Goal: Task Accomplishment & Management: Manage account settings

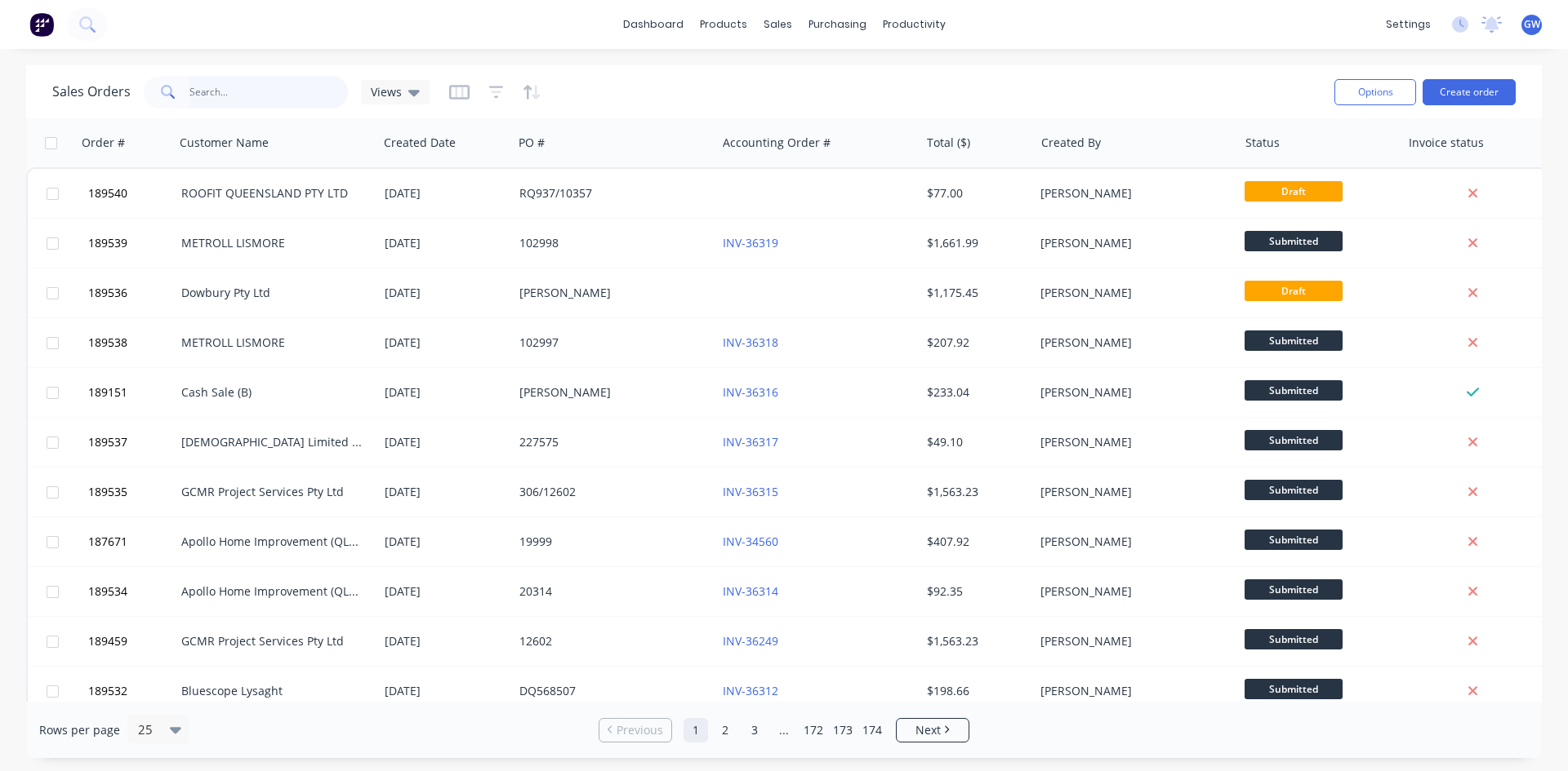
click at [285, 96] on input "text" at bounding box center [269, 92] width 160 height 32
type input "189062"
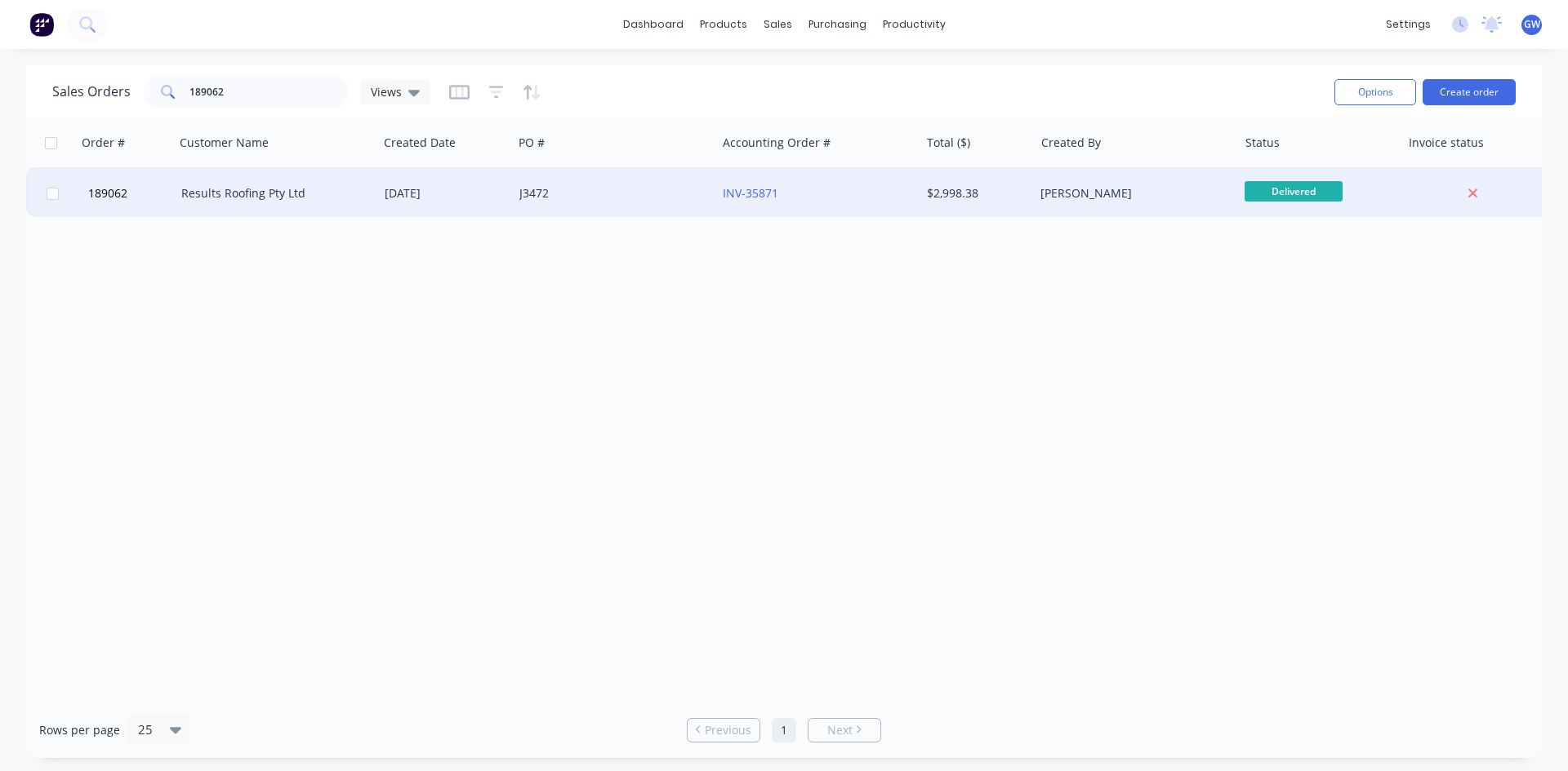
click at [1036, 199] on div "[PERSON_NAME]" at bounding box center [1136, 194] width 203 height 49
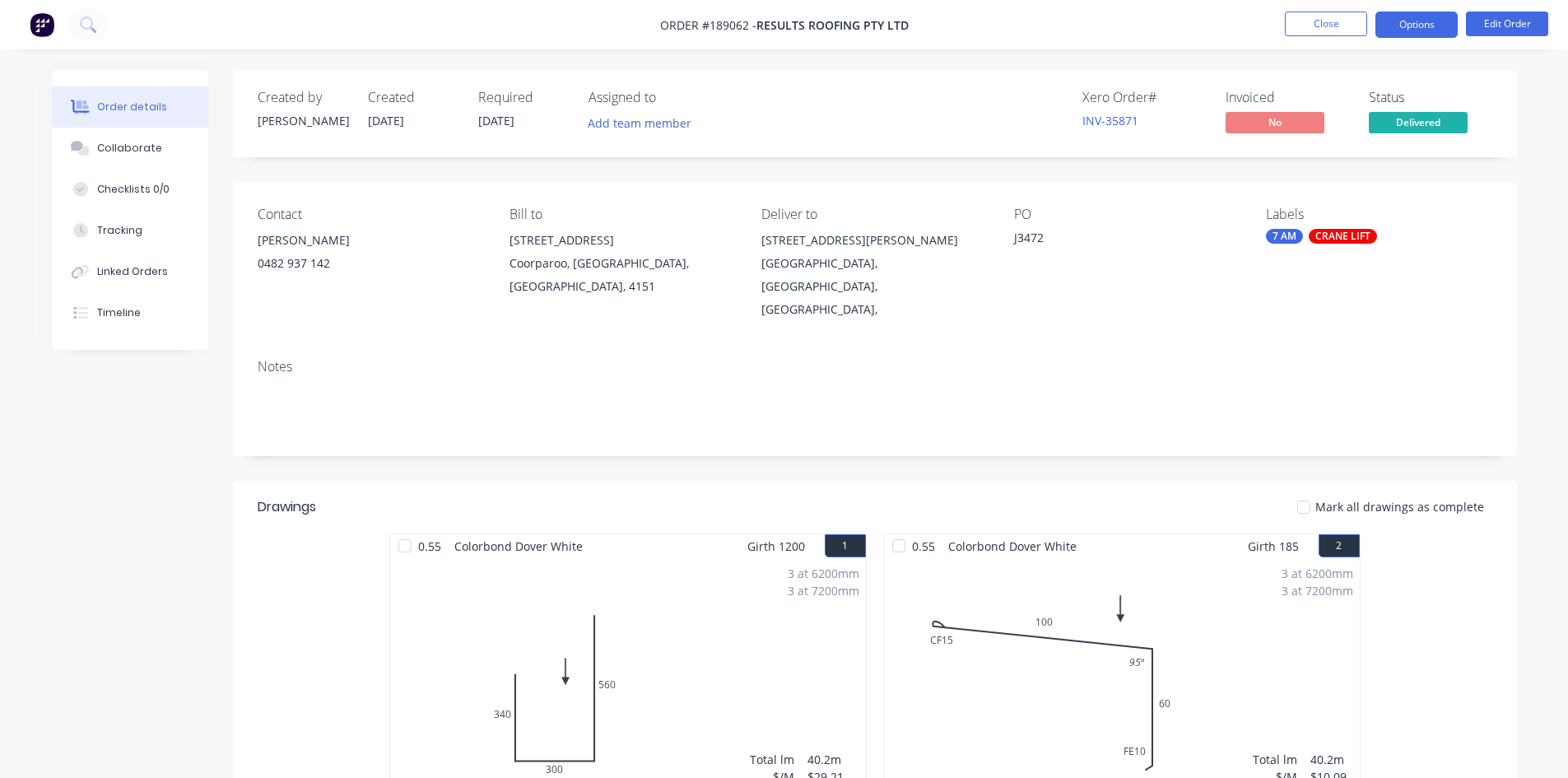
click at [1407, 20] on button "Options" at bounding box center [1416, 25] width 82 height 27
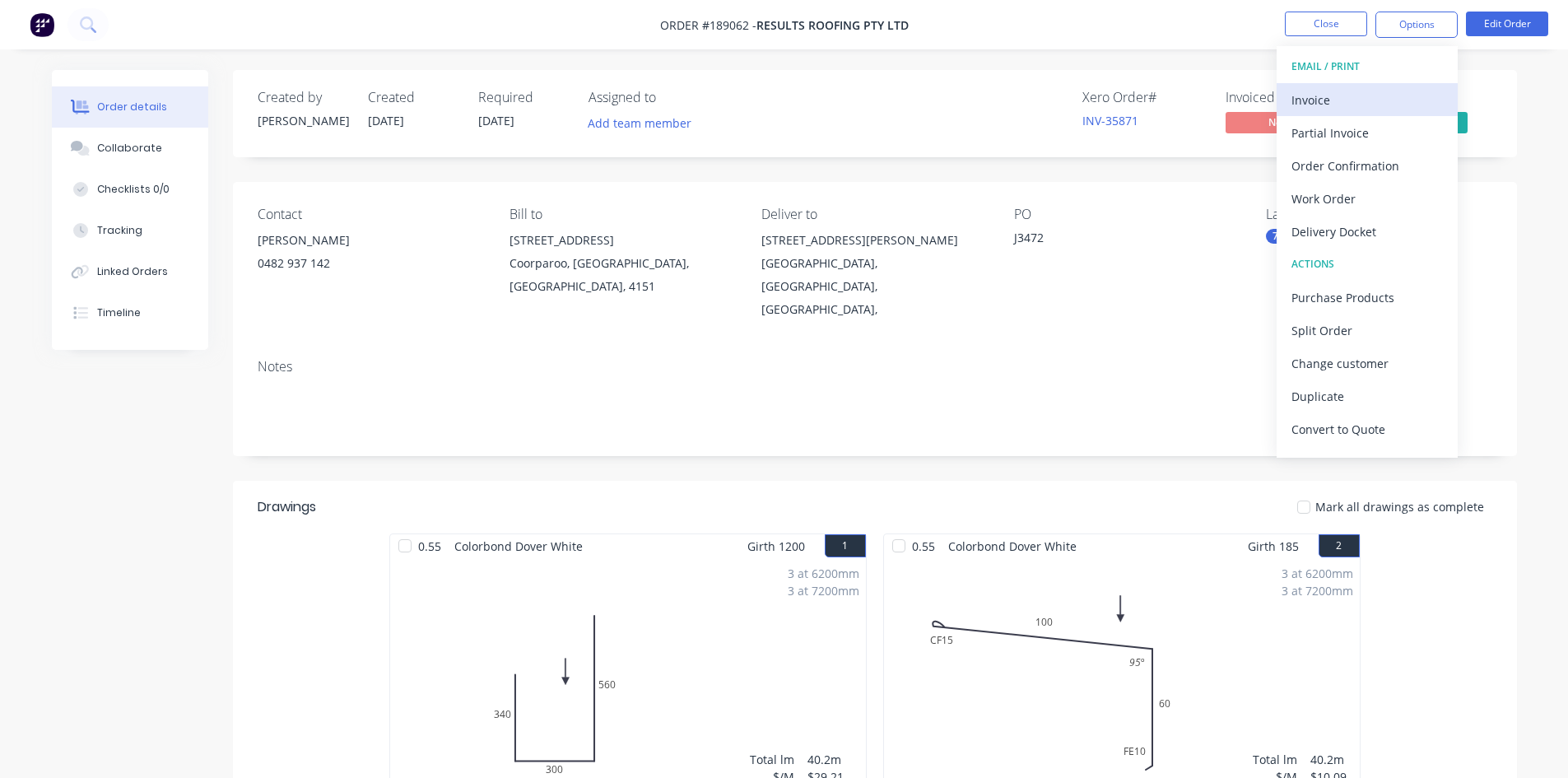
click at [1377, 94] on div "Invoice" at bounding box center [1367, 100] width 152 height 24
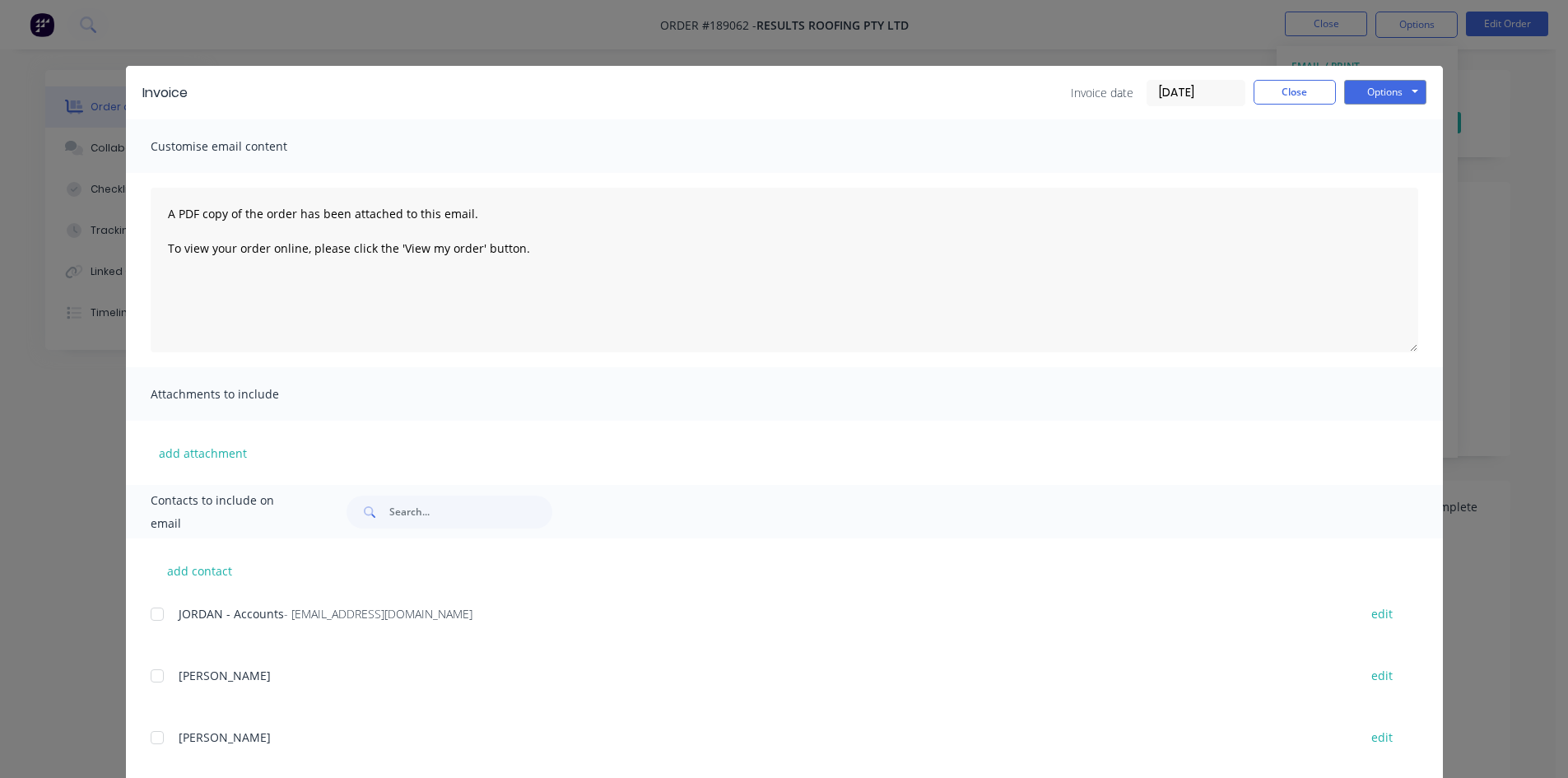
click at [152, 613] on div at bounding box center [157, 614] width 33 height 33
click at [1402, 99] on button "Options" at bounding box center [1385, 91] width 82 height 25
click at [1429, 176] on button "Email" at bounding box center [1397, 175] width 105 height 27
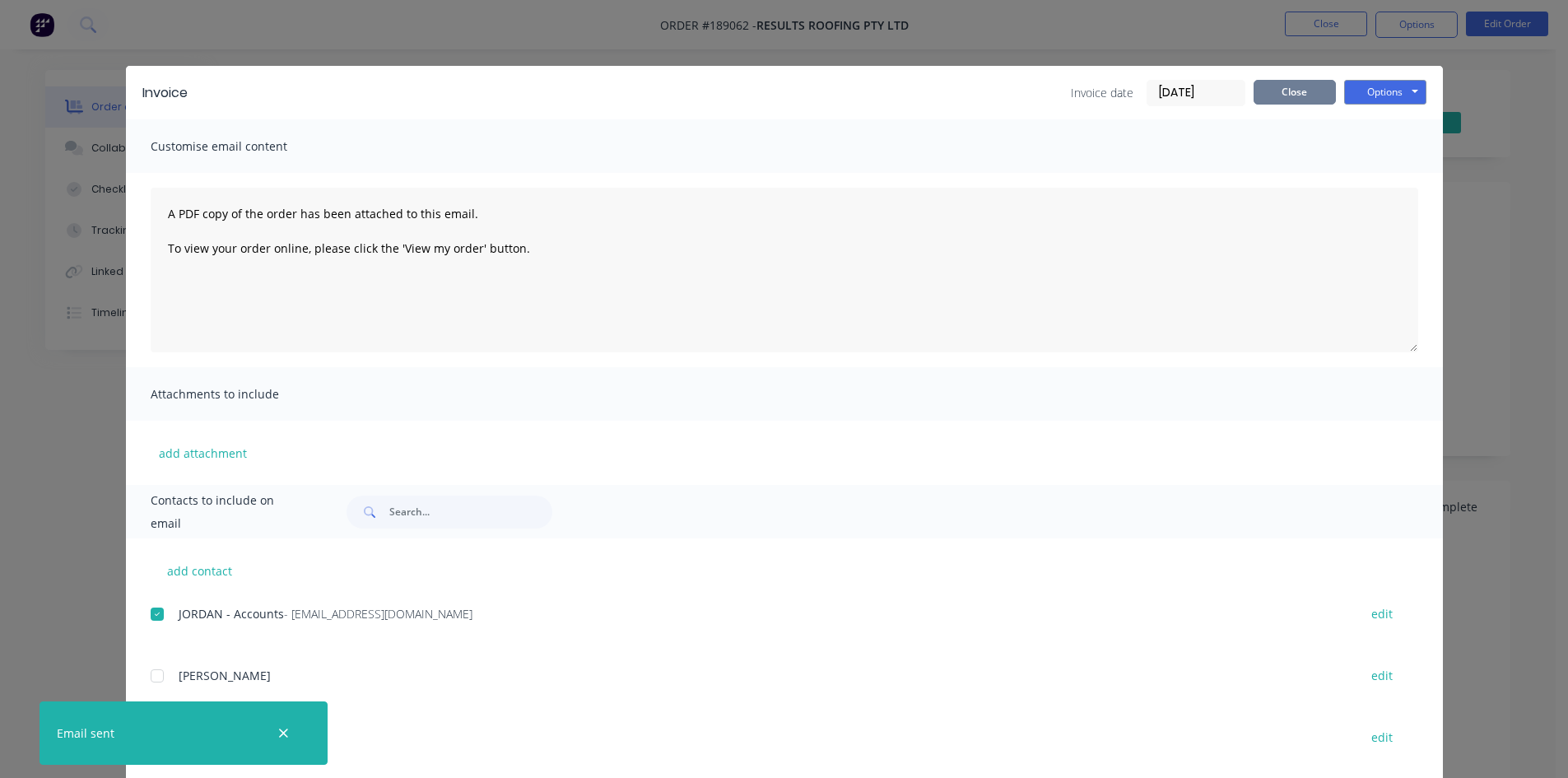
click at [1302, 96] on button "Close" at bounding box center [1295, 91] width 82 height 25
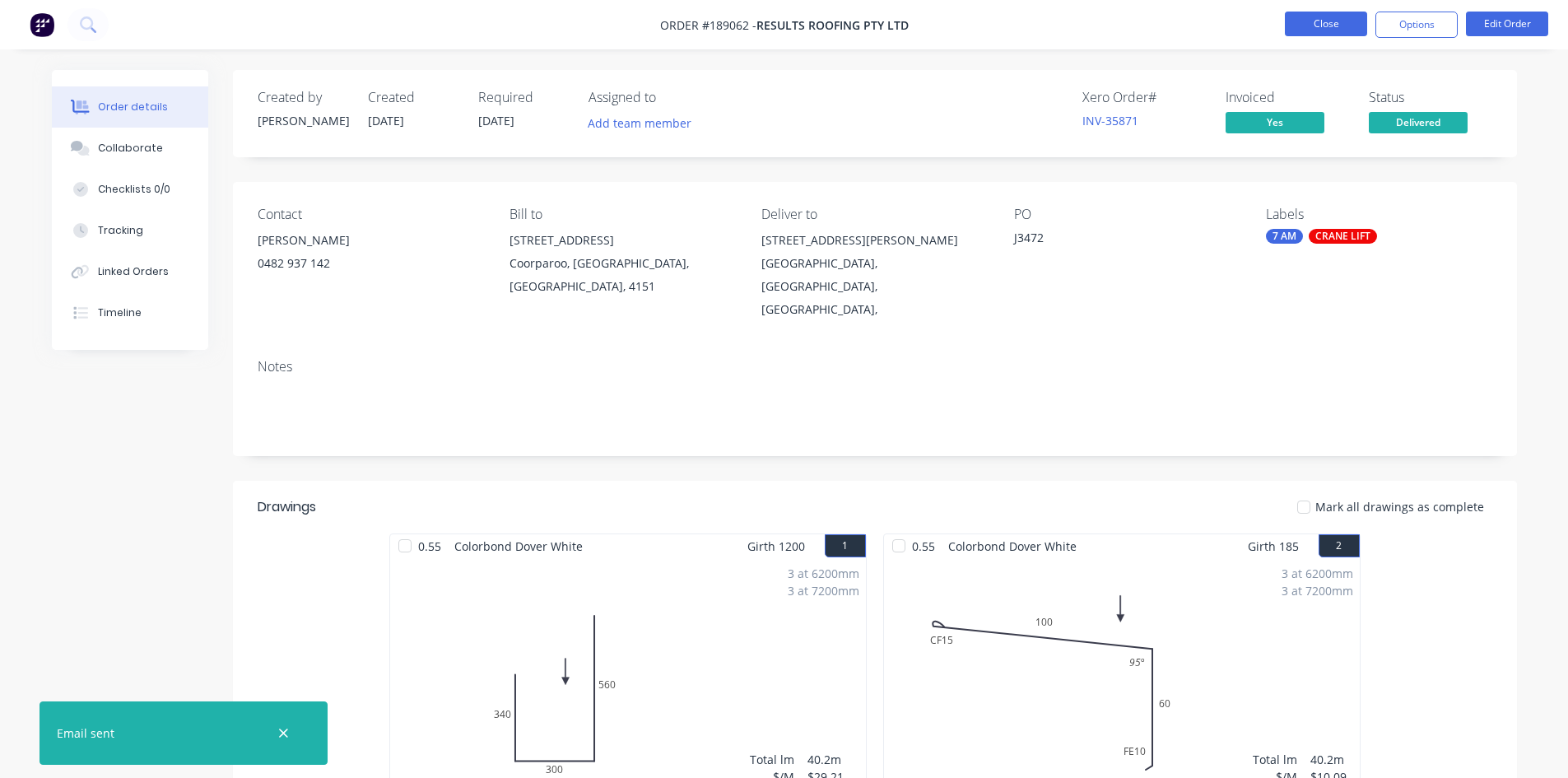
click at [1331, 16] on button "Close" at bounding box center [1326, 24] width 82 height 25
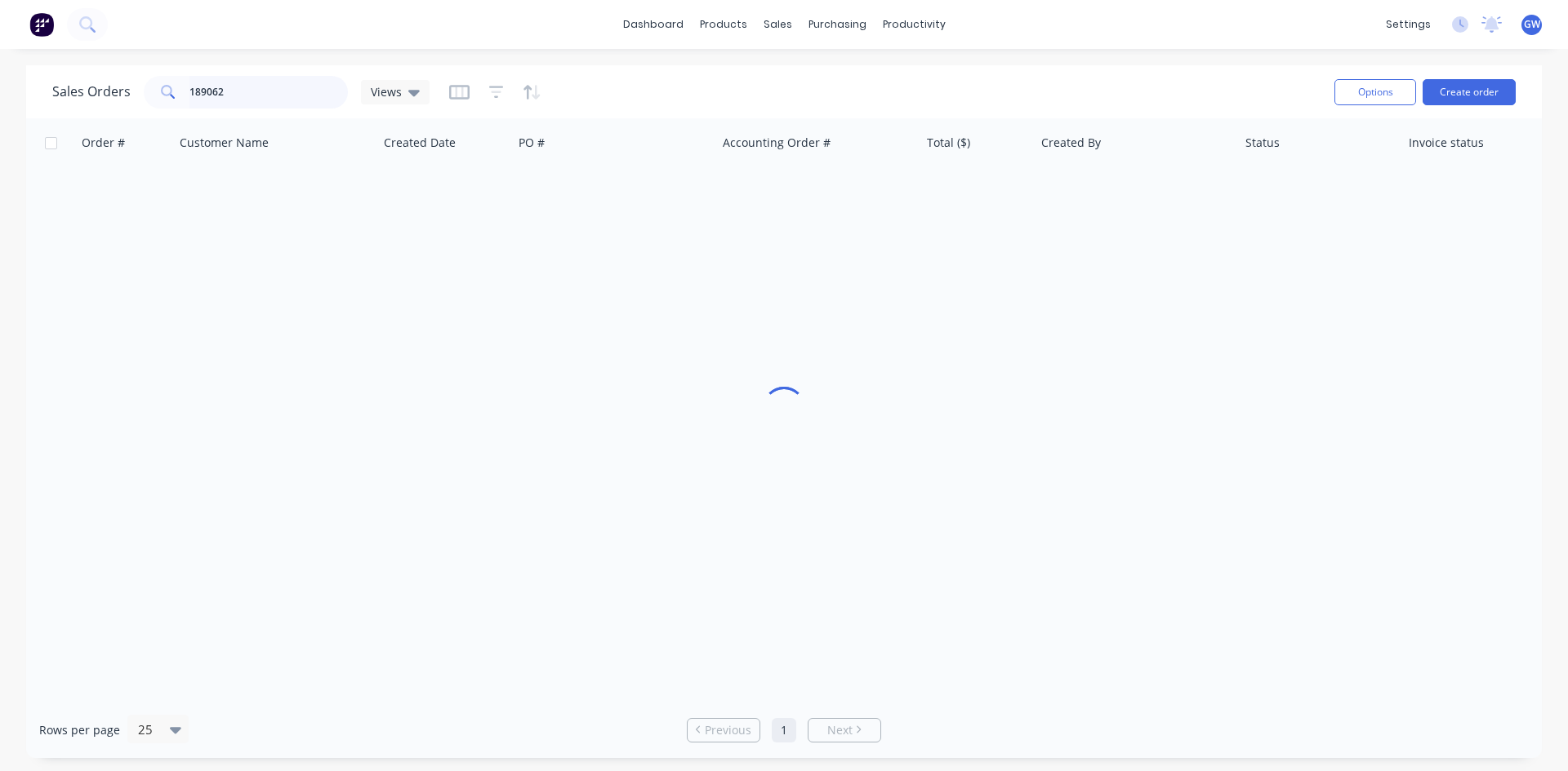
click at [227, 105] on input "189062" at bounding box center [269, 92] width 160 height 32
type input "189196"
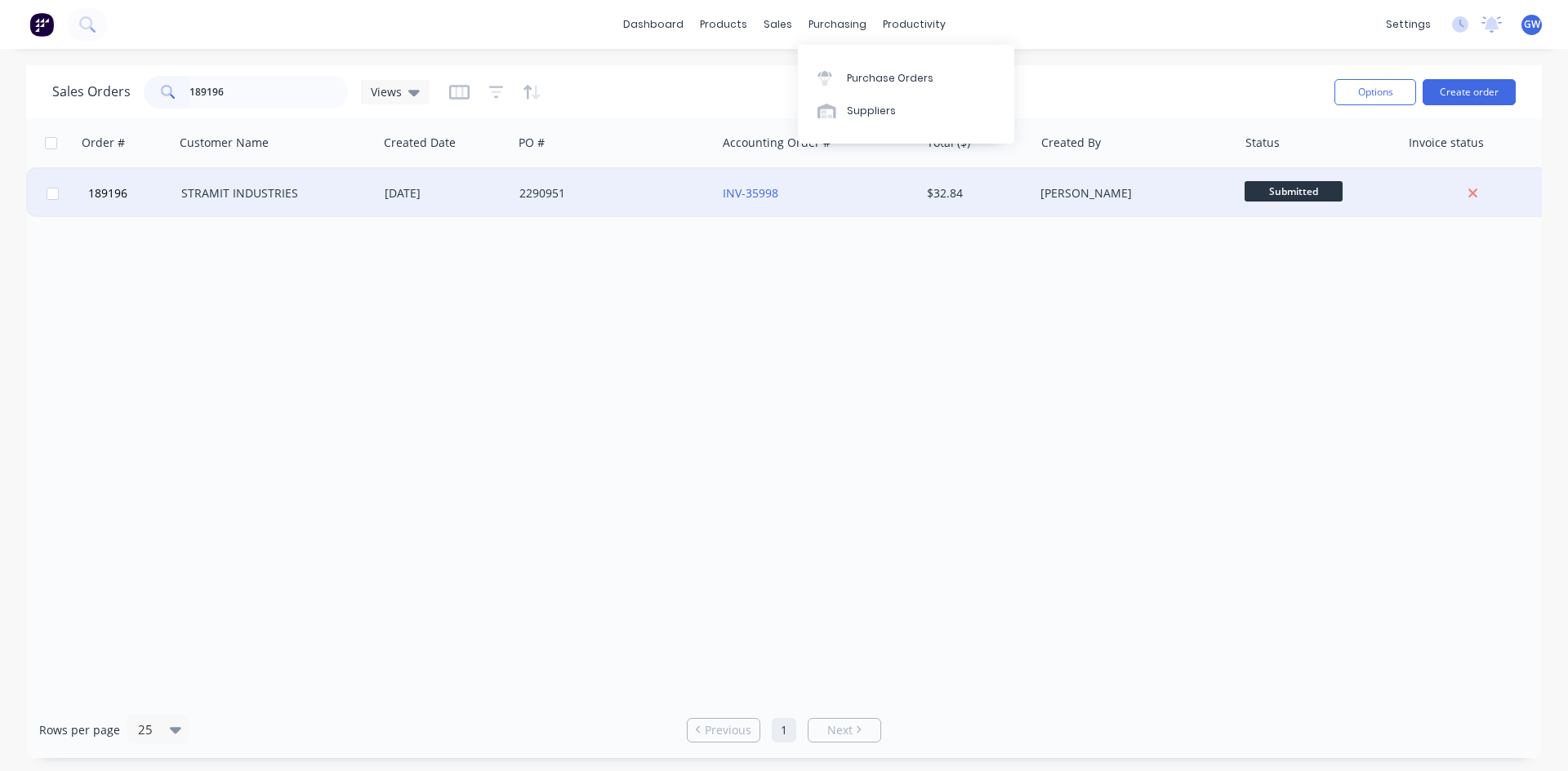
click at [947, 204] on div "$32.84" at bounding box center [977, 194] width 114 height 49
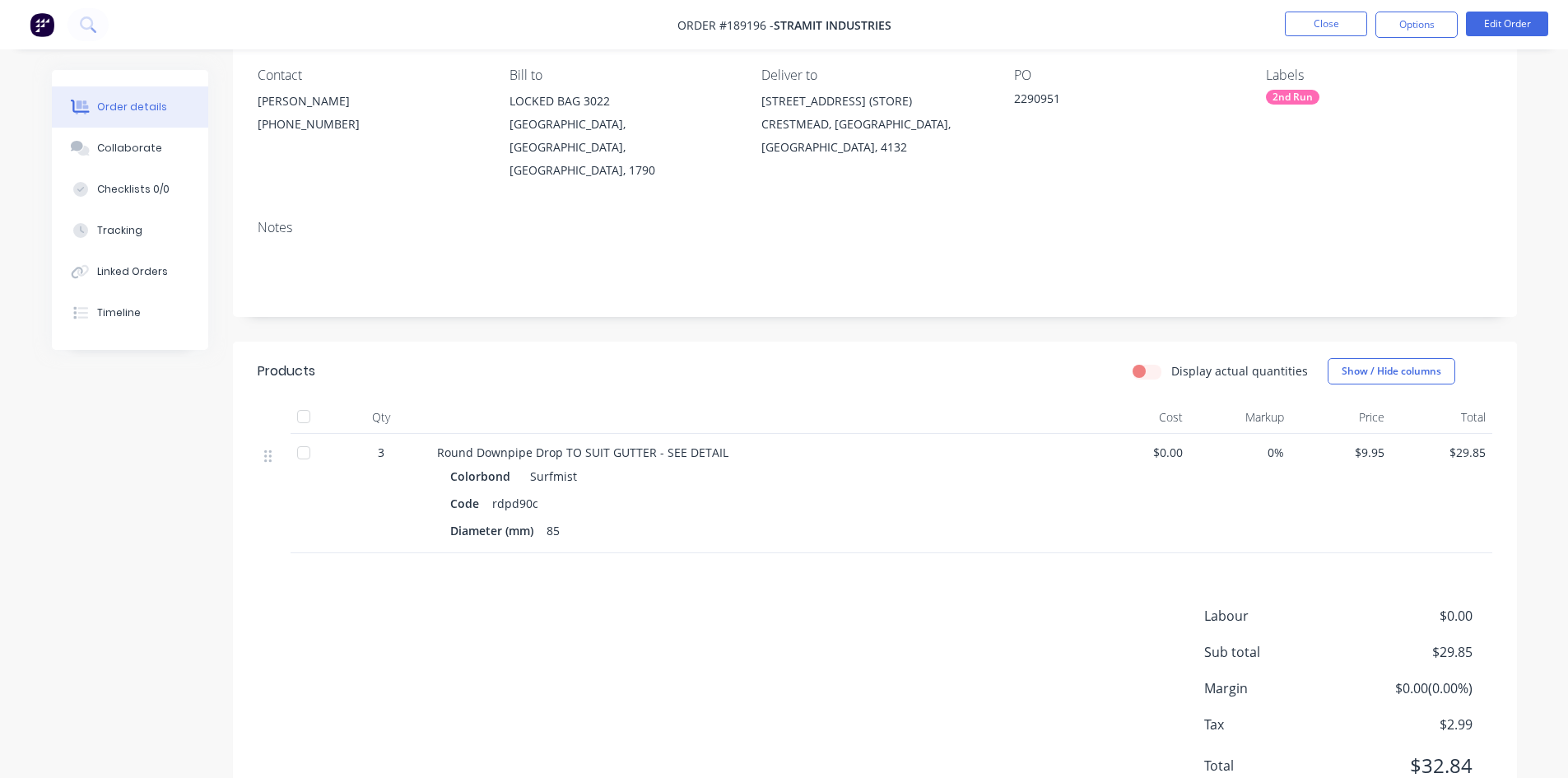
scroll to position [102, 0]
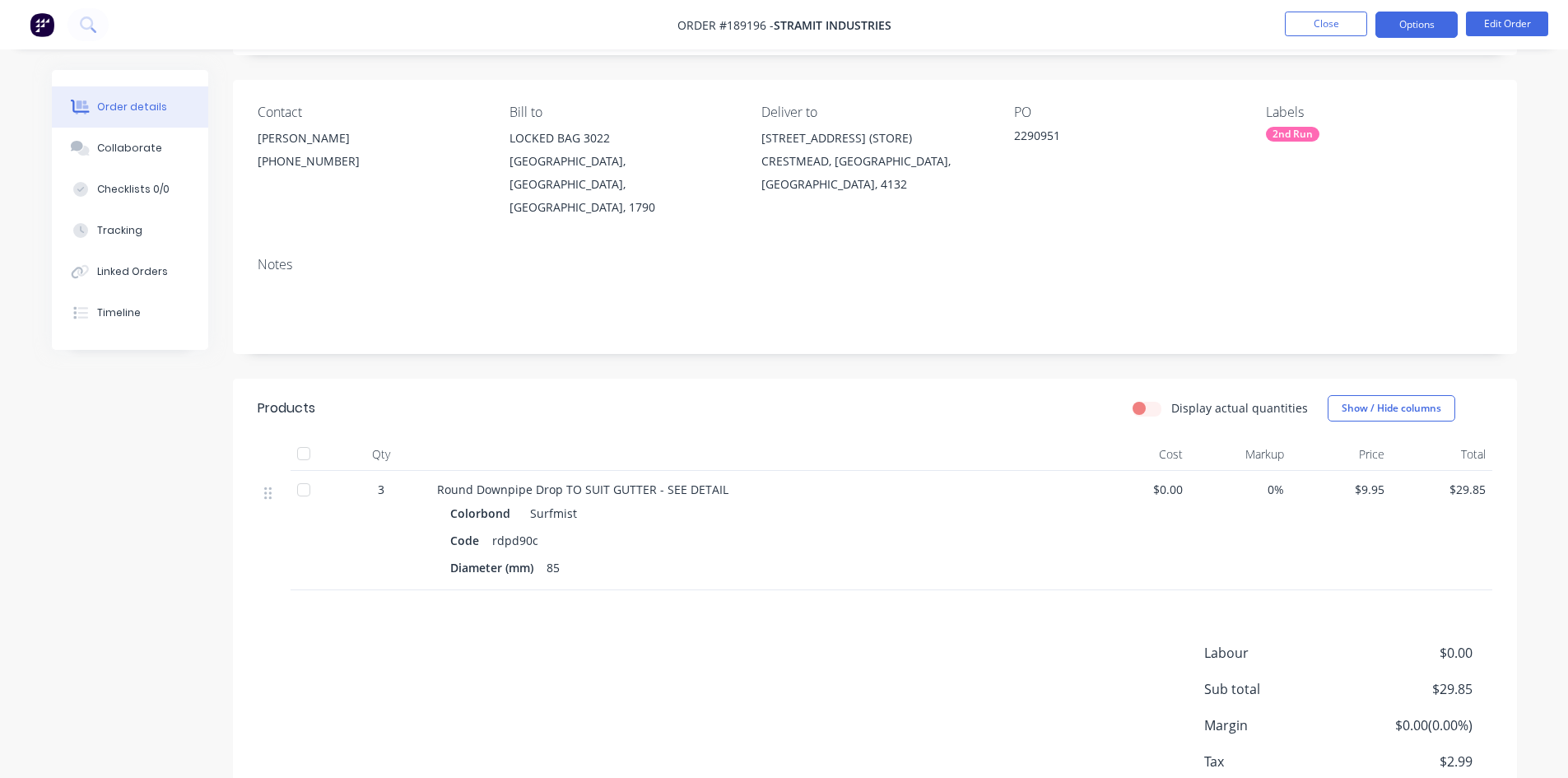
click at [1412, 19] on button "Options" at bounding box center [1416, 25] width 82 height 27
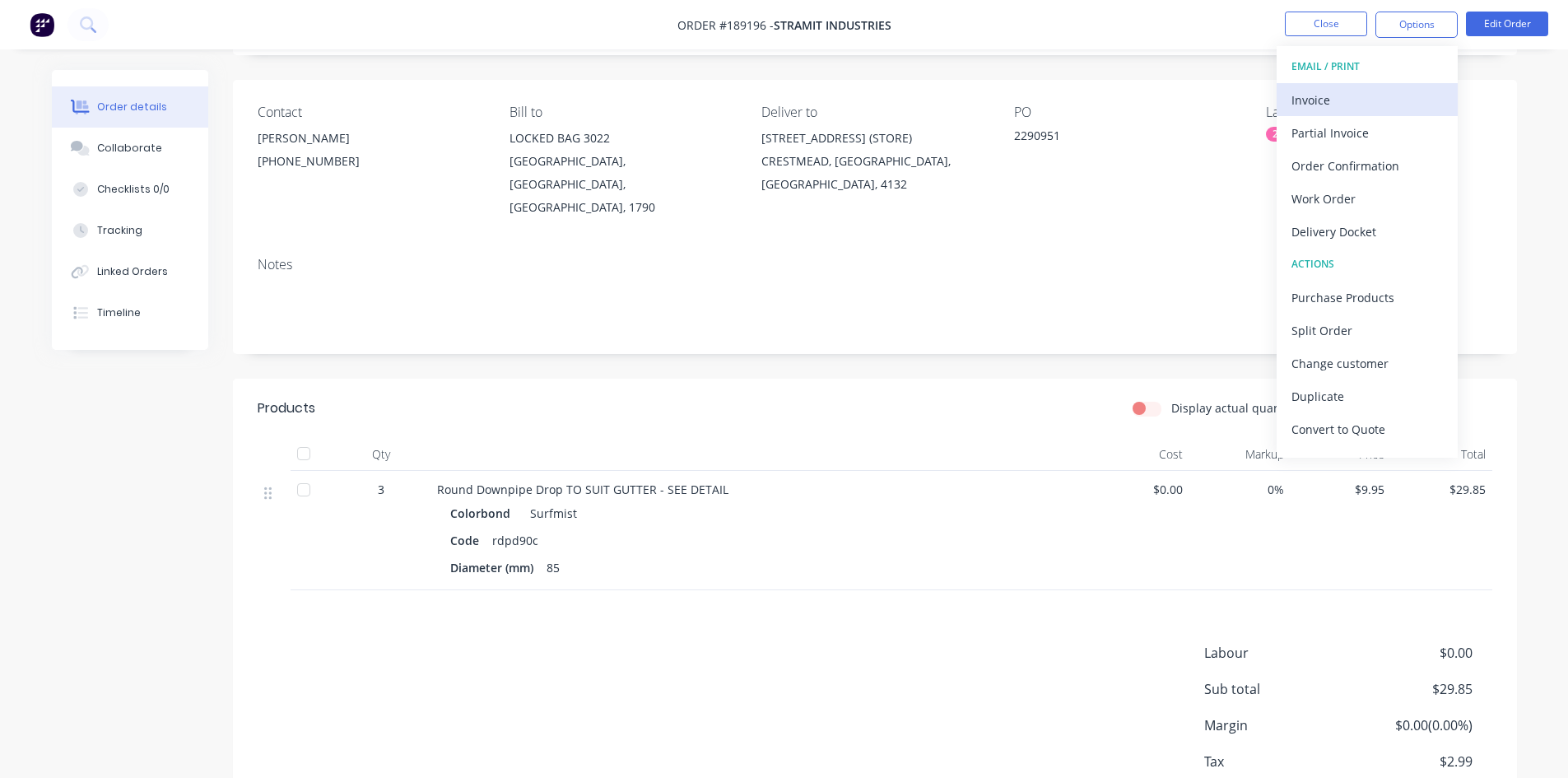
click at [1360, 100] on div "Invoice" at bounding box center [1367, 100] width 152 height 24
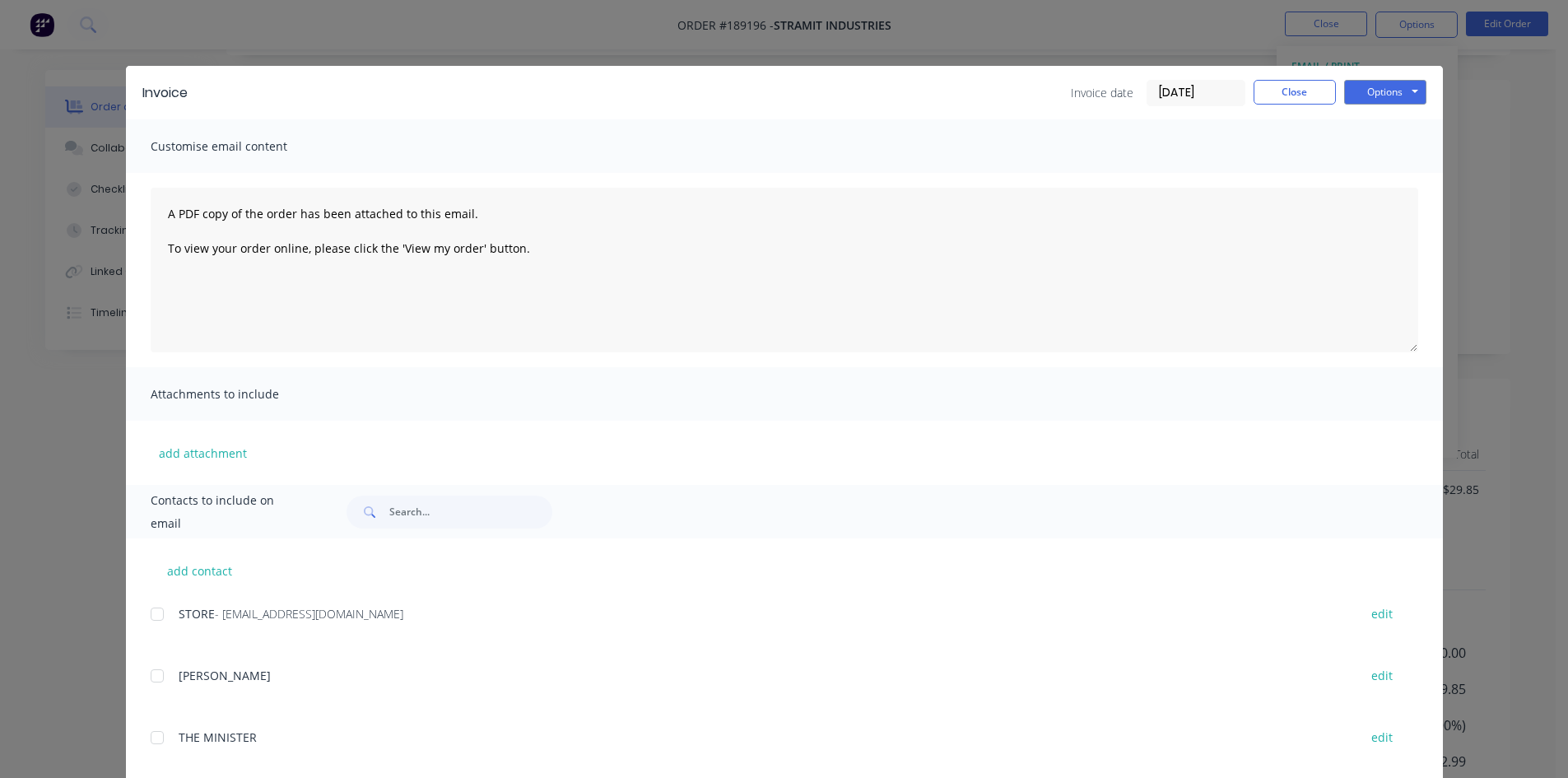
click at [152, 611] on div at bounding box center [157, 614] width 33 height 33
click at [1379, 91] on button "Options" at bounding box center [1385, 91] width 82 height 25
click at [1374, 176] on button "Email" at bounding box center [1397, 175] width 105 height 27
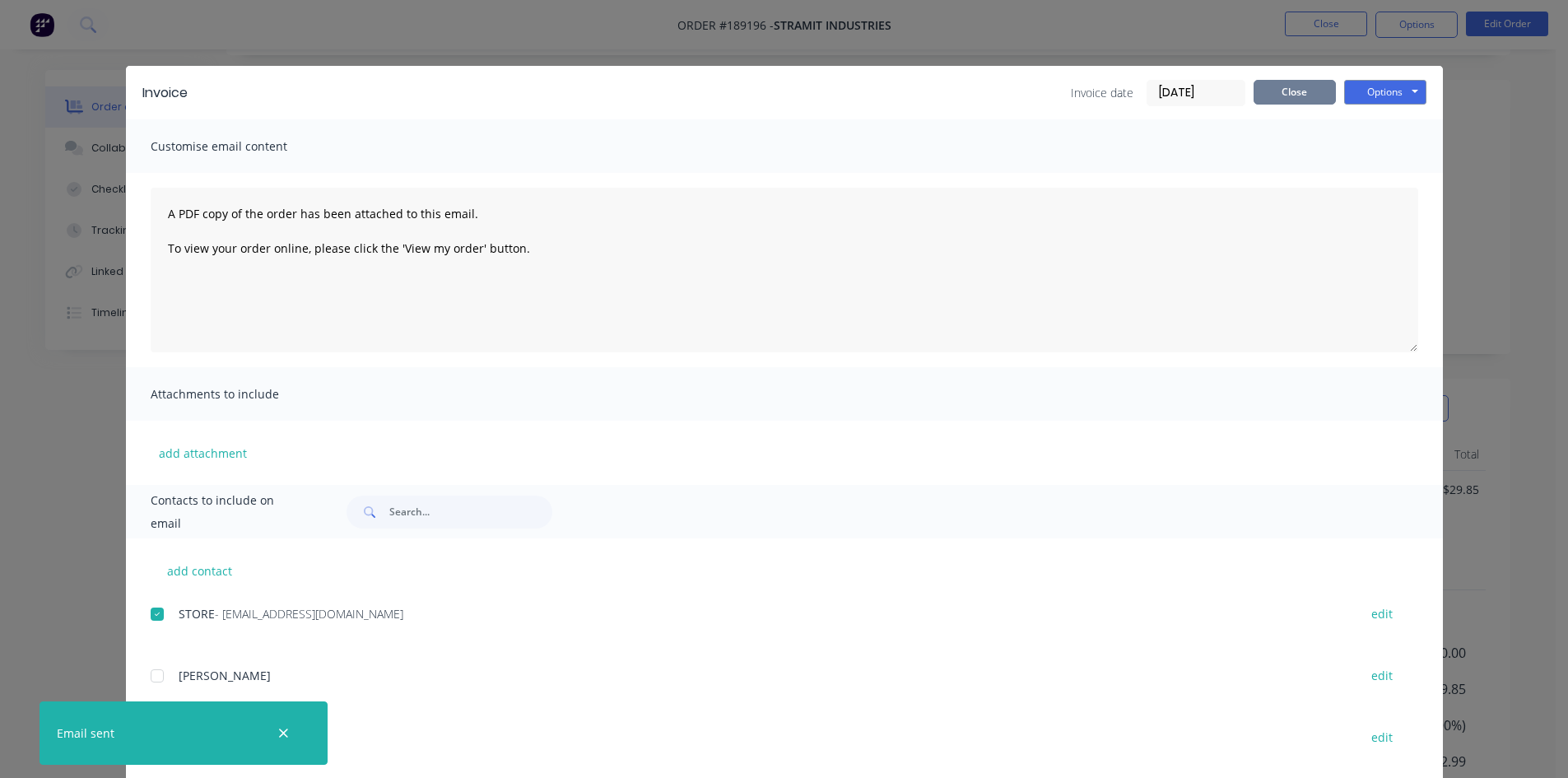
click at [1279, 90] on button "Close" at bounding box center [1295, 91] width 82 height 25
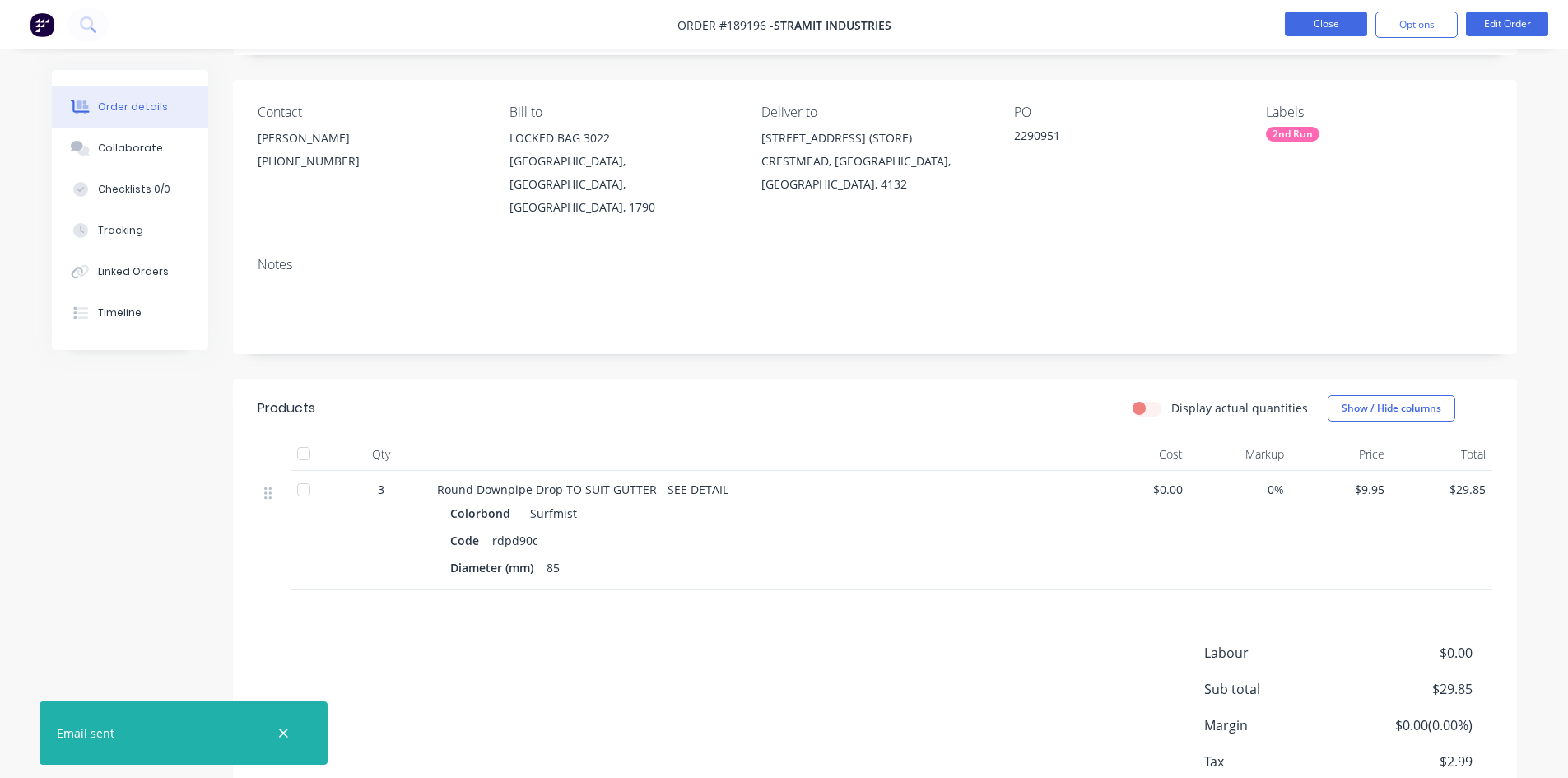
click at [1346, 24] on button "Close" at bounding box center [1326, 24] width 82 height 25
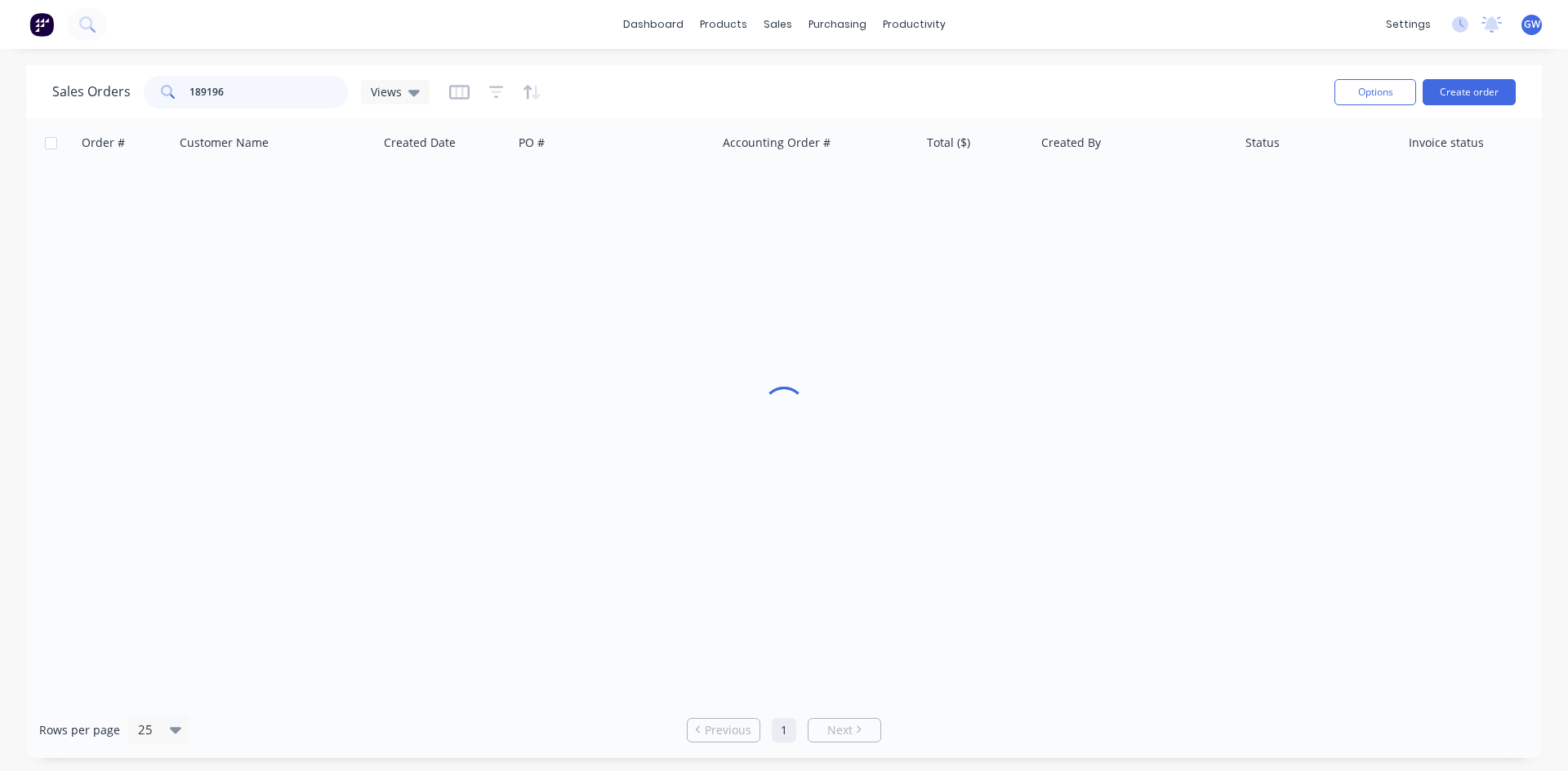
click at [191, 95] on input "189196" at bounding box center [269, 92] width 160 height 32
type input "188759"
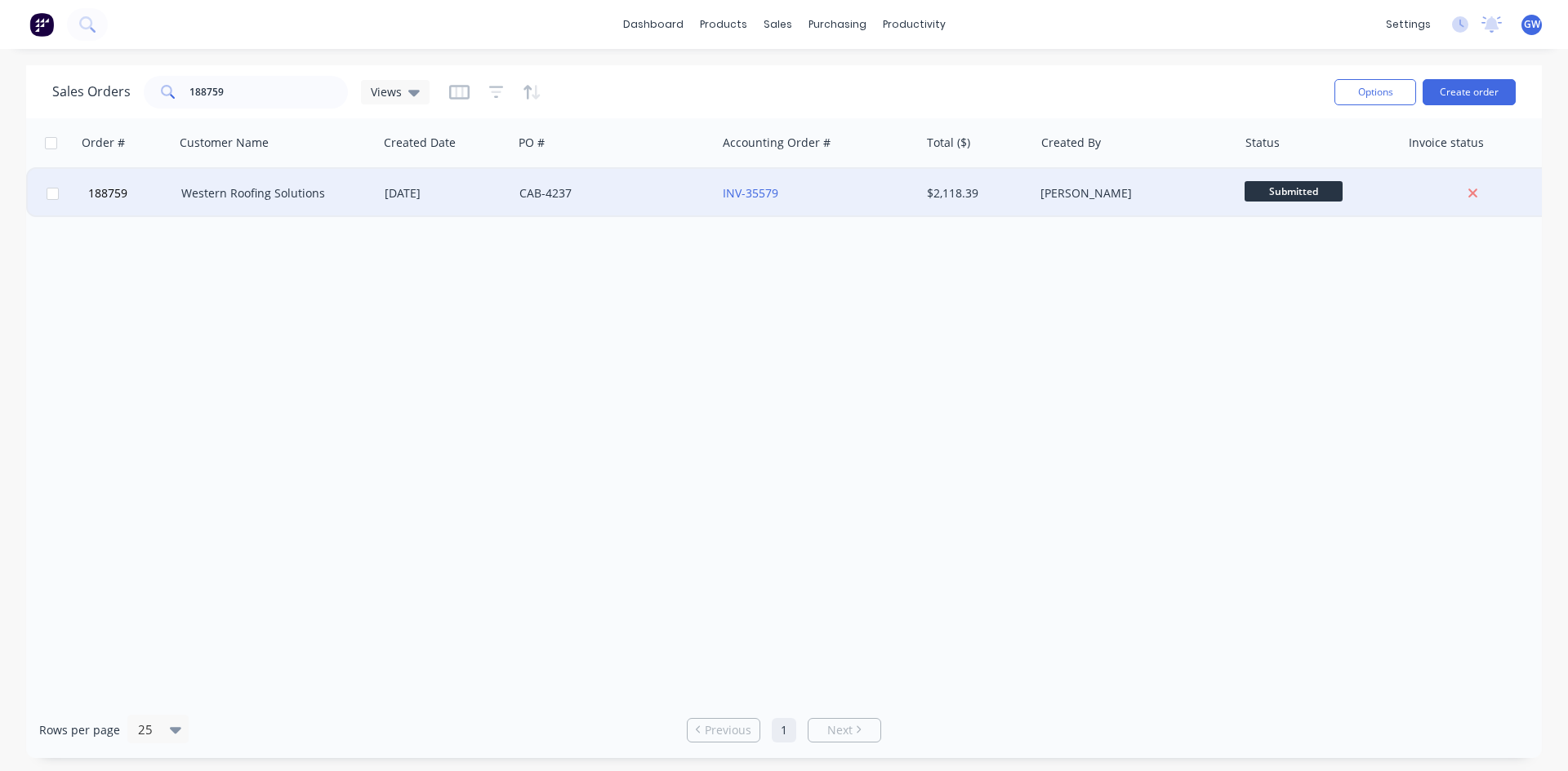
click at [971, 174] on div "$2,118.39" at bounding box center [977, 194] width 114 height 49
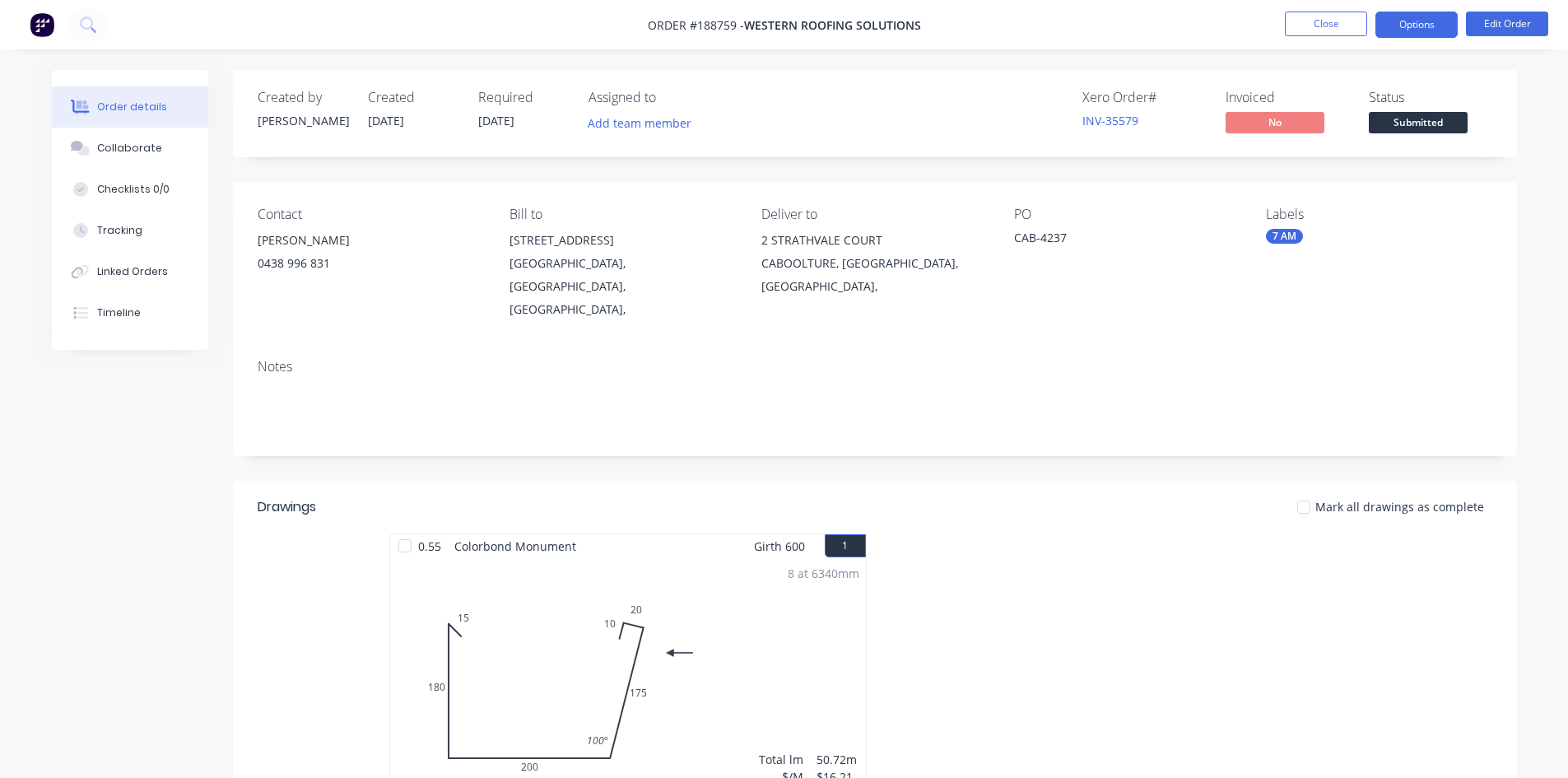
click at [1418, 24] on button "Options" at bounding box center [1416, 25] width 82 height 27
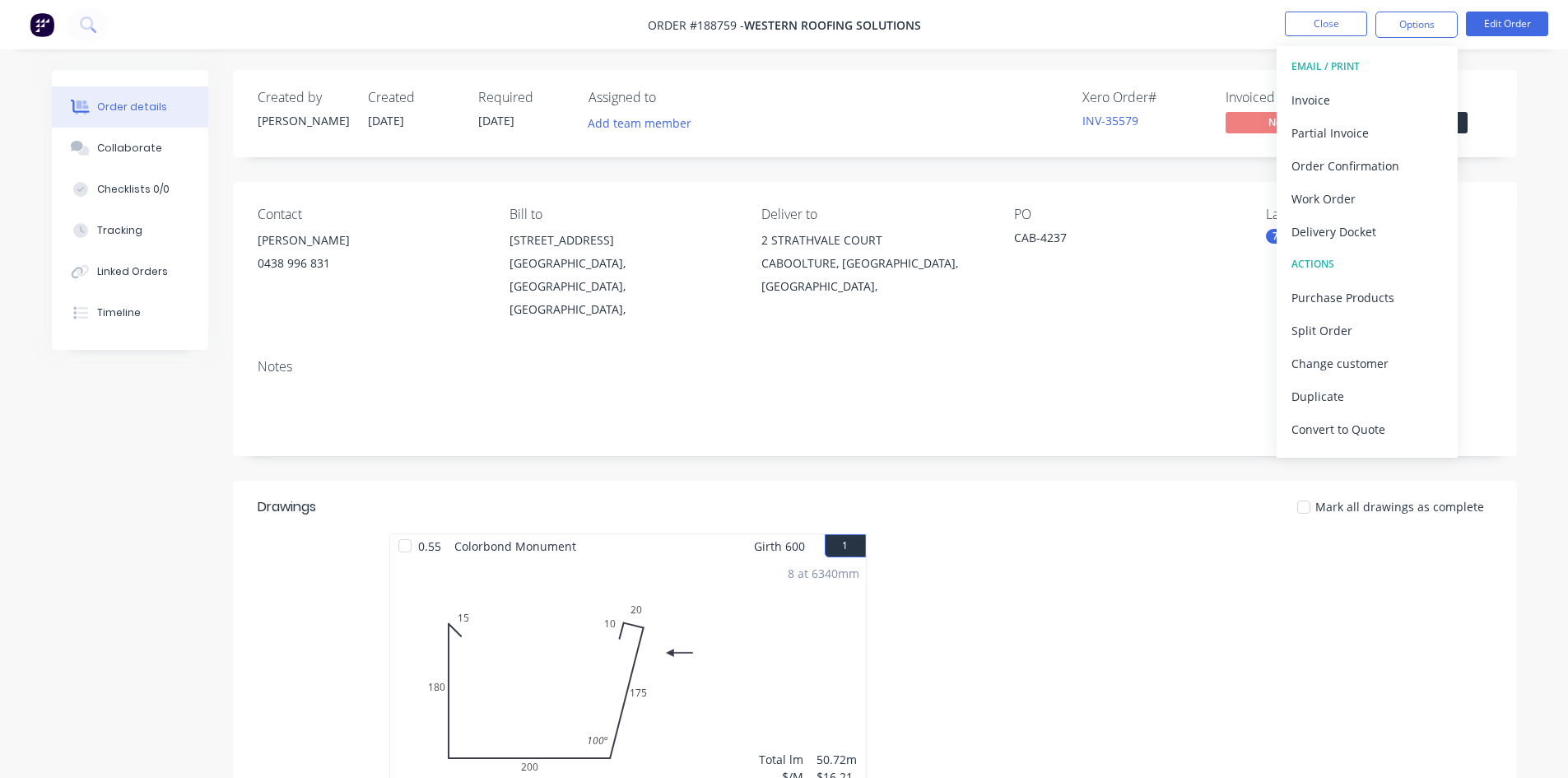
click at [1390, 86] on button "Invoice" at bounding box center [1367, 99] width 181 height 33
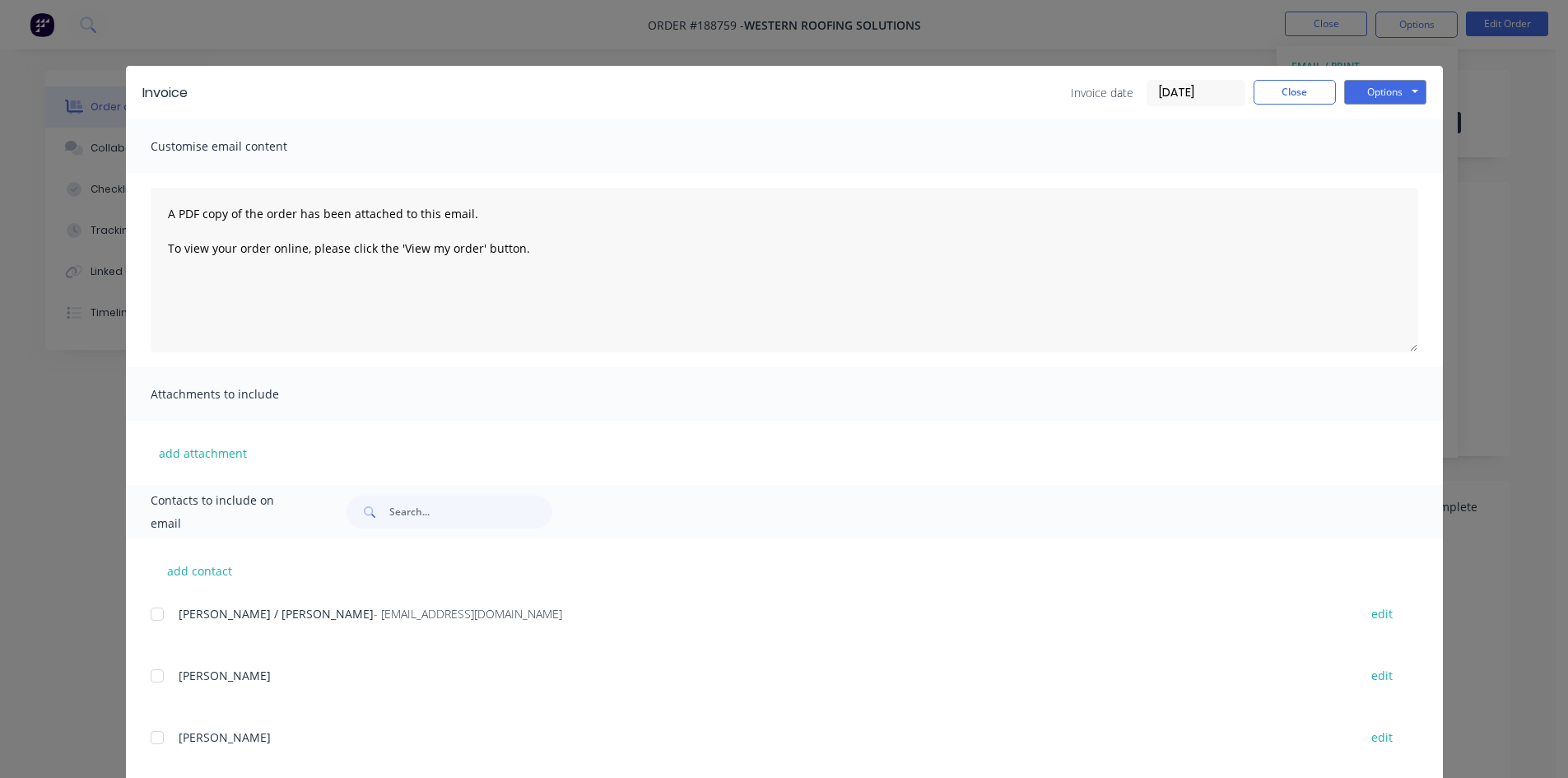
click at [148, 614] on div at bounding box center [157, 614] width 33 height 33
click at [1345, 89] on button "Options" at bounding box center [1385, 91] width 82 height 25
click at [1386, 179] on button "Email" at bounding box center [1397, 175] width 105 height 27
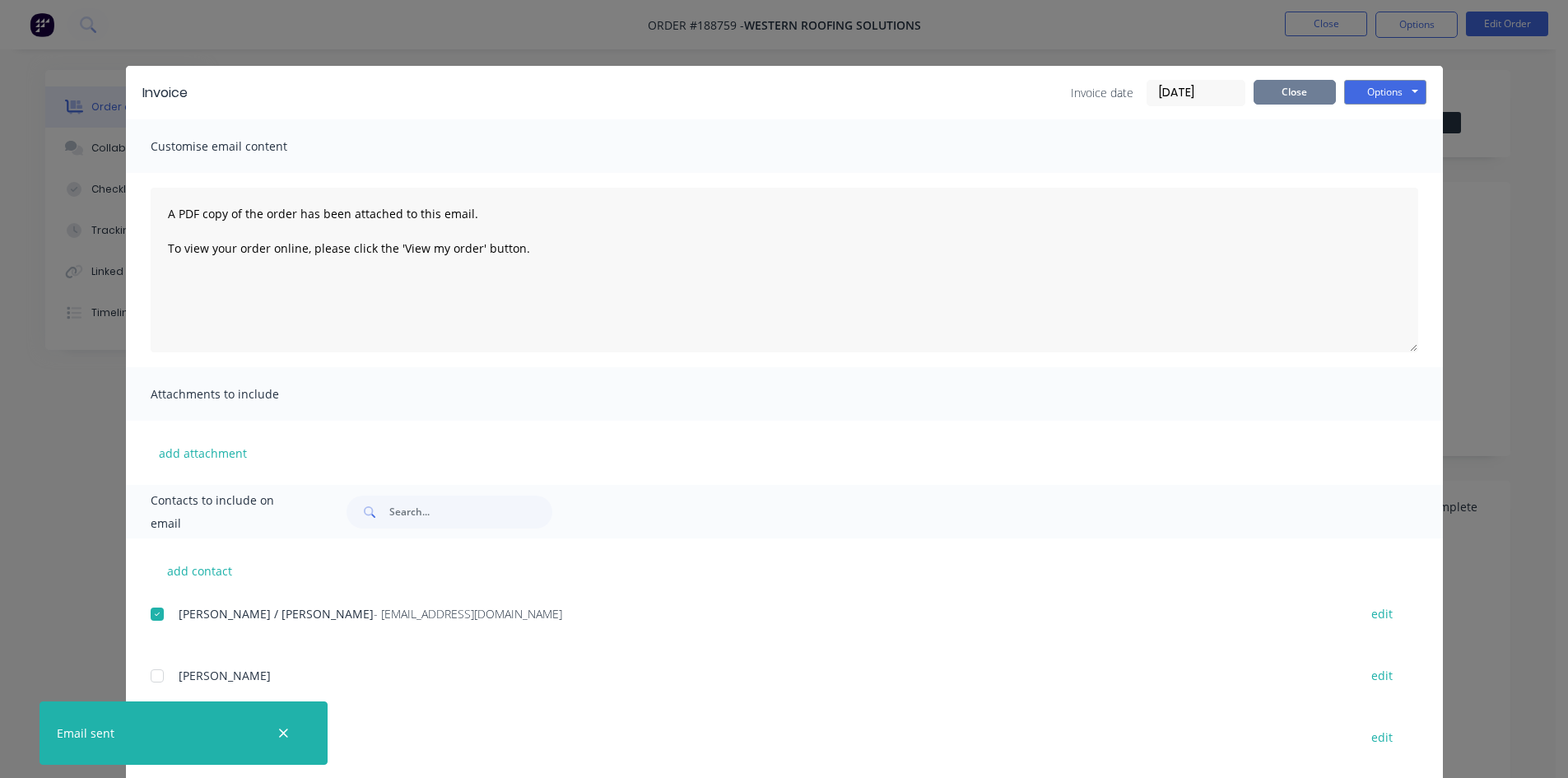
click at [1272, 86] on button "Close" at bounding box center [1295, 91] width 82 height 25
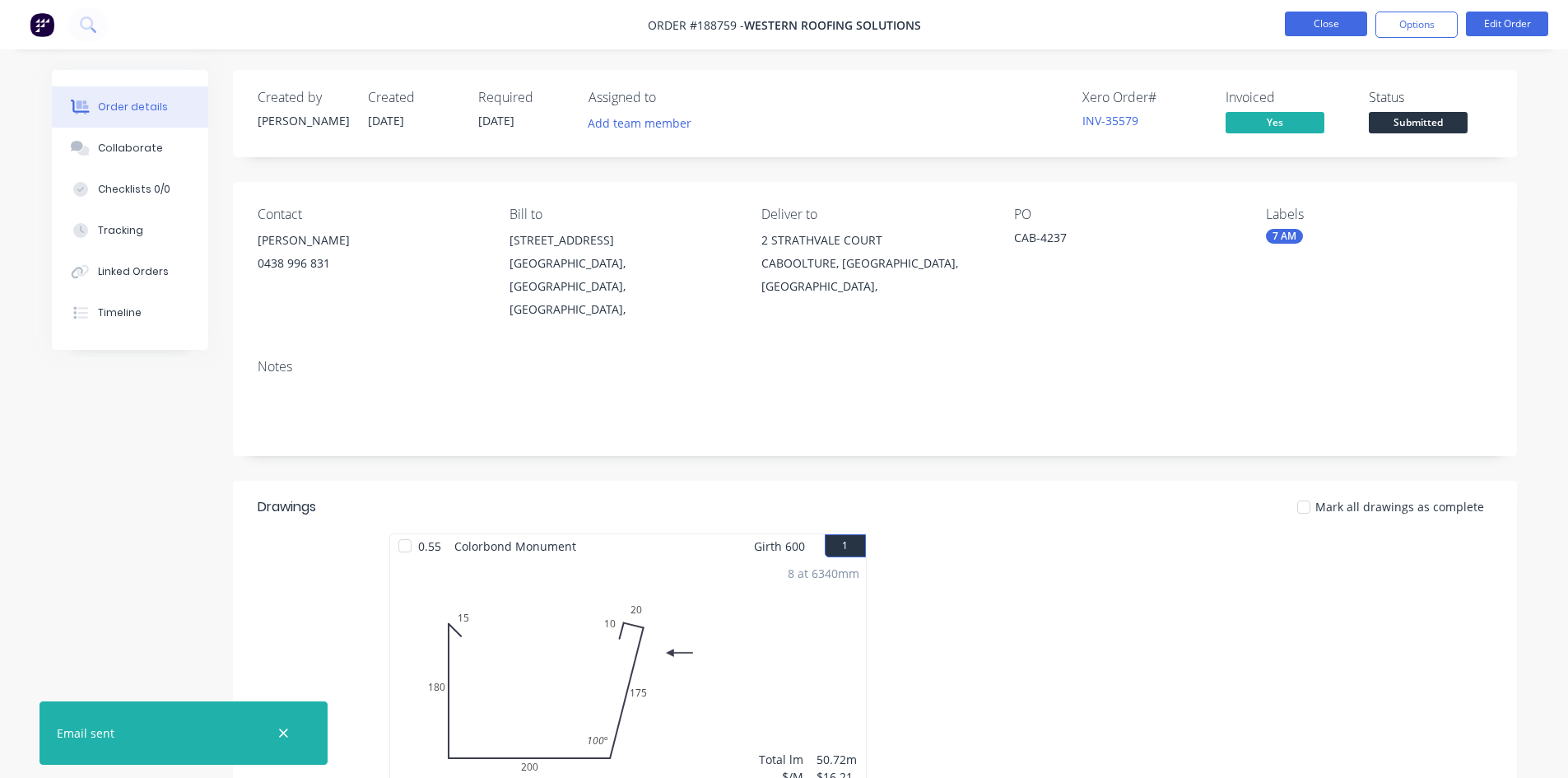
click at [1316, 20] on button "Close" at bounding box center [1326, 24] width 82 height 25
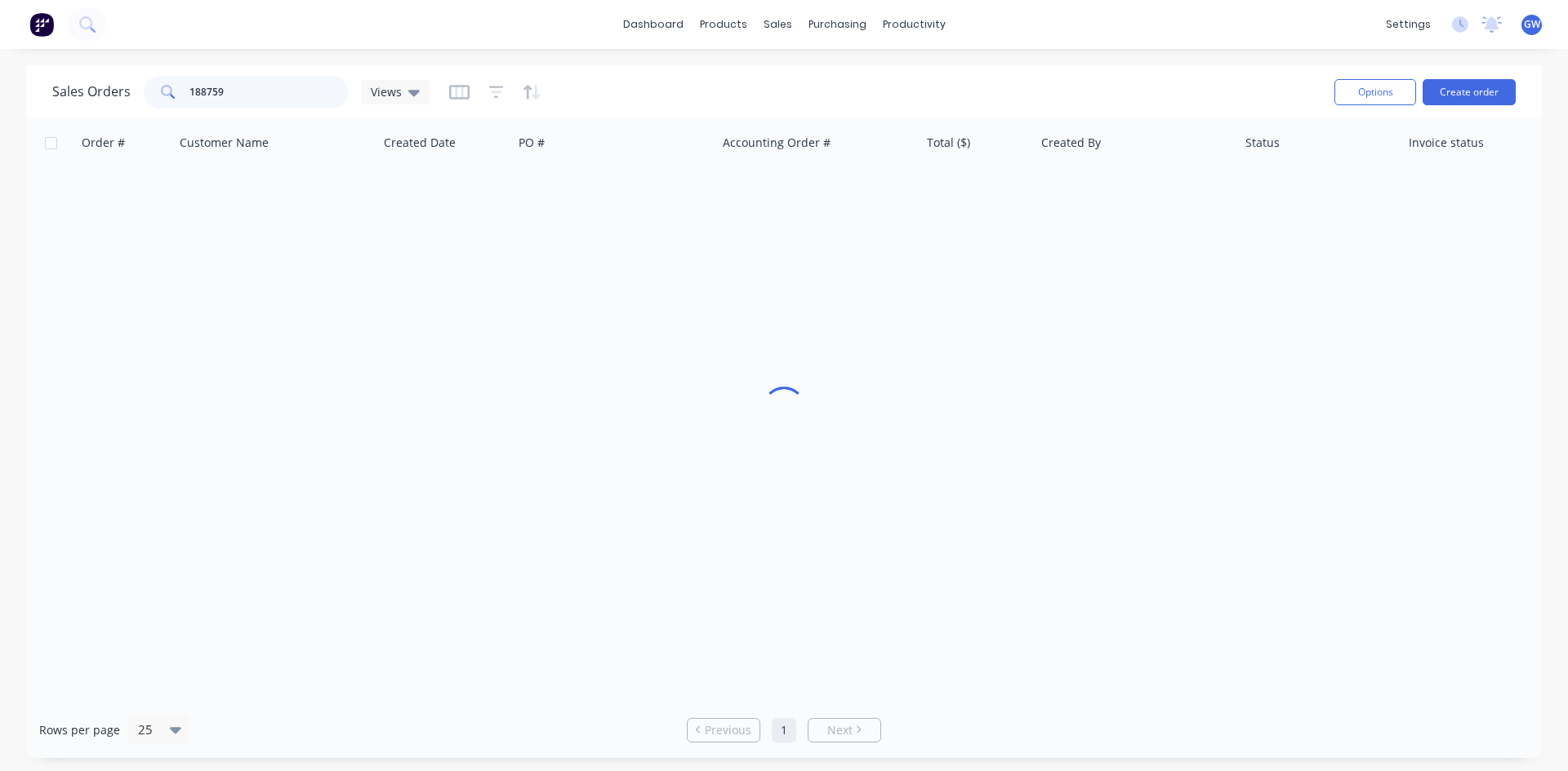
drag, startPoint x: 294, startPoint y: 93, endPoint x: 56, endPoint y: 107, distance: 238.4
click at [56, 107] on div "Sales Orders 188759 Views" at bounding box center [240, 92] width 377 height 32
type input "189217"
click at [878, 168] on div "189217 WHITE COMMERCIAL ROOFING PTY LTD 07 Aug 2025 FERNY GROVE INV-36020 $3,14…" at bounding box center [790, 192] width 1527 height 50
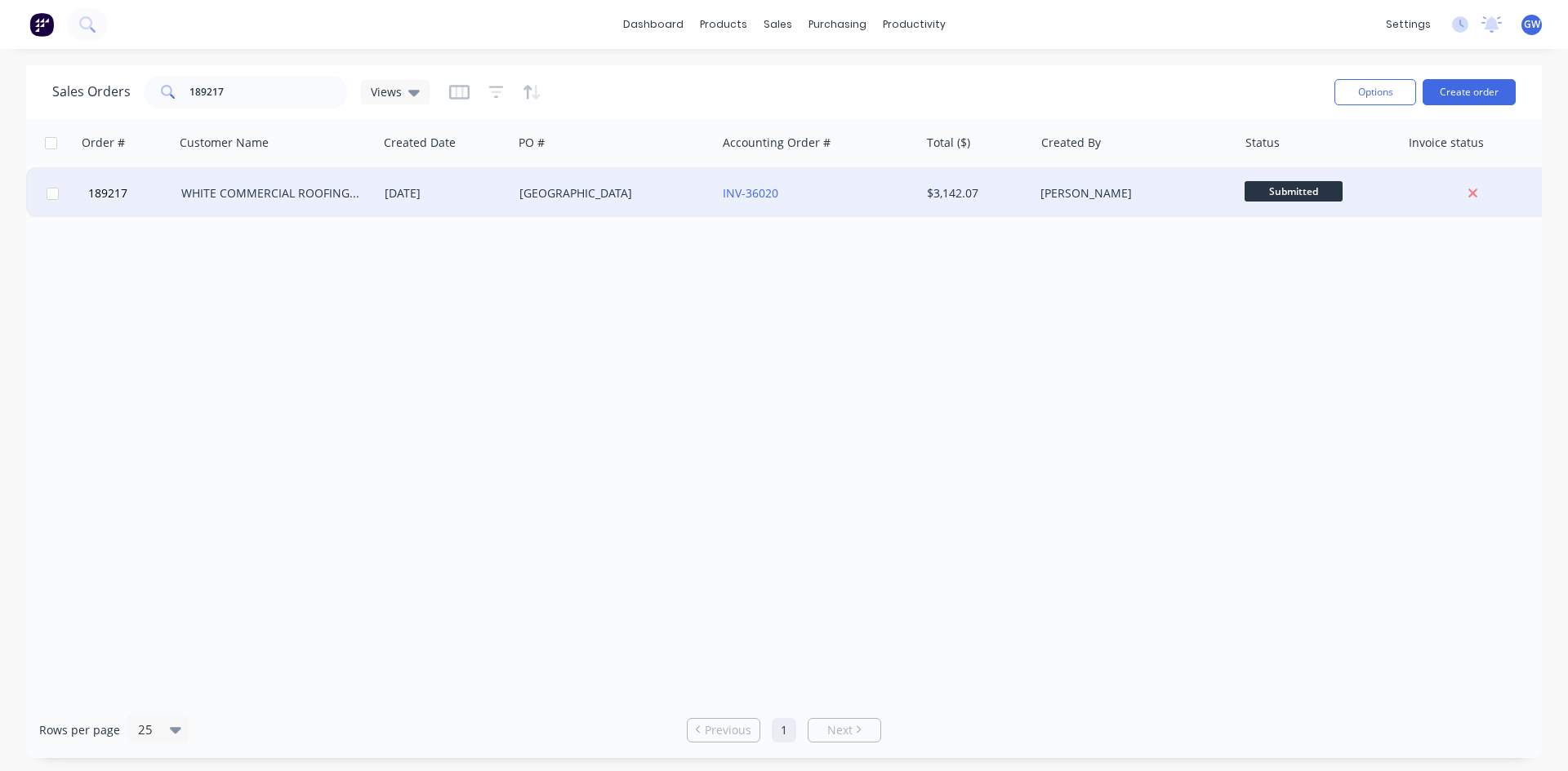
click at [877, 193] on div "INV-36020" at bounding box center [814, 193] width 181 height 17
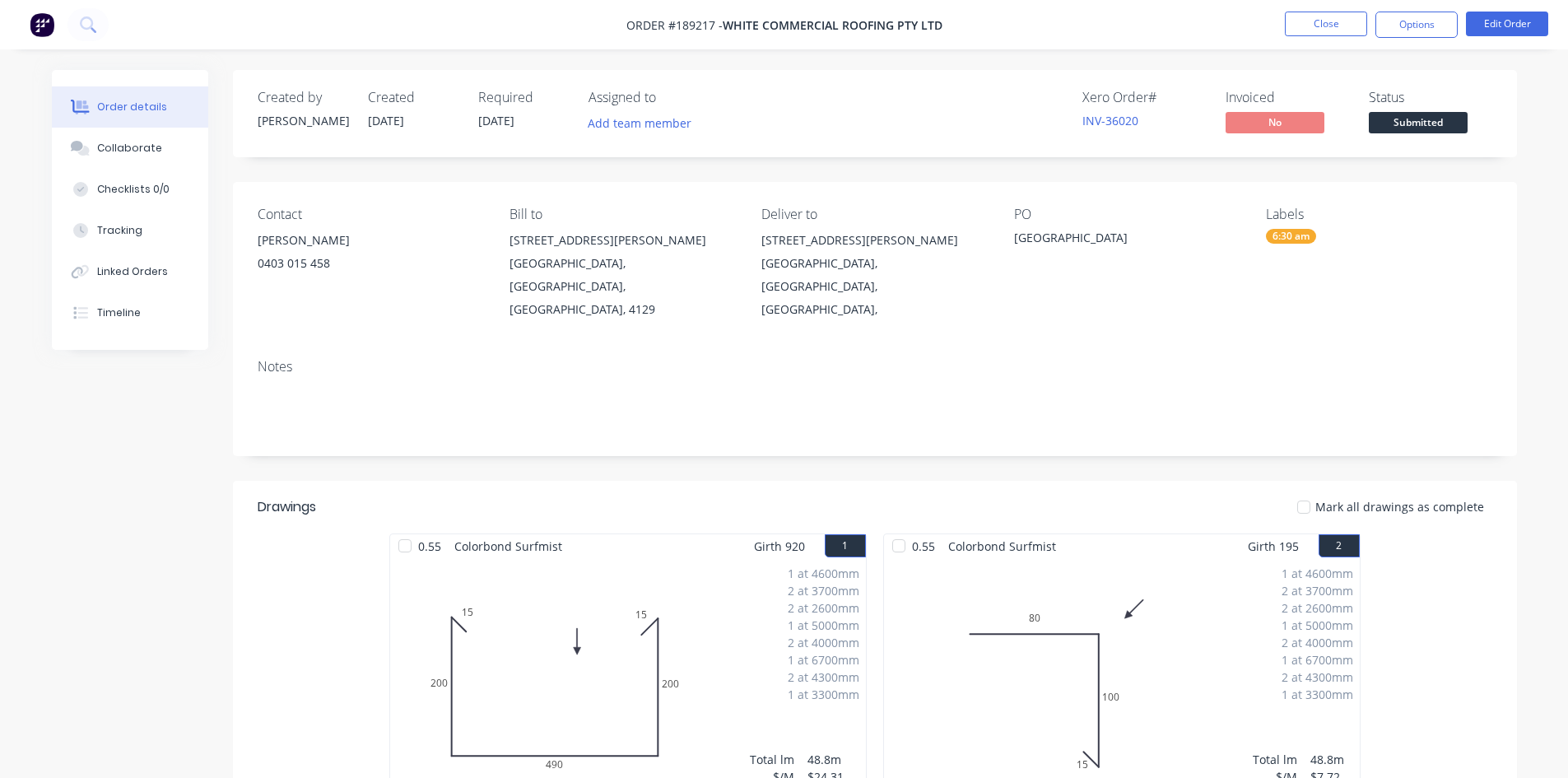
drag, startPoint x: 1400, startPoint y: 24, endPoint x: 1399, endPoint y: 42, distance: 18.0
click at [1401, 24] on button "Options" at bounding box center [1416, 25] width 82 height 27
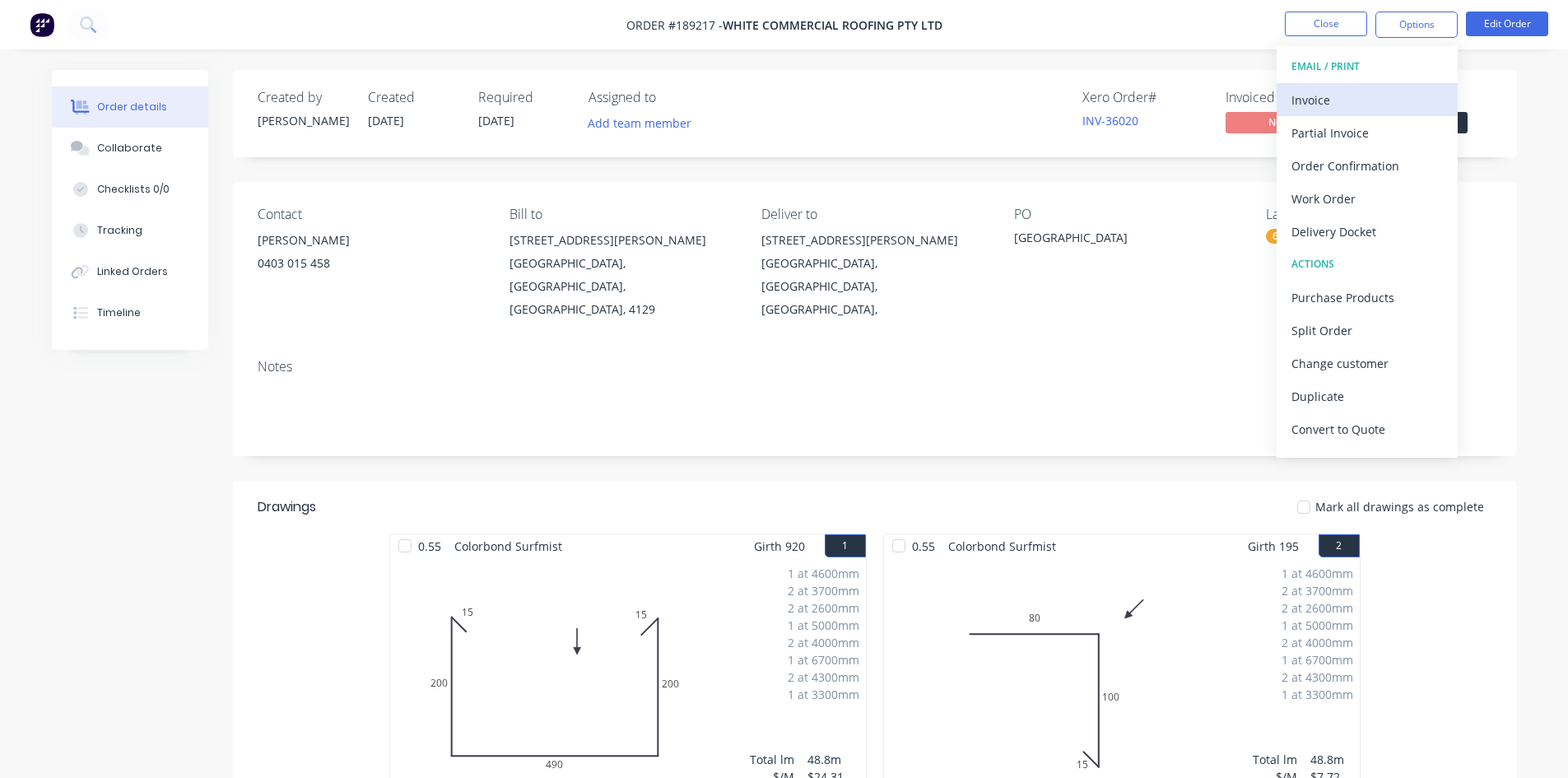
drag, startPoint x: 1399, startPoint y: 42, endPoint x: 1361, endPoint y: 94, distance: 64.4
click at [1361, 94] on div "Invoice" at bounding box center [1367, 100] width 152 height 24
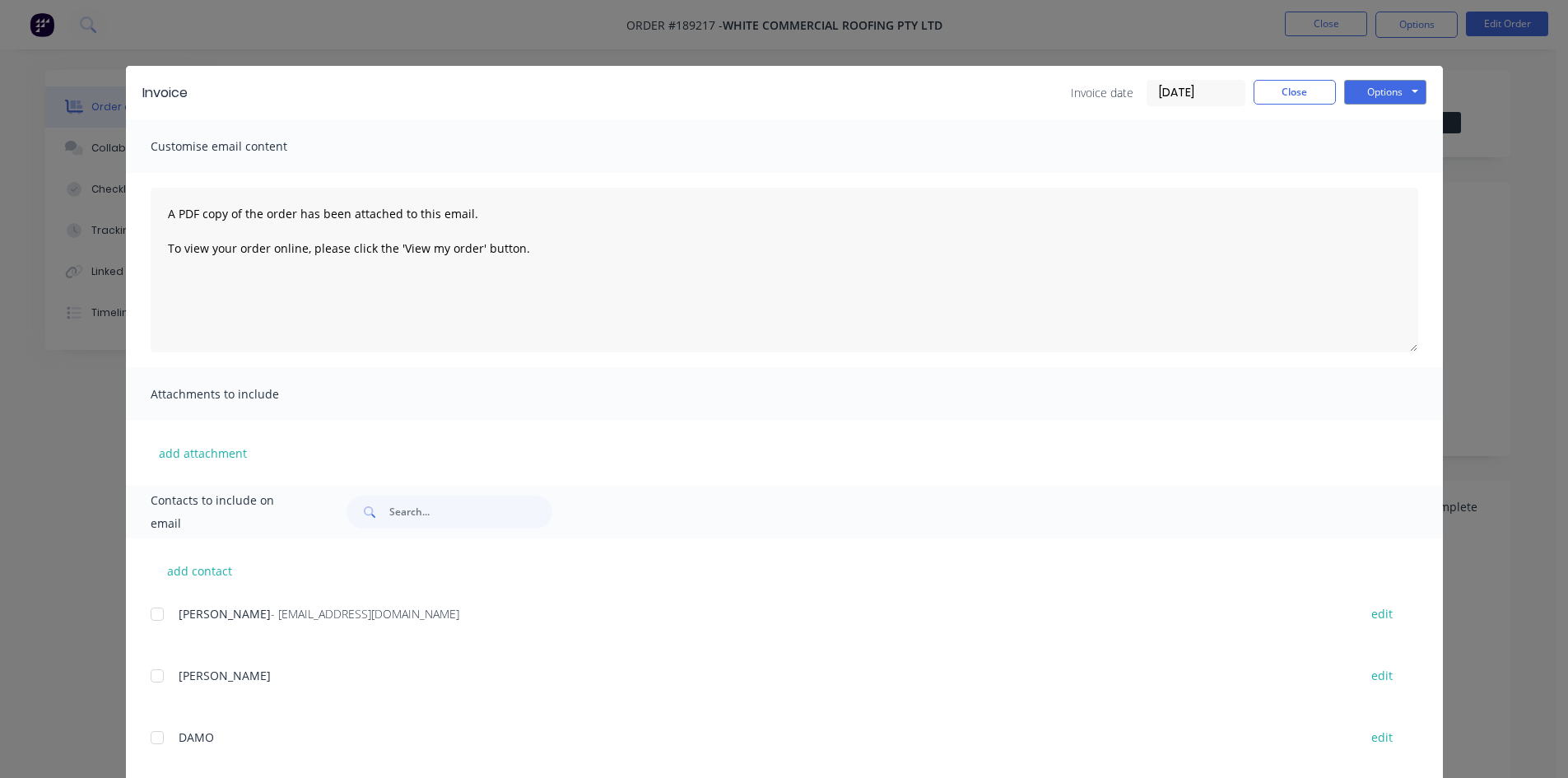
click at [159, 629] on div at bounding box center [157, 614] width 33 height 33
click at [1375, 85] on button "Options" at bounding box center [1385, 91] width 82 height 25
click at [1371, 172] on button "Email" at bounding box center [1397, 175] width 105 height 27
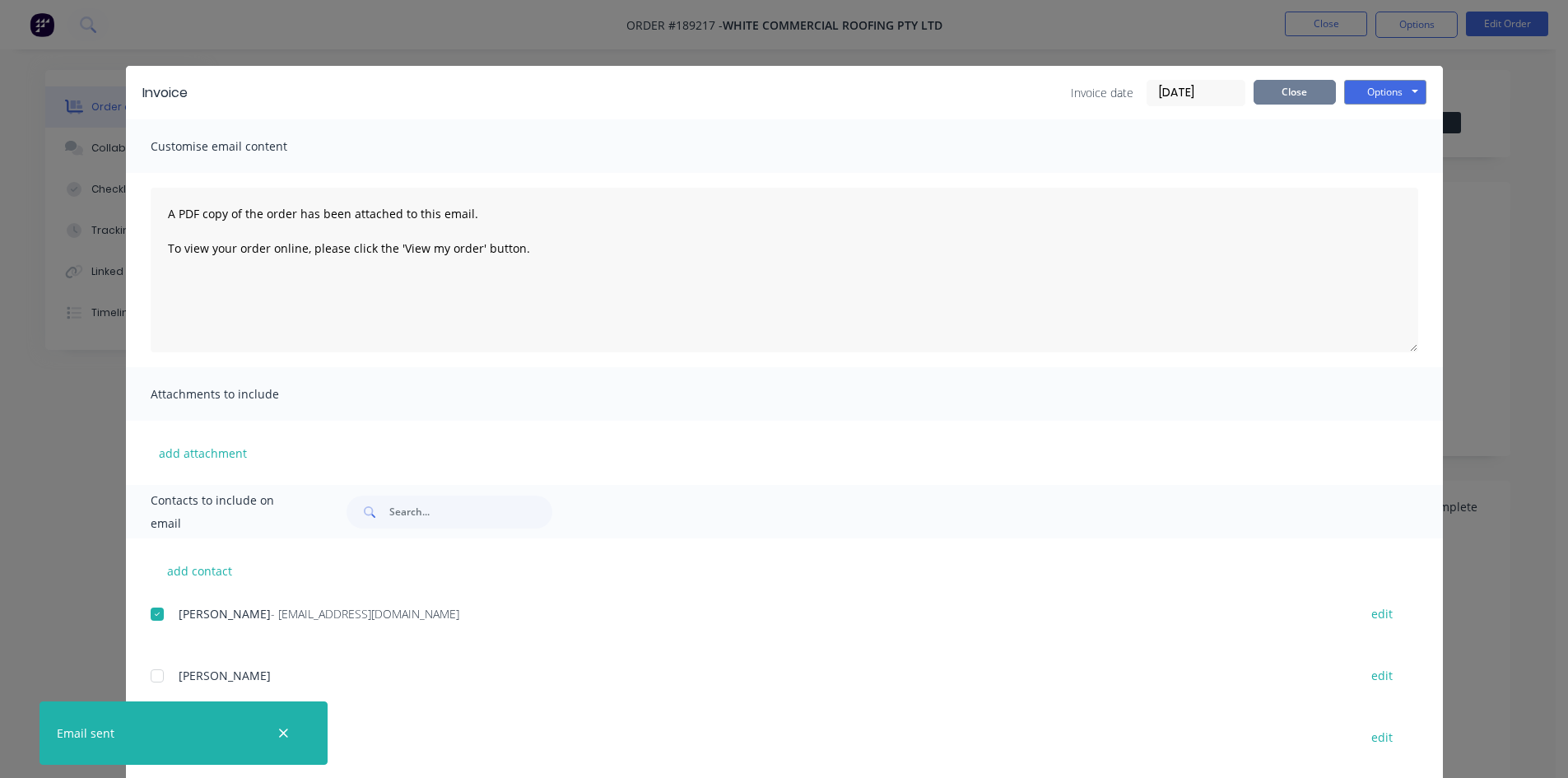
click at [1286, 93] on button "Close" at bounding box center [1295, 91] width 82 height 25
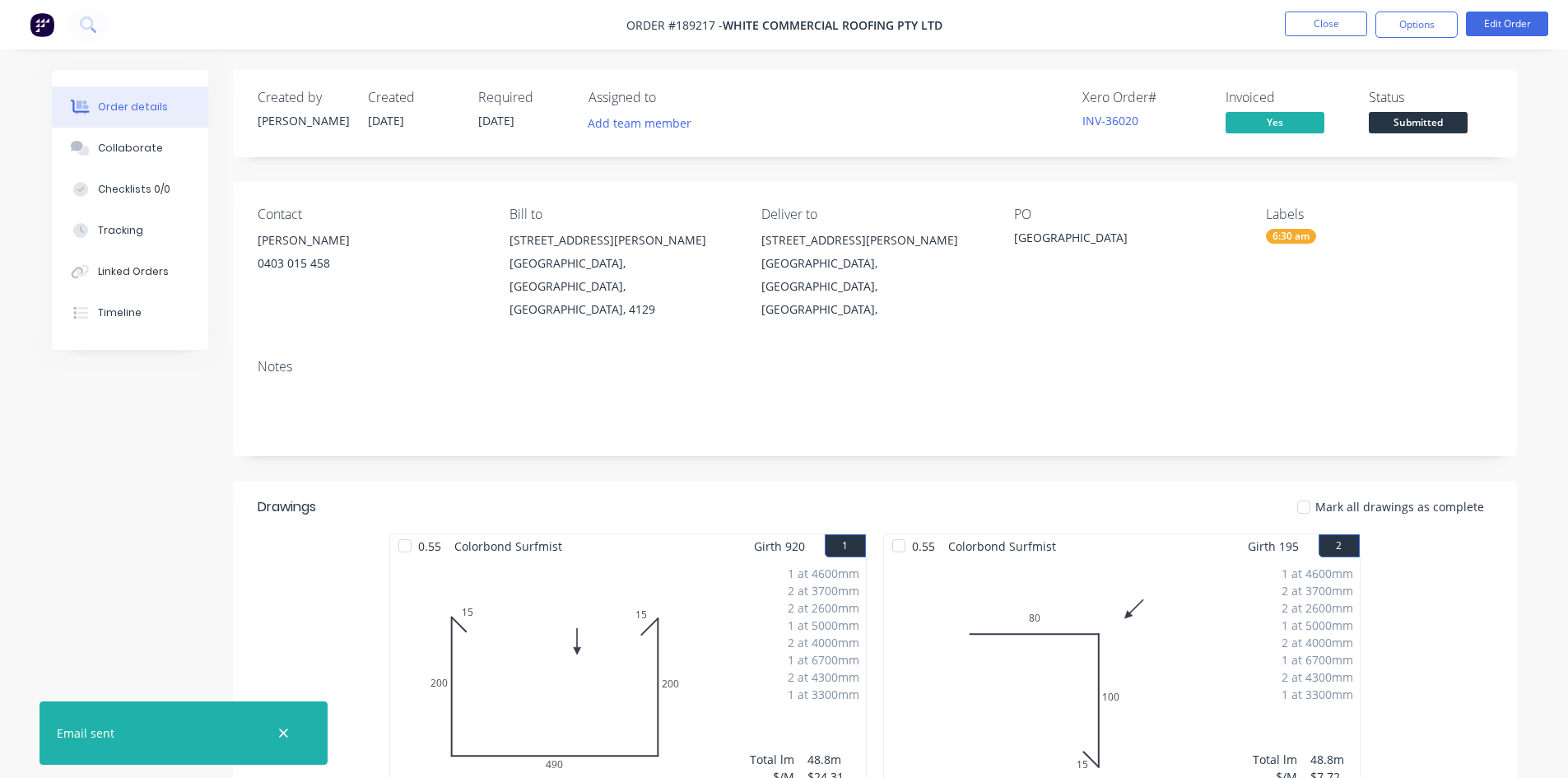
click at [1323, 11] on nav "Order #189217 - WHITE COMMERCIAL ROOFING PTY LTD Close Options Edit Order" at bounding box center [784, 25] width 1568 height 50
click at [1322, 27] on button "Close" at bounding box center [1326, 24] width 82 height 25
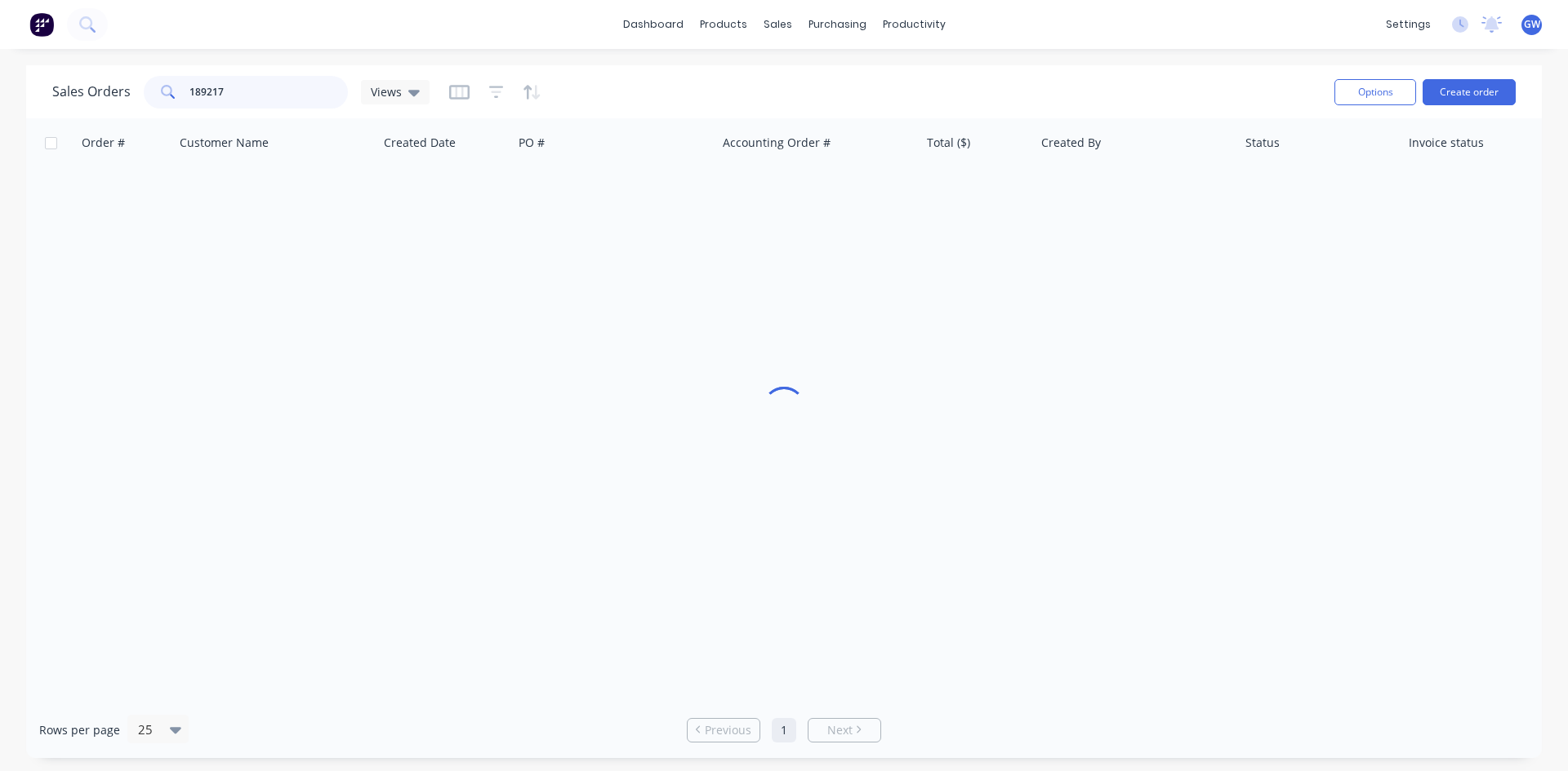
click at [251, 93] on input "189217" at bounding box center [269, 92] width 160 height 32
type input "188027"
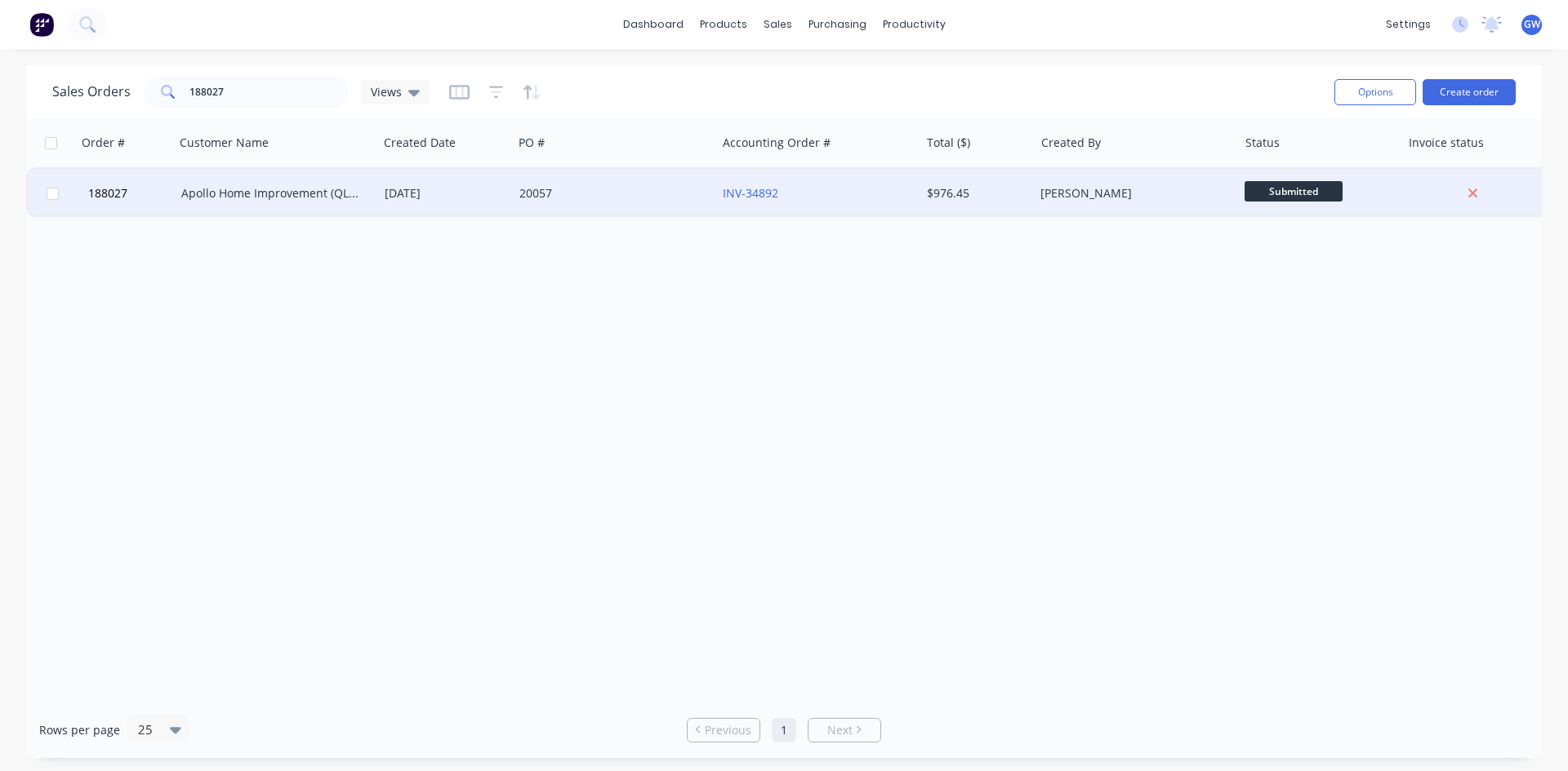
click at [571, 195] on div "20057" at bounding box center [610, 193] width 181 height 17
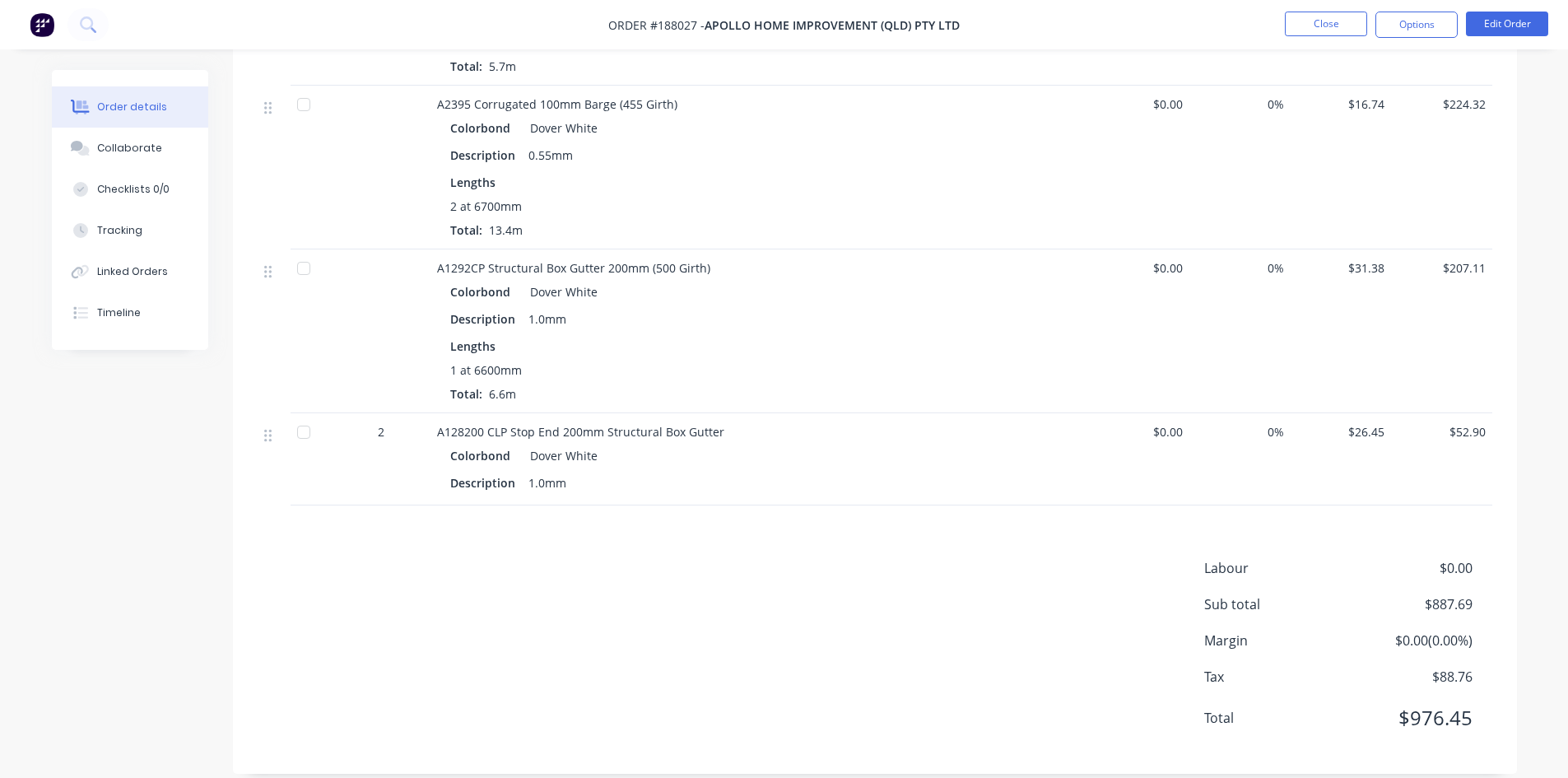
scroll to position [1482, 0]
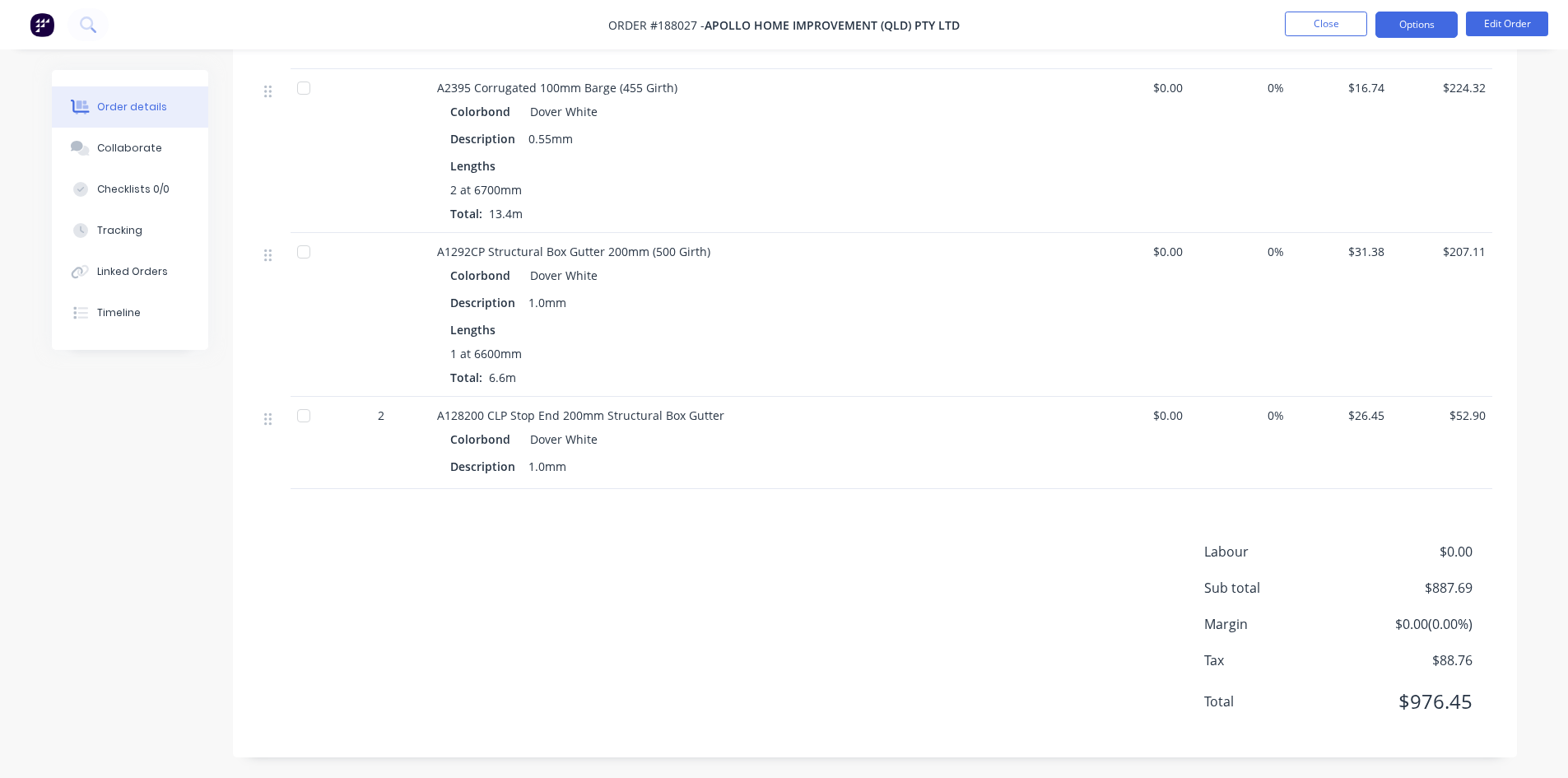
click at [1403, 22] on button "Options" at bounding box center [1416, 25] width 82 height 27
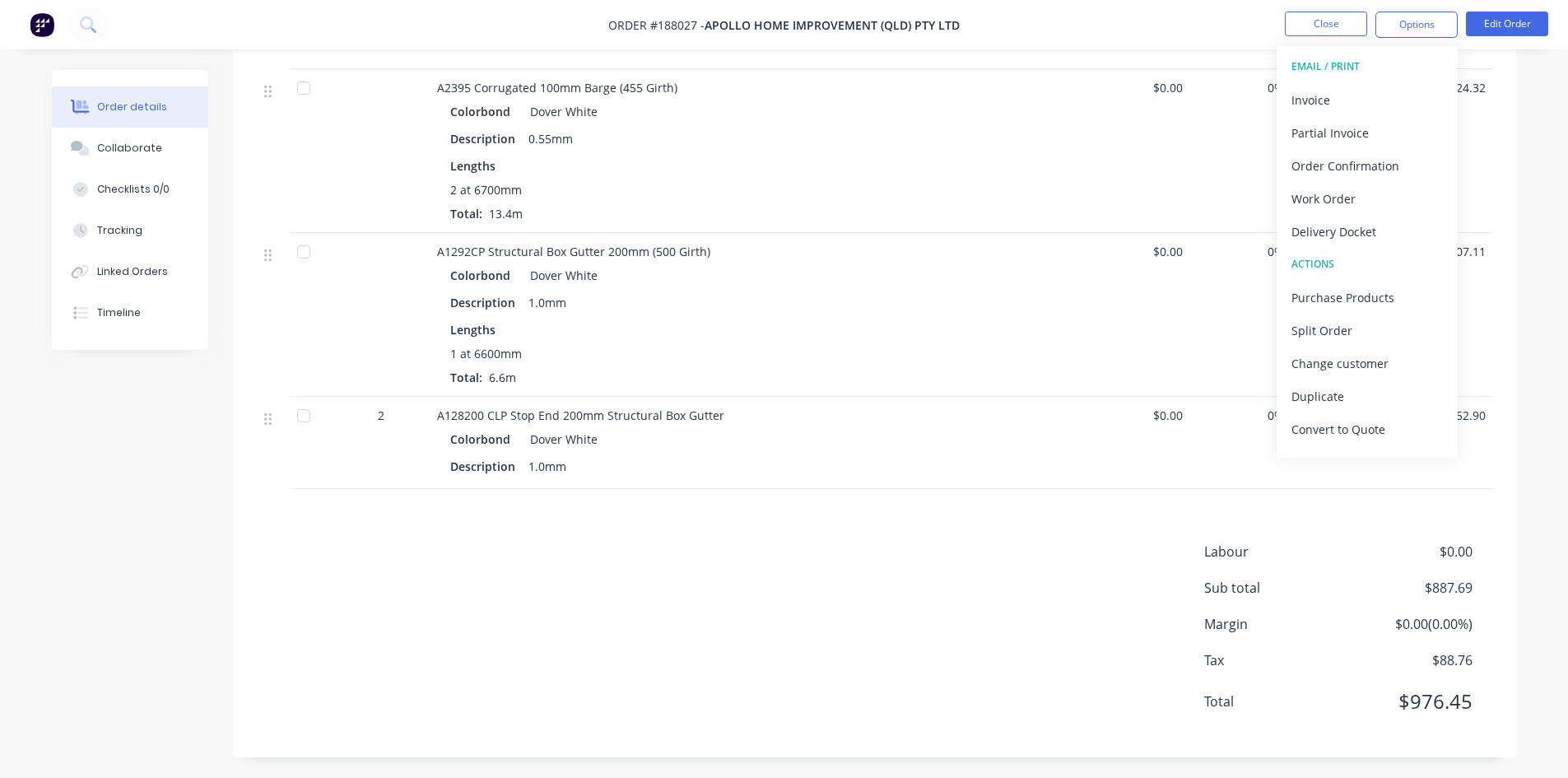
click at [1375, 97] on div "Invoice" at bounding box center [1367, 100] width 152 height 24
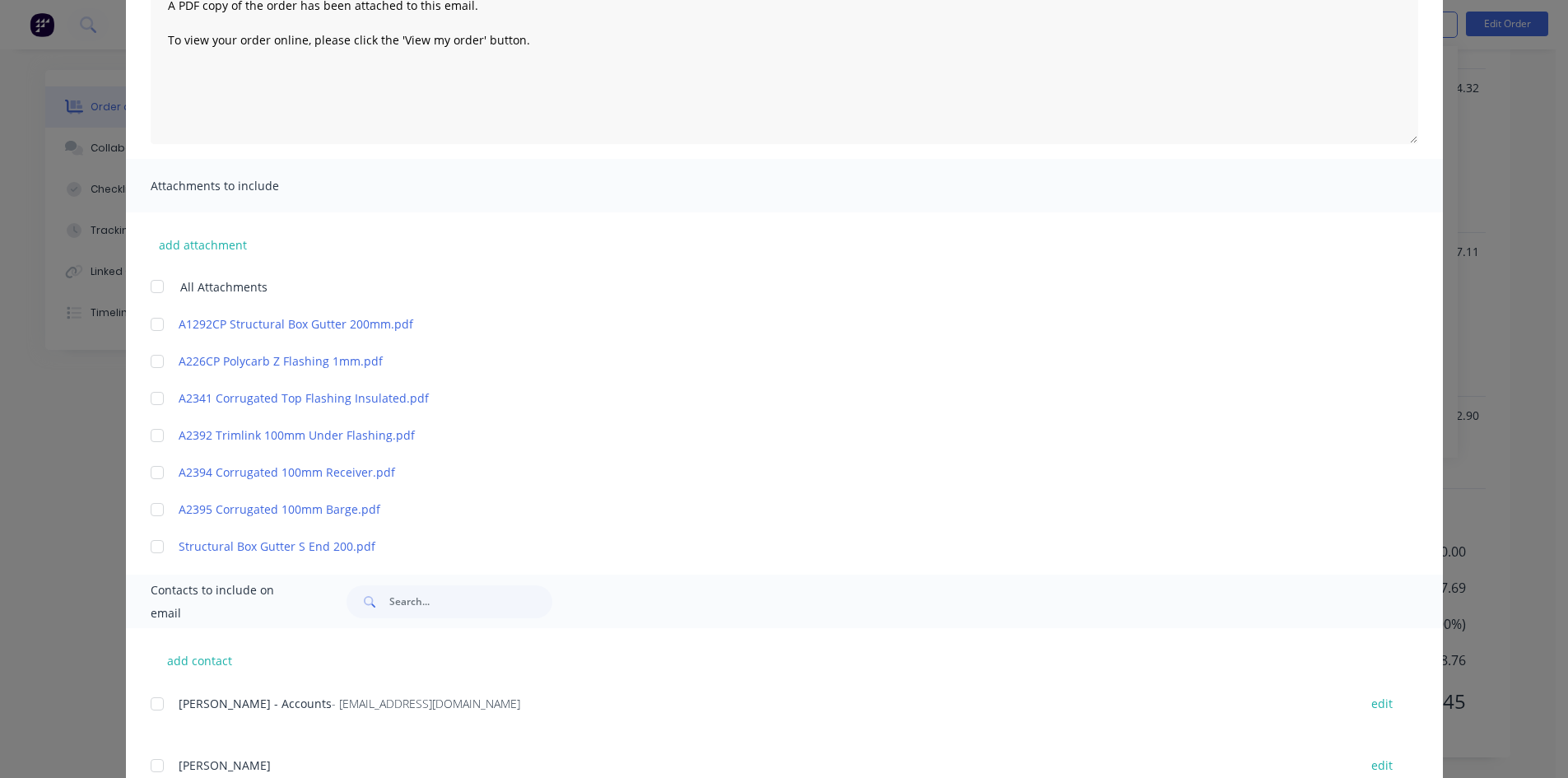
scroll to position [392, 0]
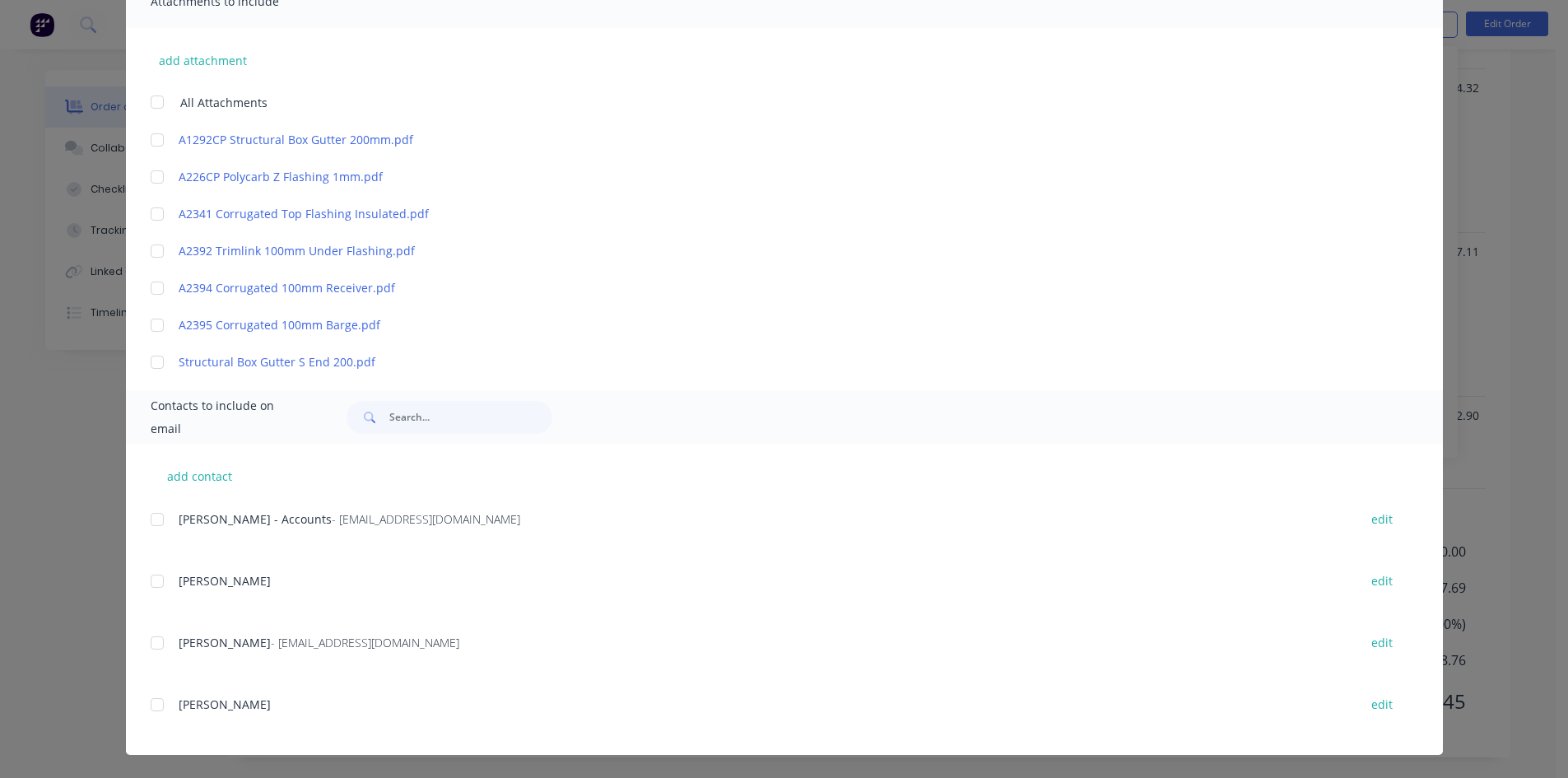
click at [153, 524] on div at bounding box center [157, 520] width 33 height 33
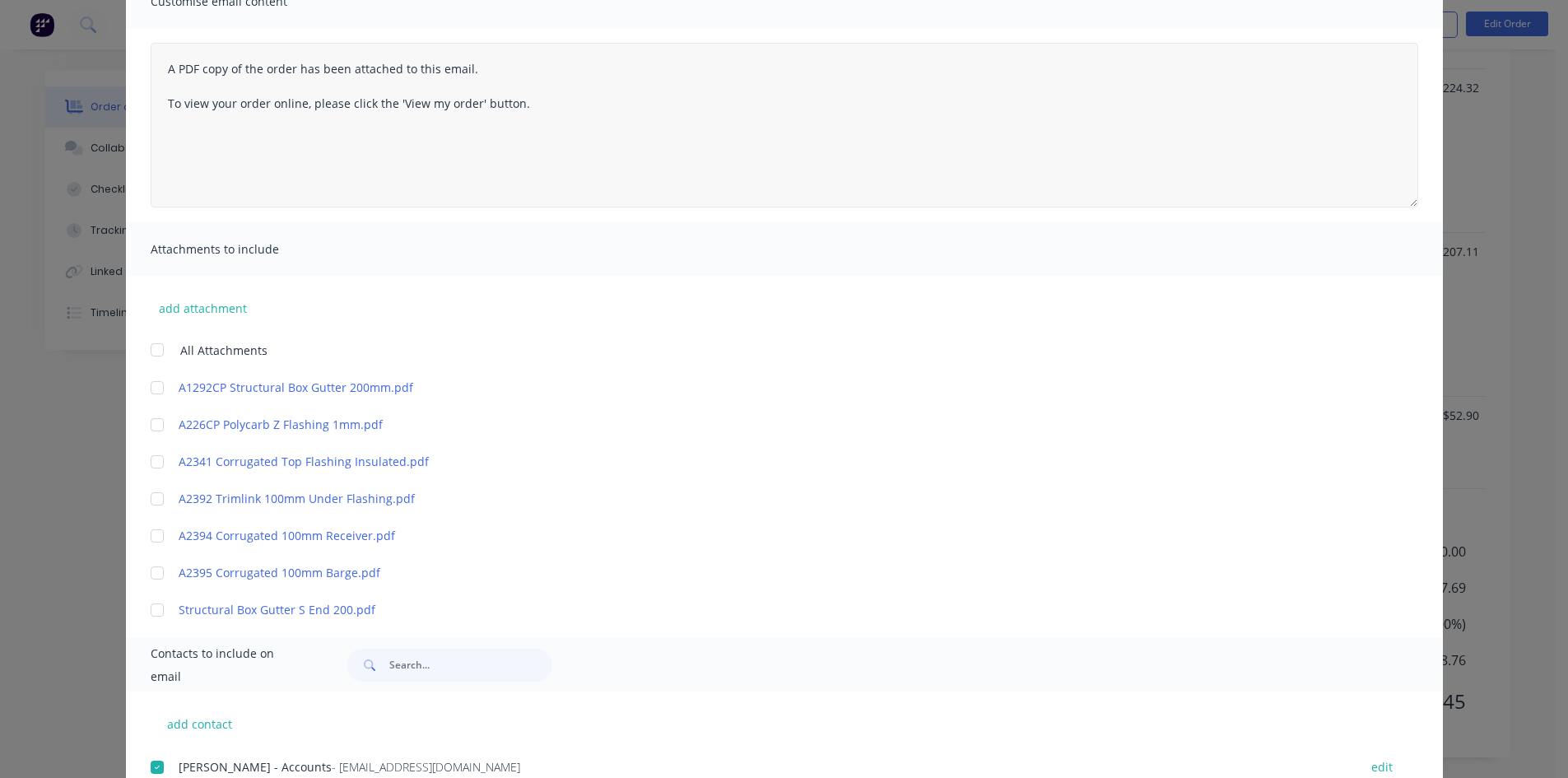
scroll to position [0, 0]
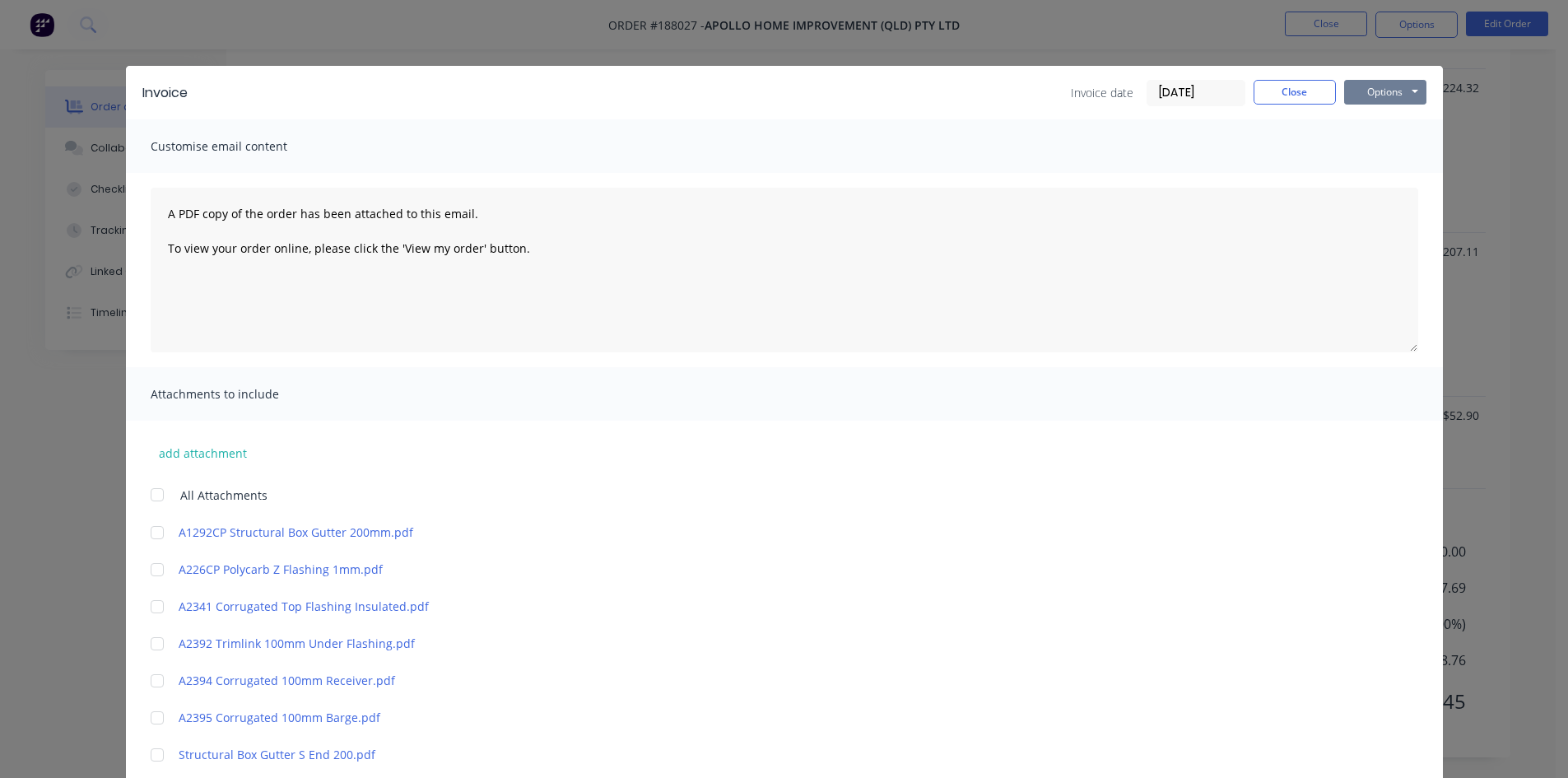
click at [1379, 80] on button "Options" at bounding box center [1385, 91] width 82 height 25
click at [1360, 176] on button "Email" at bounding box center [1397, 175] width 105 height 27
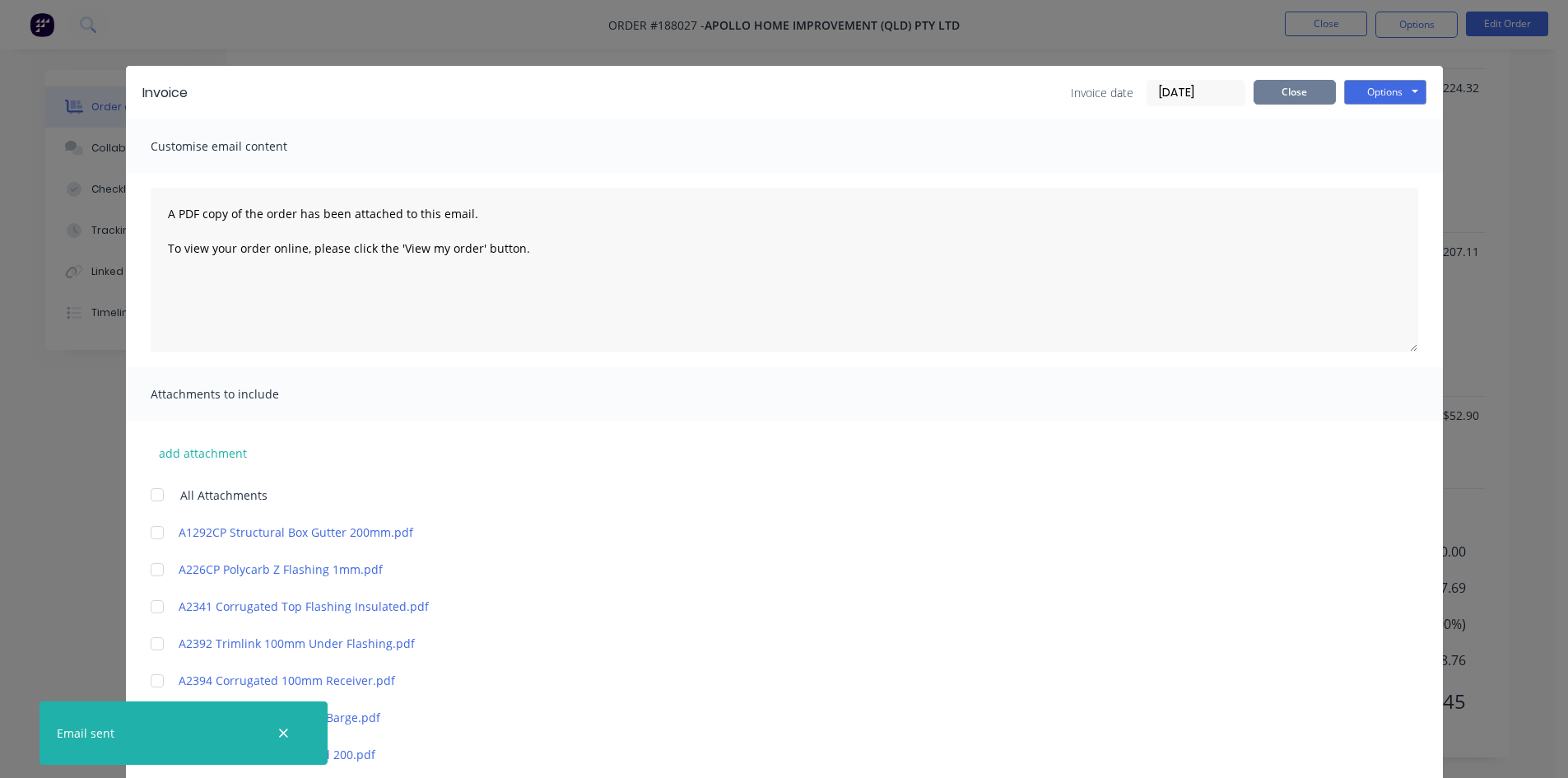
click at [1273, 83] on button "Close" at bounding box center [1295, 91] width 82 height 25
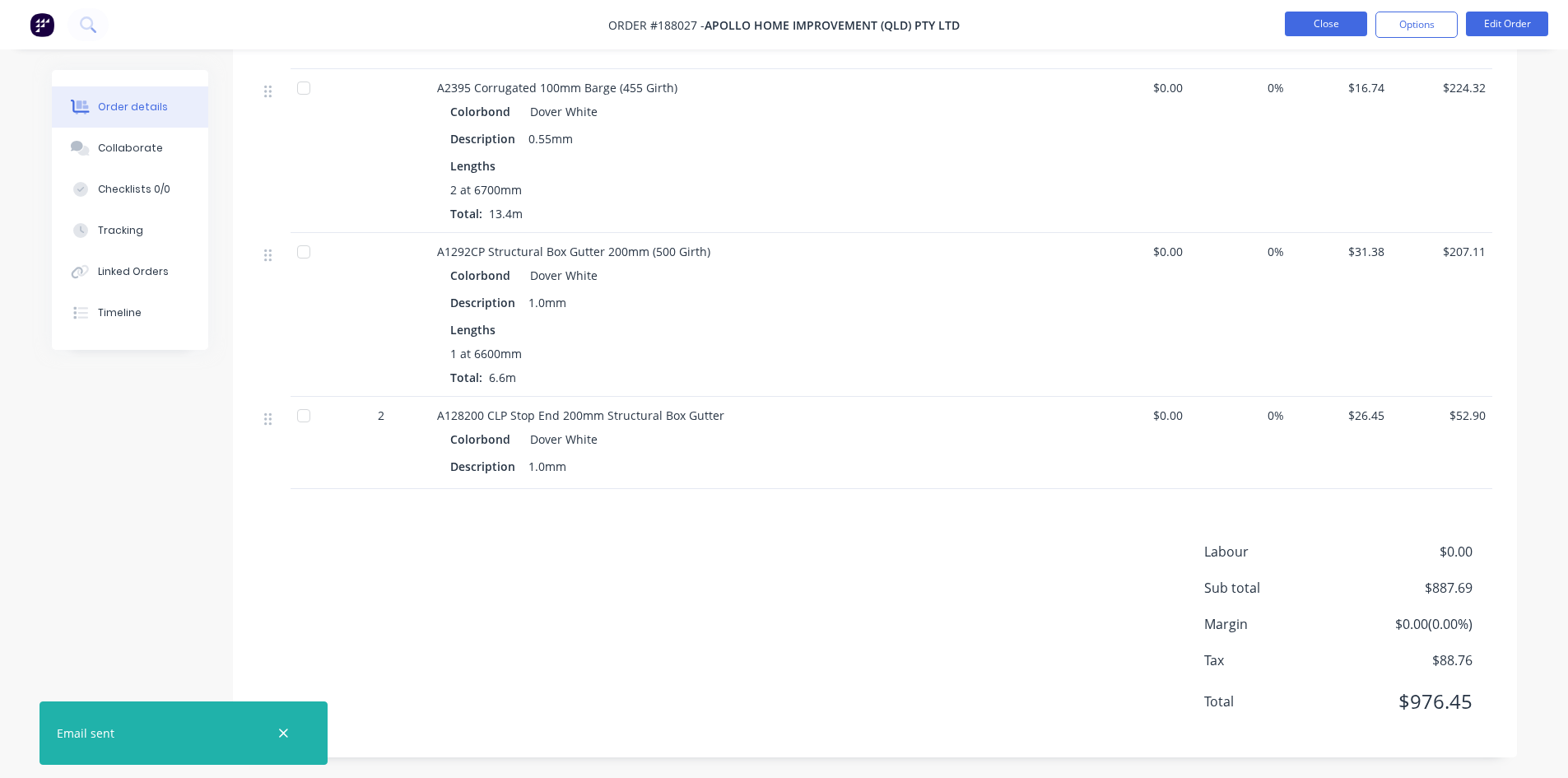
click at [1339, 17] on button "Close" at bounding box center [1326, 24] width 82 height 25
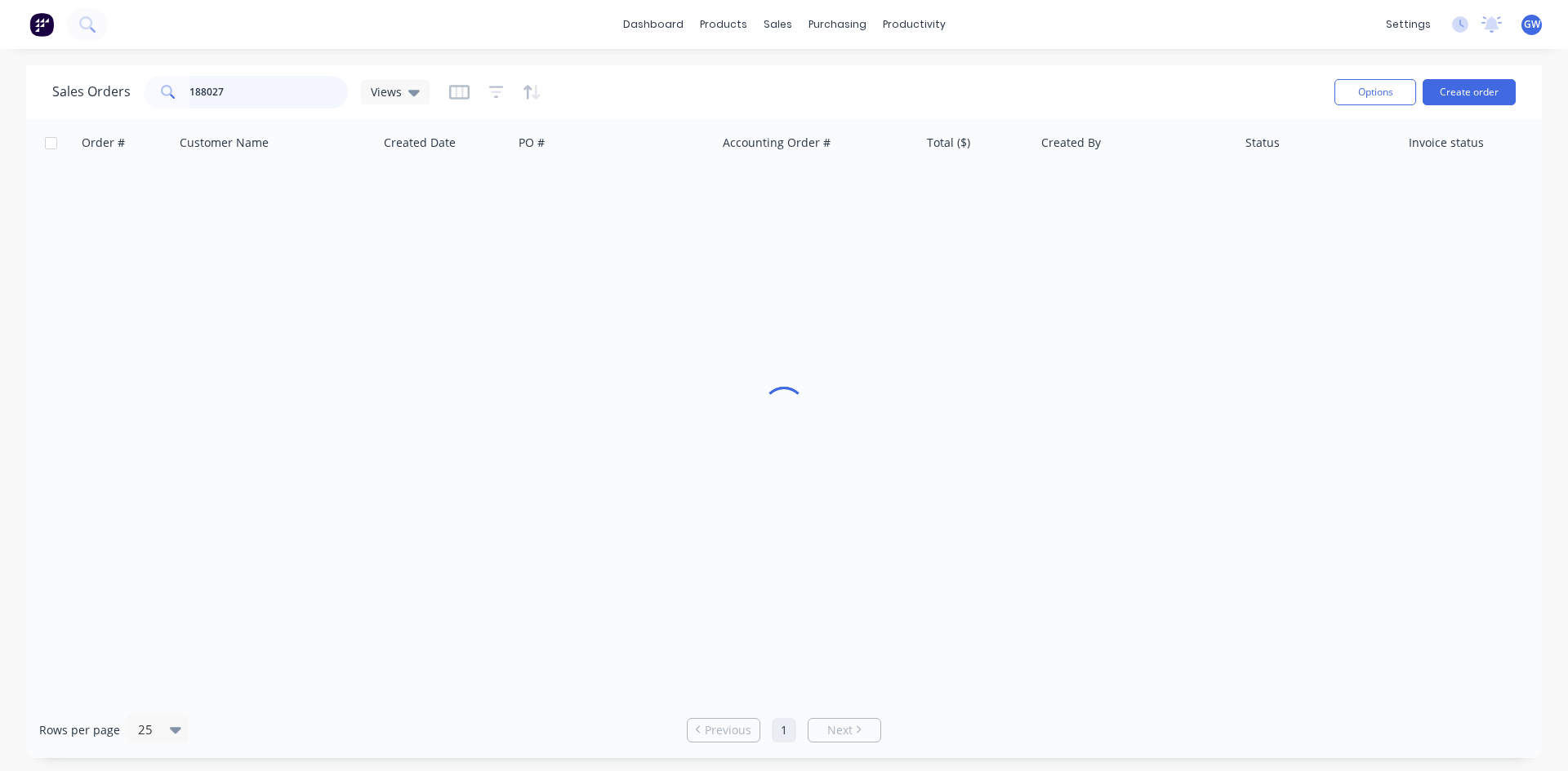
click at [285, 96] on input "188027" at bounding box center [269, 92] width 160 height 32
click at [285, 96] on input "188027" at bounding box center [269, 92] width 160 height 32
type input "187876"
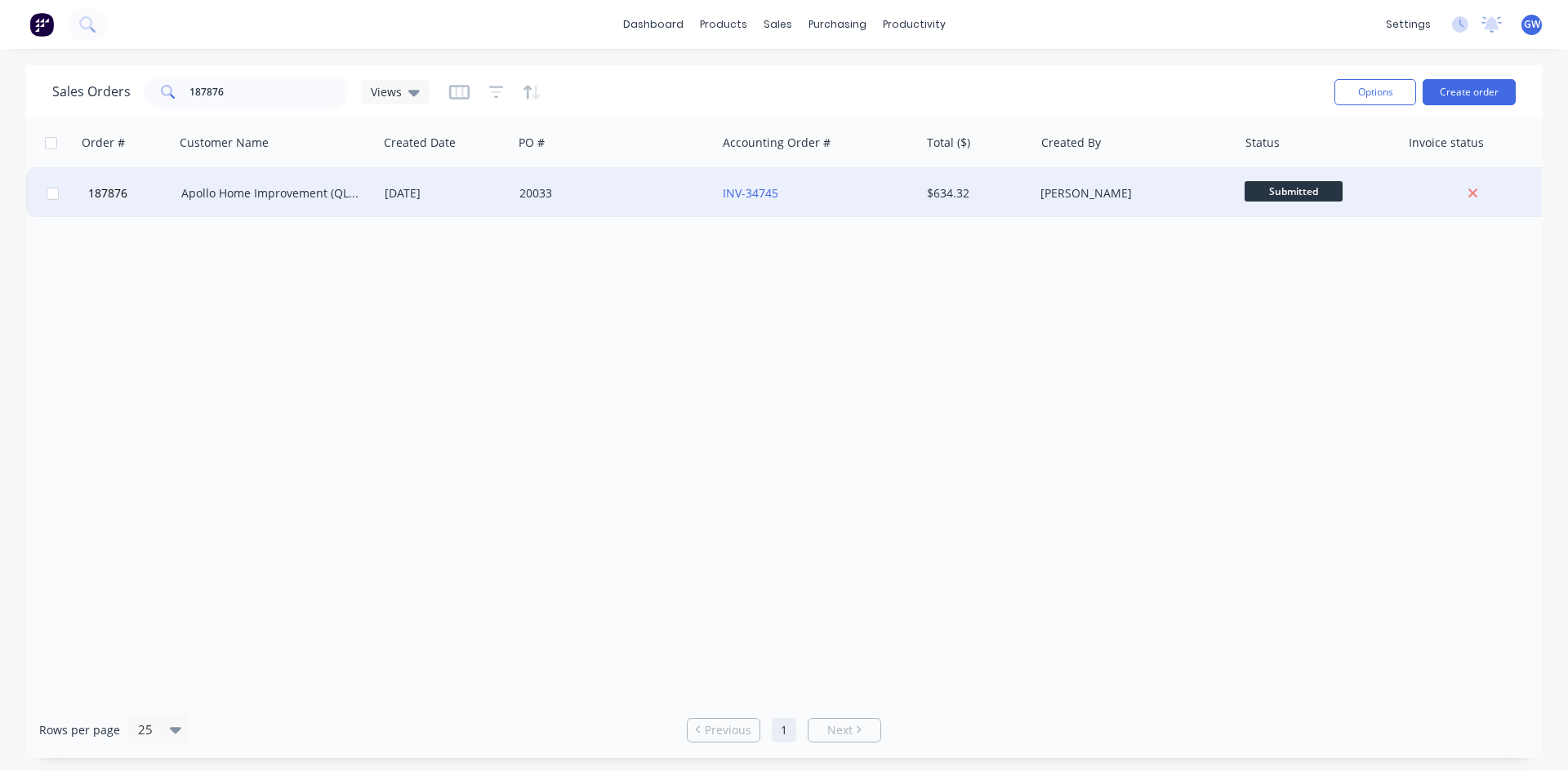
click at [897, 211] on div "INV-34745" at bounding box center [817, 194] width 203 height 49
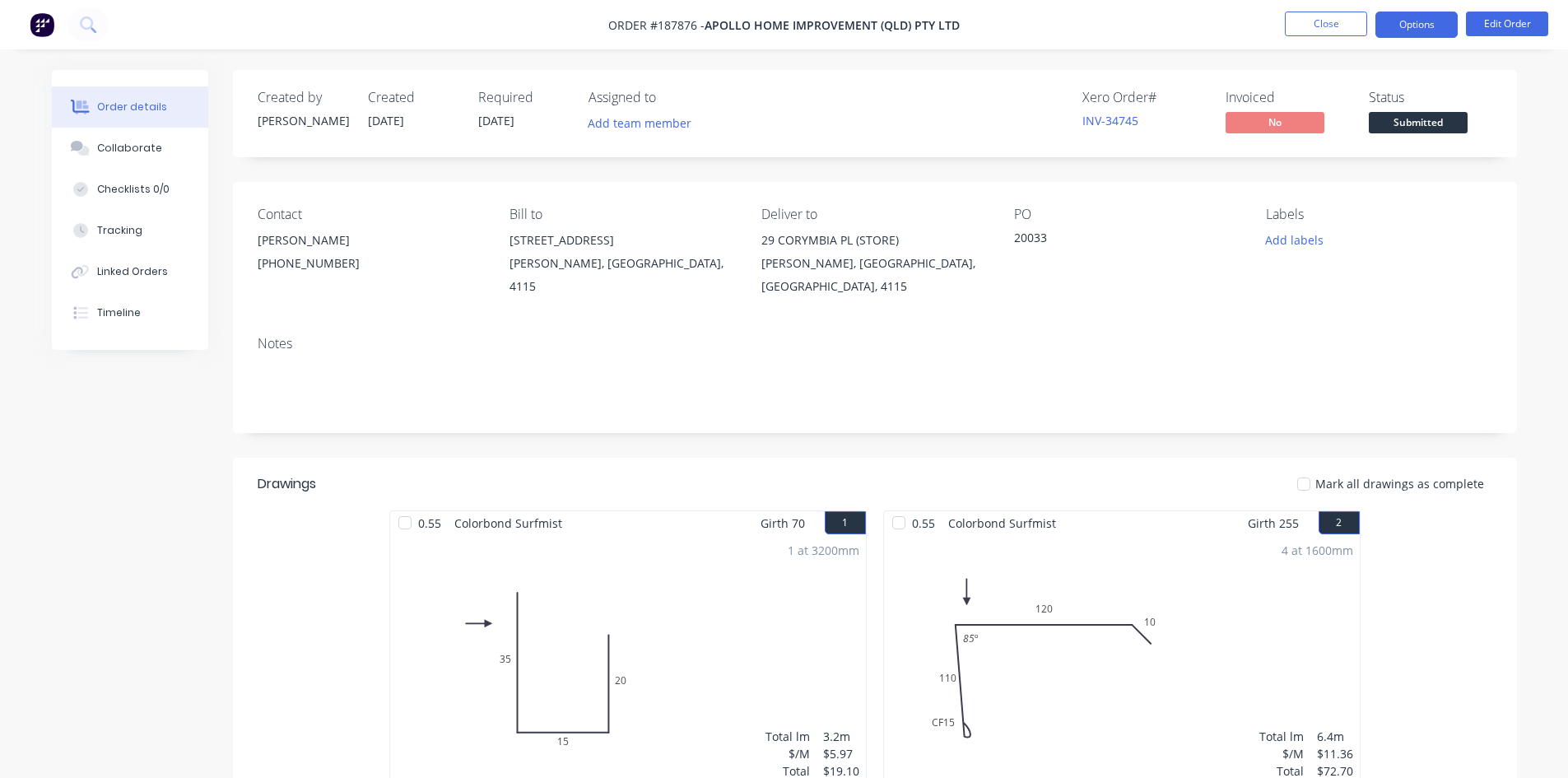
click at [1392, 28] on button "Options" at bounding box center [1416, 25] width 82 height 27
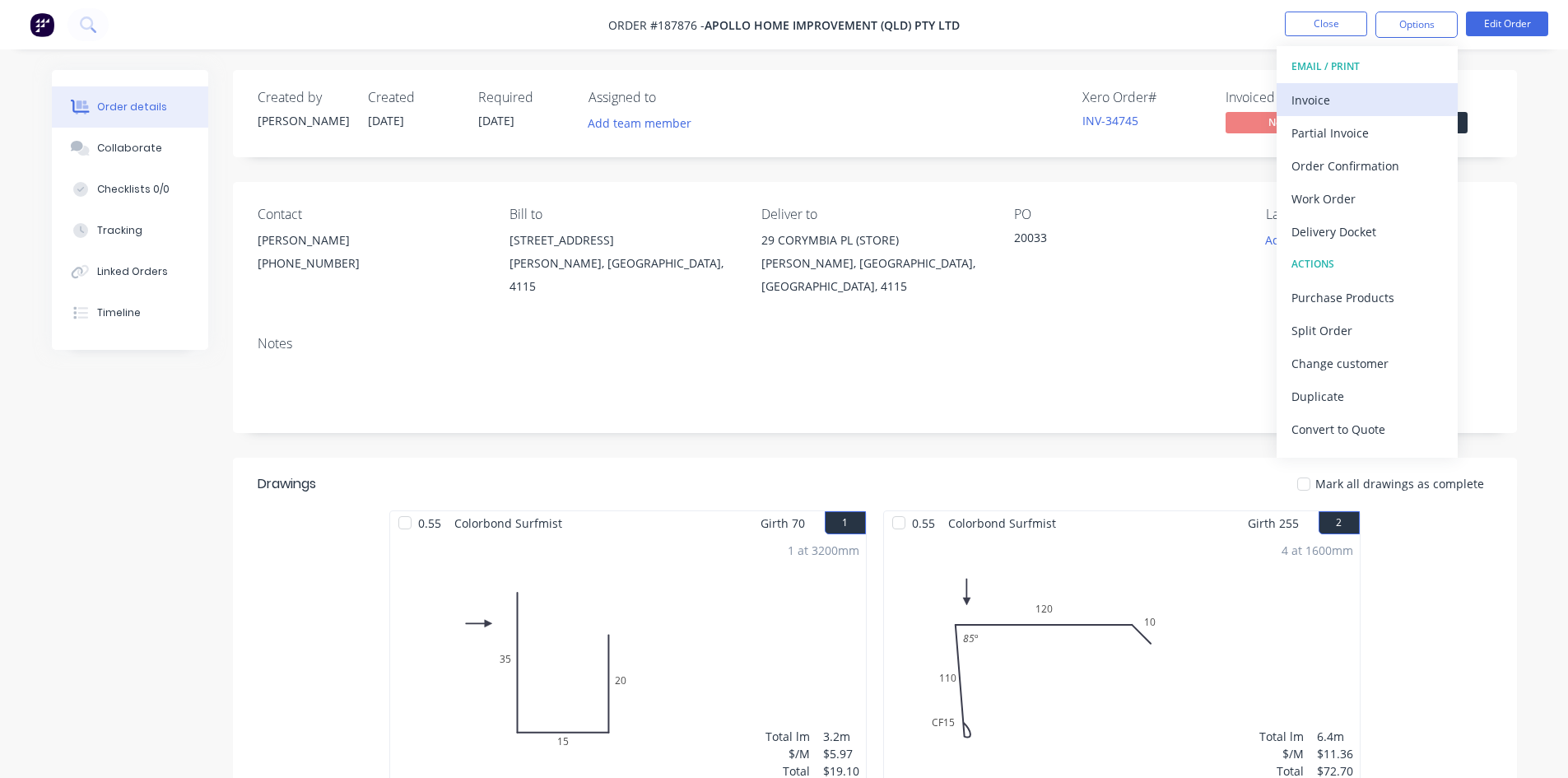
click at [1373, 101] on div "Invoice" at bounding box center [1367, 100] width 152 height 24
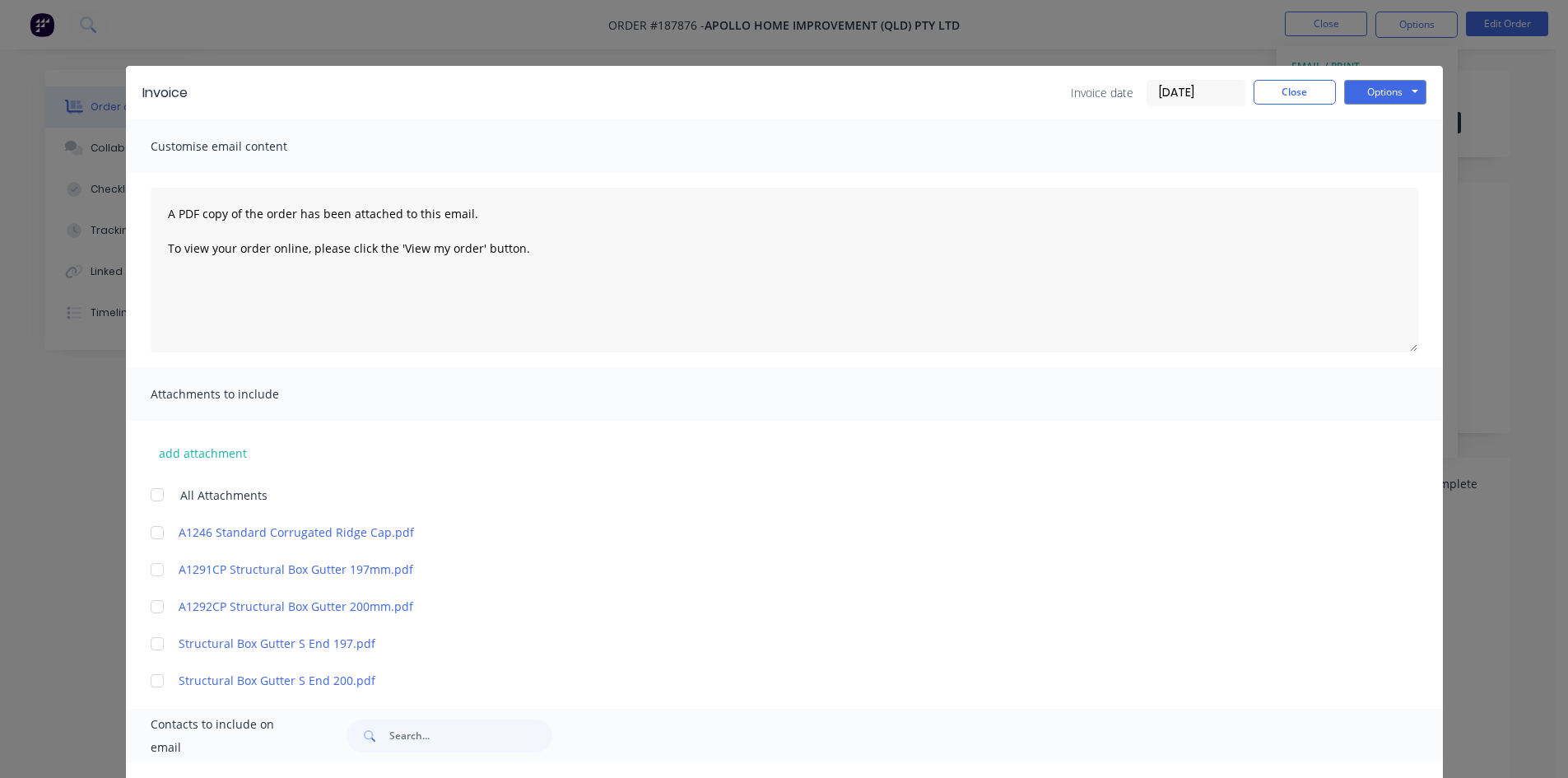
scroll to position [319, 0]
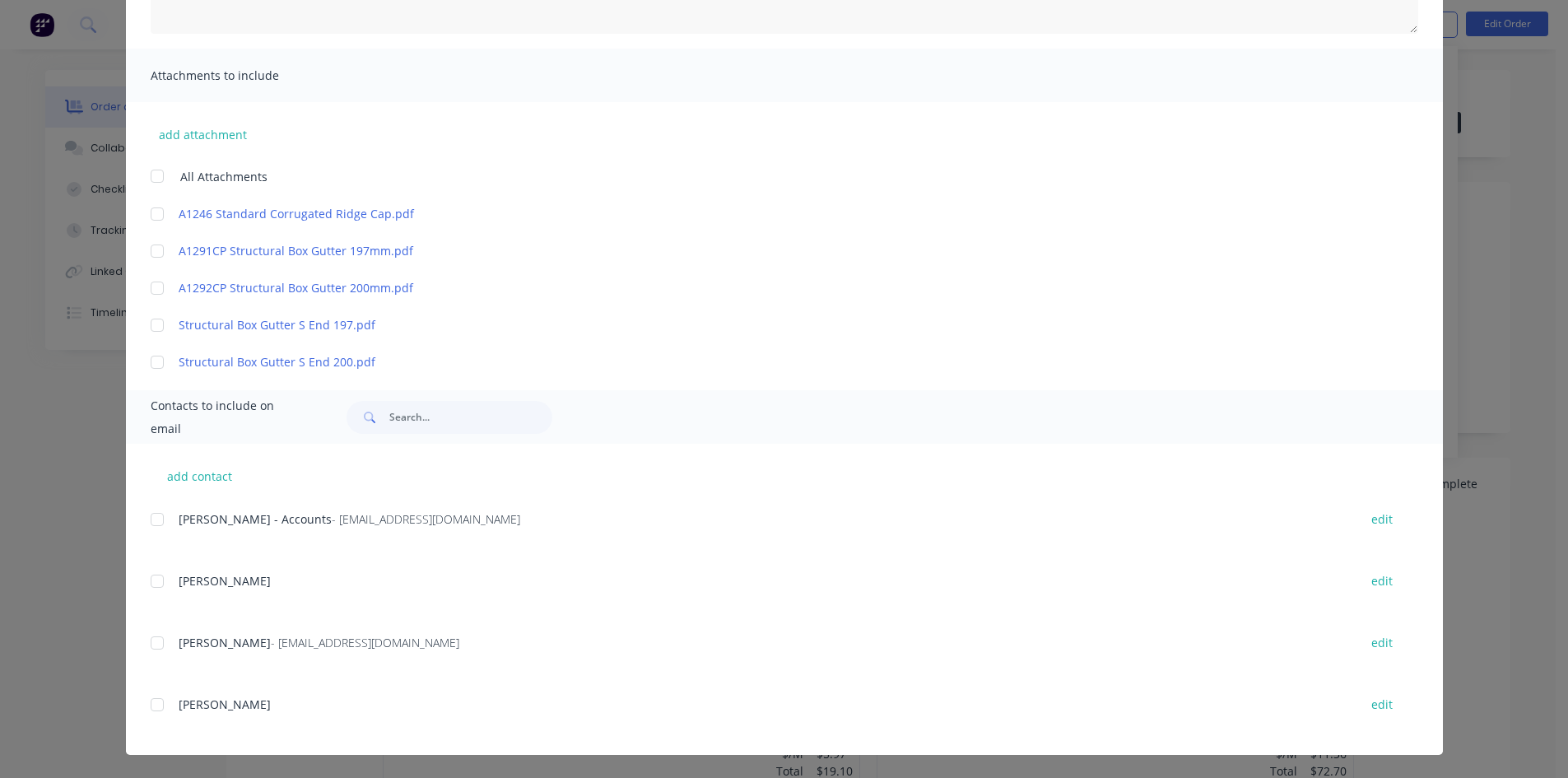
click at [157, 526] on div at bounding box center [157, 520] width 33 height 33
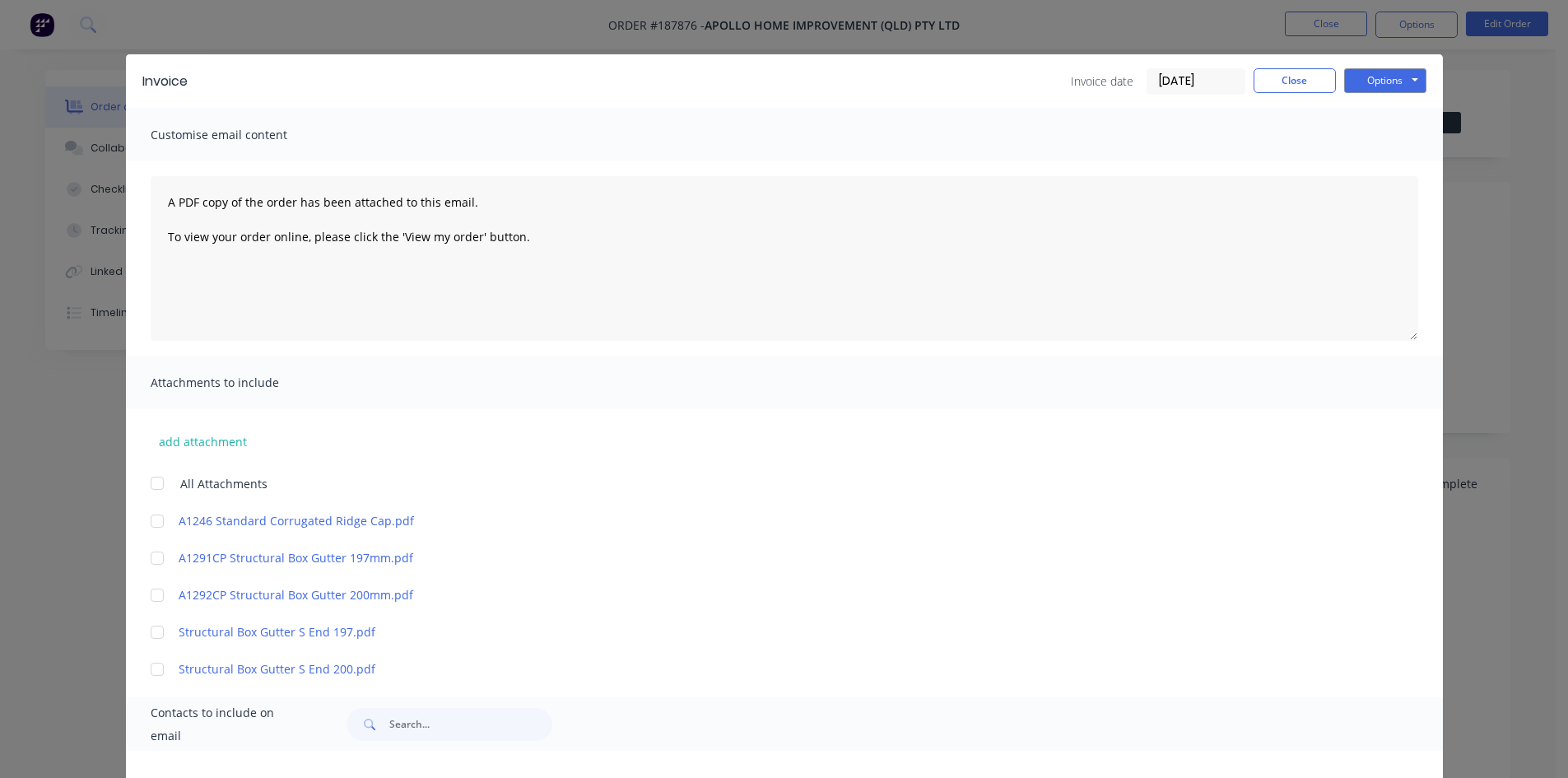
scroll to position [0, 0]
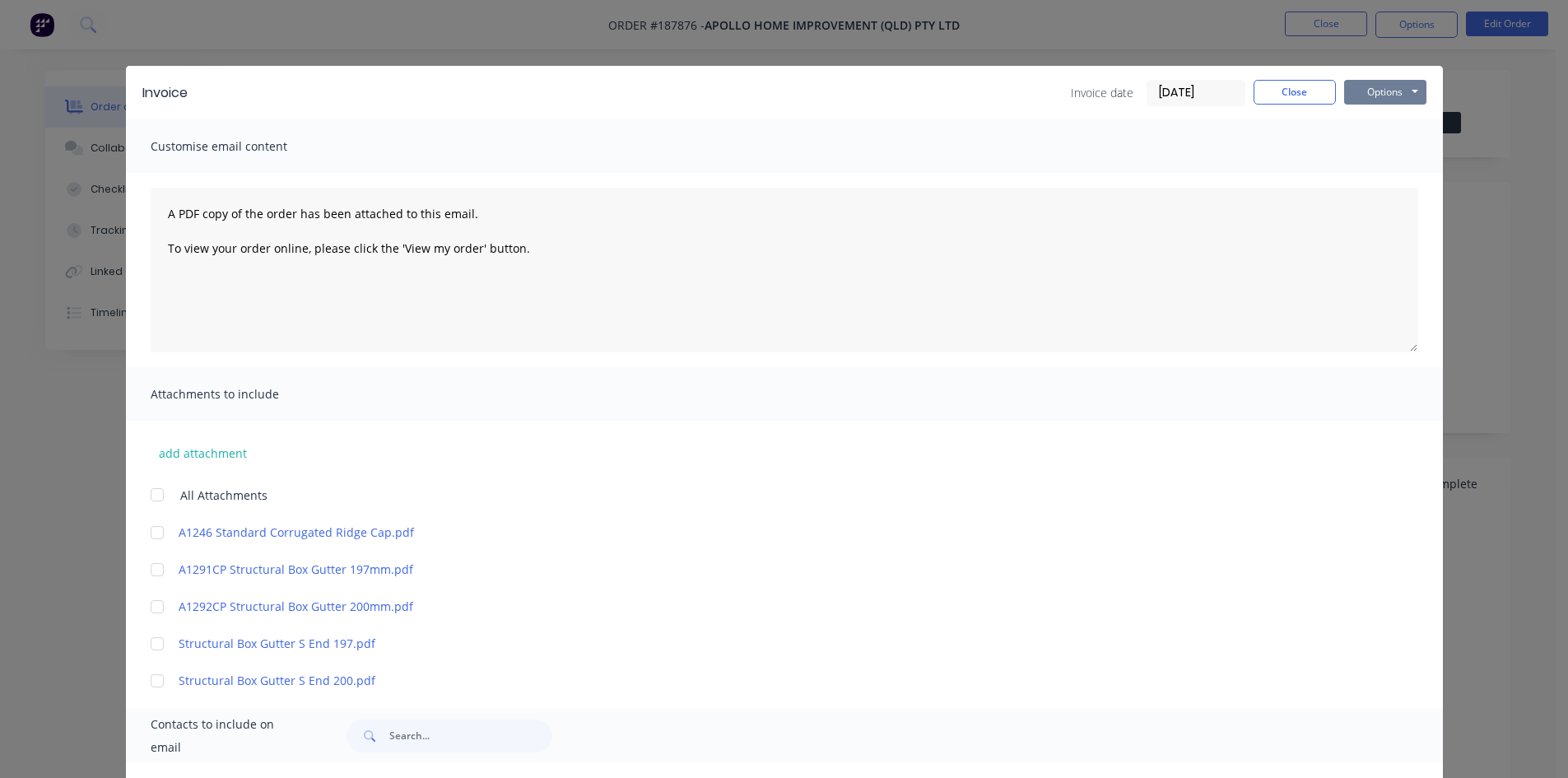
click at [1354, 98] on button "Options" at bounding box center [1385, 91] width 82 height 25
click at [1369, 178] on button "Email" at bounding box center [1397, 175] width 105 height 27
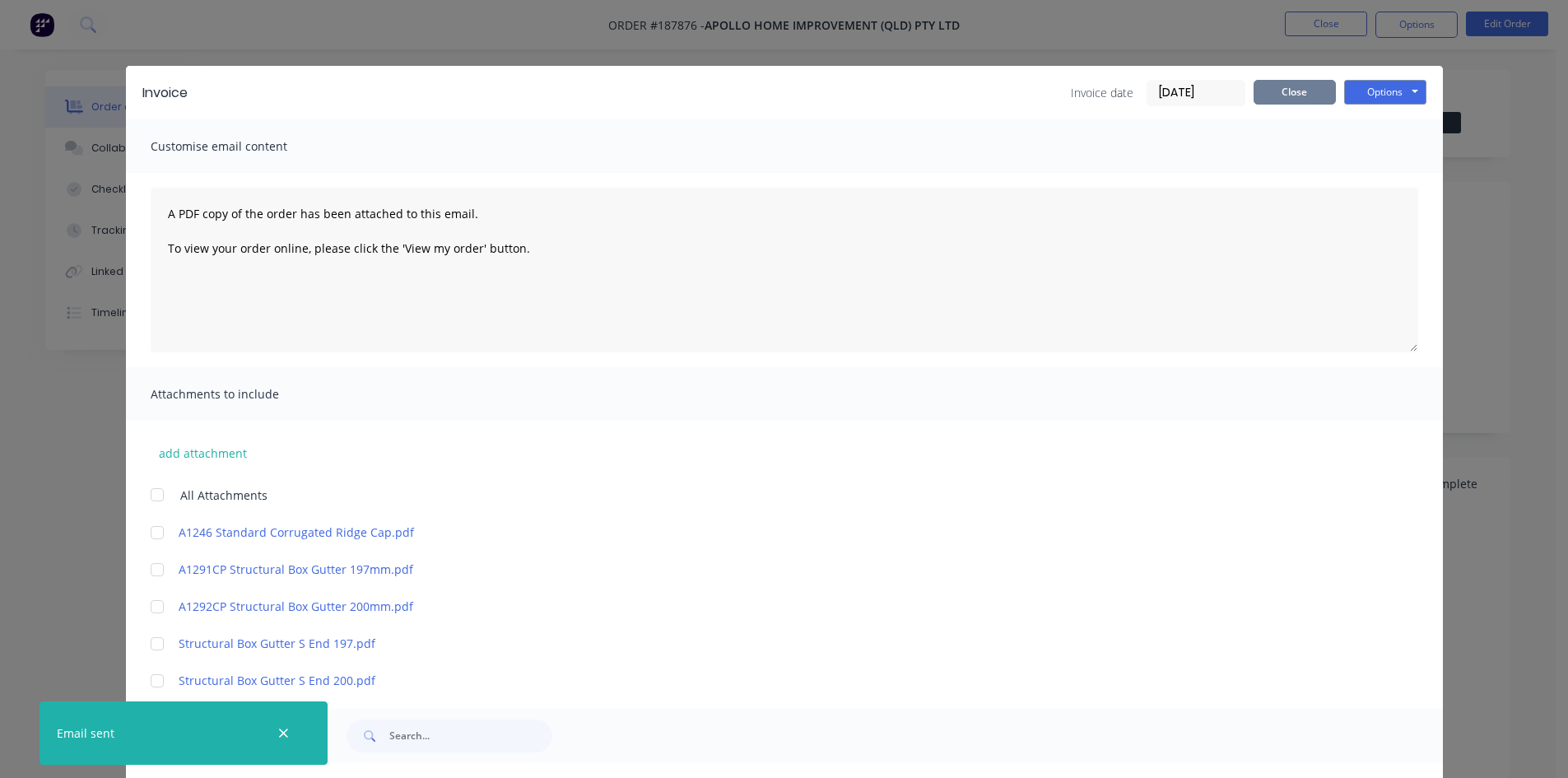
click at [1302, 81] on button "Close" at bounding box center [1295, 91] width 82 height 25
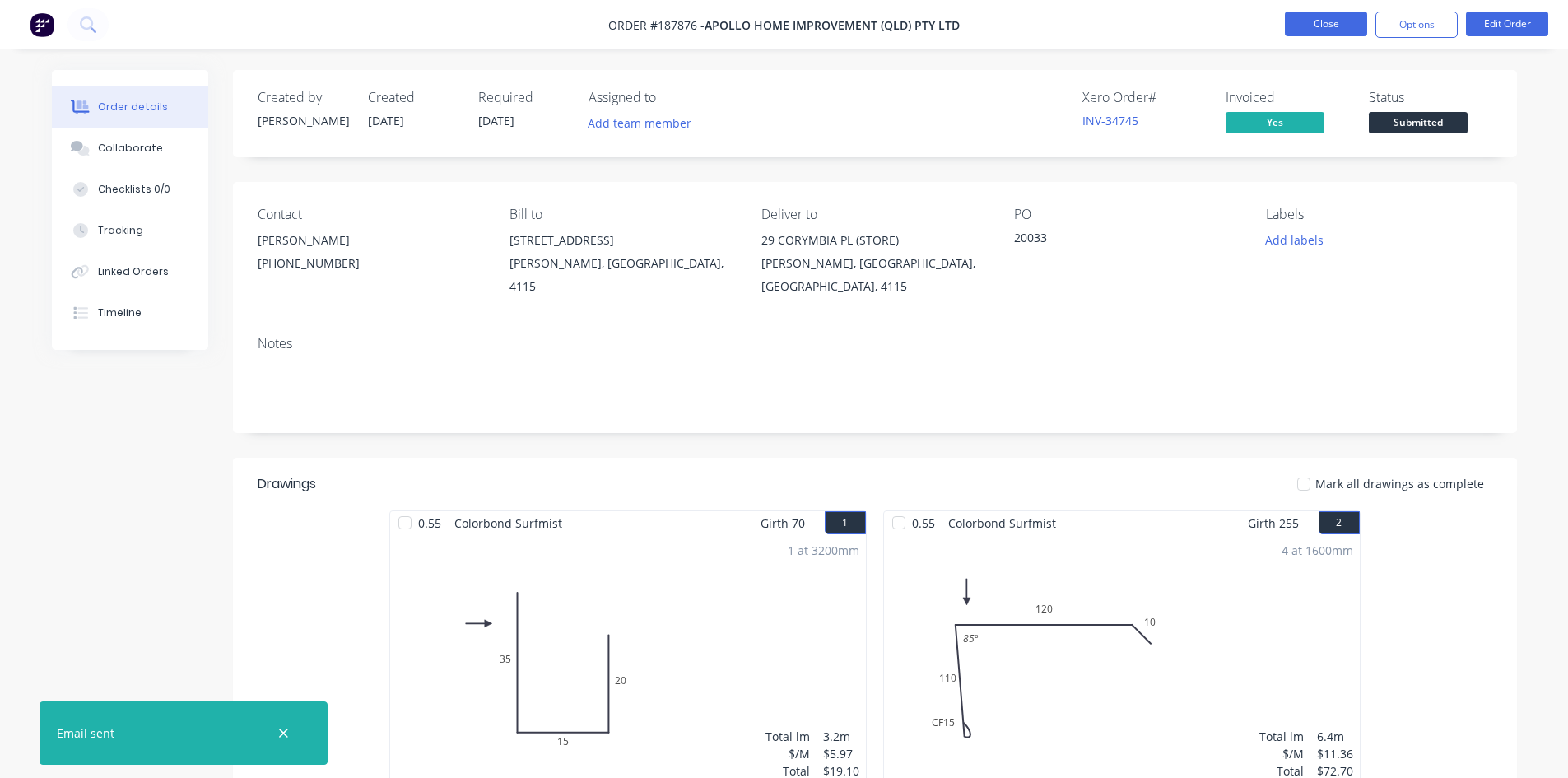
click at [1341, 17] on button "Close" at bounding box center [1326, 24] width 82 height 25
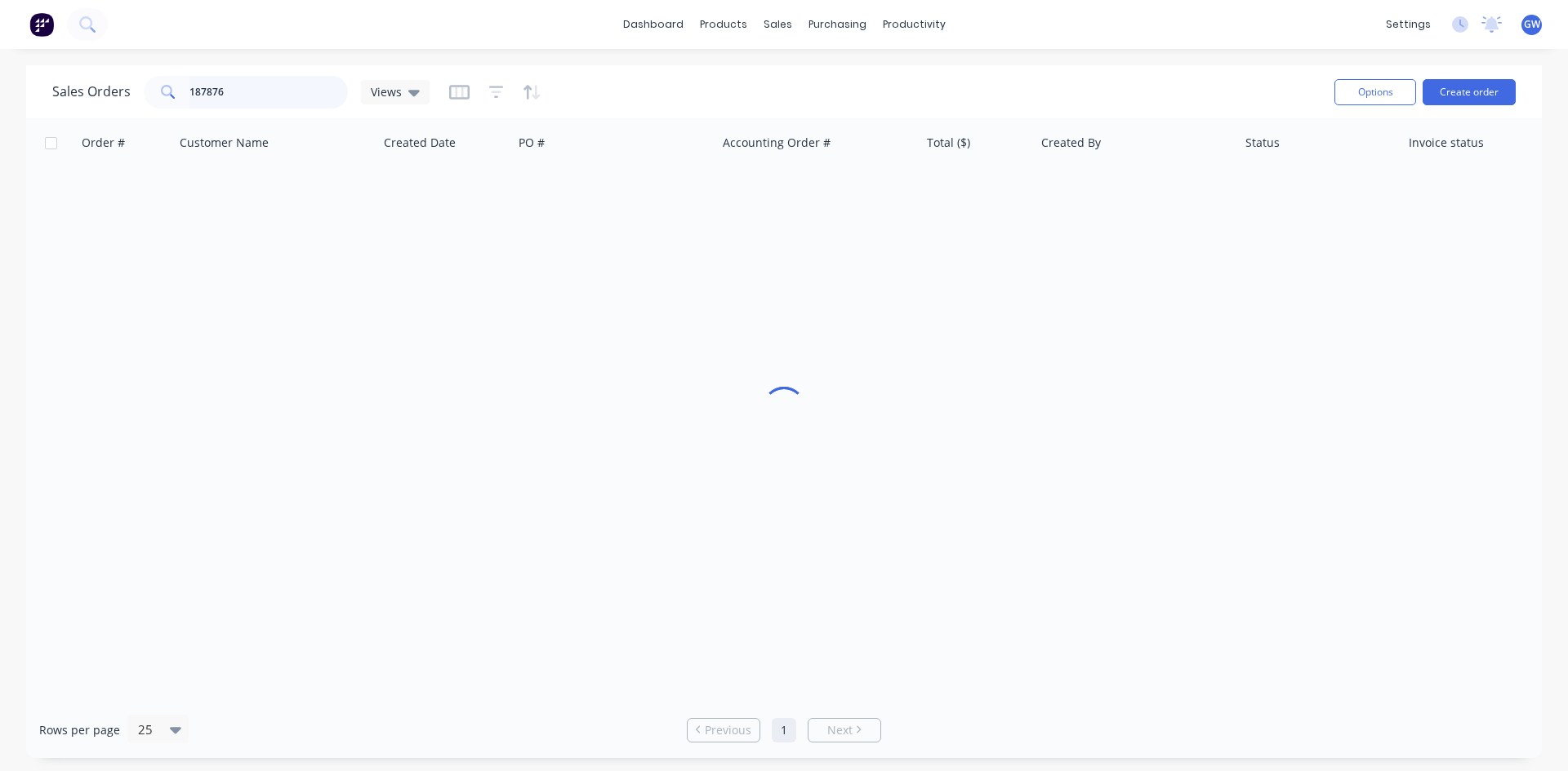
click at [231, 99] on input "187876" at bounding box center [269, 92] width 160 height 32
type input "188795"
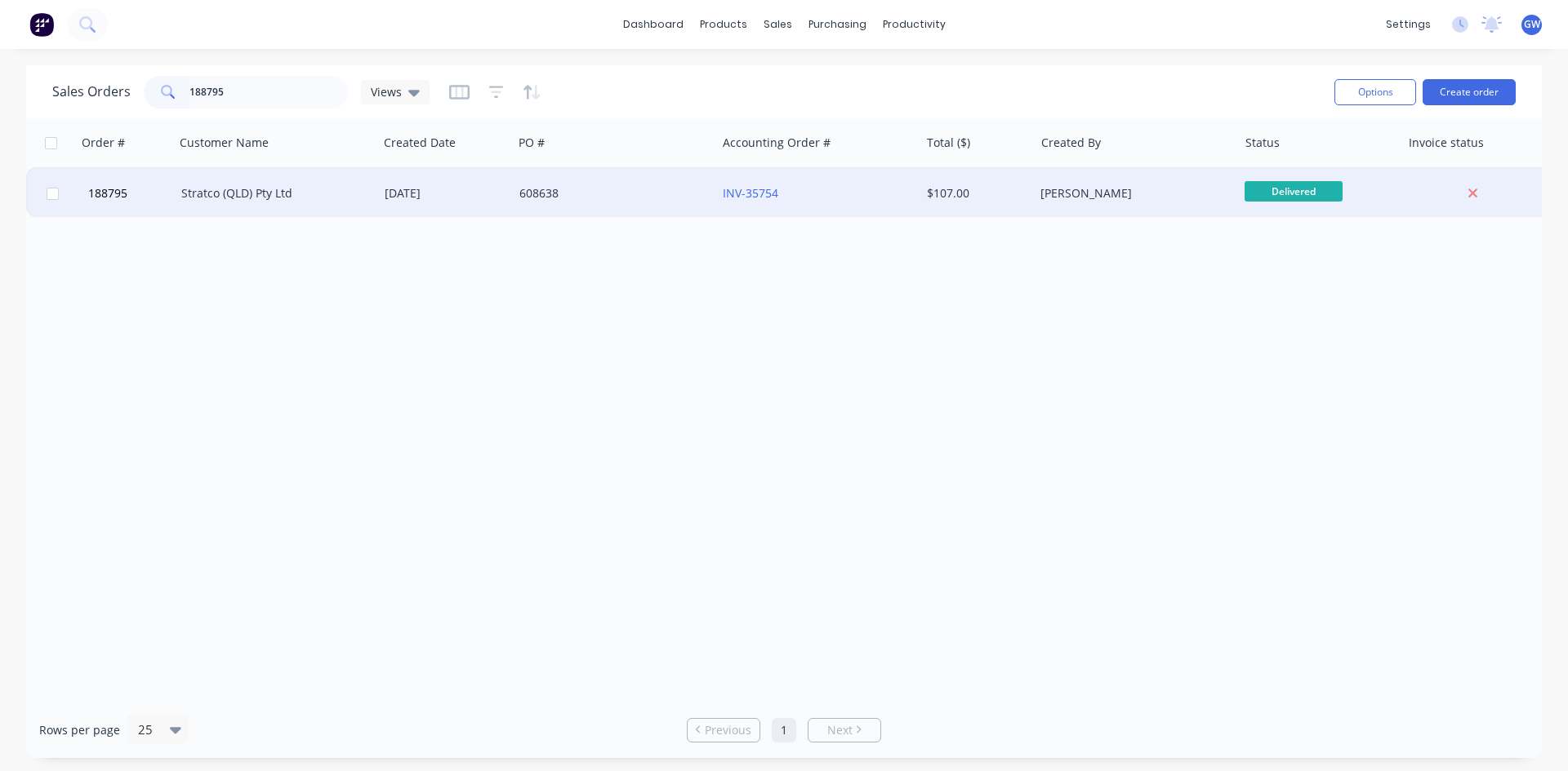
click at [709, 204] on div "608638" at bounding box center [615, 194] width 203 height 49
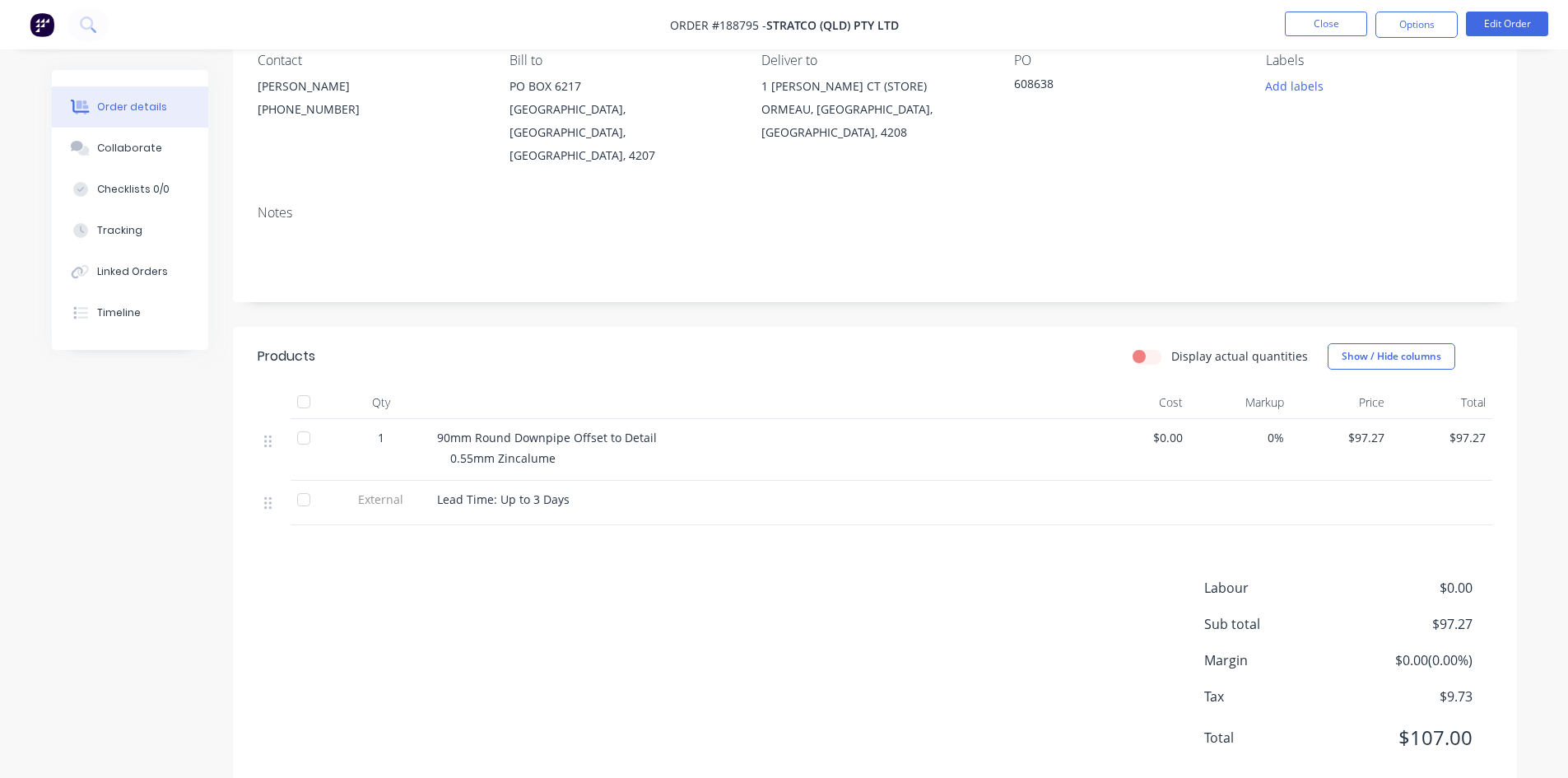
scroll to position [155, 0]
click at [1409, 23] on button "Options" at bounding box center [1416, 25] width 82 height 27
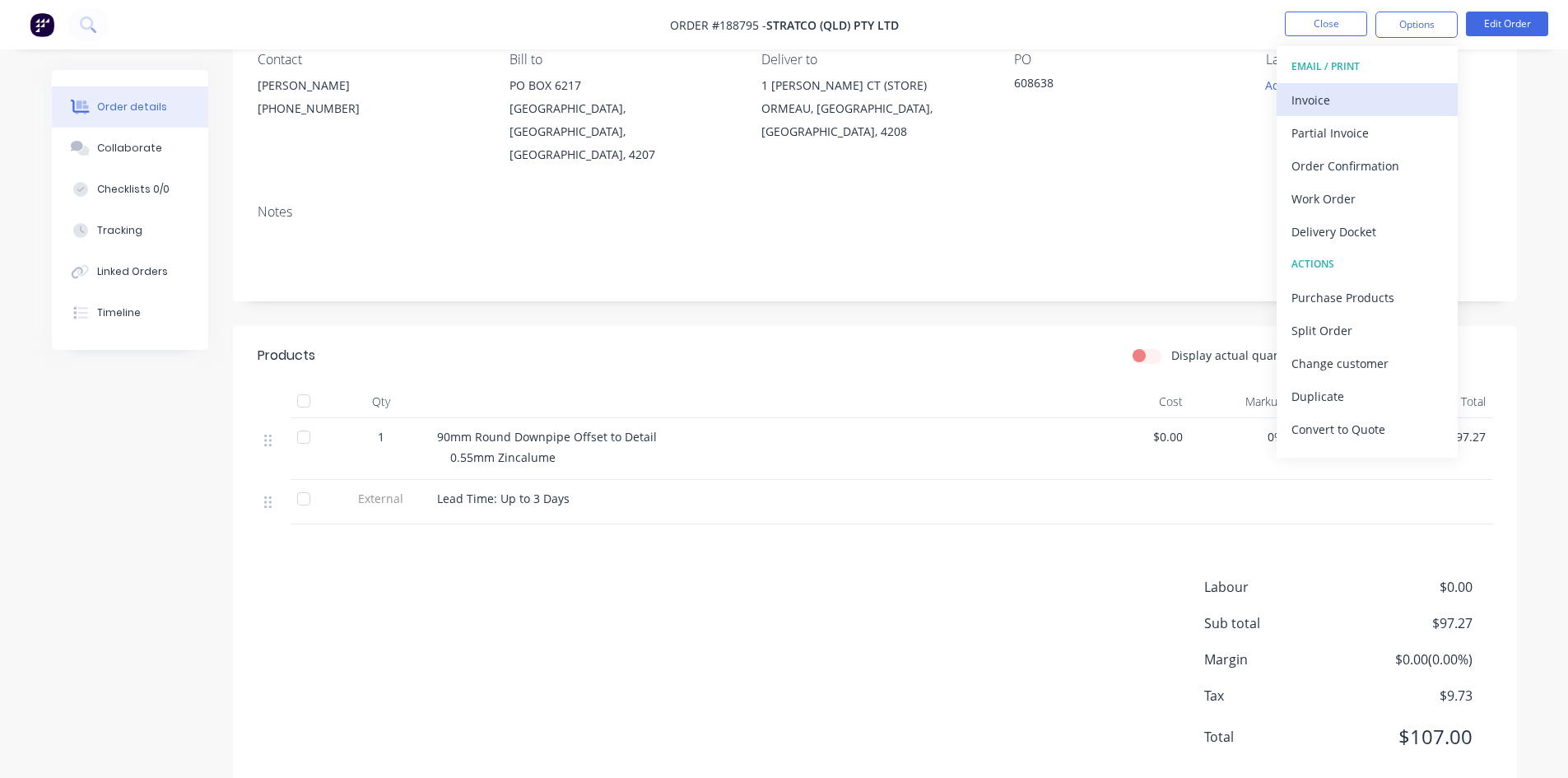
click at [1355, 89] on div "Invoice" at bounding box center [1367, 100] width 152 height 24
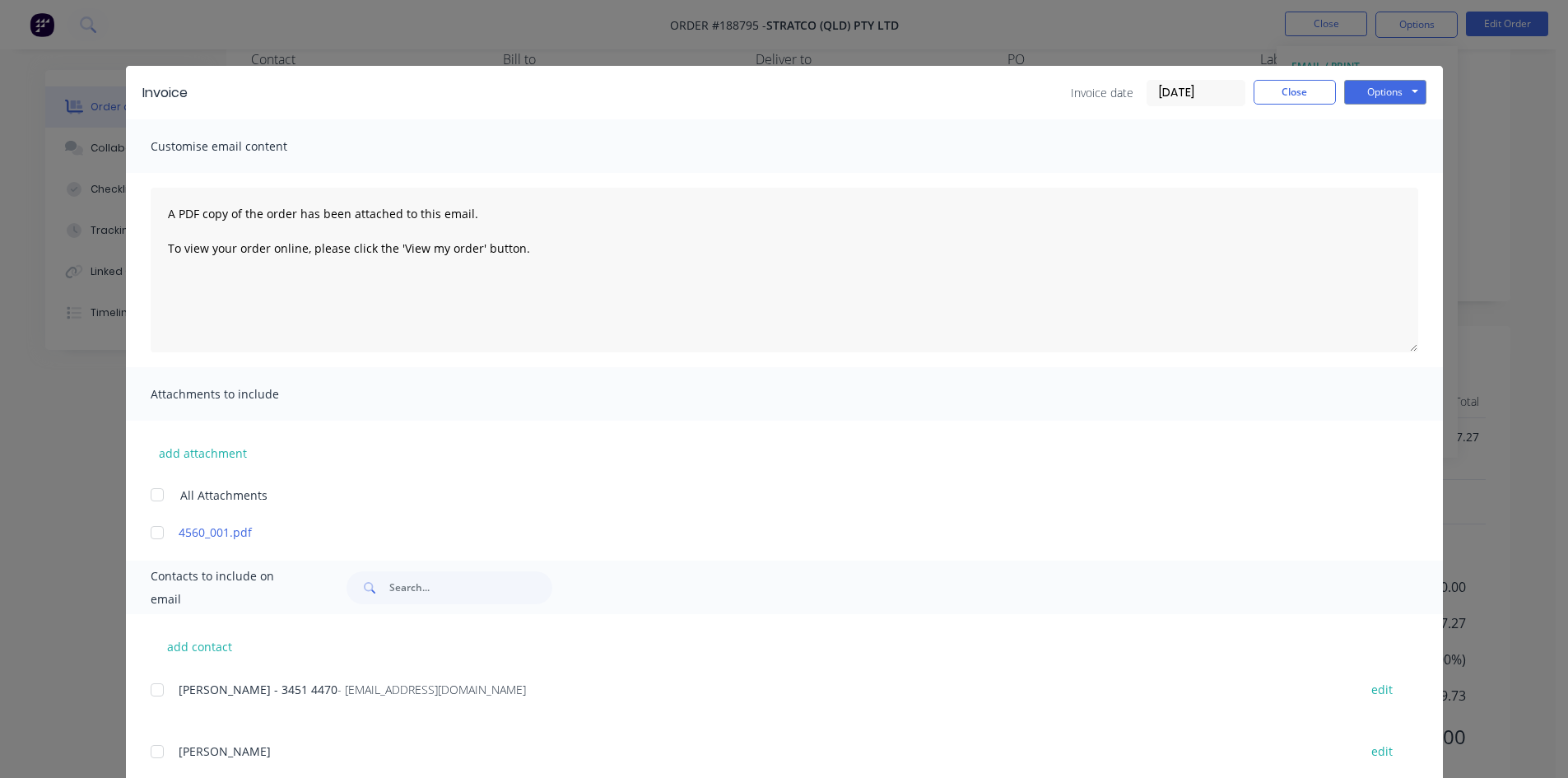
click at [148, 684] on div at bounding box center [157, 690] width 33 height 33
click at [1380, 84] on button "Options" at bounding box center [1385, 91] width 82 height 25
click at [1391, 176] on button "Email" at bounding box center [1397, 175] width 105 height 27
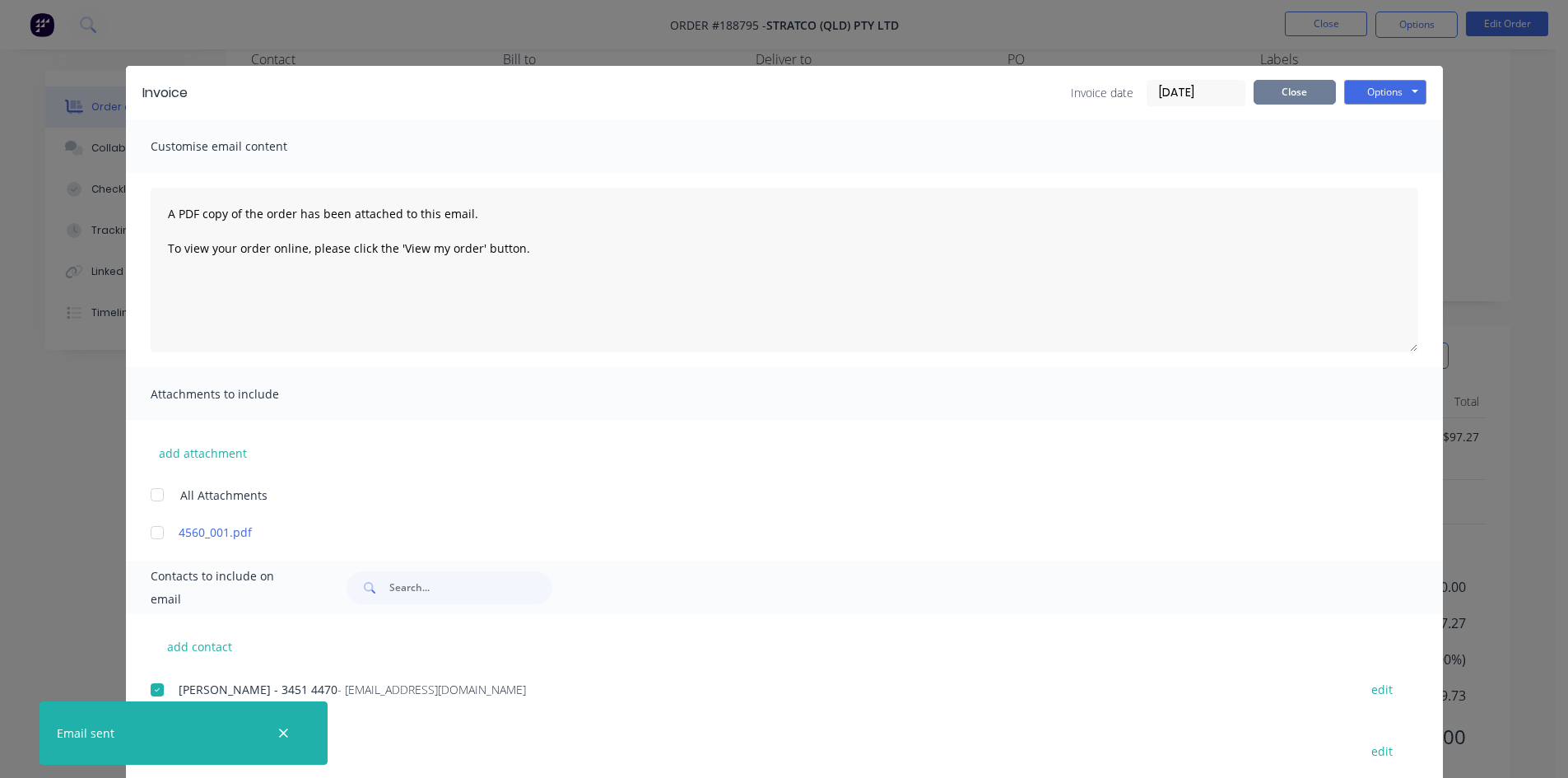
click at [1267, 91] on button "Close" at bounding box center [1295, 91] width 82 height 25
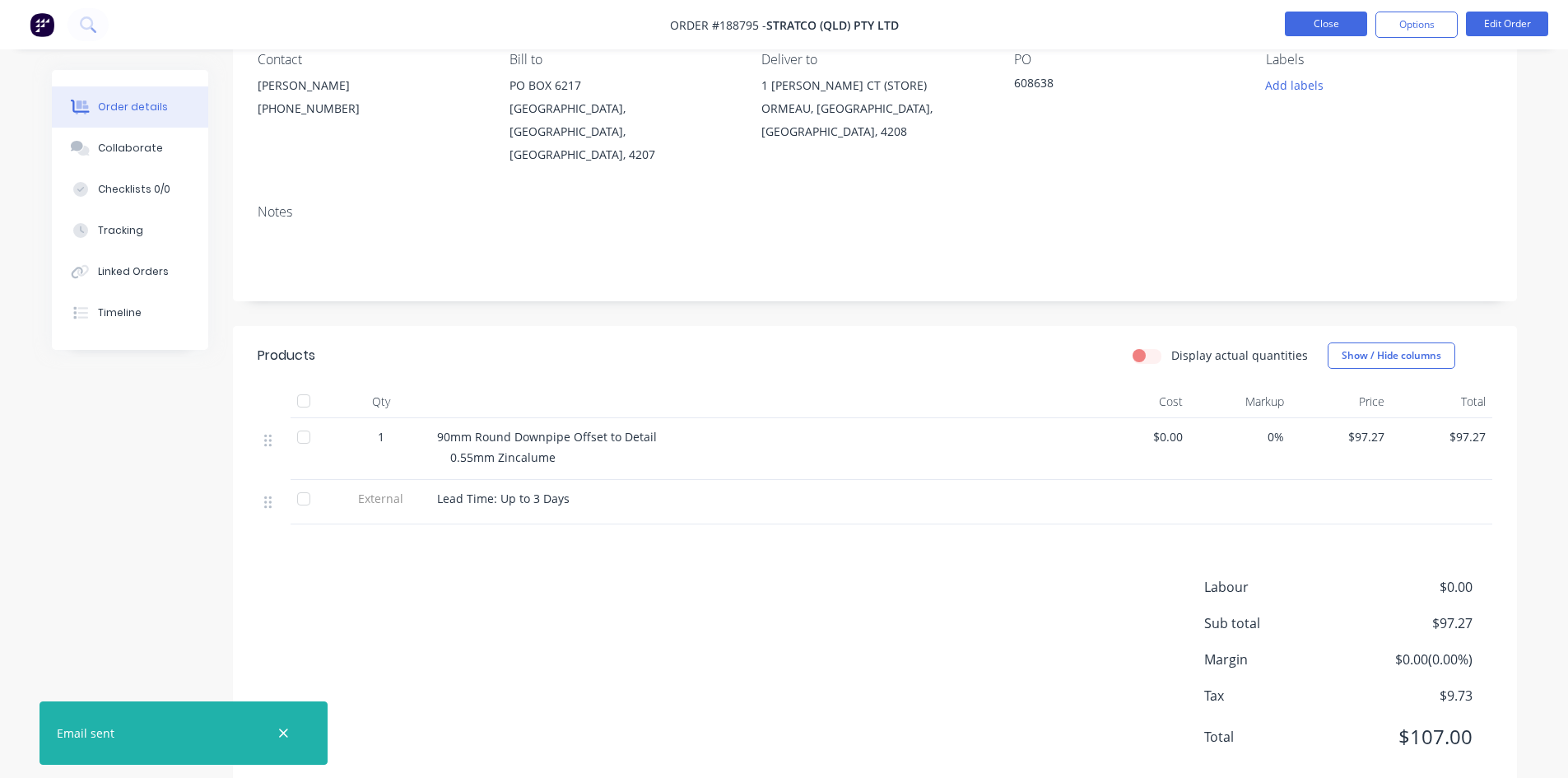
click at [1347, 15] on button "Close" at bounding box center [1326, 24] width 82 height 25
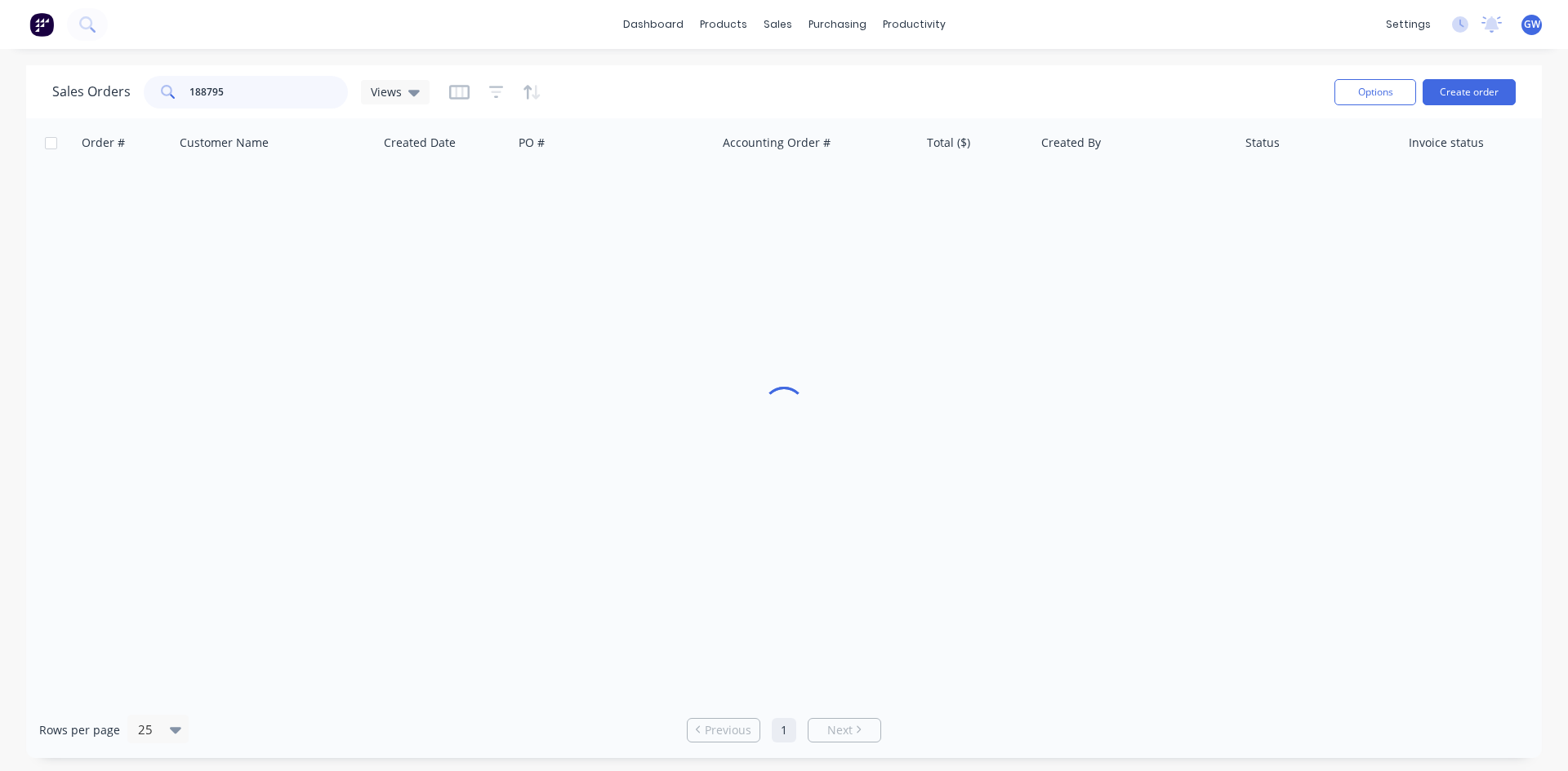
click at [235, 105] on input "188795" at bounding box center [269, 92] width 160 height 32
type input "188655"
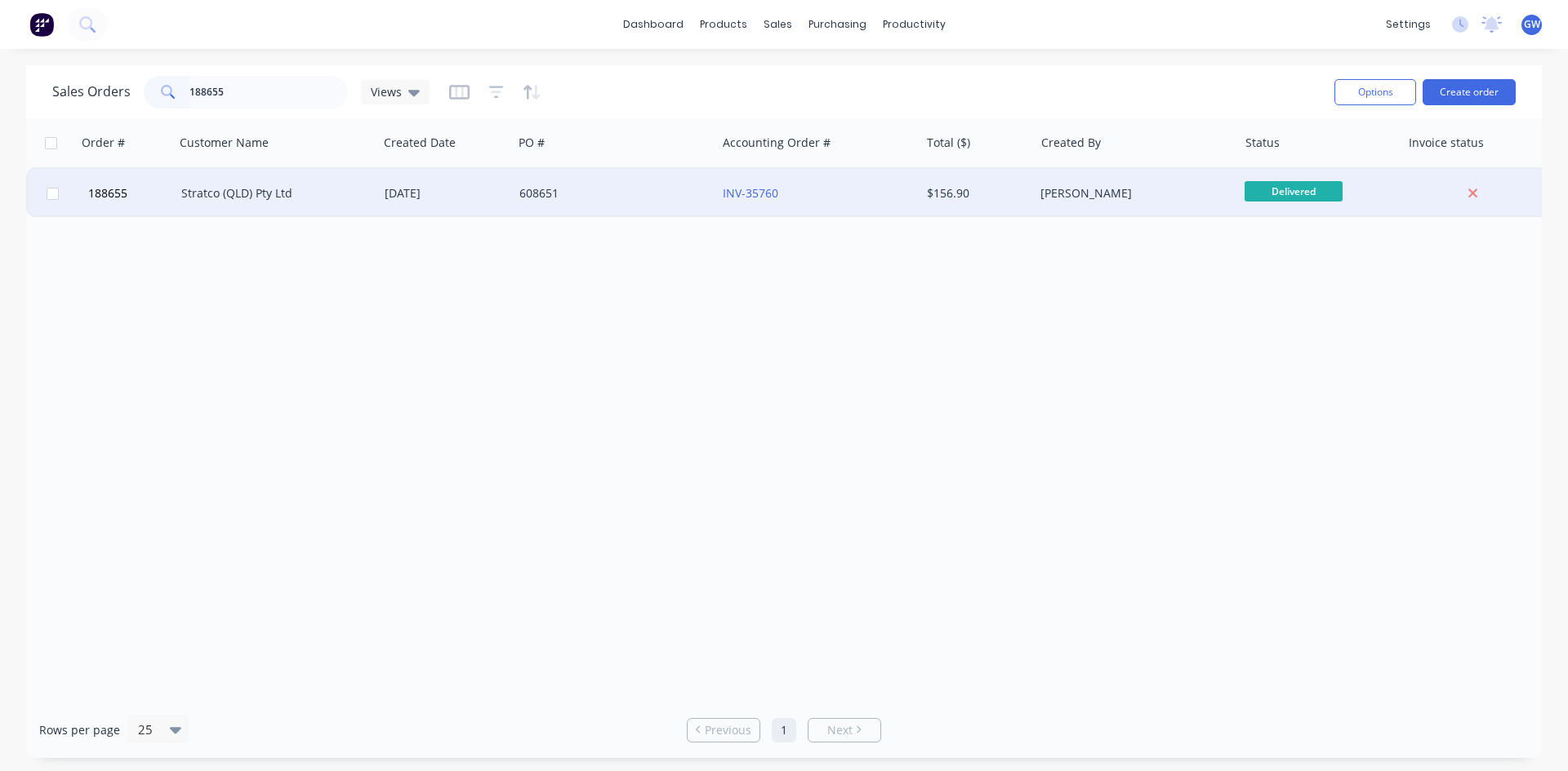
click at [848, 189] on div "INV-35760" at bounding box center [814, 193] width 181 height 17
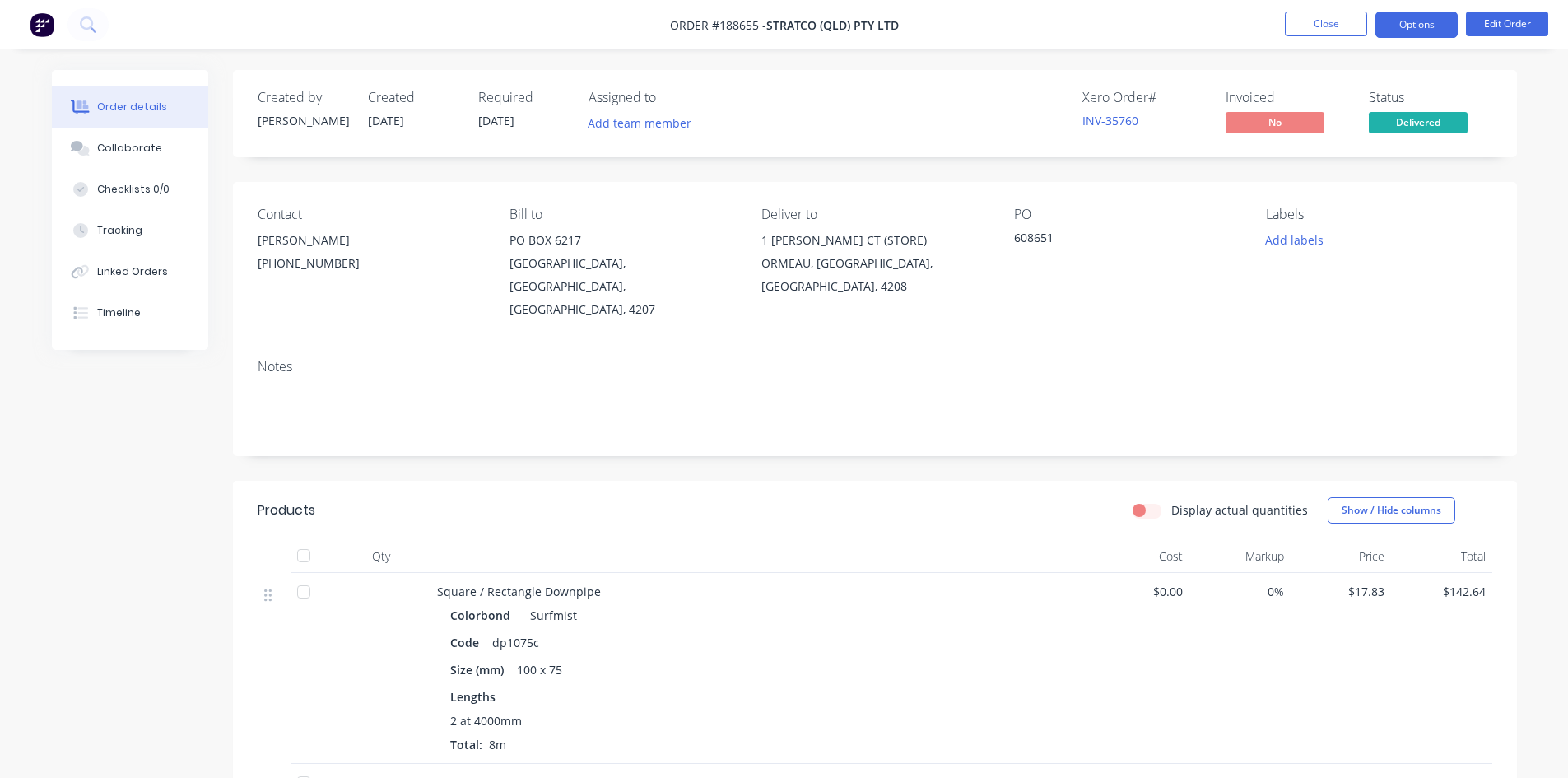
click at [1452, 23] on button "Options" at bounding box center [1416, 25] width 82 height 27
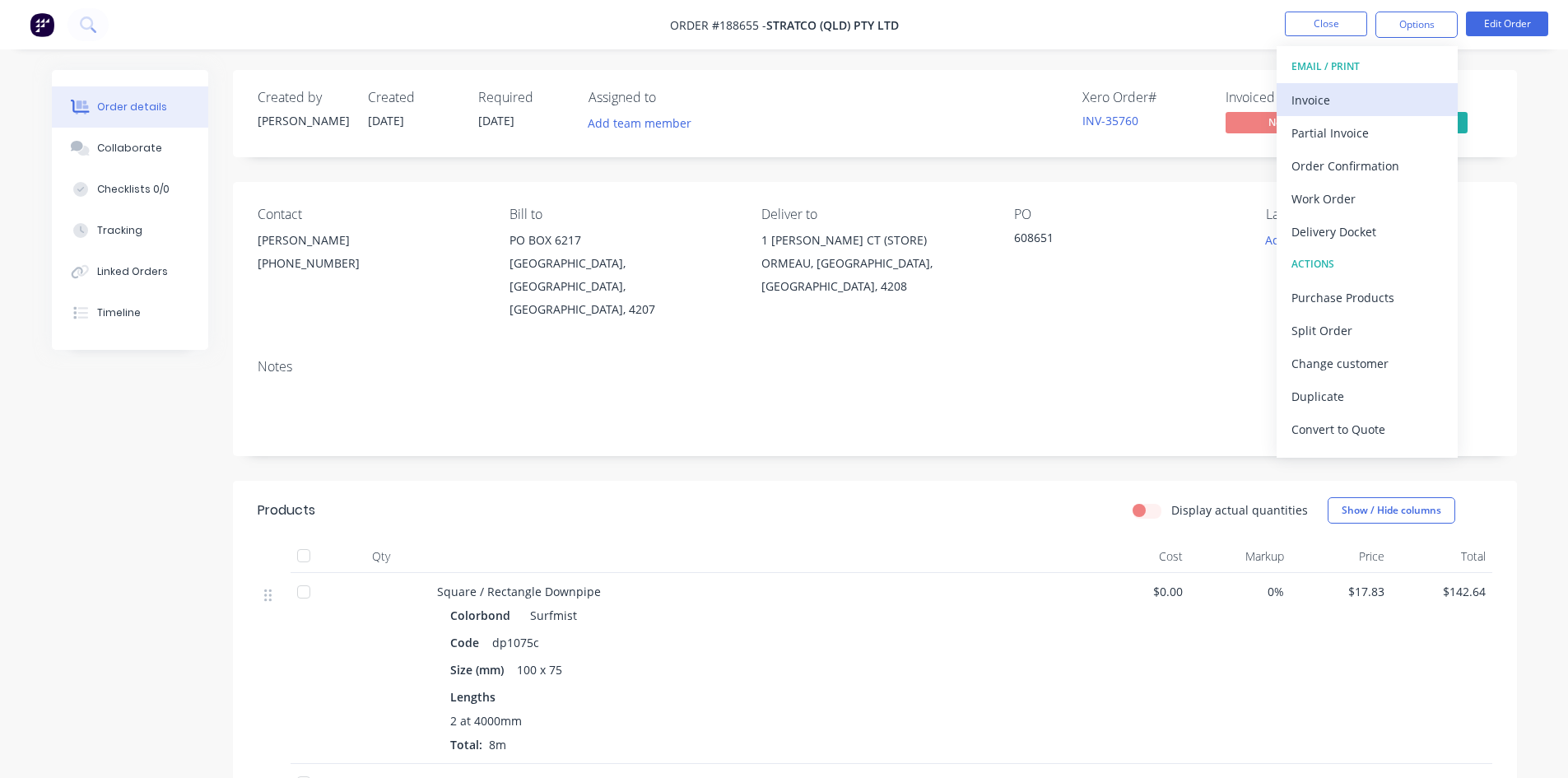
click at [1345, 91] on div "Invoice" at bounding box center [1367, 100] width 152 height 24
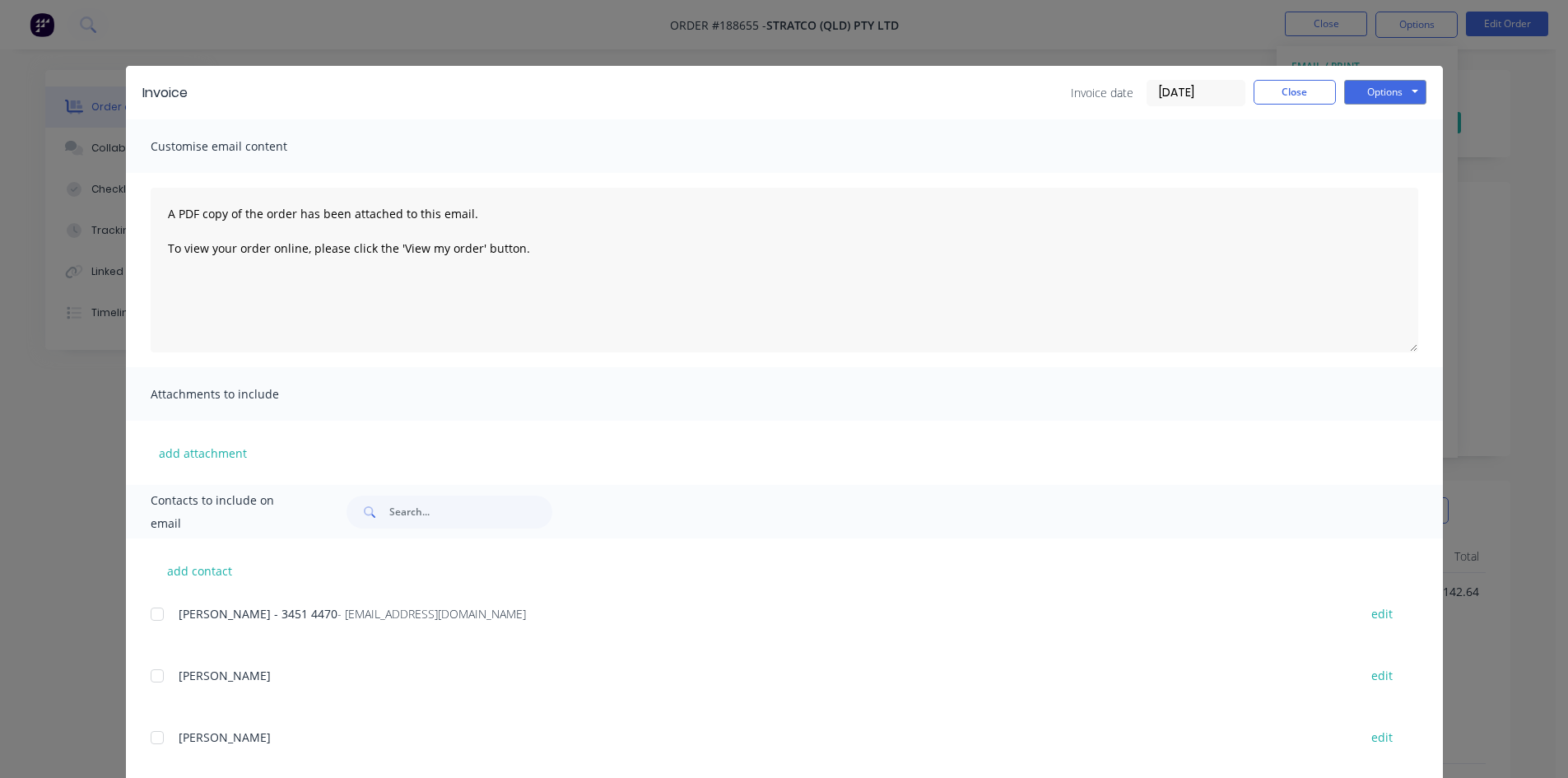
click at [157, 609] on div at bounding box center [157, 614] width 33 height 33
click at [1373, 94] on button "Options" at bounding box center [1385, 91] width 82 height 25
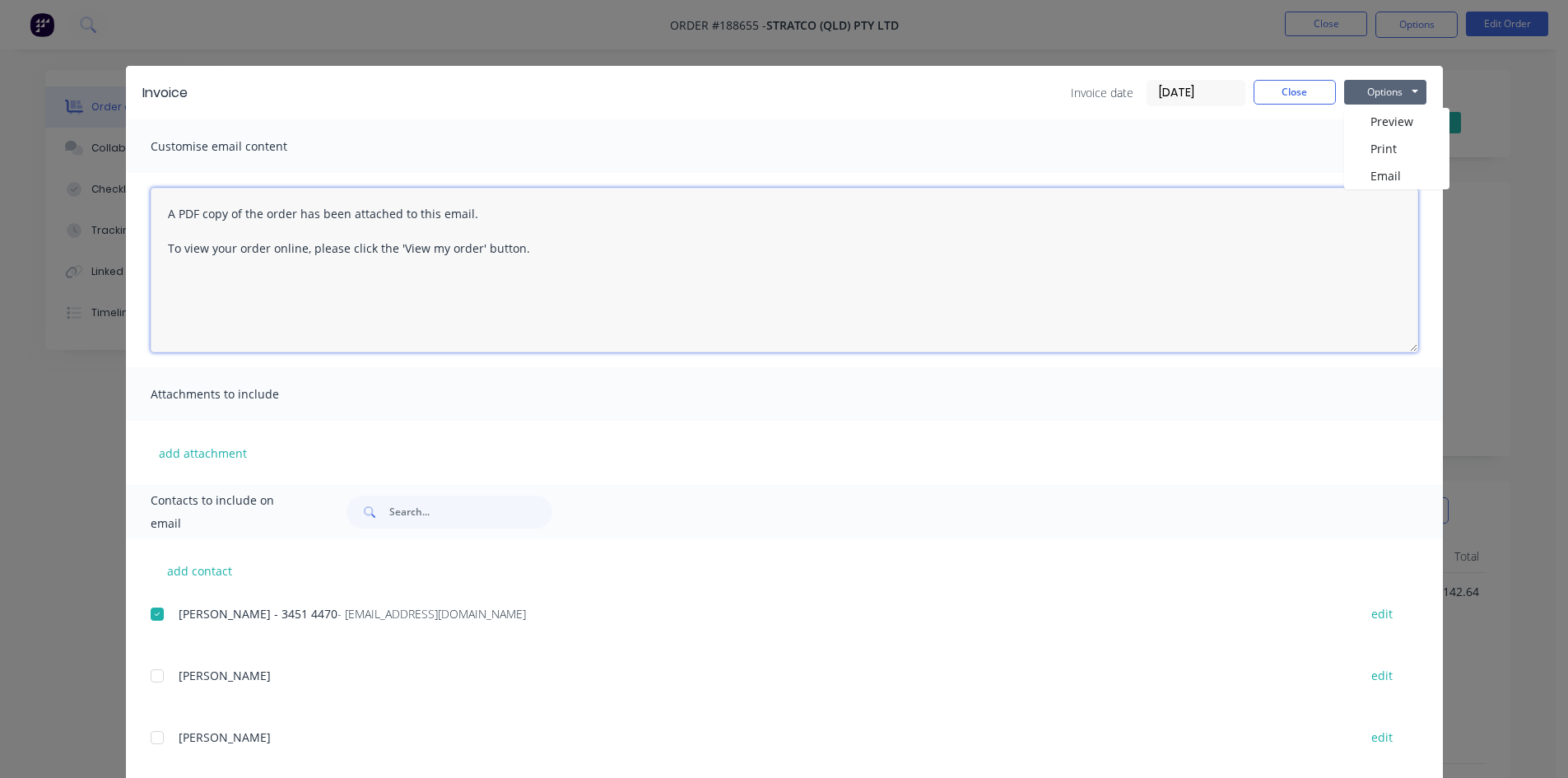
click at [1387, 190] on textarea "A PDF copy of the order has been attached to this email. To view your order onl…" at bounding box center [784, 270] width 1268 height 165
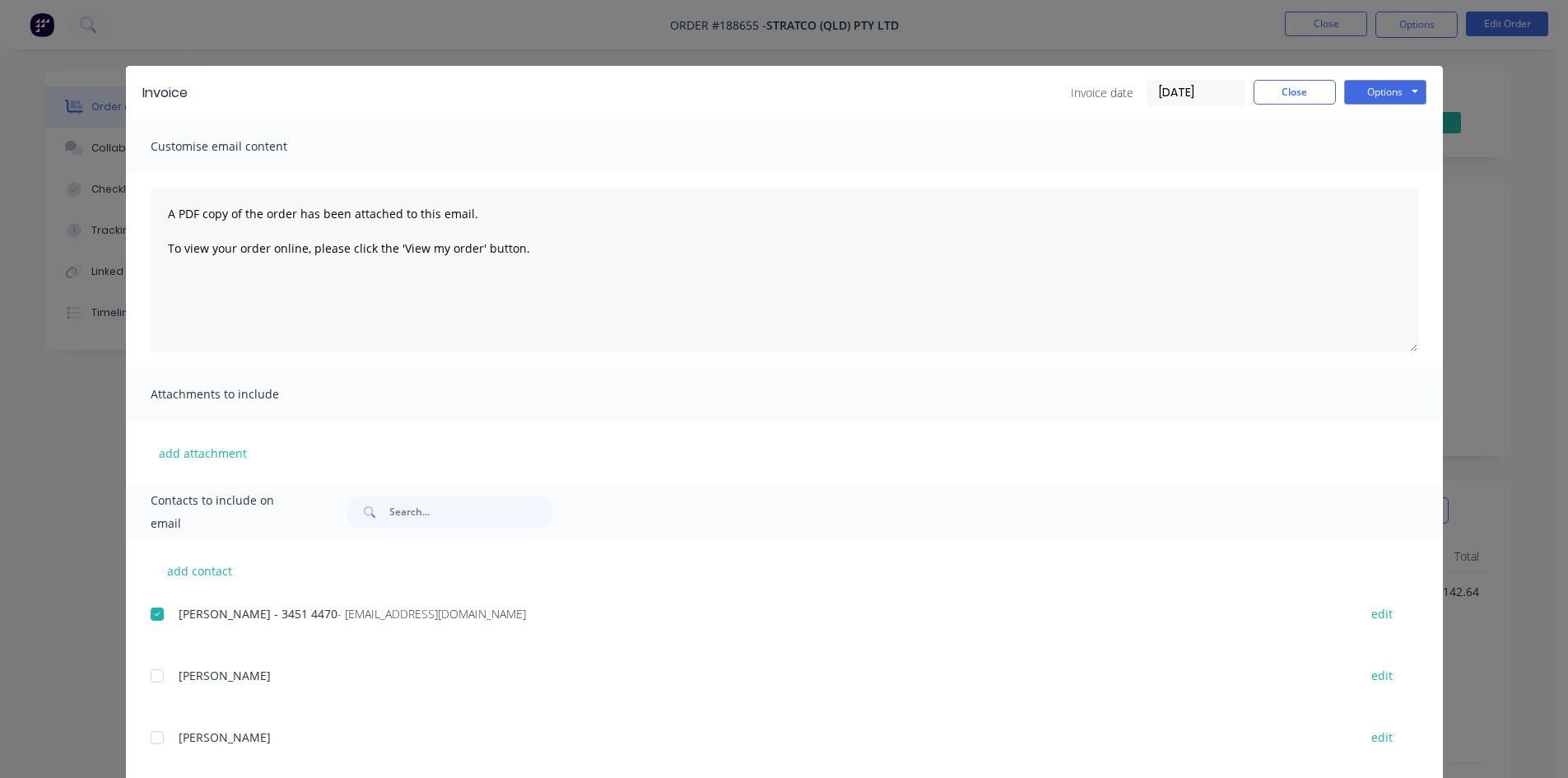
click at [1395, 110] on div "Invoice Invoice date 12/08/25 Close Options Preview Print Email" at bounding box center [784, 92] width 1317 height 54
click at [1396, 86] on button "Options" at bounding box center [1385, 91] width 82 height 25
click at [1398, 173] on button "Email" at bounding box center [1397, 175] width 105 height 27
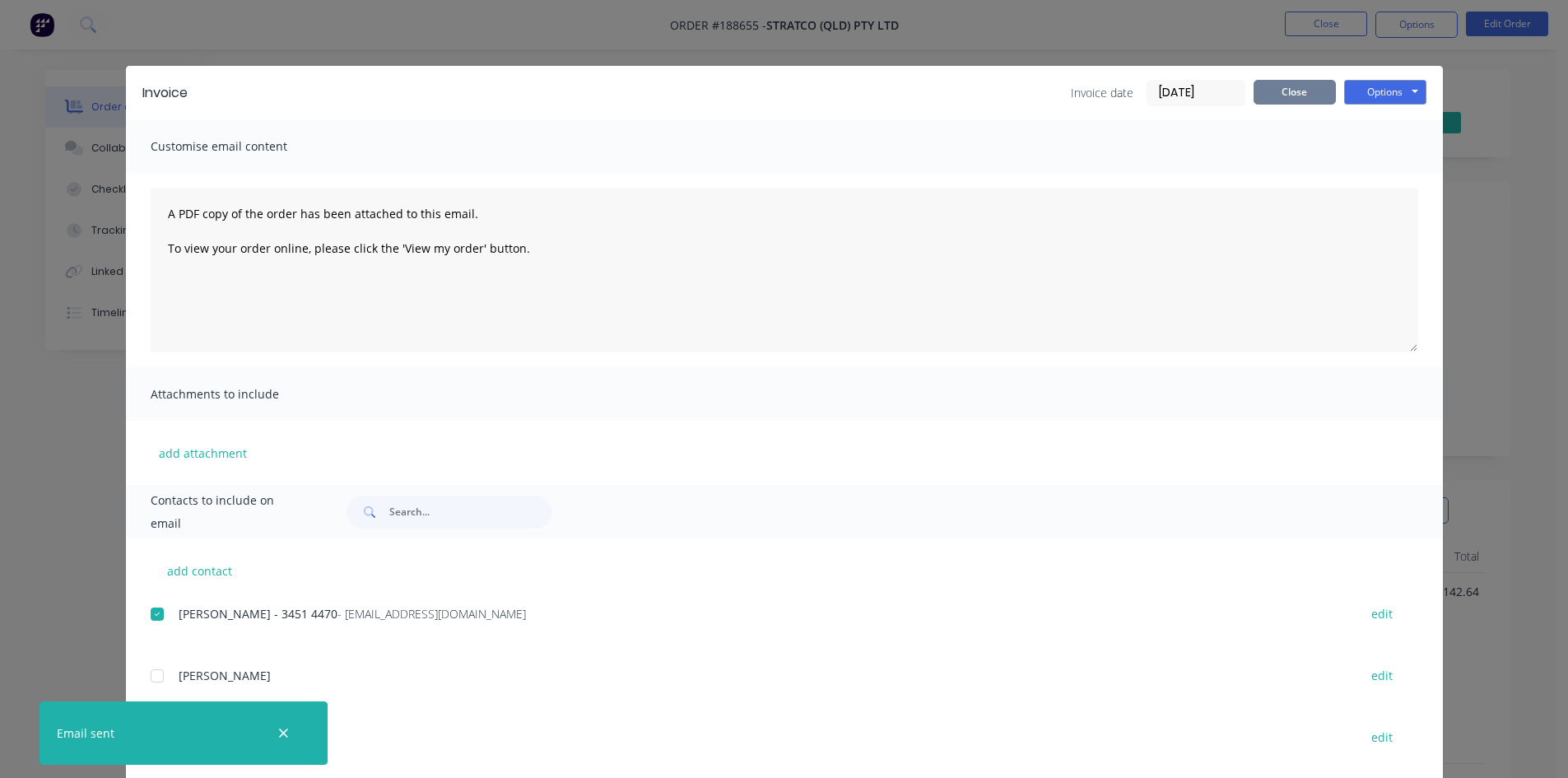
drag, startPoint x: 1334, startPoint y: 81, endPoint x: 1318, endPoint y: 85, distance: 16.5
click at [1334, 81] on div "Invoice date 12/08/25 Close Options Preview Print Email" at bounding box center [1249, 92] width 356 height 27
click at [1317, 85] on button "Close" at bounding box center [1295, 91] width 82 height 25
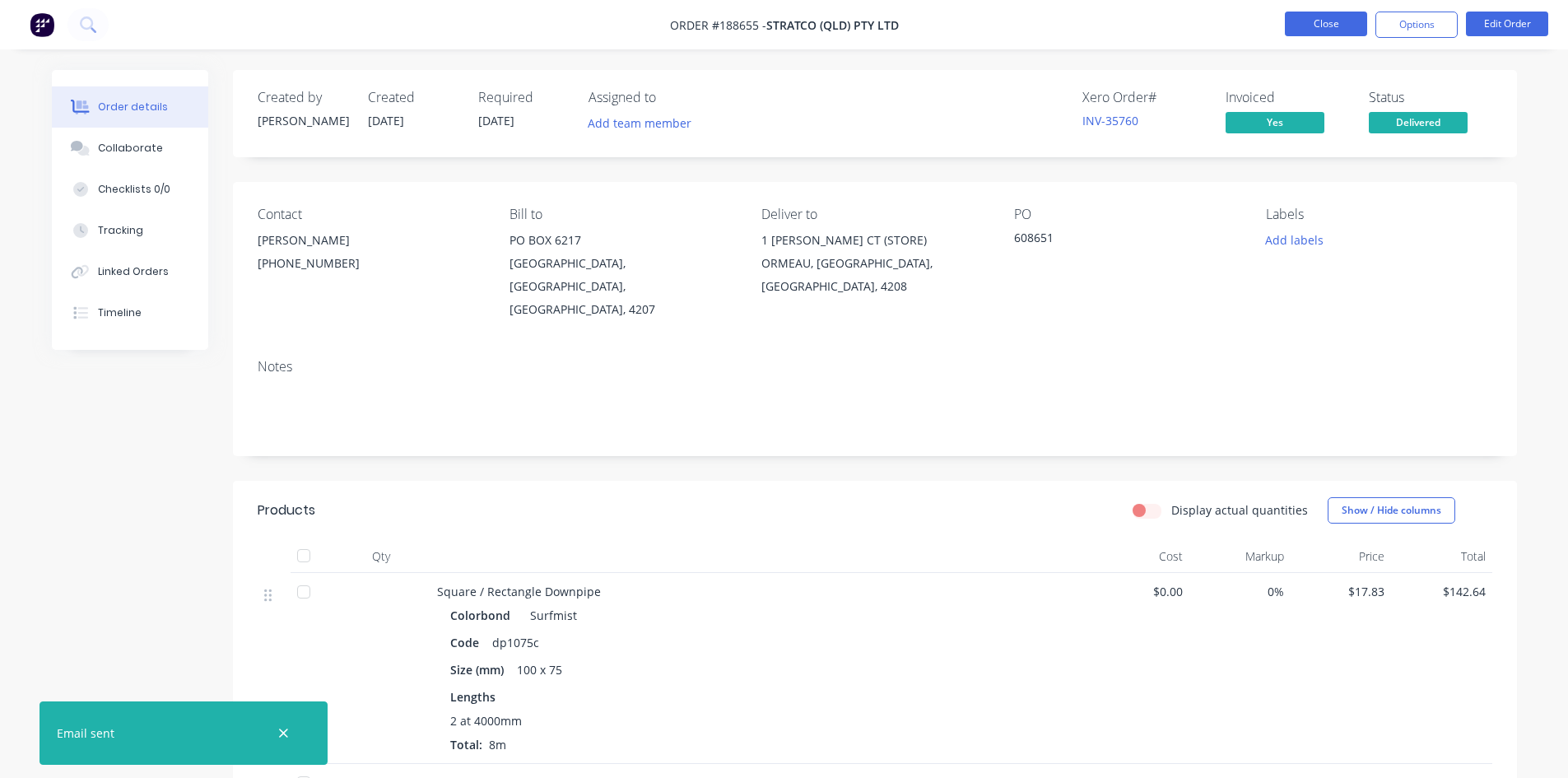
click at [1324, 22] on button "Close" at bounding box center [1326, 24] width 82 height 25
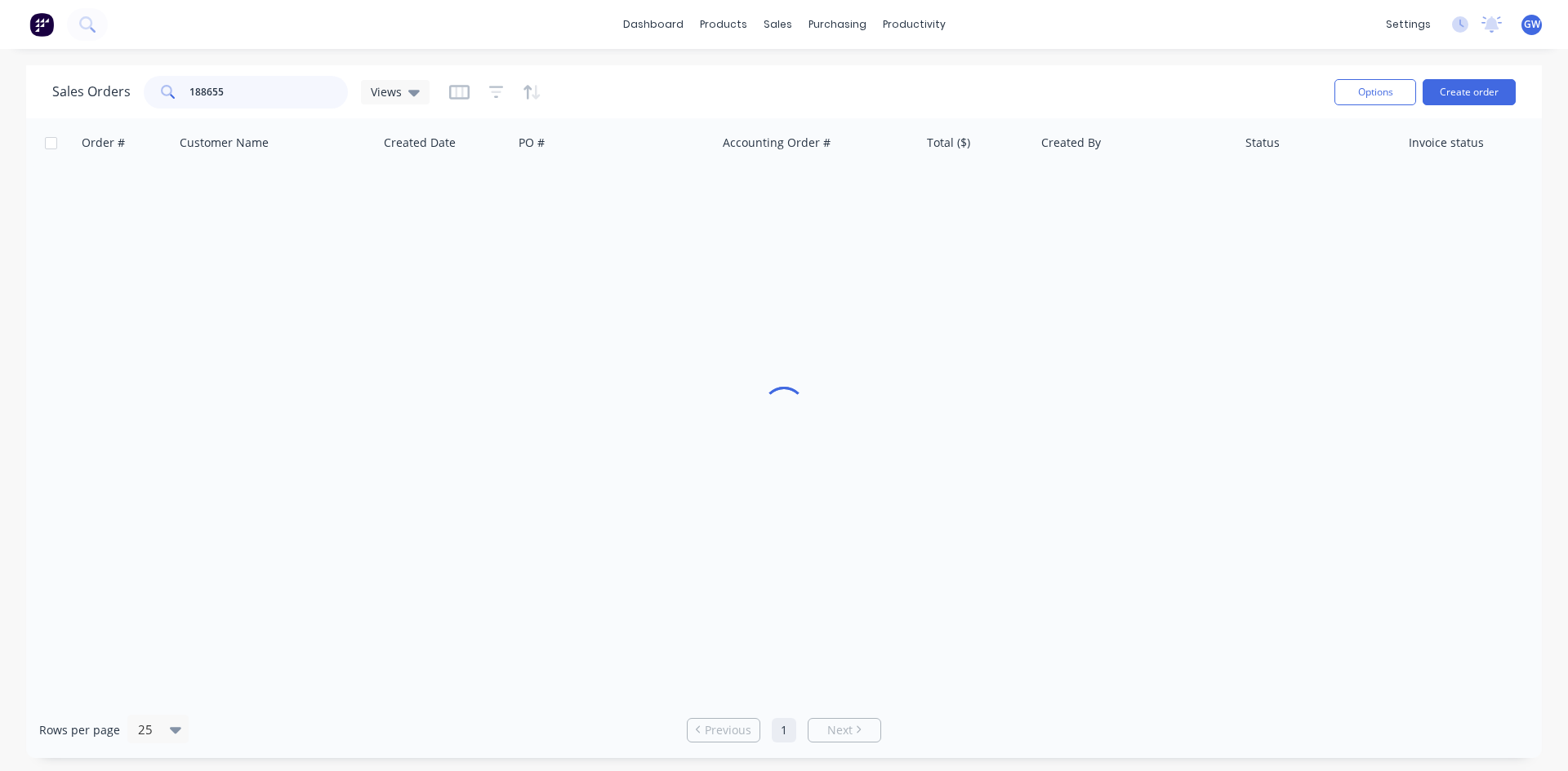
click at [237, 79] on input "188655" at bounding box center [269, 92] width 160 height 32
type input "188909"
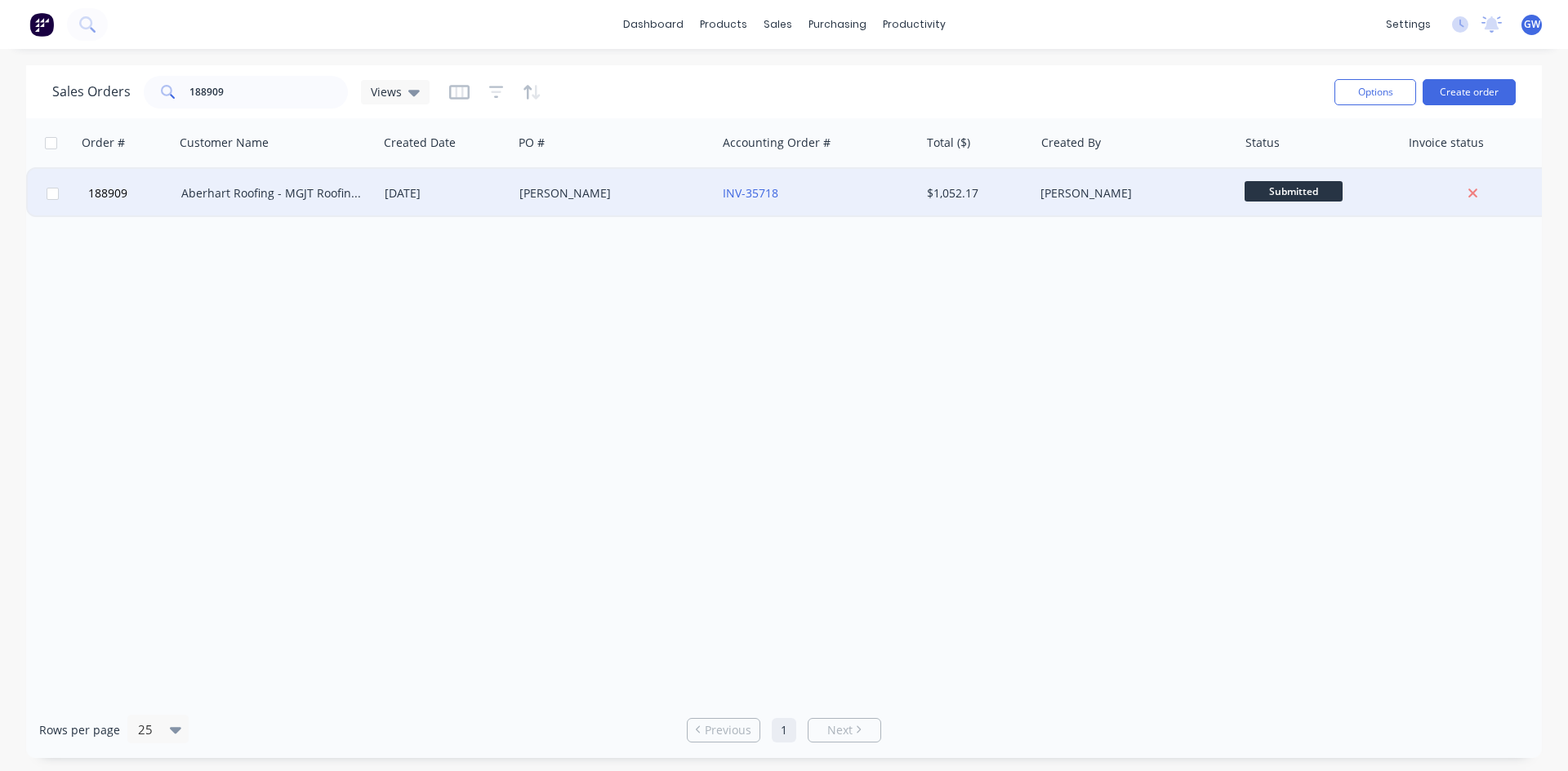
click at [910, 199] on div "INV-35718" at bounding box center [817, 193] width 190 height 17
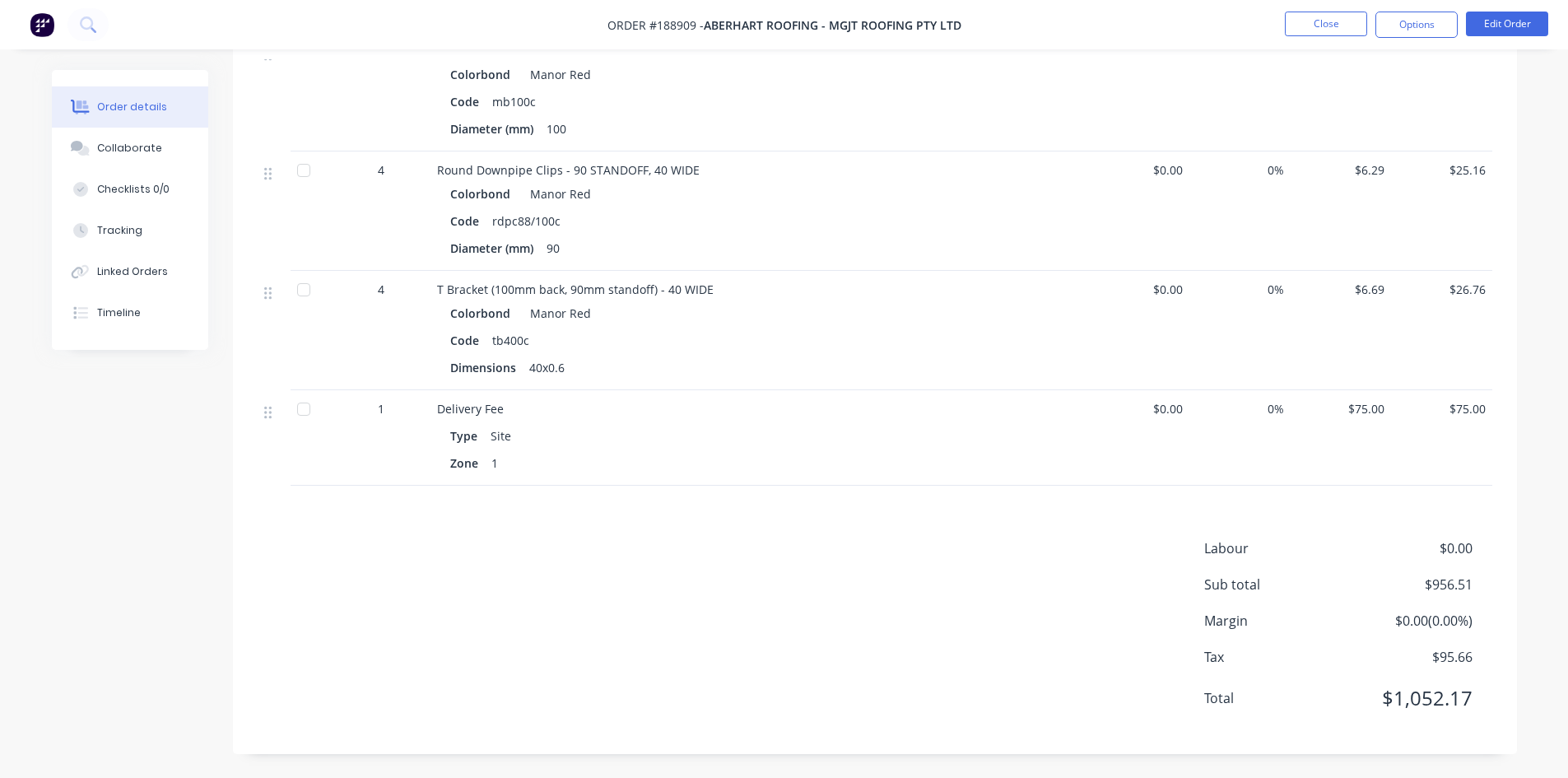
scroll to position [1056, 0]
click at [1398, 17] on button "Options" at bounding box center [1416, 25] width 82 height 27
click at [1367, 80] on button "EMAIL / PRINT" at bounding box center [1367, 67] width 181 height 33
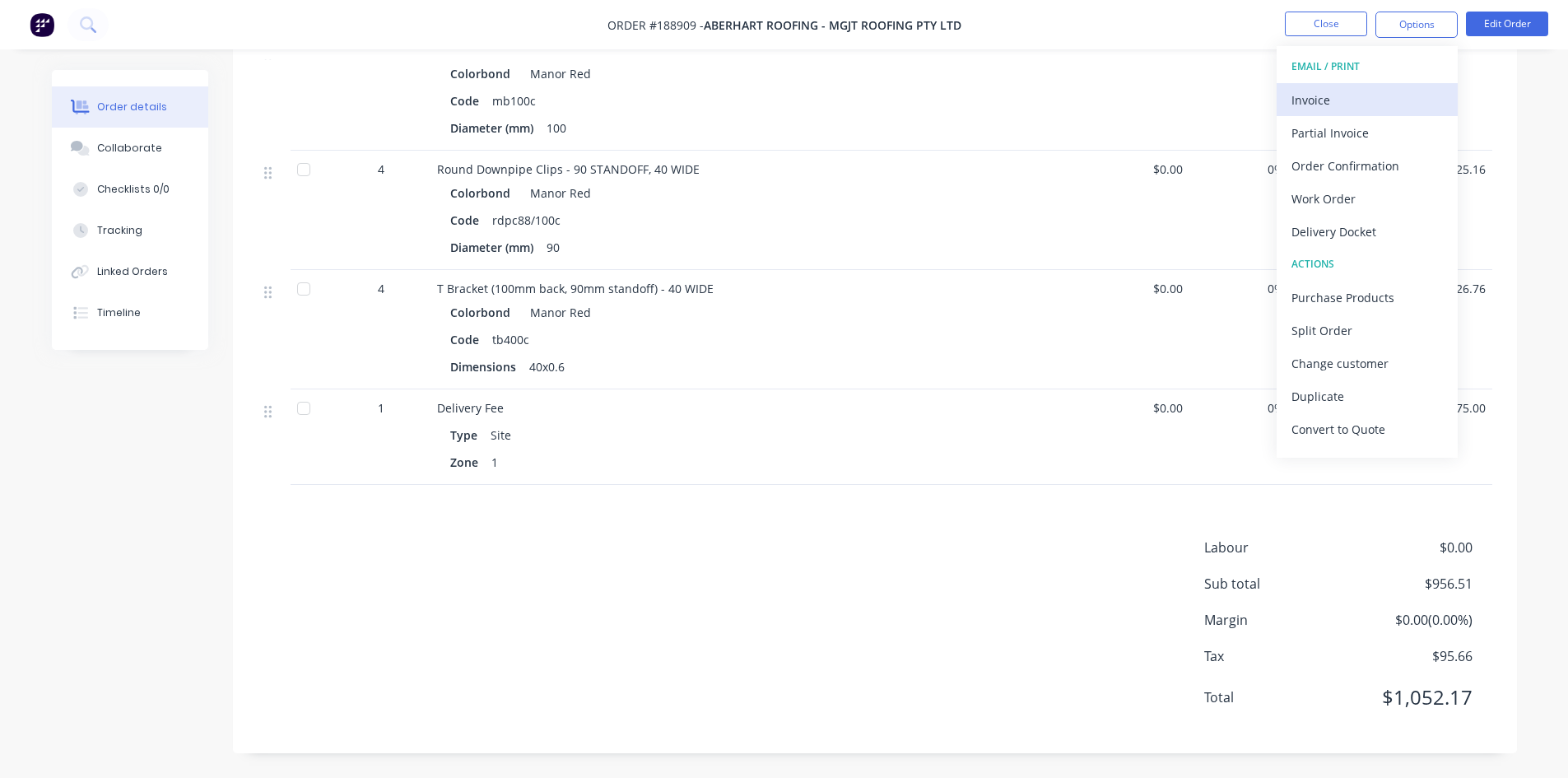
click at [1302, 111] on div "Invoice" at bounding box center [1367, 100] width 152 height 24
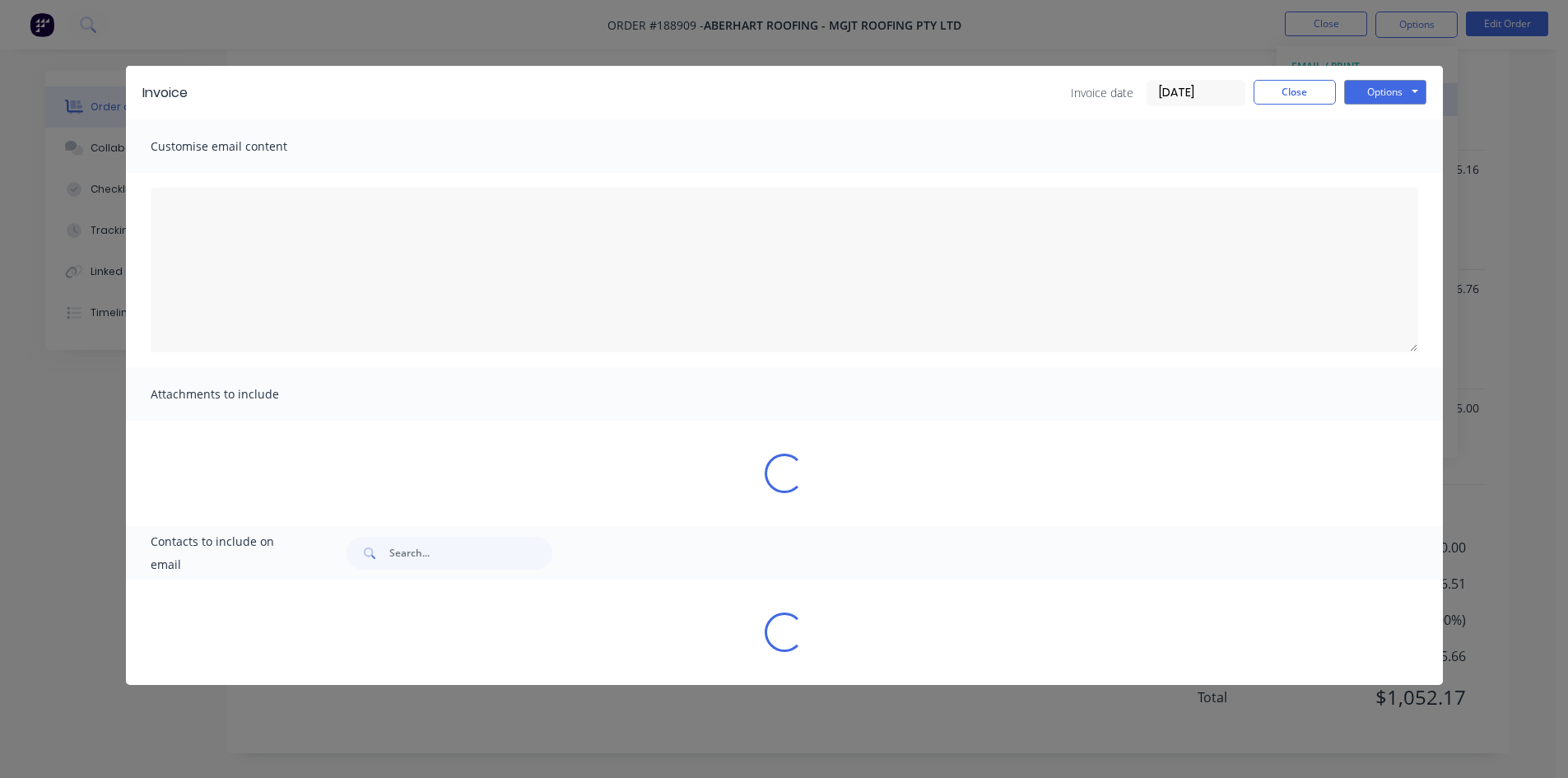
type textarea "A PDF copy of the order has been attached to this email. To view your order onl…"
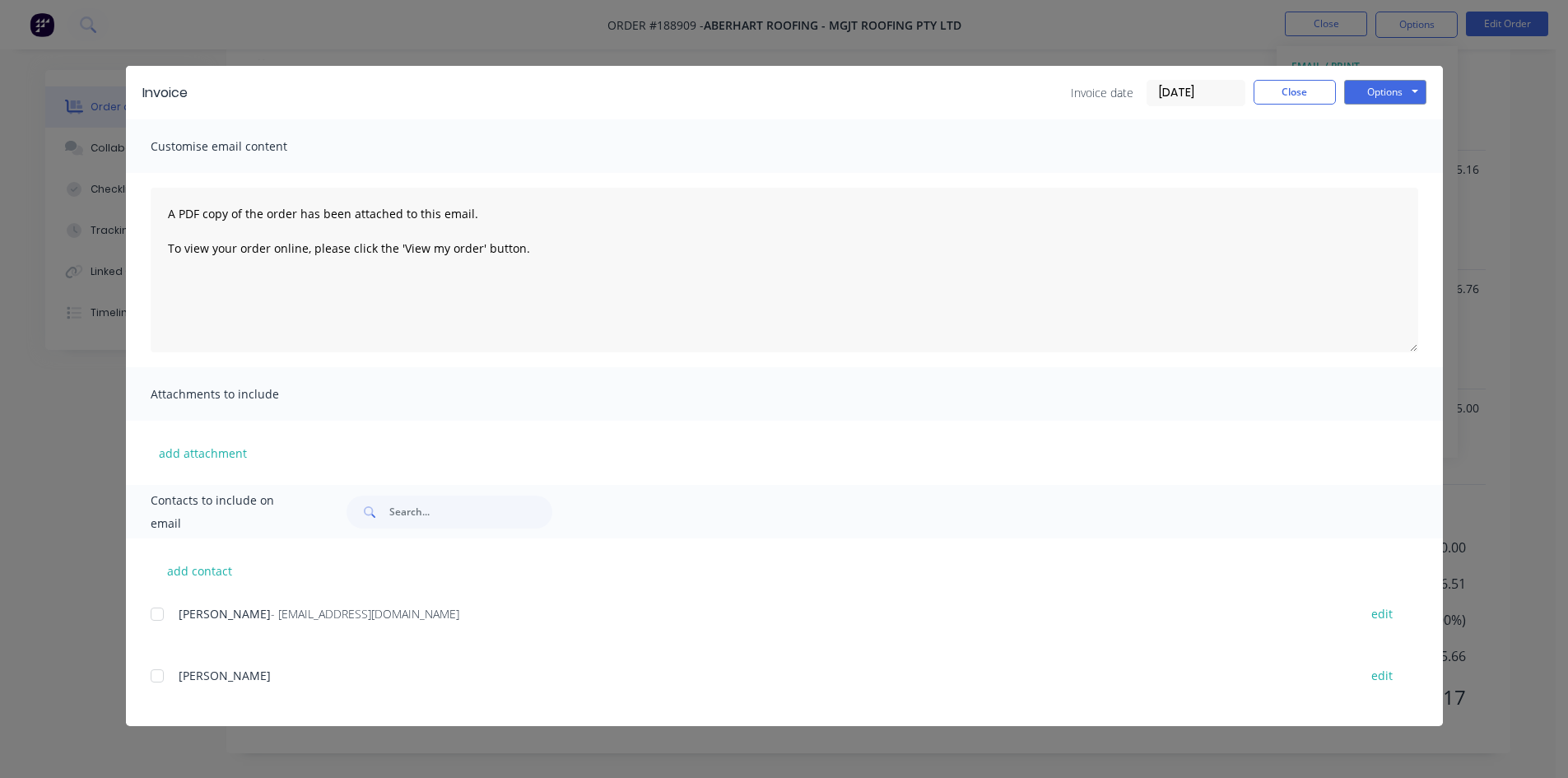
click at [172, 612] on div at bounding box center [157, 614] width 33 height 33
click at [1410, 96] on button "Options" at bounding box center [1385, 91] width 82 height 25
click at [1382, 172] on button "Email" at bounding box center [1397, 175] width 105 height 27
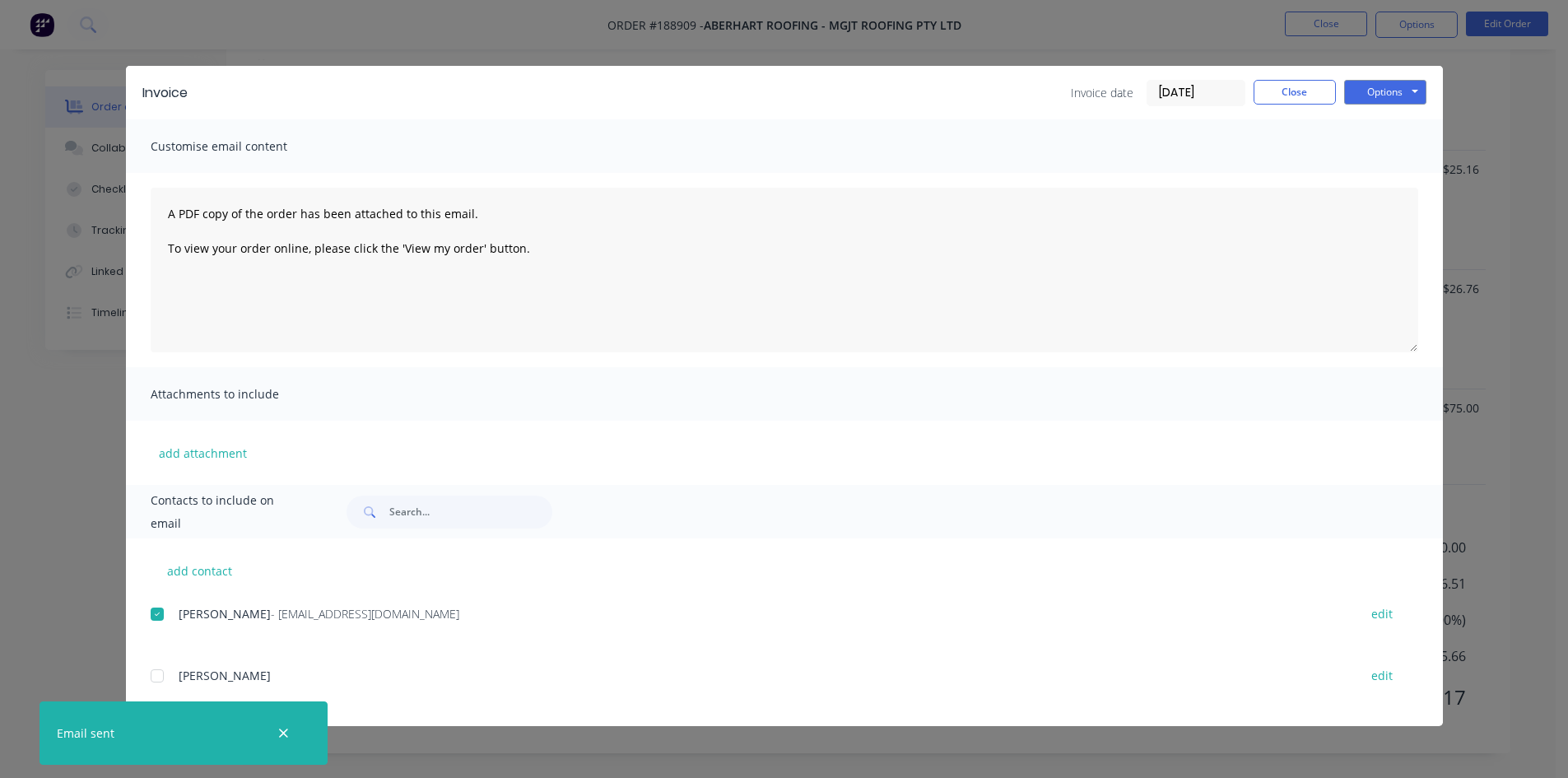
click at [1313, 78] on div "Invoice Invoice date 12/08/25 Close Options Preview Print Email" at bounding box center [784, 92] width 1317 height 54
click at [1313, 99] on button "Close" at bounding box center [1295, 91] width 82 height 25
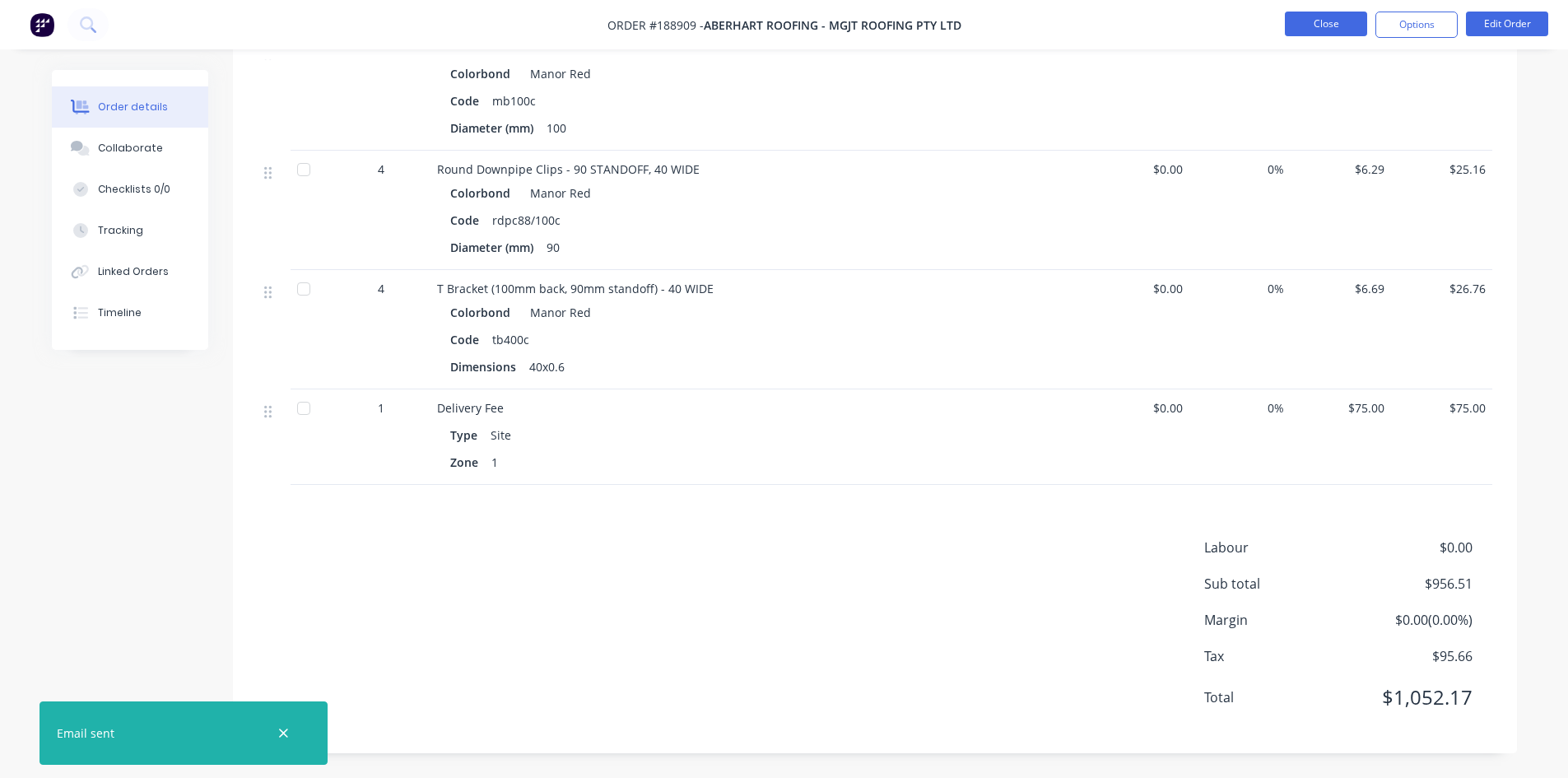
click at [1346, 29] on button "Close" at bounding box center [1326, 24] width 82 height 25
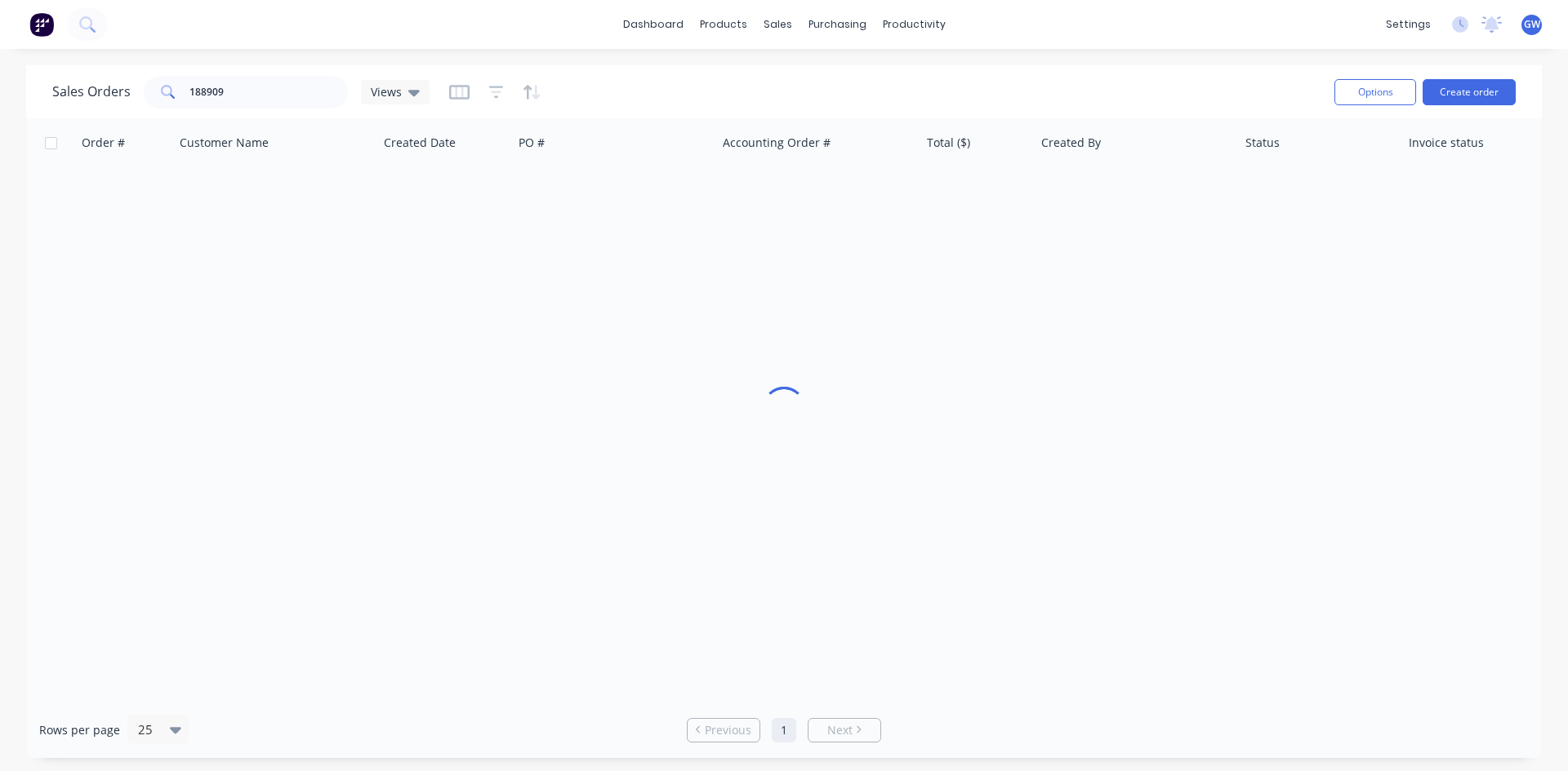
click at [239, 72] on div "Sales Orders 188909 Views" at bounding box center [686, 92] width 1269 height 40
click at [227, 82] on input "188909" at bounding box center [269, 92] width 160 height 32
type input "188480"
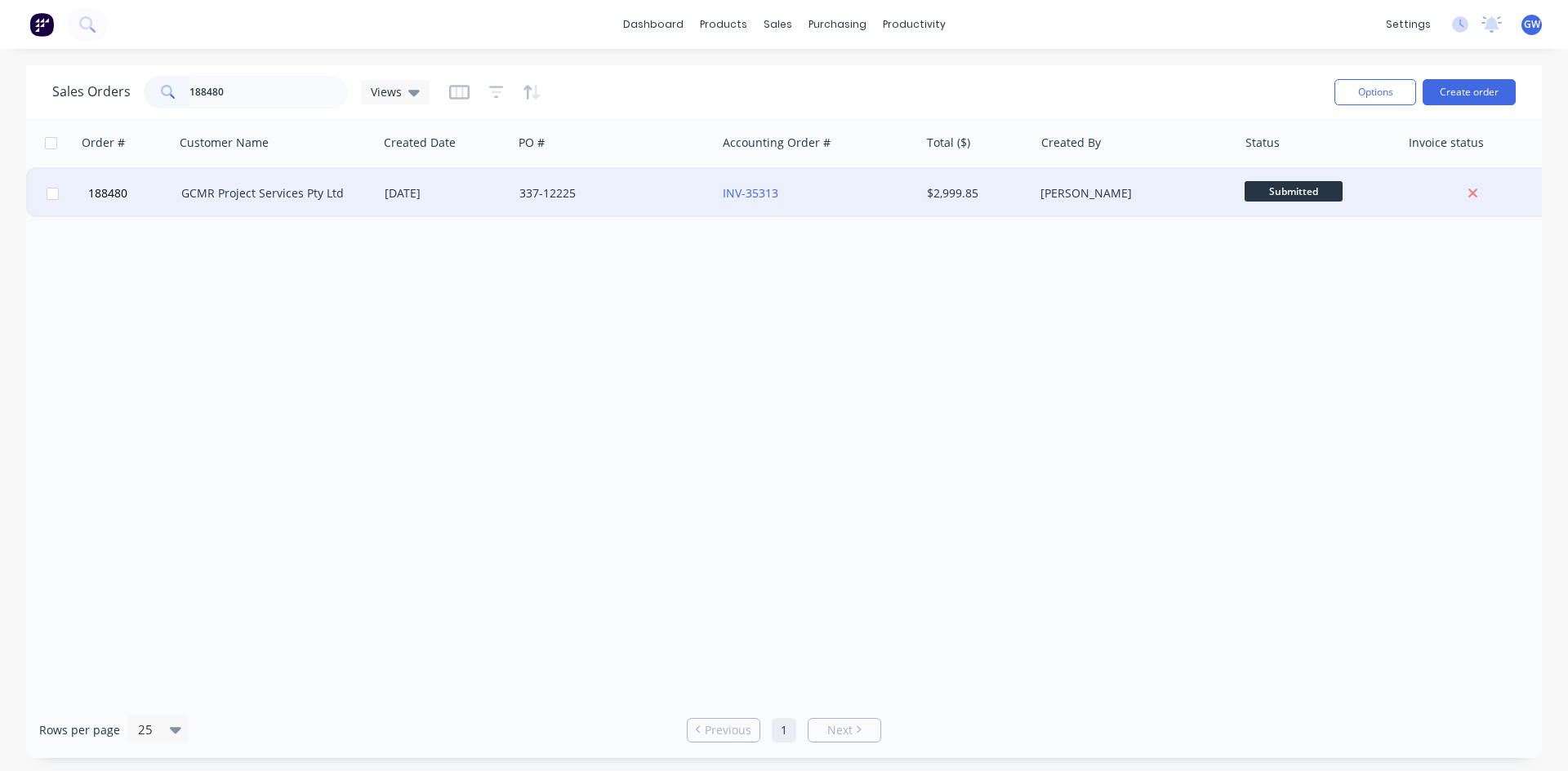
click at [885, 198] on div "INV-35313" at bounding box center [814, 193] width 181 height 17
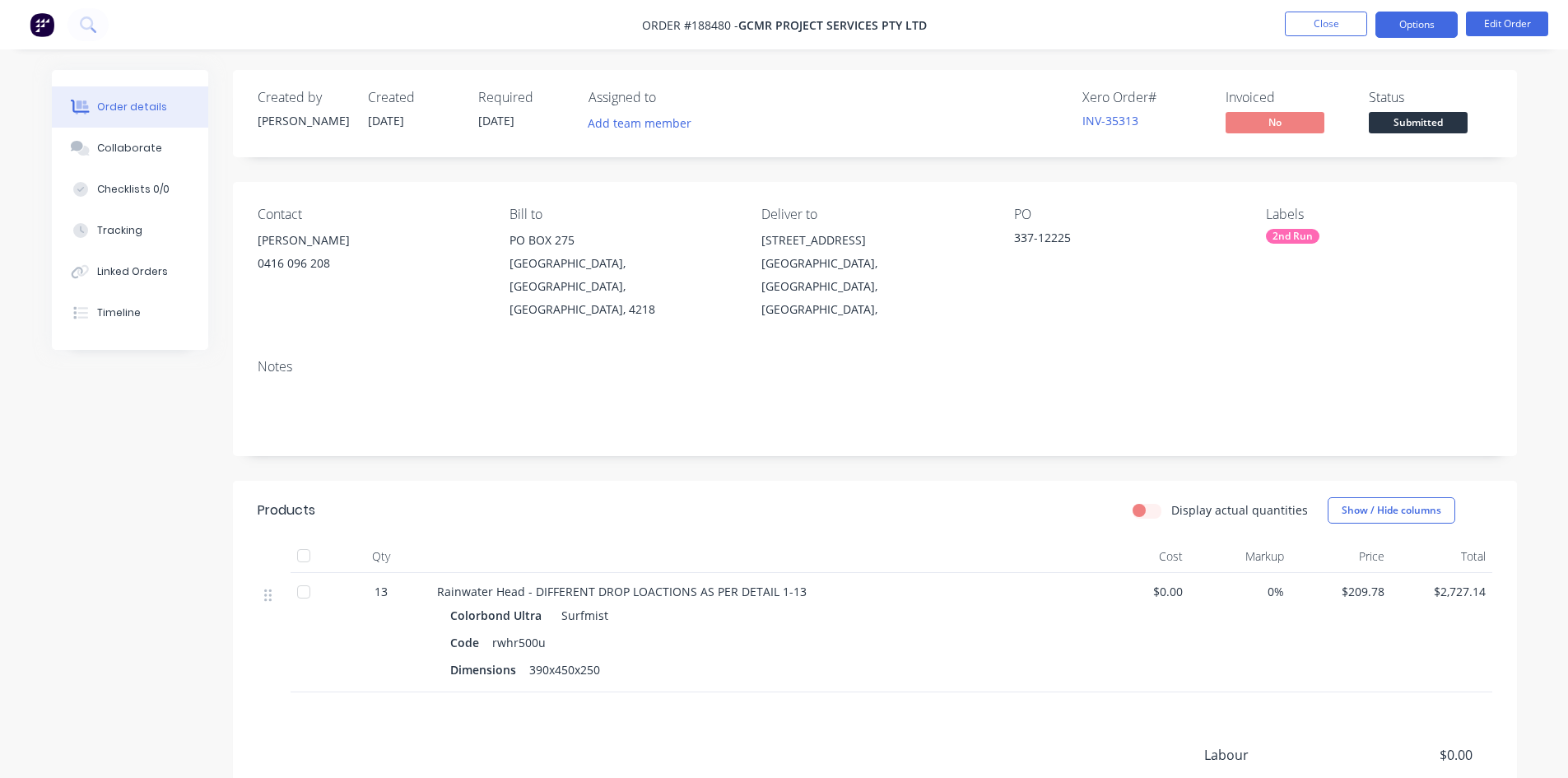
click at [1427, 27] on button "Options" at bounding box center [1416, 25] width 82 height 27
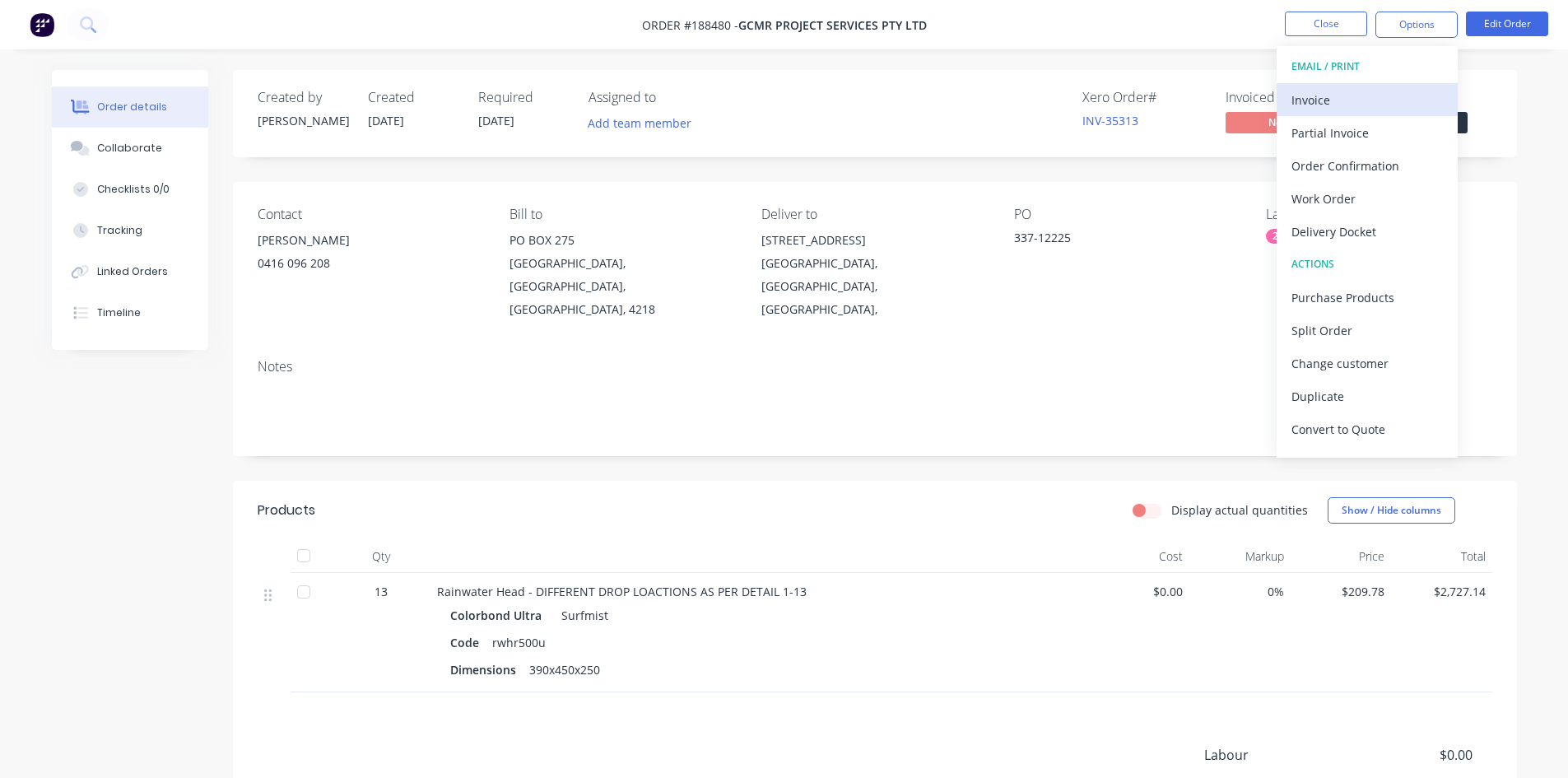
click at [1379, 91] on div "Invoice" at bounding box center [1367, 100] width 152 height 24
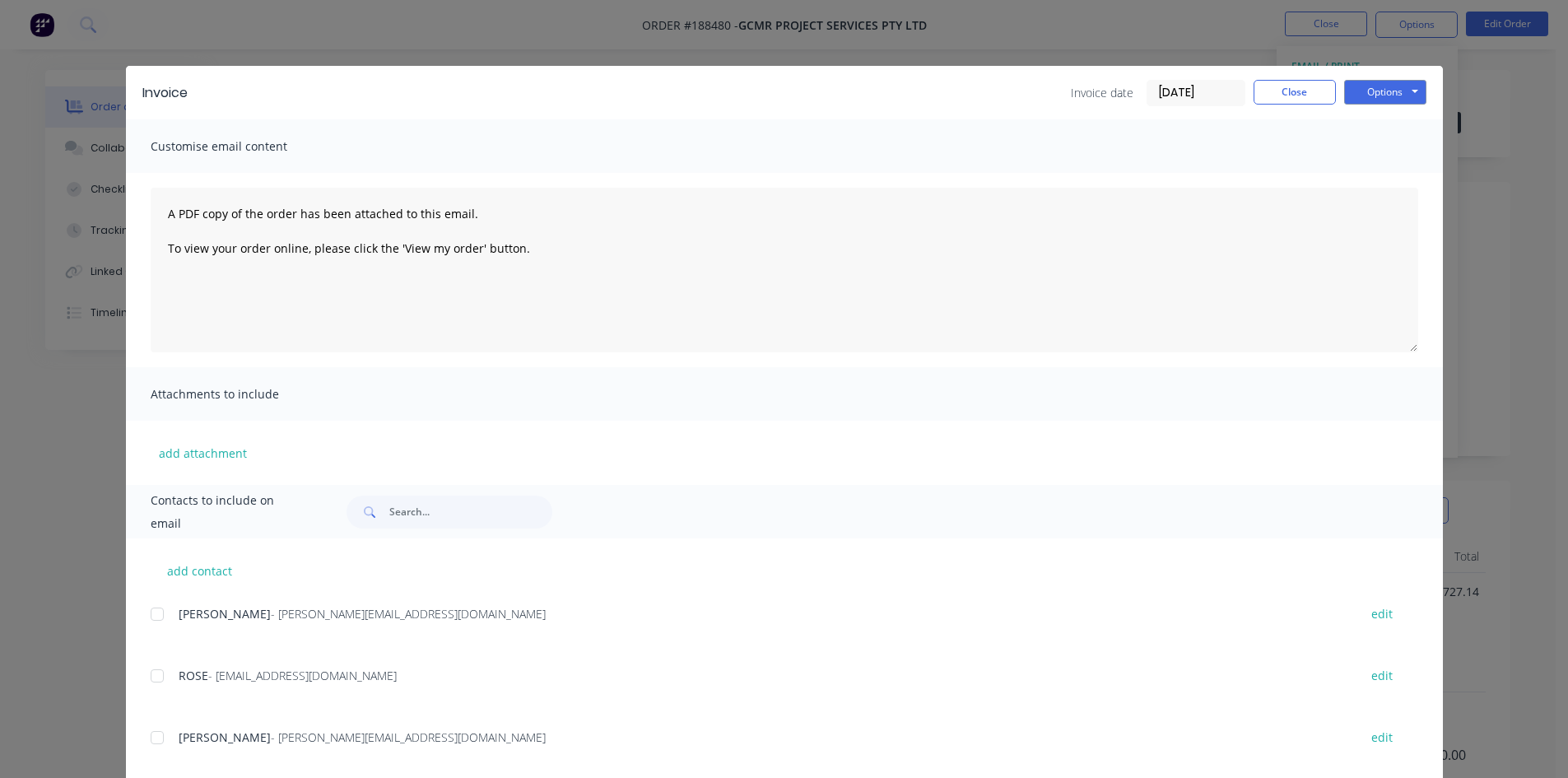
click at [157, 622] on div at bounding box center [157, 614] width 33 height 33
drag, startPoint x: 167, startPoint y: 687, endPoint x: 204, endPoint y: 672, distance: 39.9
click at [167, 686] on div "ROSE - rose@gcmr.com.au edit" at bounding box center [797, 676] width 1293 height 22
click at [158, 671] on div at bounding box center [157, 676] width 33 height 33
click at [1398, 91] on button "Options" at bounding box center [1385, 91] width 82 height 25
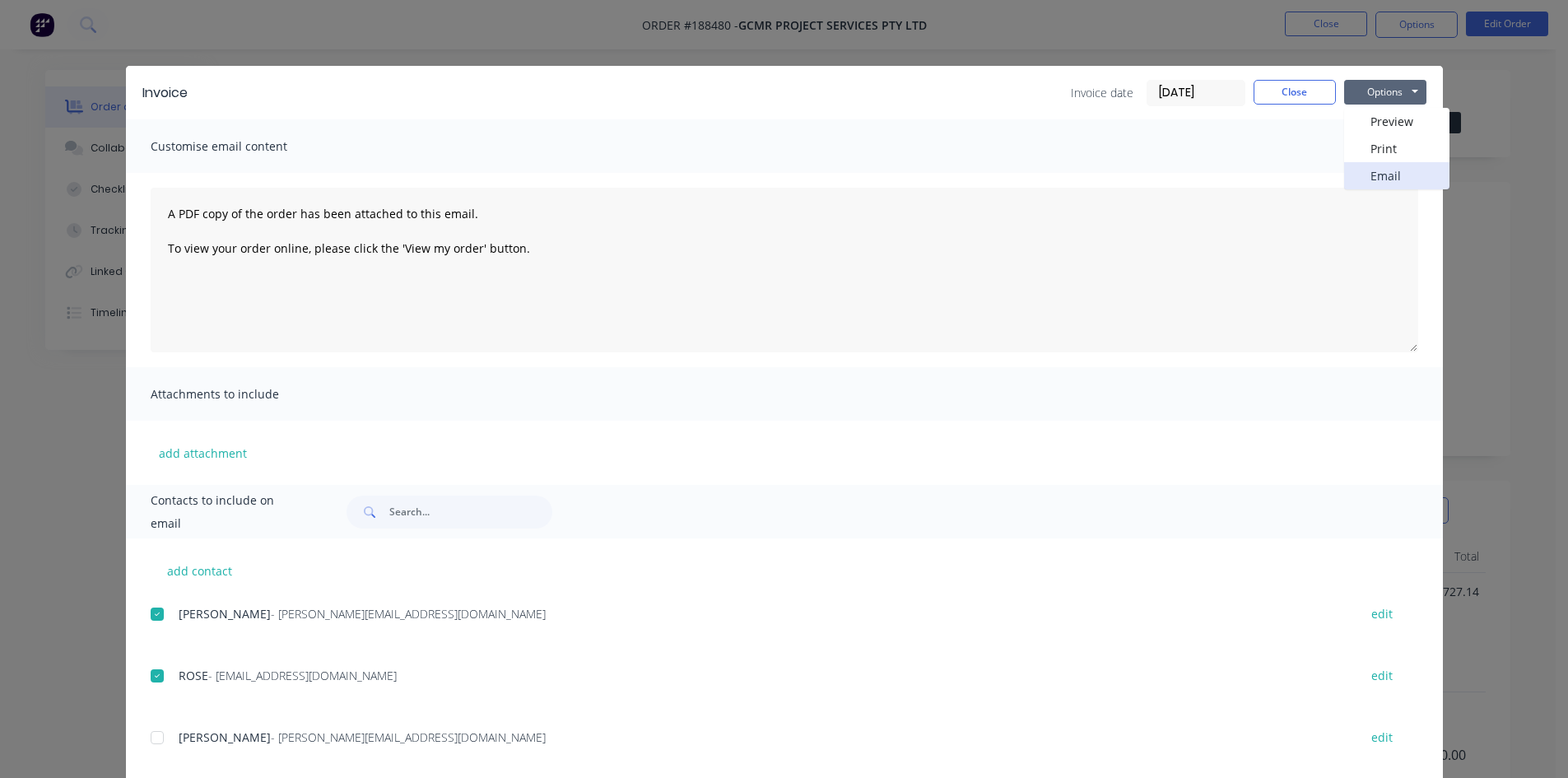
click at [1395, 177] on button "Email" at bounding box center [1397, 175] width 105 height 27
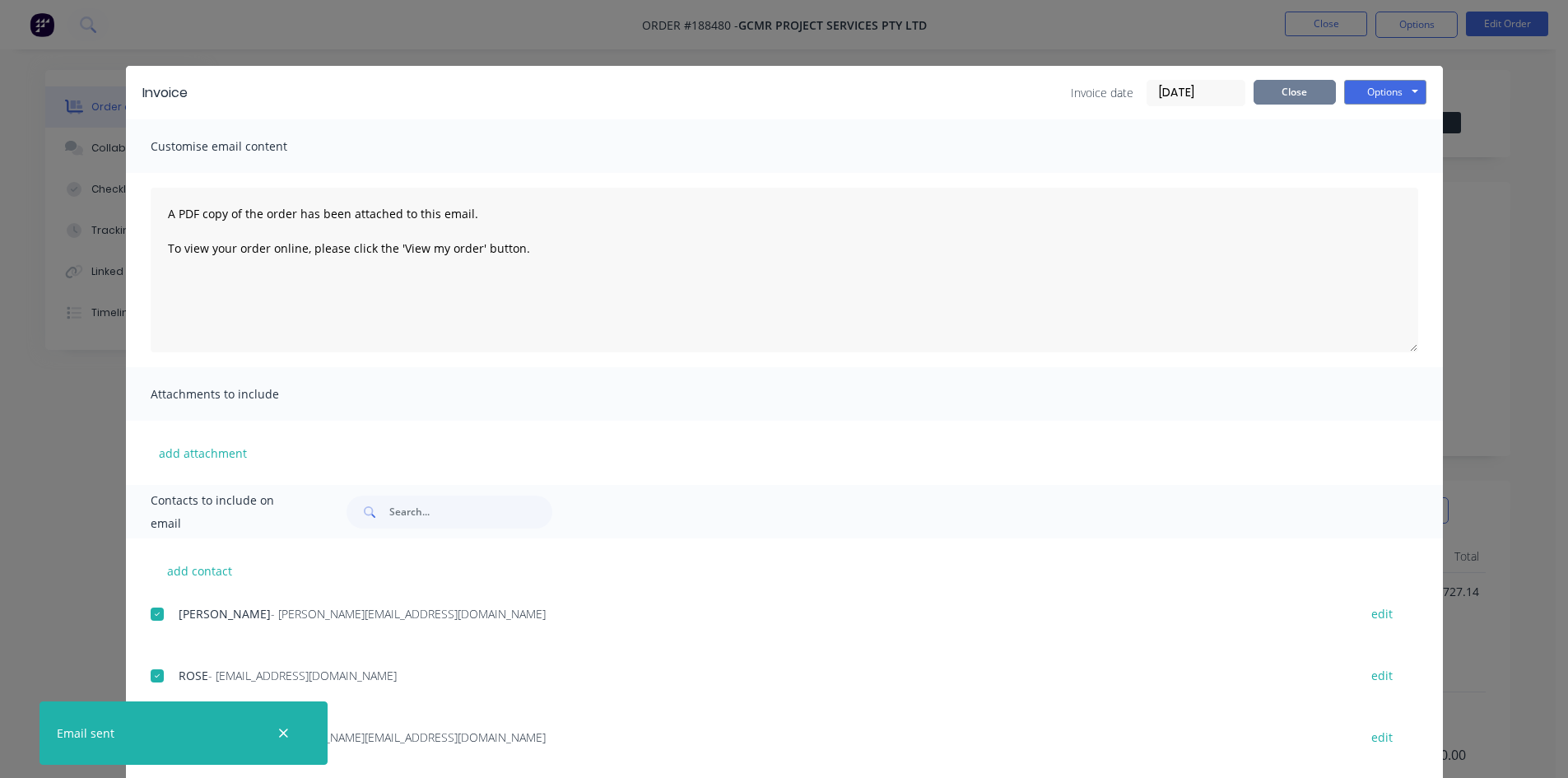
drag, startPoint x: 1272, startPoint y: 97, endPoint x: 1347, endPoint y: 7, distance: 117.2
click at [1272, 96] on button "Close" at bounding box center [1295, 91] width 82 height 25
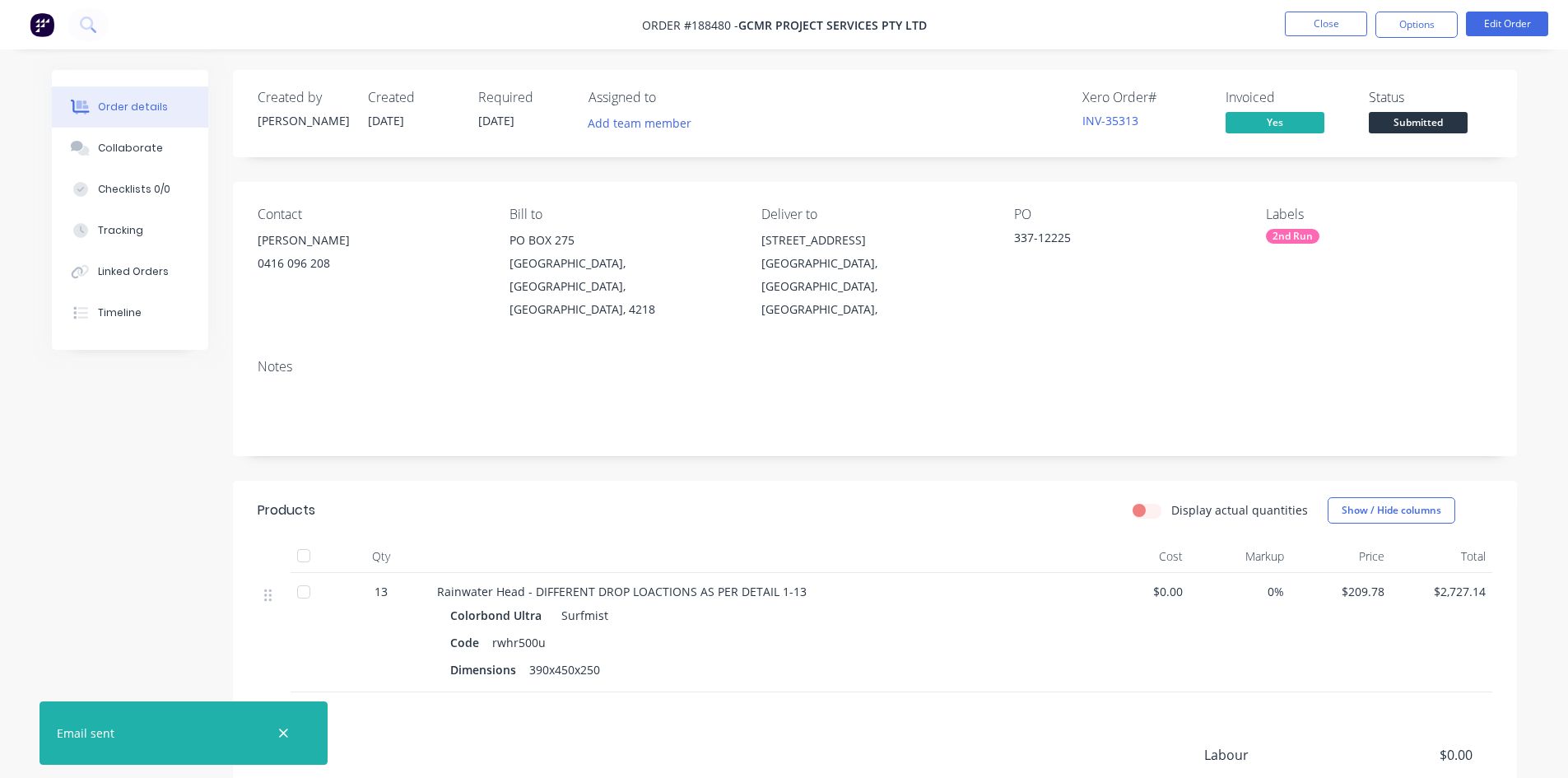
click at [1347, 7] on nav "Order #188480 - GCMR Project Services Pty Ltd Close Options Edit Order" at bounding box center [784, 25] width 1568 height 50
click at [1336, 30] on button "Close" at bounding box center [1326, 24] width 82 height 25
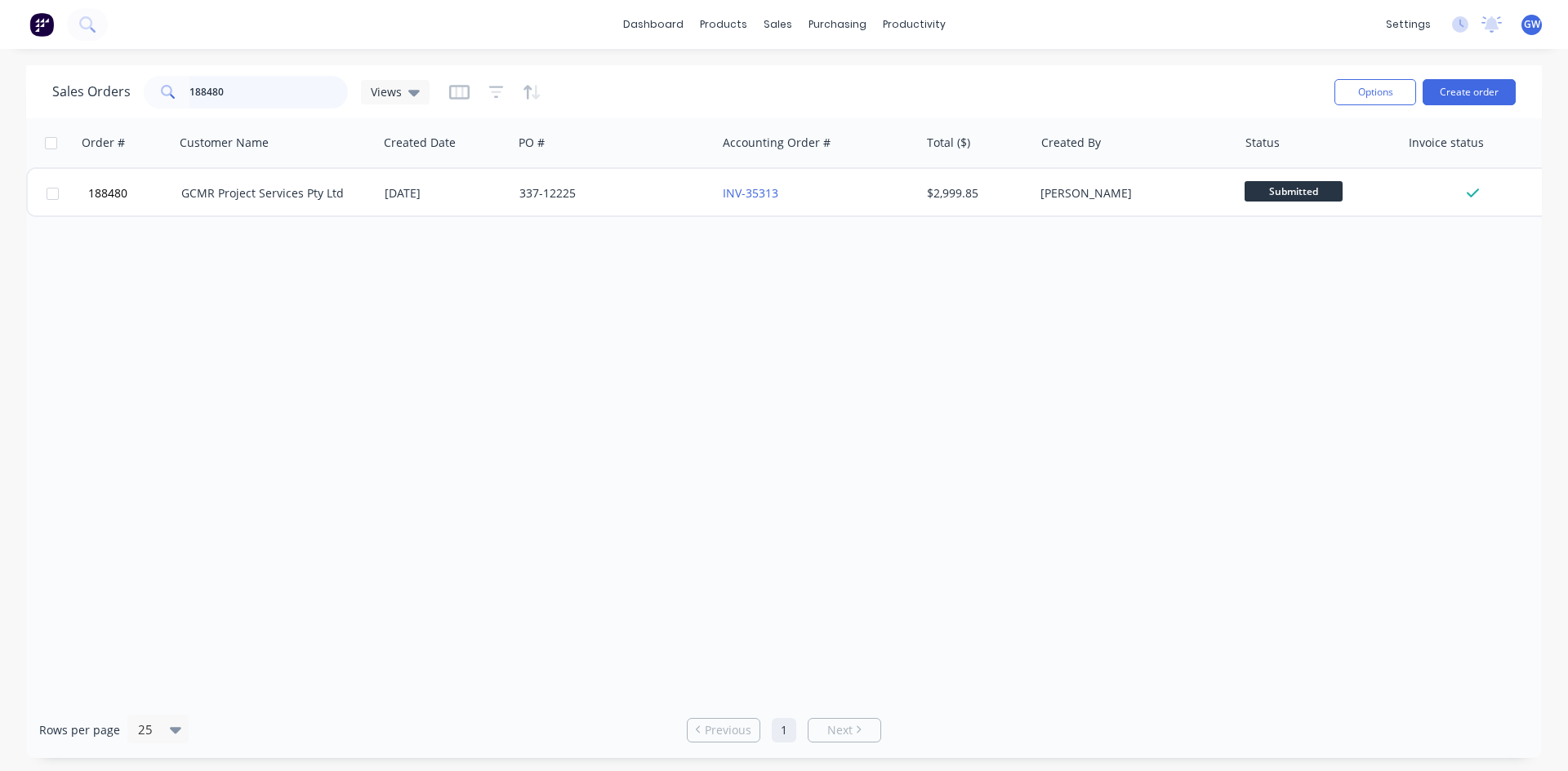
click at [261, 104] on input "188480" at bounding box center [269, 92] width 160 height 32
type input "189076"
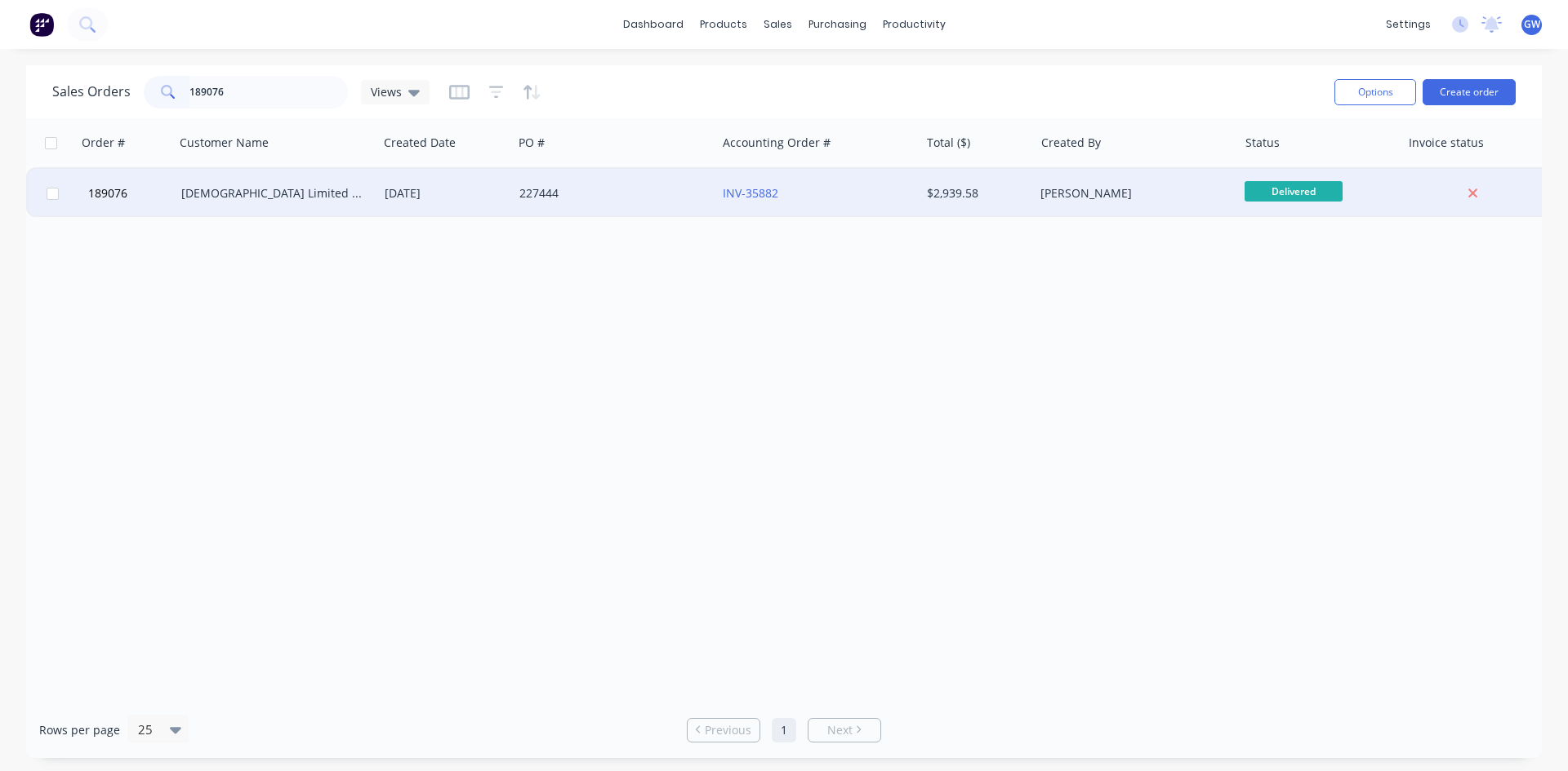
click at [1066, 198] on div "[PERSON_NAME]" at bounding box center [1131, 193] width 181 height 17
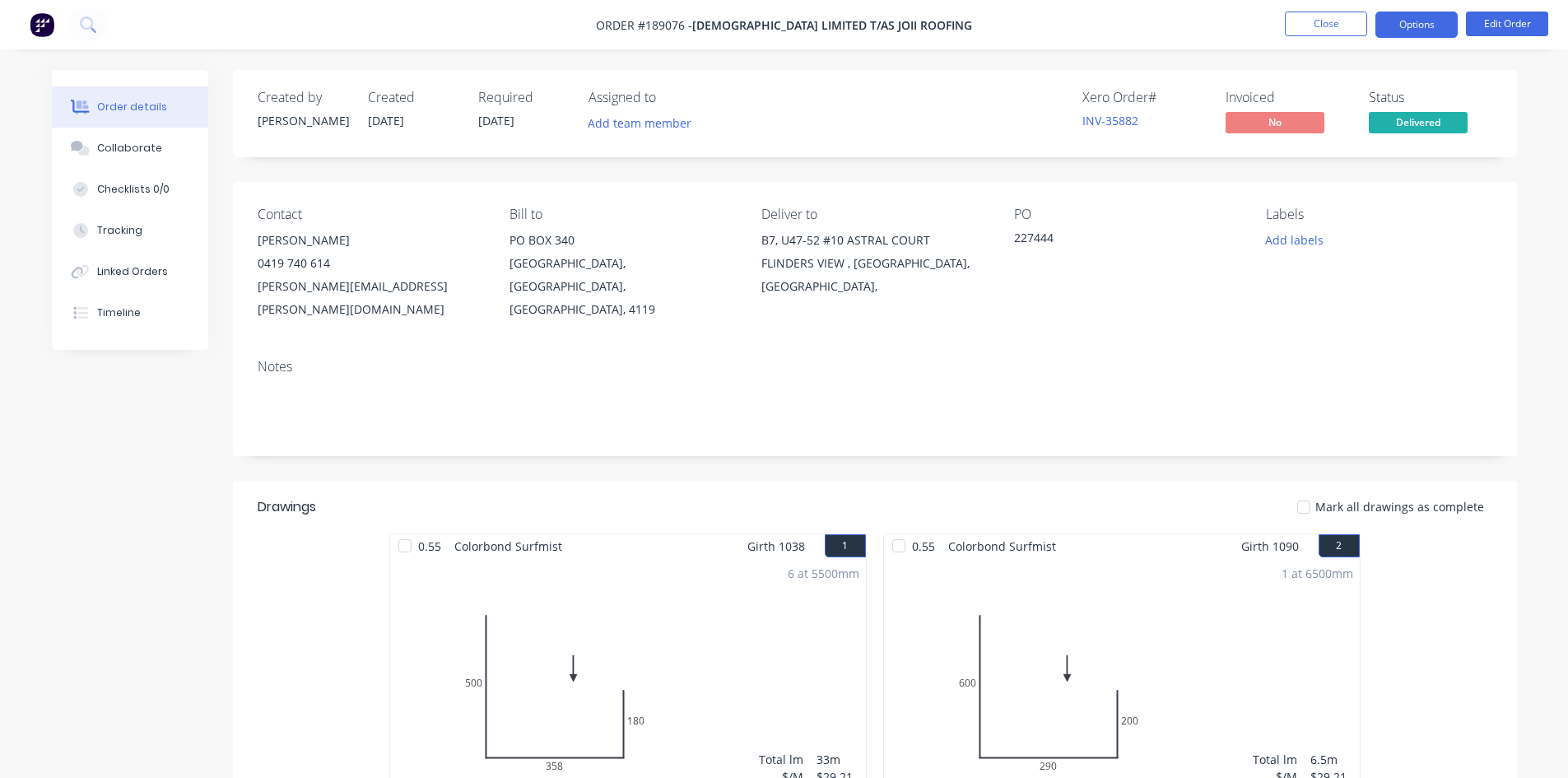
click at [1418, 28] on button "Options" at bounding box center [1416, 25] width 82 height 27
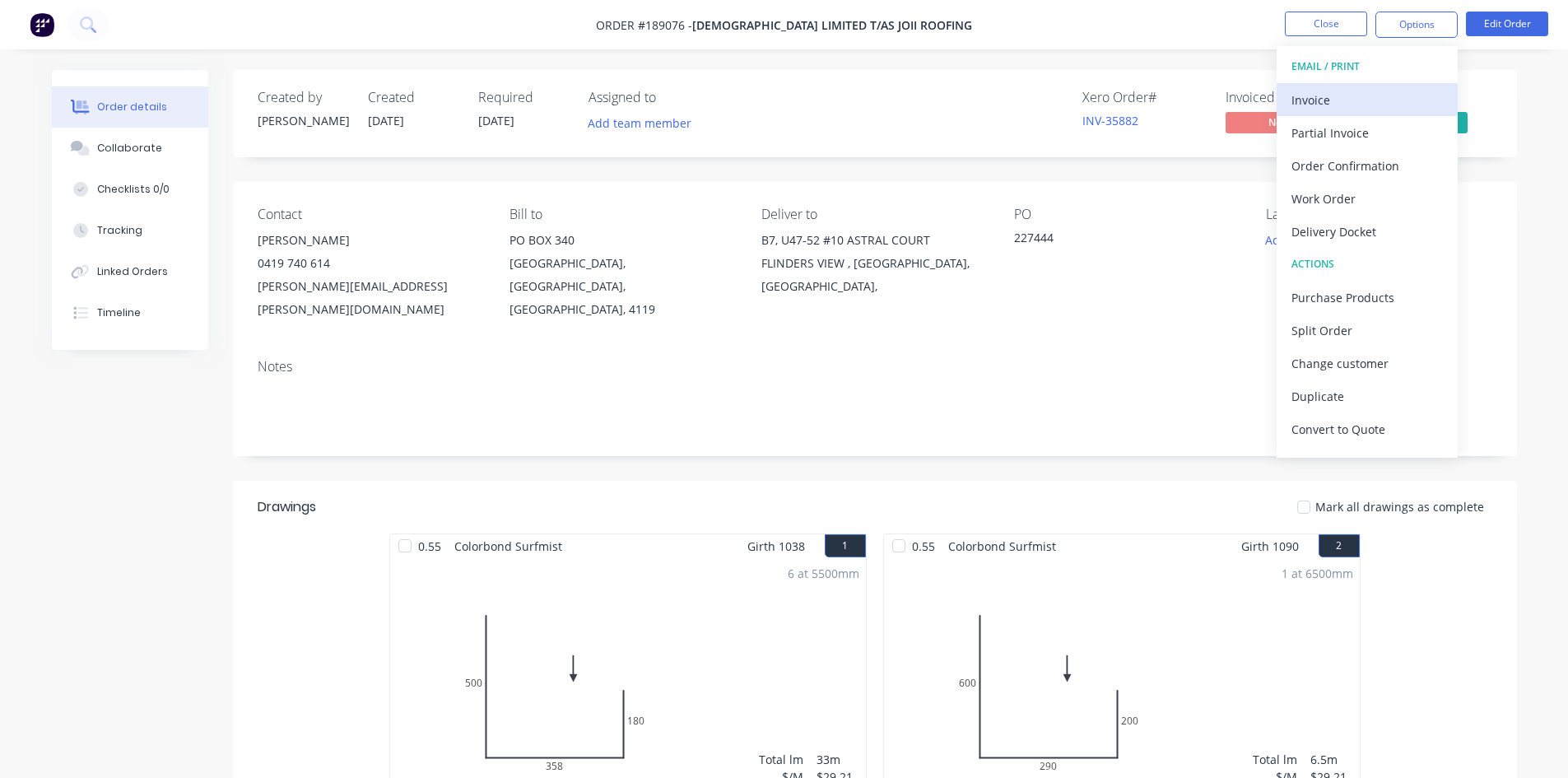
click at [1376, 88] on div "Invoice" at bounding box center [1367, 100] width 152 height 24
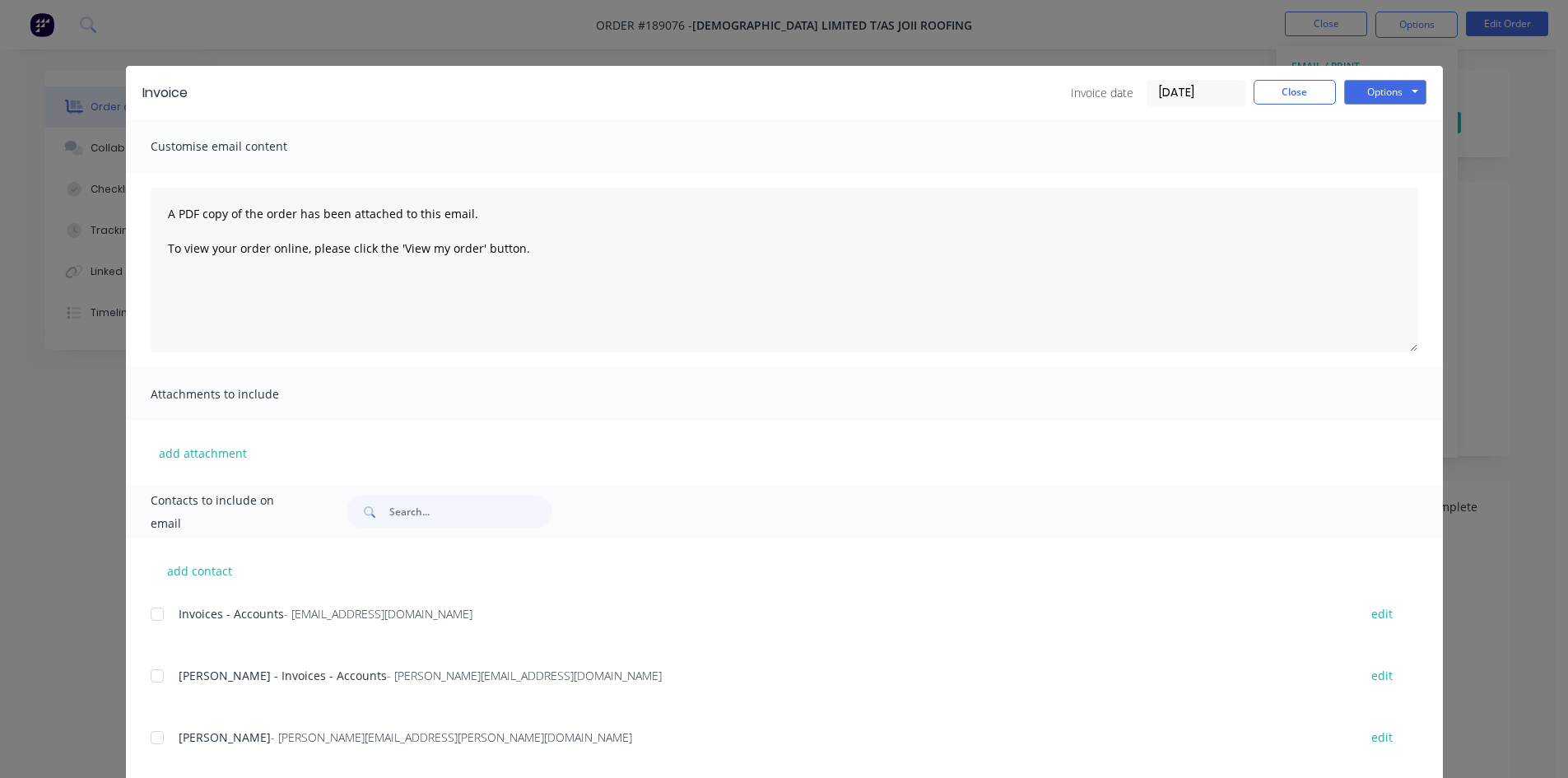
click at [154, 617] on div at bounding box center [157, 614] width 33 height 33
click at [159, 664] on div at bounding box center [157, 676] width 33 height 33
click at [1392, 93] on button "Options" at bounding box center [1385, 91] width 82 height 25
click at [1393, 177] on button "Email" at bounding box center [1397, 175] width 105 height 27
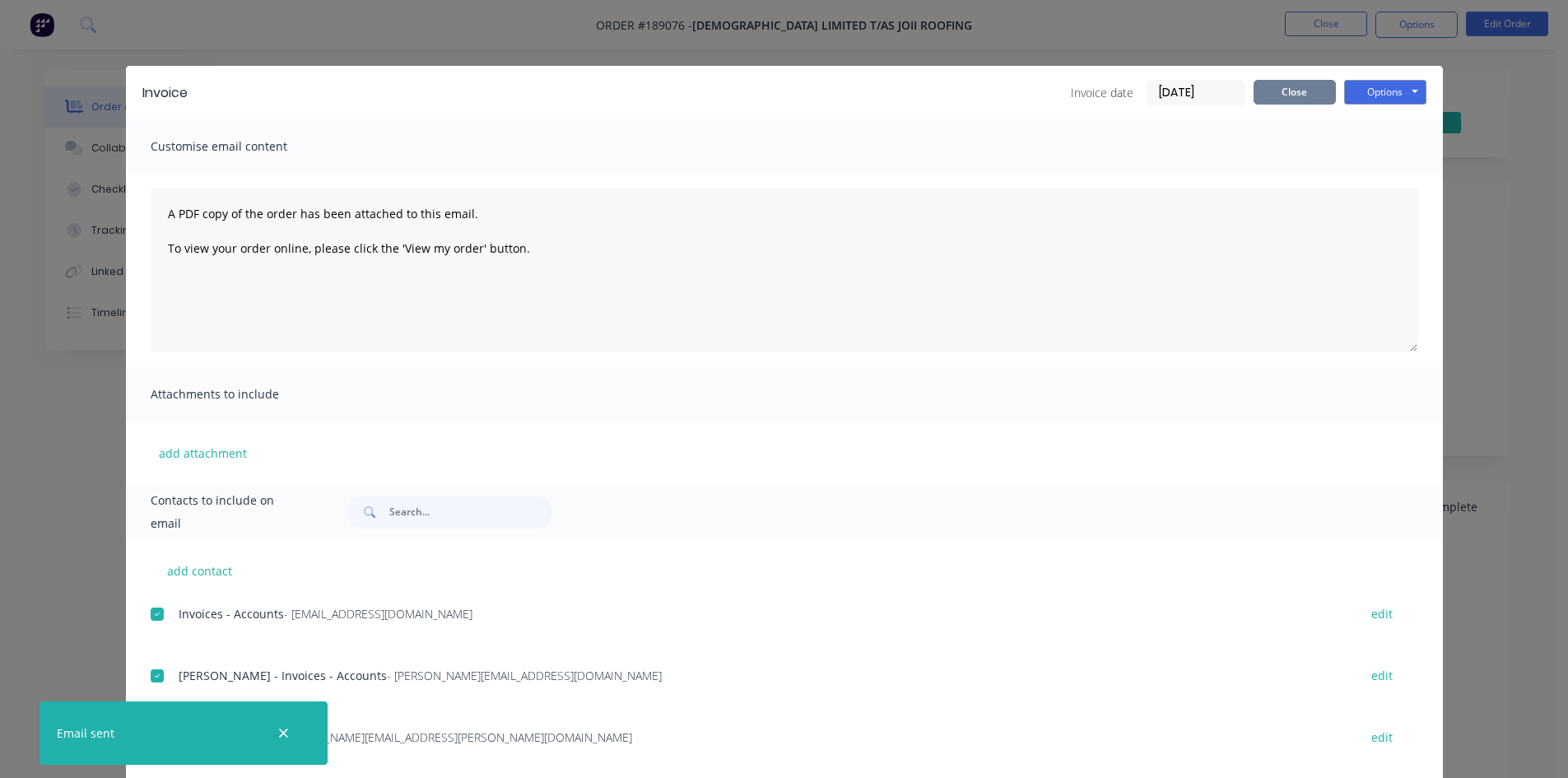
click at [1310, 94] on button "Close" at bounding box center [1295, 91] width 82 height 25
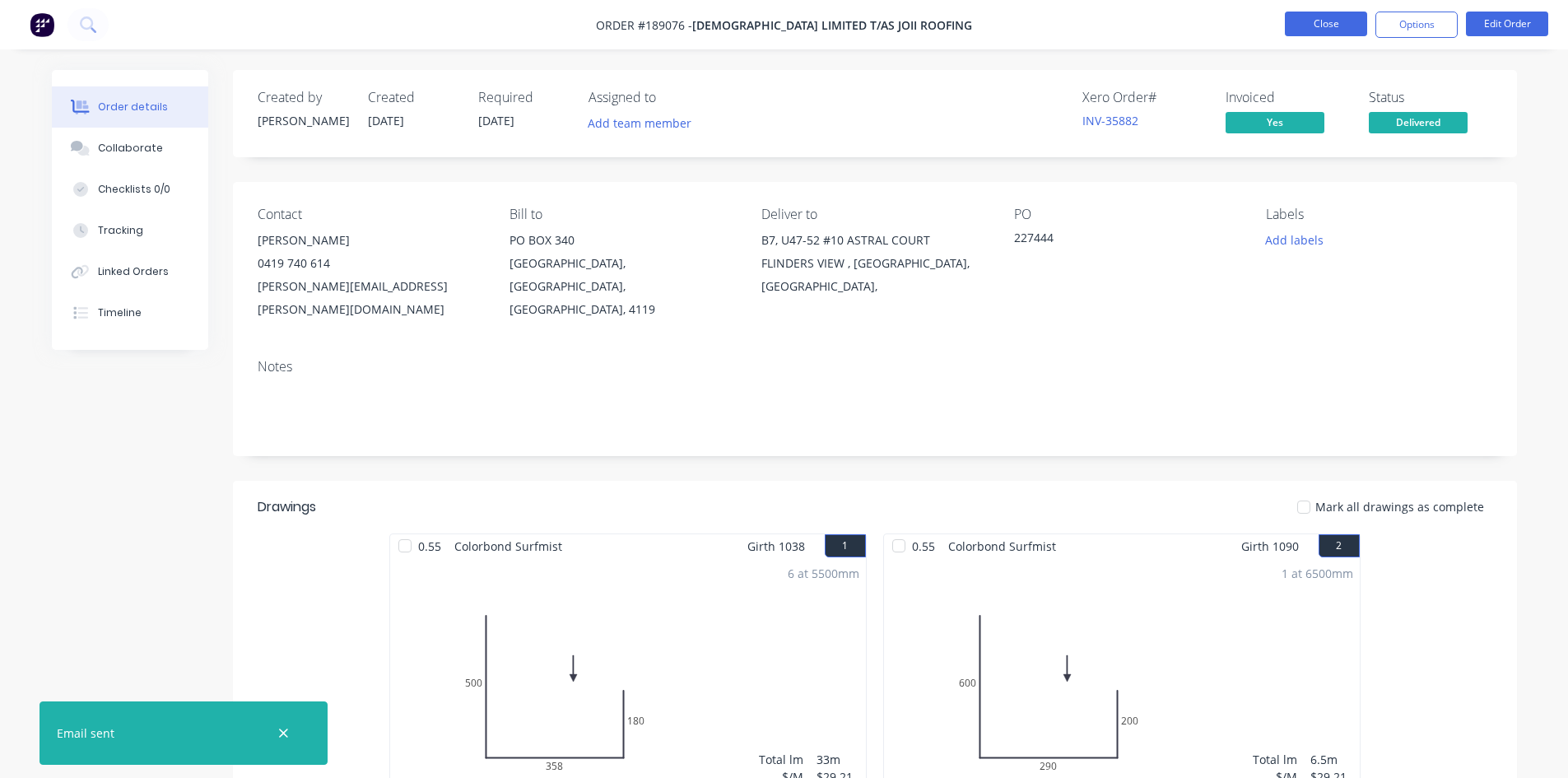
click at [1333, 27] on button "Close" at bounding box center [1326, 24] width 82 height 25
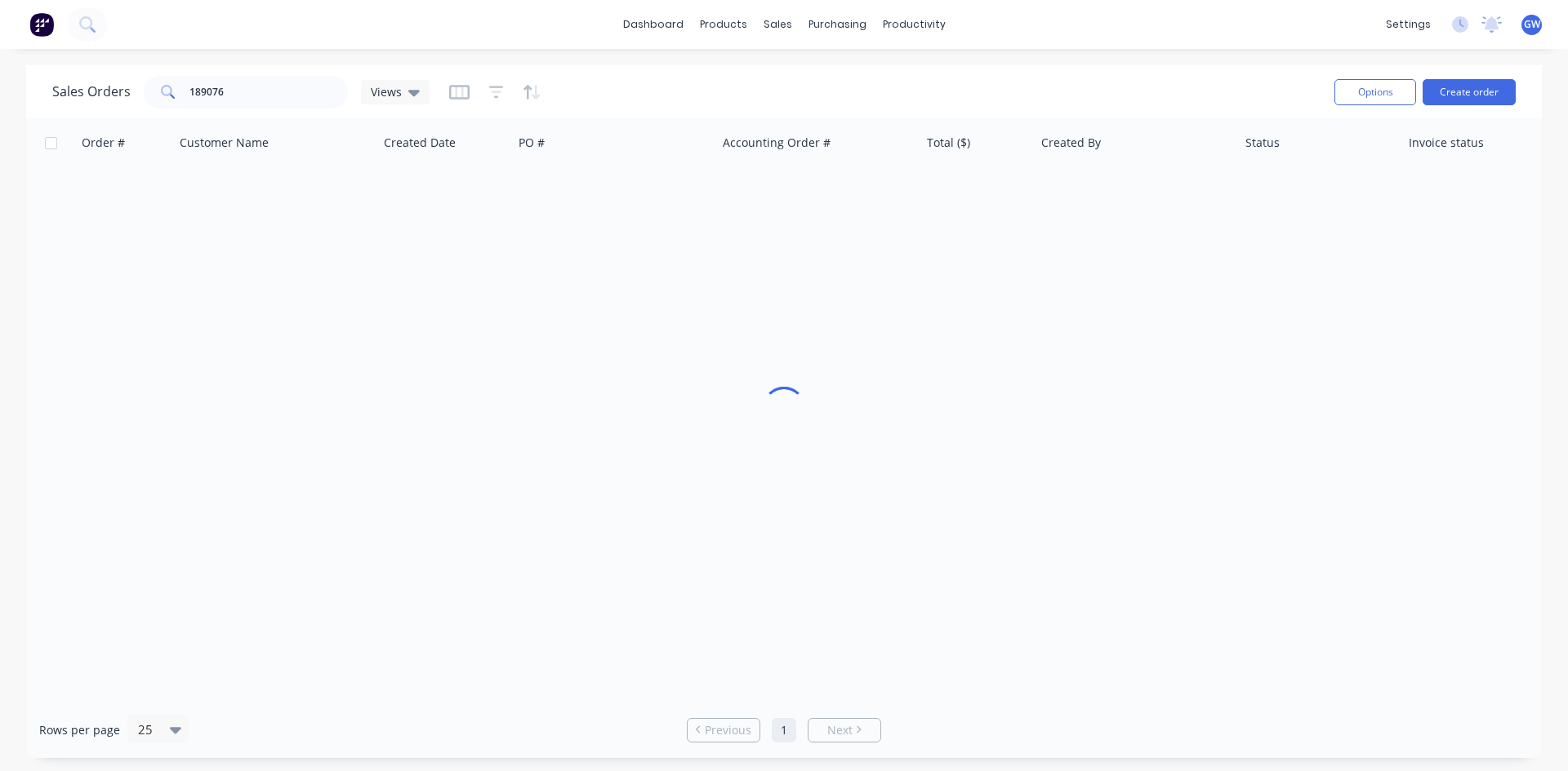
click at [208, 111] on div "Sales Orders 189076 Views" at bounding box center [686, 92] width 1269 height 40
click at [244, 93] on input "189076" at bounding box center [269, 92] width 160 height 32
type input "188898"
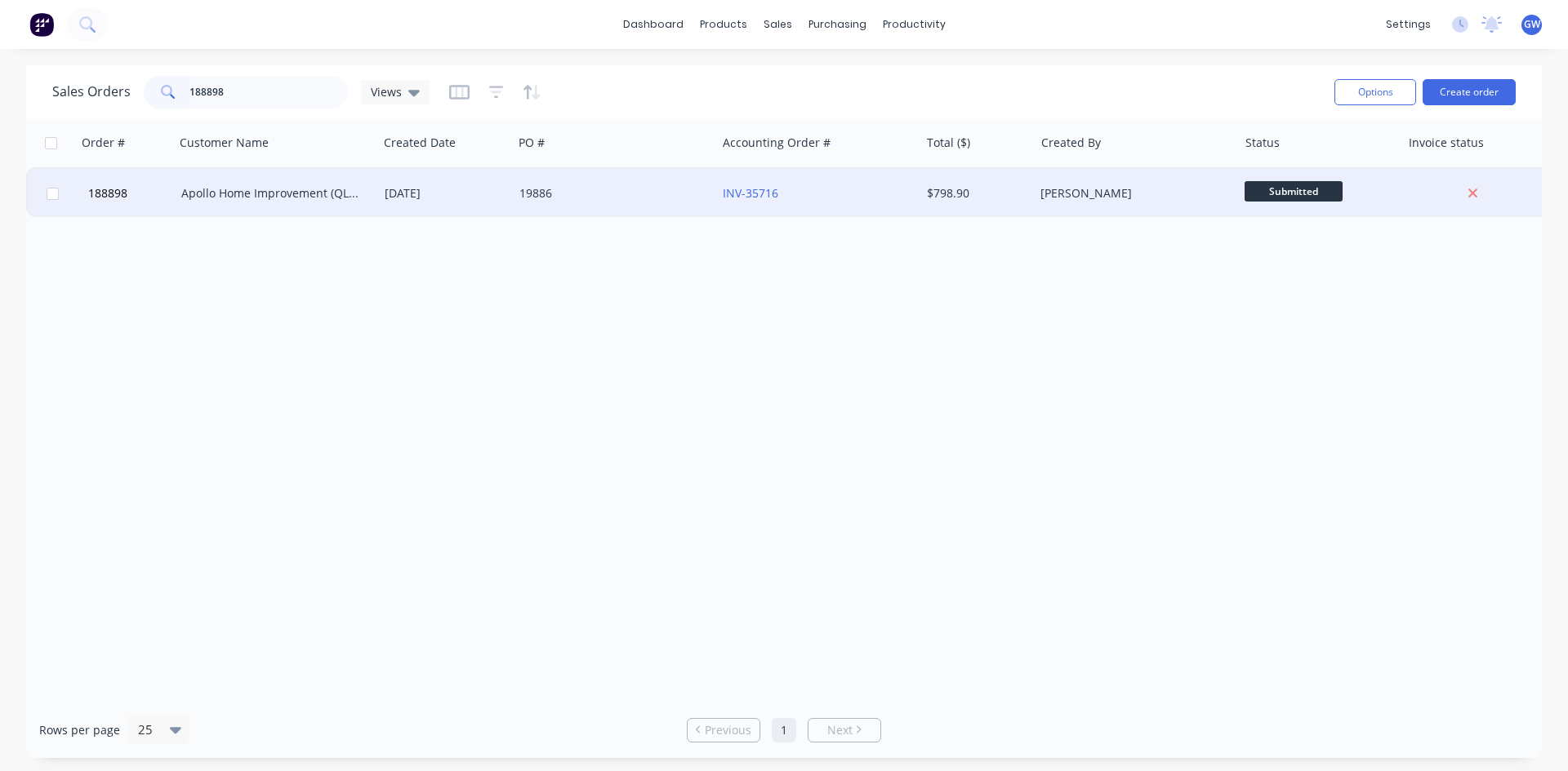
click at [1033, 178] on div "$798.90" at bounding box center [977, 194] width 114 height 49
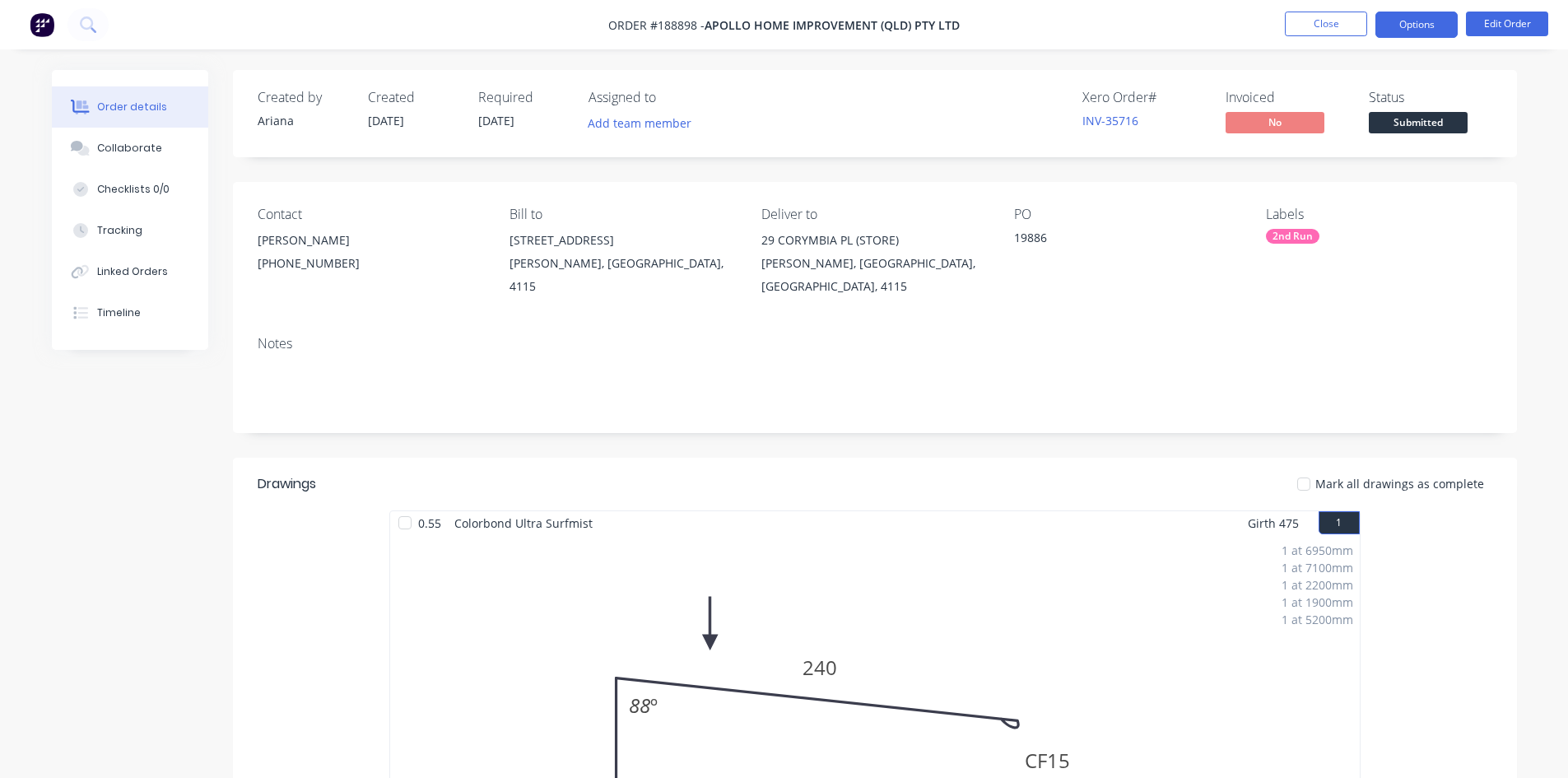
click at [1418, 26] on button "Options" at bounding box center [1416, 25] width 82 height 27
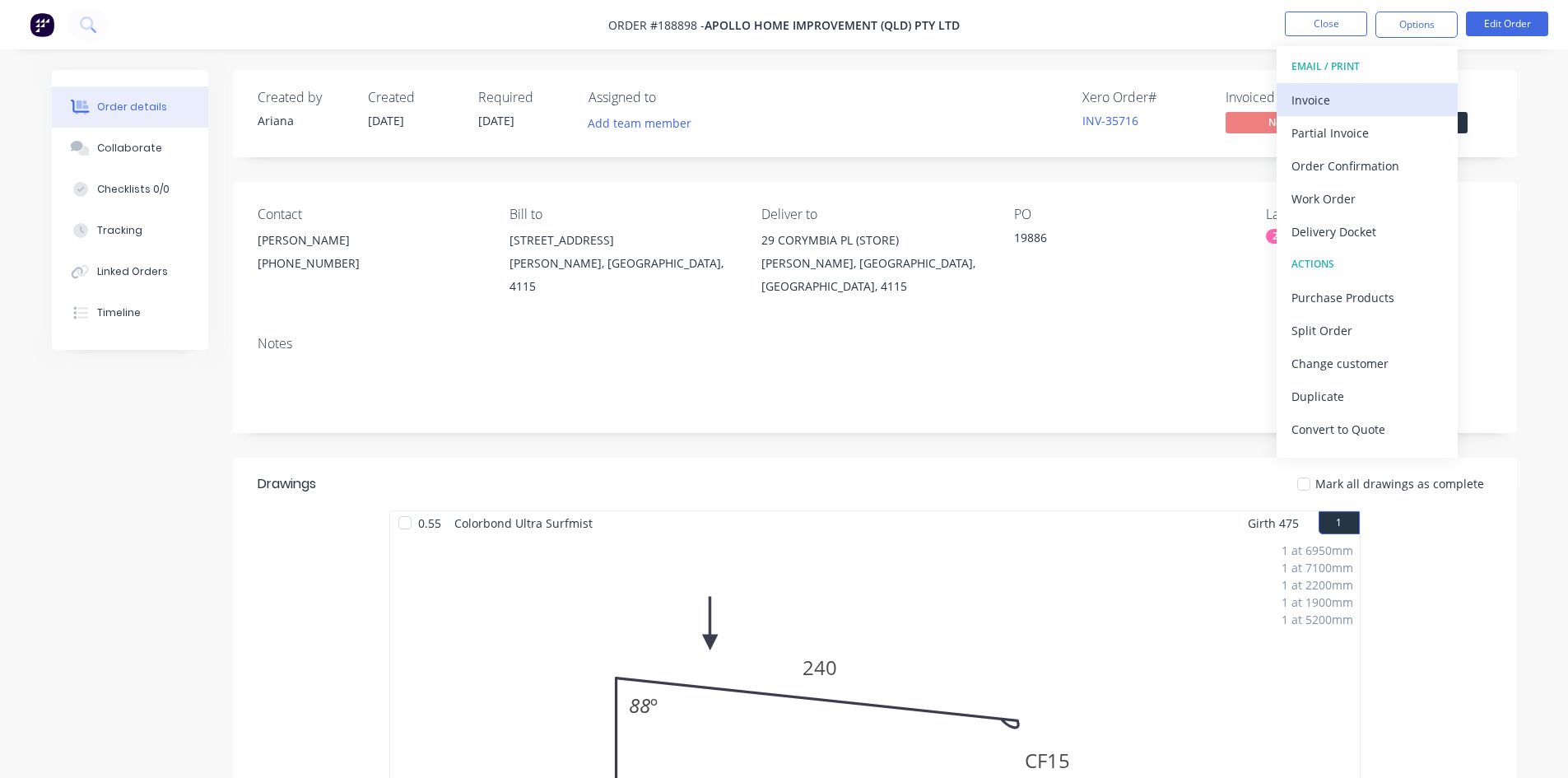
click at [1369, 94] on div "Invoice" at bounding box center [1367, 100] width 152 height 24
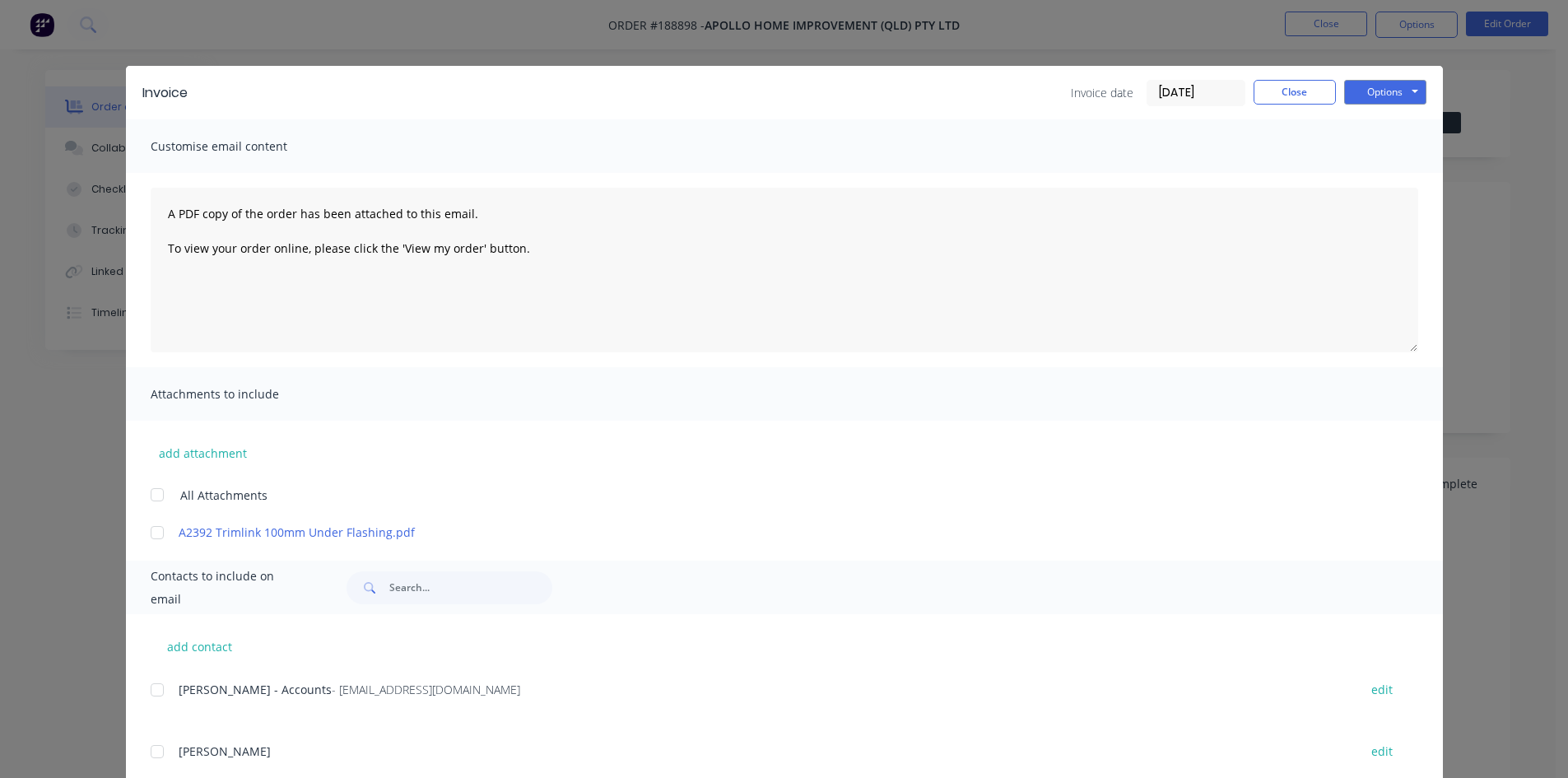
click at [151, 697] on div at bounding box center [157, 690] width 33 height 33
click at [1377, 100] on button "Options" at bounding box center [1385, 91] width 82 height 25
click at [1369, 175] on button "Email" at bounding box center [1397, 175] width 105 height 27
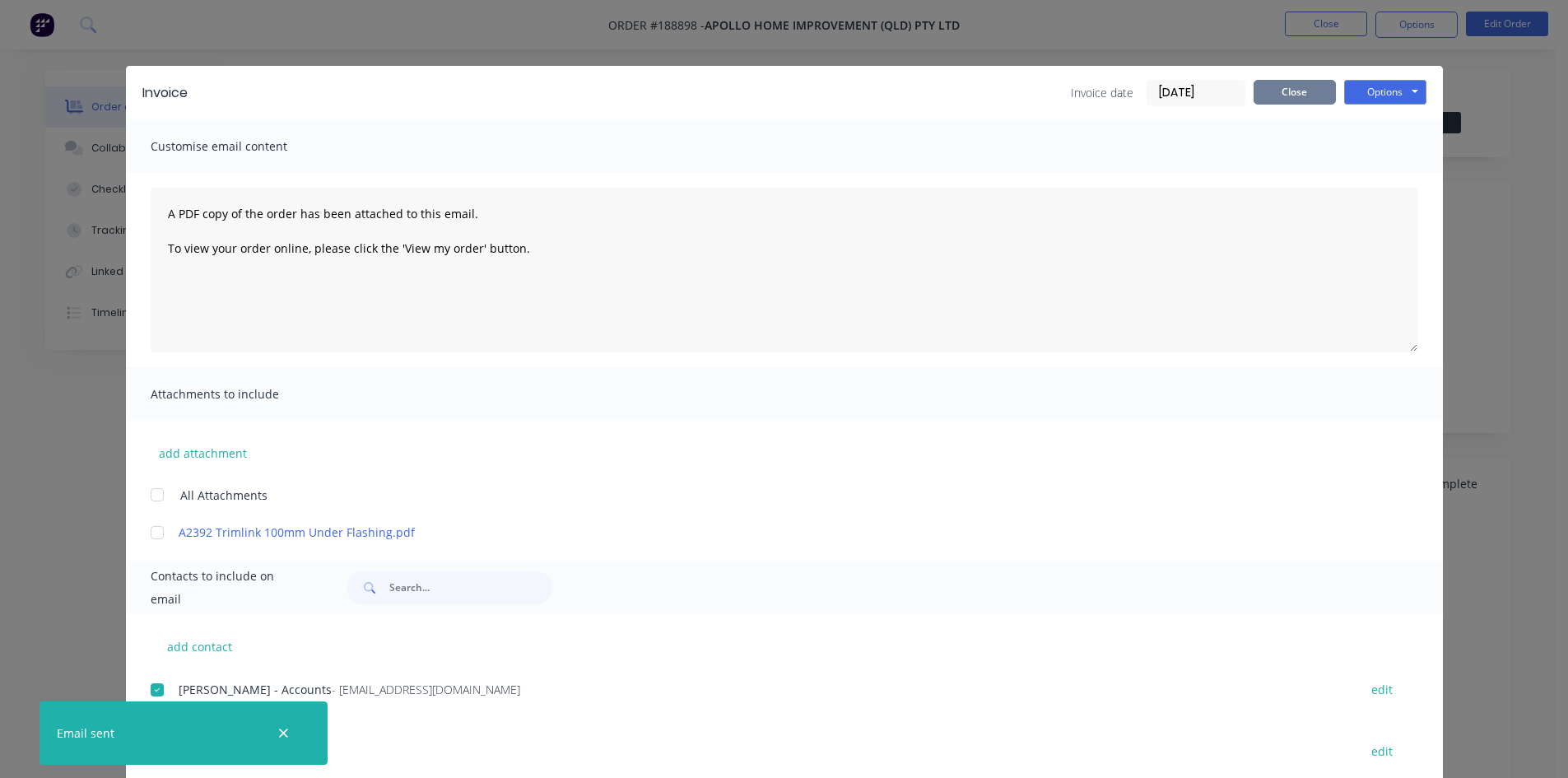
click at [1289, 85] on button "Close" at bounding box center [1295, 91] width 82 height 25
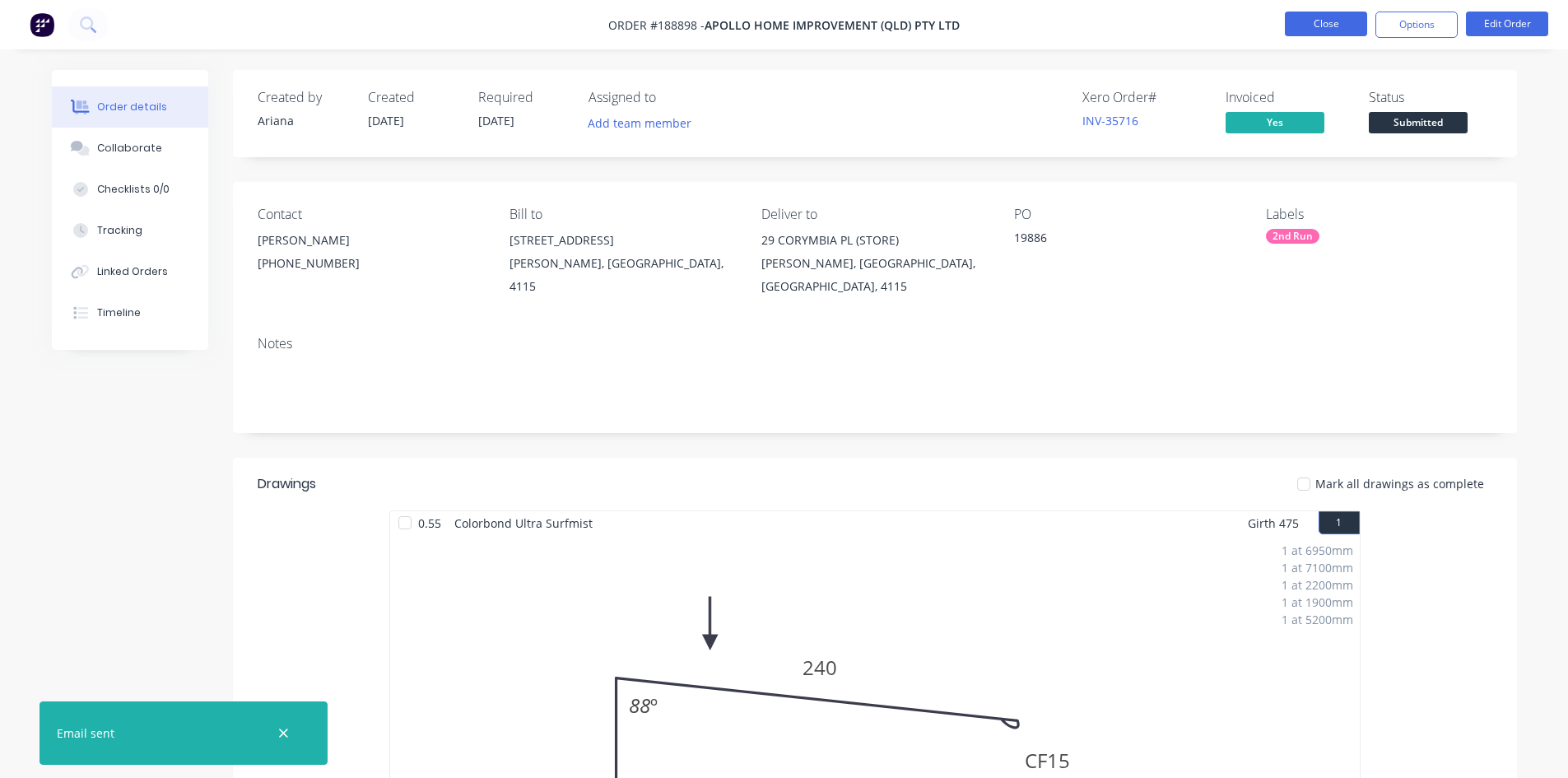
click at [1341, 22] on button "Close" at bounding box center [1326, 24] width 82 height 25
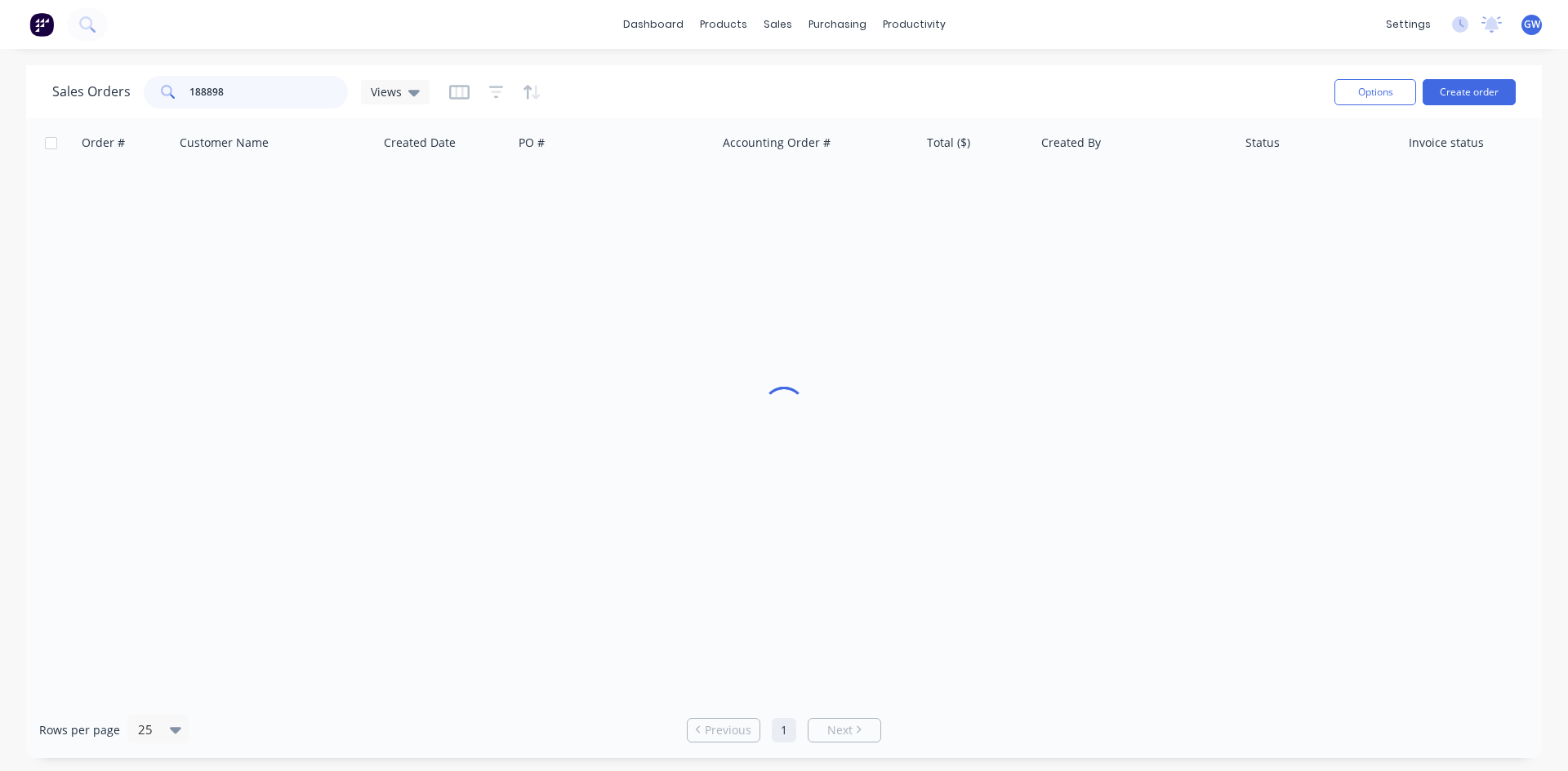
drag, startPoint x: 280, startPoint y: 89, endPoint x: 98, endPoint y: 109, distance: 183.1
click at [98, 109] on div "Sales Orders 188898 Views" at bounding box center [686, 92] width 1269 height 40
type input "189176"
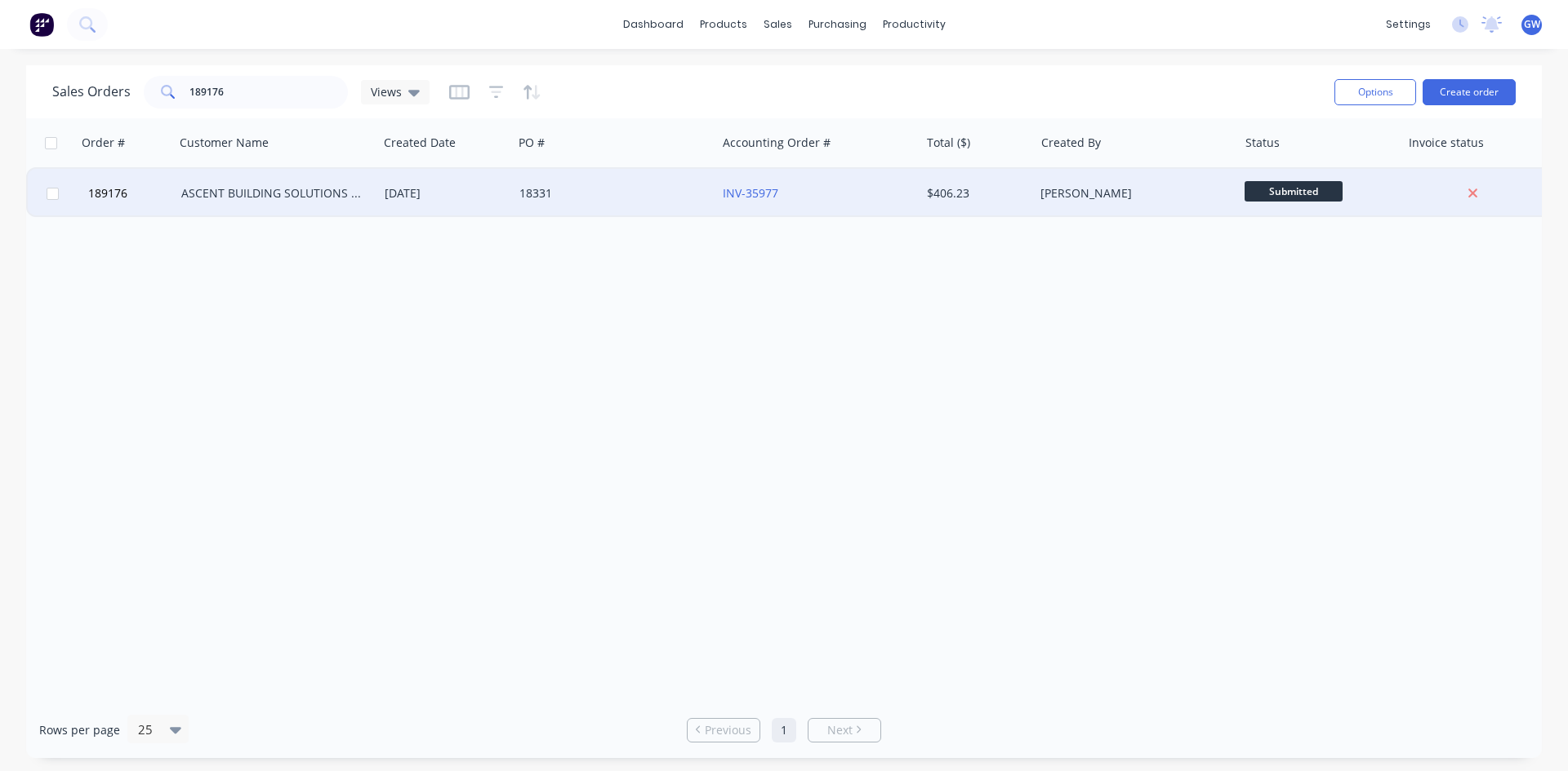
click at [857, 184] on div "INV-35977" at bounding box center [817, 194] width 203 height 49
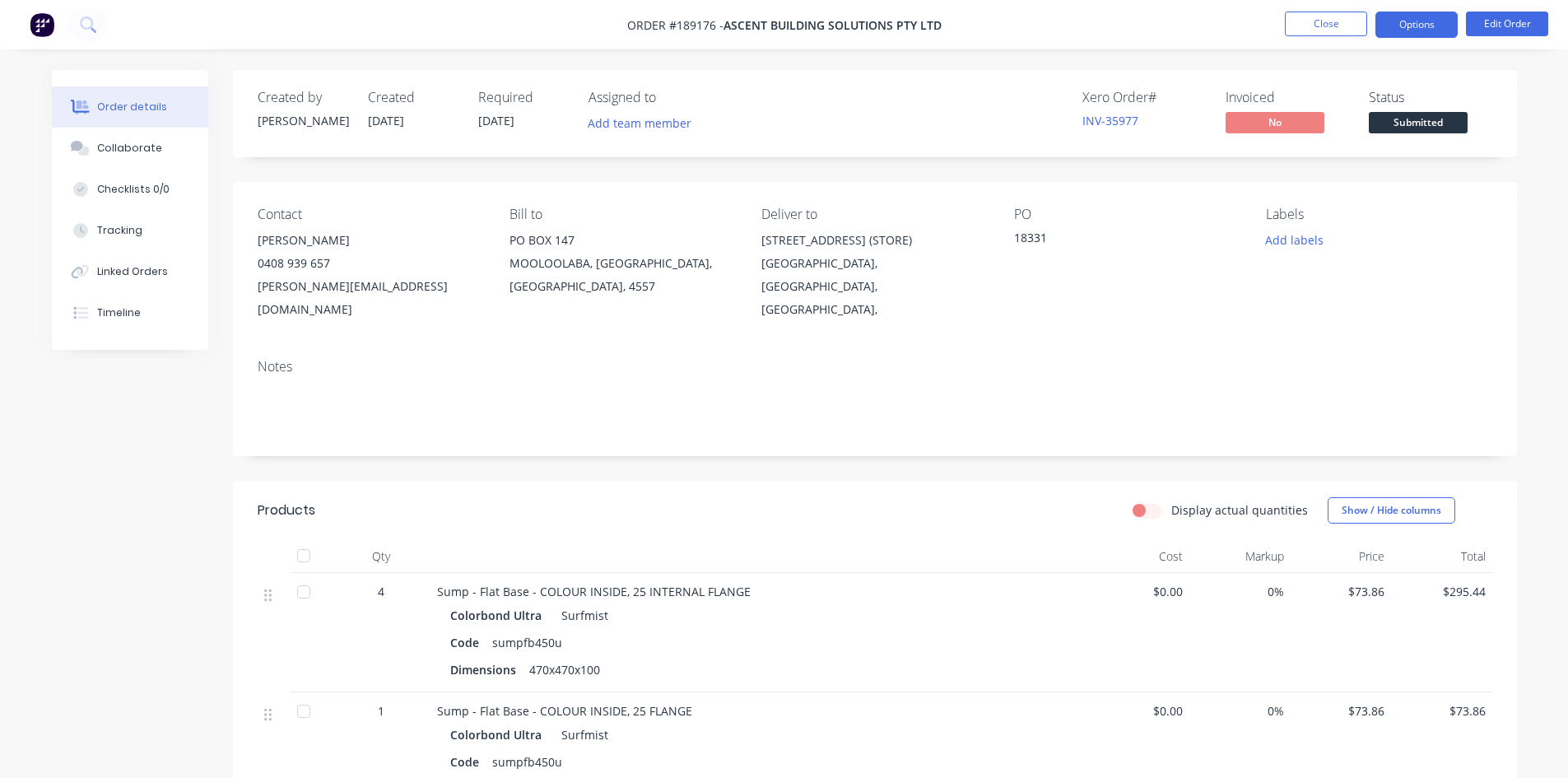
click at [1442, 27] on button "Options" at bounding box center [1416, 25] width 82 height 27
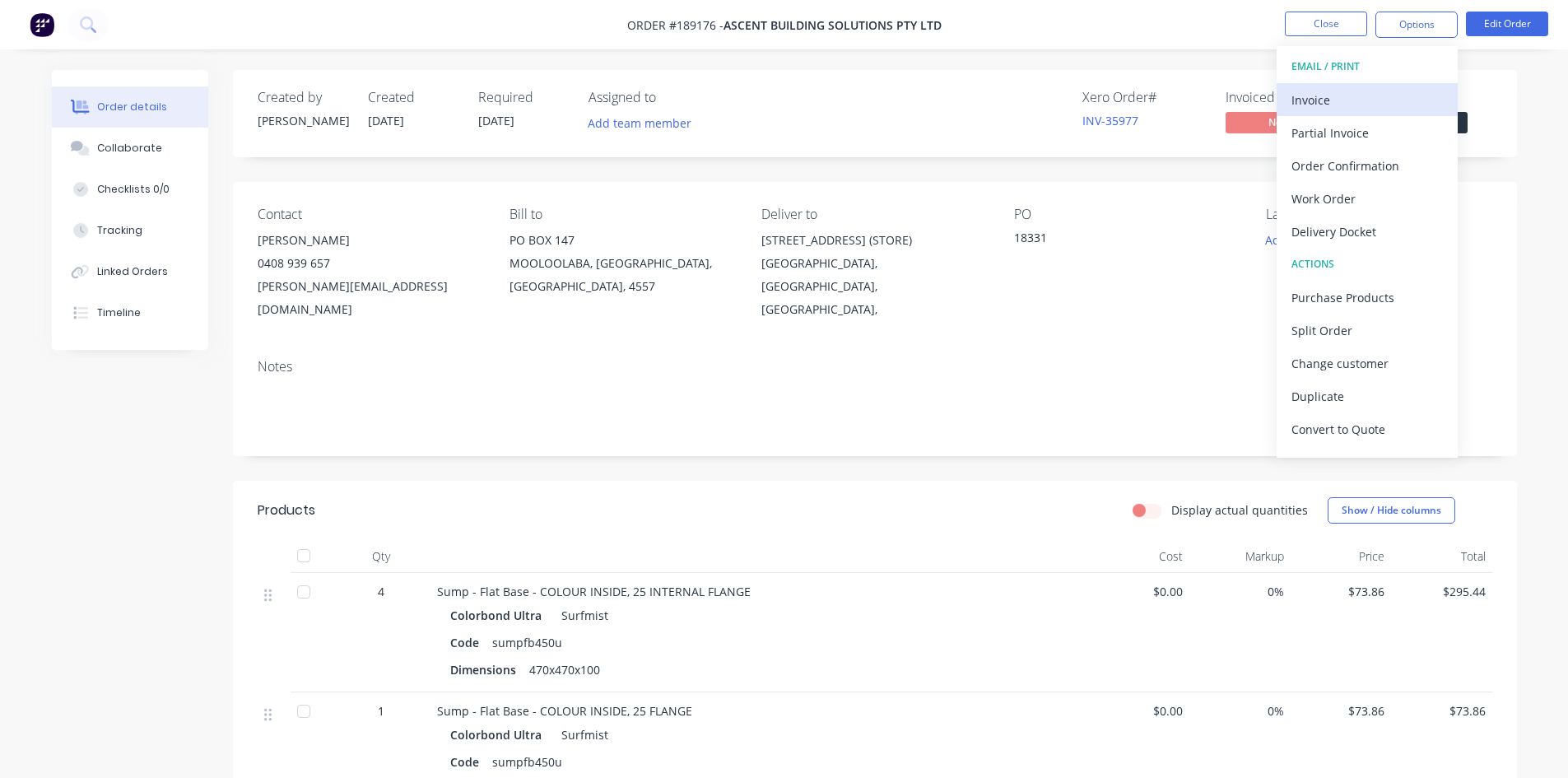
click at [1348, 94] on div "Invoice" at bounding box center [1367, 100] width 152 height 24
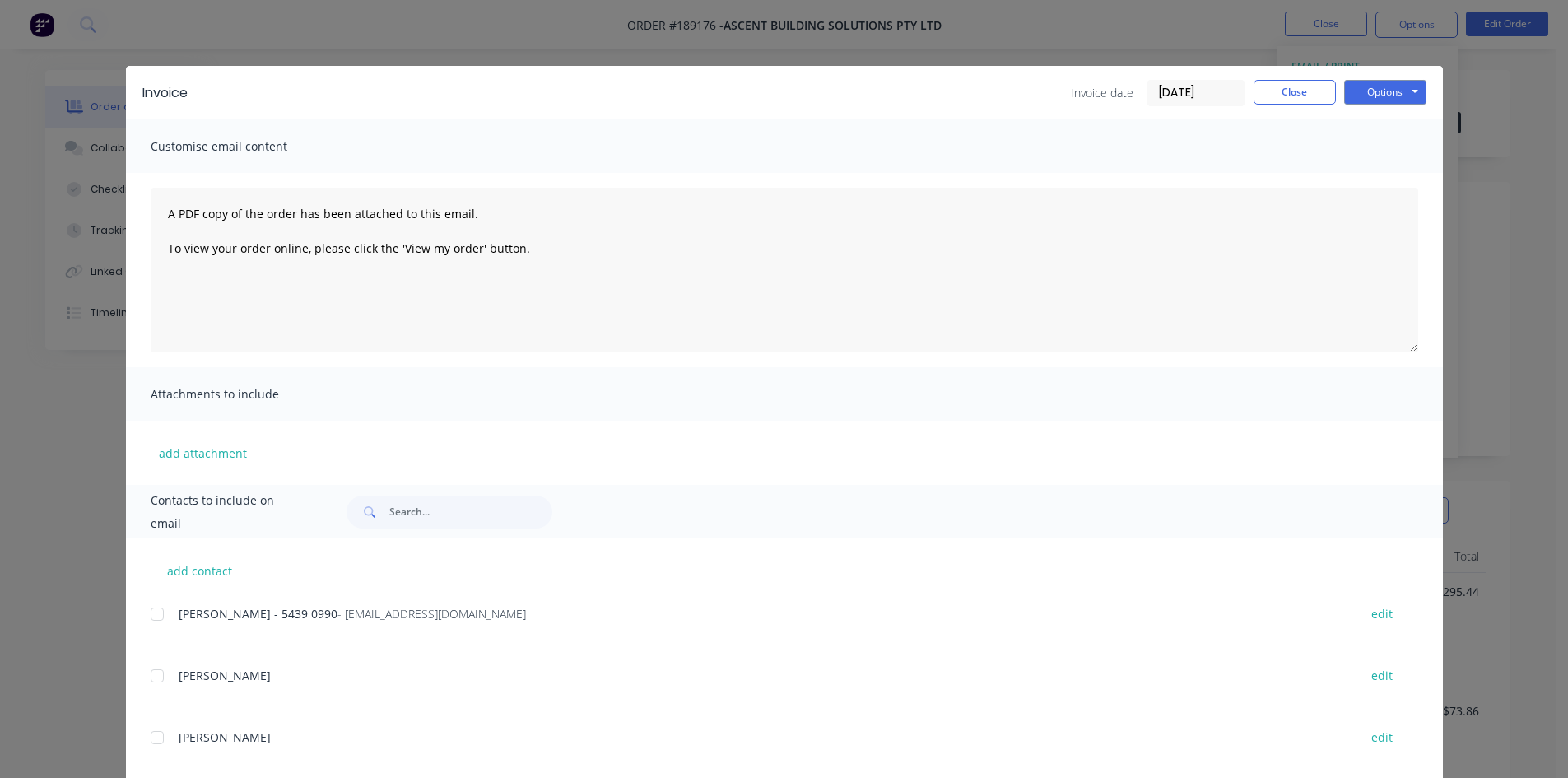
click at [155, 614] on div at bounding box center [157, 614] width 33 height 33
click at [1403, 111] on div "Invoice Invoice date 12/08/25 Close Options Preview Print Email" at bounding box center [784, 92] width 1317 height 54
click at [1389, 91] on button "Options" at bounding box center [1385, 91] width 82 height 25
click at [1403, 176] on button "Email" at bounding box center [1397, 175] width 105 height 27
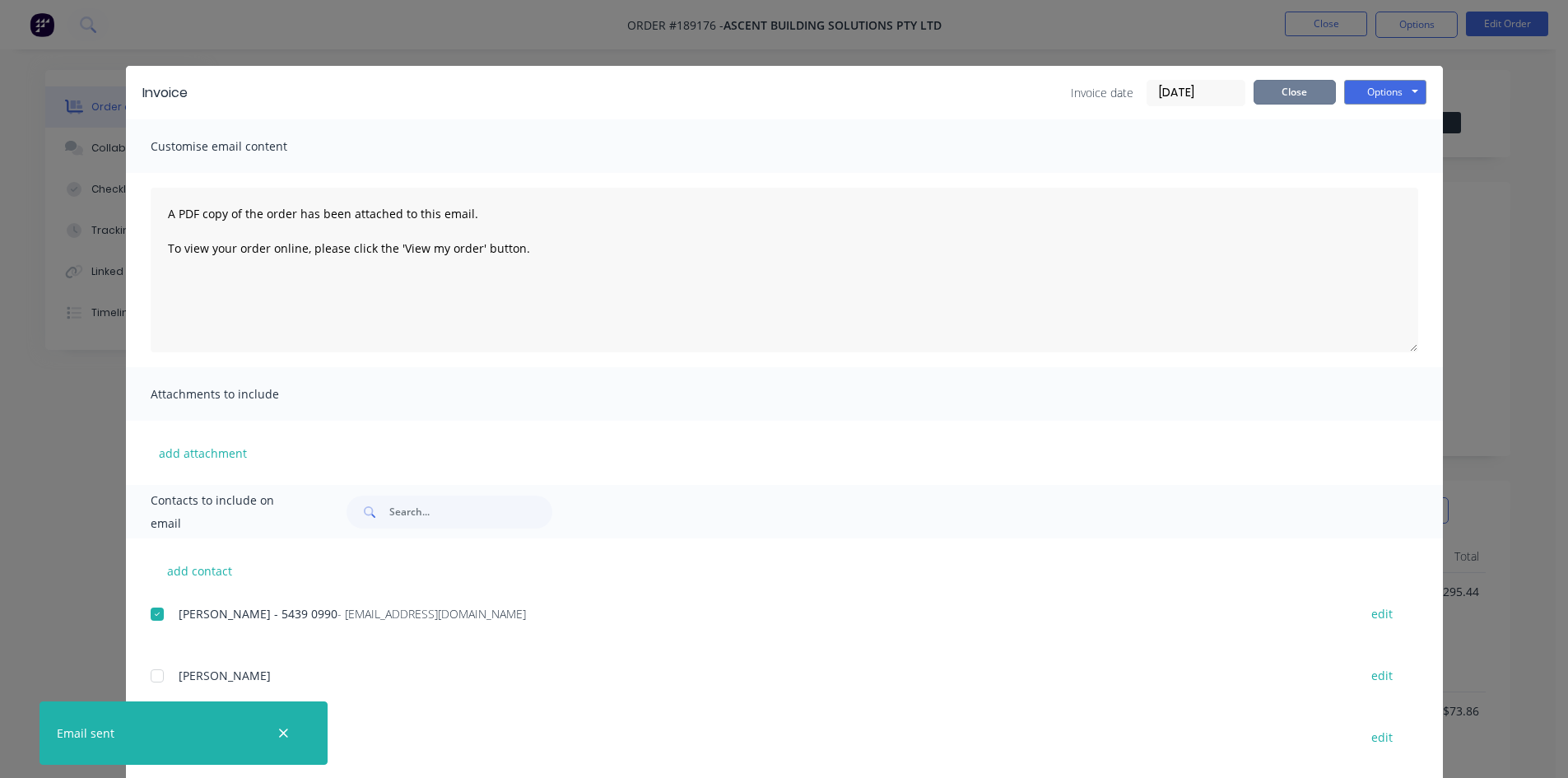
drag, startPoint x: 1269, startPoint y: 91, endPoint x: 1299, endPoint y: 75, distance: 34.0
click at [1269, 91] on button "Close" at bounding box center [1295, 91] width 82 height 25
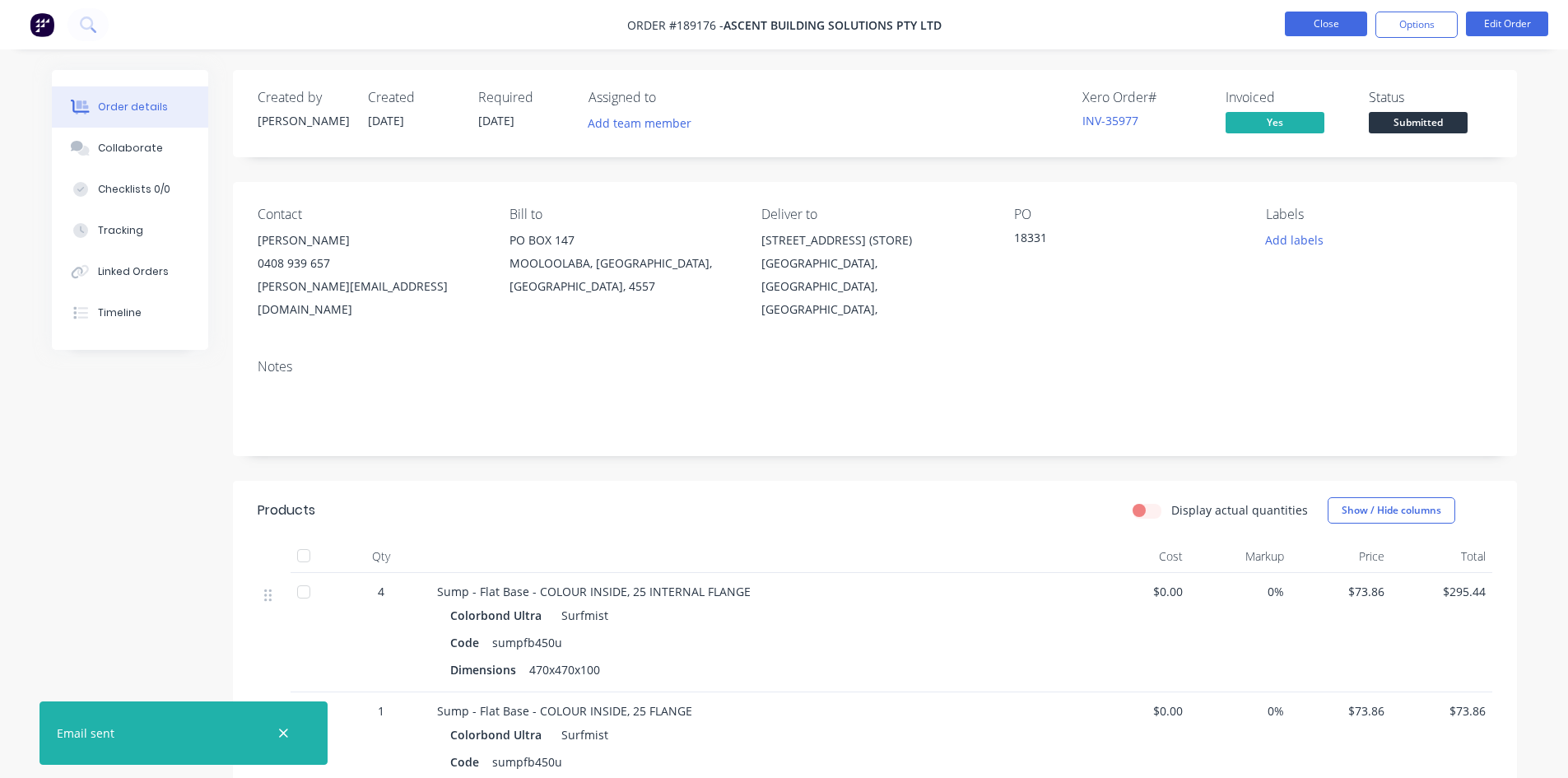
click at [1344, 21] on button "Close" at bounding box center [1326, 24] width 82 height 25
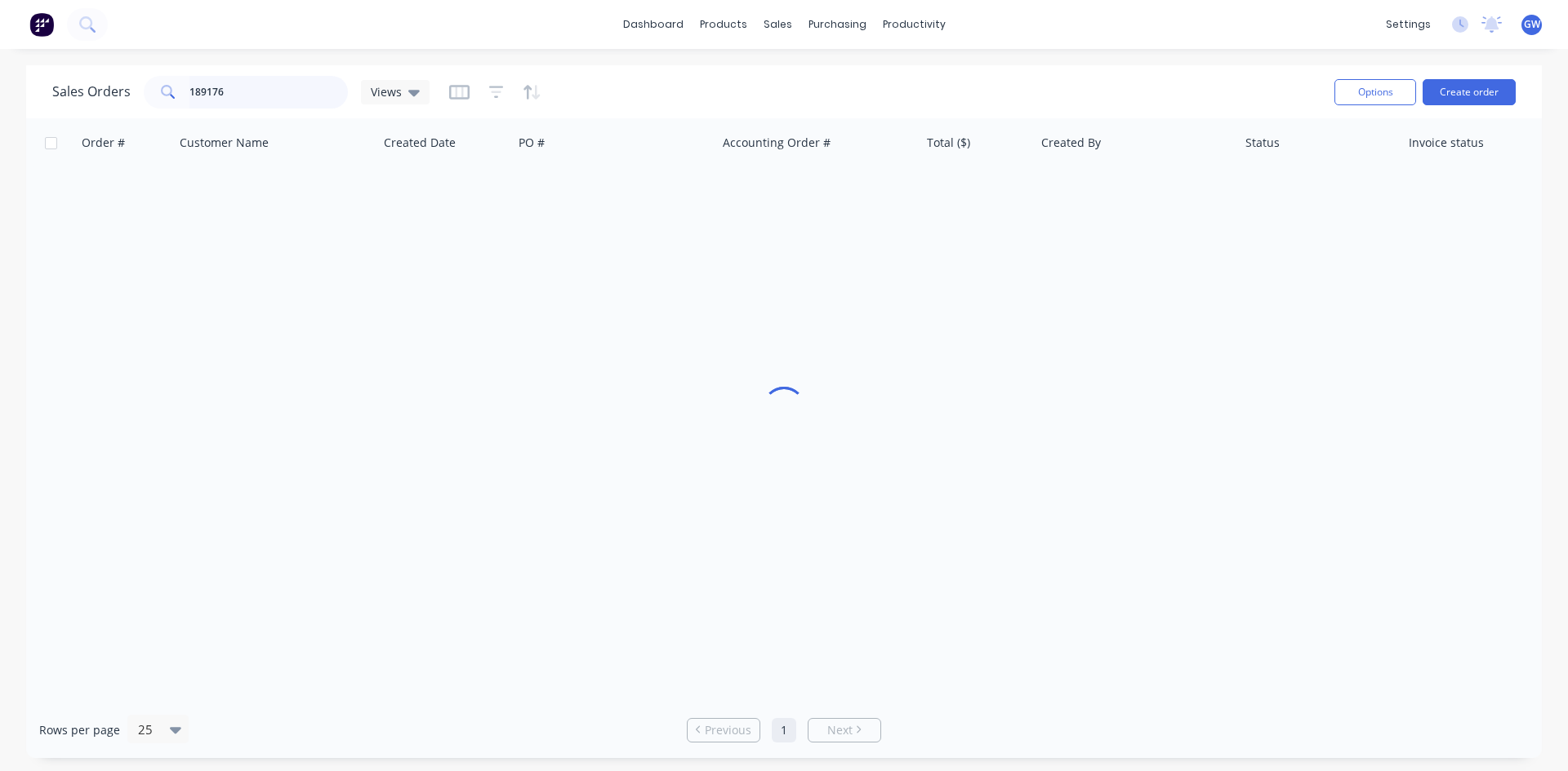
click at [251, 97] on input "189176" at bounding box center [269, 92] width 160 height 32
type input "188632"
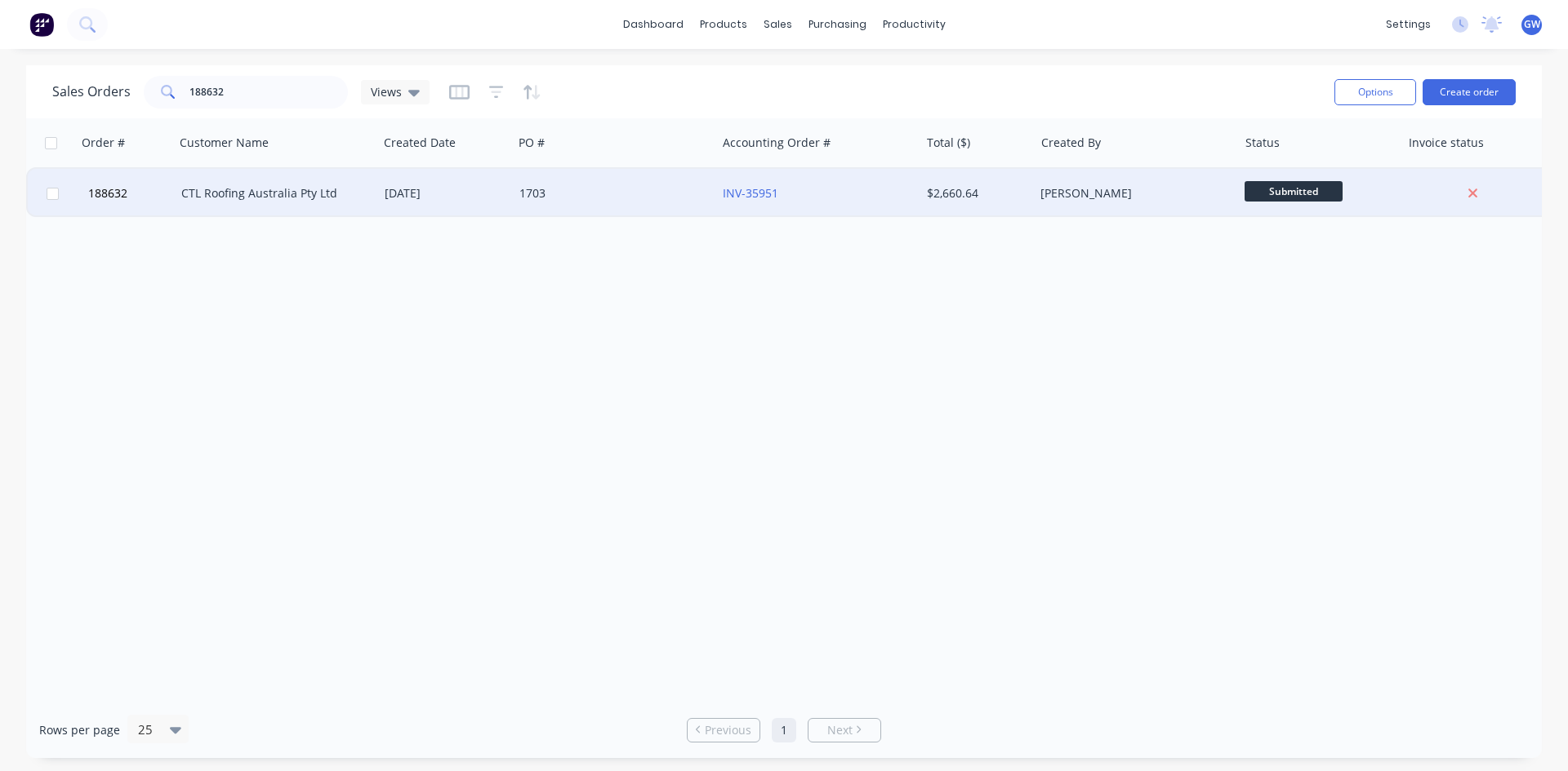
click at [885, 192] on div "INV-35951" at bounding box center [814, 193] width 181 height 17
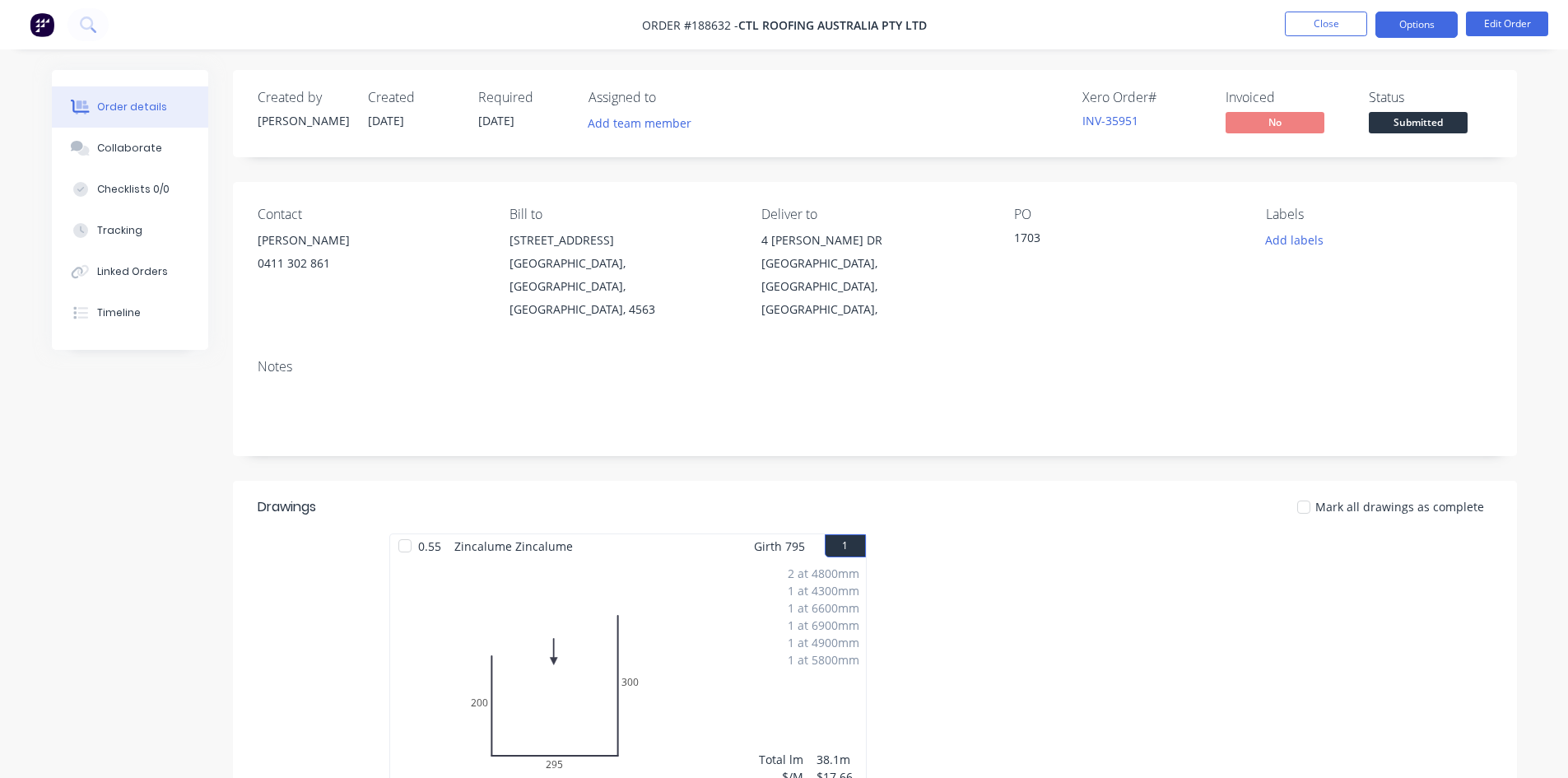
click at [1434, 17] on button "Options" at bounding box center [1416, 25] width 82 height 27
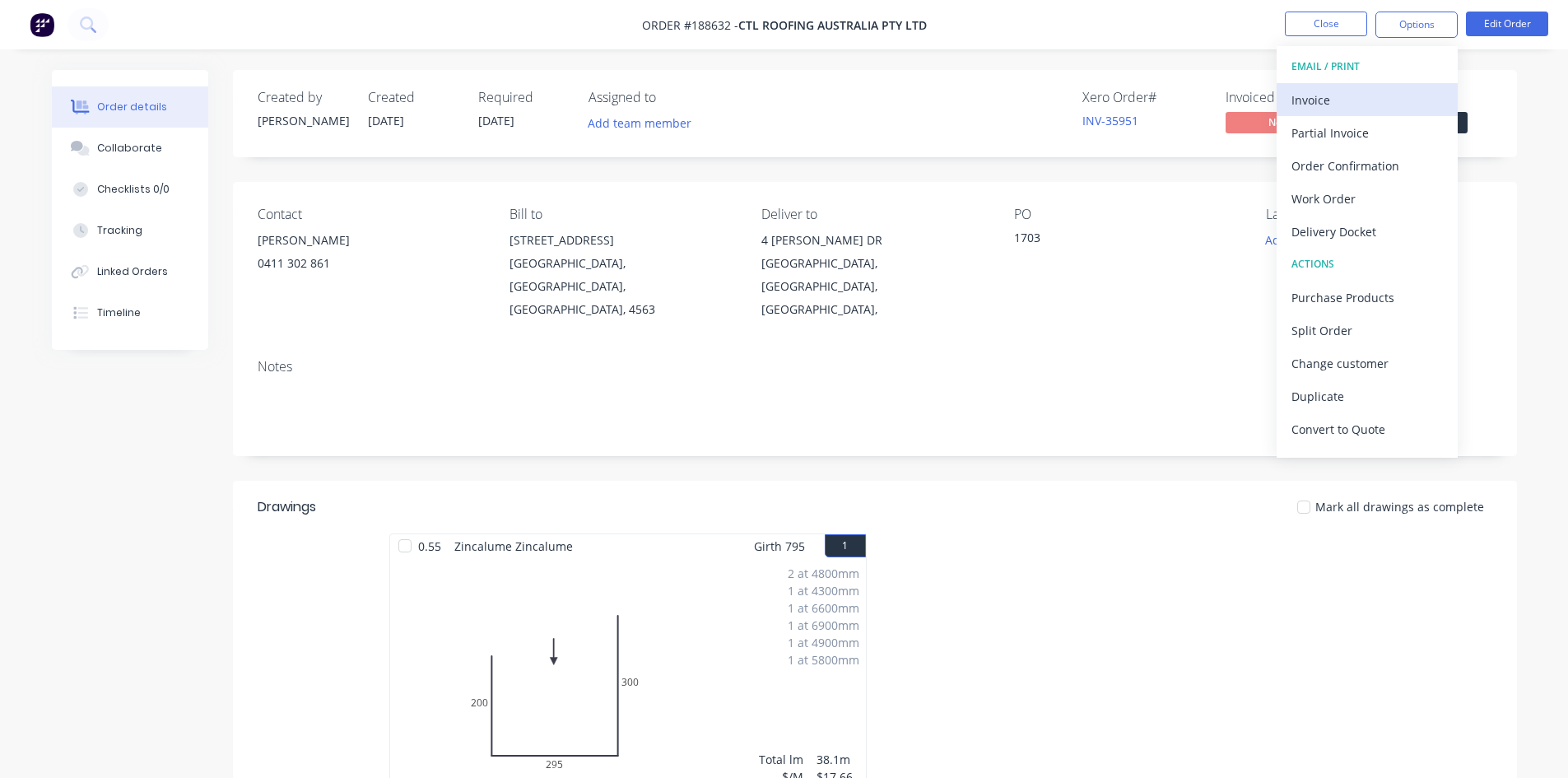
click at [1352, 88] on div "Invoice" at bounding box center [1367, 100] width 152 height 24
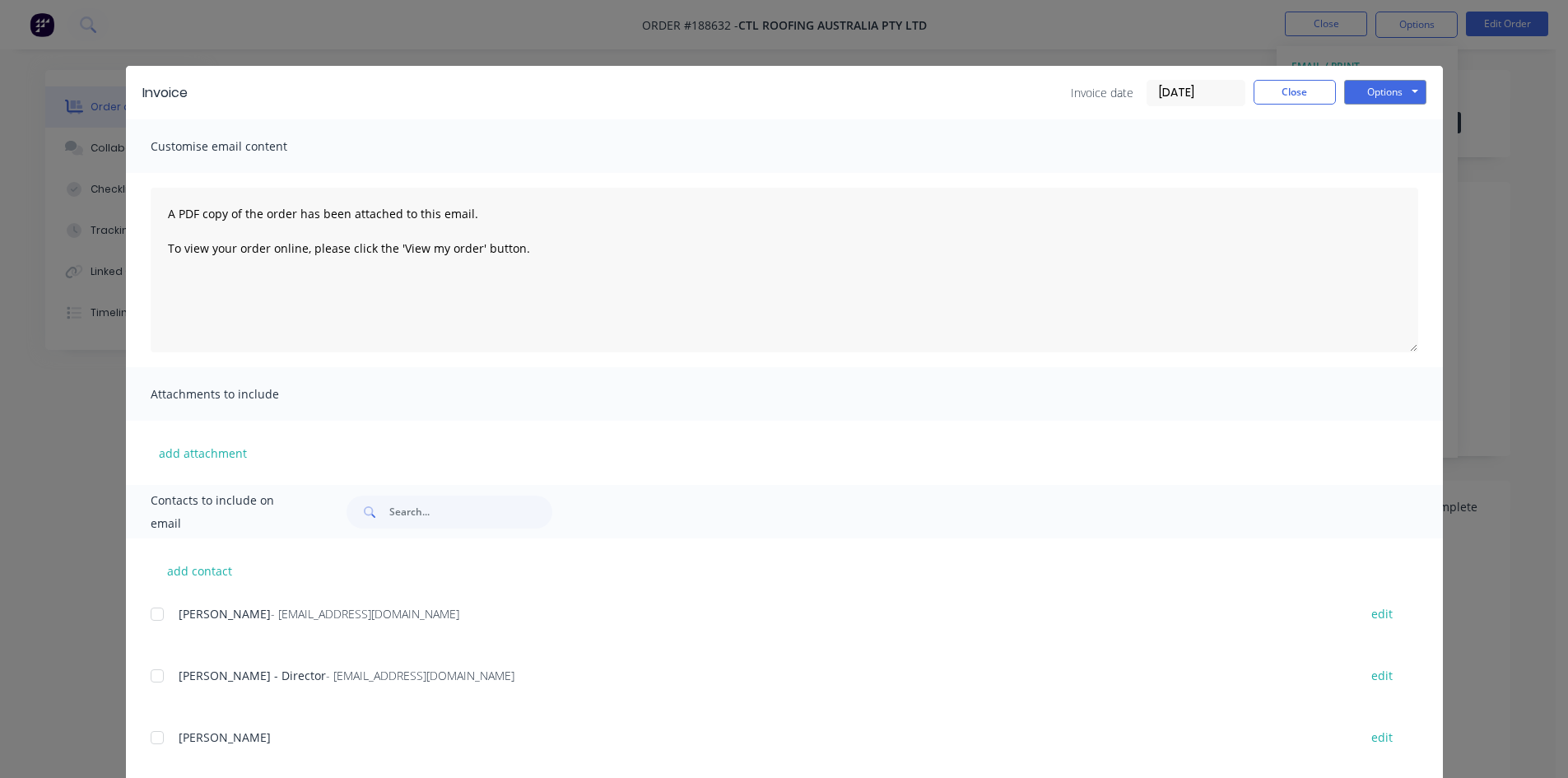
click at [157, 610] on div at bounding box center [157, 614] width 33 height 33
click at [155, 649] on div "Samantha Warren - accounts@ctlroofing.com.au edit Peter Warren - Director - pet…" at bounding box center [797, 726] width 1293 height 247
click at [165, 673] on div at bounding box center [157, 676] width 33 height 33
click at [1366, 103] on button "Options" at bounding box center [1385, 91] width 82 height 25
click at [1374, 185] on button "Email" at bounding box center [1397, 175] width 105 height 27
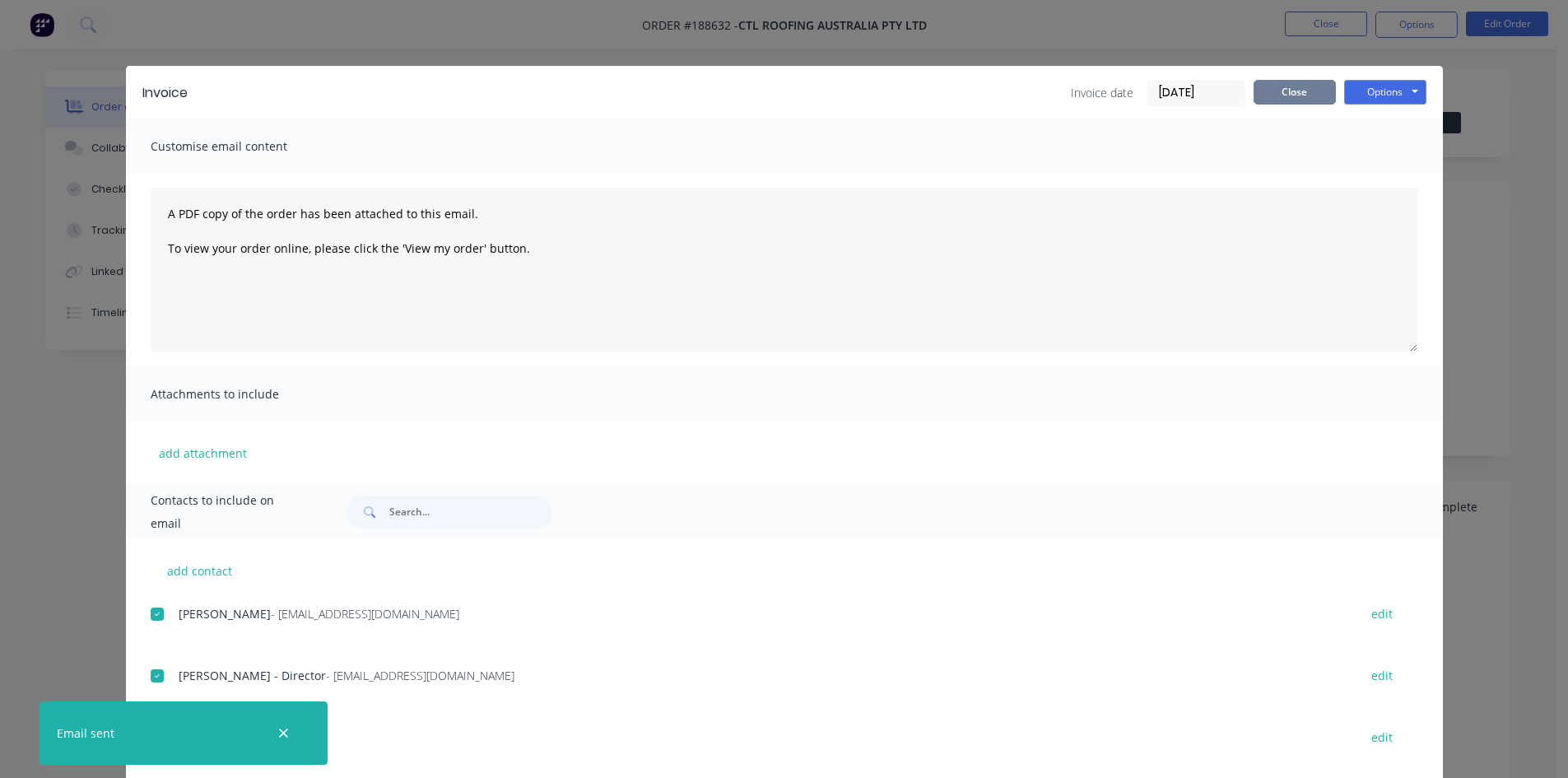
click at [1285, 94] on button "Close" at bounding box center [1295, 91] width 82 height 25
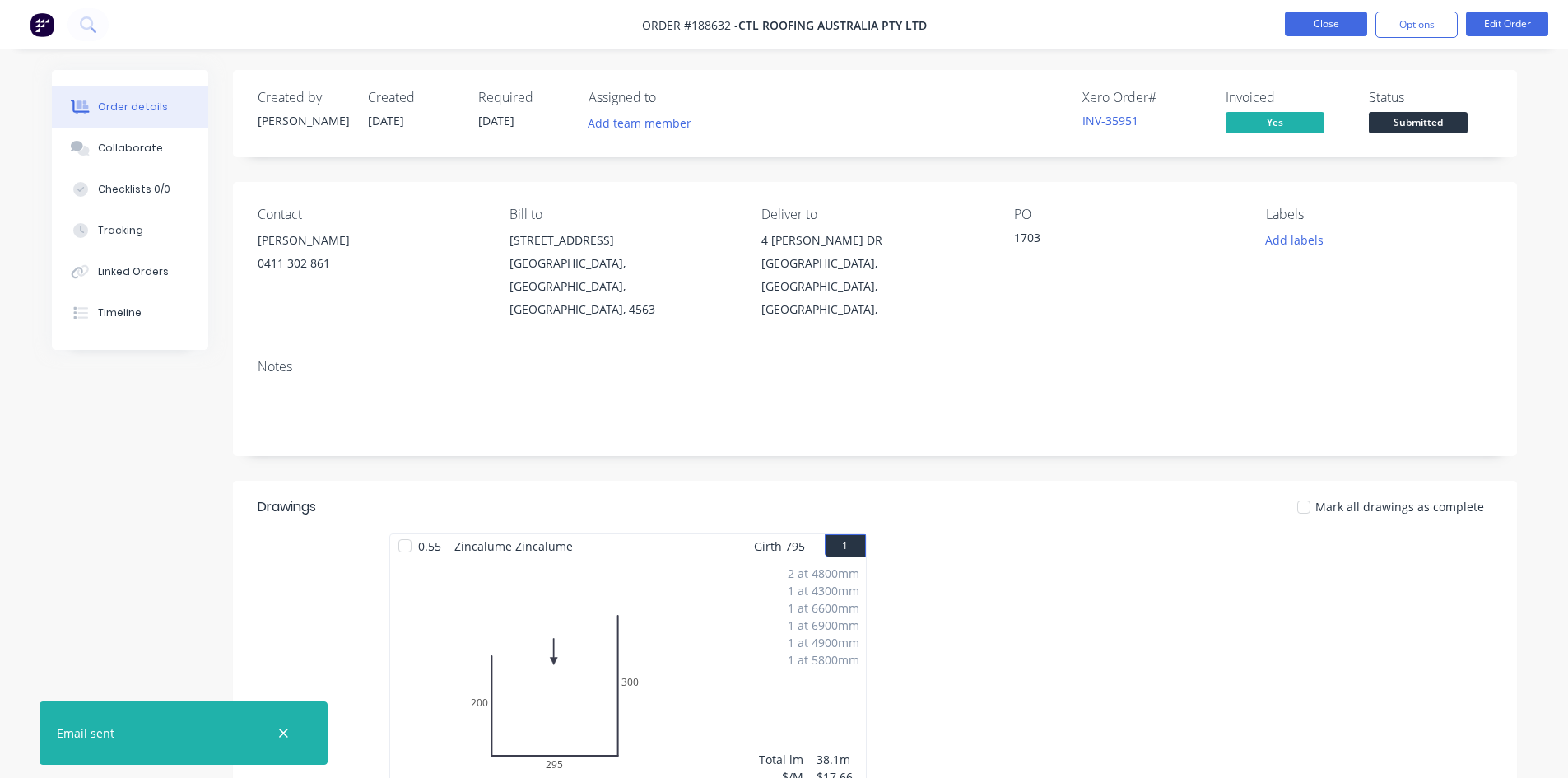
click at [1351, 27] on button "Close" at bounding box center [1326, 24] width 82 height 25
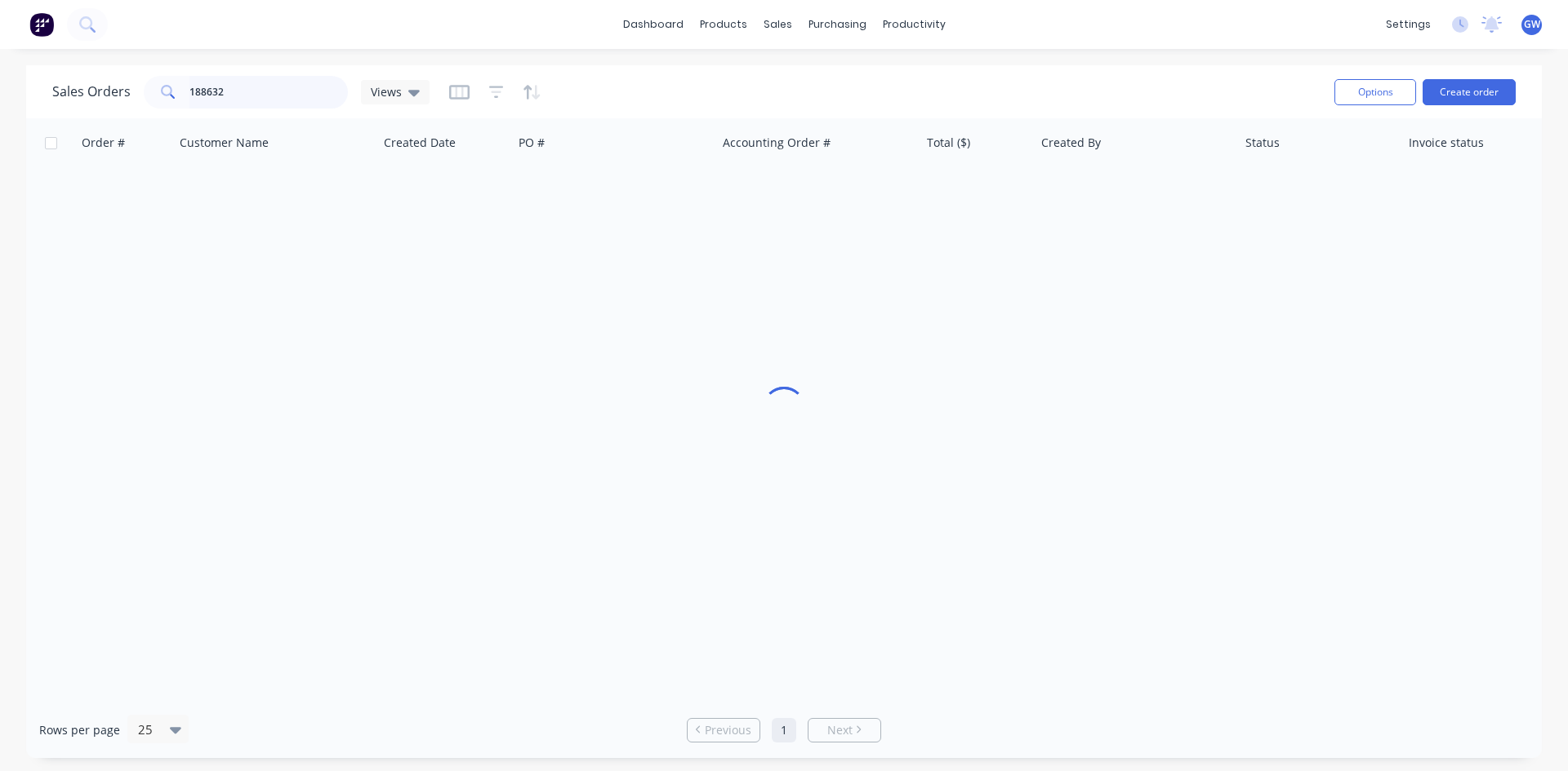
click at [298, 94] on input "188632" at bounding box center [269, 92] width 160 height 32
type input "189199"
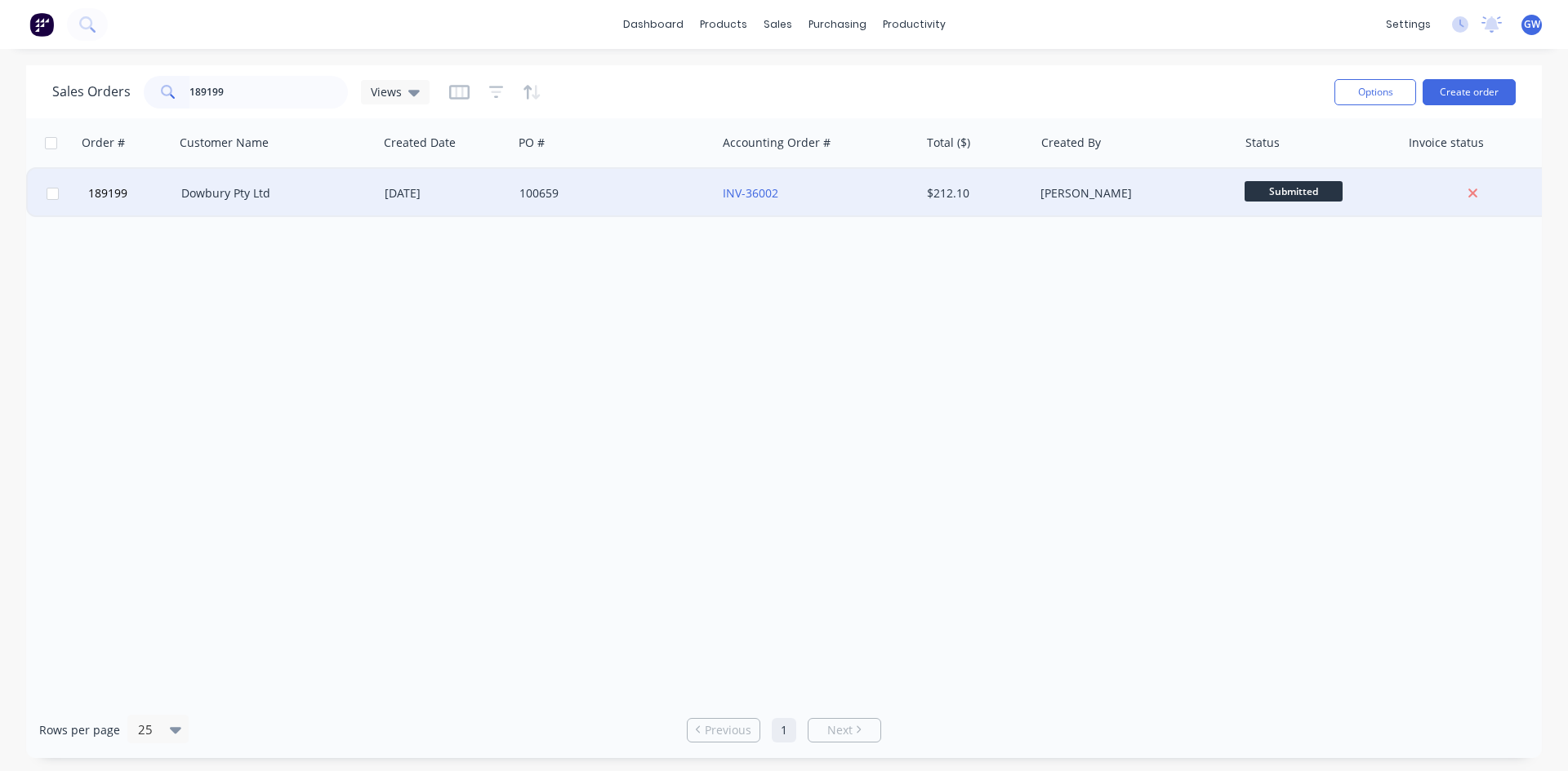
click at [929, 192] on div "$212.10" at bounding box center [974, 193] width 96 height 17
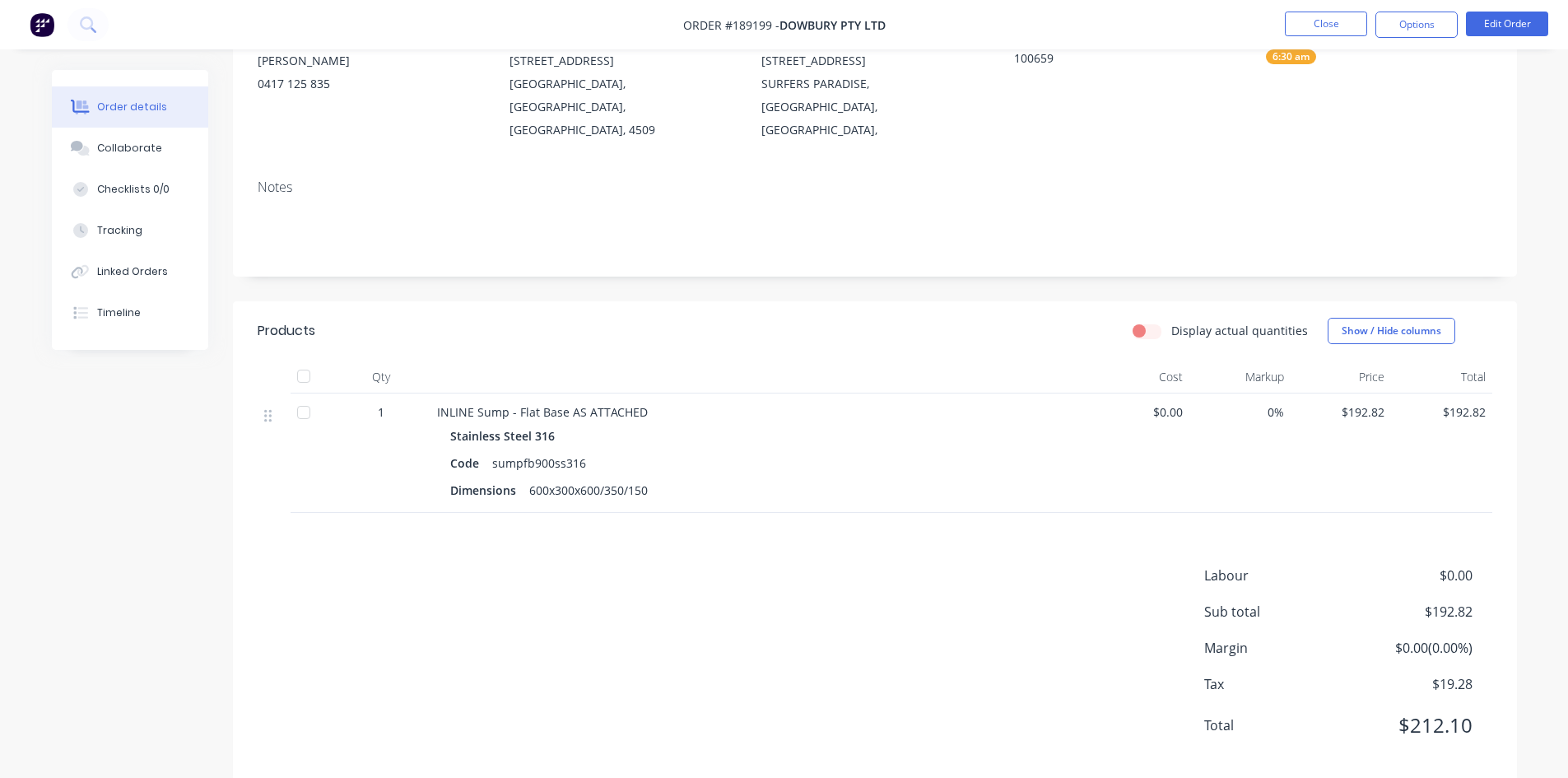
scroll to position [185, 0]
click at [1406, 32] on button "Options" at bounding box center [1416, 25] width 82 height 27
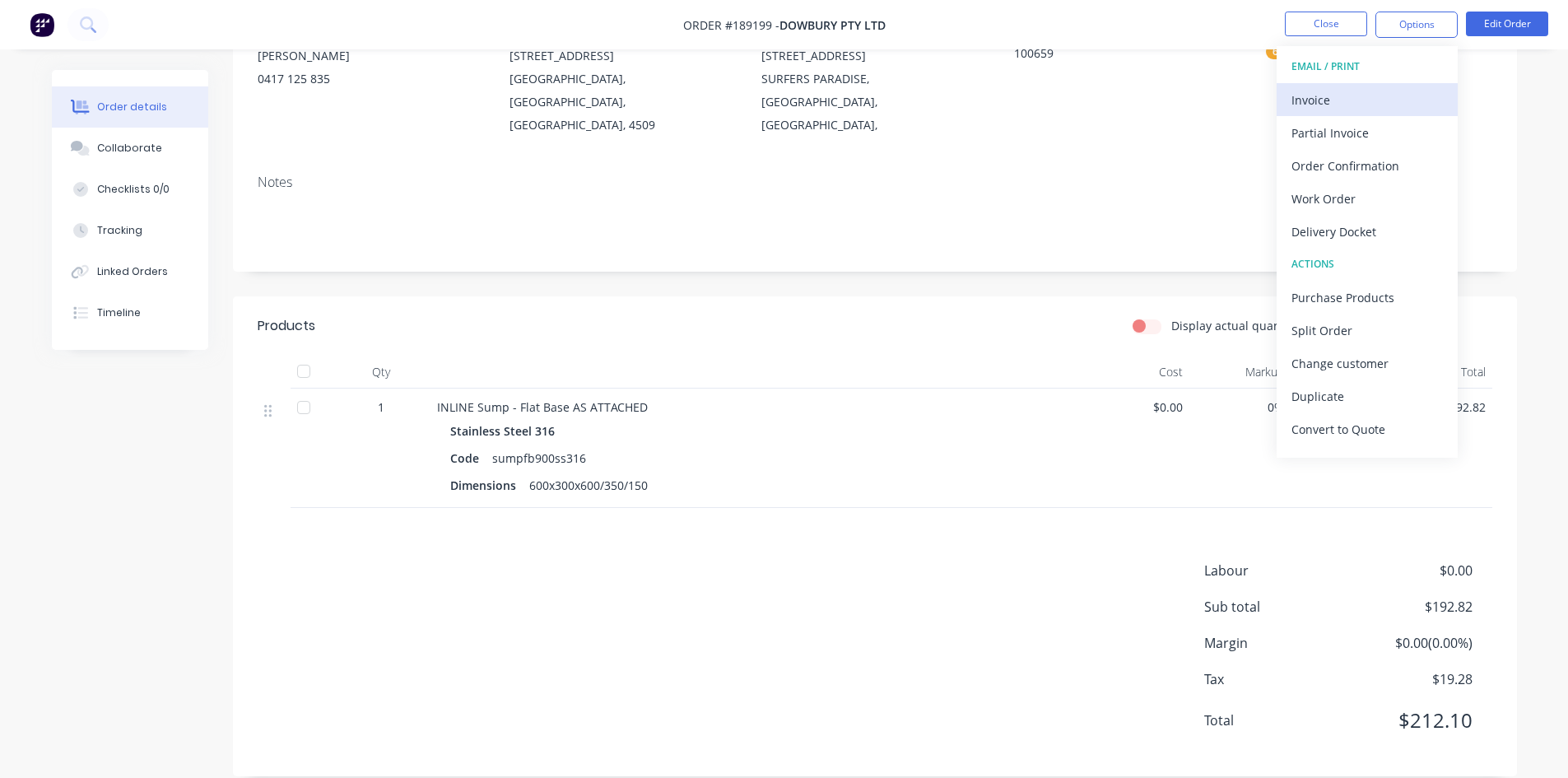
click at [1384, 98] on div "Invoice" at bounding box center [1367, 100] width 152 height 24
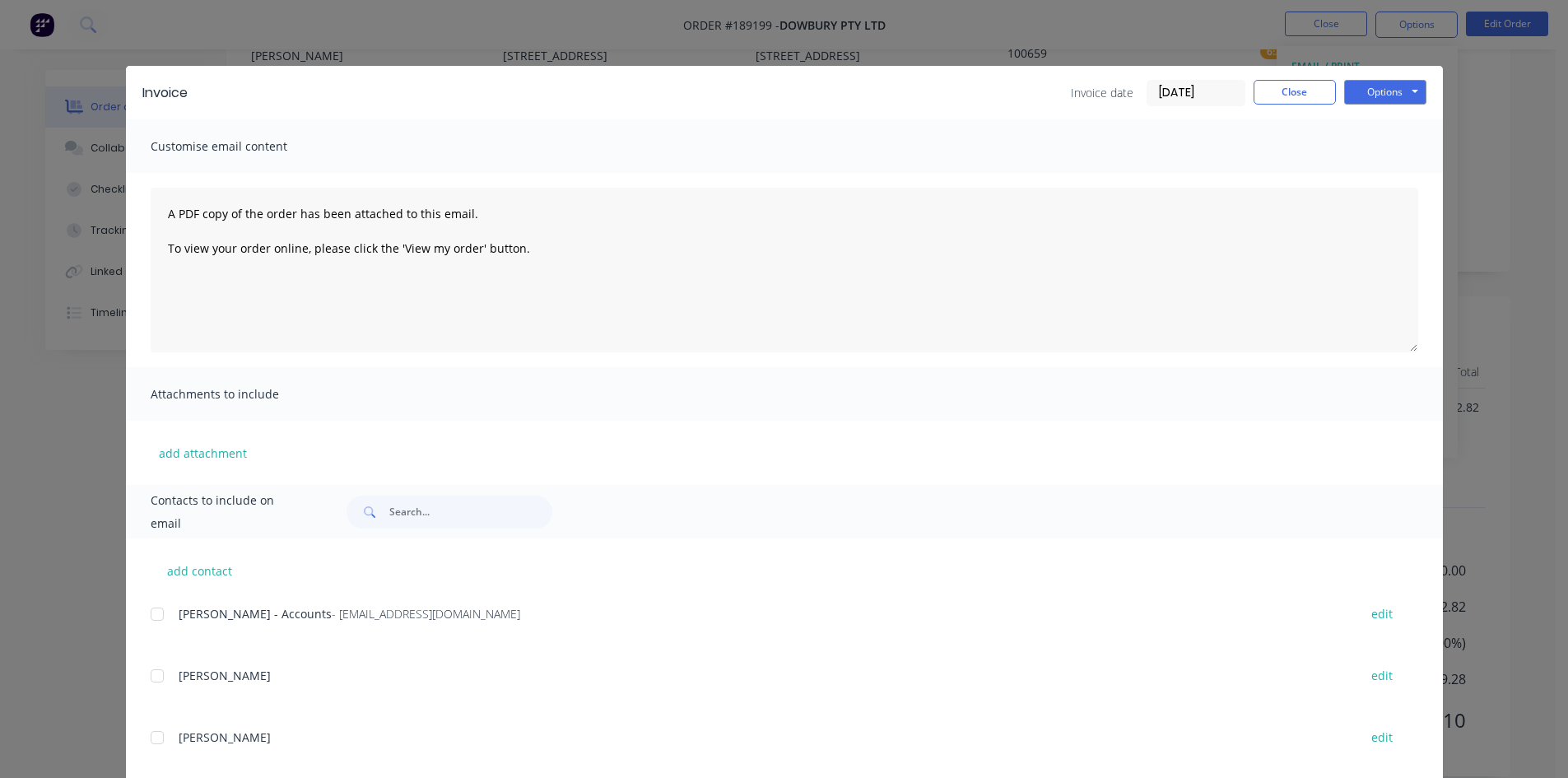
click at [151, 624] on div at bounding box center [157, 614] width 33 height 33
click at [1353, 84] on button "Options" at bounding box center [1385, 91] width 82 height 25
click at [1386, 176] on button "Email" at bounding box center [1397, 175] width 105 height 27
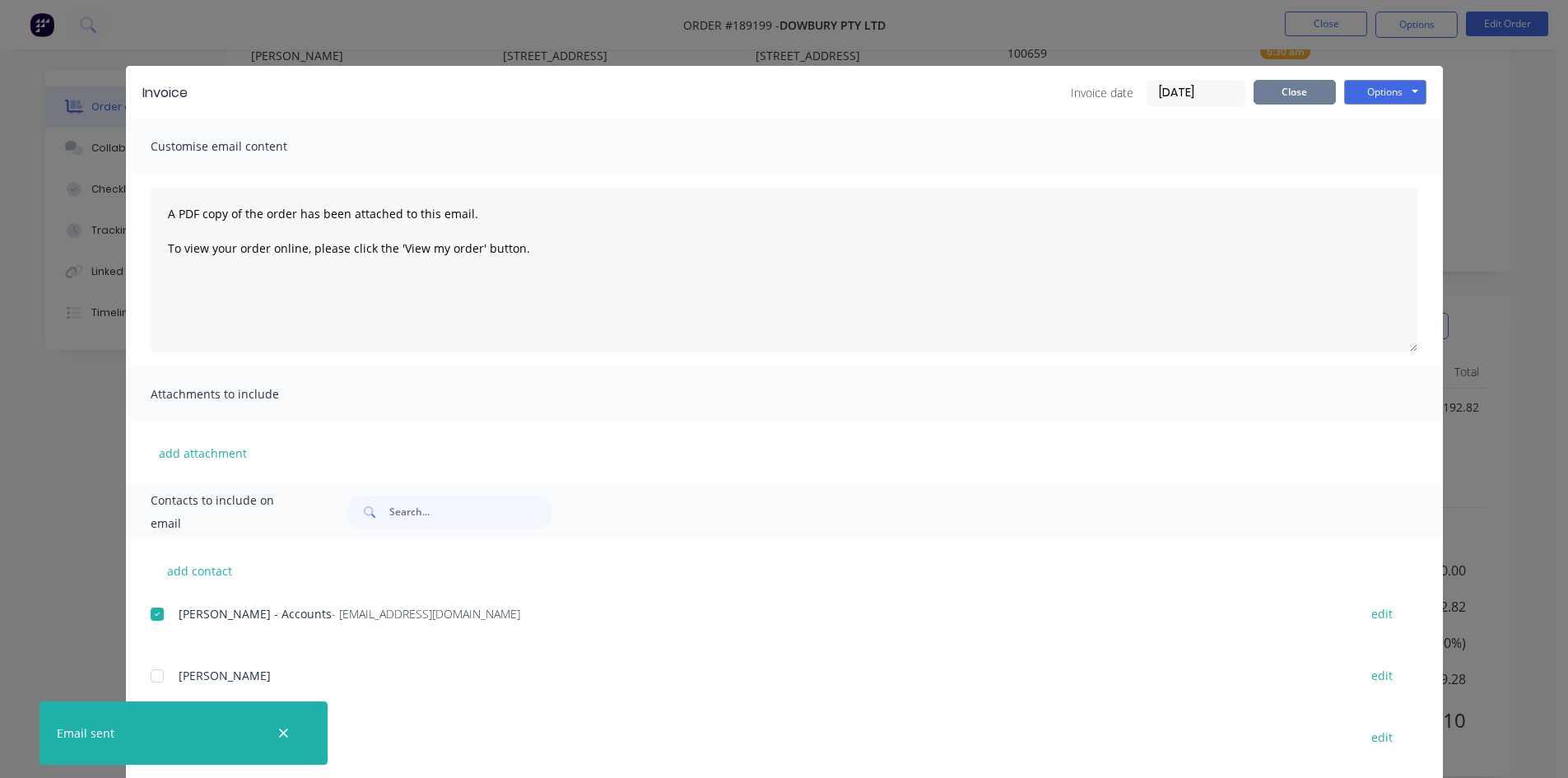
click at [1276, 87] on button "Close" at bounding box center [1295, 91] width 82 height 25
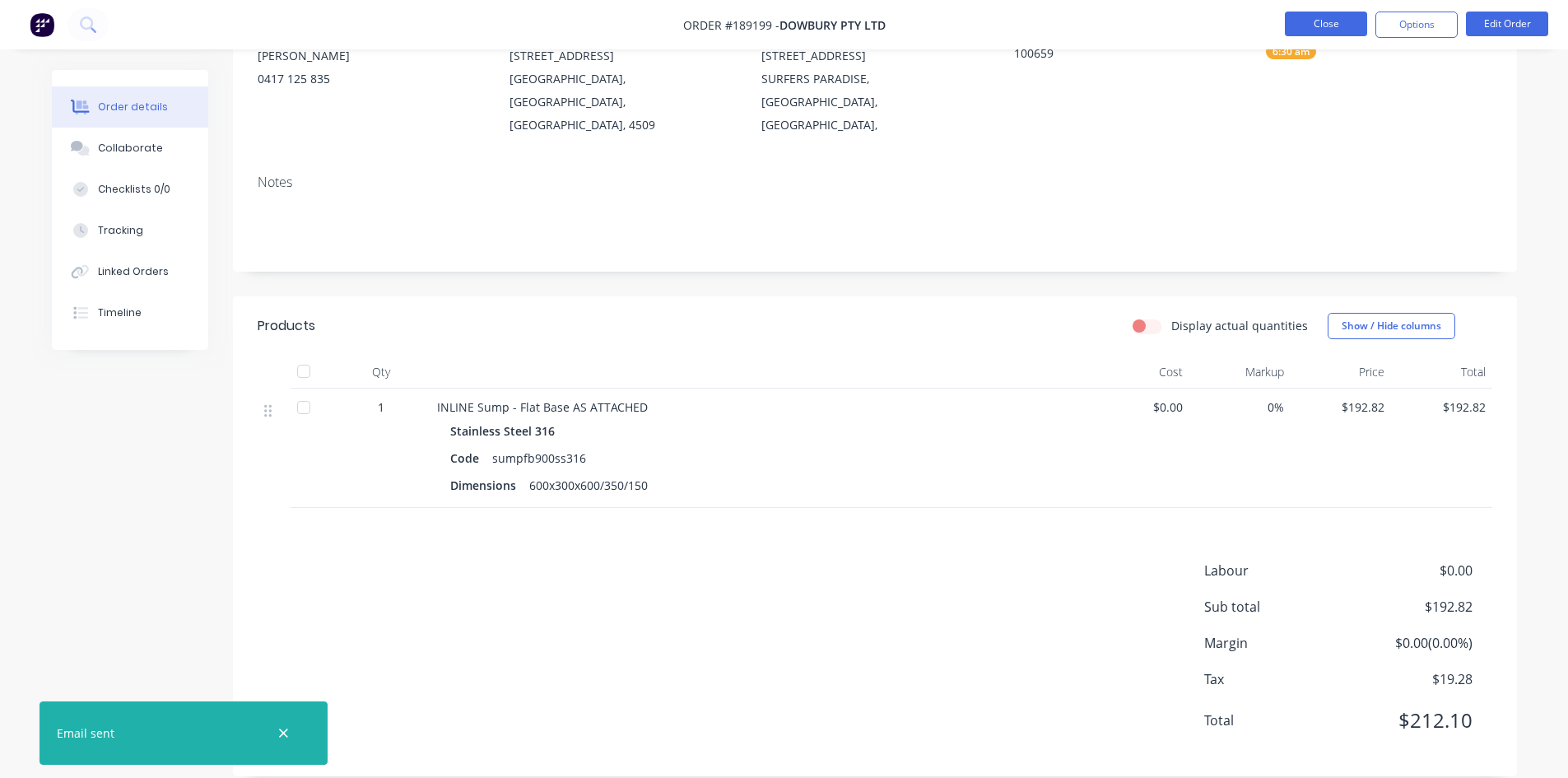
click at [1341, 27] on button "Close" at bounding box center [1326, 24] width 82 height 25
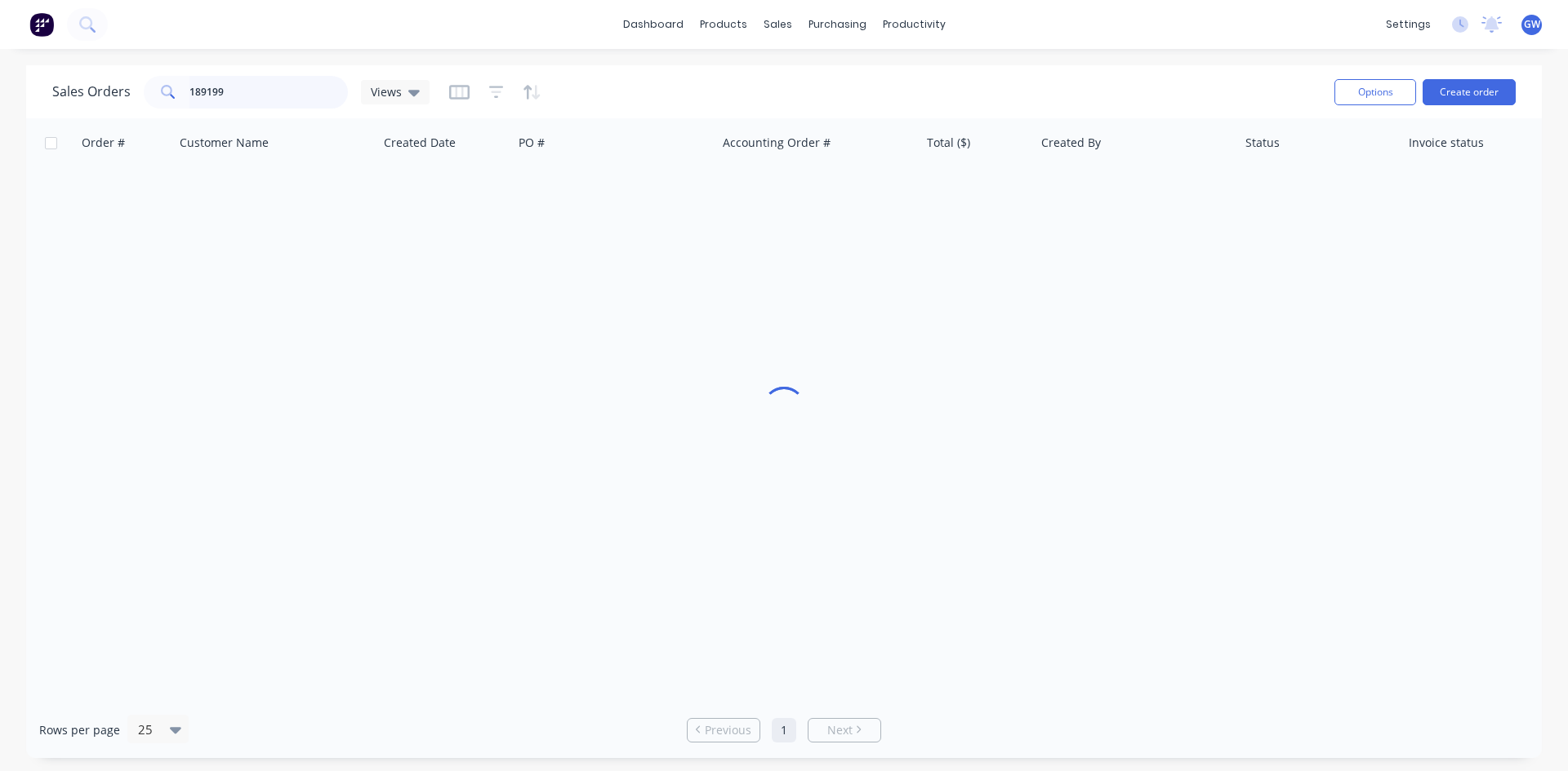
click at [316, 86] on input "189199" at bounding box center [269, 92] width 160 height 32
type input "189273"
drag, startPoint x: 834, startPoint y: 492, endPoint x: 895, endPoint y: 410, distance: 102.2
click at [834, 492] on div "Order # Customer Name Created Date PO # Accounting Order # Total ($) Created By…" at bounding box center [784, 410] width 1516 height 584
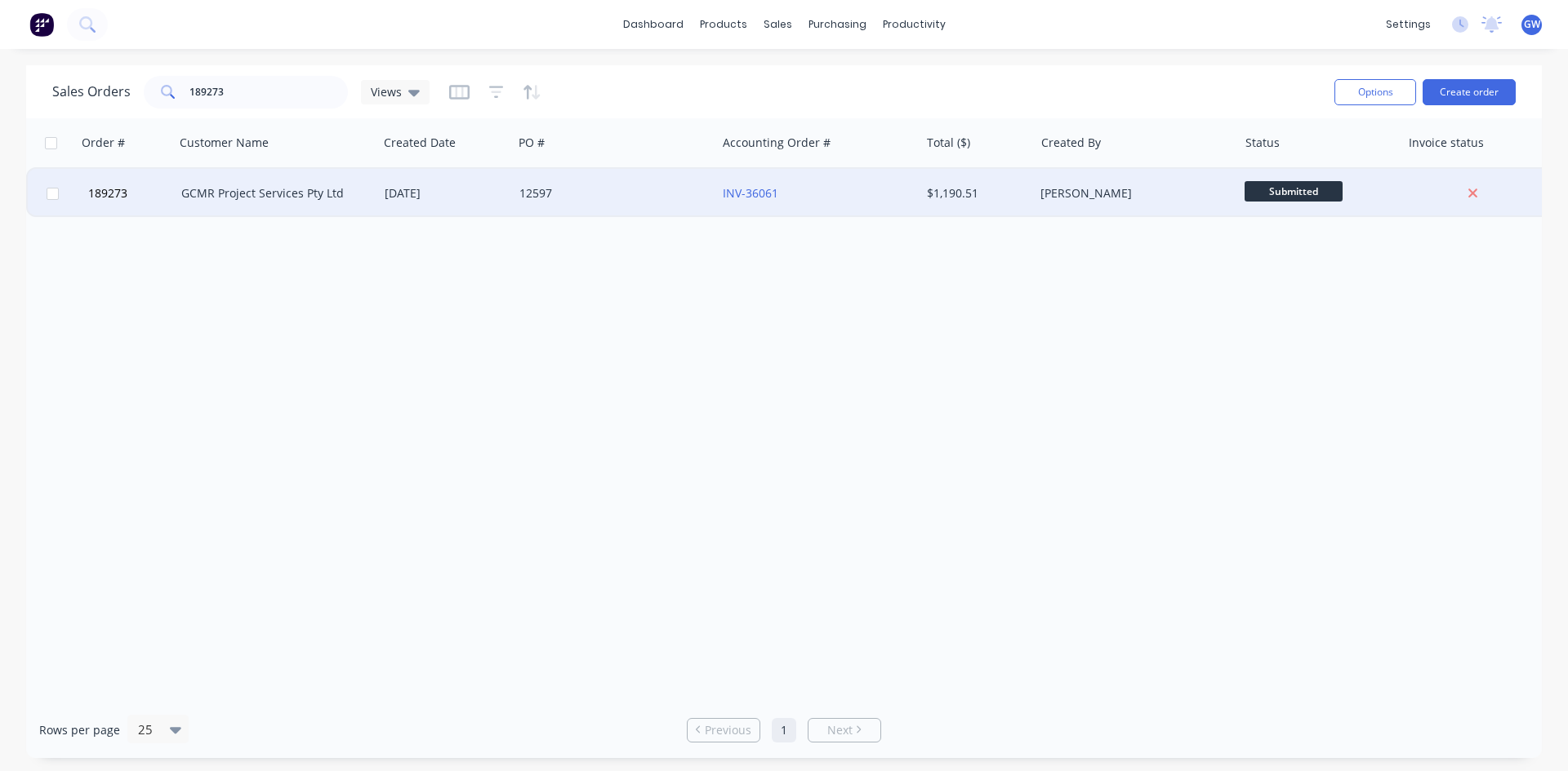
click at [995, 198] on div "$1,190.51" at bounding box center [974, 193] width 96 height 17
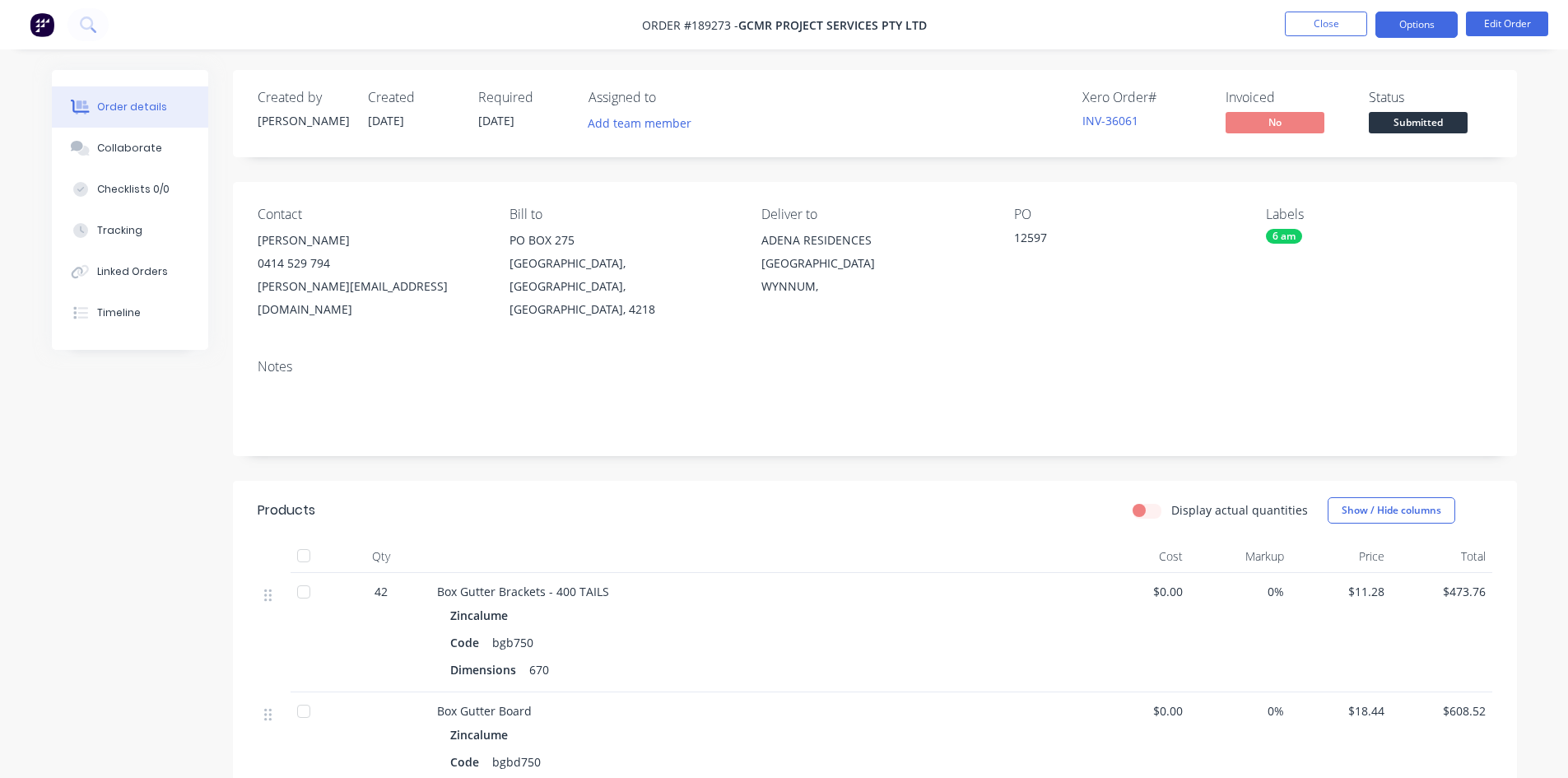
click at [1408, 30] on button "Options" at bounding box center [1416, 25] width 82 height 27
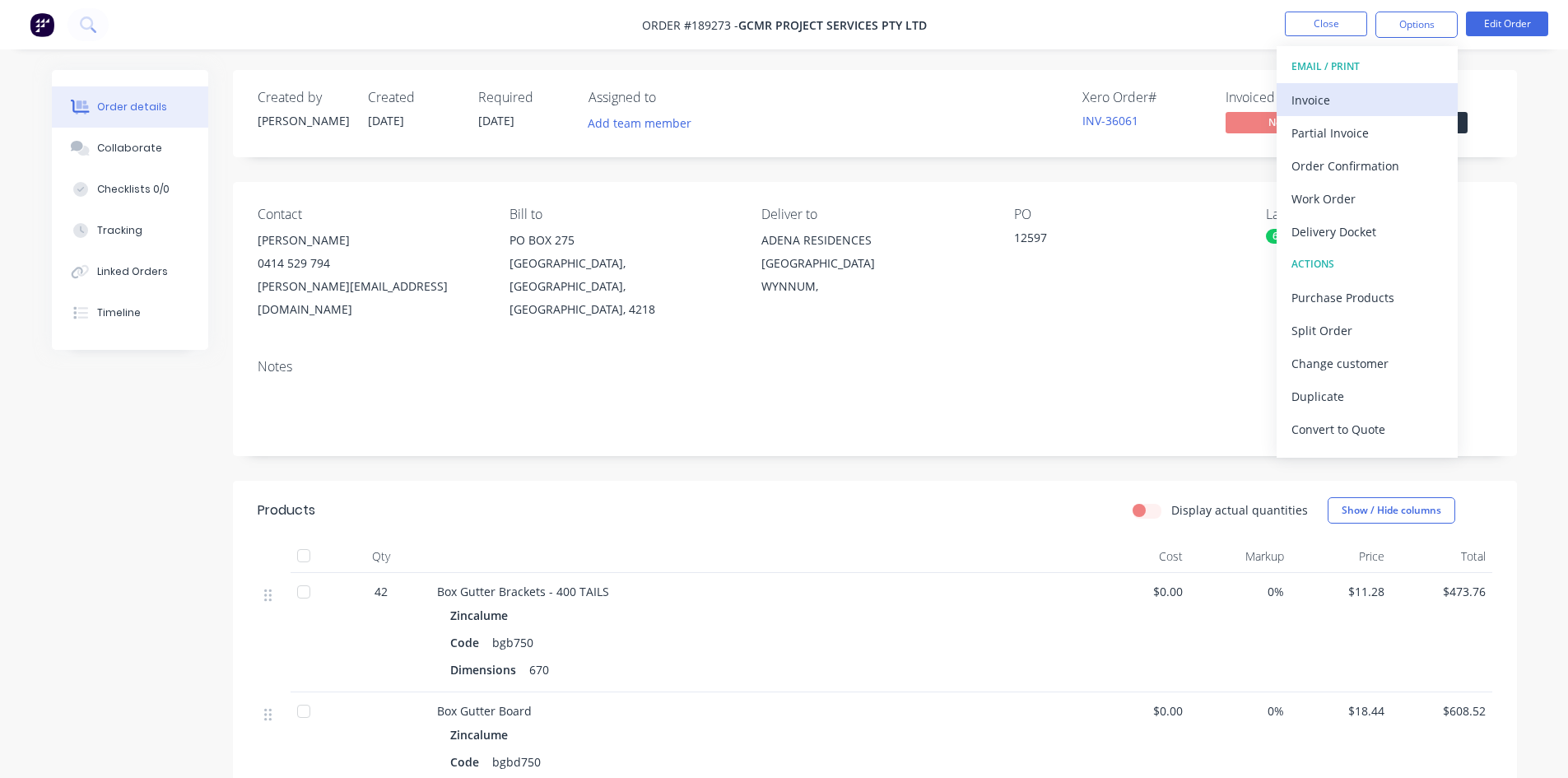
click at [1321, 106] on div "Invoice" at bounding box center [1367, 100] width 152 height 24
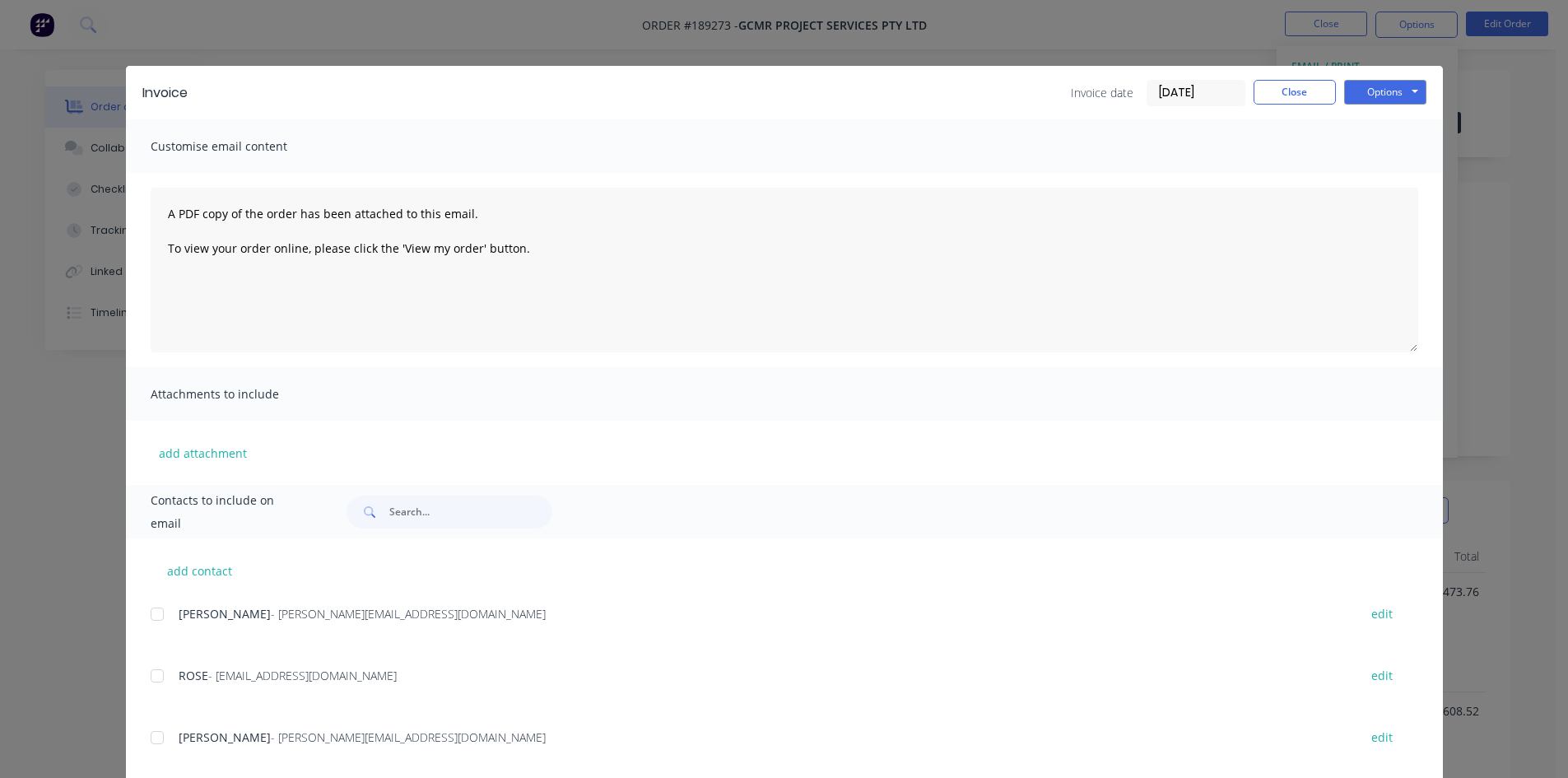
click at [147, 619] on div at bounding box center [157, 614] width 33 height 33
click at [152, 663] on div at bounding box center [157, 676] width 33 height 33
click at [1396, 98] on button "Options" at bounding box center [1385, 91] width 82 height 25
click at [1384, 187] on button "Email" at bounding box center [1397, 175] width 105 height 27
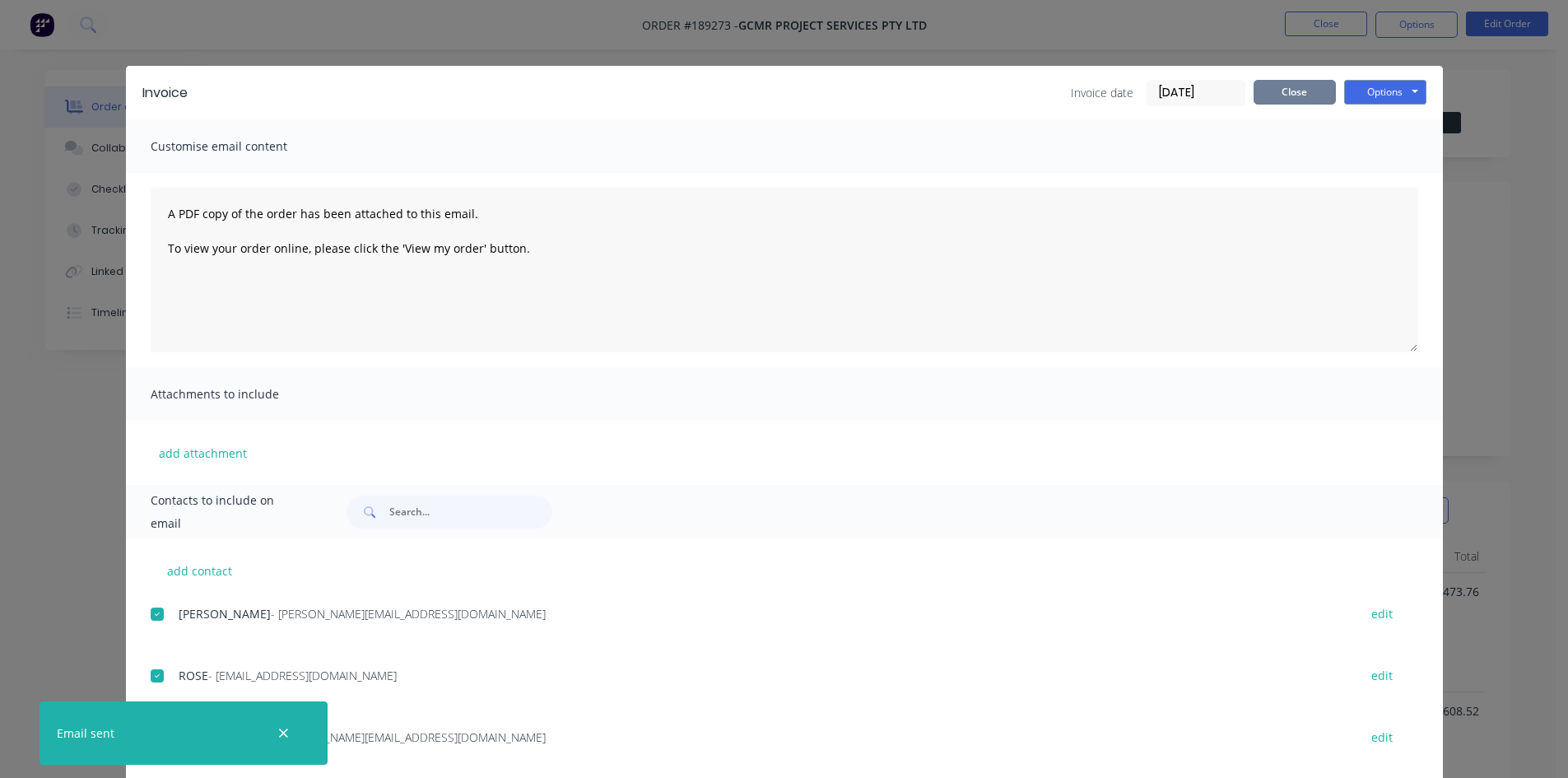
click at [1298, 89] on button "Close" at bounding box center [1295, 91] width 82 height 25
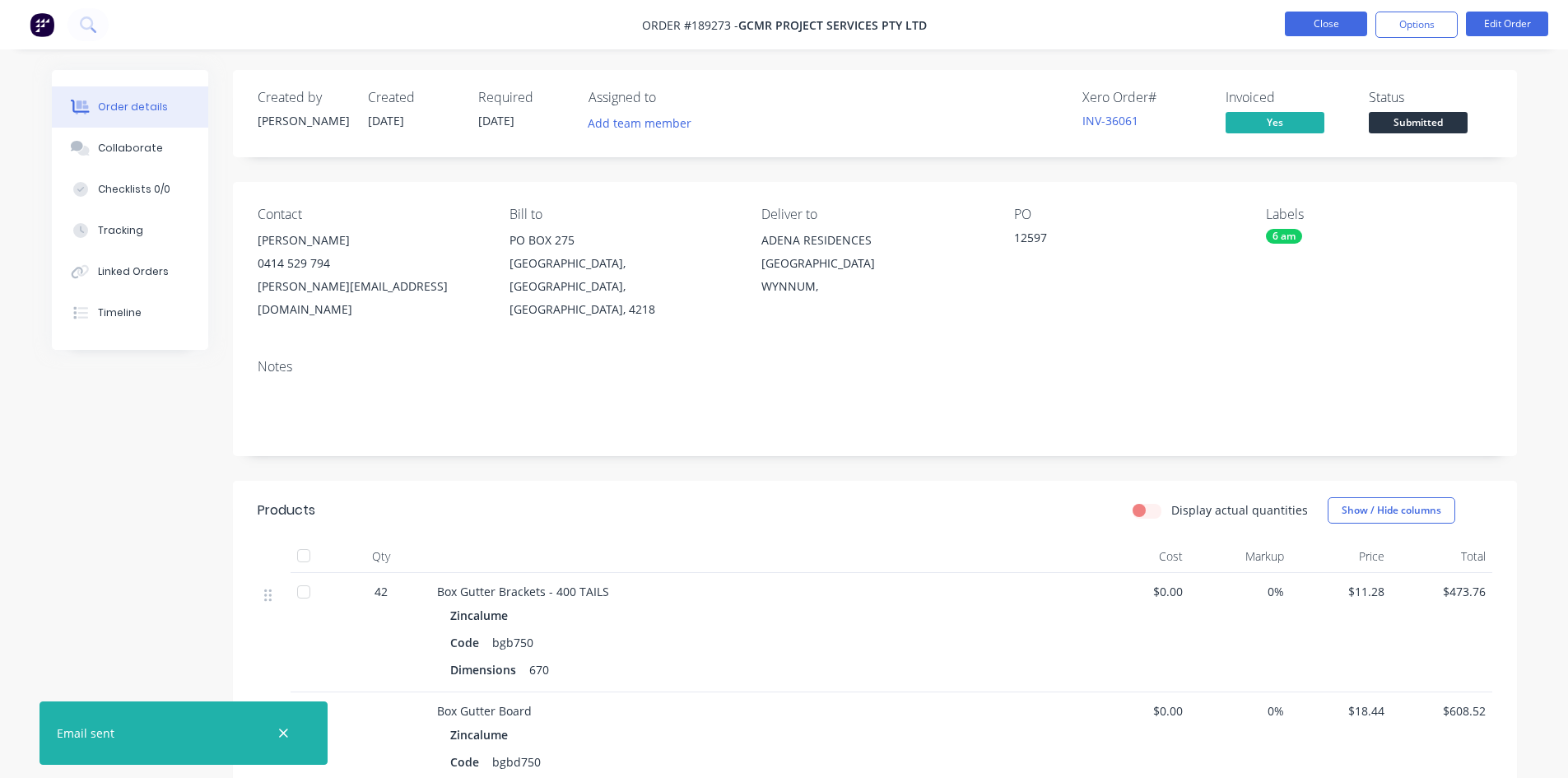
click at [1322, 31] on button "Close" at bounding box center [1326, 24] width 82 height 25
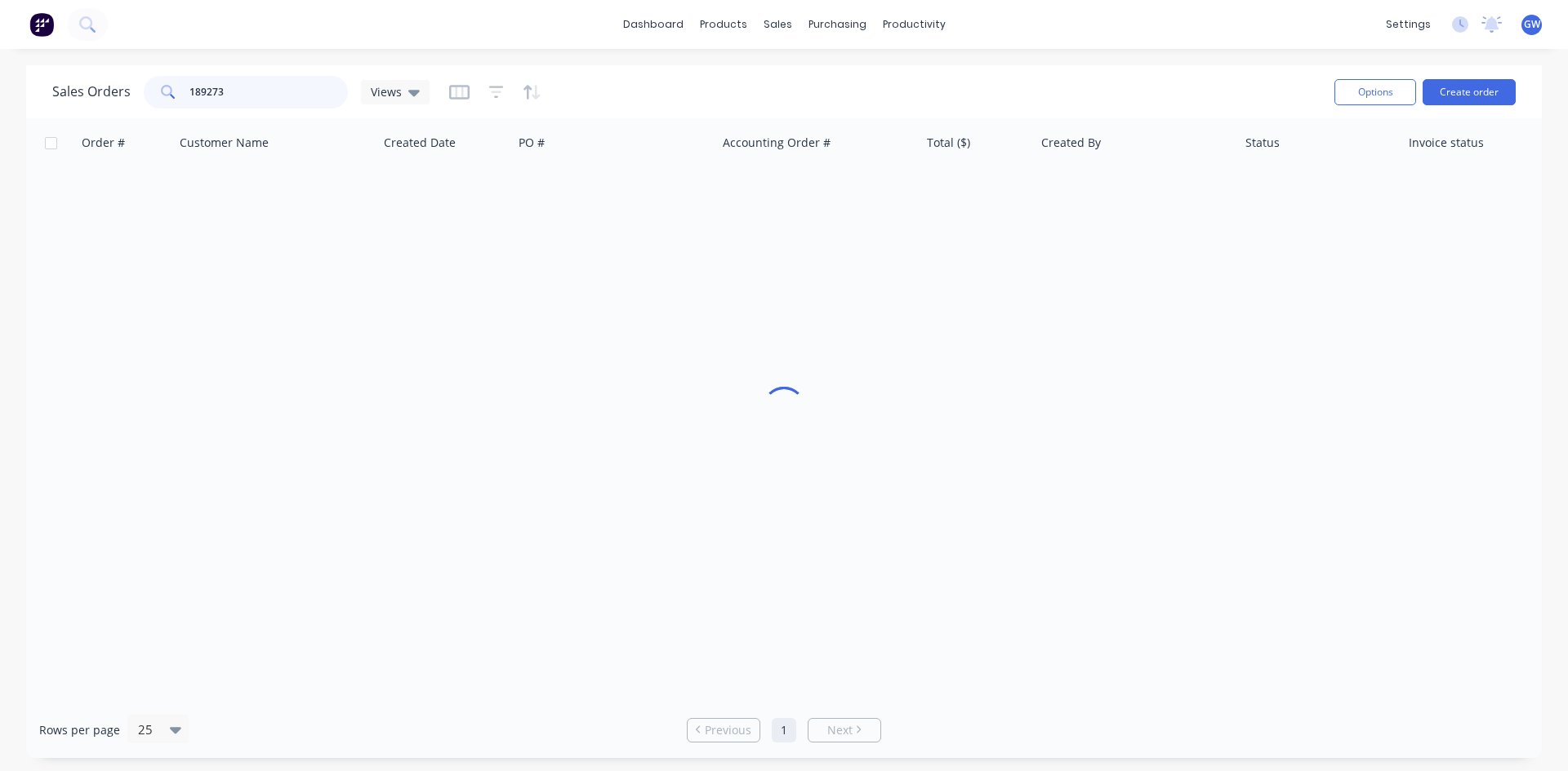
click at [263, 107] on input "189273" at bounding box center [269, 92] width 160 height 32
type input "189119"
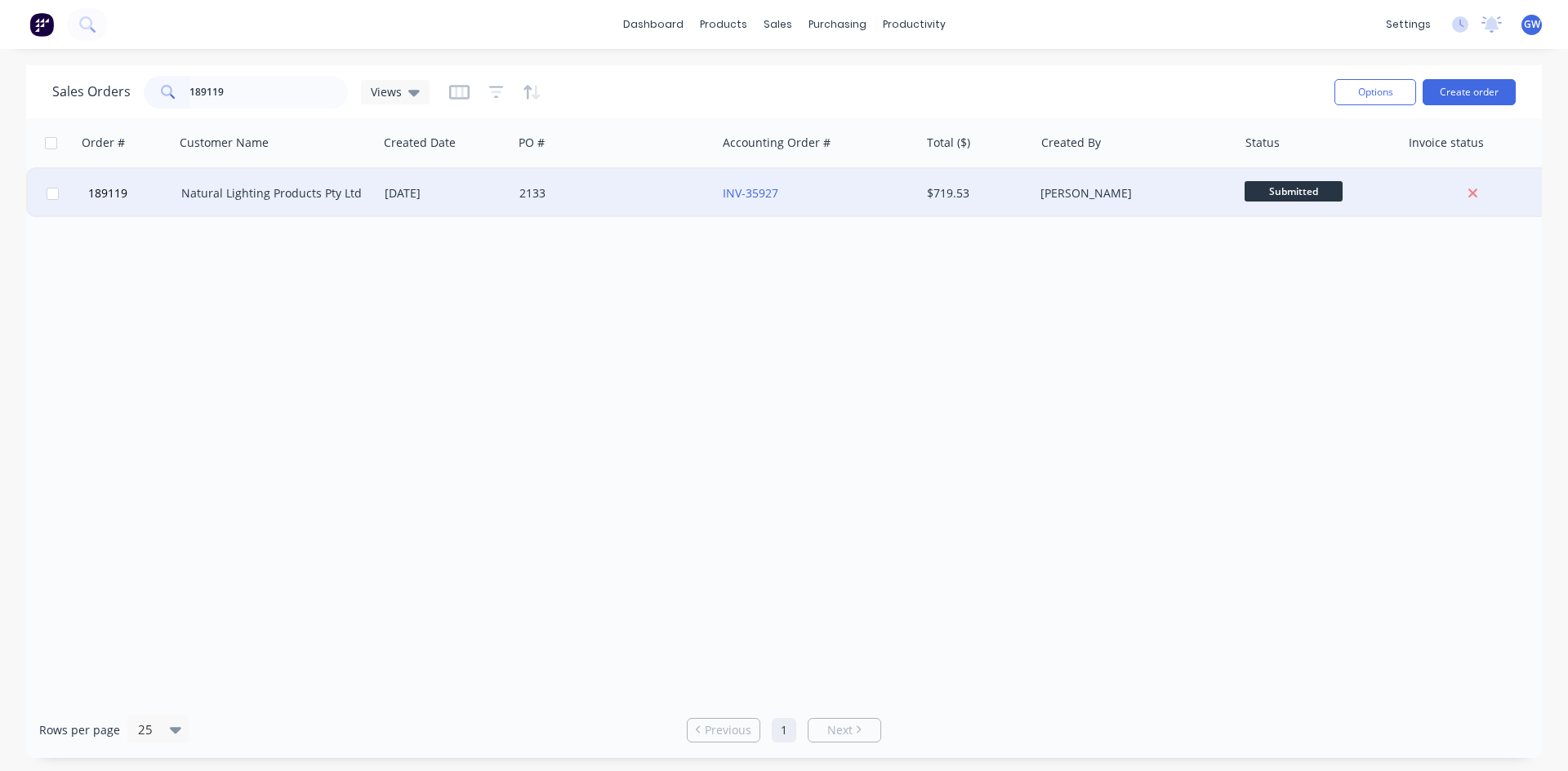
click at [901, 196] on div "INV-35927" at bounding box center [814, 193] width 181 height 17
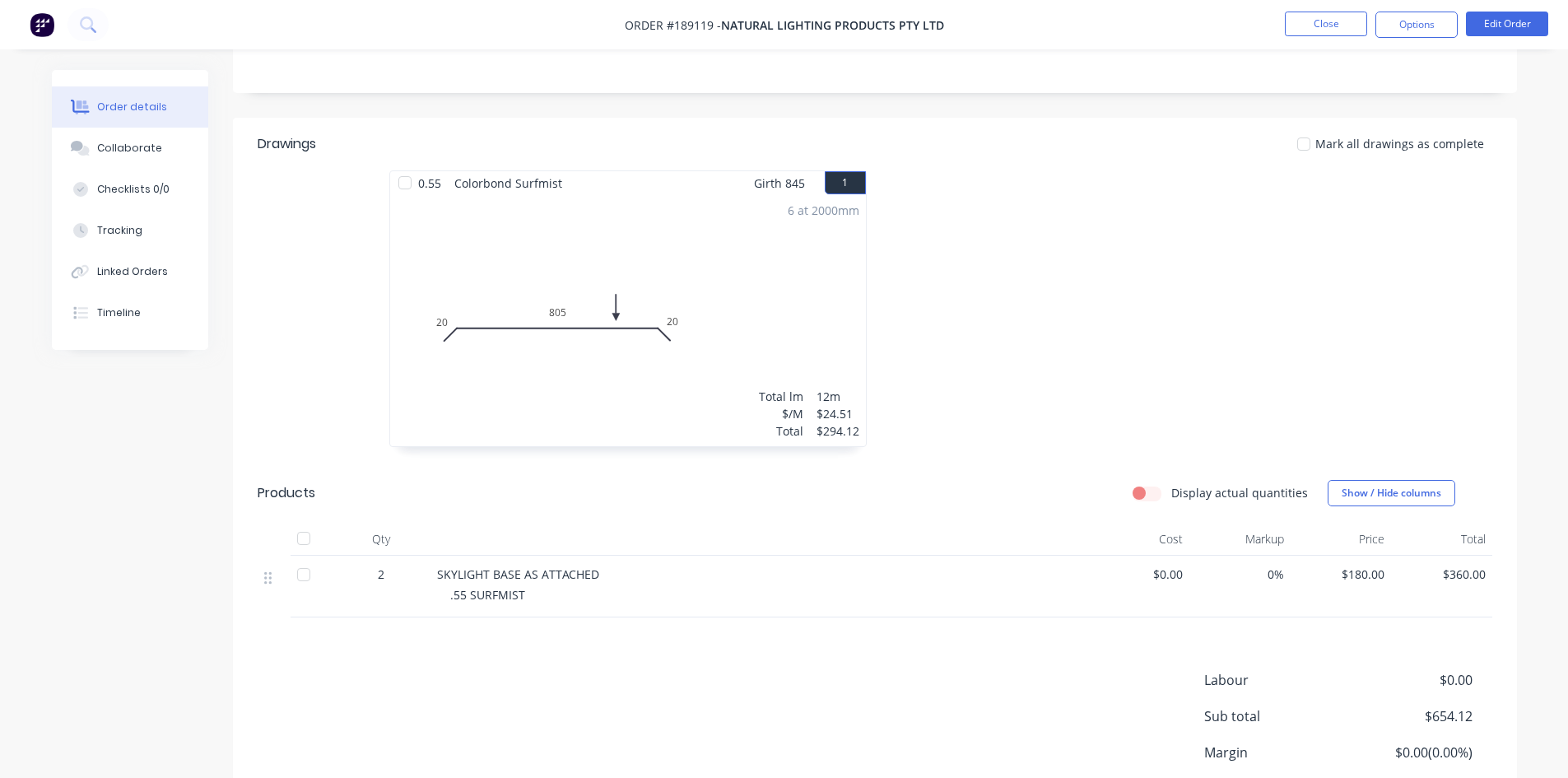
scroll to position [166, 0]
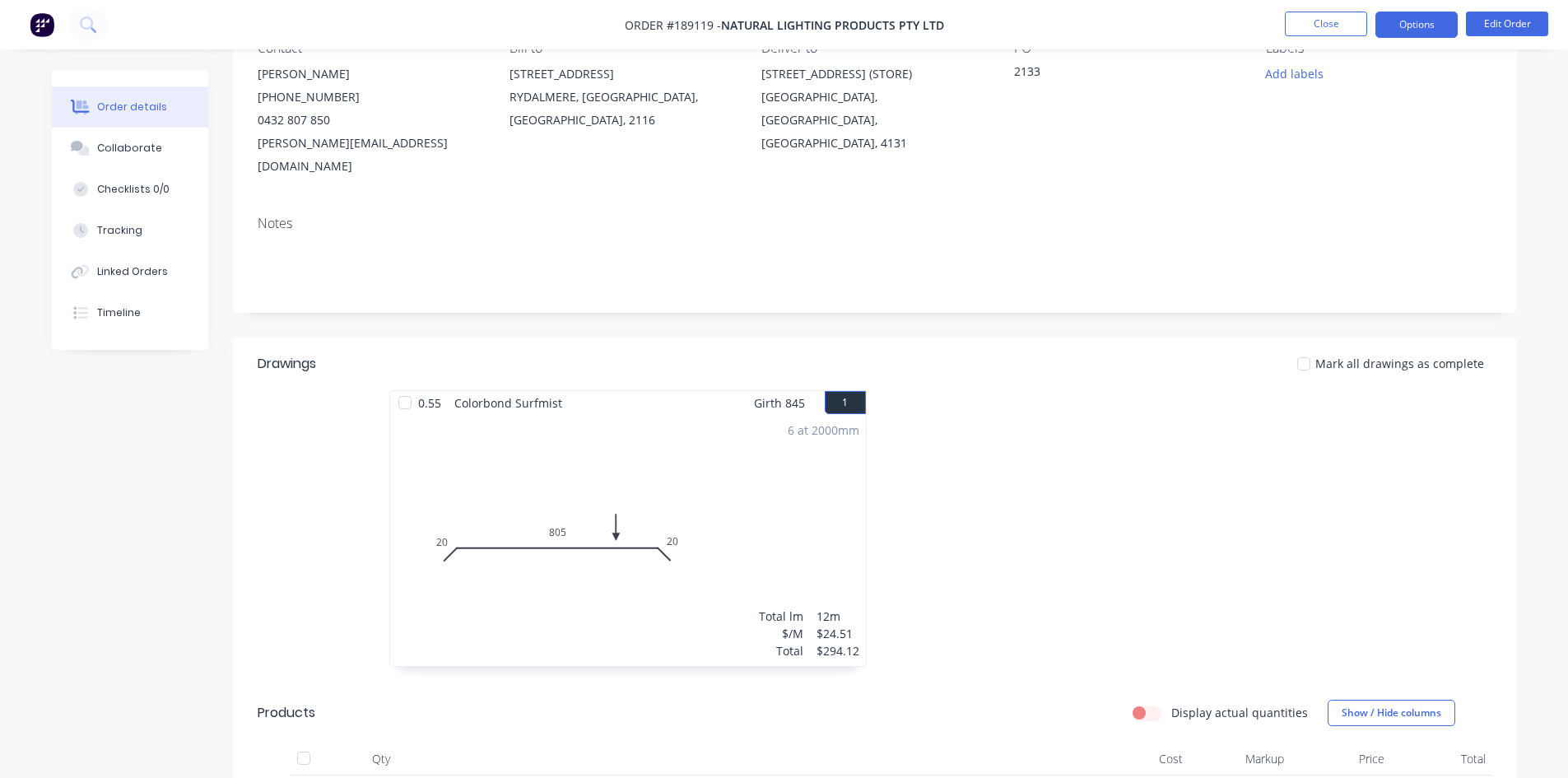
click at [1391, 18] on button "Options" at bounding box center [1416, 25] width 82 height 27
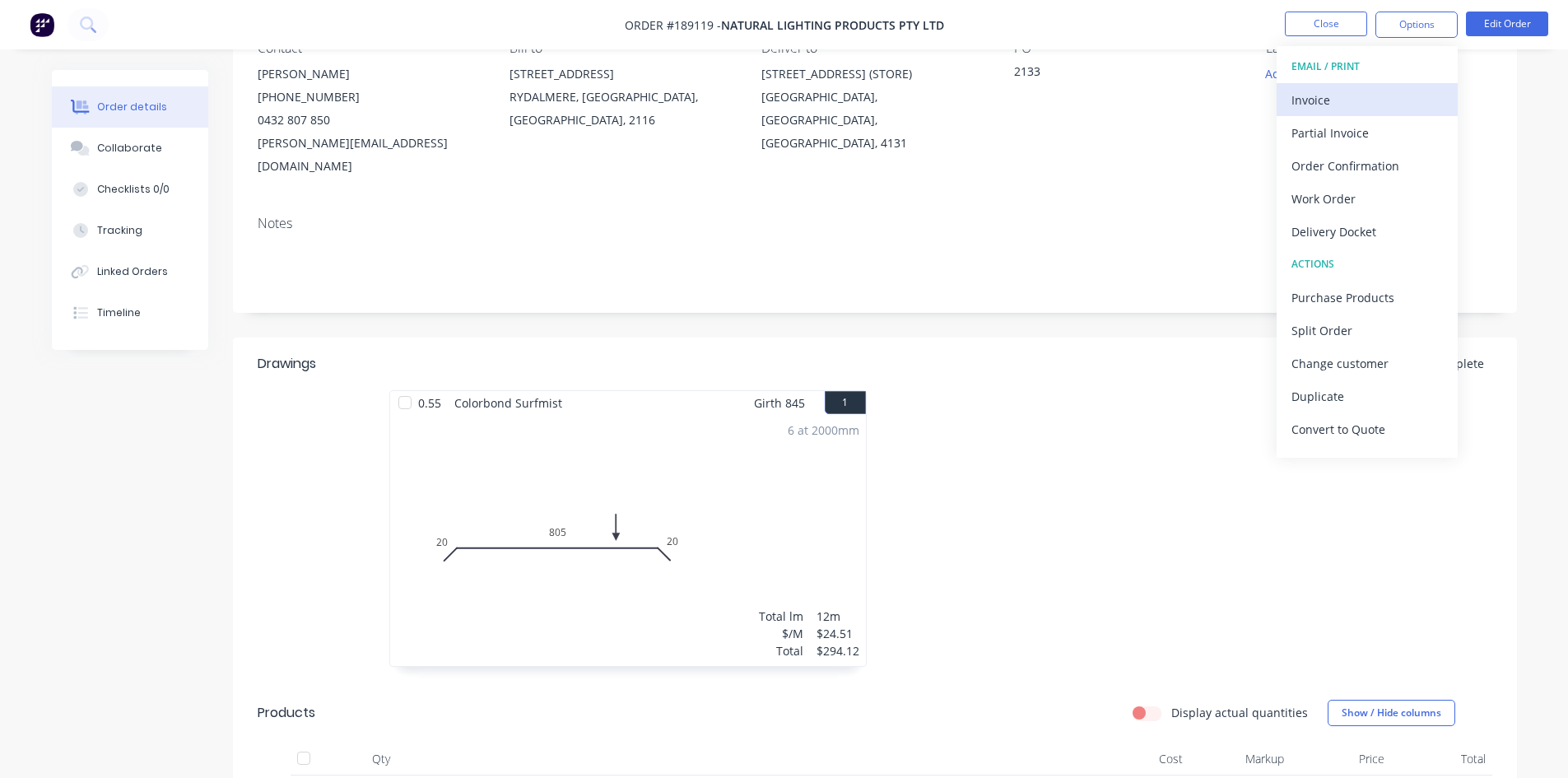
click at [1369, 88] on div "Invoice" at bounding box center [1367, 100] width 152 height 24
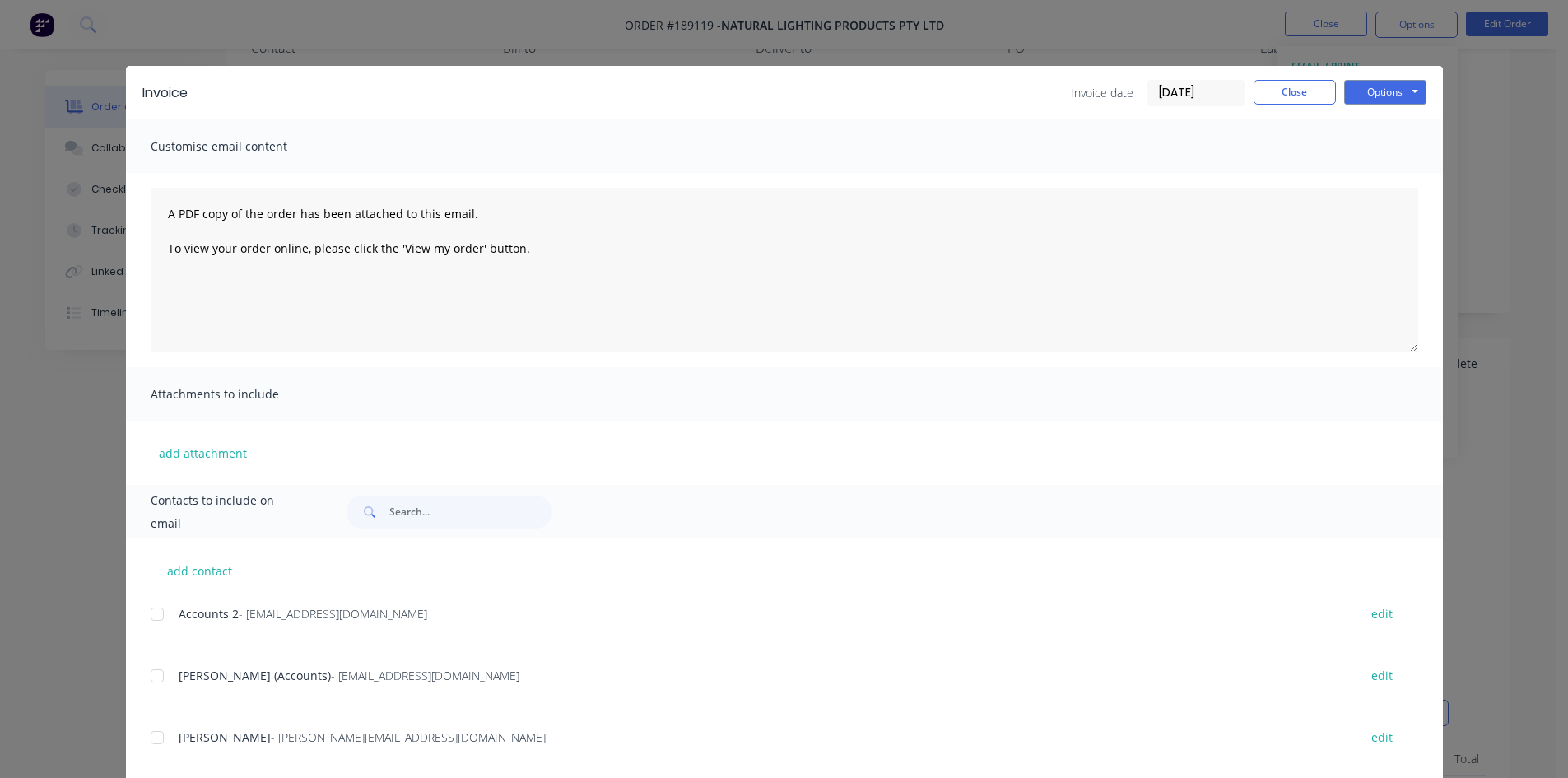
click at [161, 609] on div at bounding box center [157, 614] width 33 height 33
click at [156, 672] on div at bounding box center [157, 676] width 33 height 33
click at [1396, 89] on button "Options" at bounding box center [1385, 91] width 82 height 25
click at [1379, 176] on button "Email" at bounding box center [1397, 175] width 105 height 27
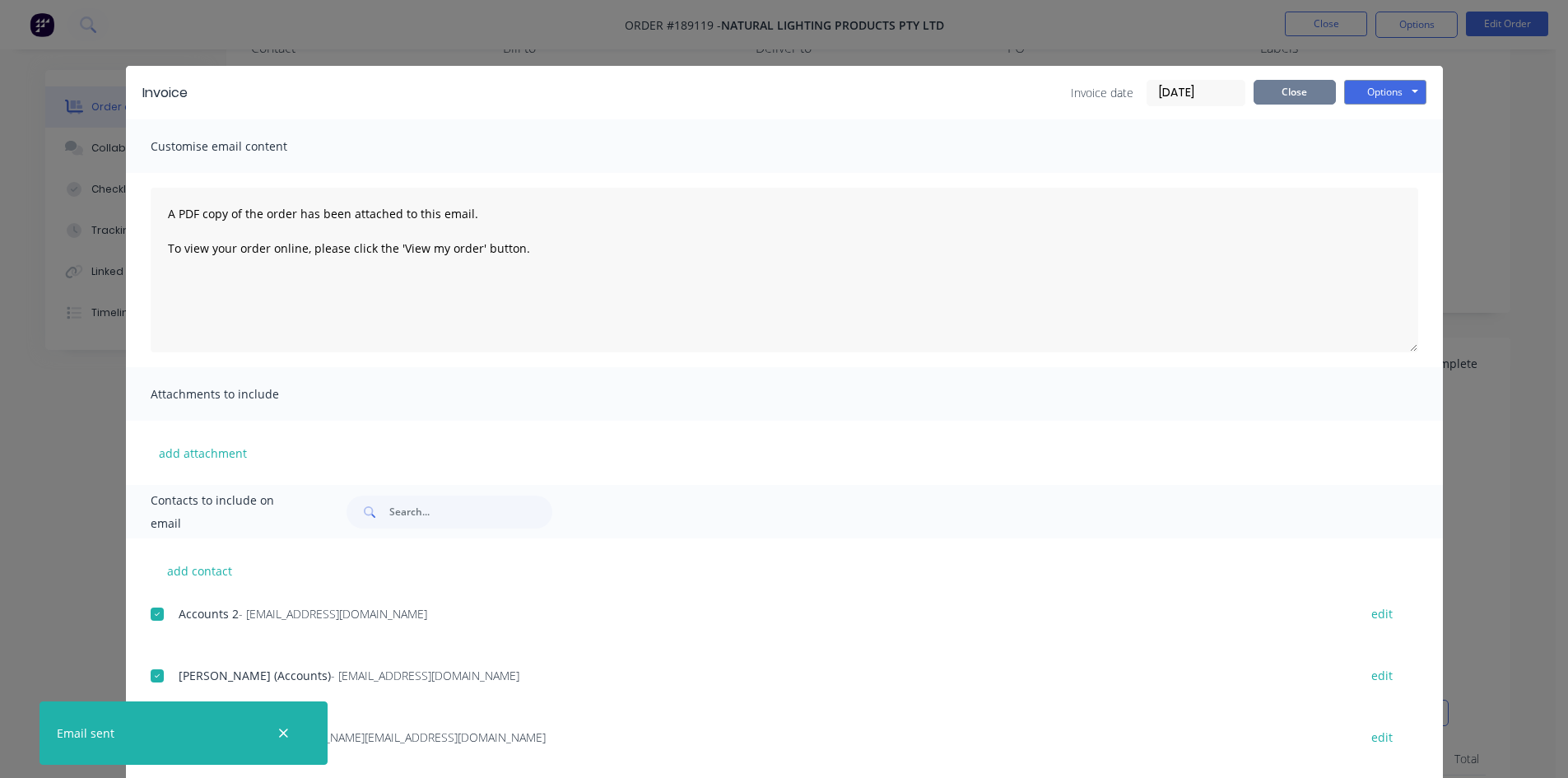
click at [1324, 83] on button "Close" at bounding box center [1295, 91] width 82 height 25
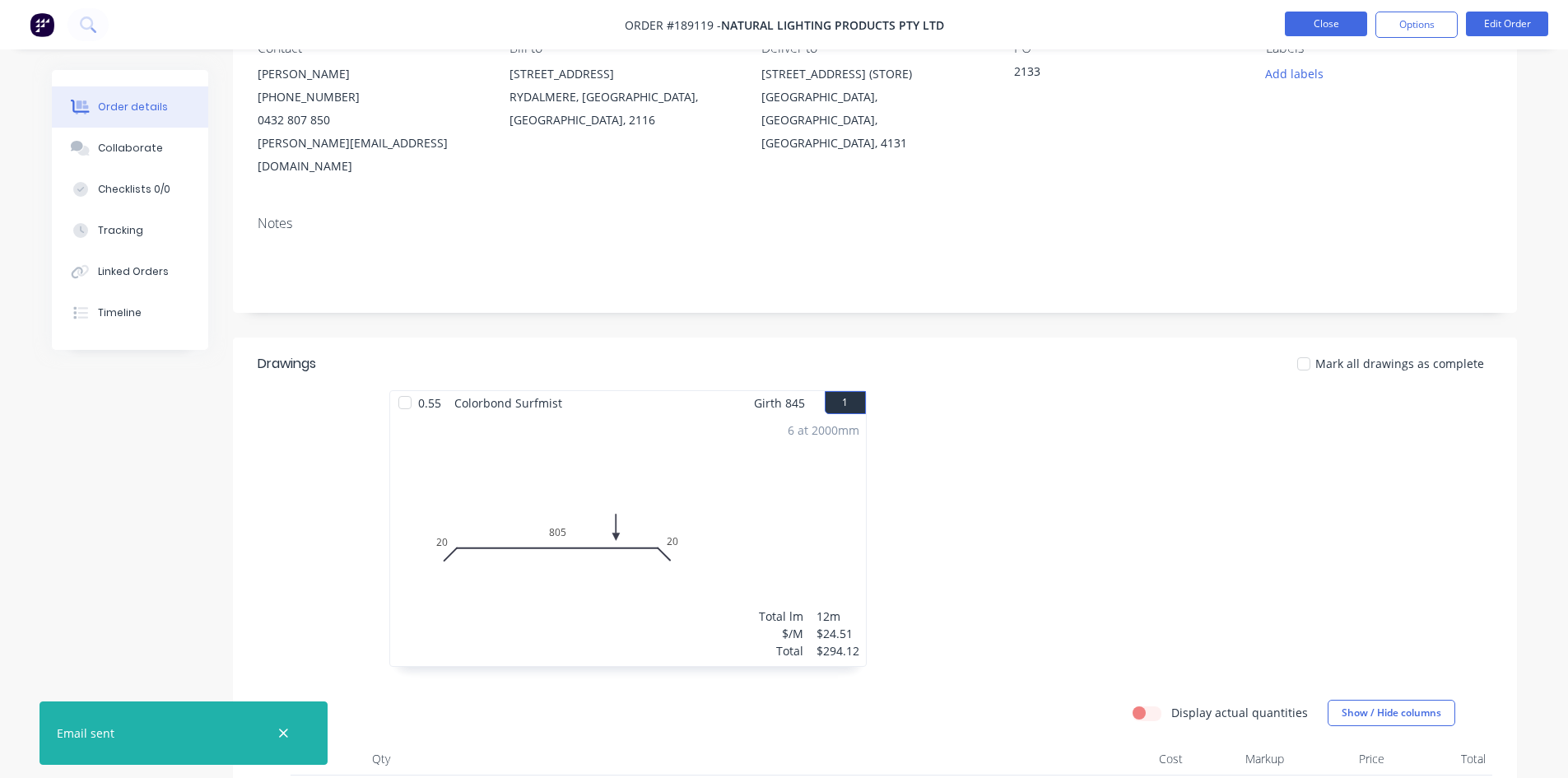
click at [1327, 27] on button "Close" at bounding box center [1326, 24] width 82 height 25
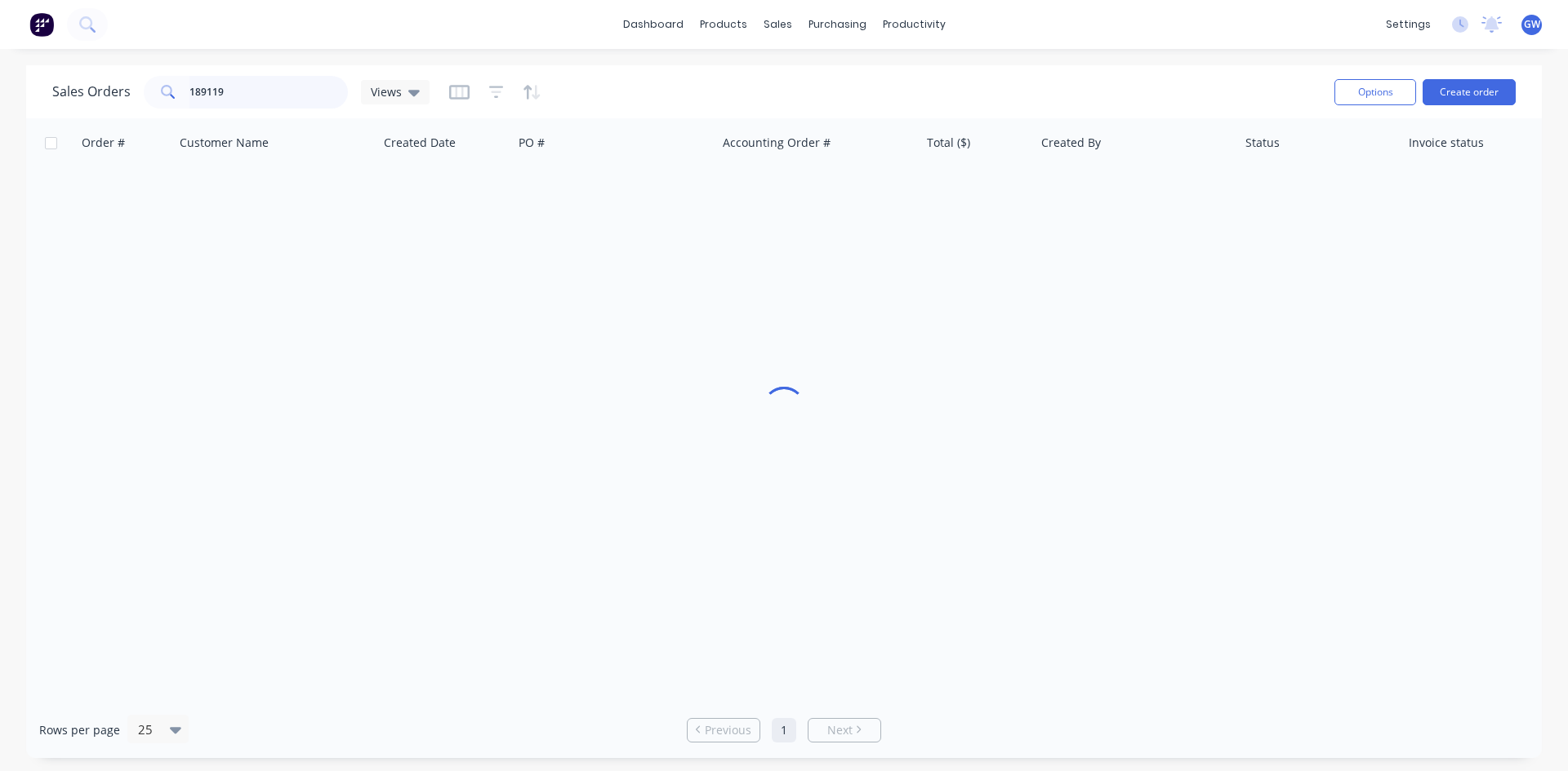
click at [259, 94] on input "189119" at bounding box center [269, 92] width 160 height 32
type input "187945"
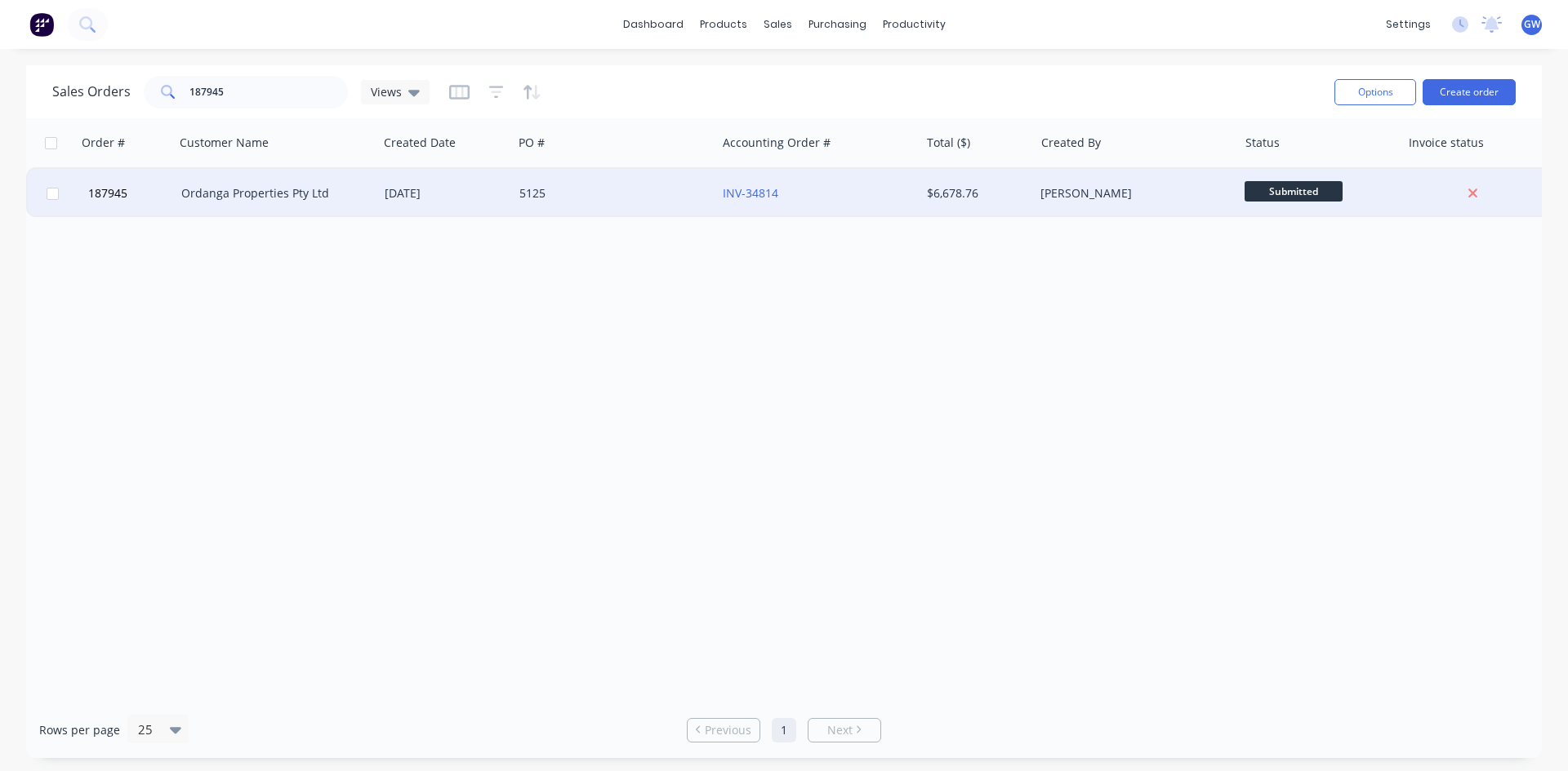
click at [1087, 197] on div "[PERSON_NAME]" at bounding box center [1131, 193] width 181 height 17
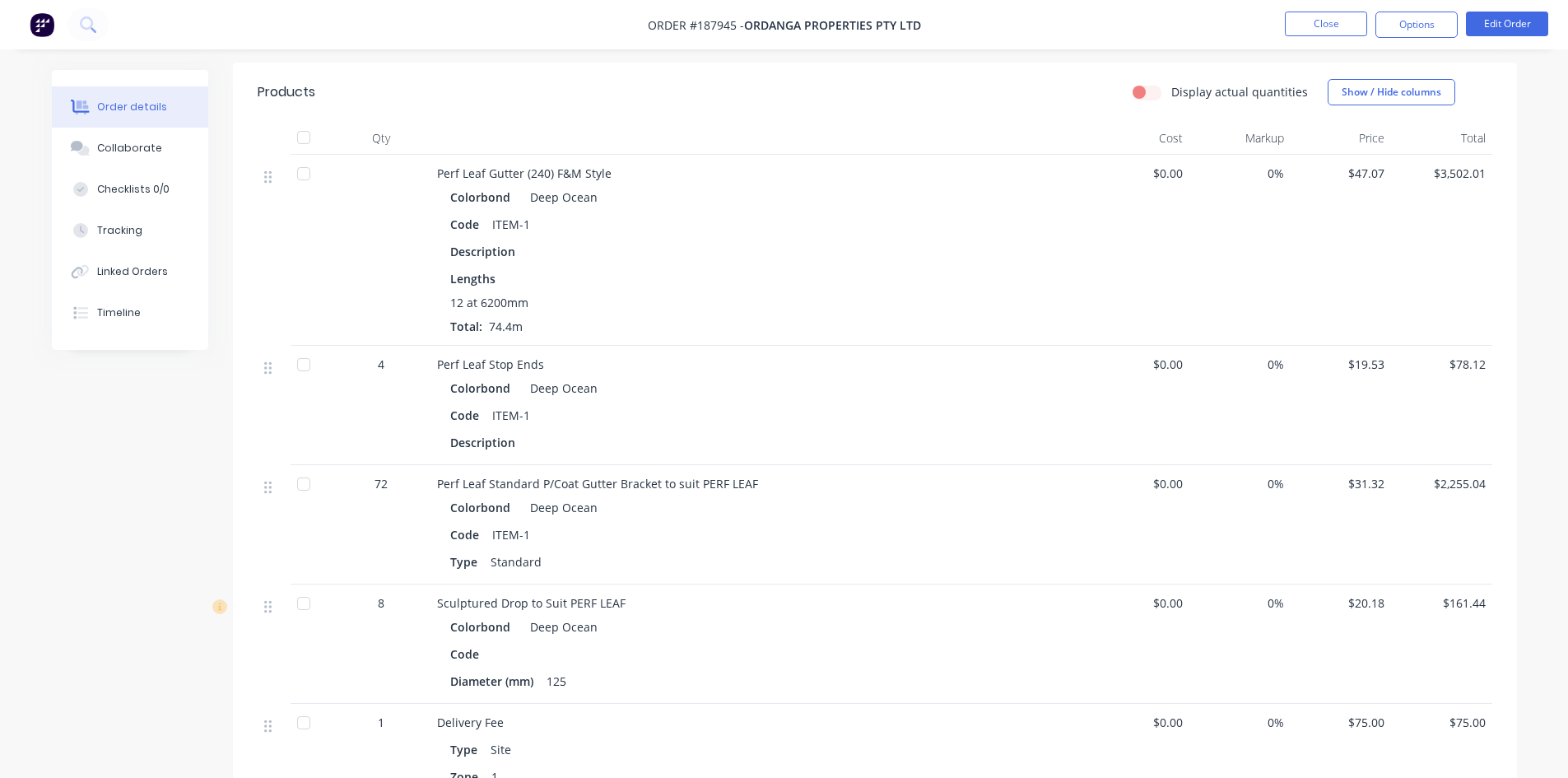
scroll to position [576, 0]
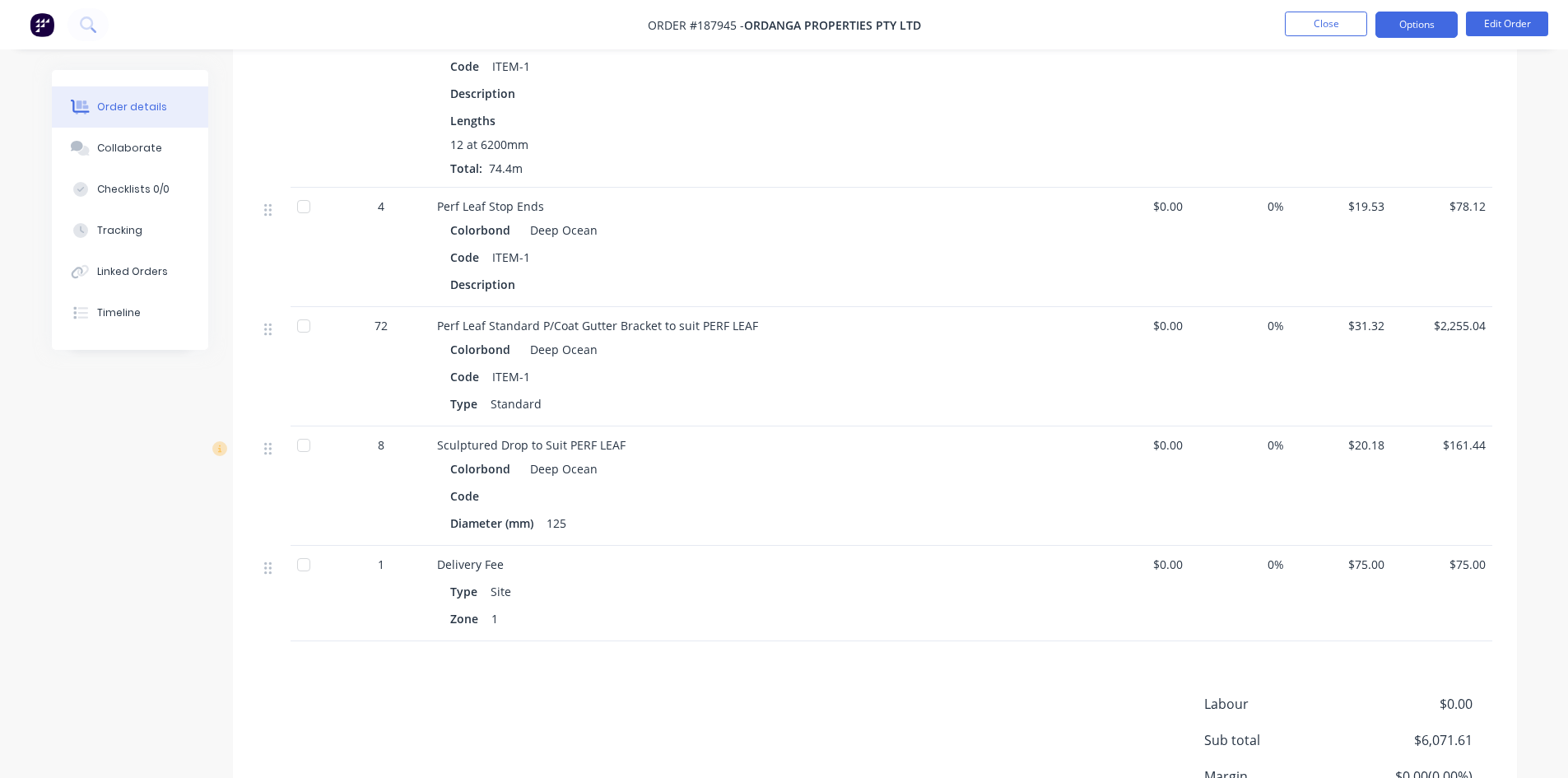
click at [1398, 23] on button "Options" at bounding box center [1416, 25] width 82 height 27
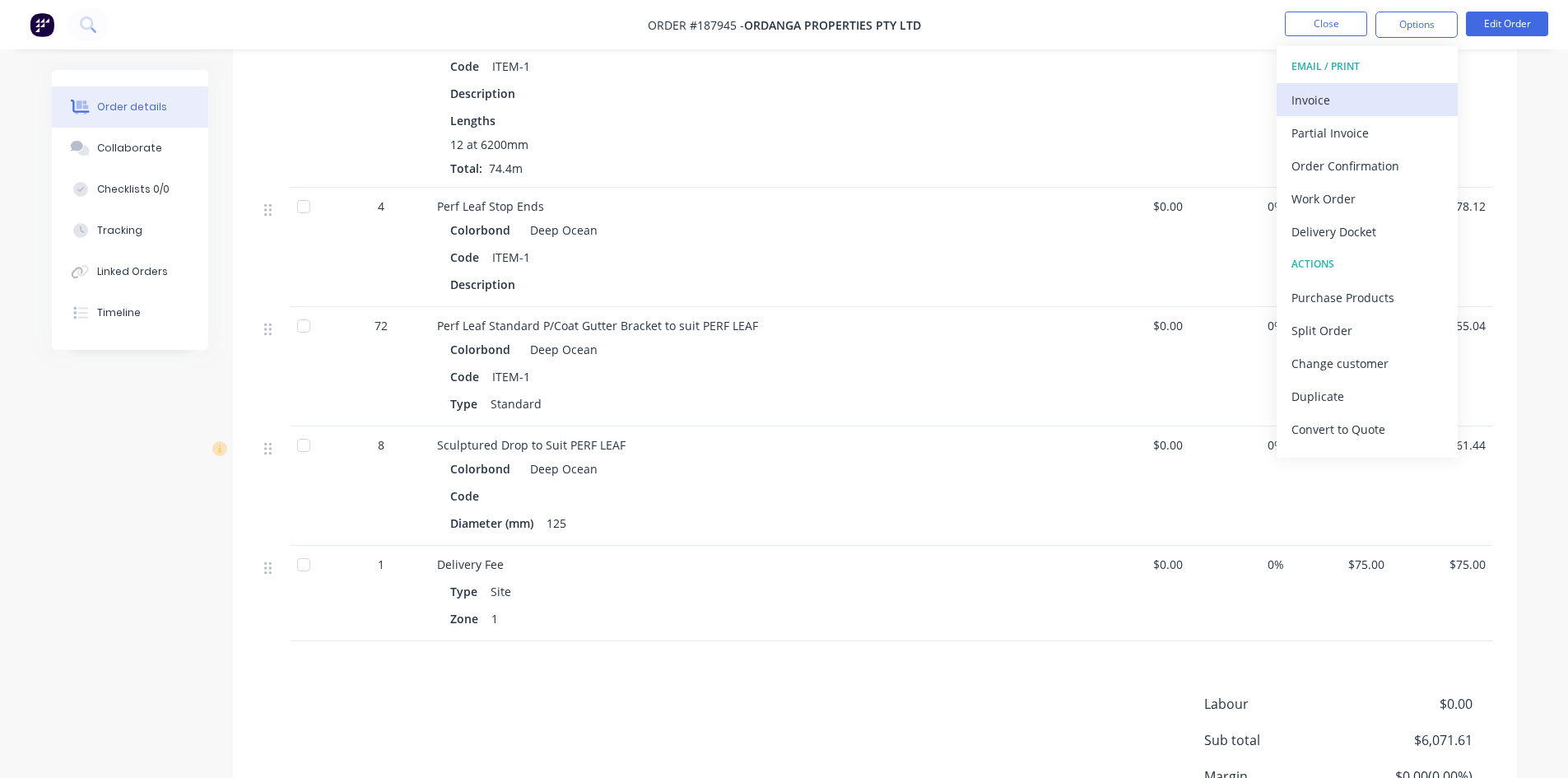
click at [1348, 89] on div "Invoice" at bounding box center [1367, 100] width 152 height 24
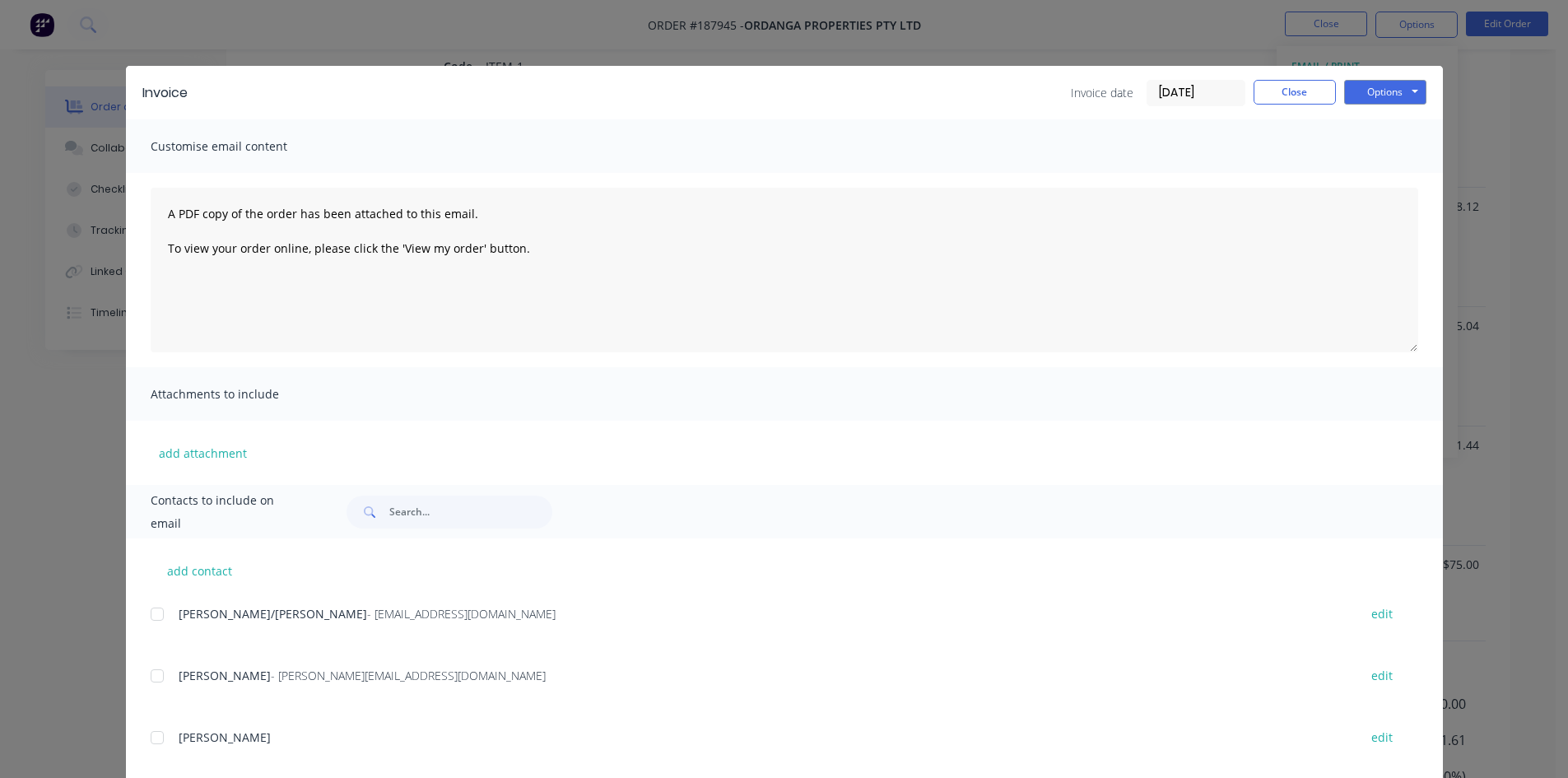
click at [152, 620] on div at bounding box center [157, 614] width 33 height 33
click at [1375, 96] on button "Options" at bounding box center [1385, 91] width 82 height 25
click at [1395, 174] on button "Email" at bounding box center [1397, 175] width 105 height 27
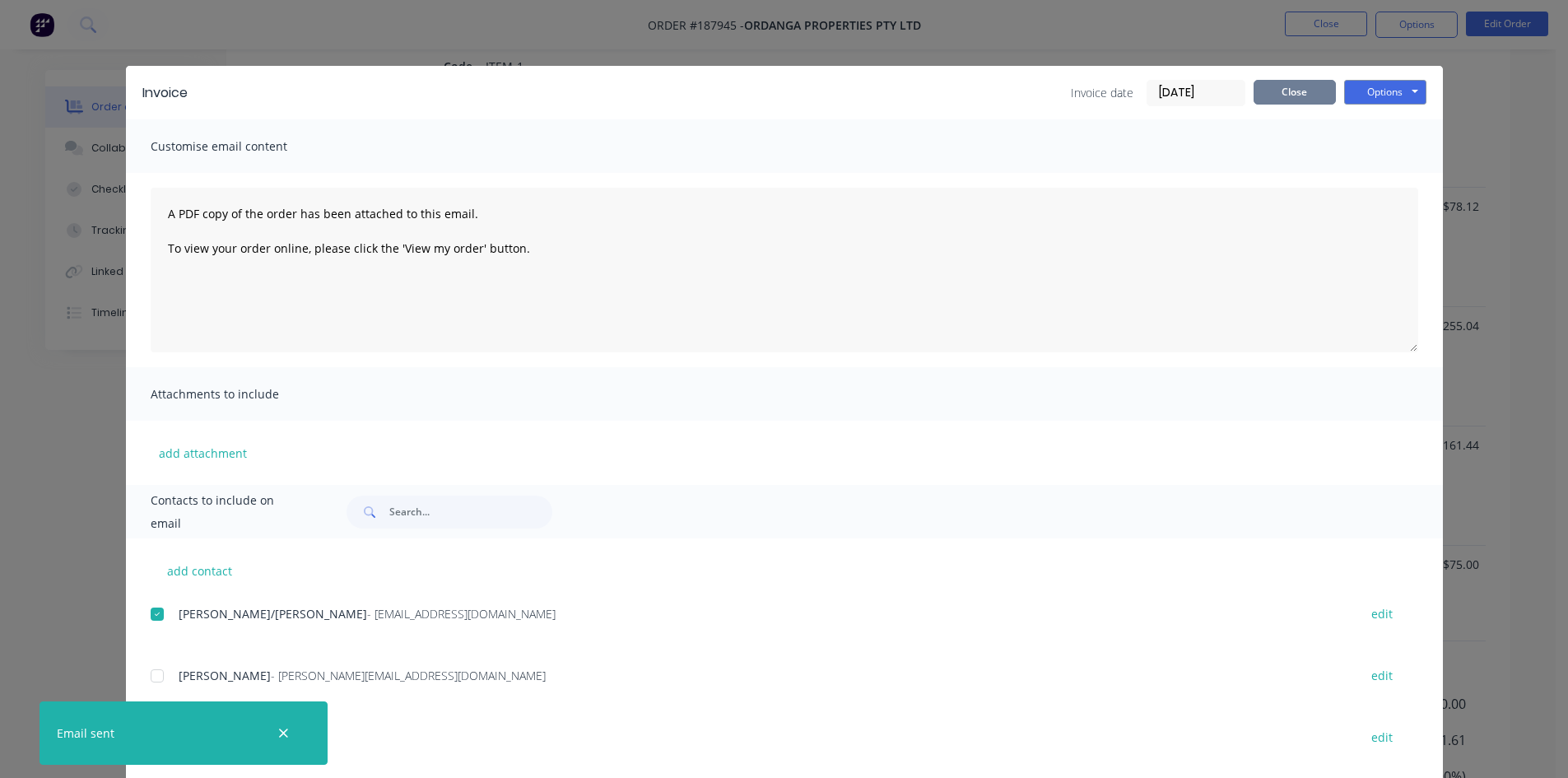
click at [1297, 100] on button "Close" at bounding box center [1295, 91] width 82 height 25
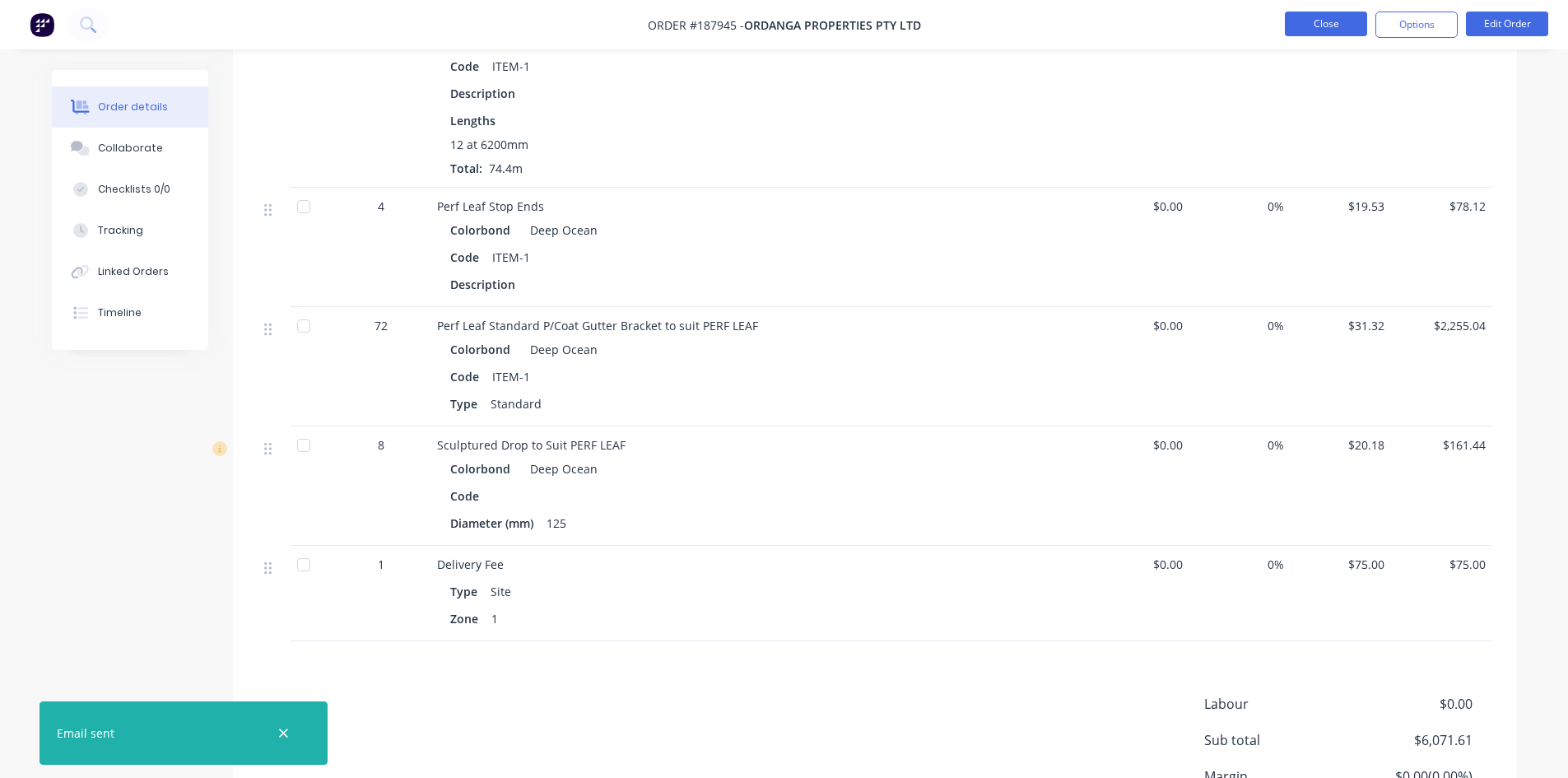
click at [1298, 30] on button "Close" at bounding box center [1326, 24] width 82 height 25
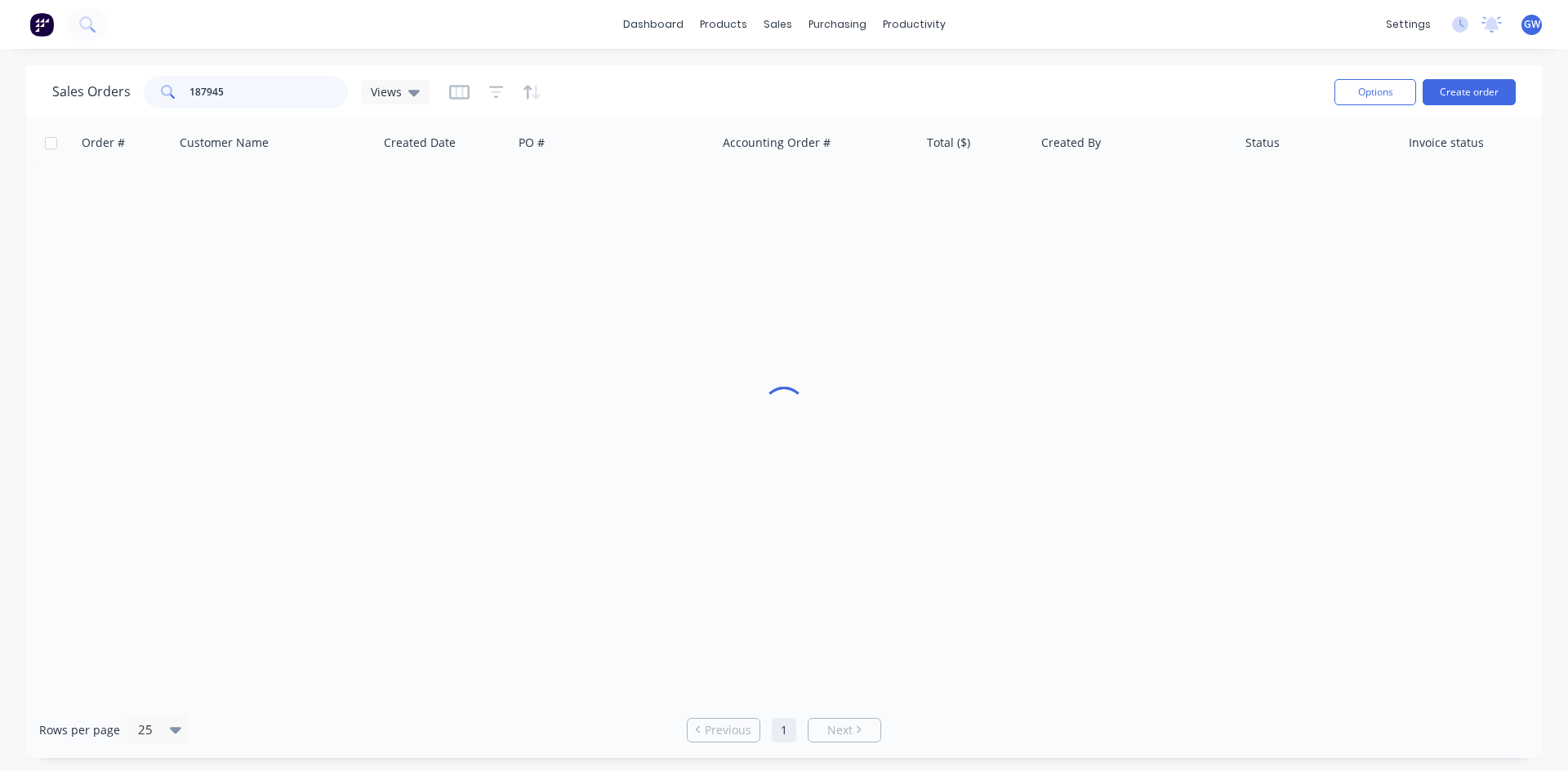
click at [255, 94] on input "187945" at bounding box center [269, 92] width 160 height 32
type input "189270"
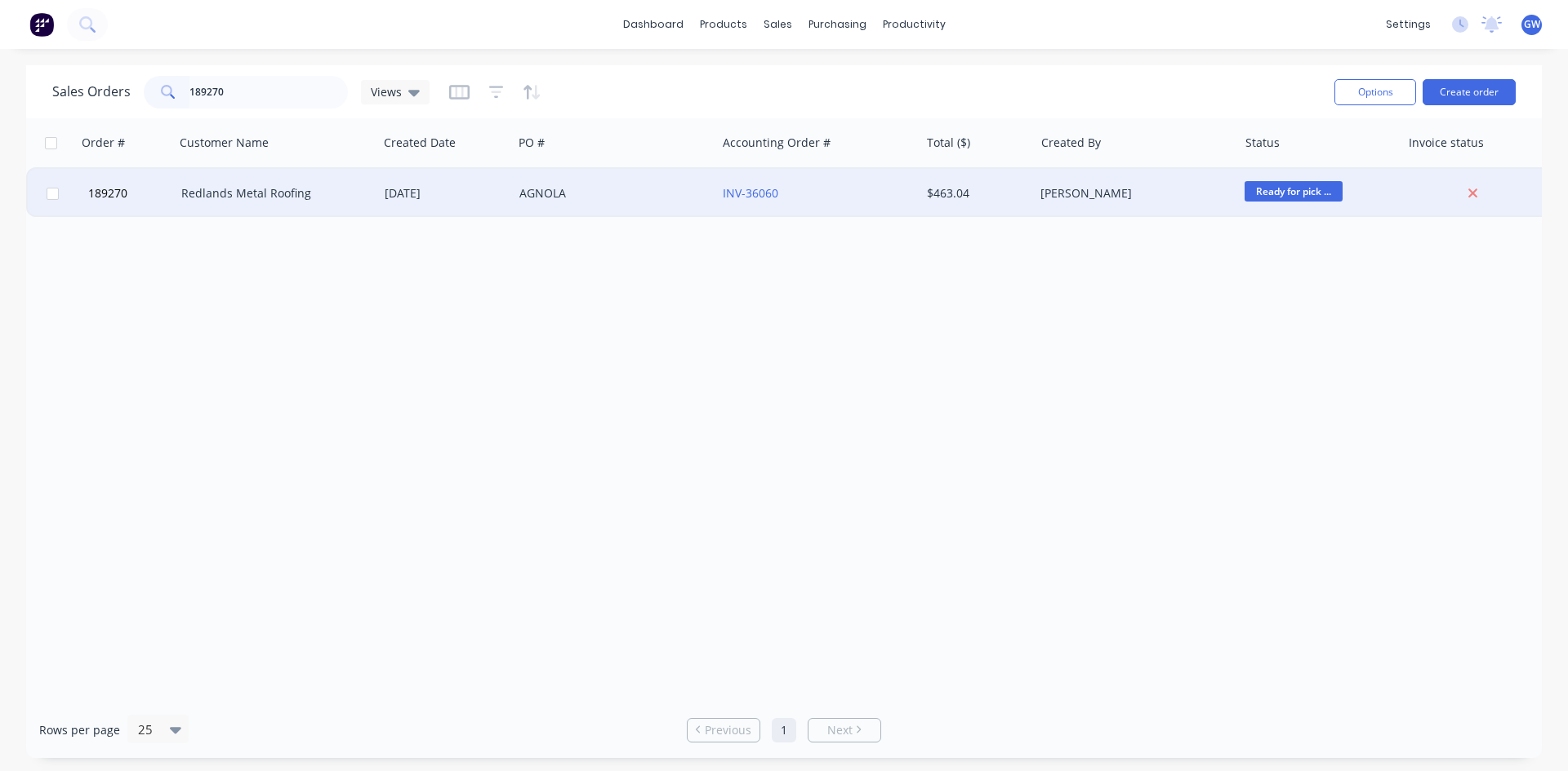
click at [837, 186] on div "INV-36060" at bounding box center [814, 193] width 181 height 17
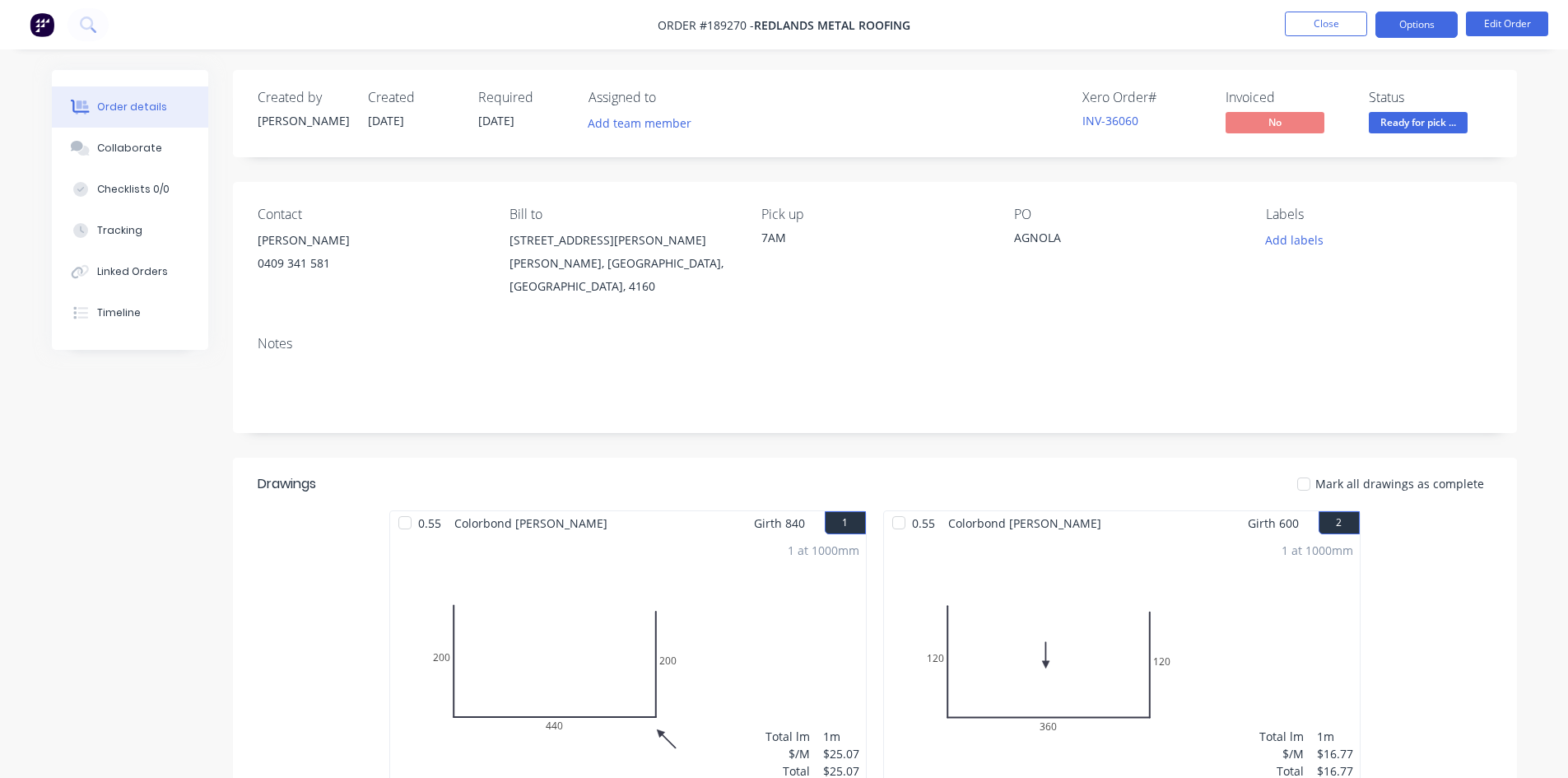
click at [1435, 31] on button "Options" at bounding box center [1416, 25] width 82 height 27
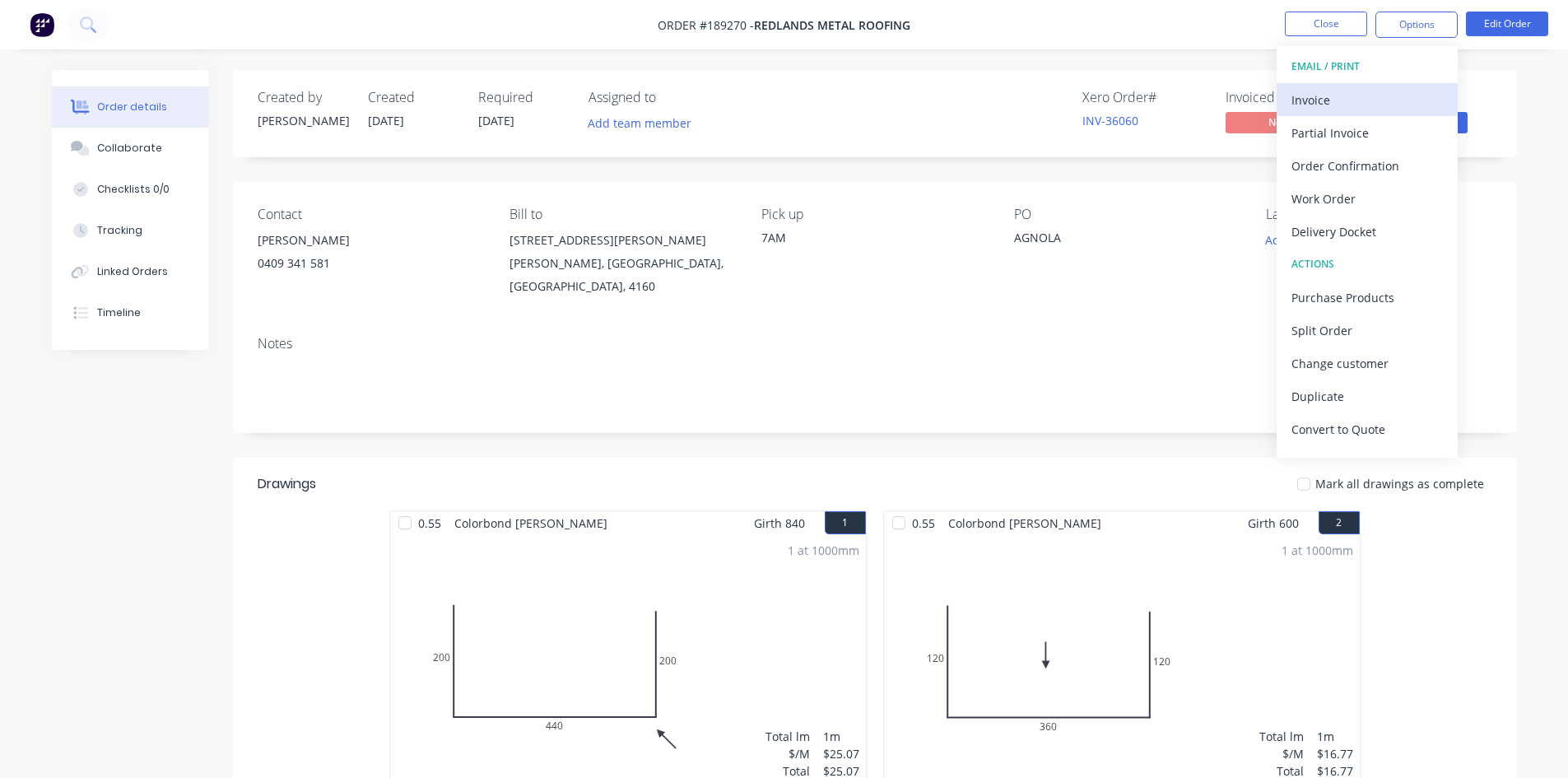
click at [1377, 110] on div "Invoice" at bounding box center [1367, 100] width 152 height 24
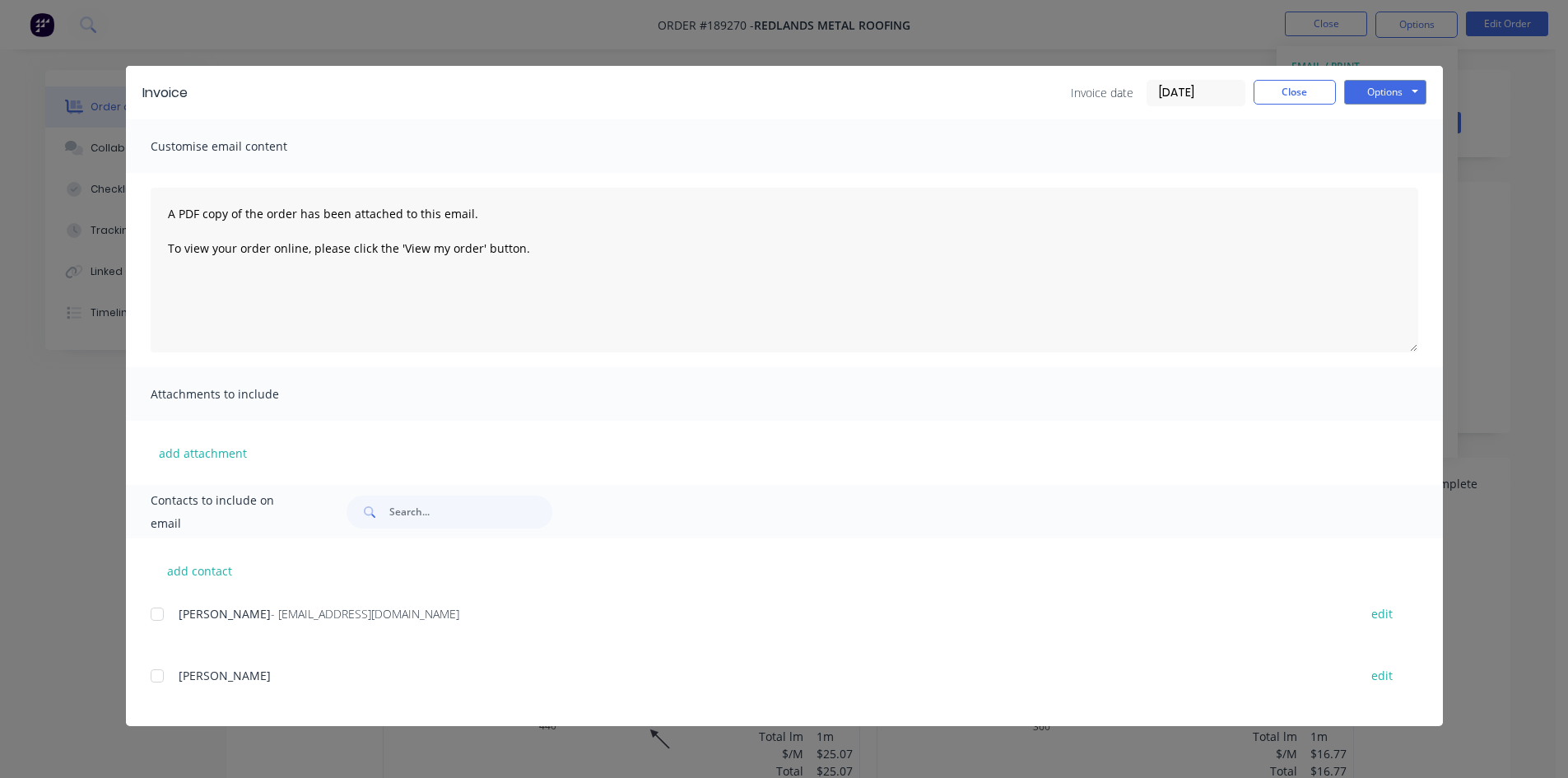
click at [154, 617] on div "add contact Geoff Firth - rmrs@bigpond.net.au edit GEOFF edit" at bounding box center [784, 632] width 1317 height 188
click at [157, 619] on div at bounding box center [157, 614] width 33 height 33
click at [1409, 96] on button "Options" at bounding box center [1385, 91] width 82 height 25
click at [1400, 185] on button "Email" at bounding box center [1397, 175] width 105 height 27
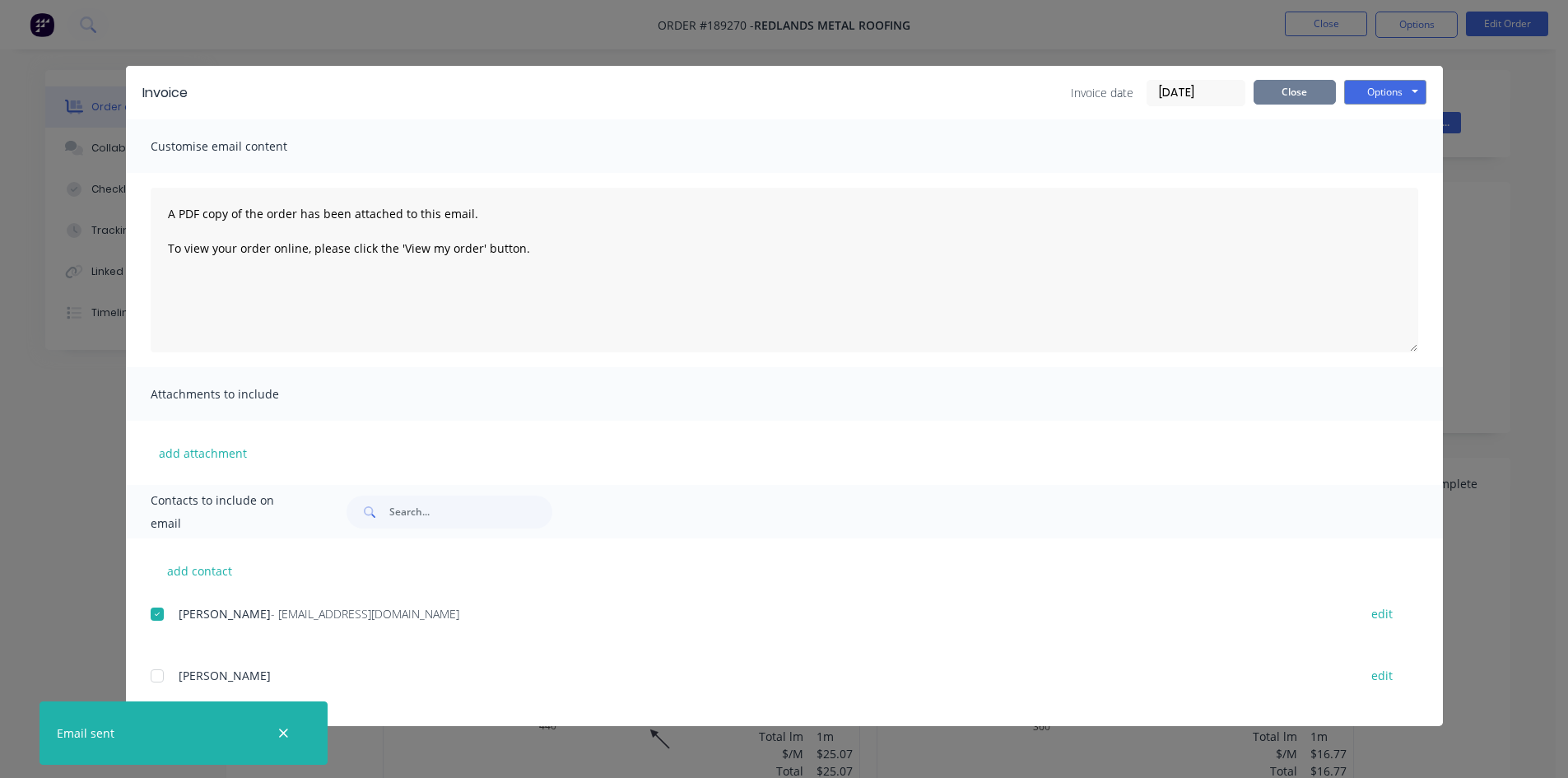
click at [1300, 98] on button "Close" at bounding box center [1295, 91] width 82 height 25
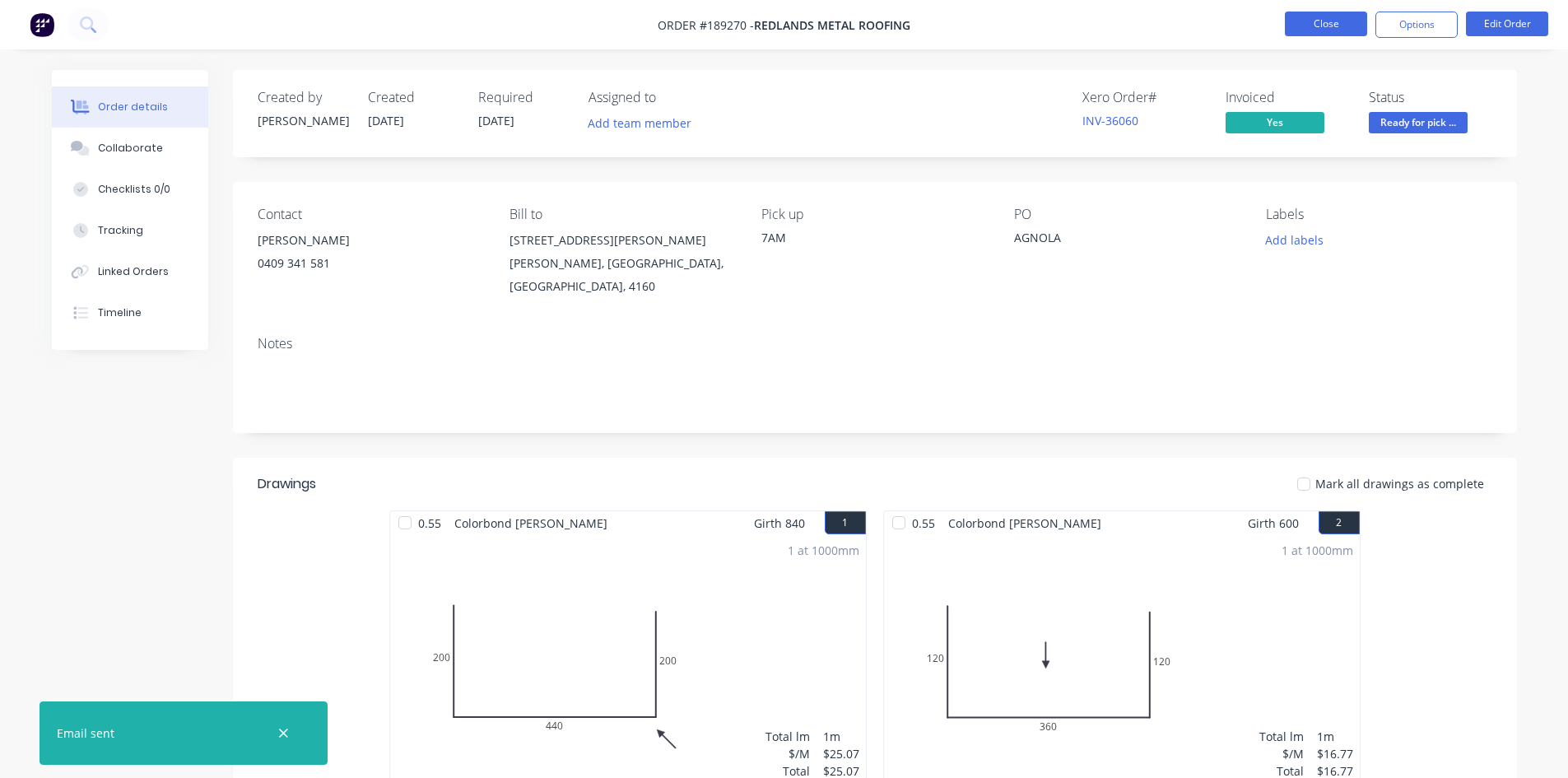
click at [1328, 21] on button "Close" at bounding box center [1326, 24] width 82 height 25
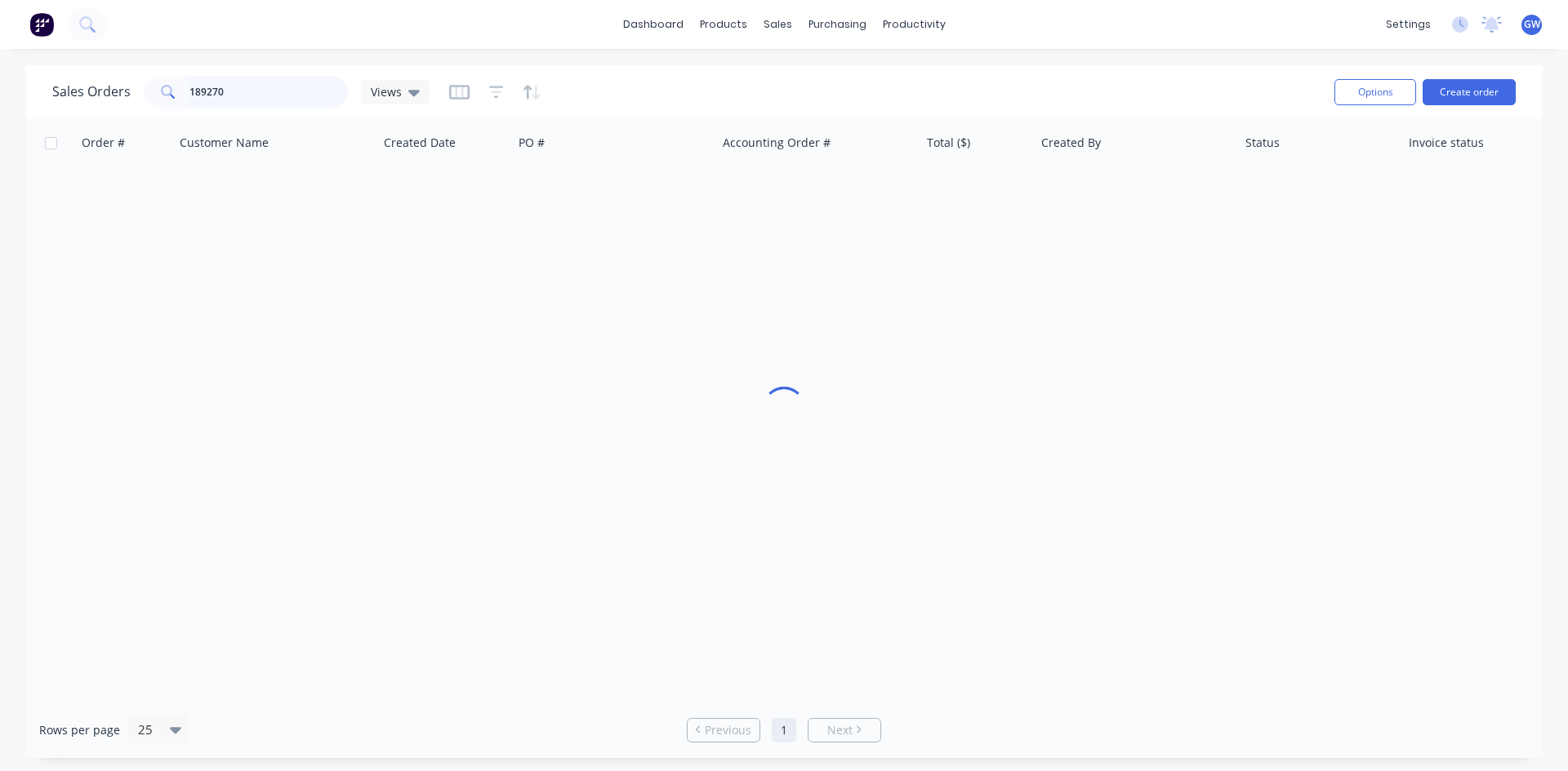
click at [269, 95] on input "189270" at bounding box center [269, 92] width 160 height 32
type input "189229"
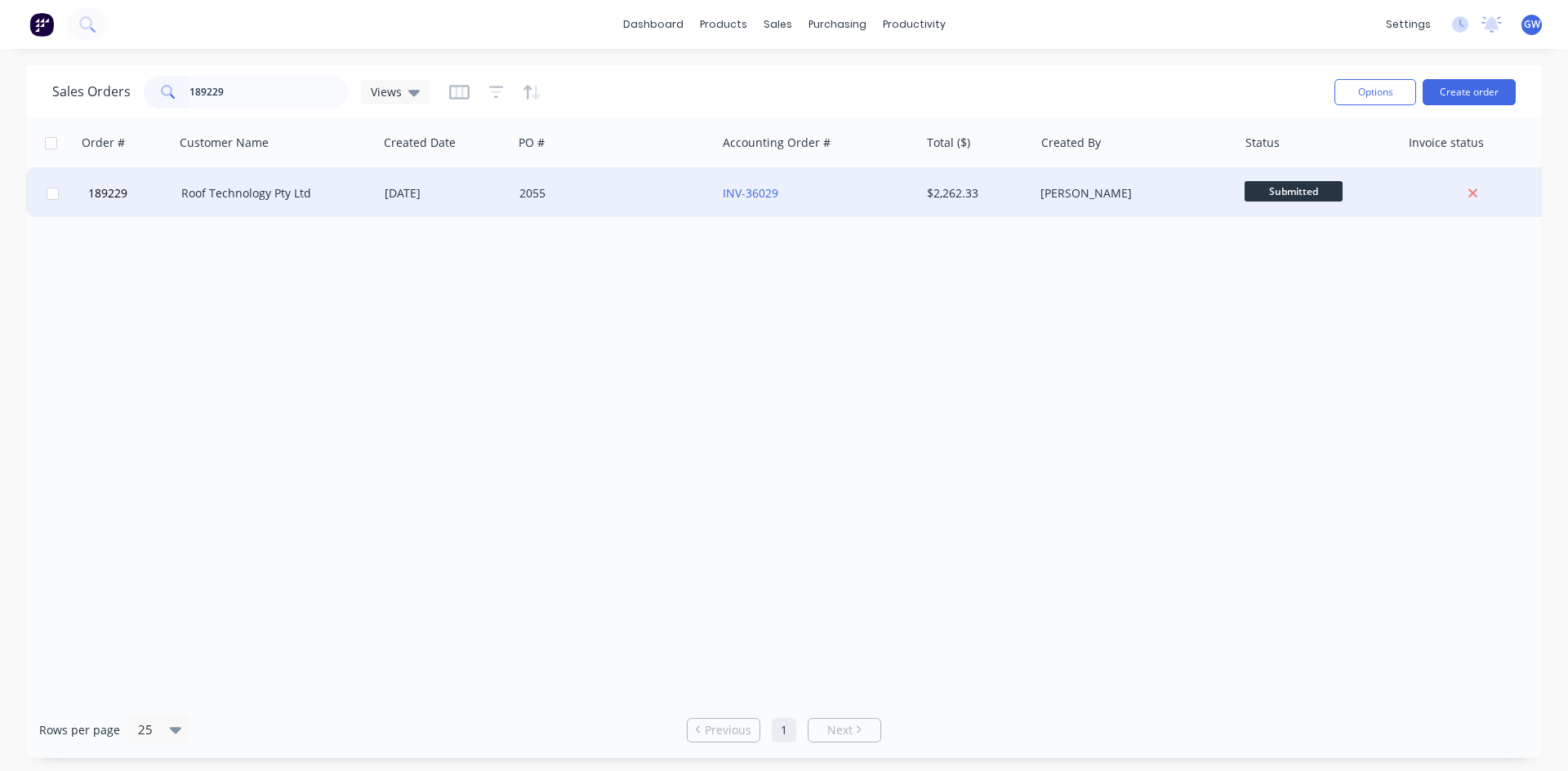
click at [667, 202] on div "2055" at bounding box center [615, 194] width 203 height 49
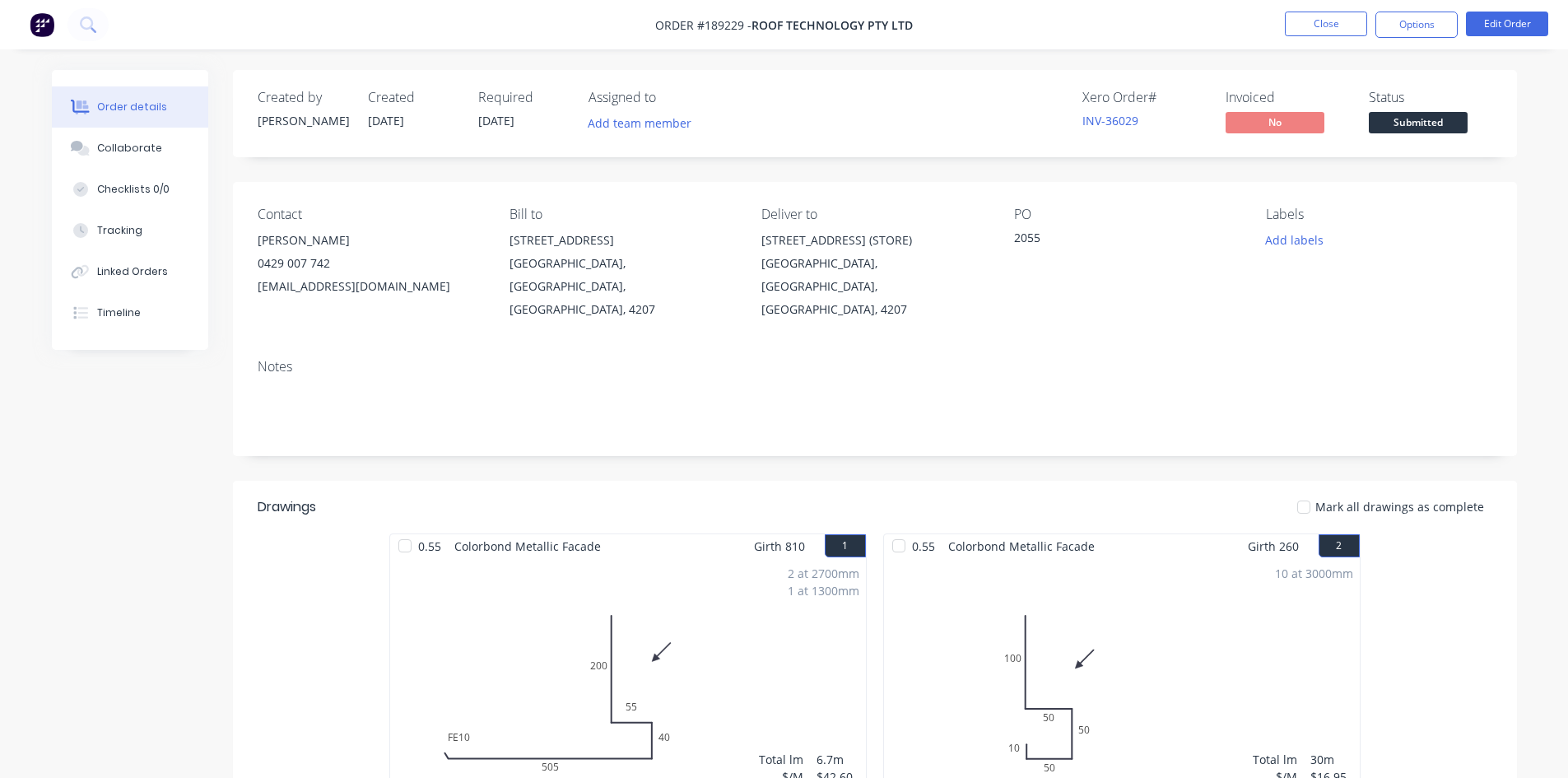
drag, startPoint x: 1424, startPoint y: 14, endPoint x: 1413, endPoint y: 41, distance: 29.2
click at [1424, 14] on button "Options" at bounding box center [1416, 25] width 82 height 27
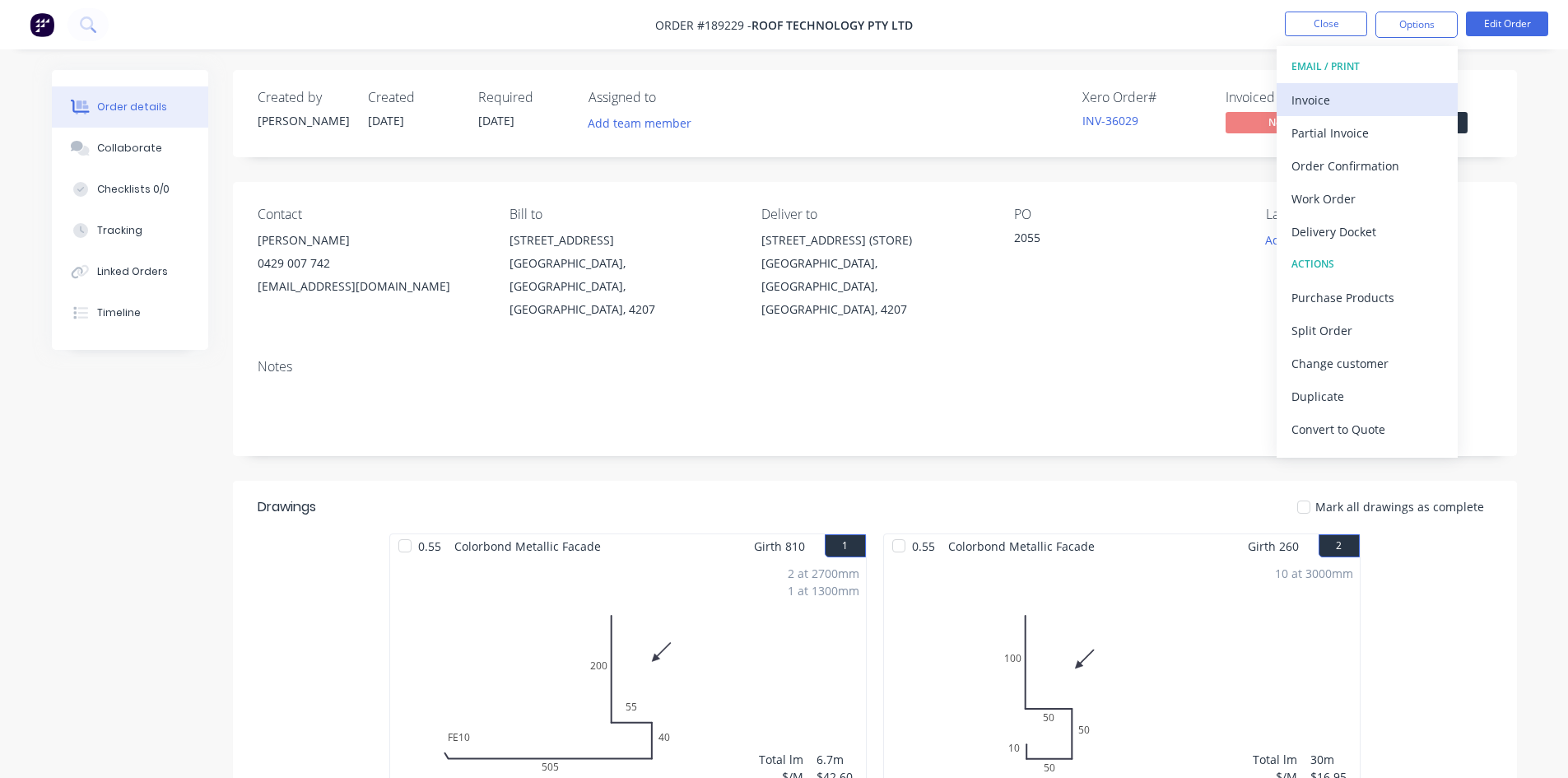
click at [1363, 98] on div "Invoice" at bounding box center [1367, 100] width 152 height 24
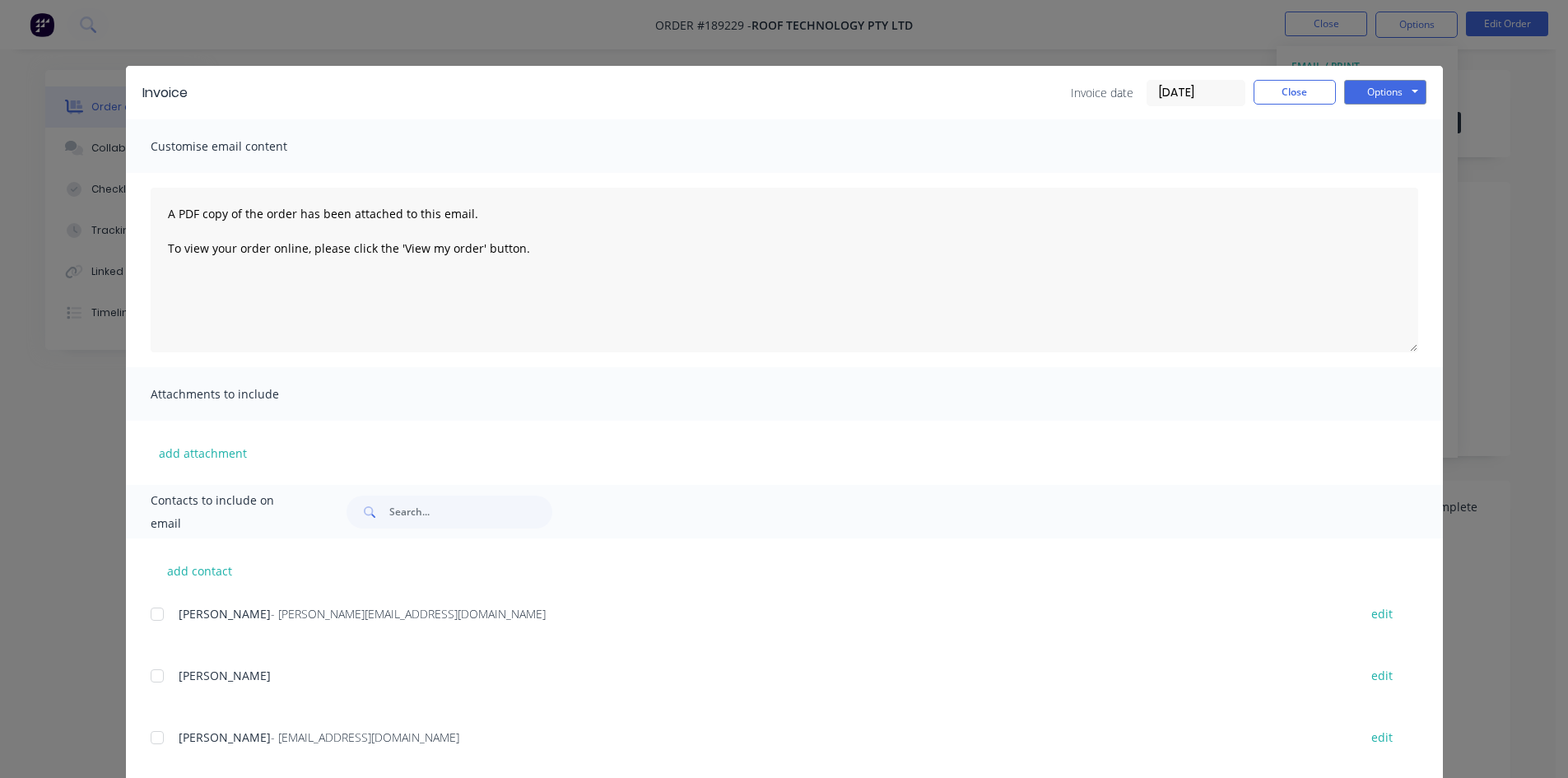
click at [159, 629] on div at bounding box center [157, 614] width 33 height 33
click at [1378, 82] on button "Options" at bounding box center [1385, 91] width 82 height 25
click at [1370, 176] on button "Email" at bounding box center [1397, 175] width 105 height 27
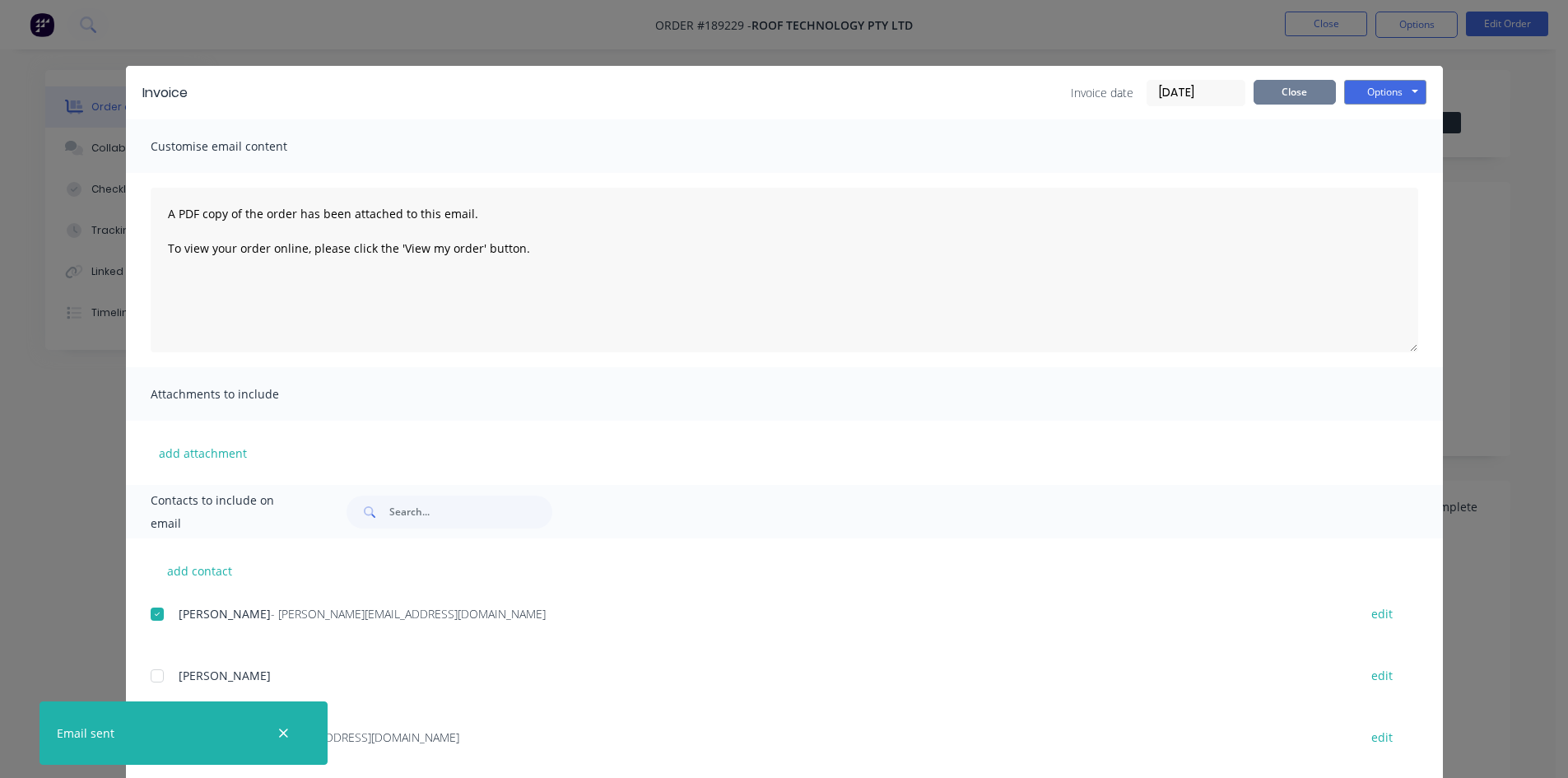
click at [1286, 90] on button "Close" at bounding box center [1295, 91] width 82 height 25
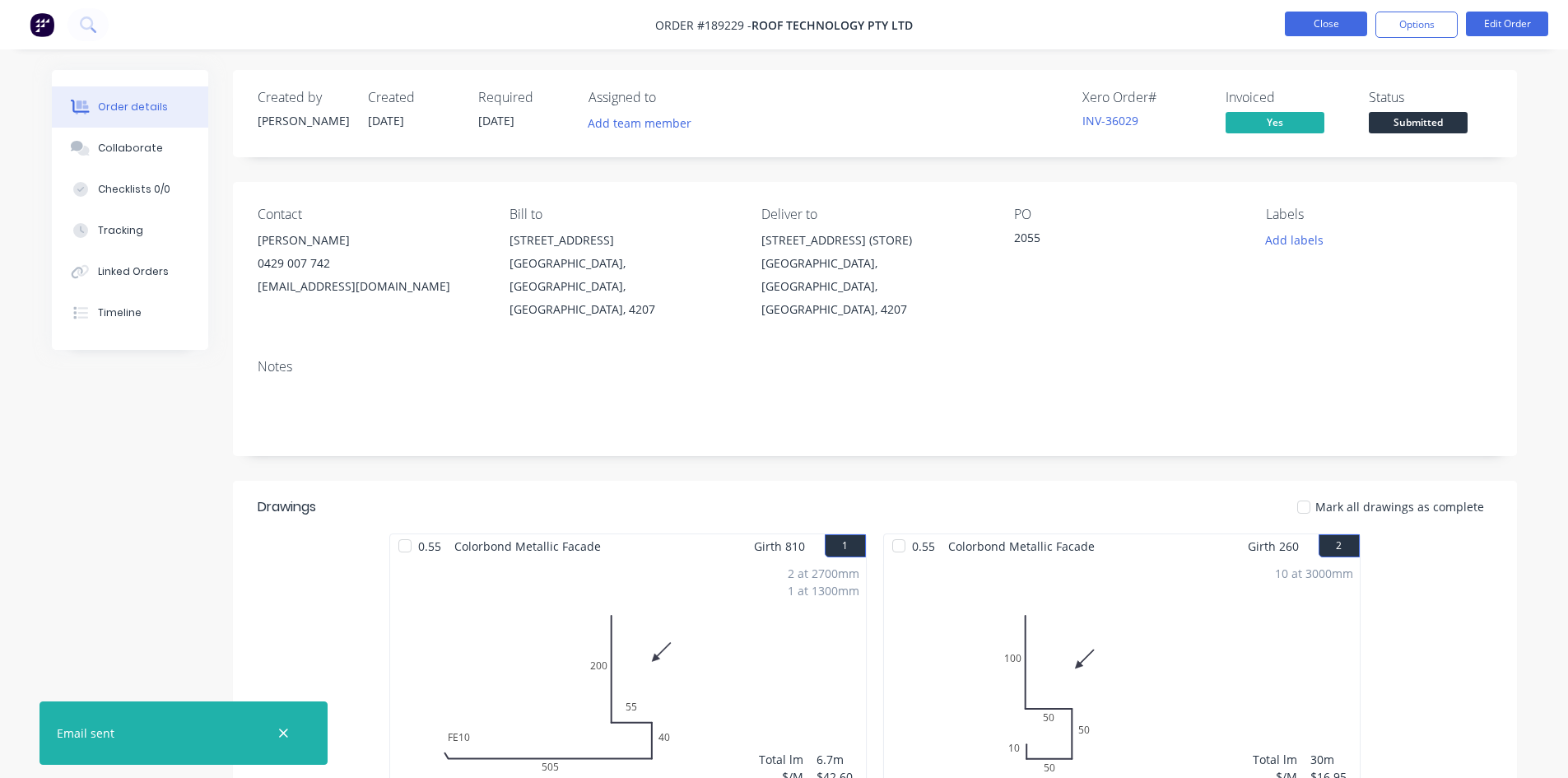
click at [1339, 22] on button "Close" at bounding box center [1326, 24] width 82 height 25
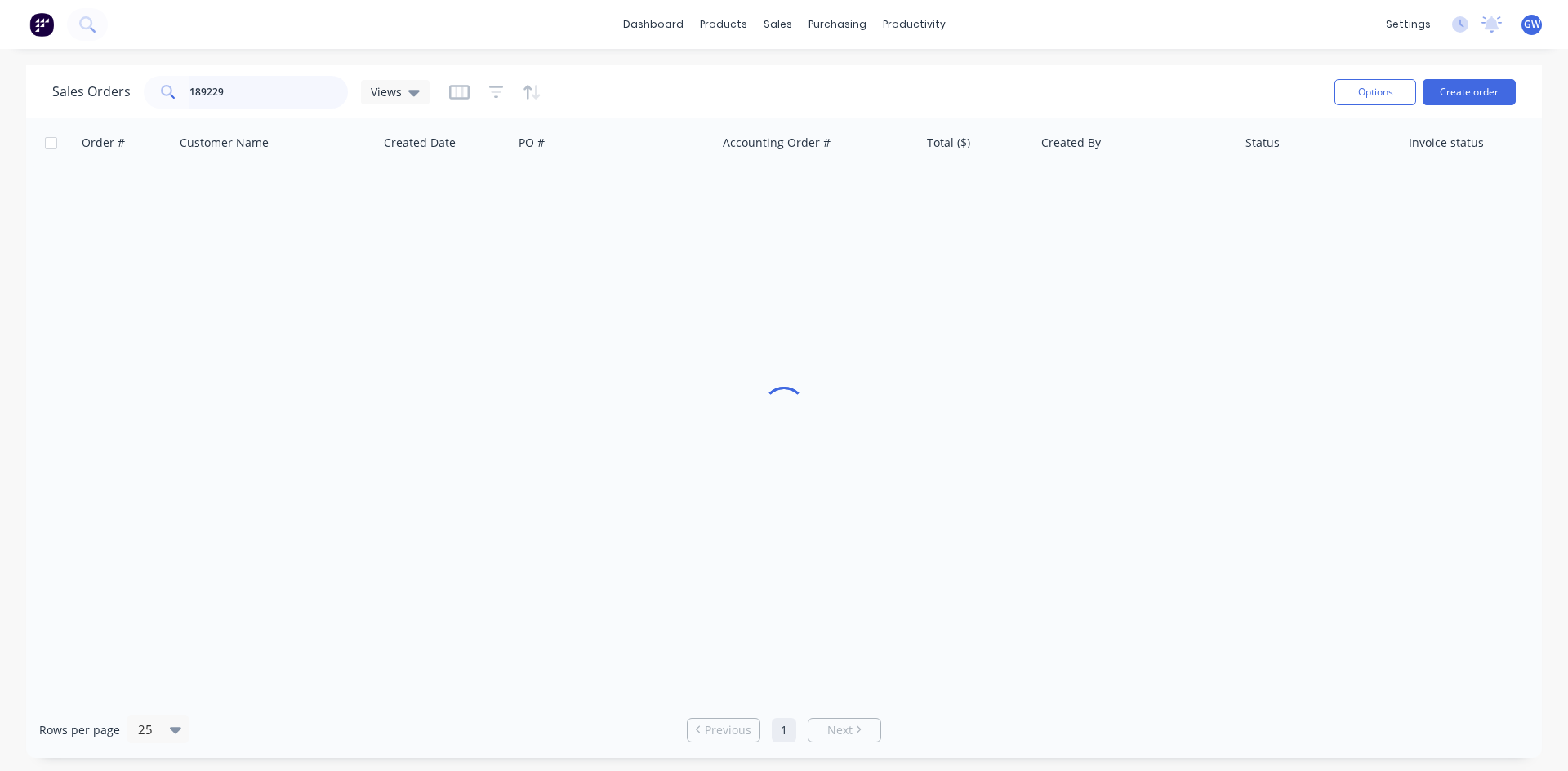
click at [275, 99] on input "189229" at bounding box center [269, 92] width 160 height 32
type input "188831"
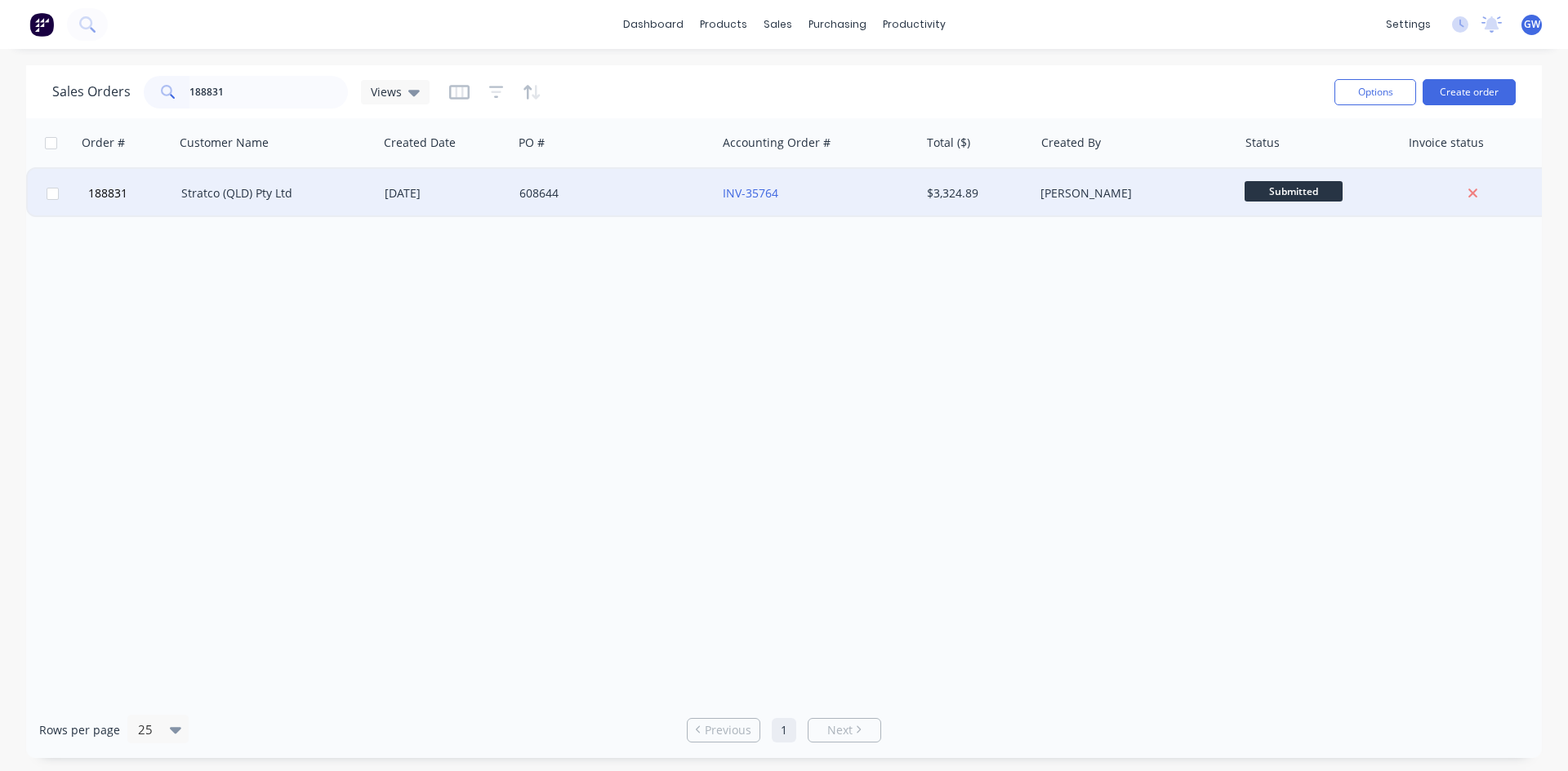
click at [986, 193] on div "$3,324.89" at bounding box center [974, 193] width 96 height 17
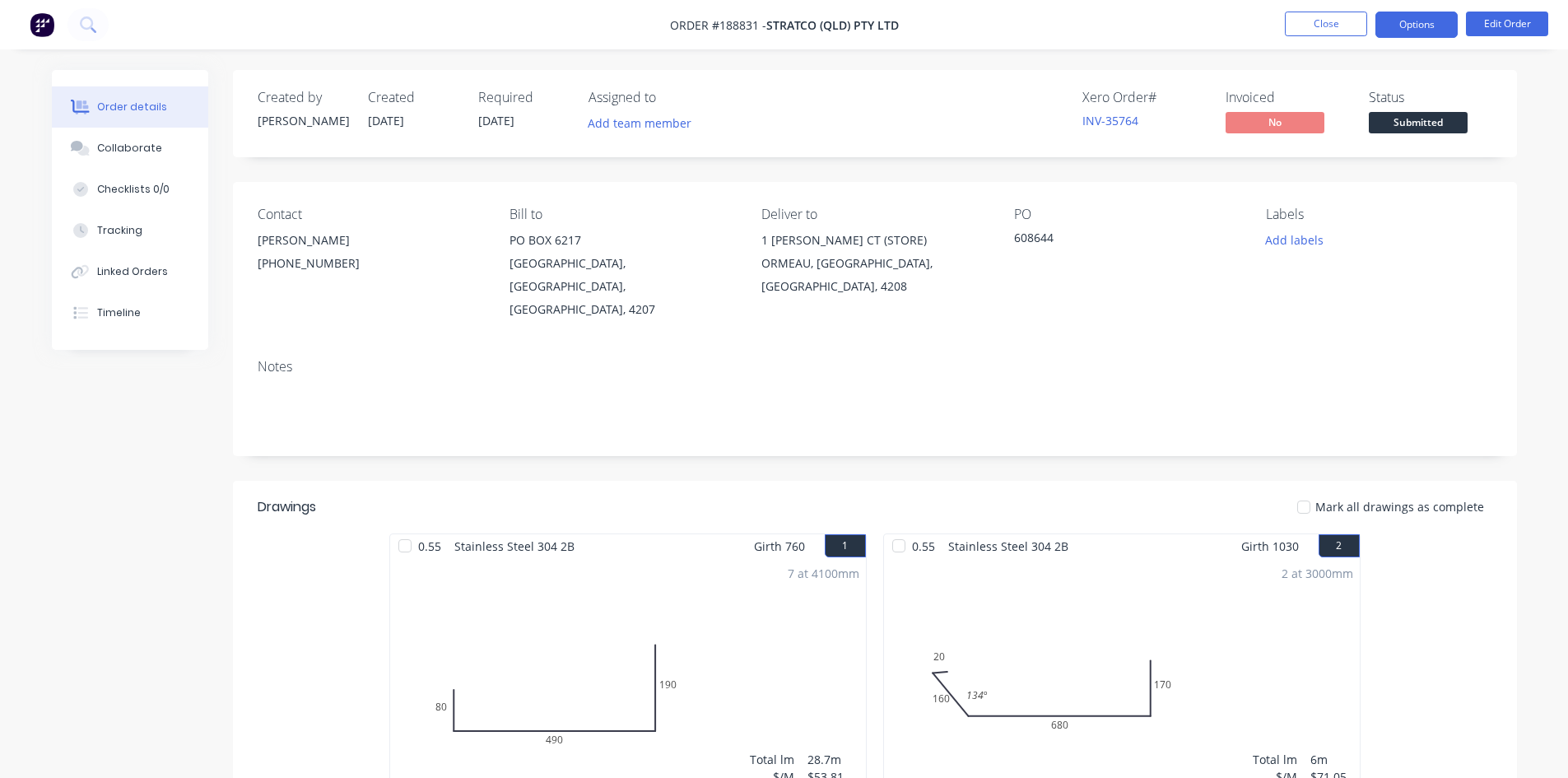
click at [1418, 26] on button "Options" at bounding box center [1416, 25] width 82 height 27
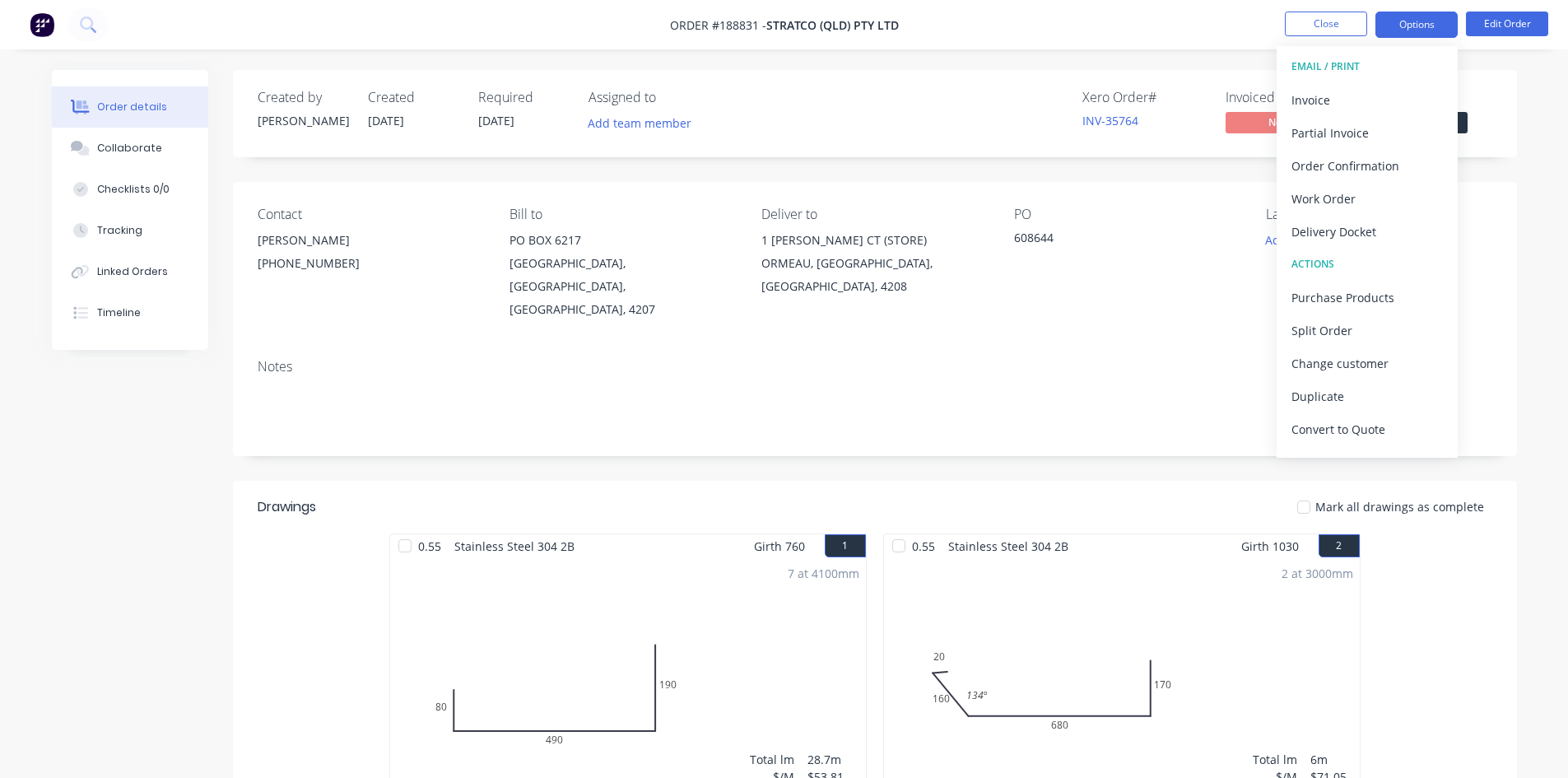
click at [1343, 96] on div "Invoice" at bounding box center [1367, 100] width 152 height 24
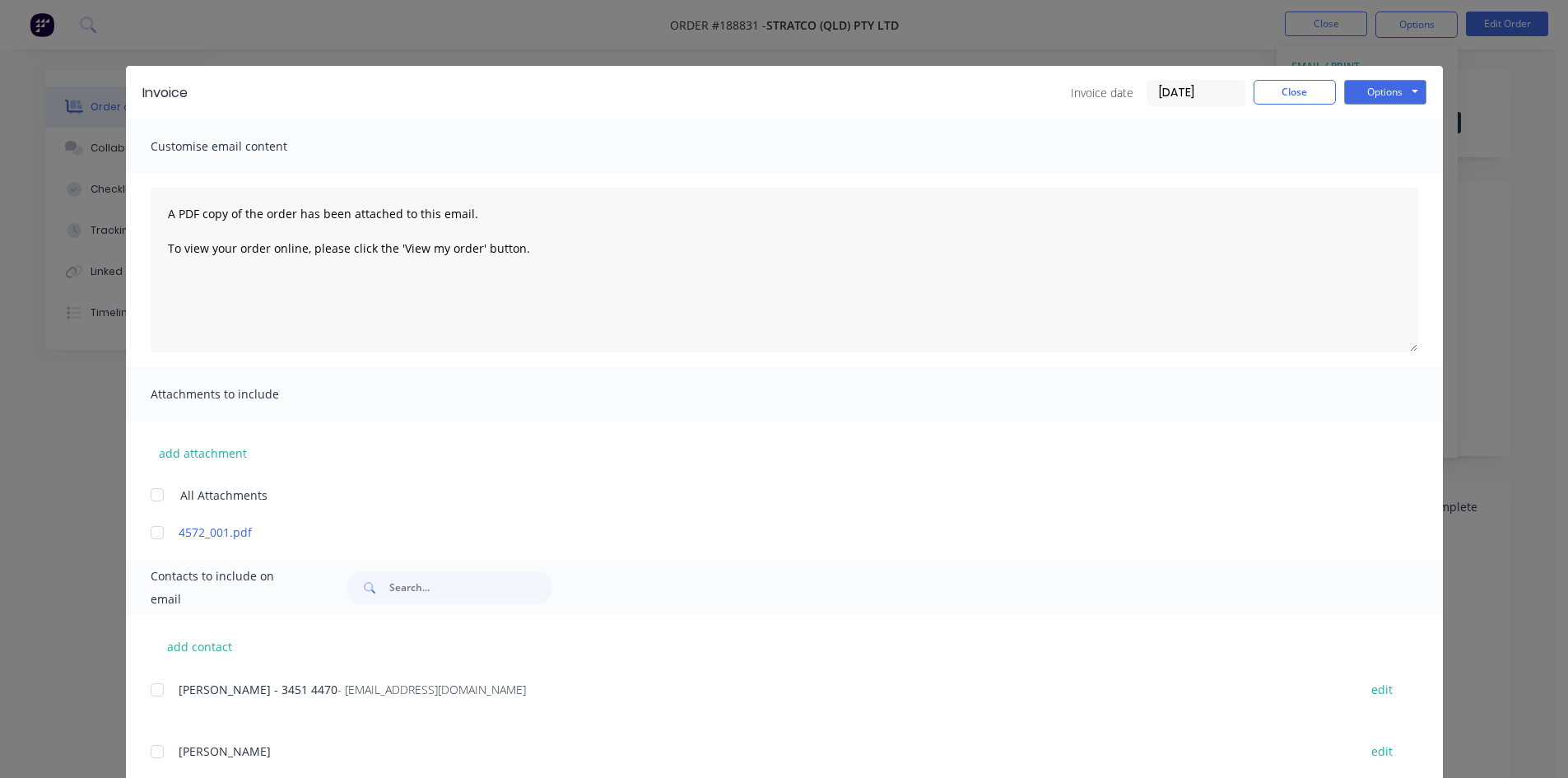
click at [155, 692] on div at bounding box center [157, 690] width 33 height 33
click at [1399, 94] on button "Options" at bounding box center [1385, 91] width 82 height 25
click at [1358, 175] on button "Email" at bounding box center [1397, 175] width 105 height 27
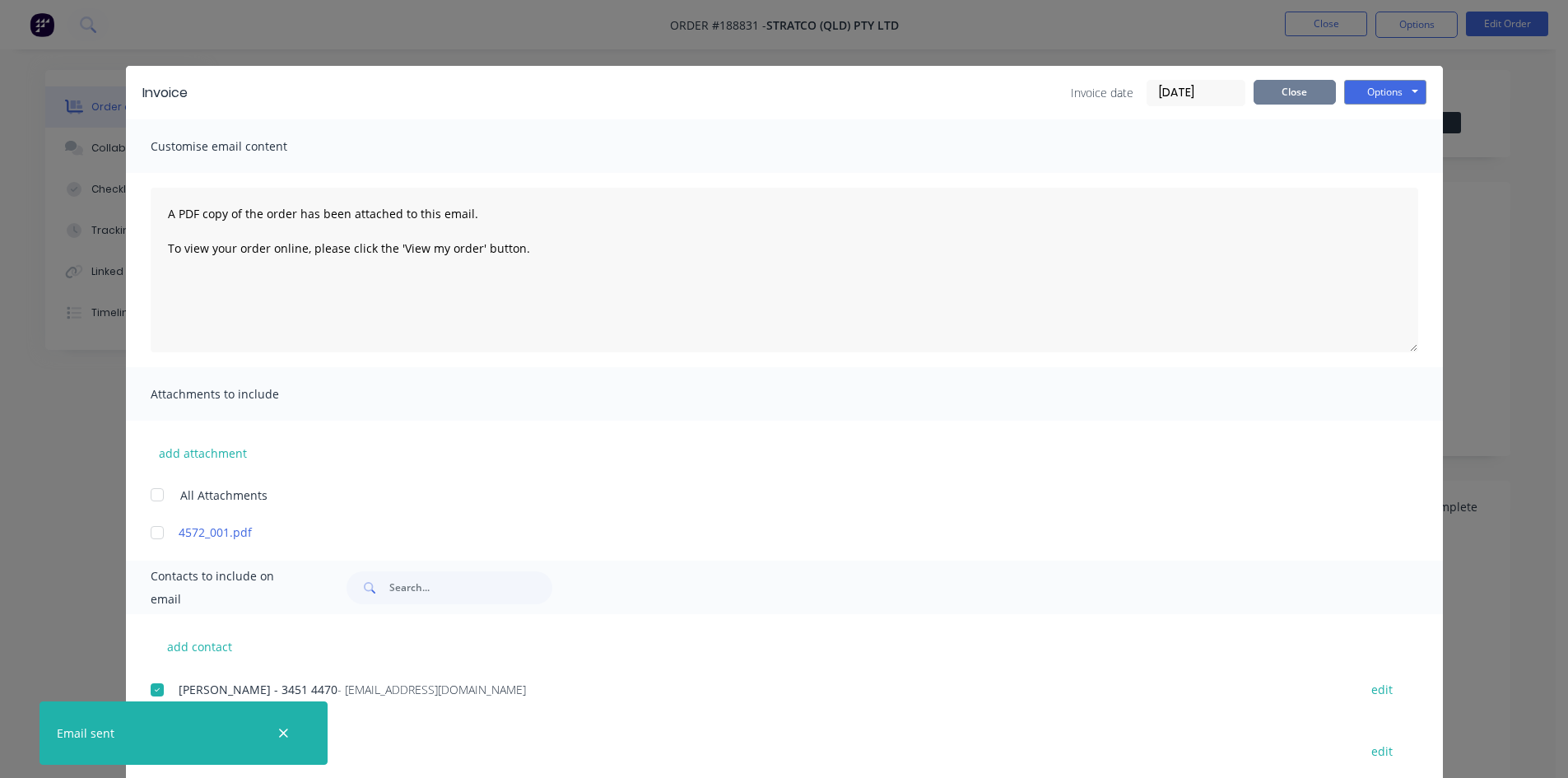
click at [1268, 103] on button "Close" at bounding box center [1295, 91] width 82 height 25
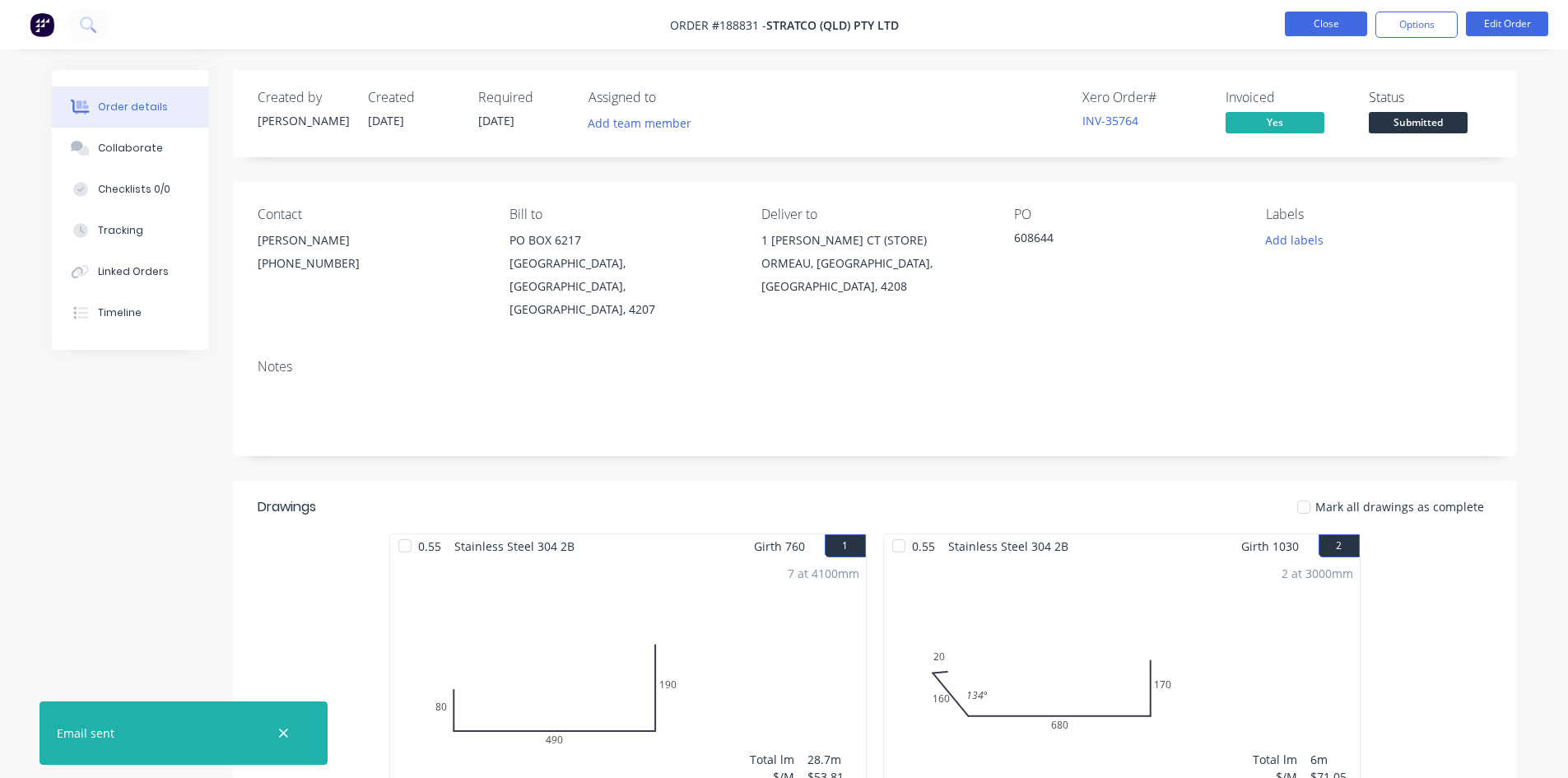
click at [1327, 29] on button "Close" at bounding box center [1326, 24] width 82 height 25
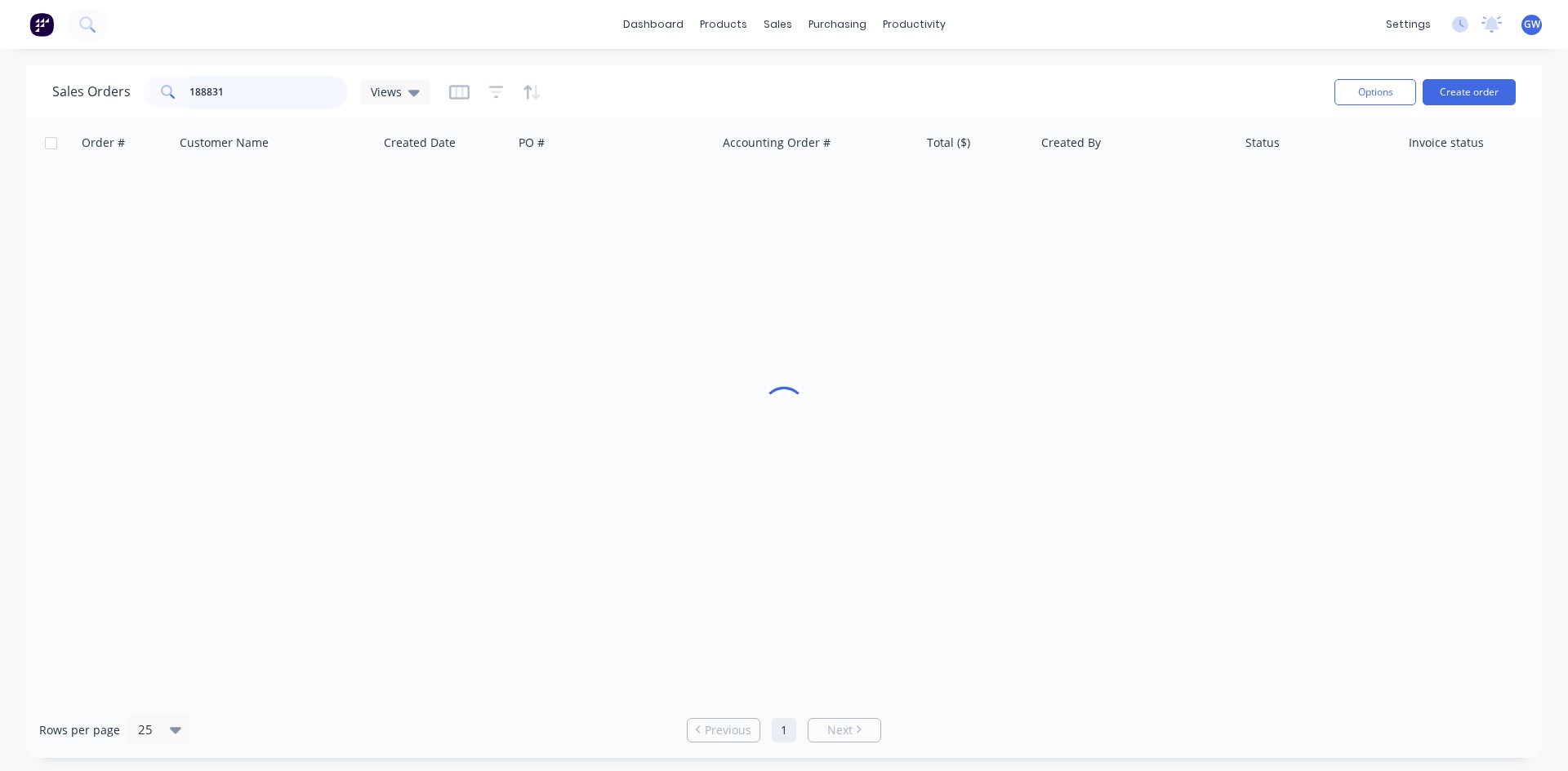
click at [239, 90] on input "188831" at bounding box center [269, 92] width 160 height 32
type input "188979"
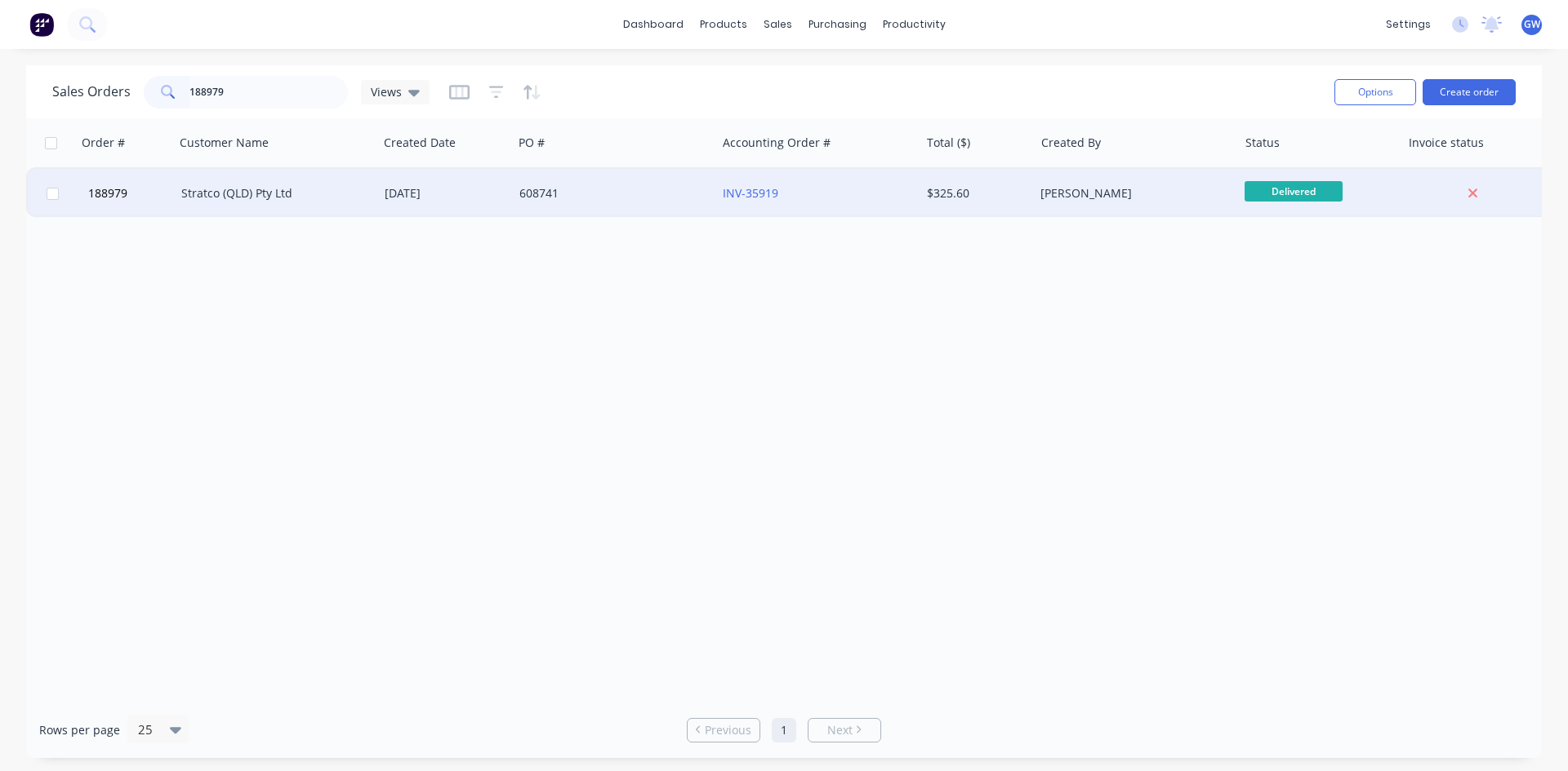
click at [351, 179] on div "Stratco (QLD) Pty Ltd" at bounding box center [276, 194] width 203 height 49
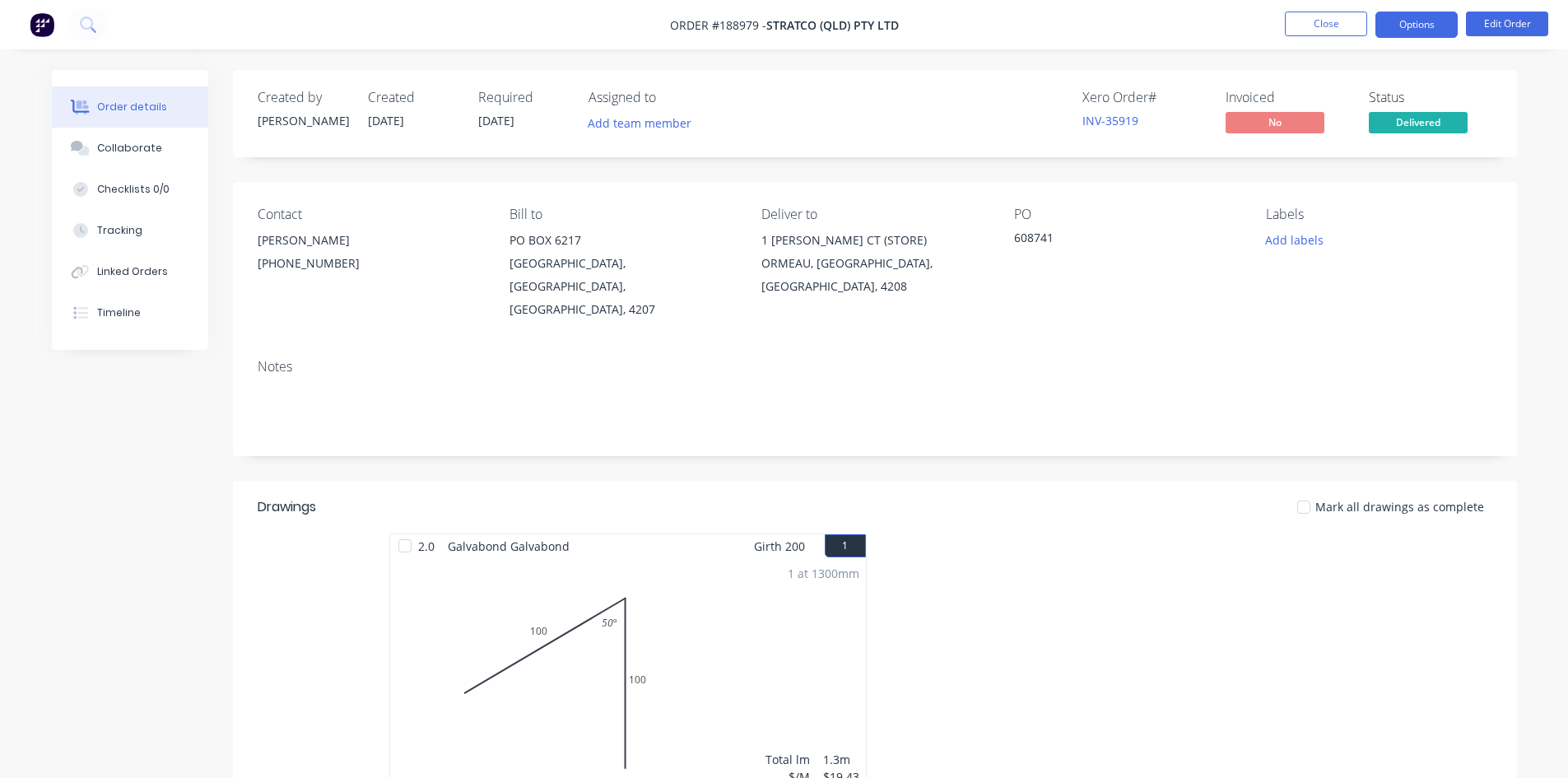
click at [1425, 26] on button "Options" at bounding box center [1416, 25] width 82 height 27
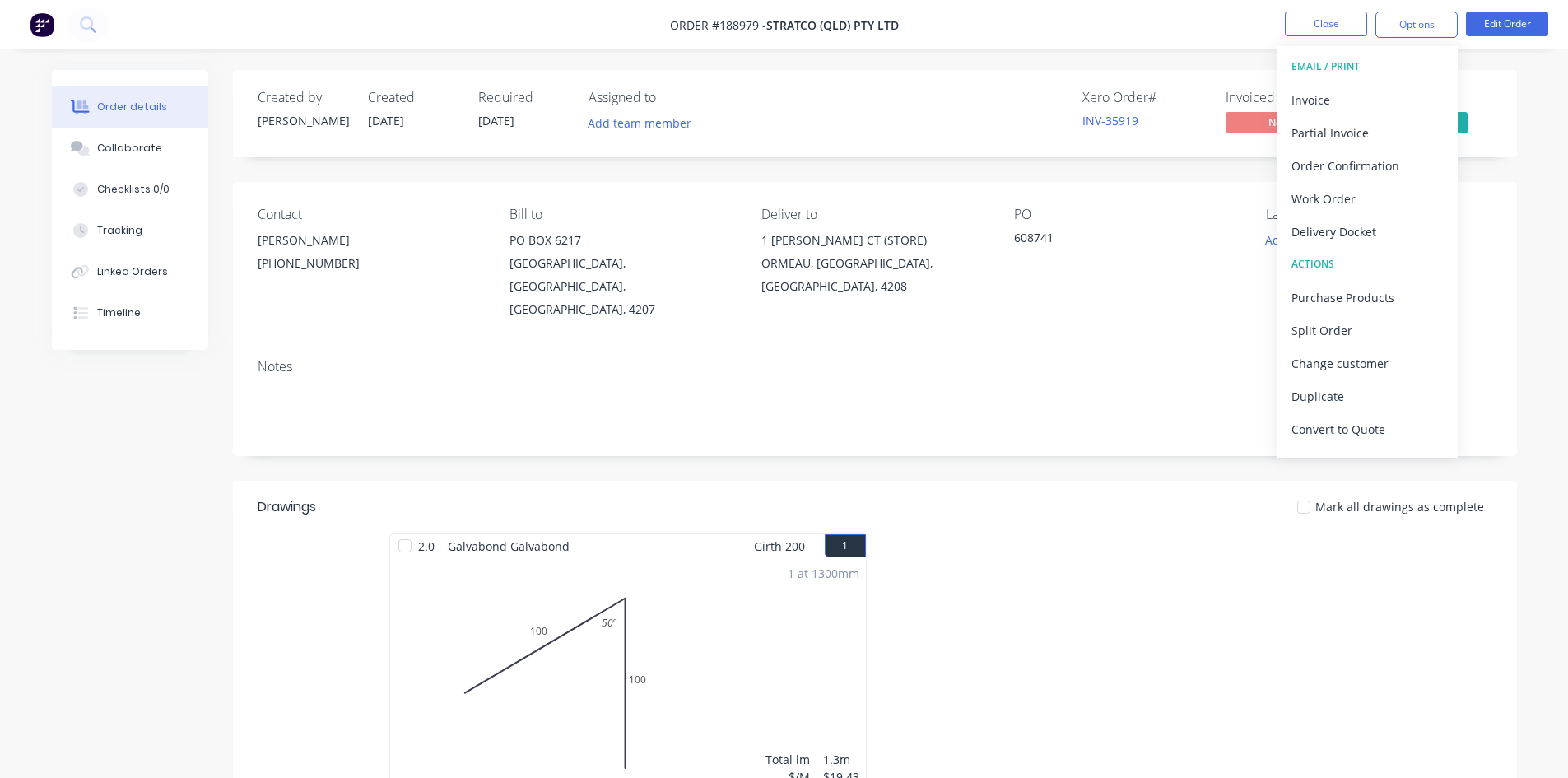
click at [1374, 89] on div "Invoice" at bounding box center [1367, 100] width 152 height 24
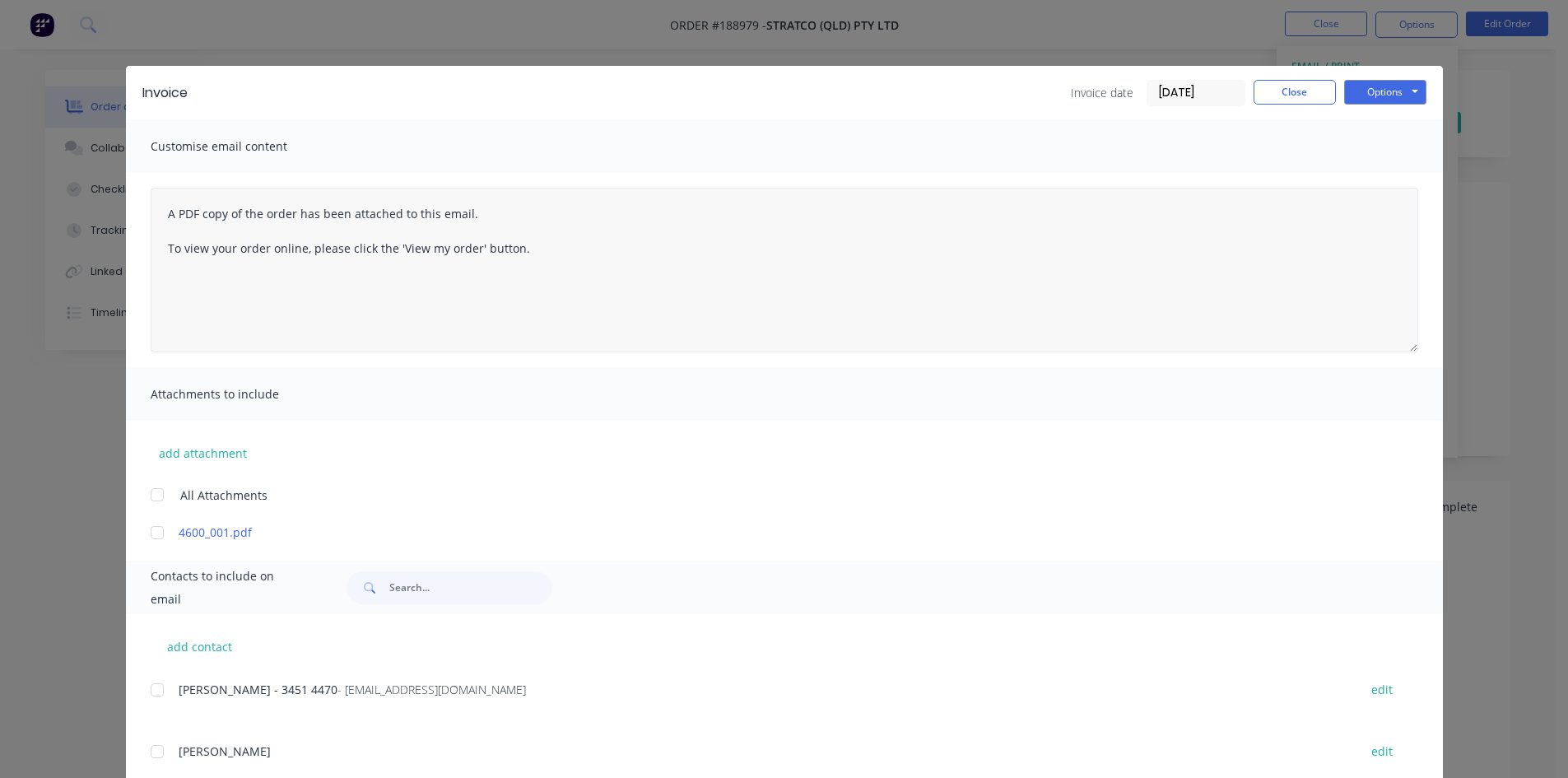
drag, startPoint x: 159, startPoint y: 696, endPoint x: 916, endPoint y: 298, distance: 855.3
click at [160, 696] on div at bounding box center [157, 690] width 33 height 33
click at [1383, 84] on button "Options" at bounding box center [1385, 91] width 82 height 25
click at [1393, 174] on button "Email" at bounding box center [1397, 175] width 105 height 27
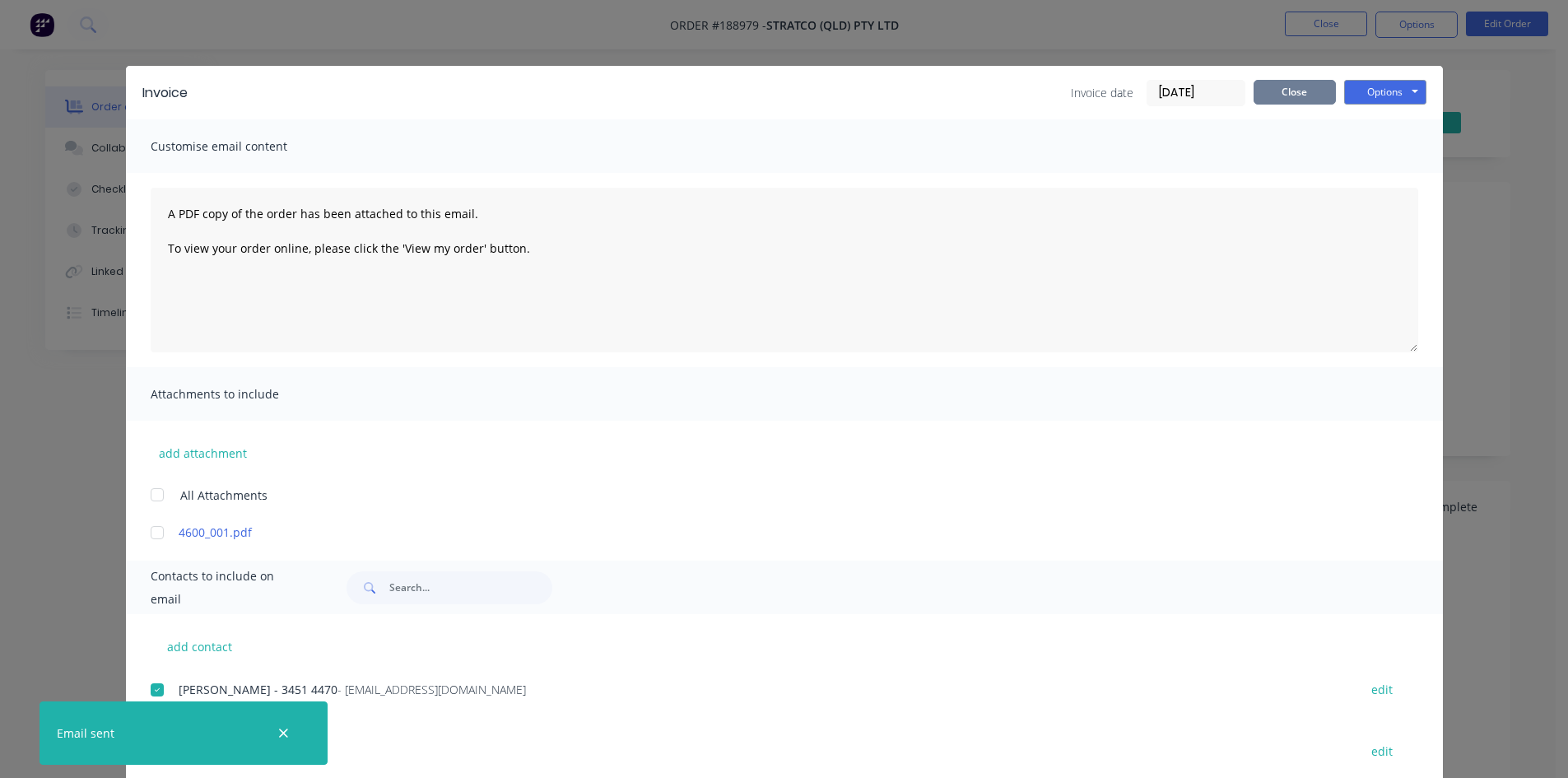
click at [1295, 89] on button "Close" at bounding box center [1295, 91] width 82 height 25
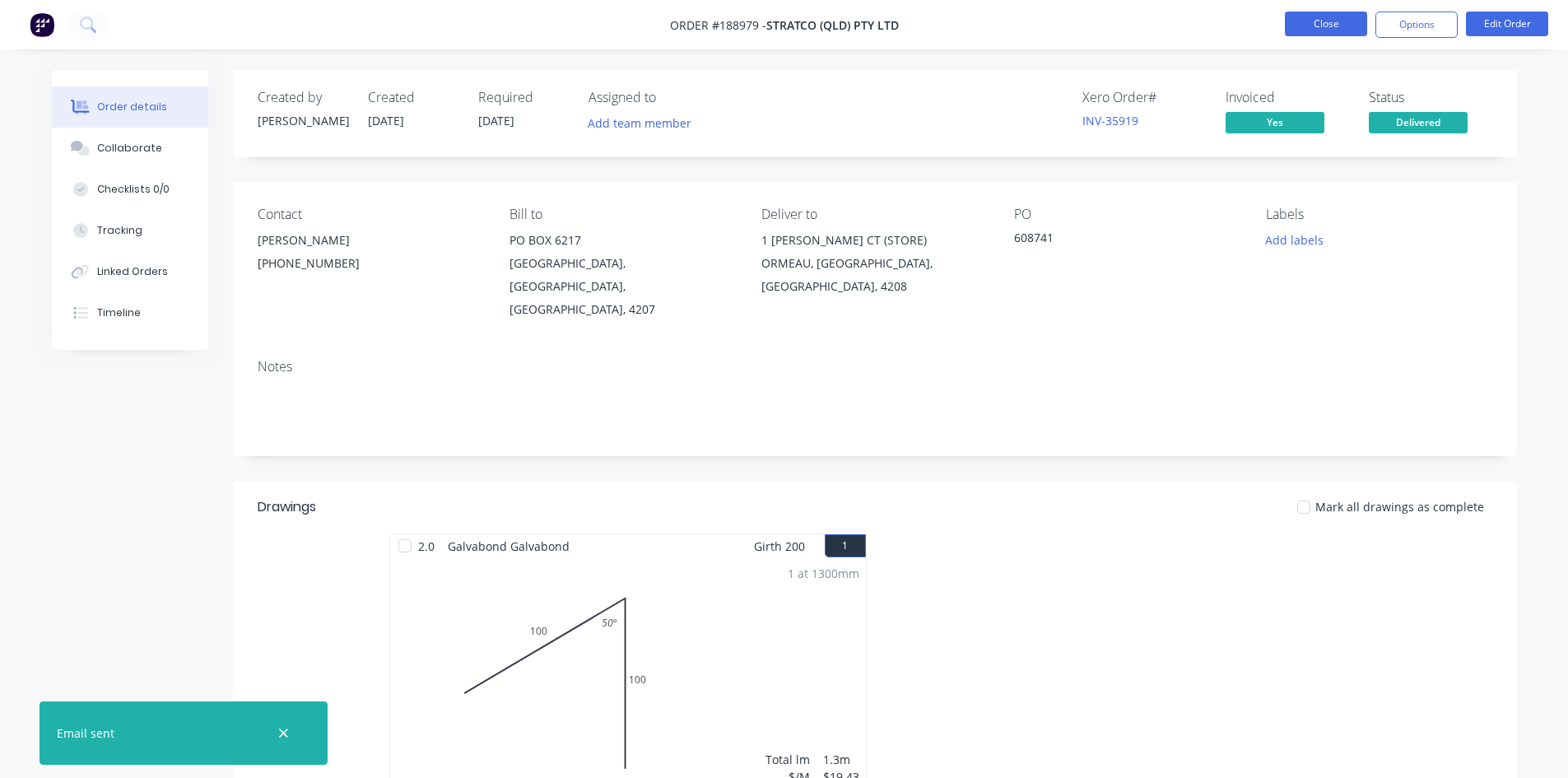
click at [1346, 18] on button "Close" at bounding box center [1326, 24] width 82 height 25
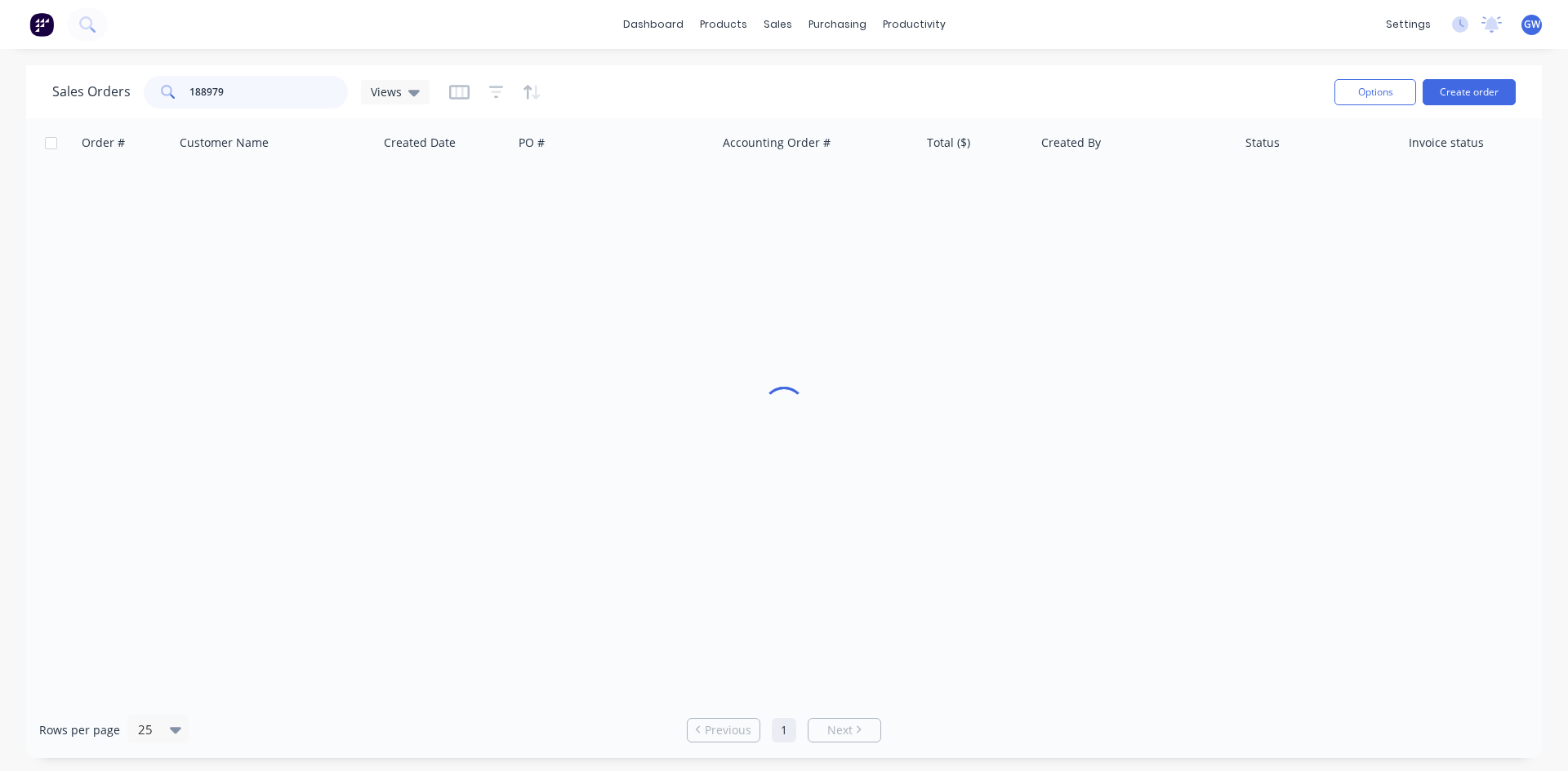
click at [259, 92] on input "188979" at bounding box center [269, 92] width 160 height 32
type input "188240"
click at [1001, 168] on div "188240 Stratco (QLD) Pty Ltd 05 Aug 2025 608642 INV-35766 $146.45 Michael Himon…" at bounding box center [790, 192] width 1527 height 50
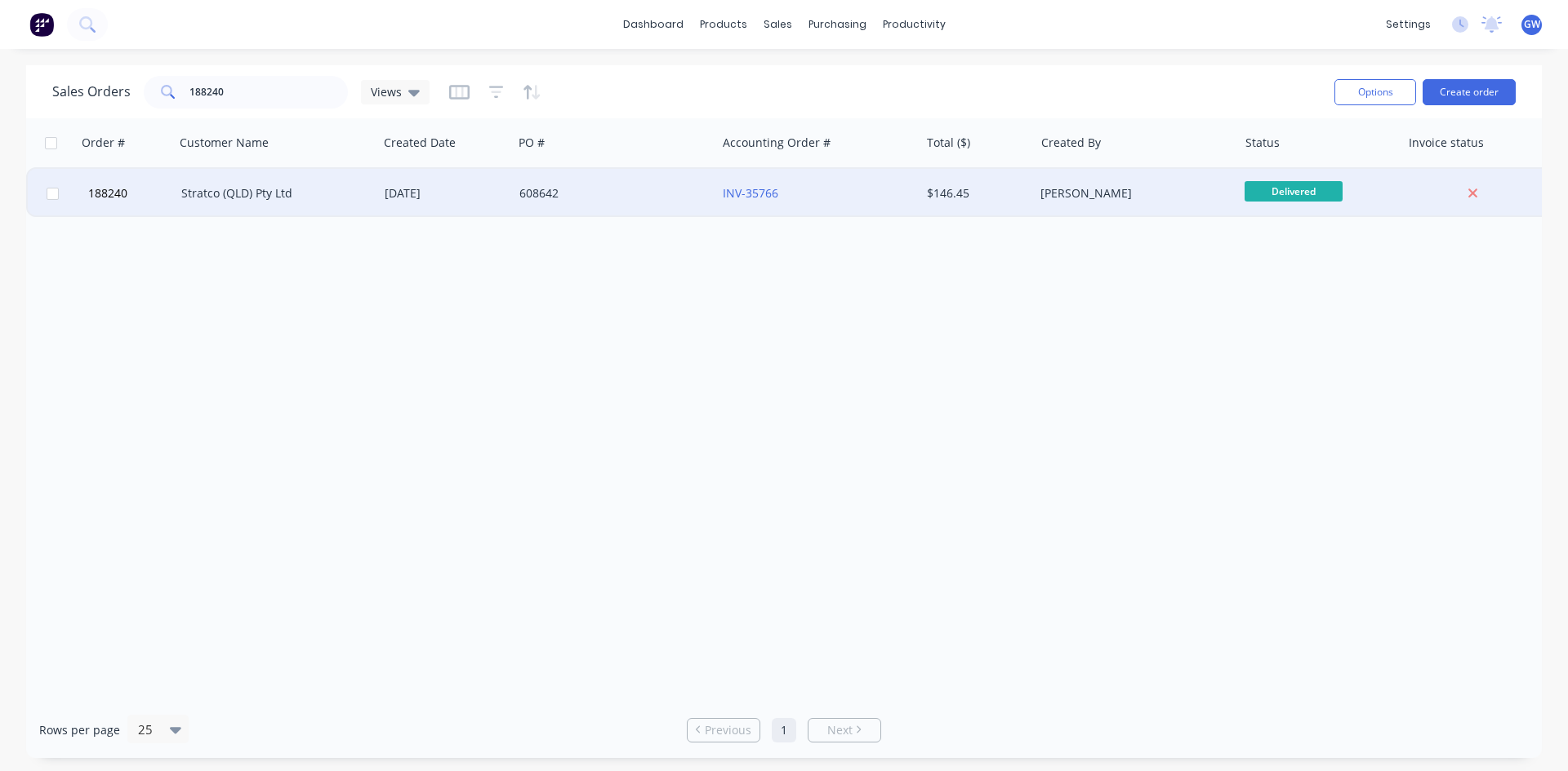
click at [1014, 180] on div "$146.45" at bounding box center [977, 194] width 114 height 49
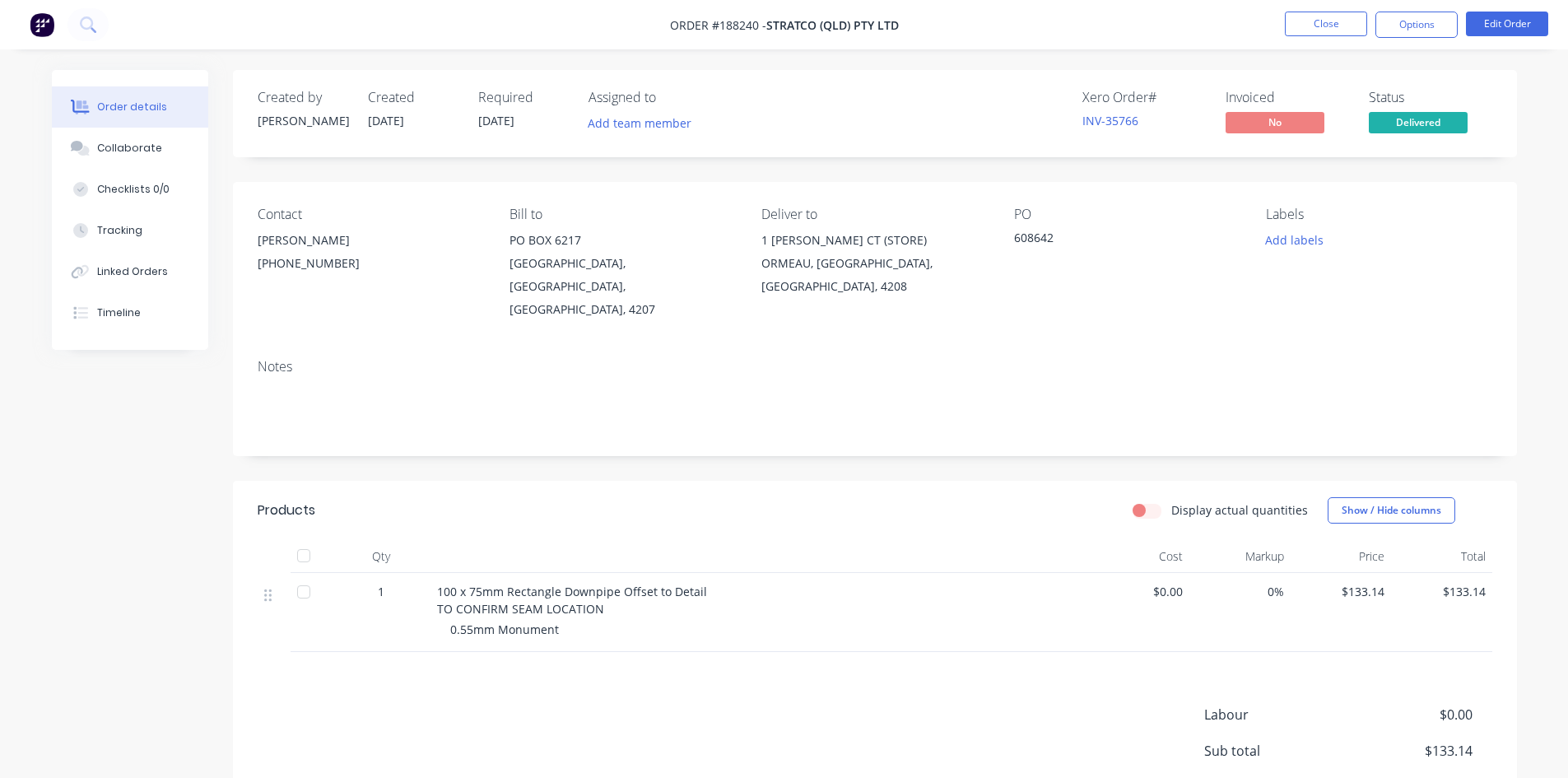
drag, startPoint x: 1420, startPoint y: 12, endPoint x: 1390, endPoint y: 41, distance: 41.7
click at [1420, 12] on button "Options" at bounding box center [1416, 25] width 82 height 27
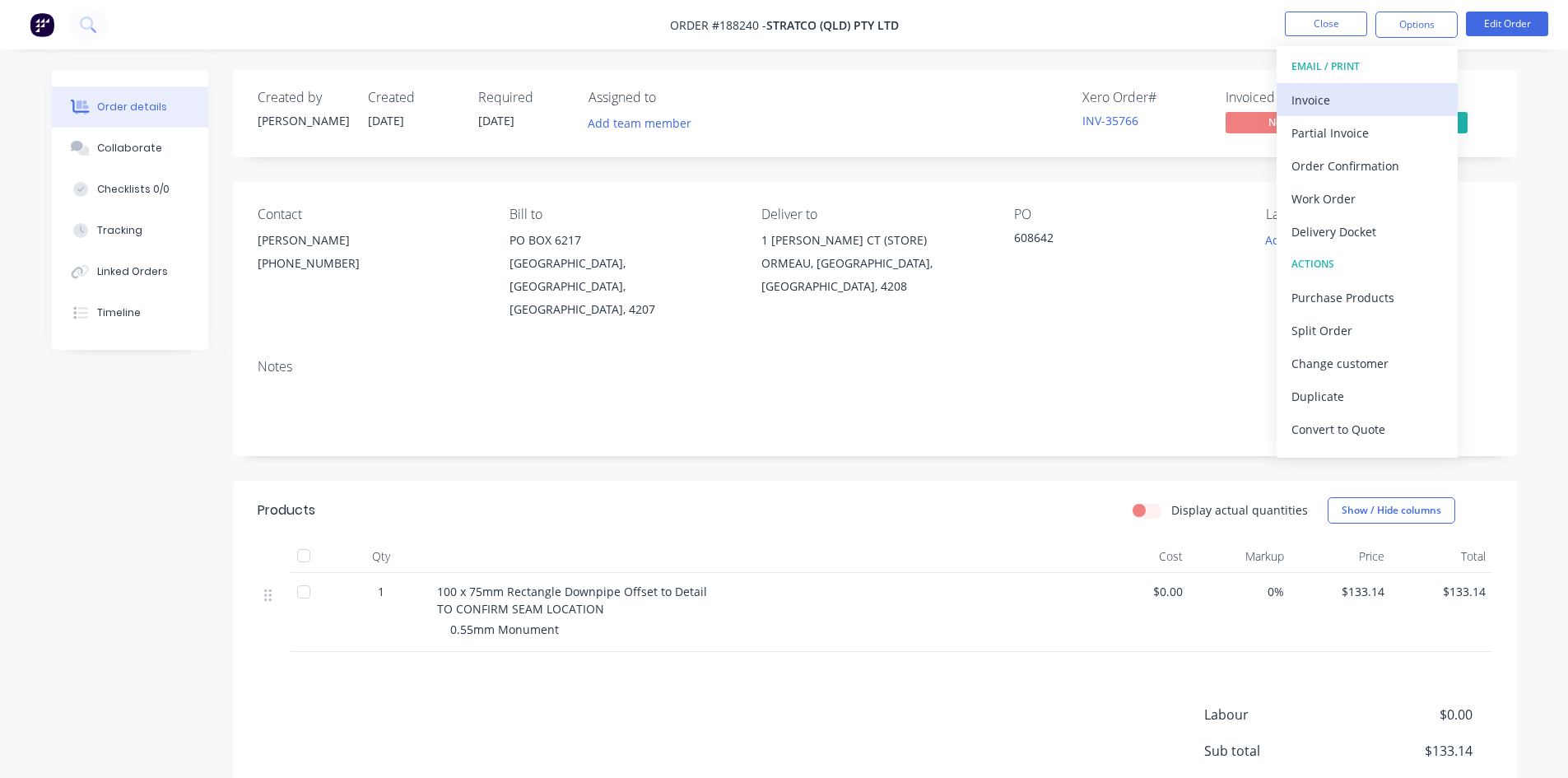
click at [1324, 90] on div "Invoice" at bounding box center [1367, 100] width 152 height 24
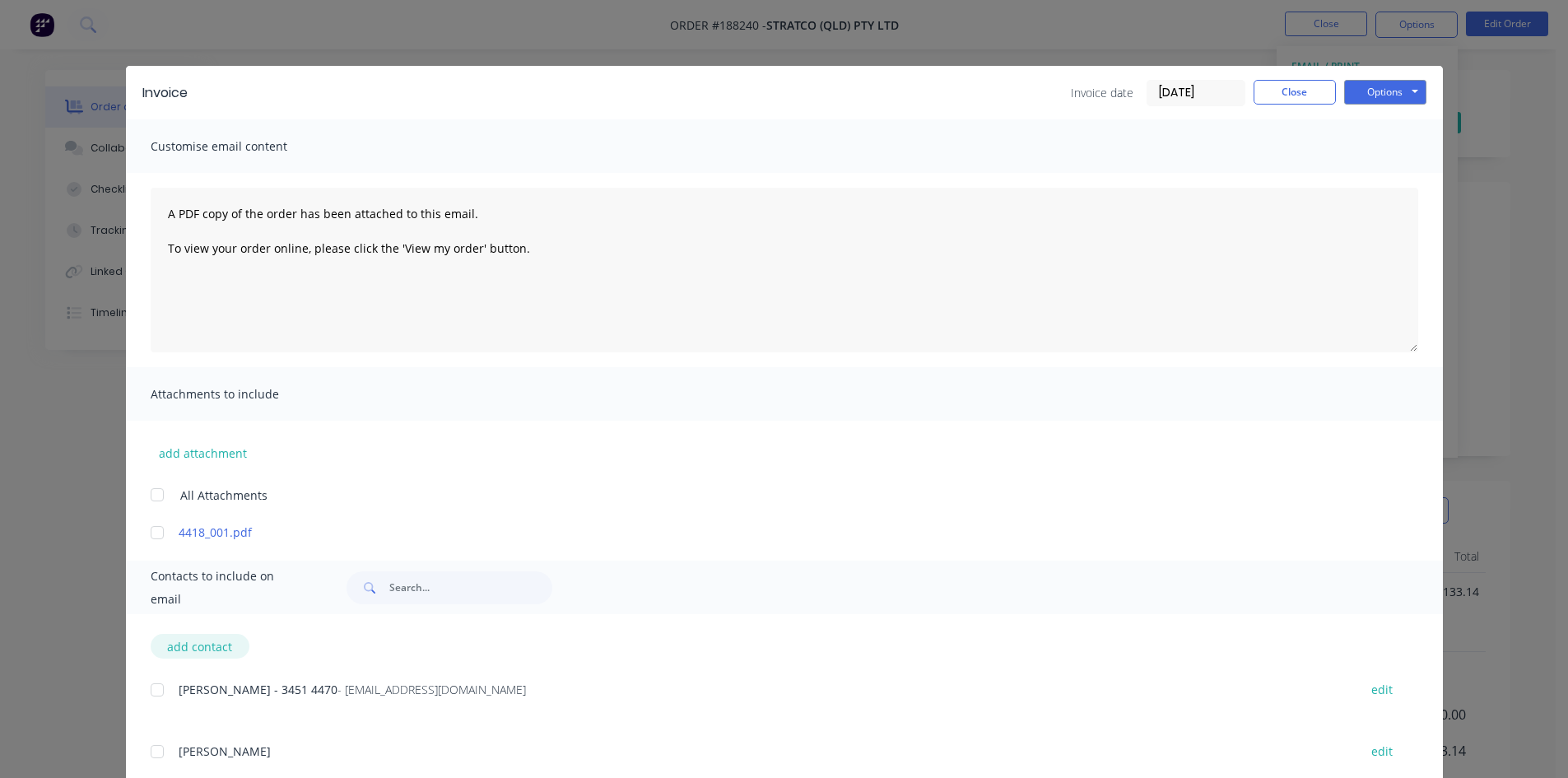
drag, startPoint x: 150, startPoint y: 682, endPoint x: 202, endPoint y: 653, distance: 59.5
click at [151, 683] on div at bounding box center [157, 690] width 33 height 33
click at [1374, 87] on button "Options" at bounding box center [1385, 91] width 82 height 25
click at [1377, 176] on button "Email" at bounding box center [1397, 175] width 105 height 27
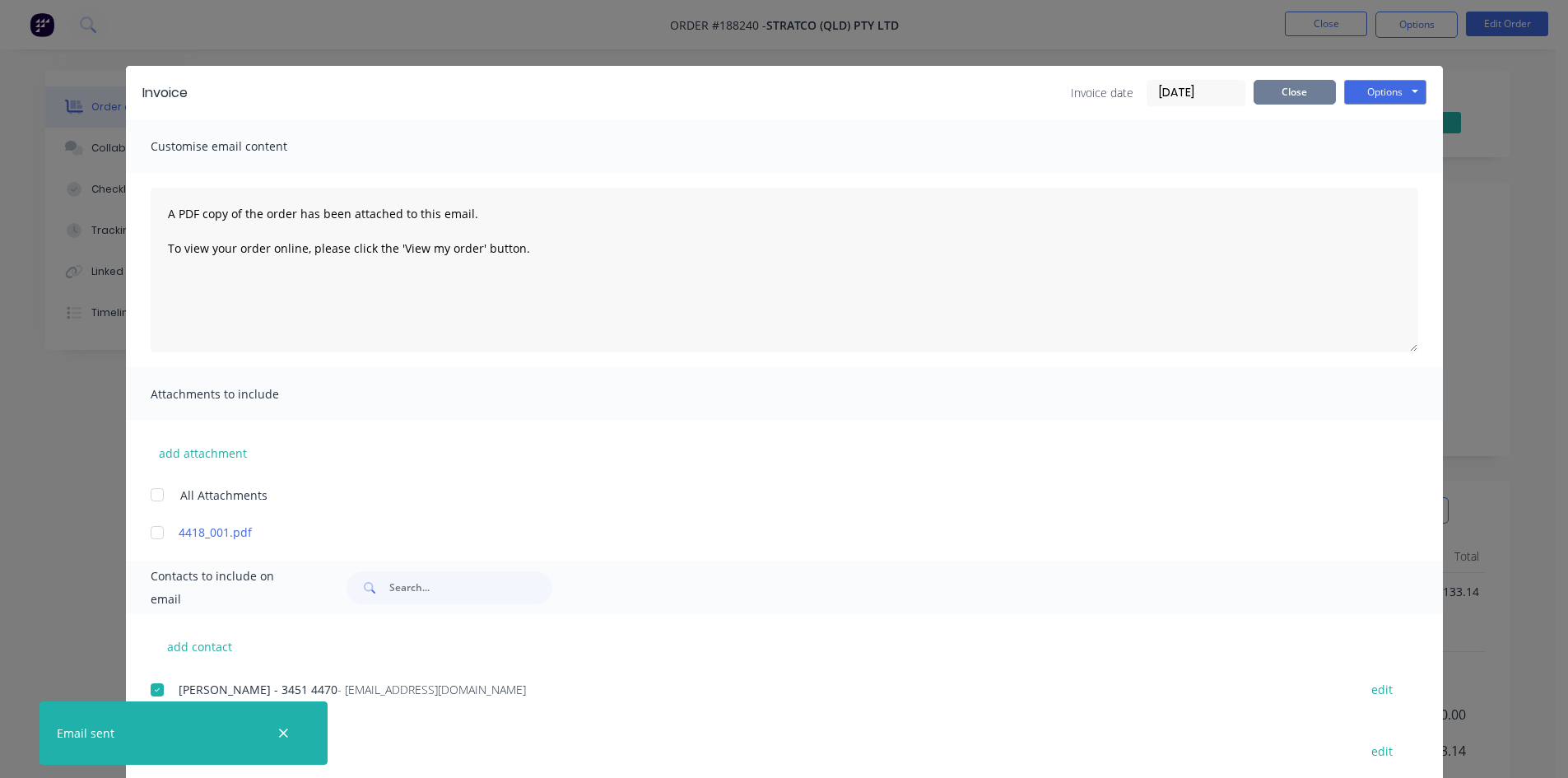
click at [1272, 97] on button "Close" at bounding box center [1295, 91] width 82 height 25
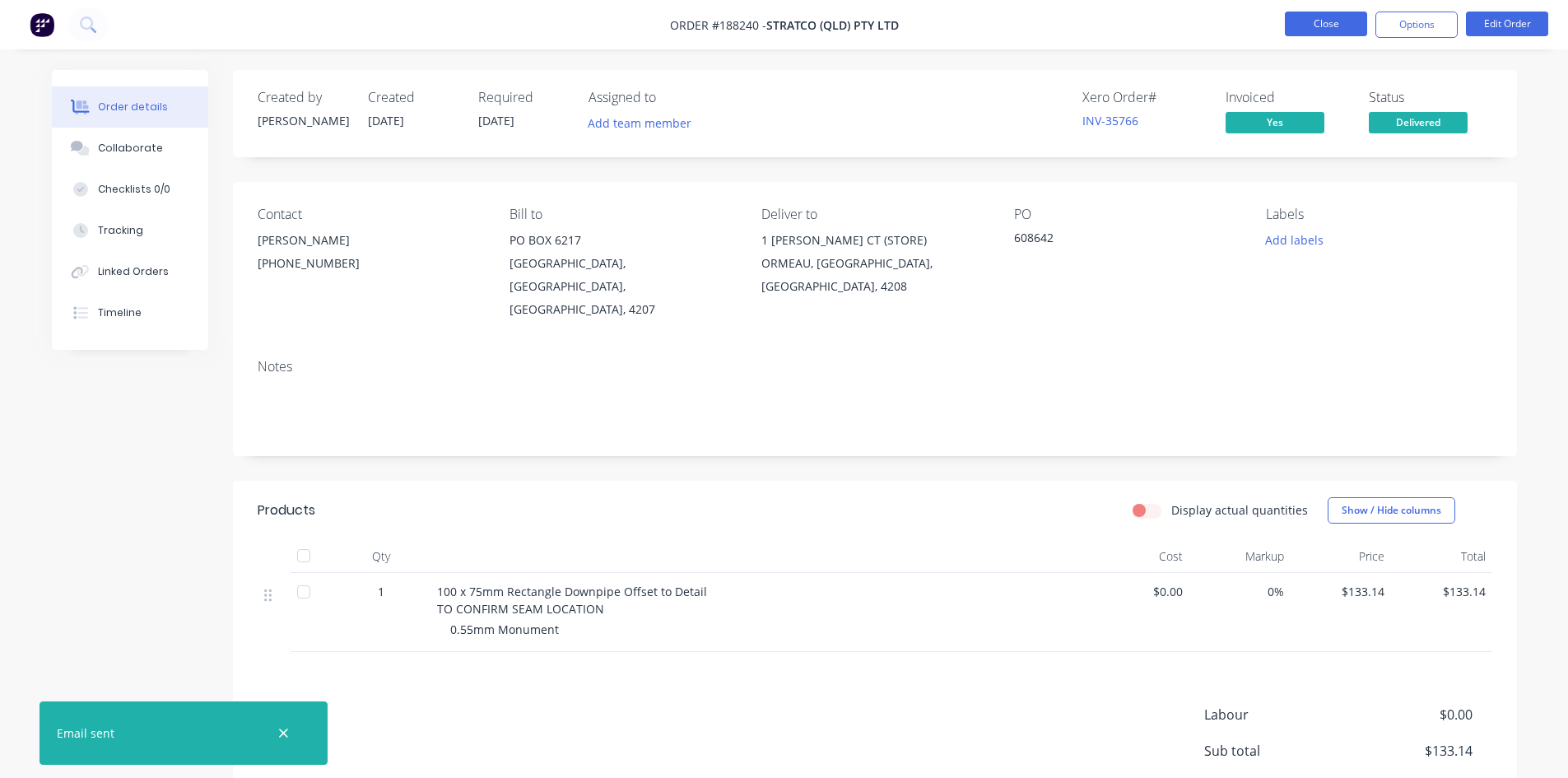
click at [1351, 25] on button "Close" at bounding box center [1326, 24] width 82 height 25
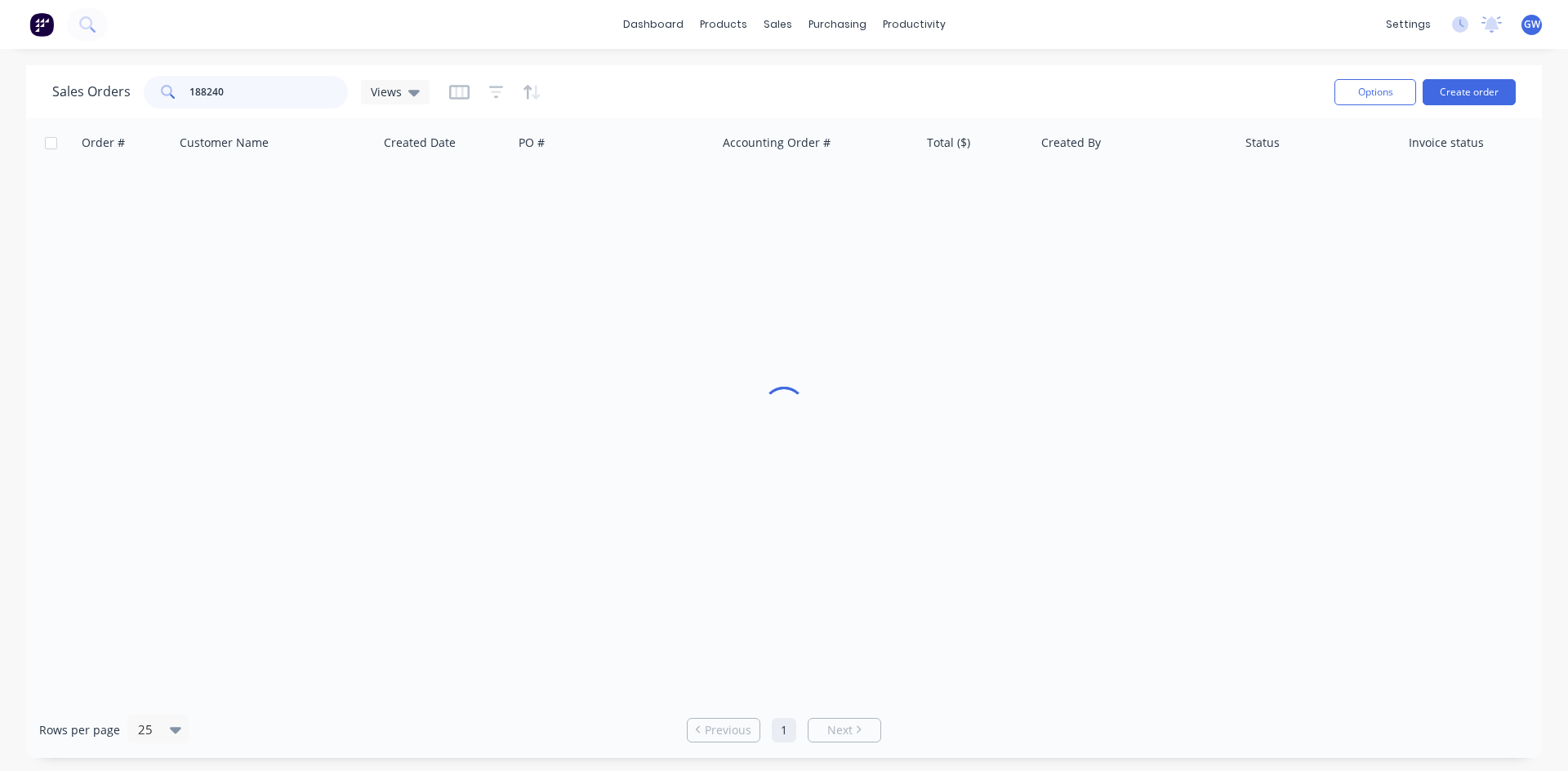
click at [294, 89] on input "188240" at bounding box center [269, 92] width 160 height 32
type input "189019"
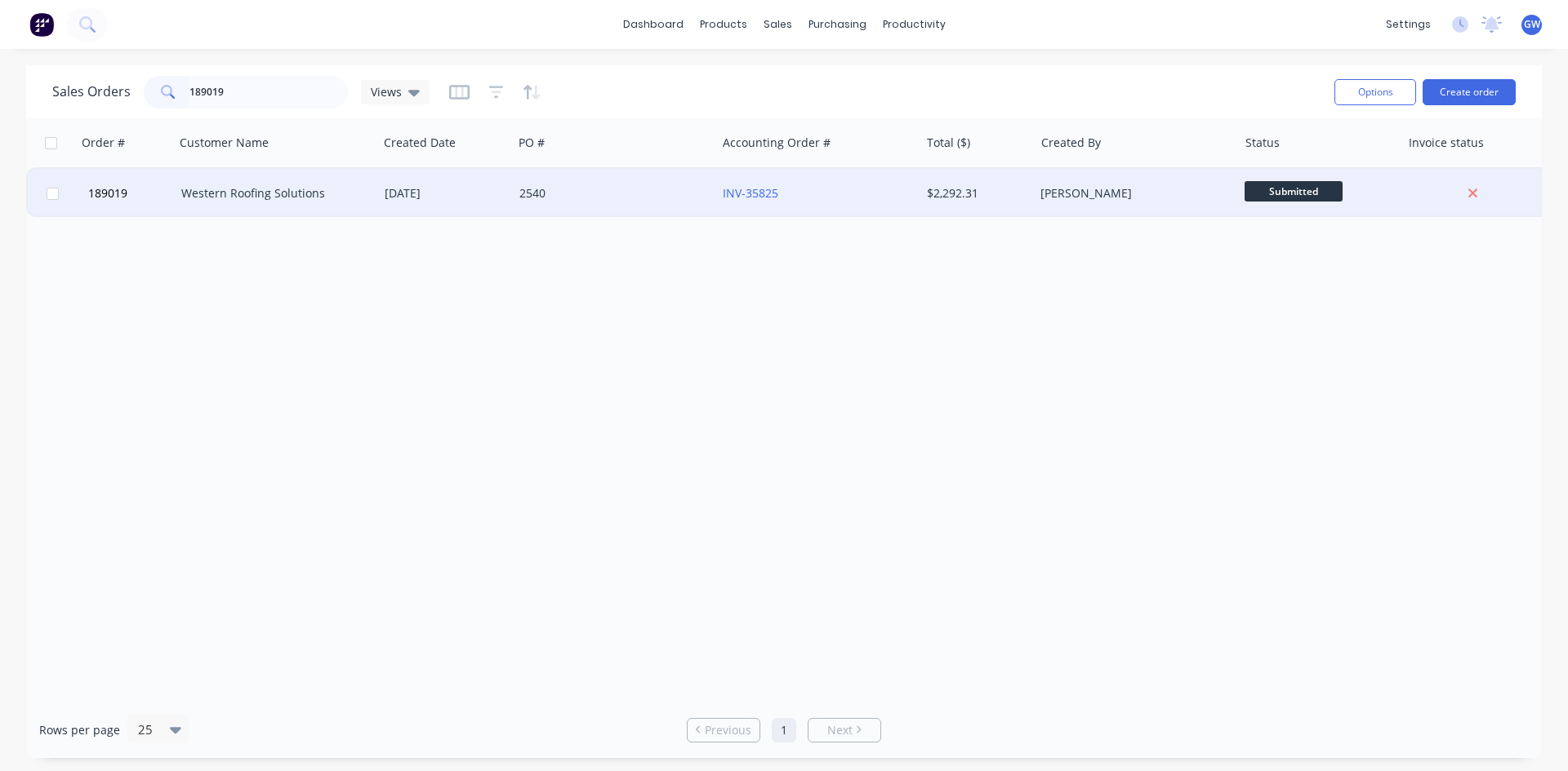
click at [350, 200] on div "Western Roofing Solutions" at bounding box center [272, 193] width 181 height 17
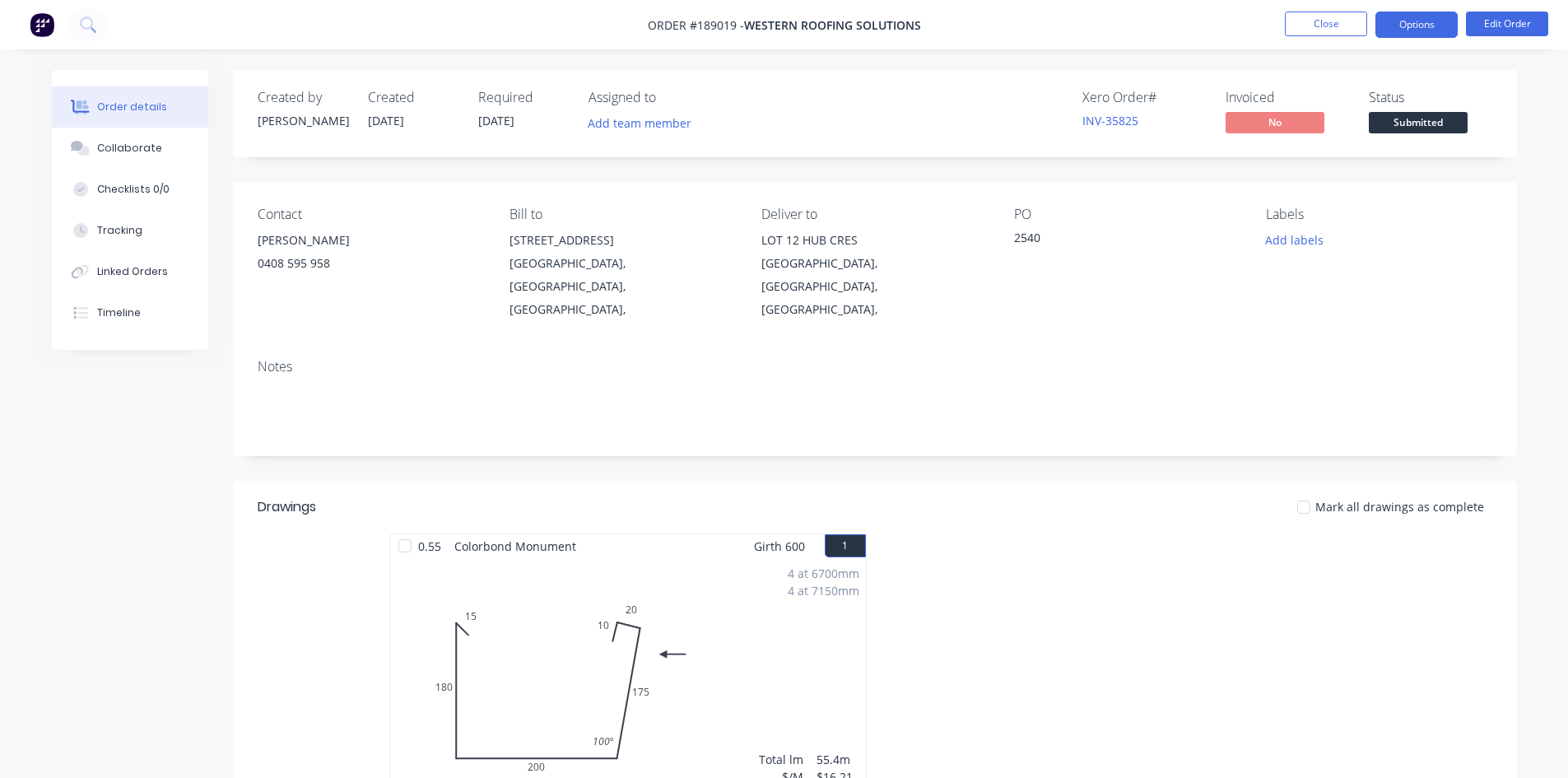
click at [1426, 17] on button "Options" at bounding box center [1416, 25] width 82 height 27
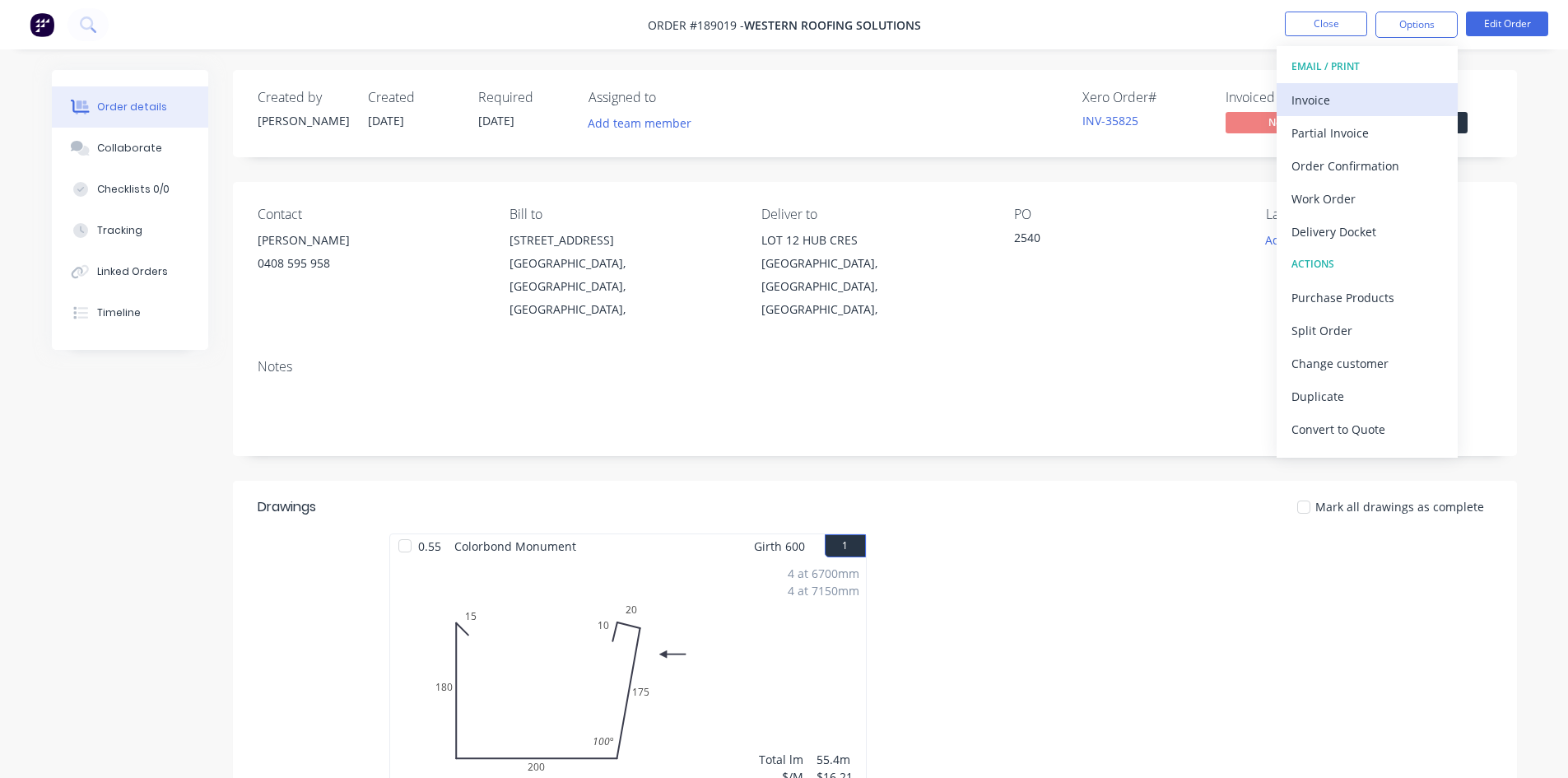
click at [1318, 86] on button "Invoice" at bounding box center [1367, 99] width 181 height 33
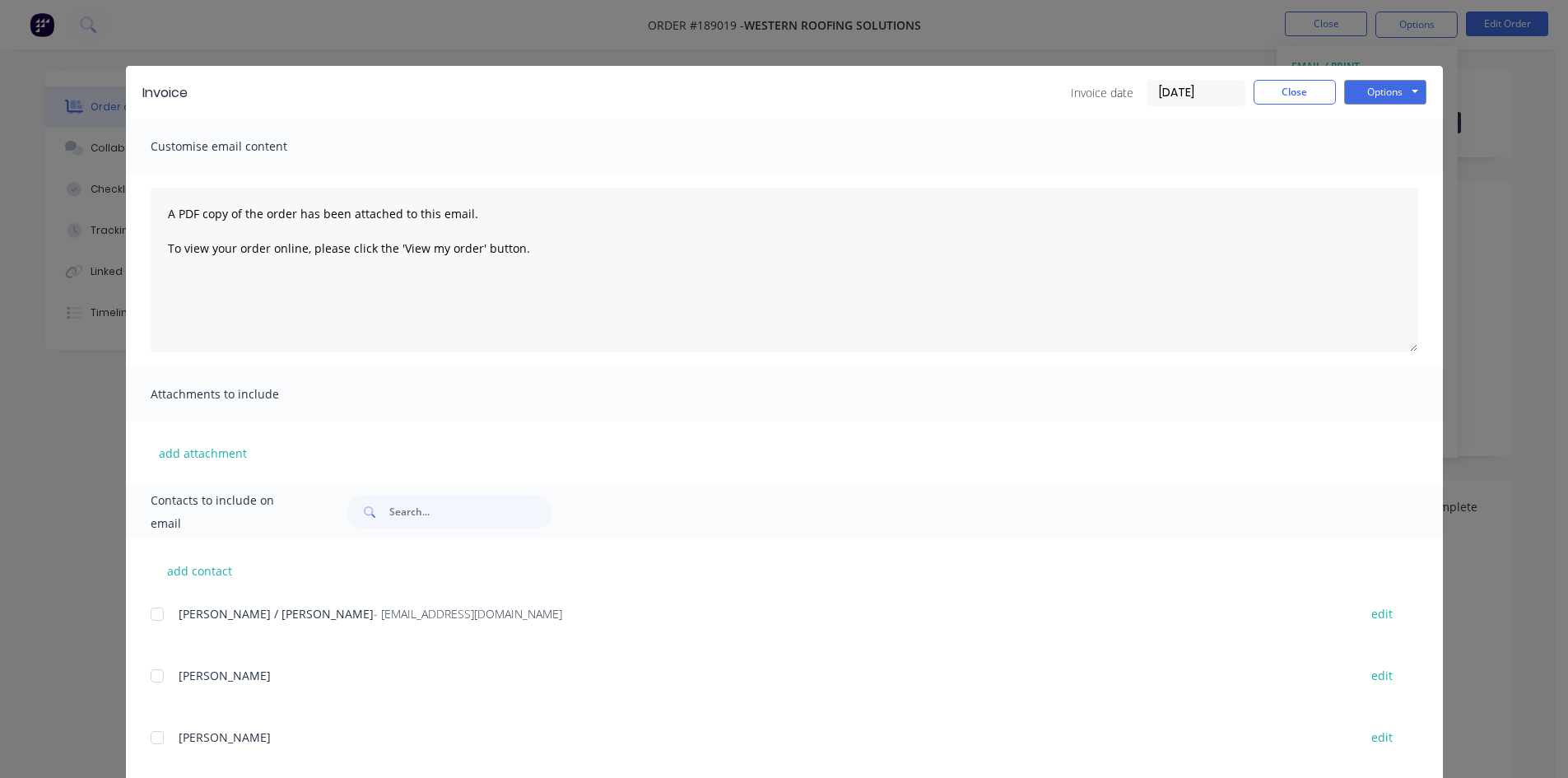
click at [159, 609] on div at bounding box center [157, 614] width 33 height 33
click at [1396, 89] on button "Options" at bounding box center [1385, 91] width 82 height 25
click at [1369, 176] on button "Email" at bounding box center [1397, 175] width 105 height 27
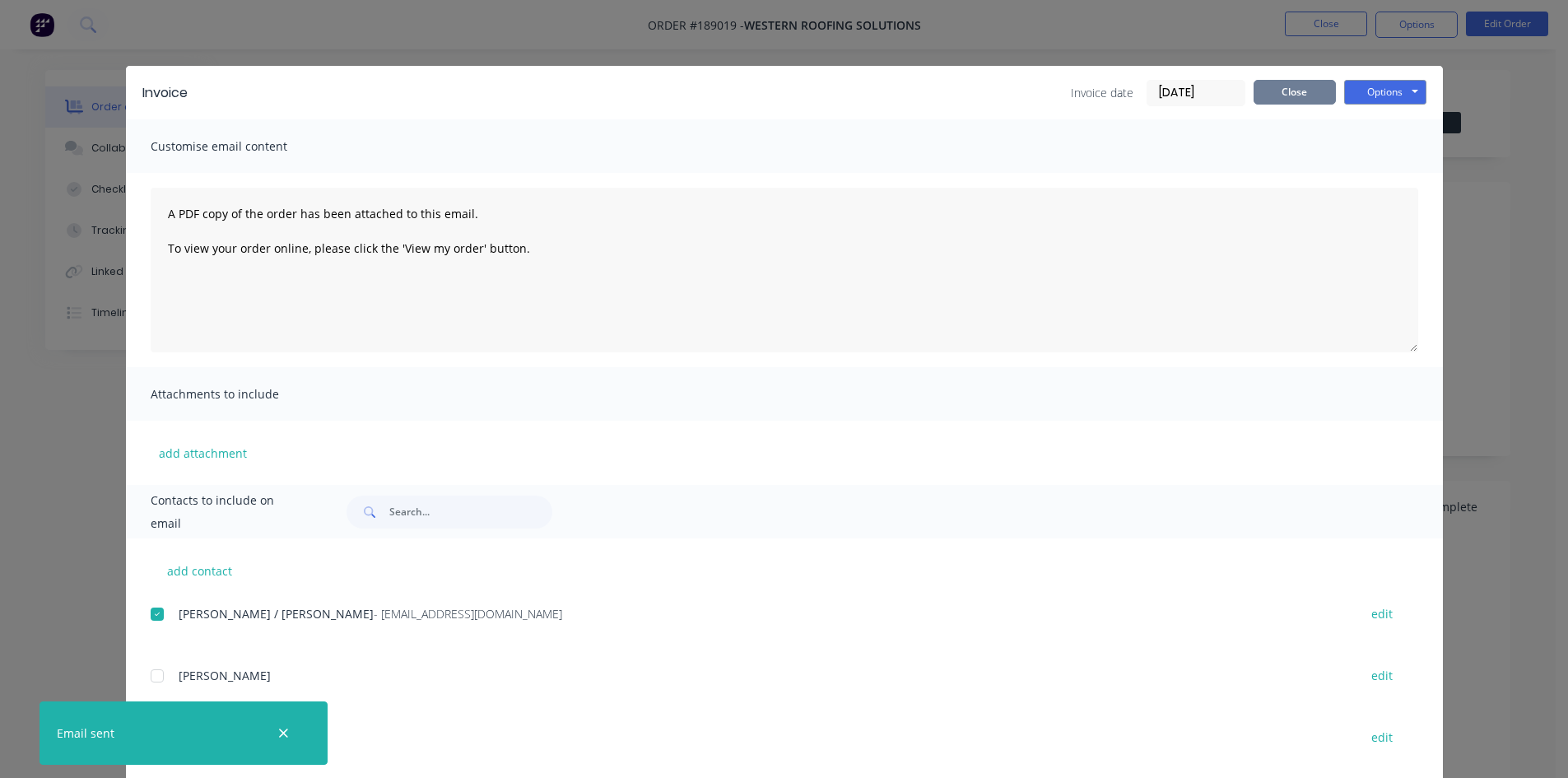
click at [1316, 84] on button "Close" at bounding box center [1295, 91] width 82 height 25
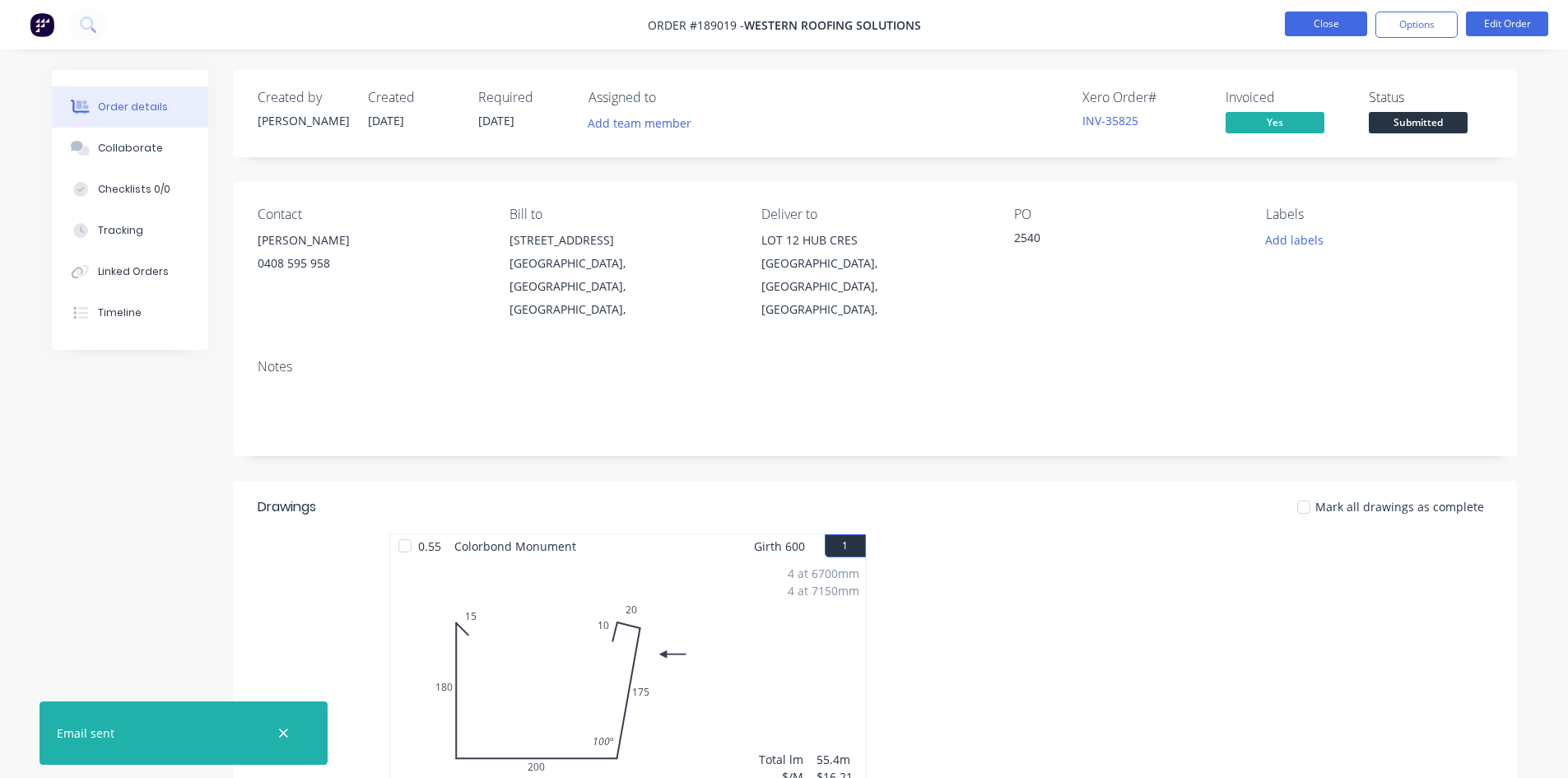
click at [1331, 25] on button "Close" at bounding box center [1326, 24] width 82 height 25
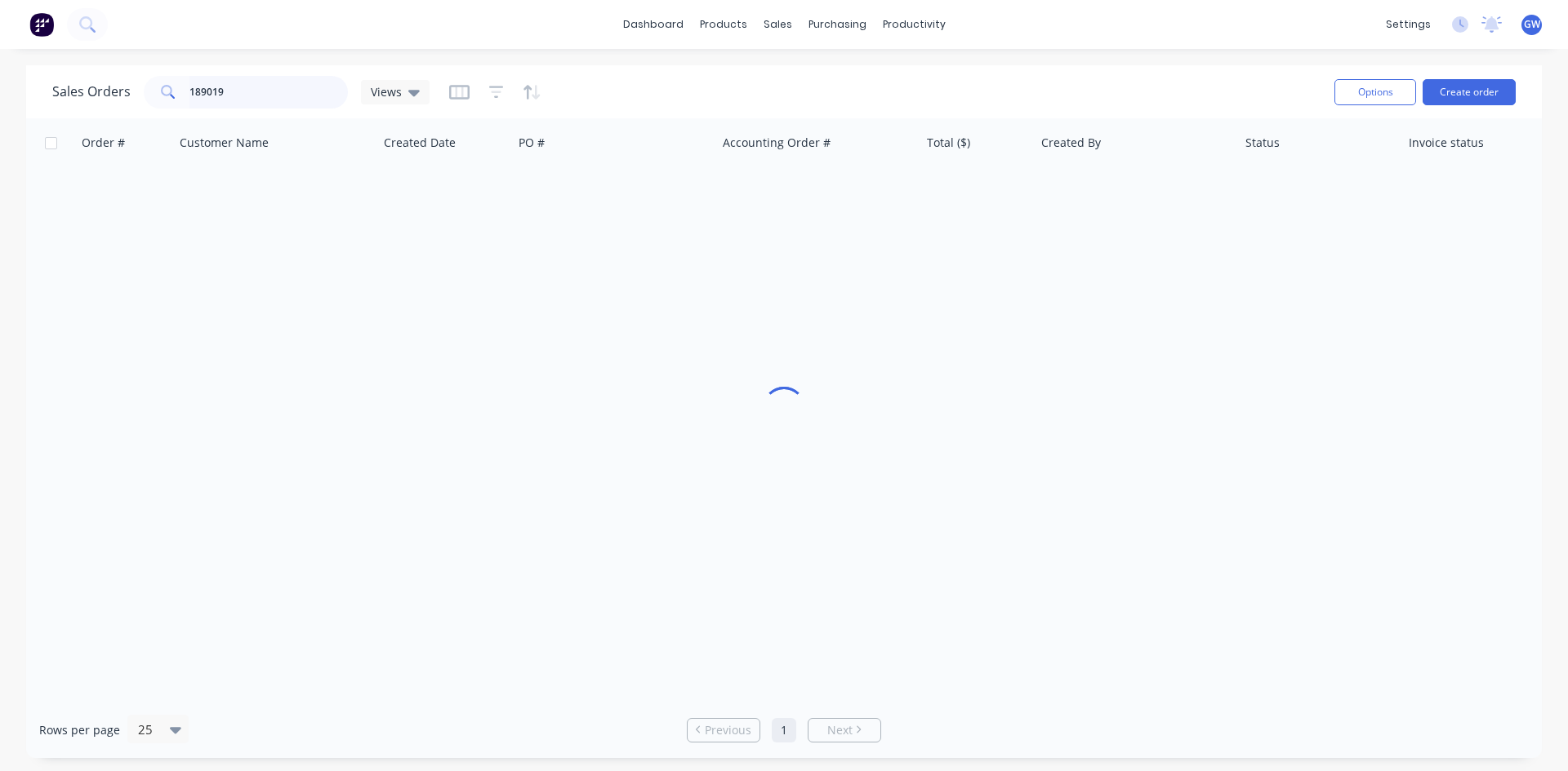
click at [250, 84] on input "189019" at bounding box center [269, 92] width 160 height 32
type input "189417"
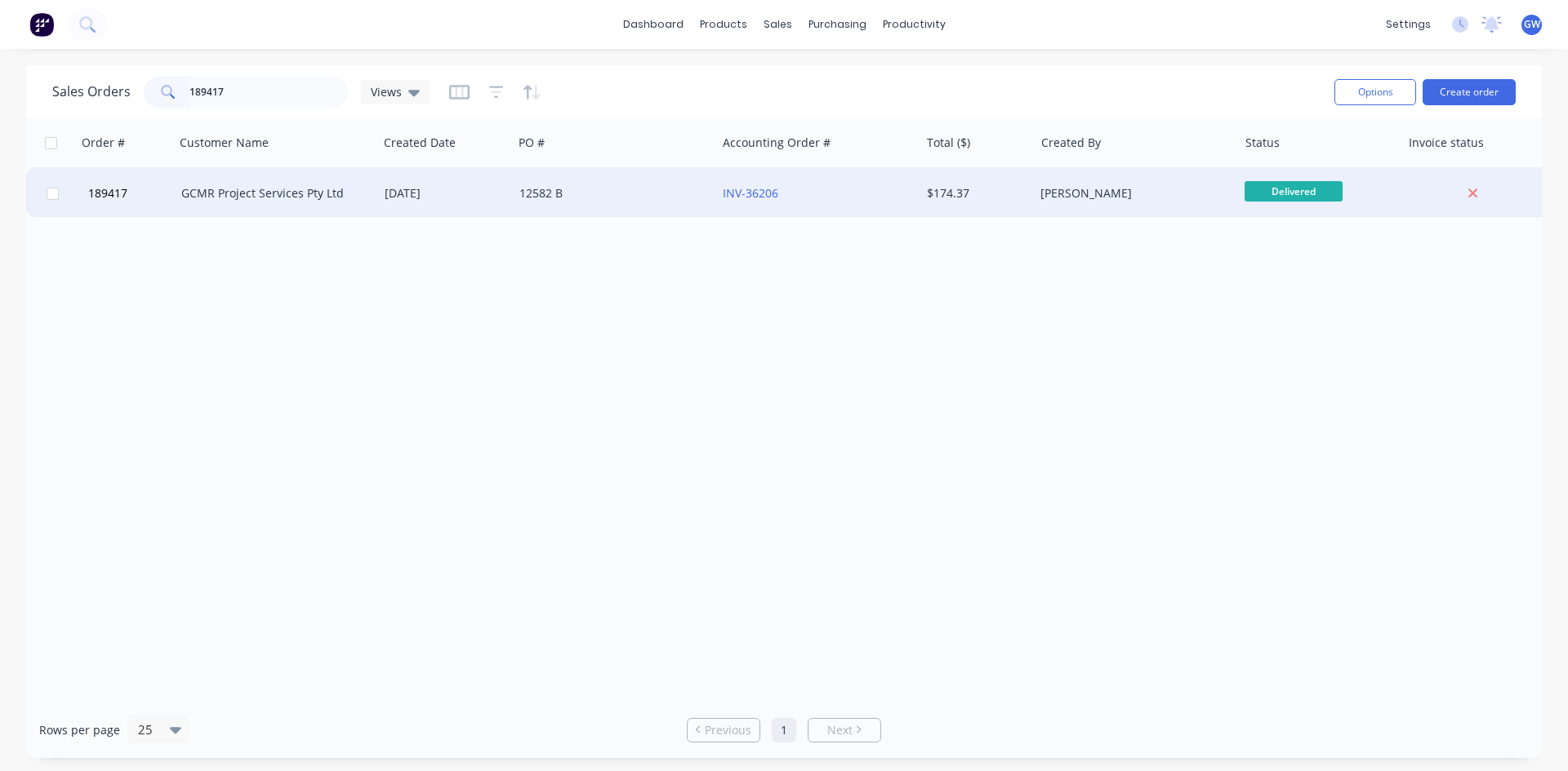
click at [621, 191] on div "12582 B" at bounding box center [610, 193] width 181 height 17
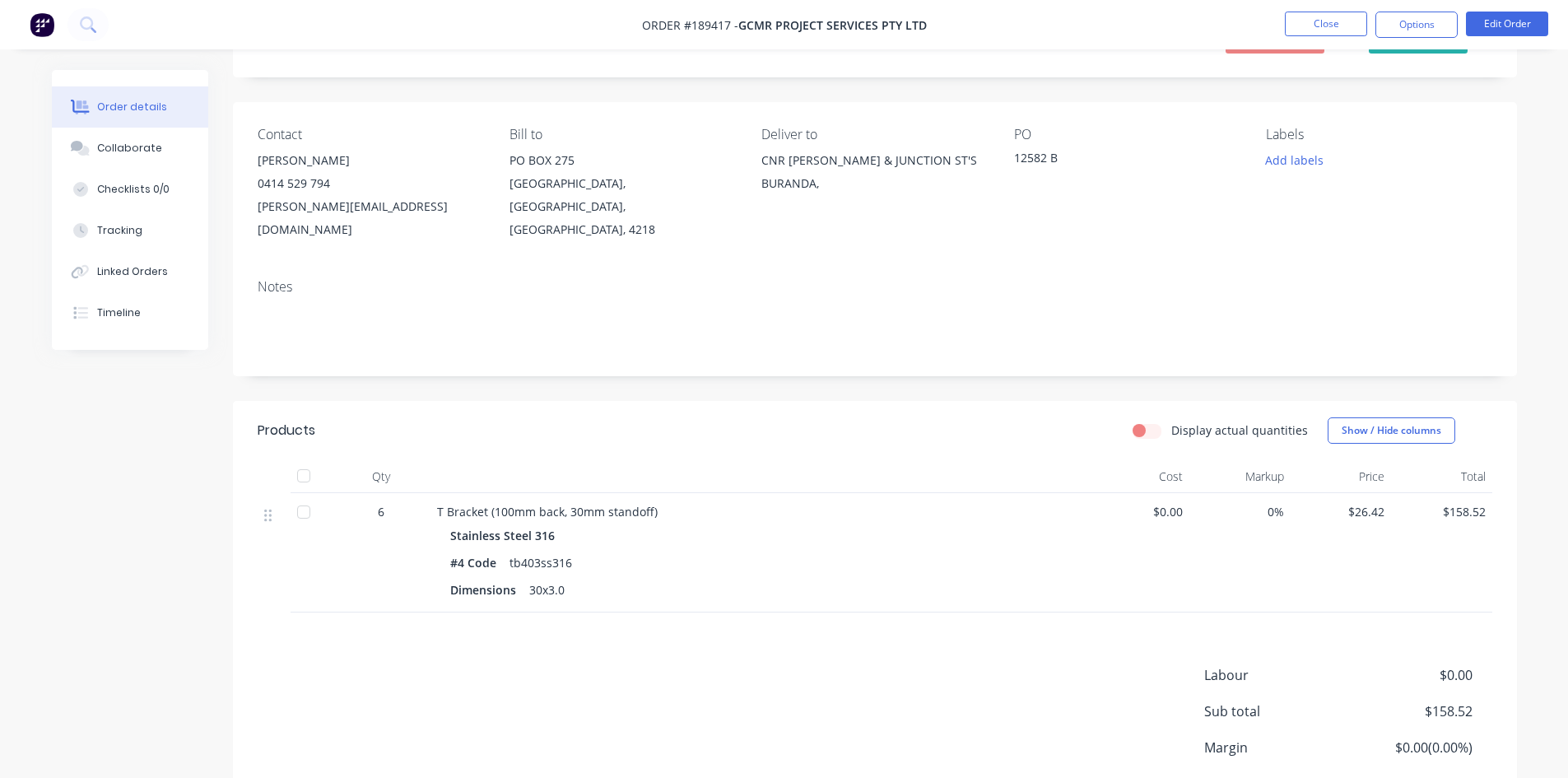
scroll to position [185, 0]
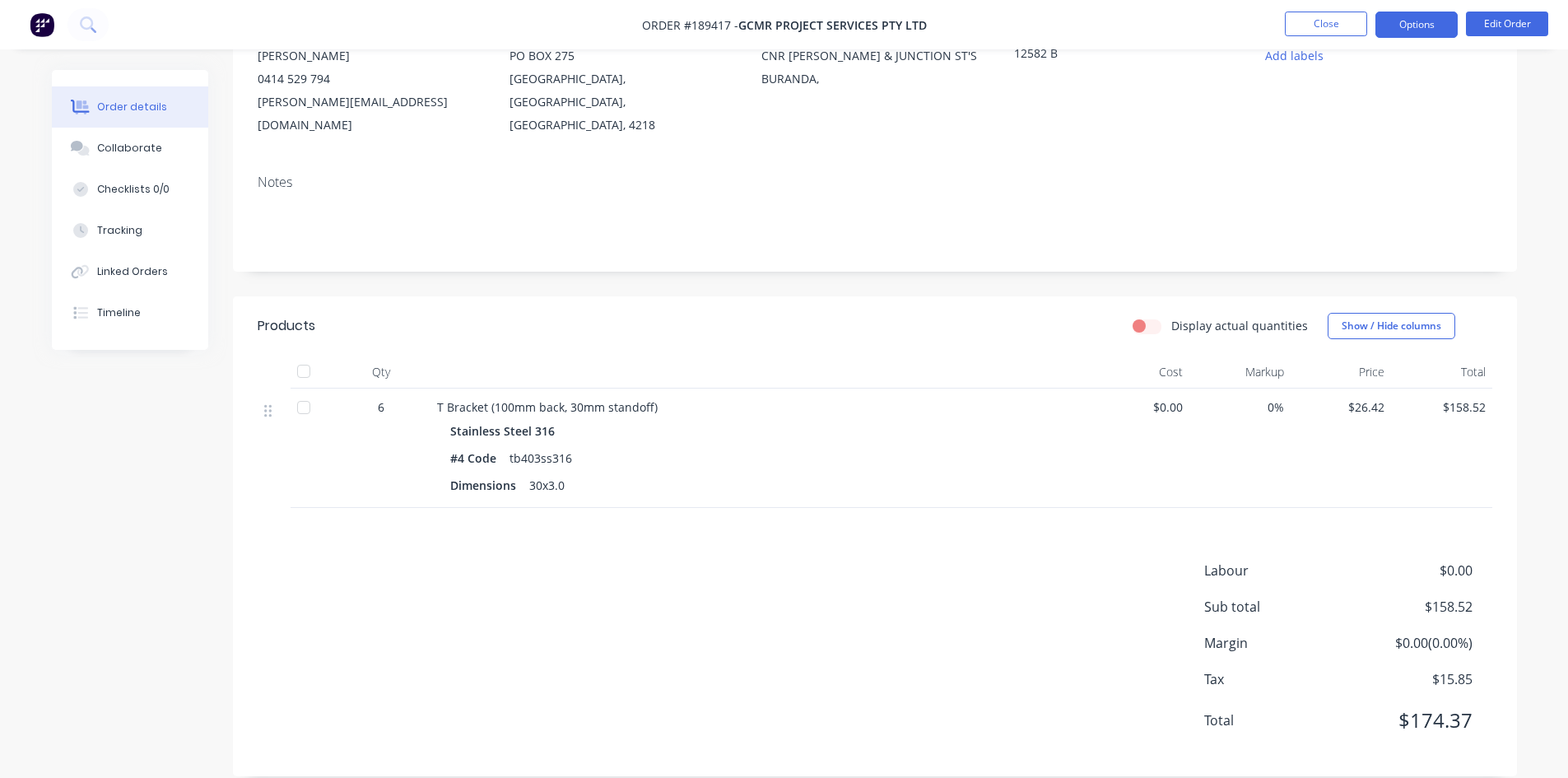
click at [1442, 15] on button "Options" at bounding box center [1416, 25] width 82 height 27
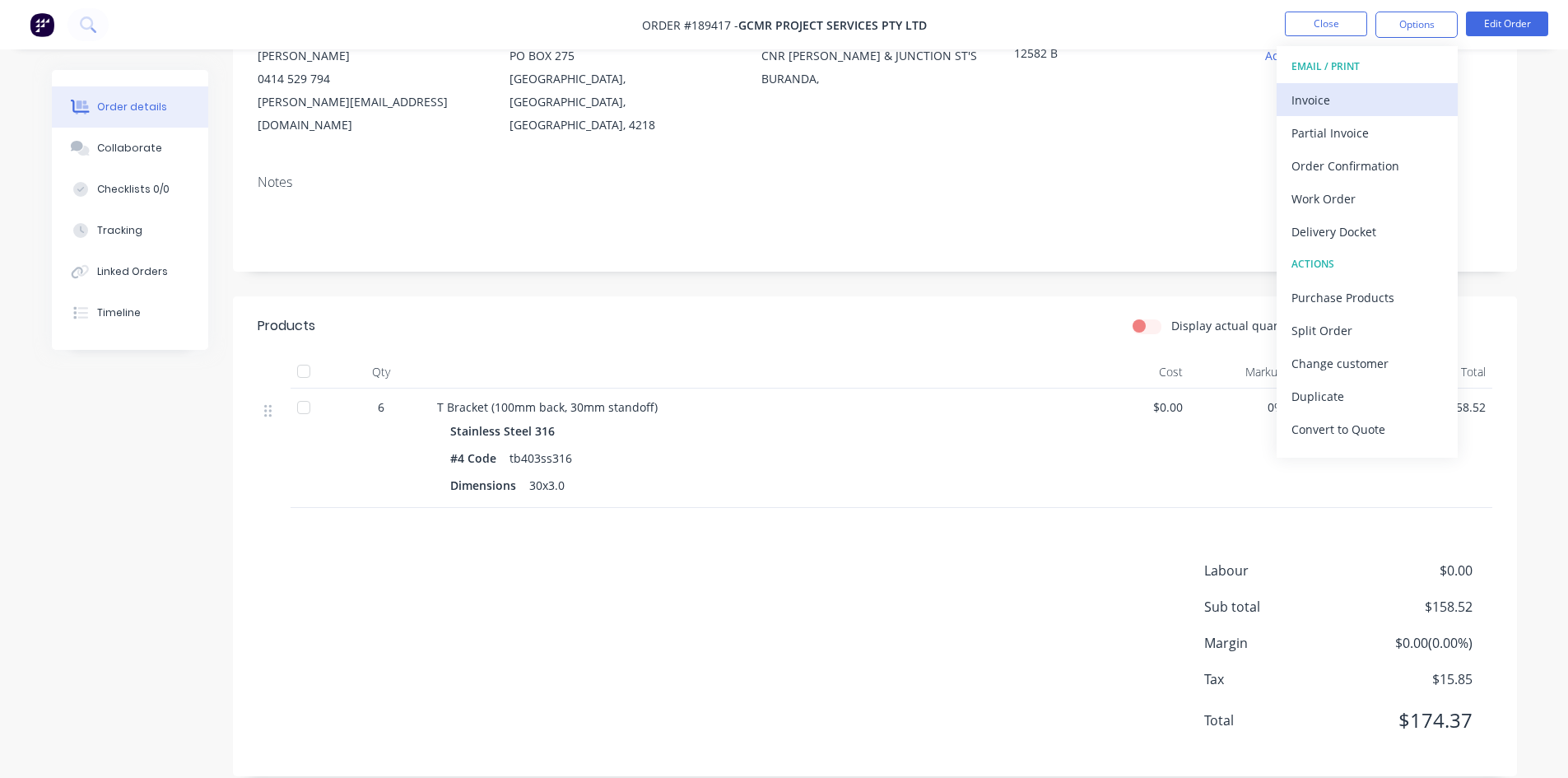
click at [1334, 99] on div "Invoice" at bounding box center [1367, 100] width 152 height 24
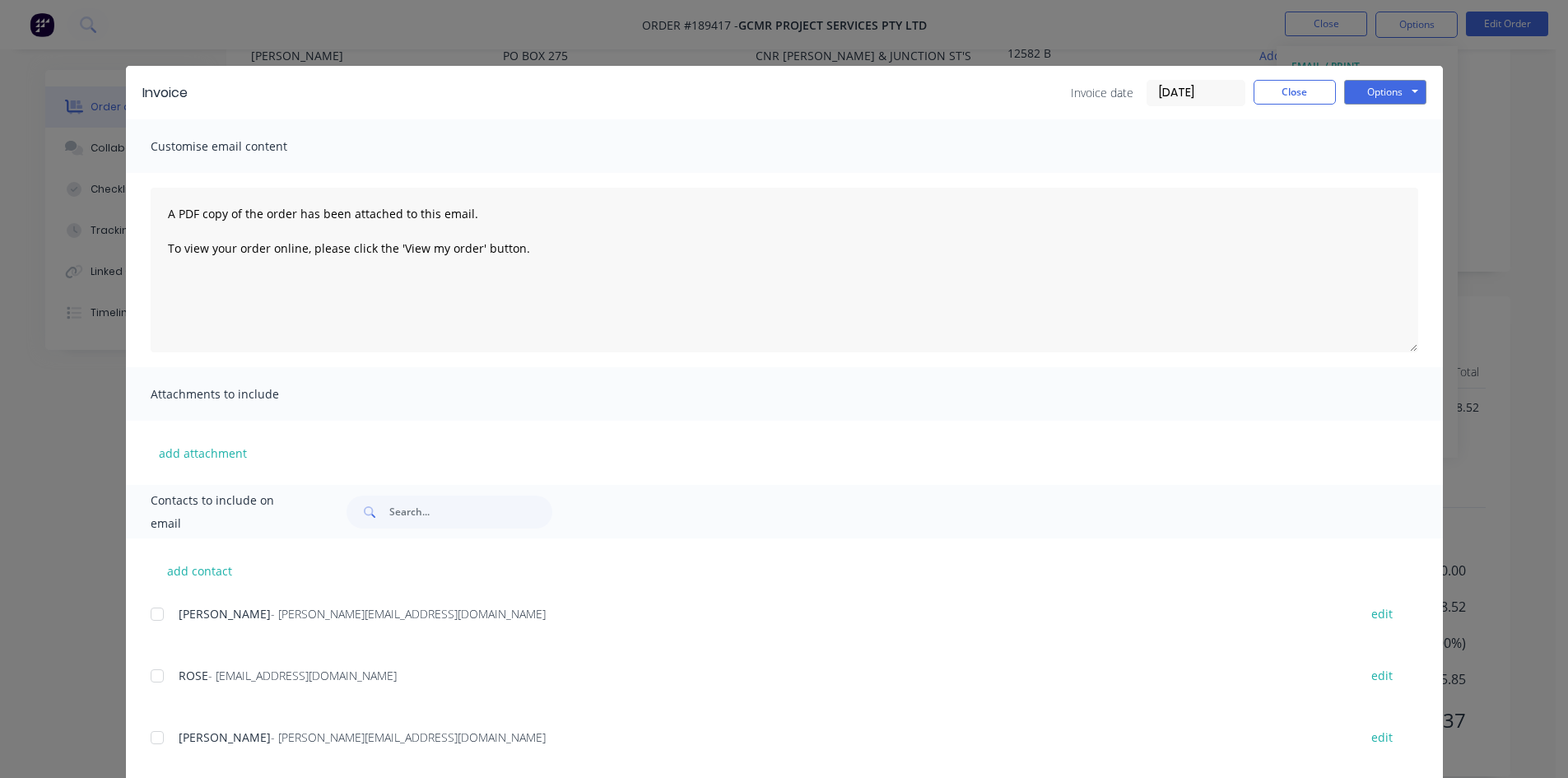
click at [159, 604] on div at bounding box center [157, 614] width 33 height 33
click at [149, 662] on div at bounding box center [157, 676] width 33 height 33
click at [1372, 78] on div "Invoice Invoice date 12/08/25 Close Options Preview Print Email" at bounding box center [784, 92] width 1317 height 54
click at [1372, 86] on button "Options" at bounding box center [1385, 91] width 82 height 25
click at [1374, 169] on button "Email" at bounding box center [1397, 175] width 105 height 27
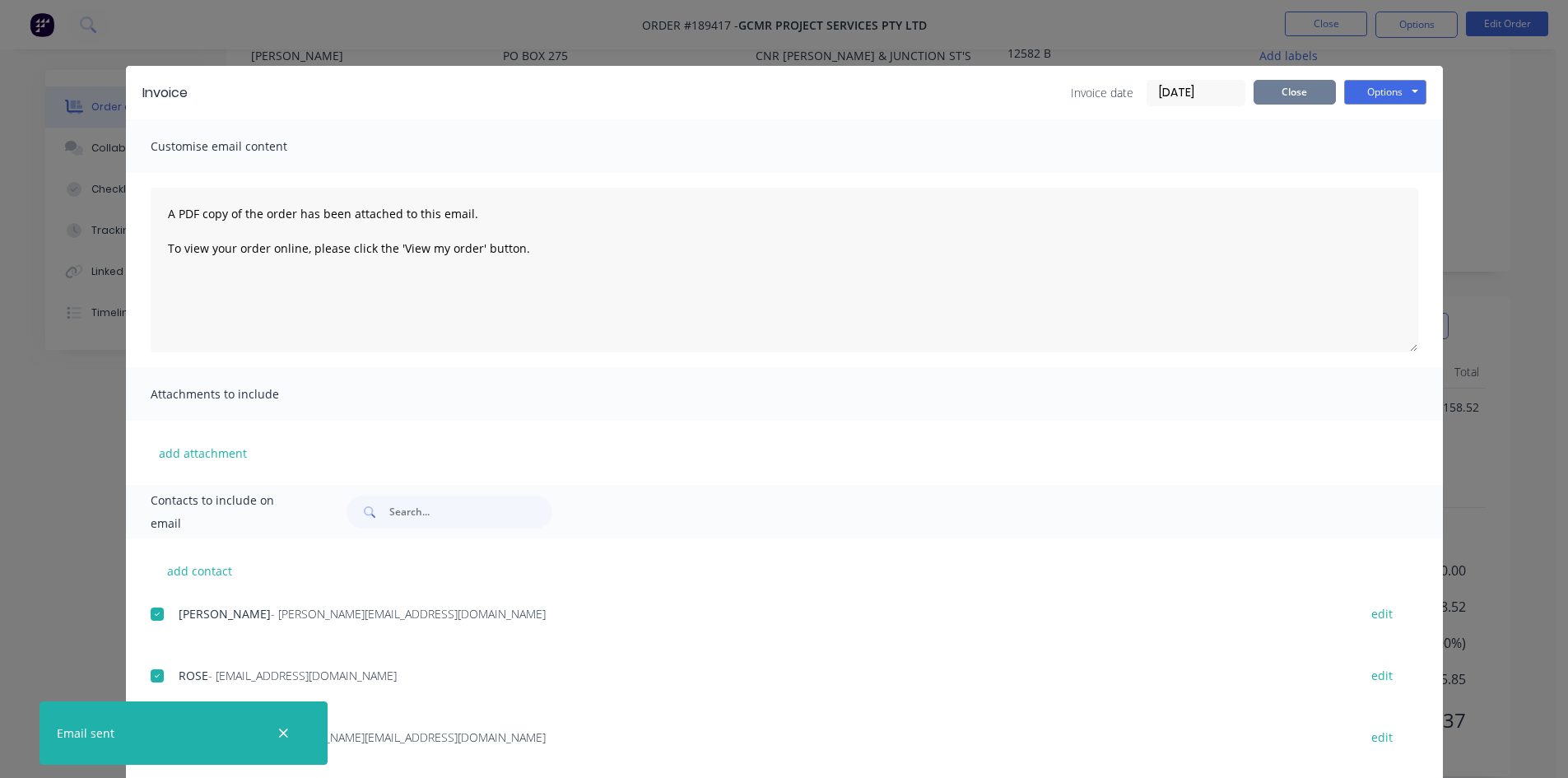
click at [1304, 103] on button "Close" at bounding box center [1295, 91] width 82 height 25
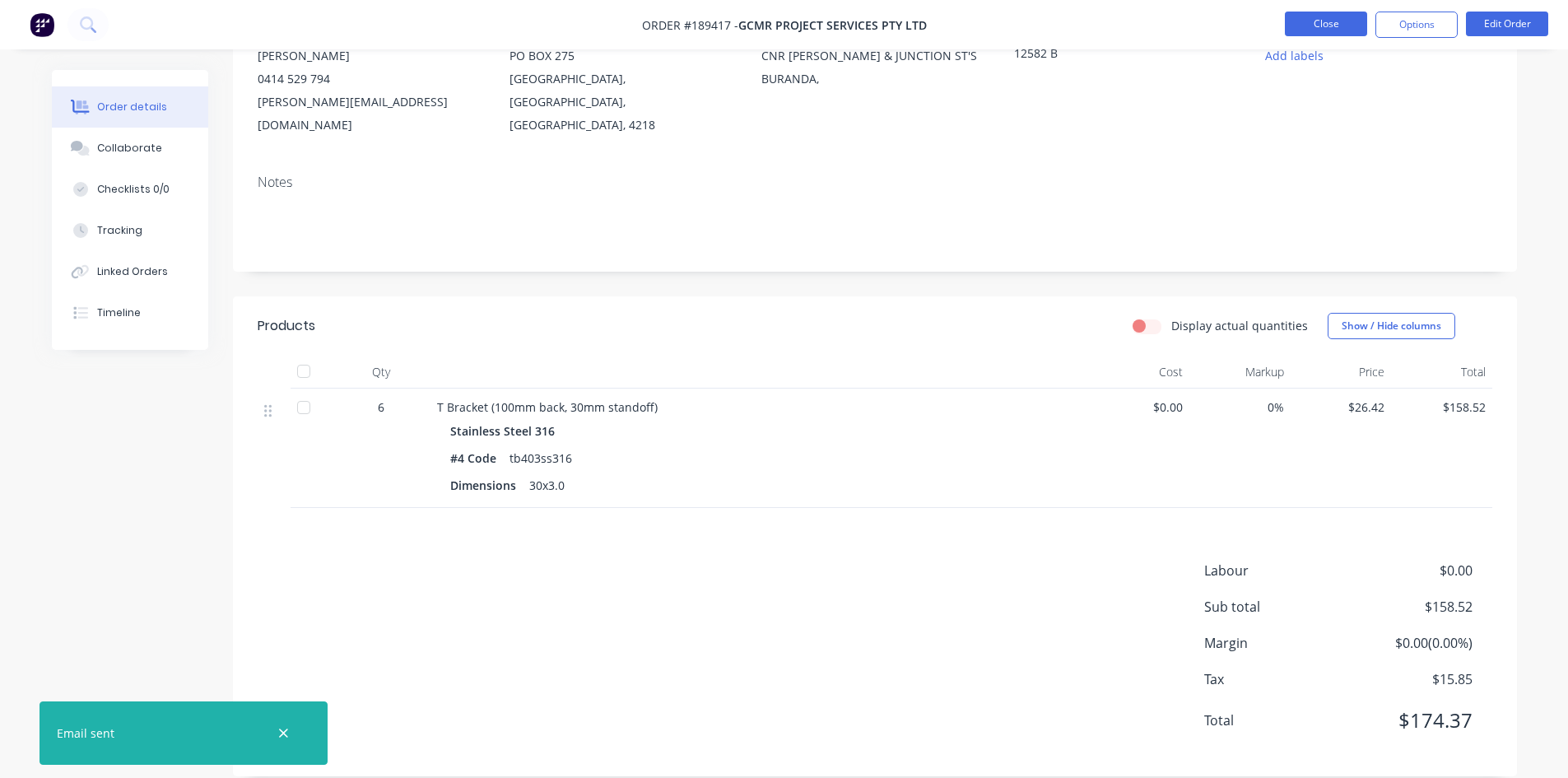
click at [1327, 19] on button "Close" at bounding box center [1326, 24] width 82 height 25
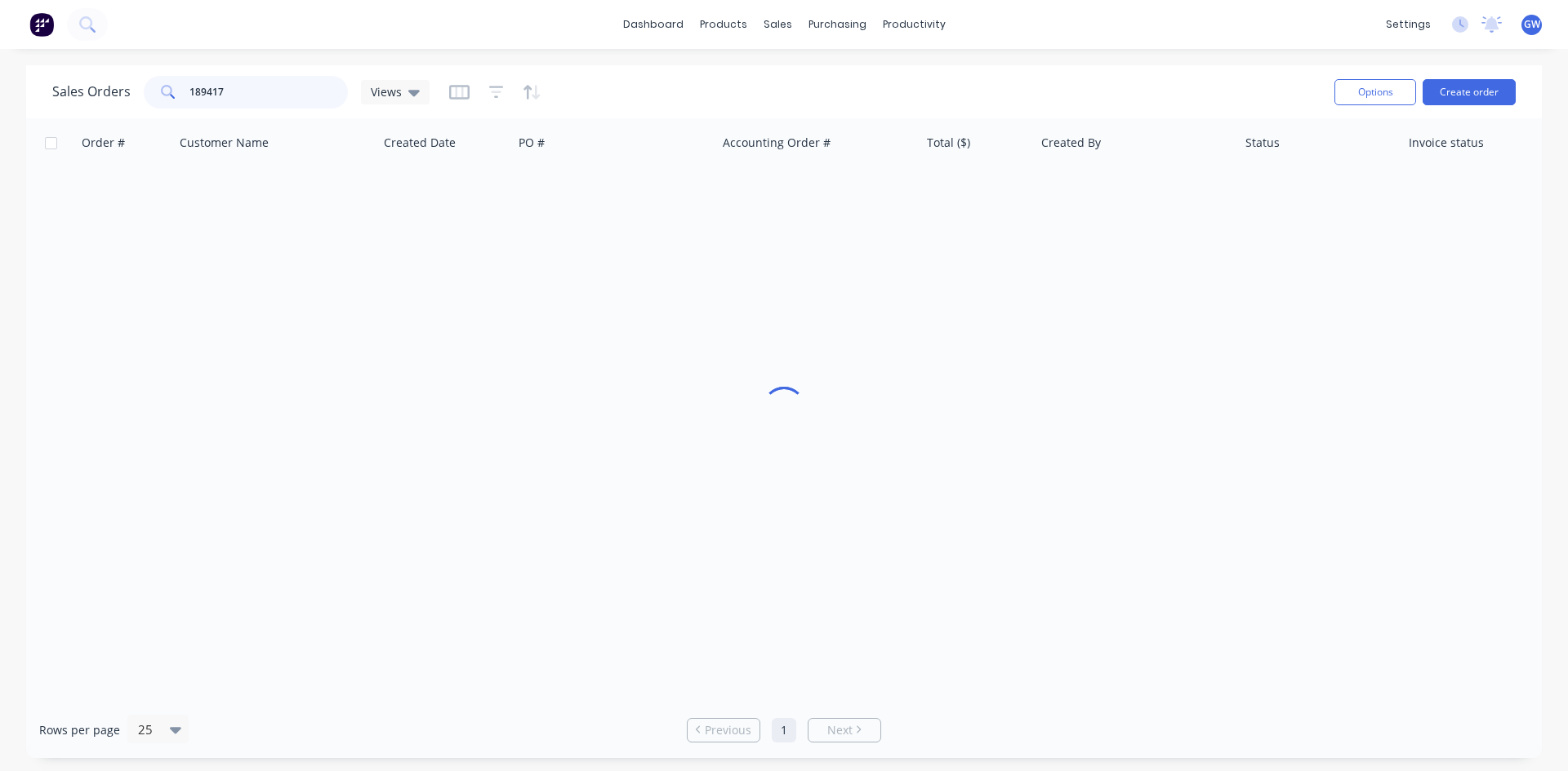
drag, startPoint x: 286, startPoint y: 91, endPoint x: 156, endPoint y: 63, distance: 133.0
click at [156, 63] on div "dashboard products sales purchasing productivity dashboard products Product Cat…" at bounding box center [784, 385] width 1568 height 771
type input "187799"
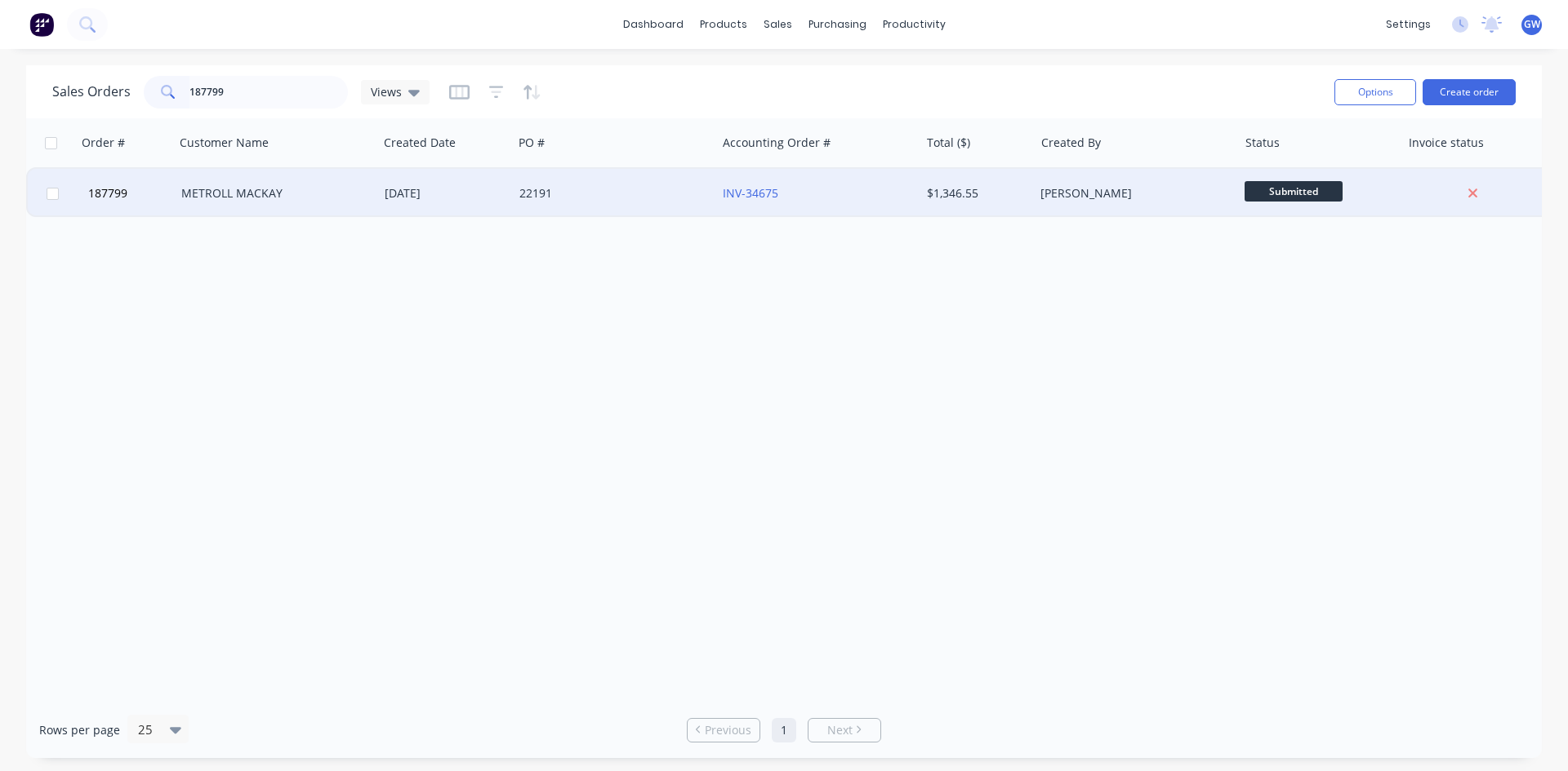
click at [616, 196] on div "22191" at bounding box center [610, 193] width 181 height 17
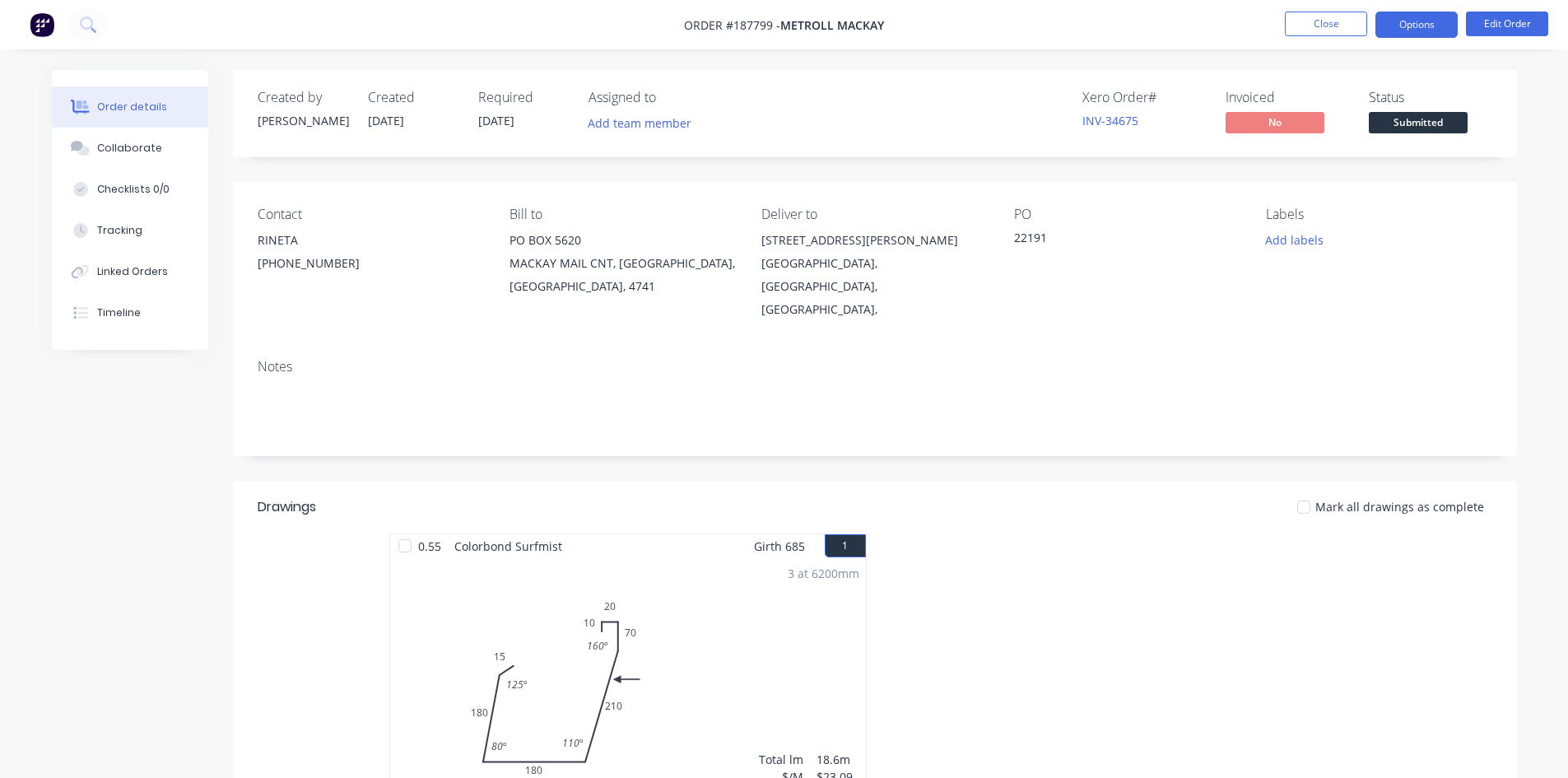
click at [1421, 17] on button "Options" at bounding box center [1416, 25] width 82 height 27
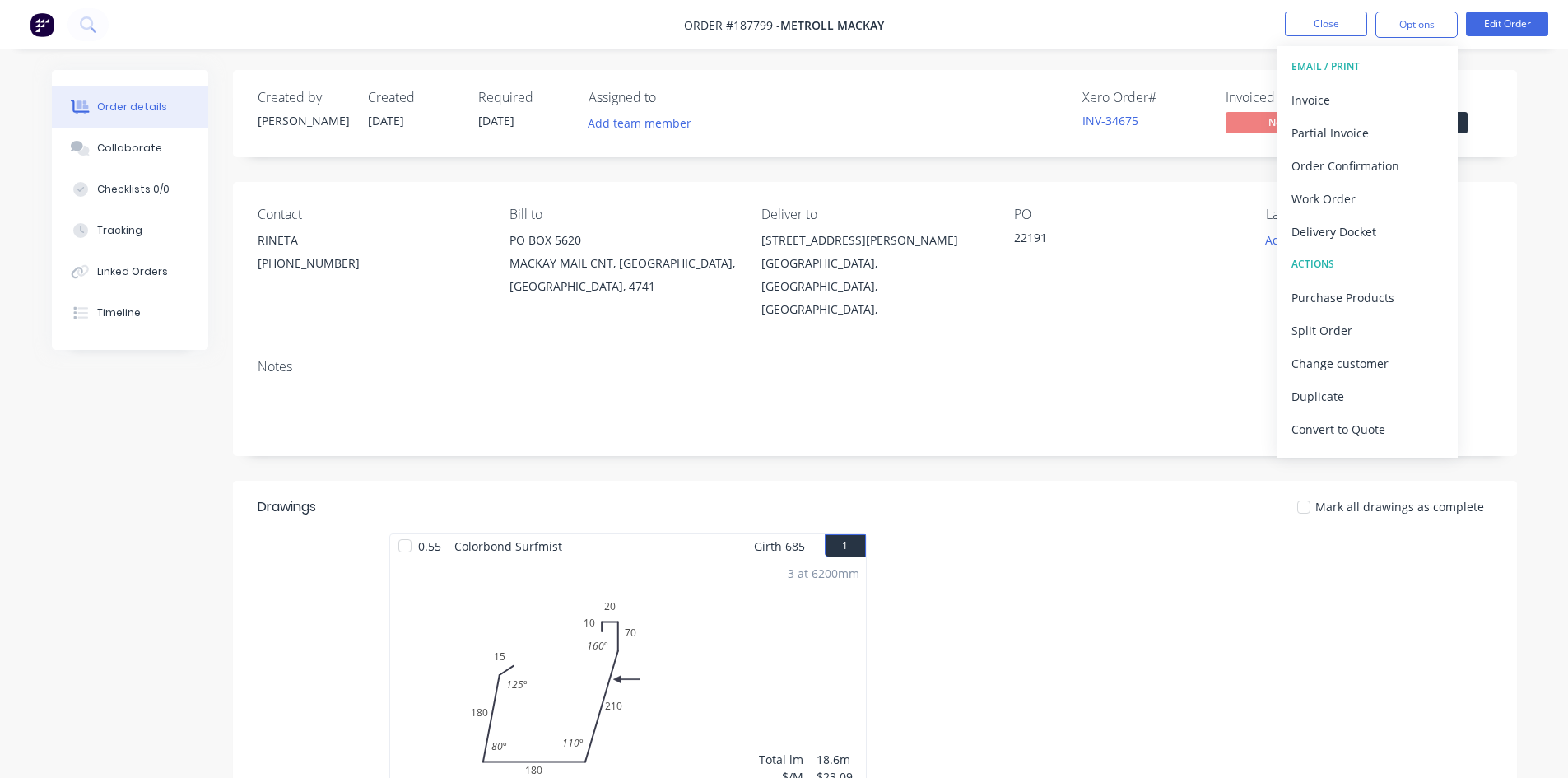
click at [1348, 101] on div "Invoice" at bounding box center [1367, 100] width 152 height 24
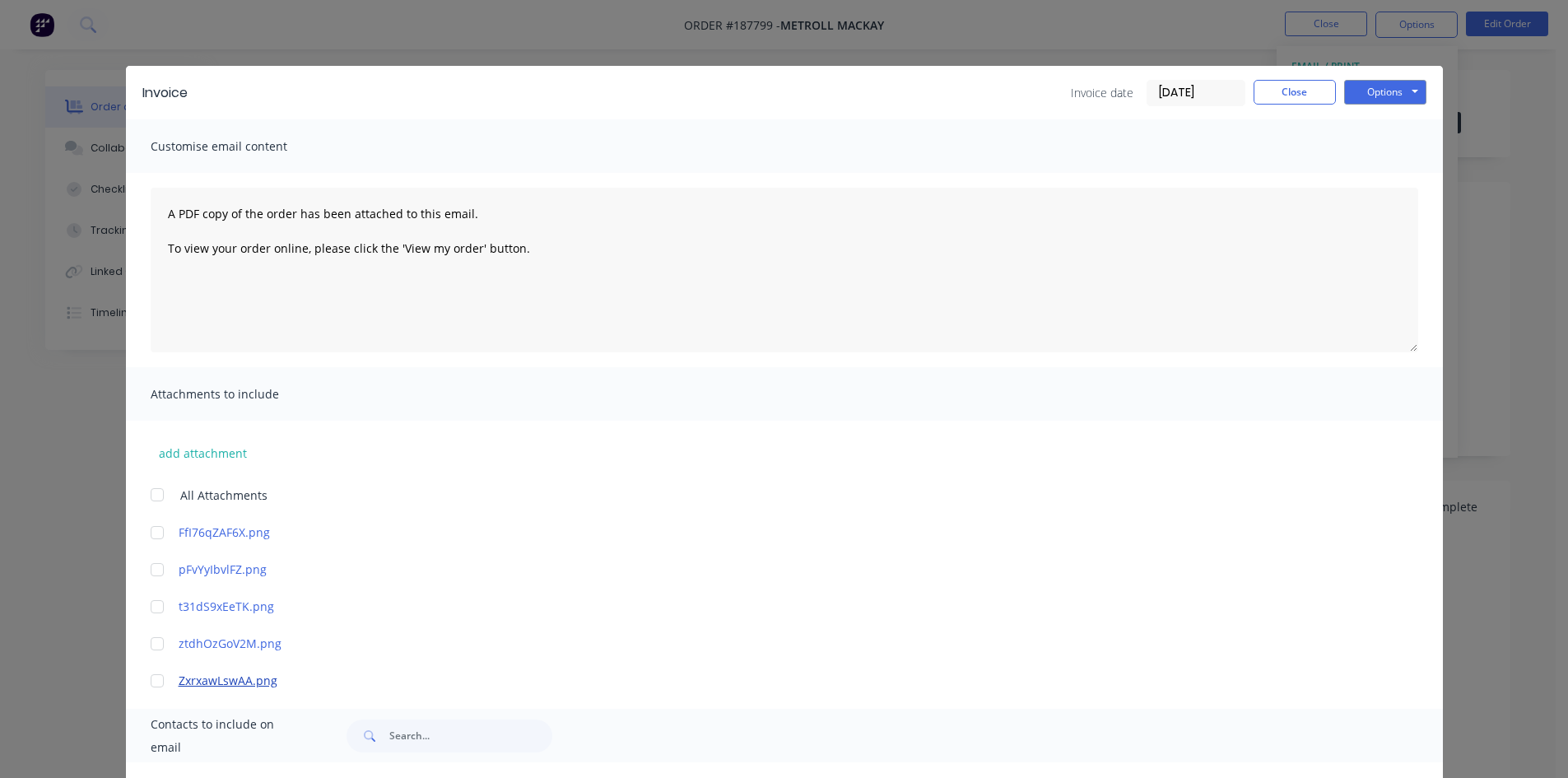
scroll to position [165, 0]
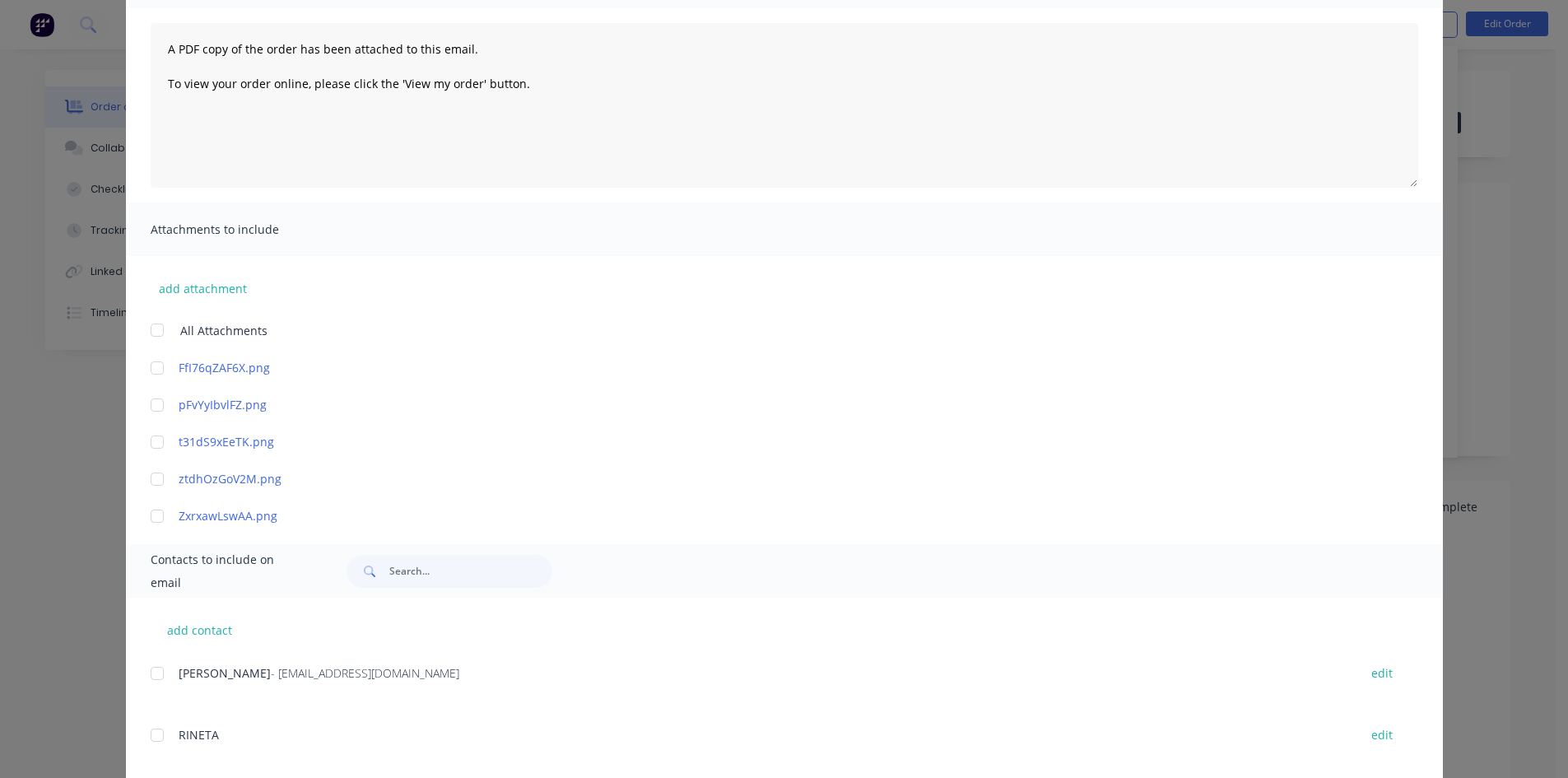
click at [149, 680] on div at bounding box center [157, 674] width 33 height 33
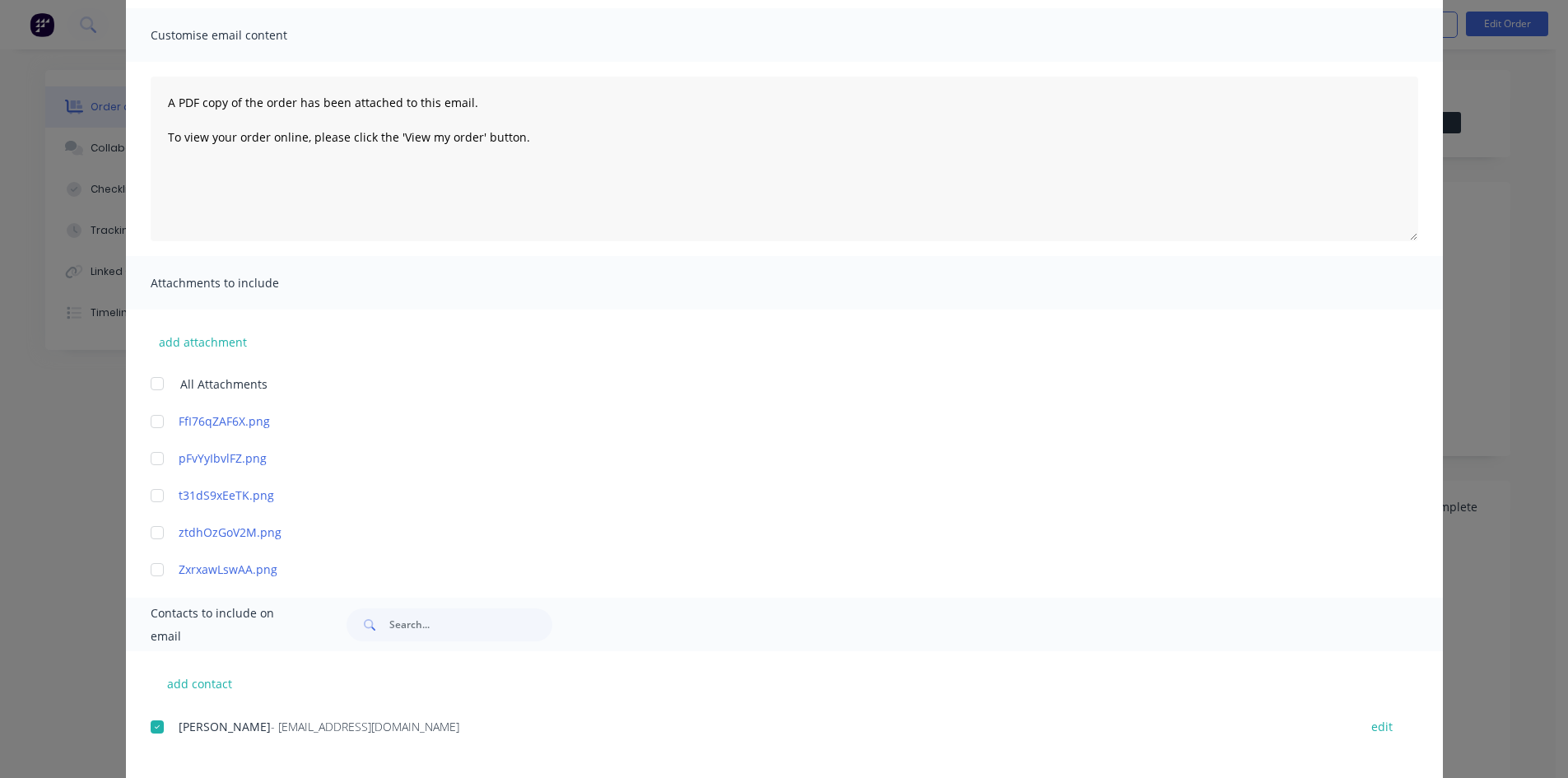
scroll to position [0, 0]
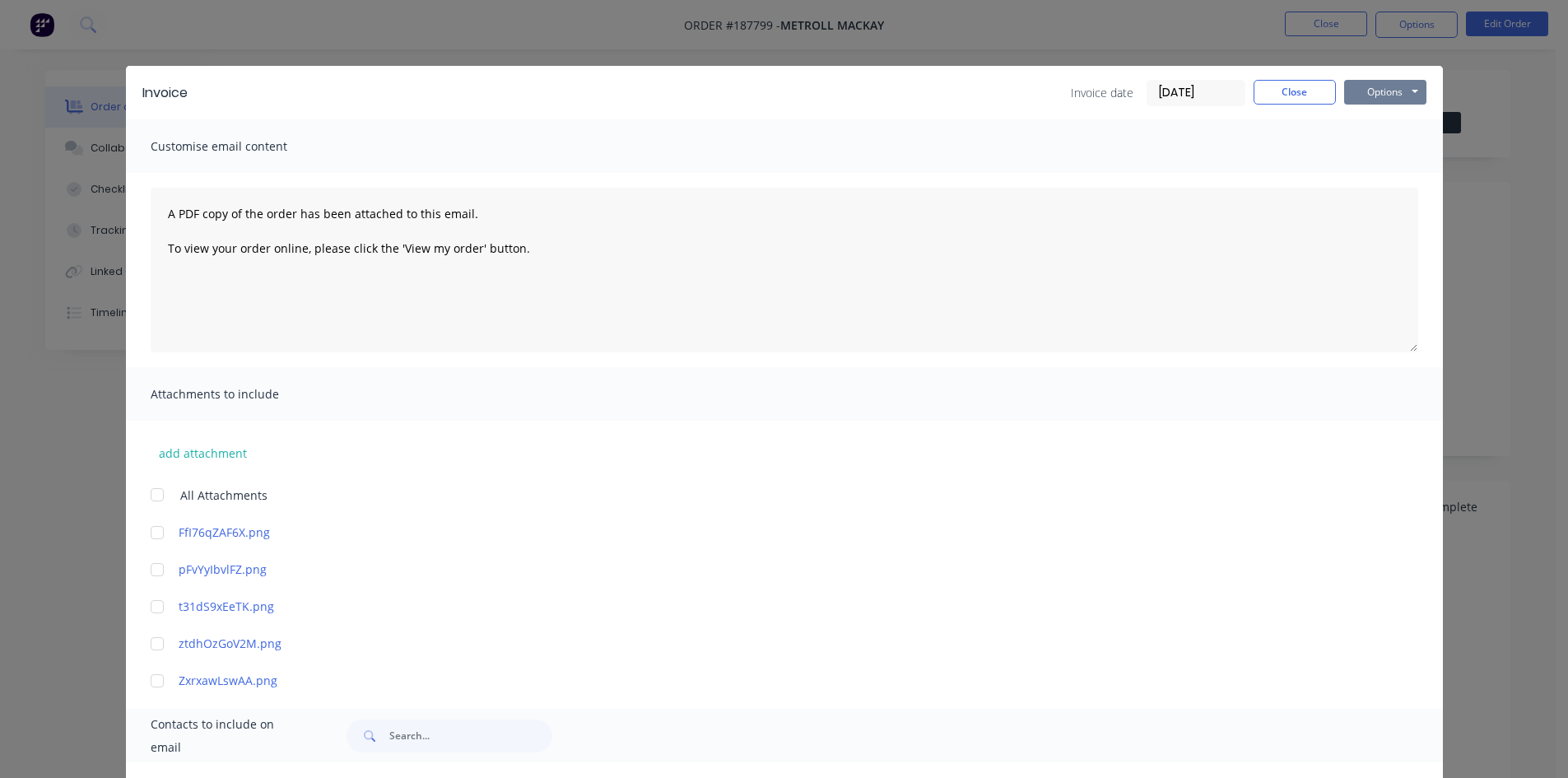
click at [1360, 89] on button "Options" at bounding box center [1385, 91] width 82 height 25
click at [1362, 171] on button "Email" at bounding box center [1397, 175] width 105 height 27
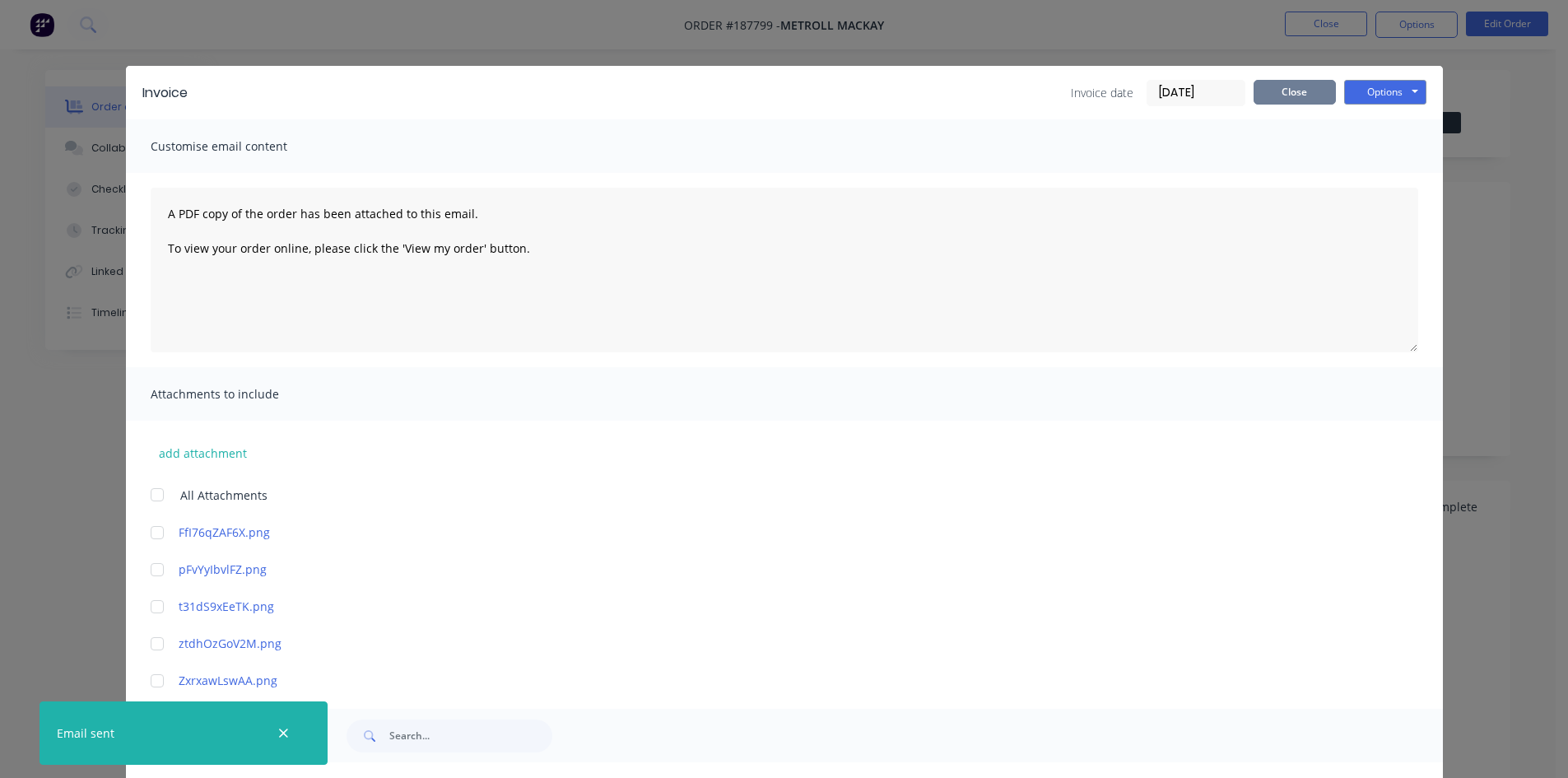
click at [1302, 89] on button "Close" at bounding box center [1295, 91] width 82 height 25
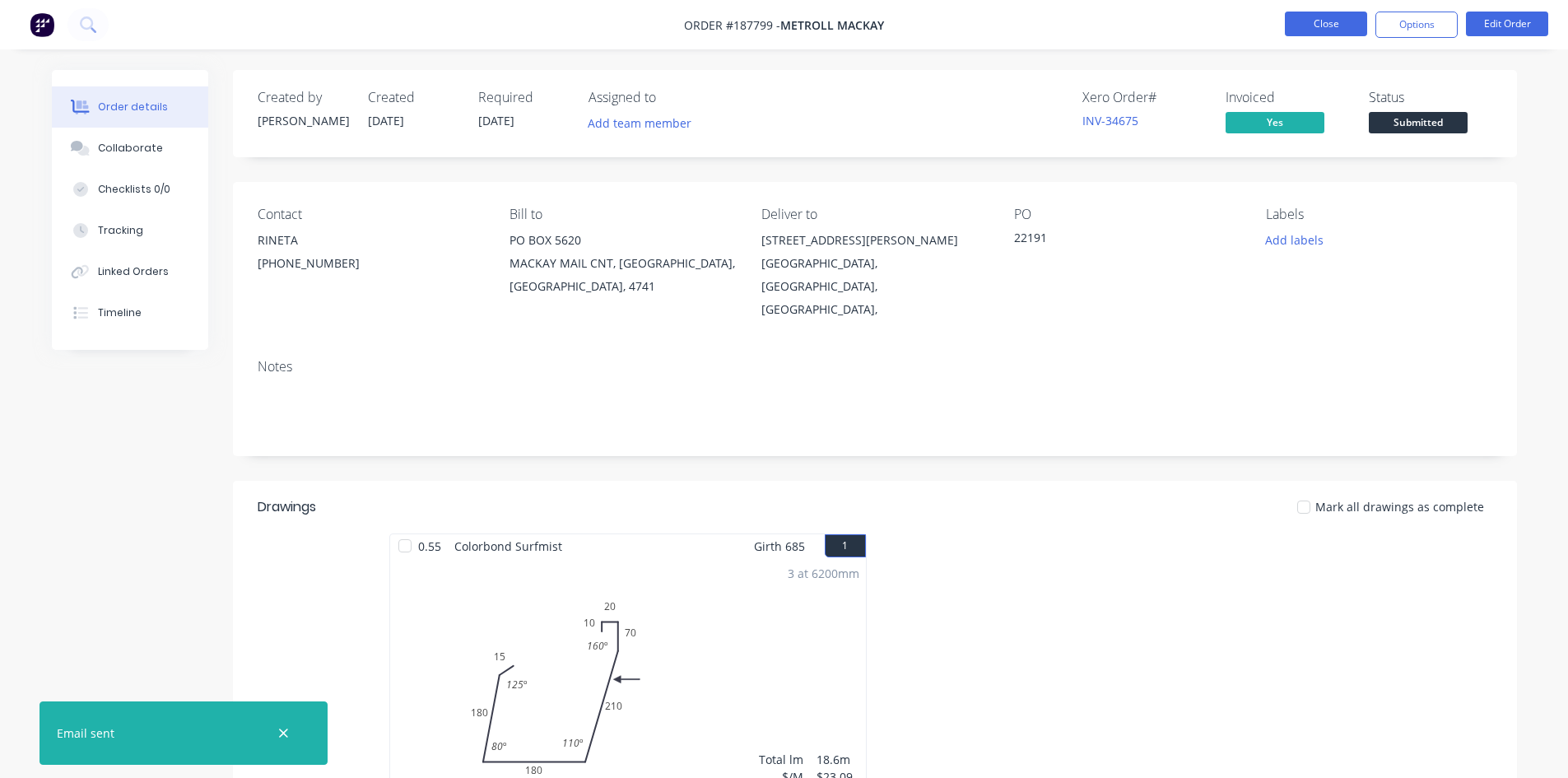
click at [1324, 22] on button "Close" at bounding box center [1326, 24] width 82 height 25
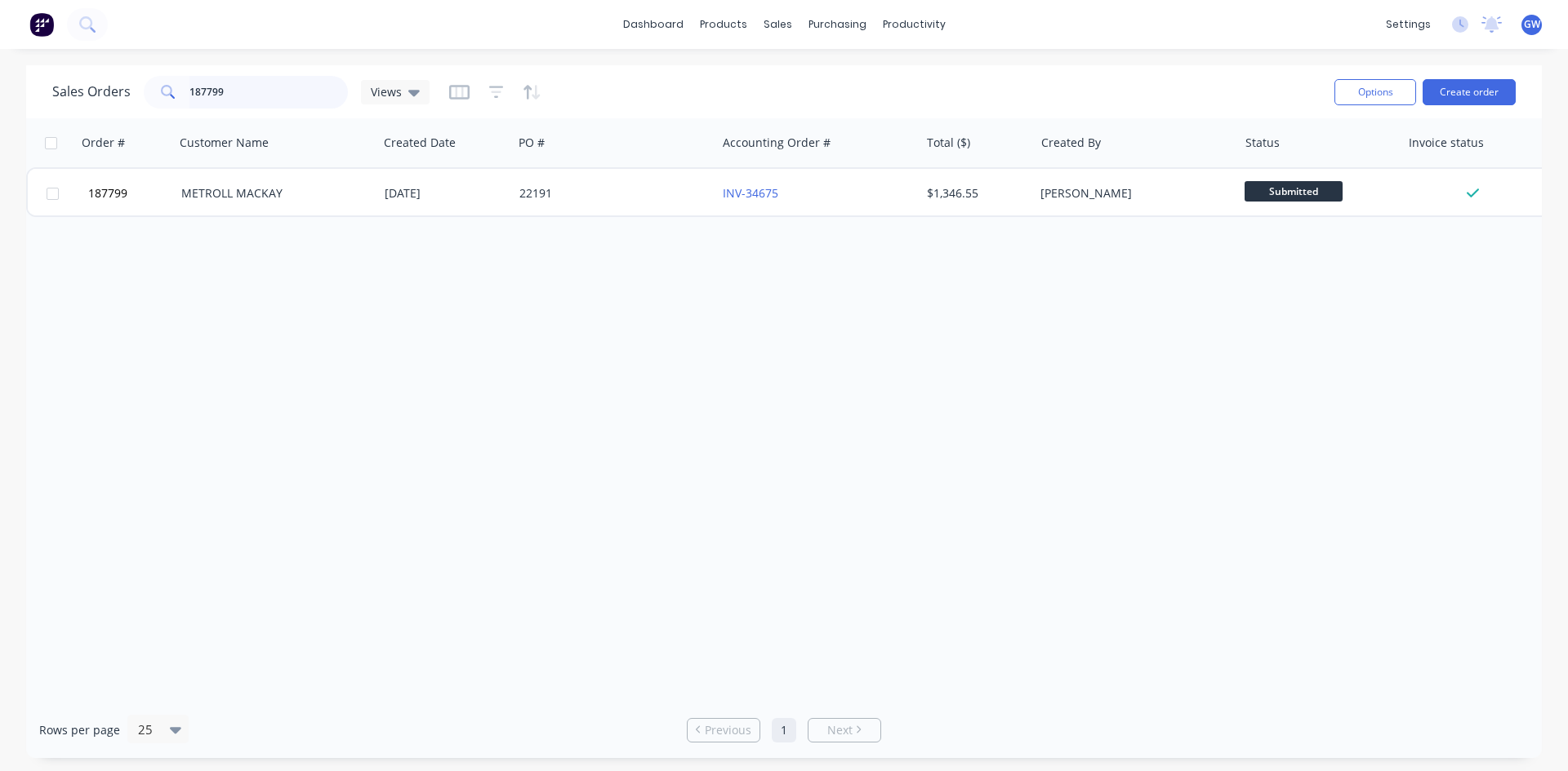
click at [226, 83] on input "187799" at bounding box center [269, 92] width 160 height 32
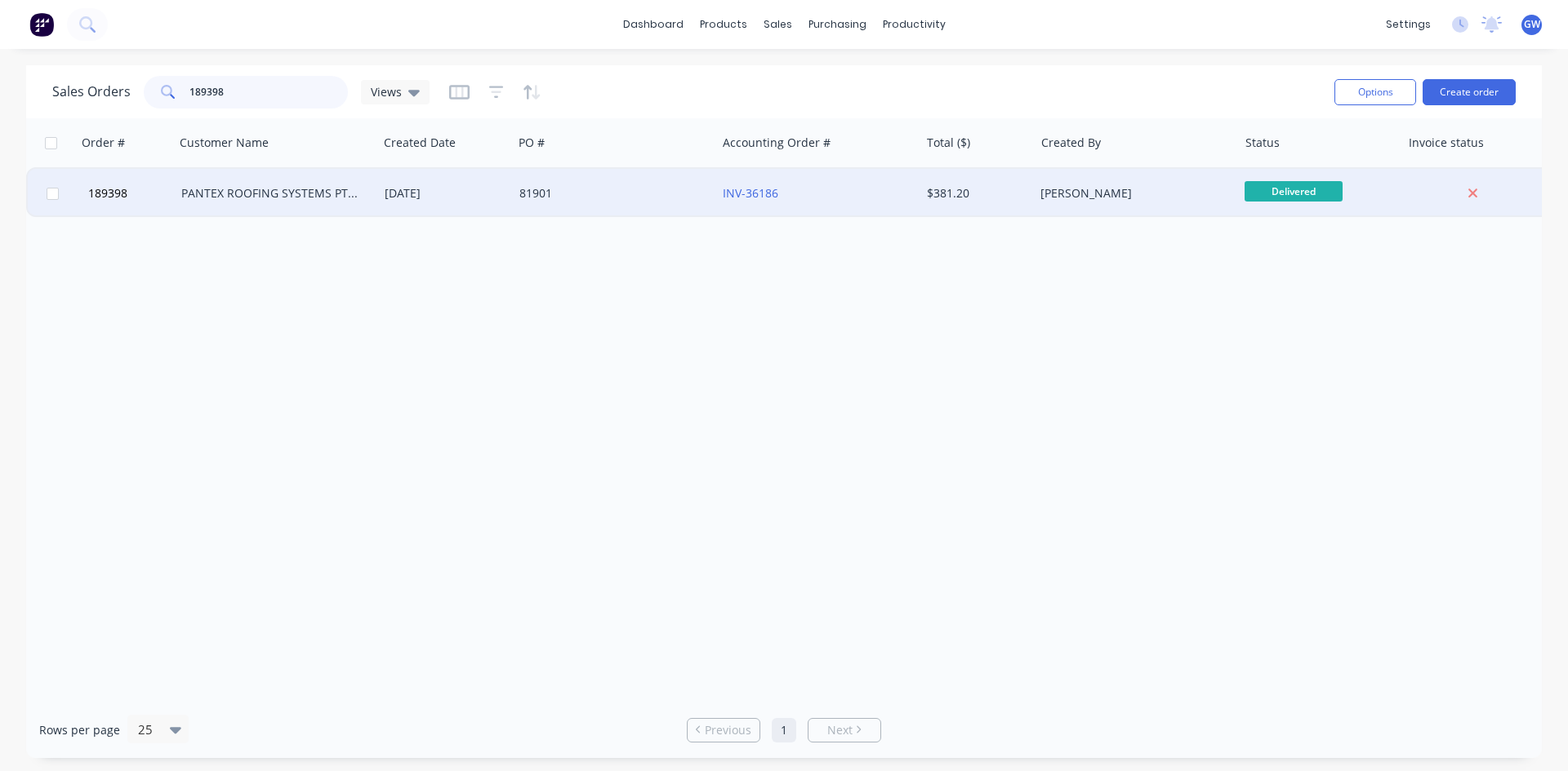
type input "189398"
click at [310, 201] on div "PANTEX ROOFING SYSTEMS PTY LTD" at bounding box center [272, 193] width 181 height 17
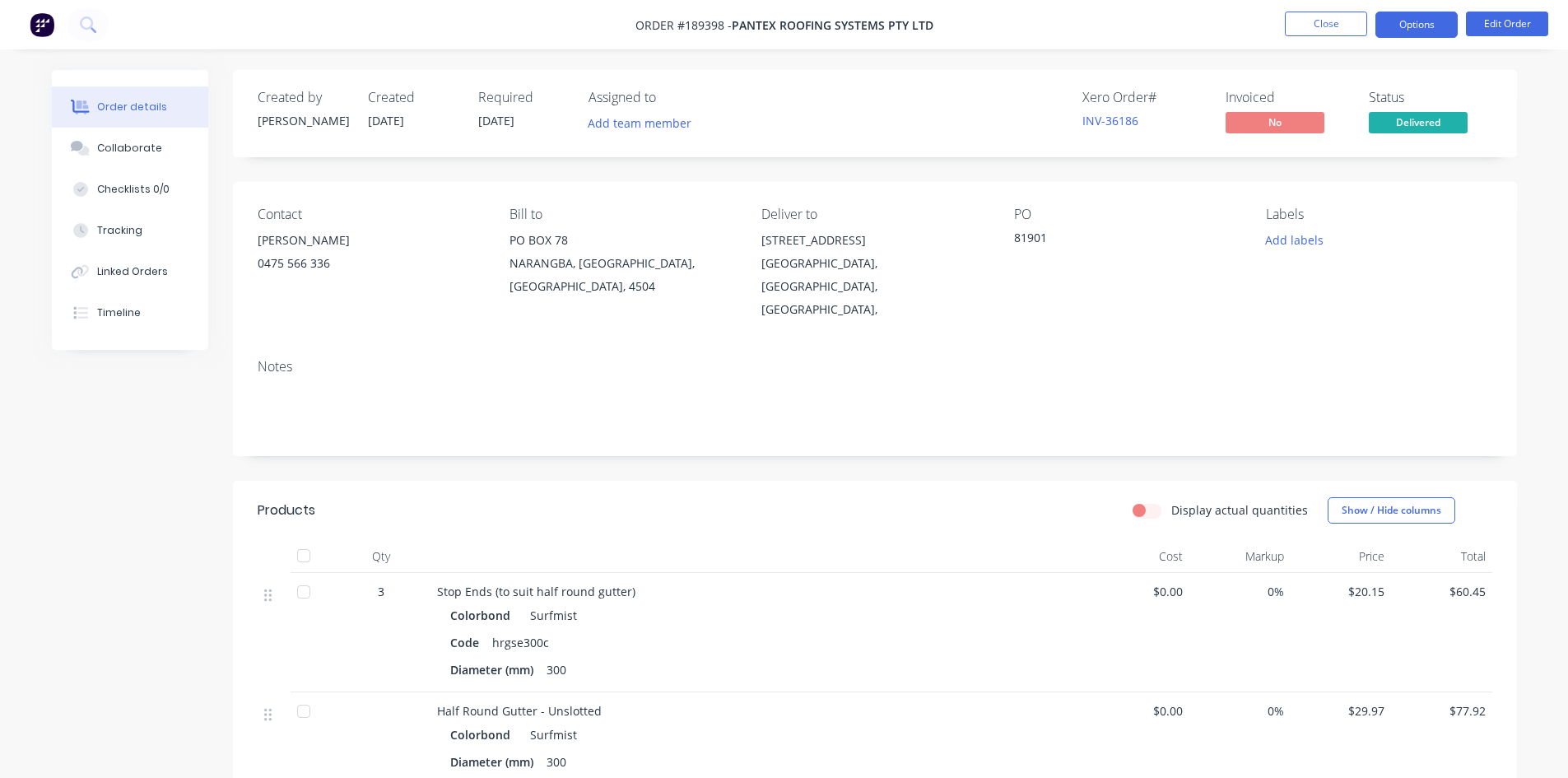
click at [1419, 19] on button "Options" at bounding box center [1416, 25] width 82 height 27
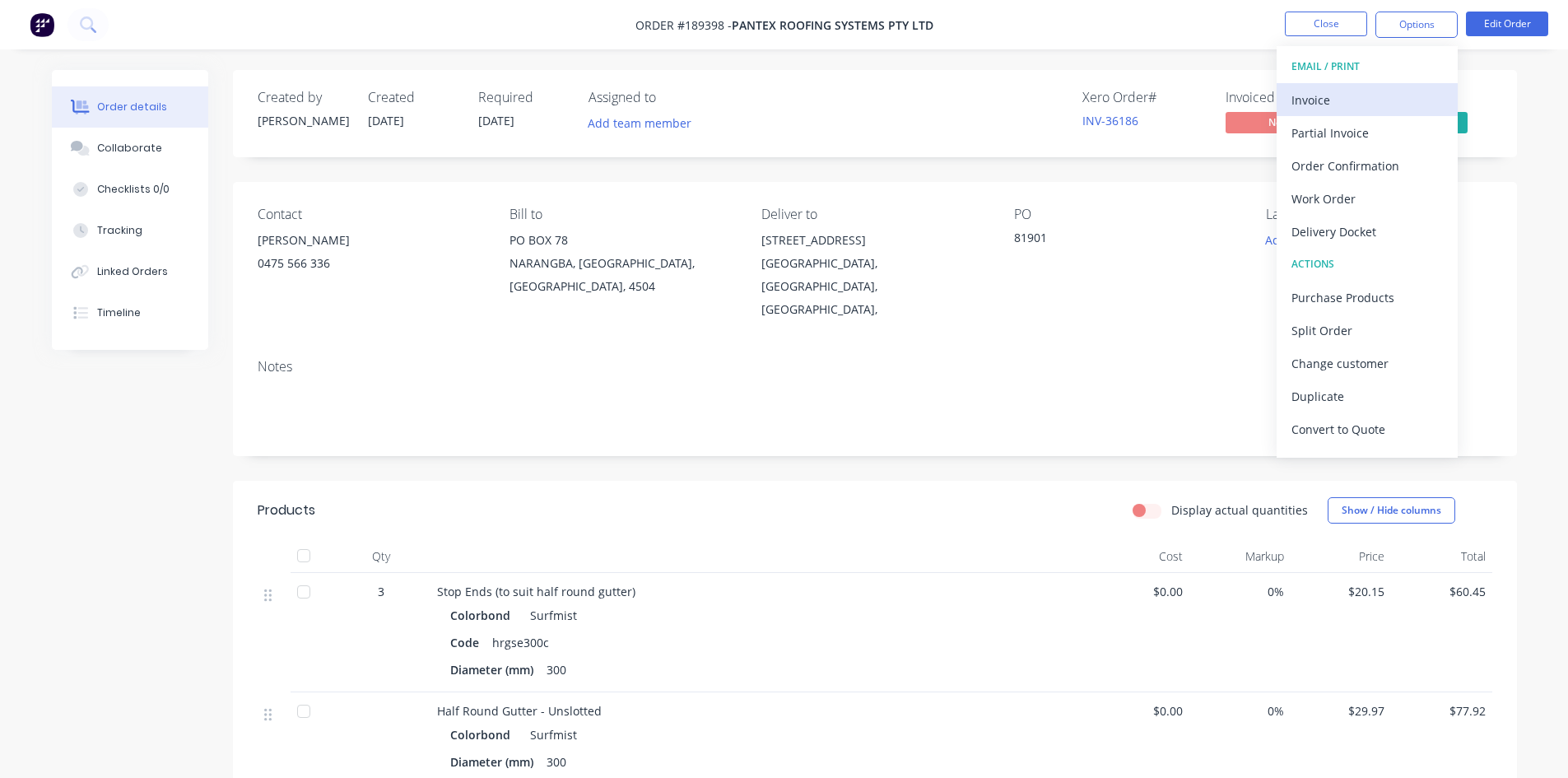
click at [1384, 86] on button "Invoice" at bounding box center [1367, 99] width 181 height 33
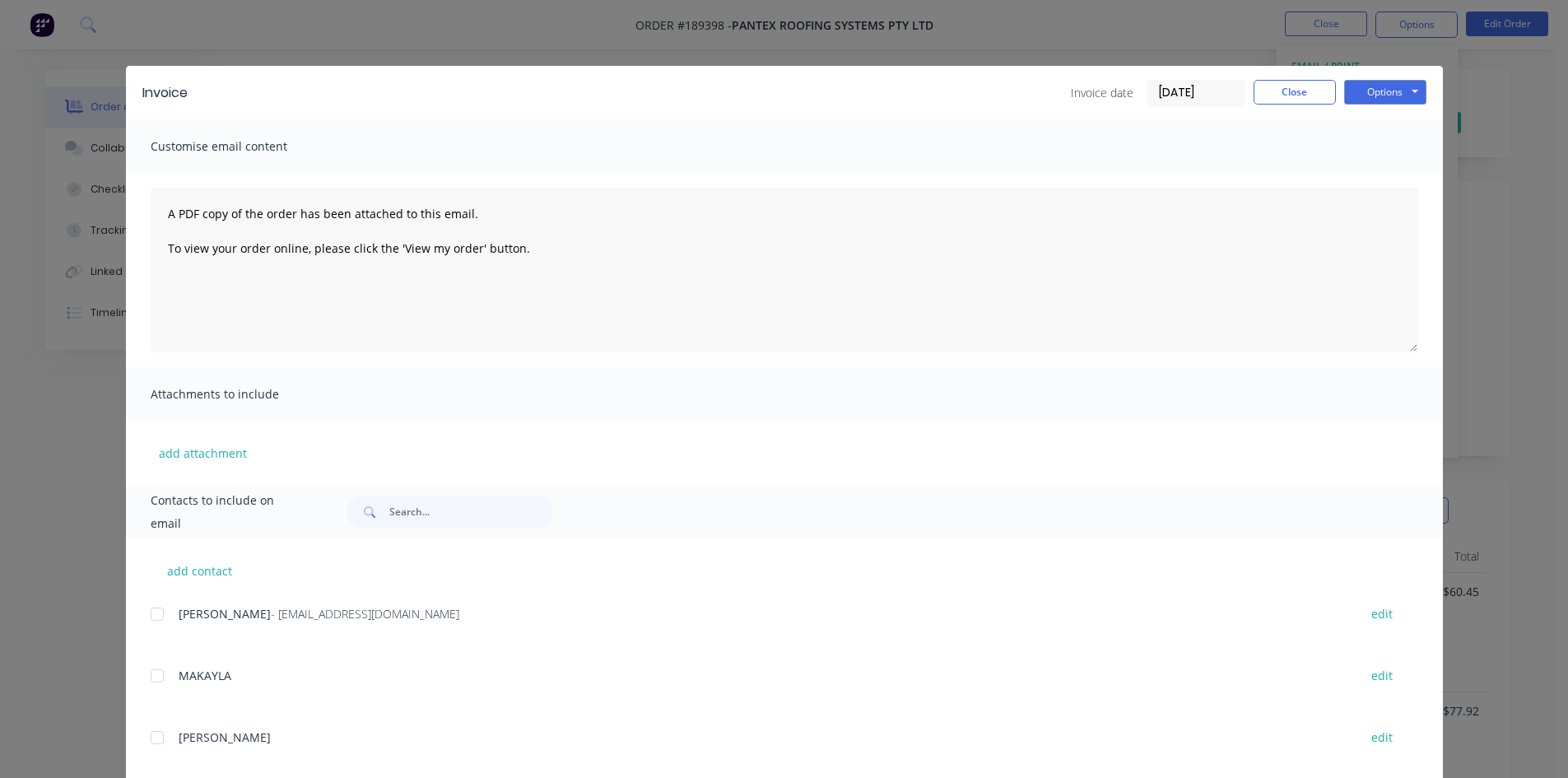
click at [159, 614] on div at bounding box center [157, 614] width 33 height 33
click at [1377, 89] on button "Options" at bounding box center [1385, 91] width 82 height 25
click at [1392, 179] on button "Email" at bounding box center [1397, 175] width 105 height 27
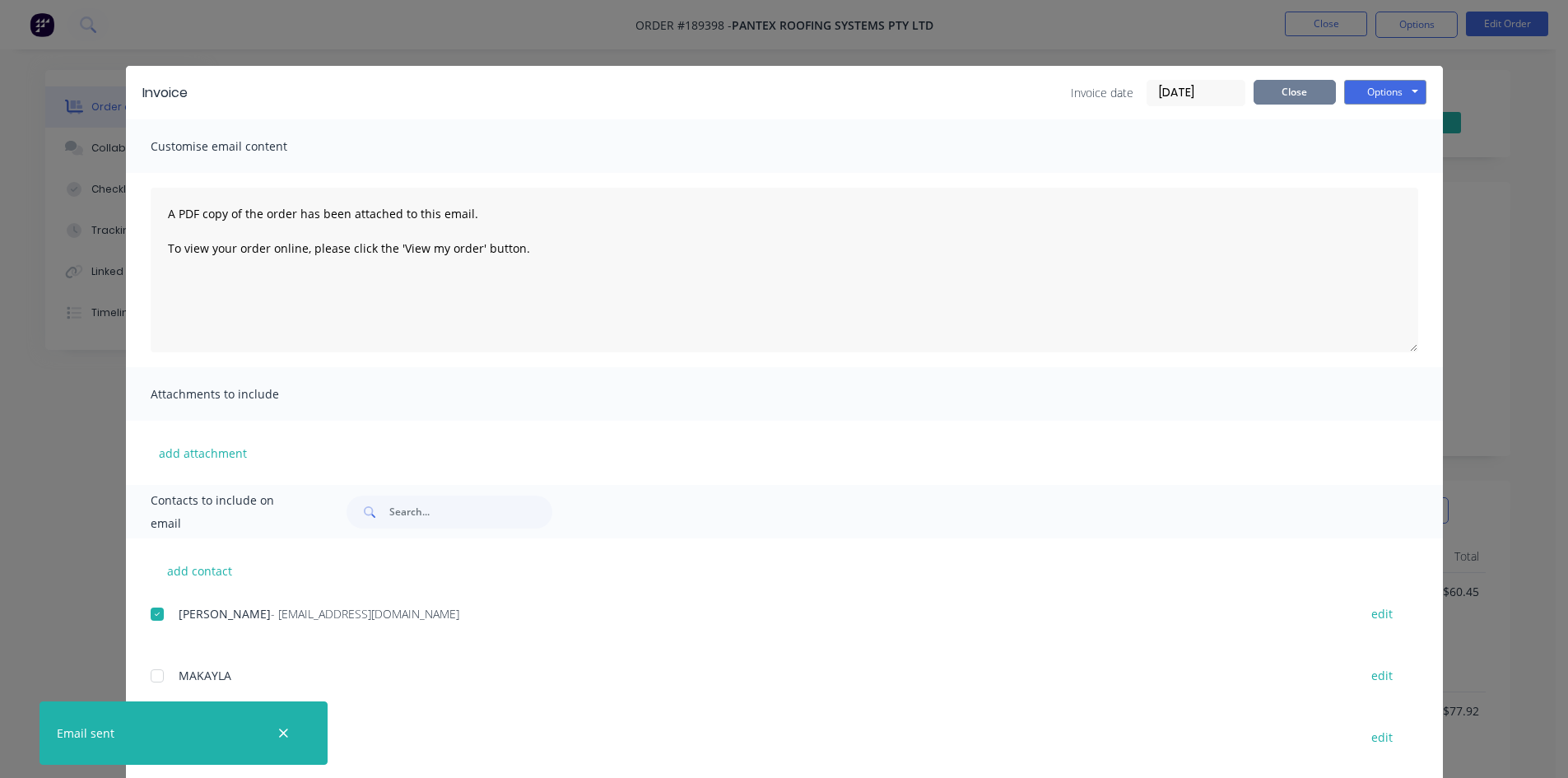
click at [1293, 94] on button "Close" at bounding box center [1295, 91] width 82 height 25
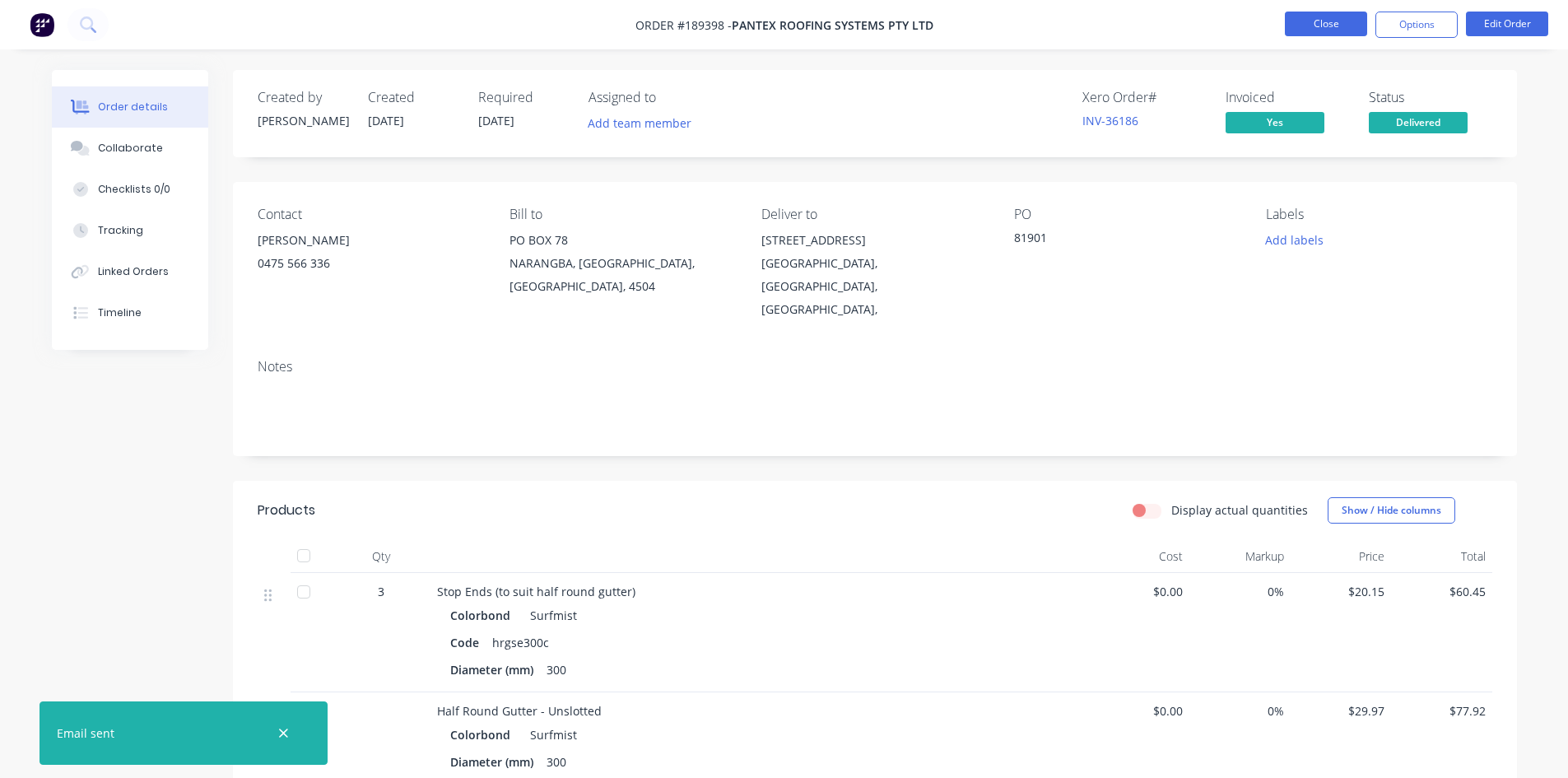
click at [1317, 27] on button "Close" at bounding box center [1326, 24] width 82 height 25
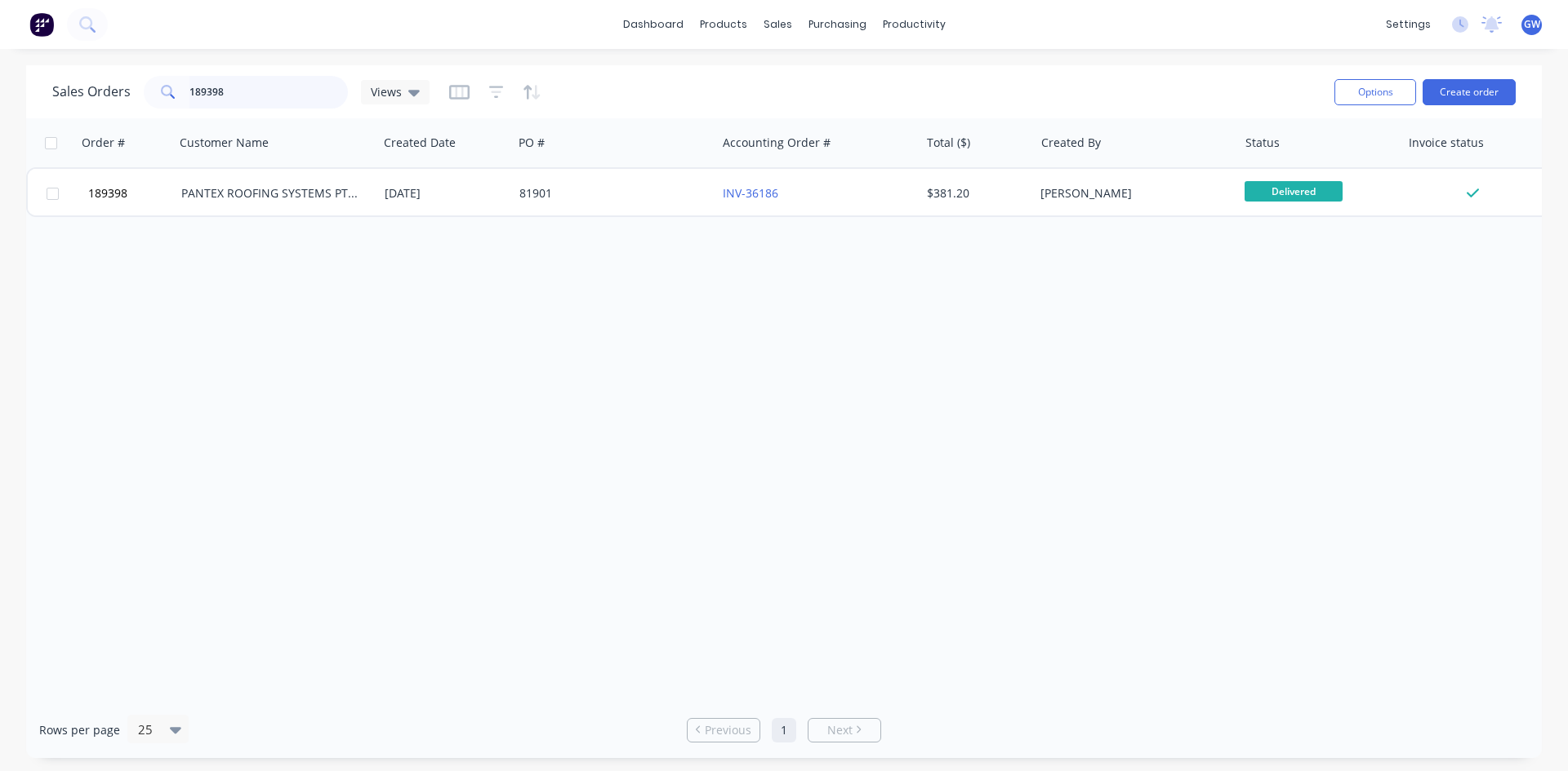
drag, startPoint x: 297, startPoint y: 95, endPoint x: 0, endPoint y: -6, distance: 313.7
click at [0, 0] on html "dashboard products sales purchasing productivity dashboard products Product Cat…" at bounding box center [784, 385] width 1568 height 771
type input "189032"
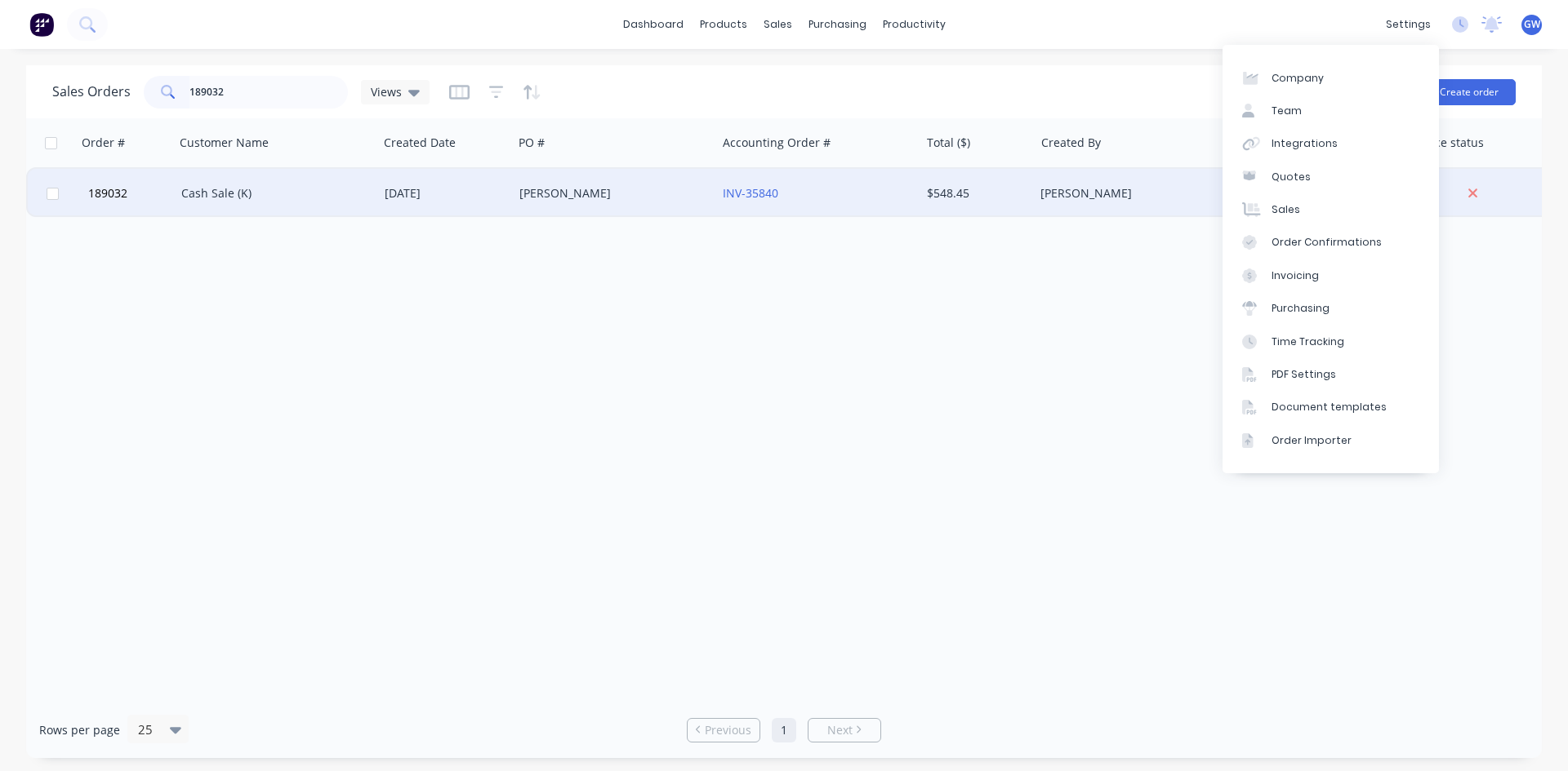
click at [977, 189] on div "$548.45" at bounding box center [974, 193] width 96 height 17
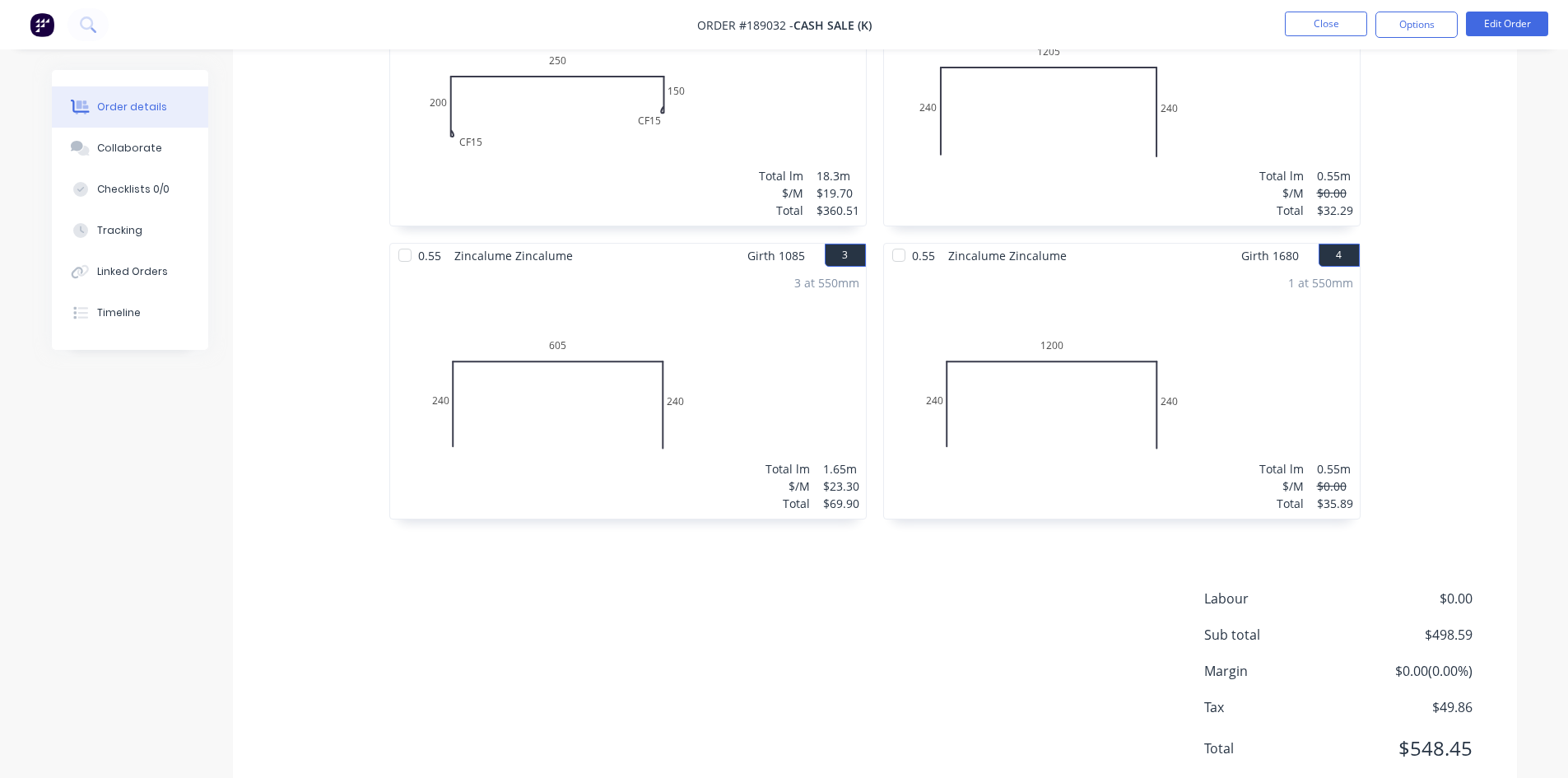
scroll to position [595, 0]
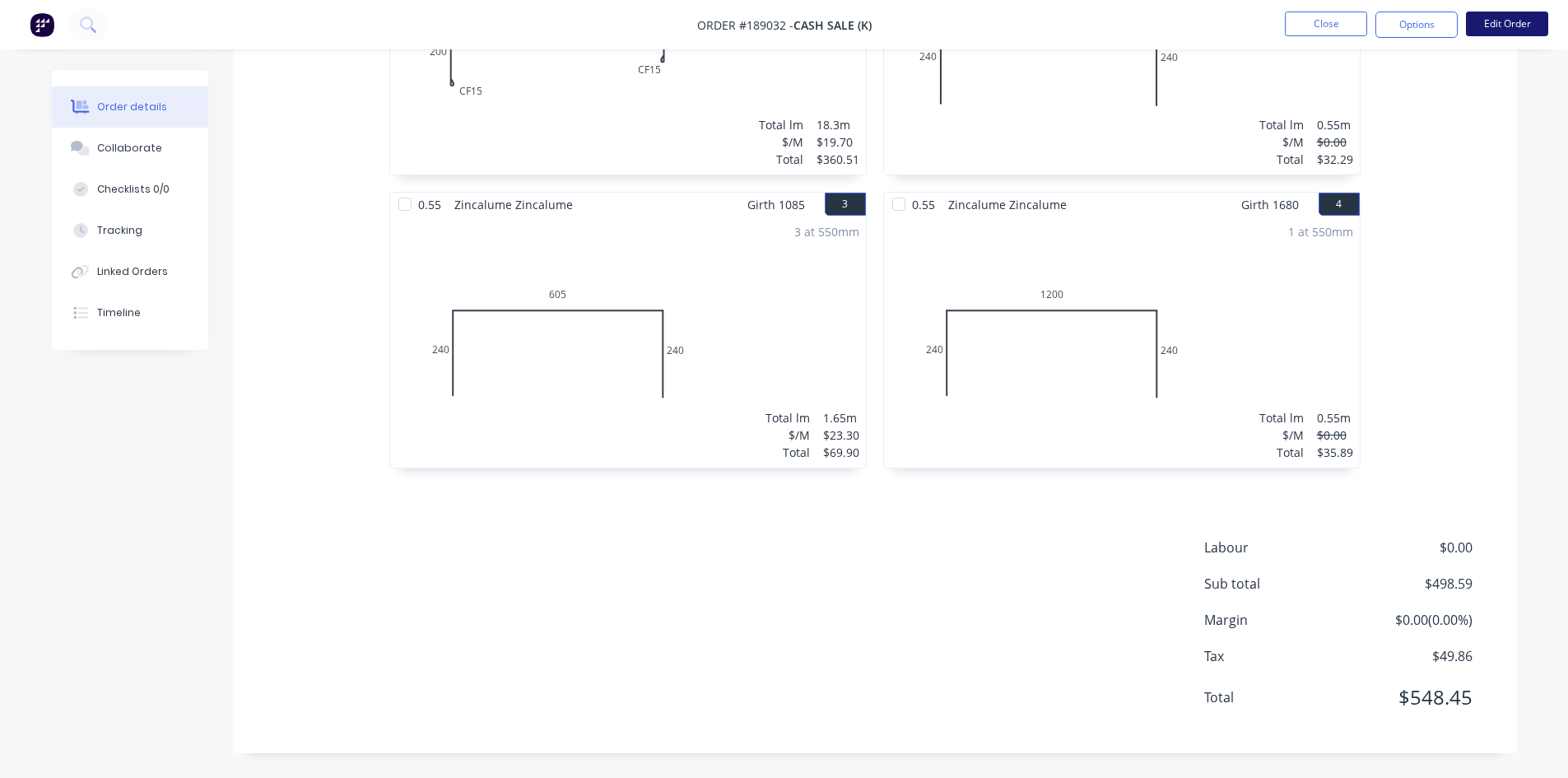
click at [1499, 30] on button "Edit Order" at bounding box center [1506, 24] width 82 height 25
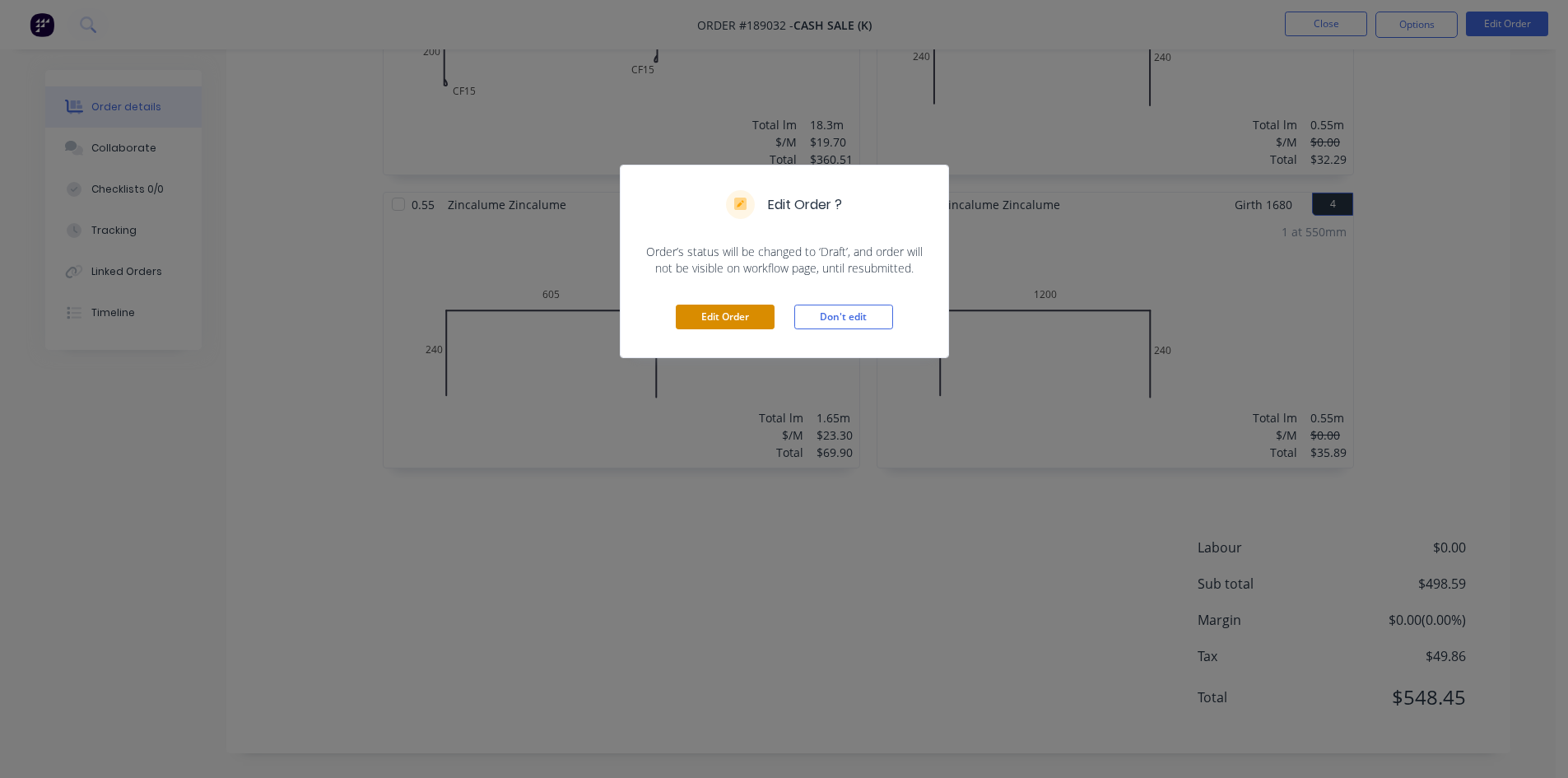
click at [755, 308] on button "Edit Order" at bounding box center [725, 317] width 98 height 25
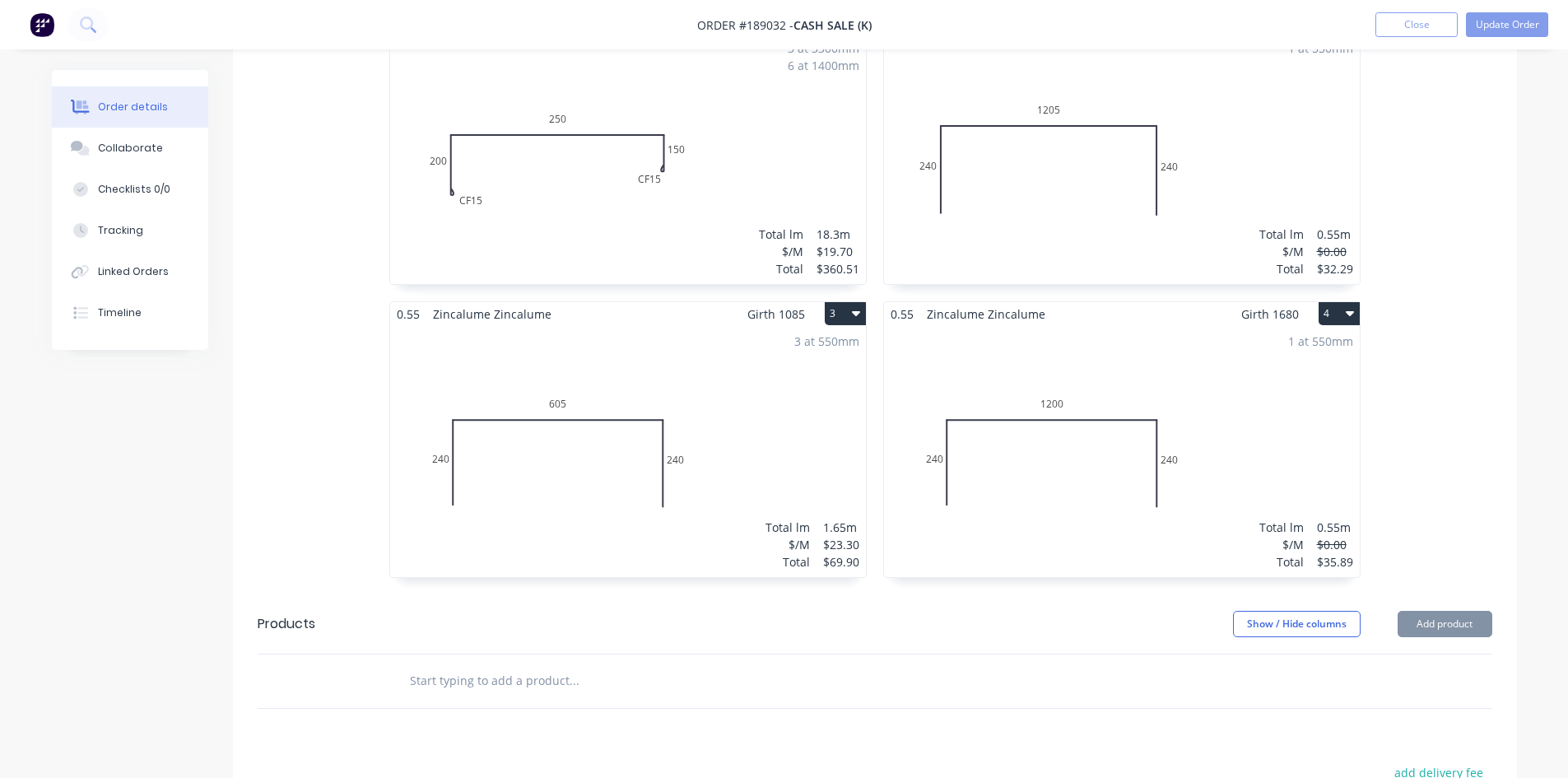
scroll to position [846, 0]
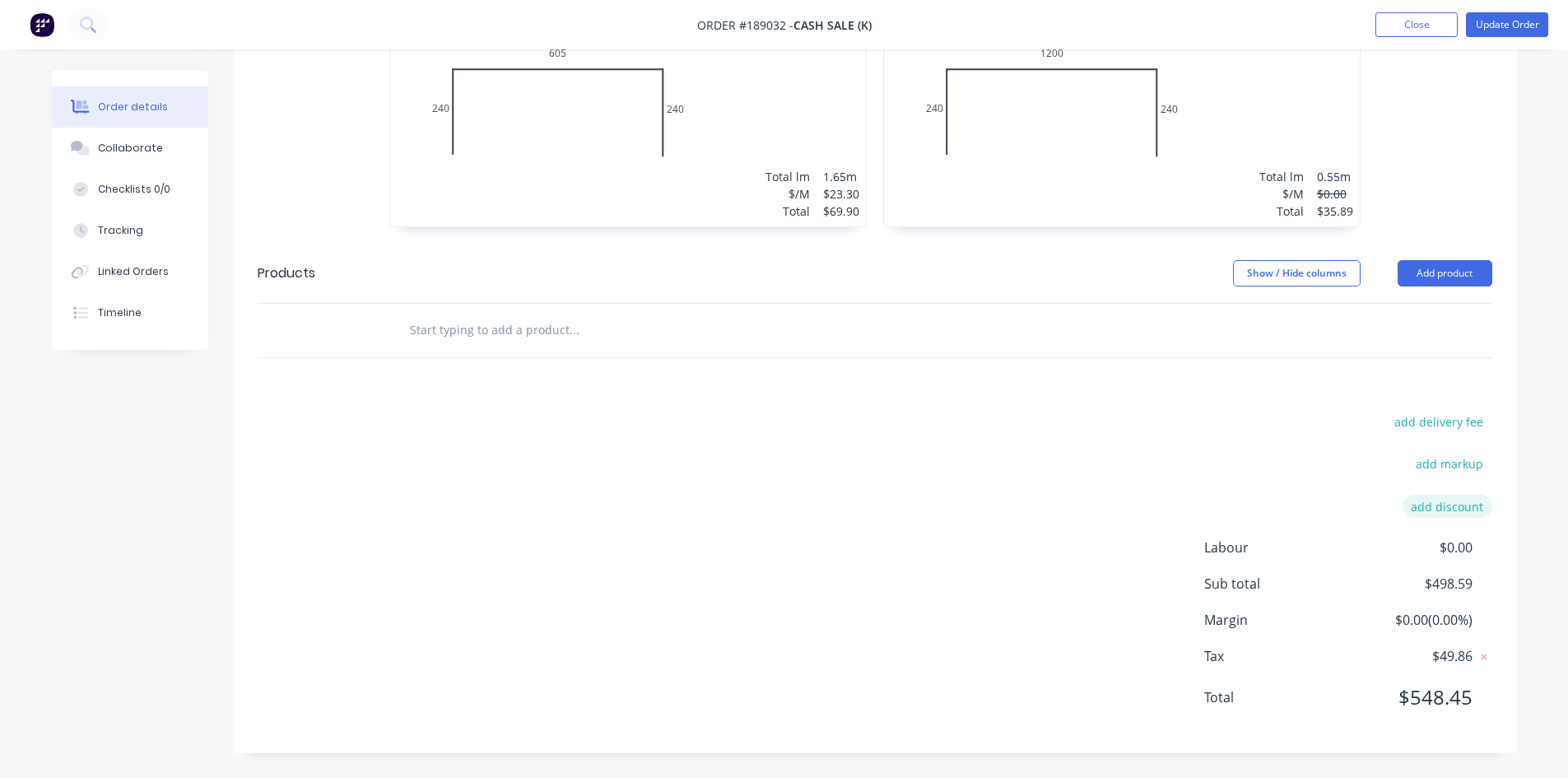
click at [1468, 513] on button "add discount" at bounding box center [1448, 506] width 89 height 22
click at [1322, 518] on input at bounding box center [1293, 512] width 156 height 25
type input "delete"
type input "100"
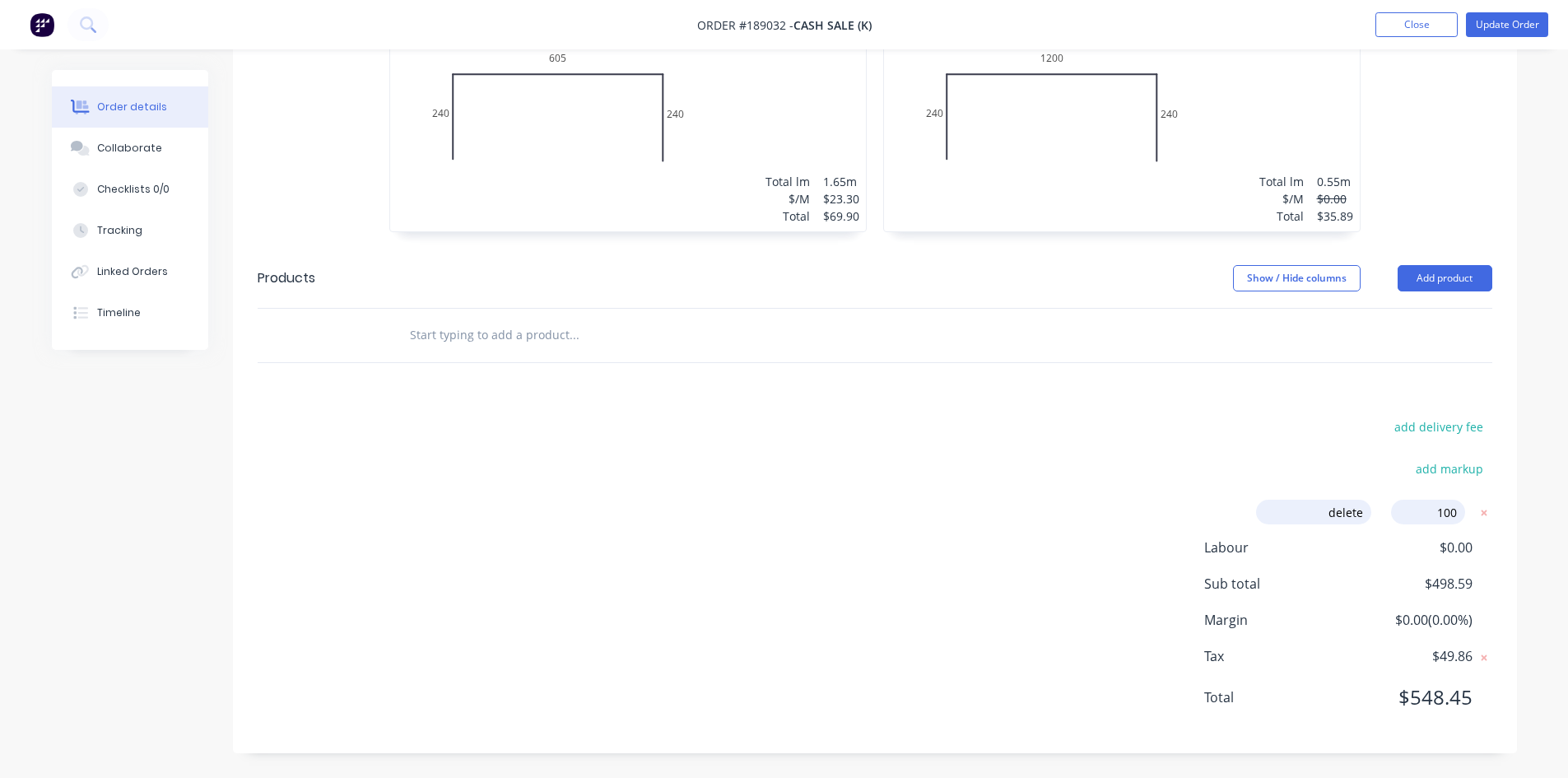
click input "submit" at bounding box center [0, 0] width 0 height 0
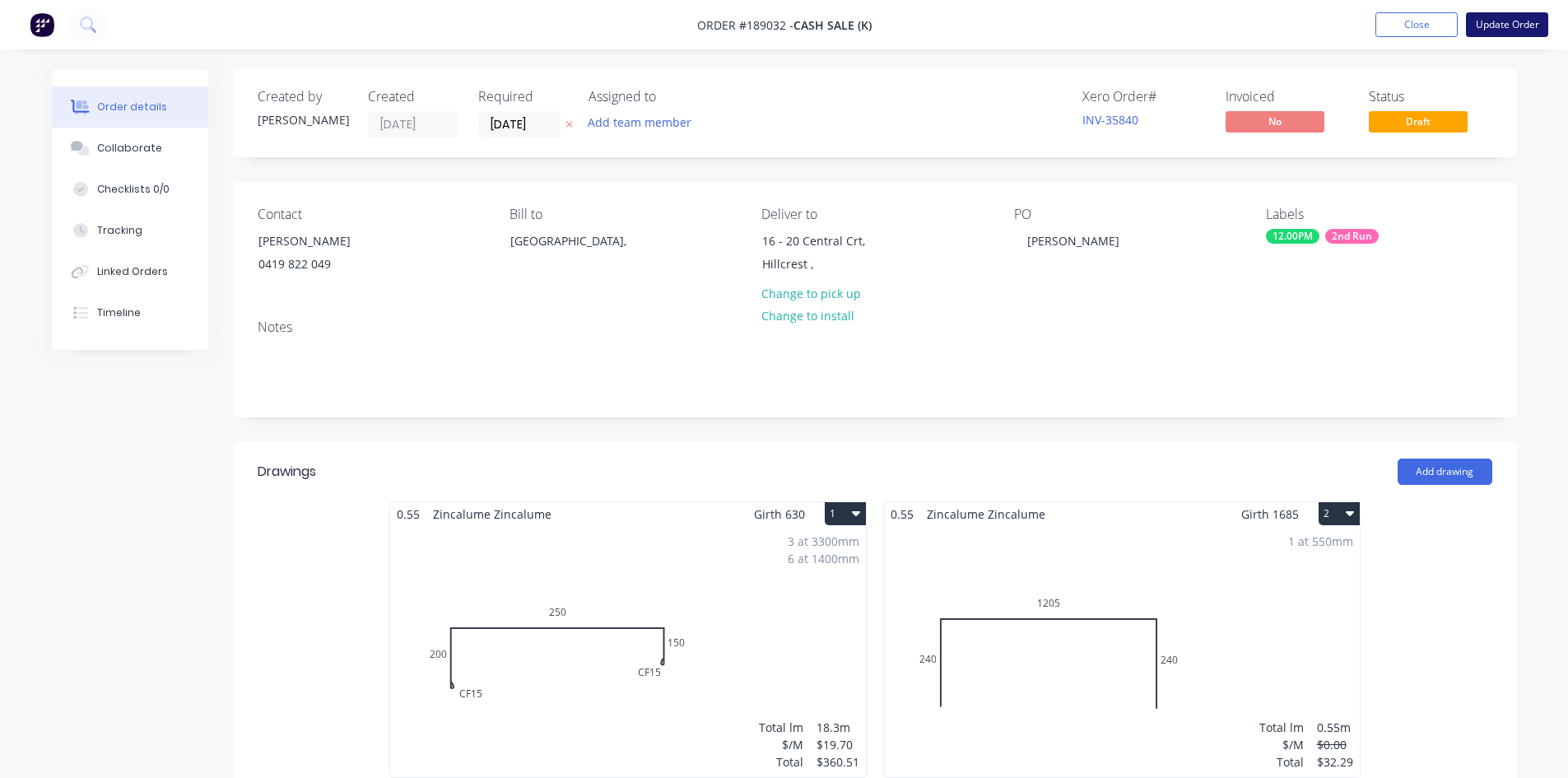
scroll to position [0, 0]
click at [1514, 20] on button "Update Order" at bounding box center [1506, 24] width 82 height 25
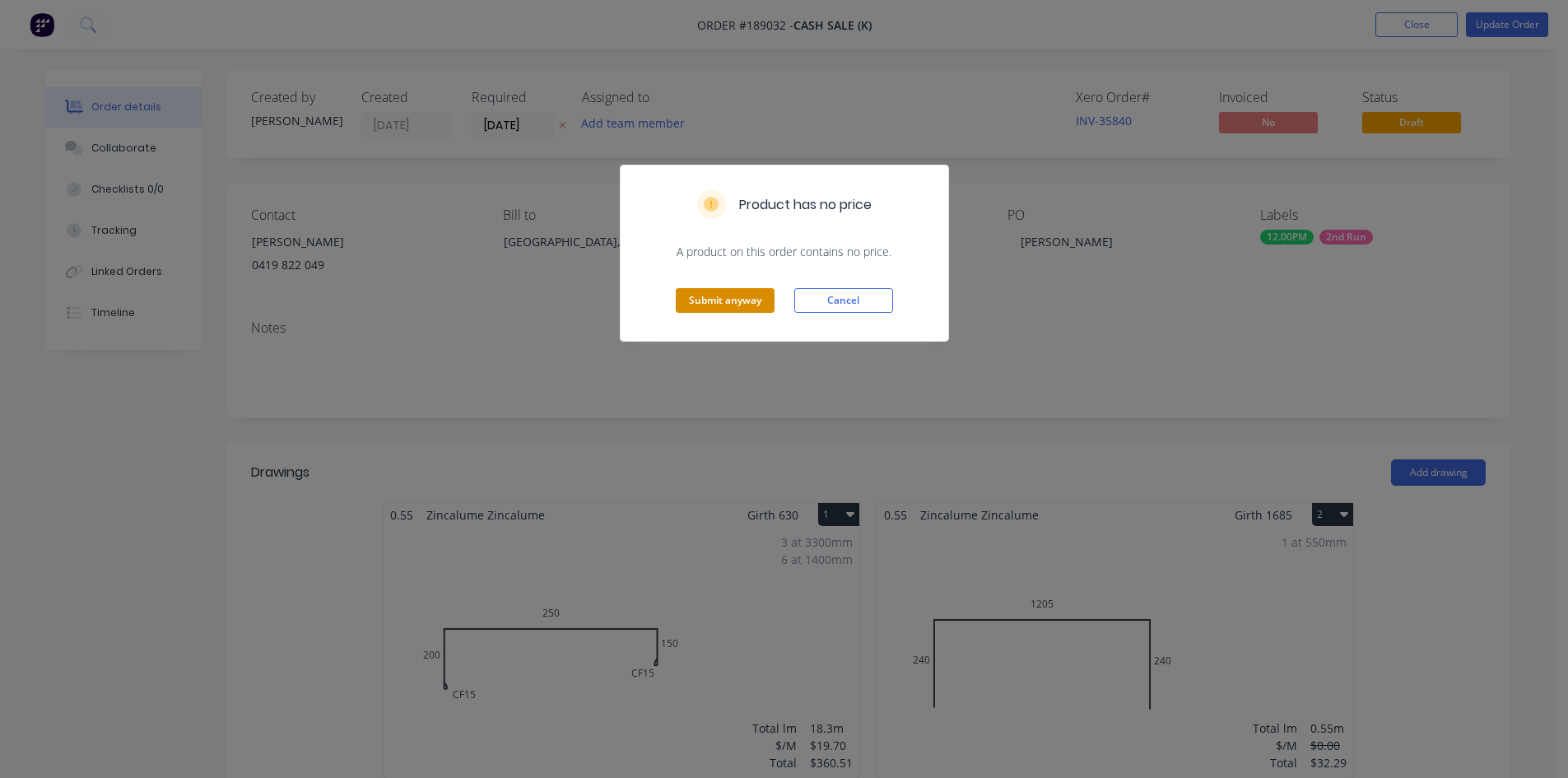
click at [744, 304] on button "Submit anyway" at bounding box center [725, 300] width 98 height 25
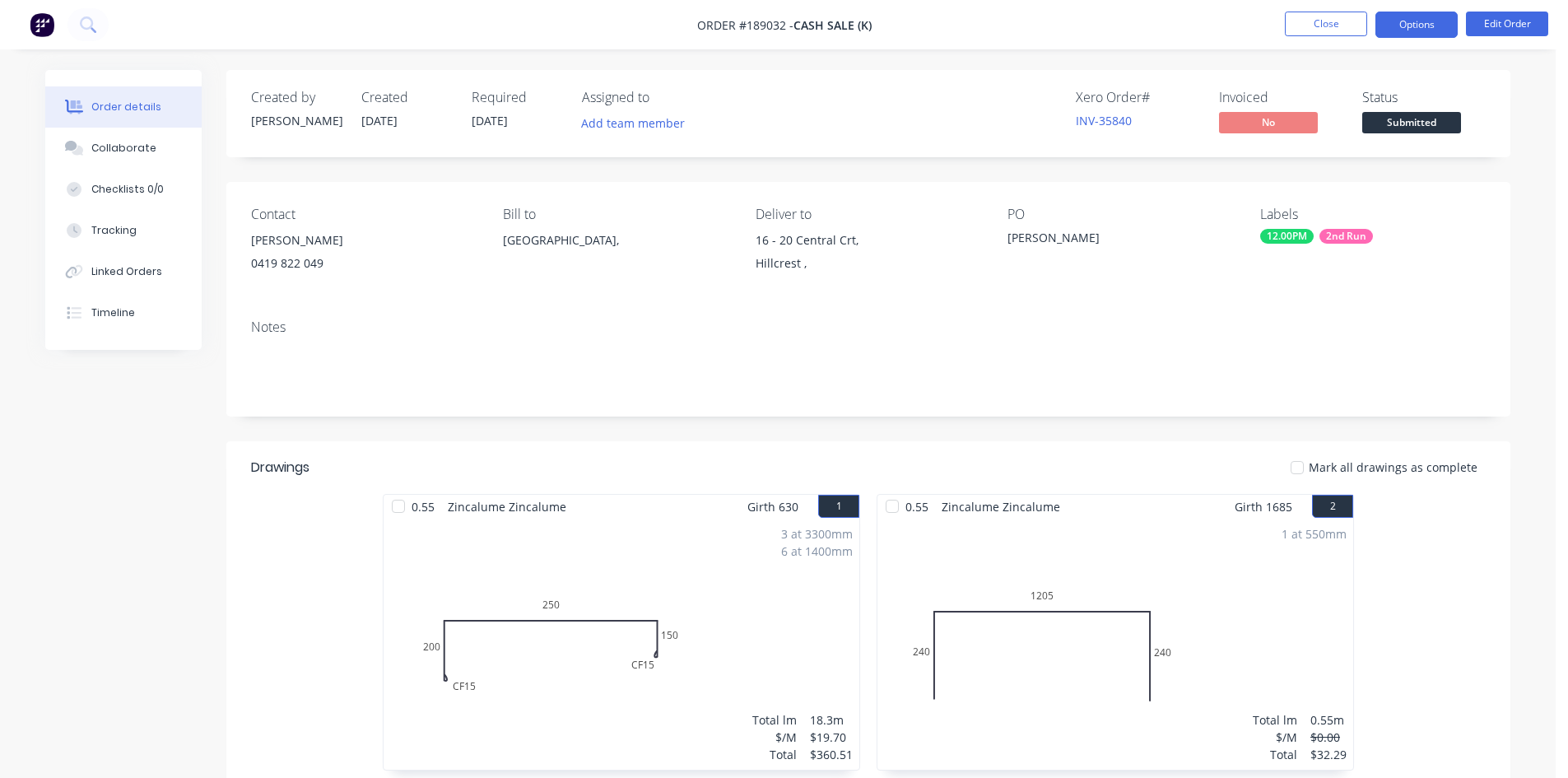
click at [1418, 12] on button "Options" at bounding box center [1416, 25] width 82 height 27
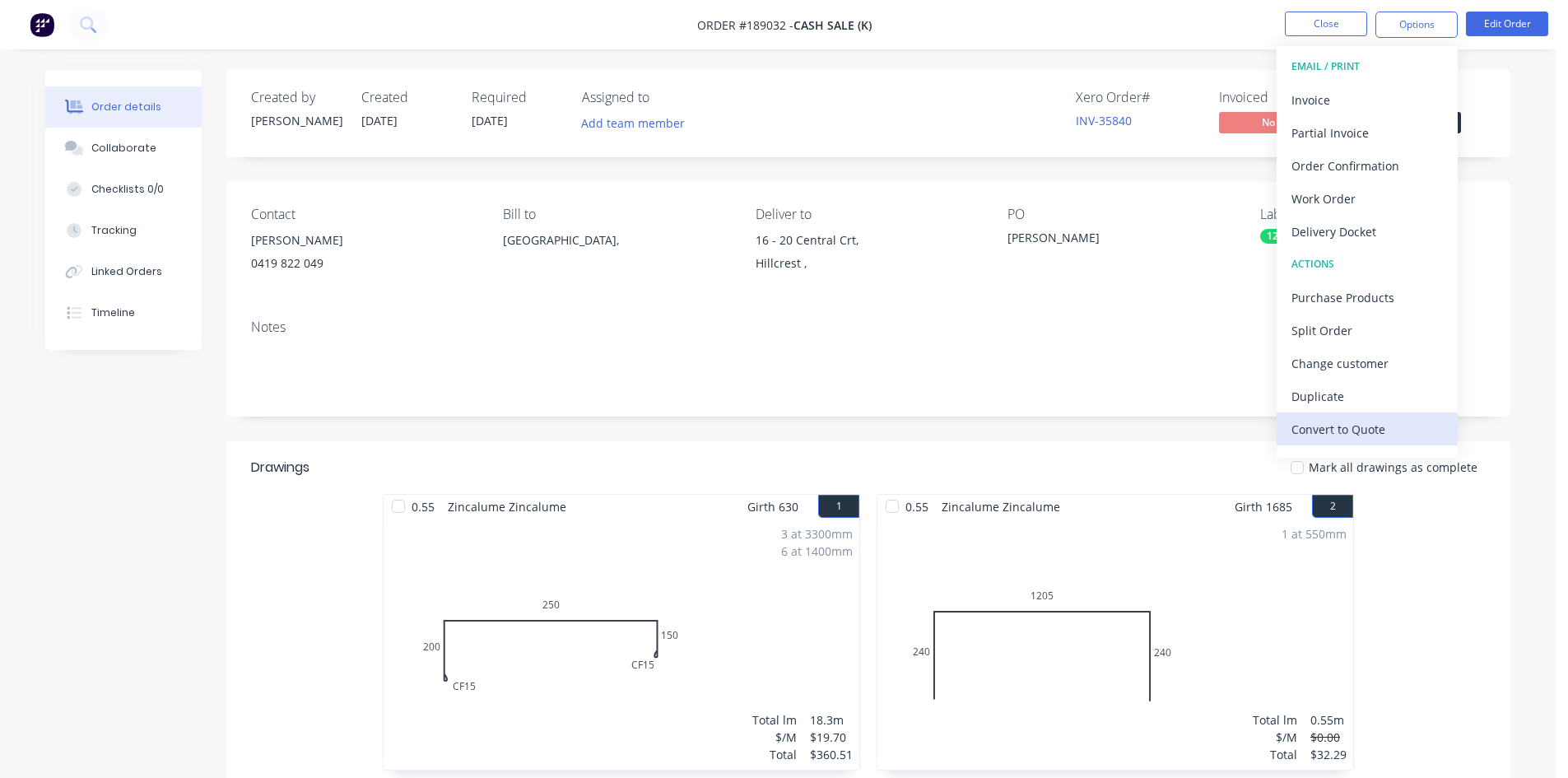
click at [1369, 426] on div "Convert to Quote" at bounding box center [1367, 429] width 152 height 24
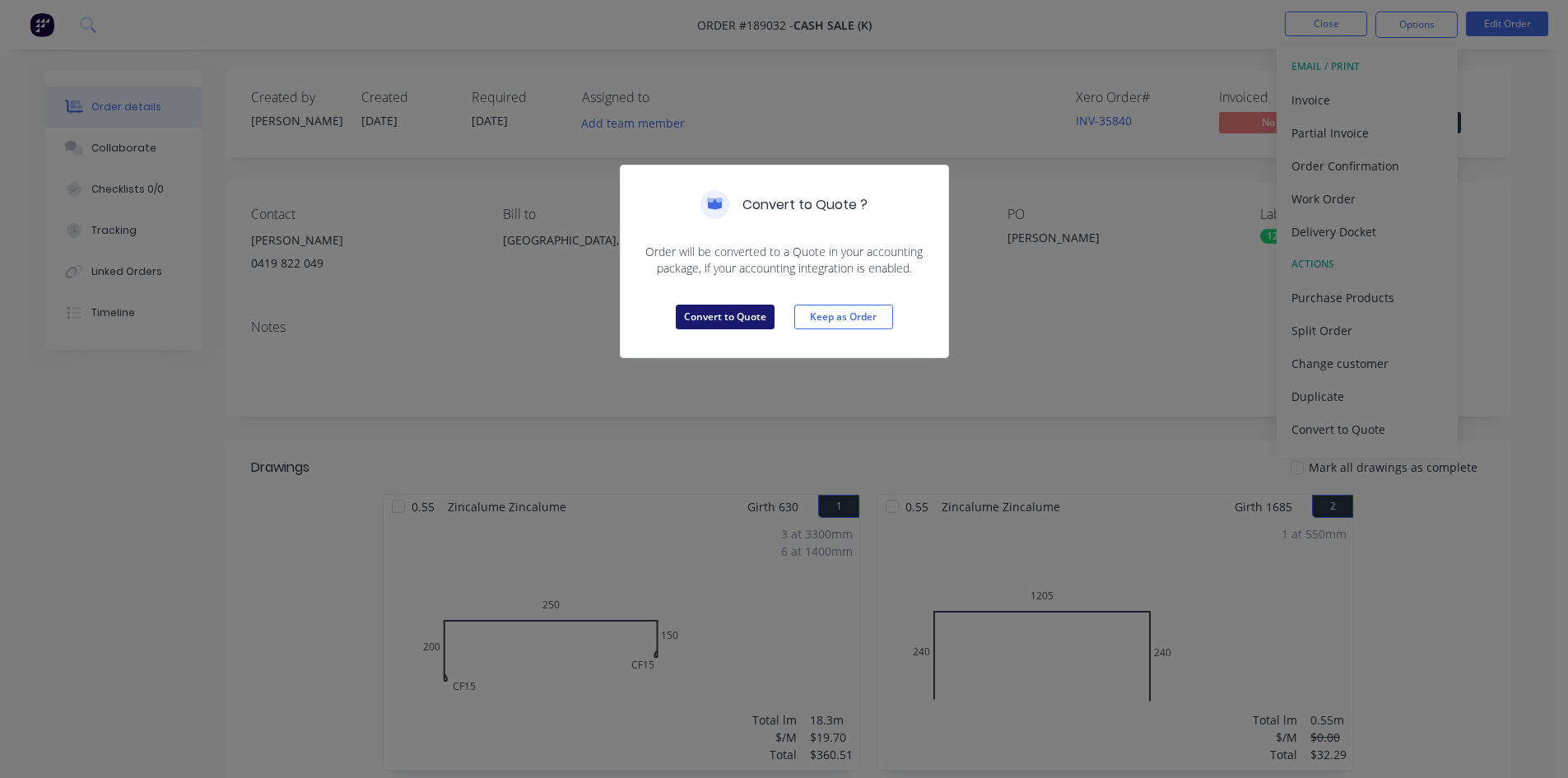
click at [710, 301] on div "Convert to Quote Keep as Order" at bounding box center [784, 317] width 328 height 80
click at [741, 321] on button "Convert to Quote" at bounding box center [725, 317] width 98 height 25
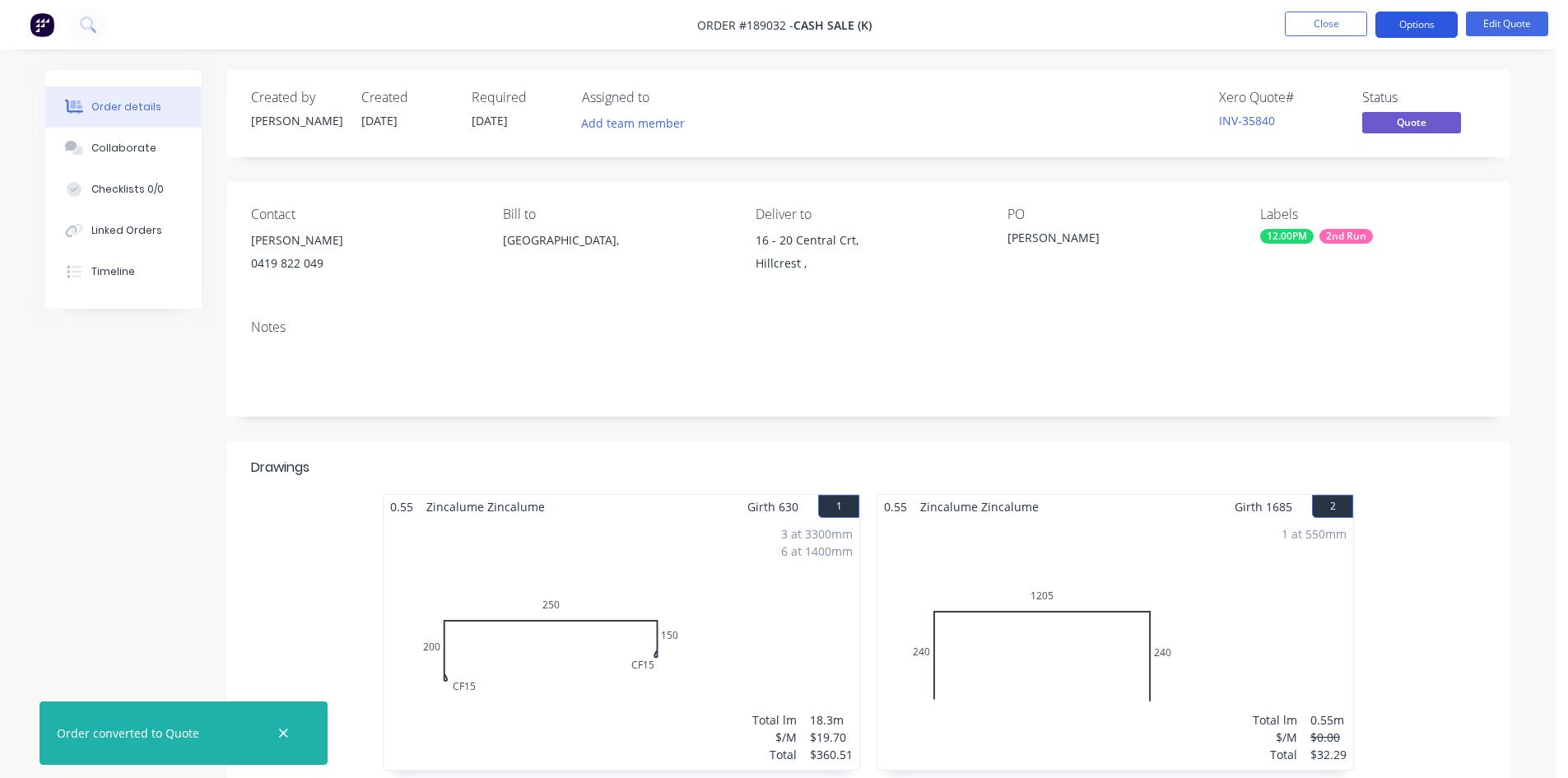
click at [1414, 20] on button "Options" at bounding box center [1416, 25] width 82 height 27
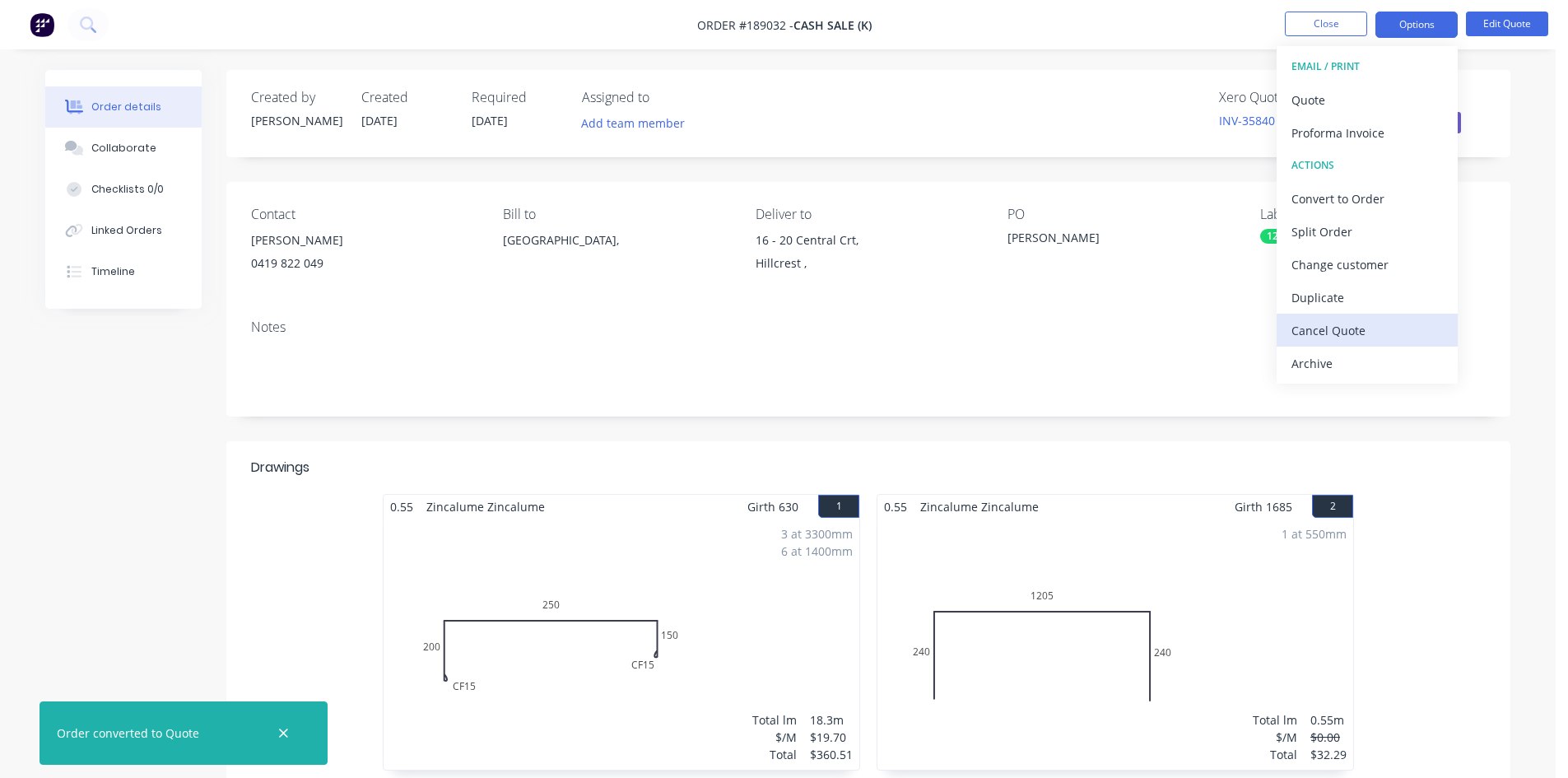
click at [1351, 330] on div "Cancel Quote" at bounding box center [1367, 331] width 152 height 24
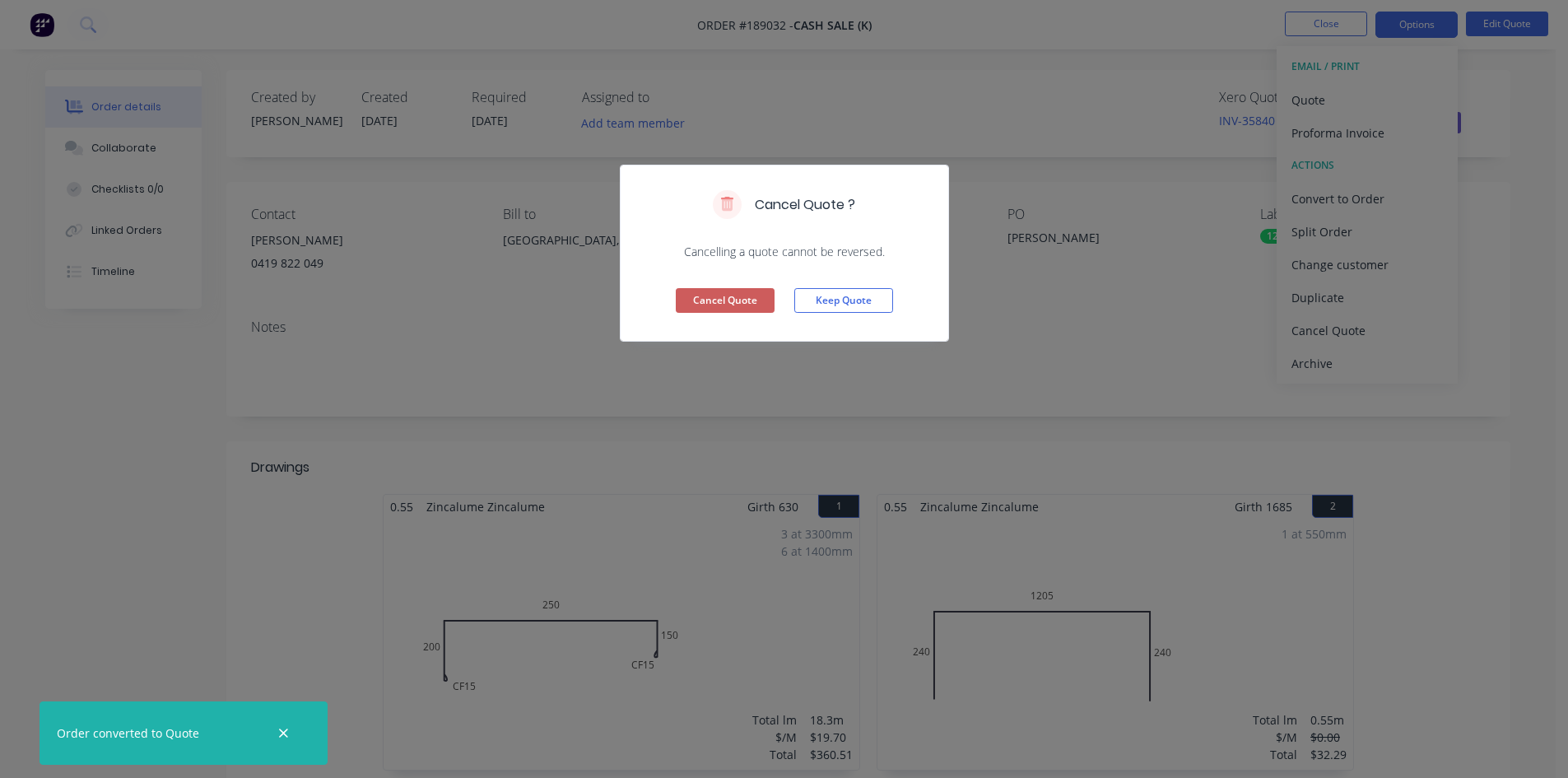
click at [687, 306] on button "Cancel Quote" at bounding box center [725, 300] width 98 height 25
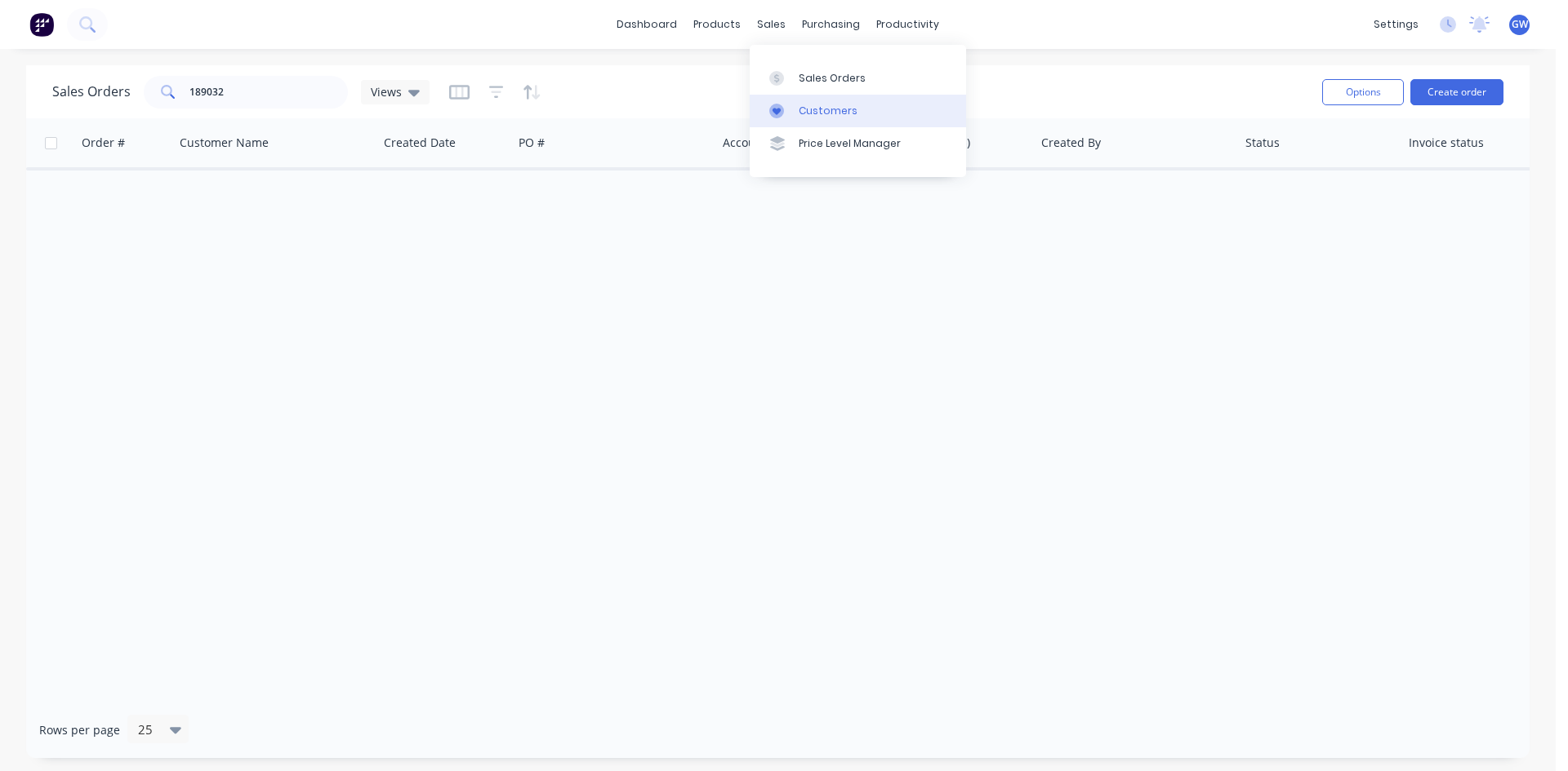
click at [810, 122] on link "Customers" at bounding box center [858, 110] width 217 height 32
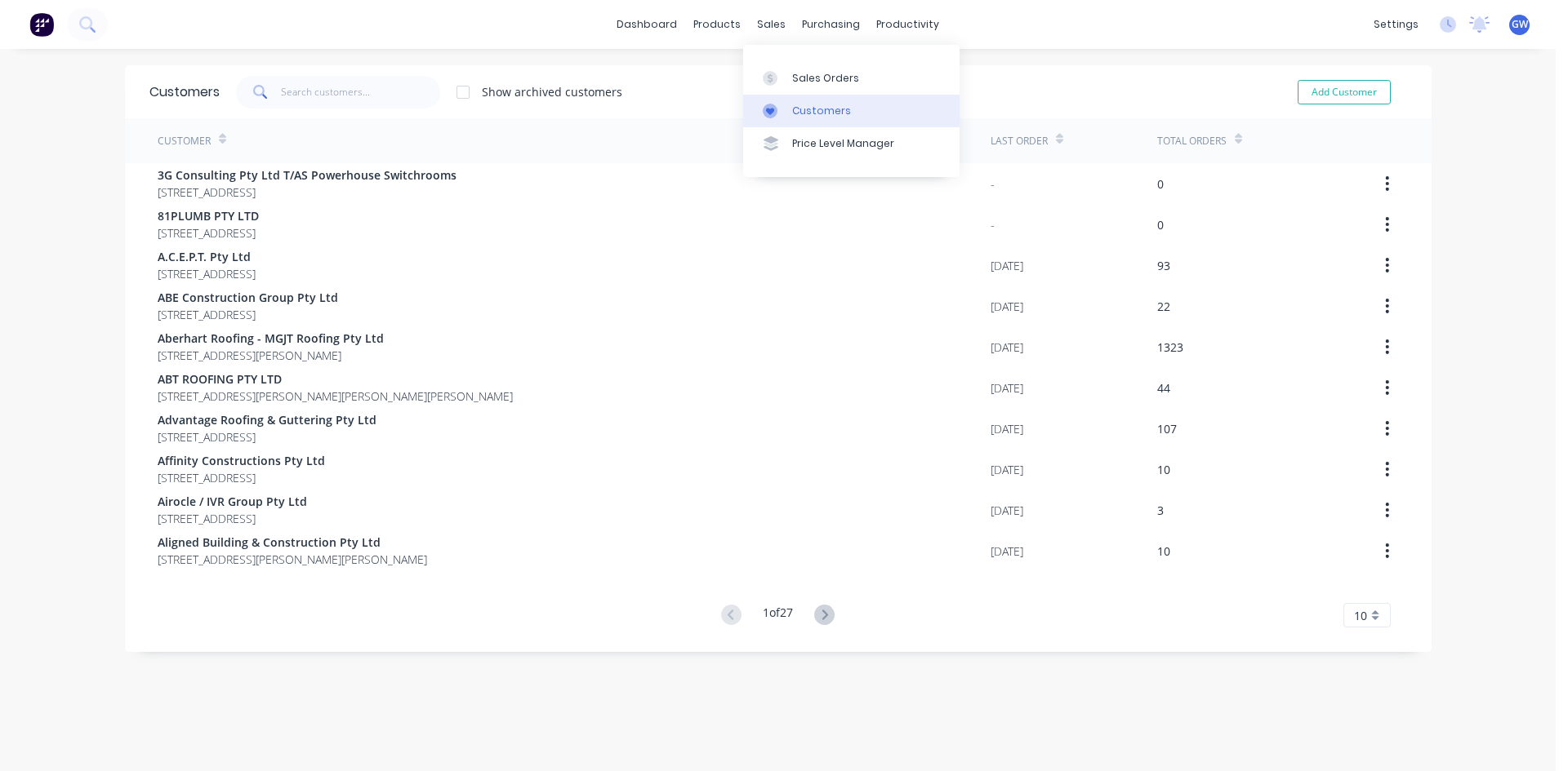
click at [802, 103] on div "Customers" at bounding box center [821, 110] width 59 height 15
click at [789, 84] on link "Sales Orders" at bounding box center [851, 77] width 217 height 32
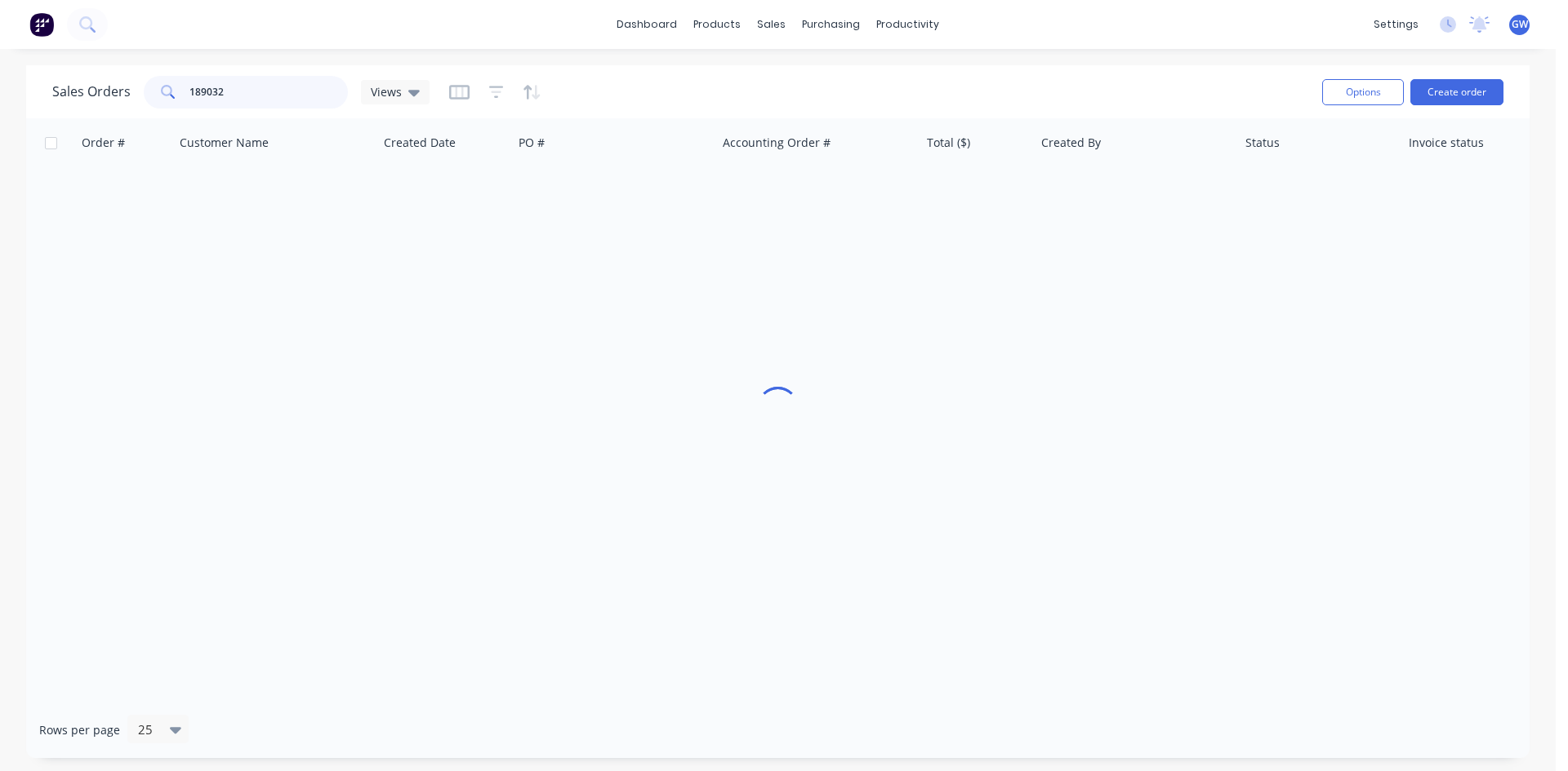
click at [296, 80] on input "189032" at bounding box center [269, 92] width 160 height 32
type input "189053"
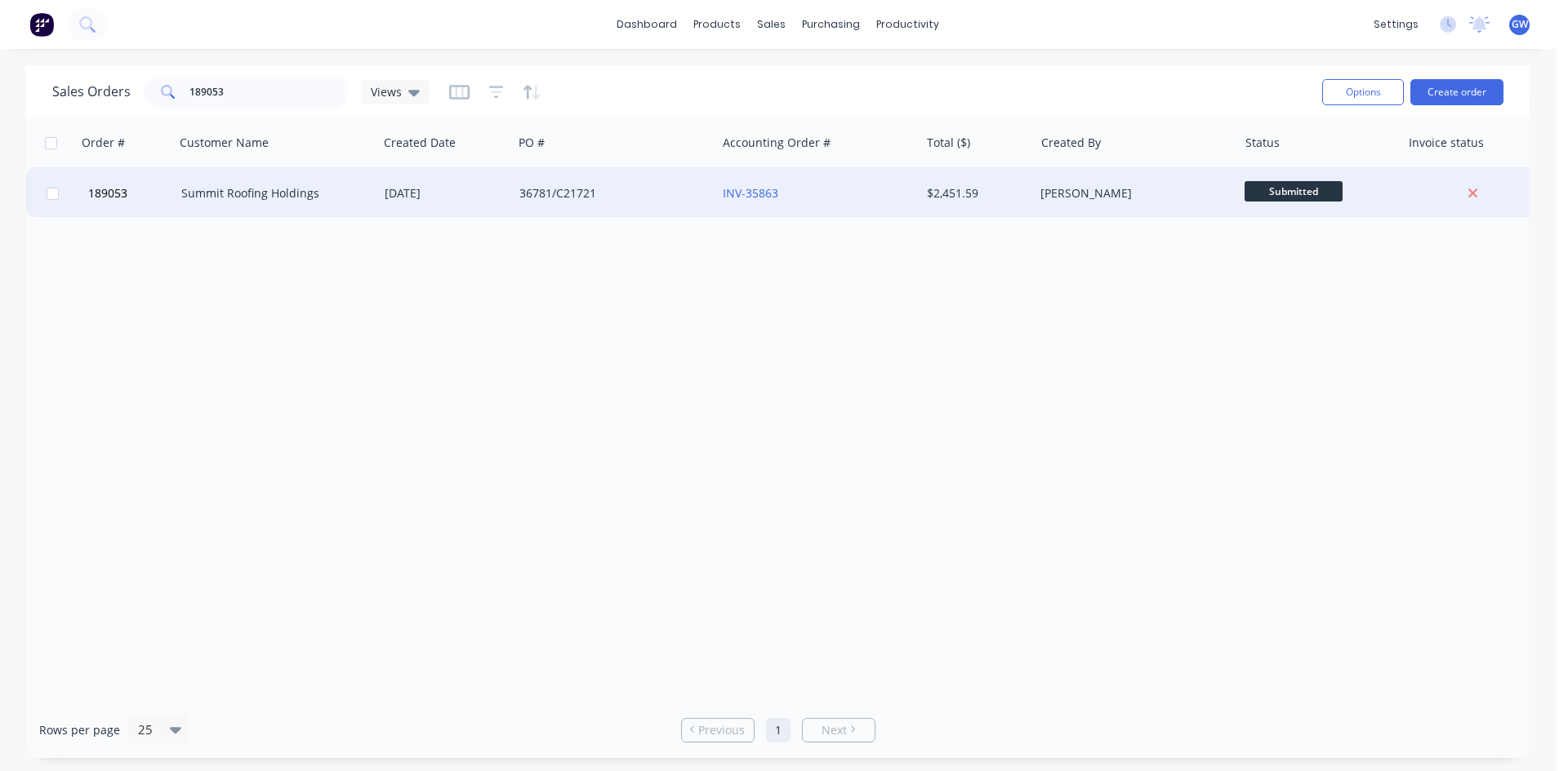
click at [1106, 203] on div "[PERSON_NAME]" at bounding box center [1136, 194] width 203 height 49
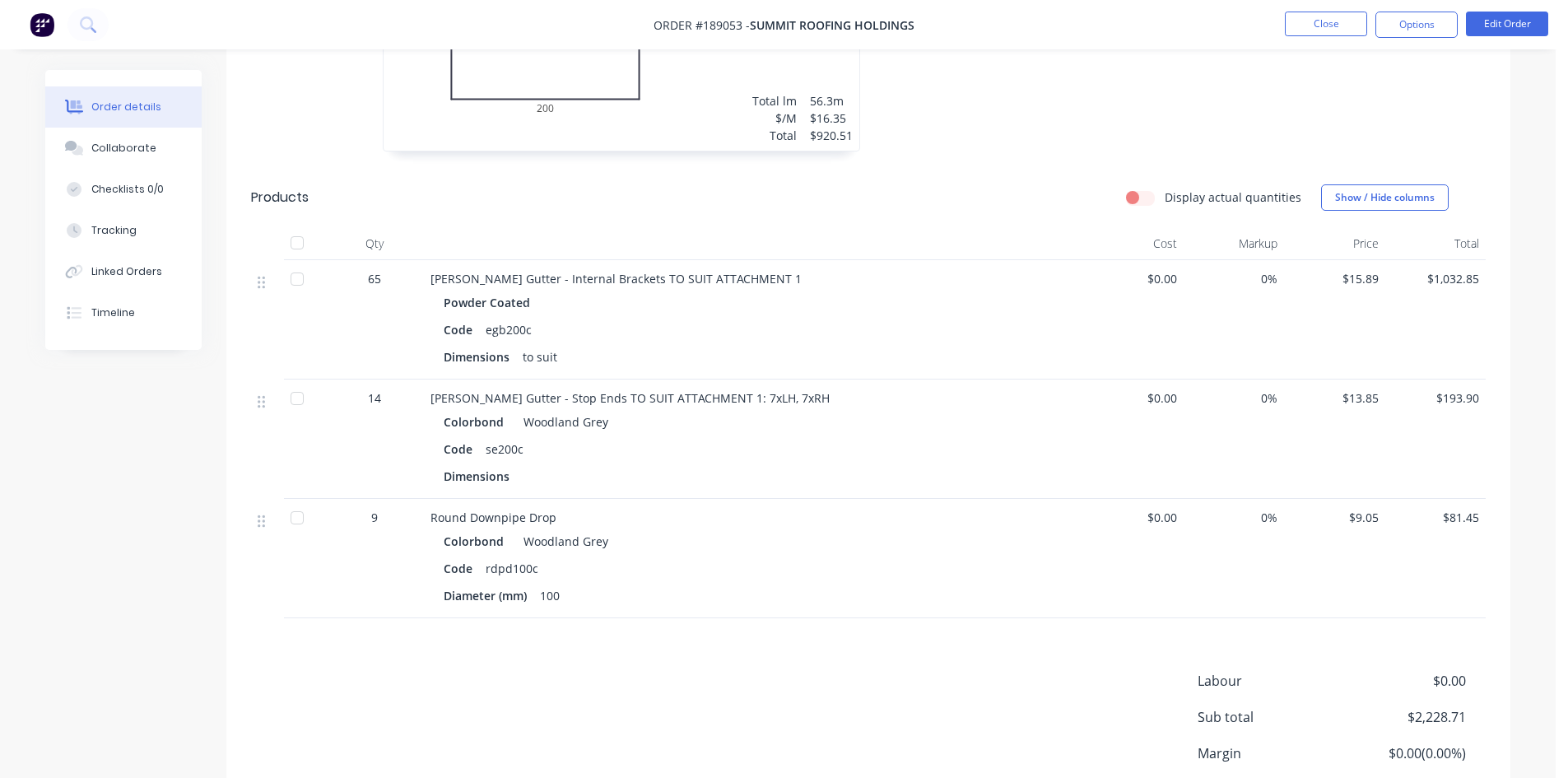
scroll to position [247, 0]
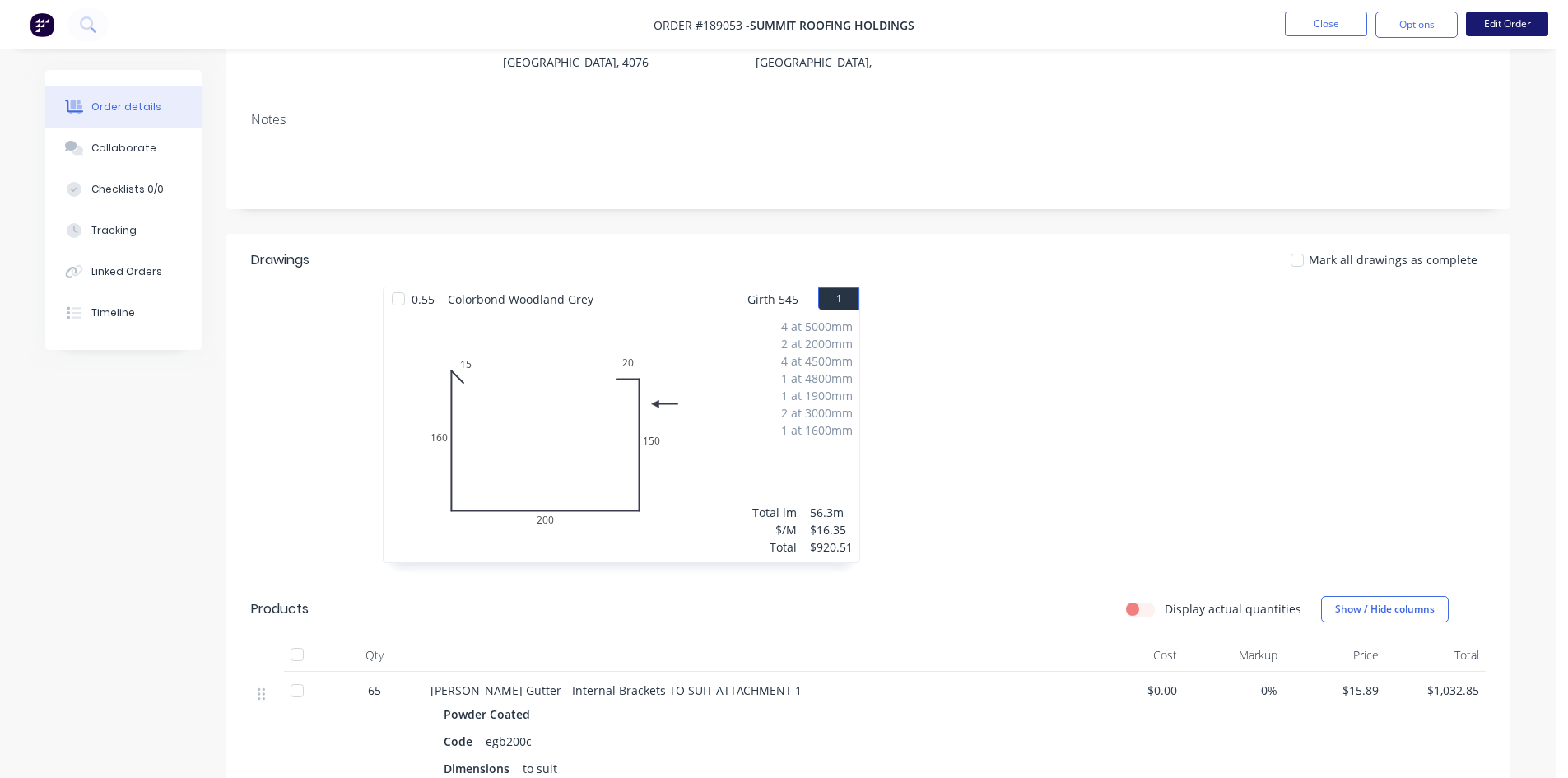
click at [1540, 26] on button "Edit Order" at bounding box center [1506, 24] width 82 height 25
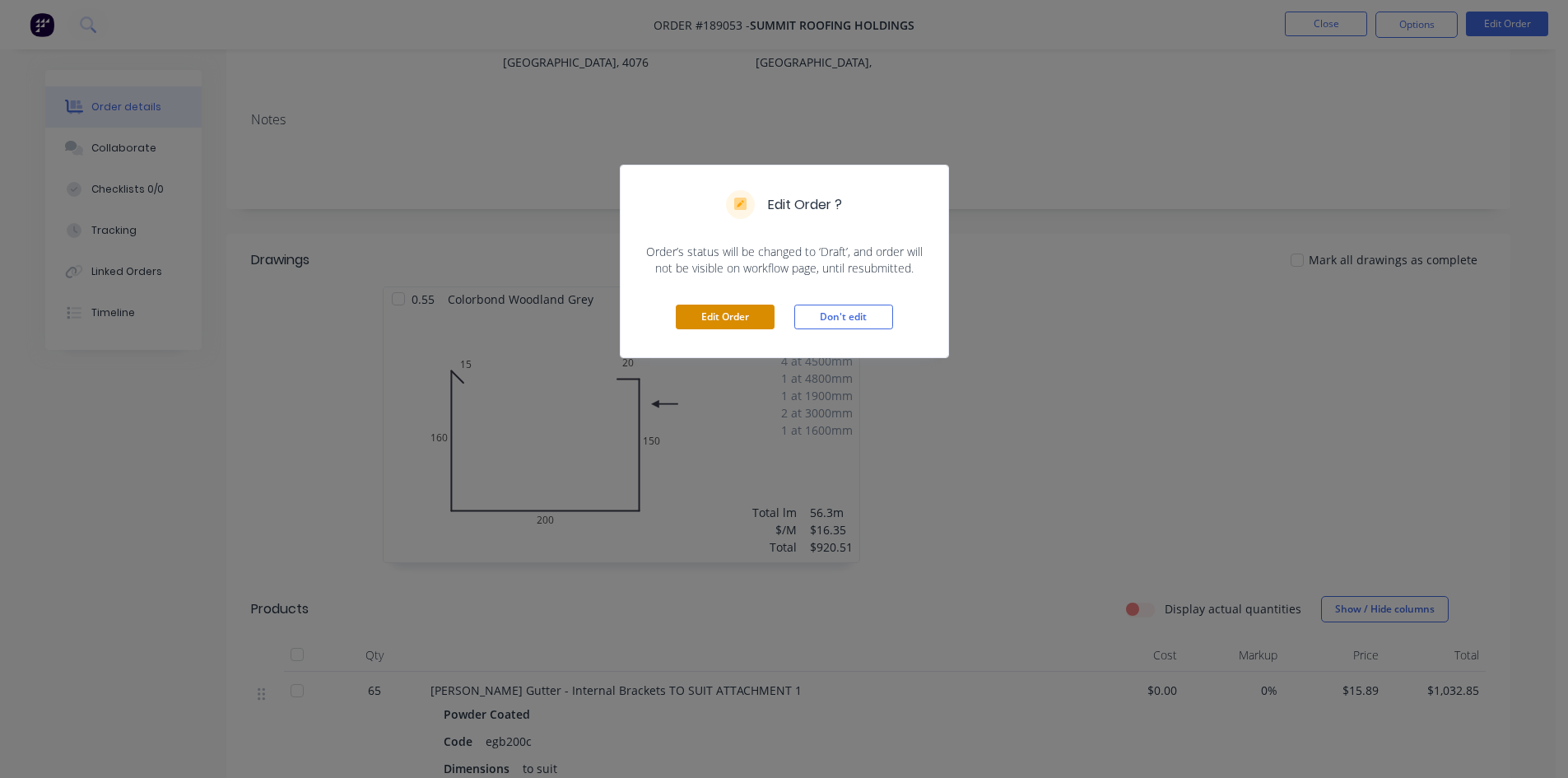
click at [701, 325] on button "Edit Order" at bounding box center [725, 317] width 98 height 25
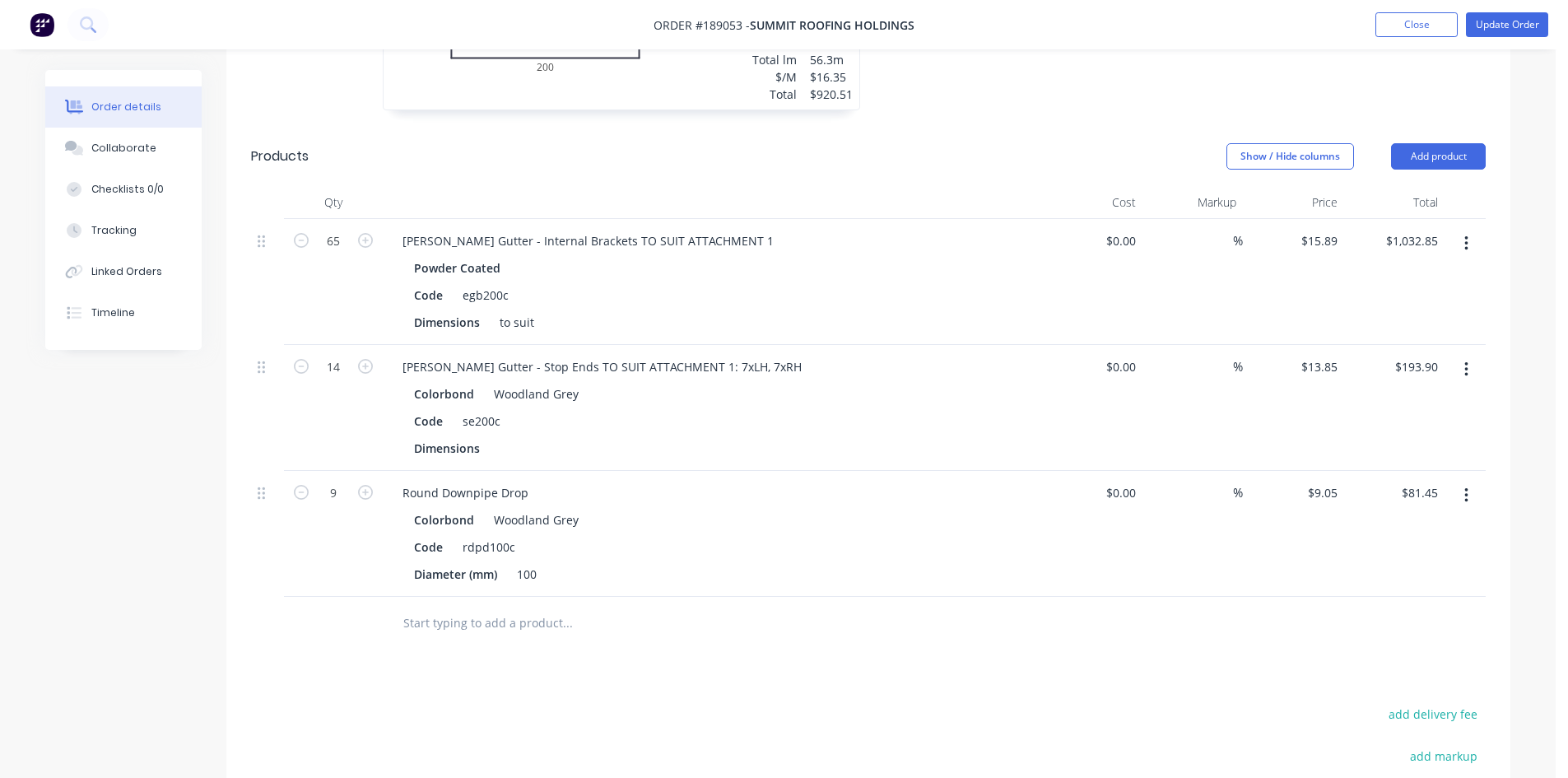
scroll to position [732, 0]
click at [1466, 144] on button "Add product" at bounding box center [1438, 157] width 94 height 27
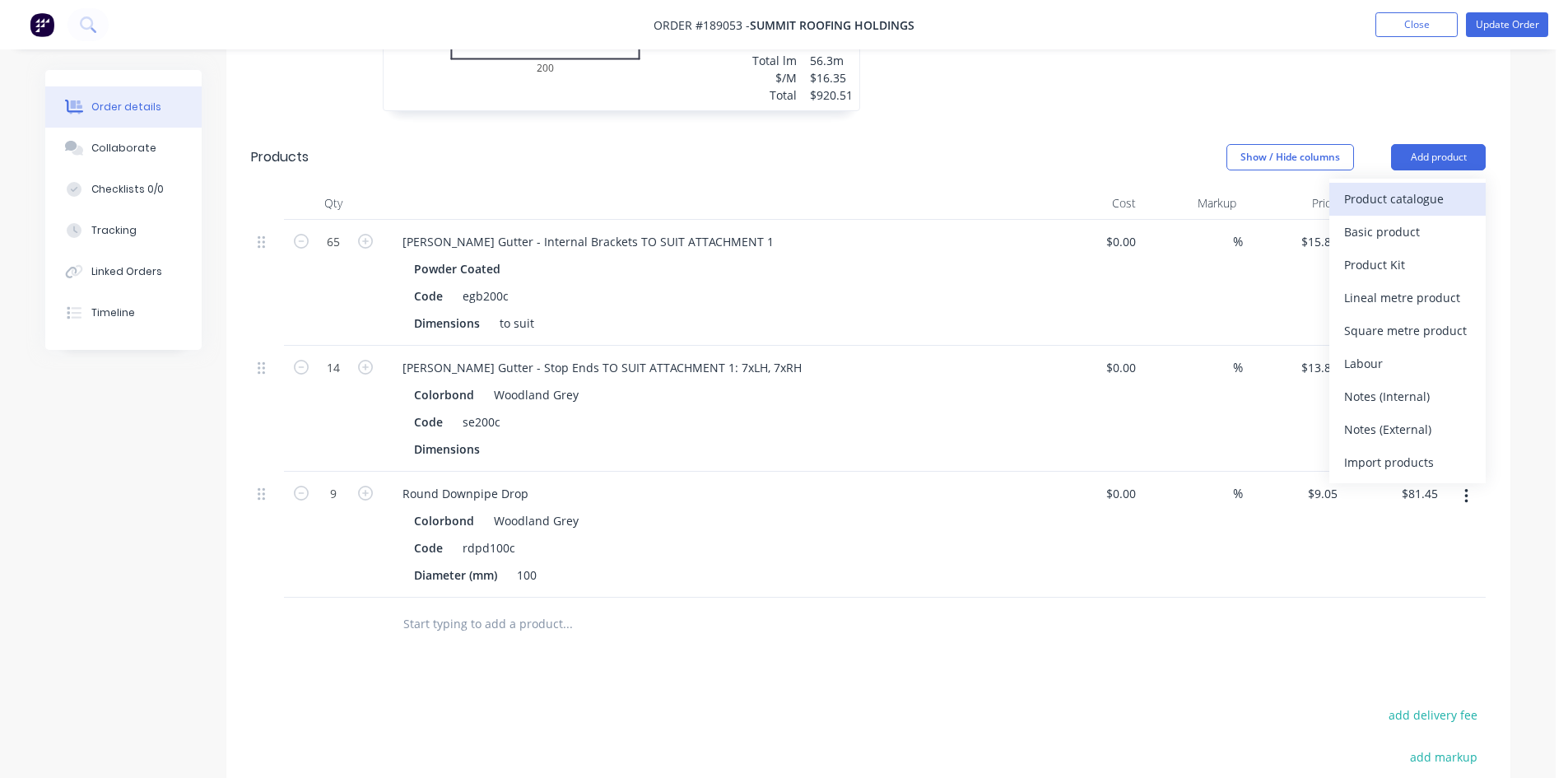
click at [1413, 187] on div "Product catalogue" at bounding box center [1408, 199] width 127 height 24
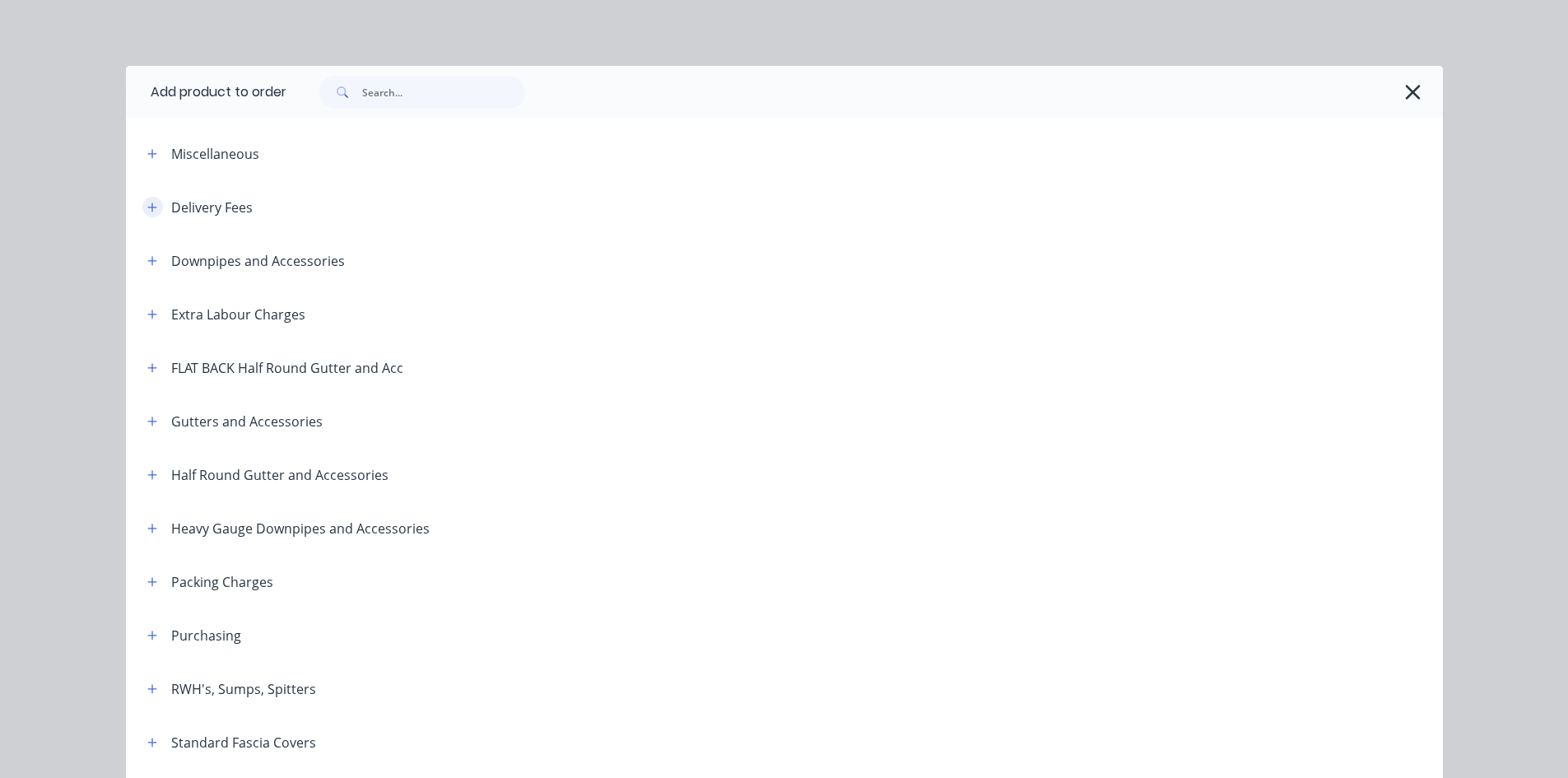
click at [147, 205] on icon "button" at bounding box center [152, 208] width 10 height 12
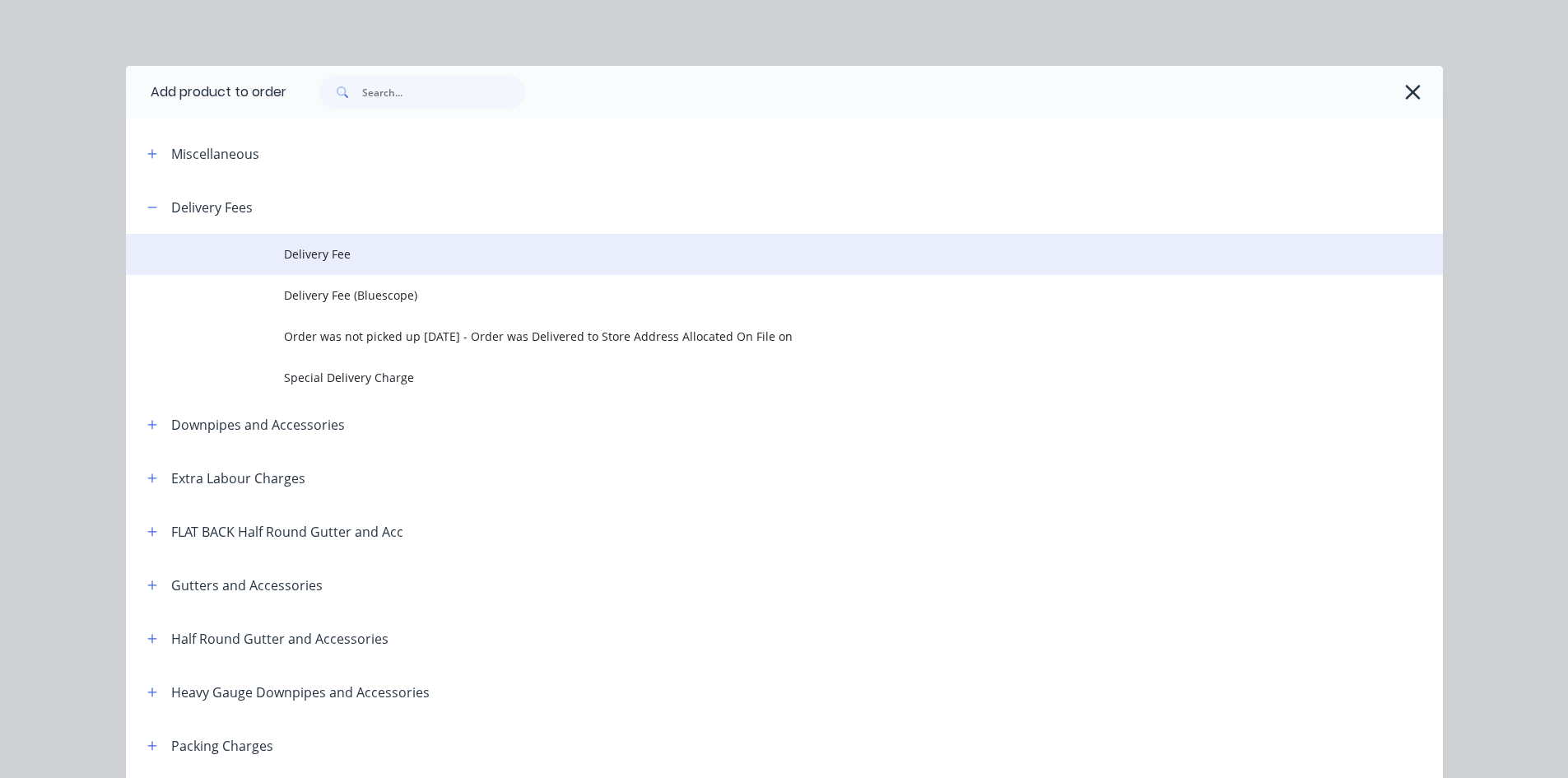
click at [266, 246] on td at bounding box center [205, 253] width 158 height 41
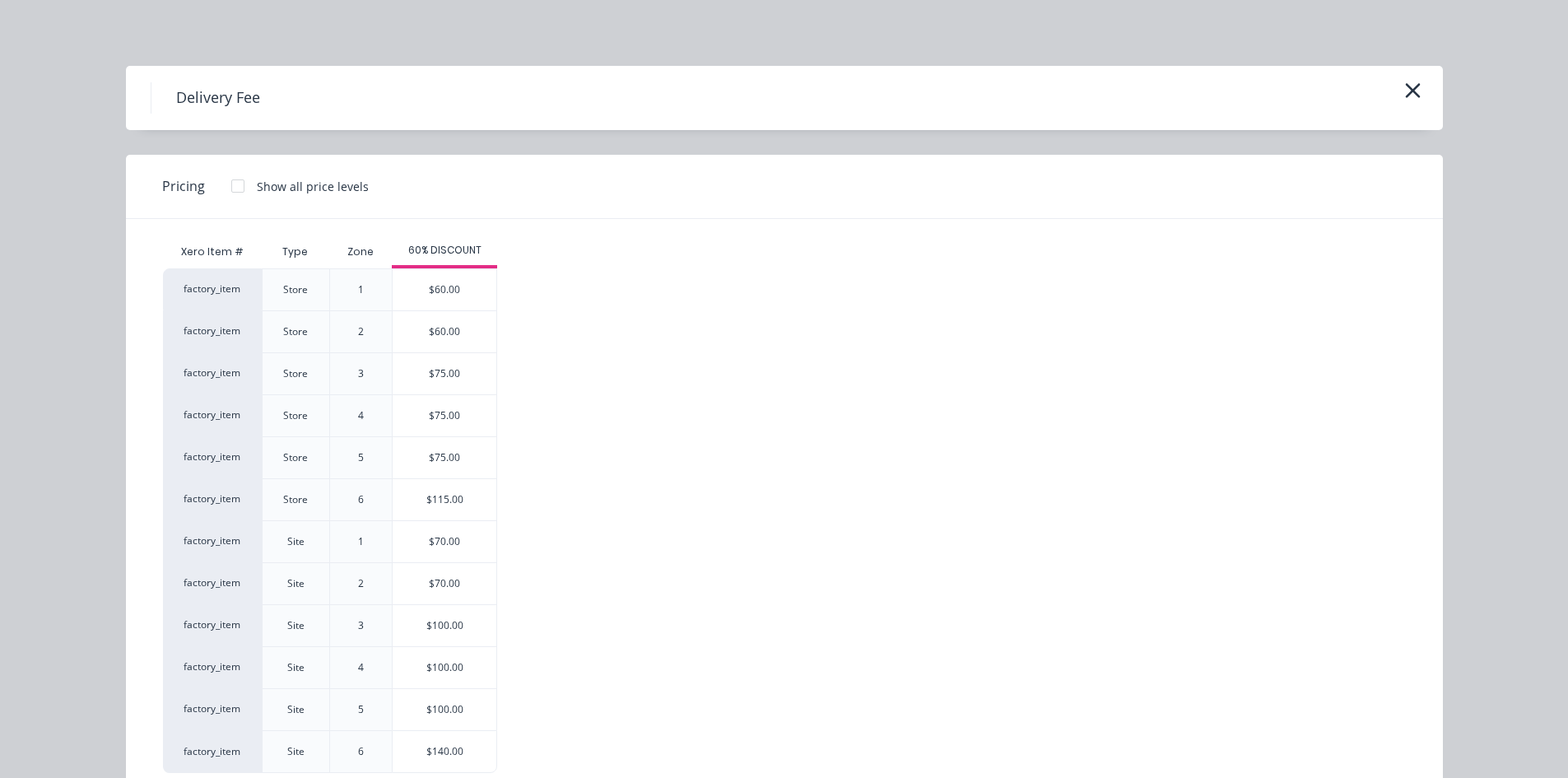
click at [449, 548] on div "$70.00" at bounding box center [444, 542] width 103 height 41
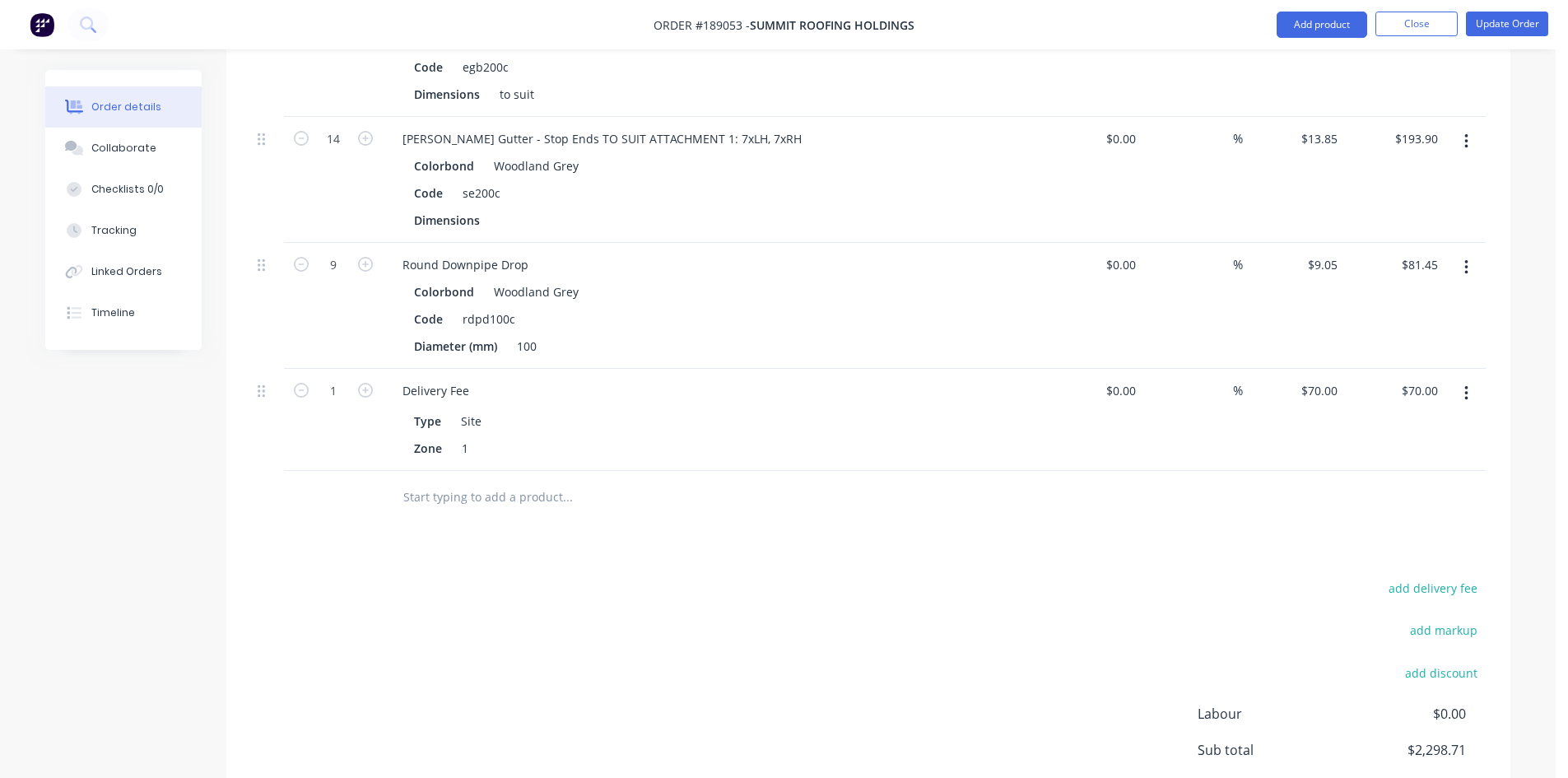
scroll to position [1000, 0]
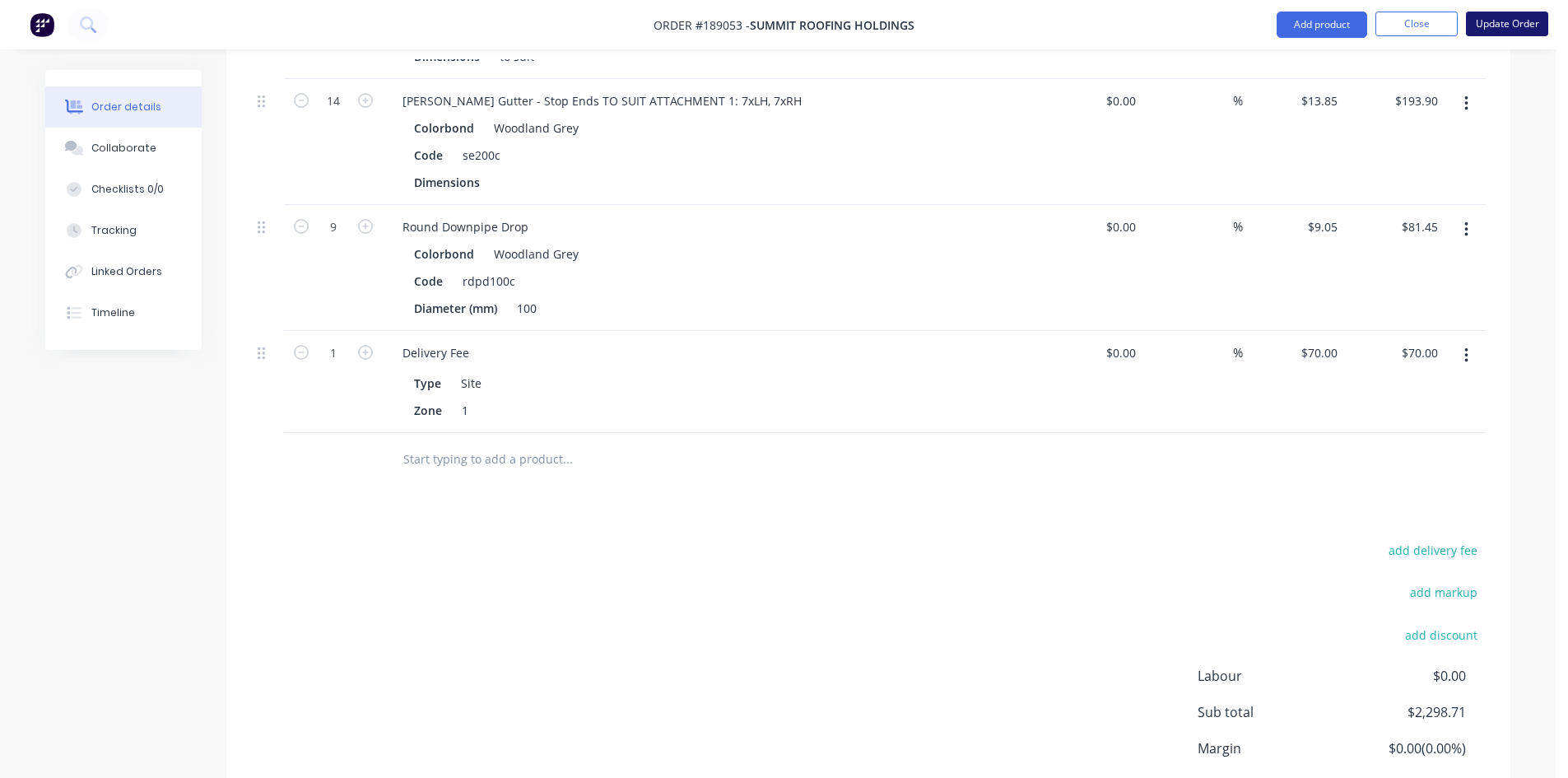
click at [1482, 18] on button "Update Order" at bounding box center [1506, 24] width 82 height 25
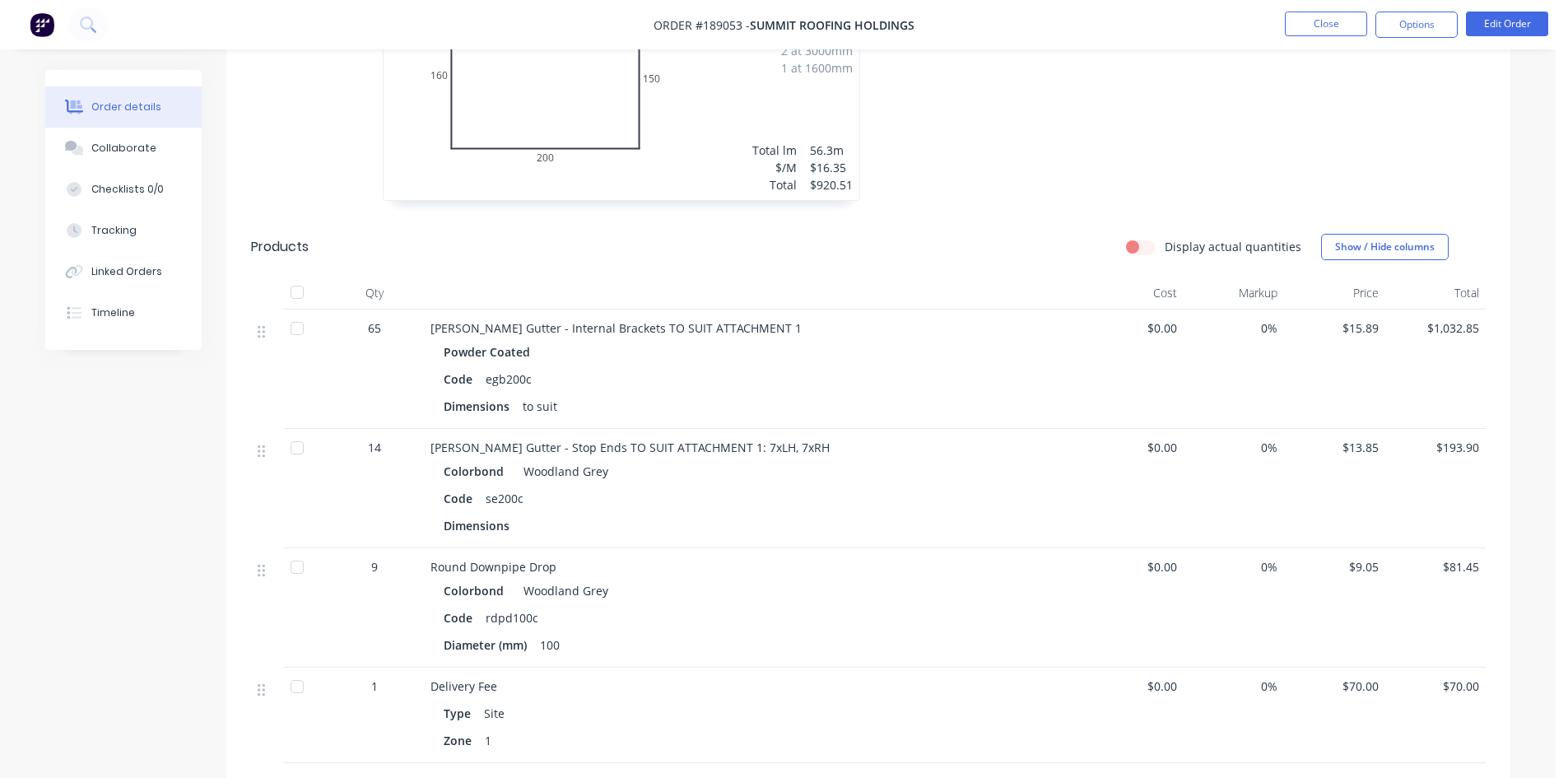
scroll to position [436, 0]
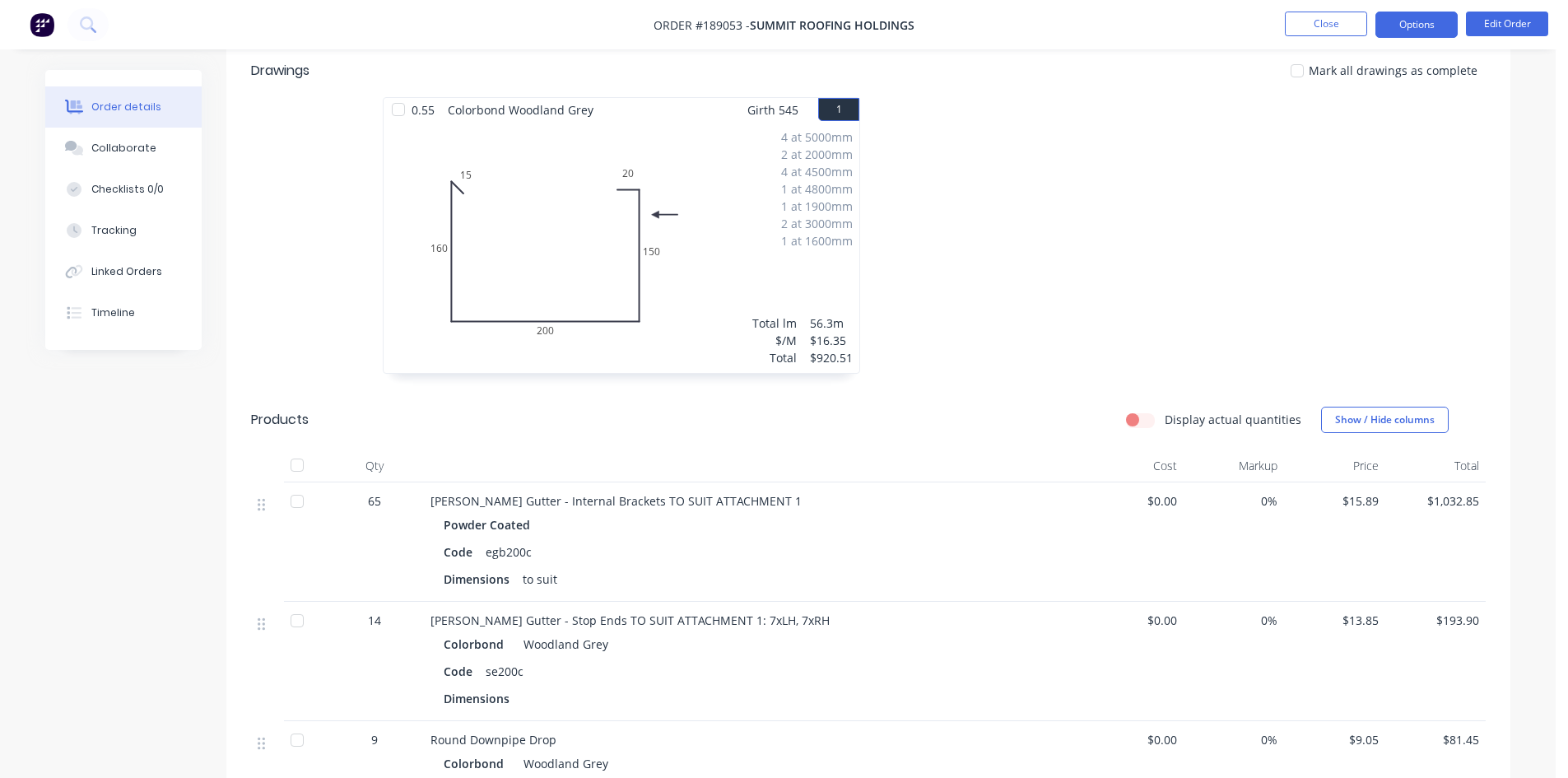
click at [1442, 32] on button "Options" at bounding box center [1416, 25] width 82 height 27
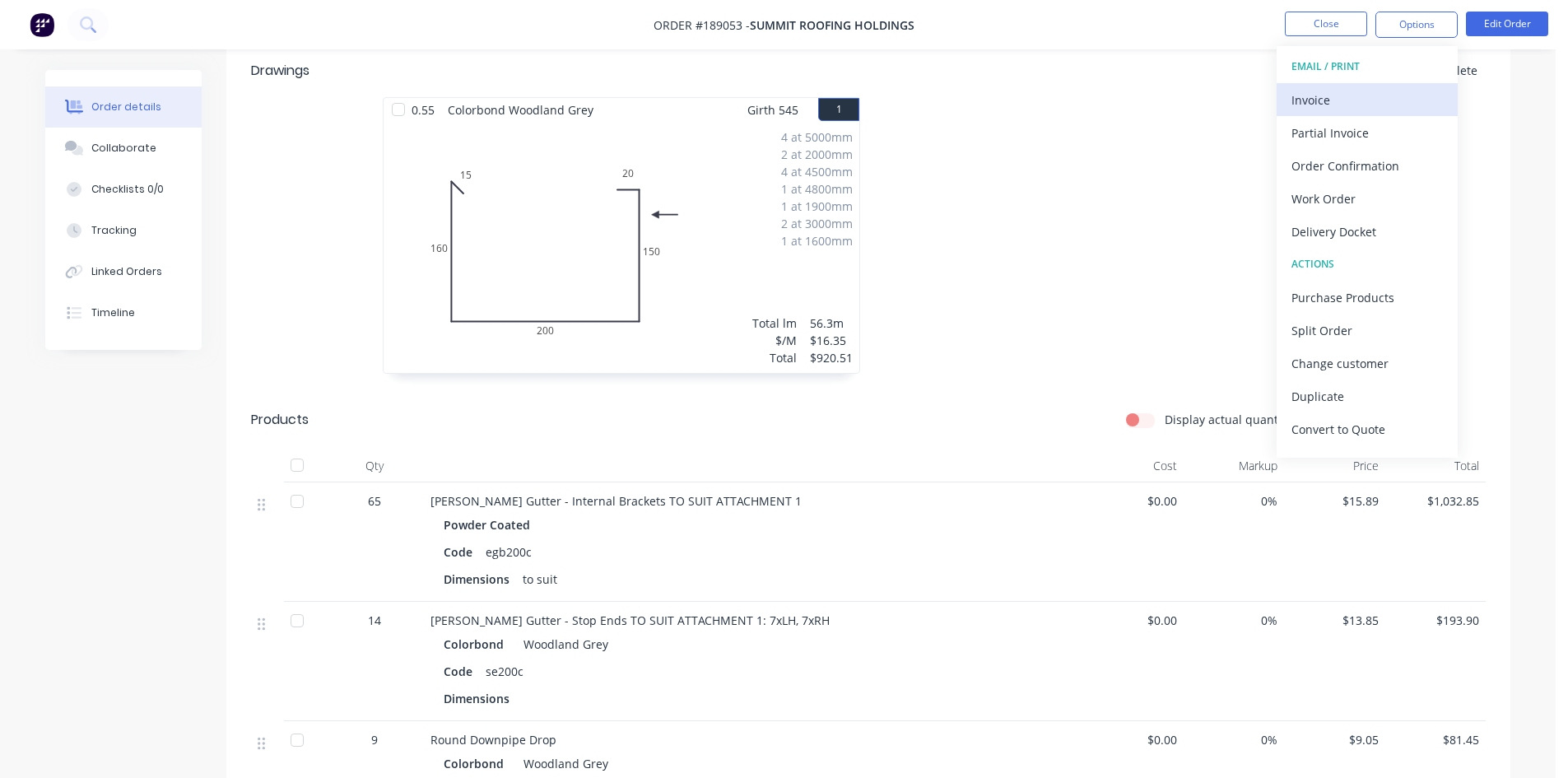
click at [1343, 102] on div "Invoice" at bounding box center [1367, 100] width 152 height 24
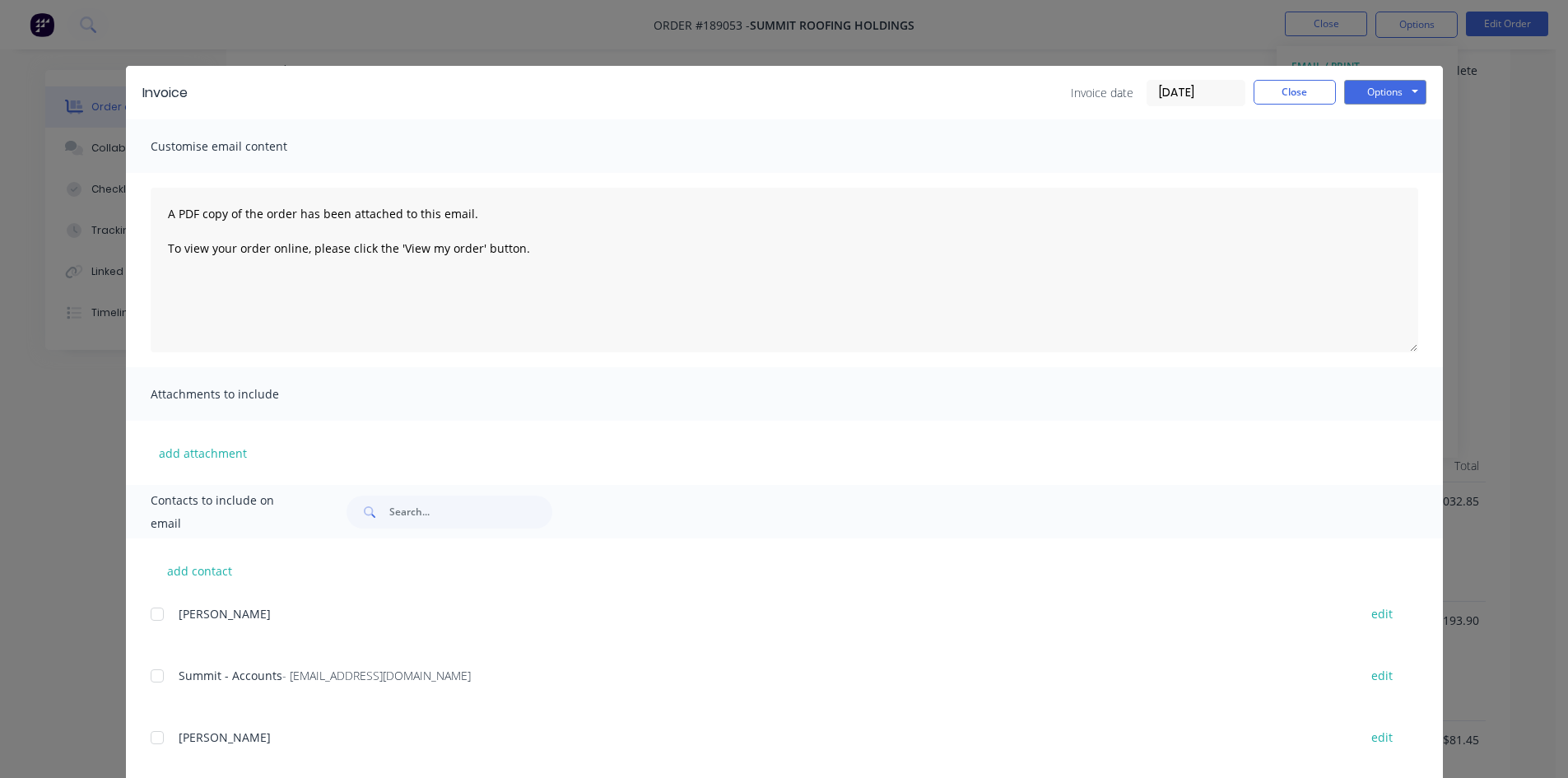
click at [155, 677] on div at bounding box center [157, 676] width 33 height 33
click at [1369, 95] on button "Options" at bounding box center [1385, 91] width 82 height 25
click at [1398, 180] on button "Email" at bounding box center [1397, 175] width 105 height 27
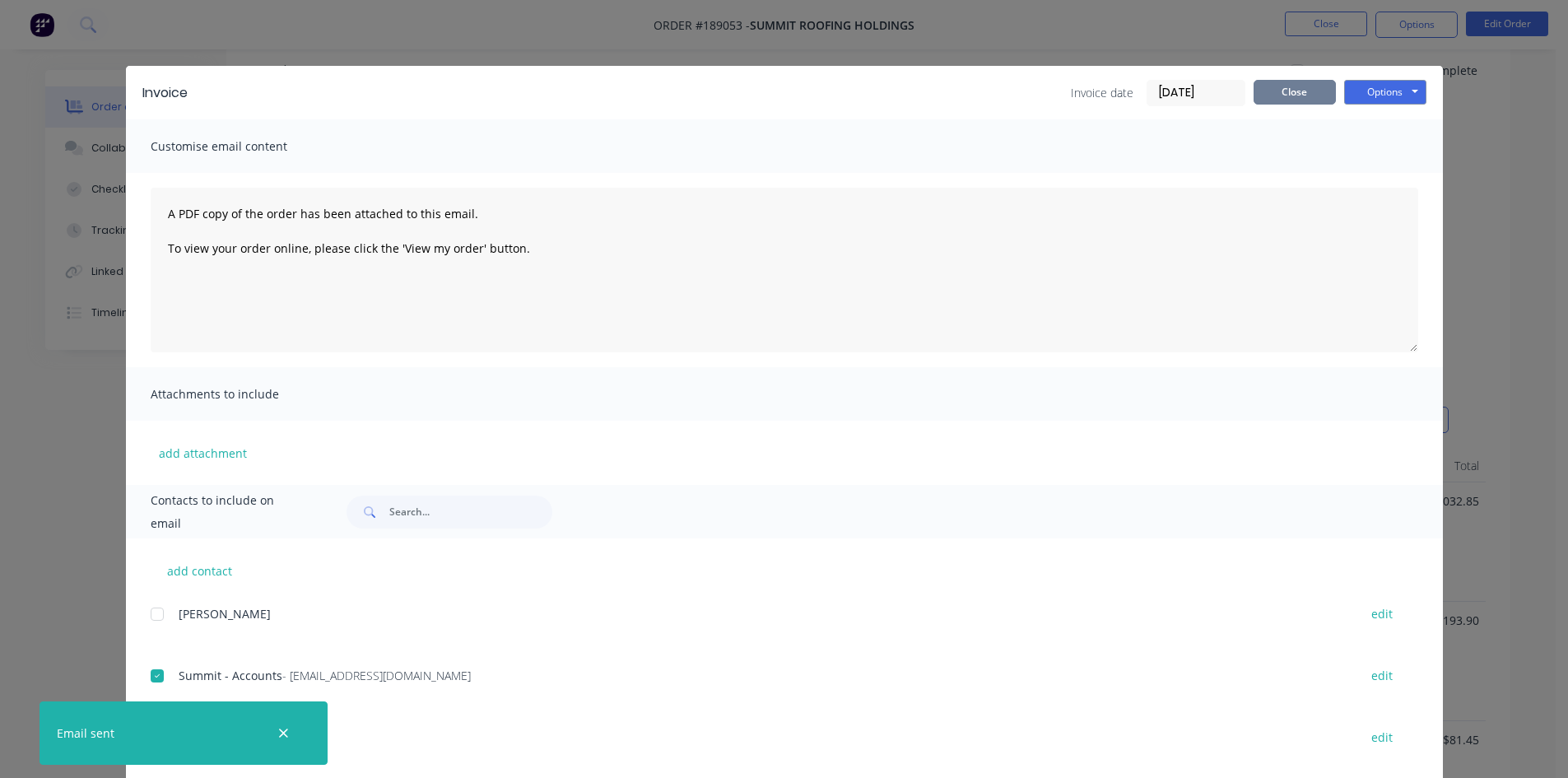
click at [1293, 88] on button "Close" at bounding box center [1295, 91] width 82 height 25
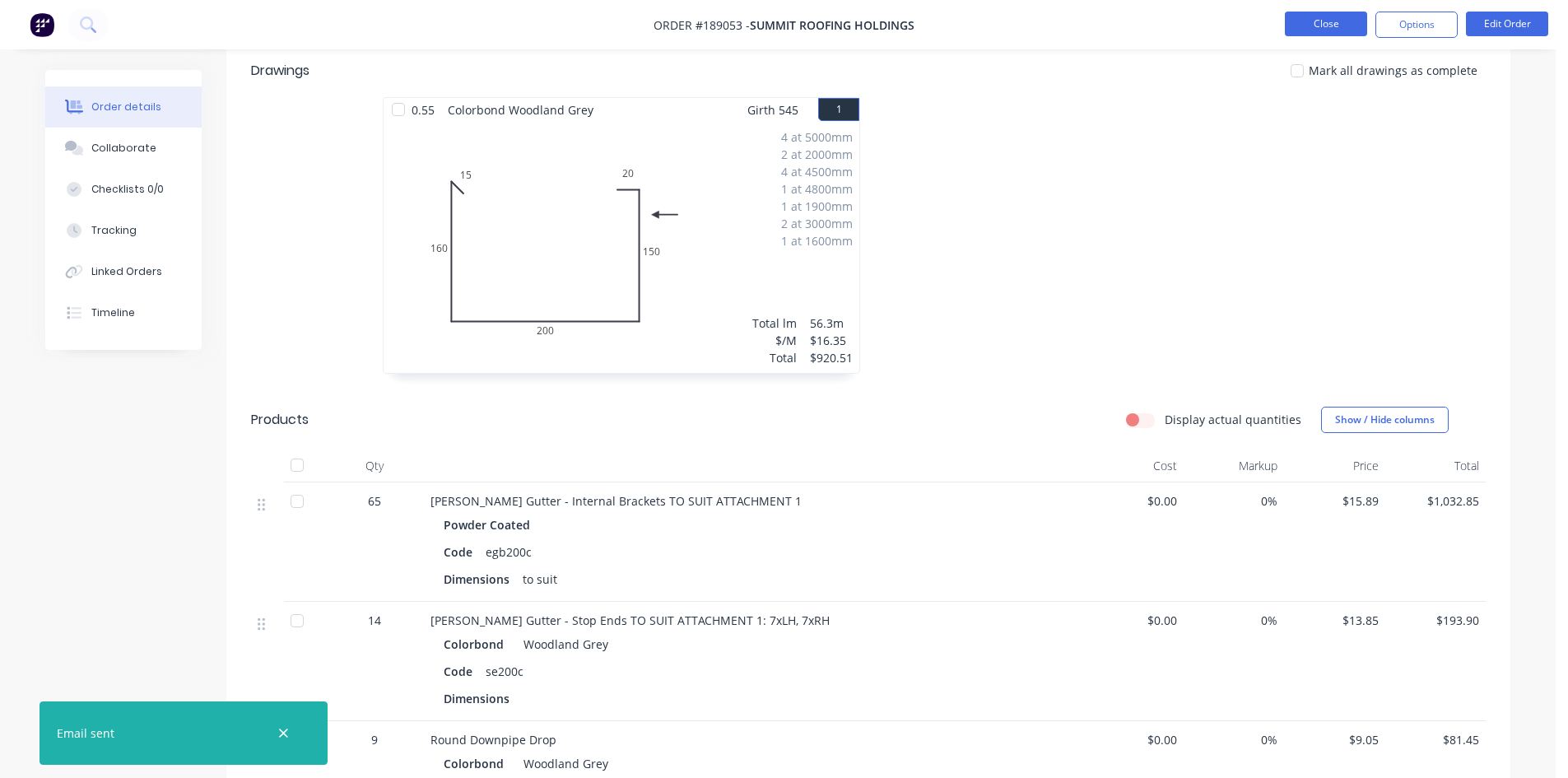
click at [1298, 13] on button "Close" at bounding box center [1326, 24] width 82 height 25
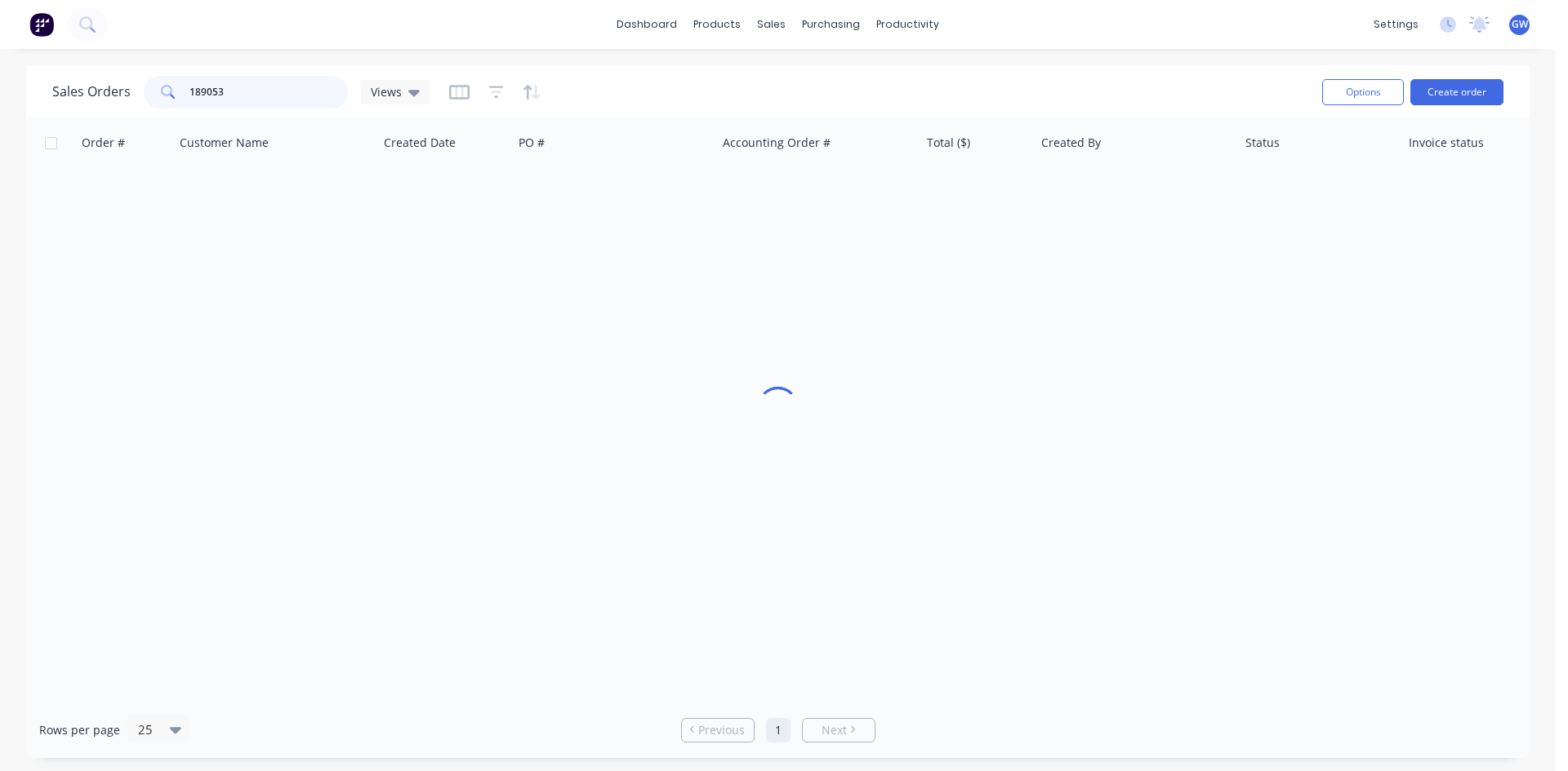
drag, startPoint x: 88, startPoint y: 94, endPoint x: 47, endPoint y: 96, distance: 41.0
click at [47, 96] on div "Sales Orders 189053 Views Options Create order" at bounding box center [778, 92] width 1503 height 53
type input "189169"
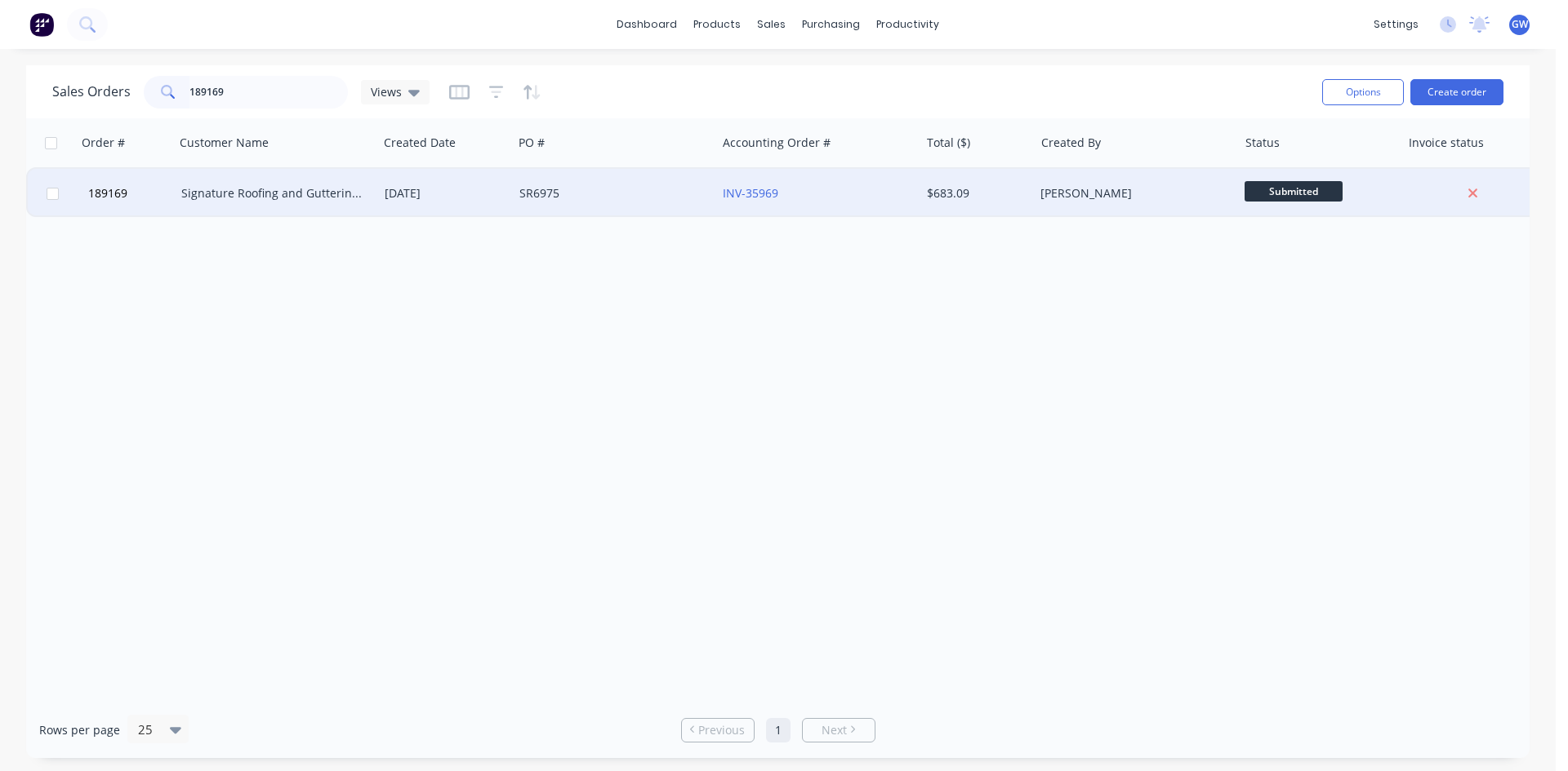
click at [966, 182] on div "$683.09" at bounding box center [977, 194] width 114 height 49
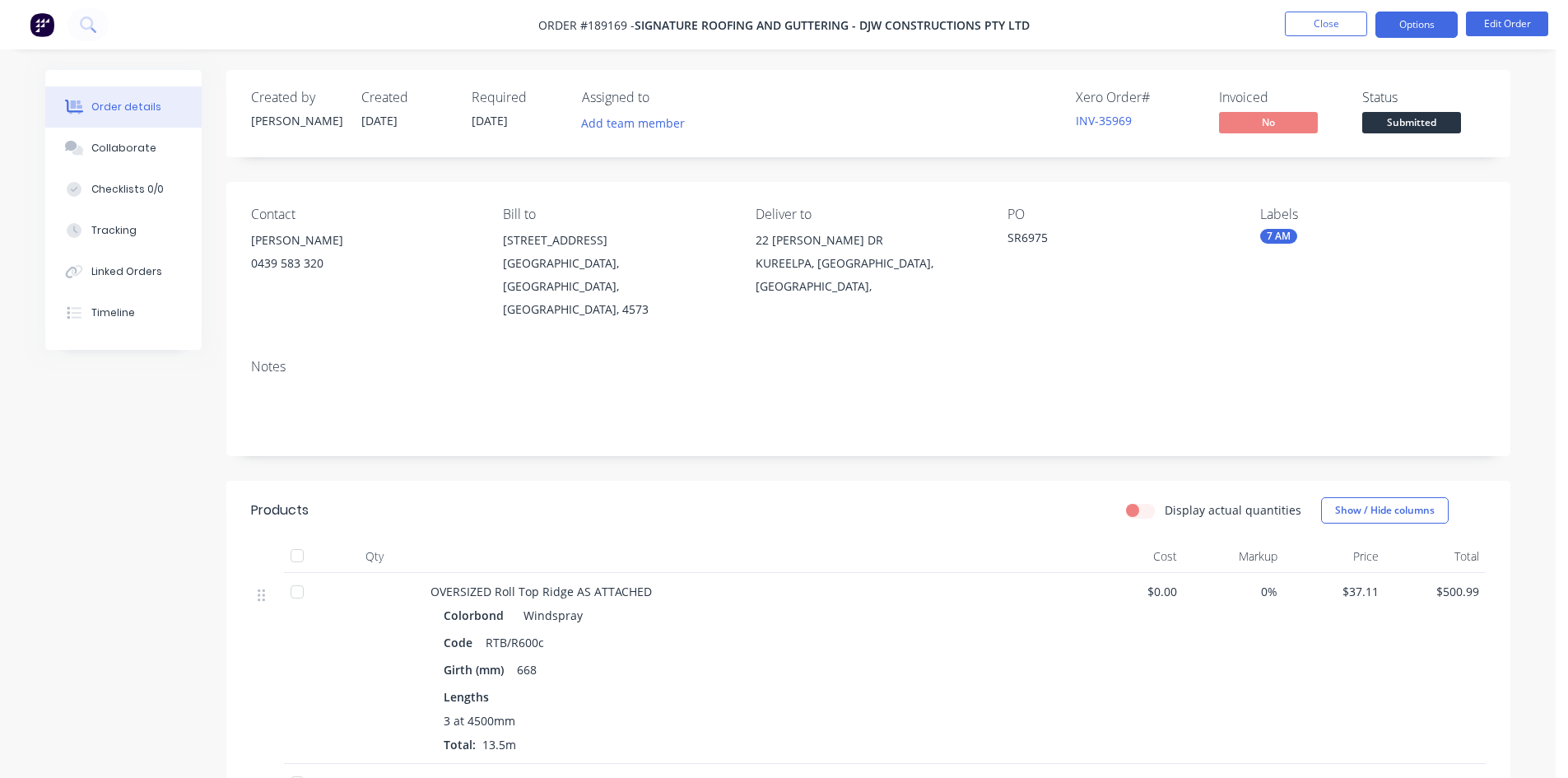
click at [1433, 21] on button "Options" at bounding box center [1416, 25] width 82 height 27
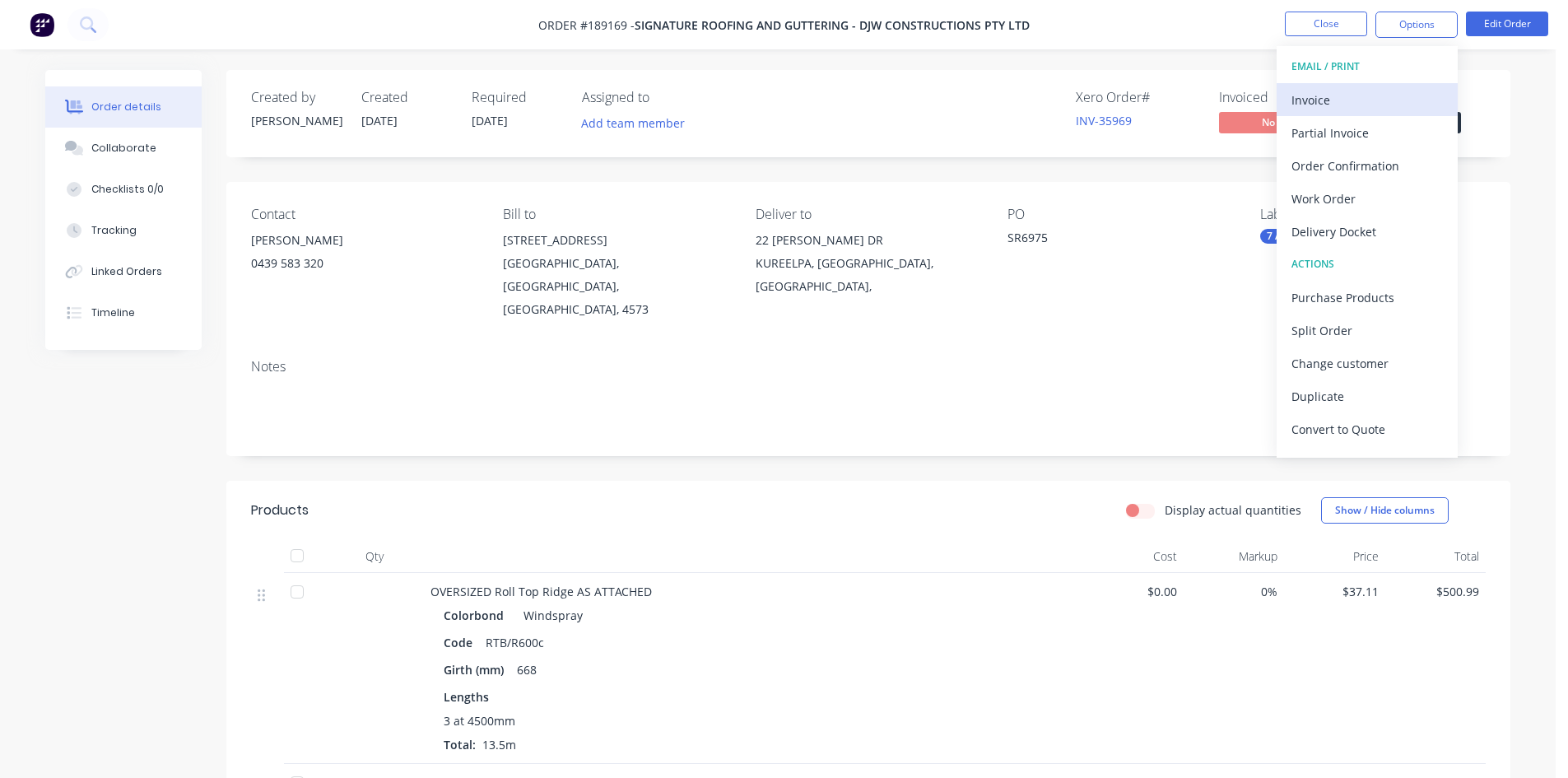
click at [1379, 88] on div "Invoice" at bounding box center [1367, 100] width 152 height 24
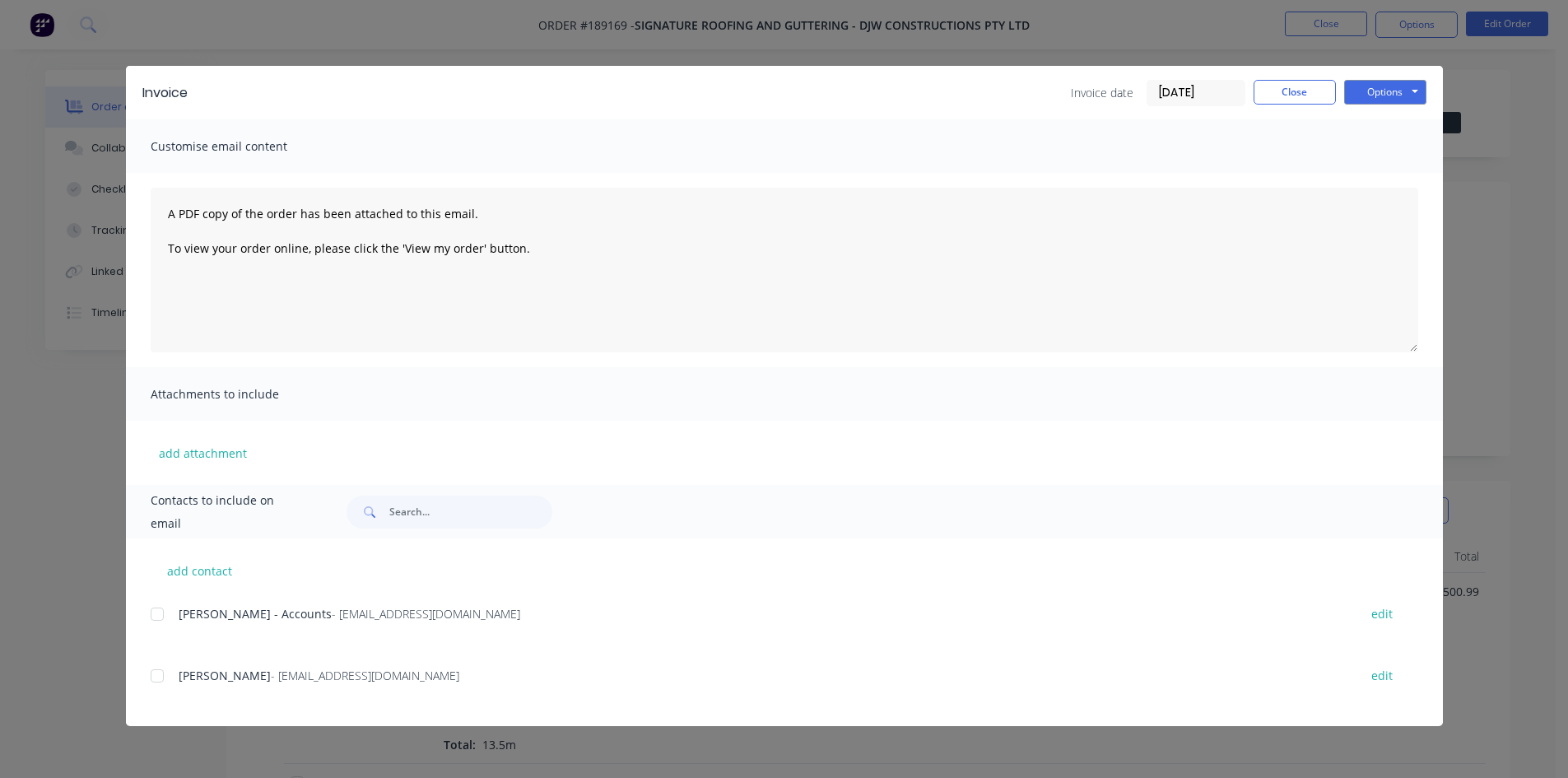
click at [165, 619] on div at bounding box center [157, 614] width 33 height 33
click at [1382, 89] on button "Options" at bounding box center [1385, 91] width 82 height 25
click at [1378, 174] on button "Email" at bounding box center [1397, 175] width 105 height 27
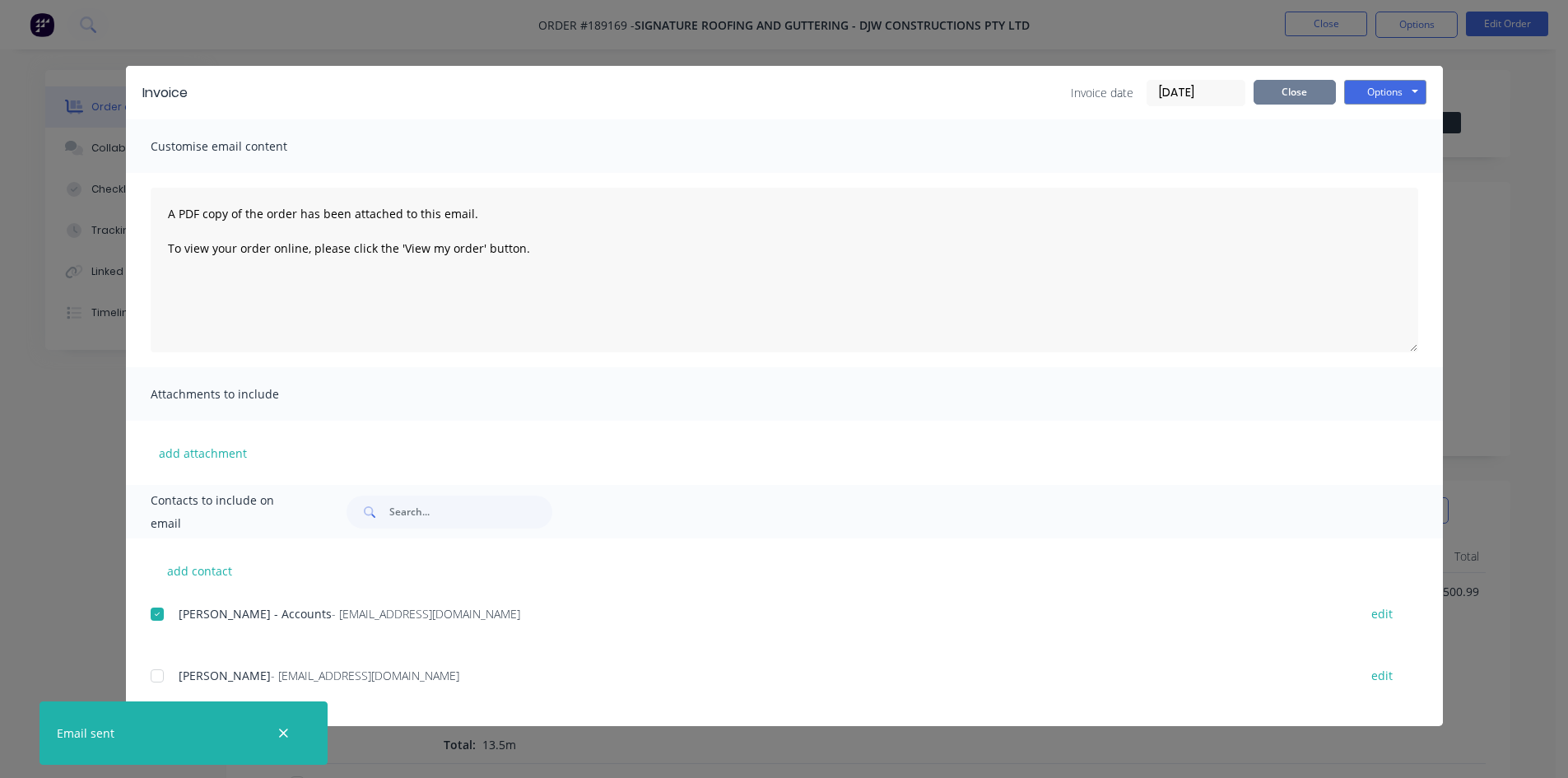
click at [1296, 91] on button "Close" at bounding box center [1295, 91] width 82 height 25
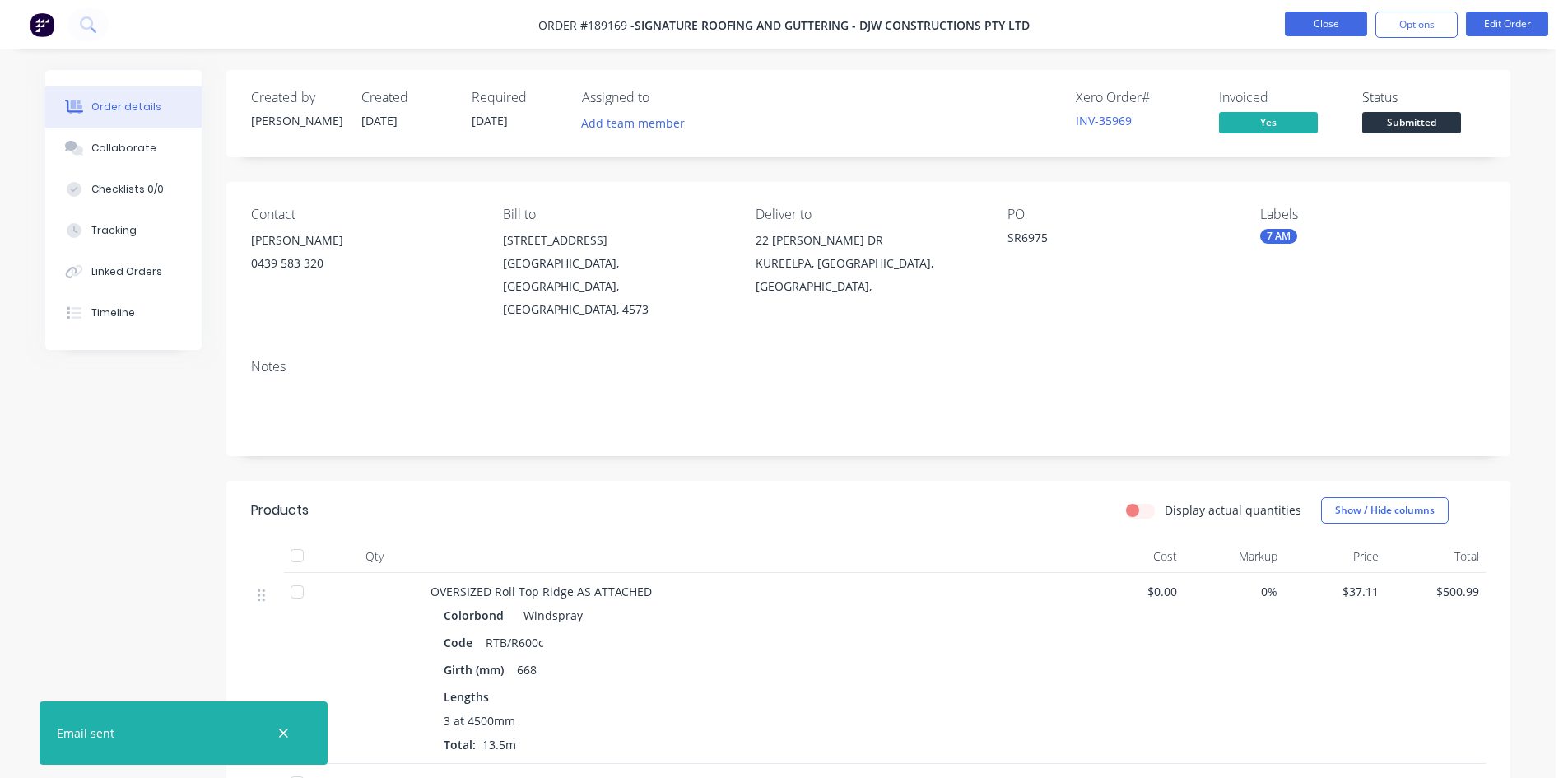
click at [1327, 13] on button "Close" at bounding box center [1326, 24] width 82 height 25
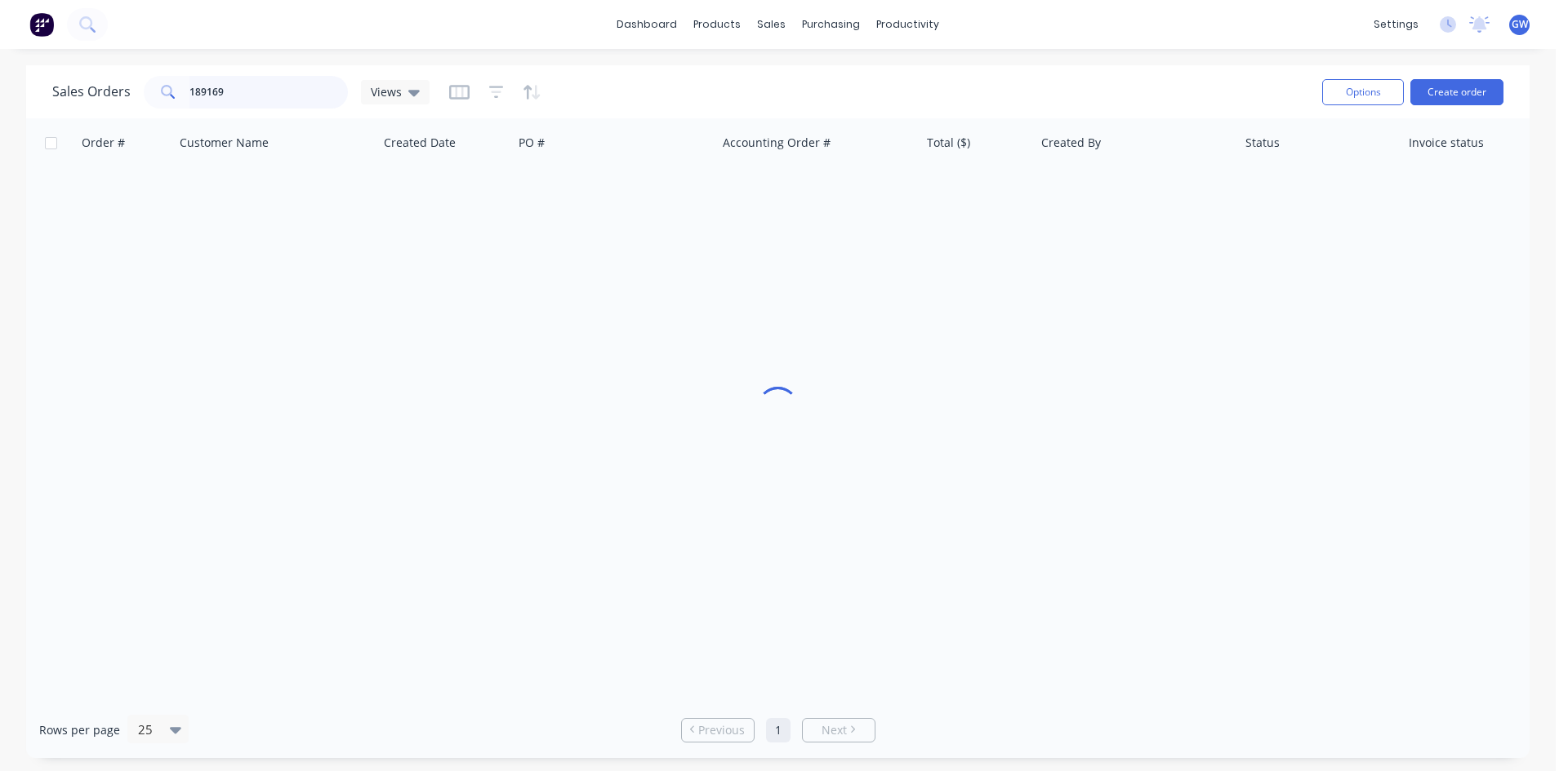
click at [301, 86] on input "189169" at bounding box center [269, 92] width 160 height 32
type input "189017"
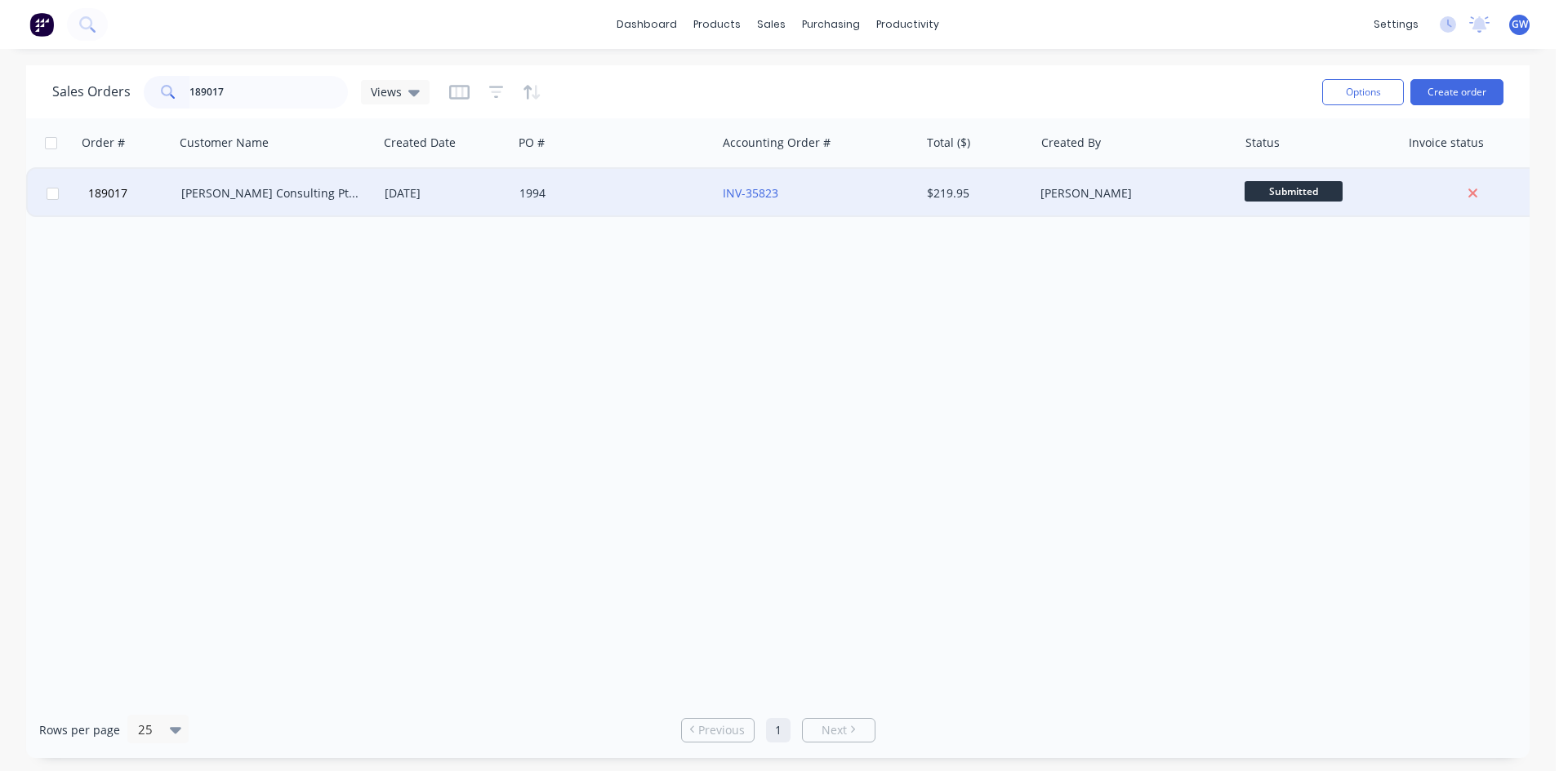
click at [992, 178] on div "$219.95" at bounding box center [977, 194] width 114 height 49
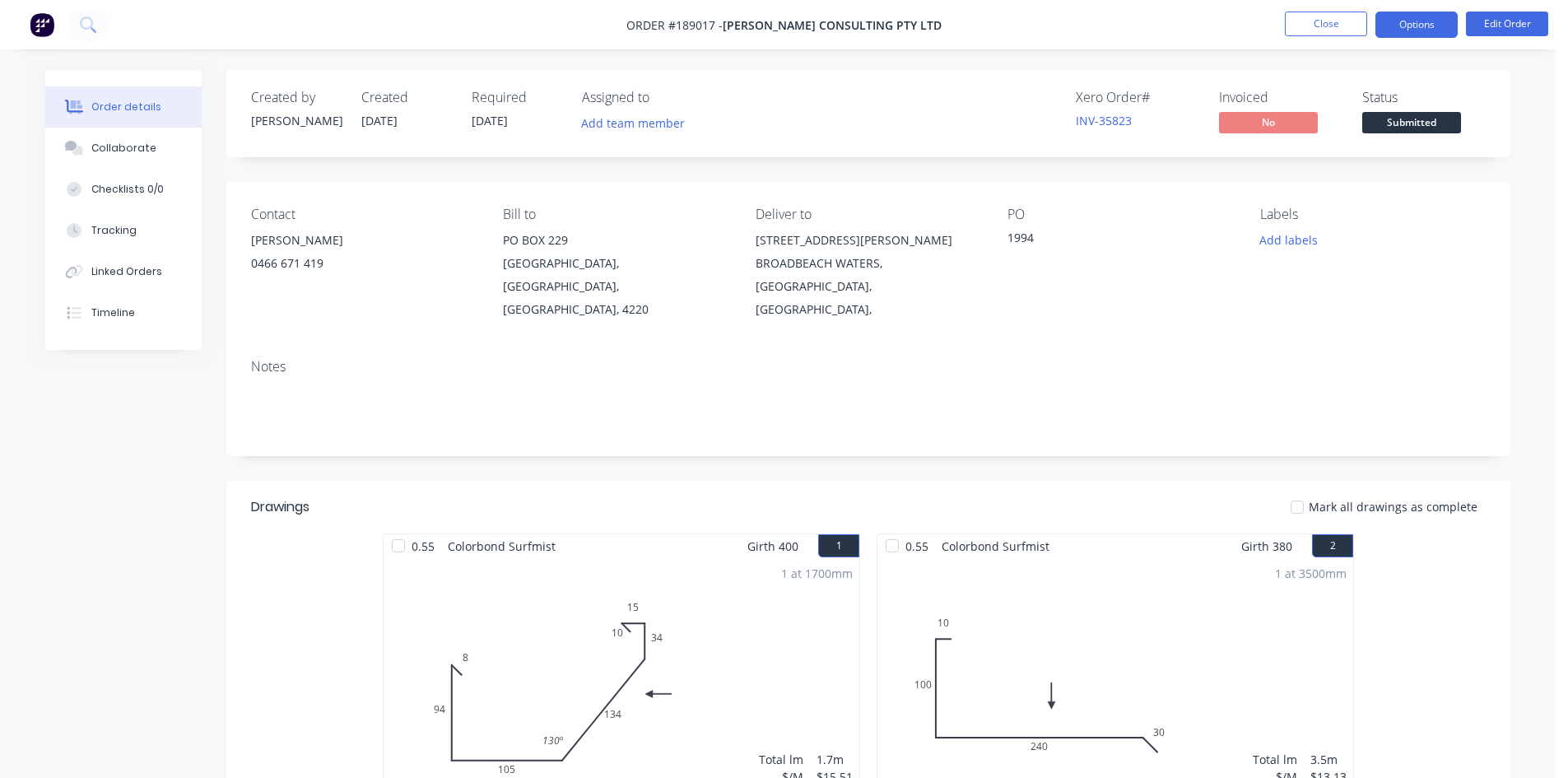
click at [1424, 23] on button "Options" at bounding box center [1416, 25] width 82 height 27
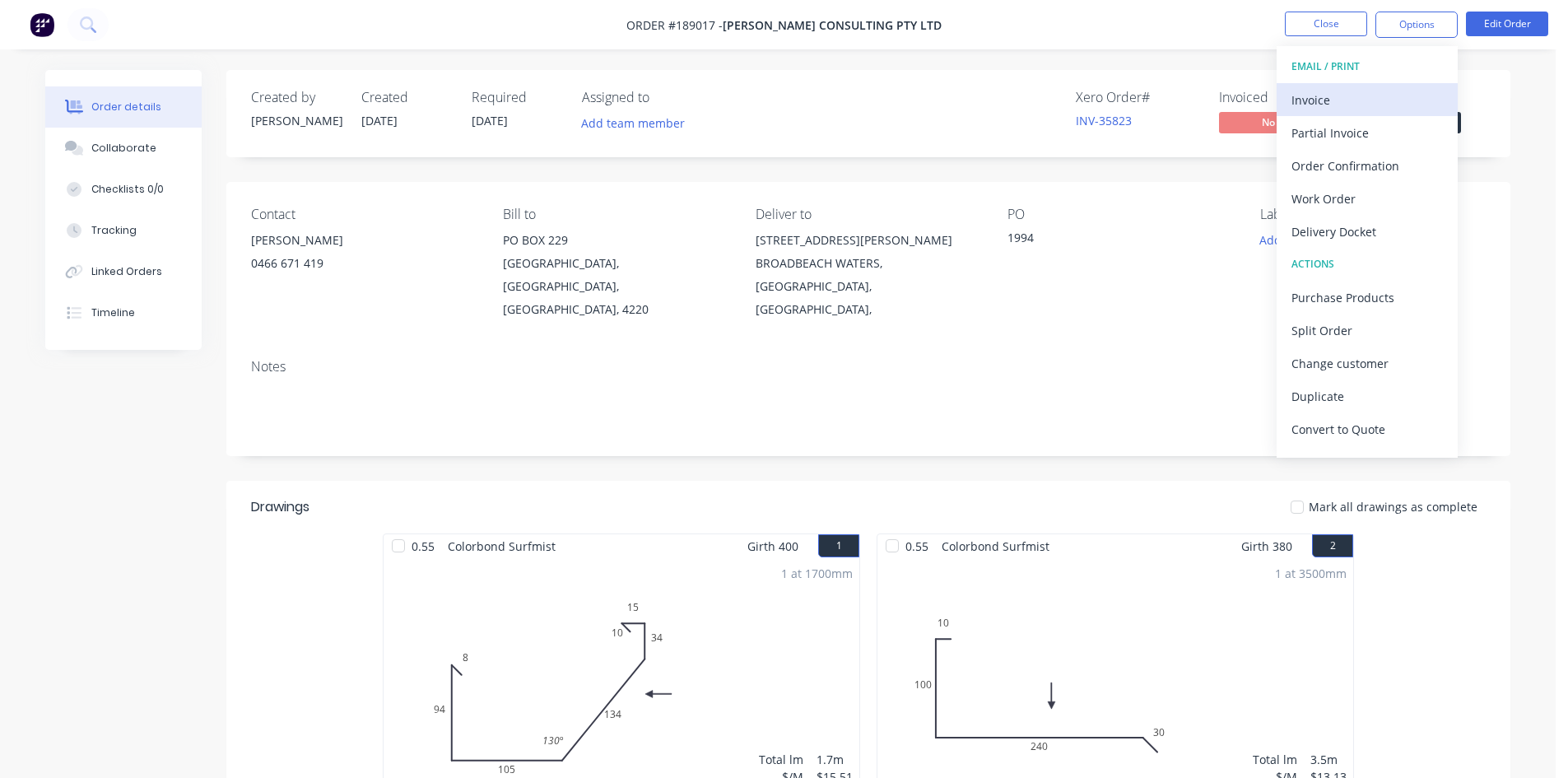
click at [1341, 105] on div "Invoice" at bounding box center [1367, 100] width 152 height 24
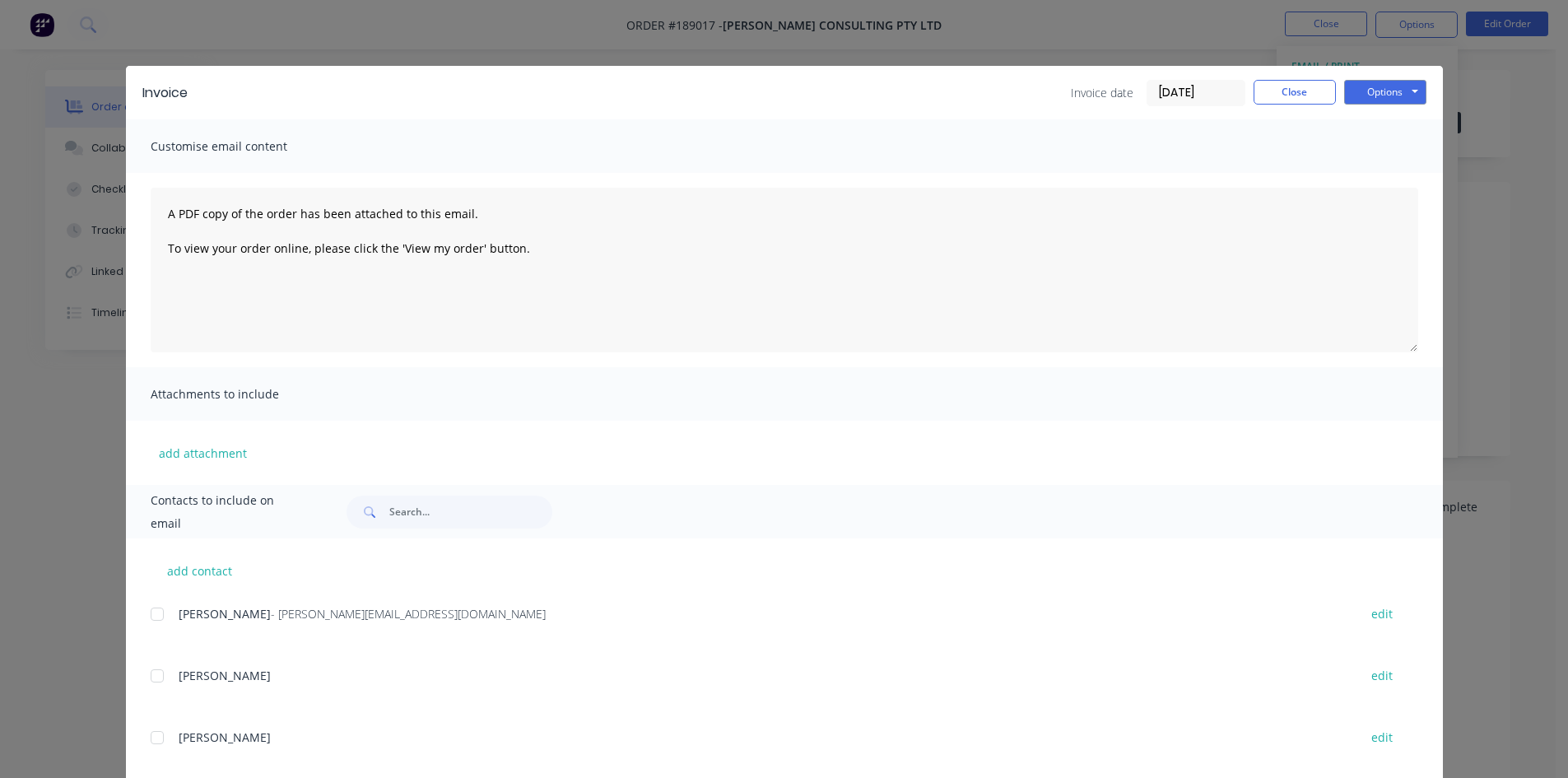
click at [149, 619] on div at bounding box center [157, 614] width 33 height 33
click at [1399, 93] on button "Options" at bounding box center [1385, 91] width 82 height 25
click at [1383, 178] on button "Email" at bounding box center [1397, 175] width 105 height 27
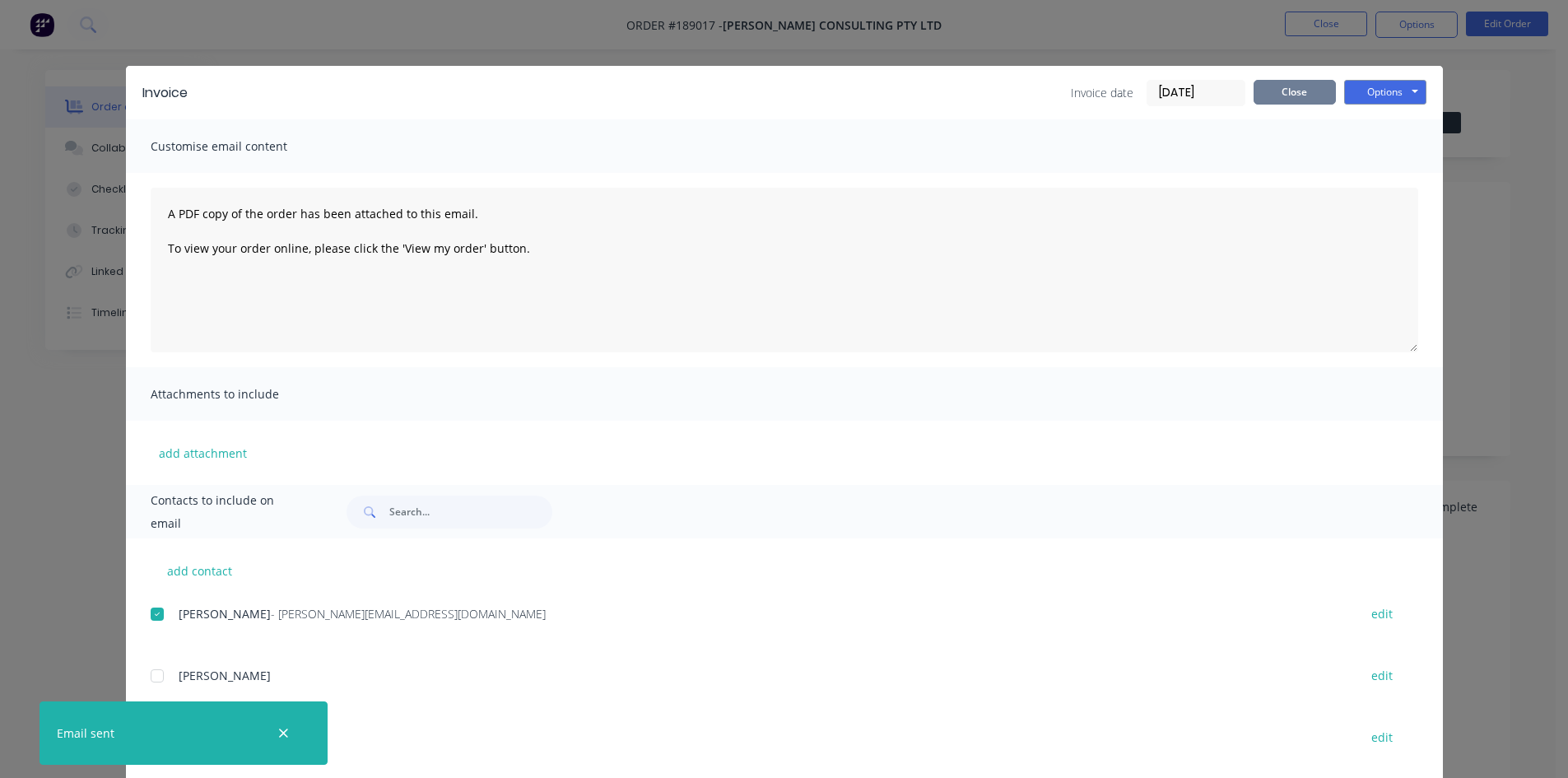
click at [1284, 91] on button "Close" at bounding box center [1295, 91] width 82 height 25
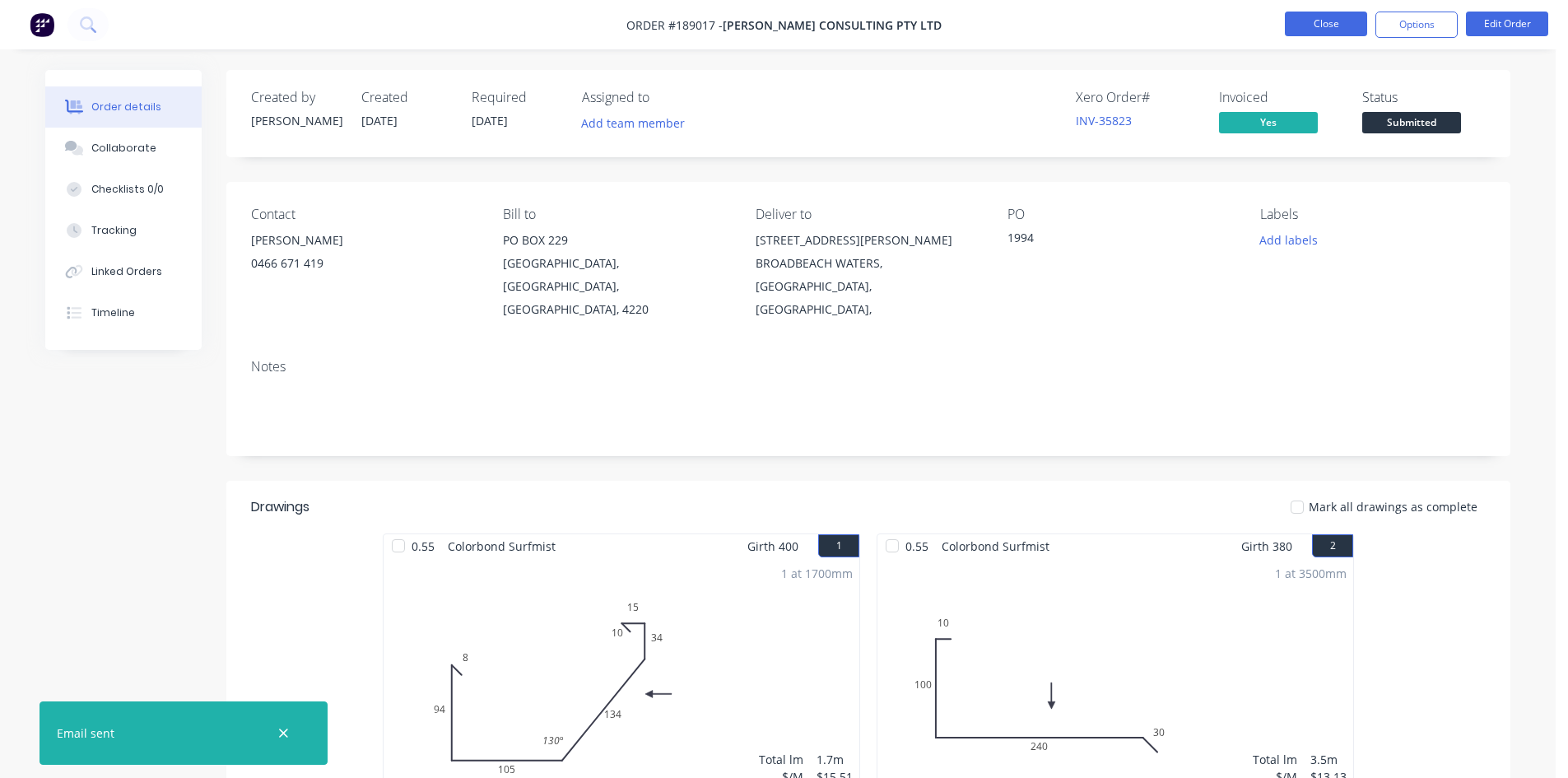
click at [1340, 29] on button "Close" at bounding box center [1326, 24] width 82 height 25
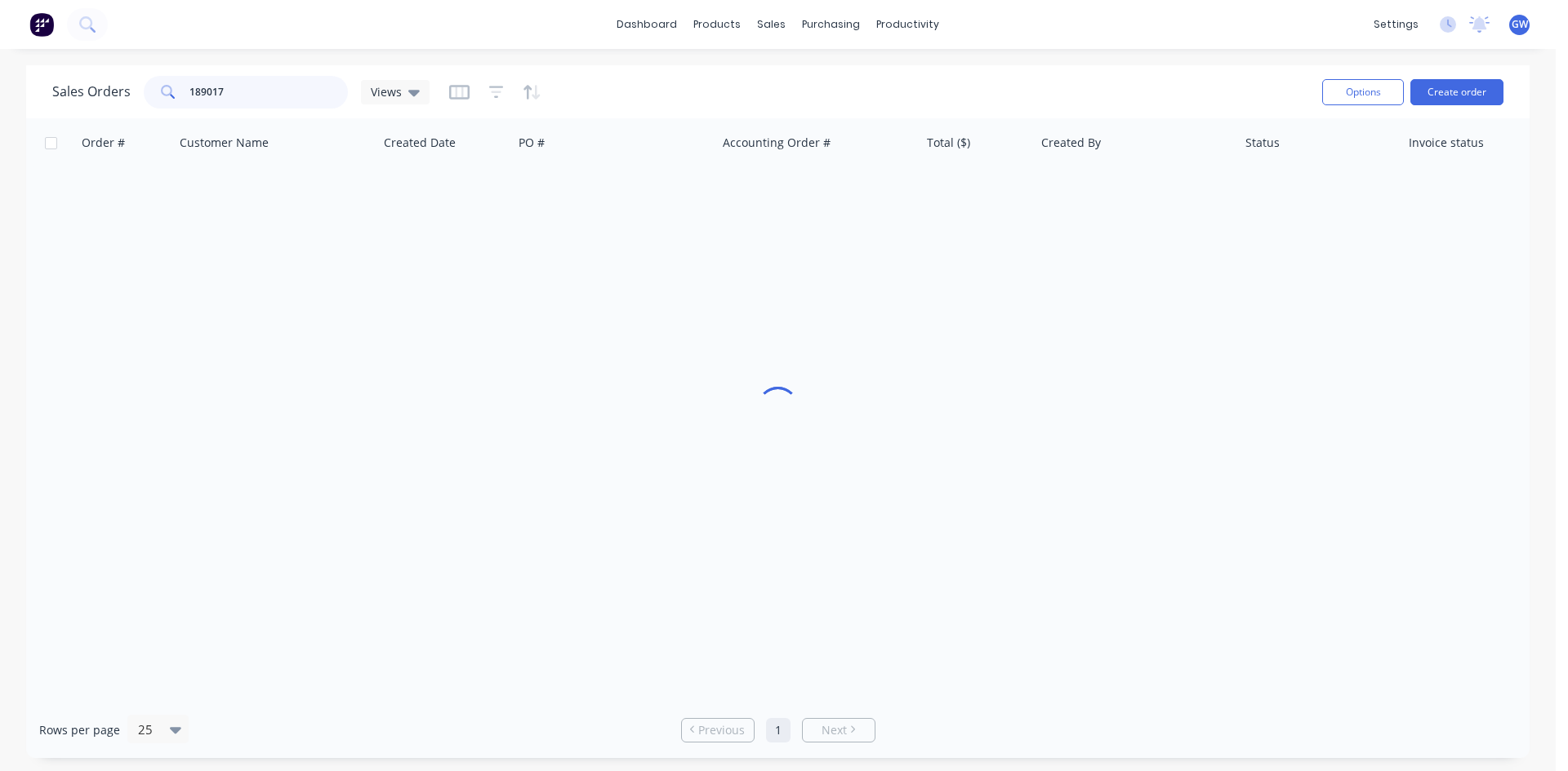
click at [270, 101] on input "189017" at bounding box center [269, 92] width 160 height 32
type input "189459"
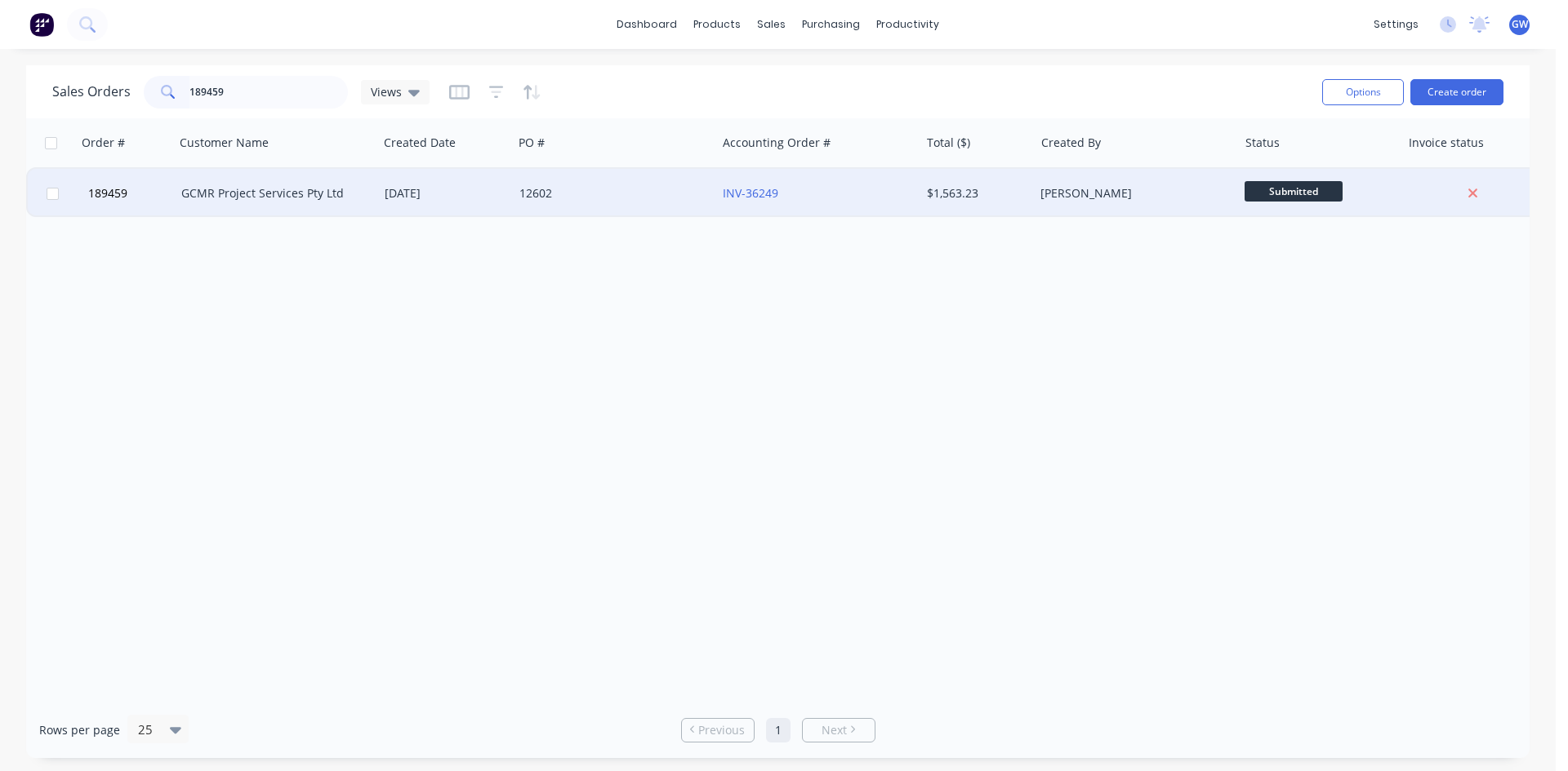
click at [900, 188] on div "INV-36249" at bounding box center [814, 193] width 181 height 17
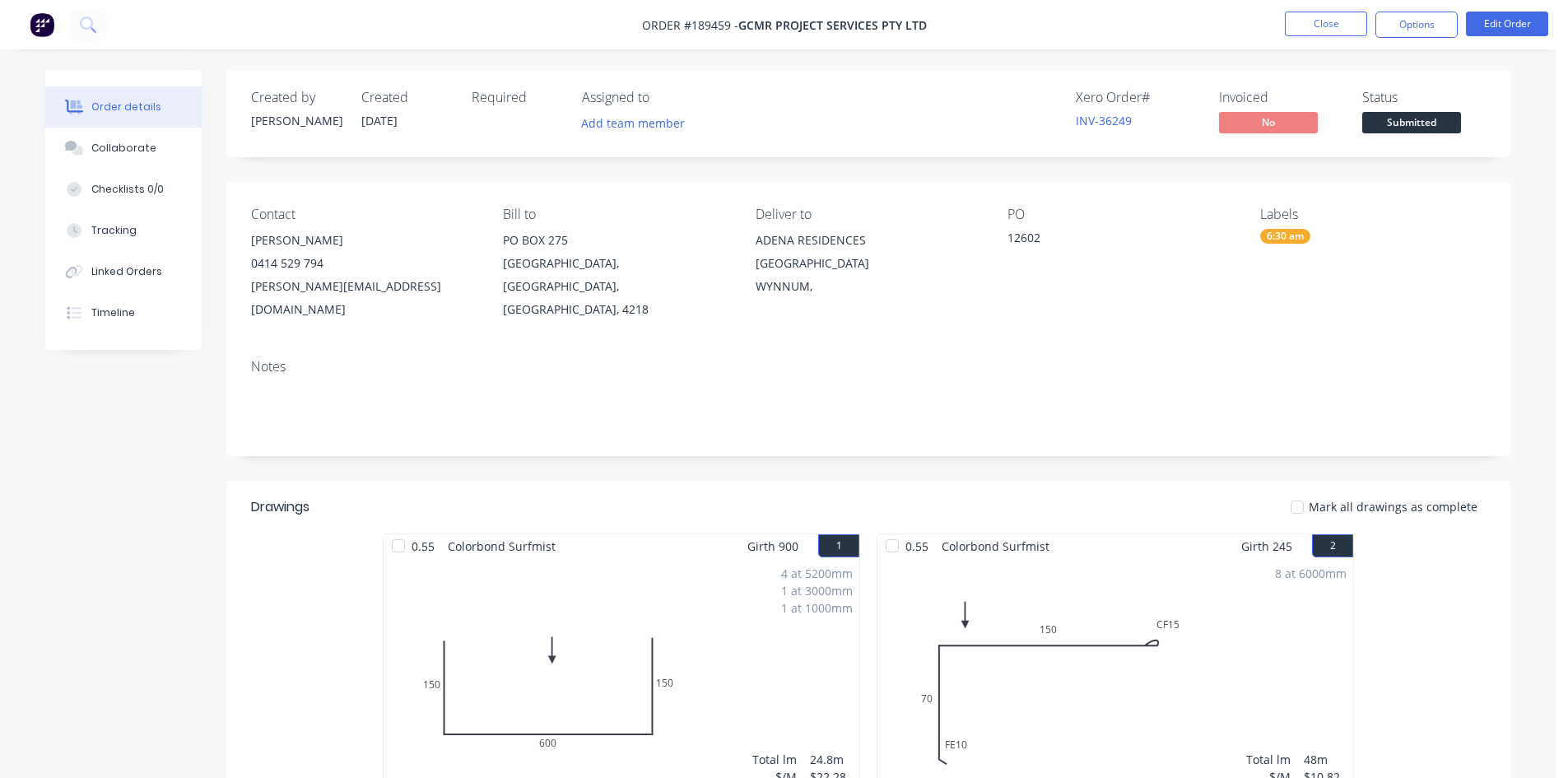
click at [1437, 24] on button "Options" at bounding box center [1416, 25] width 82 height 27
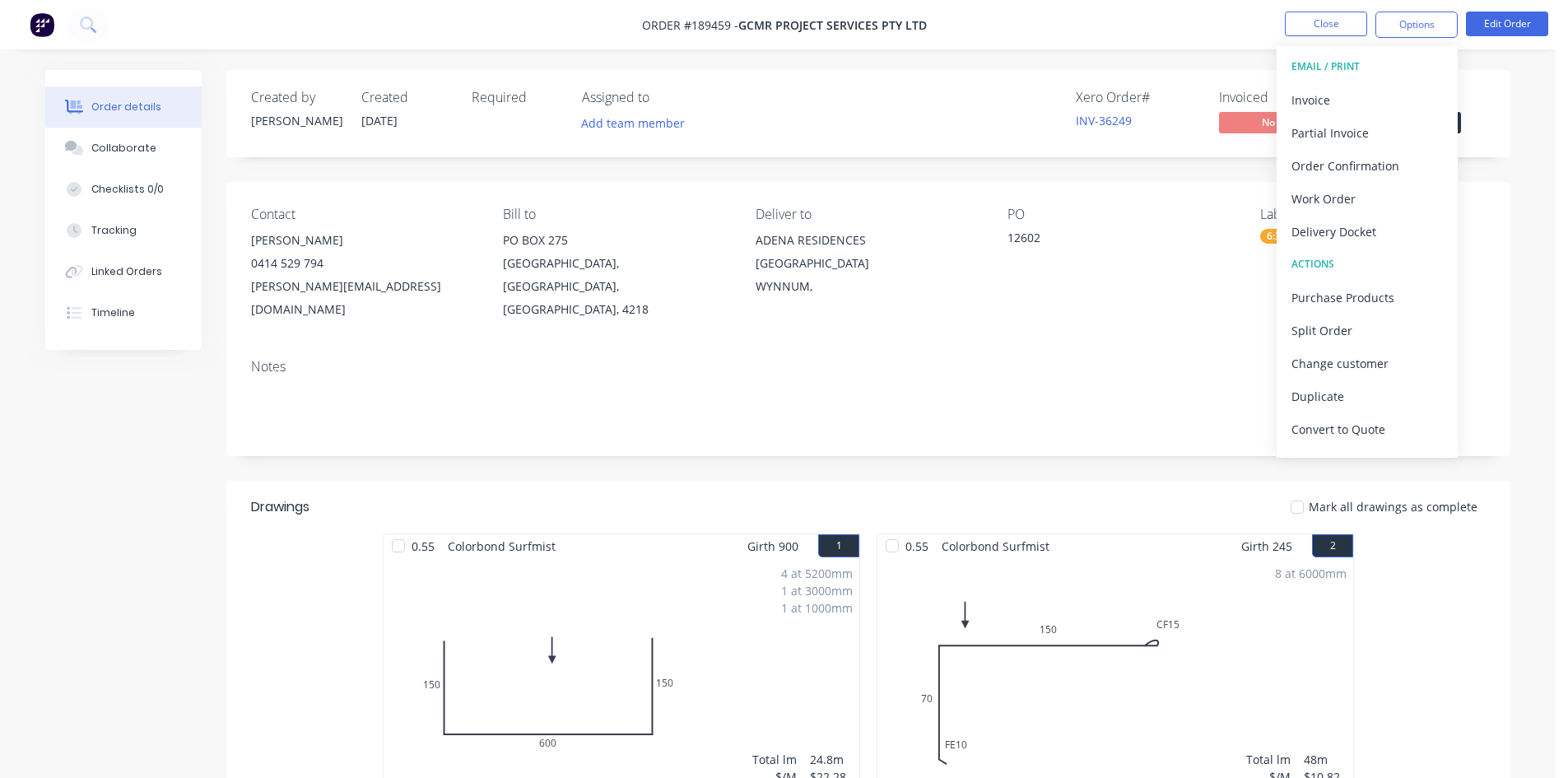
click at [1379, 91] on div "Invoice" at bounding box center [1367, 100] width 152 height 24
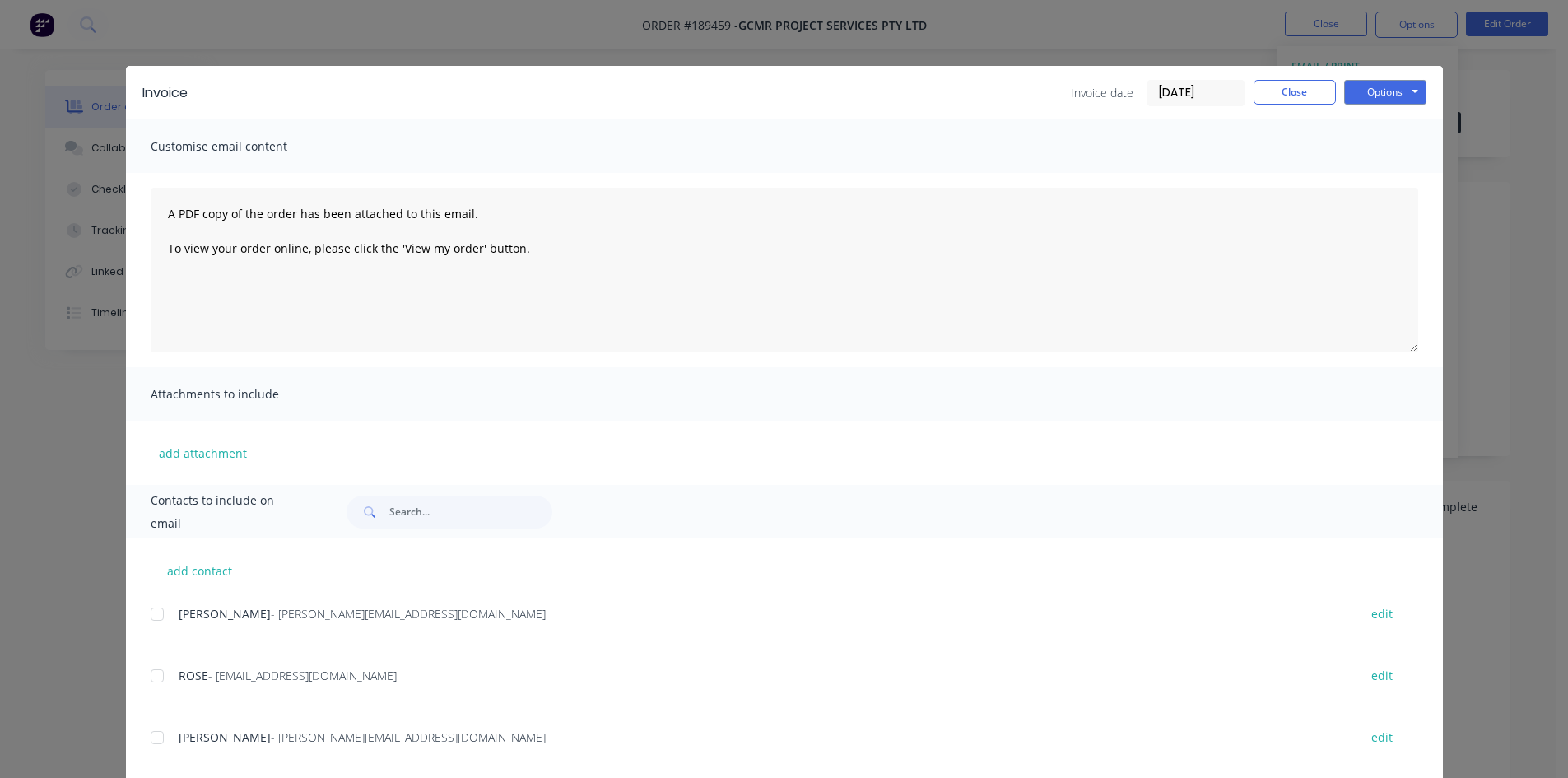
click at [156, 616] on div at bounding box center [157, 614] width 33 height 33
click at [151, 685] on div at bounding box center [157, 676] width 33 height 33
click at [1364, 98] on button "Options" at bounding box center [1385, 91] width 82 height 25
click at [1386, 186] on button "Email" at bounding box center [1397, 175] width 105 height 27
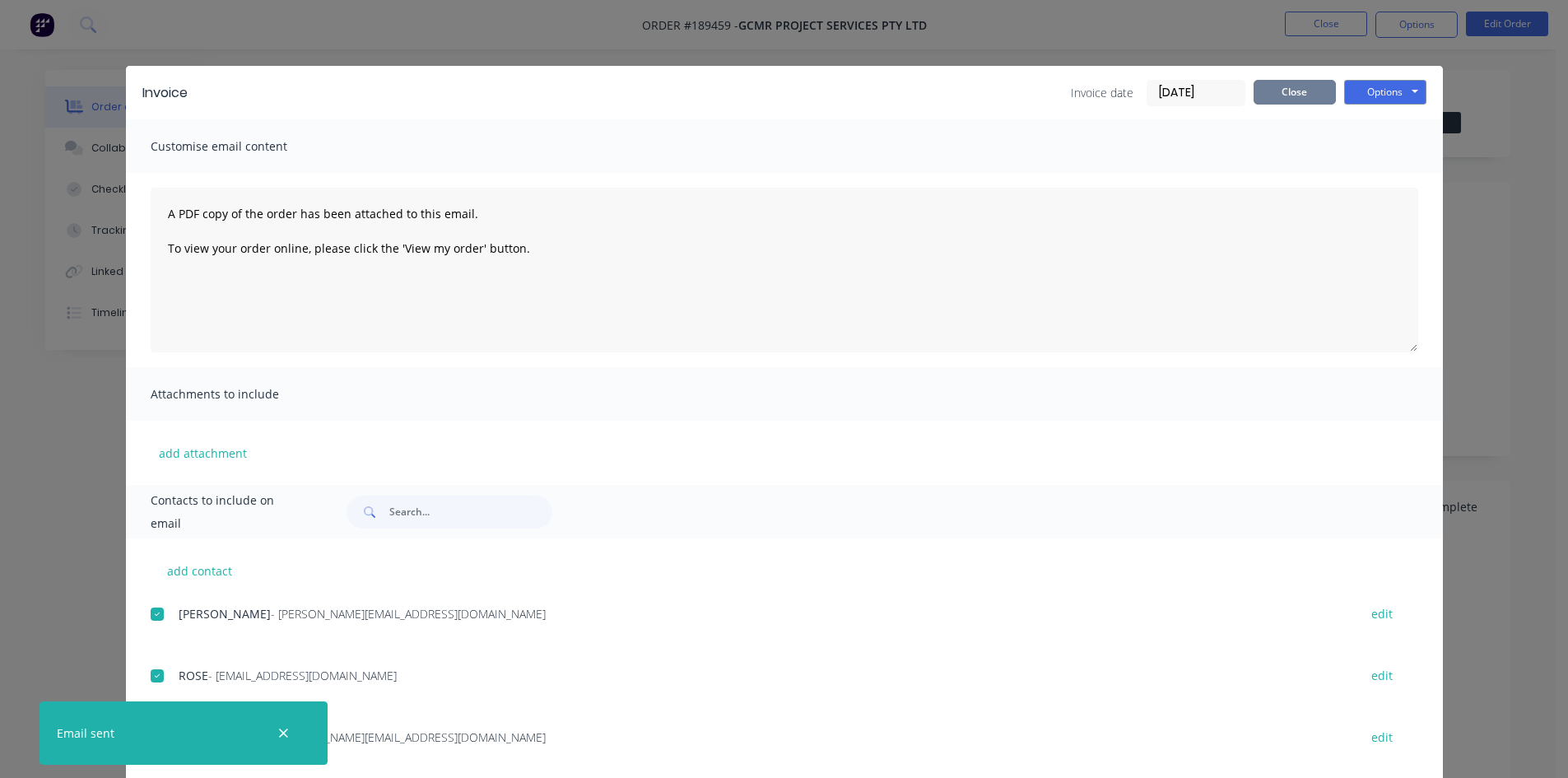
click at [1264, 93] on button "Close" at bounding box center [1295, 91] width 82 height 25
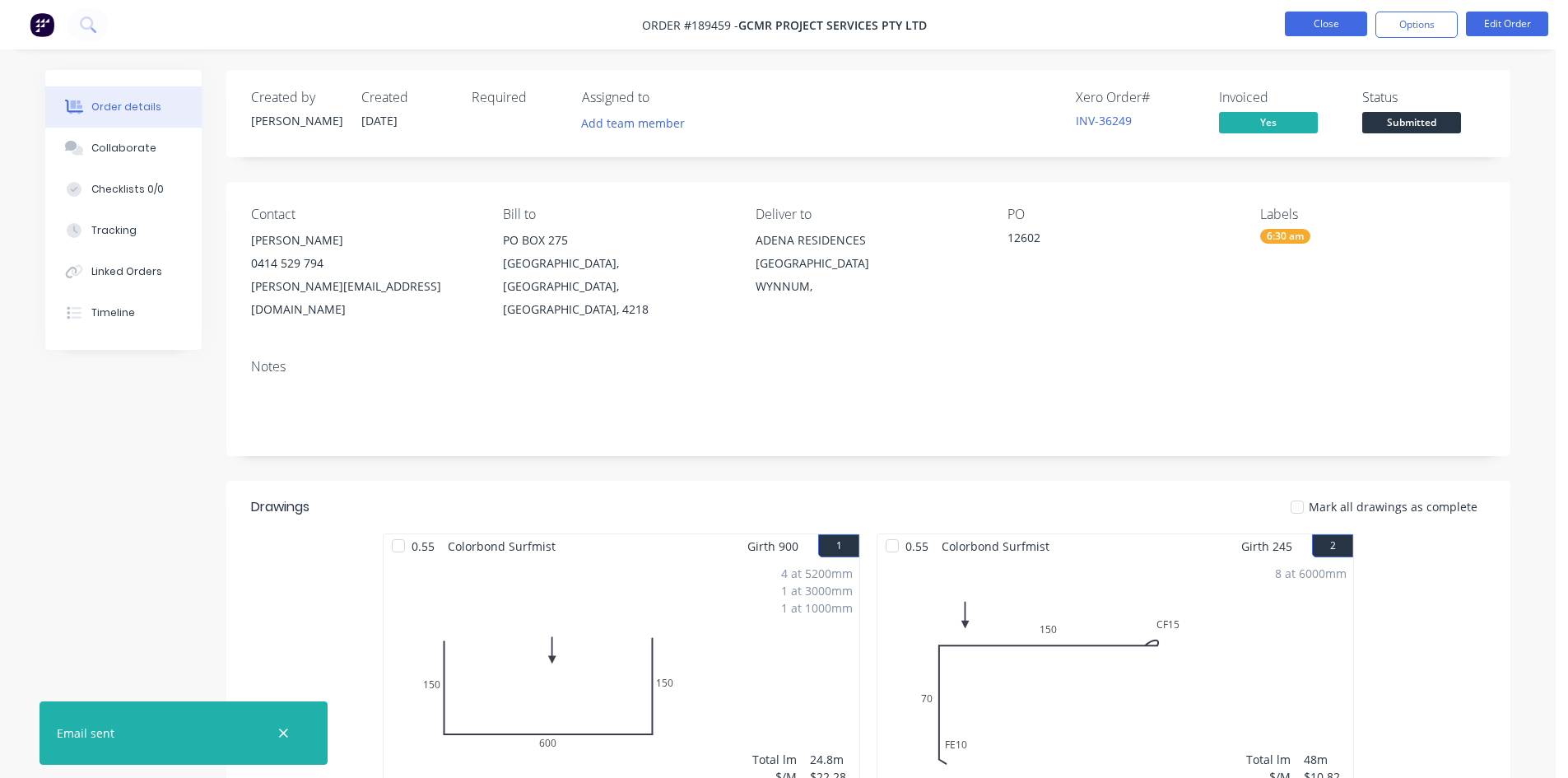
click at [1334, 21] on button "Close" at bounding box center [1326, 24] width 82 height 25
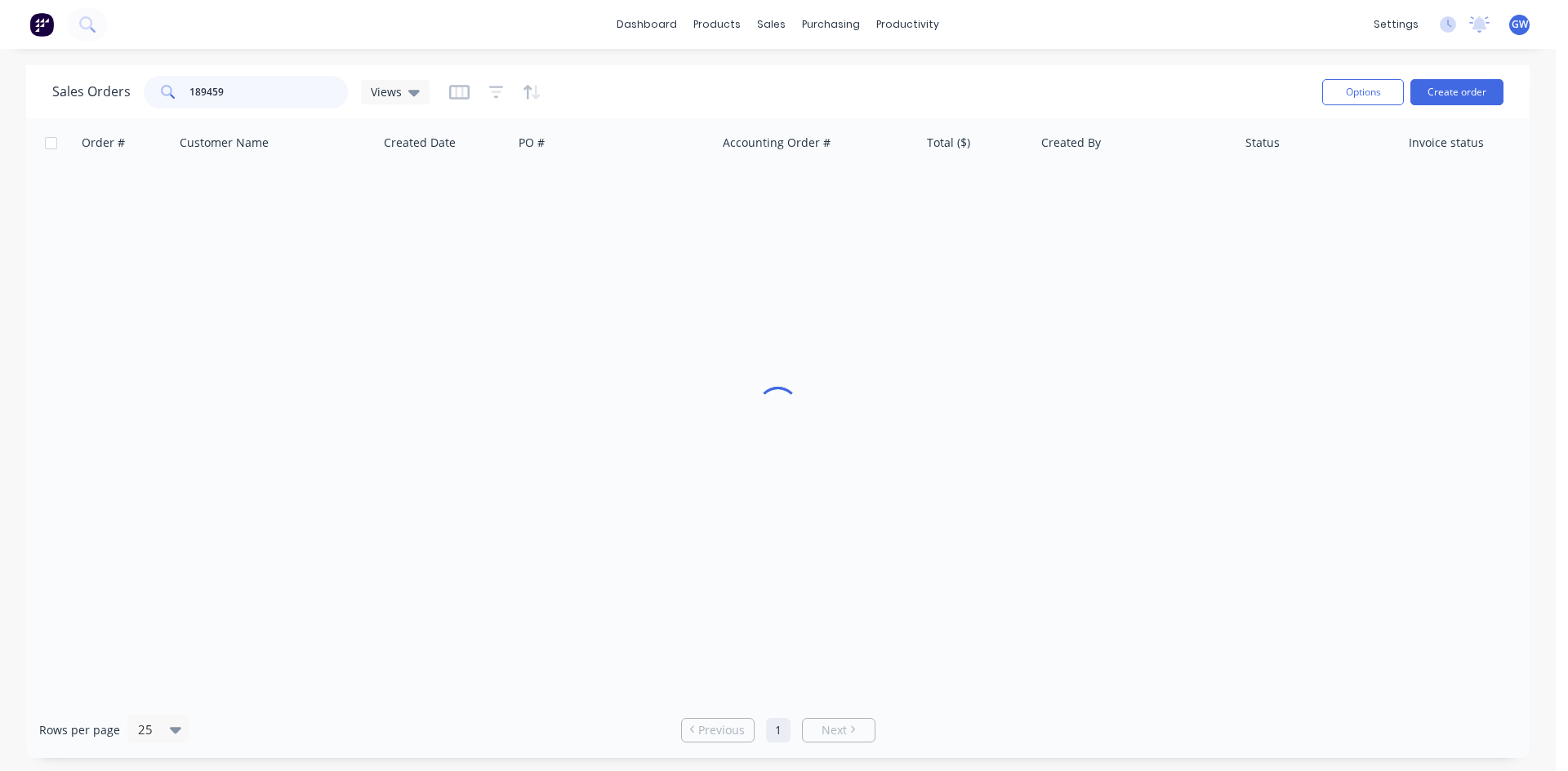
click at [264, 90] on input "189459" at bounding box center [269, 92] width 160 height 32
type input "188939"
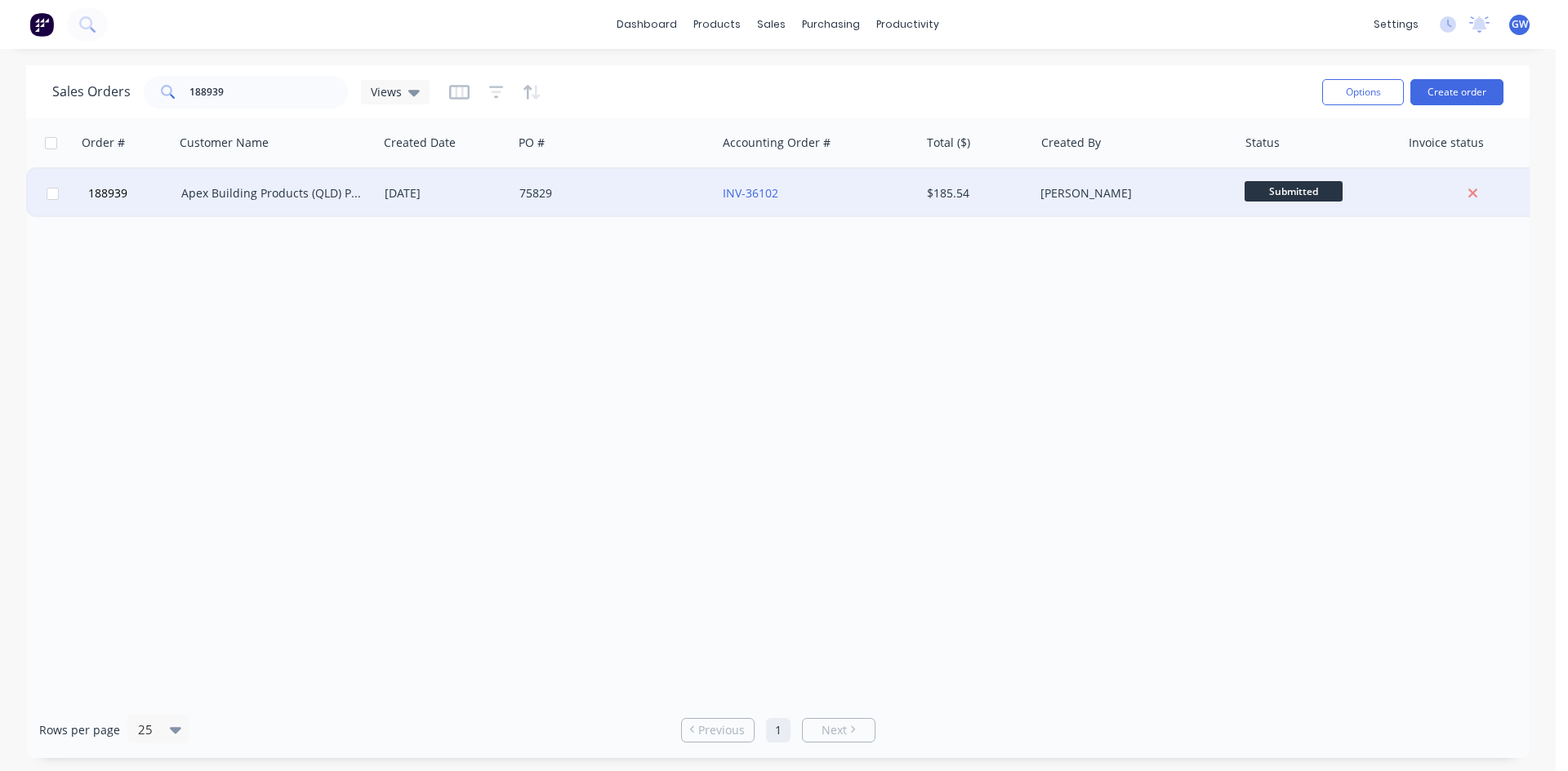
click at [895, 176] on div "INV-36102" at bounding box center [817, 194] width 203 height 49
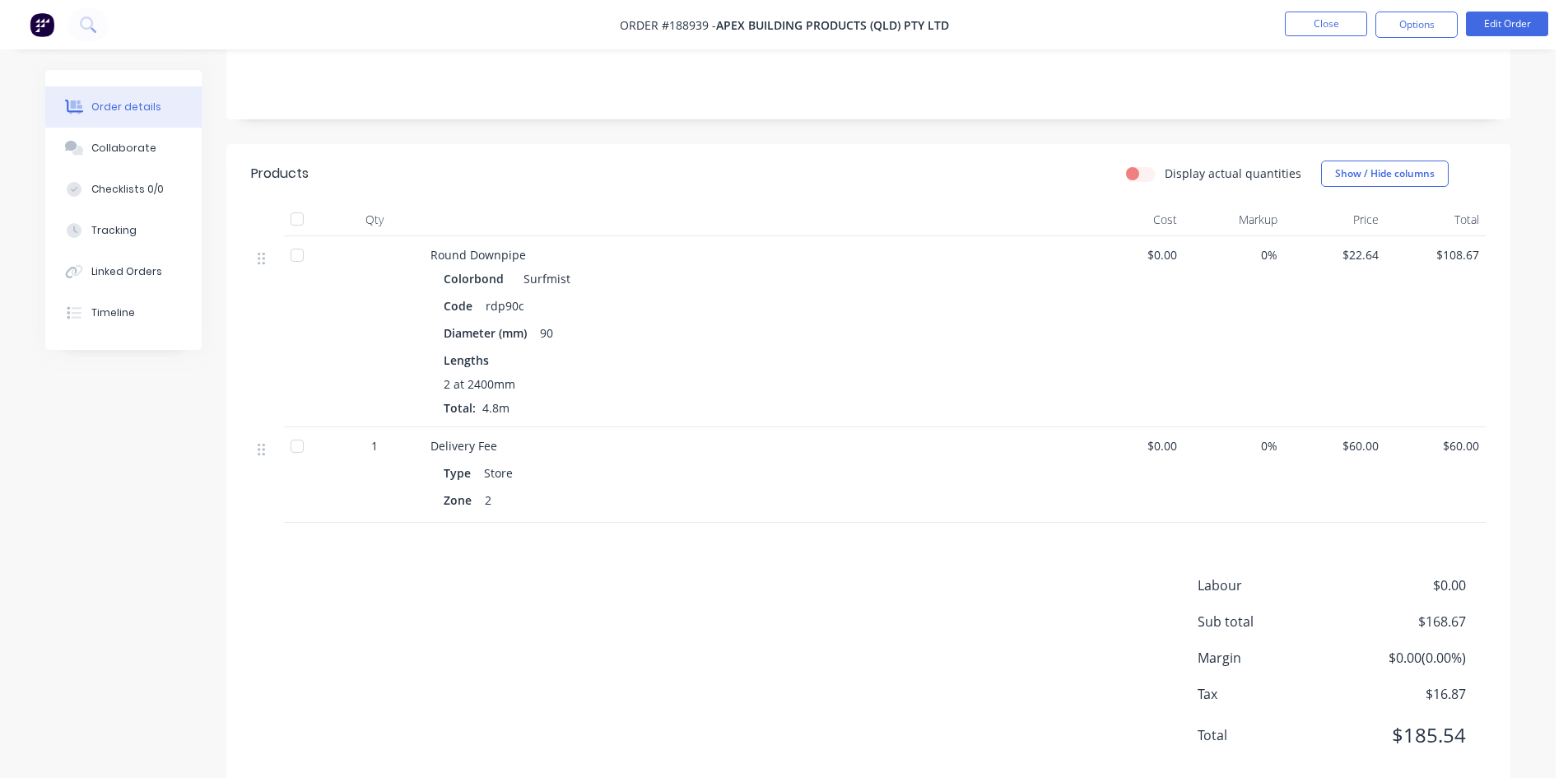
scroll to position [335, 0]
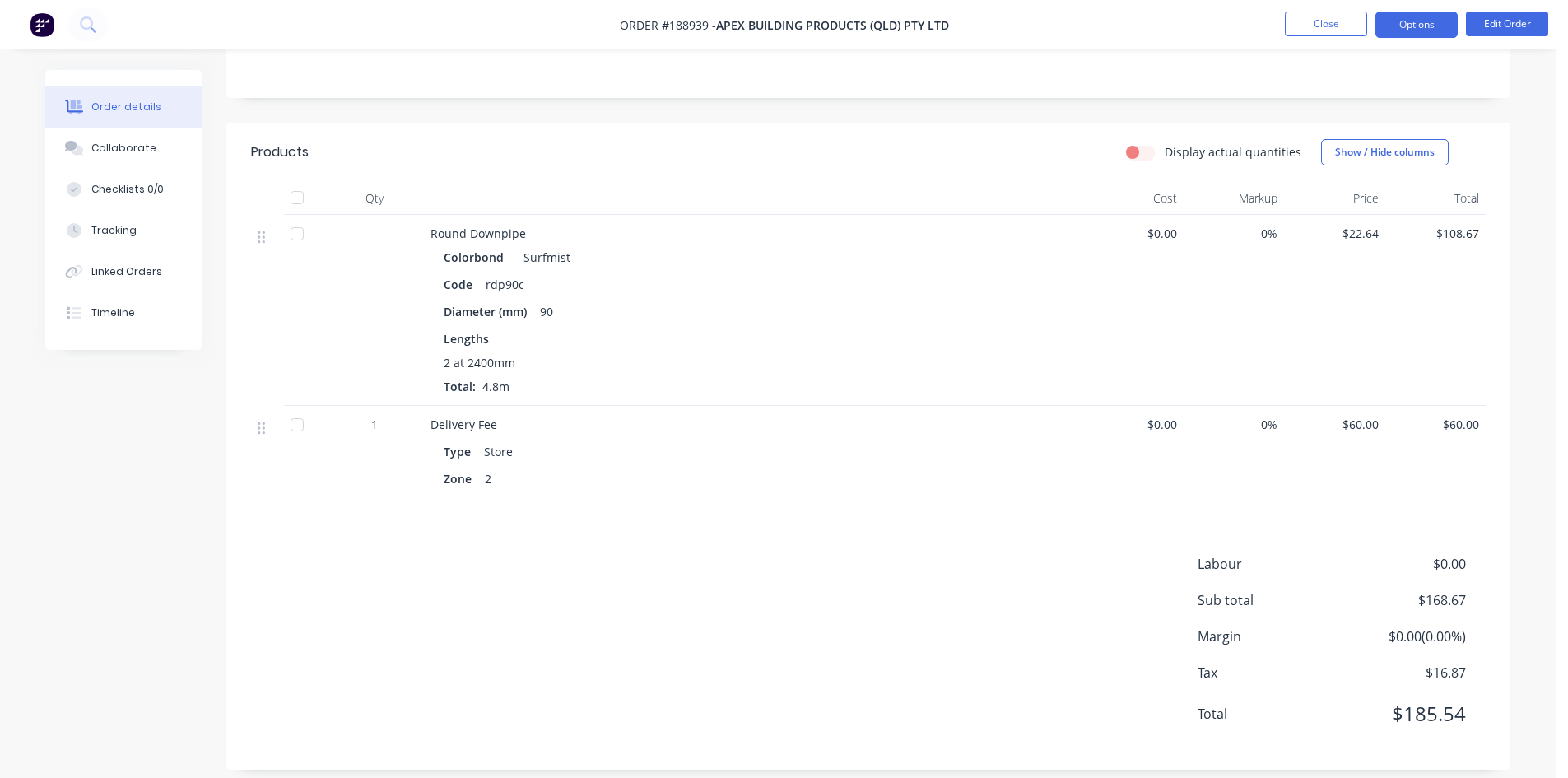
click at [1420, 18] on button "Options" at bounding box center [1416, 25] width 82 height 27
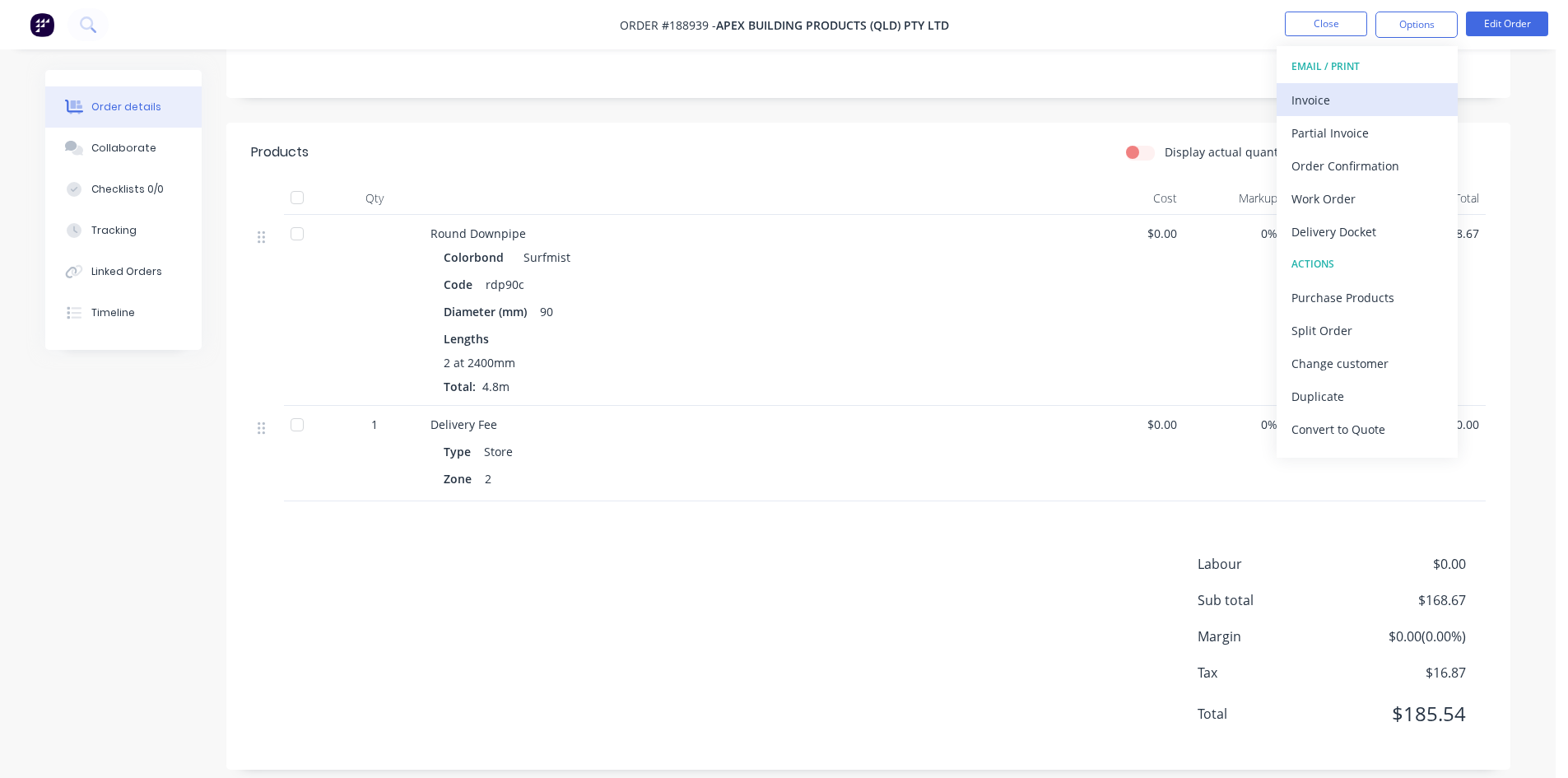
click at [1357, 94] on div "Invoice" at bounding box center [1367, 100] width 152 height 24
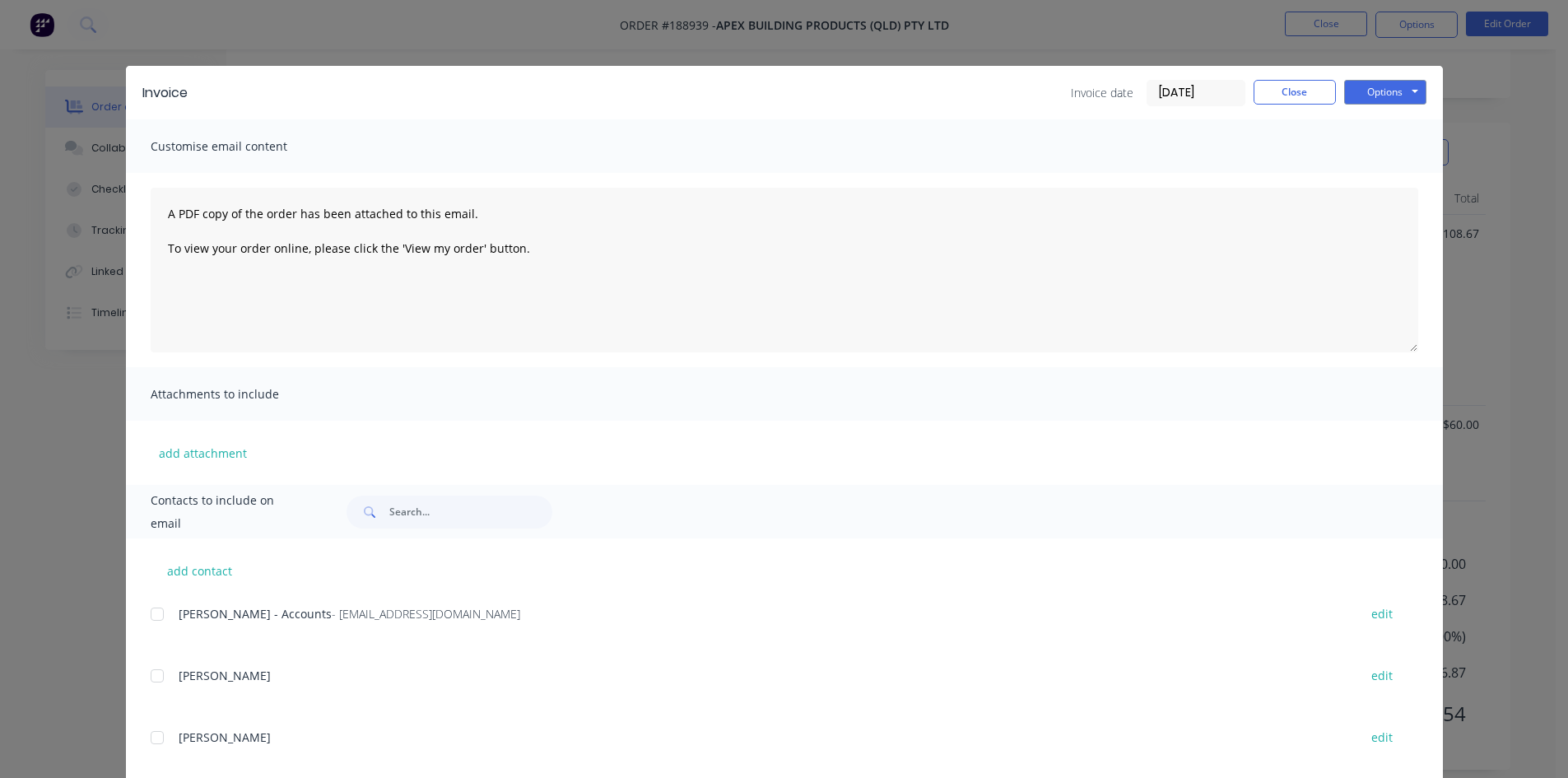
click at [137, 622] on div "add contact Meryl - Accounts - abpqldaccounts@apexsteel.com.au edit ZOE RUSHWOR…" at bounding box center [784, 725] width 1317 height 374
click at [155, 618] on div at bounding box center [157, 614] width 33 height 33
click at [1374, 83] on button "Options" at bounding box center [1385, 91] width 82 height 25
click at [1369, 176] on button "Email" at bounding box center [1397, 175] width 105 height 27
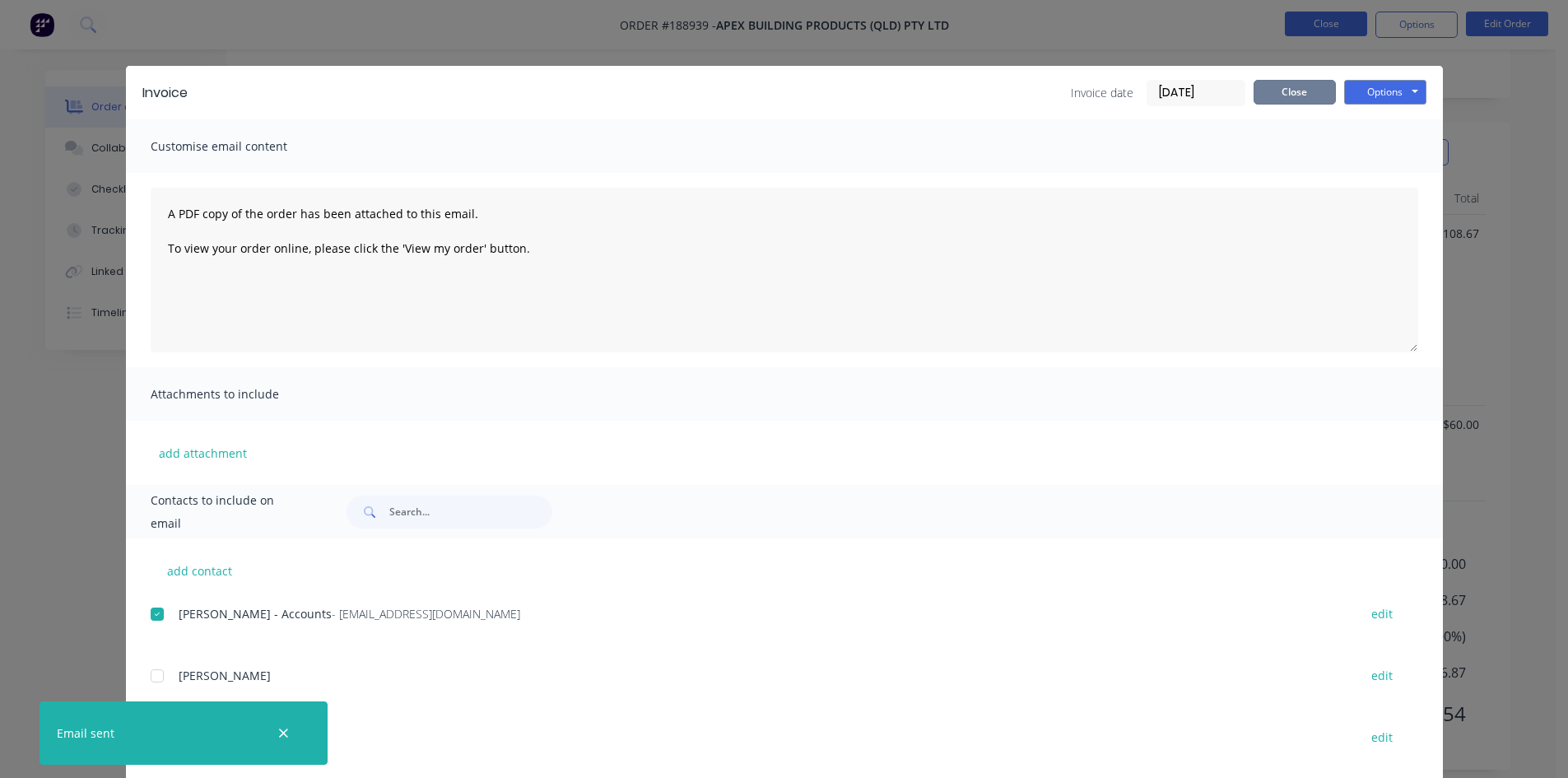
drag, startPoint x: 1307, startPoint y: 94, endPoint x: 1329, endPoint y: 26, distance: 71.5
click at [1307, 94] on button "Close" at bounding box center [1295, 91] width 82 height 25
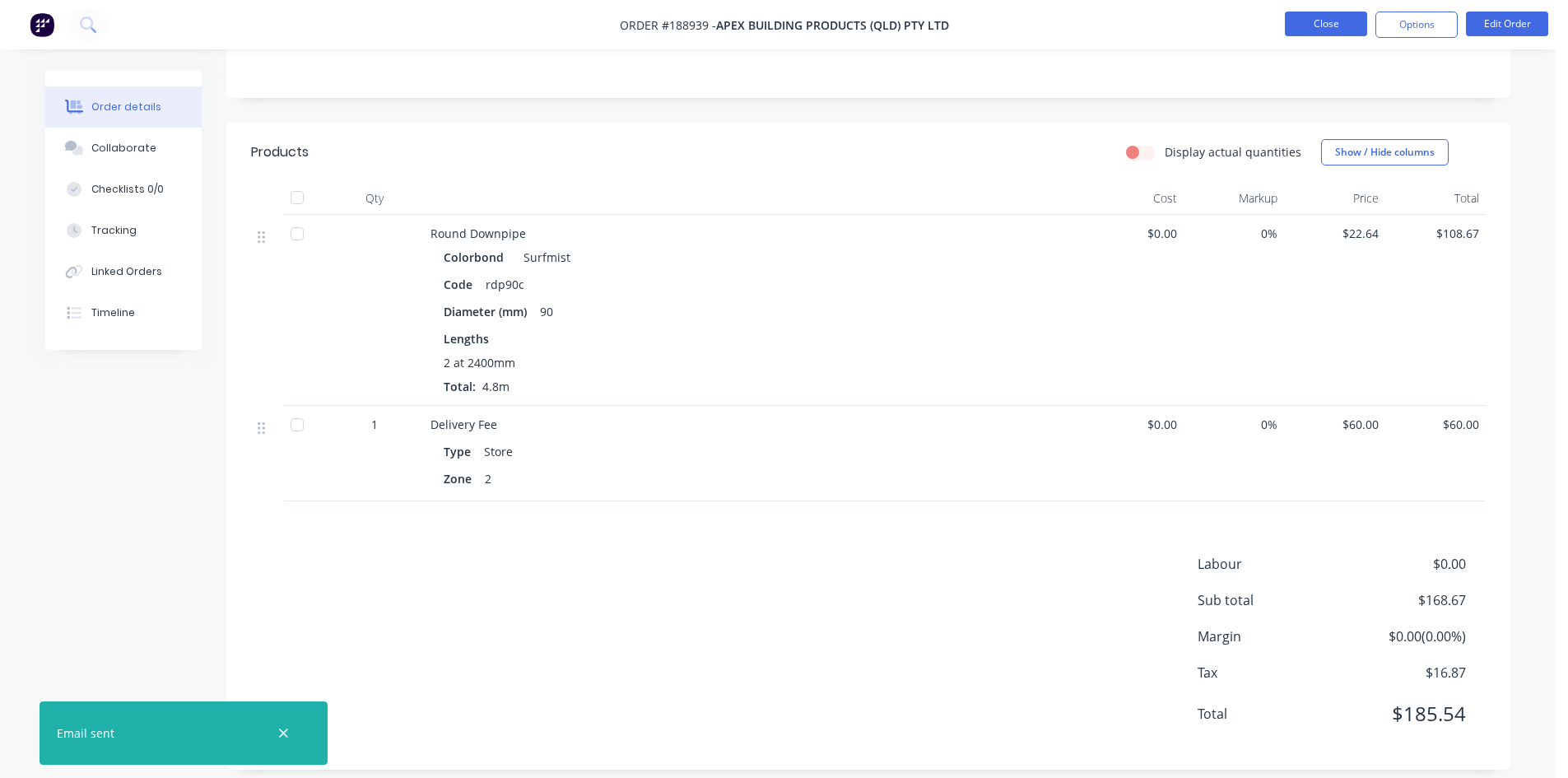
click at [1330, 25] on button "Close" at bounding box center [1326, 24] width 82 height 25
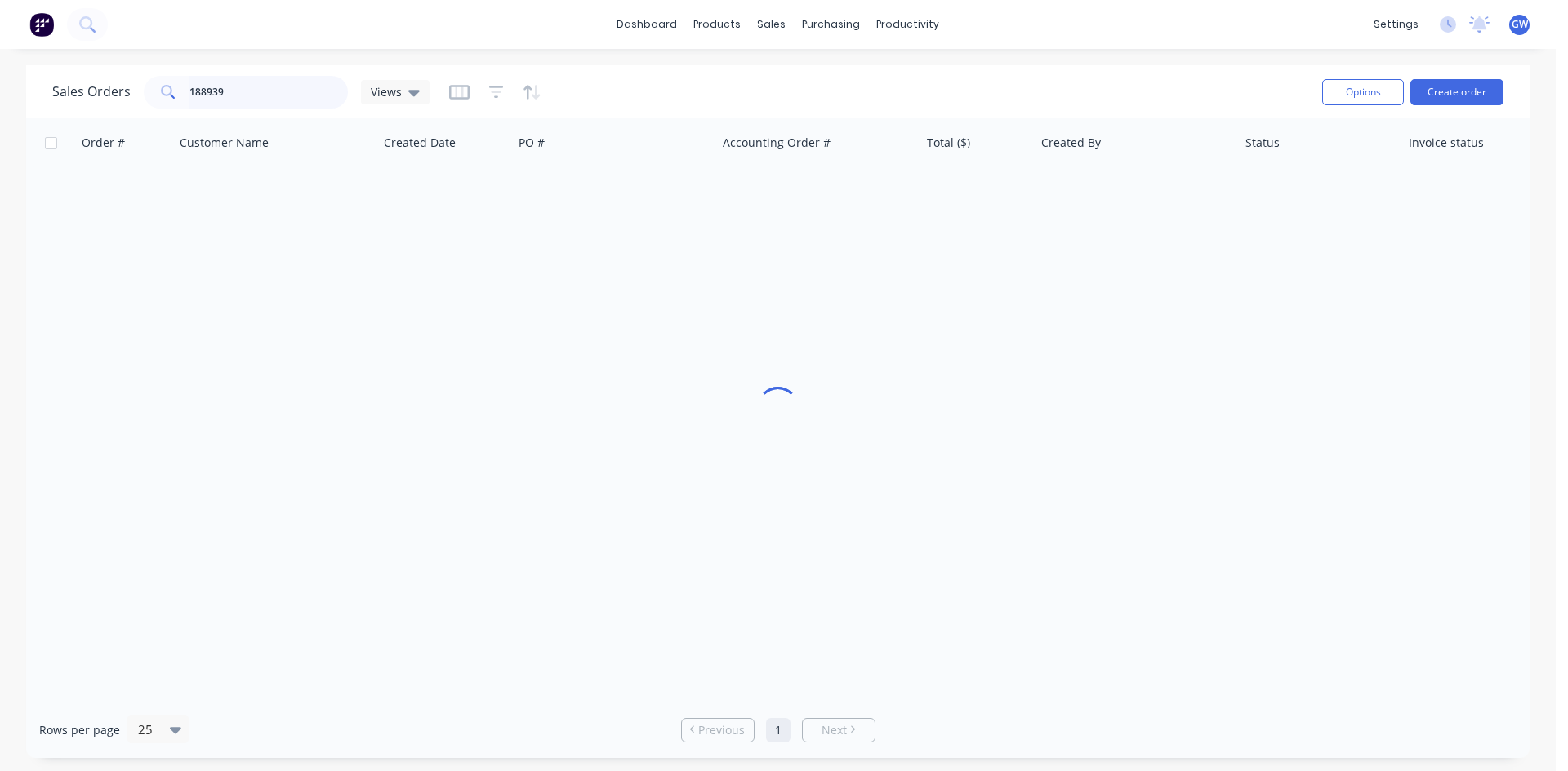
click at [242, 81] on input "188939" at bounding box center [269, 92] width 160 height 32
type input "189327"
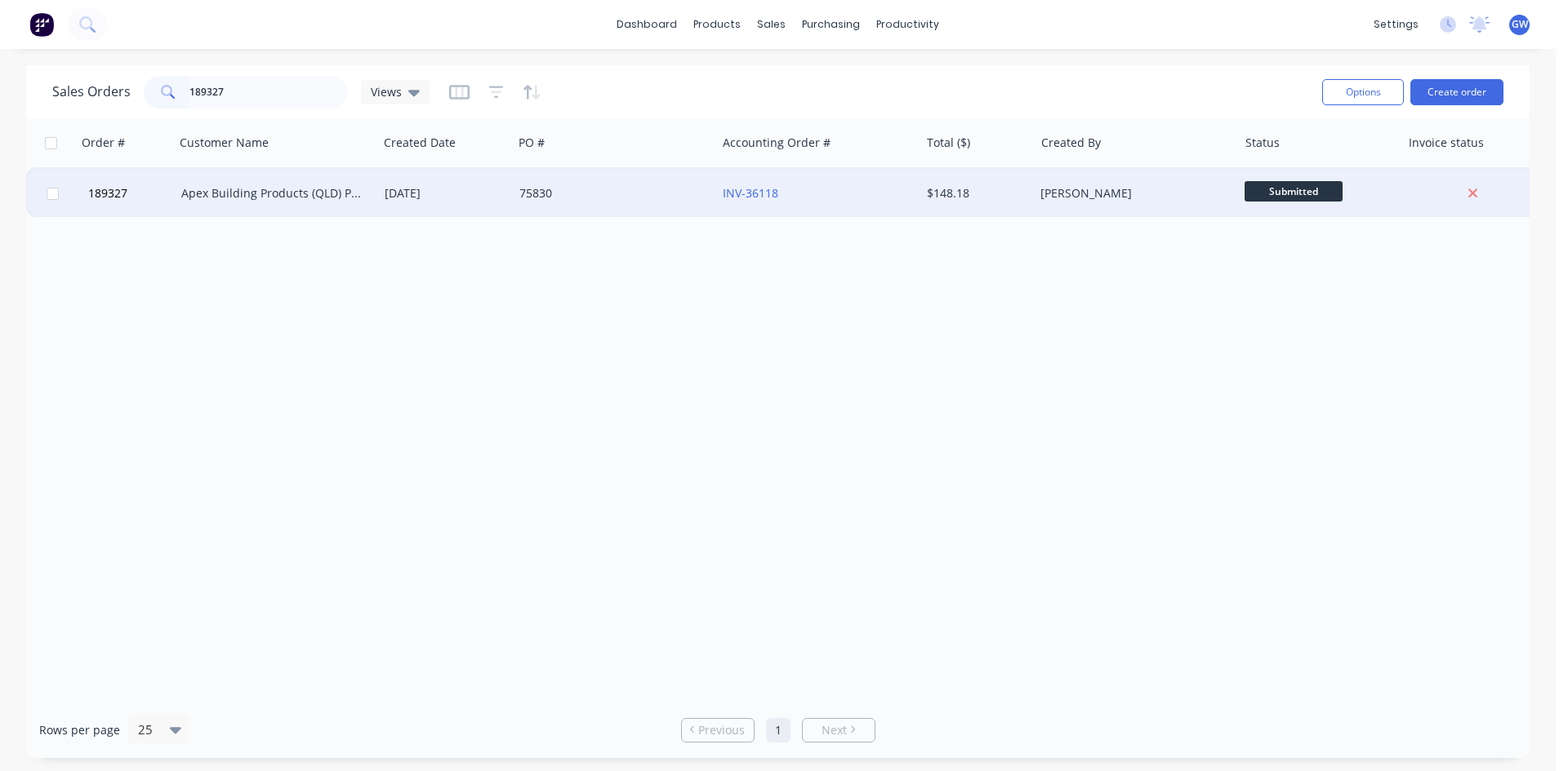
click at [1086, 211] on div "[PERSON_NAME]" at bounding box center [1136, 194] width 203 height 49
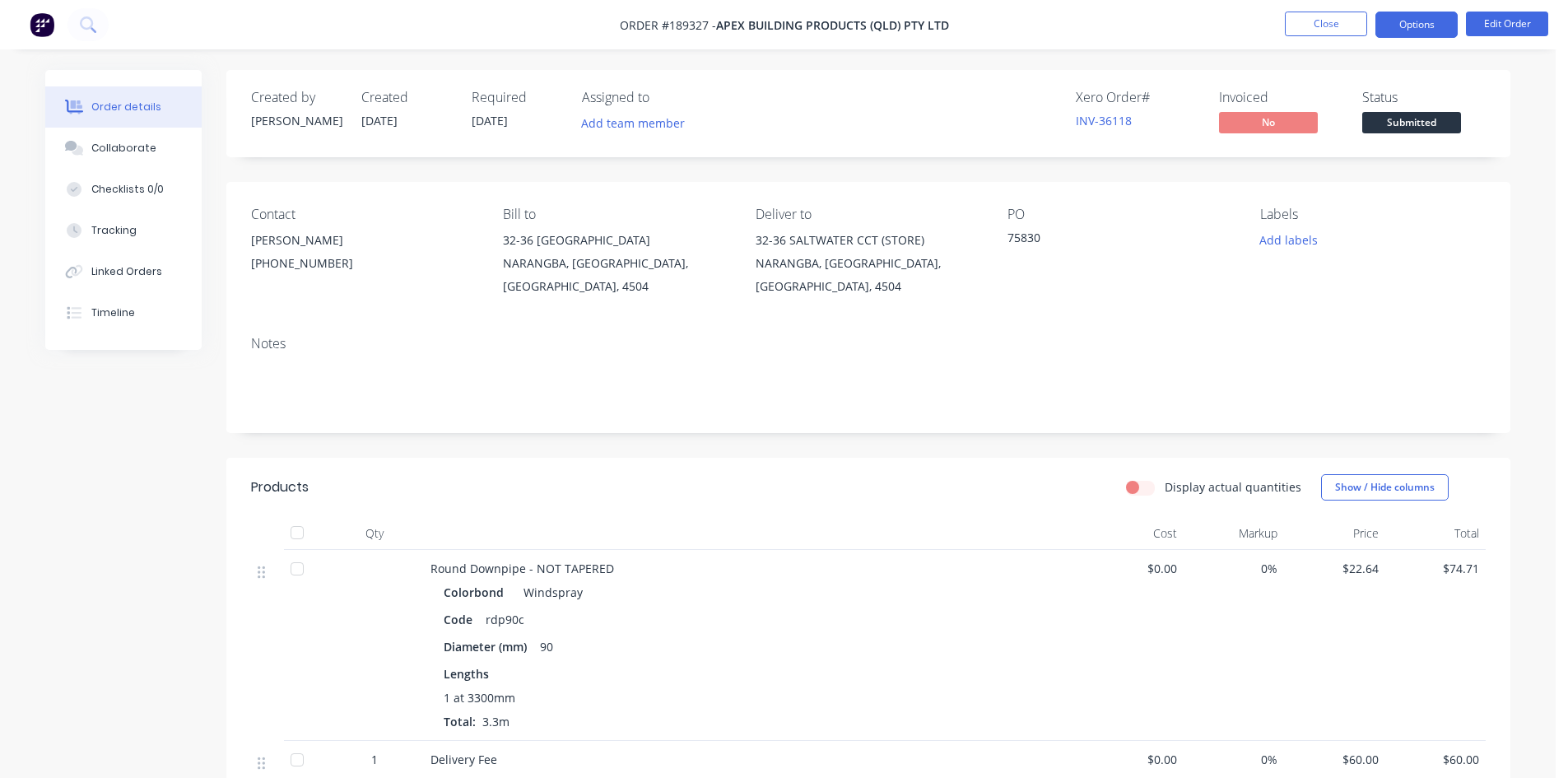
click at [1416, 19] on button "Options" at bounding box center [1416, 25] width 82 height 27
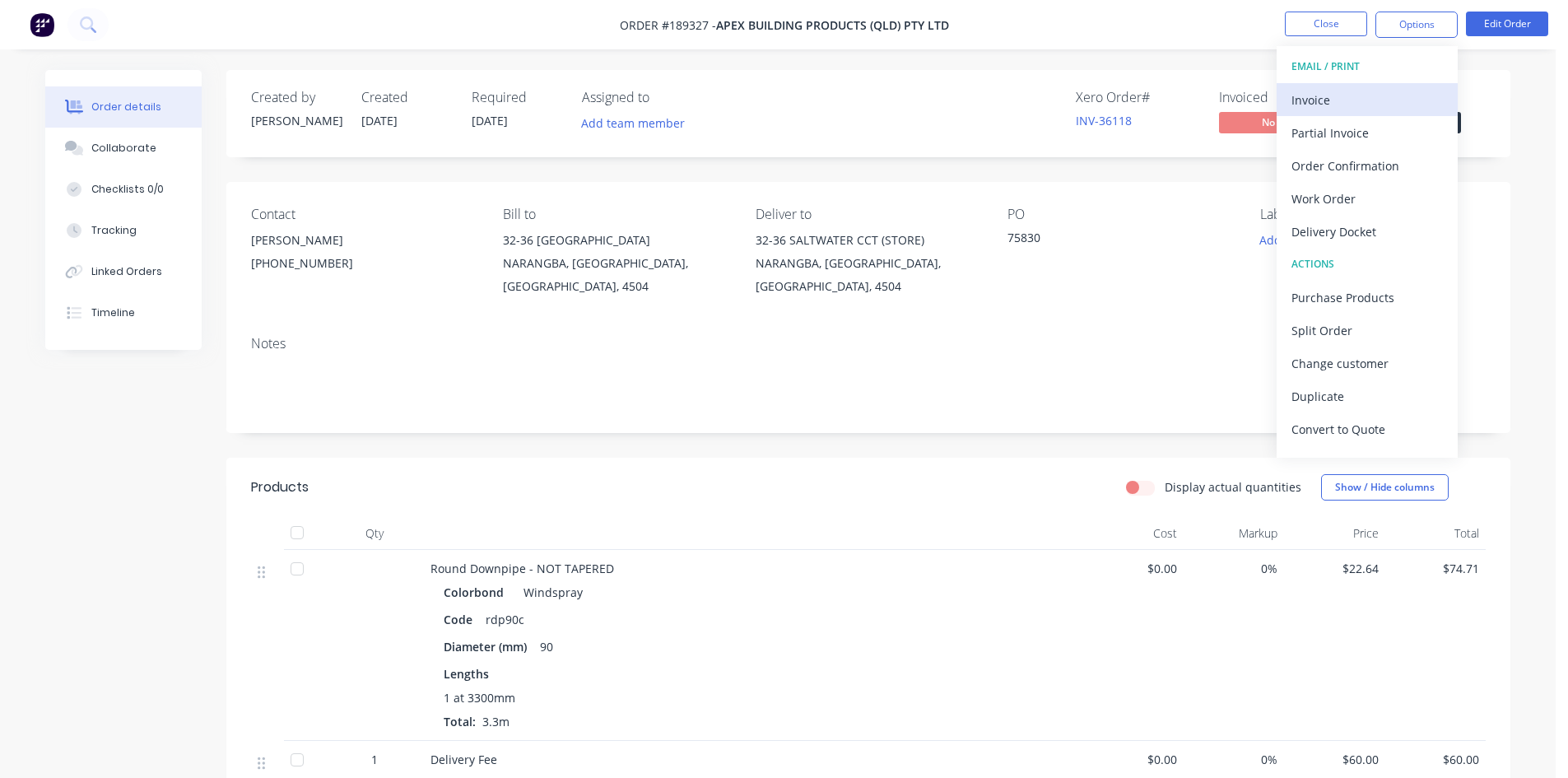
click at [1327, 98] on div "Invoice" at bounding box center [1367, 100] width 152 height 24
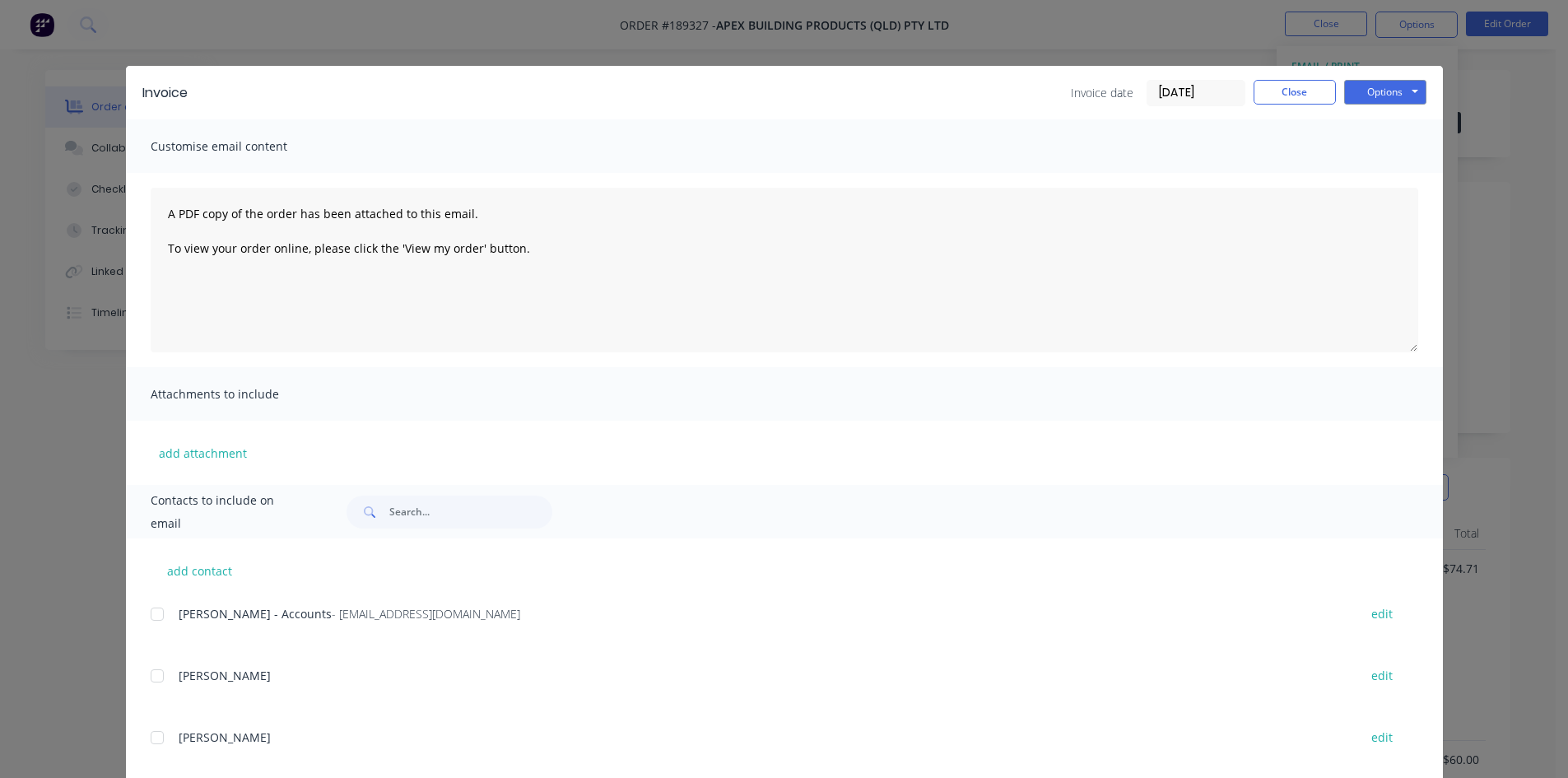
click at [153, 605] on div at bounding box center [157, 614] width 33 height 33
click at [1395, 78] on div "Invoice Invoice date 12/08/25 Close Options Preview Print Email" at bounding box center [784, 92] width 1317 height 54
click at [1394, 79] on button "Options" at bounding box center [1385, 91] width 82 height 25
click at [1369, 171] on button "Email" at bounding box center [1397, 175] width 105 height 27
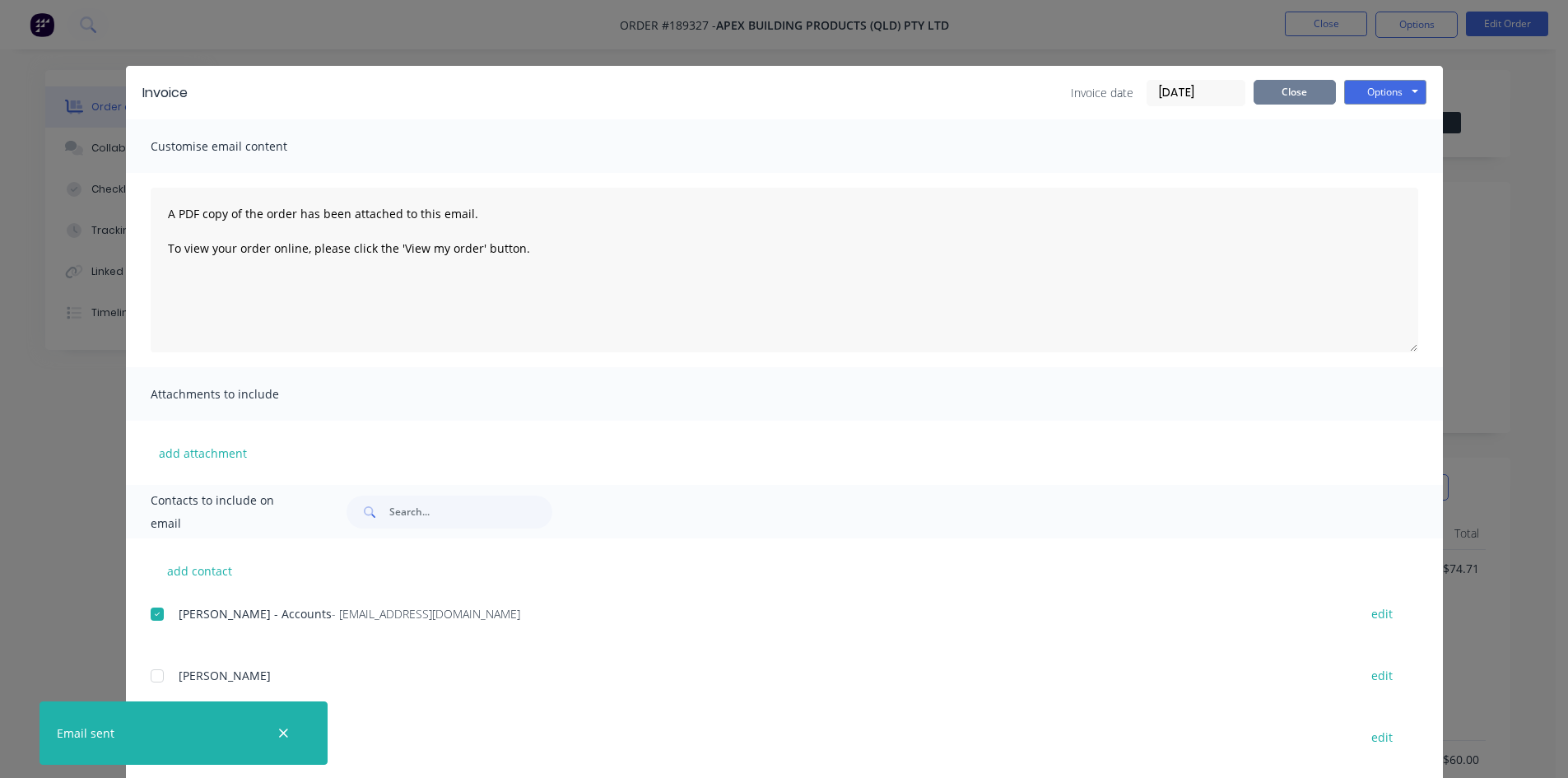
click at [1317, 94] on button "Close" at bounding box center [1295, 91] width 82 height 25
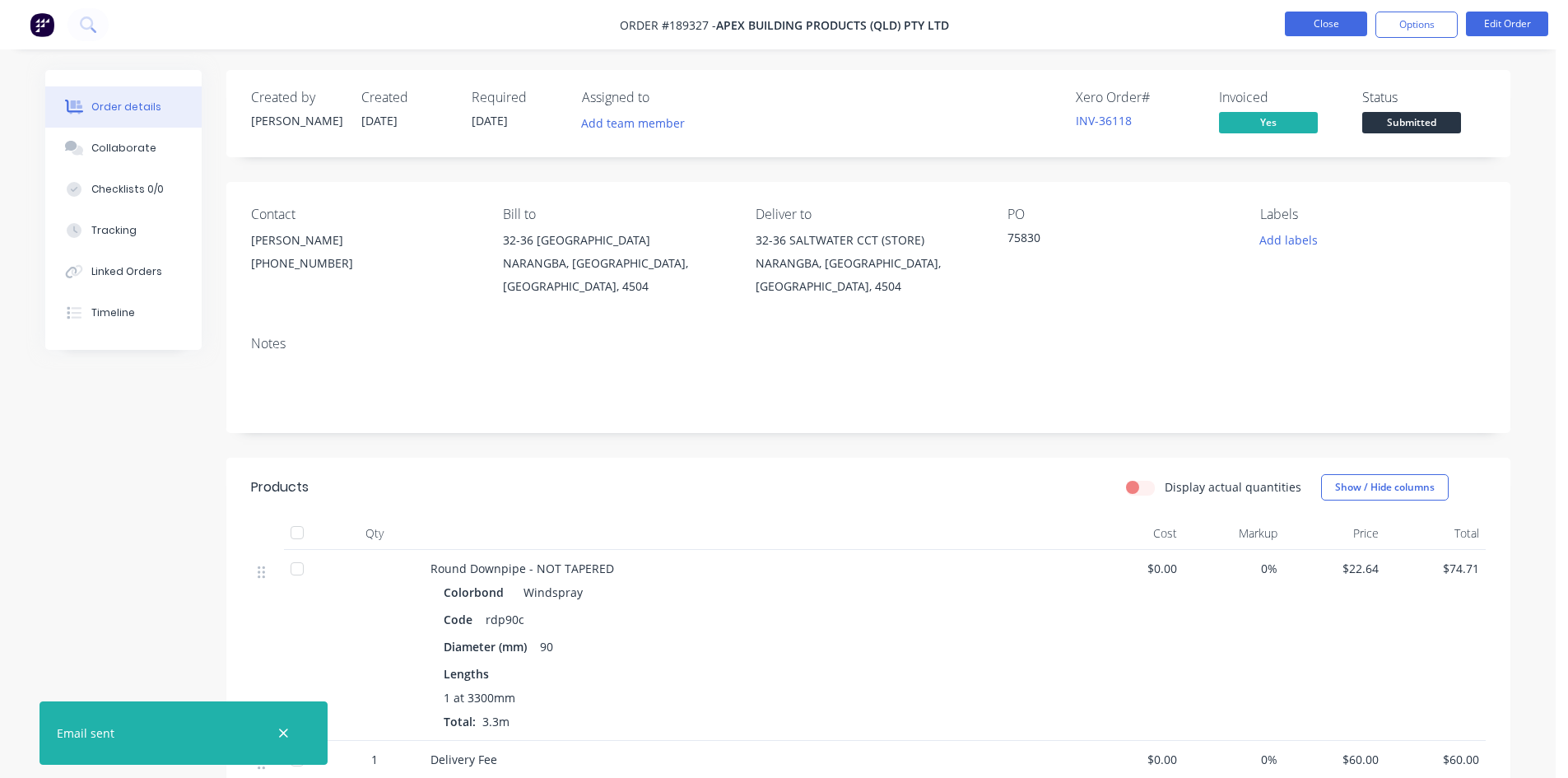
click at [1318, 17] on button "Close" at bounding box center [1326, 24] width 82 height 25
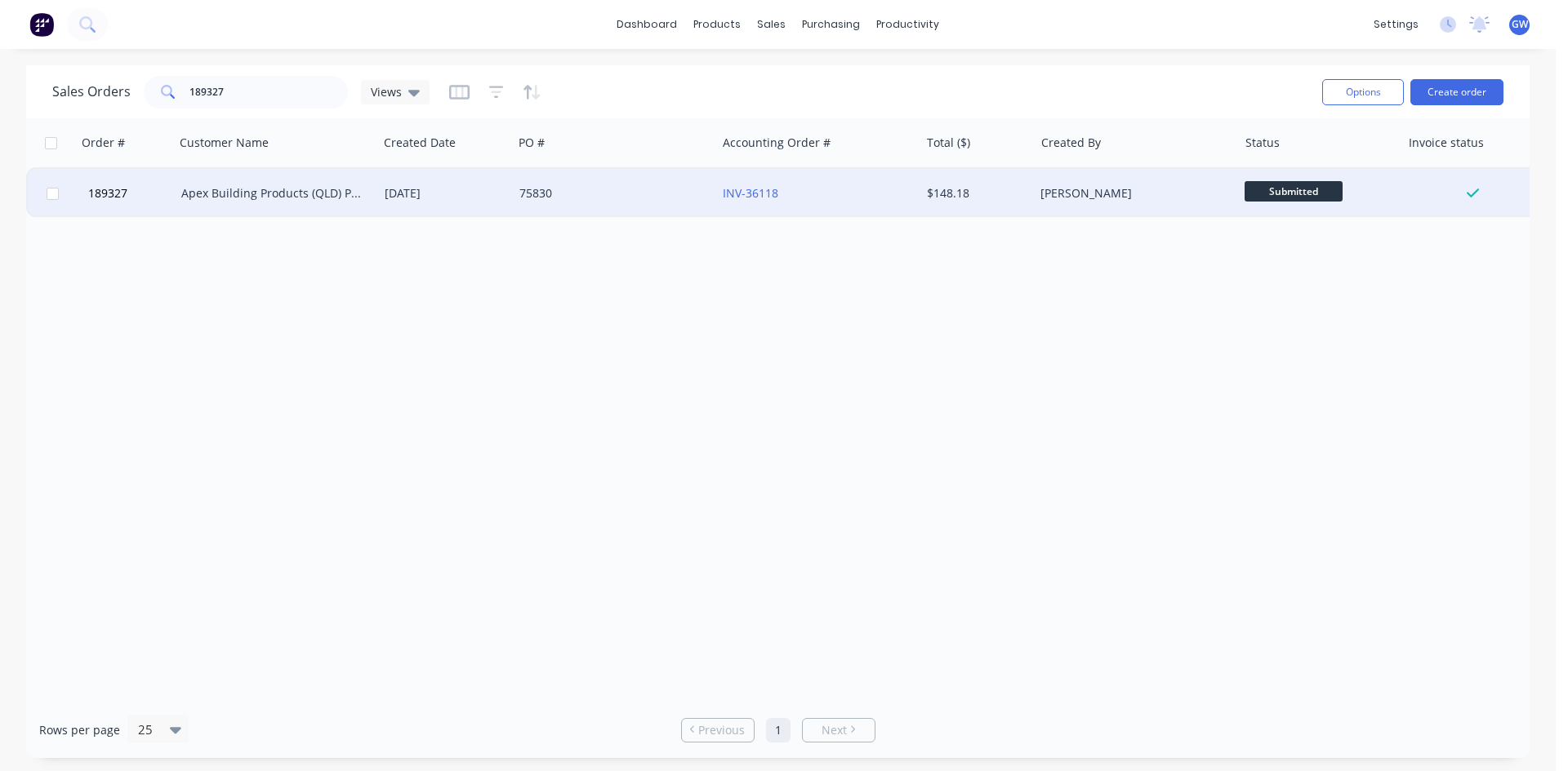
click at [1058, 193] on div "[PERSON_NAME]" at bounding box center [1131, 193] width 181 height 17
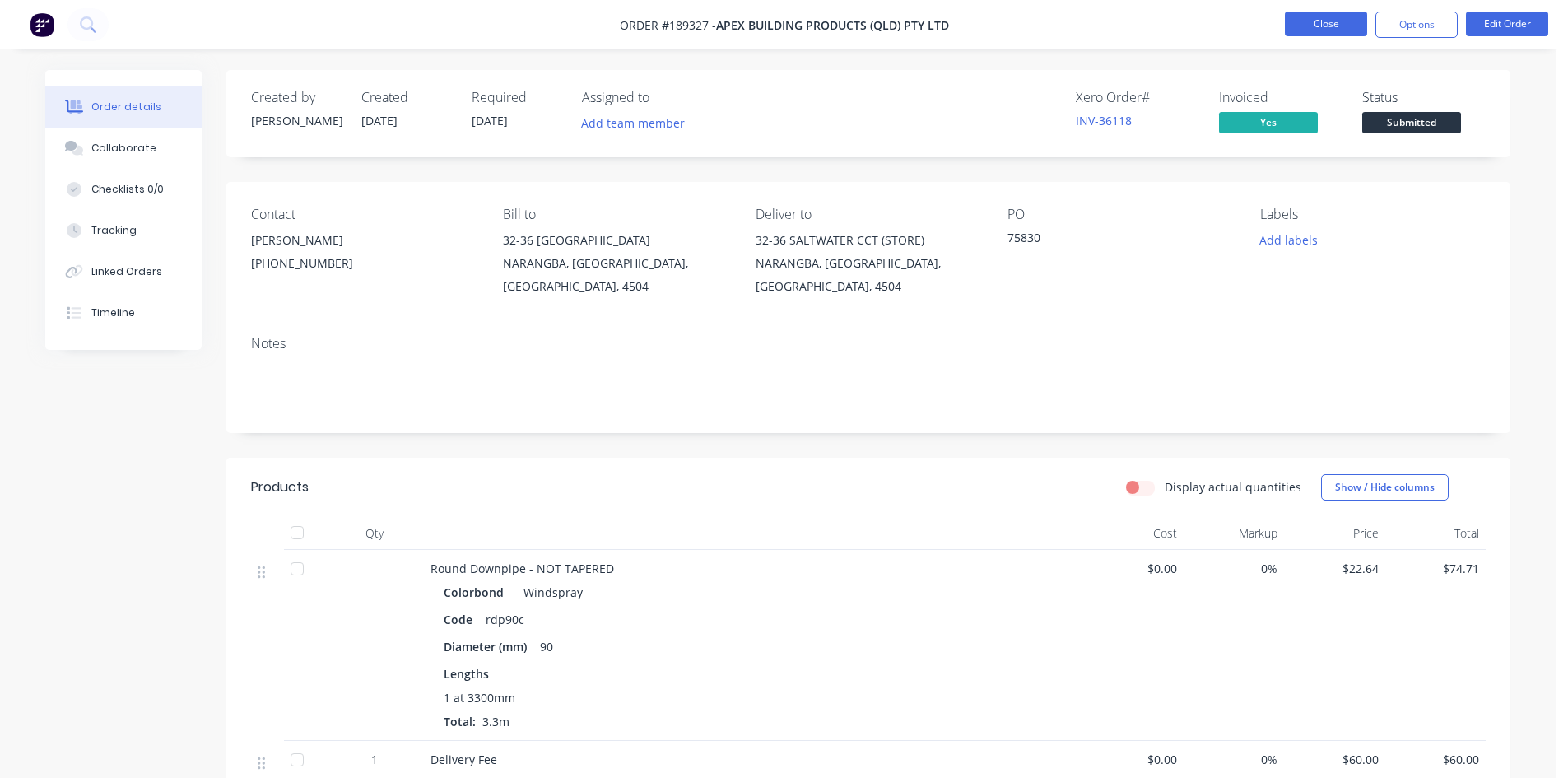
click at [1340, 27] on button "Close" at bounding box center [1326, 24] width 82 height 25
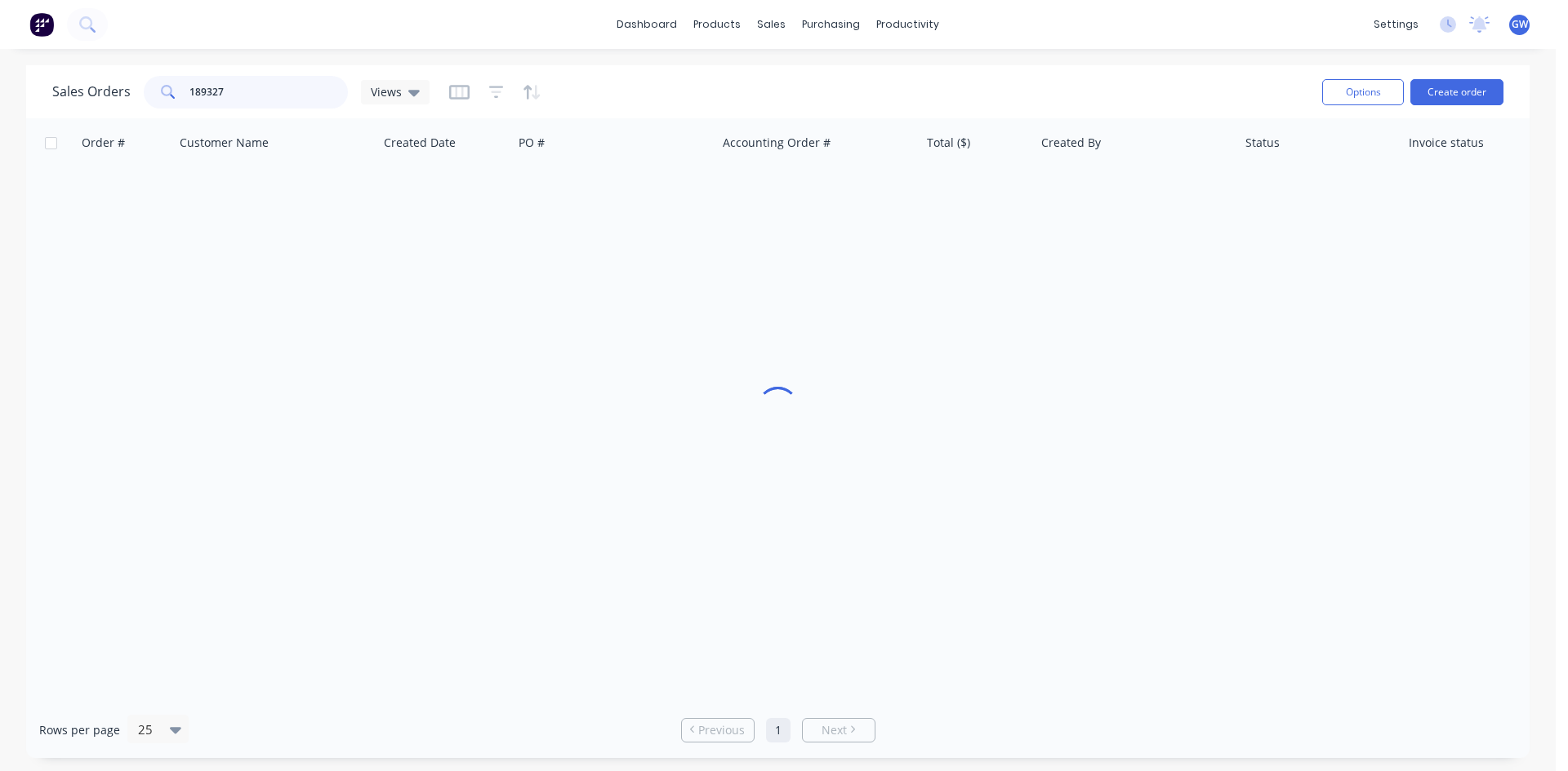
drag, startPoint x: 257, startPoint y: 85, endPoint x: 0, endPoint y: 86, distance: 257.0
click at [0, 86] on div "Sales Orders 189327 Views Options Create order Order # Customer Name Created Da…" at bounding box center [777, 412] width 1555 height 693
type input "189321"
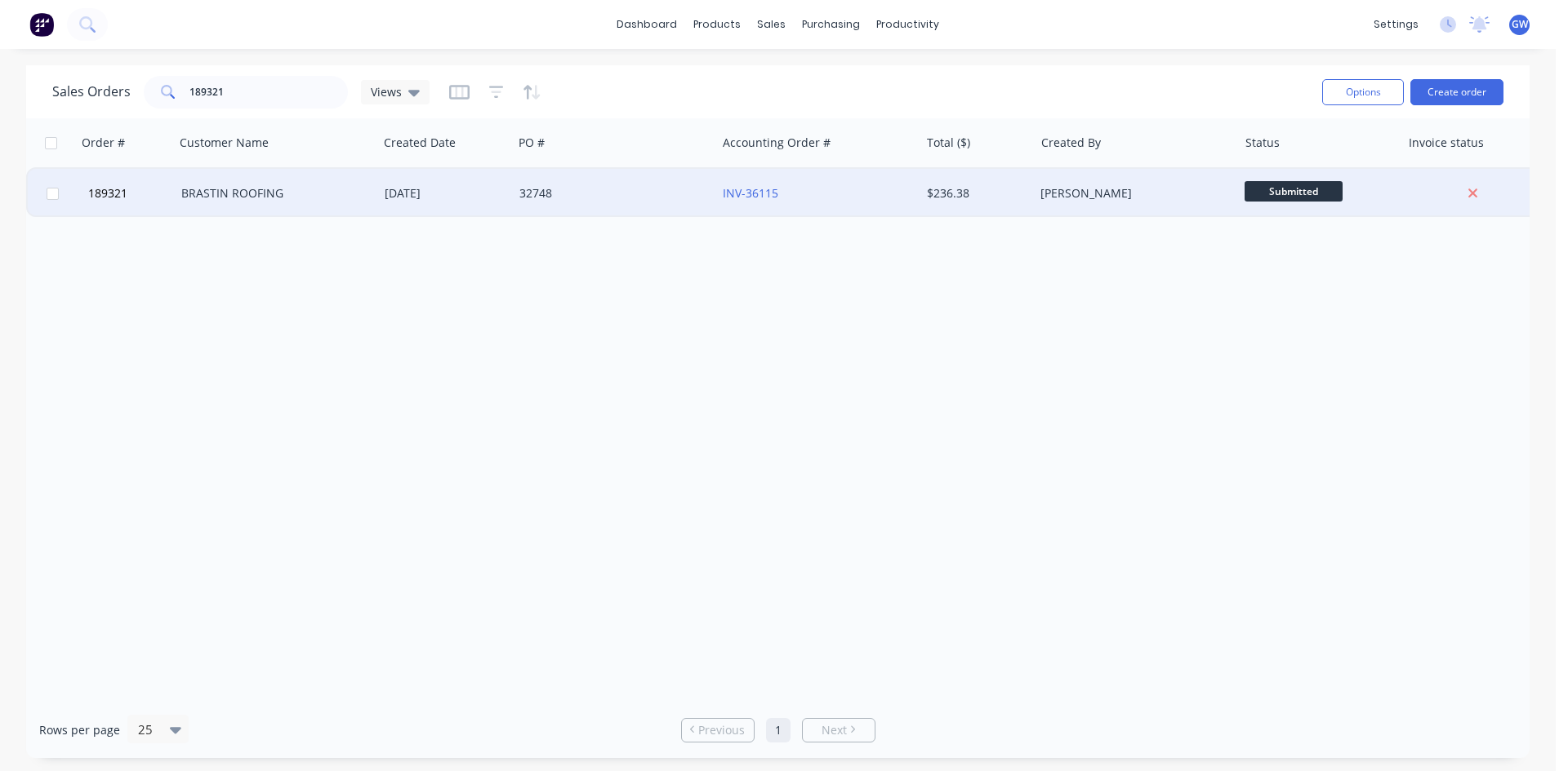
click at [592, 176] on div "32748" at bounding box center [615, 194] width 203 height 49
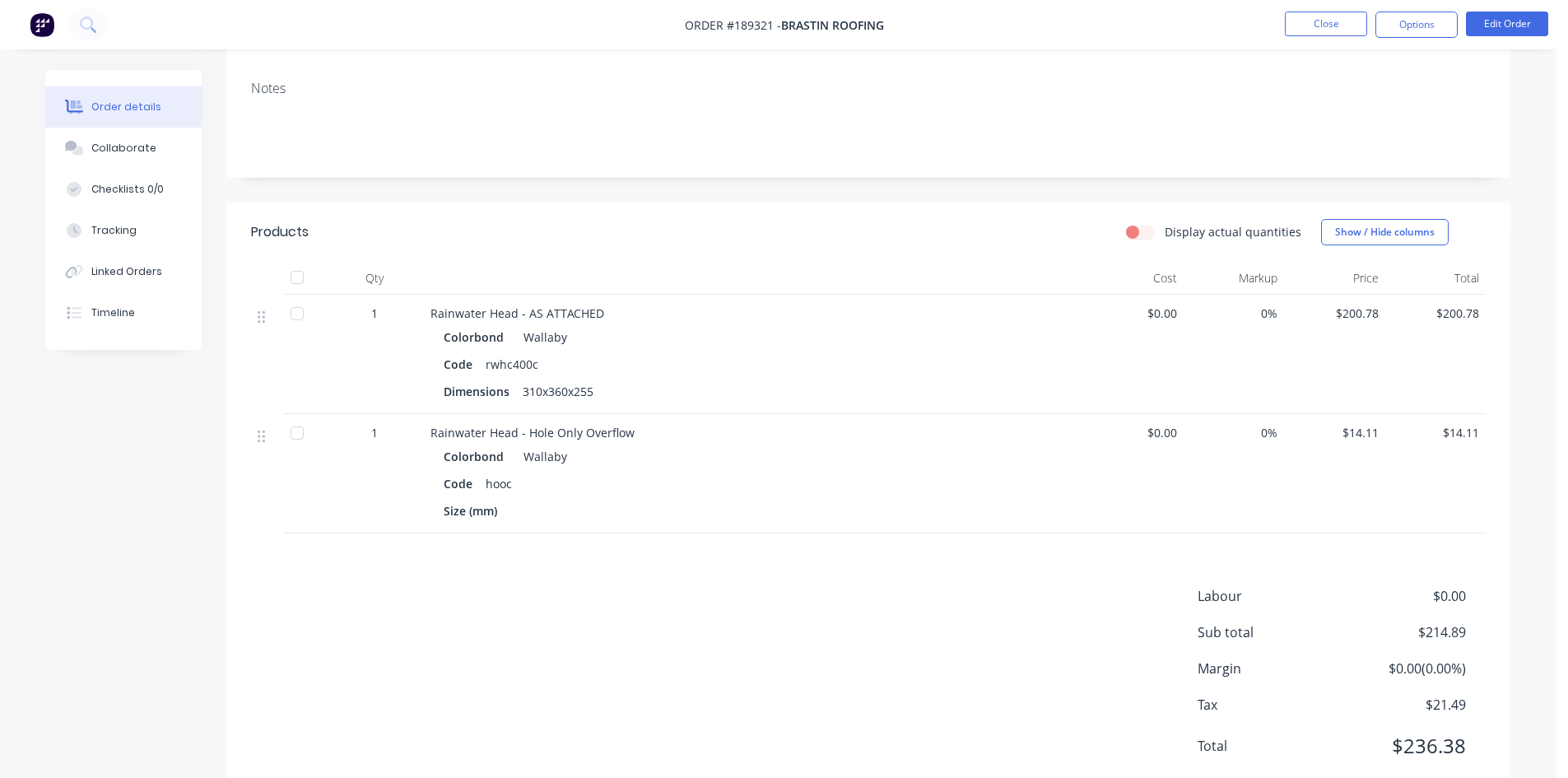
scroll to position [287, 0]
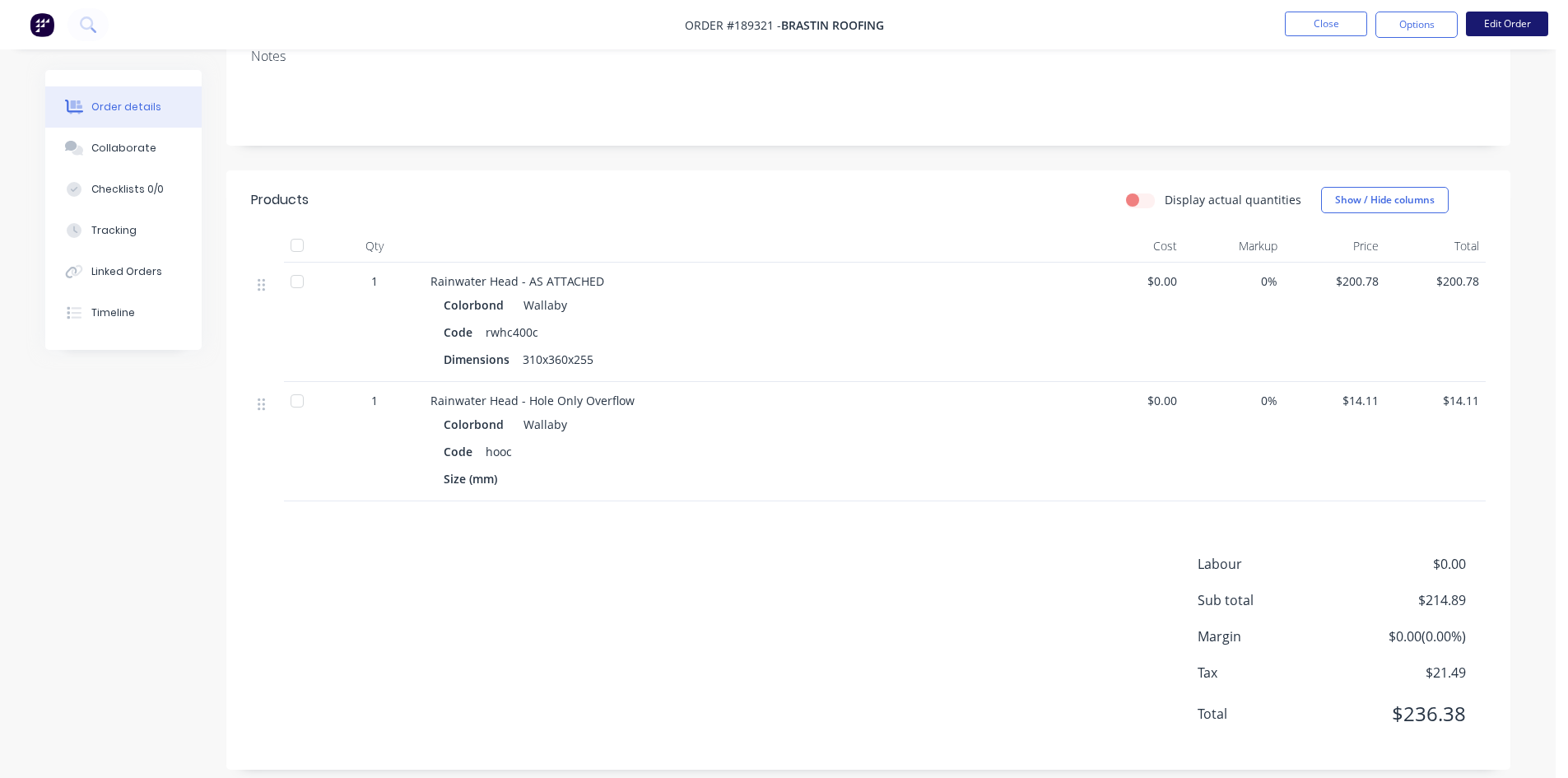
click at [1490, 27] on button "Edit Order" at bounding box center [1506, 24] width 82 height 25
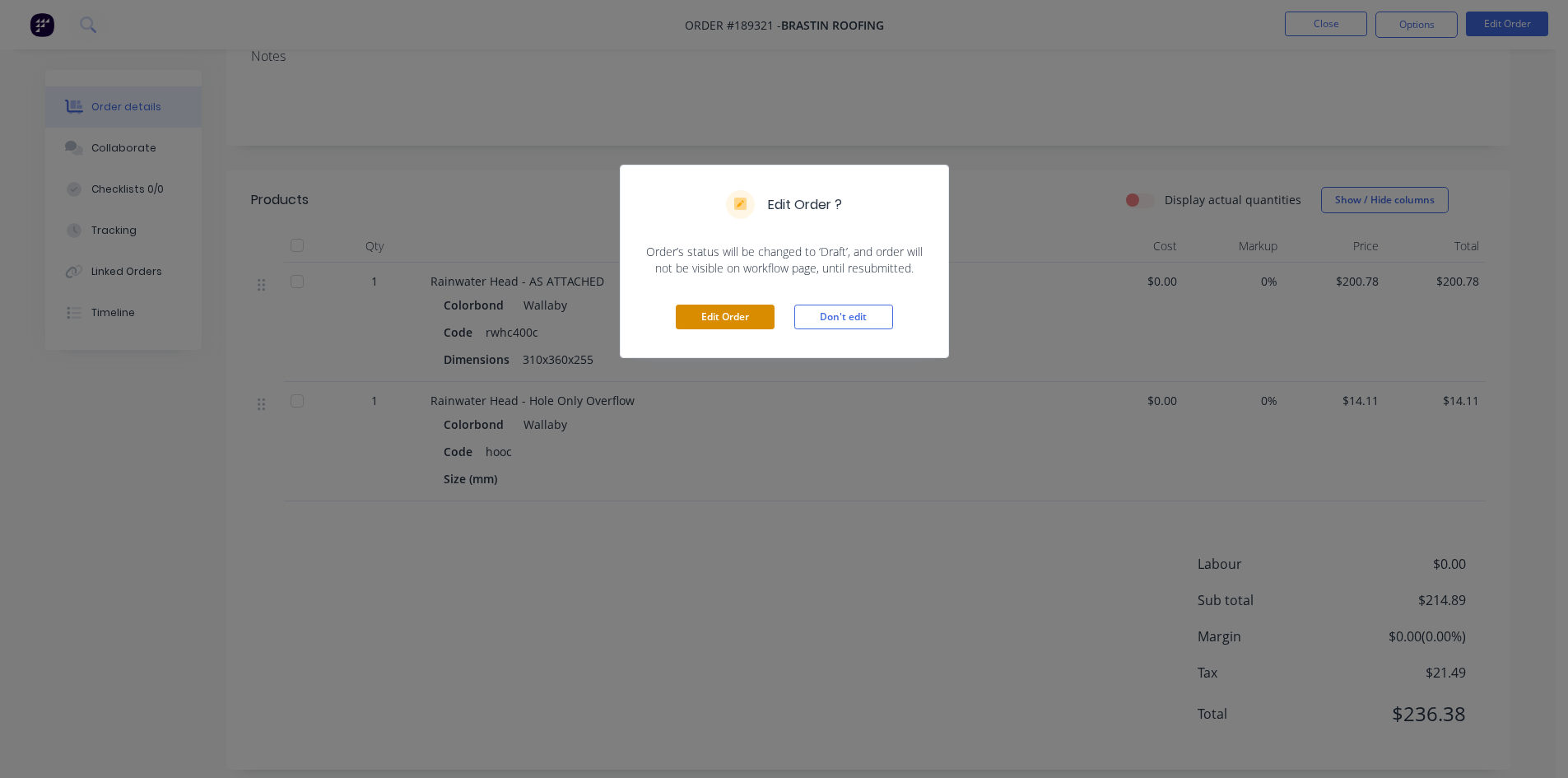
click at [726, 314] on button "Edit Order" at bounding box center [725, 317] width 98 height 25
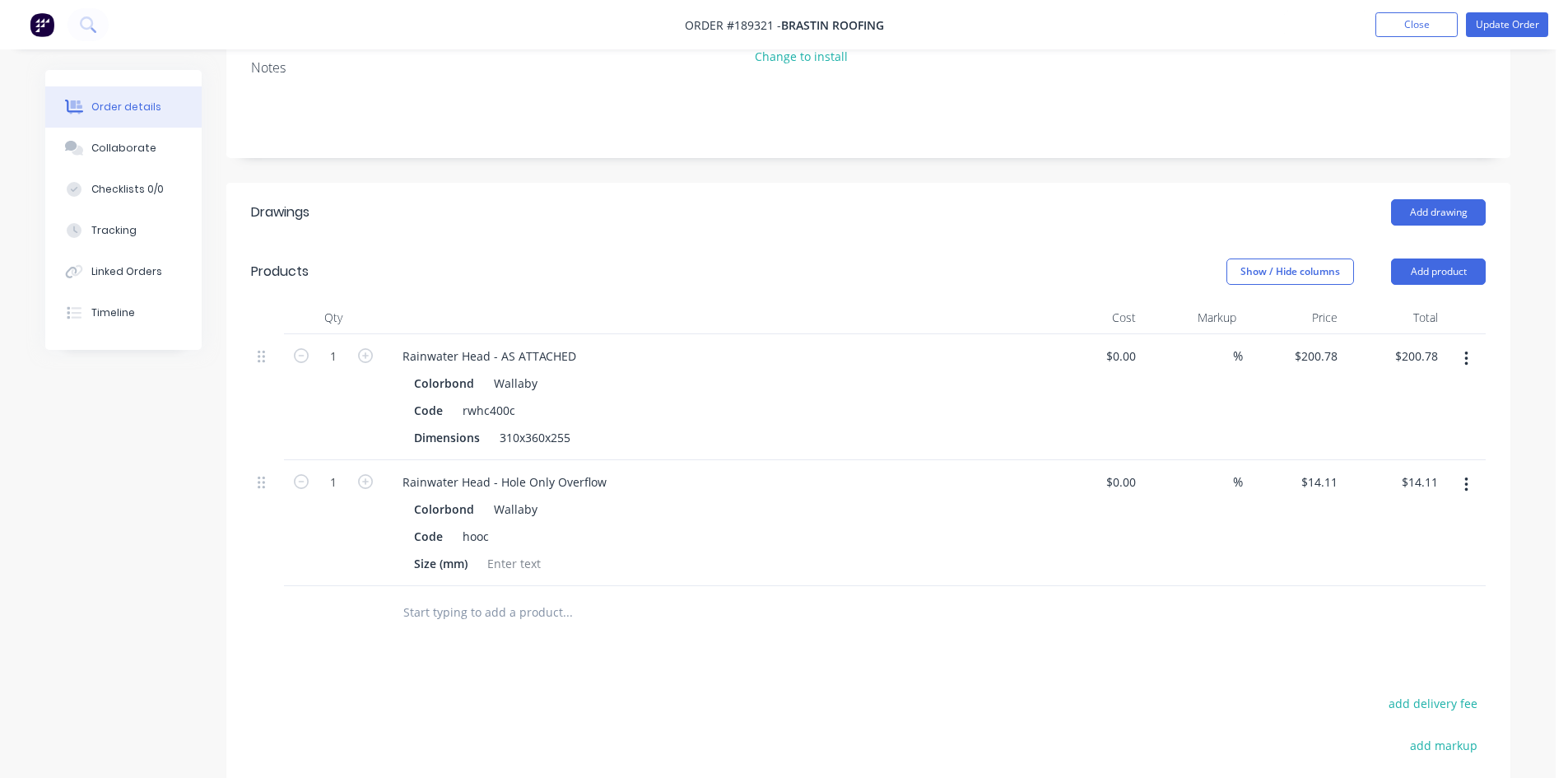
scroll to position [330, 0]
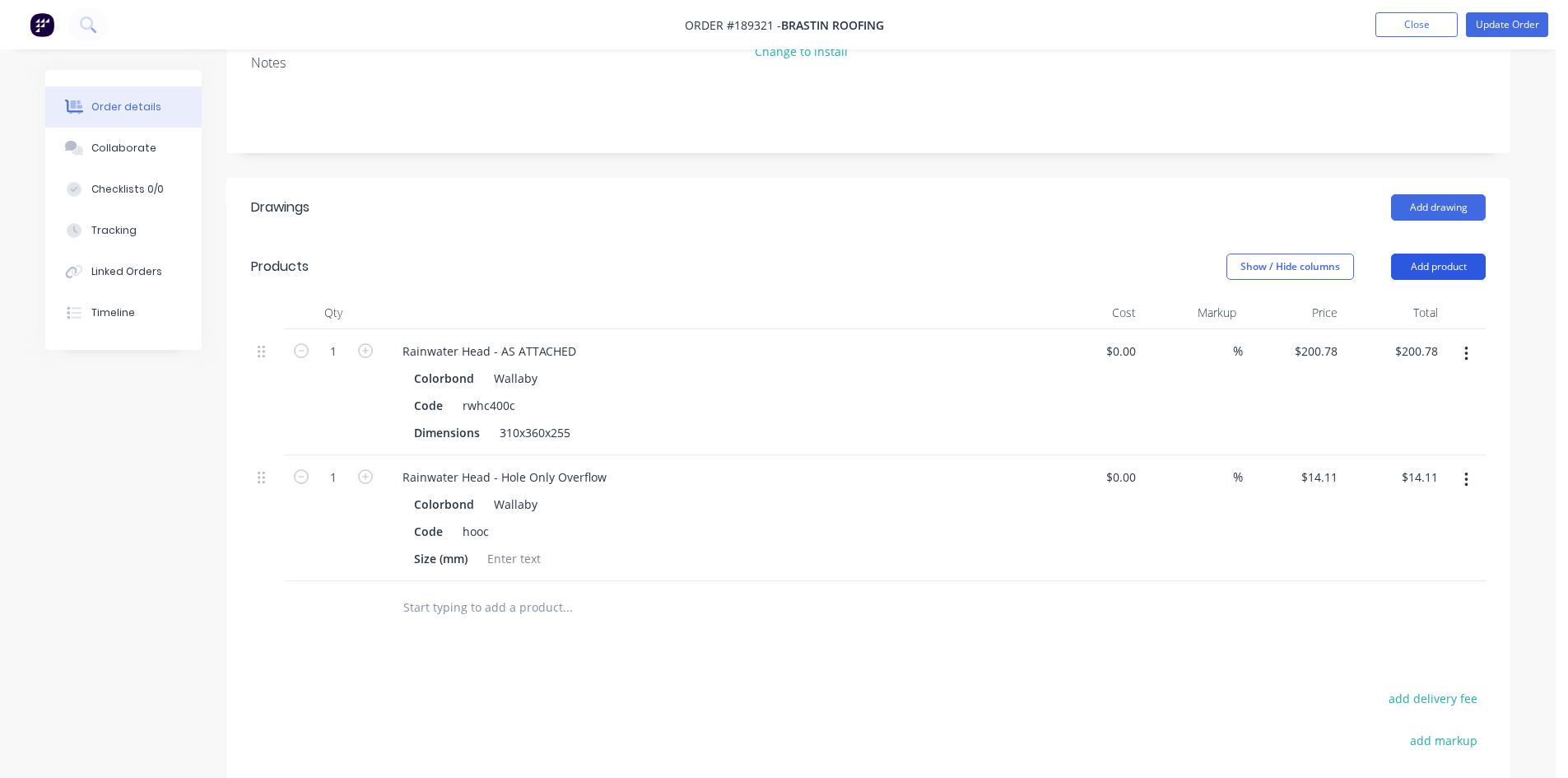
click at [1481, 253] on button "Add product" at bounding box center [1438, 266] width 94 height 27
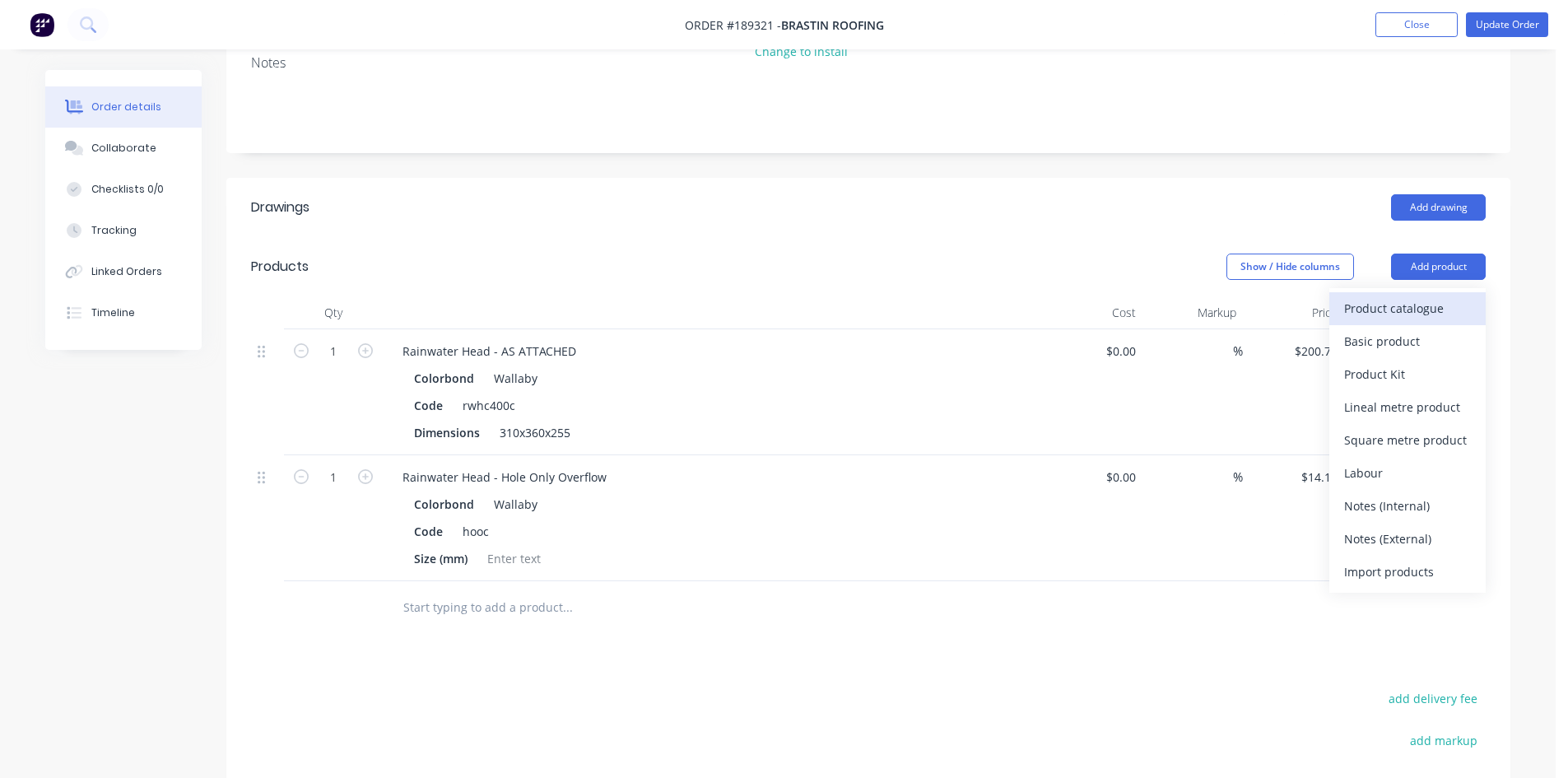
click at [1432, 296] on div "Product catalogue" at bounding box center [1408, 308] width 127 height 24
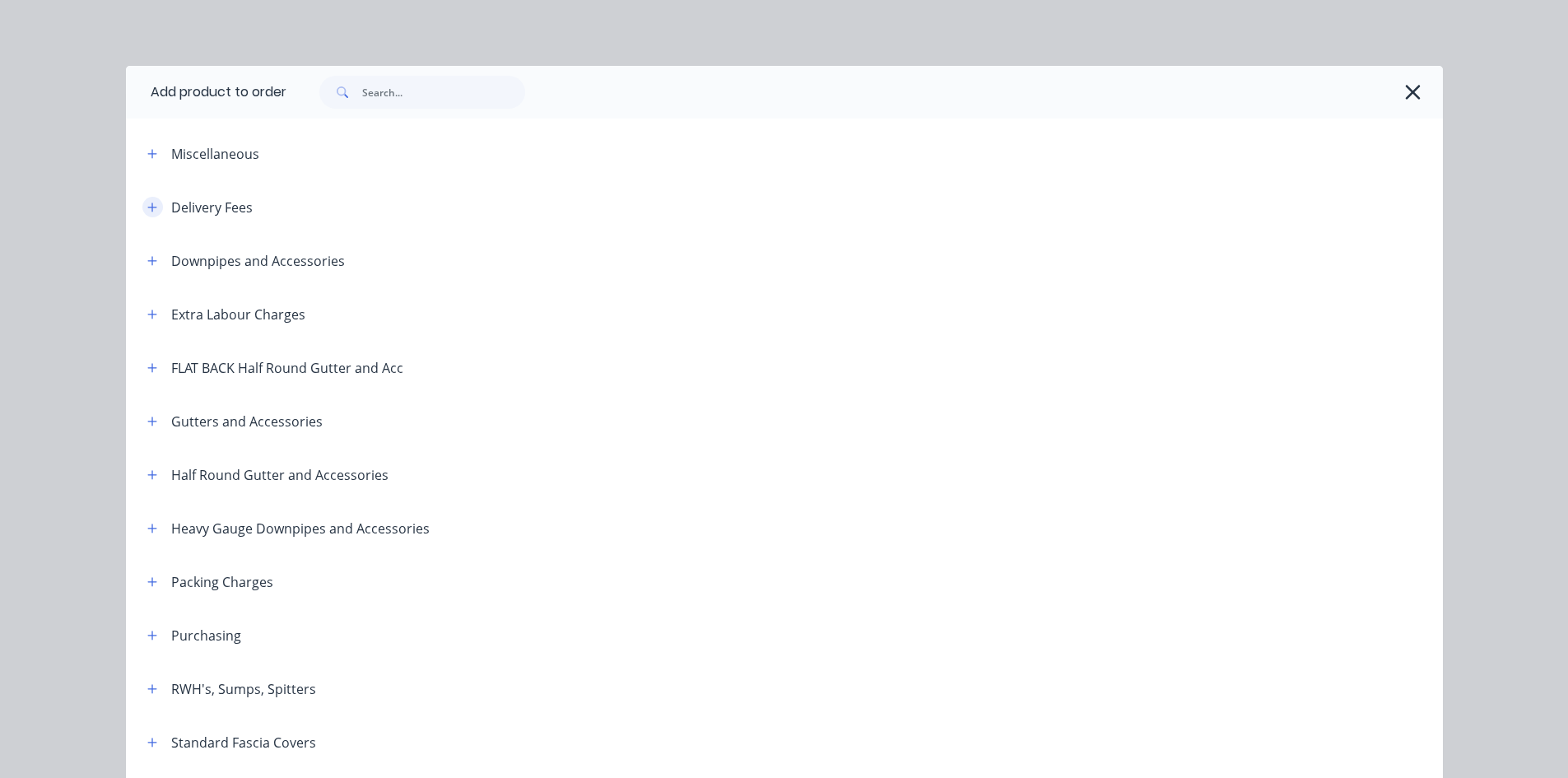
click at [147, 212] on icon "button" at bounding box center [152, 208] width 10 height 12
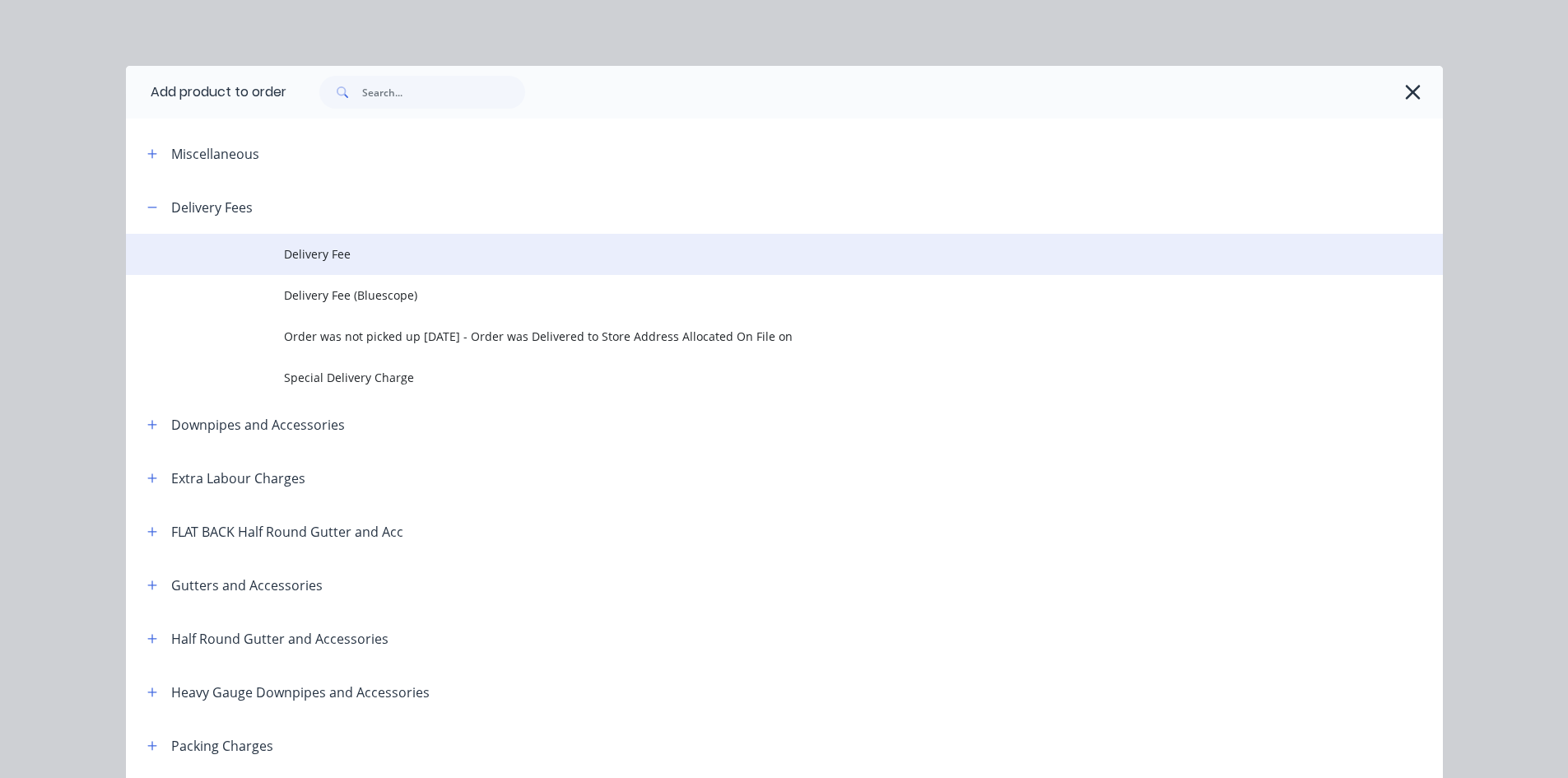
click at [331, 261] on span "Delivery Fee" at bounding box center [747, 253] width 927 height 17
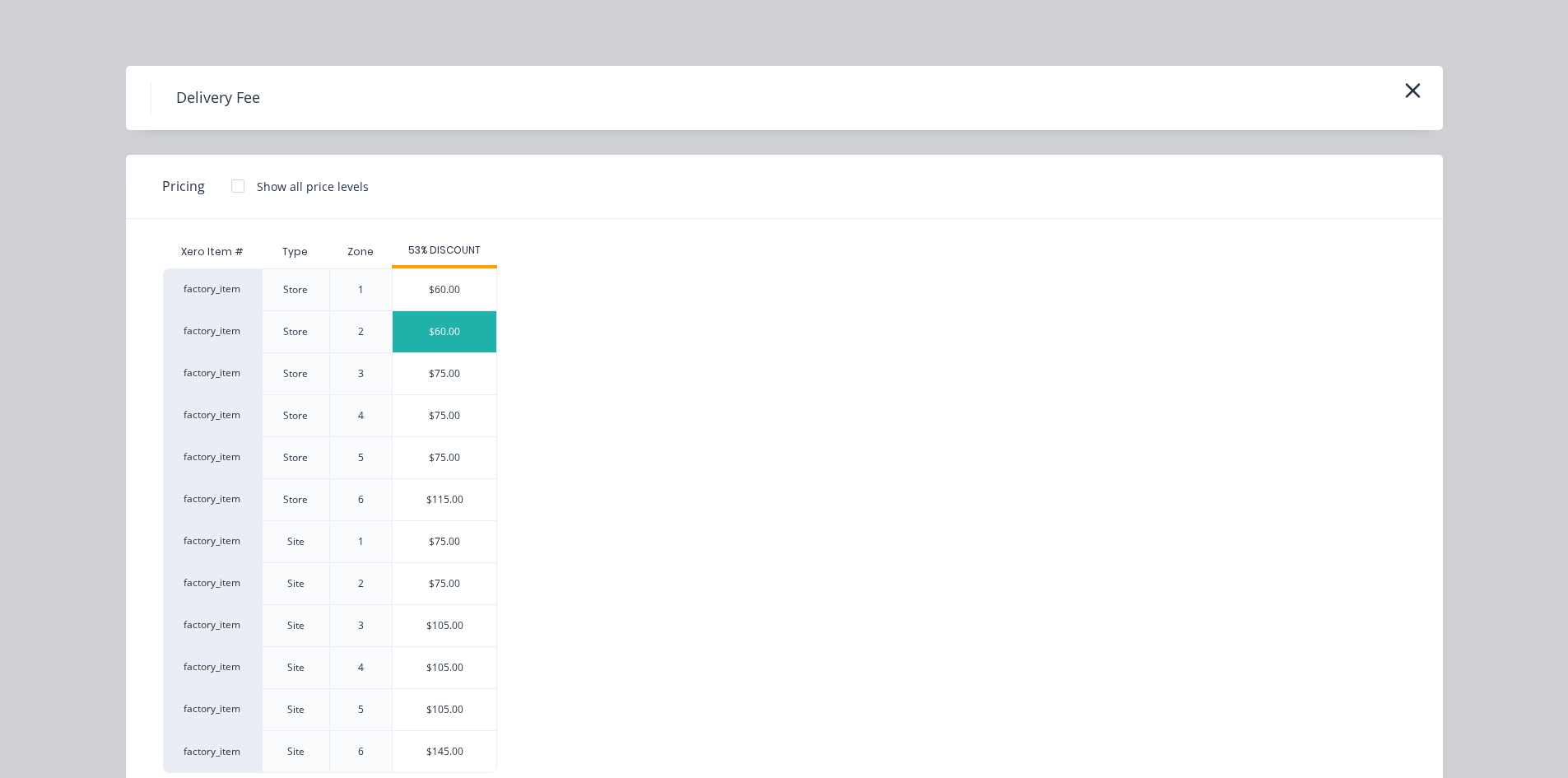
click at [454, 341] on div "$60.00" at bounding box center [444, 331] width 103 height 41
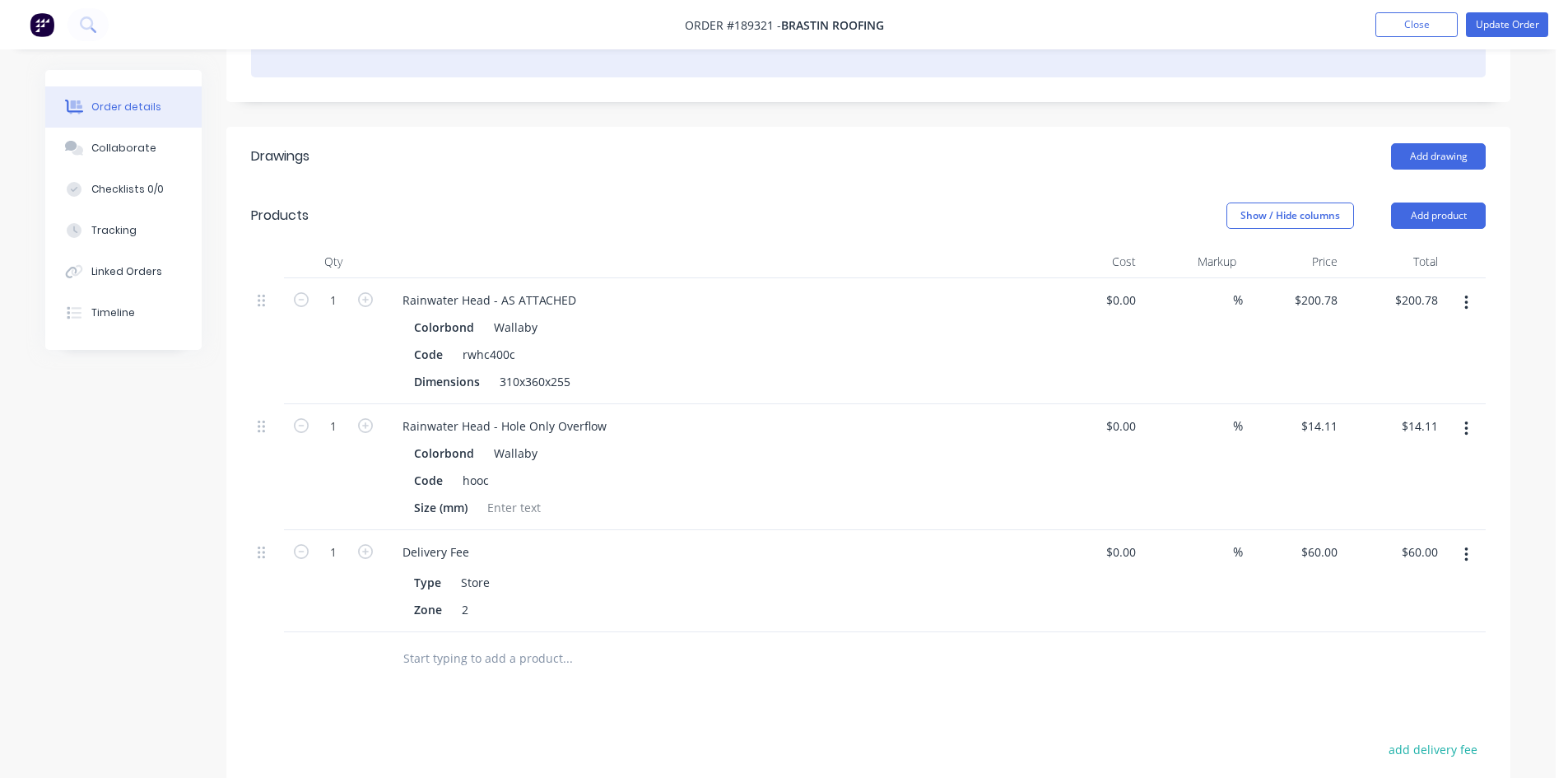
scroll to position [356, 0]
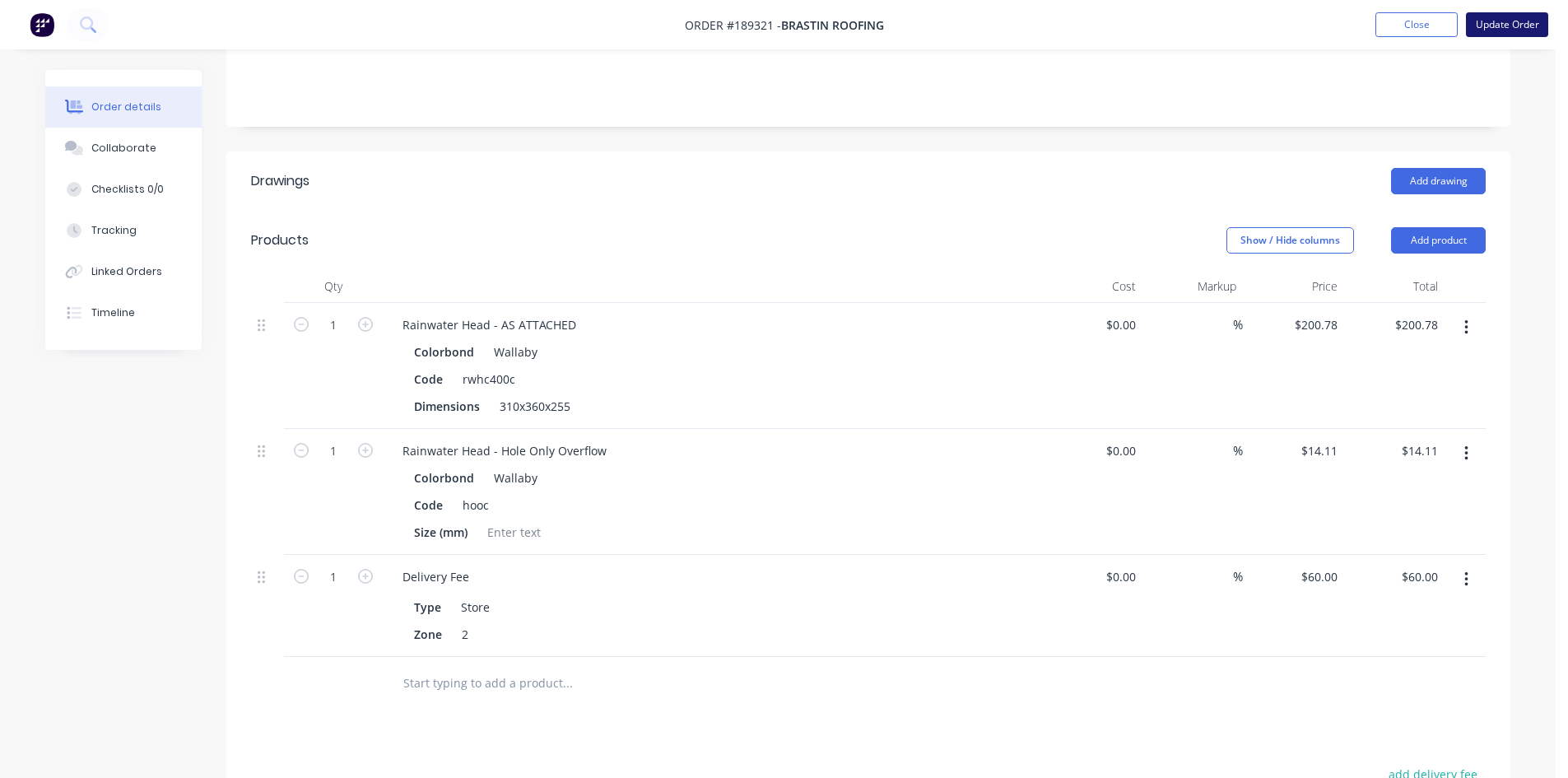
click at [1520, 28] on button "Update Order" at bounding box center [1506, 24] width 82 height 25
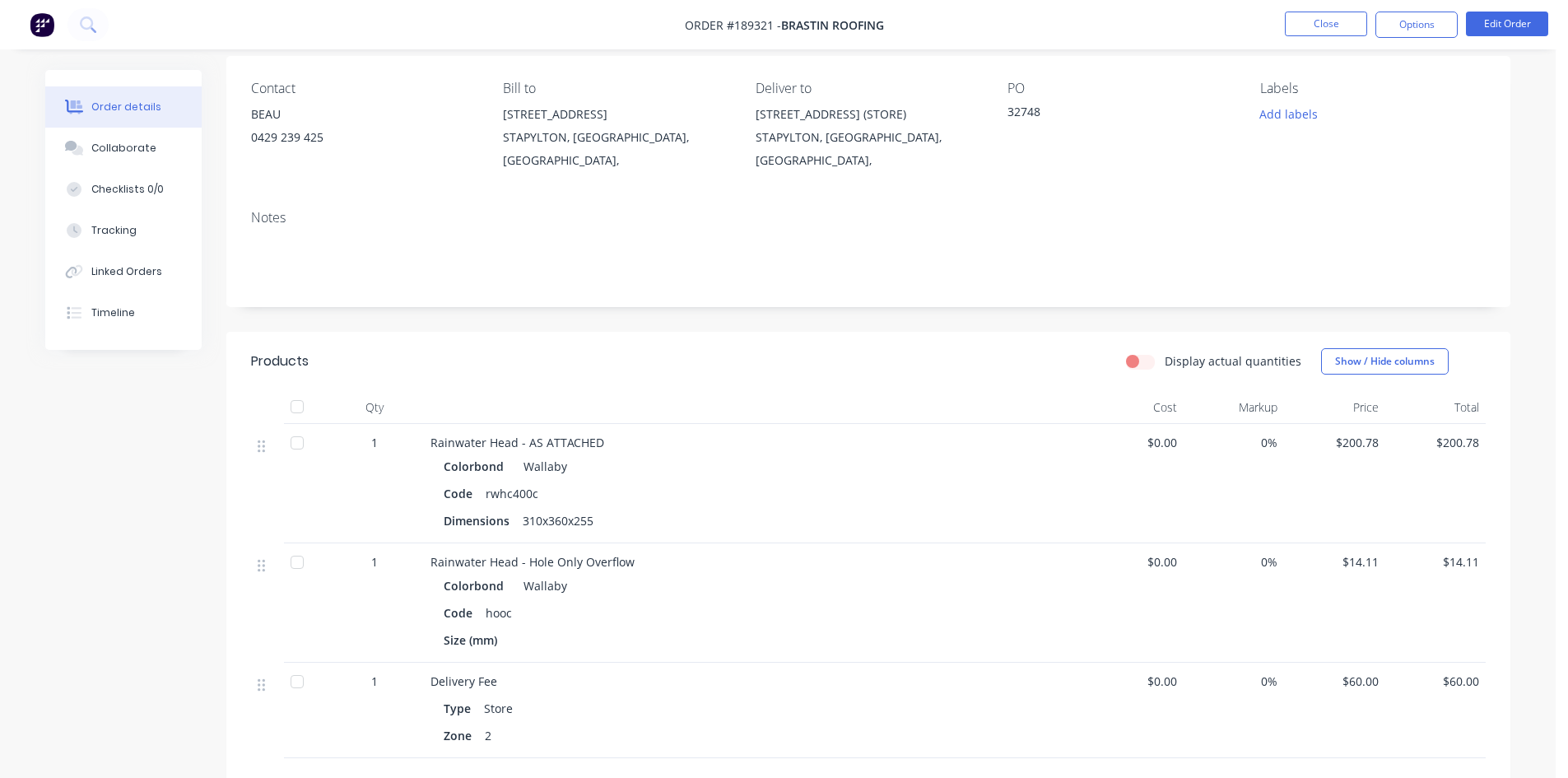
scroll to position [0, 0]
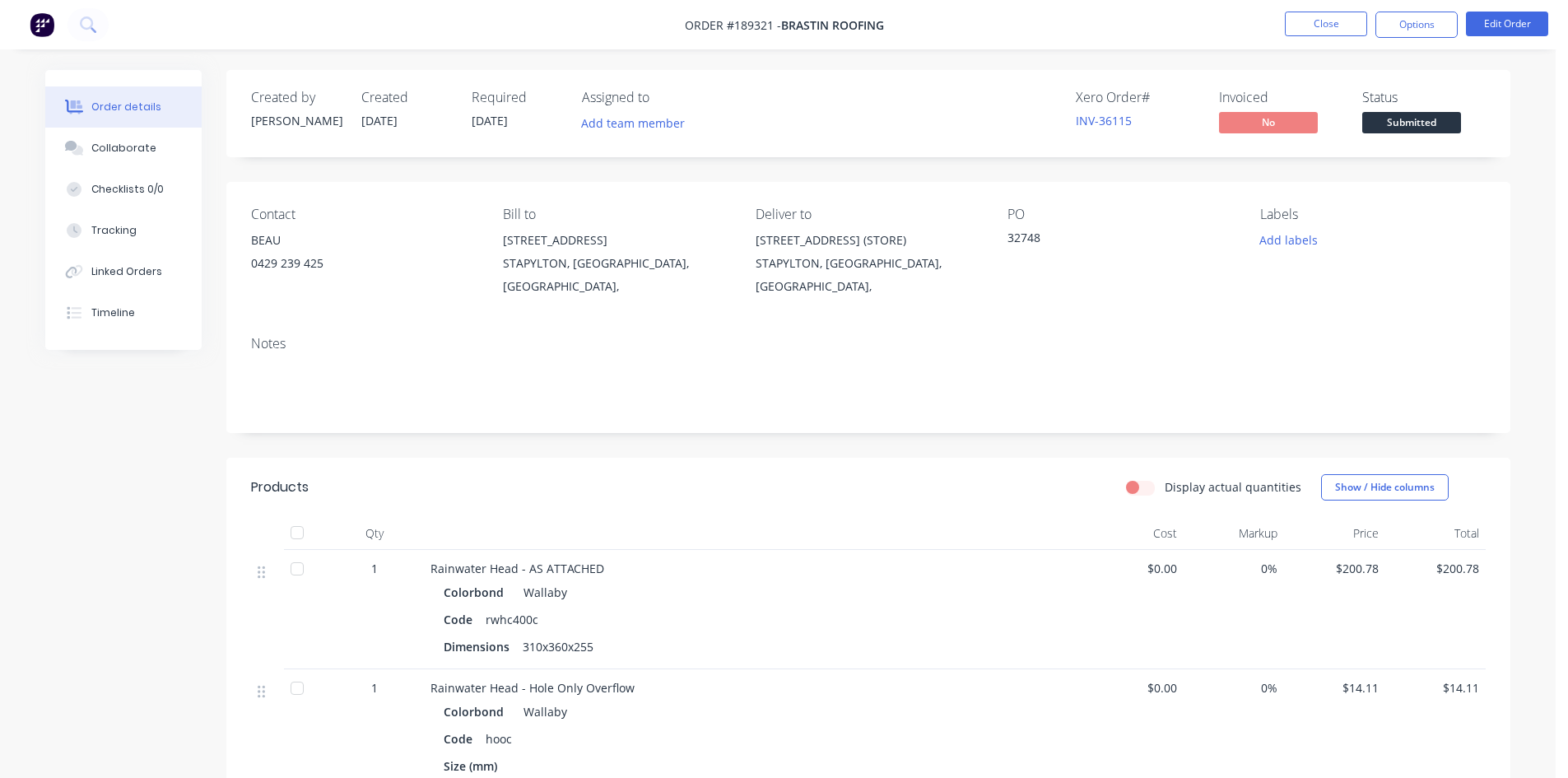
drag, startPoint x: 1423, startPoint y: 12, endPoint x: 1422, endPoint y: 43, distance: 31.0
click at [1423, 12] on button "Options" at bounding box center [1416, 25] width 82 height 27
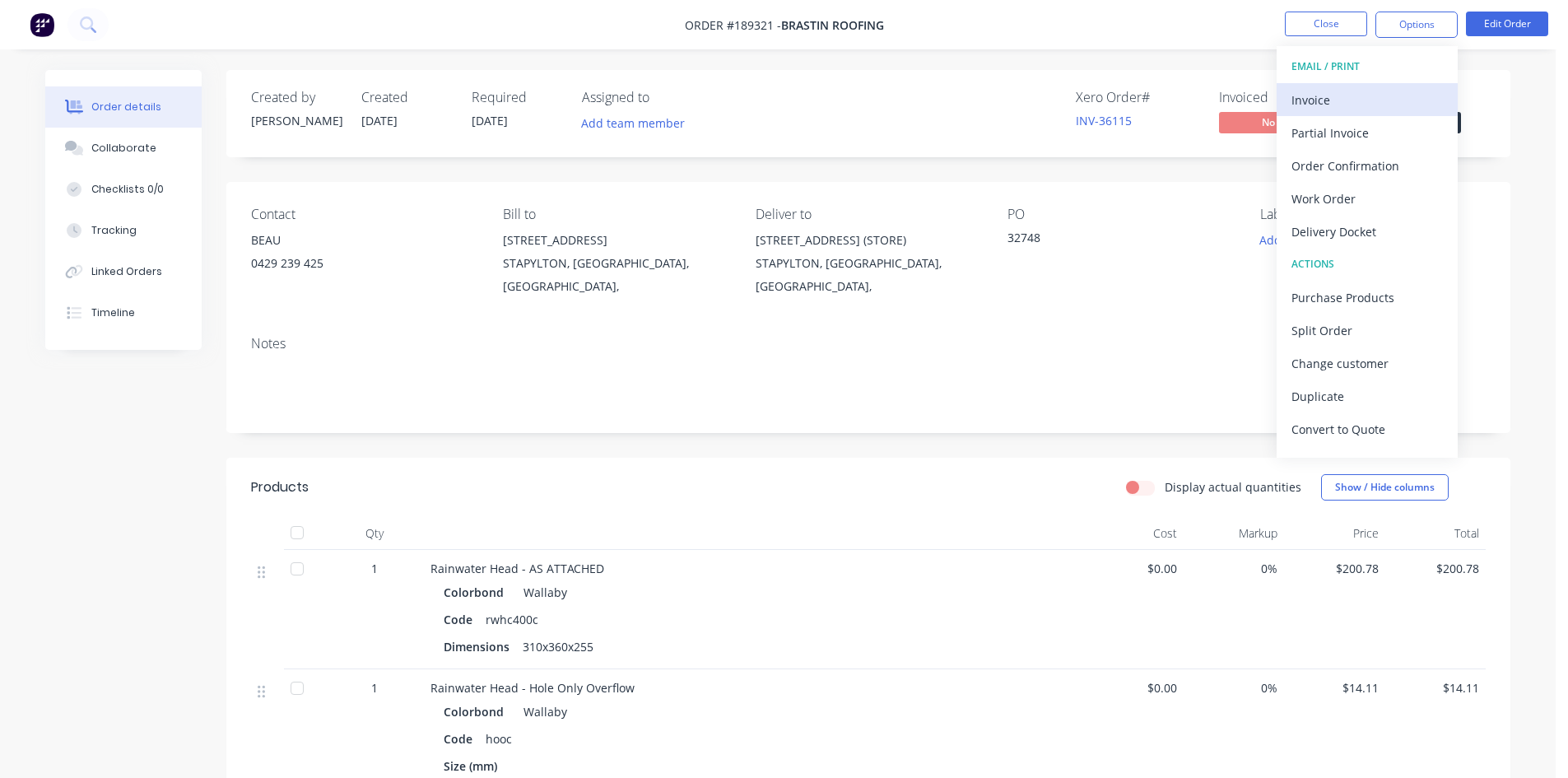
click at [1384, 85] on button "Invoice" at bounding box center [1367, 99] width 181 height 33
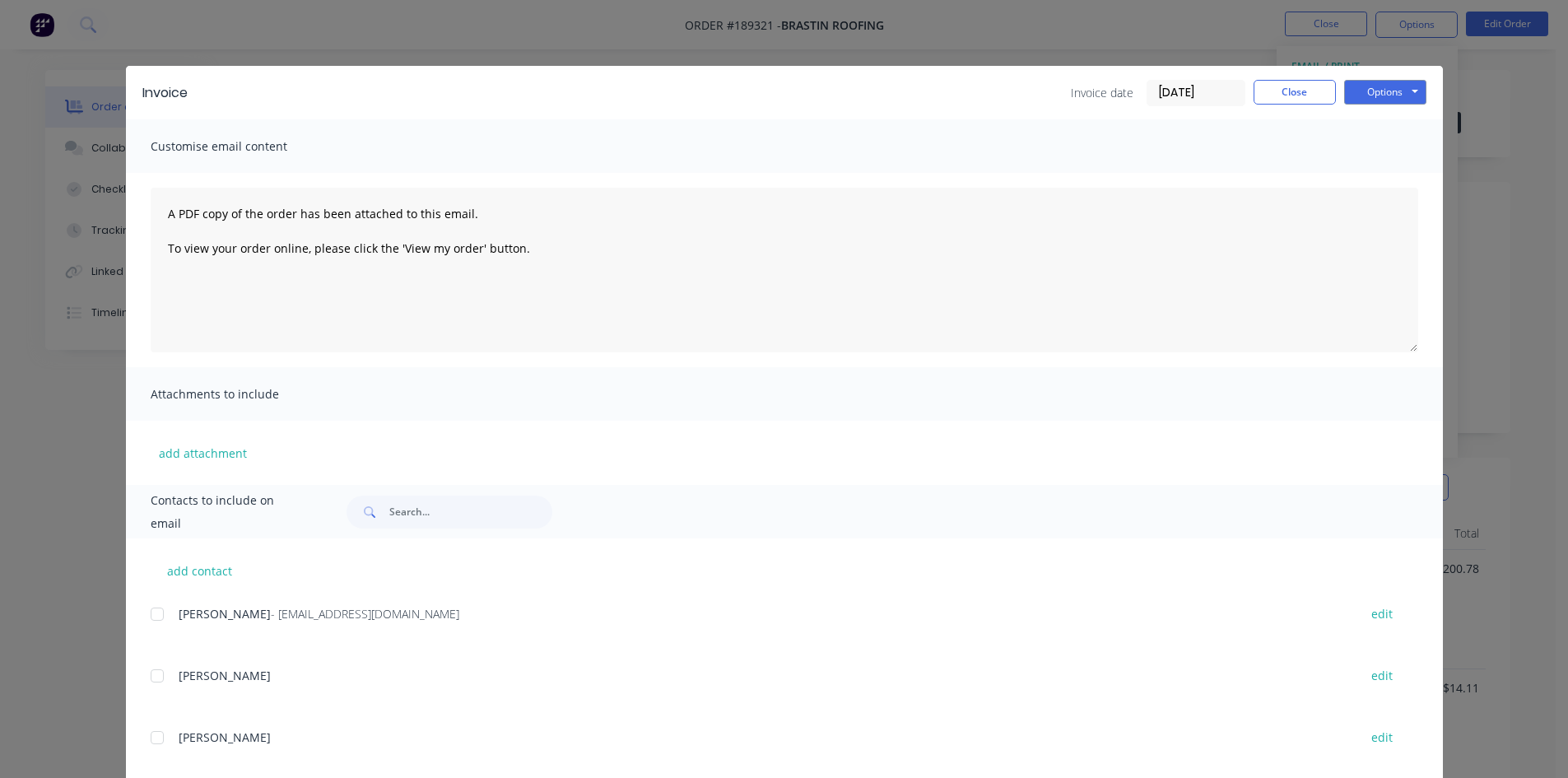
click at [158, 608] on div at bounding box center [157, 614] width 33 height 33
click at [1398, 88] on button "Options" at bounding box center [1385, 91] width 82 height 25
click at [1367, 176] on button "Email" at bounding box center [1397, 175] width 105 height 27
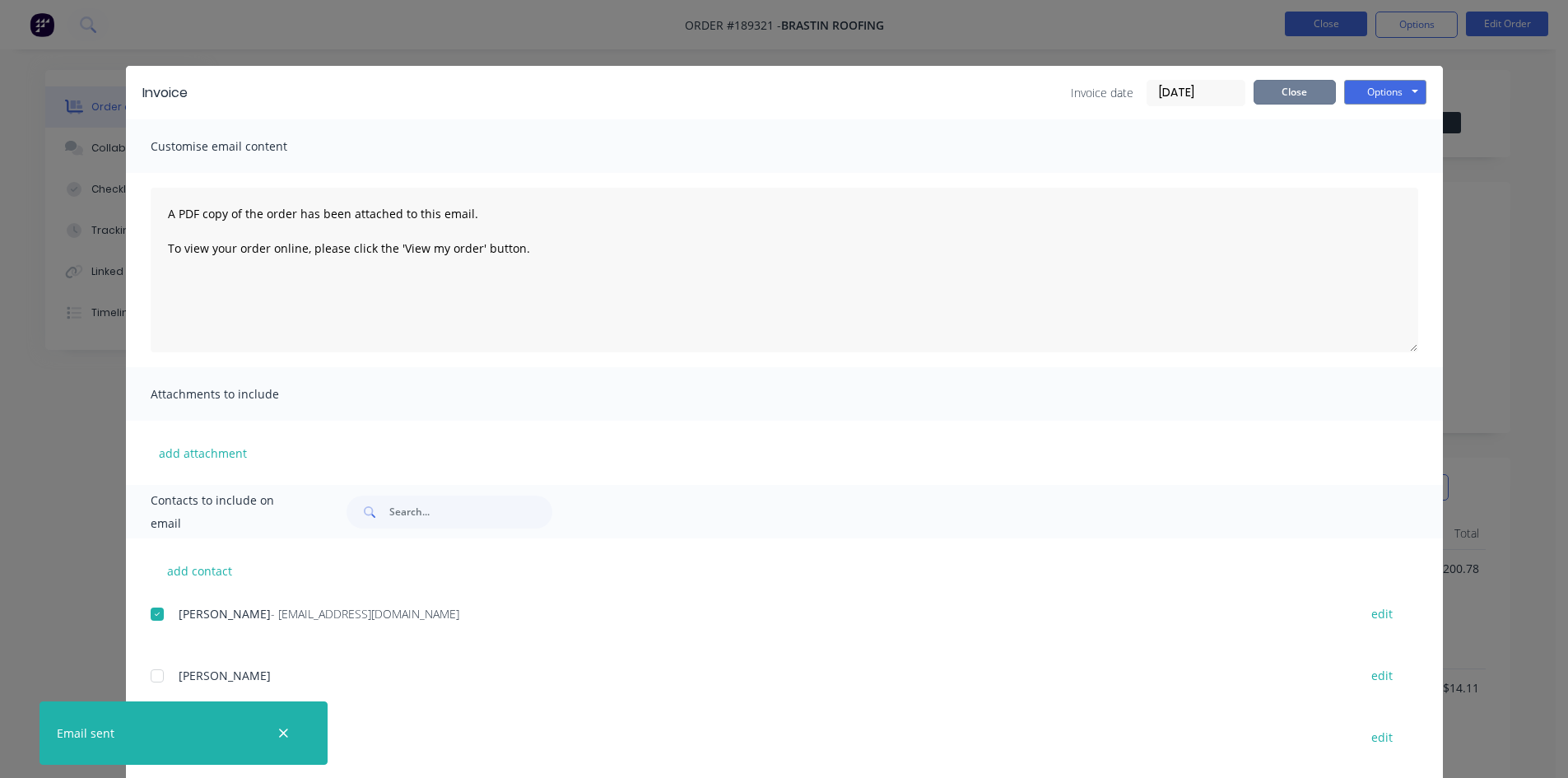
drag, startPoint x: 1280, startPoint y: 94, endPoint x: 1299, endPoint y: 22, distance: 74.5
click at [1280, 93] on button "Close" at bounding box center [1295, 91] width 82 height 25
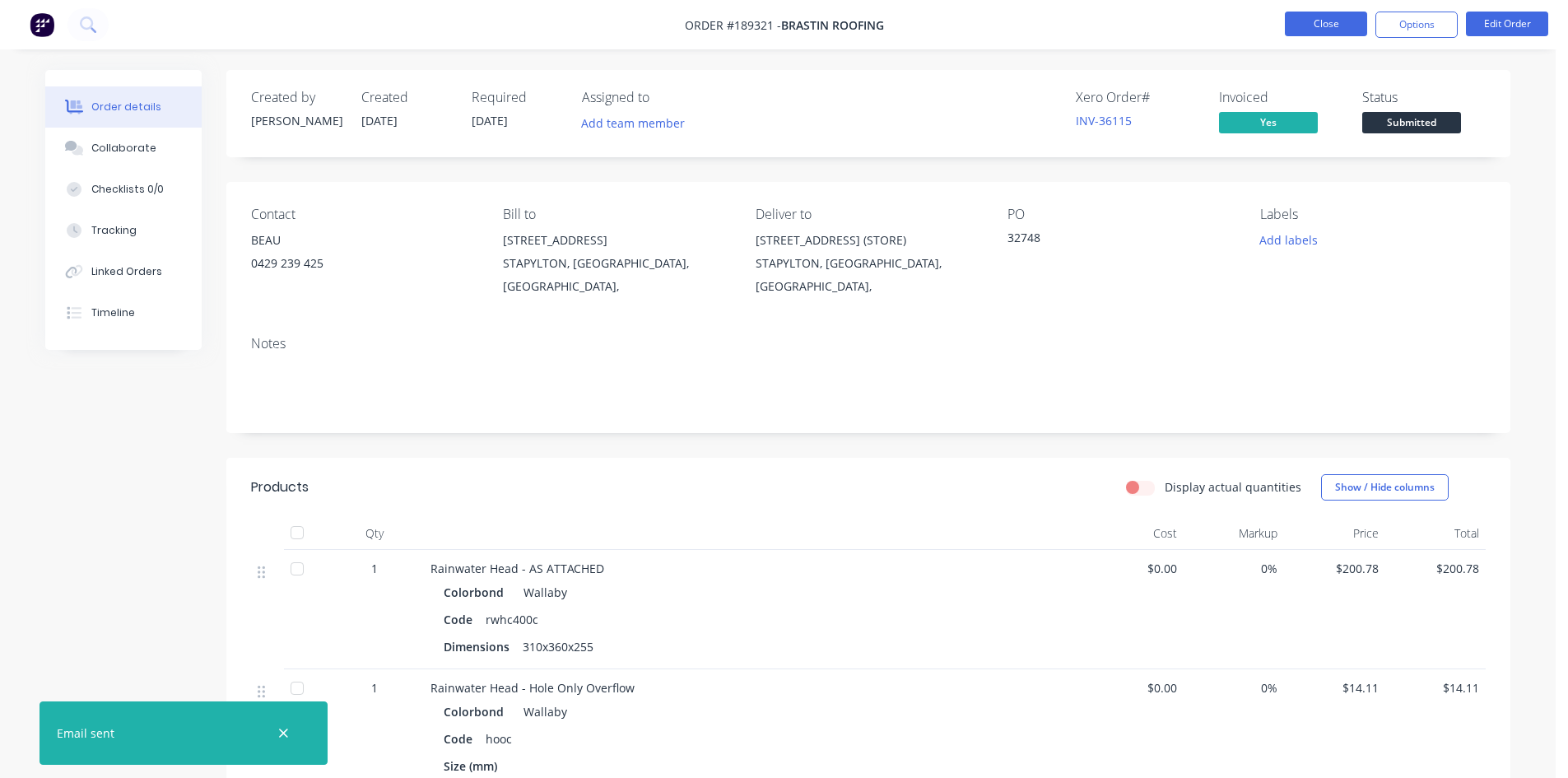
click at [1302, 17] on button "Close" at bounding box center [1326, 24] width 82 height 25
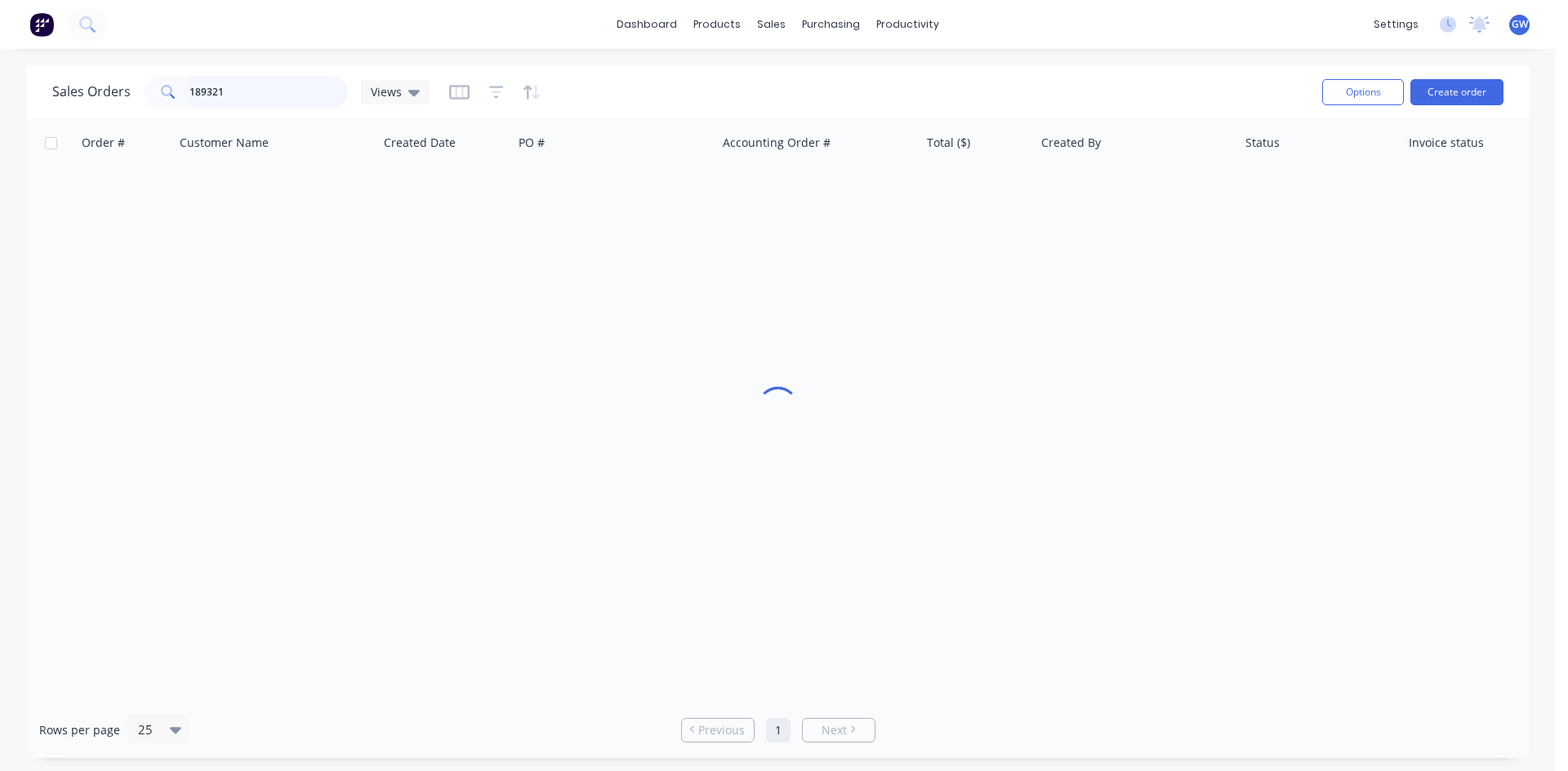
click at [270, 86] on input "189321" at bounding box center [269, 92] width 160 height 32
click at [270, 85] on input "189321" at bounding box center [269, 92] width 160 height 32
type input "189248"
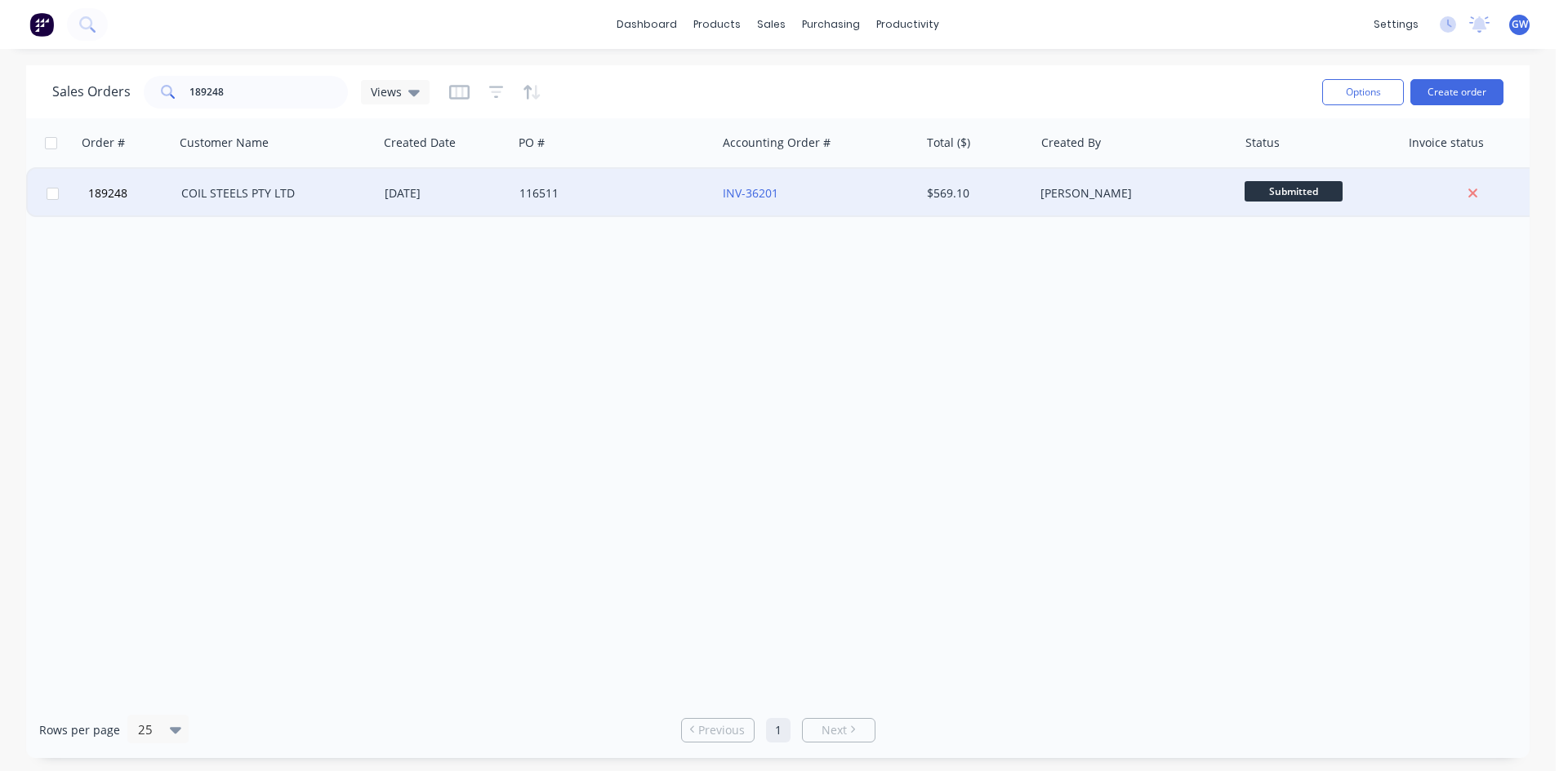
click at [949, 187] on div "$569.10" at bounding box center [974, 193] width 96 height 17
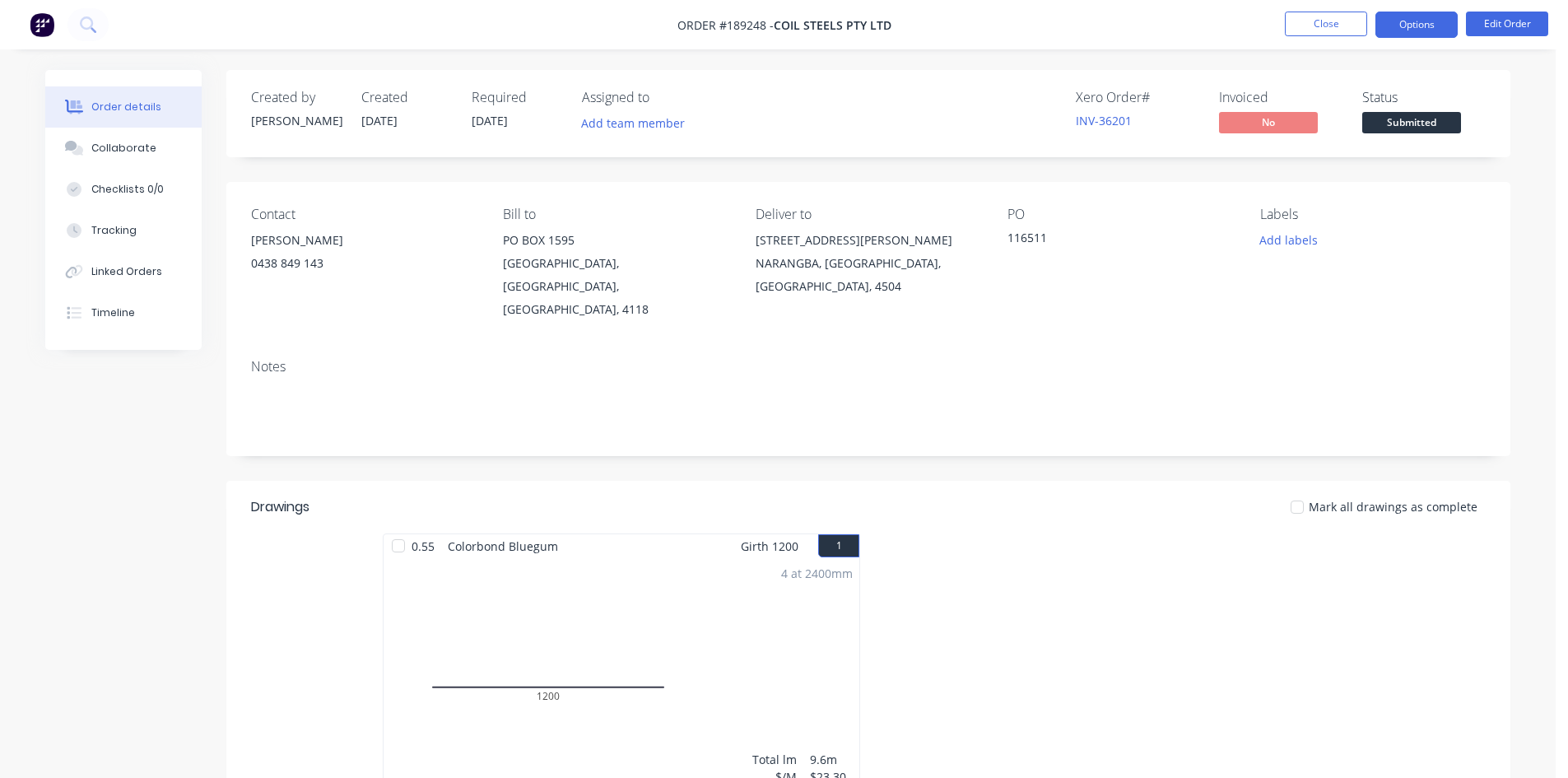
click at [1393, 23] on button "Options" at bounding box center [1416, 25] width 82 height 27
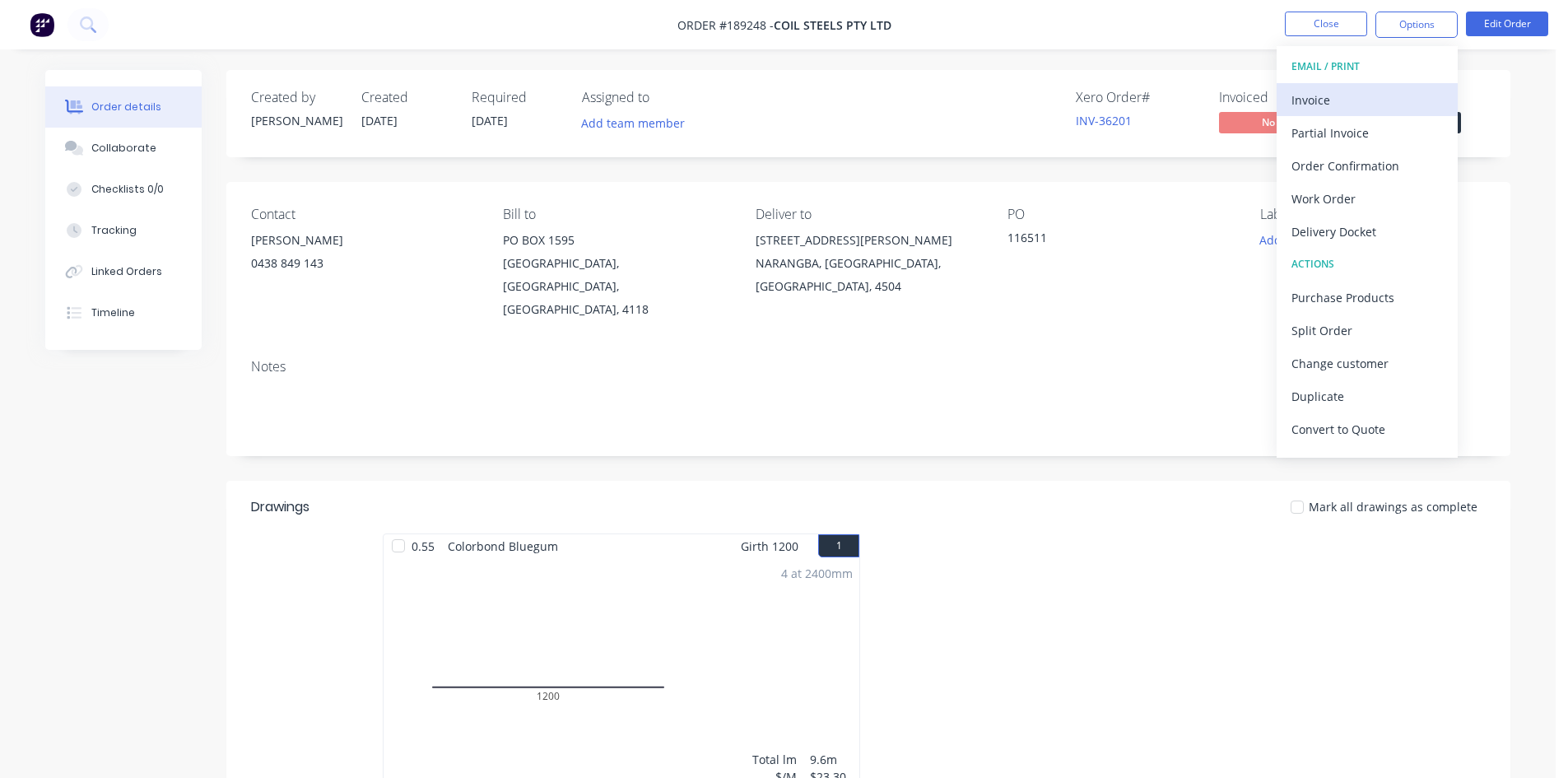
click at [1369, 88] on div "Invoice" at bounding box center [1367, 100] width 152 height 24
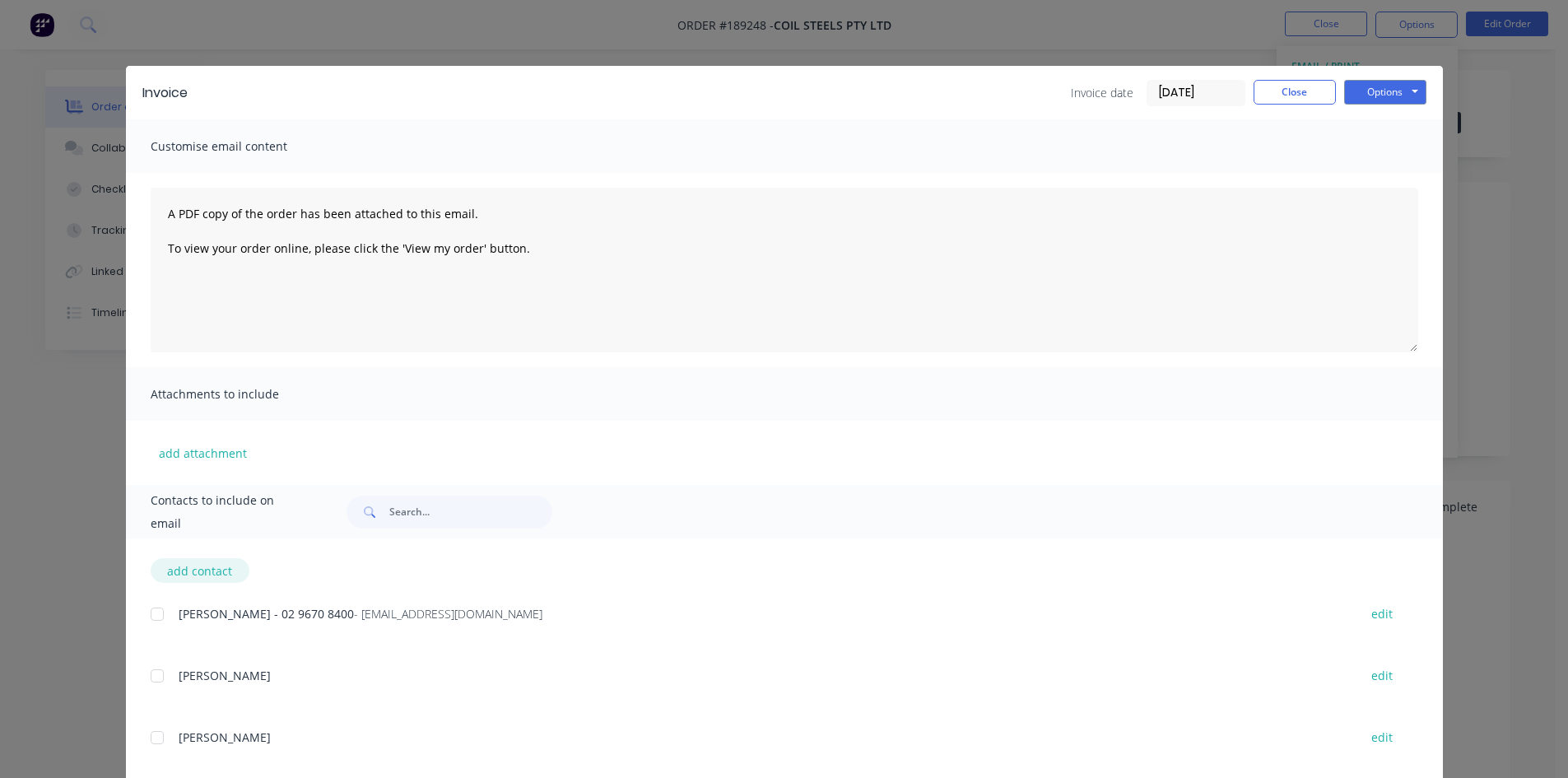
click at [155, 611] on div at bounding box center [157, 614] width 33 height 33
click at [1370, 84] on button "Options" at bounding box center [1385, 91] width 82 height 25
click at [1379, 187] on button "Email" at bounding box center [1397, 175] width 105 height 27
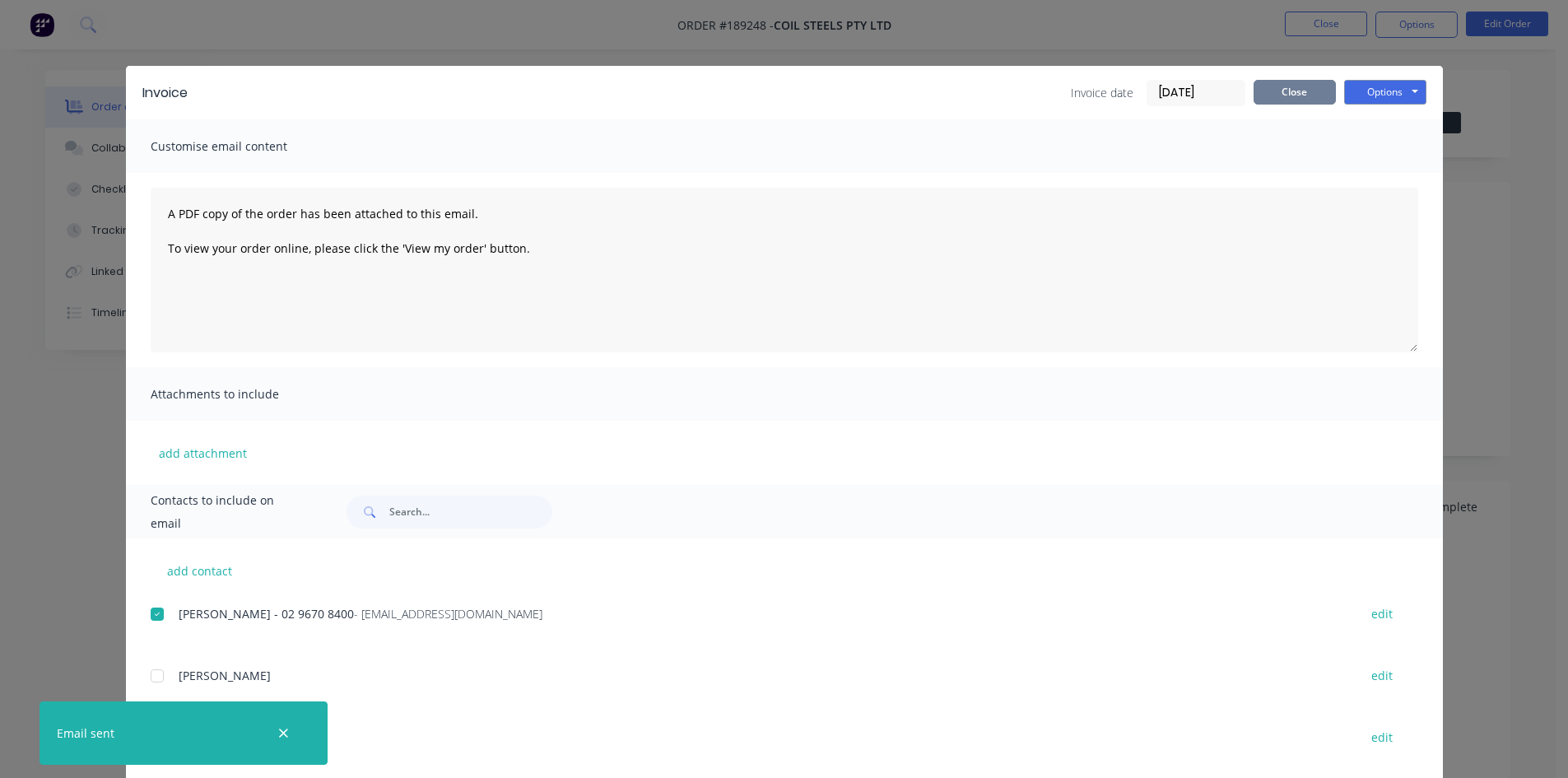
click at [1280, 98] on button "Close" at bounding box center [1295, 91] width 82 height 25
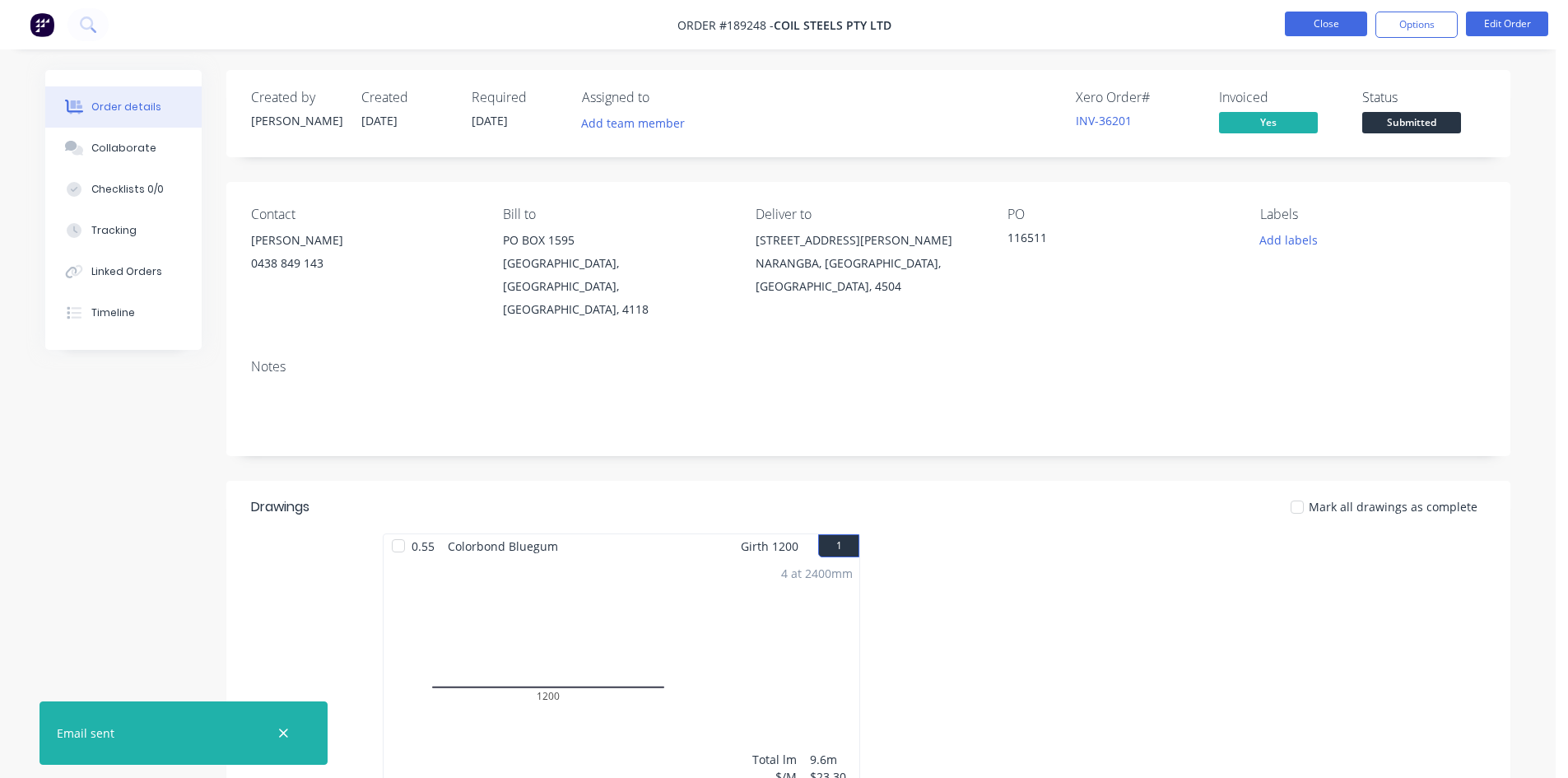
click at [1312, 26] on button "Close" at bounding box center [1326, 24] width 82 height 25
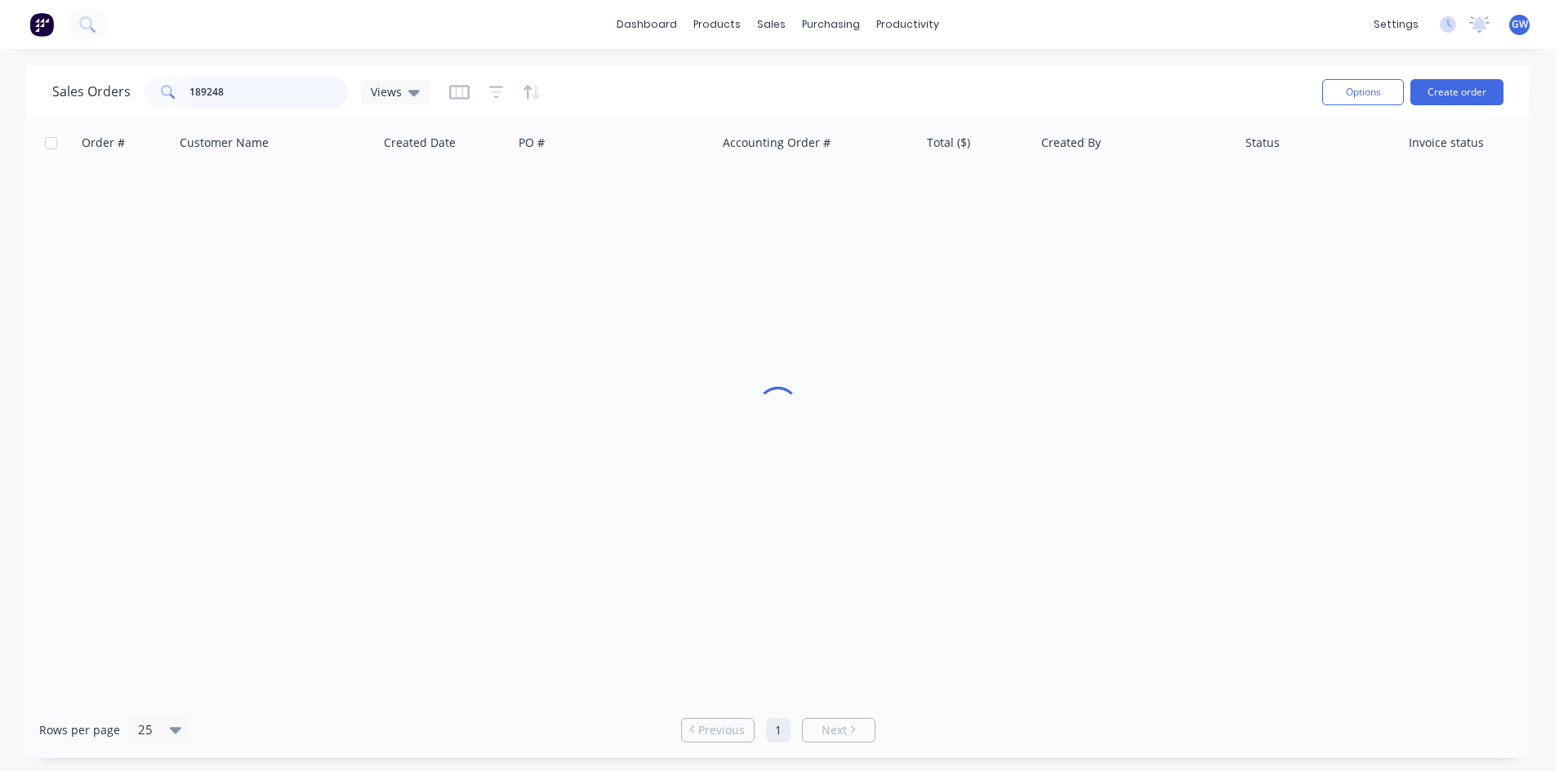
click at [246, 89] on input "189248" at bounding box center [269, 92] width 160 height 32
type input "189361"
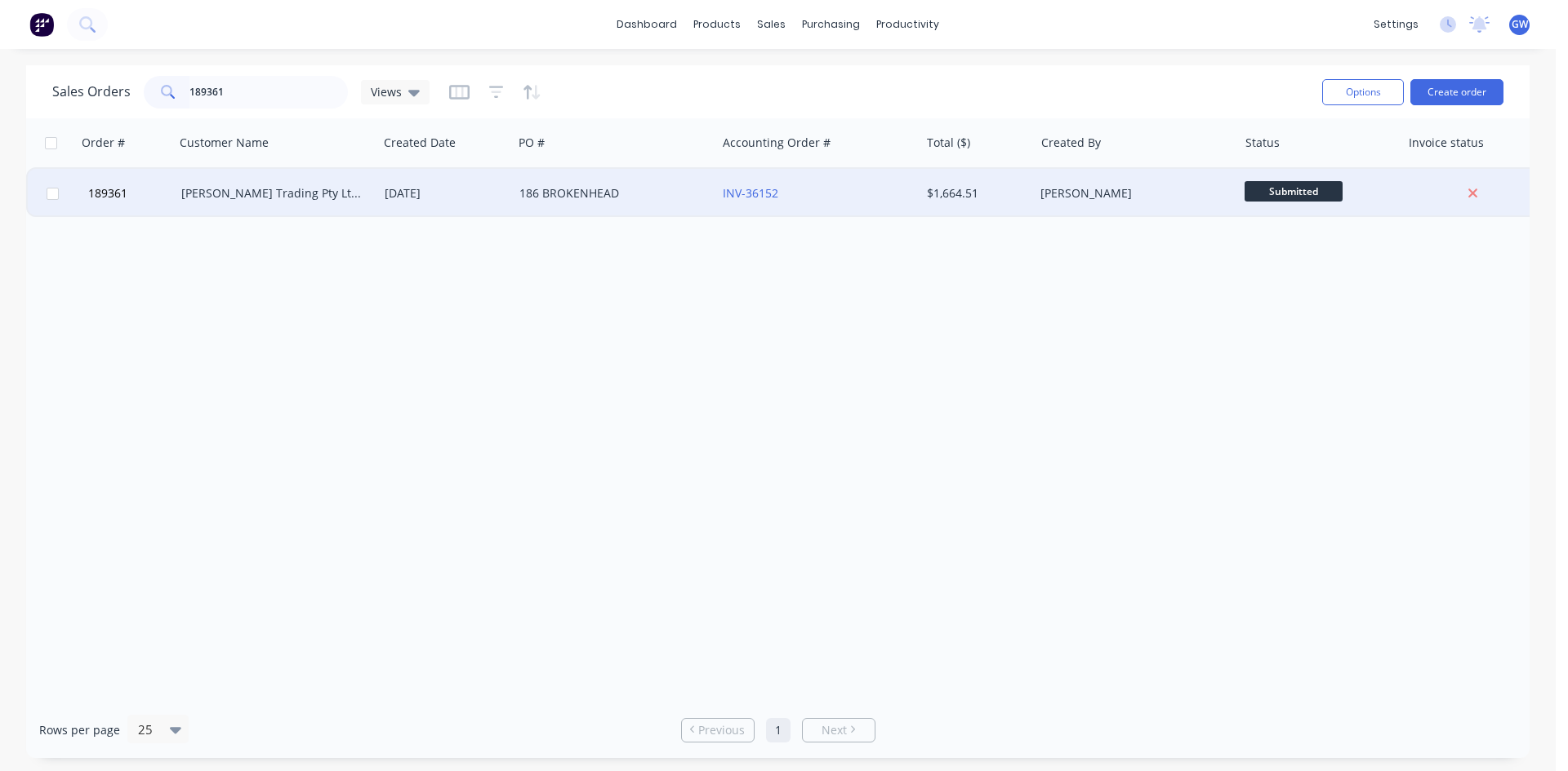
click at [854, 186] on div "INV-36152" at bounding box center [814, 193] width 181 height 17
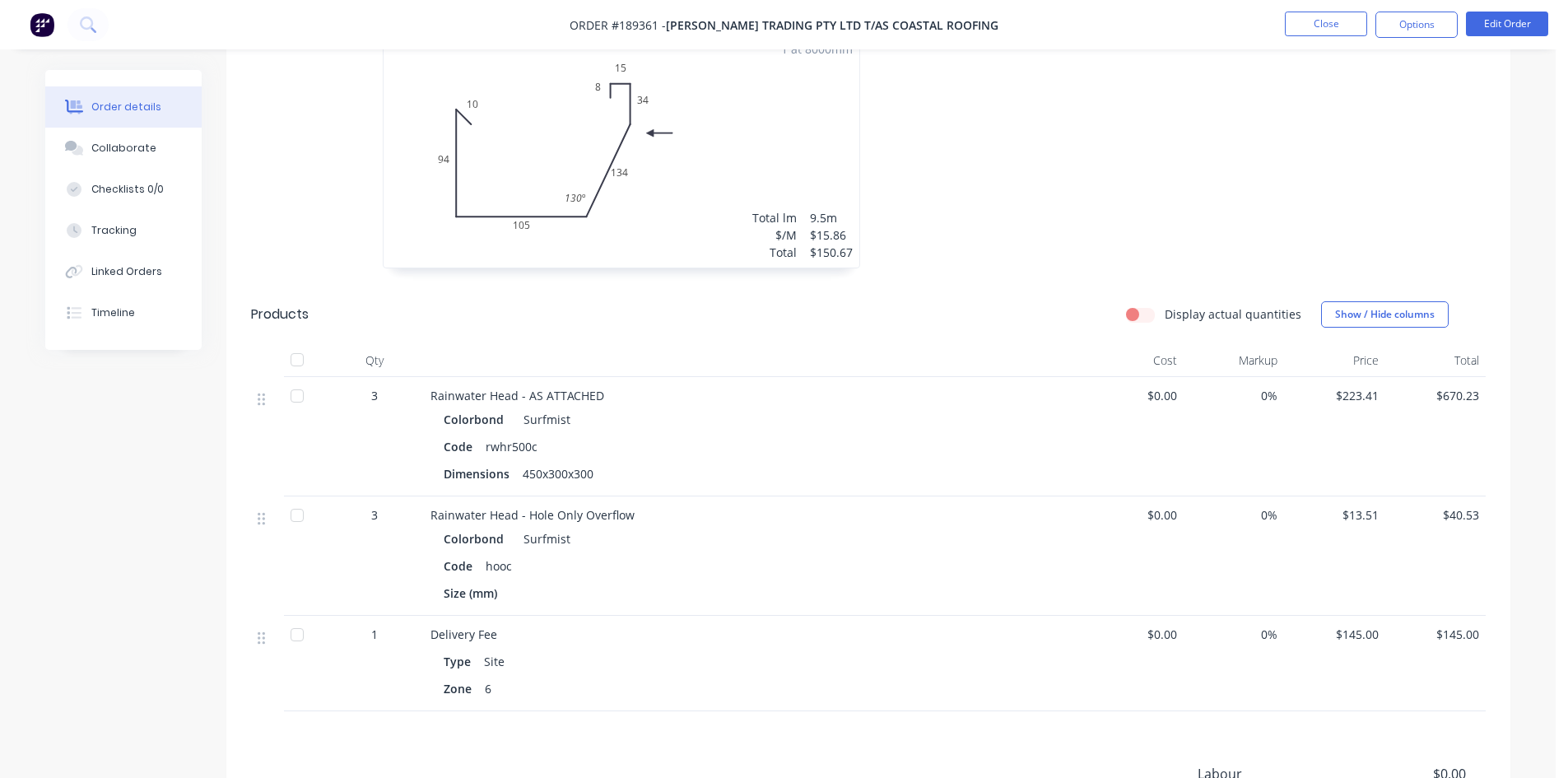
scroll to position [1236, 0]
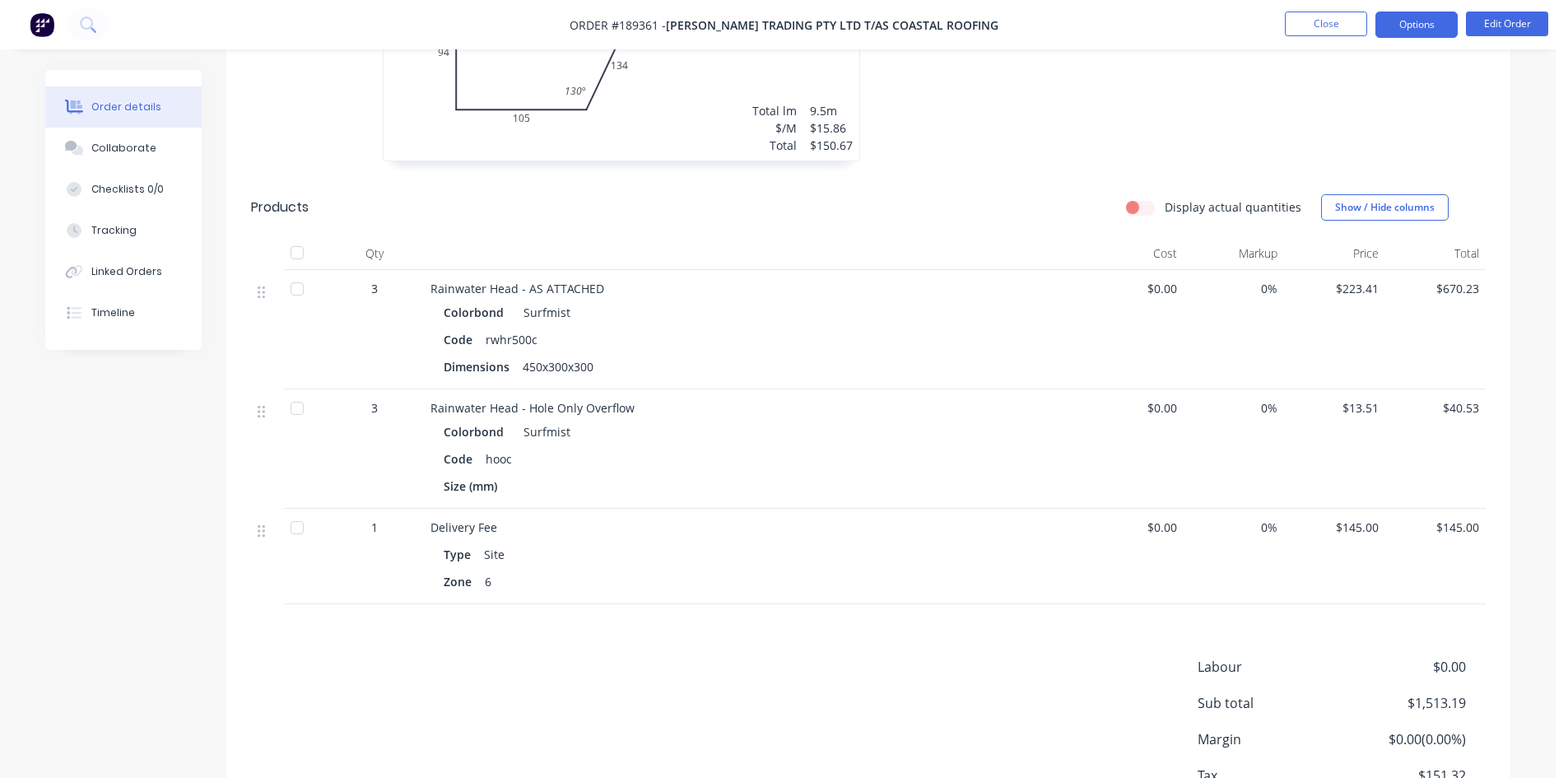
click at [1417, 20] on button "Options" at bounding box center [1416, 25] width 82 height 27
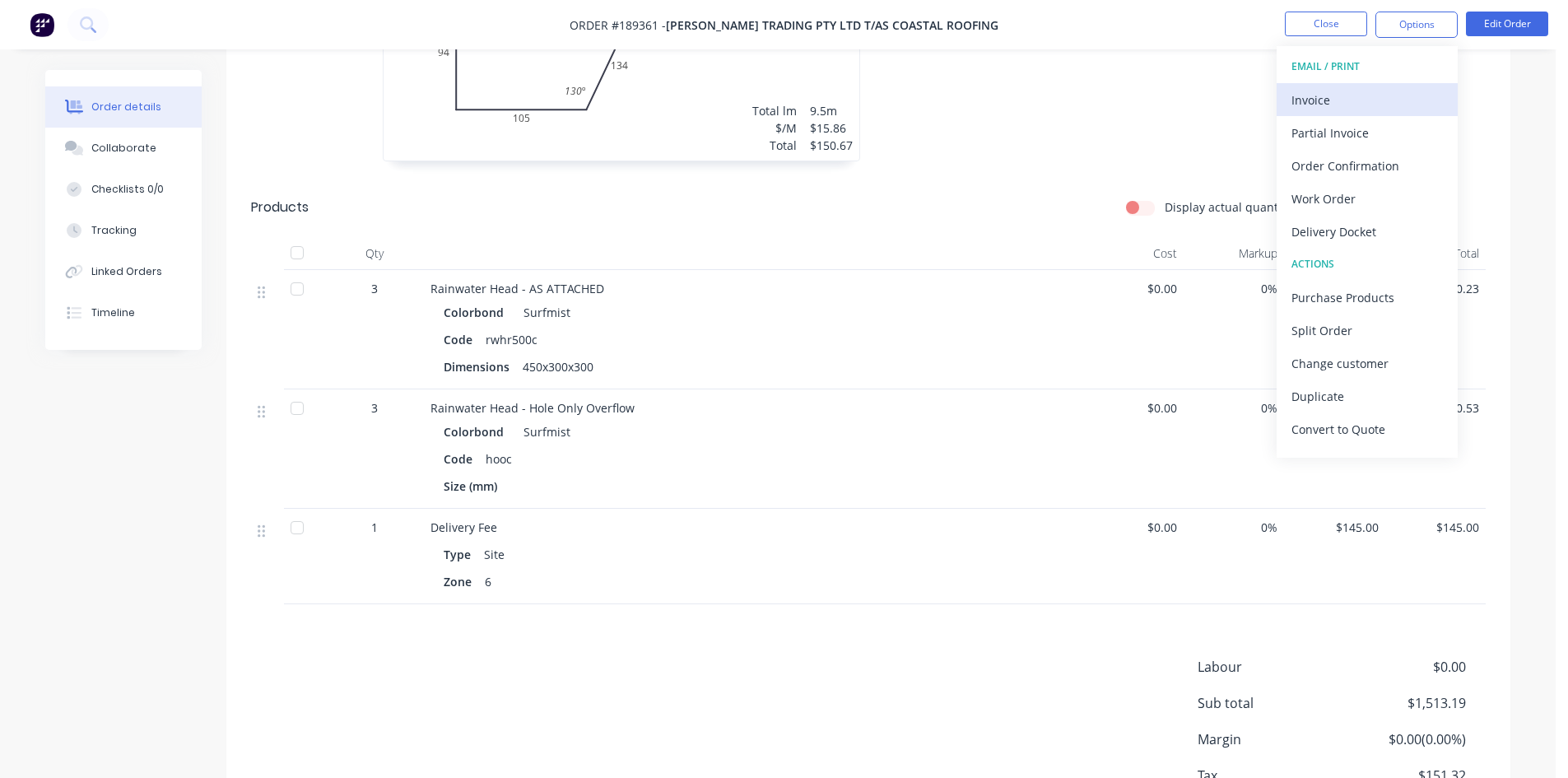
click at [1353, 99] on div "Invoice" at bounding box center [1367, 100] width 152 height 24
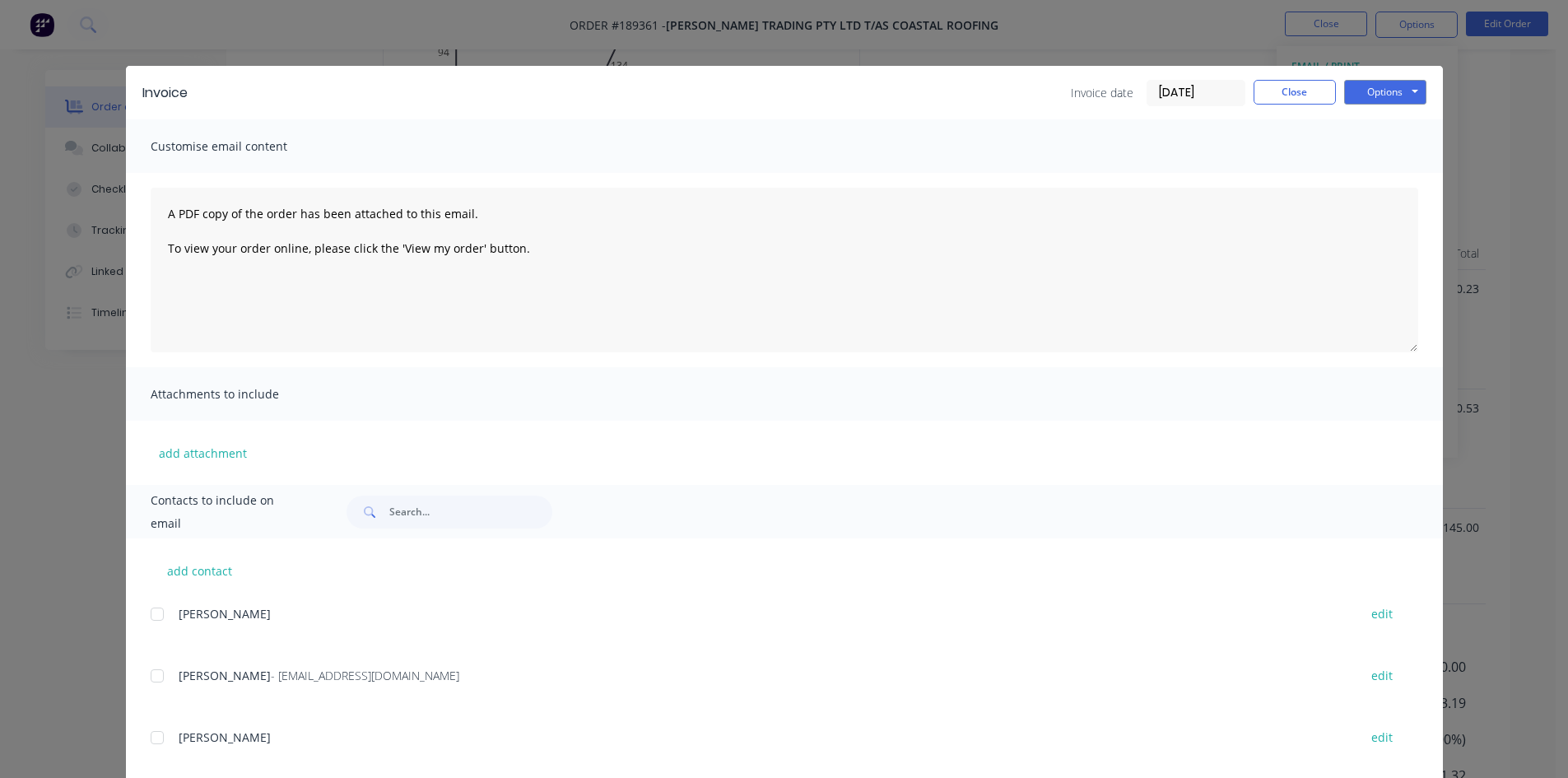
click at [148, 677] on div at bounding box center [157, 676] width 33 height 33
click at [1374, 101] on button "Options" at bounding box center [1385, 91] width 82 height 25
click at [1395, 189] on button "Email" at bounding box center [1397, 175] width 105 height 27
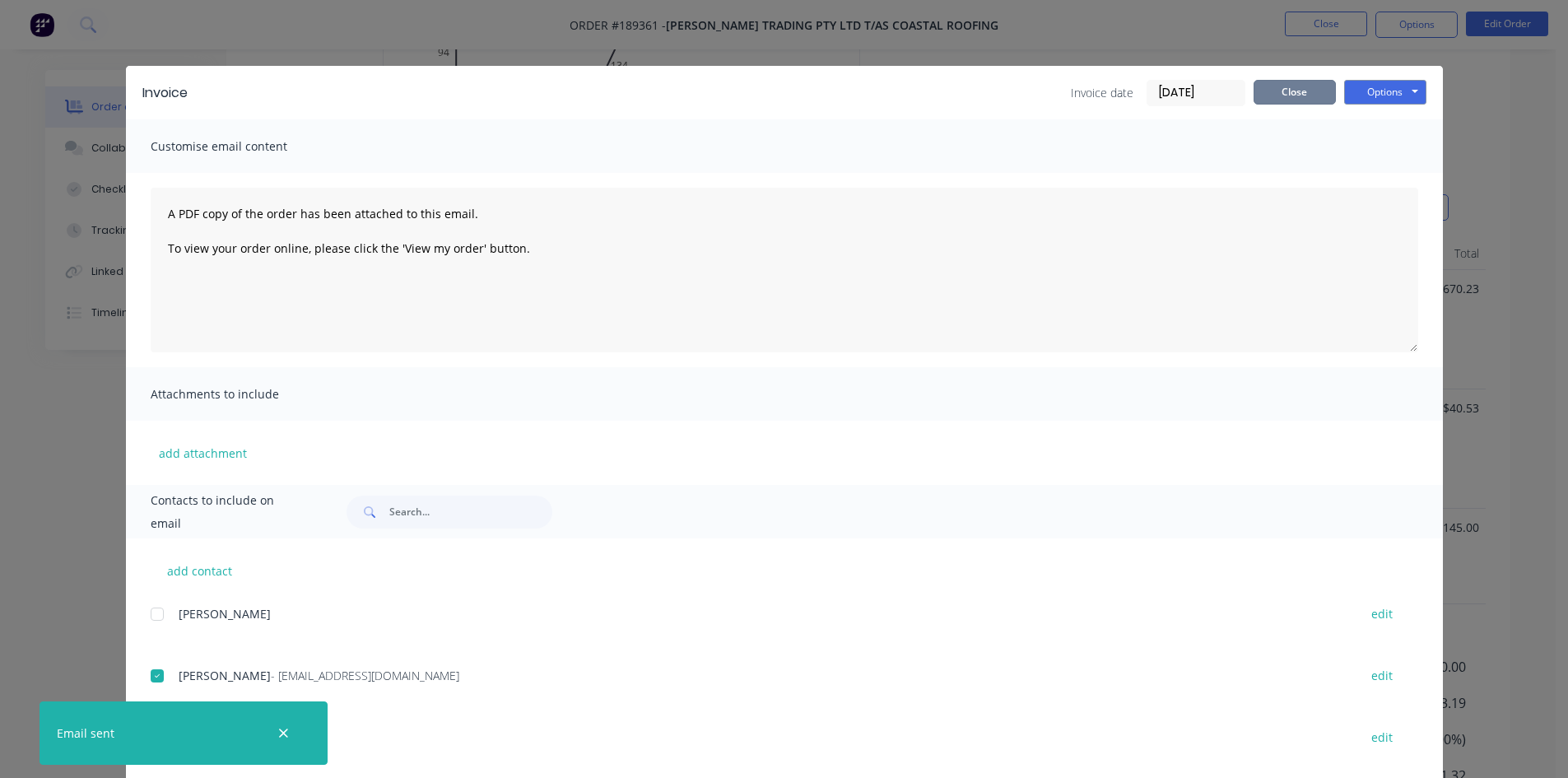
click at [1304, 94] on button "Close" at bounding box center [1295, 91] width 82 height 25
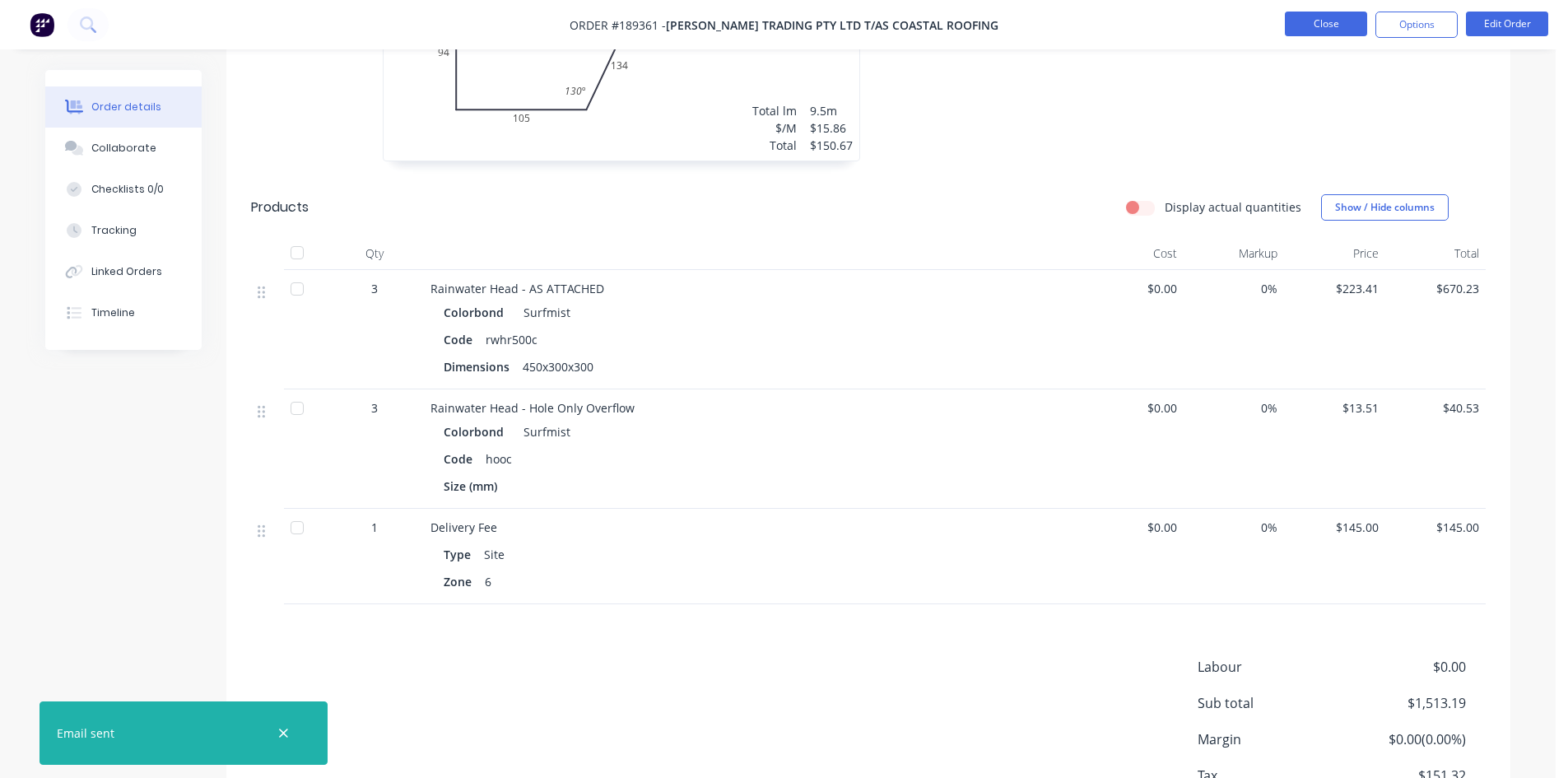
click at [1327, 23] on button "Close" at bounding box center [1326, 24] width 82 height 25
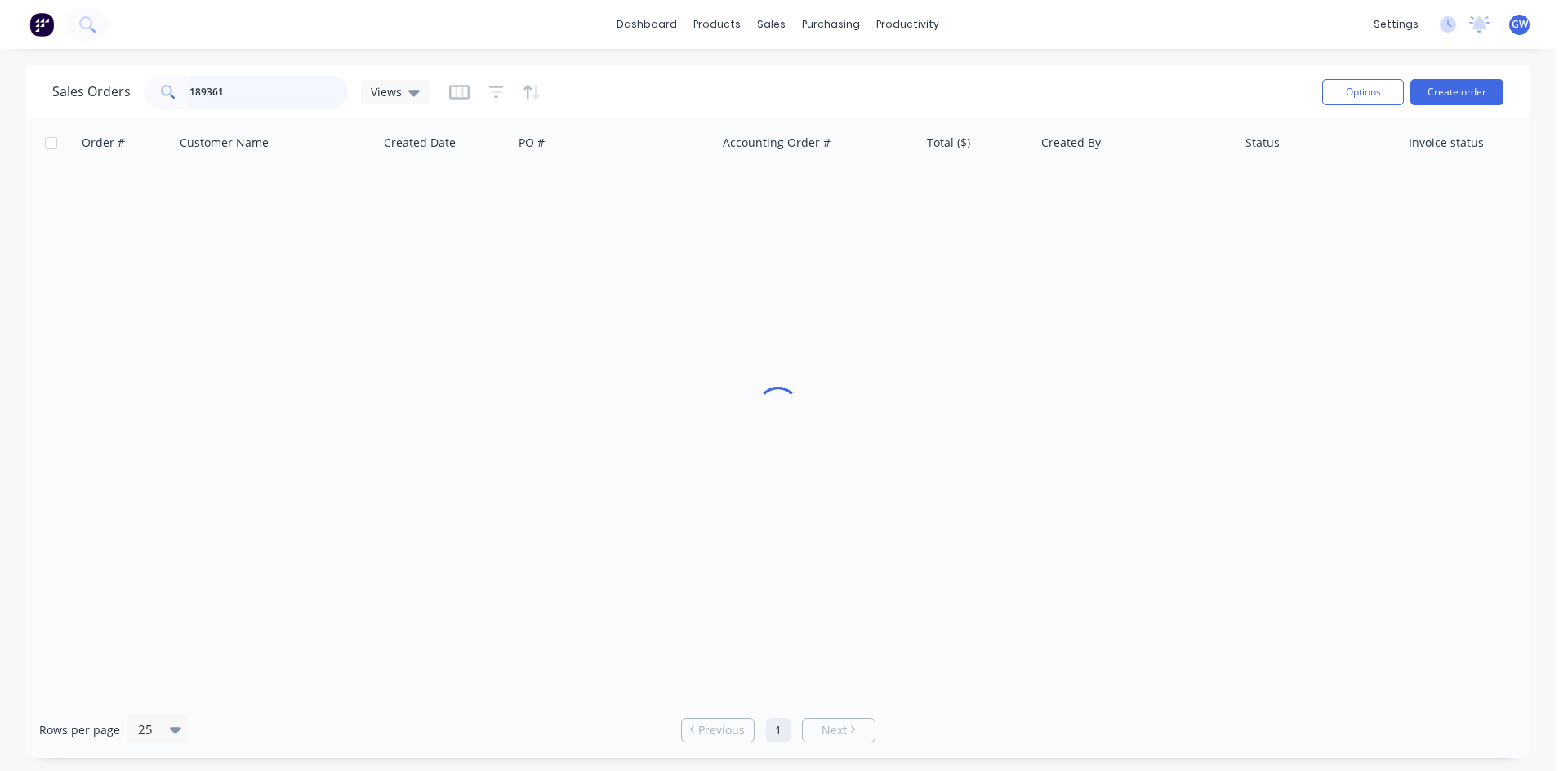
click at [334, 86] on input "189361" at bounding box center [269, 92] width 160 height 32
type input "189418"
click at [1117, 195] on div "[PERSON_NAME]" at bounding box center [1131, 193] width 181 height 17
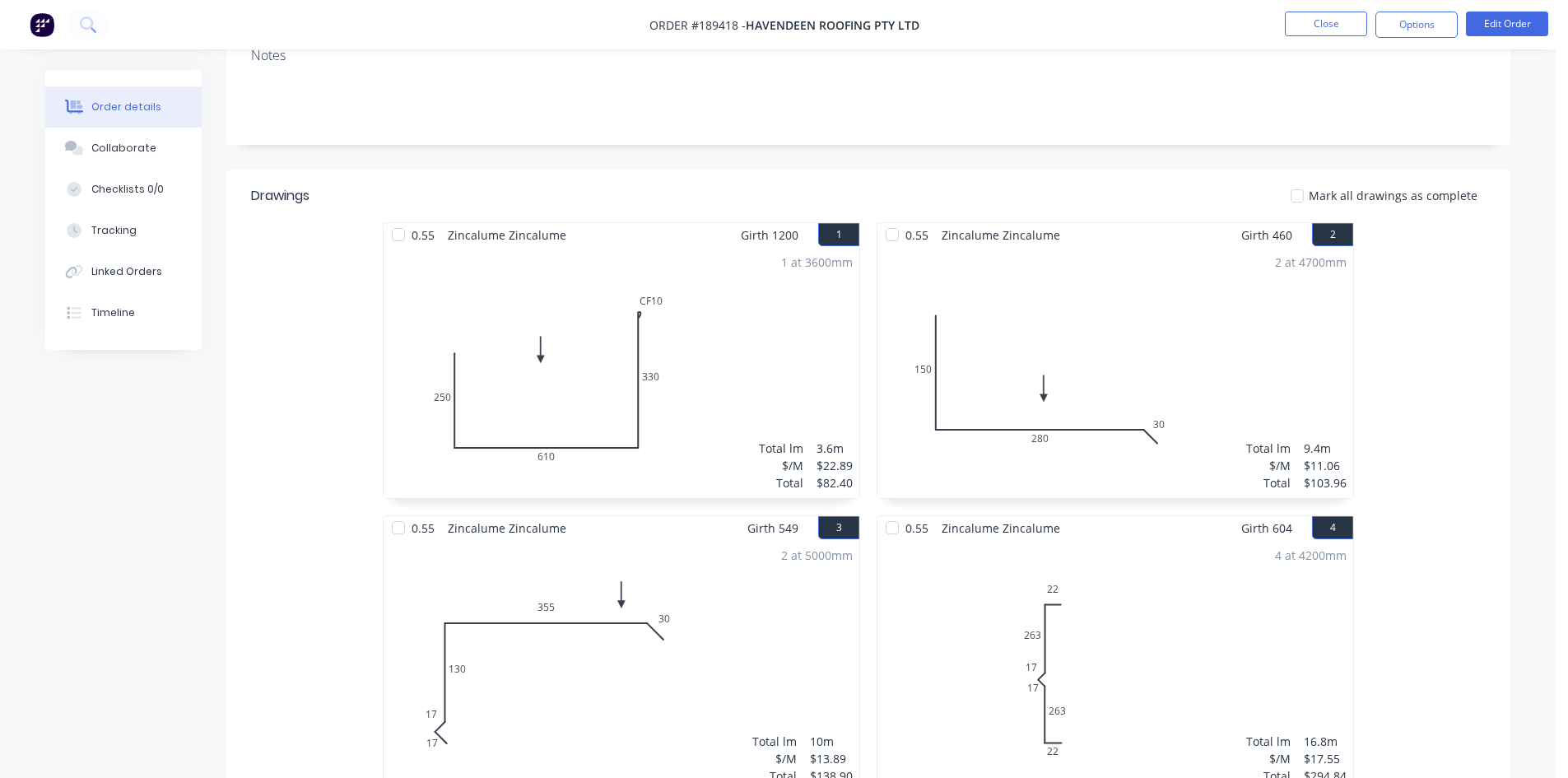
scroll to position [46, 0]
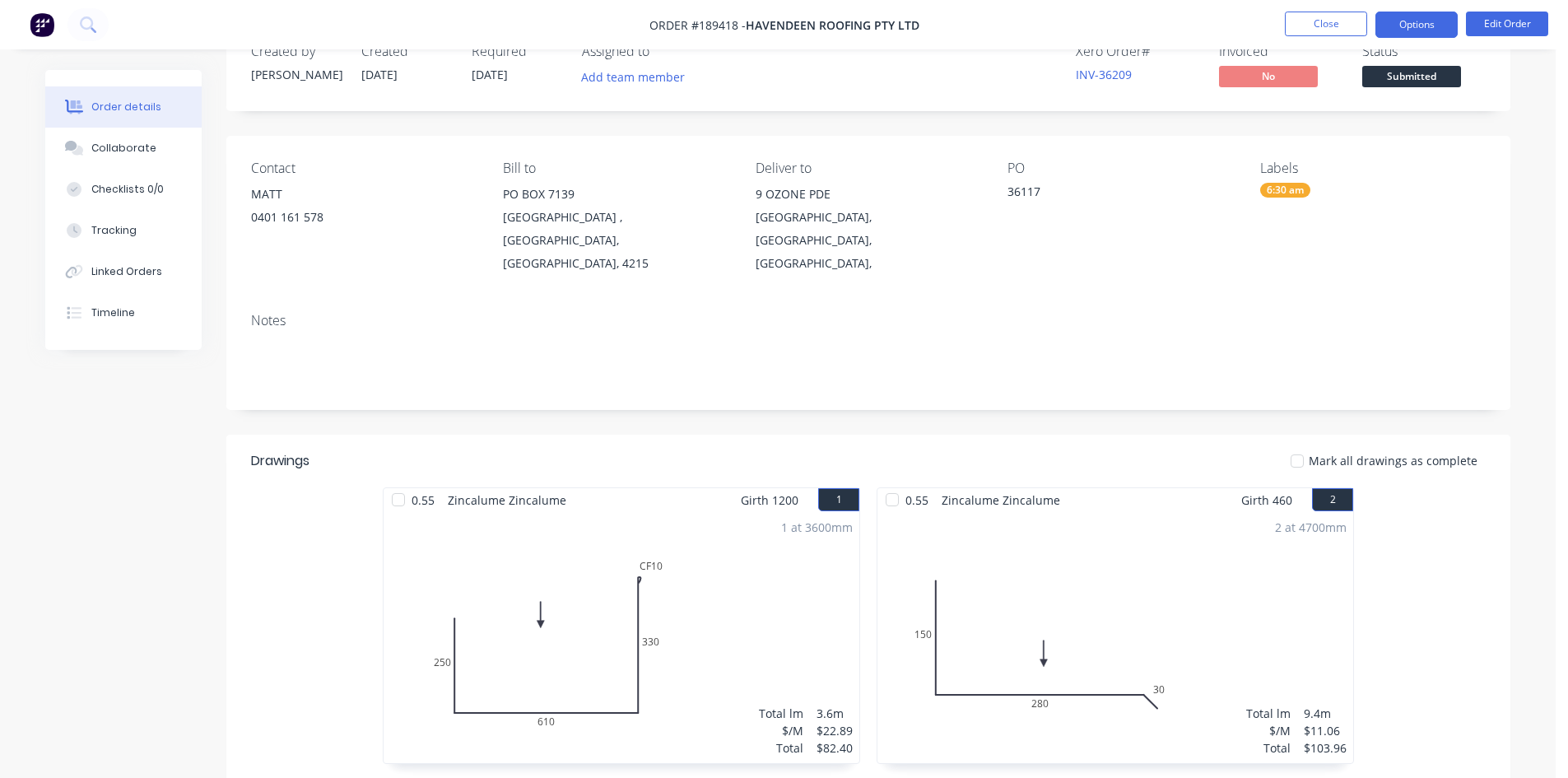
drag, startPoint x: 1411, startPoint y: 20, endPoint x: 1409, endPoint y: 36, distance: 16.1
click at [1412, 20] on button "Options" at bounding box center [1416, 25] width 82 height 27
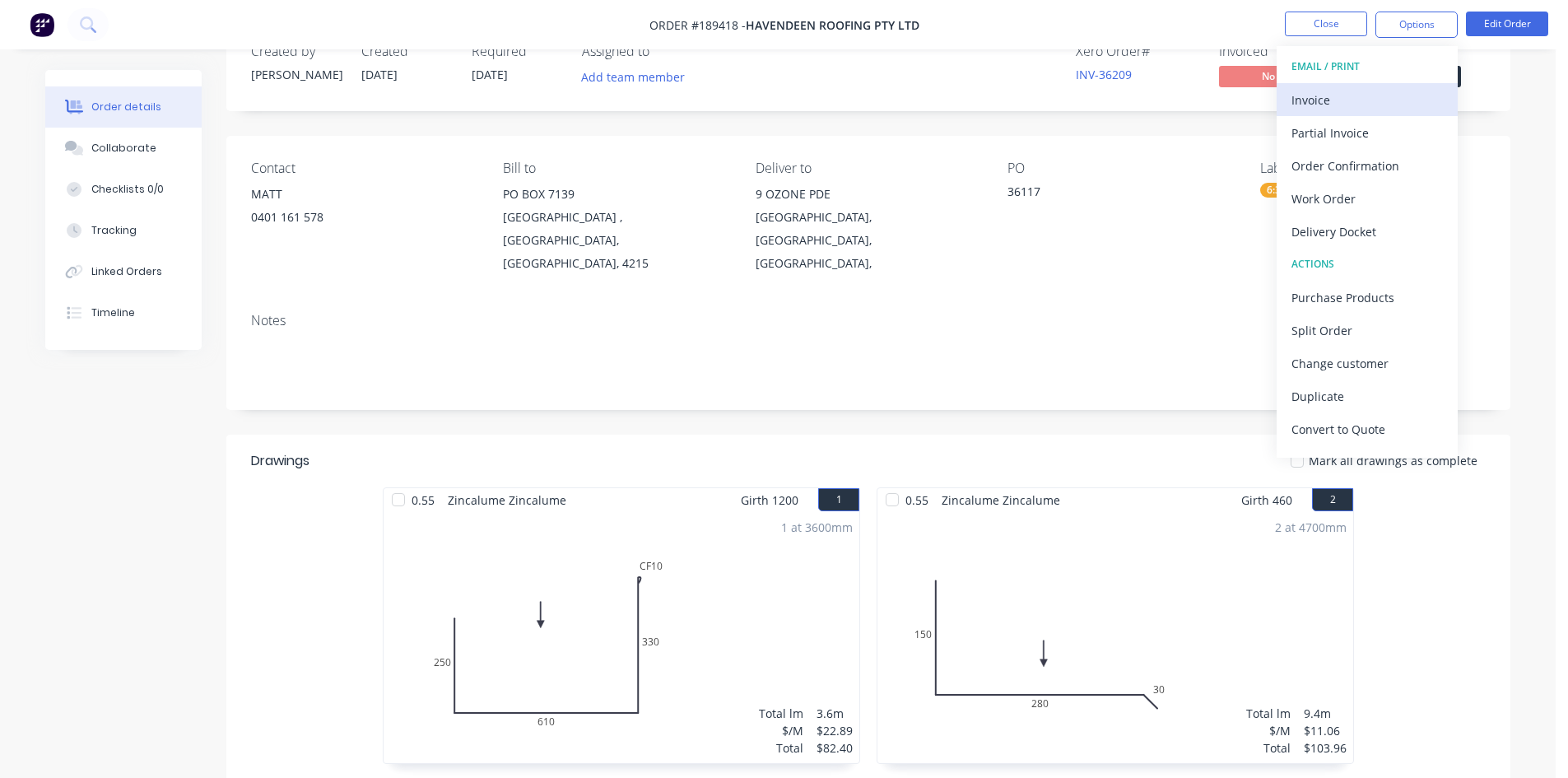
click at [1379, 84] on button "Invoice" at bounding box center [1367, 99] width 181 height 33
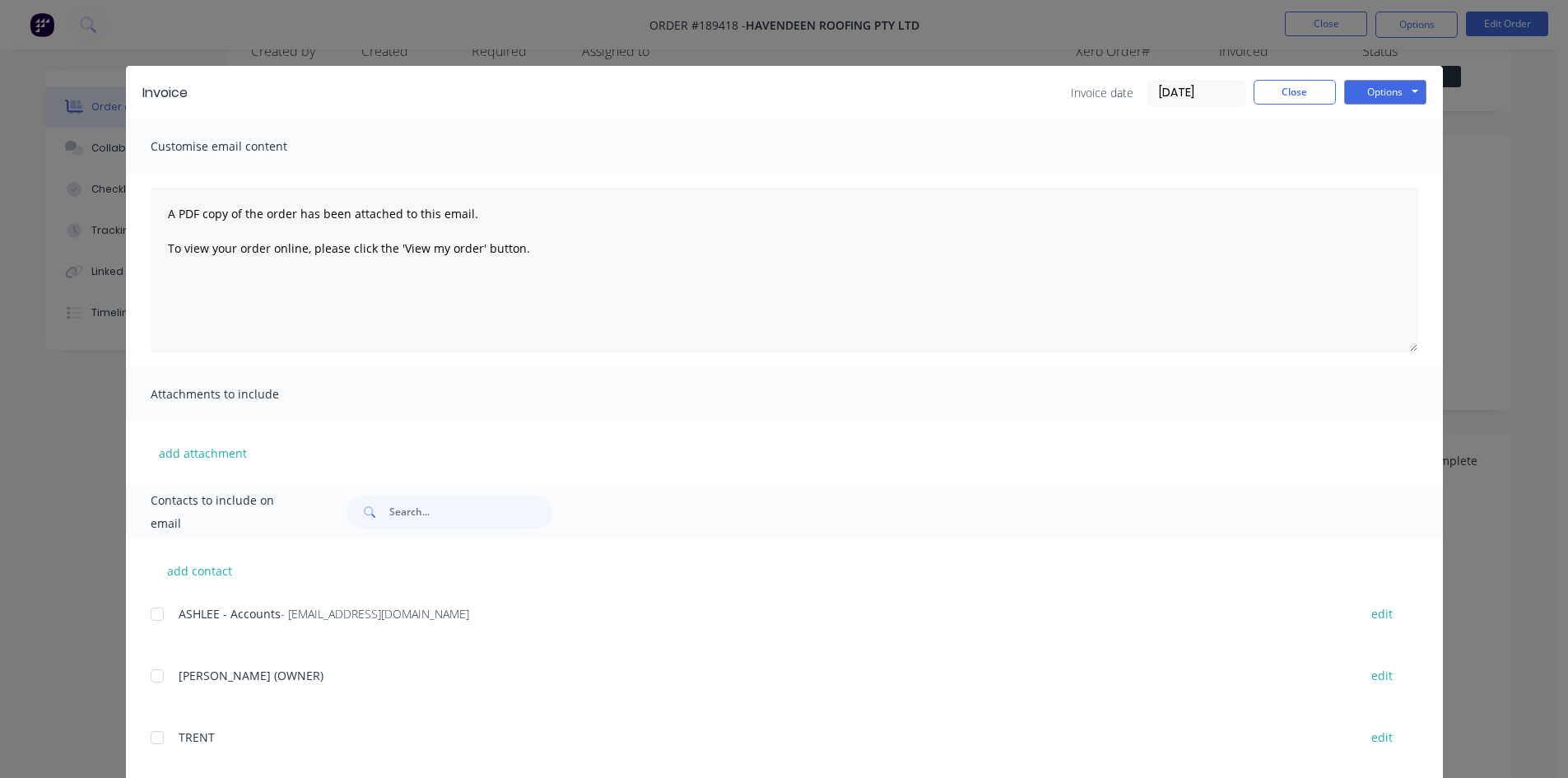
click at [150, 619] on div at bounding box center [157, 614] width 33 height 33
click at [1376, 108] on div "Invoice Invoice date 12/08/25 Close Options Preview Print Email" at bounding box center [784, 92] width 1317 height 54
click at [1387, 101] on button "Options" at bounding box center [1385, 91] width 82 height 25
click at [1398, 181] on button "Email" at bounding box center [1397, 175] width 105 height 27
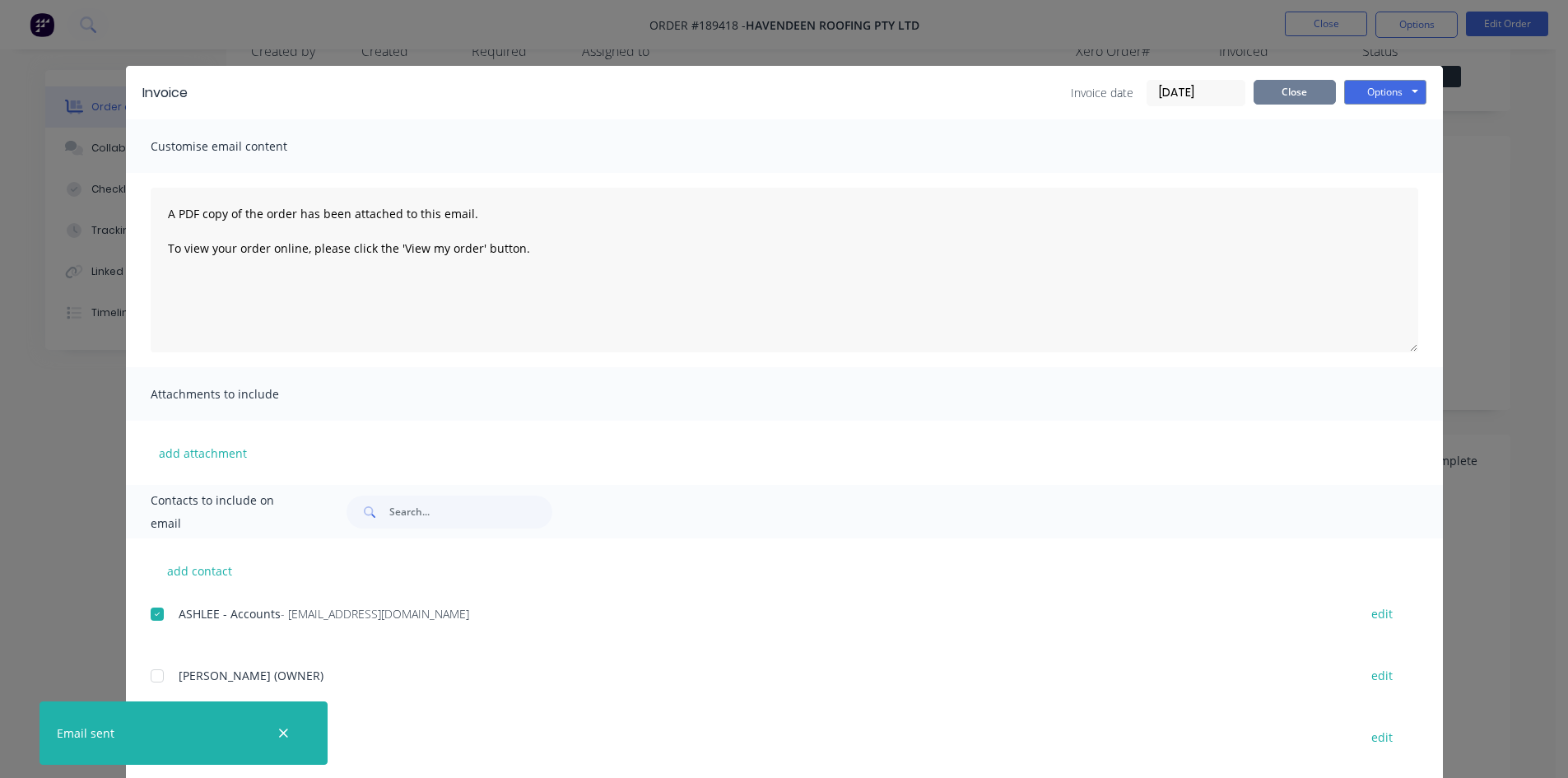
click at [1324, 100] on button "Close" at bounding box center [1295, 91] width 82 height 25
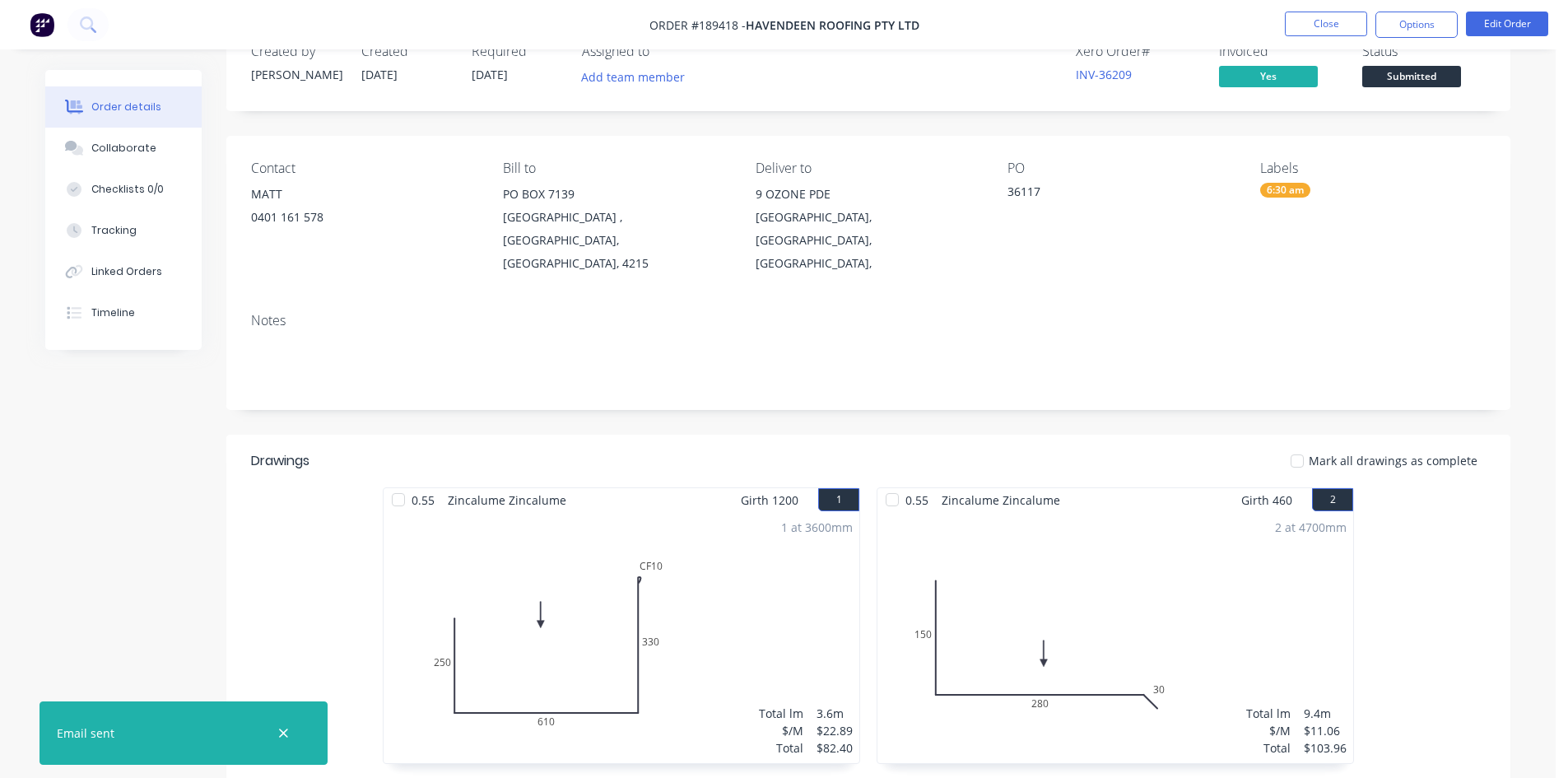
click at [1316, 45] on nav "Order #189418 - Havendeen Roofing Pty Ltd Close Options Edit Order" at bounding box center [784, 25] width 1568 height 50
click at [1319, 28] on button "Close" at bounding box center [1326, 24] width 82 height 25
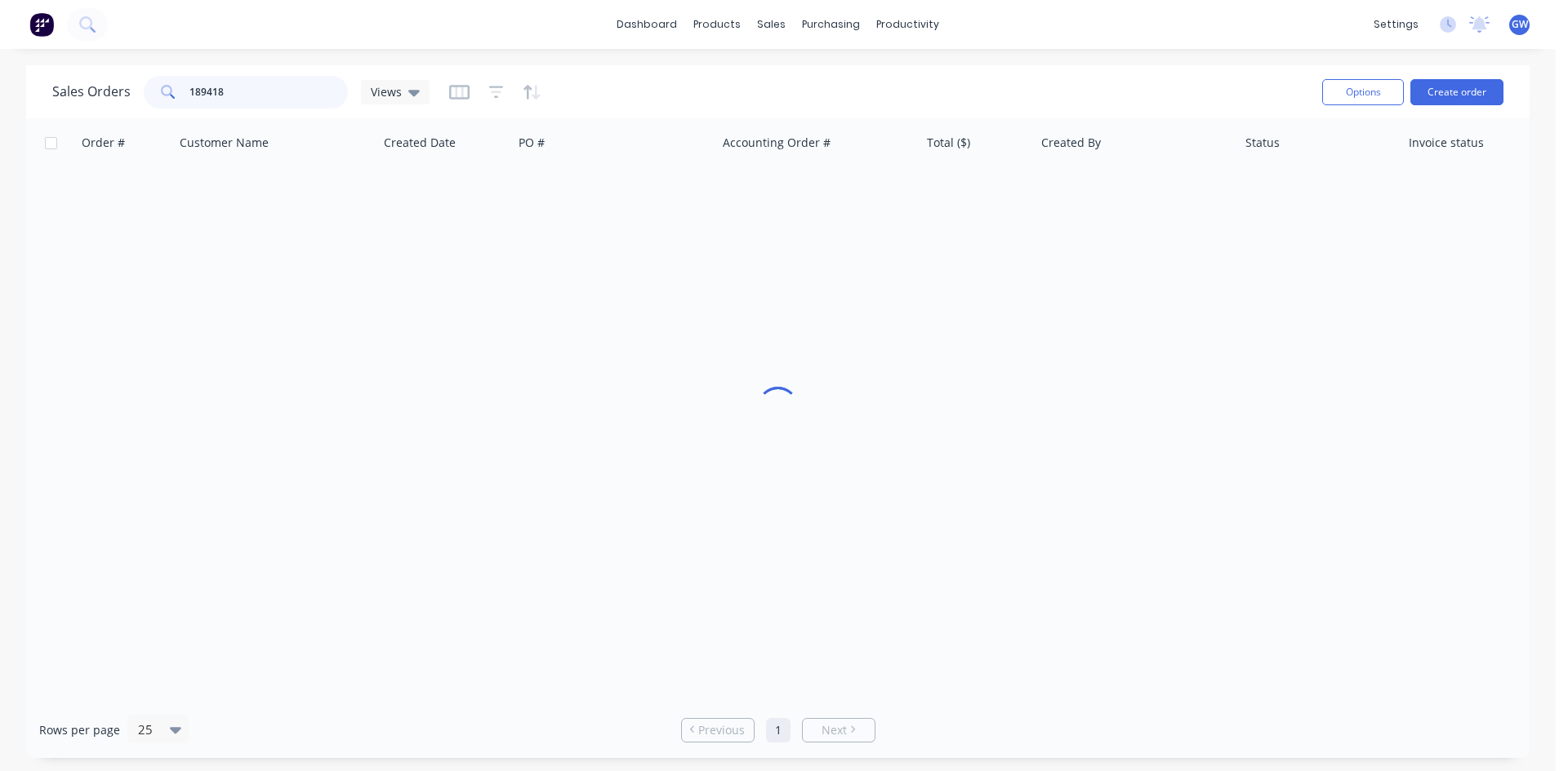
click at [255, 84] on input "189418" at bounding box center [269, 92] width 160 height 32
type input "189395"
click at [1010, 195] on div "$412.27" at bounding box center [974, 193] width 96 height 17
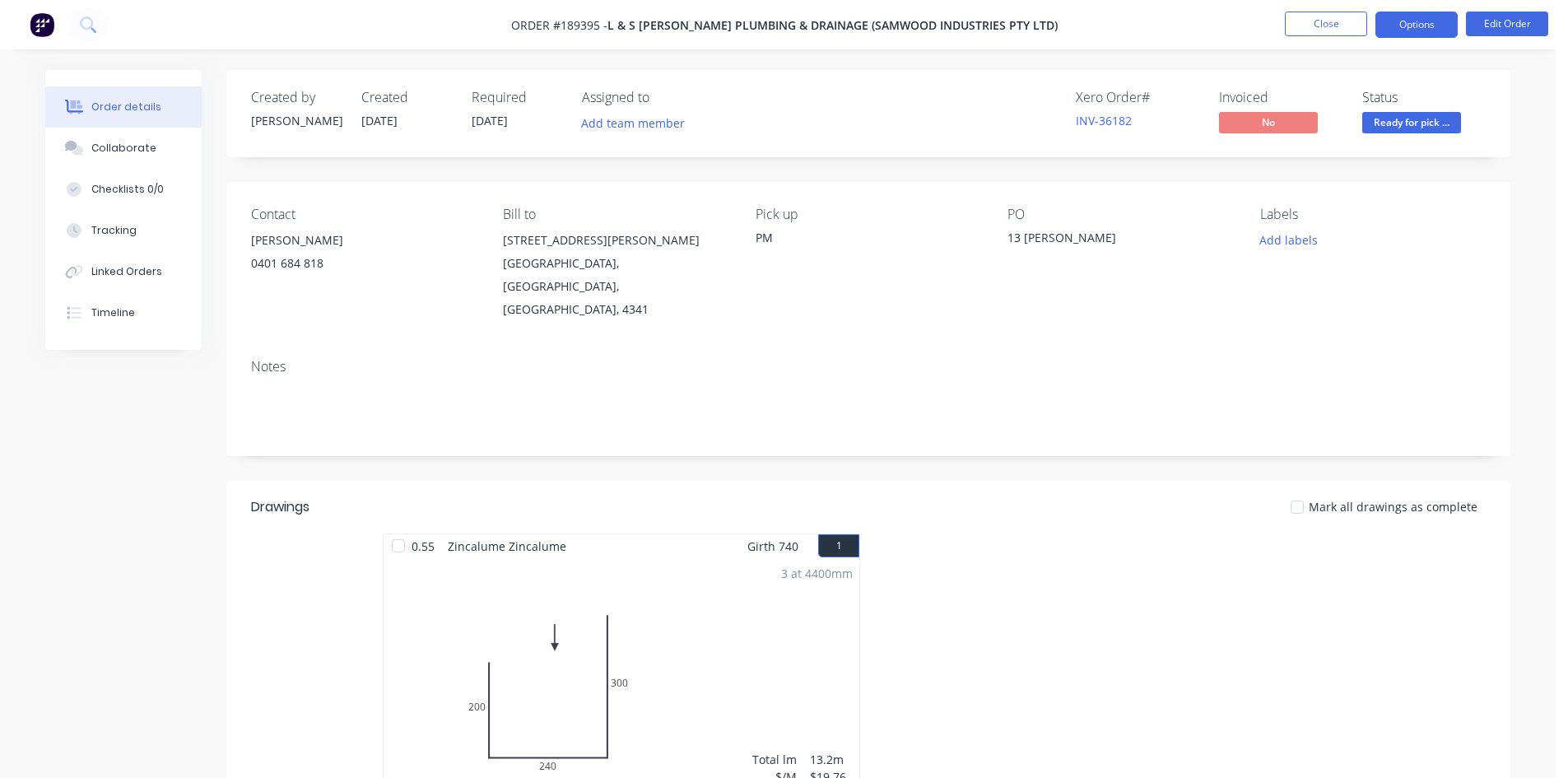
click at [1420, 27] on button "Options" at bounding box center [1416, 25] width 82 height 27
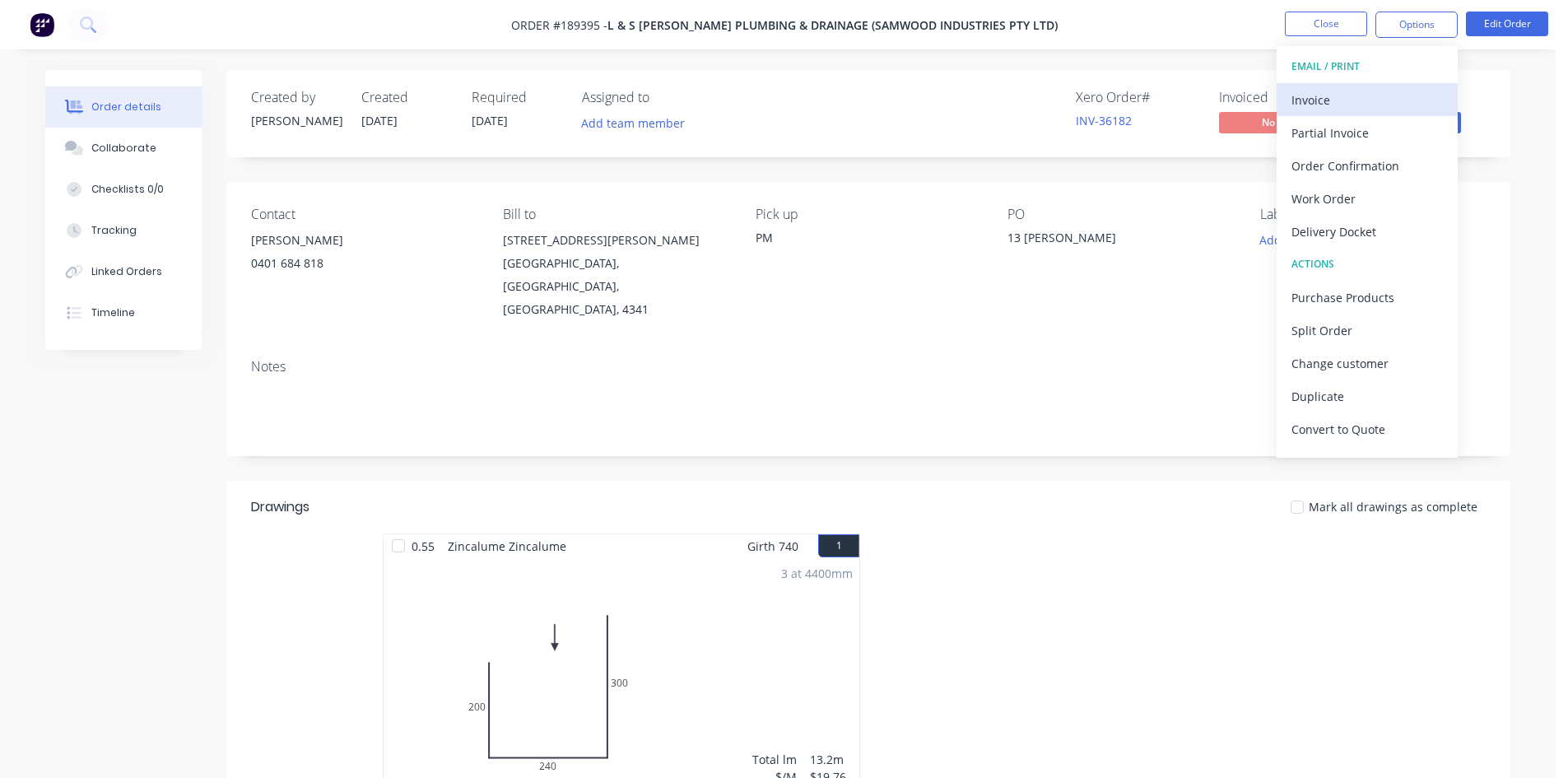
click at [1398, 89] on div "Invoice" at bounding box center [1367, 100] width 152 height 24
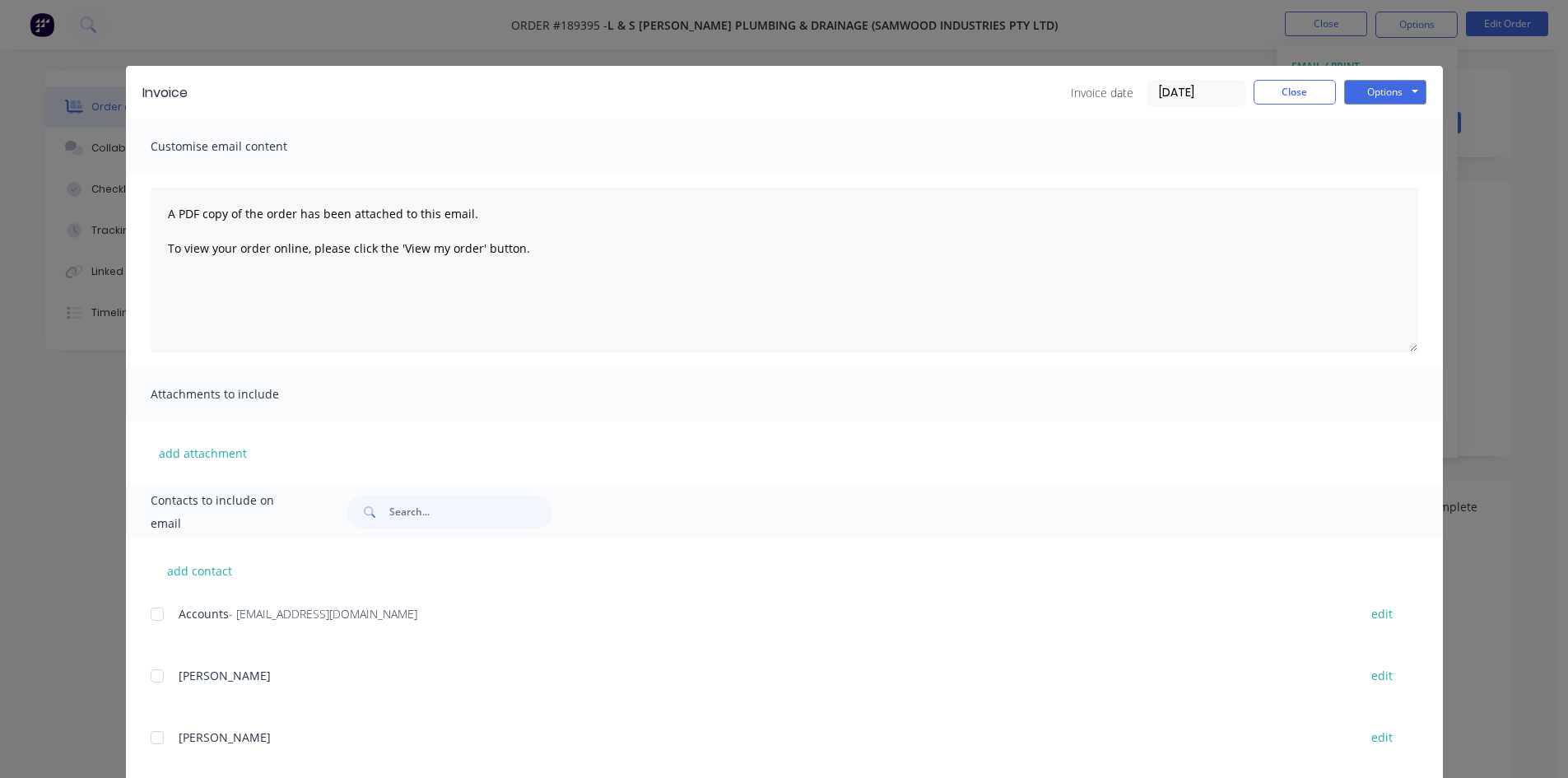
click at [148, 611] on div at bounding box center [157, 614] width 33 height 33
click at [1364, 92] on button "Options" at bounding box center [1385, 91] width 82 height 25
click at [1378, 181] on button "Email" at bounding box center [1397, 175] width 105 height 27
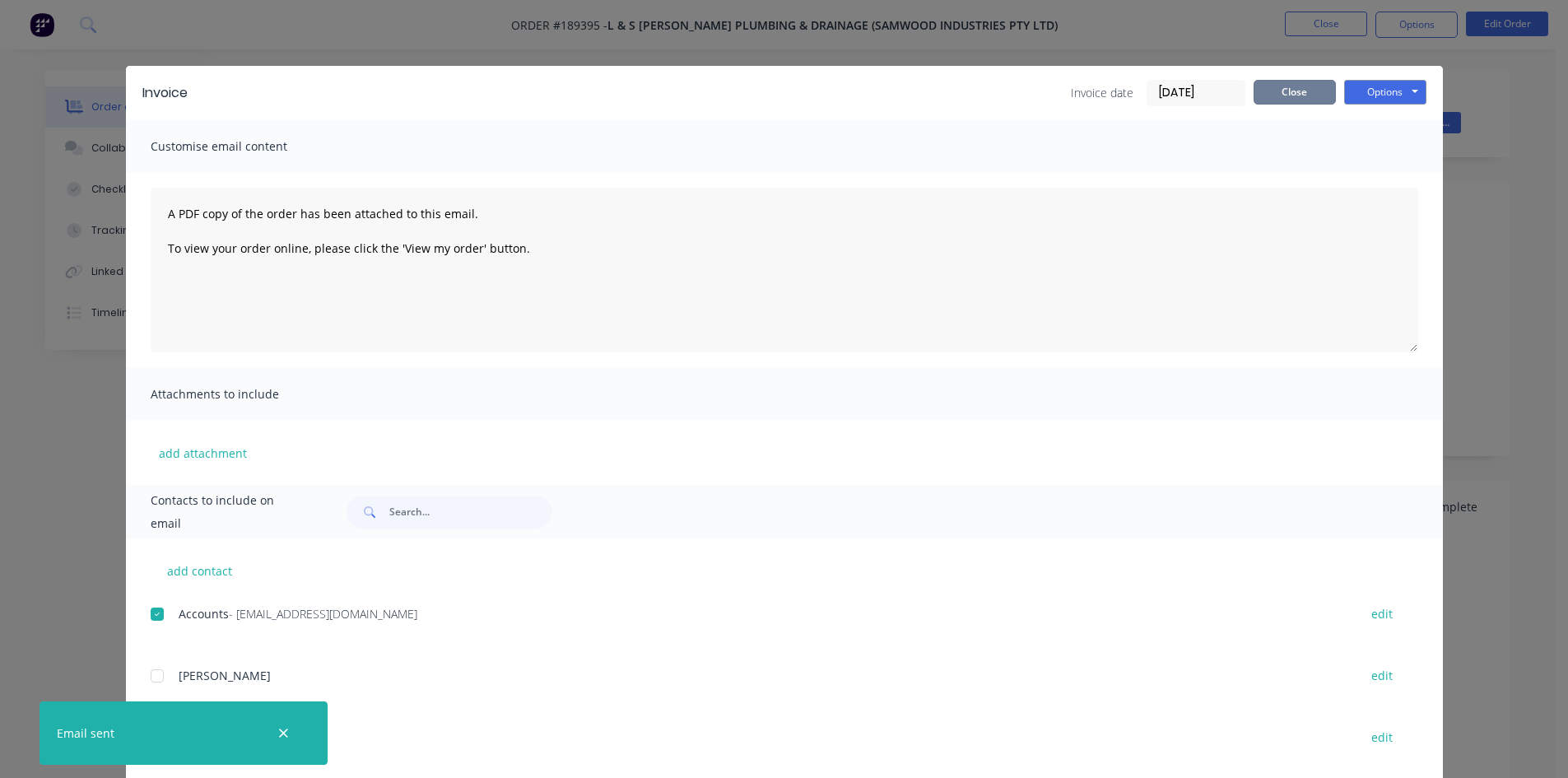
click at [1298, 92] on button "Close" at bounding box center [1295, 91] width 82 height 25
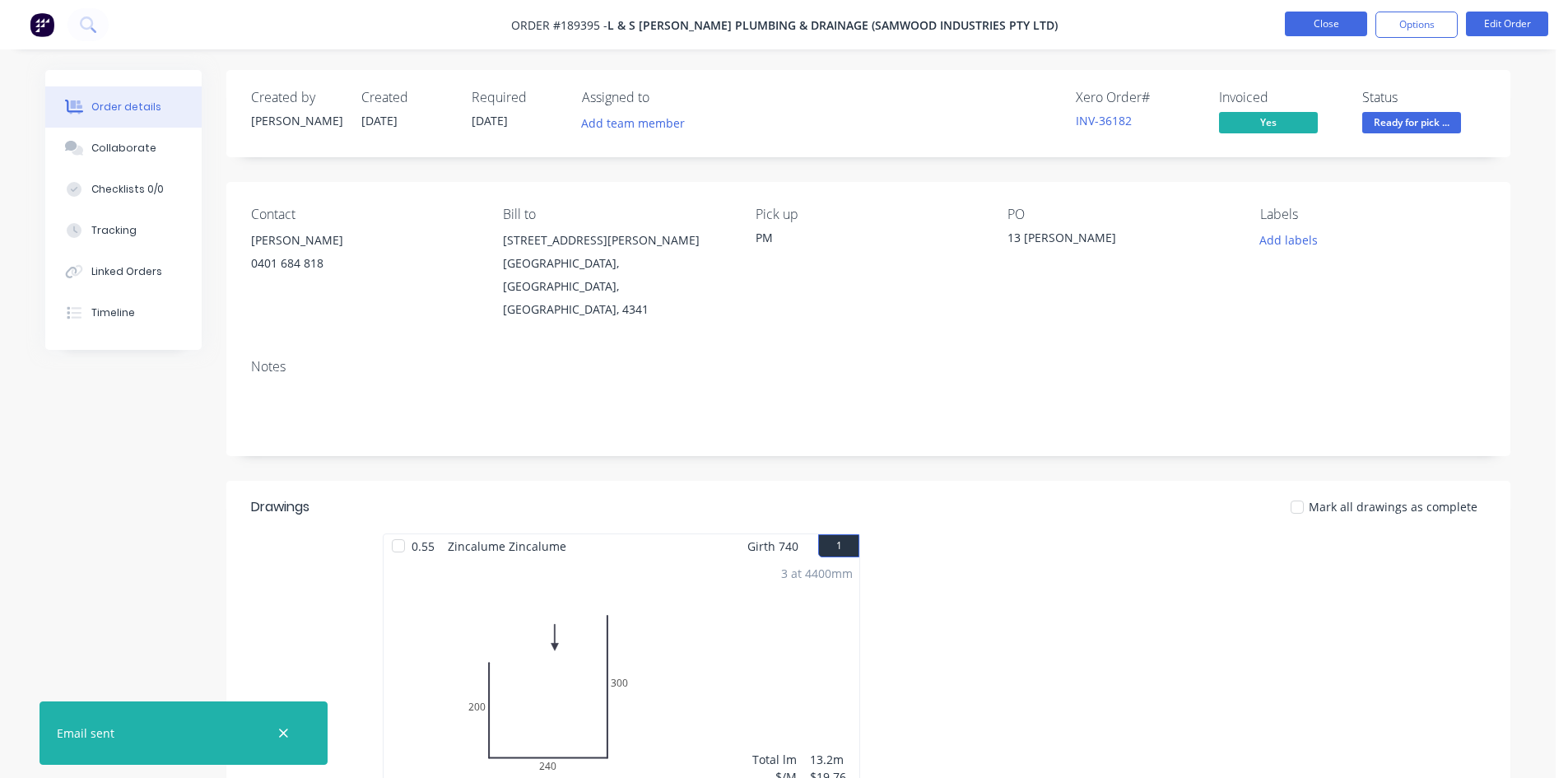
click at [1344, 28] on button "Close" at bounding box center [1326, 24] width 82 height 25
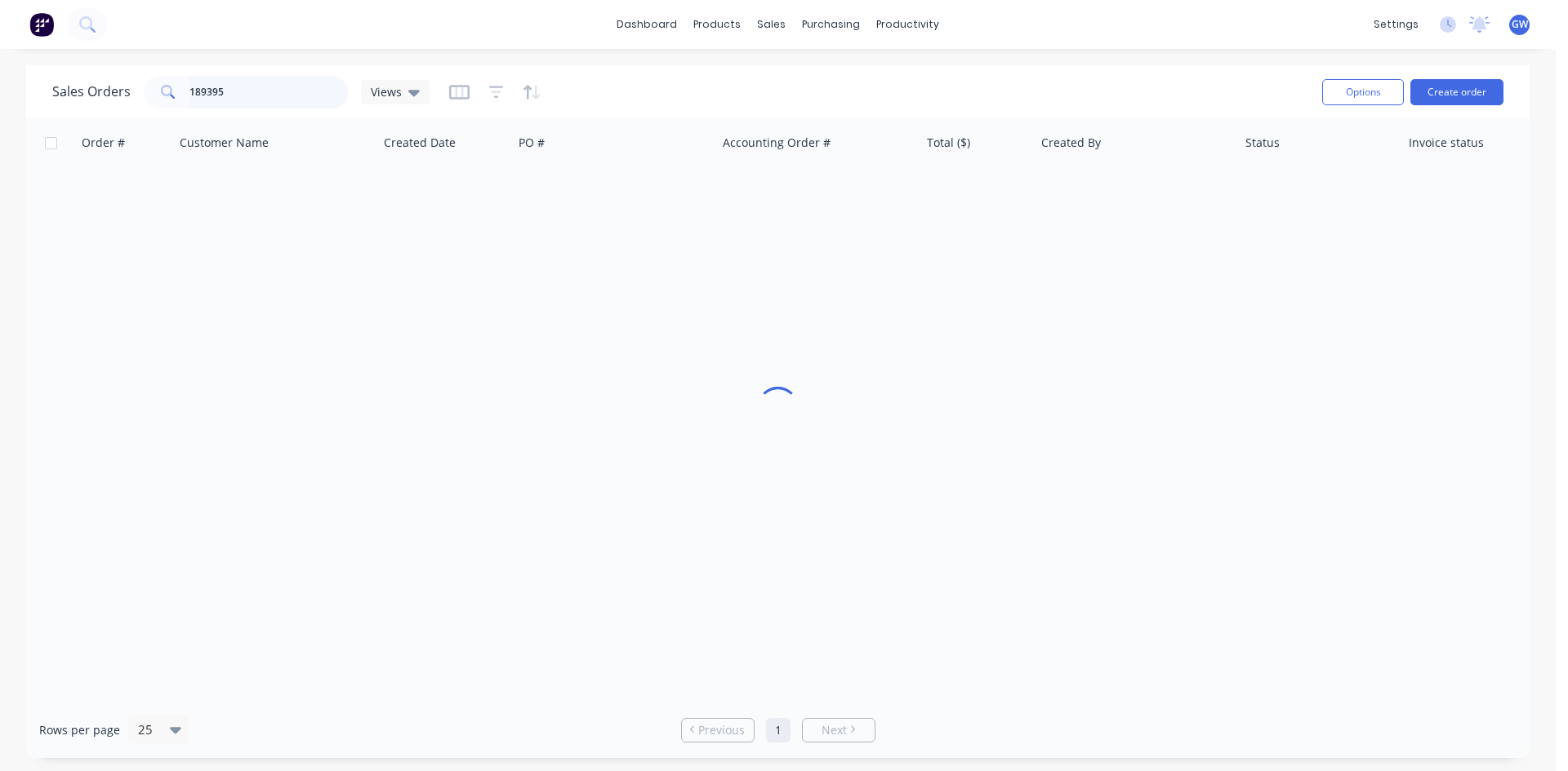
click at [216, 87] on input "189395" at bounding box center [269, 92] width 160 height 32
type input "188707"
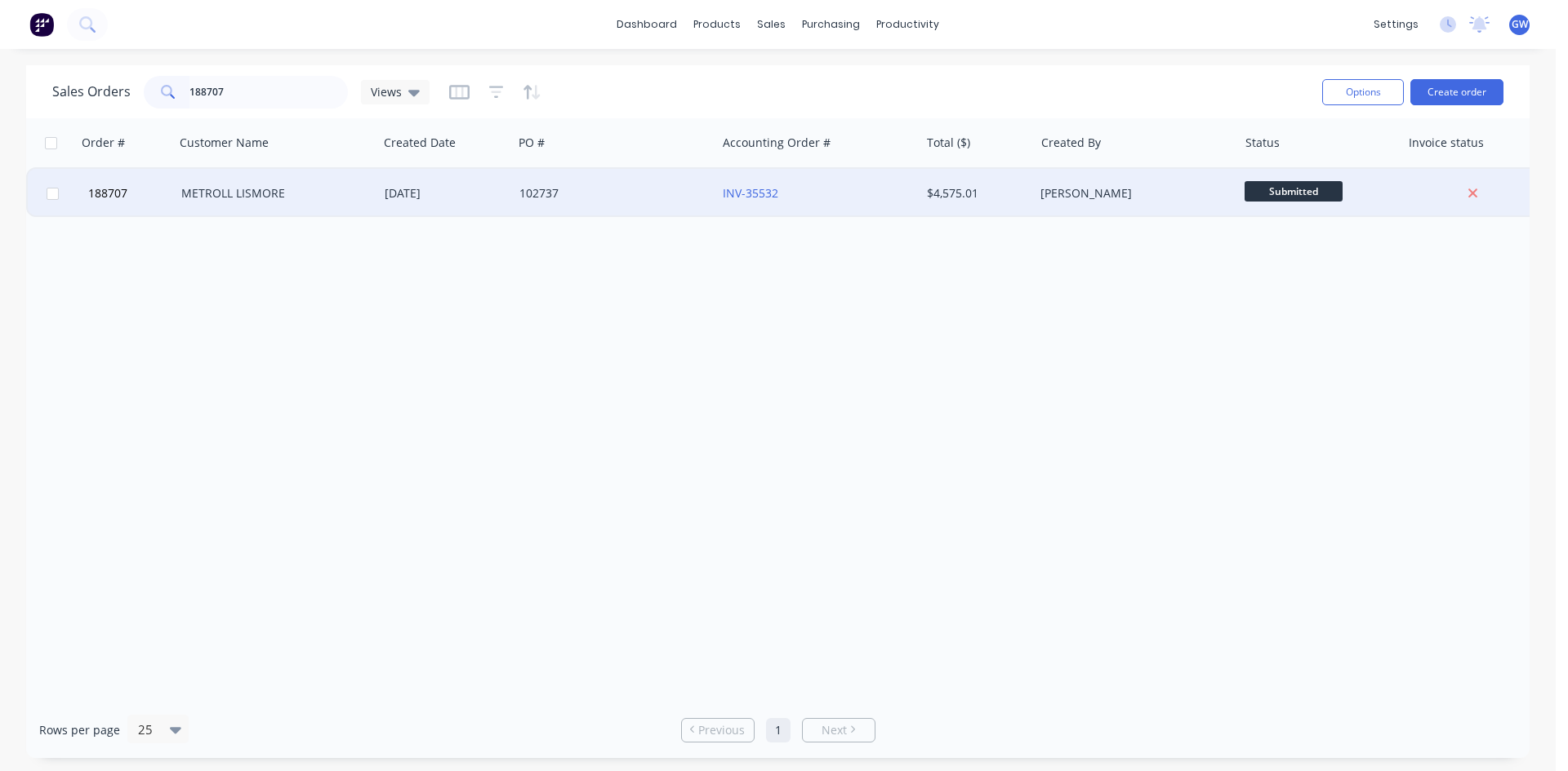
click at [905, 212] on div "INV-35532" at bounding box center [817, 194] width 203 height 49
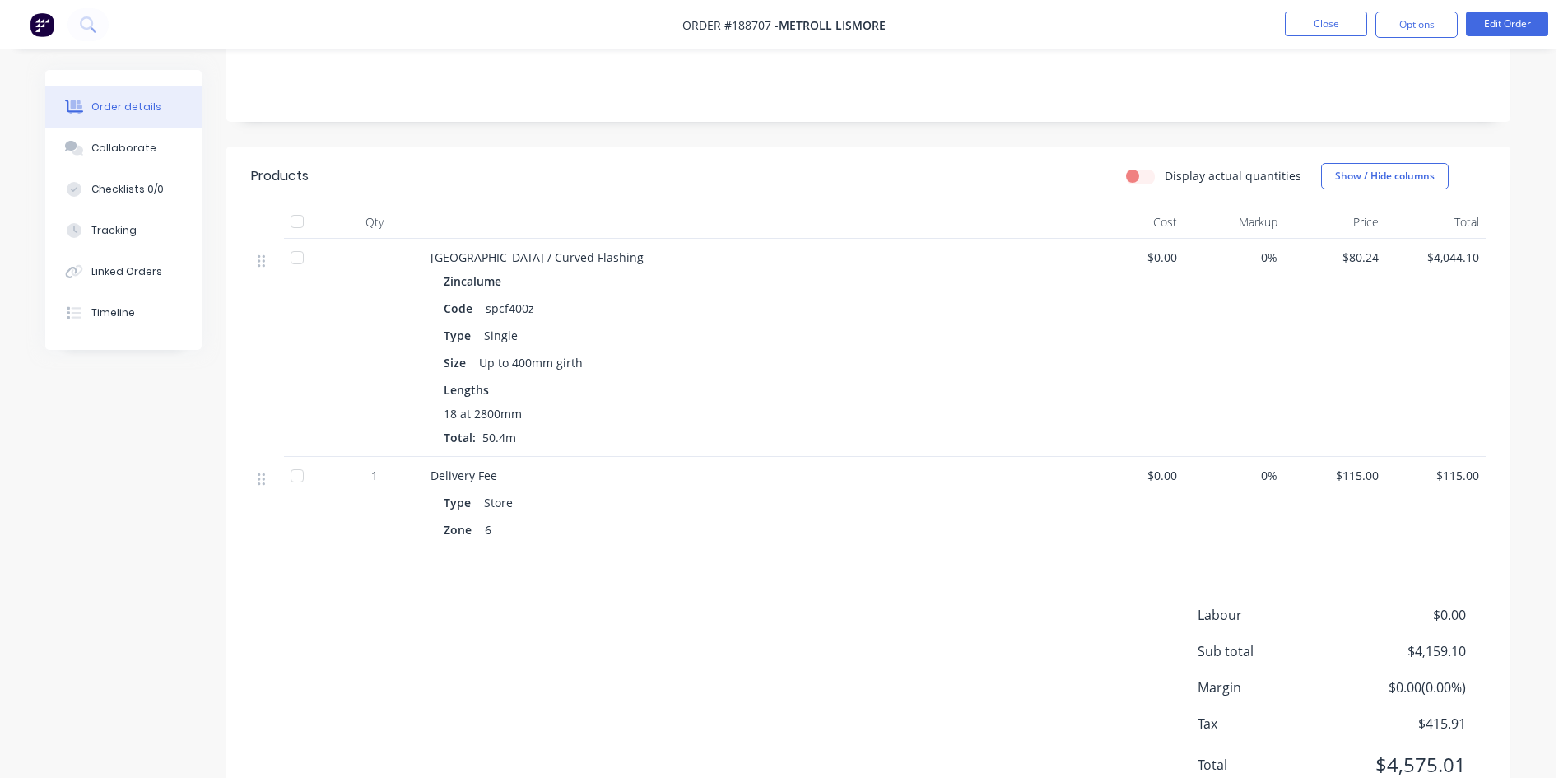
scroll to position [379, 0]
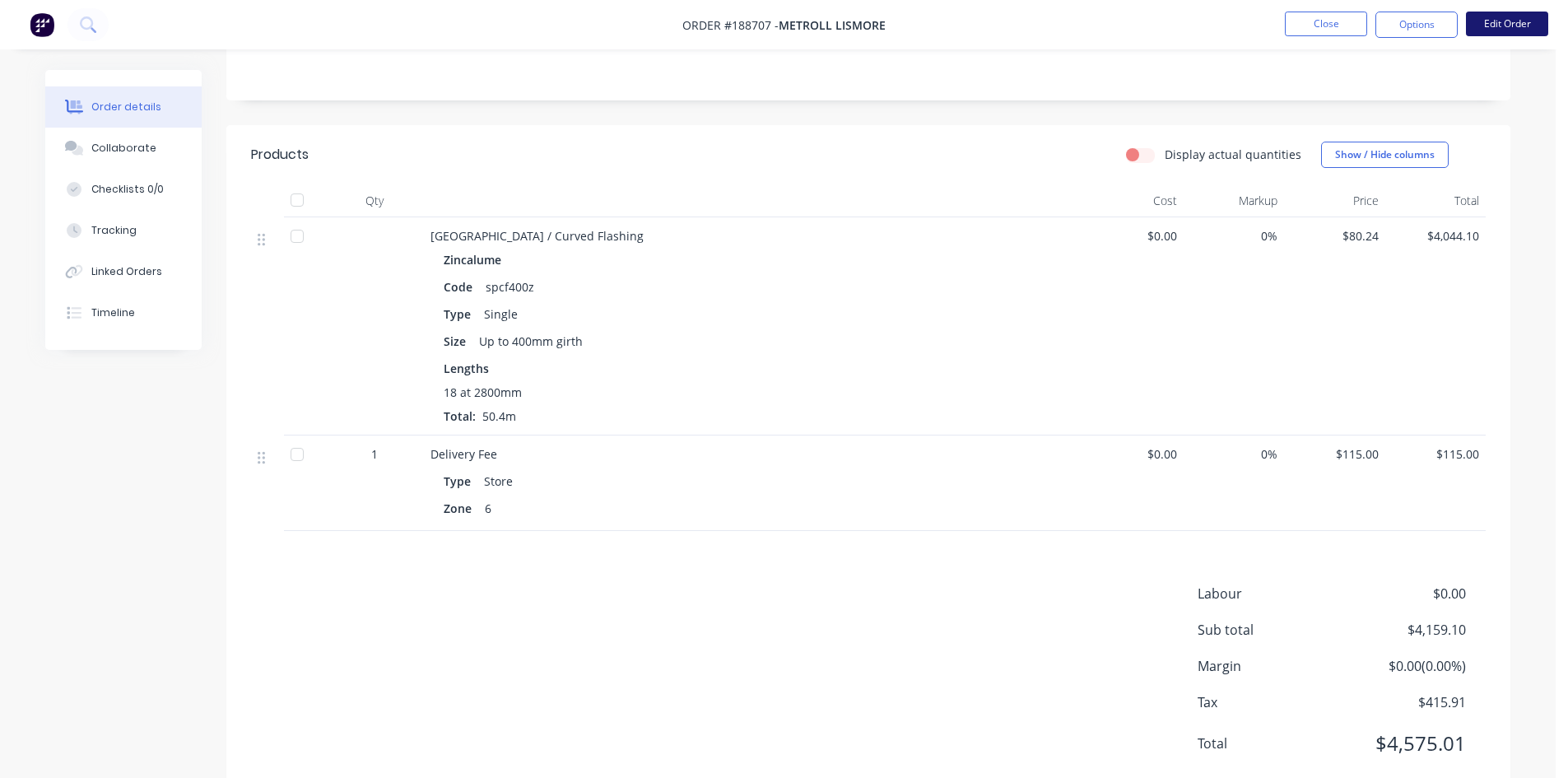
click at [1543, 22] on button "Edit Order" at bounding box center [1506, 24] width 82 height 25
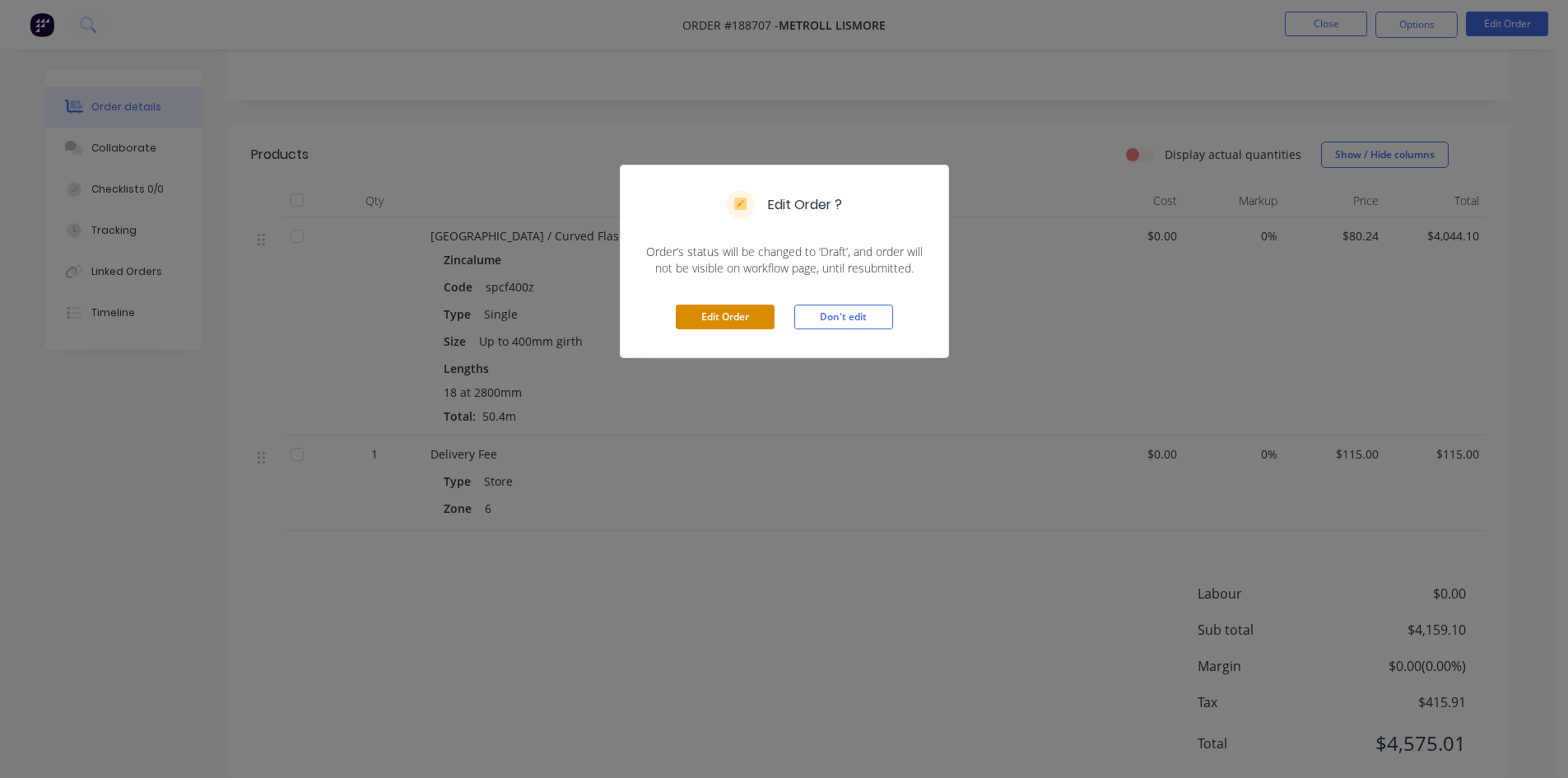
click at [708, 321] on button "Edit Order" at bounding box center [725, 317] width 98 height 25
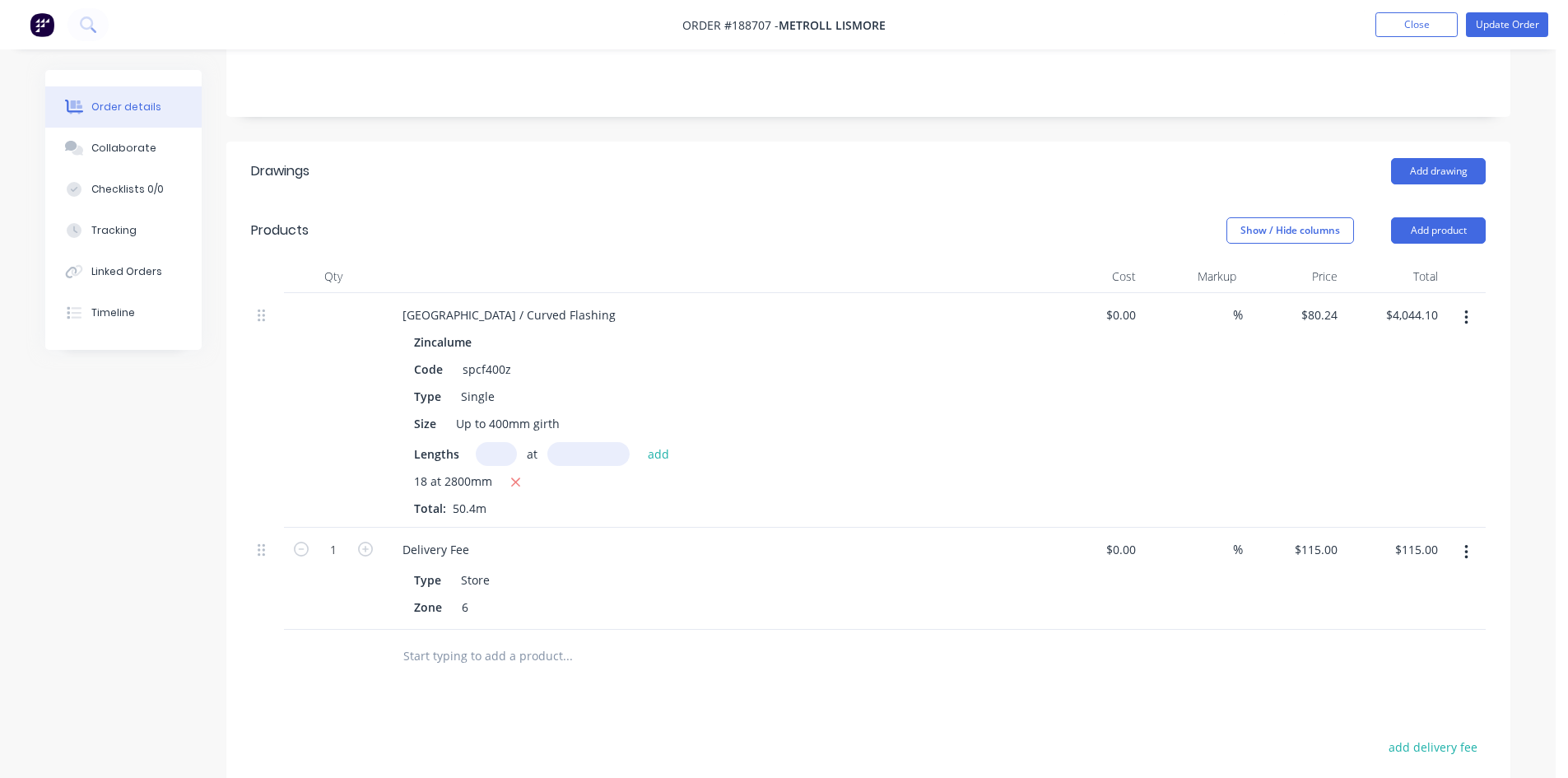
scroll to position [668, 0]
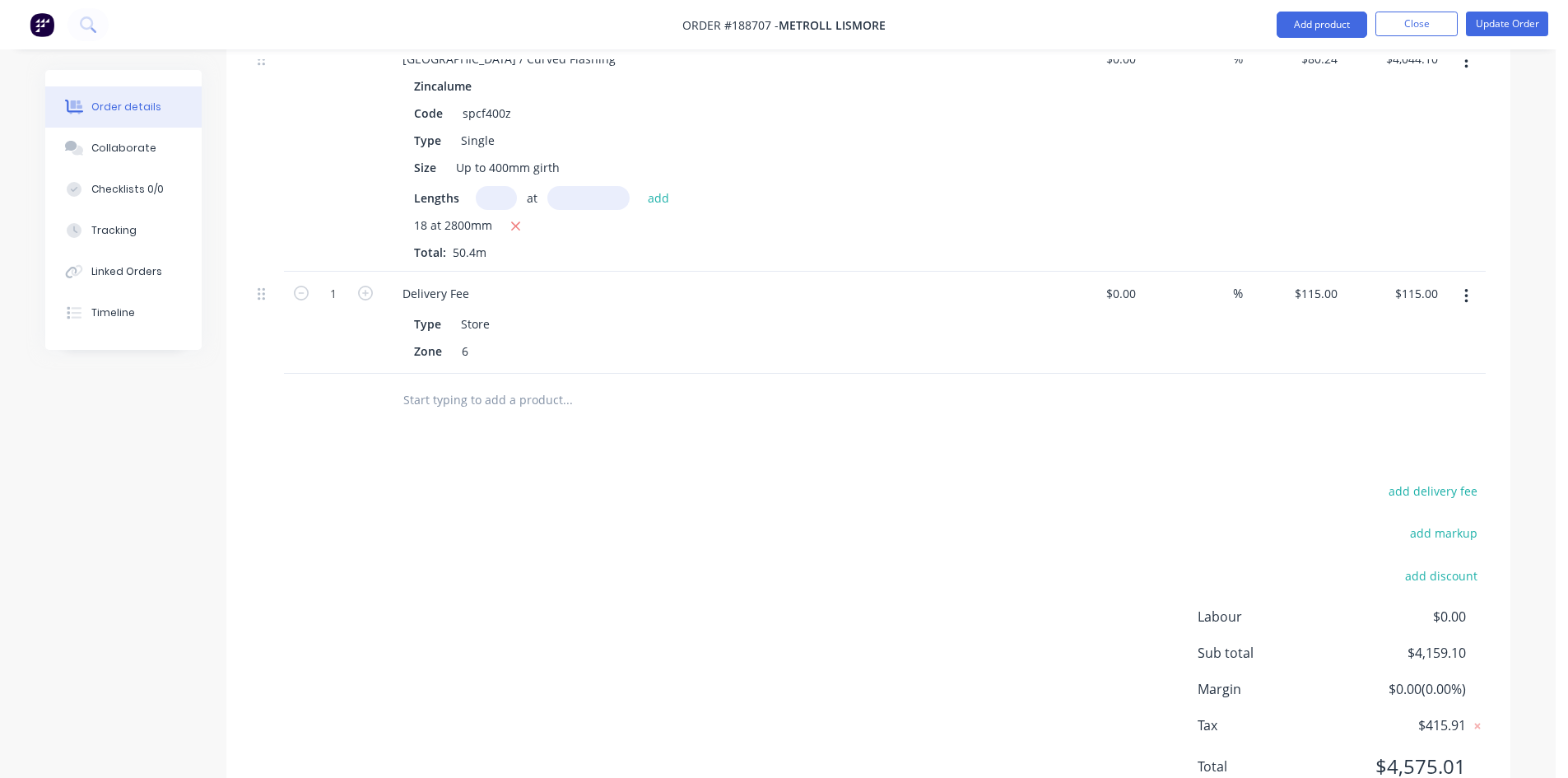
click at [1478, 282] on button "button" at bounding box center [1466, 297] width 39 height 30
click at [1408, 426] on div "Delete" at bounding box center [1408, 438] width 127 height 24
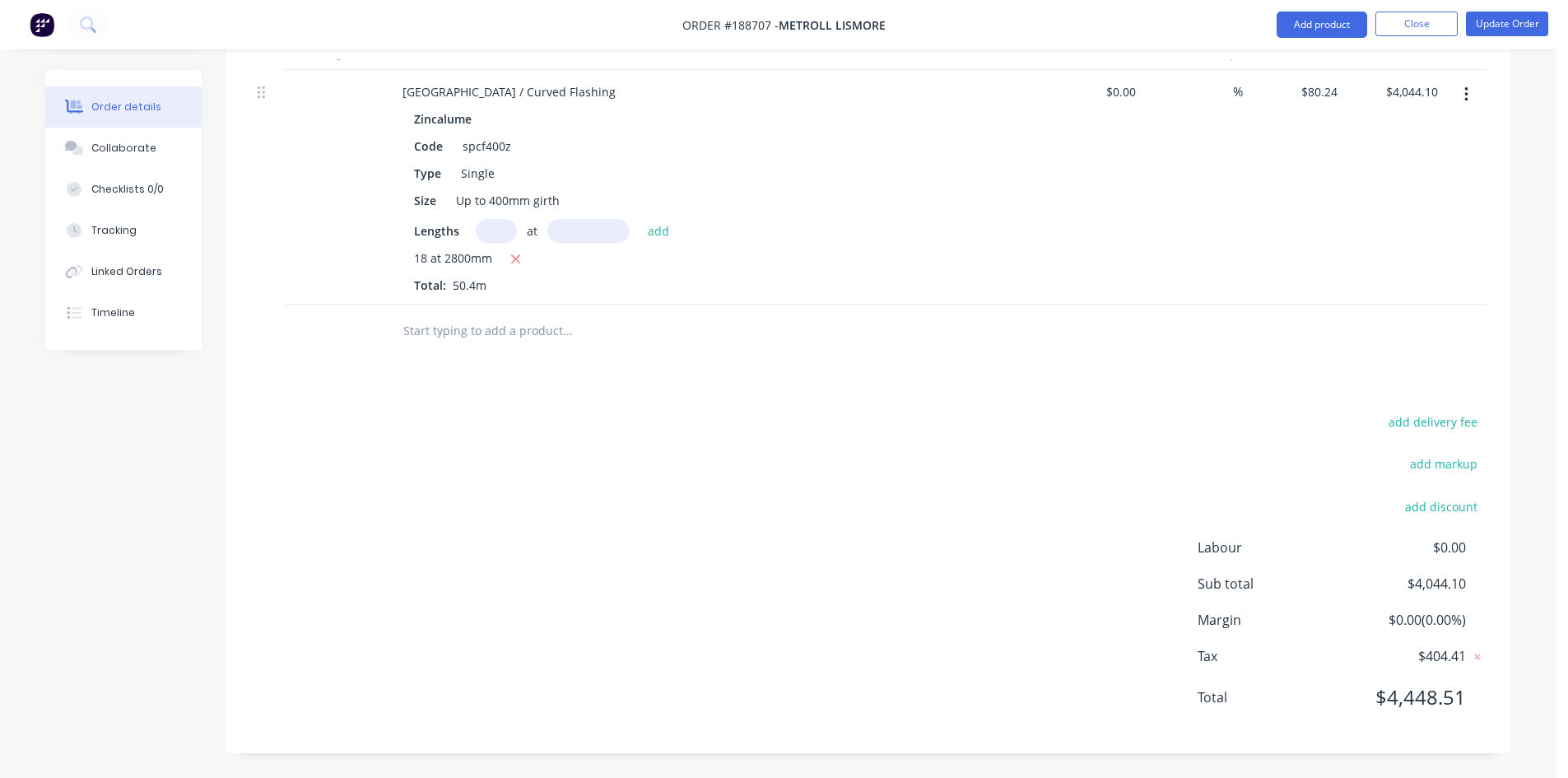
scroll to position [566, 0]
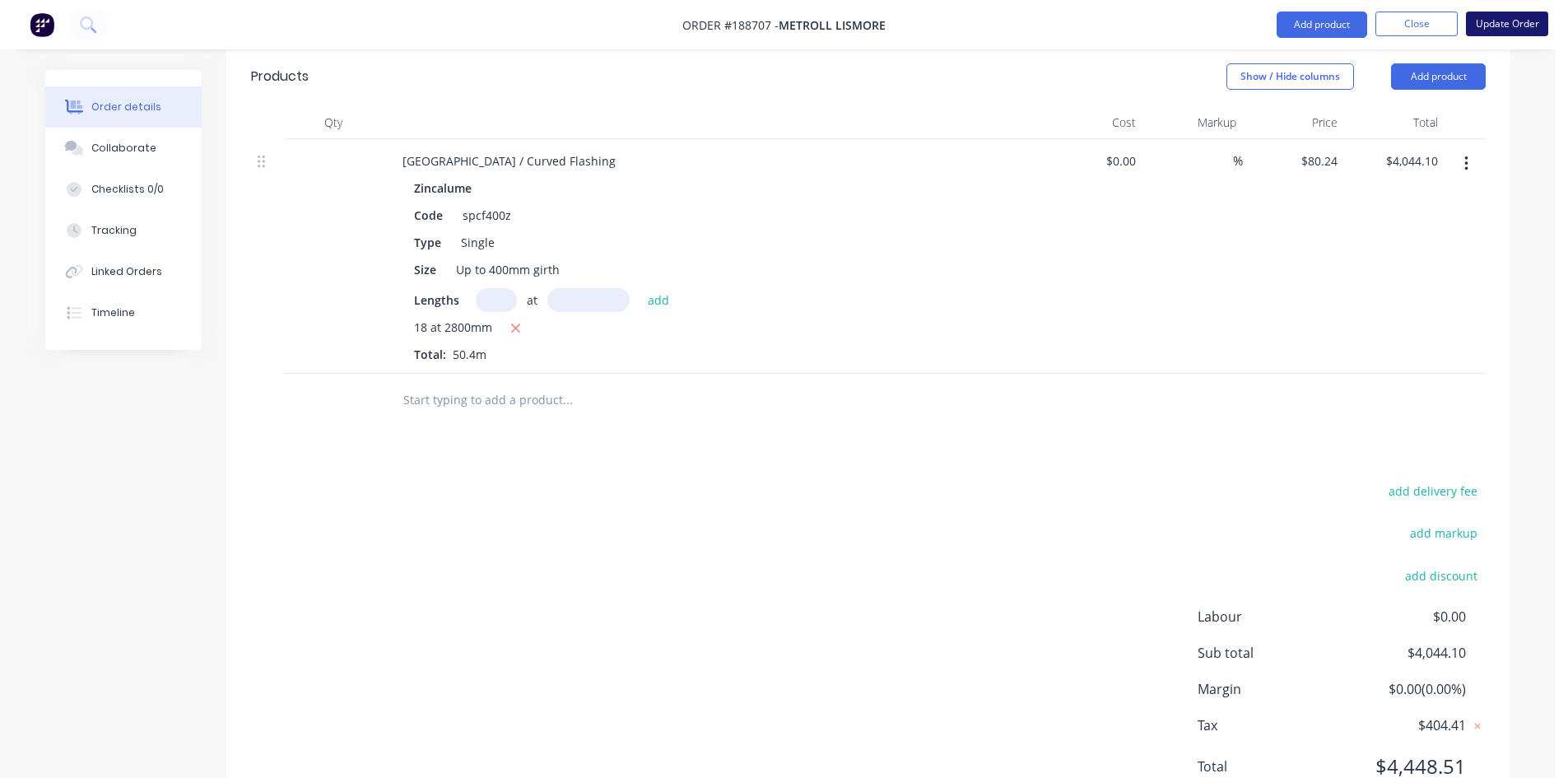
click at [1506, 32] on button "Update Order" at bounding box center [1506, 24] width 82 height 25
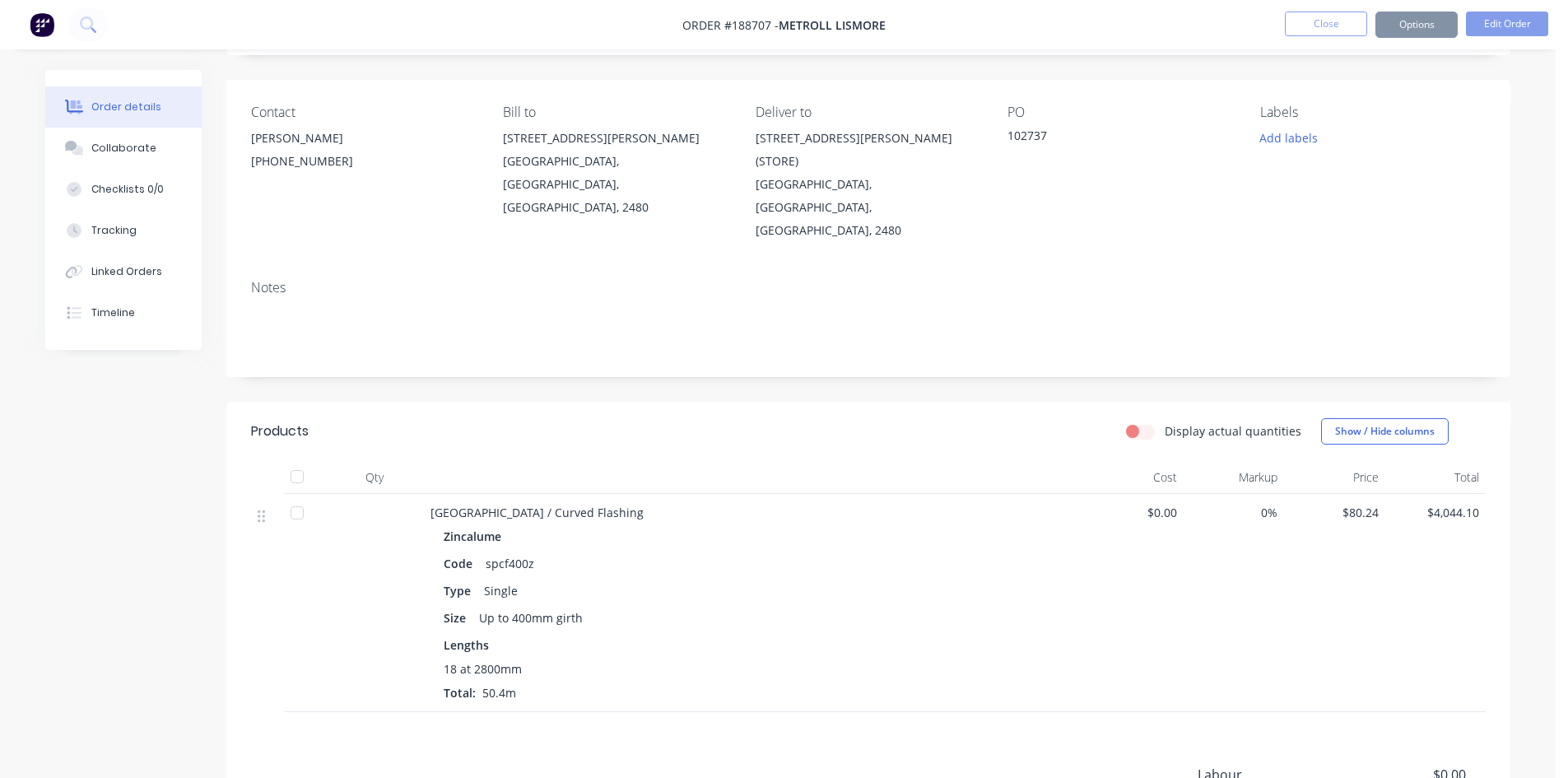
scroll to position [0, 0]
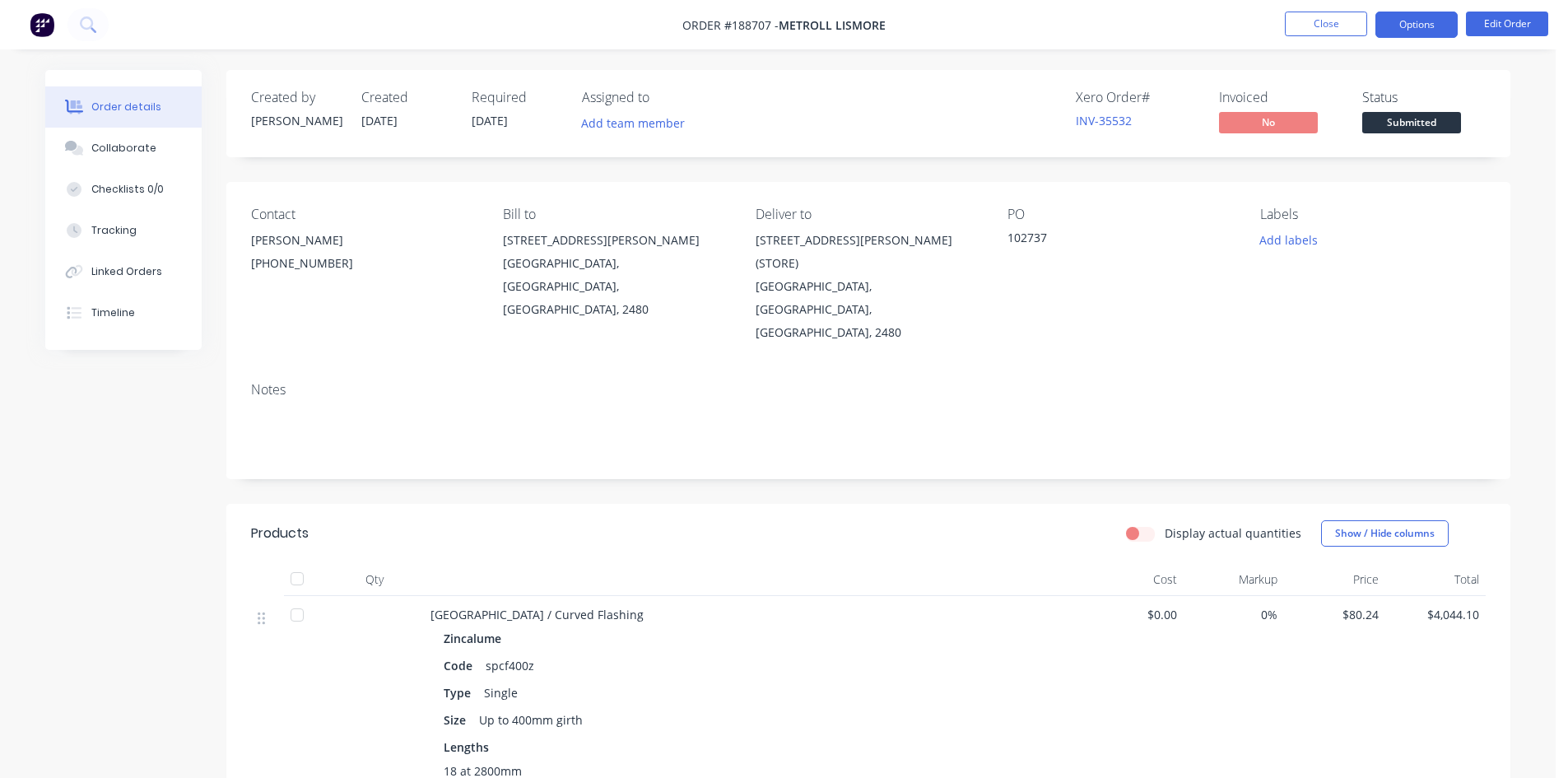
click at [1418, 24] on button "Options" at bounding box center [1416, 25] width 82 height 27
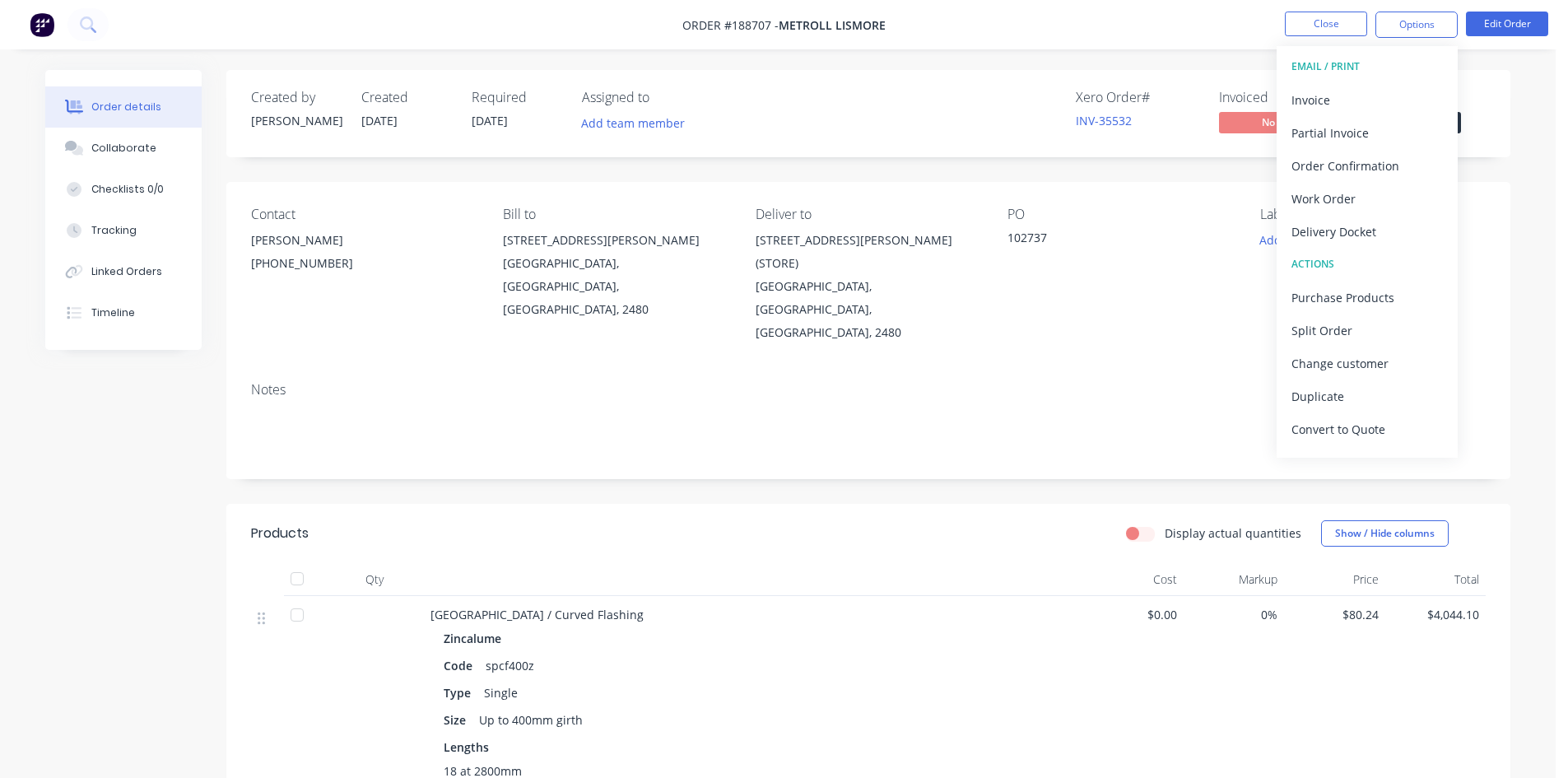
click at [1352, 108] on div "Invoice" at bounding box center [1367, 100] width 152 height 24
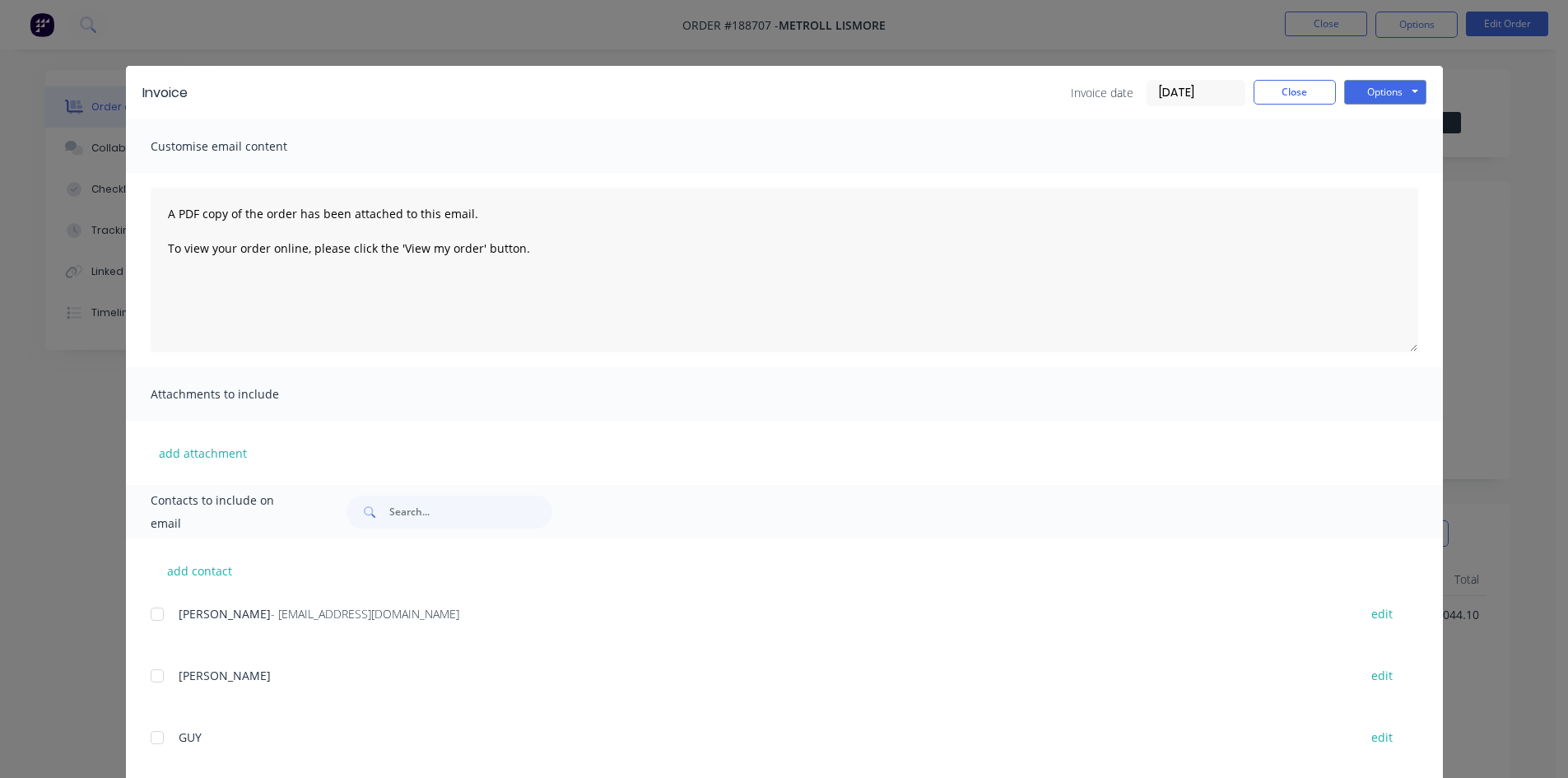
click at [152, 611] on div at bounding box center [157, 614] width 33 height 33
click at [1408, 87] on button "Options" at bounding box center [1385, 91] width 82 height 25
click at [1369, 175] on button "Email" at bounding box center [1397, 175] width 105 height 27
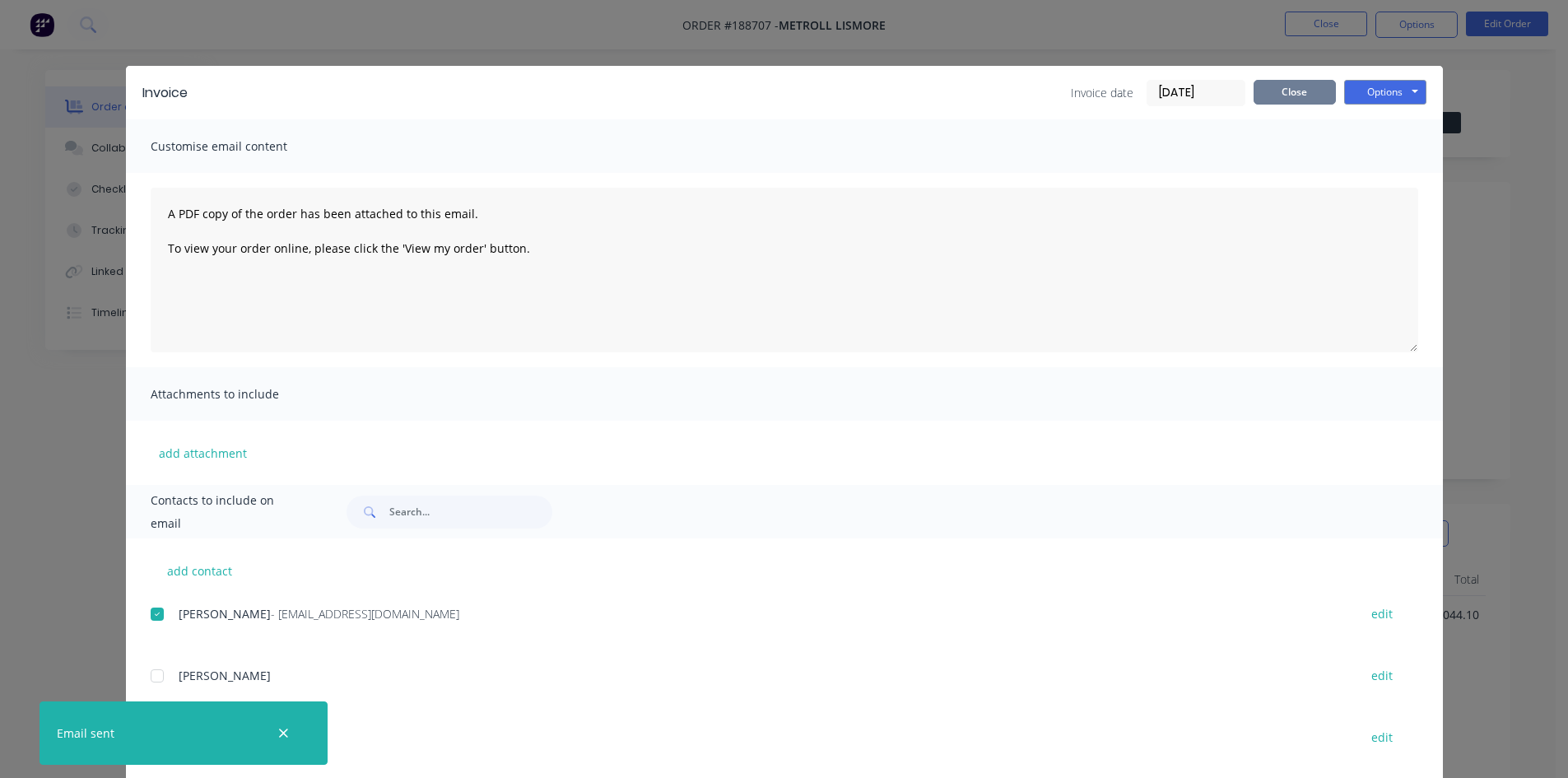
click at [1278, 79] on button "Close" at bounding box center [1295, 91] width 82 height 25
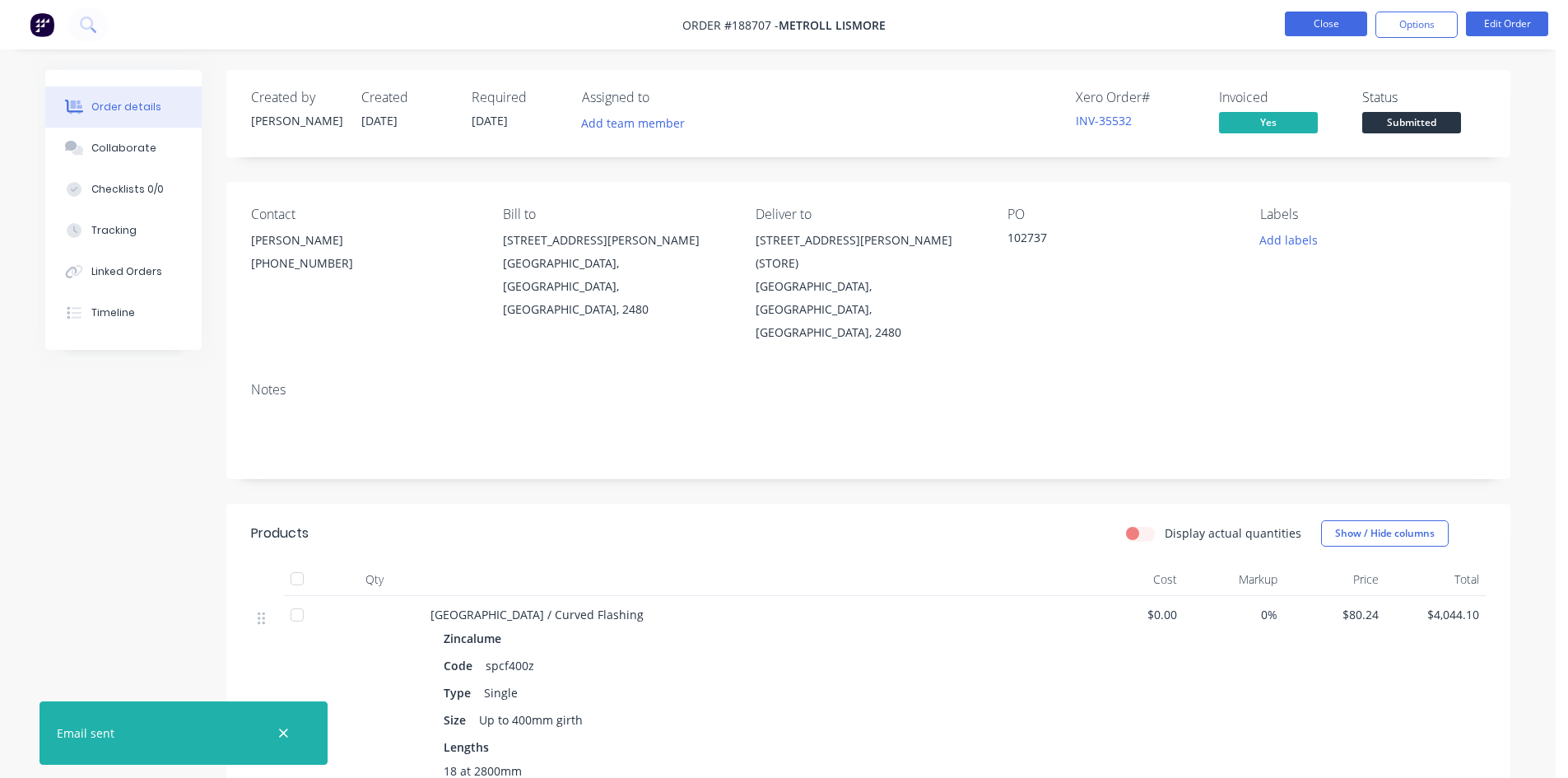
click at [1343, 25] on button "Close" at bounding box center [1326, 24] width 82 height 25
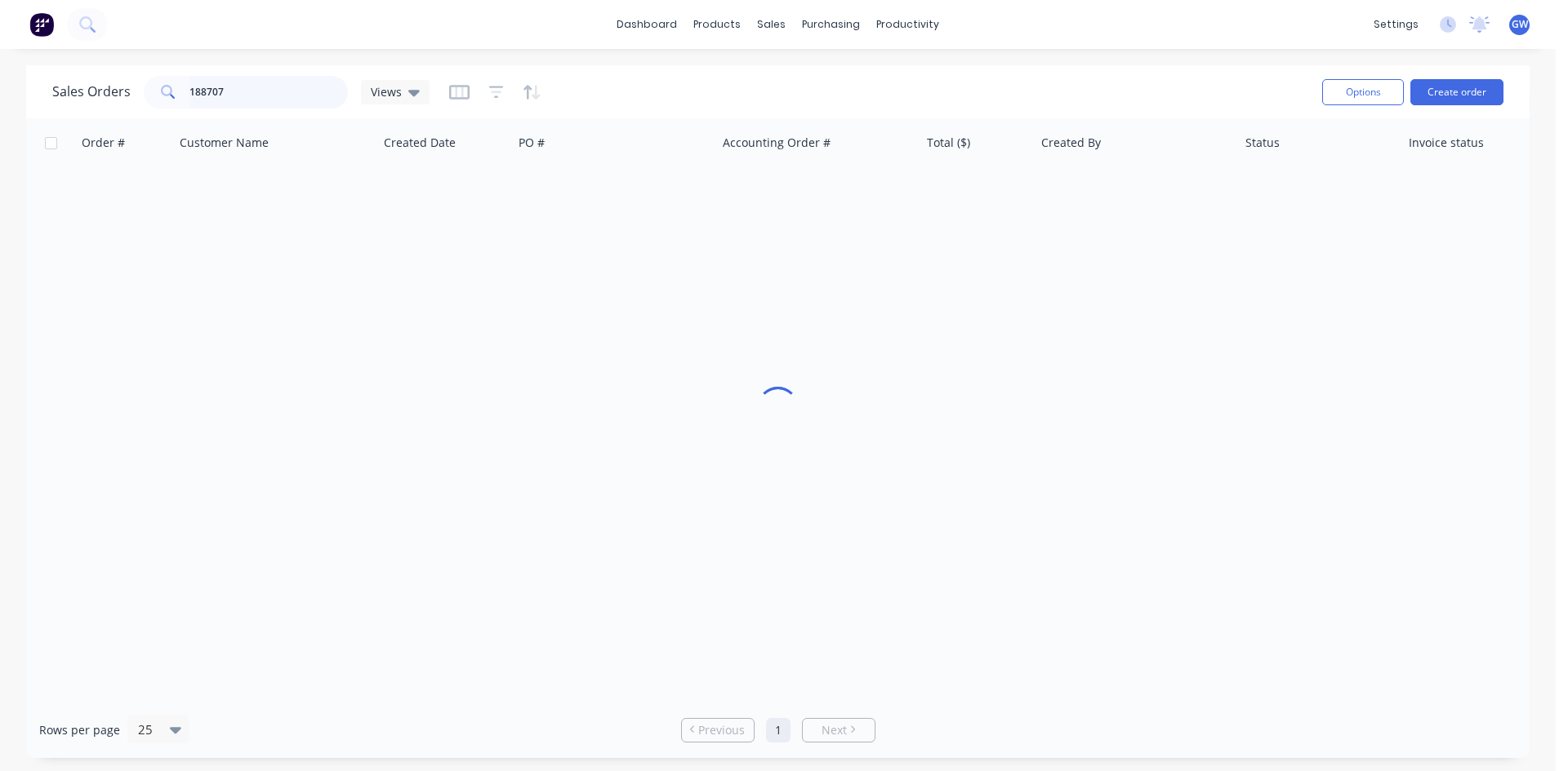
click at [275, 77] on input "188707" at bounding box center [269, 92] width 160 height 32
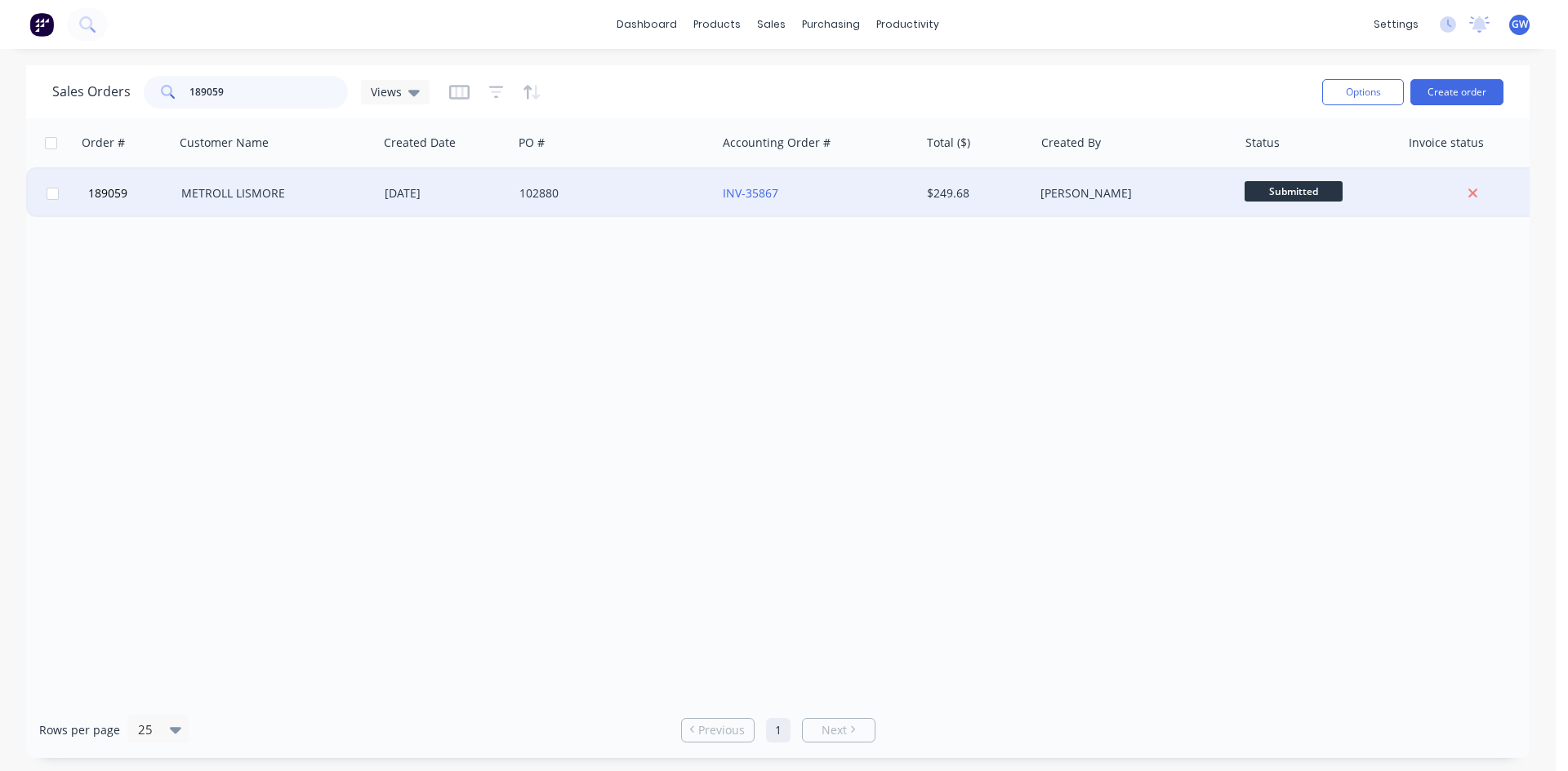
type input "189059"
click at [848, 204] on div "INV-35867" at bounding box center [817, 194] width 203 height 49
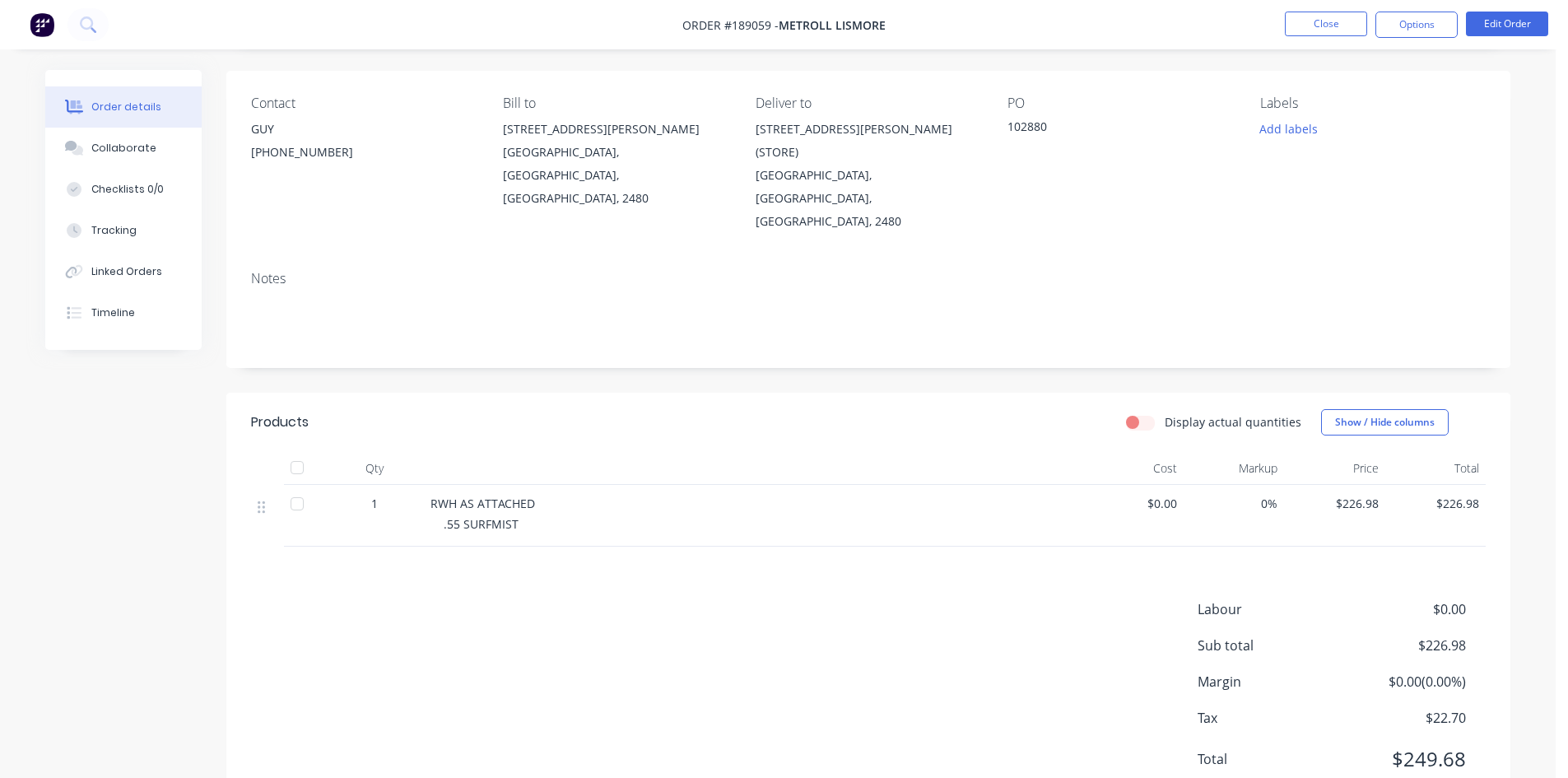
scroll to position [127, 0]
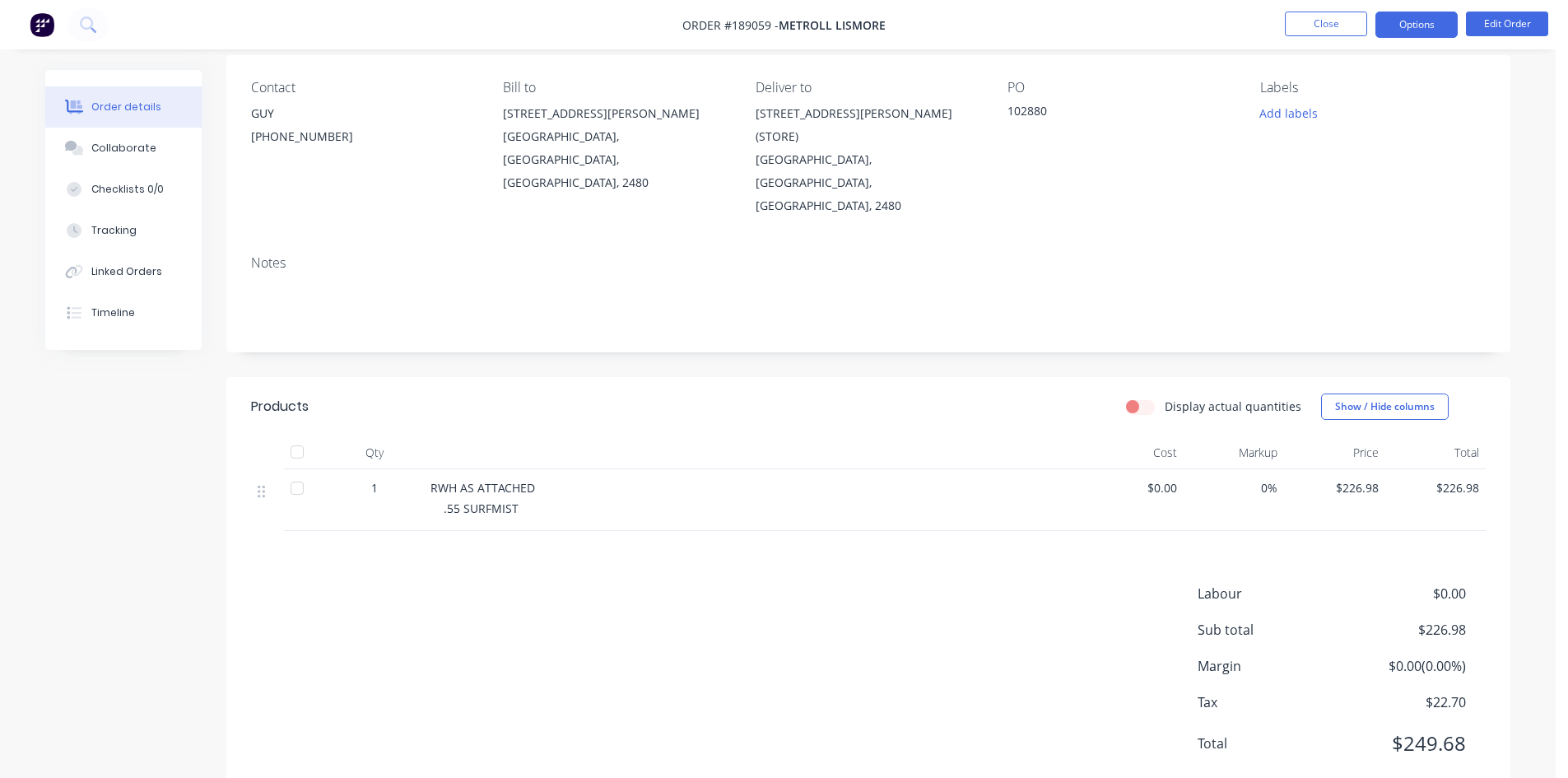
click at [1400, 27] on button "Options" at bounding box center [1416, 25] width 82 height 27
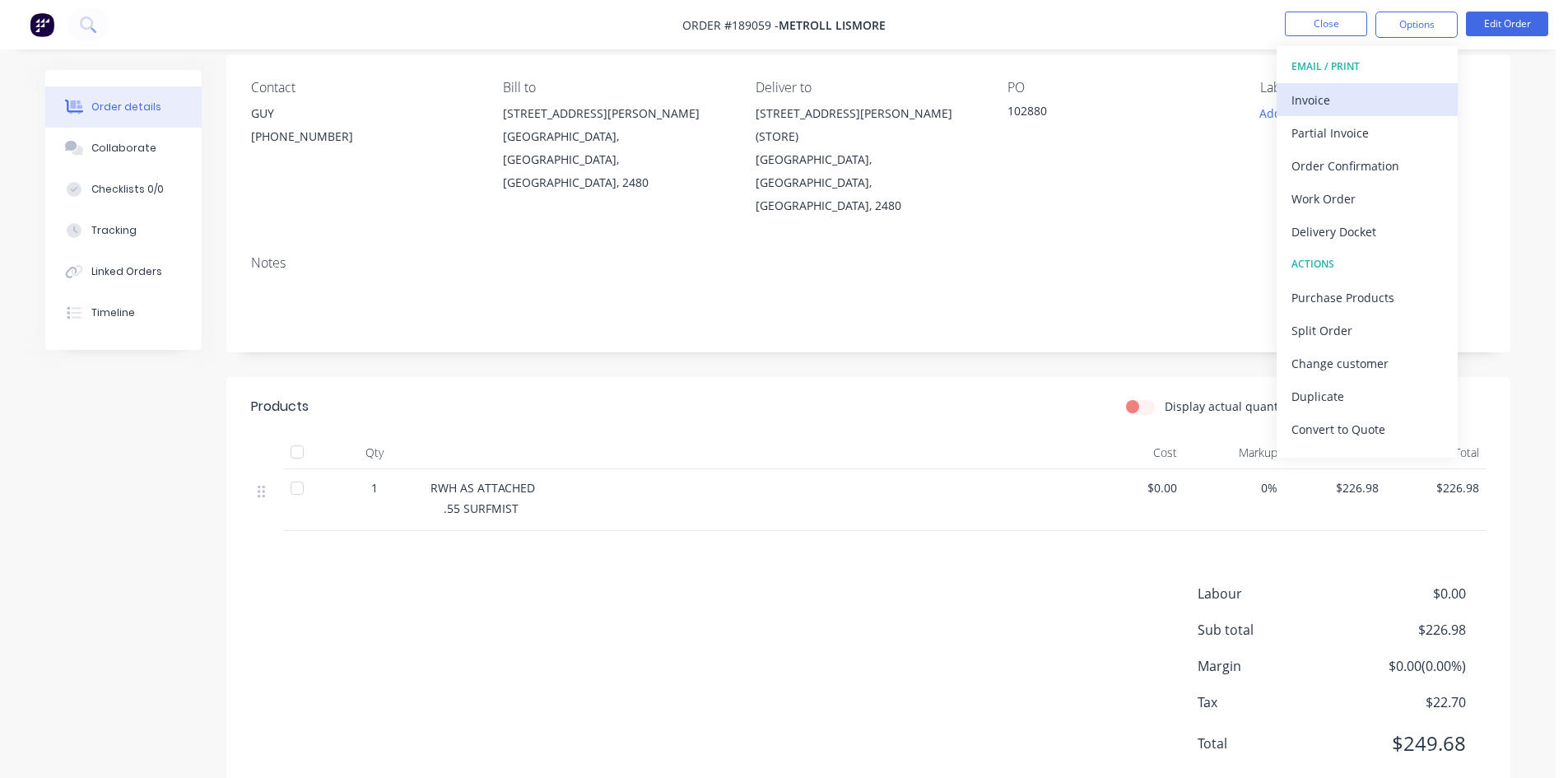
click at [1371, 98] on div "Invoice" at bounding box center [1367, 100] width 152 height 24
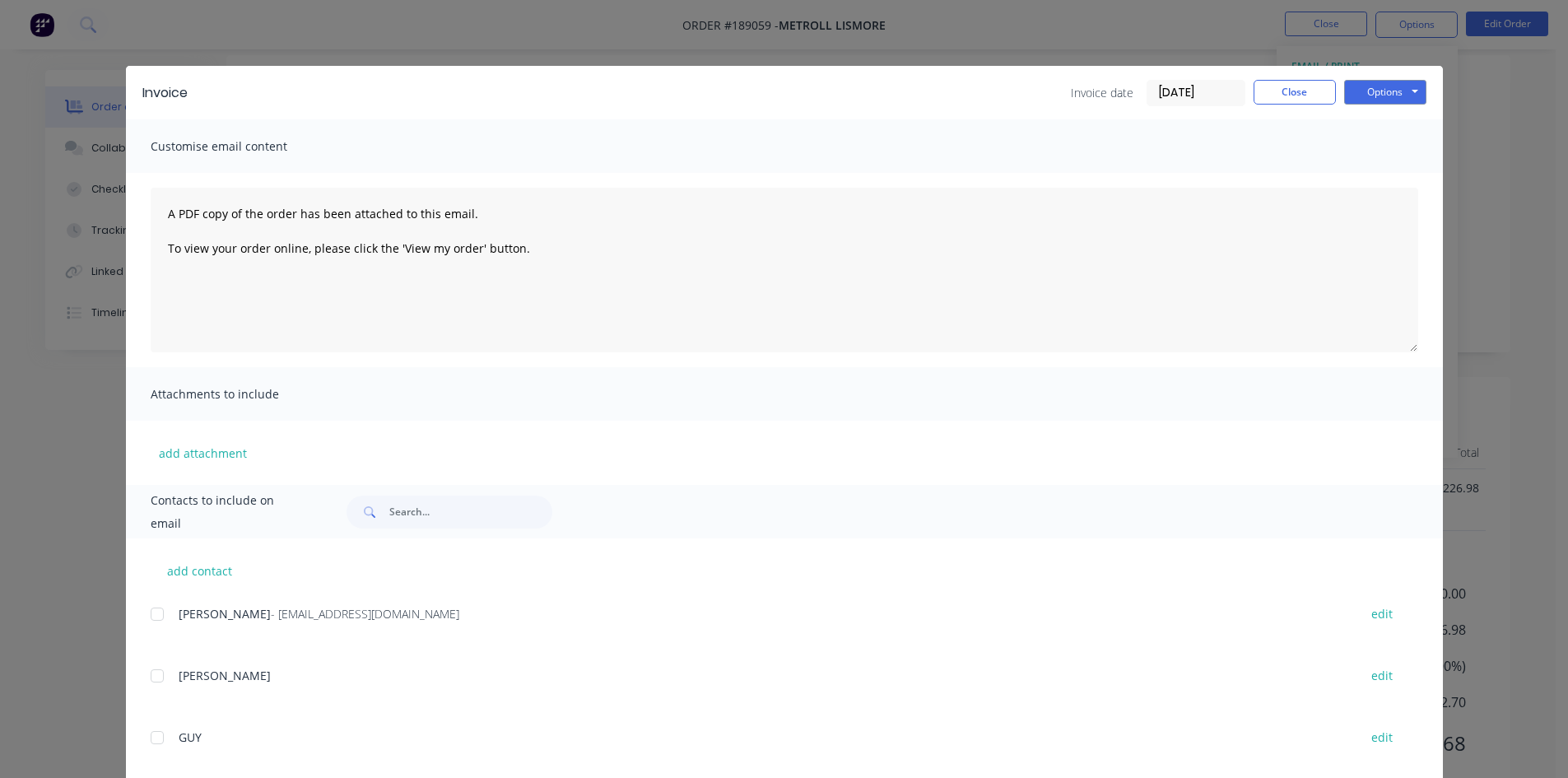
click at [162, 612] on div at bounding box center [157, 614] width 33 height 33
click at [1405, 91] on button "Options" at bounding box center [1385, 91] width 82 height 25
click at [1381, 166] on button "Email" at bounding box center [1397, 175] width 105 height 27
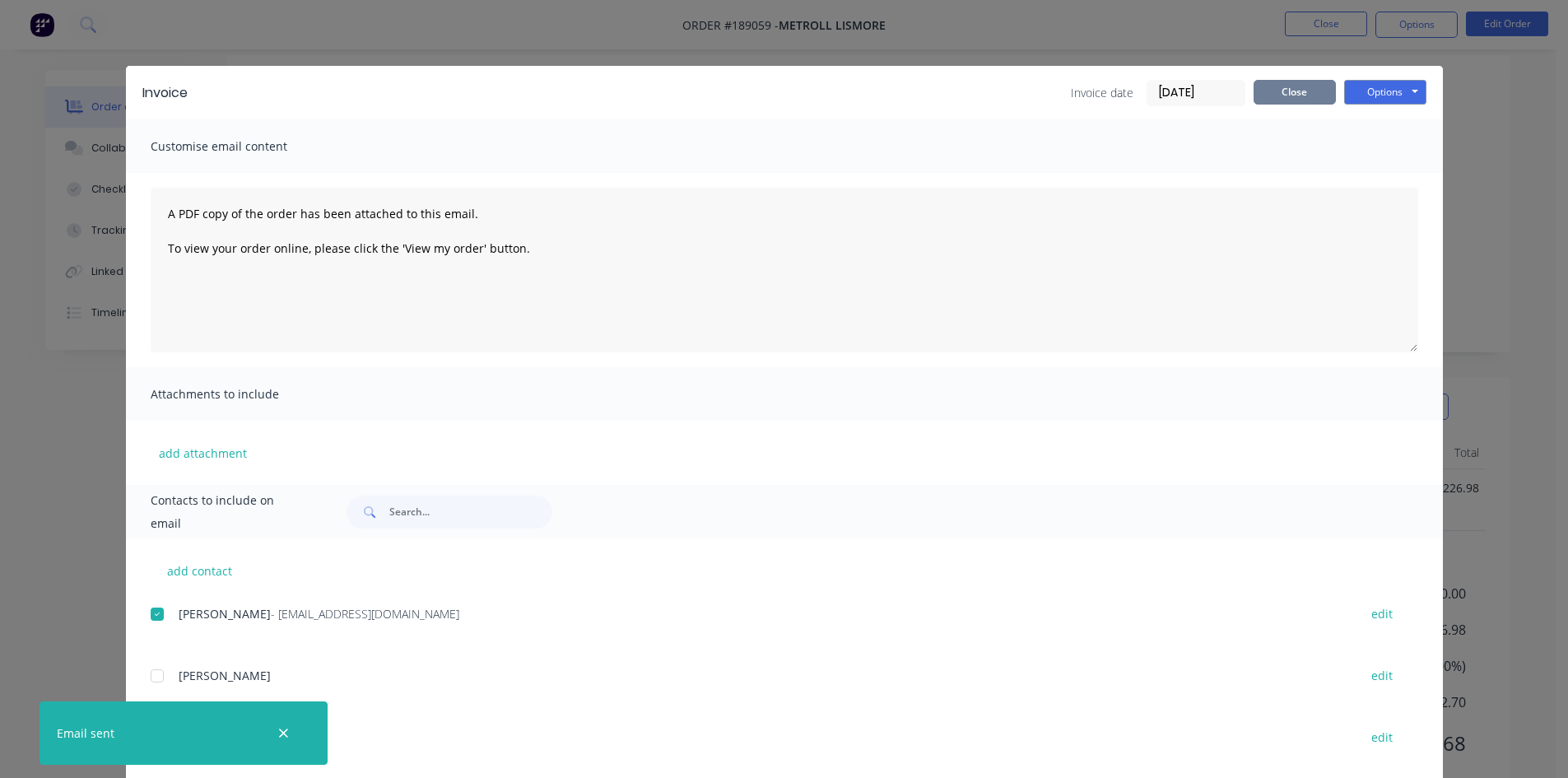
drag, startPoint x: 1280, startPoint y: 88, endPoint x: 1327, endPoint y: 52, distance: 59.2
click at [1282, 87] on button "Close" at bounding box center [1295, 91] width 82 height 25
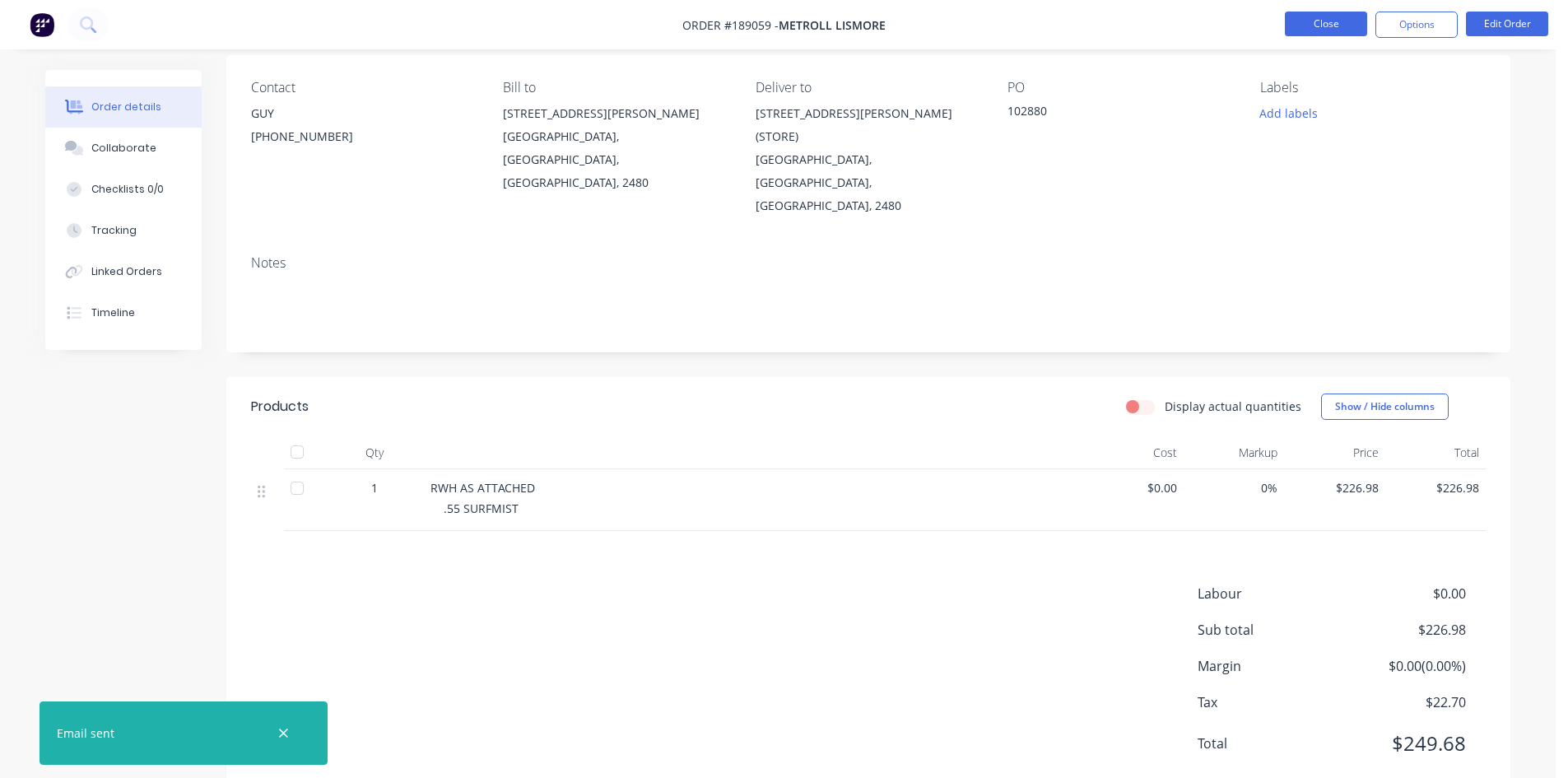
click at [1346, 32] on button "Close" at bounding box center [1326, 24] width 82 height 25
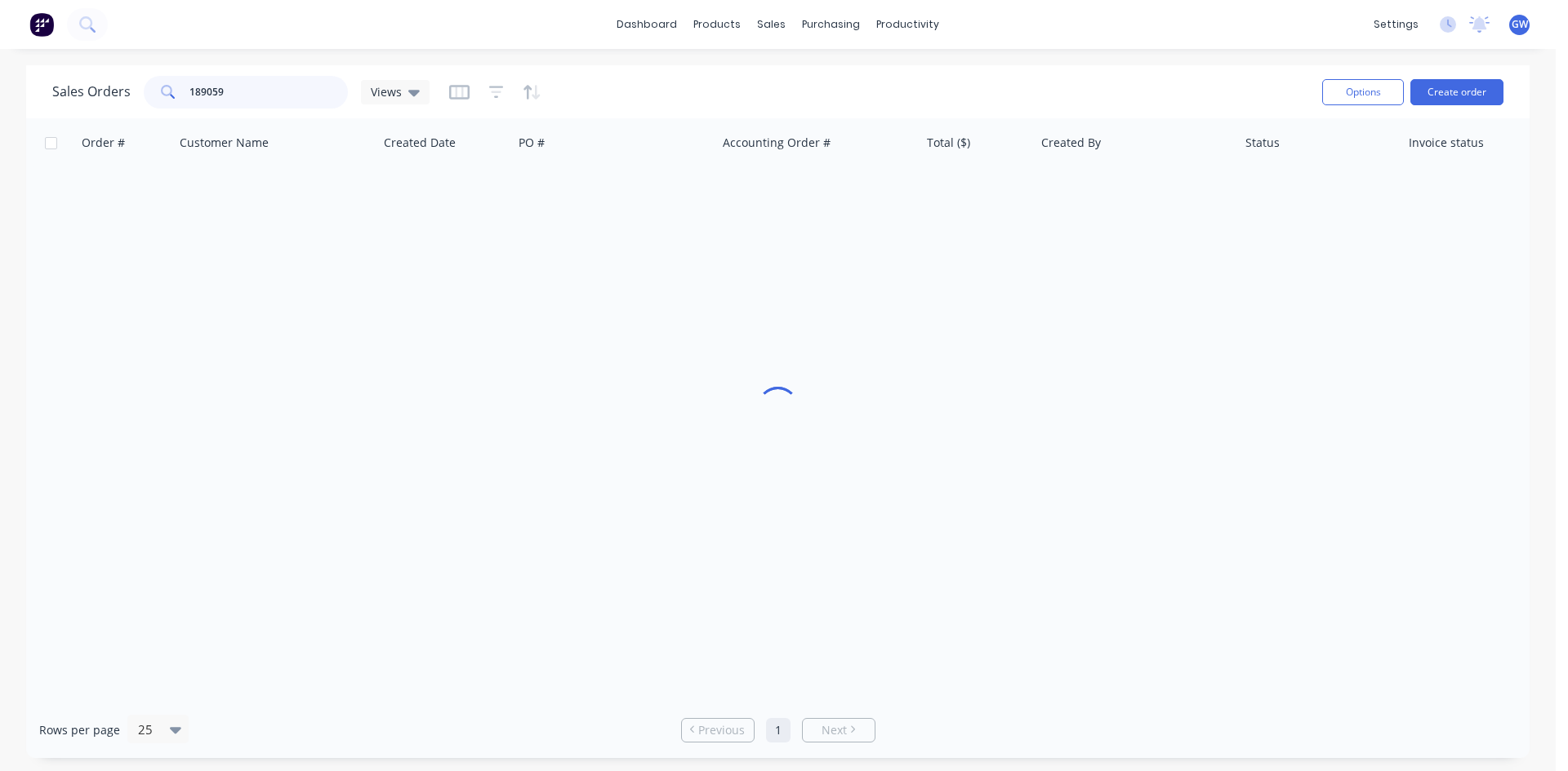
click at [217, 97] on input "189059" at bounding box center [269, 92] width 160 height 32
type input "189021"
click at [1056, 197] on div "[PERSON_NAME]" at bounding box center [1131, 193] width 181 height 17
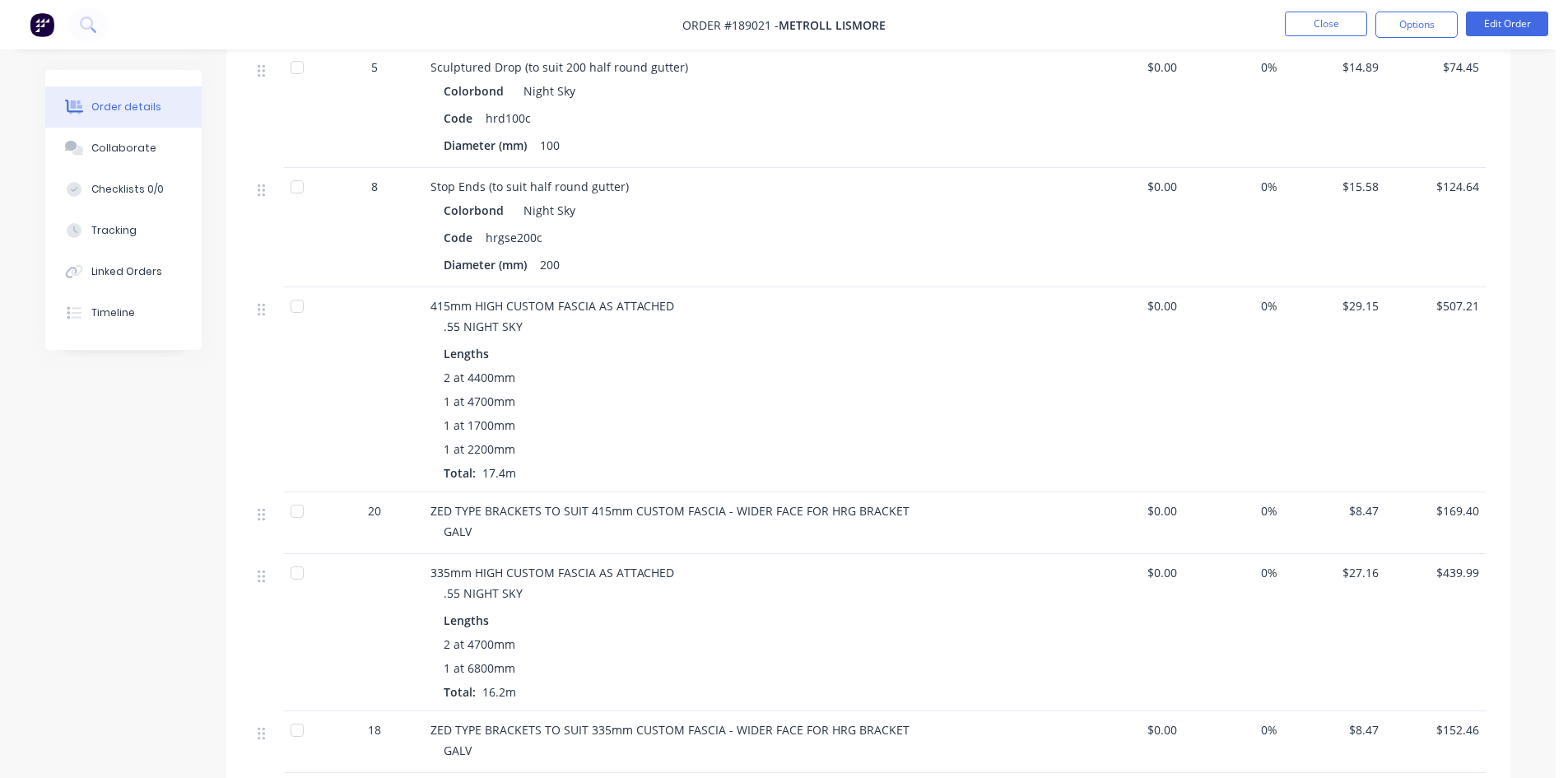
scroll to position [1172, 0]
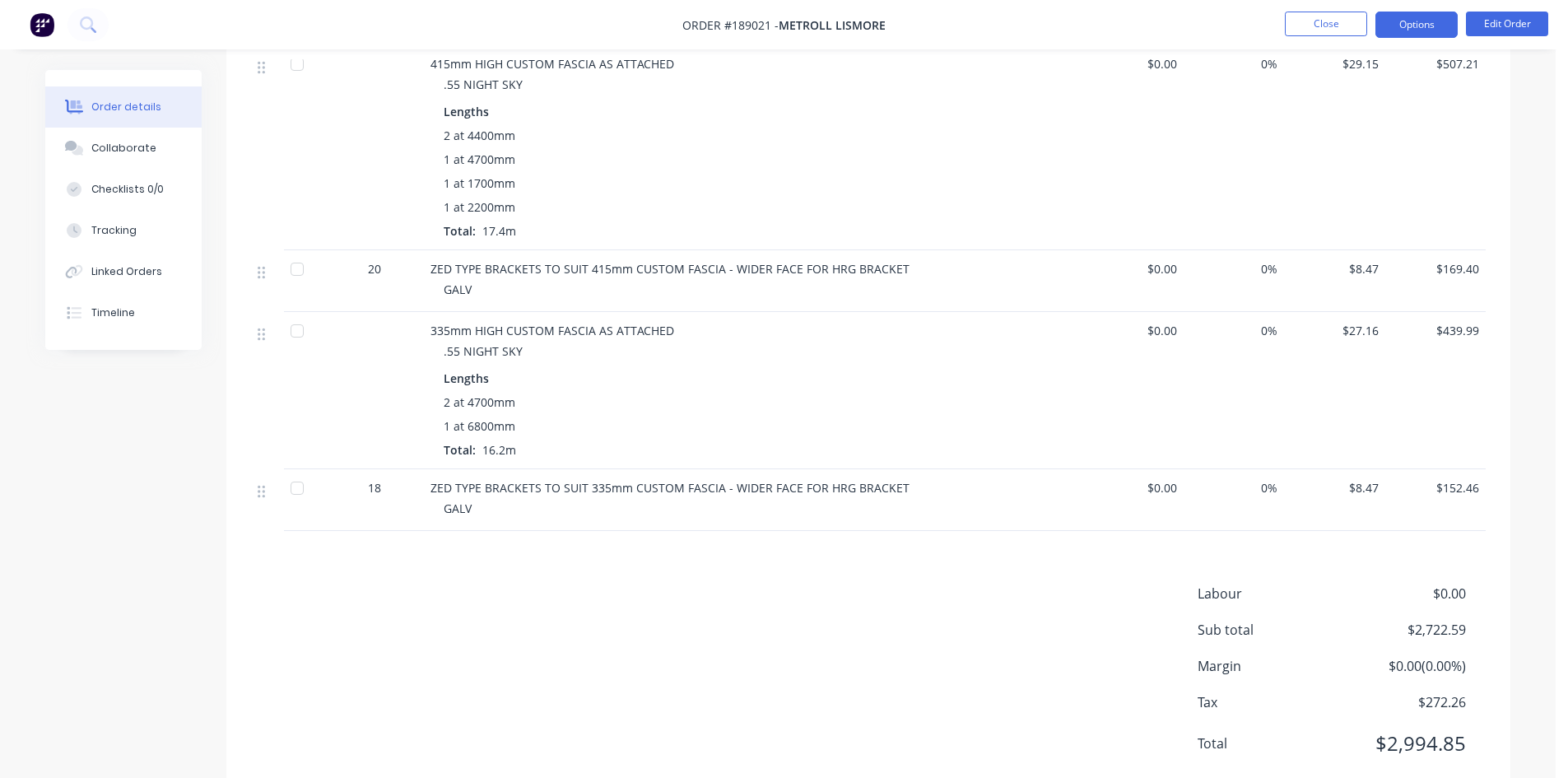
click at [1405, 33] on button "Options" at bounding box center [1416, 25] width 82 height 27
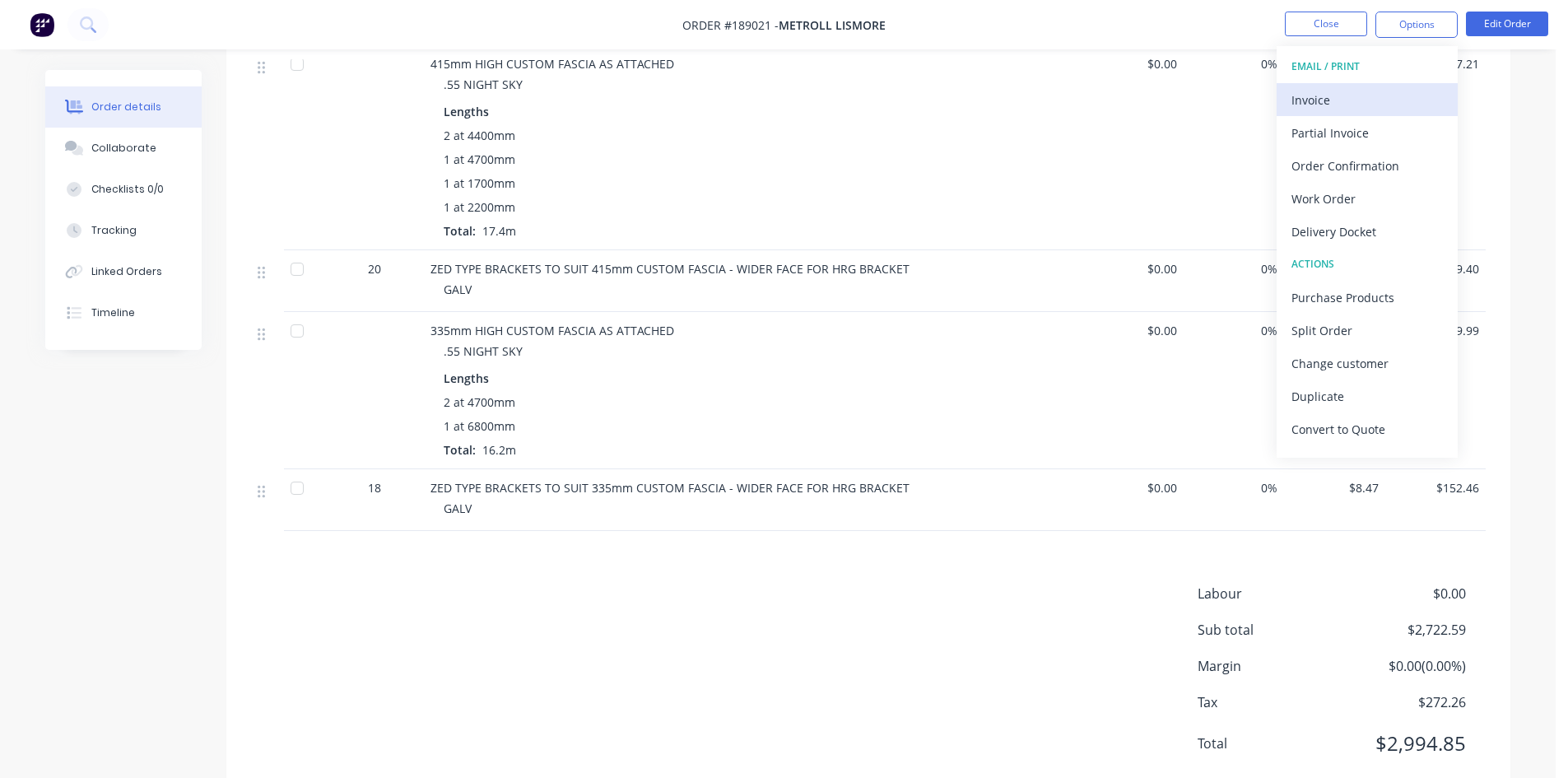
click at [1378, 95] on div "Invoice" at bounding box center [1367, 100] width 152 height 24
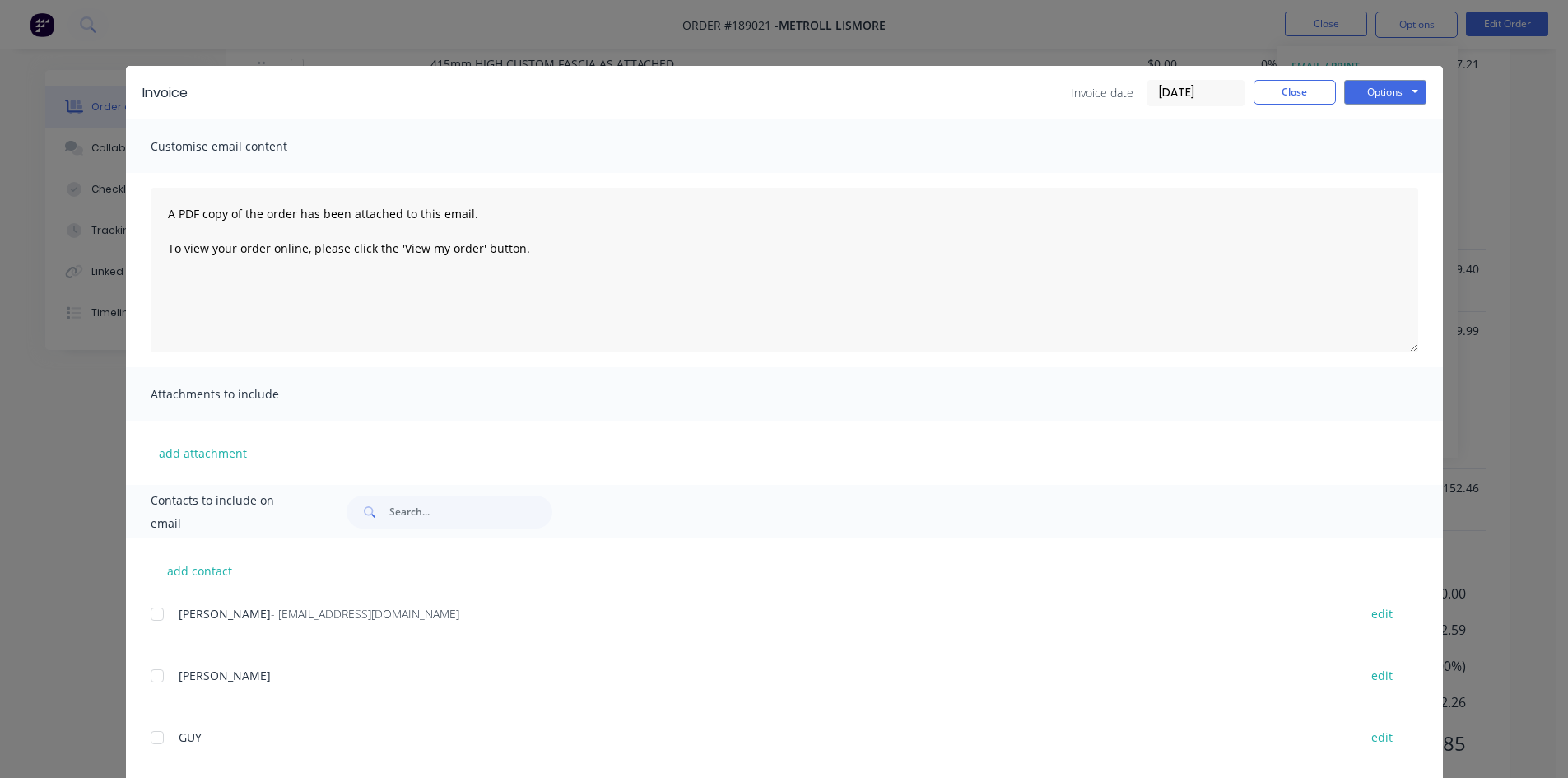
click at [145, 621] on div at bounding box center [157, 614] width 33 height 33
click at [1390, 85] on button "Options" at bounding box center [1385, 91] width 82 height 25
click at [1379, 168] on button "Email" at bounding box center [1397, 175] width 105 height 27
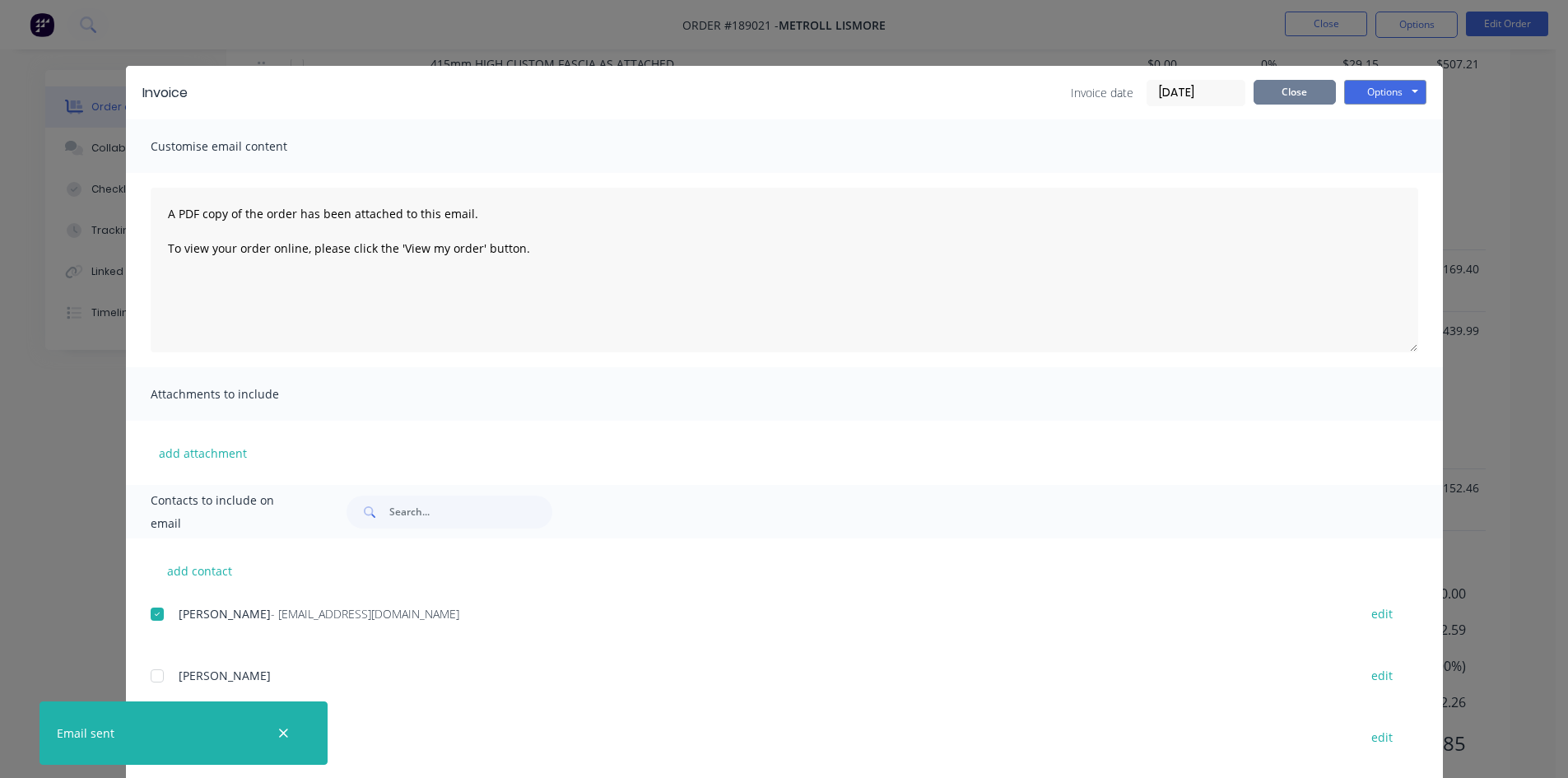
click at [1300, 83] on button "Close" at bounding box center [1295, 91] width 82 height 25
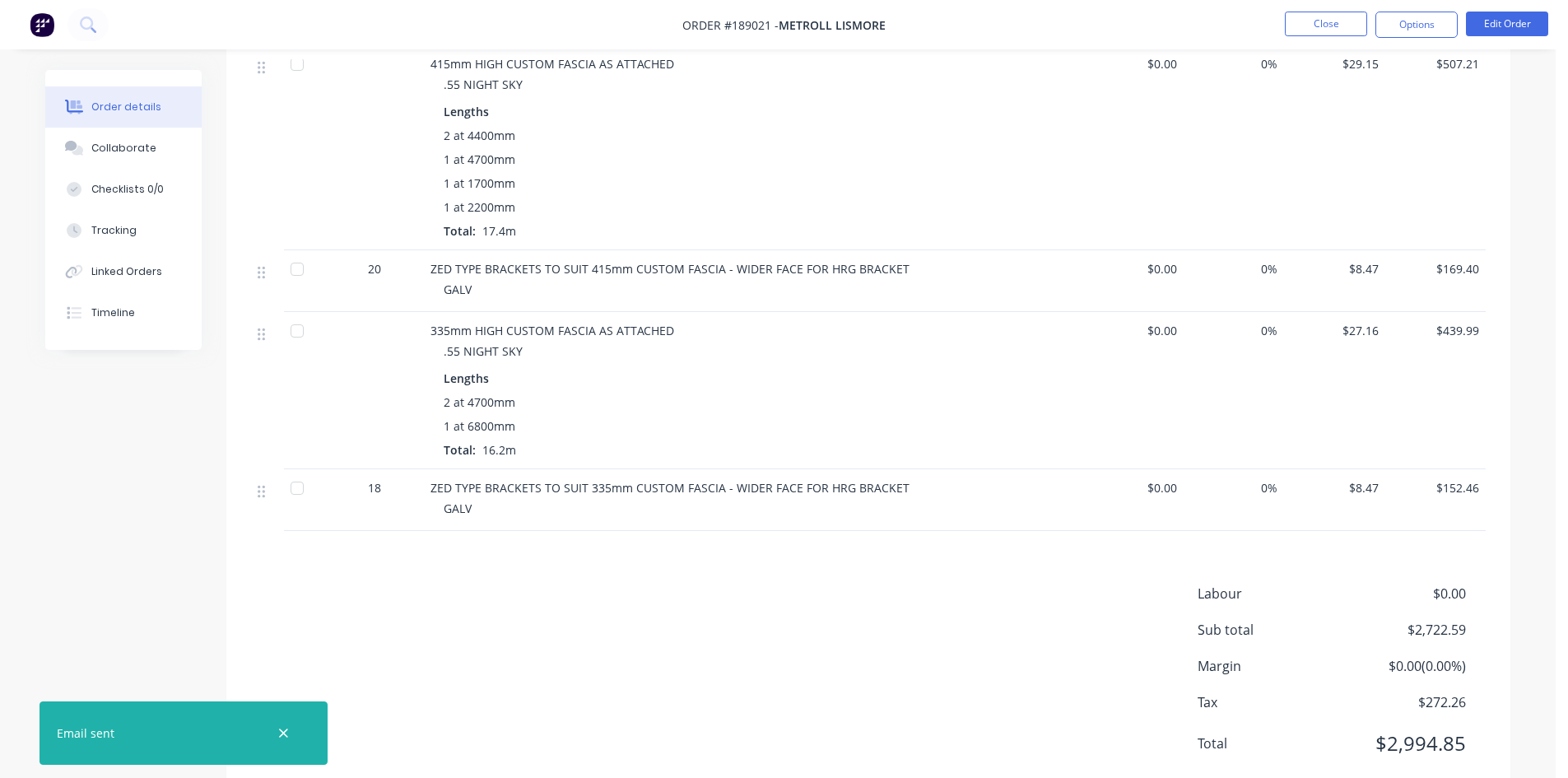
click at [1336, 5] on nav "Order #189021 - METROLL LISMORE Close Options Edit Order" at bounding box center [784, 25] width 1568 height 50
click at [1334, 22] on button "Close" at bounding box center [1326, 24] width 82 height 25
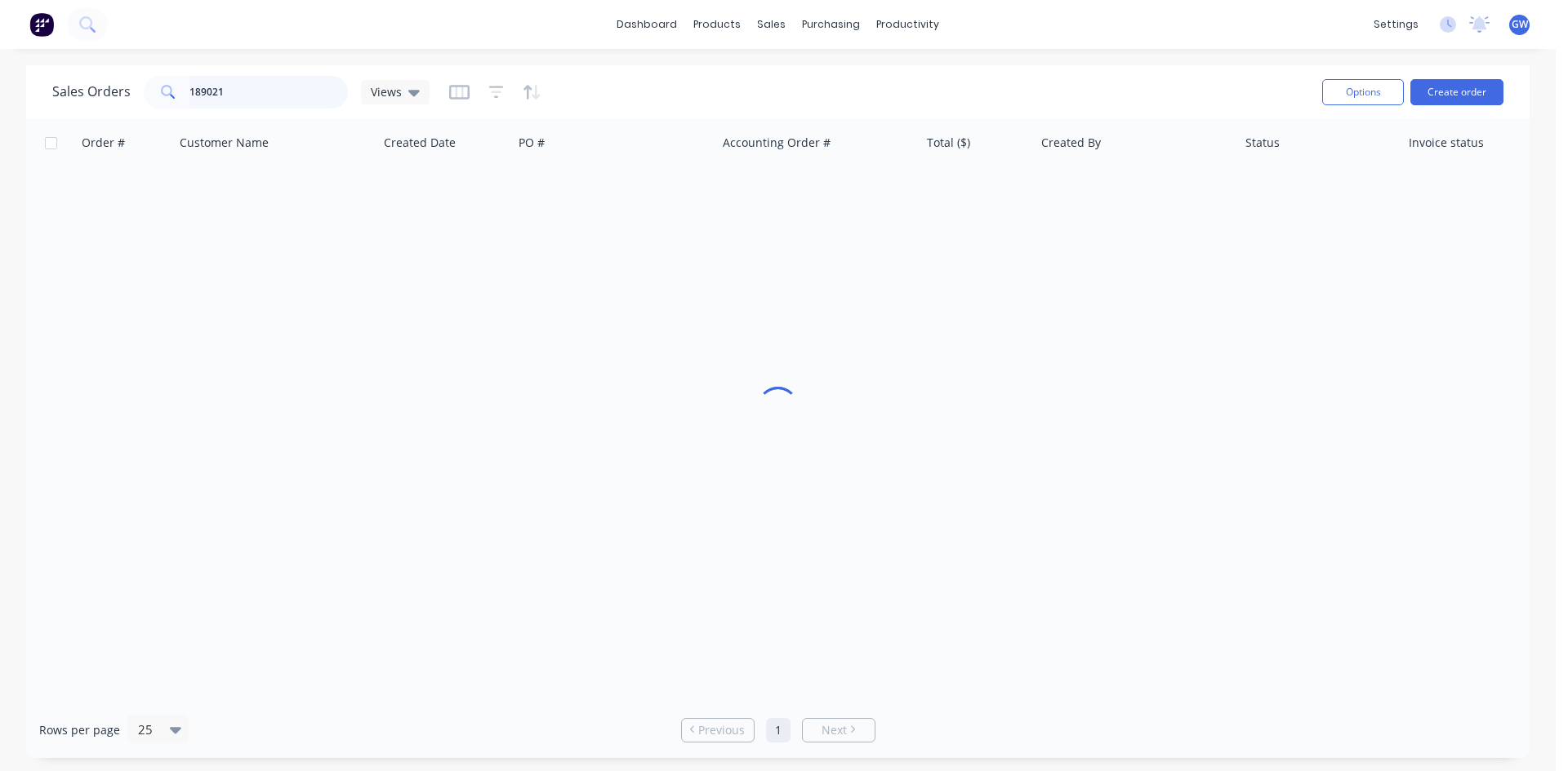
click at [275, 96] on input "189021" at bounding box center [269, 92] width 160 height 32
type input "189231"
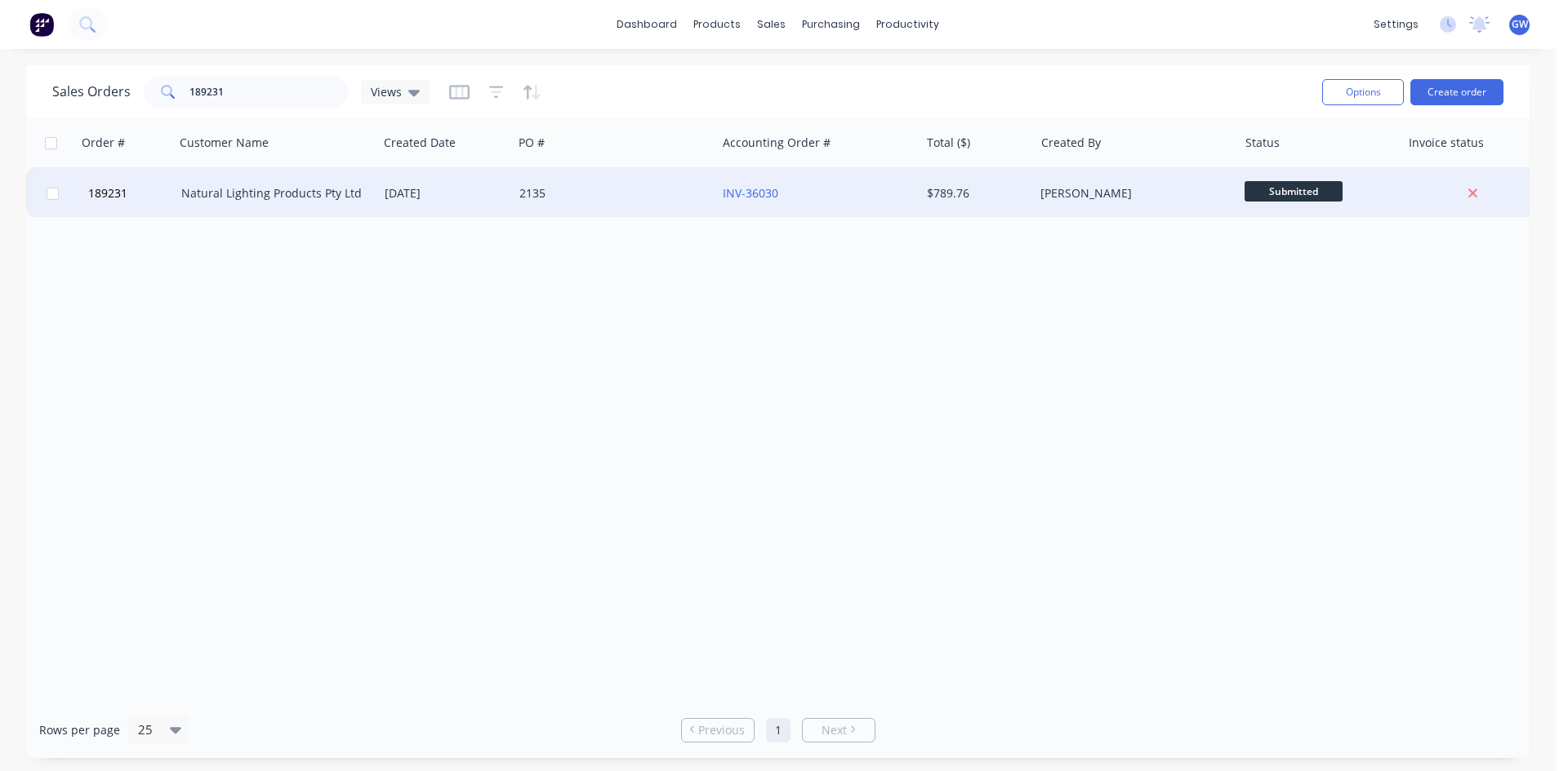
click at [1150, 198] on div "[PERSON_NAME]" at bounding box center [1131, 193] width 181 height 17
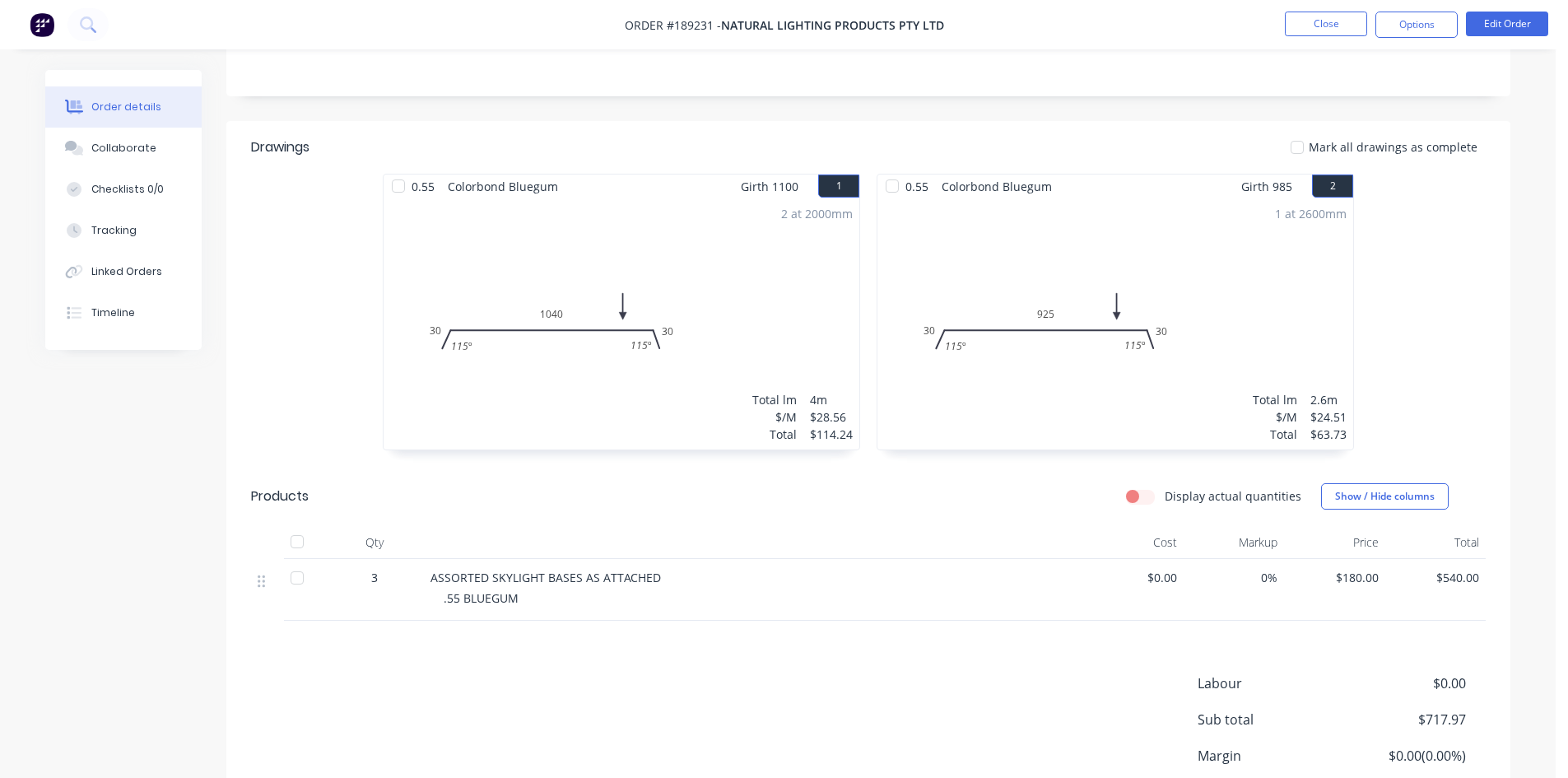
scroll to position [412, 0]
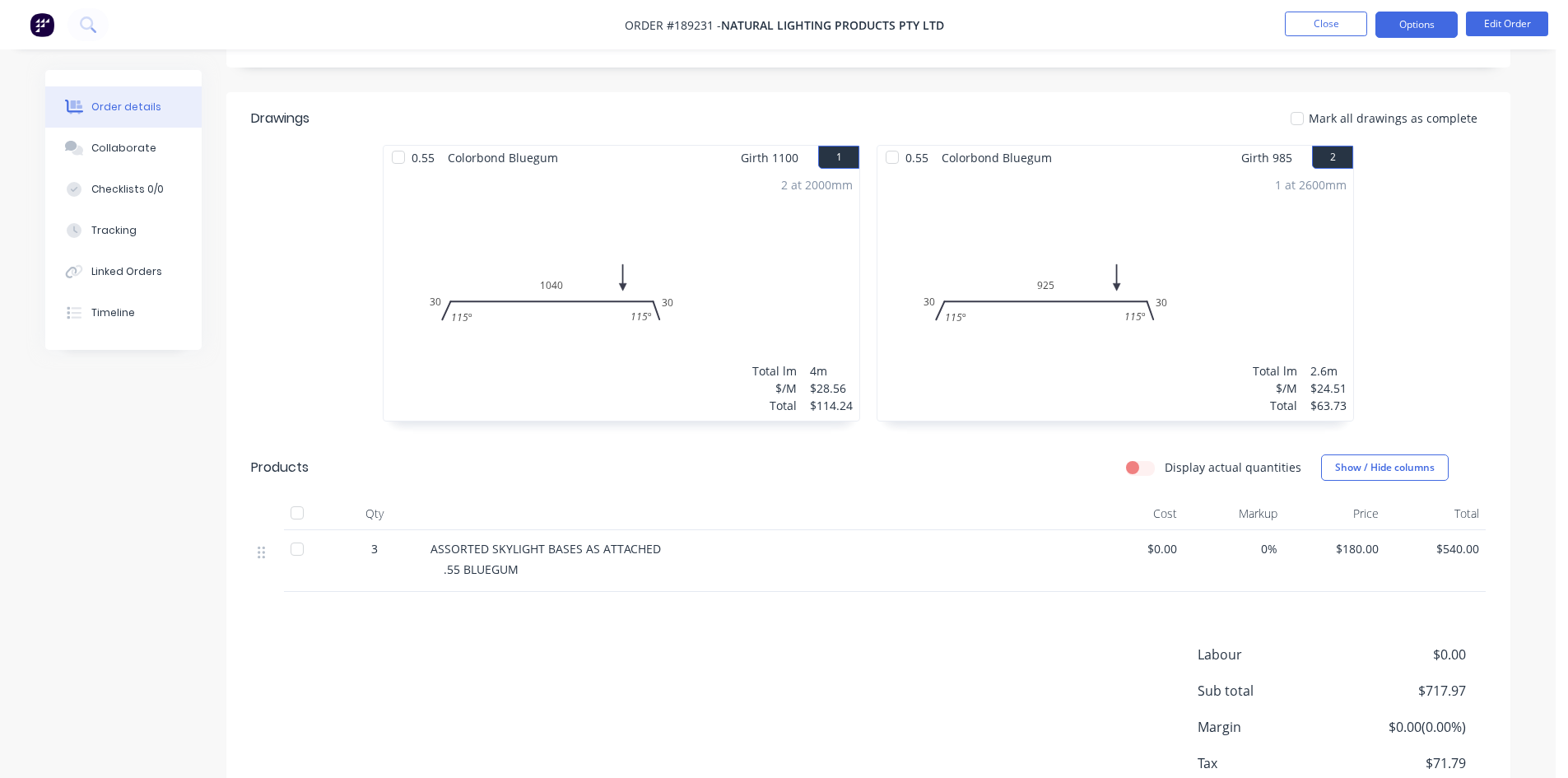
click at [1408, 27] on button "Options" at bounding box center [1416, 25] width 82 height 27
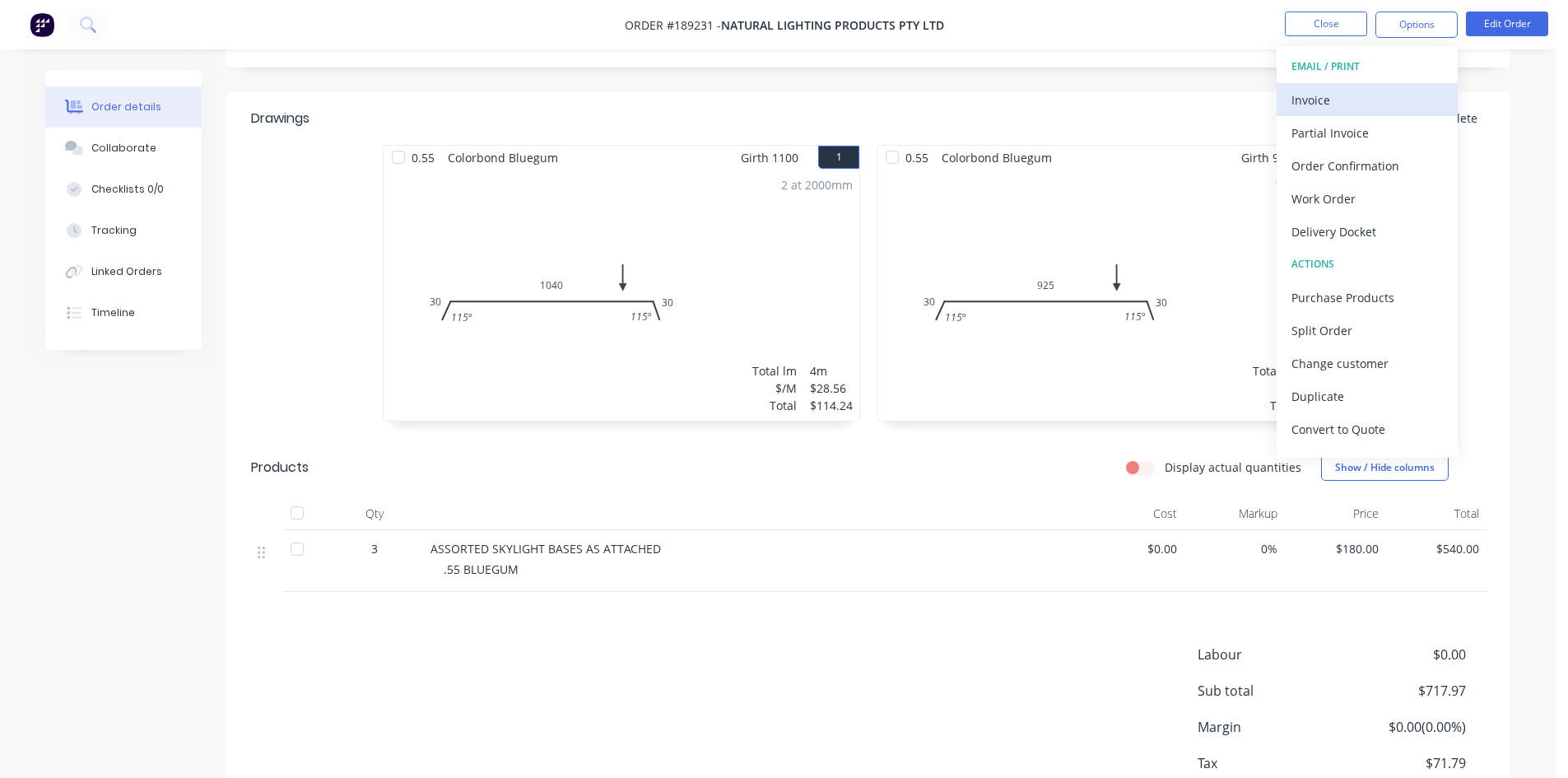
click at [1366, 88] on div "Invoice" at bounding box center [1367, 100] width 152 height 24
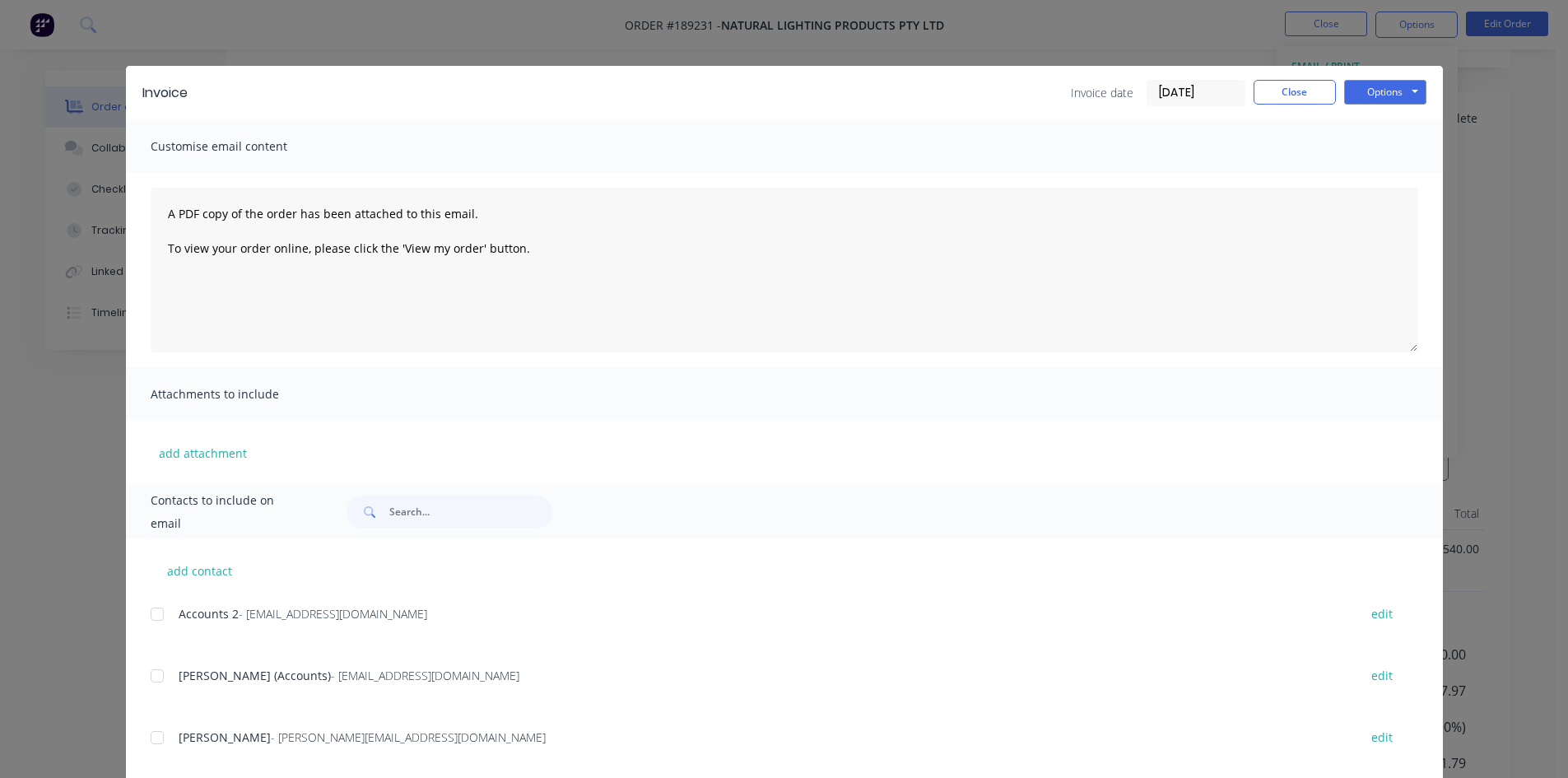
click at [159, 616] on div at bounding box center [157, 614] width 33 height 33
click at [155, 684] on div at bounding box center [157, 676] width 33 height 33
click at [1402, 97] on button "Options" at bounding box center [1385, 91] width 82 height 25
click at [1412, 172] on button "Email" at bounding box center [1397, 175] width 105 height 27
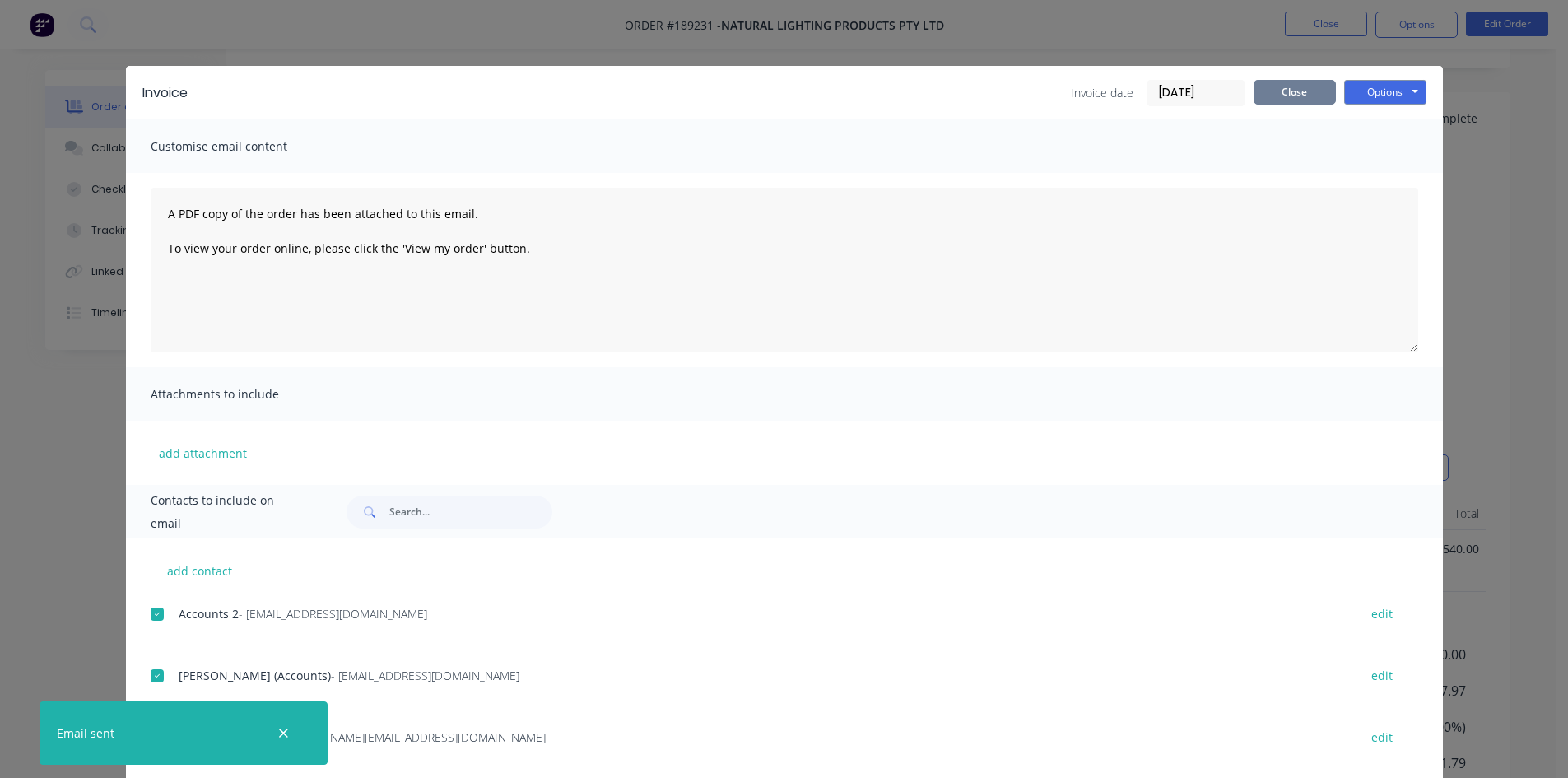
click at [1284, 90] on button "Close" at bounding box center [1295, 91] width 82 height 25
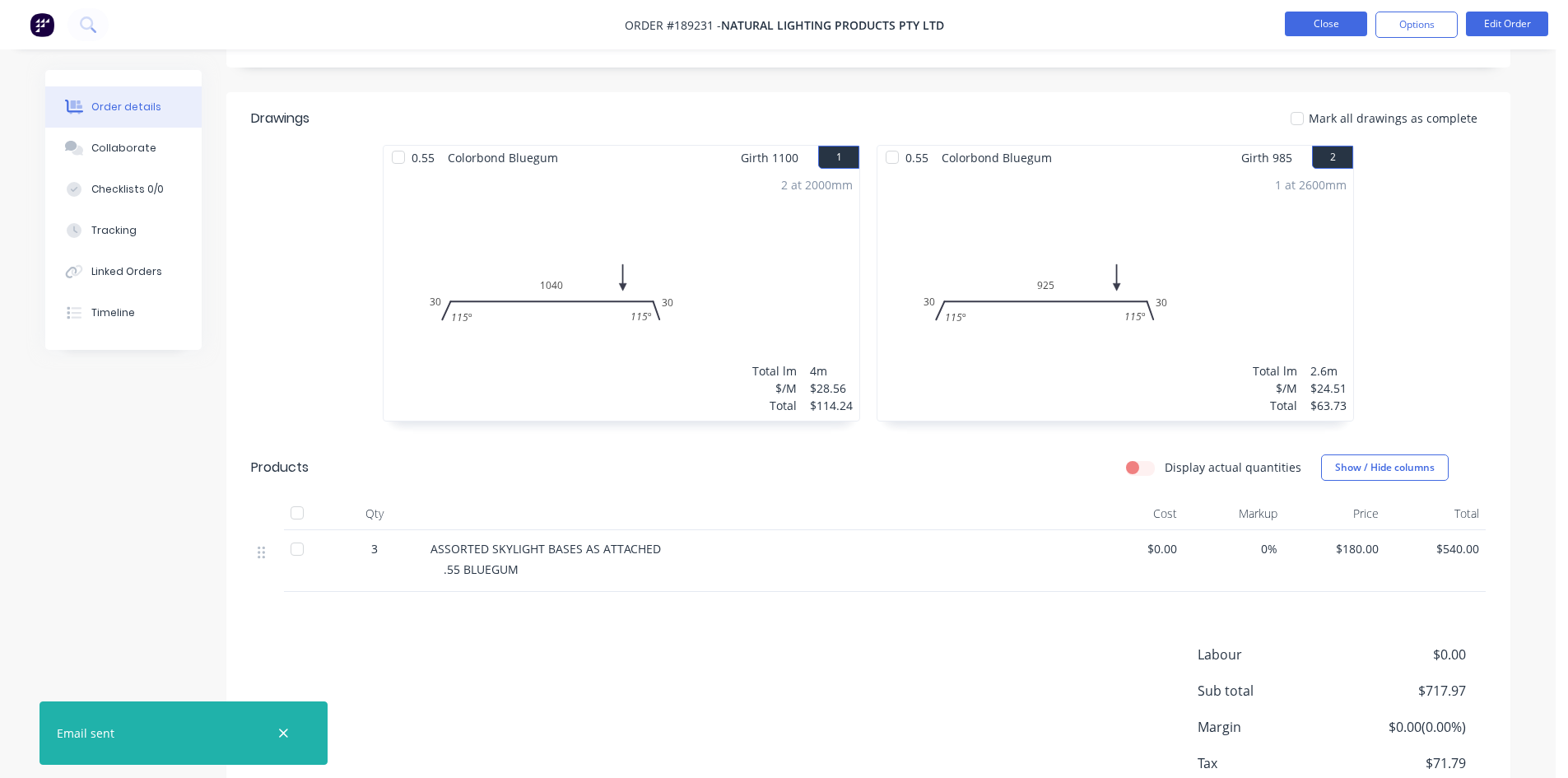
click at [1317, 24] on button "Close" at bounding box center [1326, 24] width 82 height 25
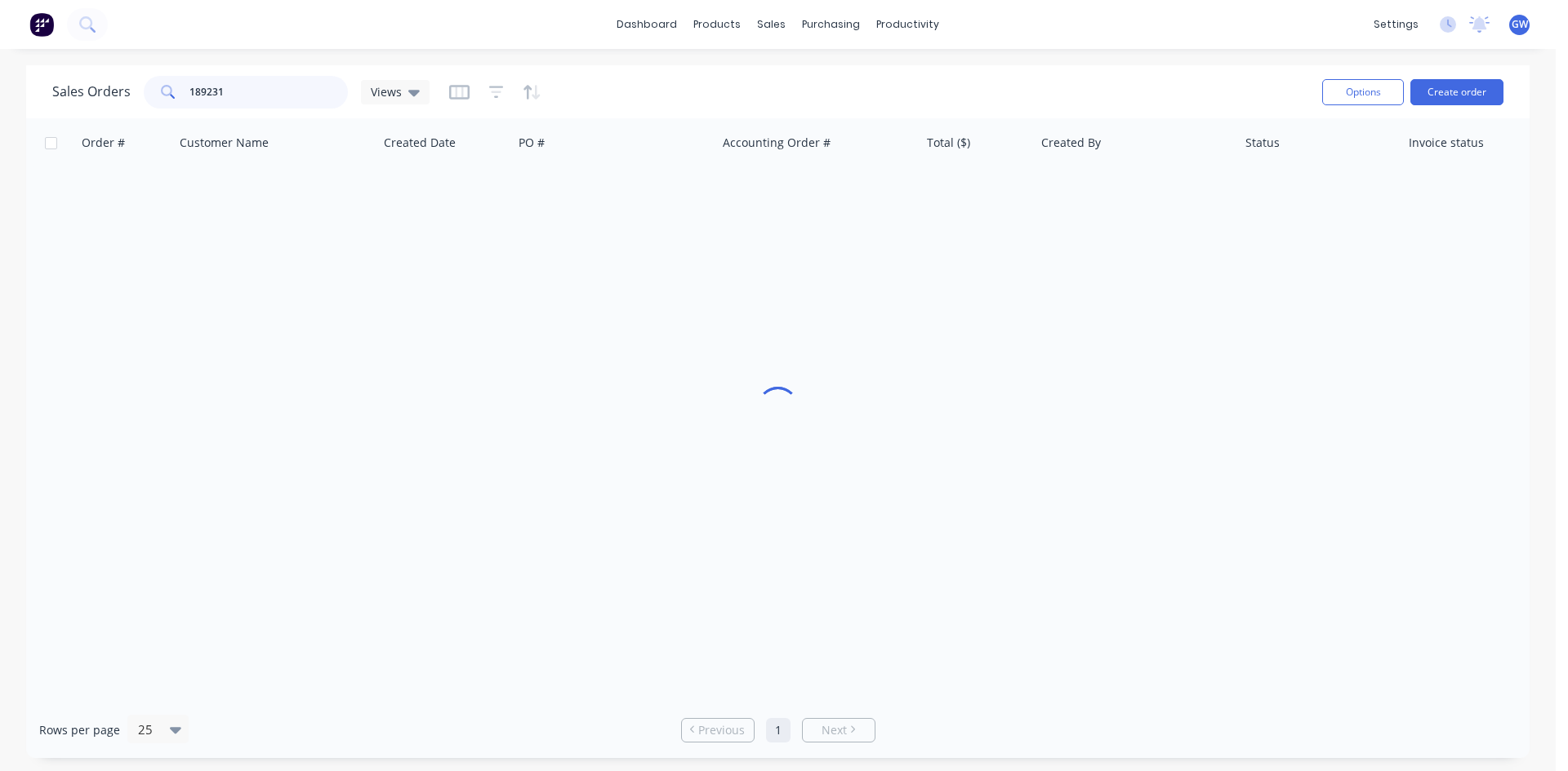
click at [249, 88] on input "189231" at bounding box center [269, 92] width 160 height 32
click at [249, 87] on input "189231" at bounding box center [269, 92] width 160 height 32
type input "189420"
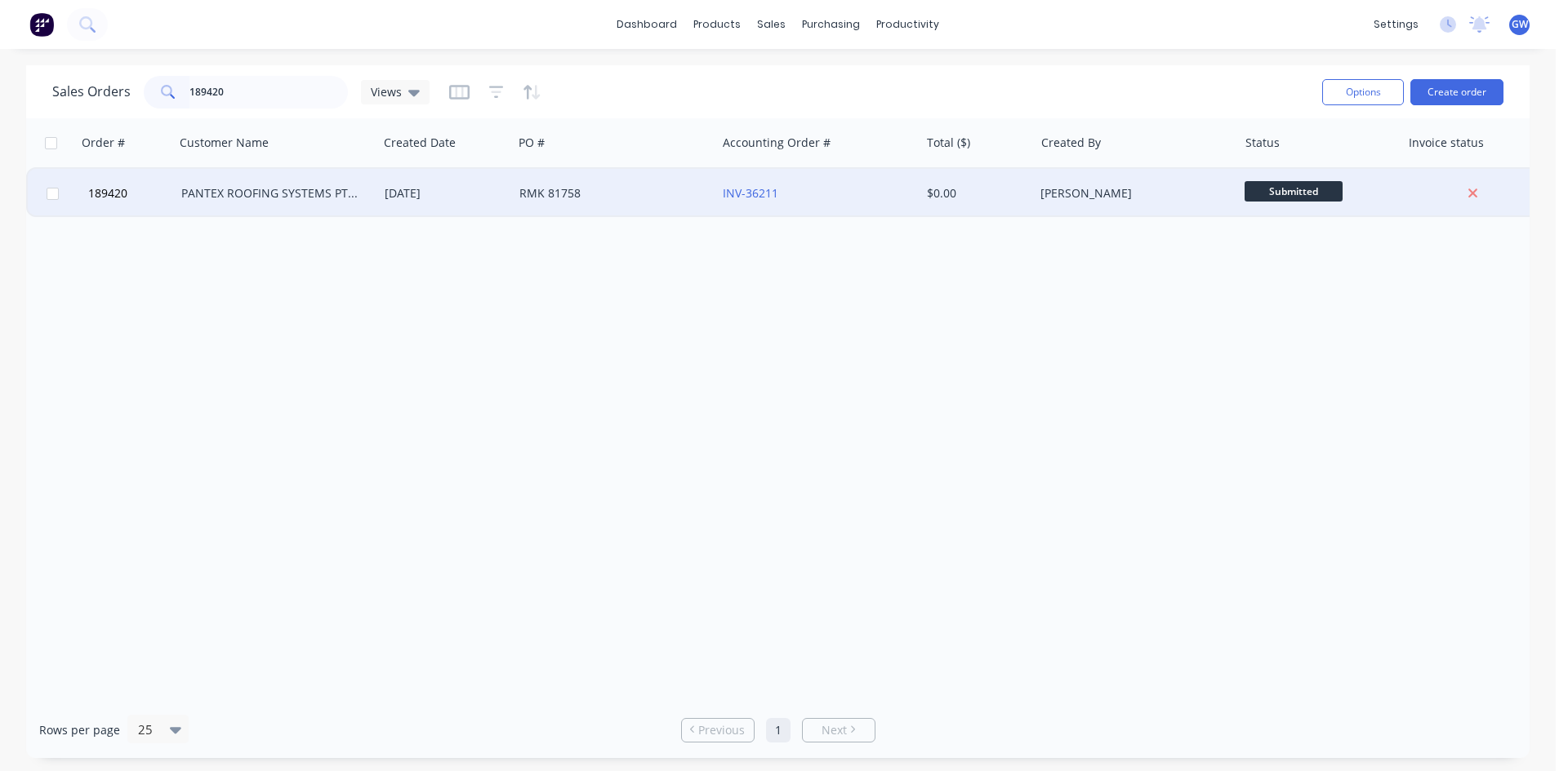
click at [850, 201] on div "INV-36211" at bounding box center [814, 193] width 181 height 17
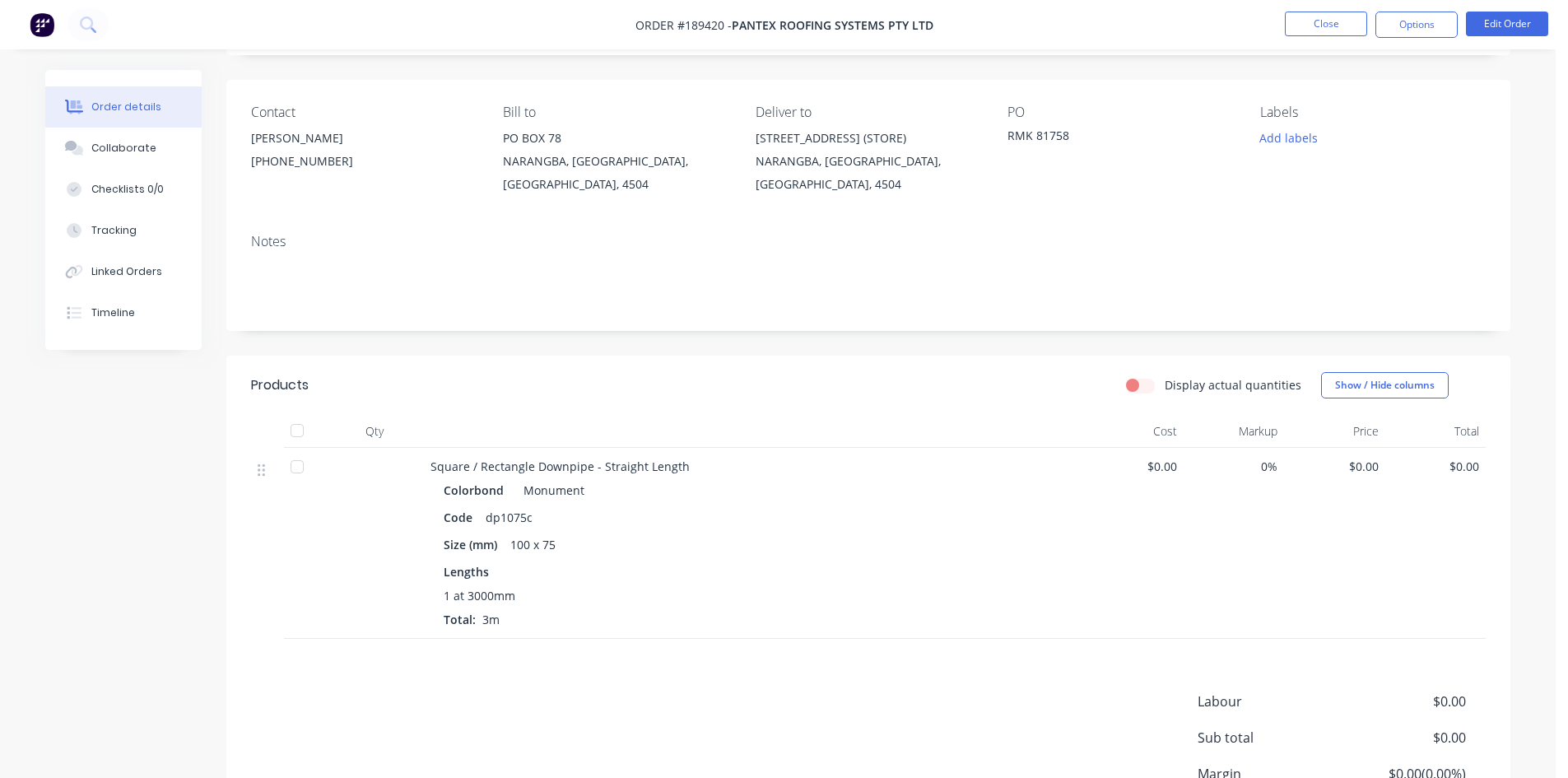
scroll to position [239, 0]
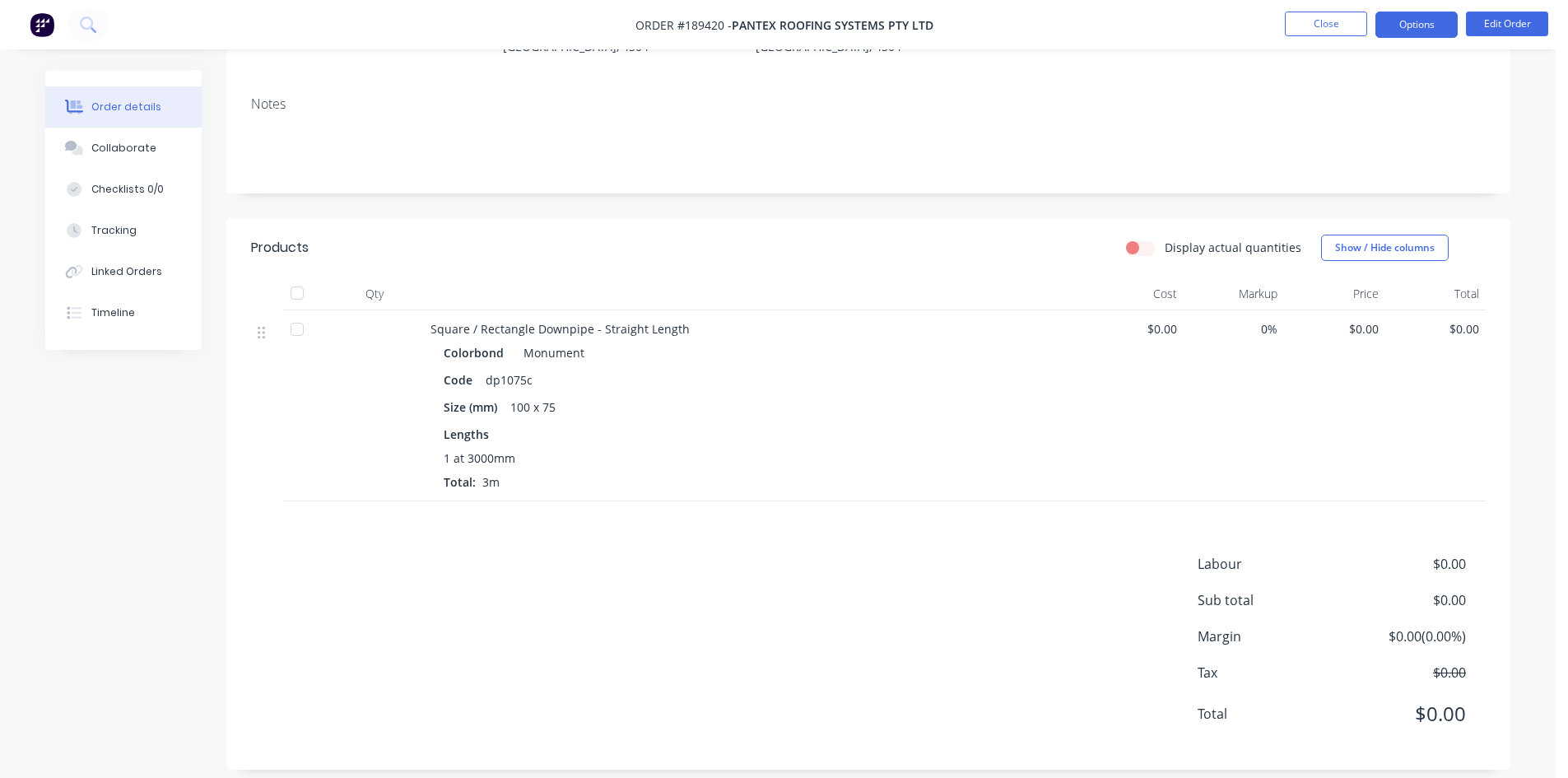
click at [1404, 28] on button "Options" at bounding box center [1416, 25] width 82 height 27
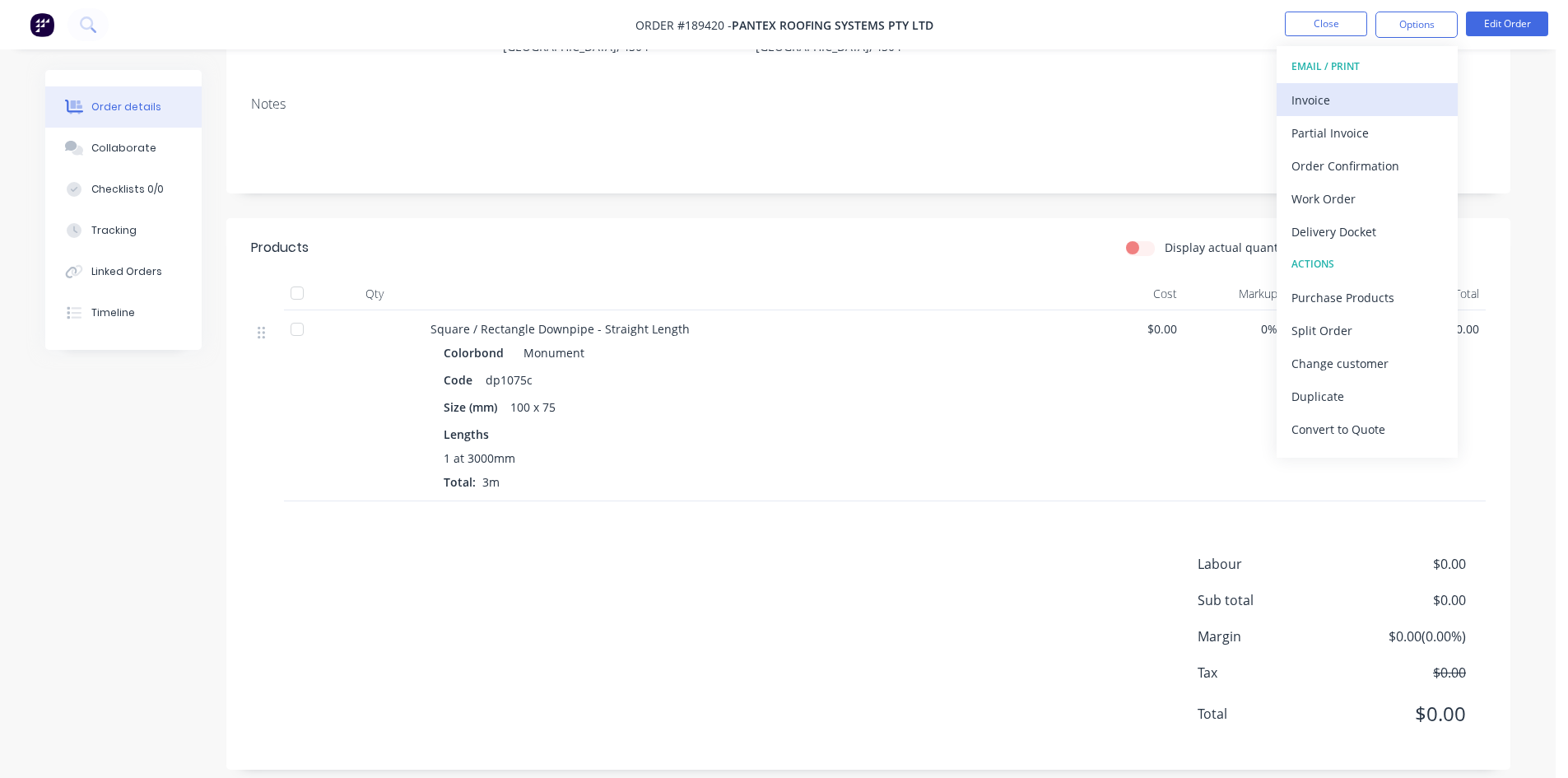
click at [1353, 101] on div "Invoice" at bounding box center [1367, 100] width 152 height 24
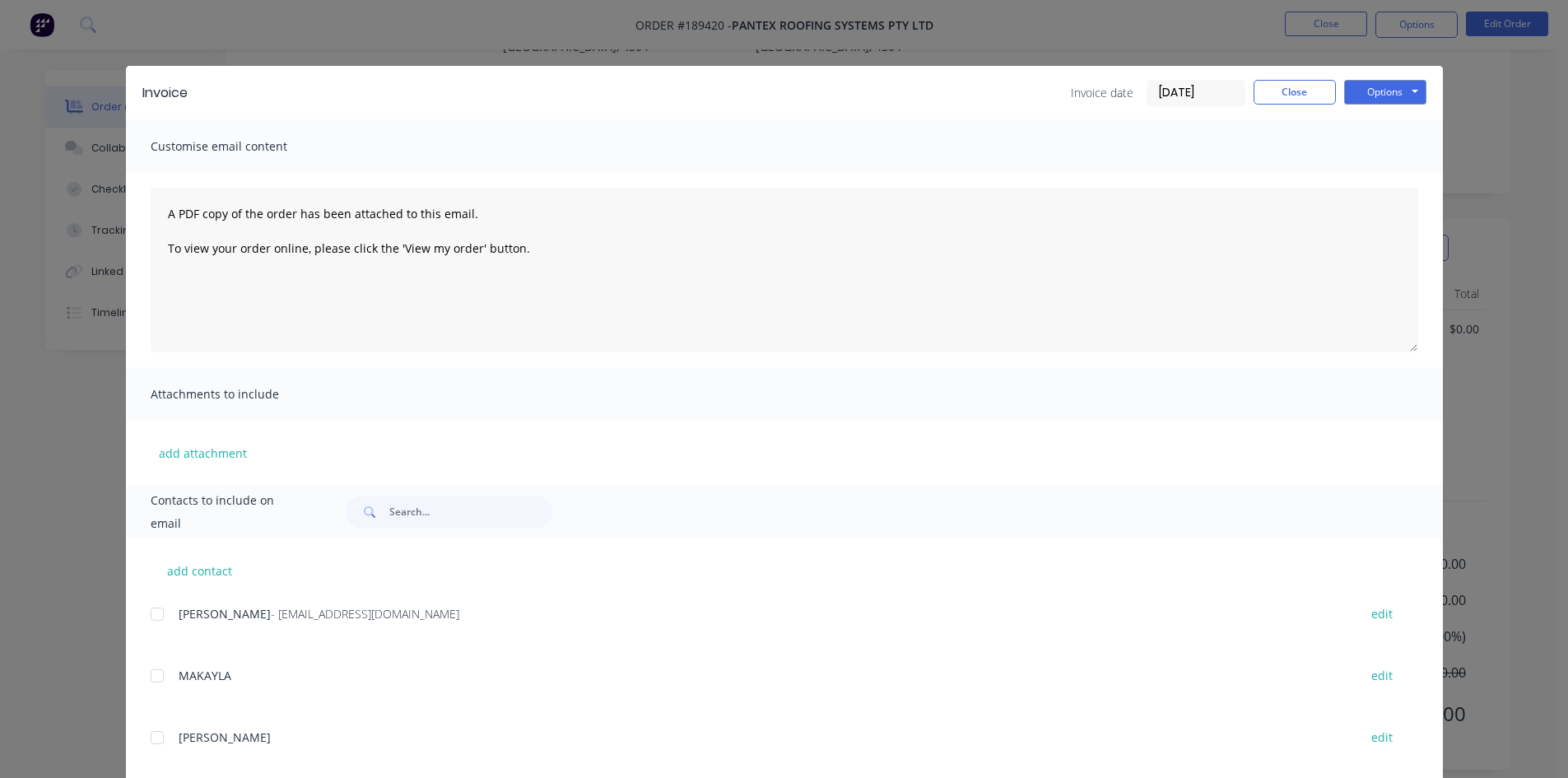
click at [1391, 84] on button "Options" at bounding box center [1385, 91] width 82 height 25
click at [1393, 155] on button "Print" at bounding box center [1397, 148] width 105 height 27
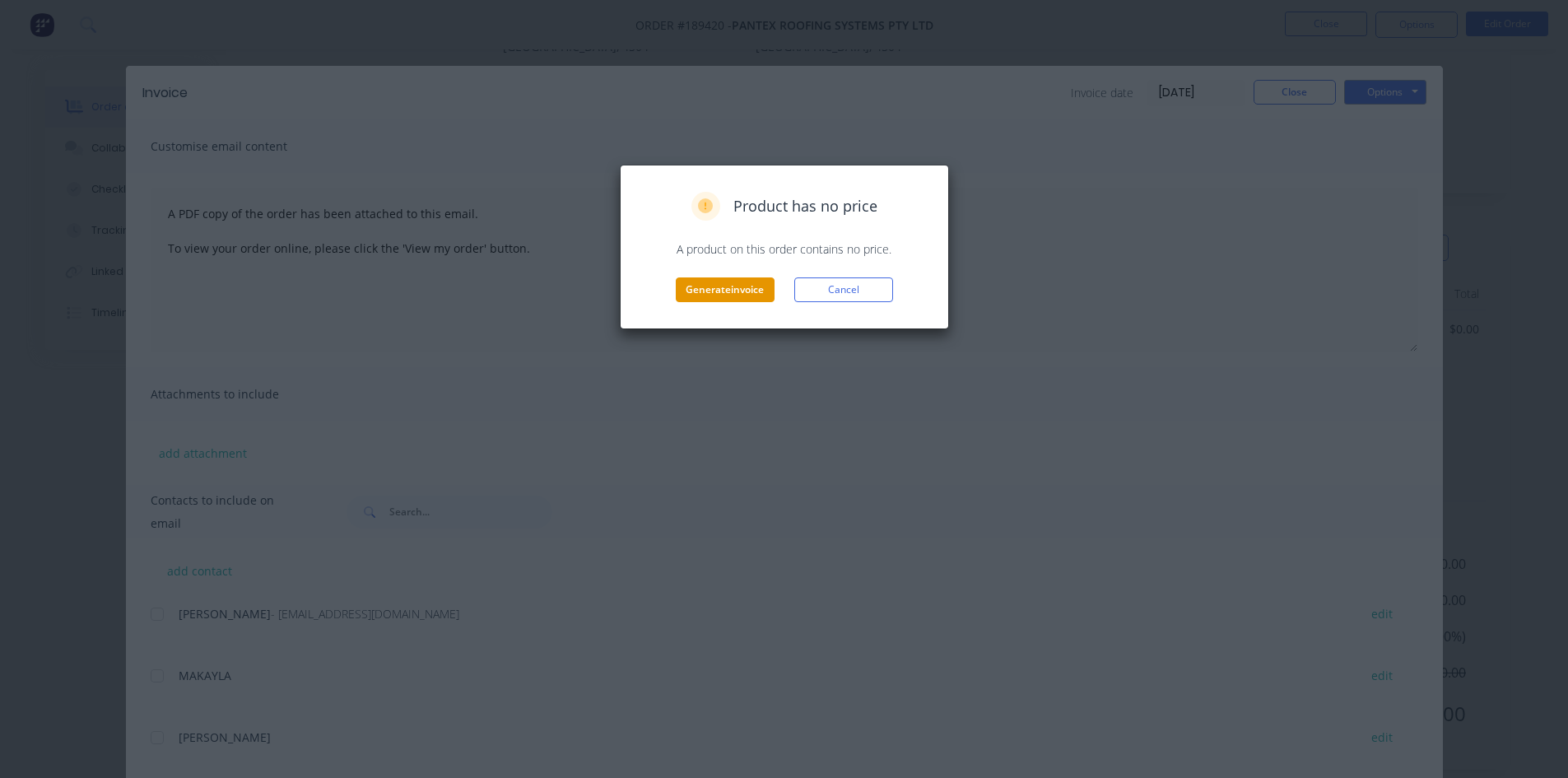
click at [712, 285] on button "Generate invoice" at bounding box center [725, 289] width 98 height 25
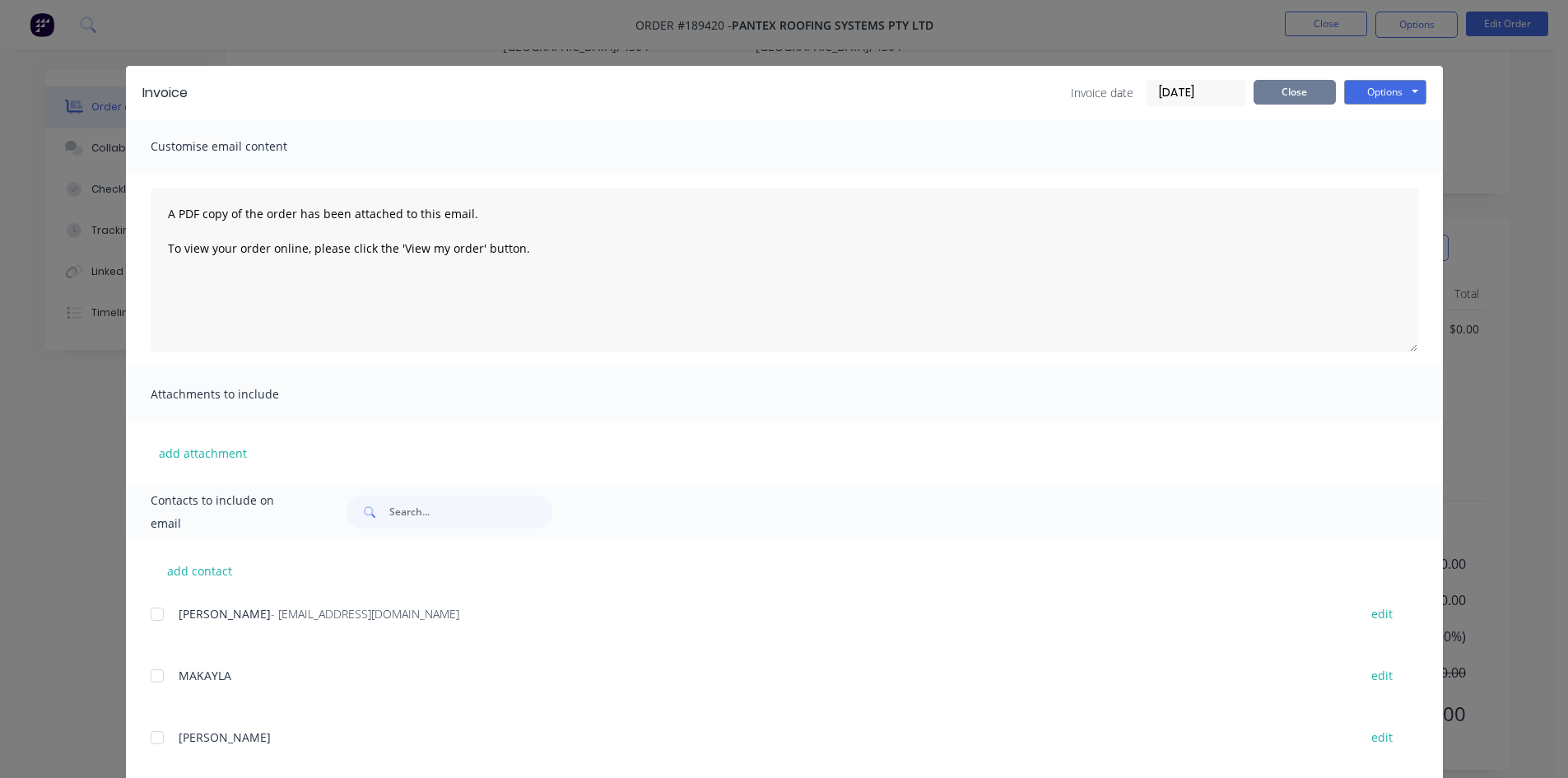
click at [1293, 92] on button "Close" at bounding box center [1295, 91] width 82 height 25
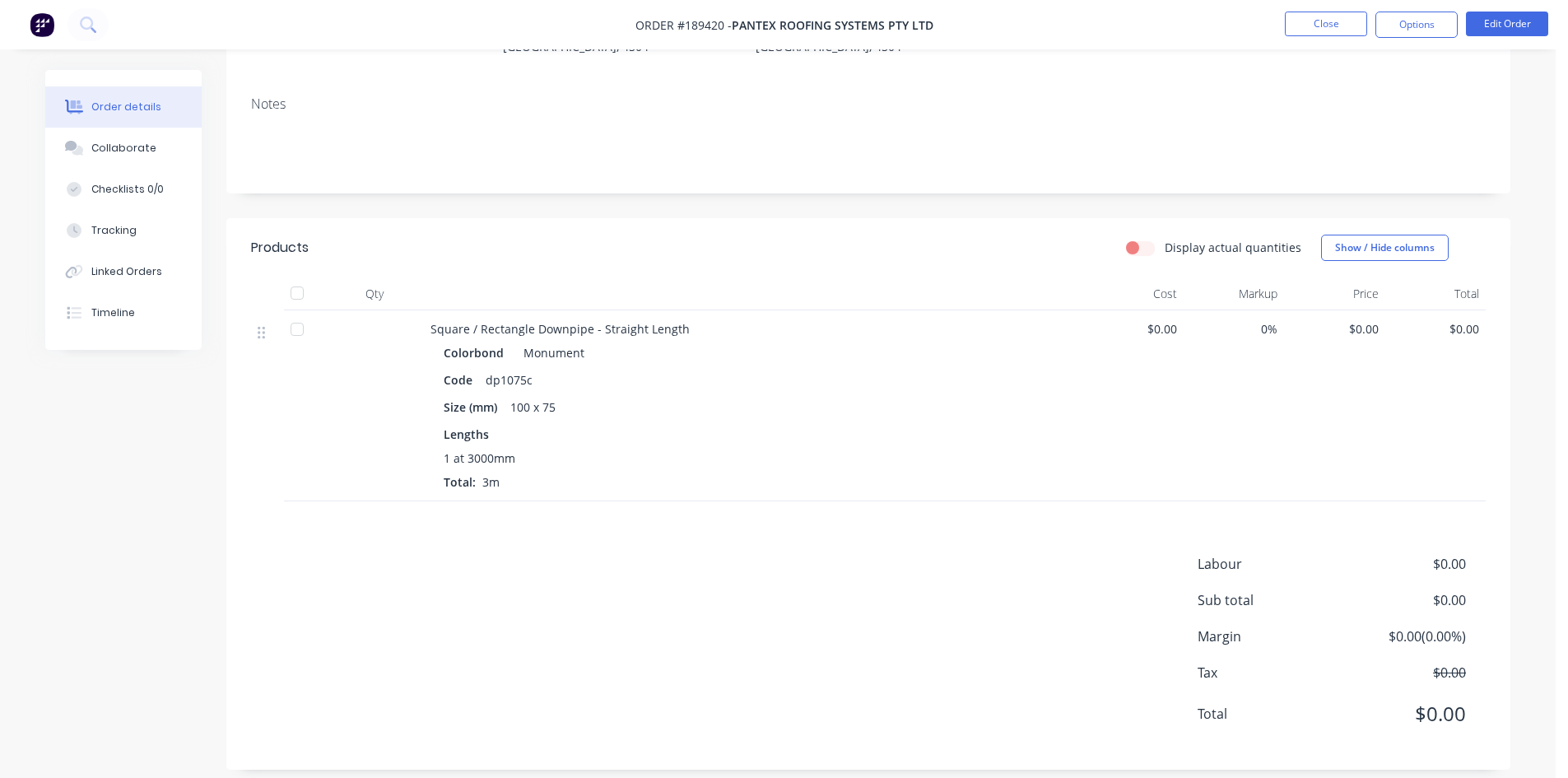
click at [1323, 38] on nav "Order #189420 - PANTEX ROOFING SYSTEMS PTY LTD Close Options Edit Order" at bounding box center [784, 25] width 1568 height 50
click at [1336, 27] on button "Close" at bounding box center [1326, 24] width 82 height 25
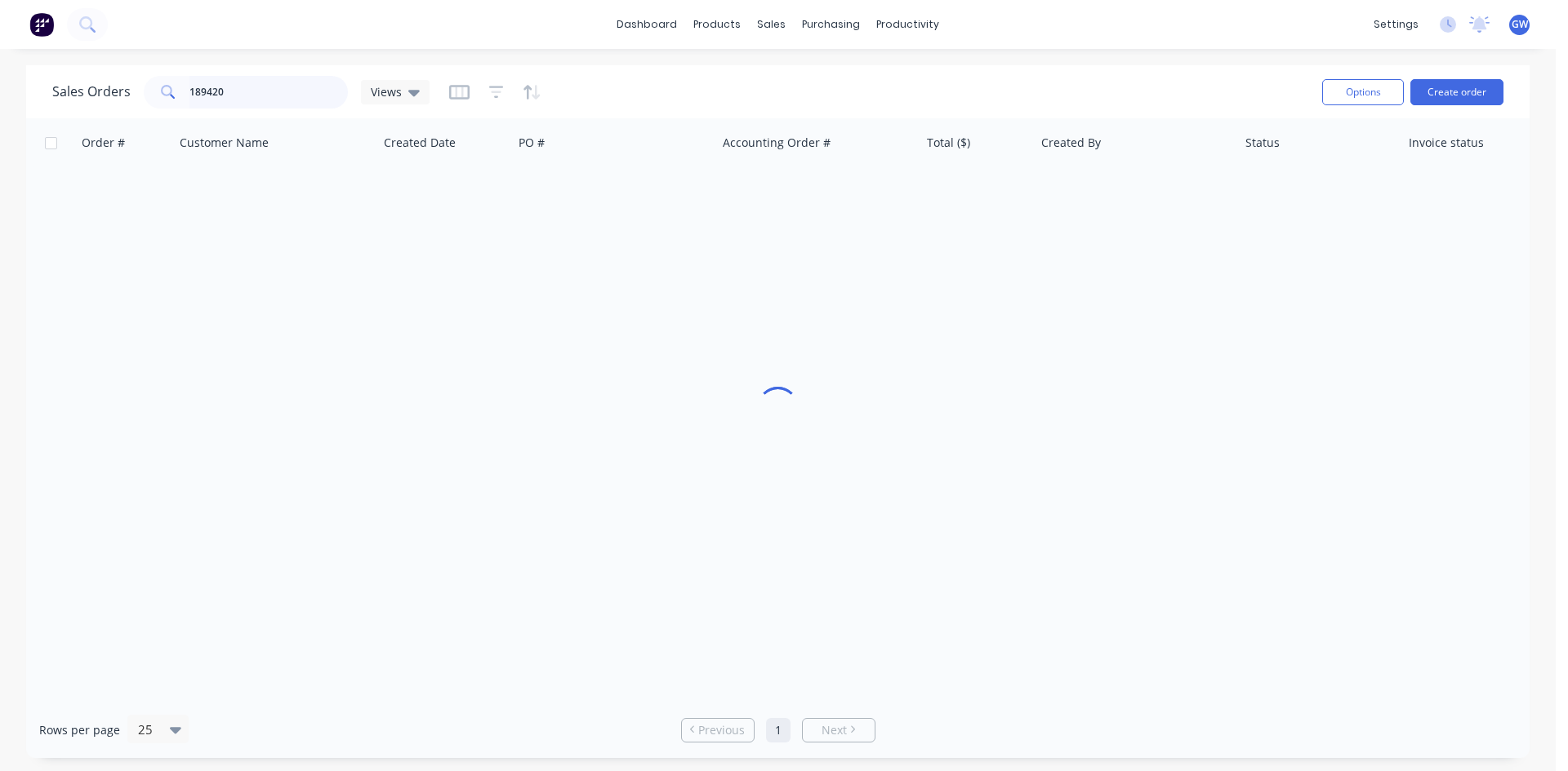
click at [306, 85] on input "189420" at bounding box center [269, 92] width 160 height 32
click at [306, 84] on input "189420" at bounding box center [269, 92] width 160 height 32
type input "189416"
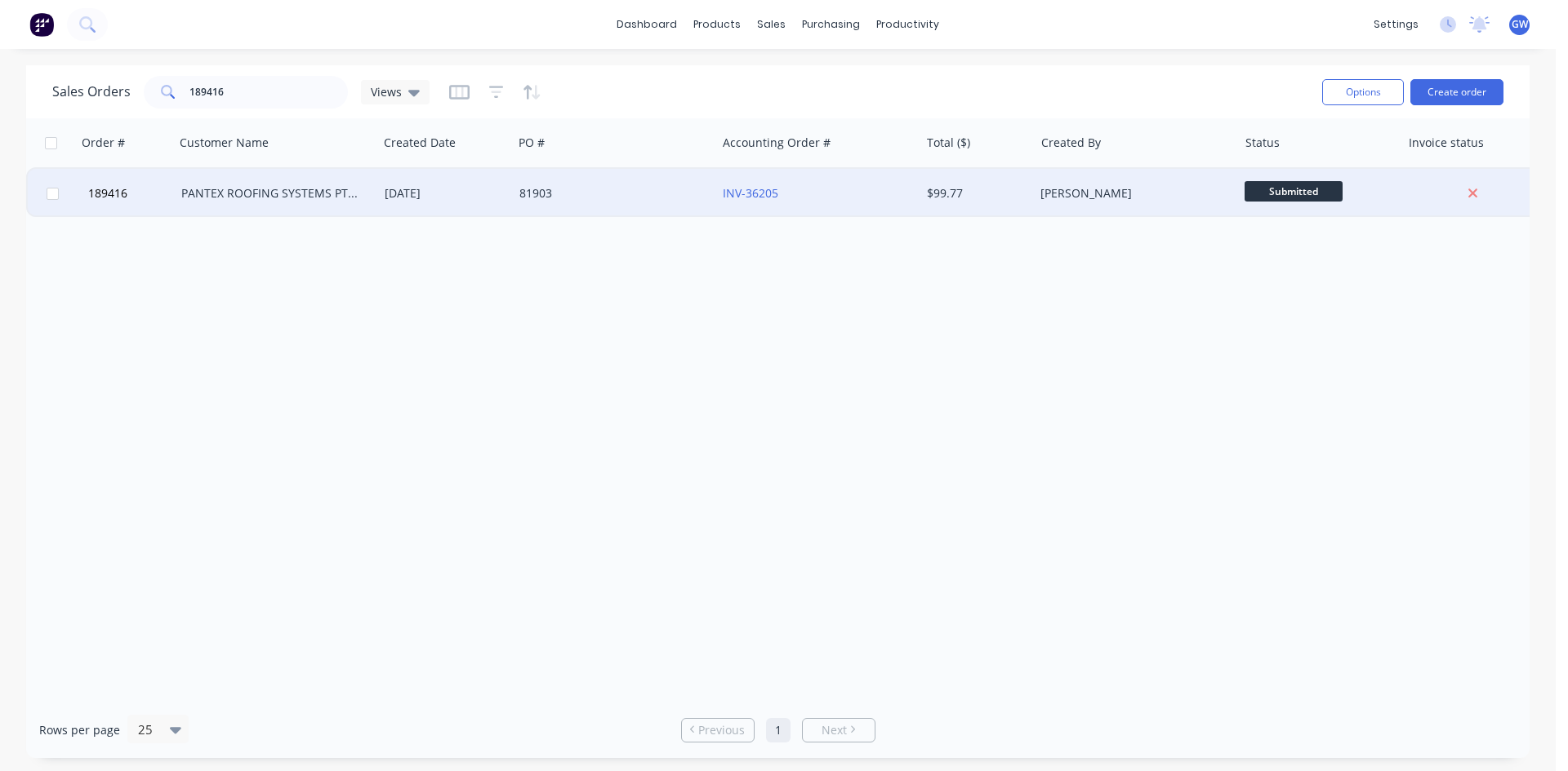
click at [848, 195] on div "INV-36205" at bounding box center [814, 193] width 181 height 17
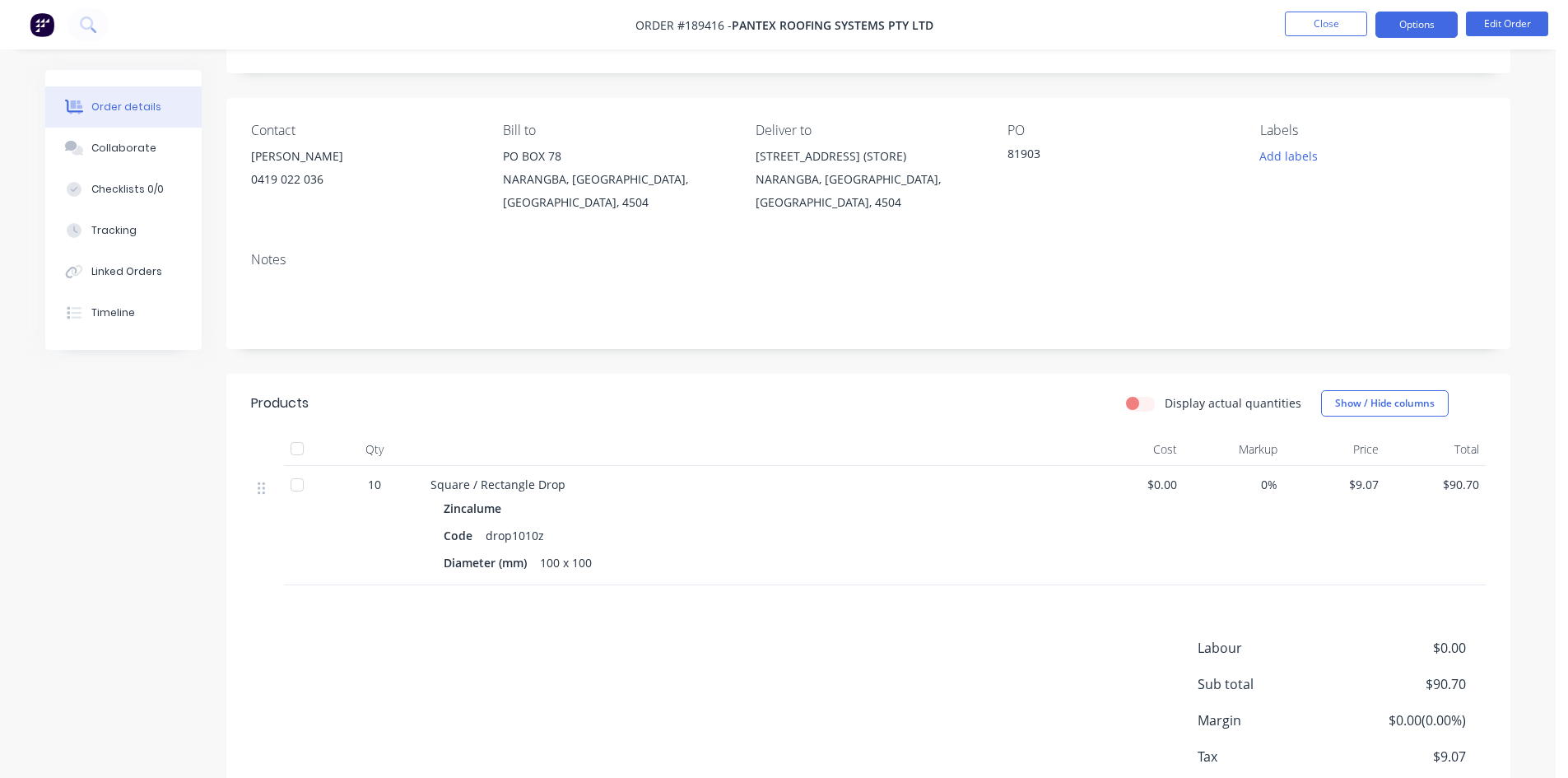
scroll to position [3, 0]
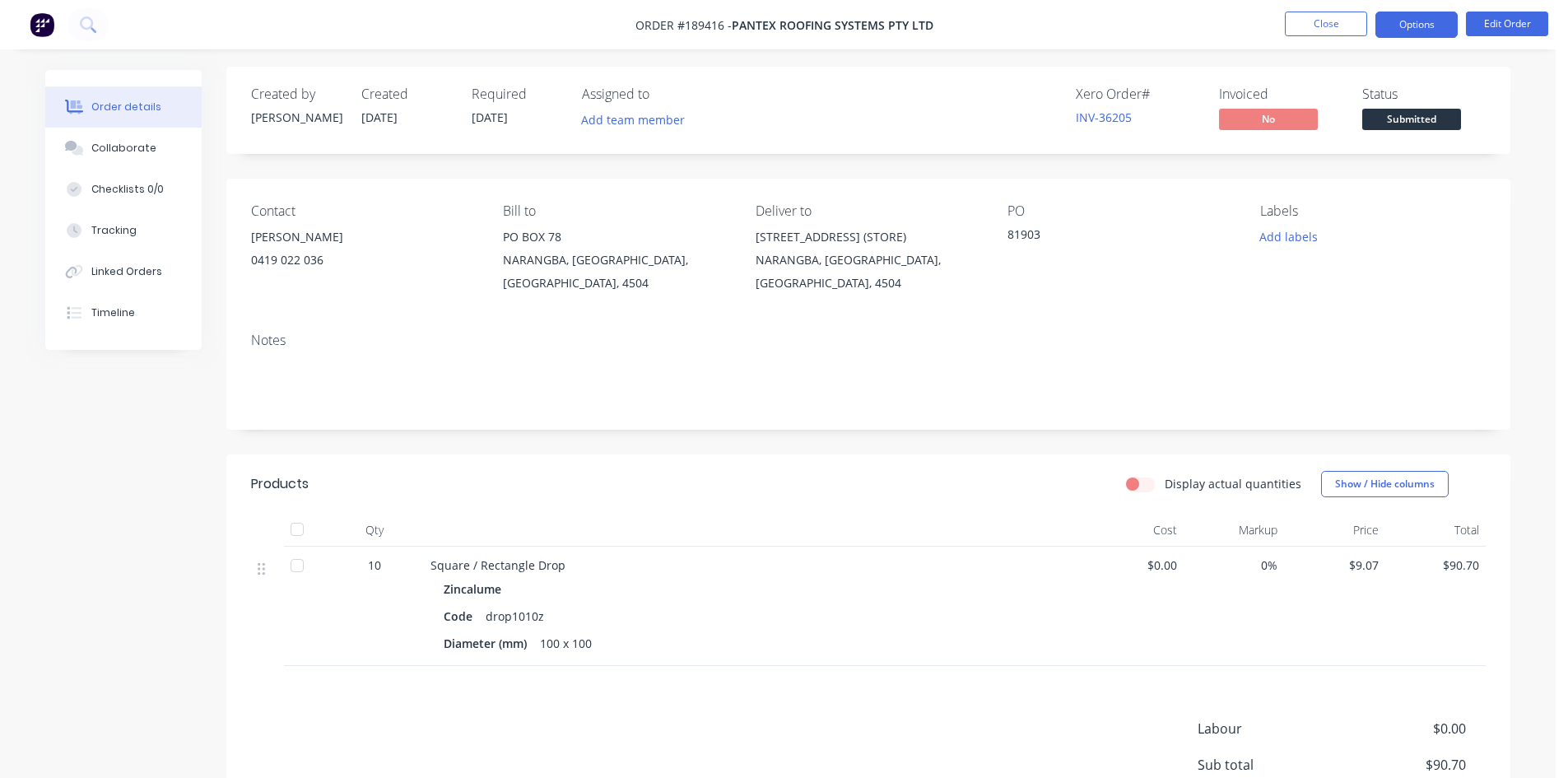
click at [1430, 27] on button "Options" at bounding box center [1416, 25] width 82 height 27
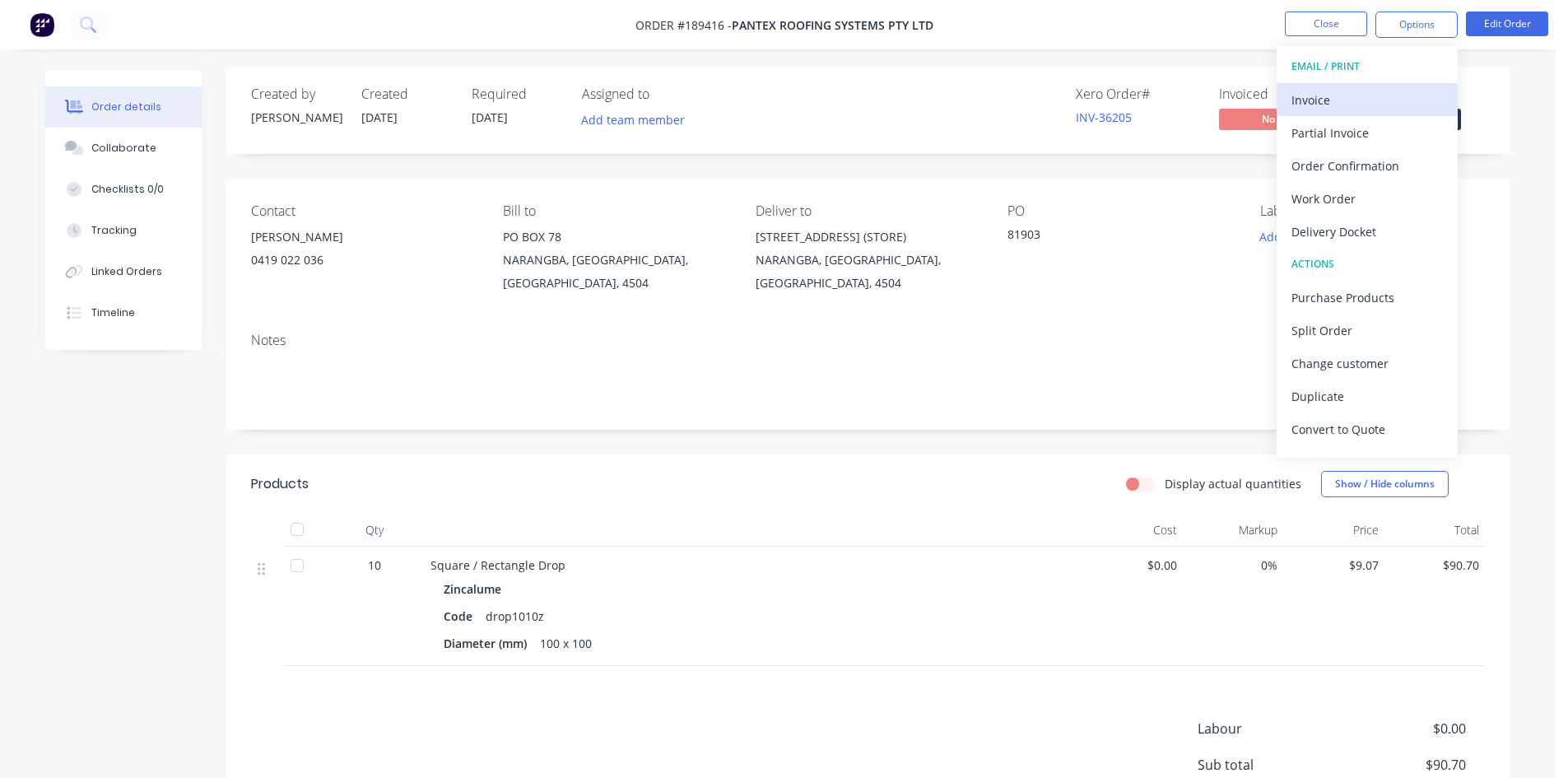
click at [1375, 91] on div "Invoice" at bounding box center [1367, 100] width 152 height 24
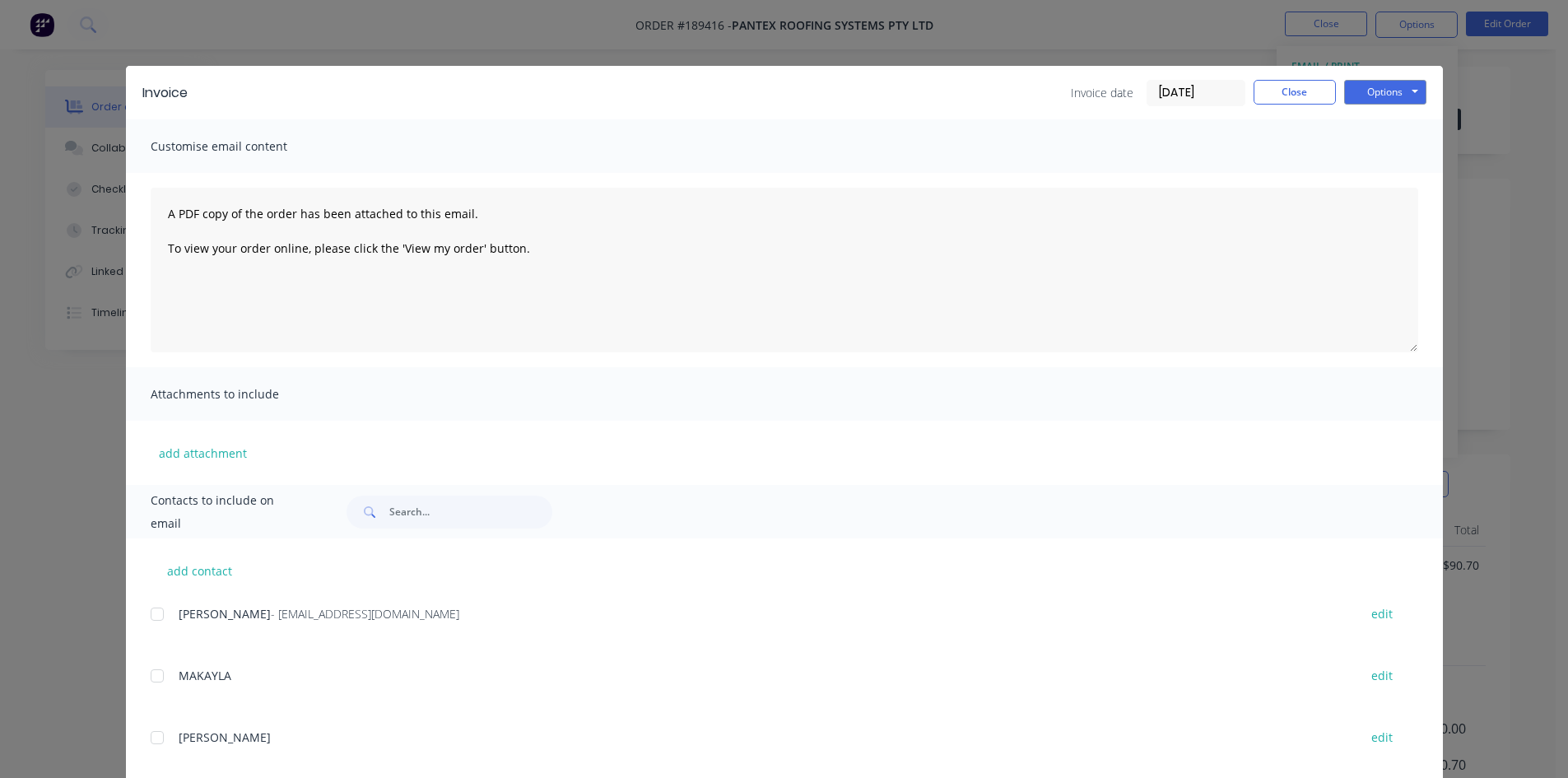
click at [149, 619] on div at bounding box center [157, 614] width 33 height 33
click at [1389, 89] on button "Options" at bounding box center [1385, 91] width 82 height 25
click at [1384, 182] on button "Email" at bounding box center [1397, 175] width 105 height 27
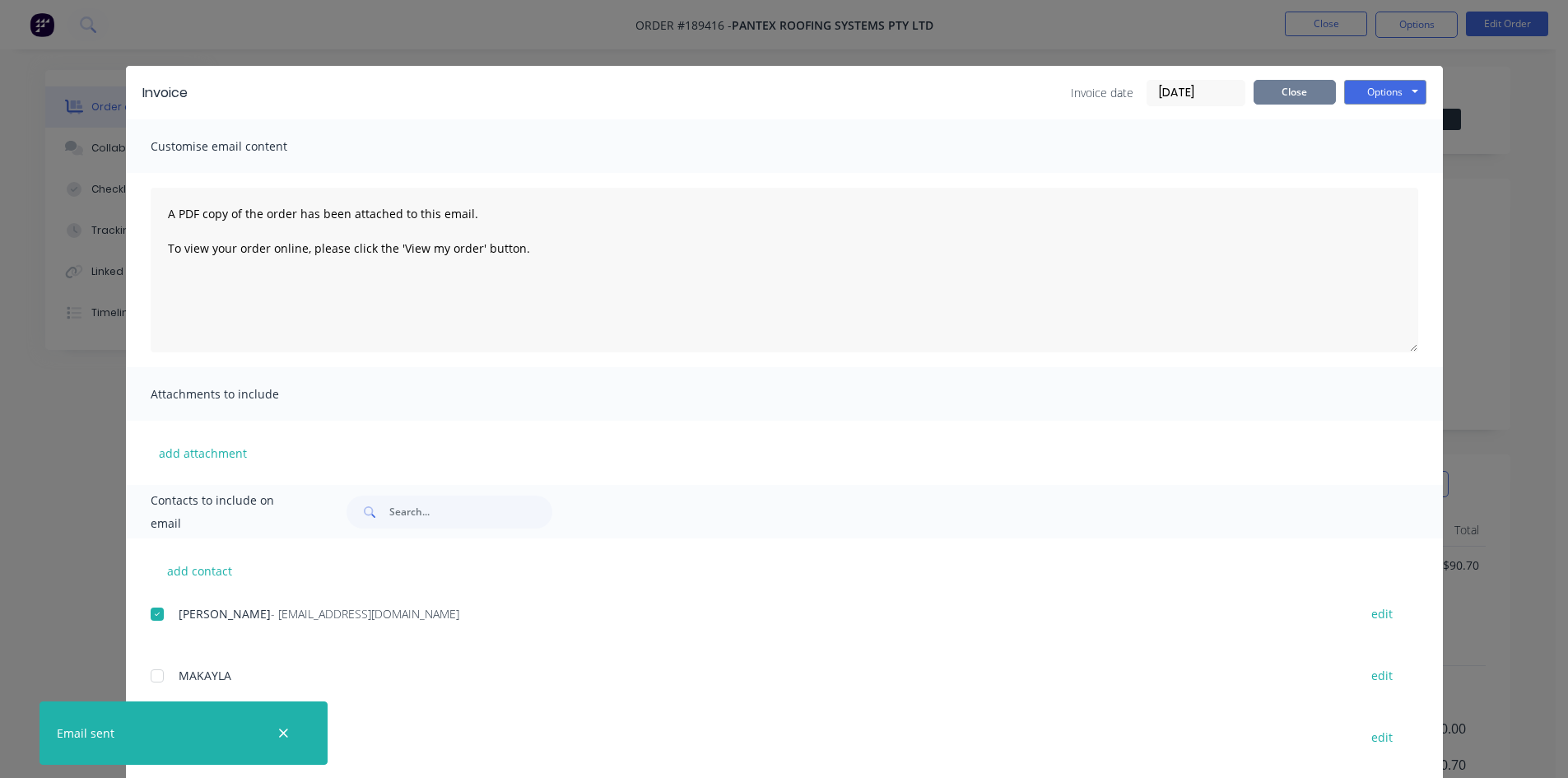
click at [1303, 95] on button "Close" at bounding box center [1295, 91] width 82 height 25
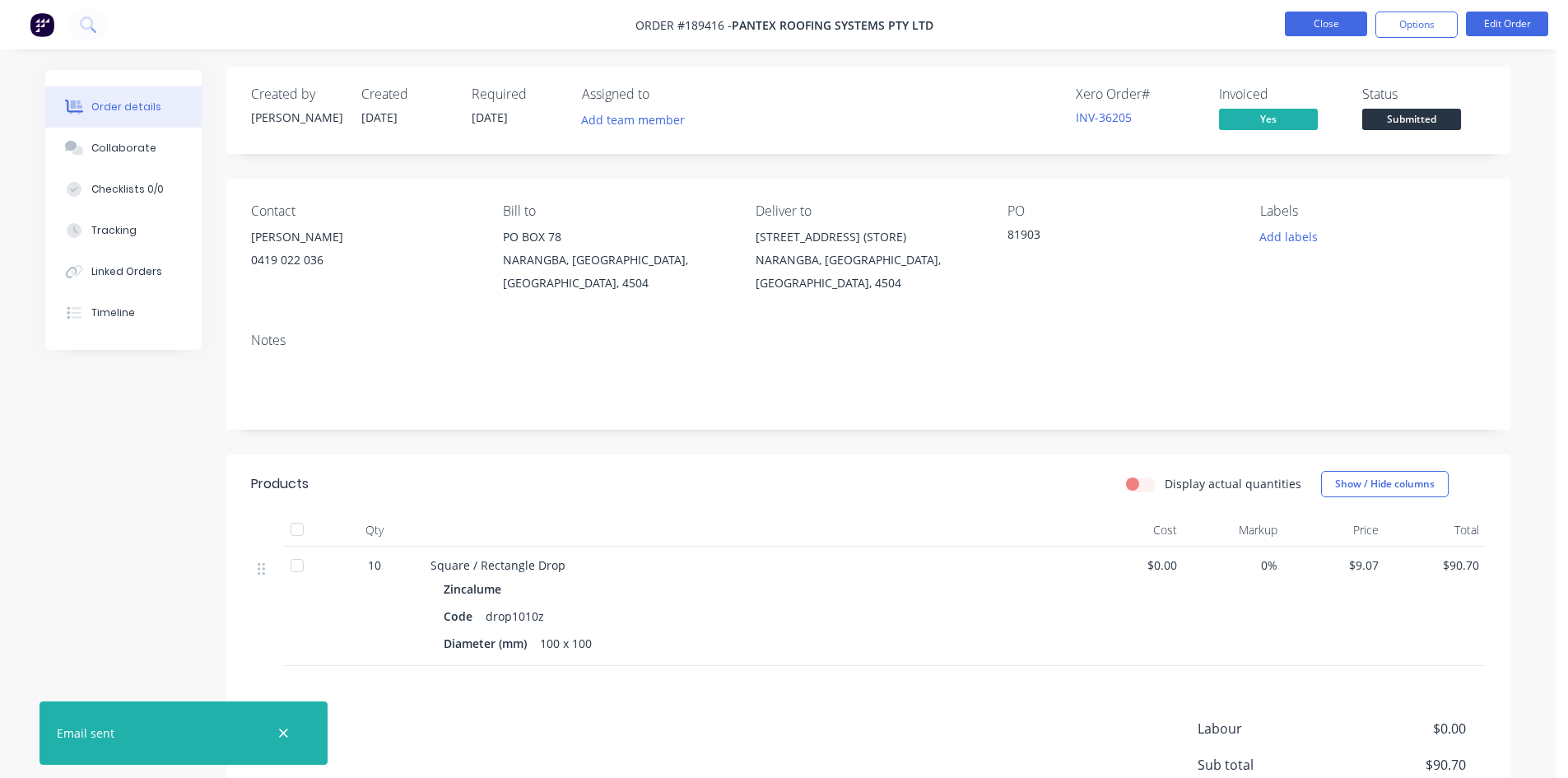
click at [1325, 12] on button "Close" at bounding box center [1326, 24] width 82 height 25
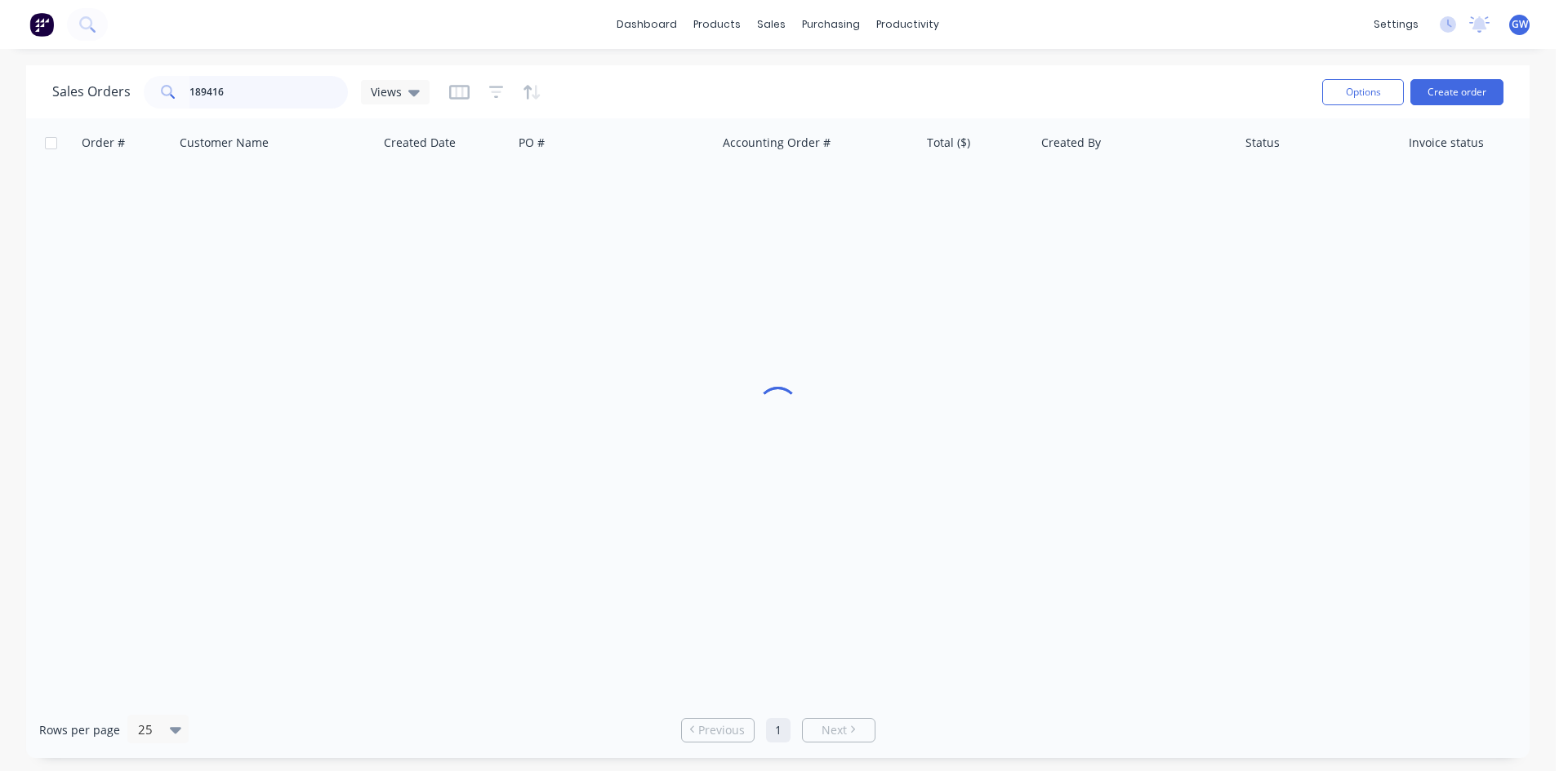
click at [255, 87] on input "189416" at bounding box center [269, 92] width 160 height 32
type input "189397"
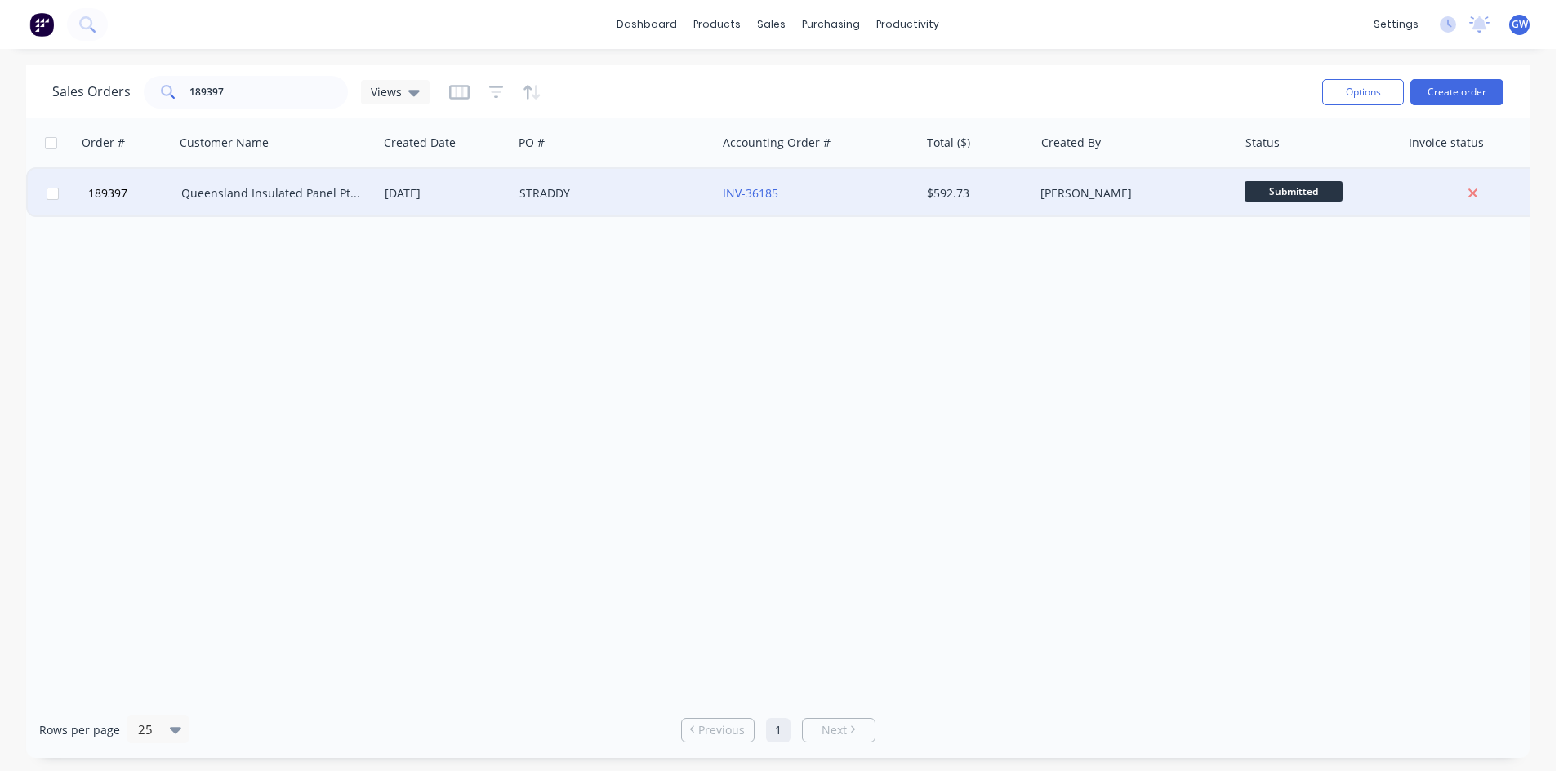
click at [985, 200] on div "$592.73" at bounding box center [974, 193] width 96 height 17
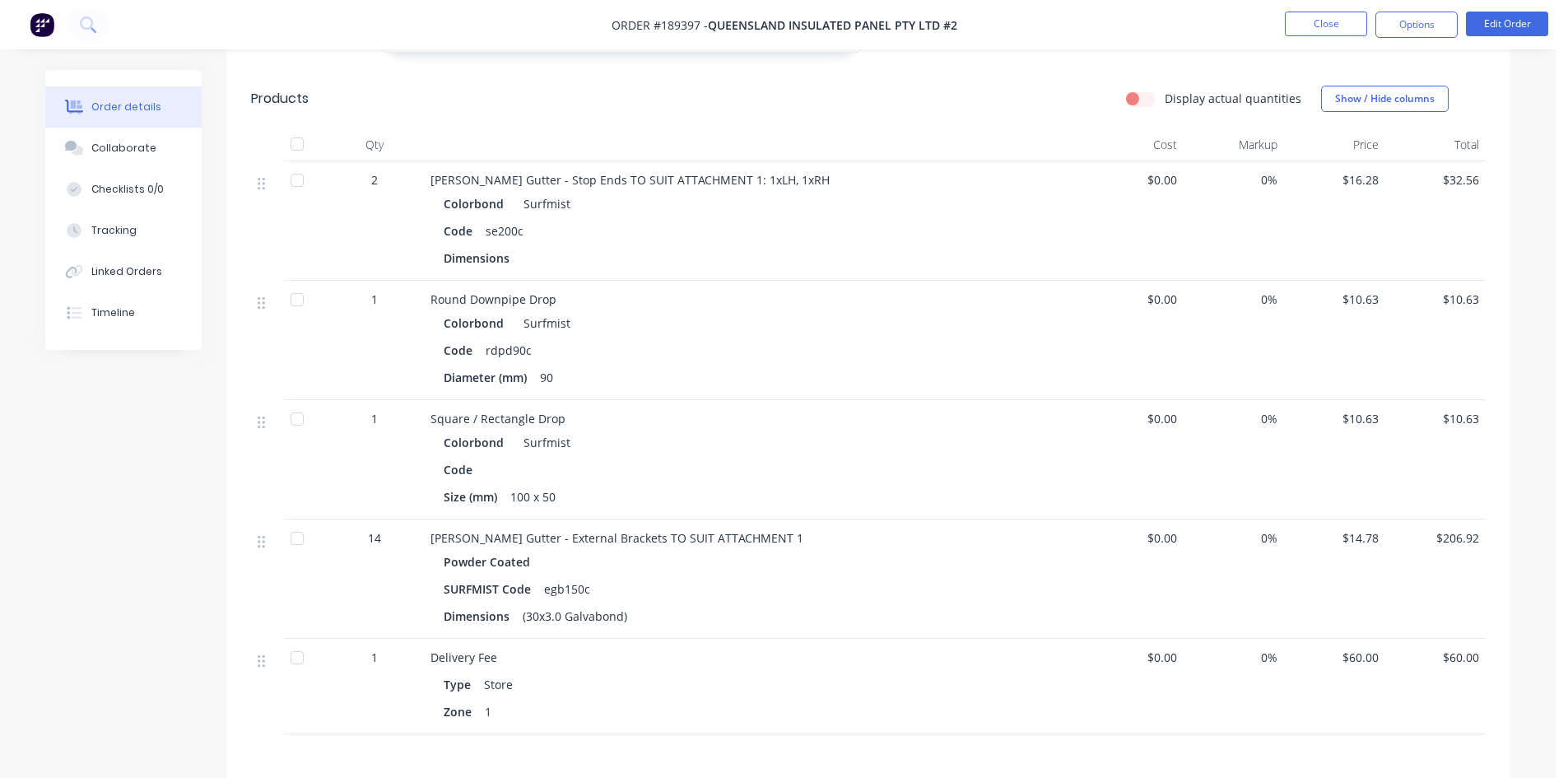
scroll to position [494, 0]
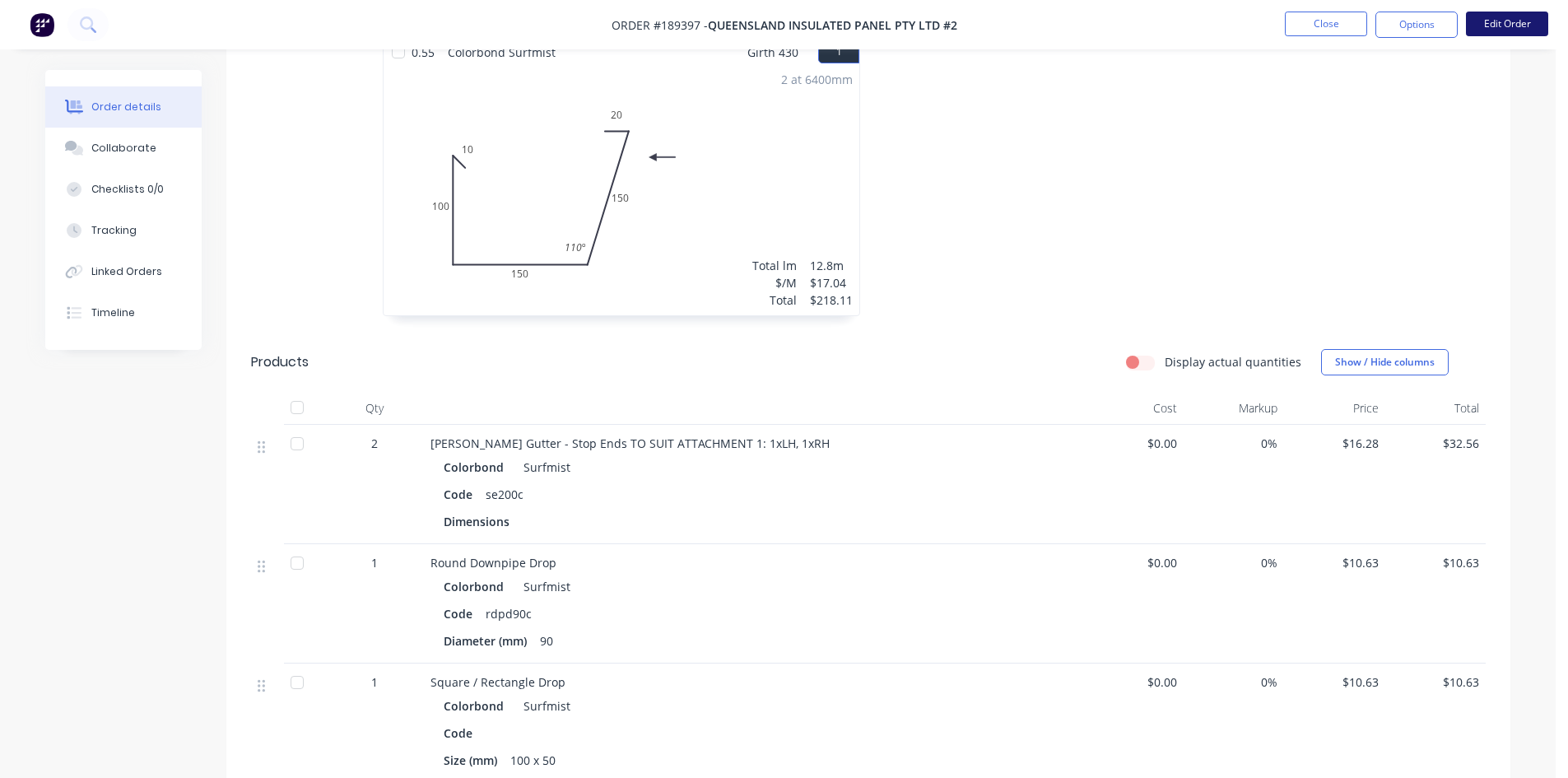
click at [1500, 22] on button "Edit Order" at bounding box center [1506, 24] width 82 height 25
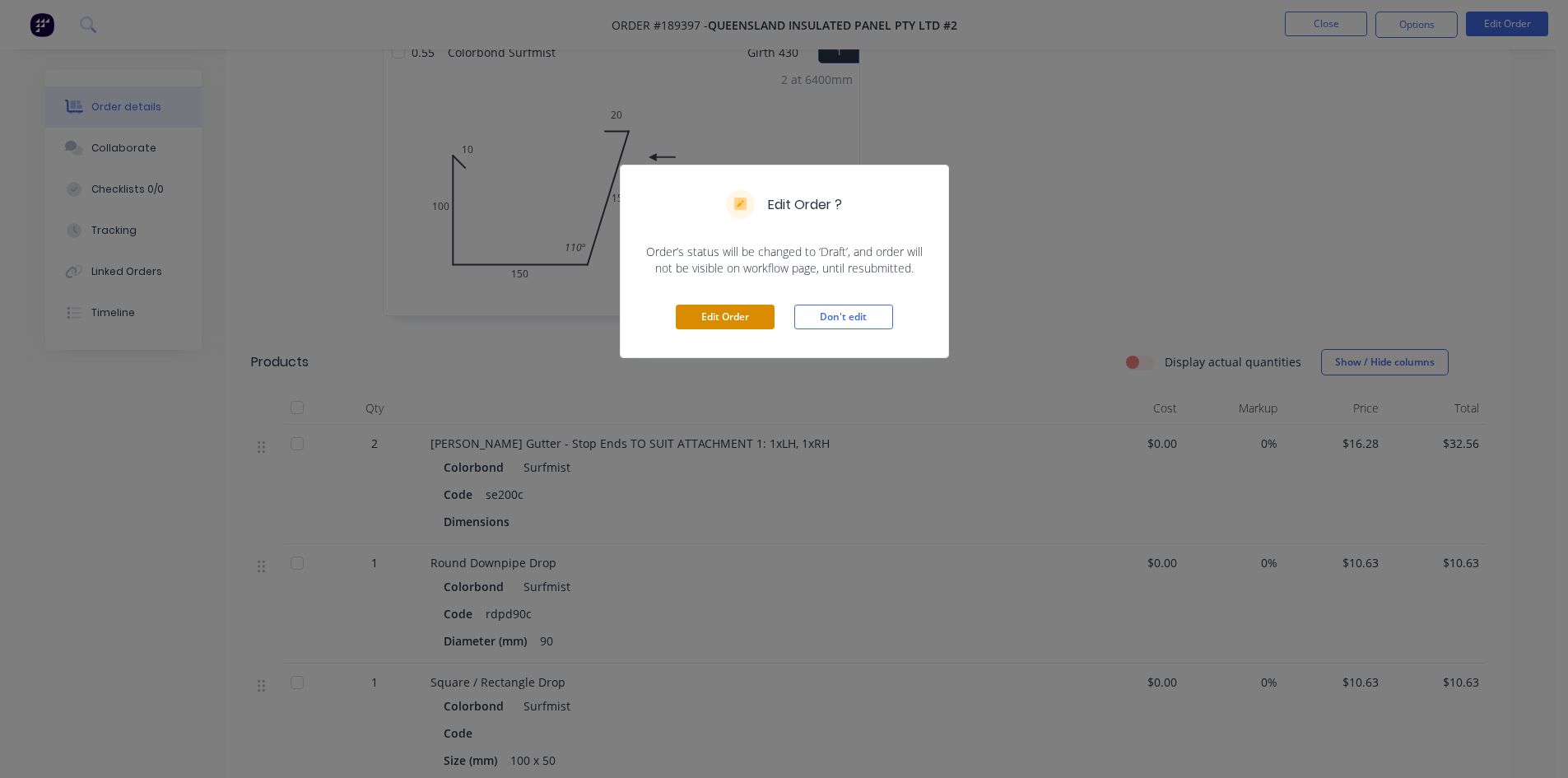
click at [739, 316] on button "Edit Order" at bounding box center [725, 317] width 98 height 25
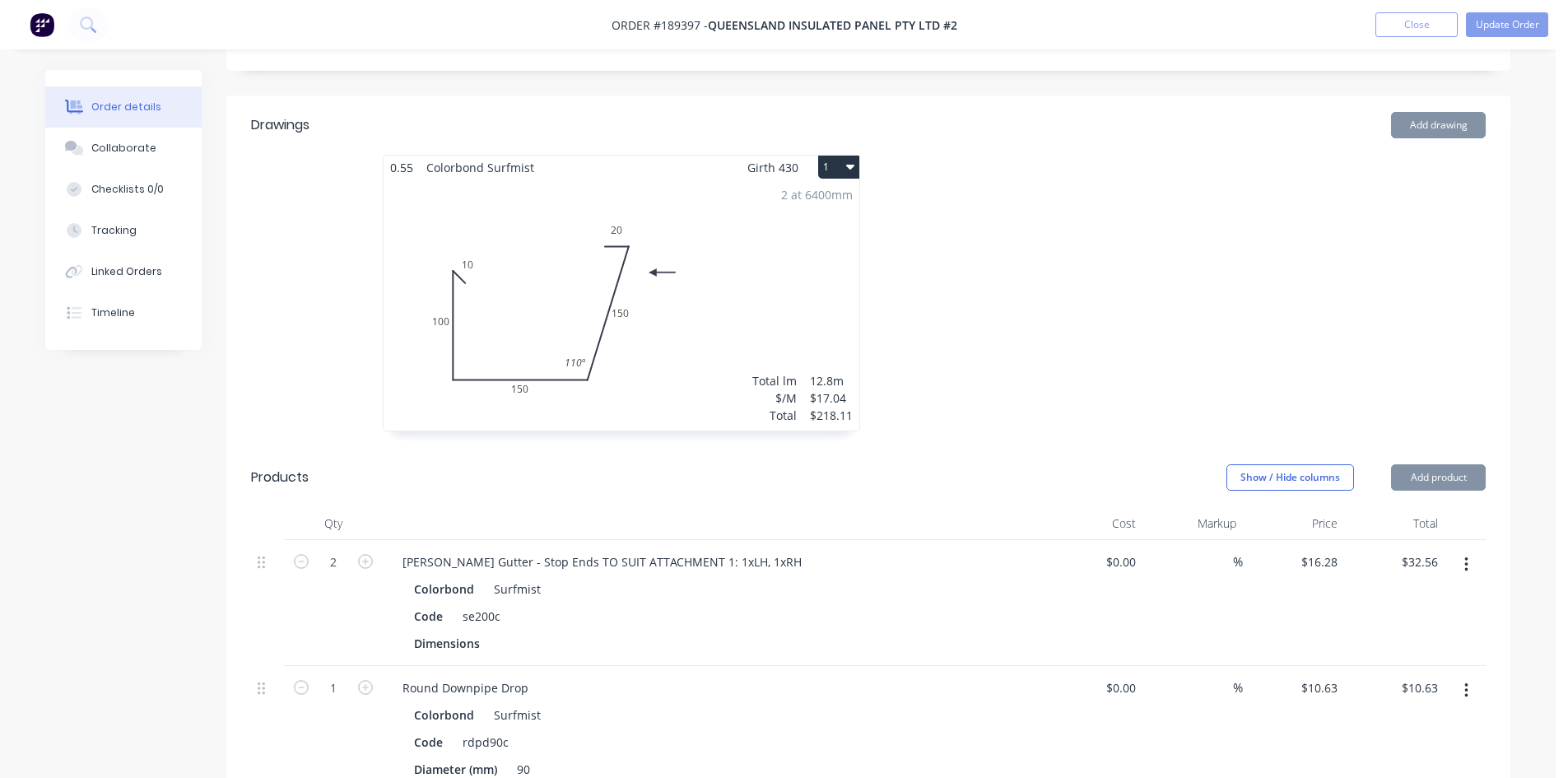
scroll to position [824, 0]
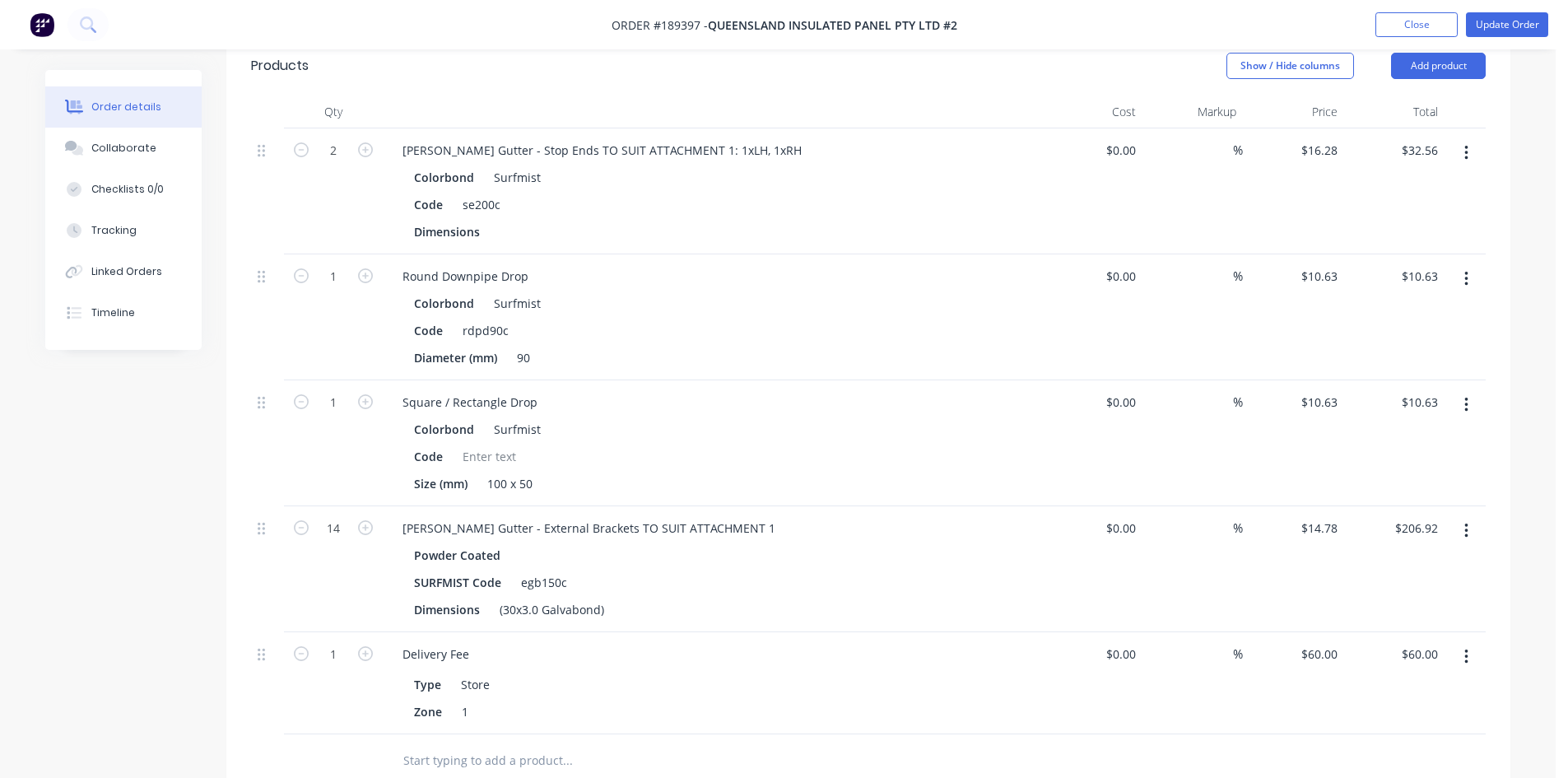
click at [1469, 643] on button "button" at bounding box center [1466, 658] width 39 height 30
click at [1512, 22] on button "Update Order" at bounding box center [1506, 24] width 82 height 25
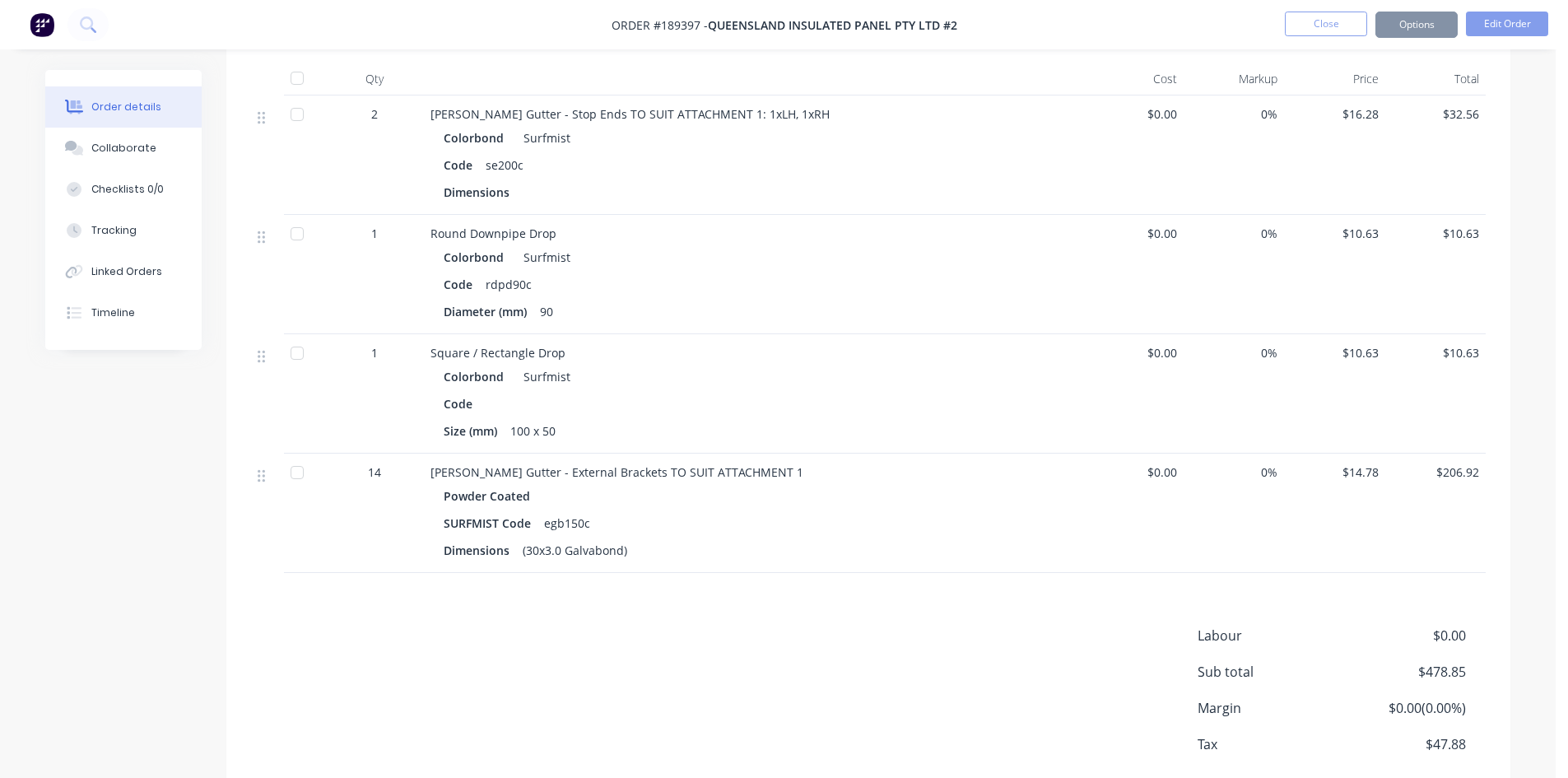
scroll to position [0, 0]
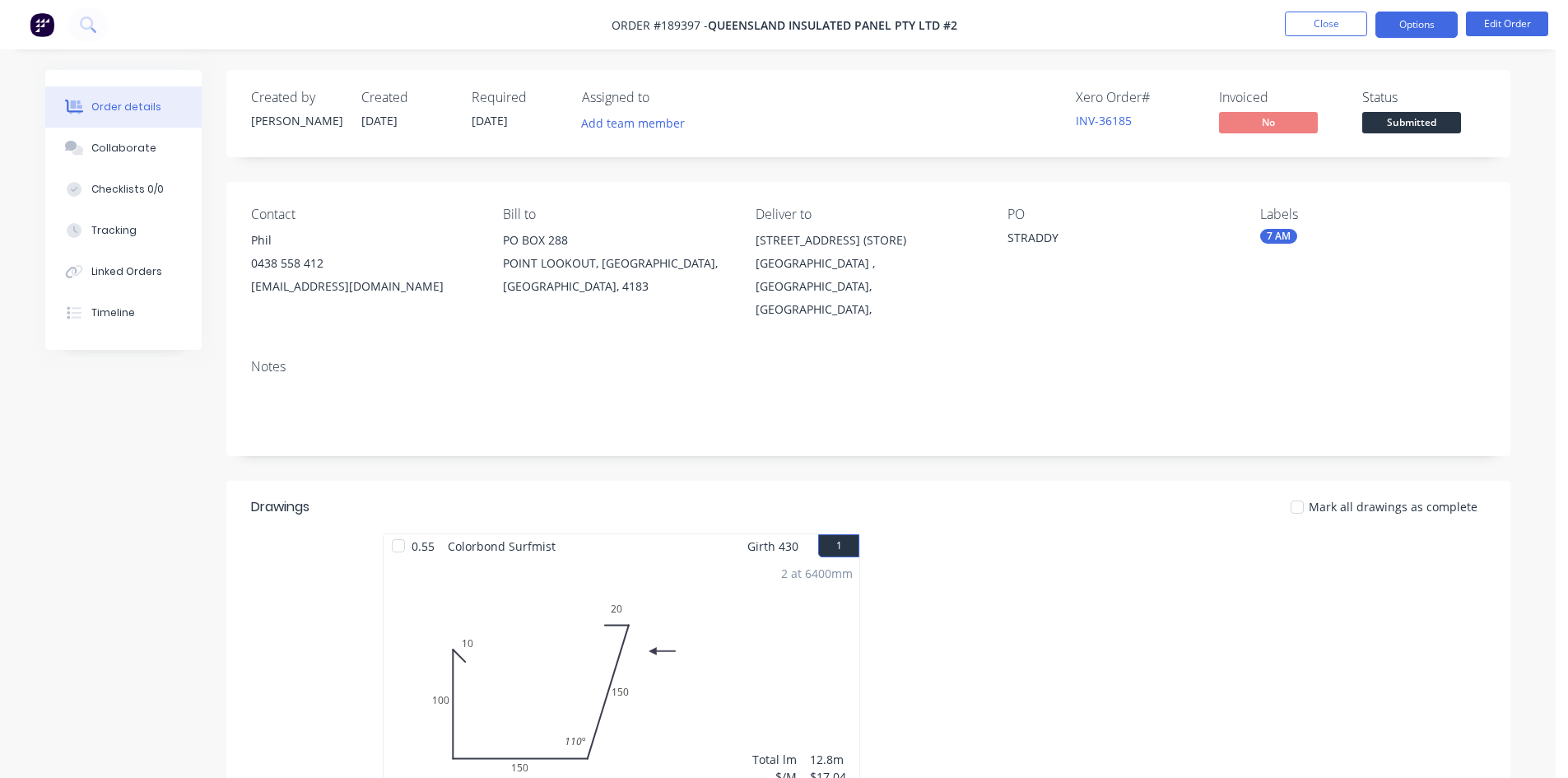
click at [1394, 29] on button "Options" at bounding box center [1416, 25] width 82 height 27
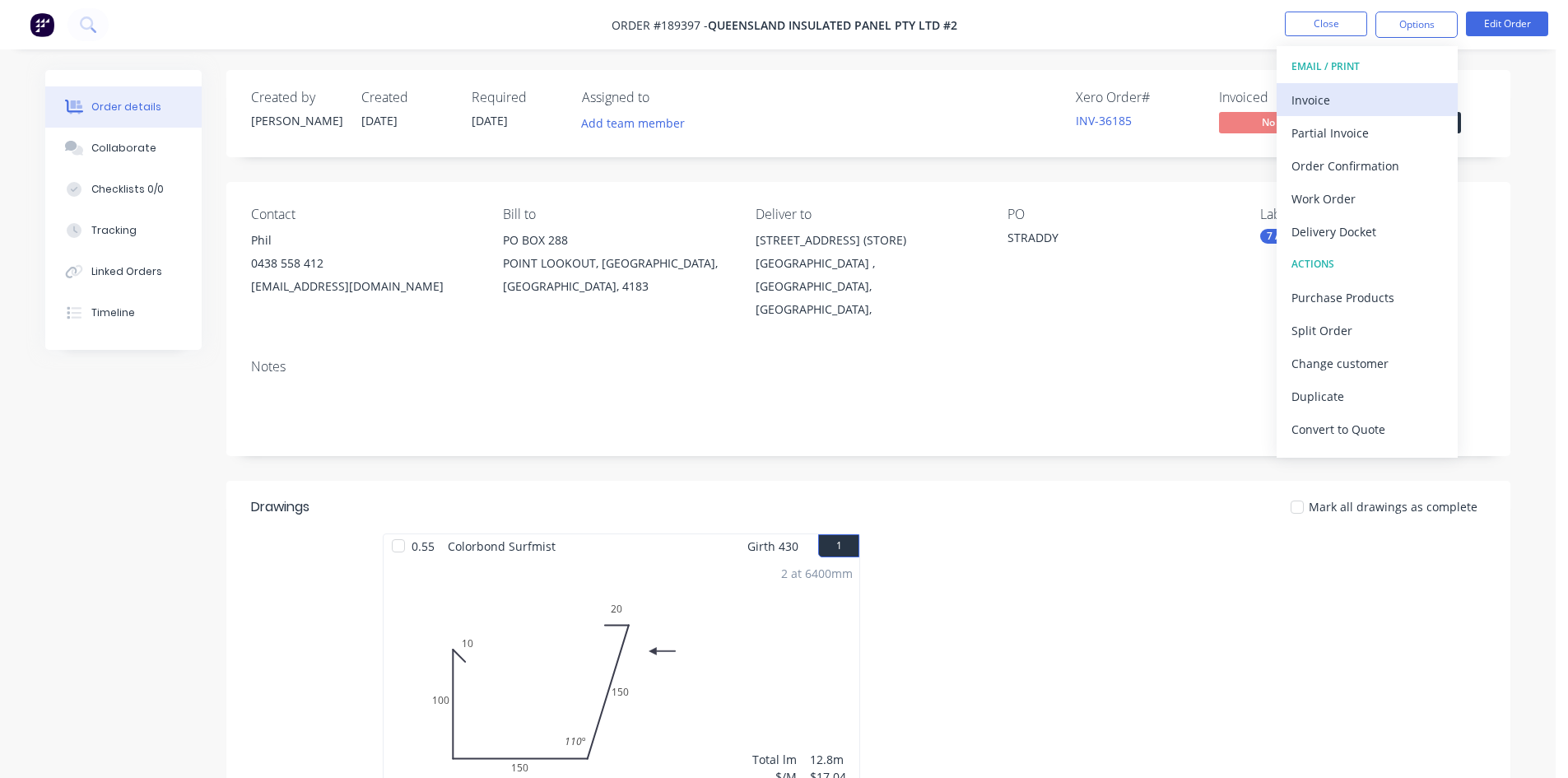
click at [1356, 88] on div "Invoice" at bounding box center [1367, 100] width 152 height 24
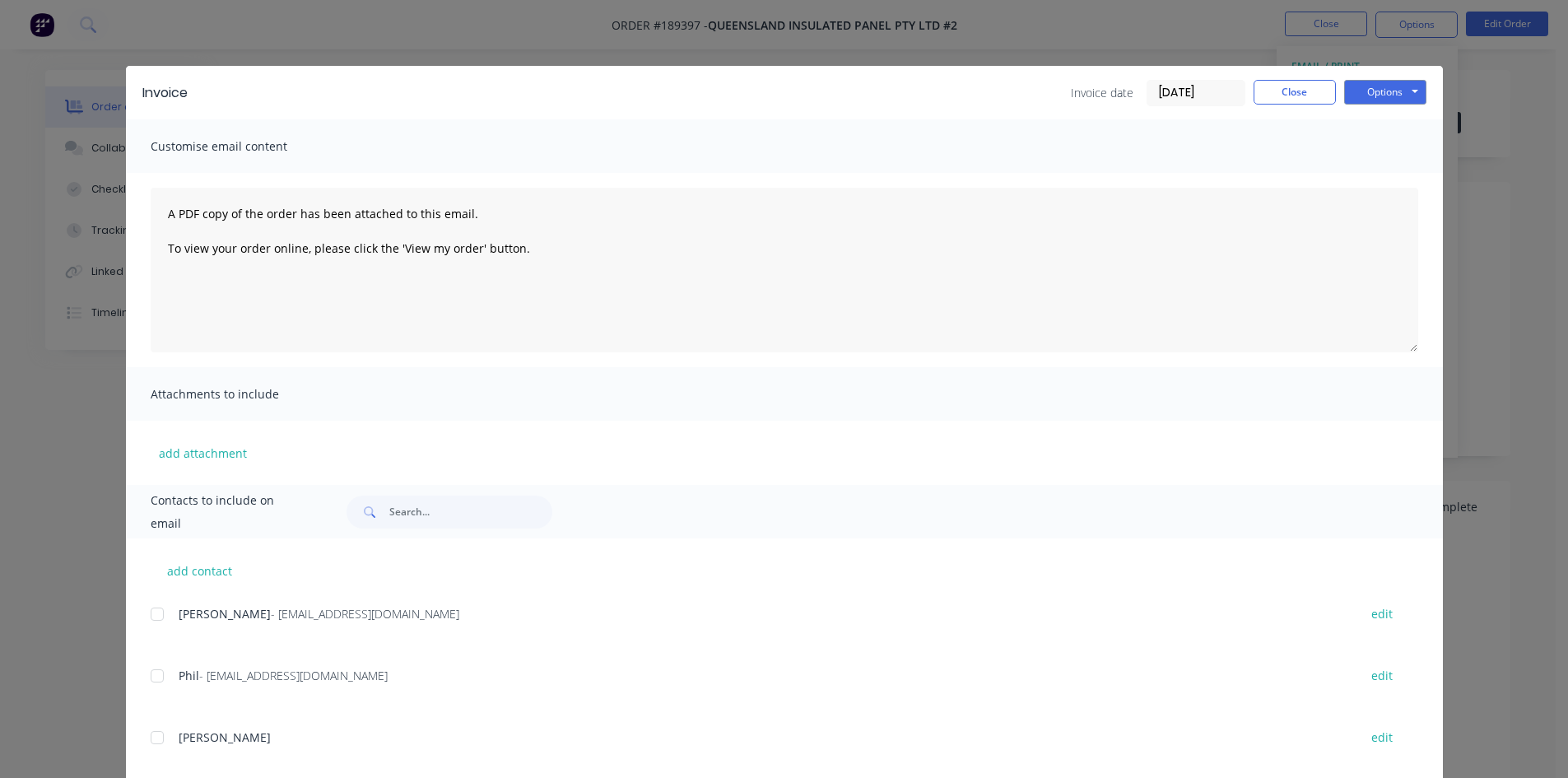
drag, startPoint x: 140, startPoint y: 618, endPoint x: 153, endPoint y: 648, distance: 32.7
click at [156, 677] on div at bounding box center [157, 676] width 33 height 33
click at [168, 604] on div "Suzanna - suzanaandacic@gmail.com edit" at bounding box center [797, 614] width 1293 height 22
click at [154, 612] on div at bounding box center [157, 614] width 33 height 33
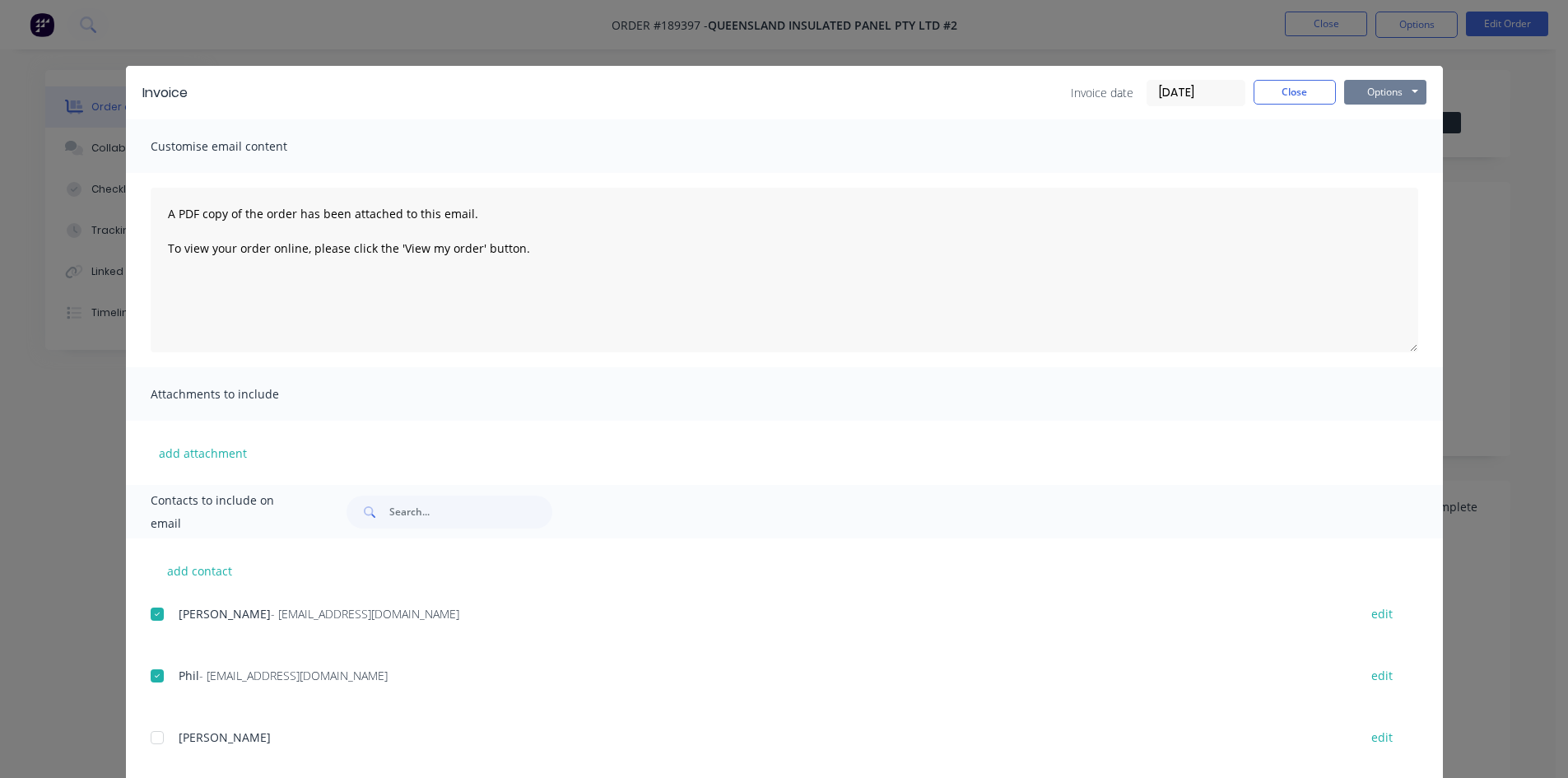
click at [1417, 93] on button "Options" at bounding box center [1385, 91] width 82 height 25
drag, startPoint x: 1416, startPoint y: 105, endPoint x: 1393, endPoint y: 173, distance: 71.8
click at [1393, 173] on button "Email" at bounding box center [1397, 175] width 105 height 27
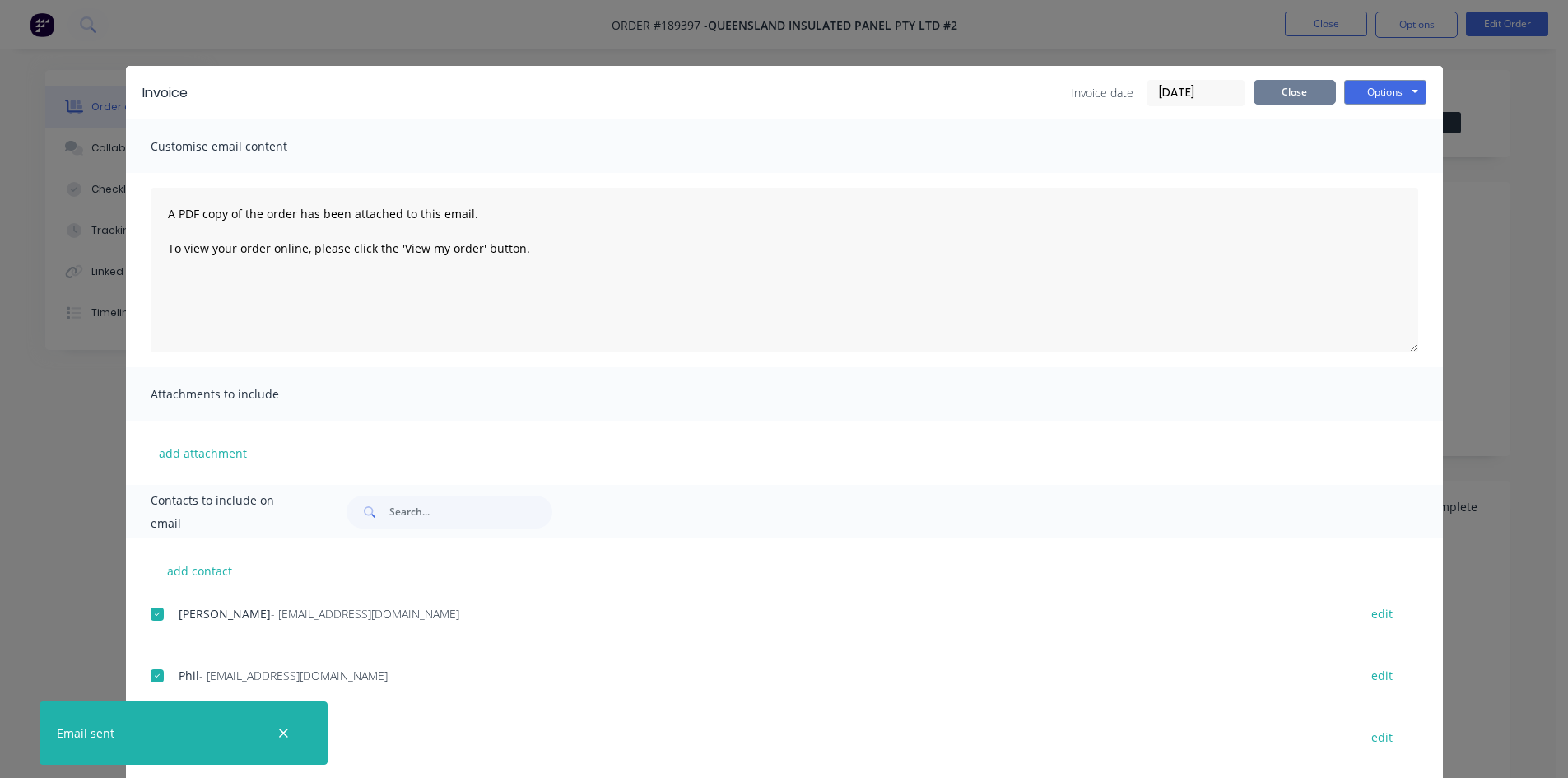
click at [1293, 88] on button "Close" at bounding box center [1295, 91] width 82 height 25
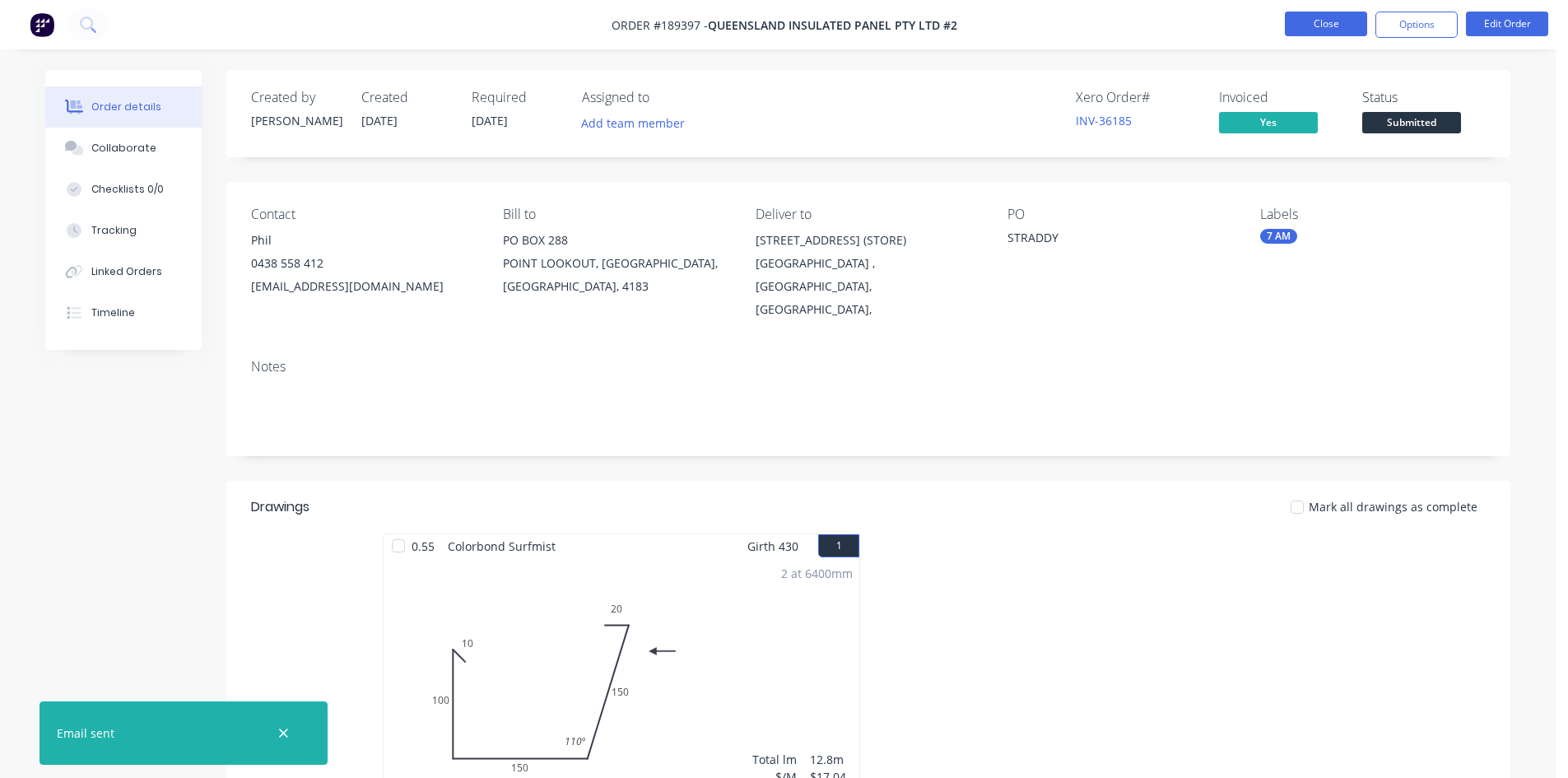
click at [1328, 25] on button "Close" at bounding box center [1326, 24] width 82 height 25
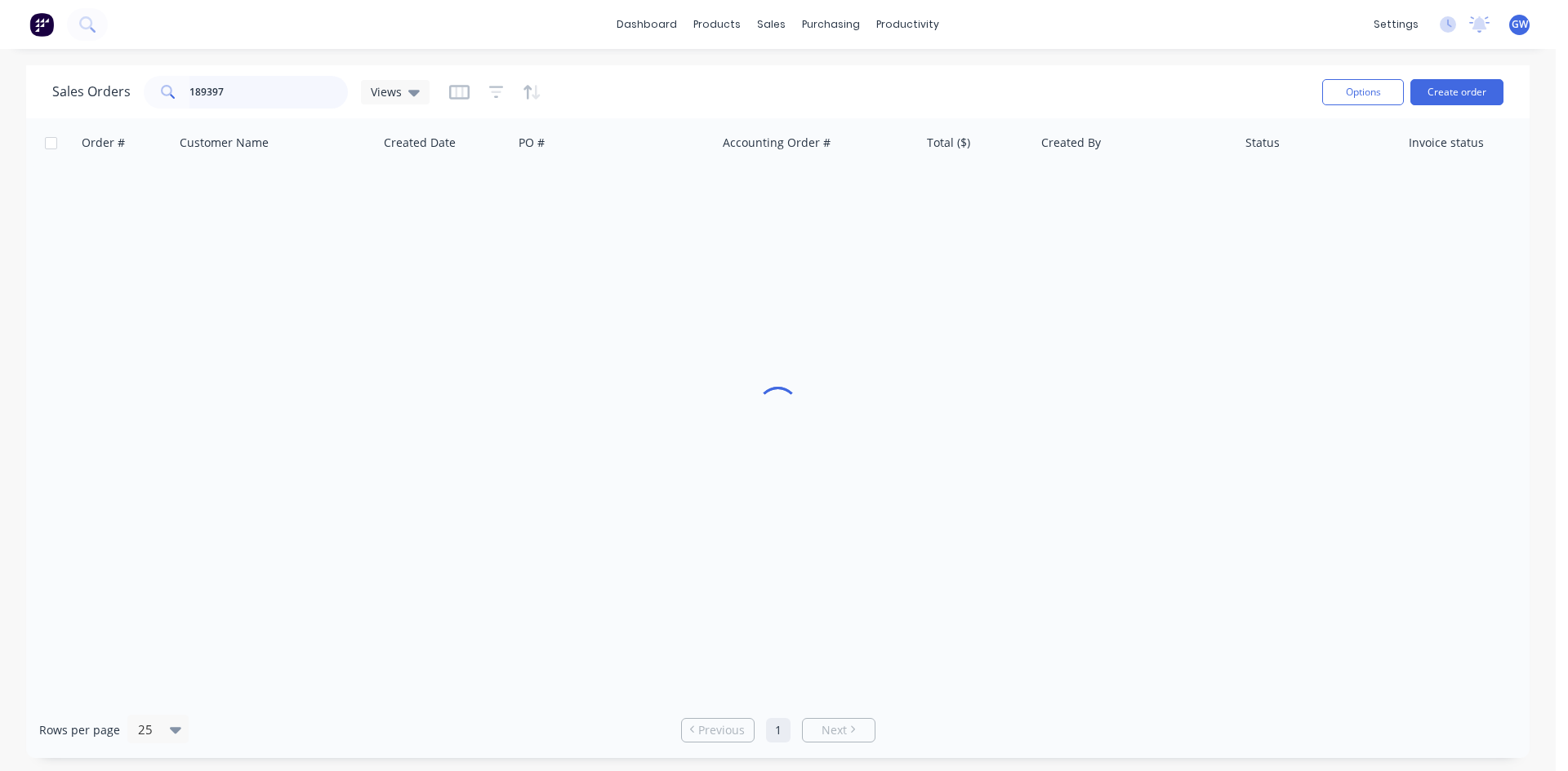
click at [246, 91] on input "189397" at bounding box center [269, 92] width 160 height 32
type input "189180"
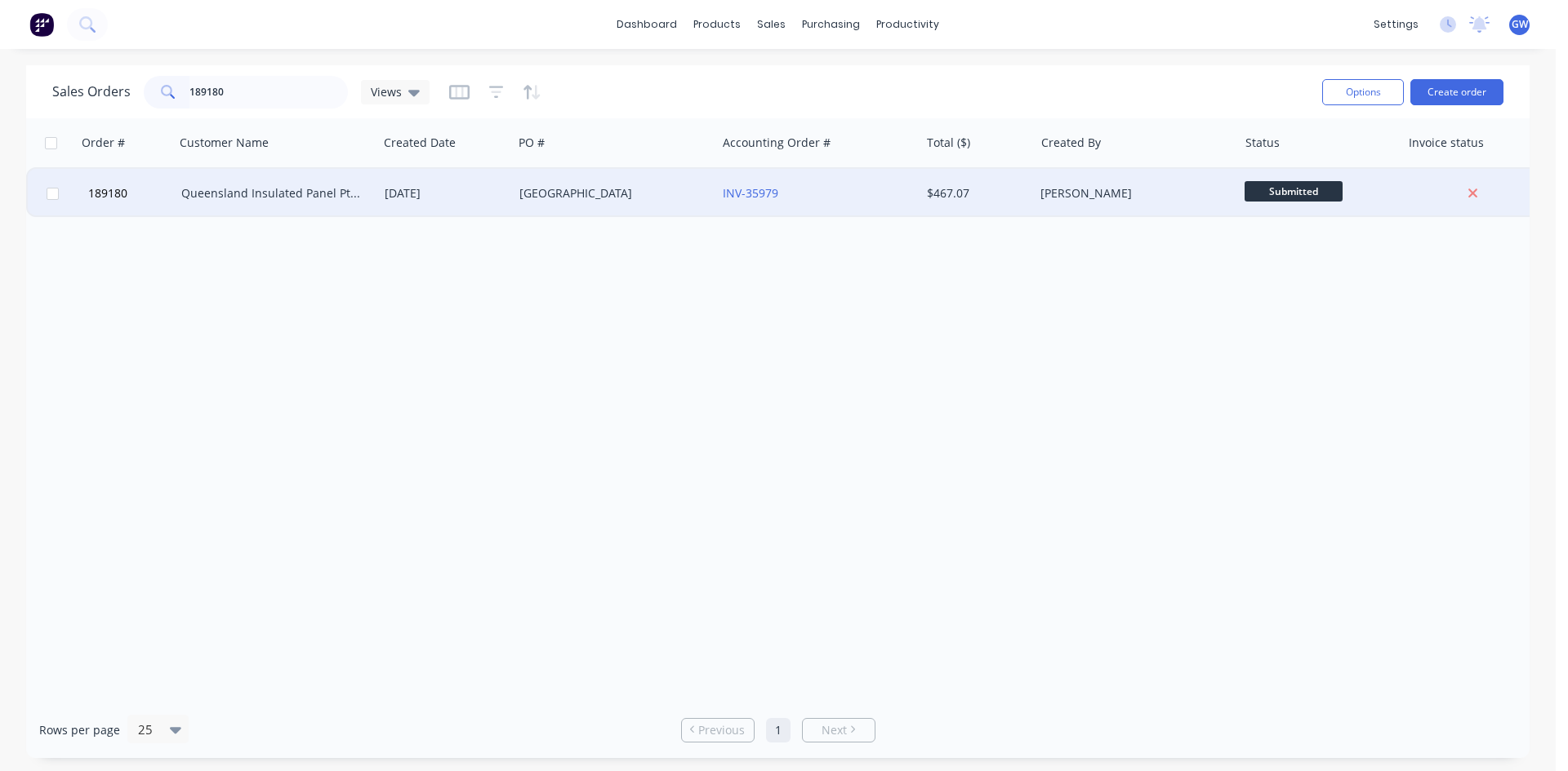
click at [685, 198] on div "WEST VILLAGE" at bounding box center [610, 193] width 181 height 17
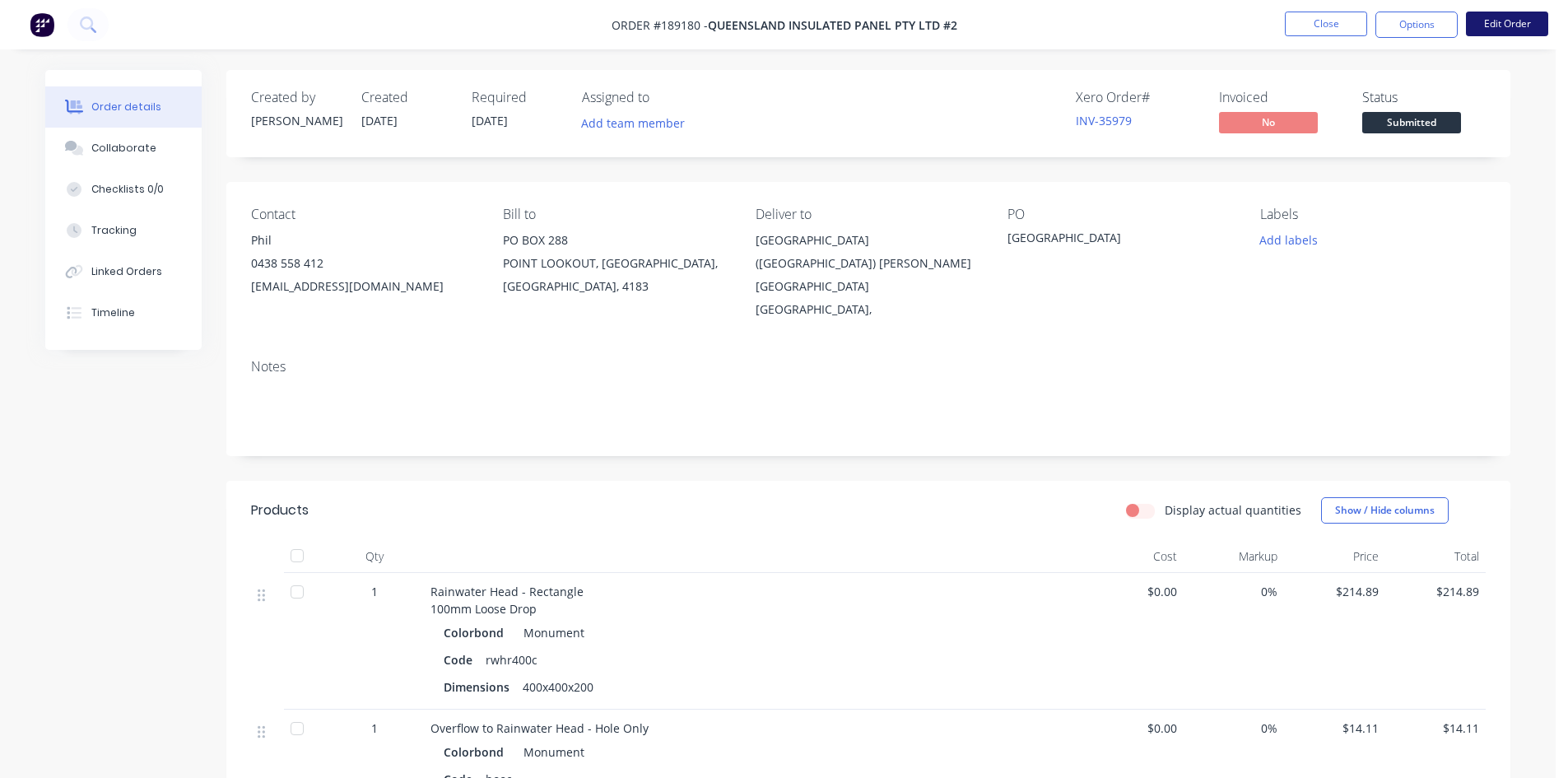
click at [1526, 22] on button "Edit Order" at bounding box center [1506, 24] width 82 height 25
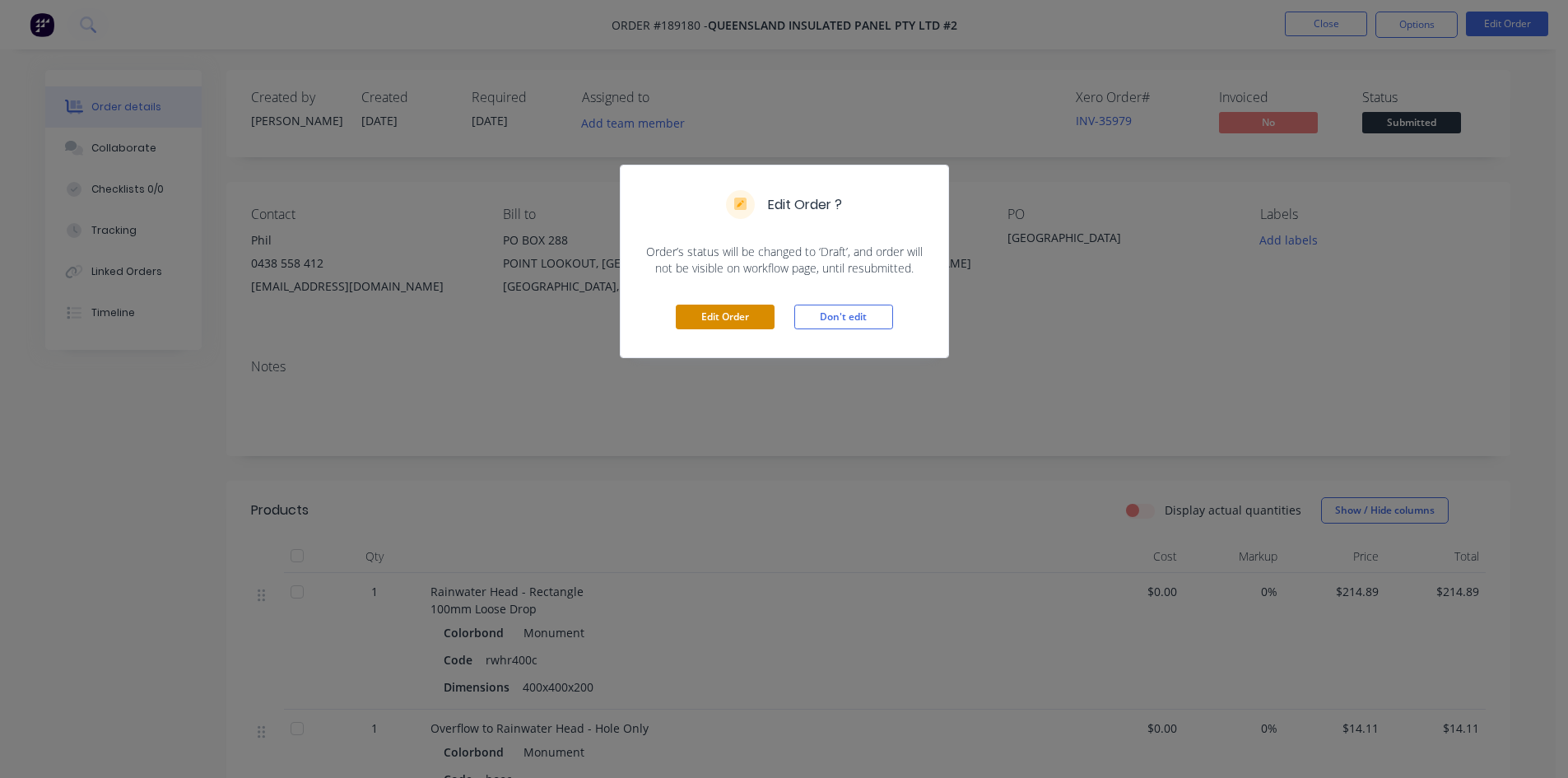
click at [725, 315] on button "Edit Order" at bounding box center [725, 317] width 98 height 25
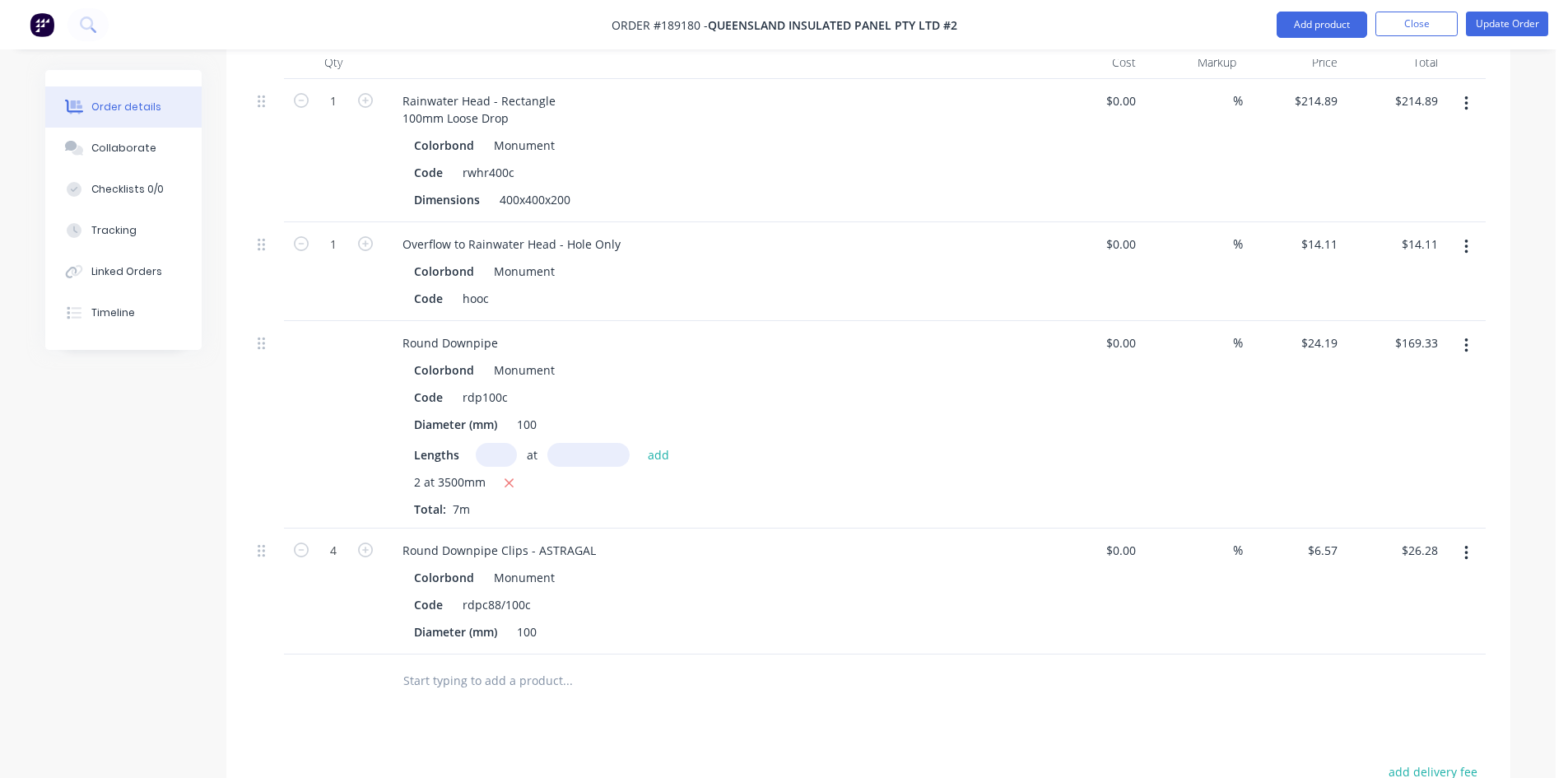
scroll to position [577, 0]
click at [1352, 29] on button "Add product" at bounding box center [1322, 25] width 90 height 27
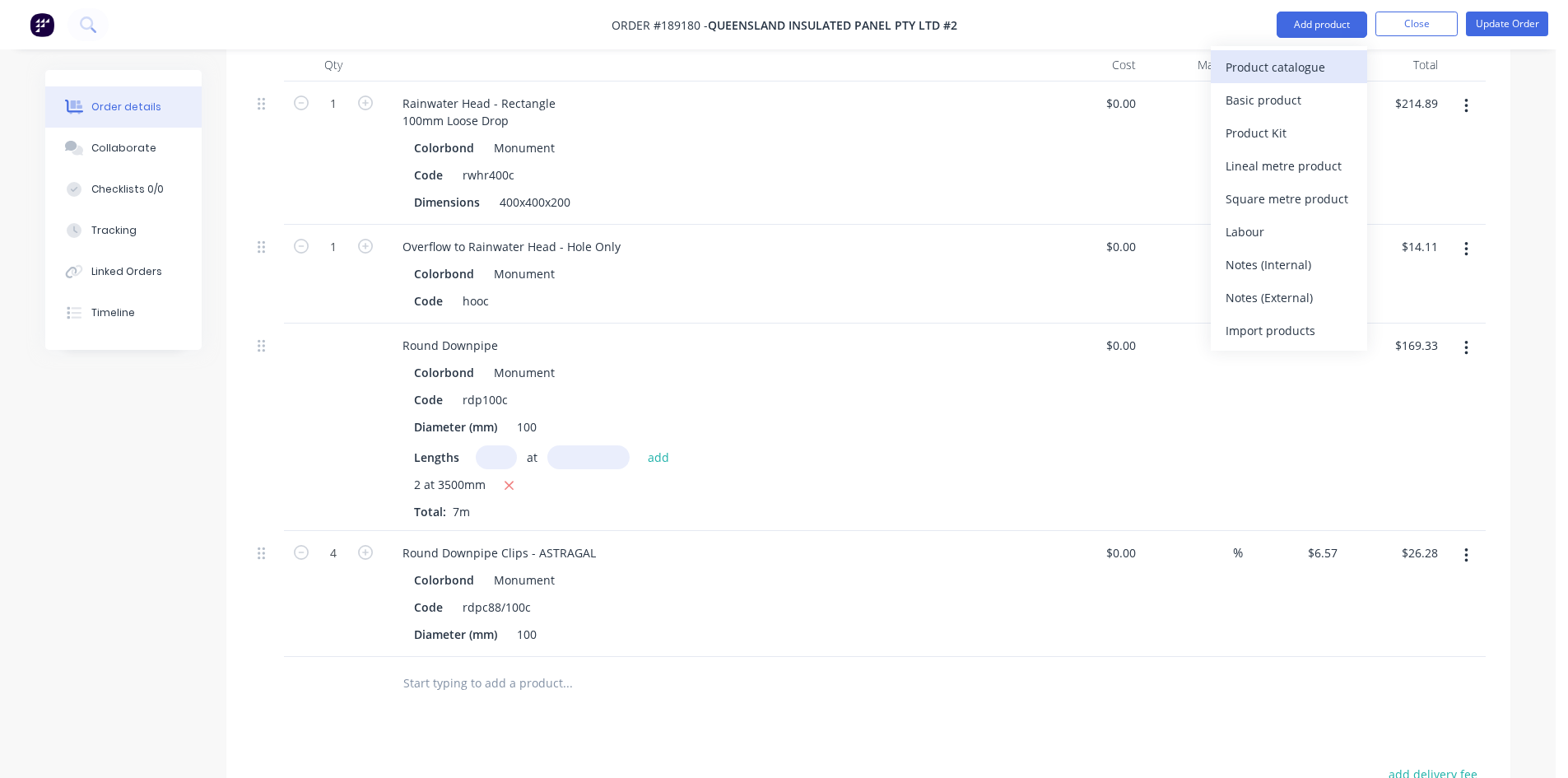
click at [1305, 65] on div "Product catalogue" at bounding box center [1289, 68] width 127 height 24
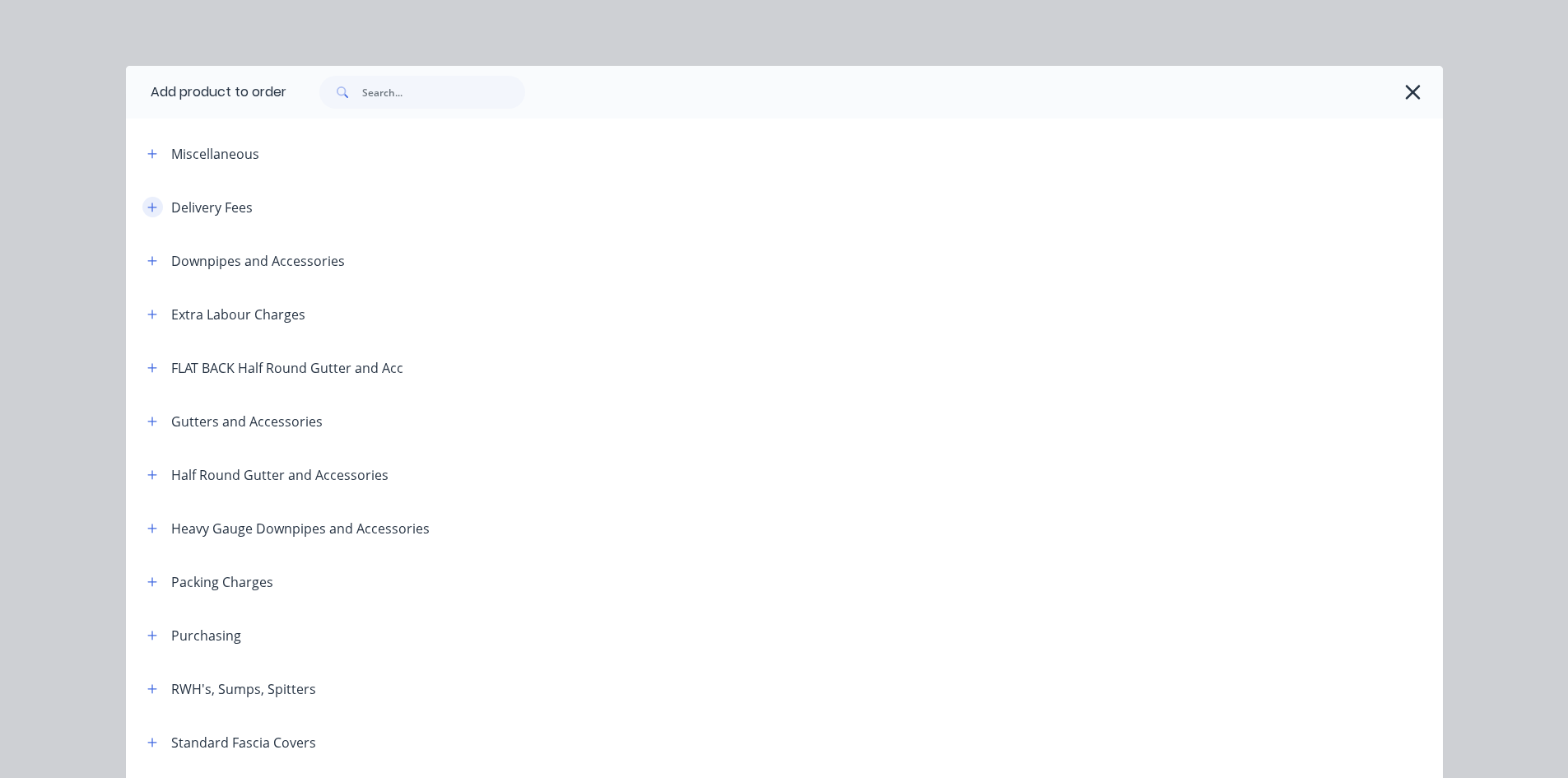
click at [147, 213] on icon "button" at bounding box center [152, 208] width 10 height 12
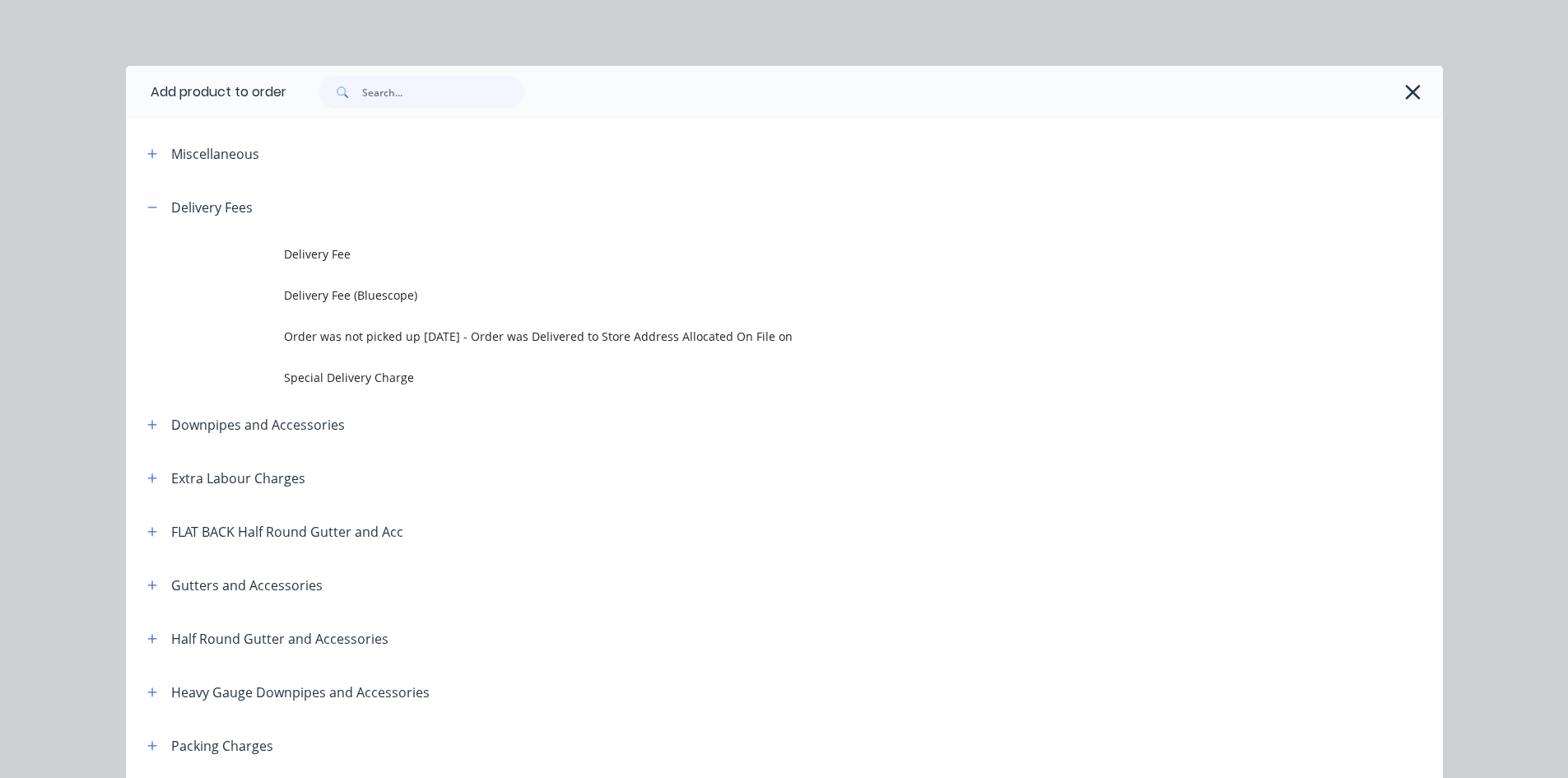
click at [286, 242] on td "Delivery Fee" at bounding box center [863, 253] width 1159 height 41
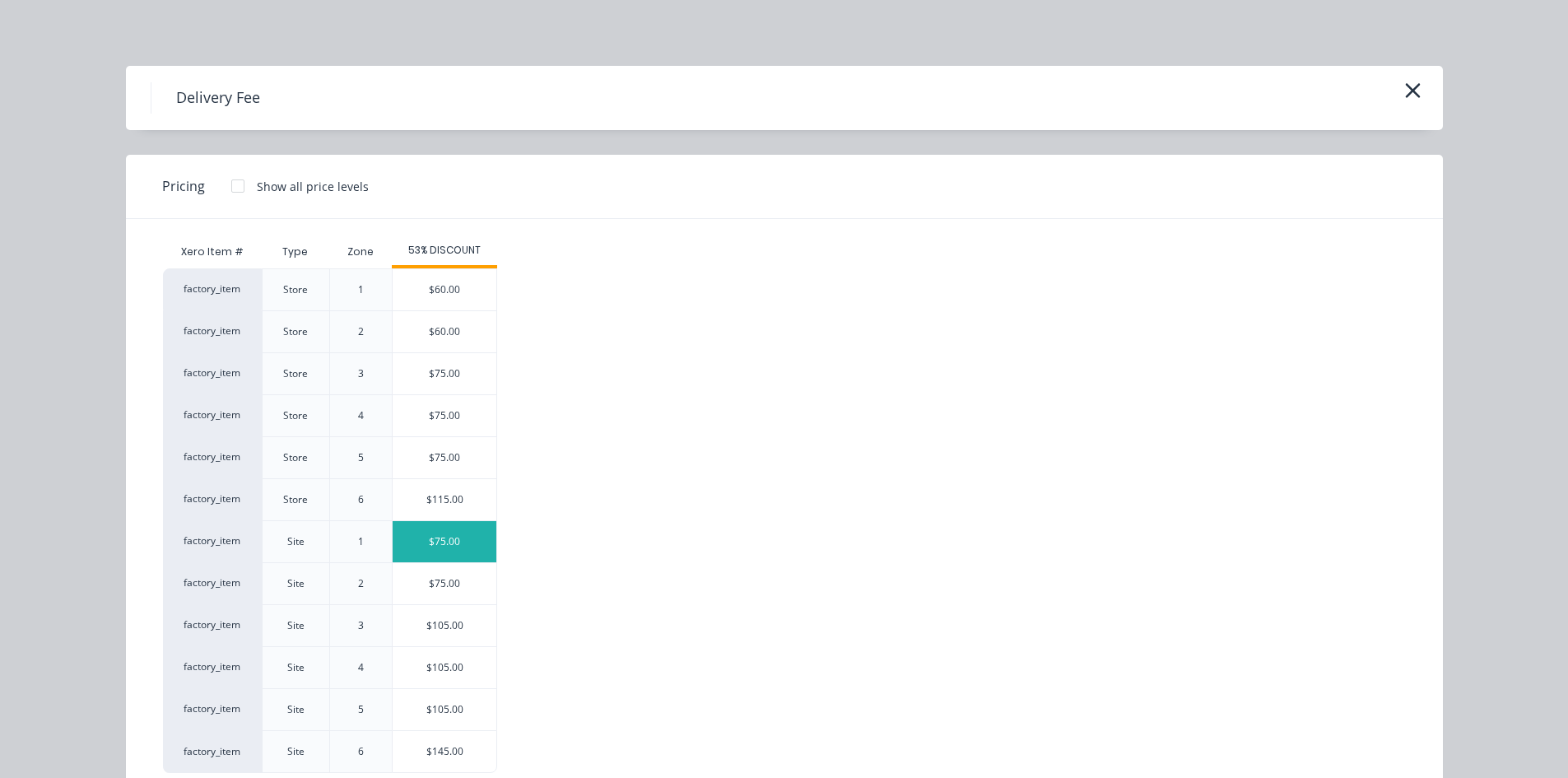
click at [447, 550] on div "$75.00" at bounding box center [444, 542] width 103 height 41
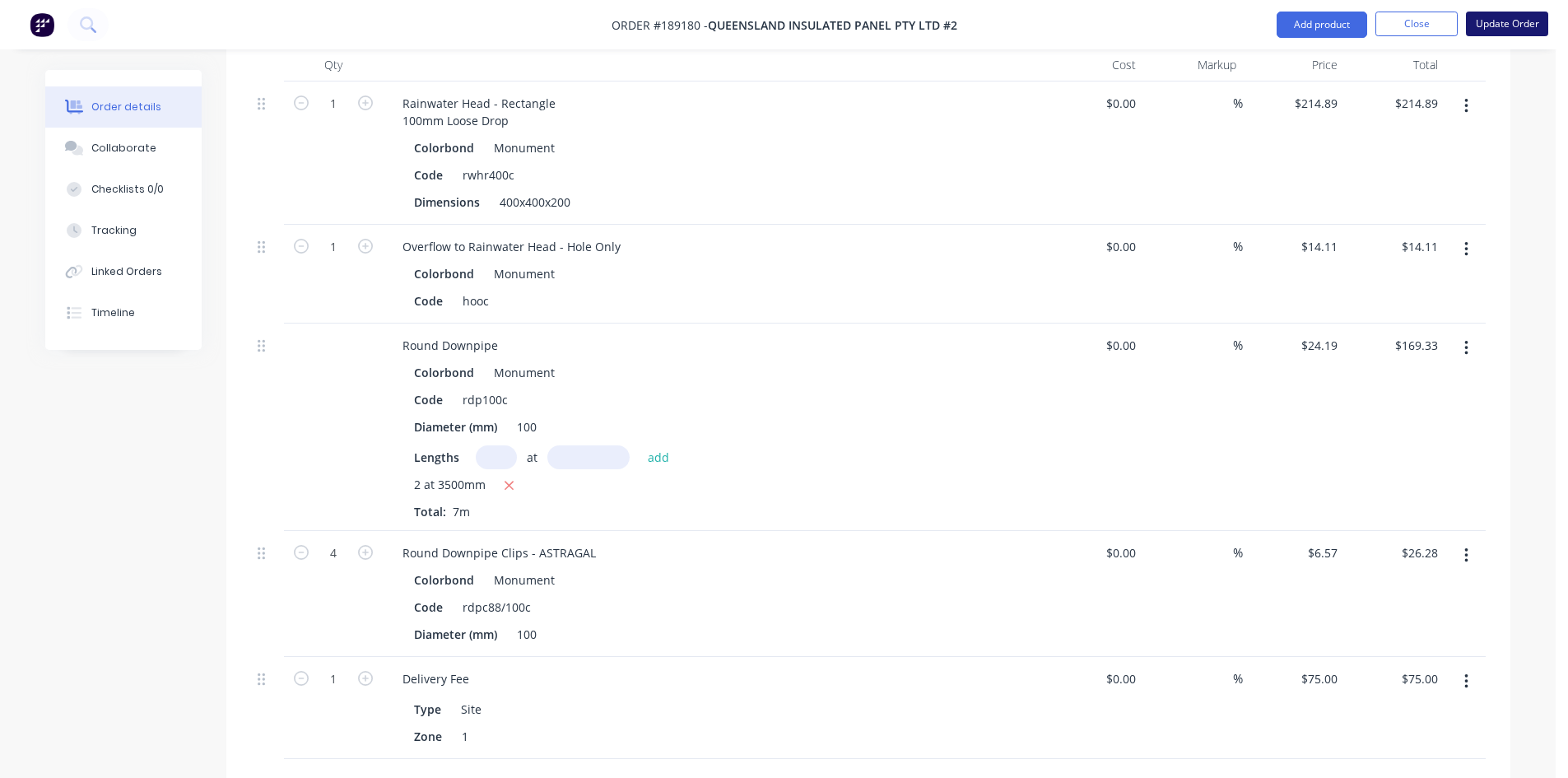
click at [1495, 24] on button "Update Order" at bounding box center [1506, 24] width 82 height 25
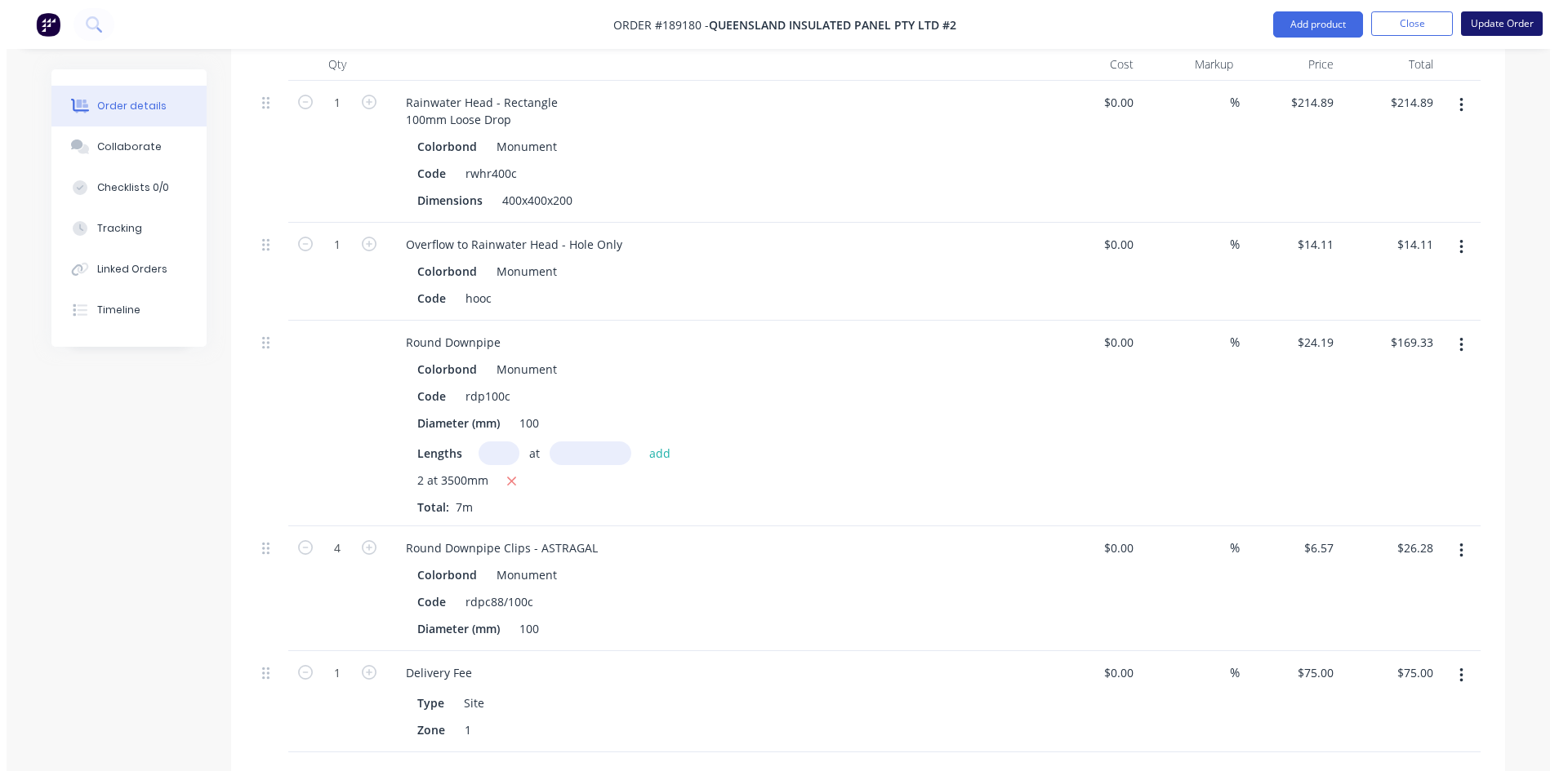
scroll to position [0, 0]
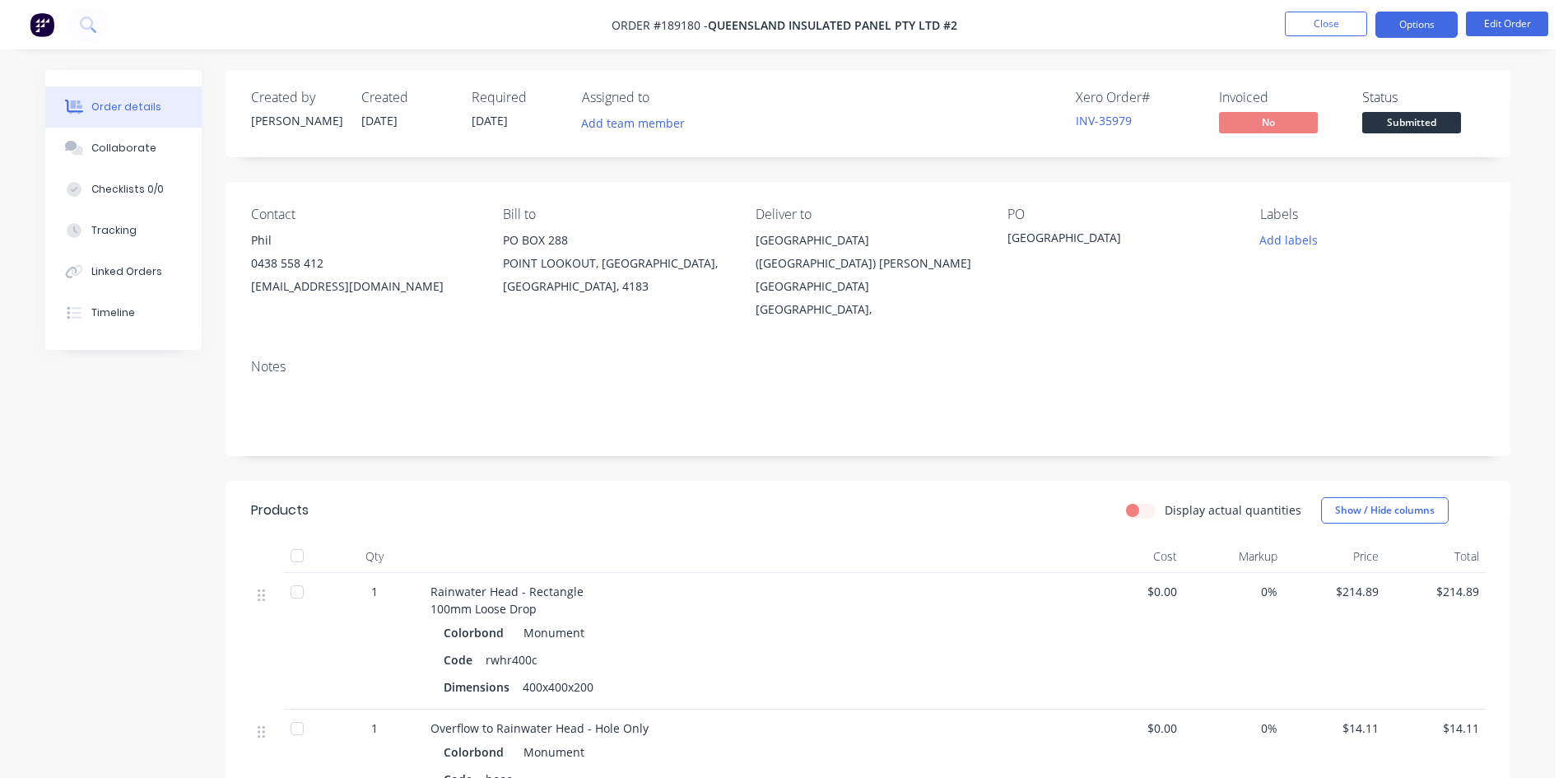
click at [1419, 27] on button "Options" at bounding box center [1416, 25] width 82 height 27
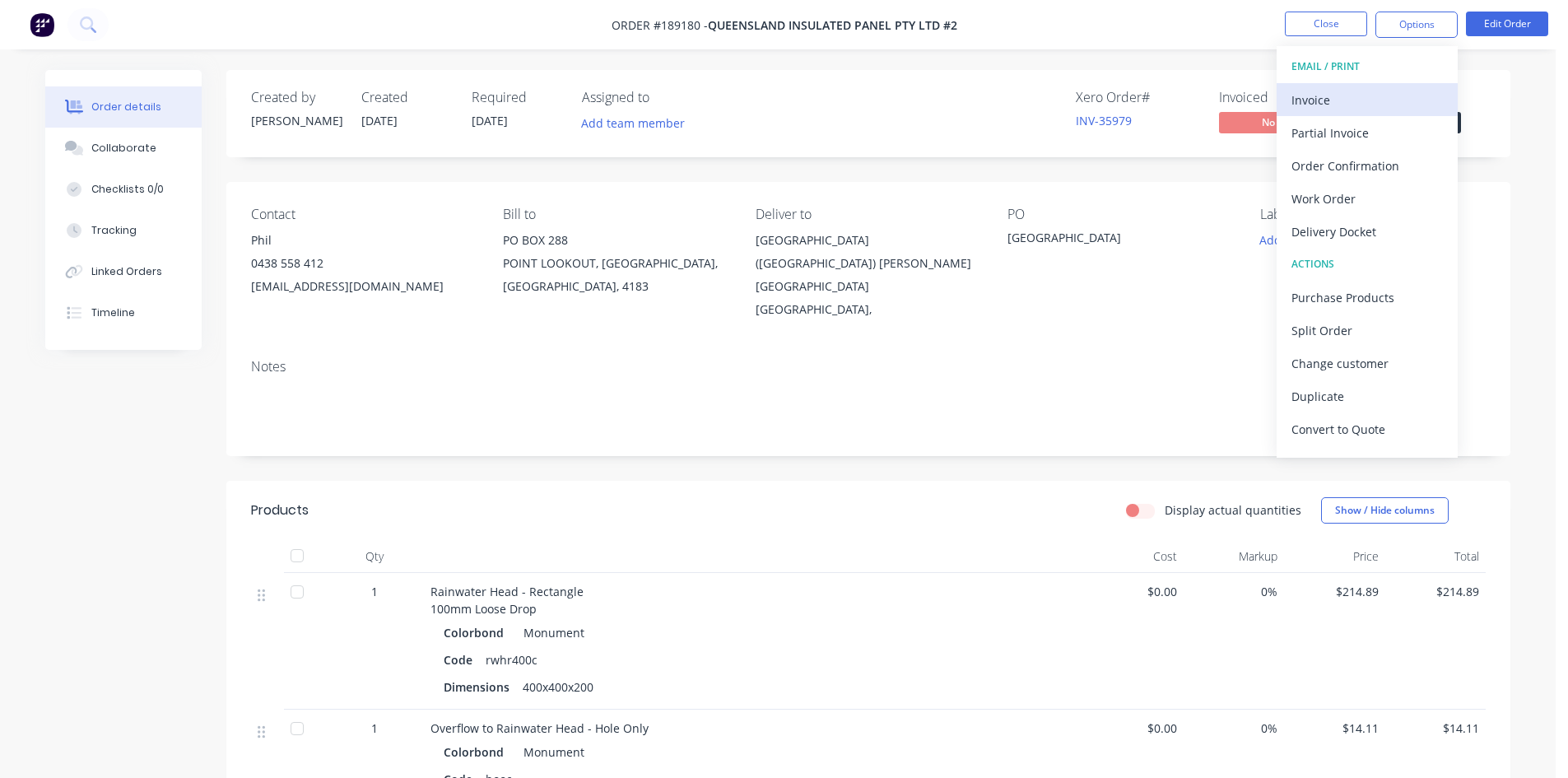
click at [1360, 97] on div "Invoice" at bounding box center [1367, 100] width 152 height 24
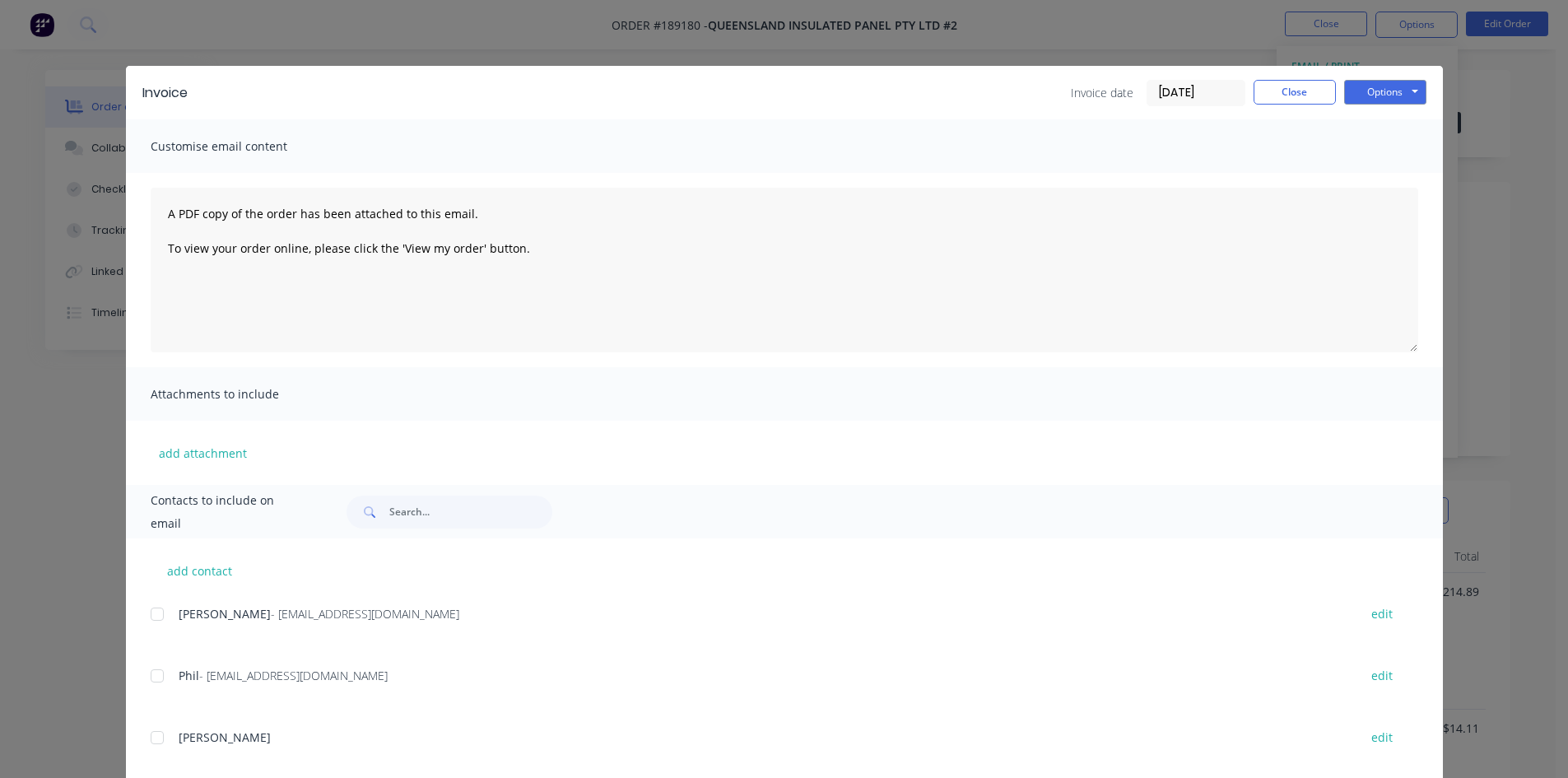
click at [148, 609] on div at bounding box center [157, 614] width 33 height 33
click at [153, 679] on div at bounding box center [157, 676] width 33 height 33
click at [1374, 84] on button "Options" at bounding box center [1385, 91] width 82 height 25
click at [1385, 180] on button "Email" at bounding box center [1397, 175] width 105 height 27
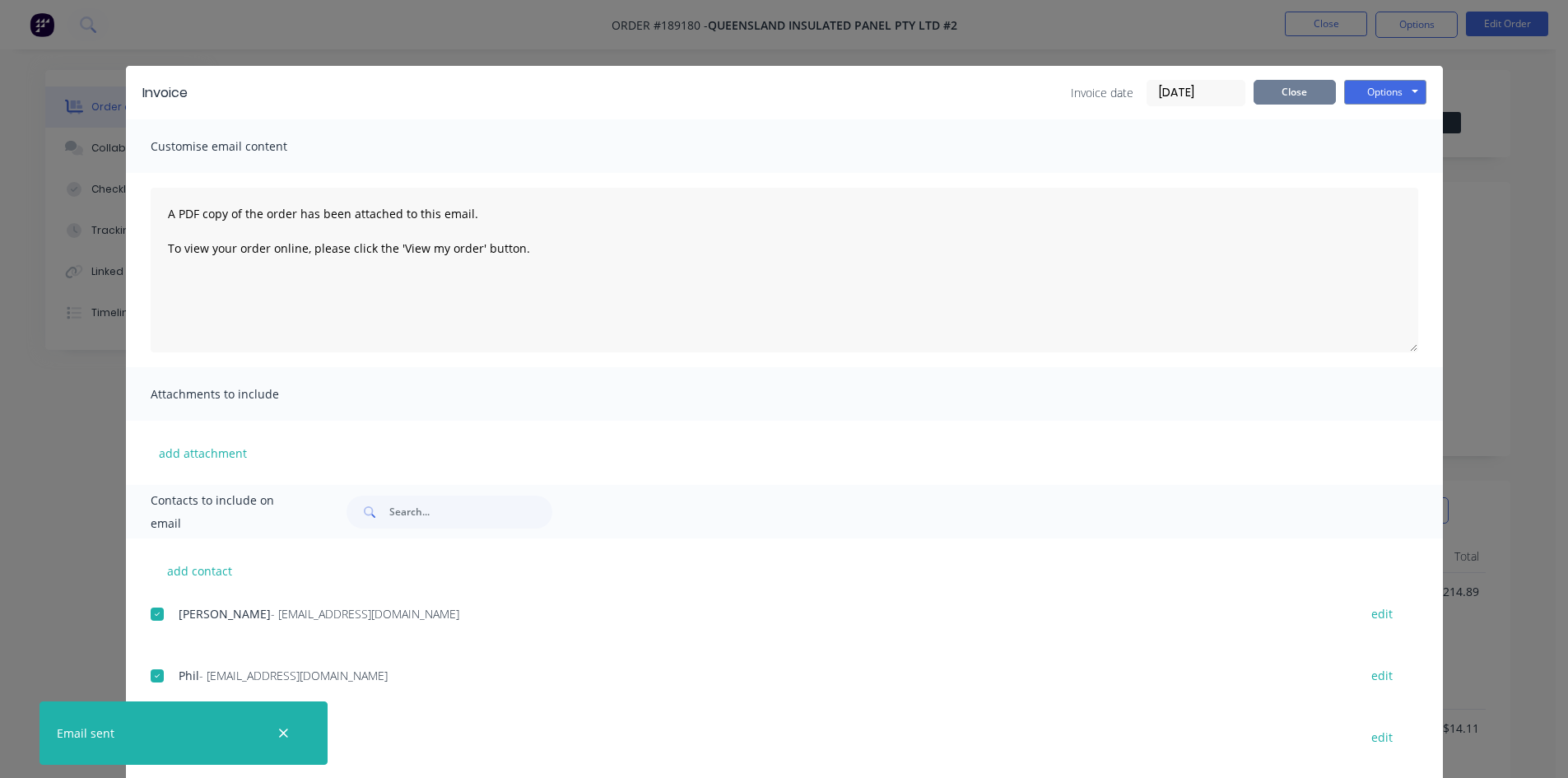
drag, startPoint x: 1292, startPoint y: 100, endPoint x: 1316, endPoint y: 51, distance: 54.6
click at [1292, 98] on button "Close" at bounding box center [1295, 91] width 82 height 25
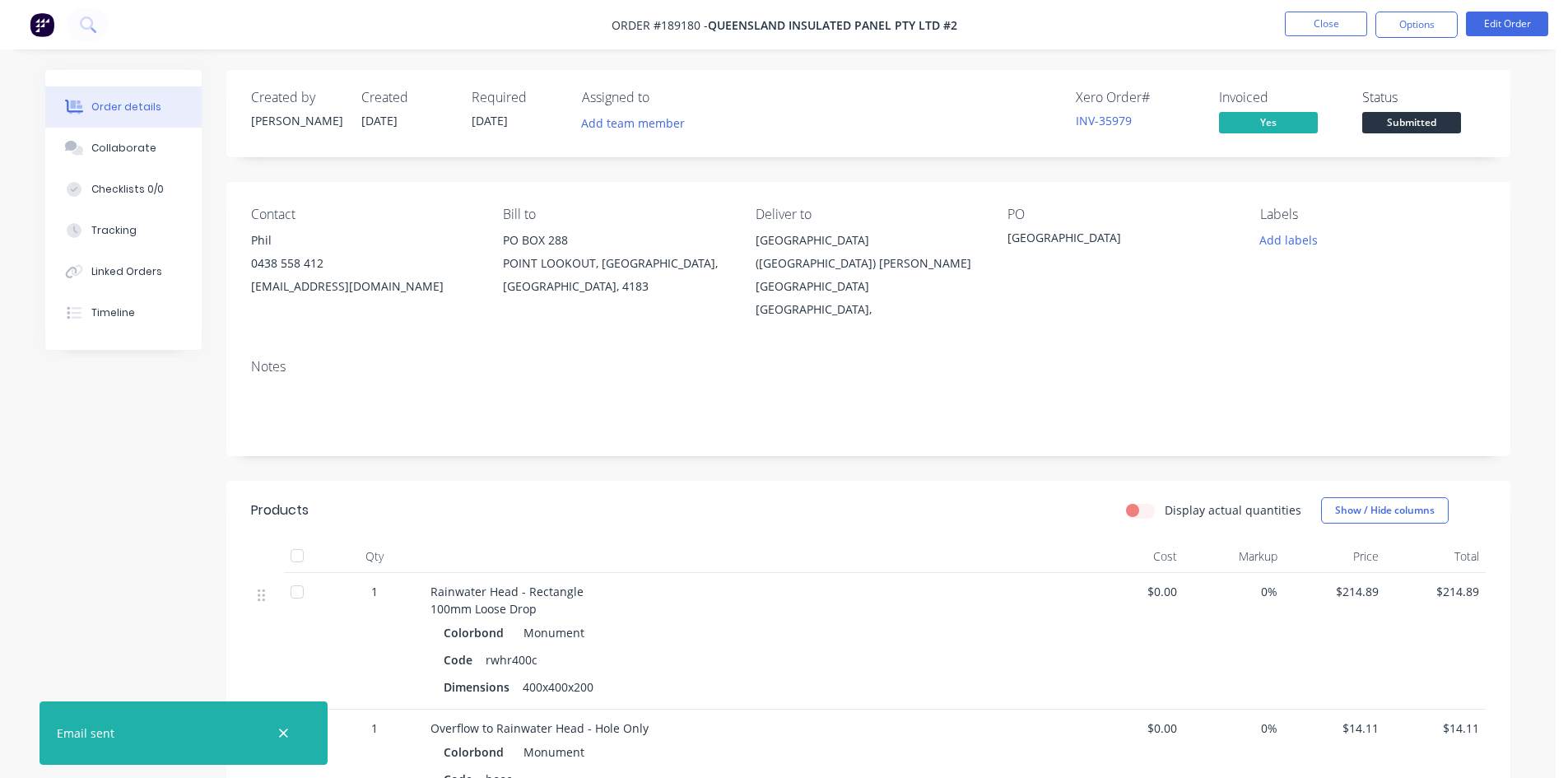
click at [1328, 36] on li "Close" at bounding box center [1326, 25] width 82 height 27
click at [1337, 27] on button "Close" at bounding box center [1326, 24] width 82 height 25
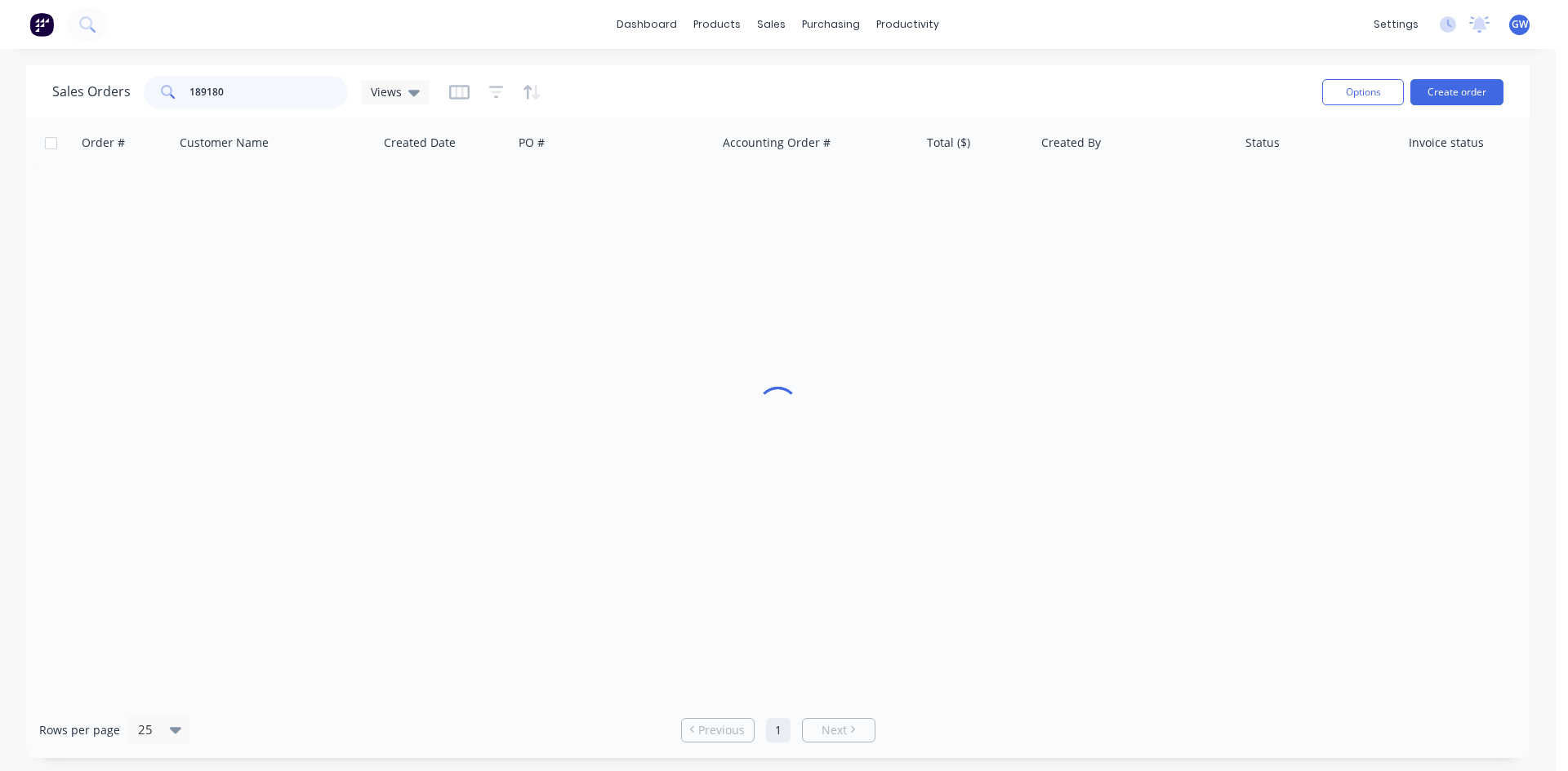
click at [298, 89] on input "189180" at bounding box center [269, 92] width 160 height 32
type input "189437"
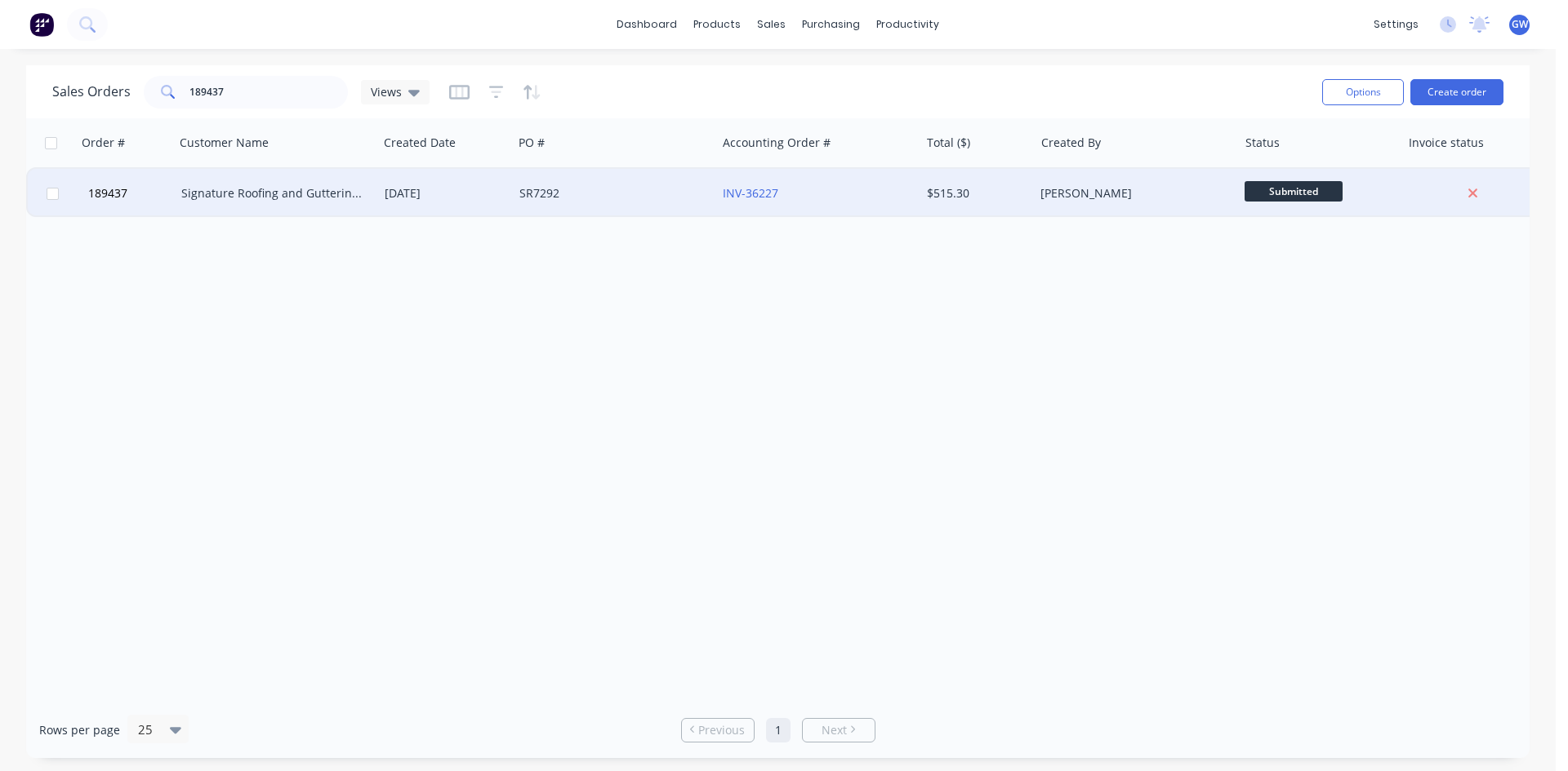
click at [1043, 208] on div "[PERSON_NAME]" at bounding box center [1136, 194] width 203 height 49
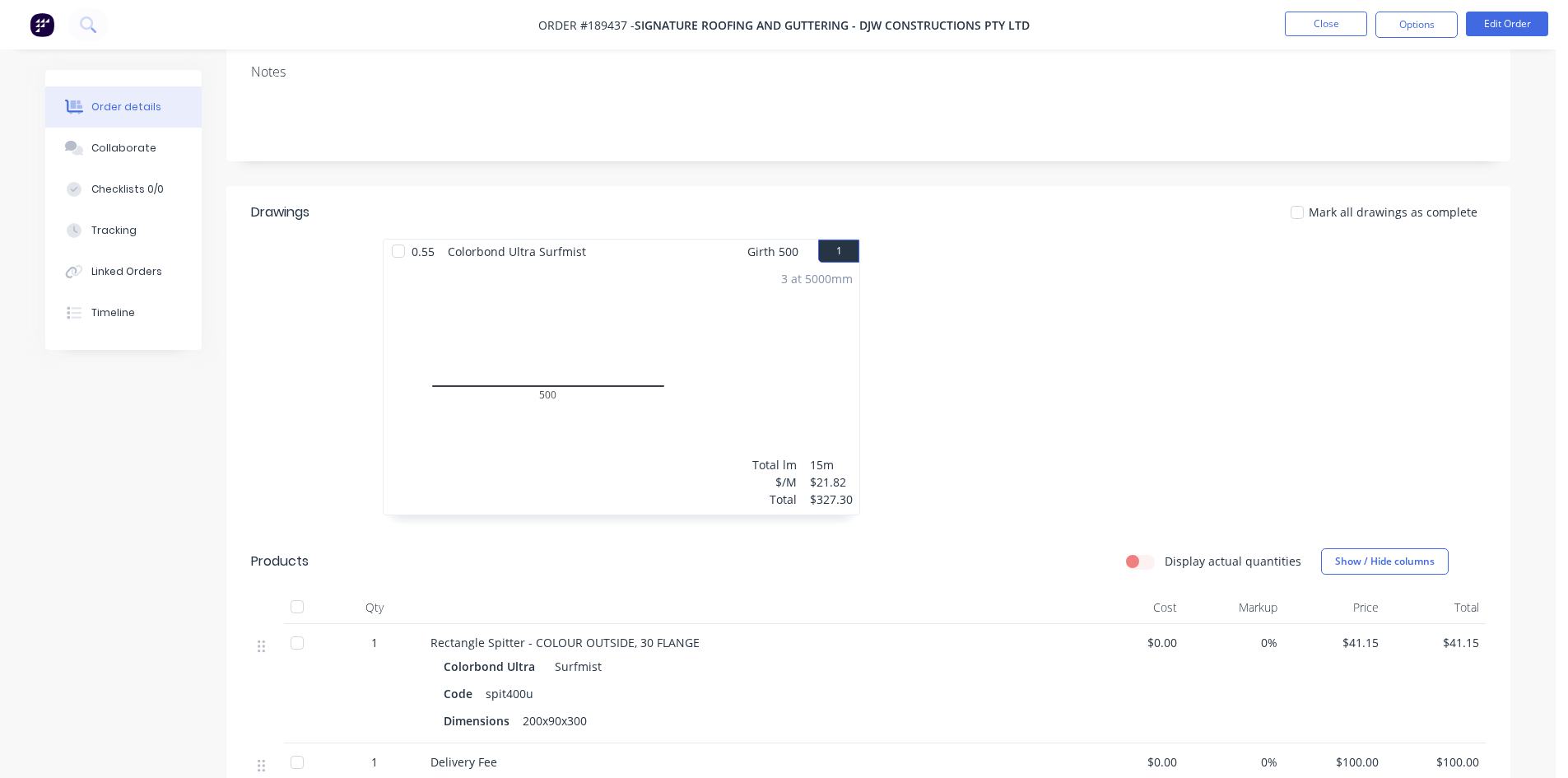
scroll to position [494, 0]
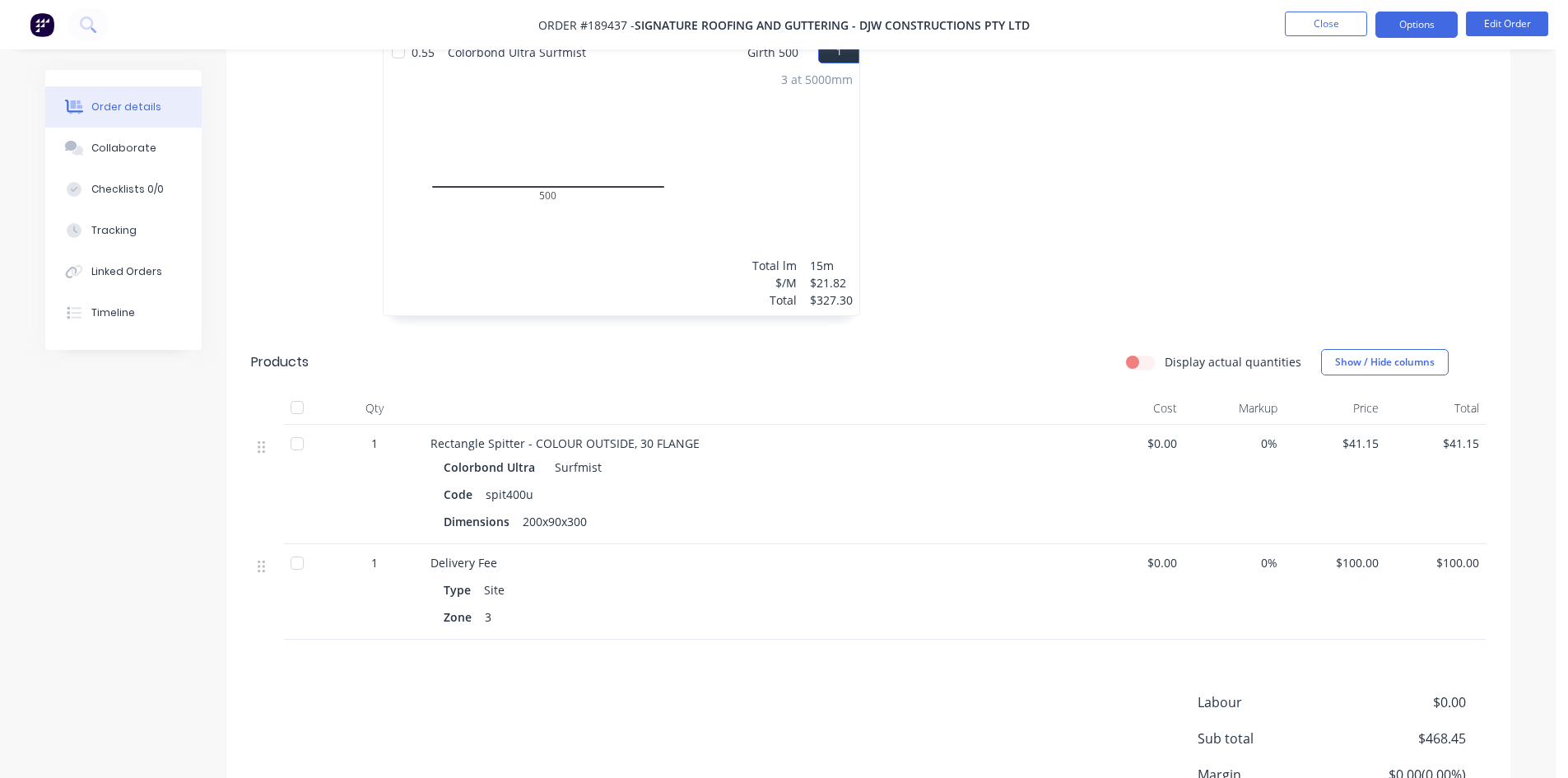
click at [1413, 24] on button "Options" at bounding box center [1416, 25] width 82 height 27
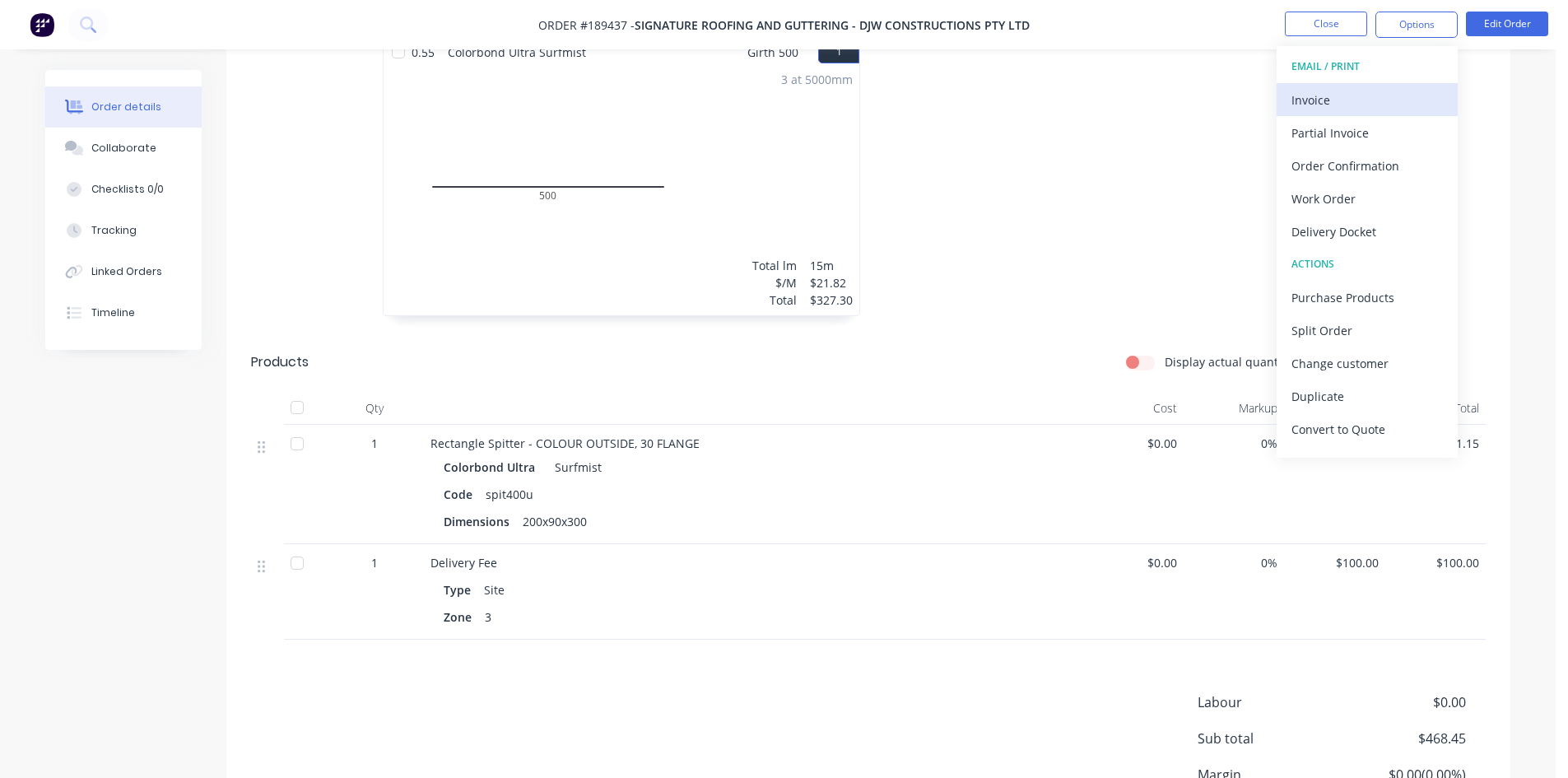
click at [1362, 100] on div "Invoice" at bounding box center [1367, 100] width 152 height 24
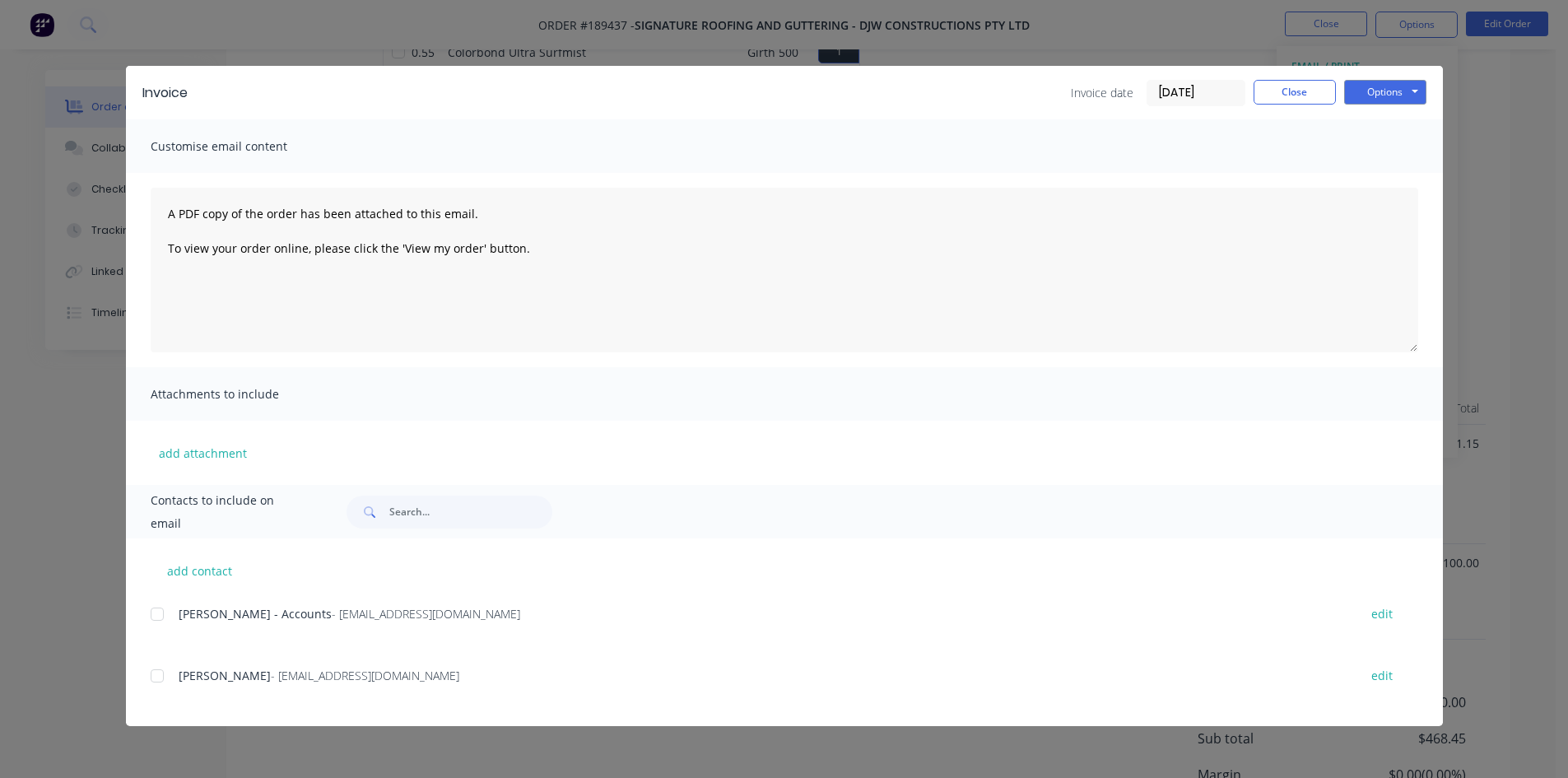
click at [162, 611] on div at bounding box center [157, 614] width 33 height 33
click at [1389, 93] on button "Options" at bounding box center [1385, 91] width 82 height 25
click at [1384, 179] on button "Email" at bounding box center [1397, 175] width 105 height 27
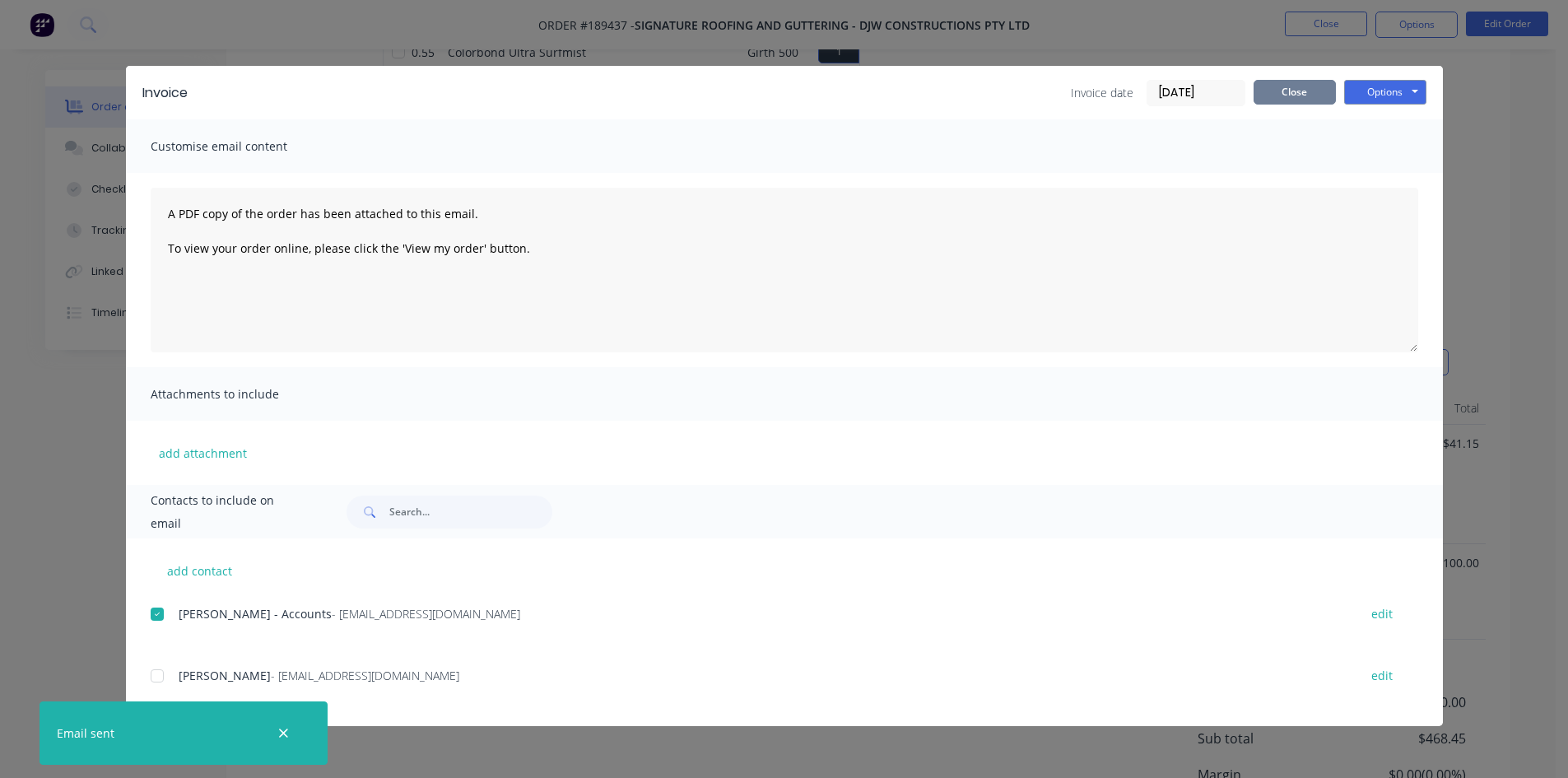
click at [1314, 89] on button "Close" at bounding box center [1295, 91] width 82 height 25
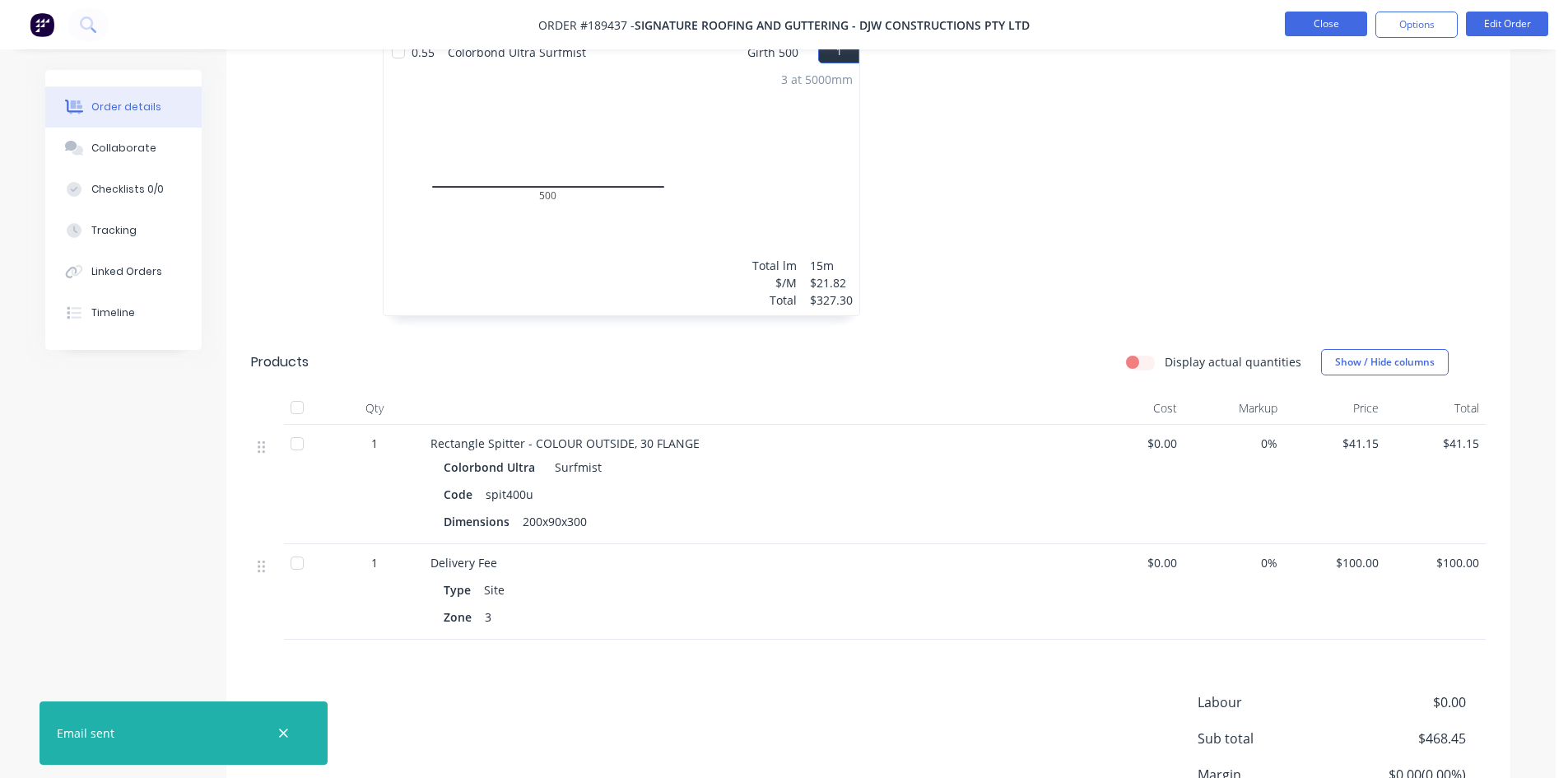
click at [1312, 14] on button "Close" at bounding box center [1326, 24] width 82 height 25
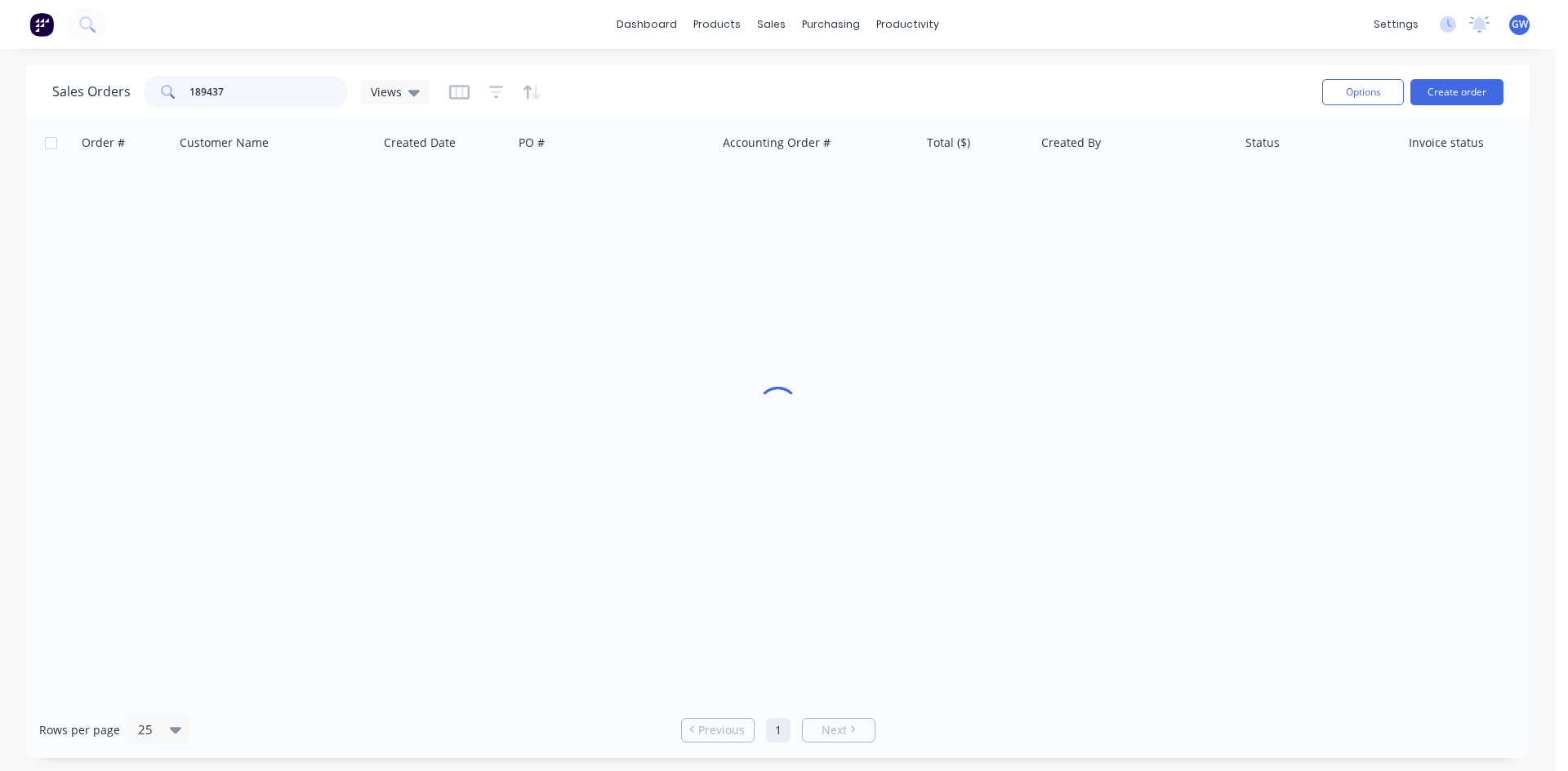
click at [262, 82] on input "189437" at bounding box center [269, 92] width 160 height 32
type input "189402"
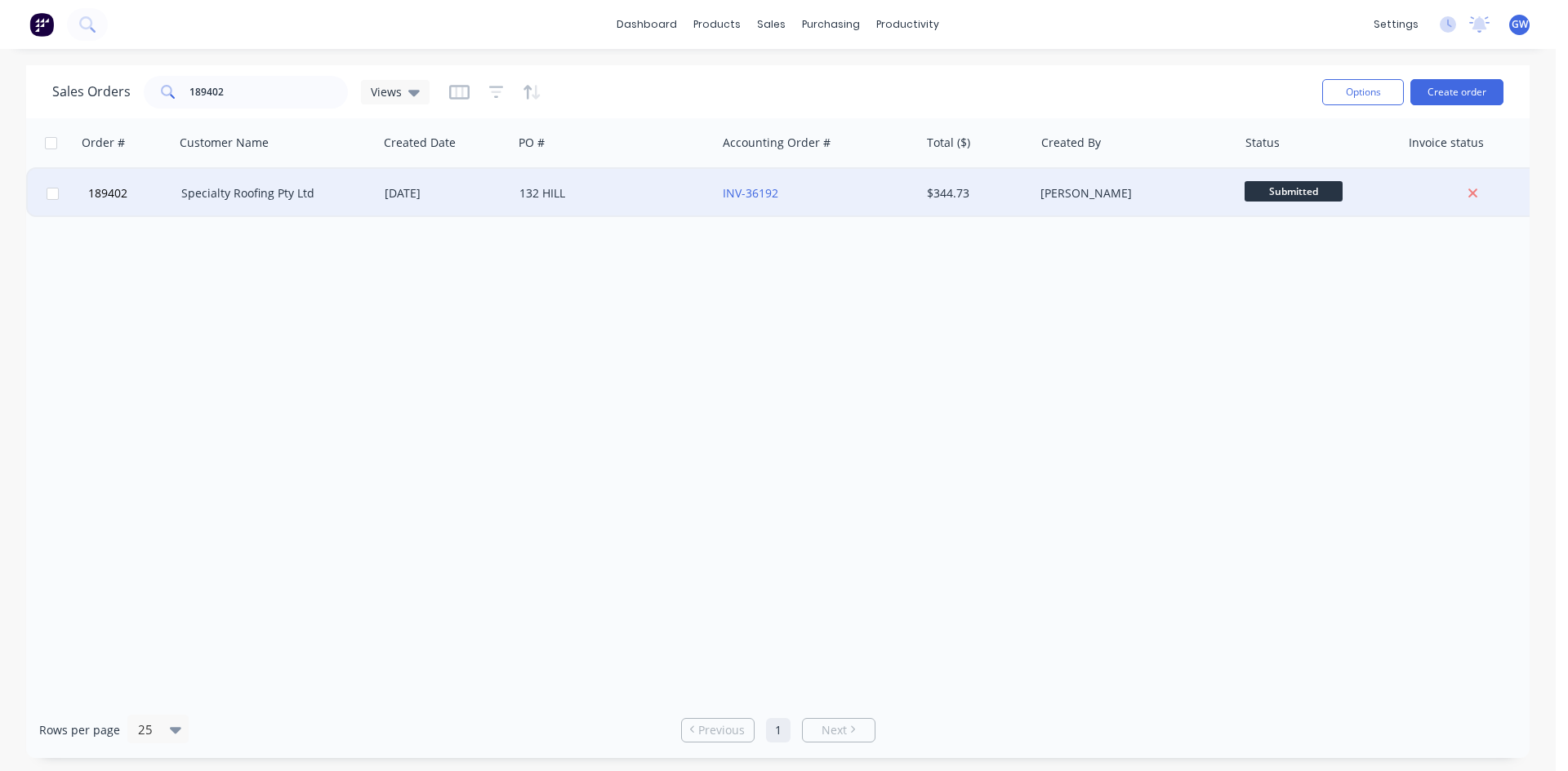
click at [706, 197] on div "132 HILL" at bounding box center [614, 193] width 190 height 17
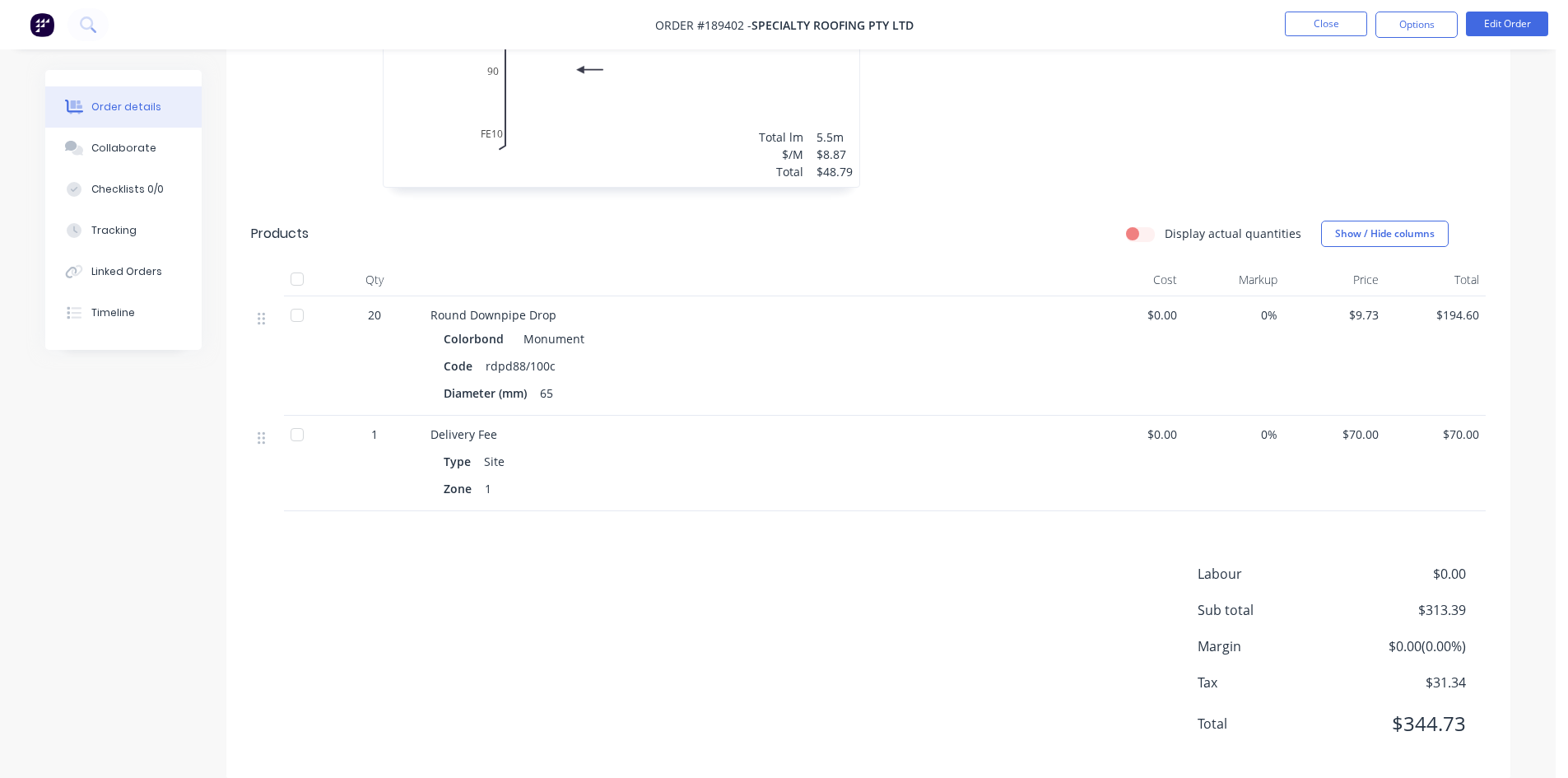
scroll to position [626, 0]
click at [1426, 20] on button "Options" at bounding box center [1416, 25] width 82 height 27
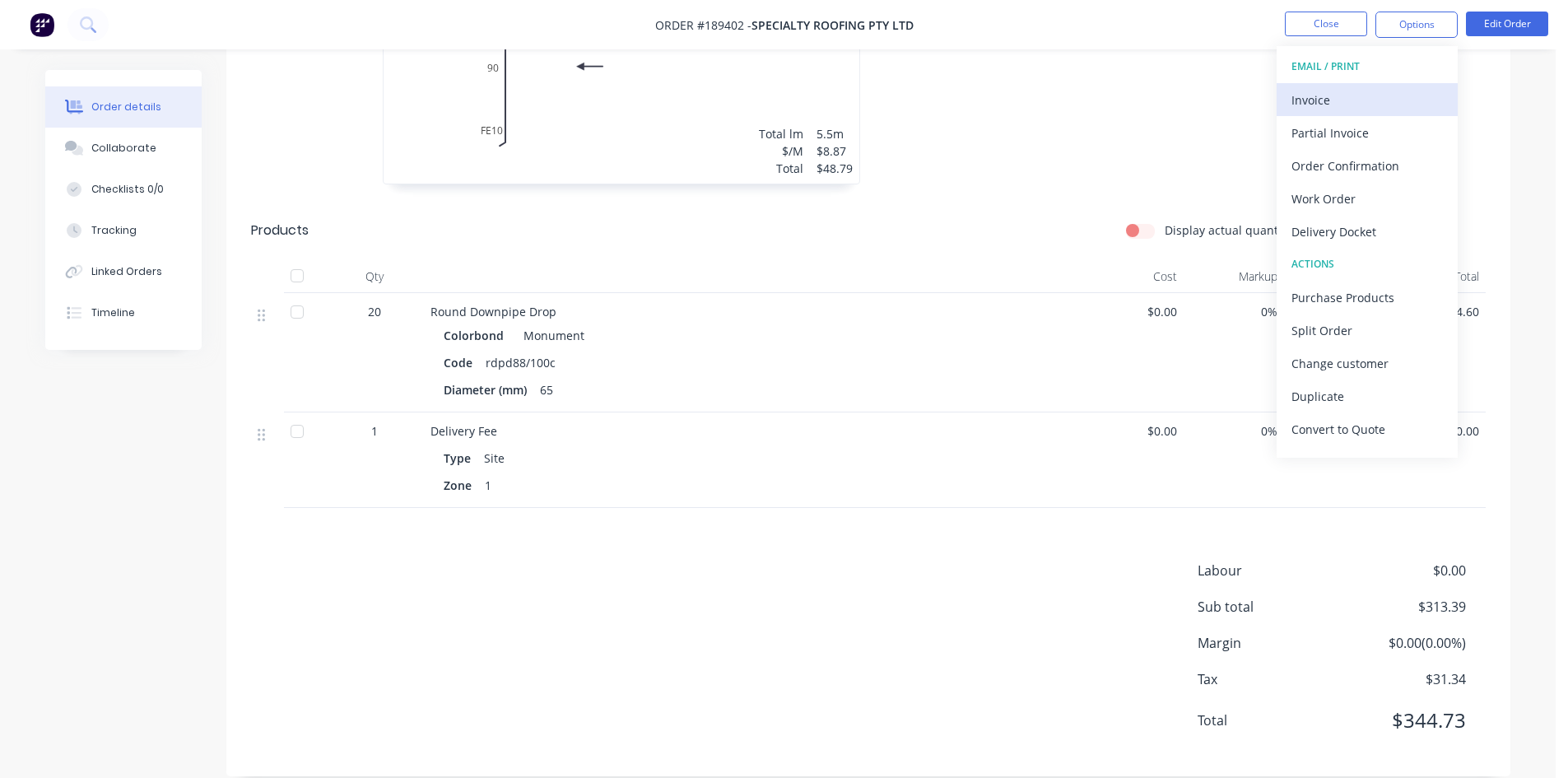
click at [1373, 94] on div "Invoice" at bounding box center [1367, 100] width 152 height 24
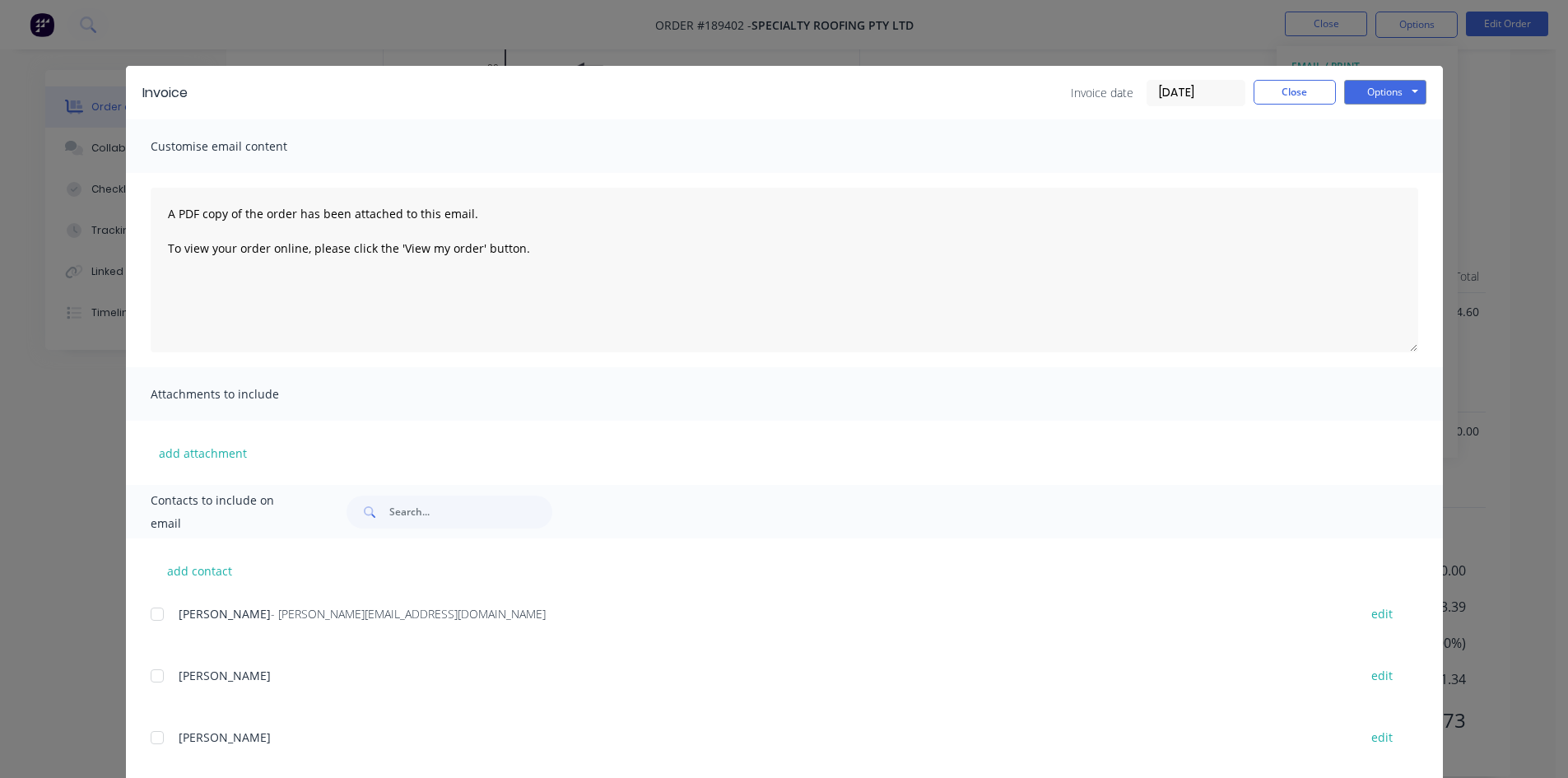
click at [157, 610] on div at bounding box center [157, 614] width 33 height 33
click at [1392, 84] on button "Options" at bounding box center [1385, 91] width 82 height 25
click at [1356, 170] on button "Email" at bounding box center [1397, 175] width 105 height 27
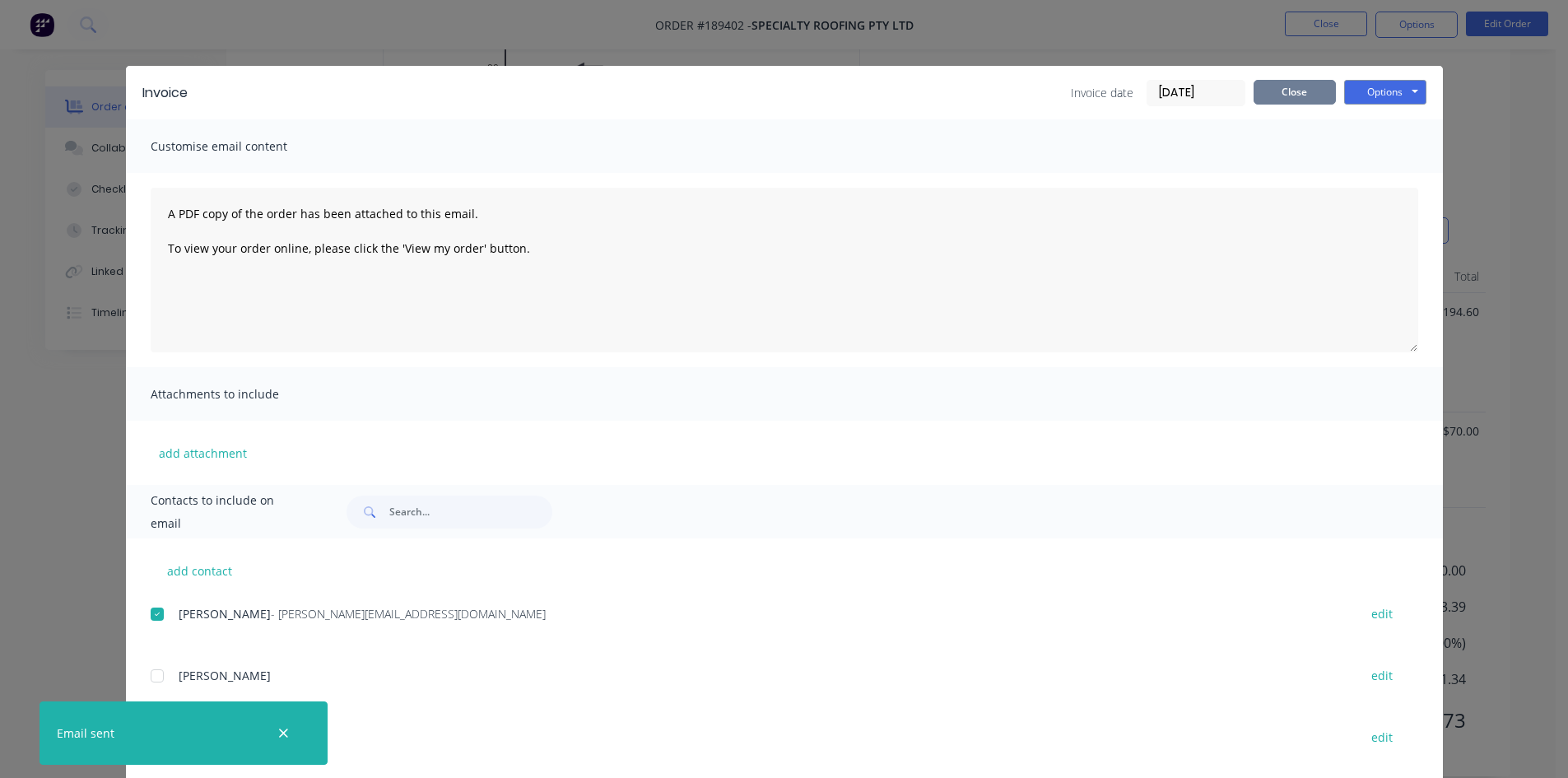
click at [1284, 89] on button "Close" at bounding box center [1295, 91] width 82 height 25
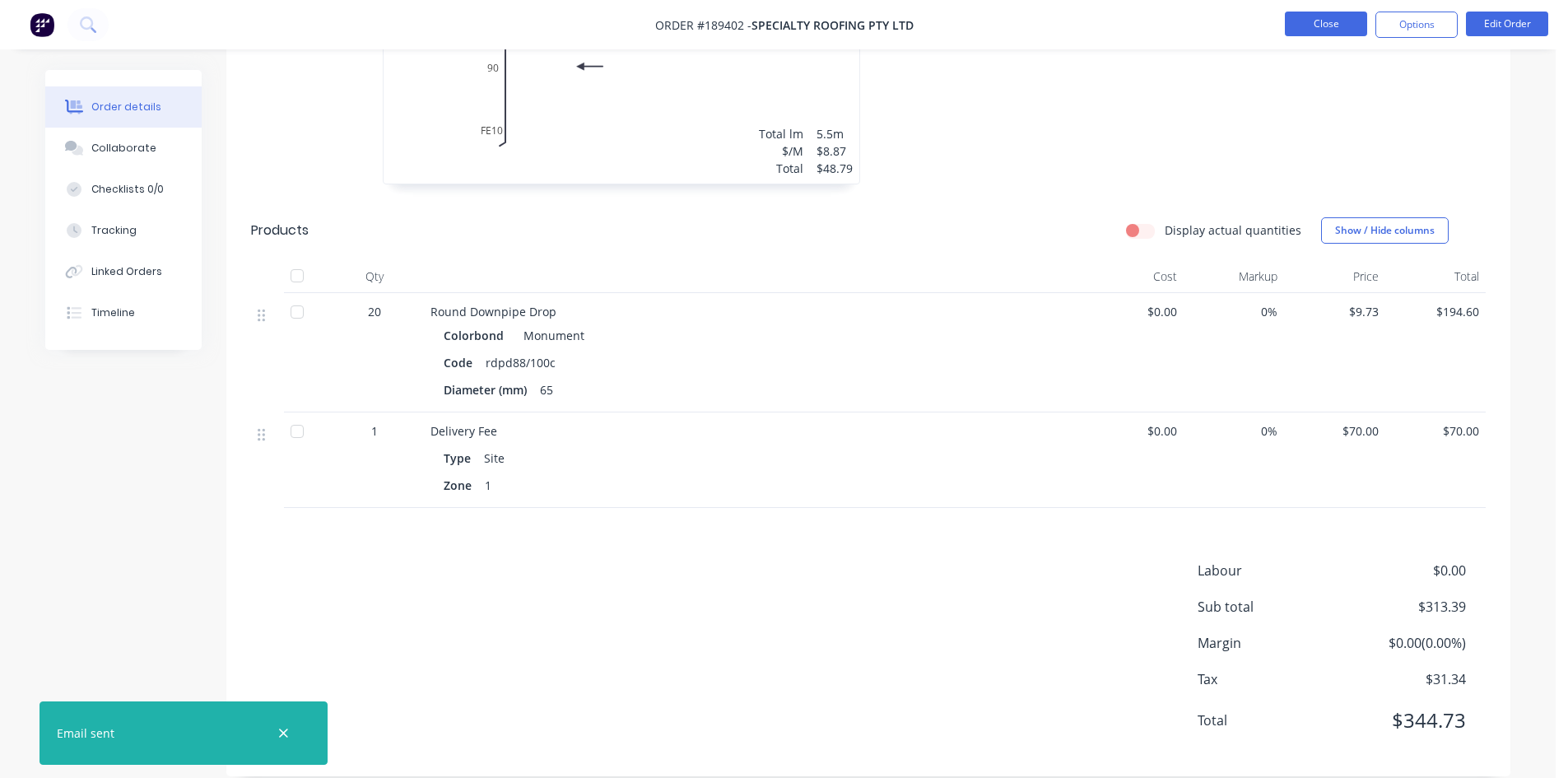
click at [1333, 14] on button "Close" at bounding box center [1326, 24] width 82 height 25
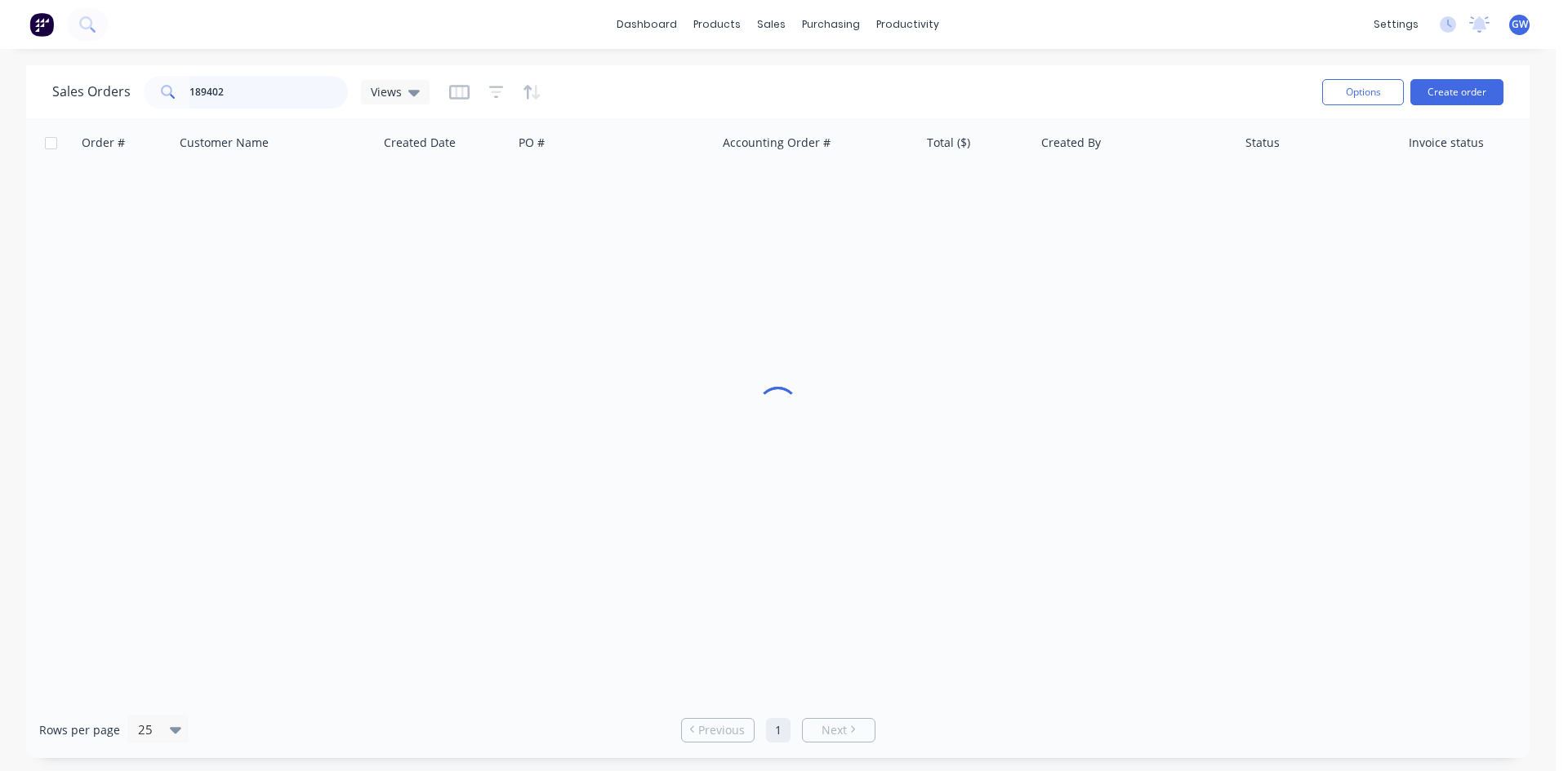
click at [208, 83] on input "189402" at bounding box center [269, 92] width 160 height 32
type input "189490"
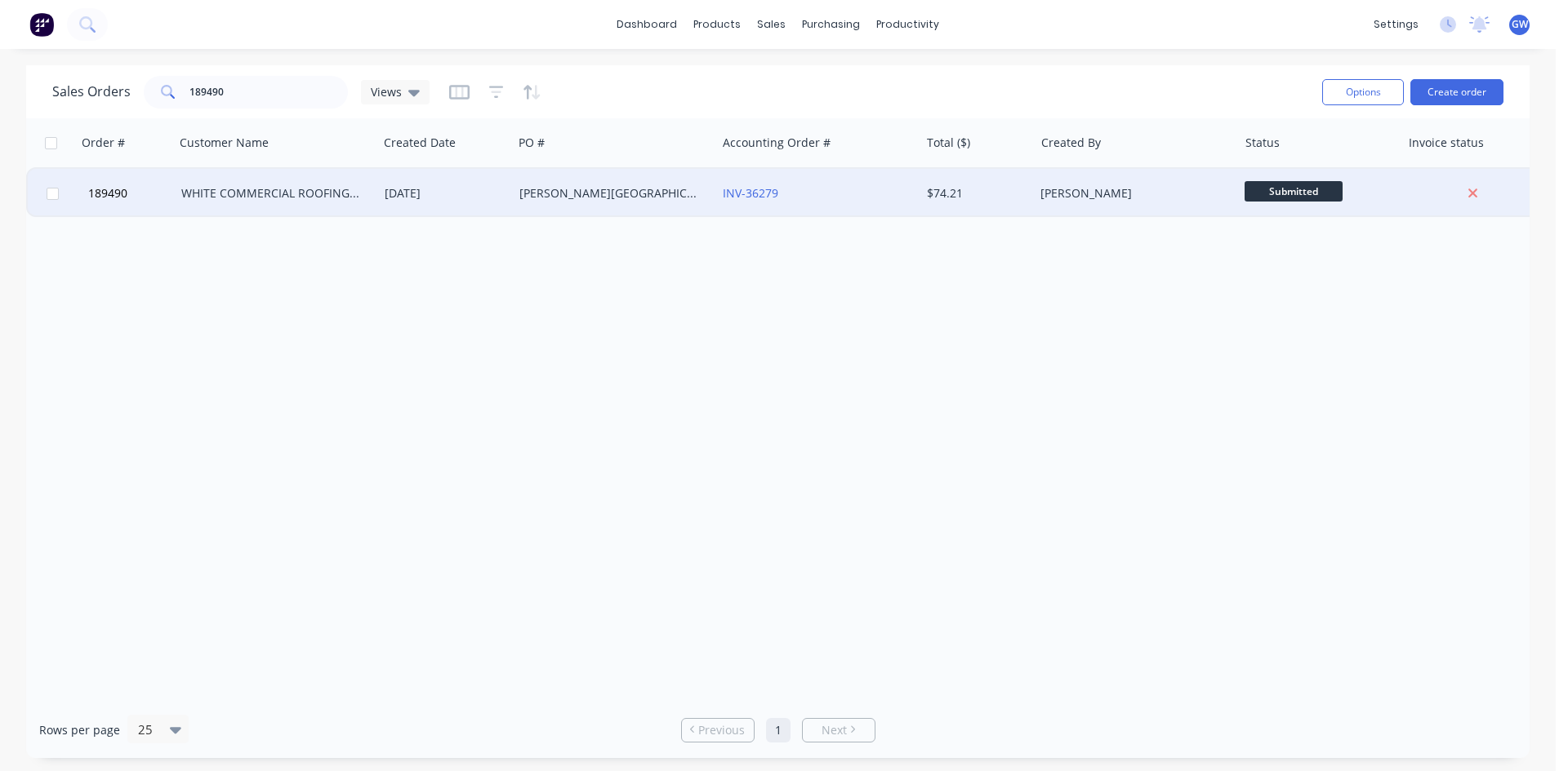
click at [810, 180] on div "INV-36279" at bounding box center [817, 194] width 203 height 49
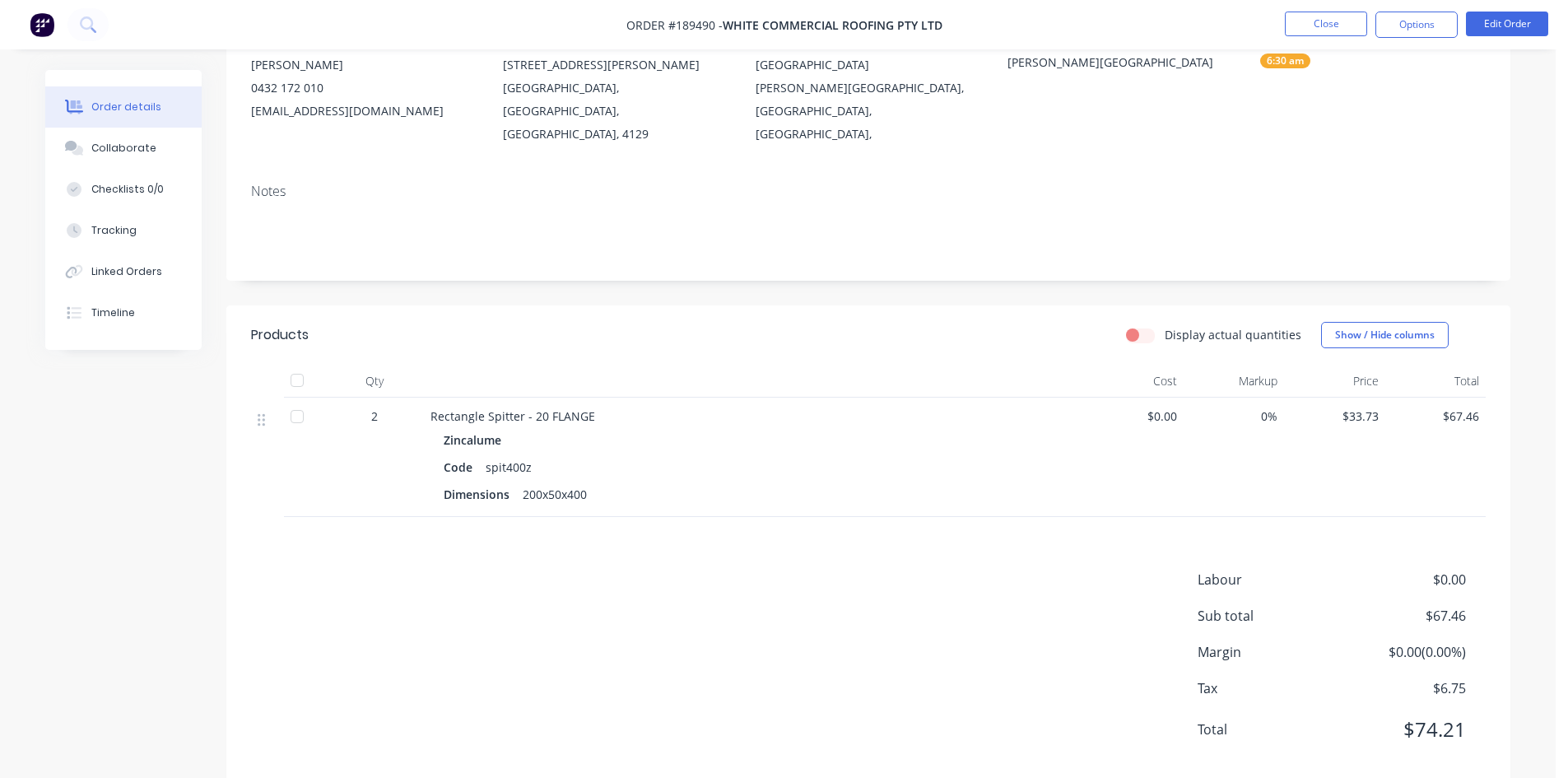
scroll to position [185, 0]
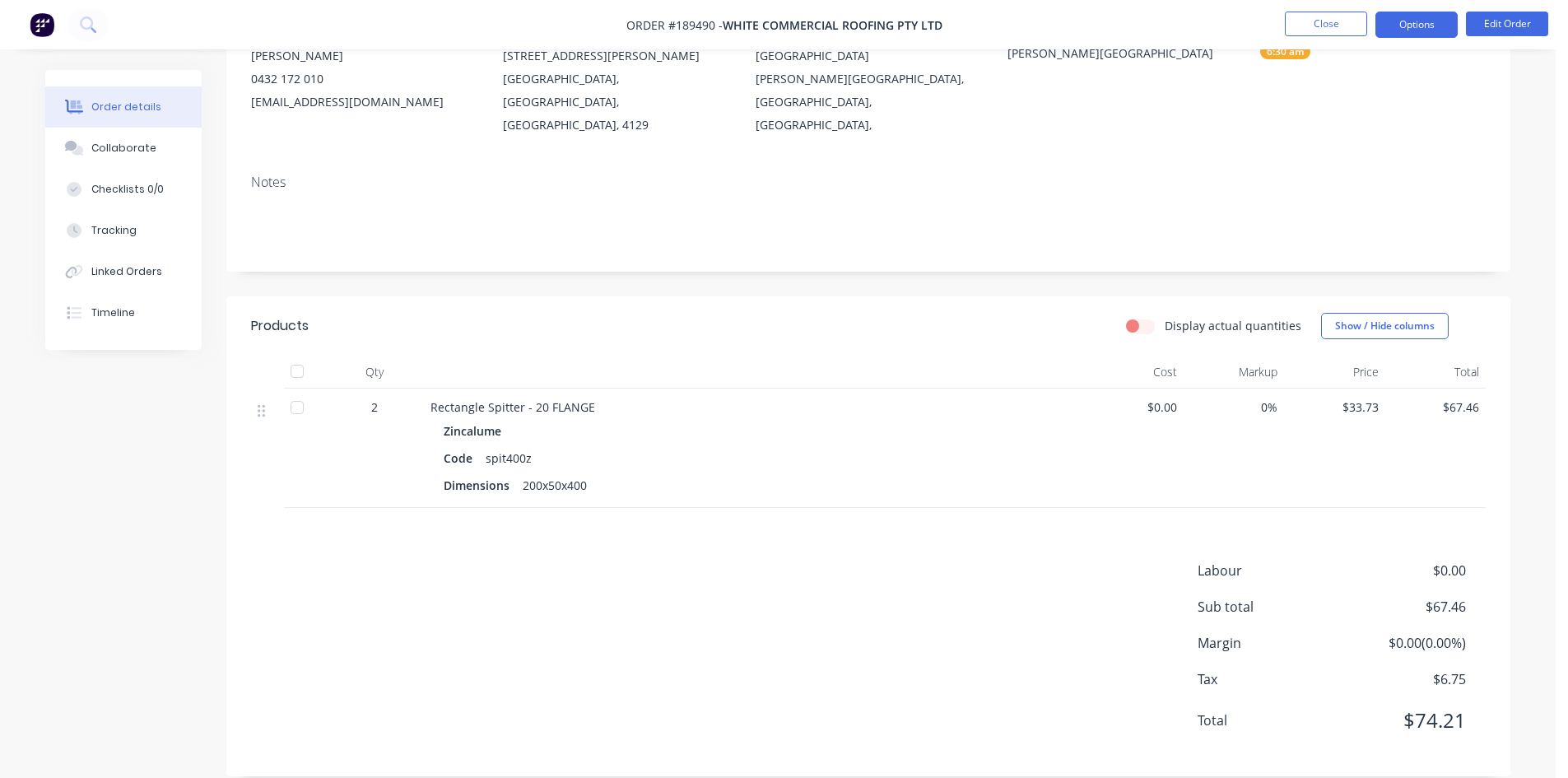
click at [1418, 33] on button "Options" at bounding box center [1416, 25] width 82 height 27
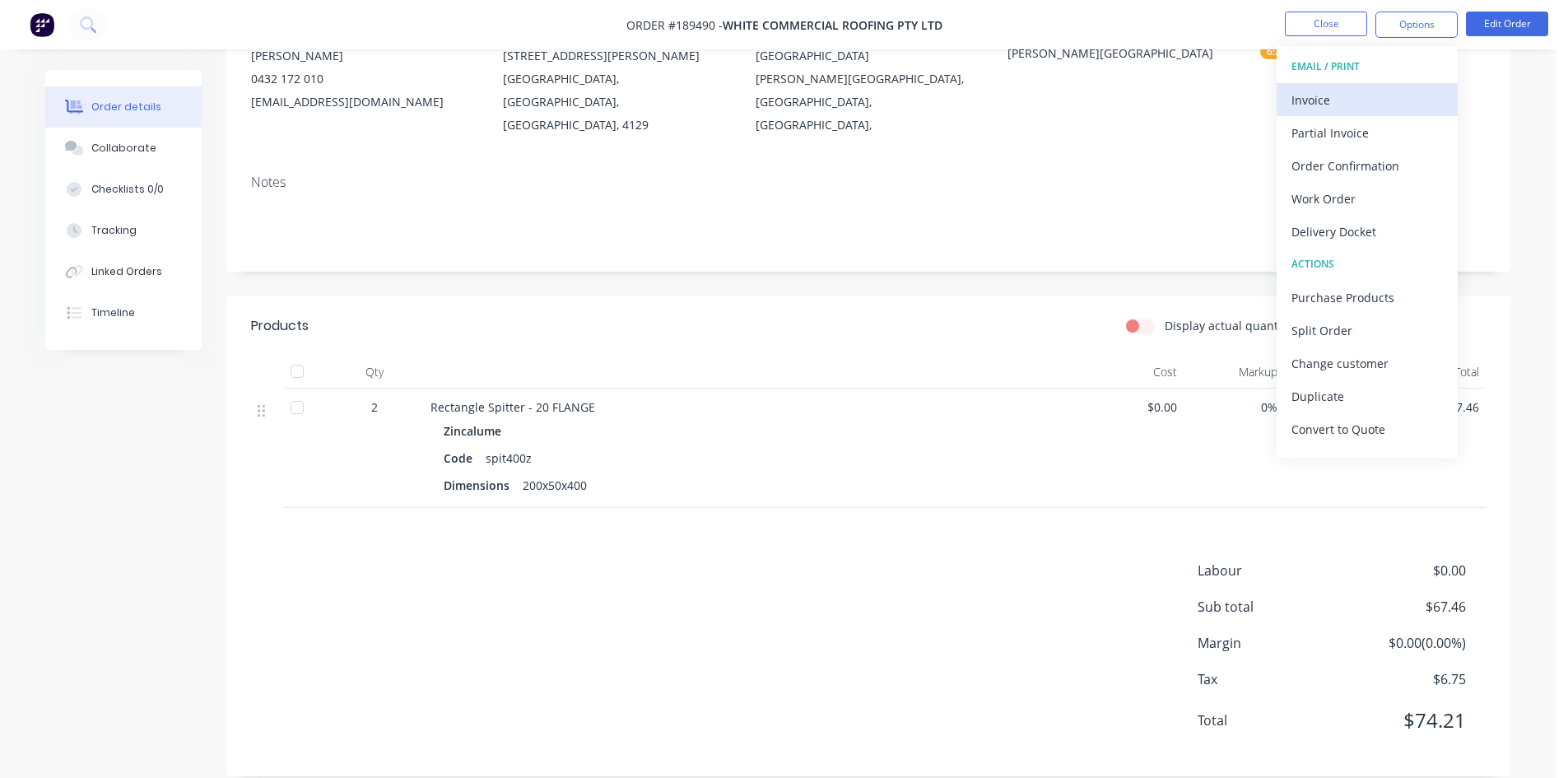
click at [1354, 99] on div "Invoice" at bounding box center [1367, 100] width 152 height 24
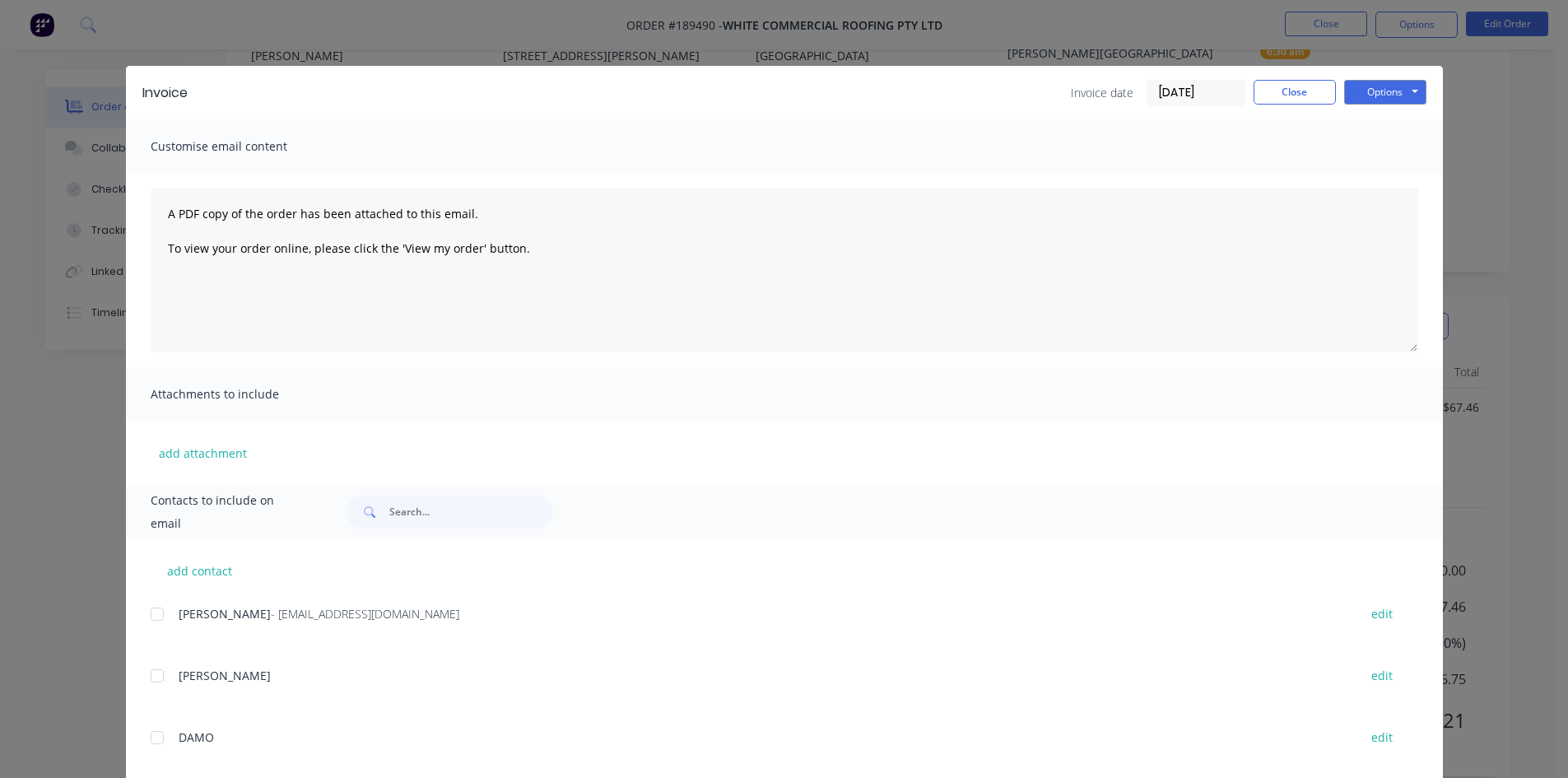
drag, startPoint x: 152, startPoint y: 619, endPoint x: 195, endPoint y: 598, distance: 47.9
click at [153, 619] on div at bounding box center [157, 614] width 33 height 33
click at [1400, 90] on button "Options" at bounding box center [1385, 91] width 82 height 25
click at [1373, 184] on button "Email" at bounding box center [1397, 175] width 105 height 27
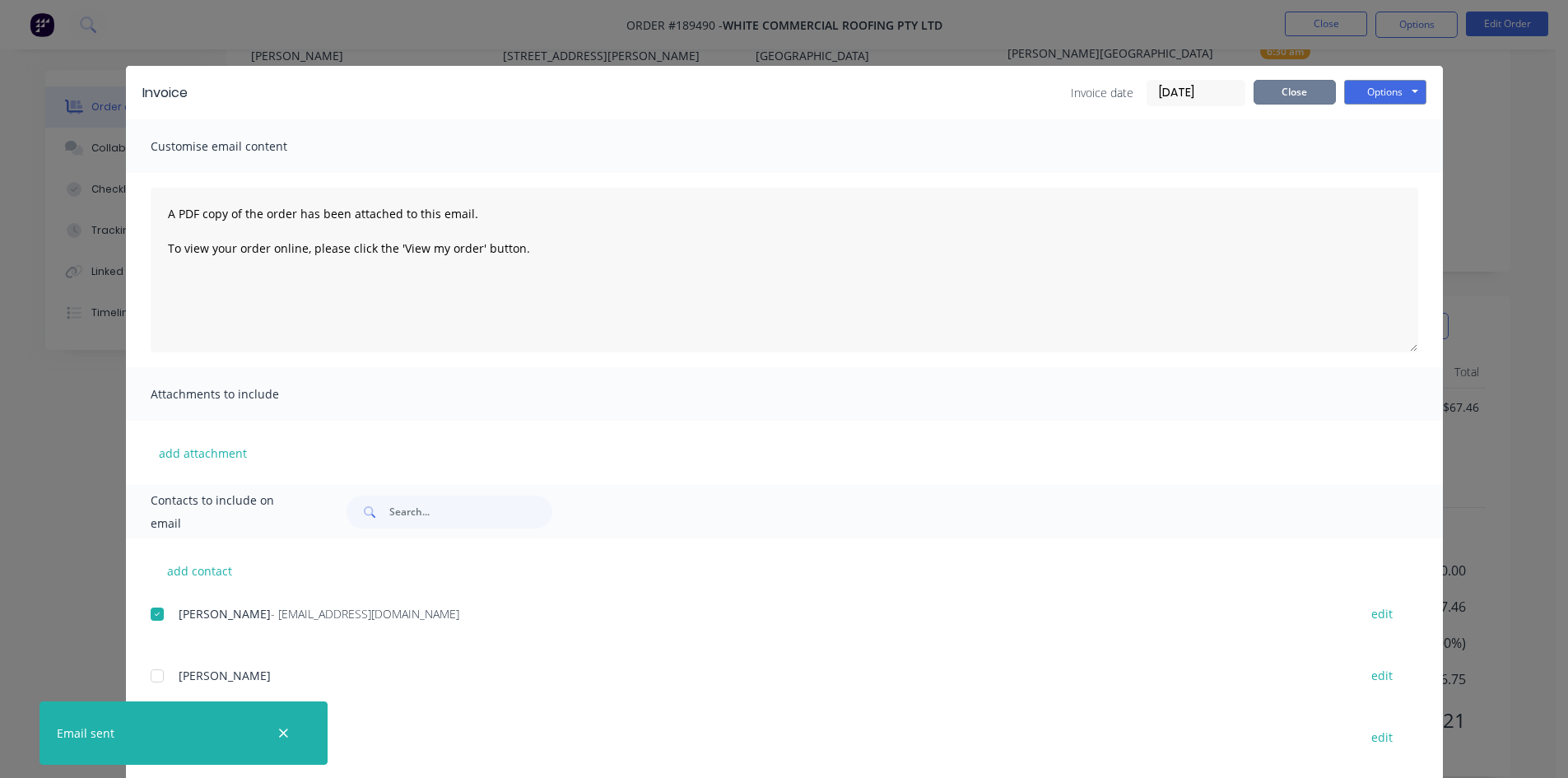
click at [1296, 98] on button "Close" at bounding box center [1295, 91] width 82 height 25
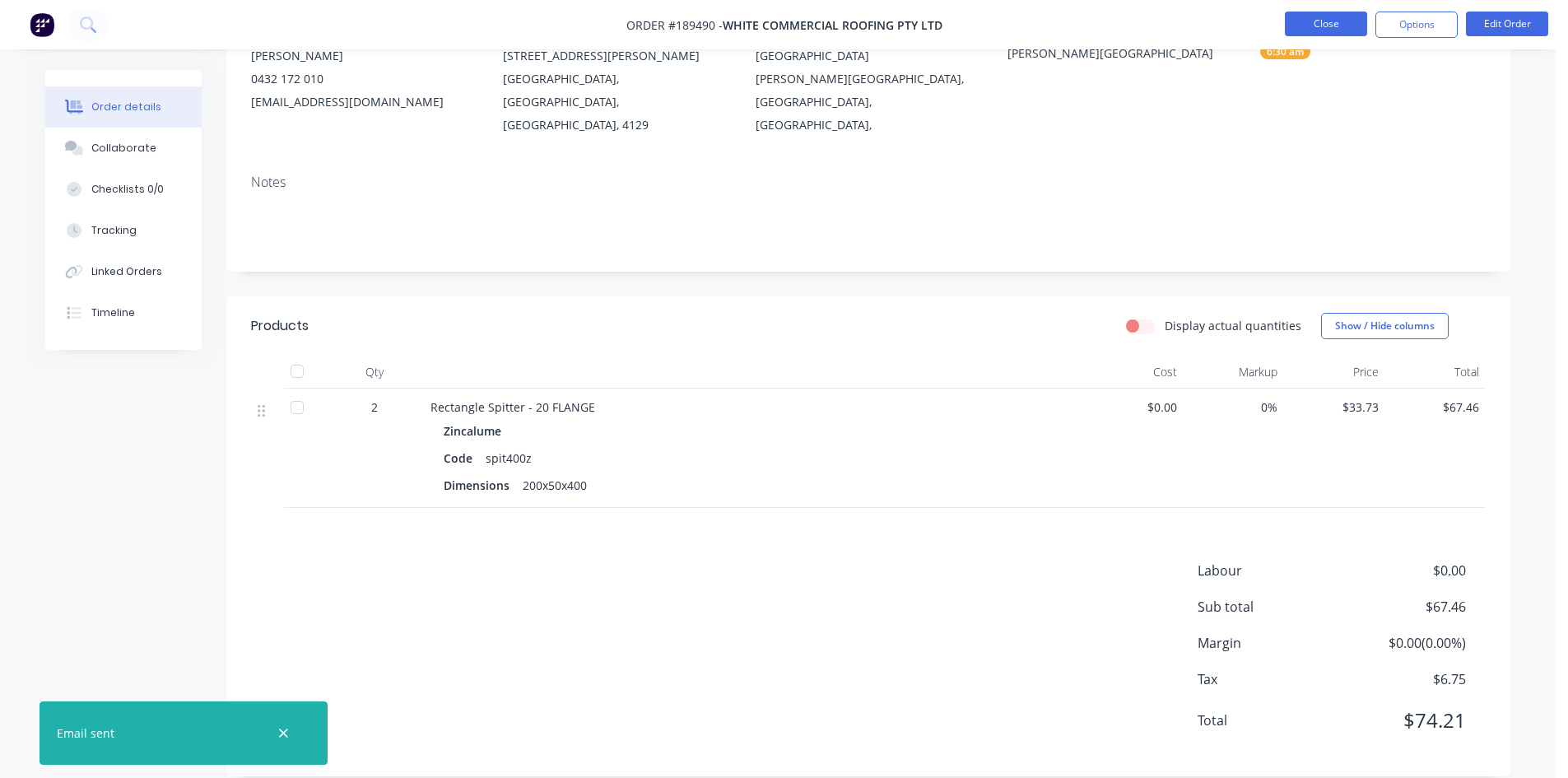
click at [1307, 25] on button "Close" at bounding box center [1326, 24] width 82 height 25
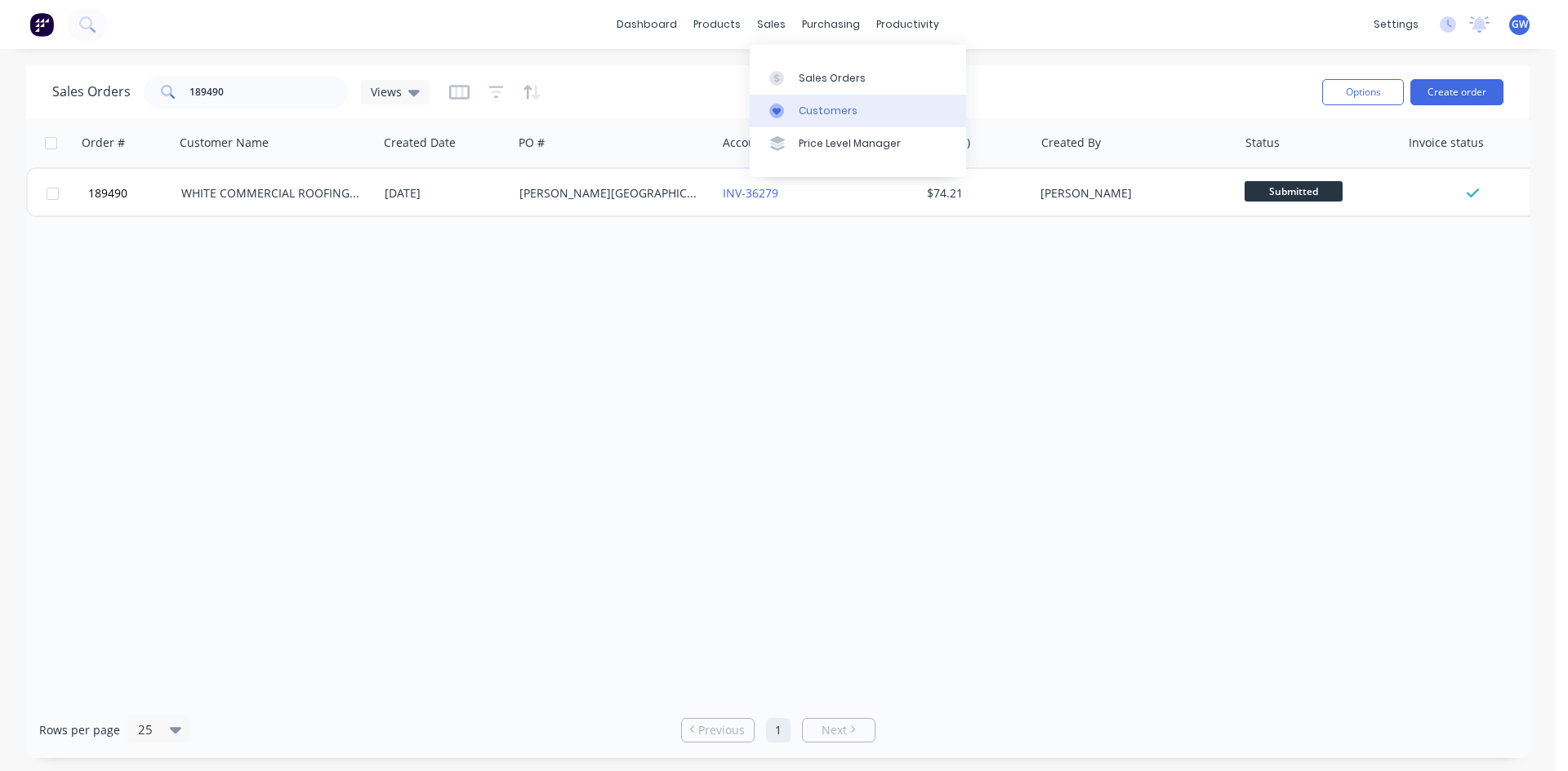
click at [790, 103] on div at bounding box center [781, 110] width 25 height 15
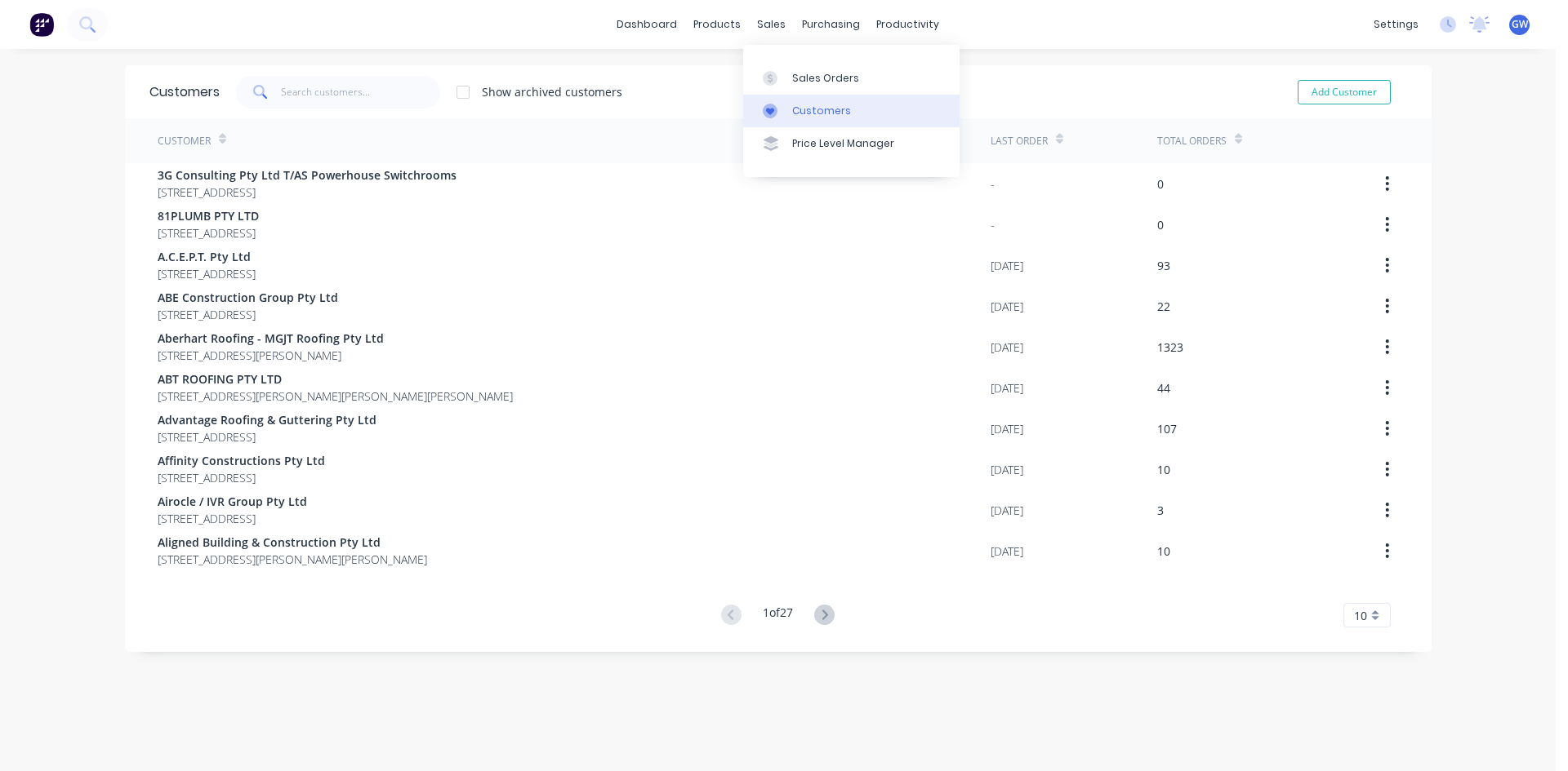
click at [808, 108] on div "Customers" at bounding box center [821, 110] width 59 height 15
click at [838, 114] on div "Suppliers" at bounding box center [859, 110] width 49 height 15
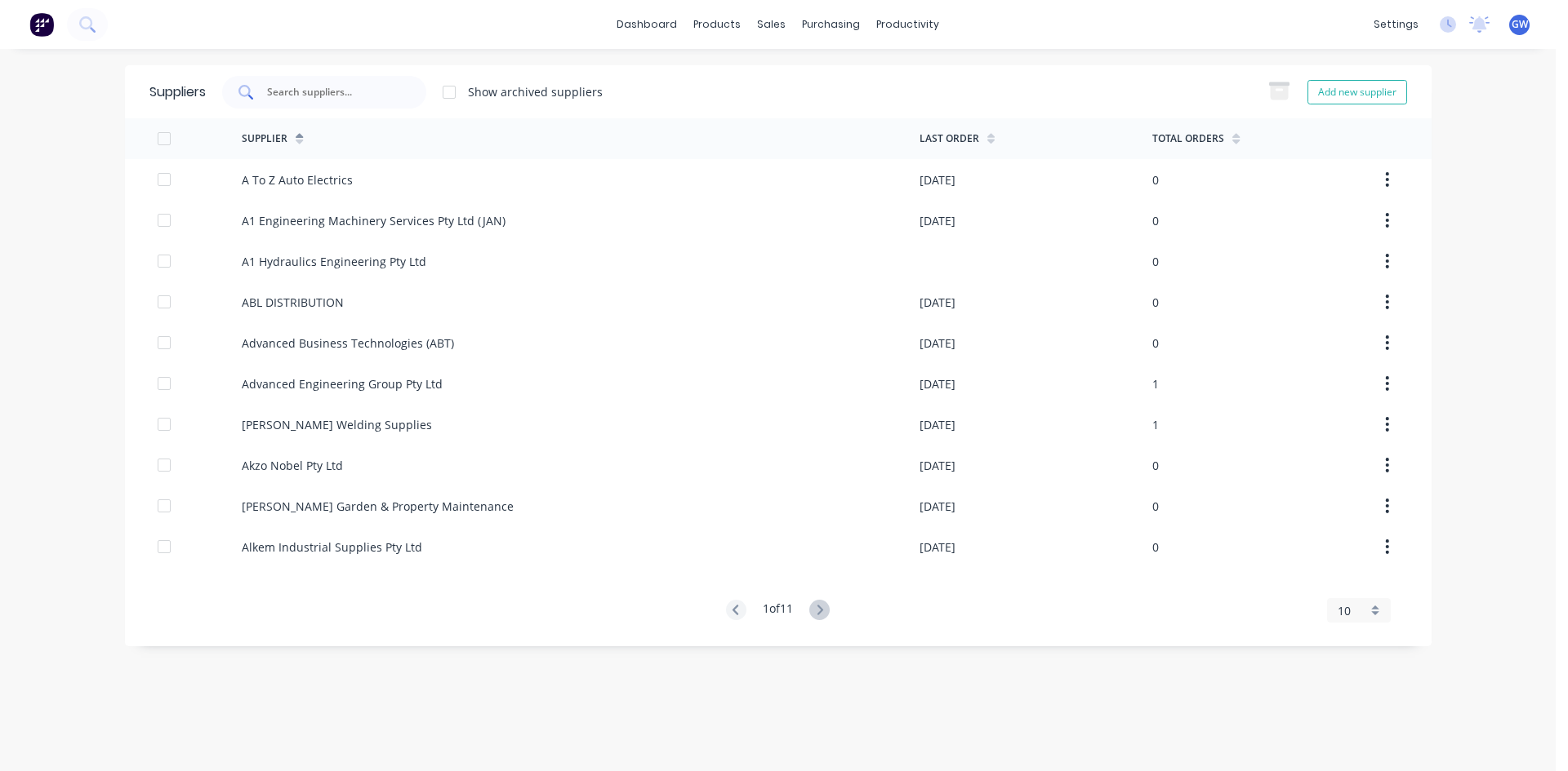
click at [315, 95] on input "text" at bounding box center [333, 92] width 136 height 17
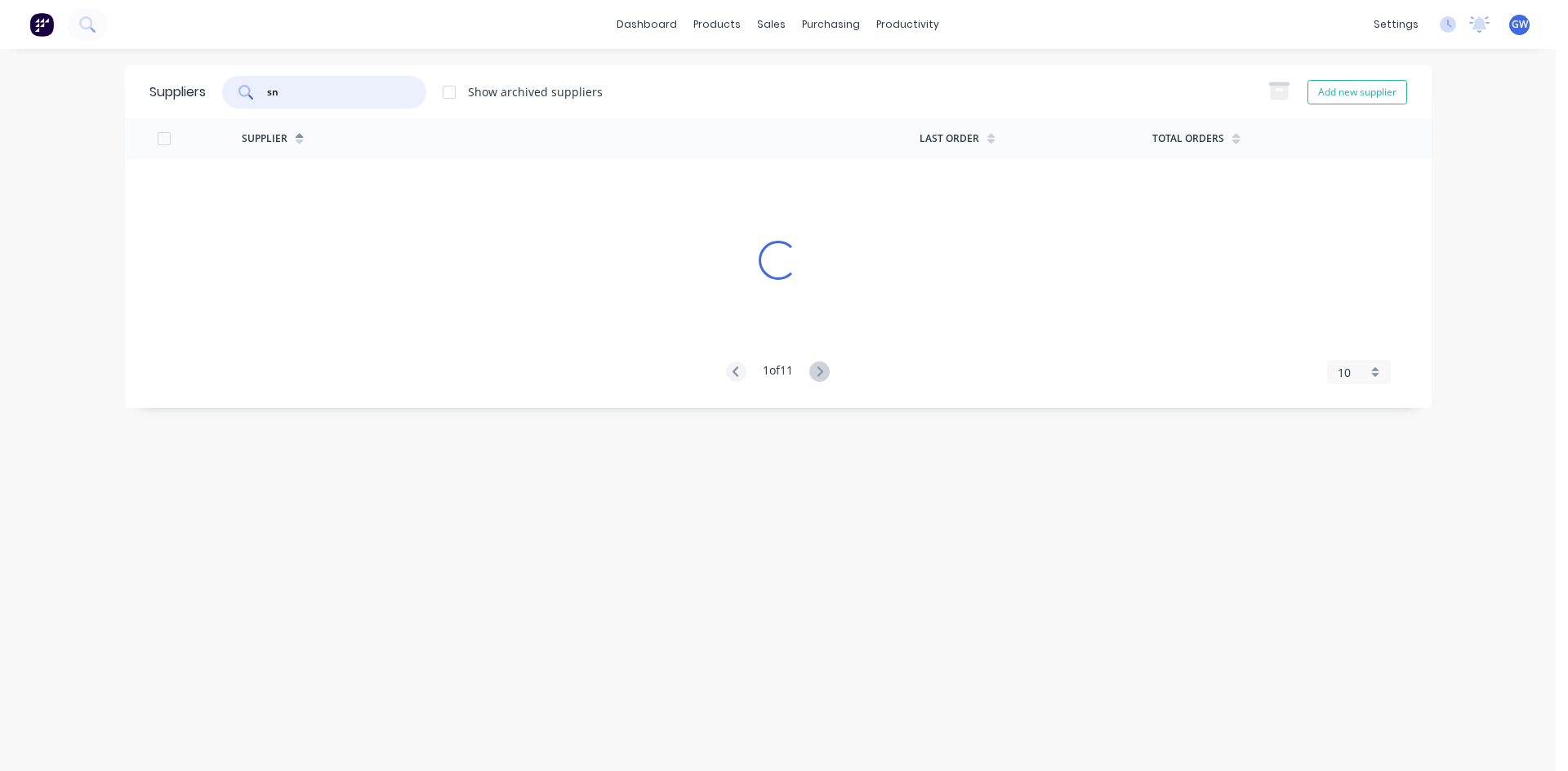
type input "snc"
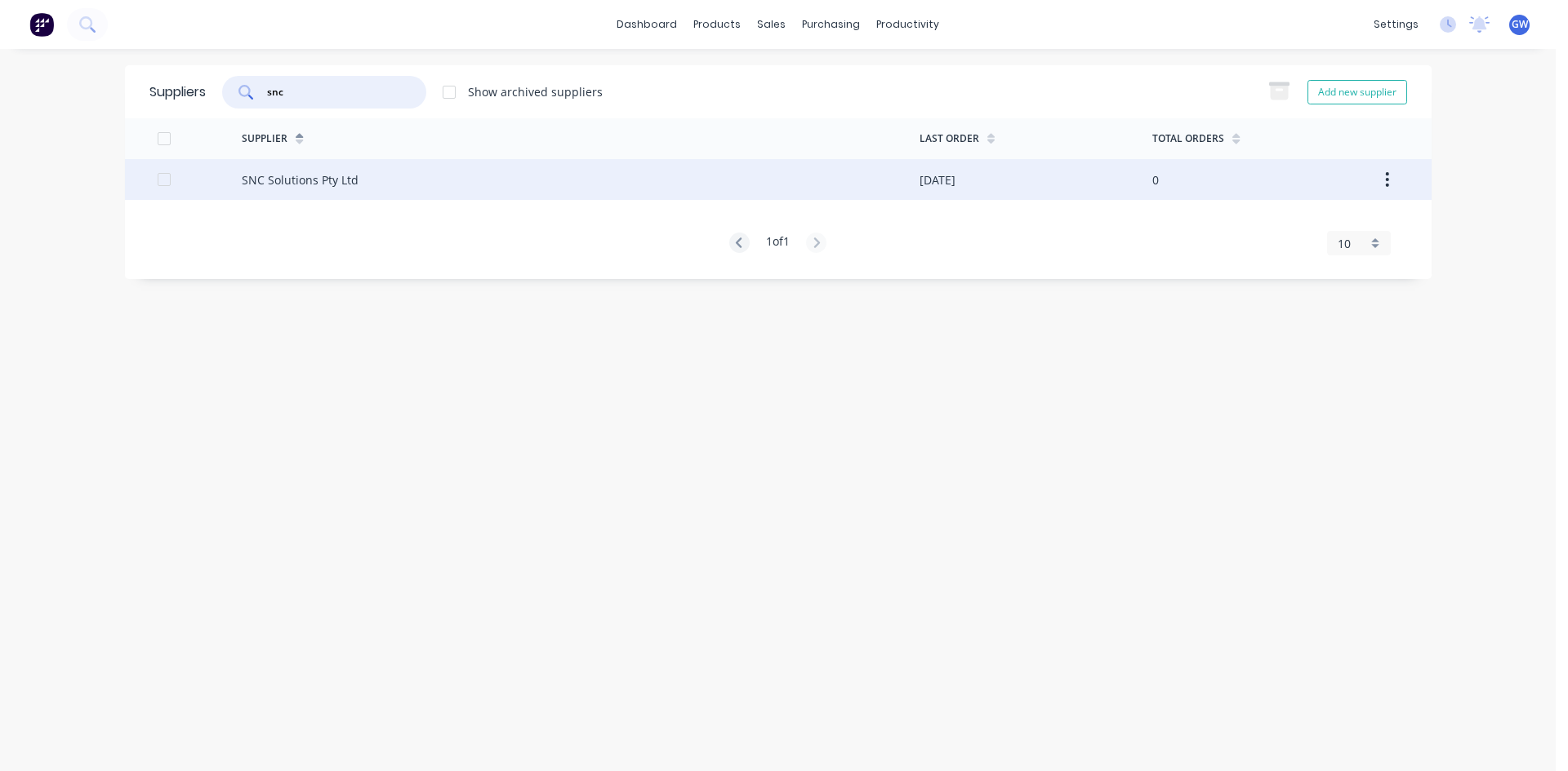
click at [561, 186] on div "SNC Solutions Pty Ltd" at bounding box center [580, 179] width 678 height 40
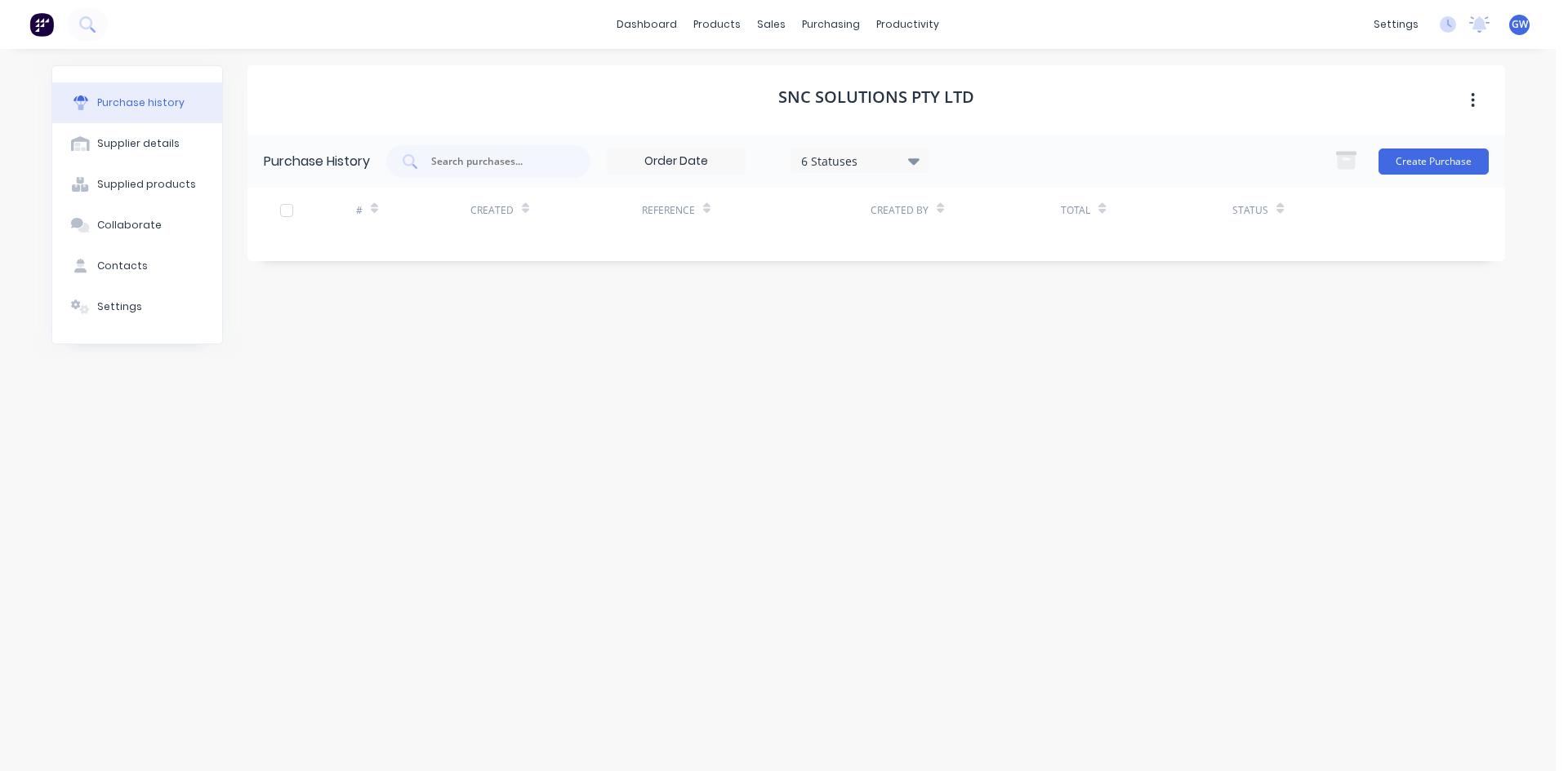
click at [881, 164] on div "6 Statuses" at bounding box center [859, 160] width 117 height 17
drag, startPoint x: 973, startPoint y: 231, endPoint x: 1038, endPoint y: 152, distance: 102.3
click at [974, 231] on div at bounding box center [969, 235] width 33 height 32
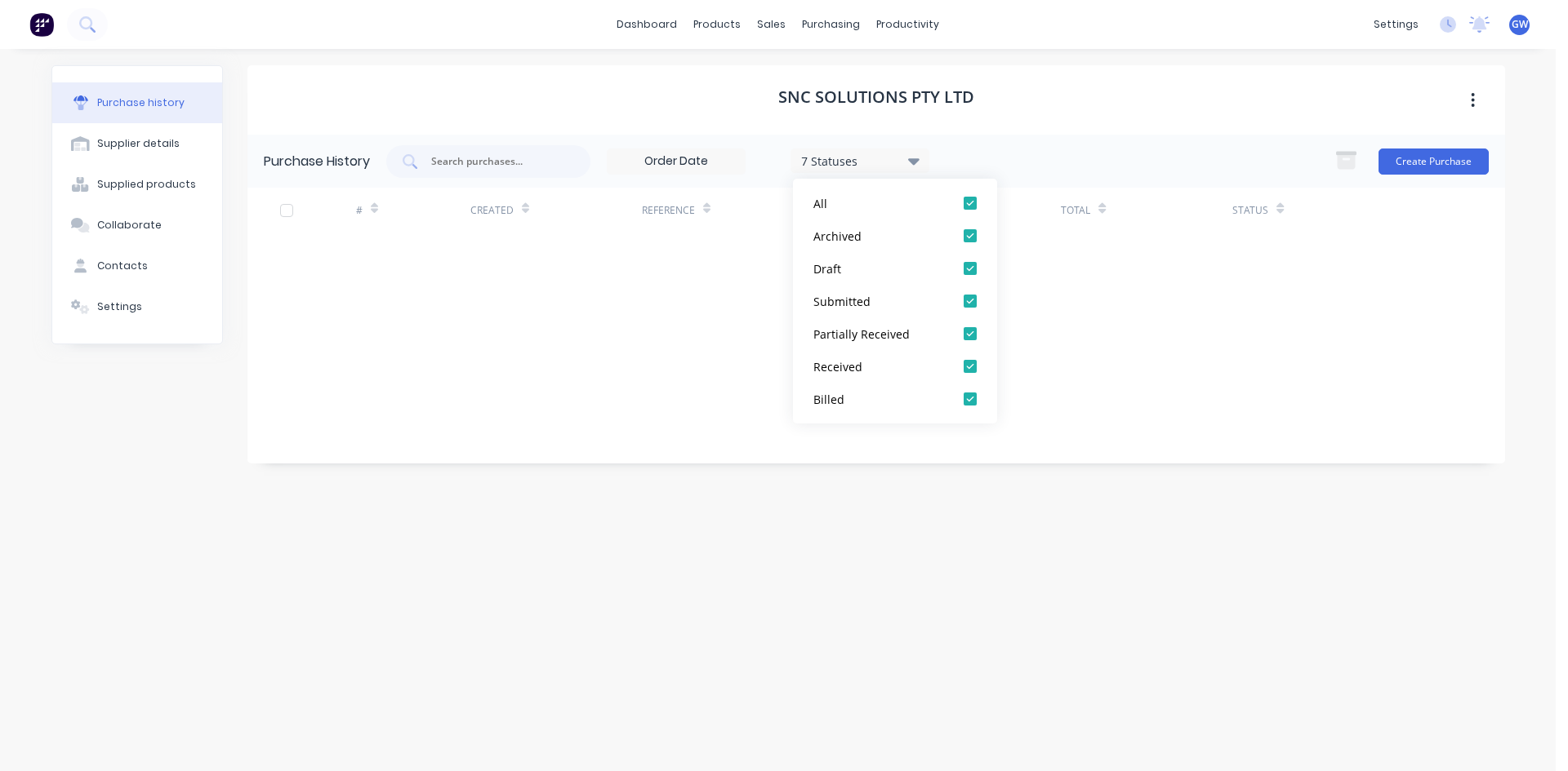
click at [1126, 94] on div "SNC Solutions Pty Ltd" at bounding box center [876, 99] width 1258 height 69
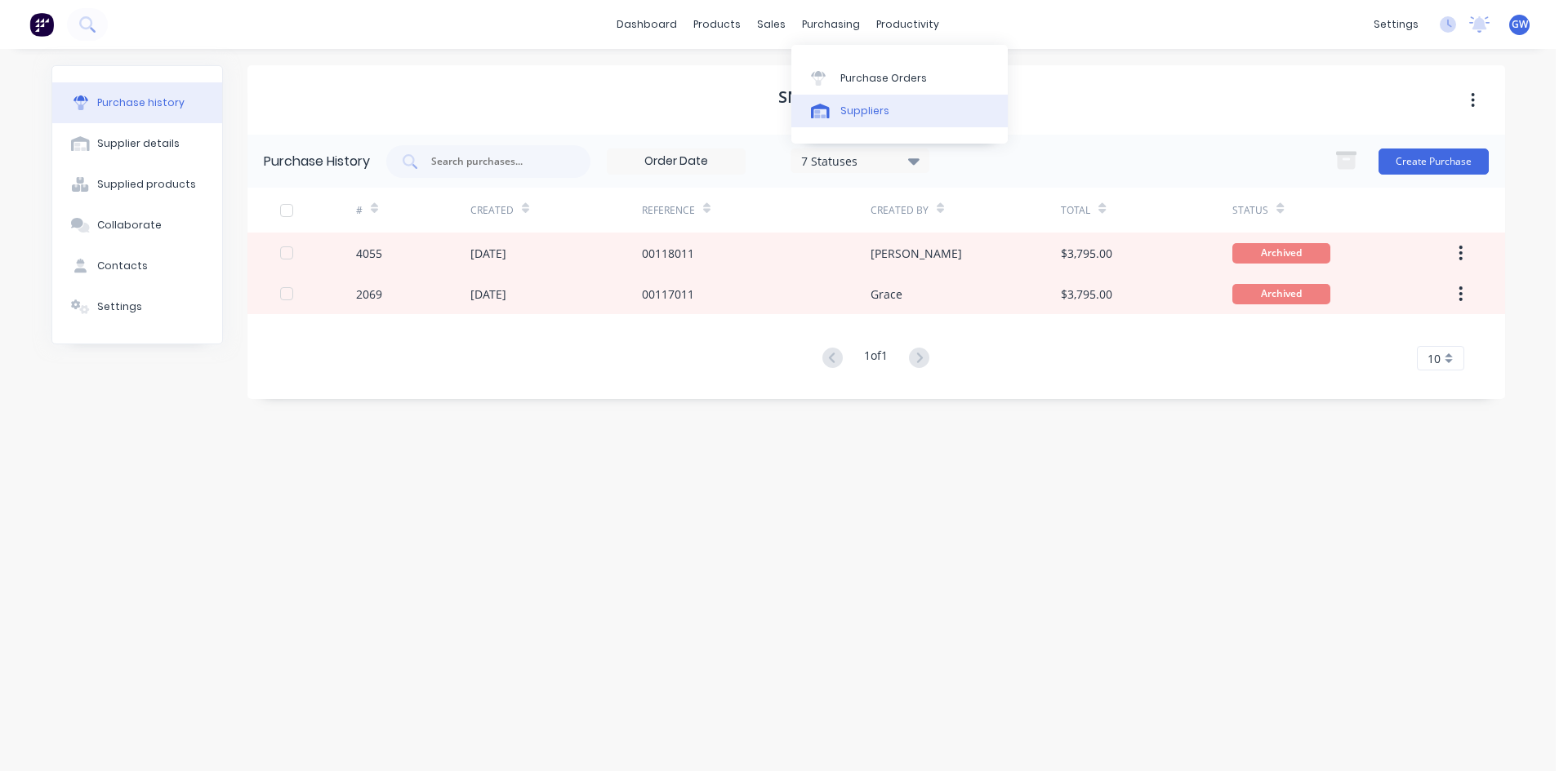
click at [868, 105] on div "Suppliers" at bounding box center [865, 110] width 49 height 15
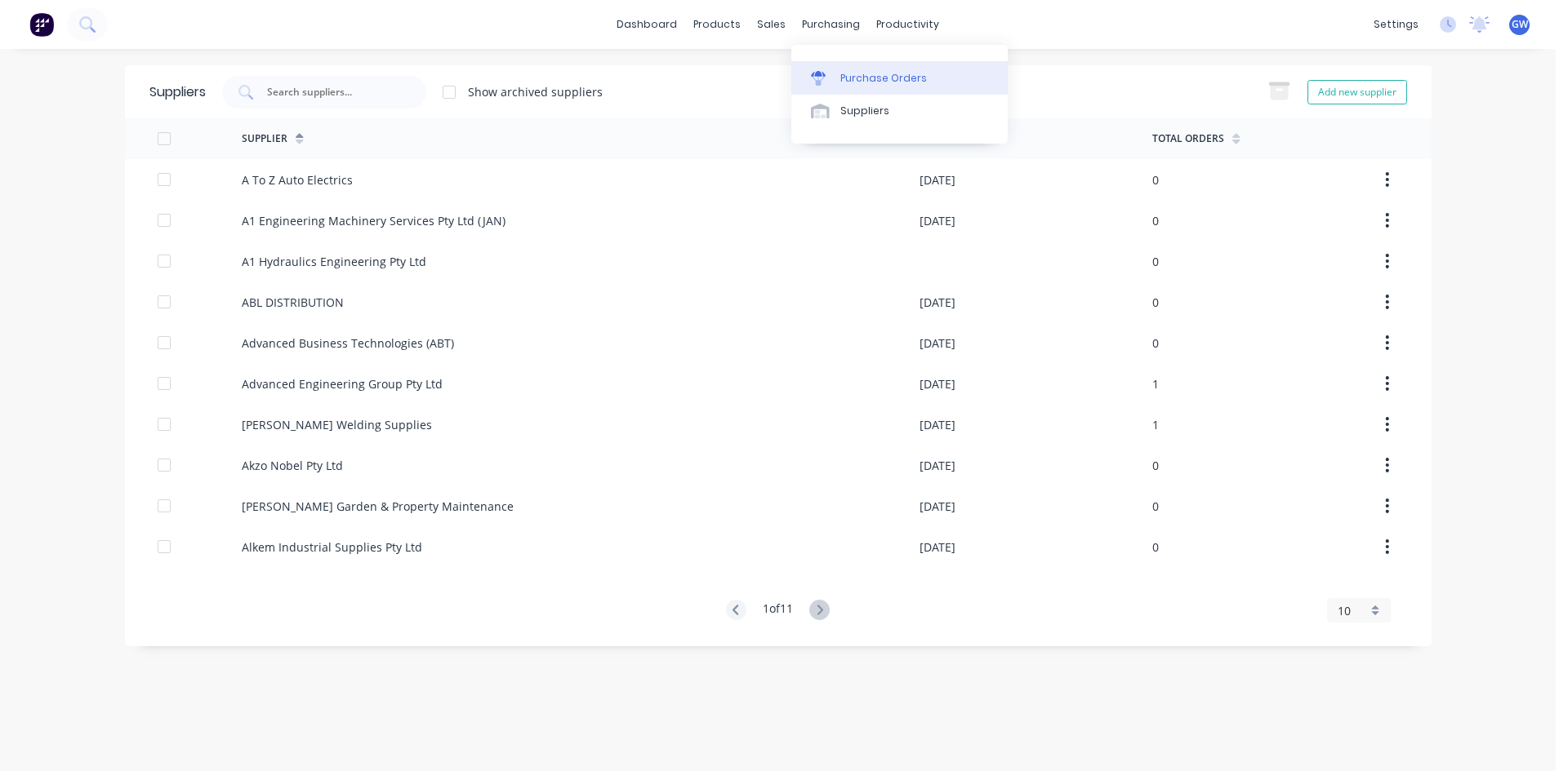
click at [842, 89] on link "Purchase Orders" at bounding box center [899, 77] width 217 height 32
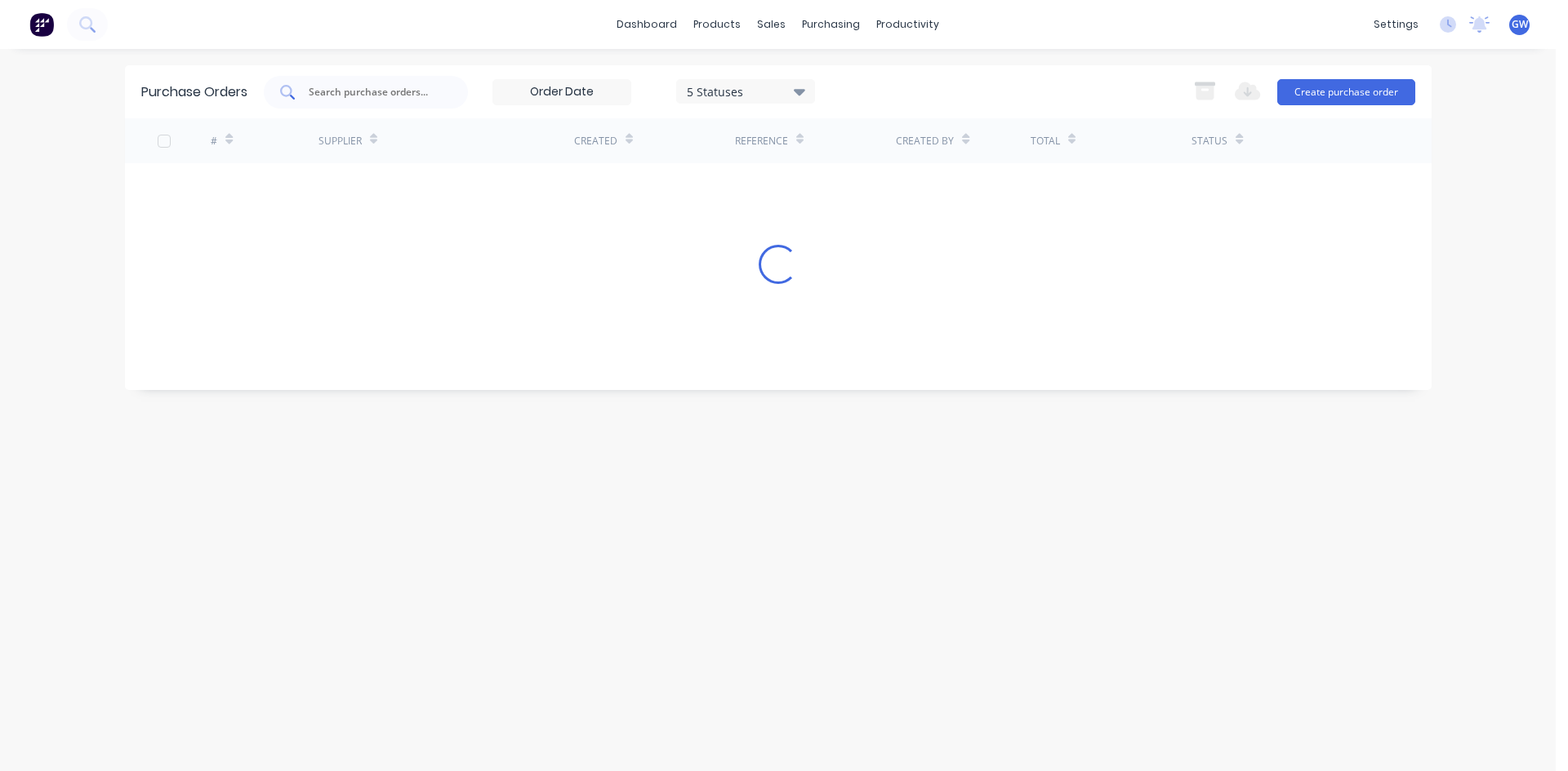
click at [355, 89] on input "text" at bounding box center [375, 92] width 136 height 17
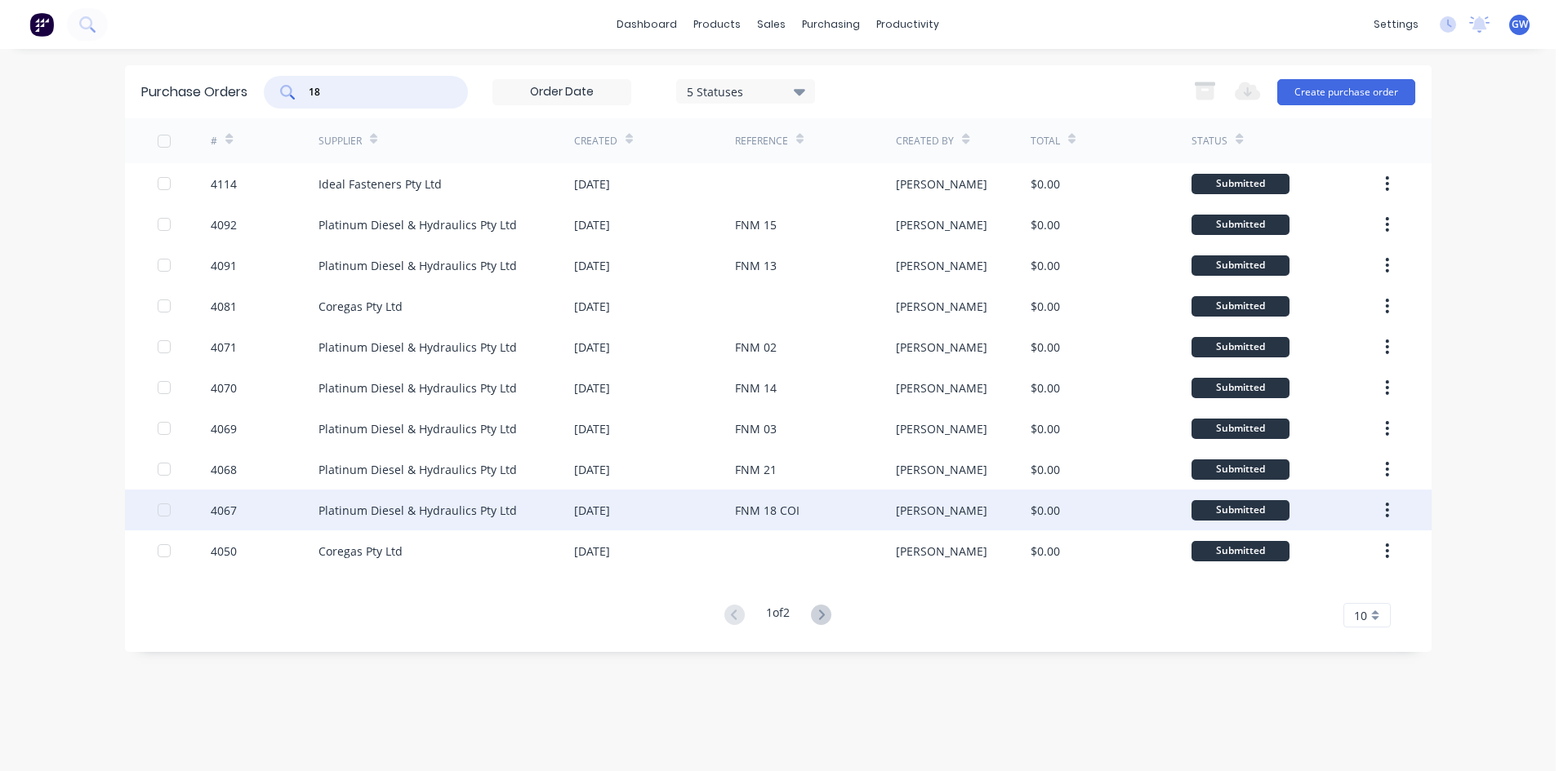
type input "18"
click at [818, 522] on div "FNM 18 COI" at bounding box center [815, 509] width 161 height 40
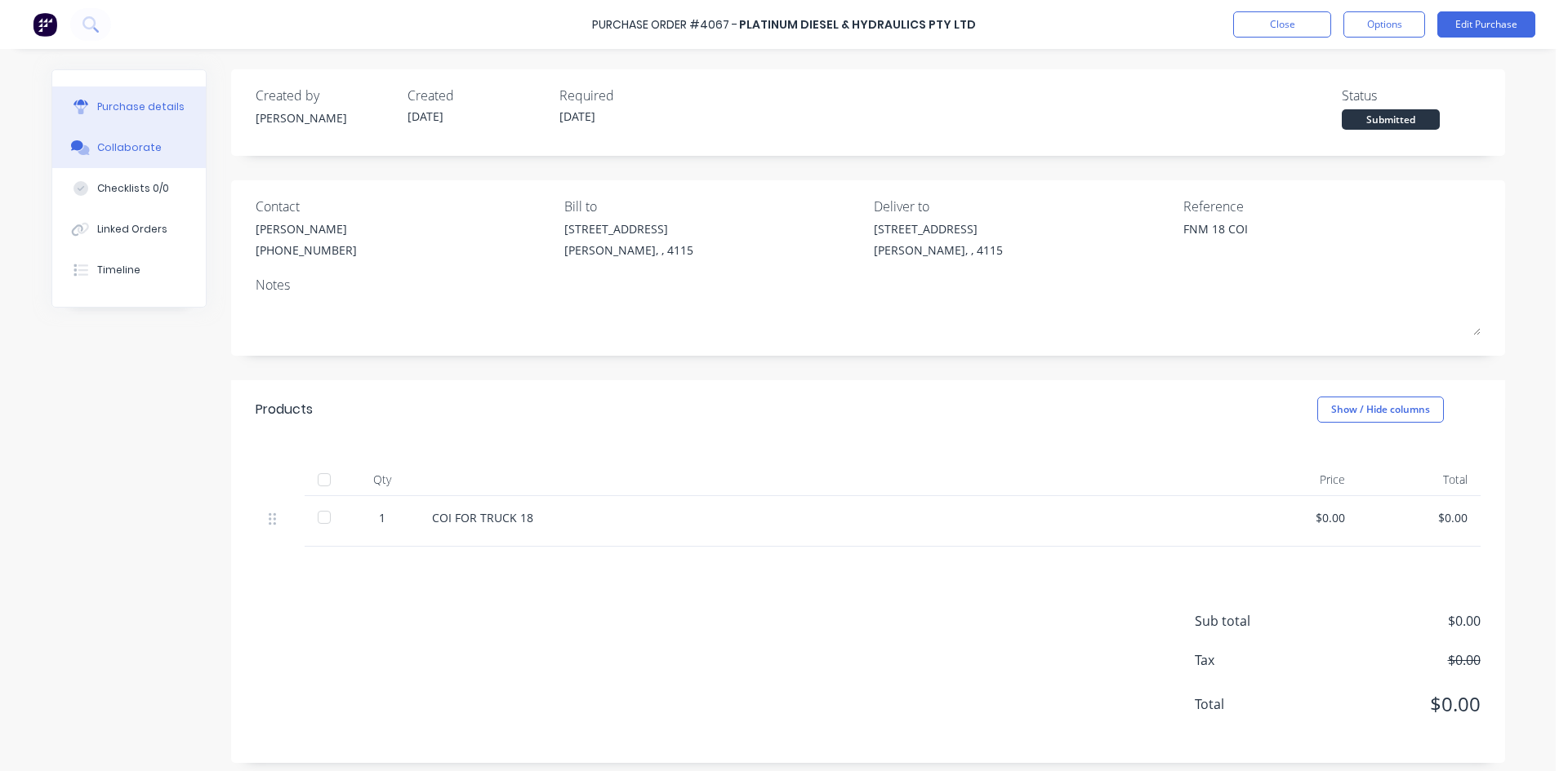
click at [154, 152] on button "Collaborate" at bounding box center [129, 147] width 154 height 40
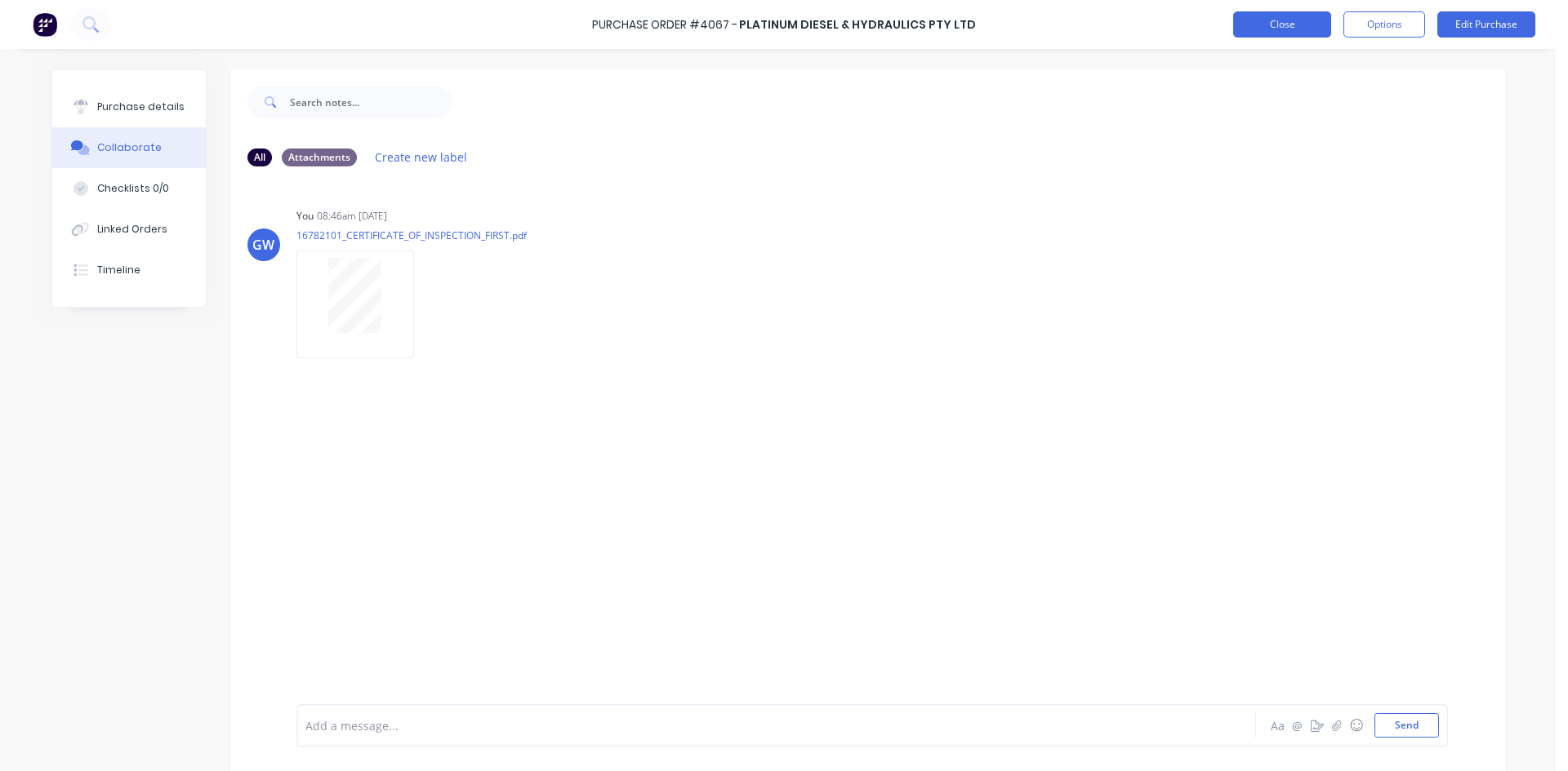
click at [1300, 12] on button "Close" at bounding box center [1281, 25] width 98 height 27
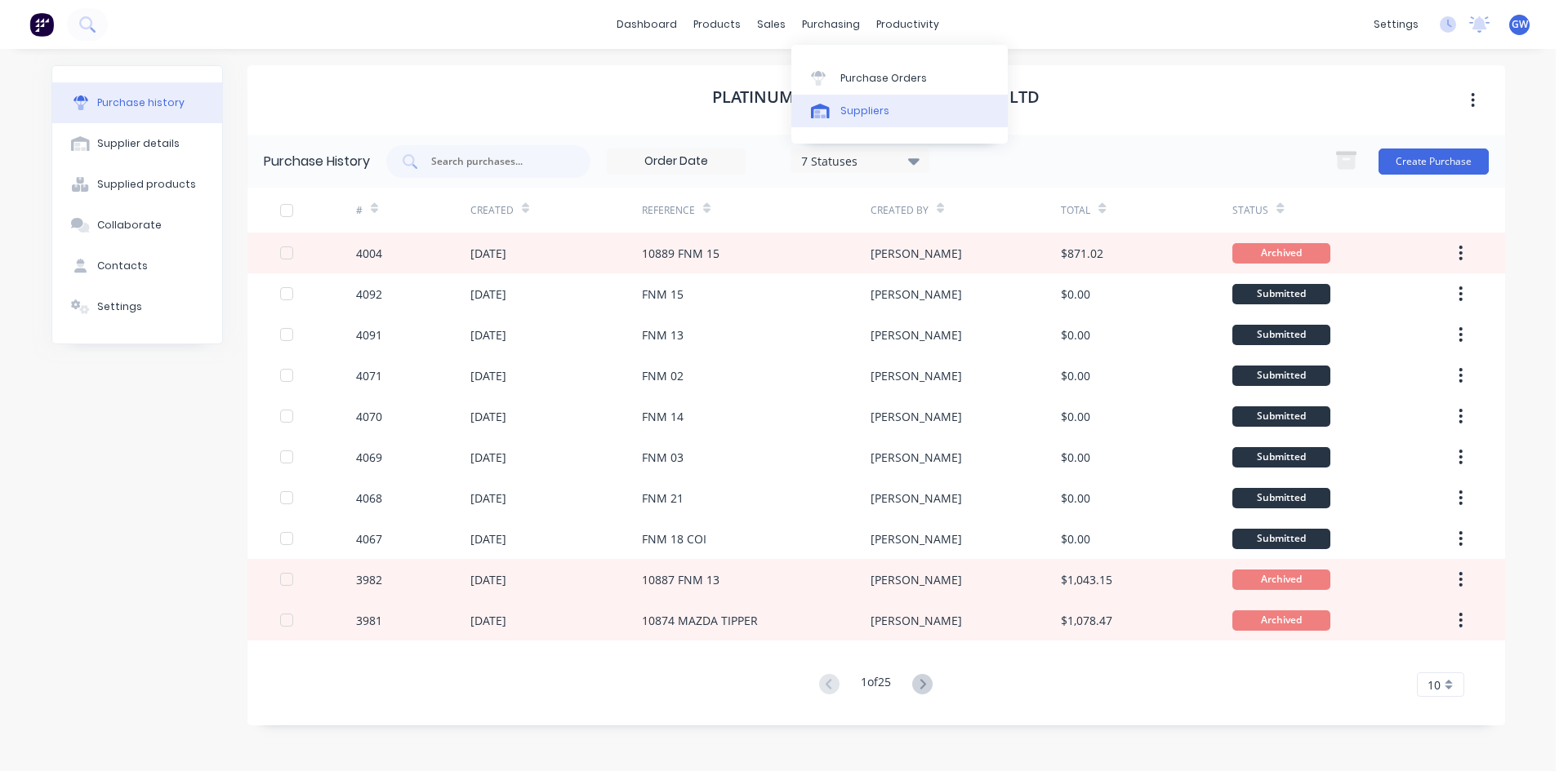
click at [877, 107] on div "Suppliers" at bounding box center [865, 110] width 49 height 15
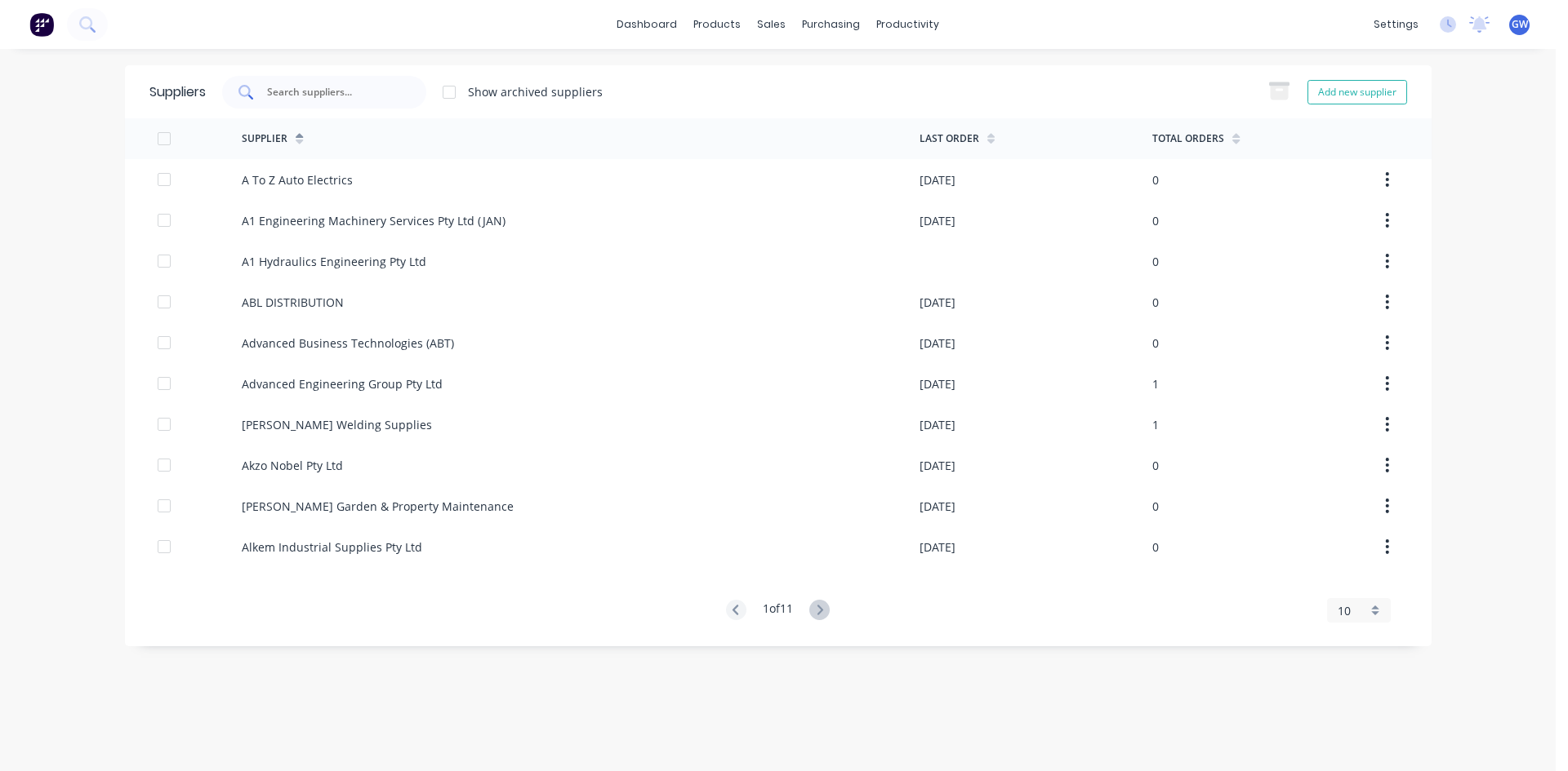
click at [379, 89] on input "text" at bounding box center [333, 92] width 136 height 17
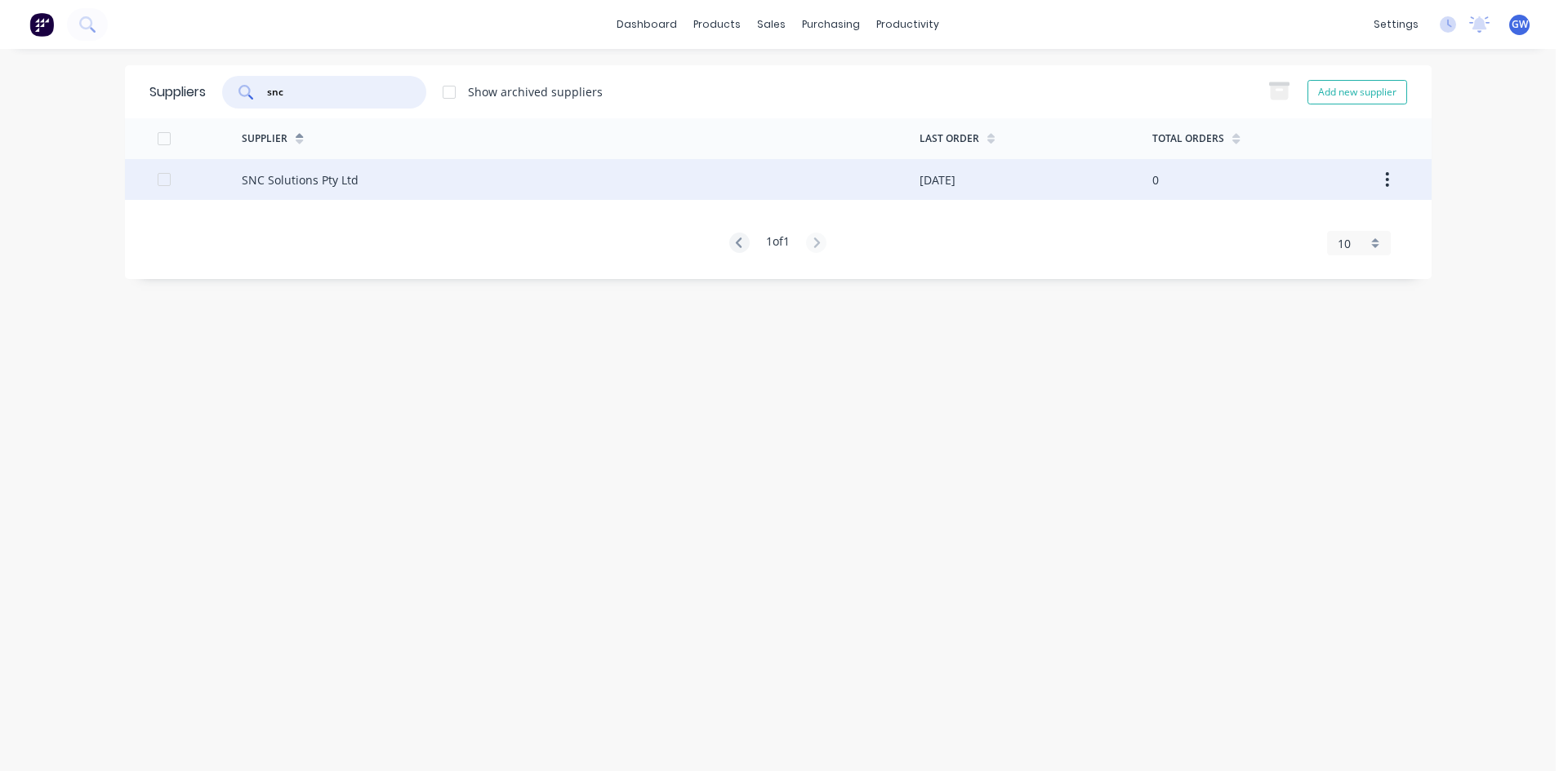
type input "snc"
click at [457, 190] on div "SNC Solutions Pty Ltd" at bounding box center [580, 179] width 678 height 40
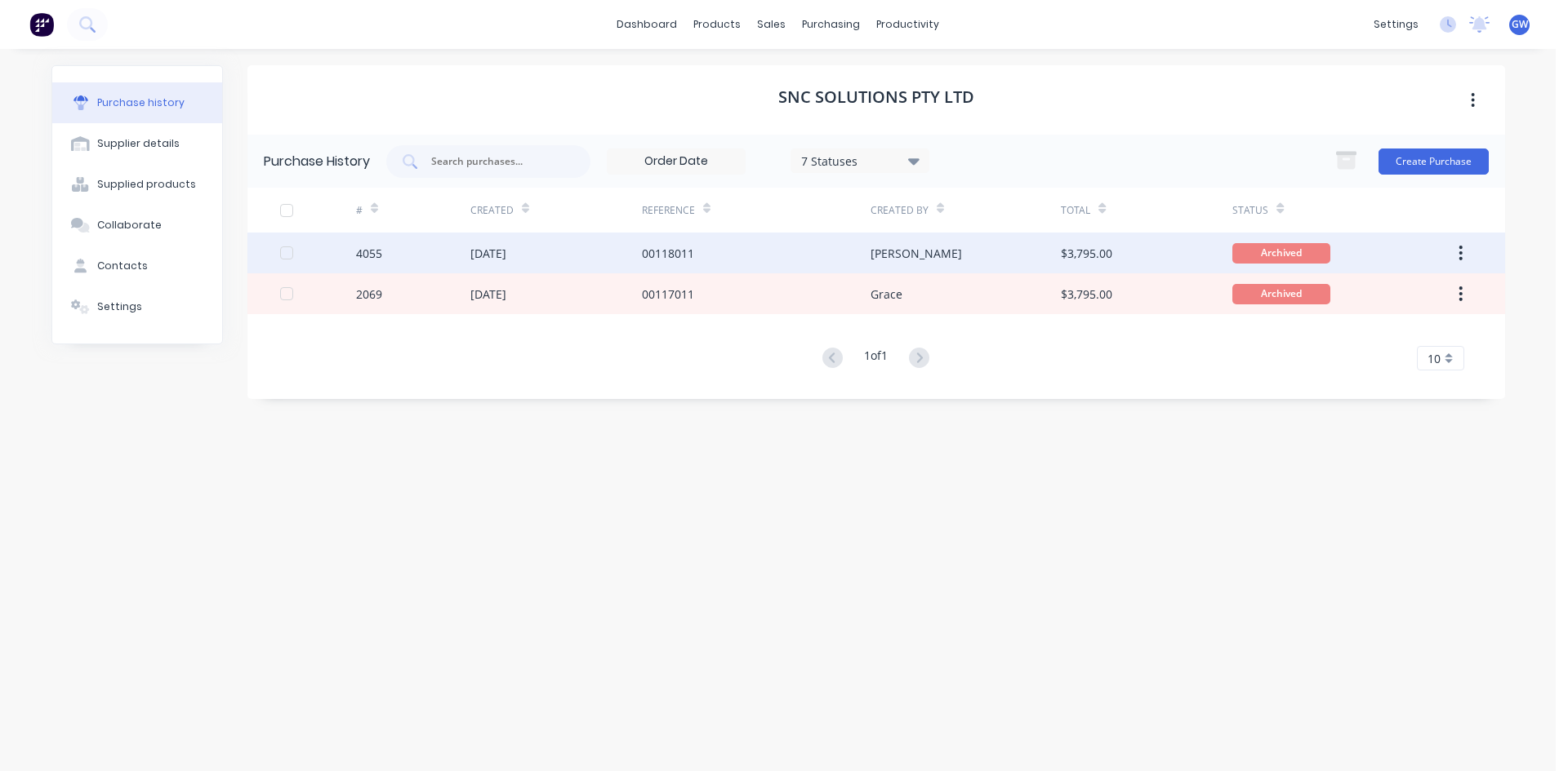
click at [743, 251] on div "00118011" at bounding box center [756, 252] width 229 height 40
type textarea "x"
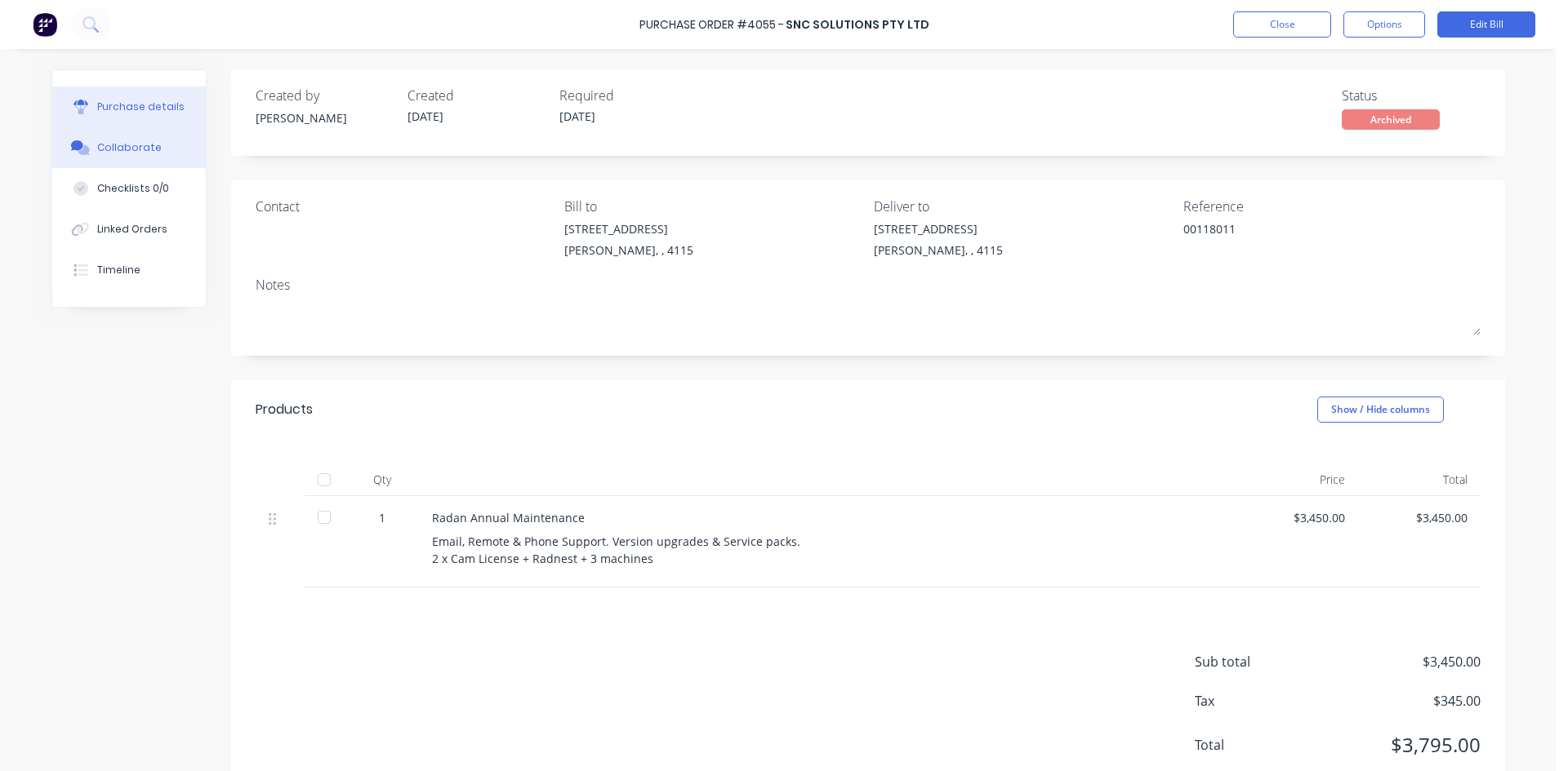
click at [130, 142] on div "Collaborate" at bounding box center [129, 148] width 64 height 15
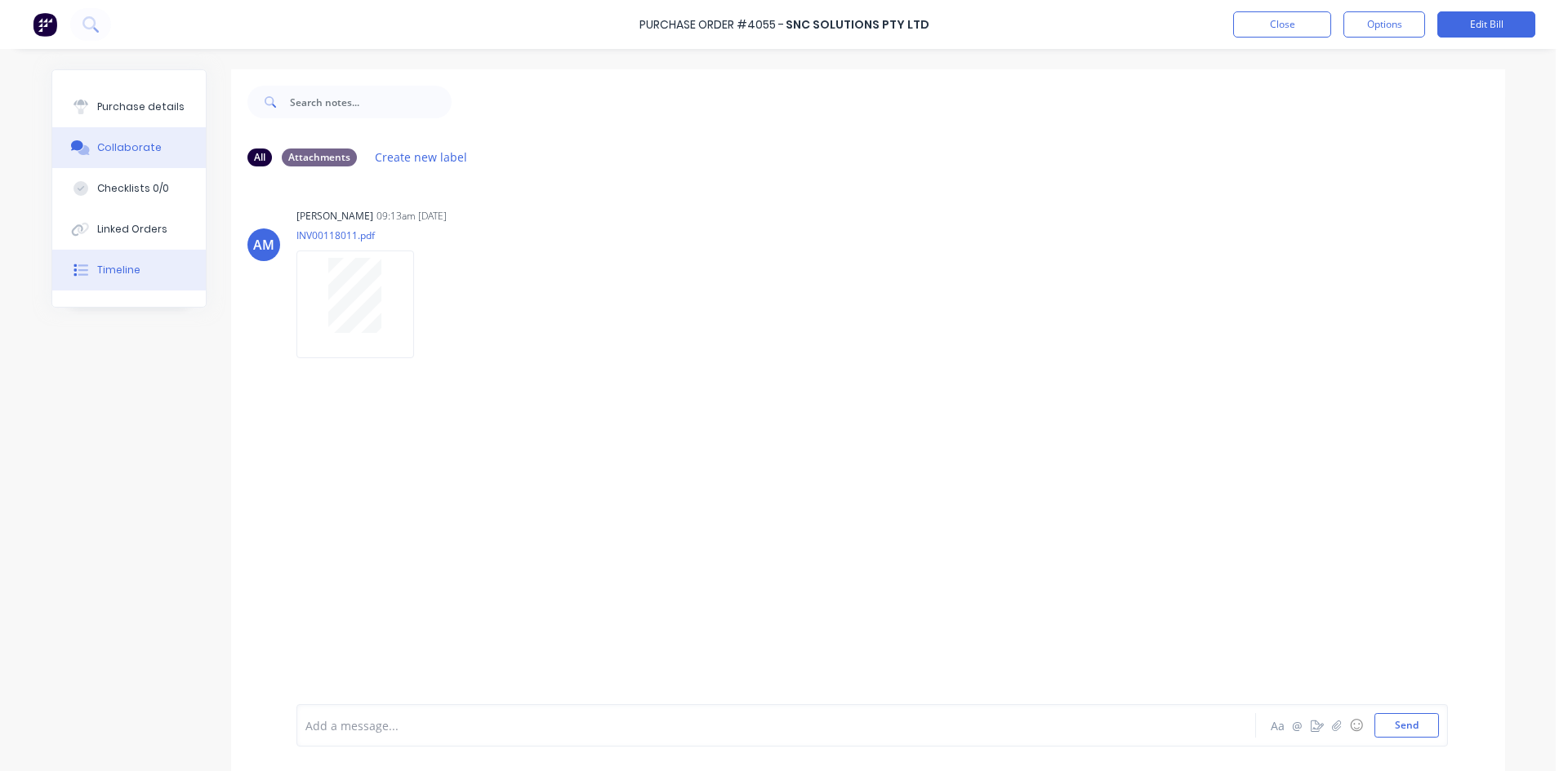
click at [116, 277] on div "Timeline" at bounding box center [119, 270] width 43 height 15
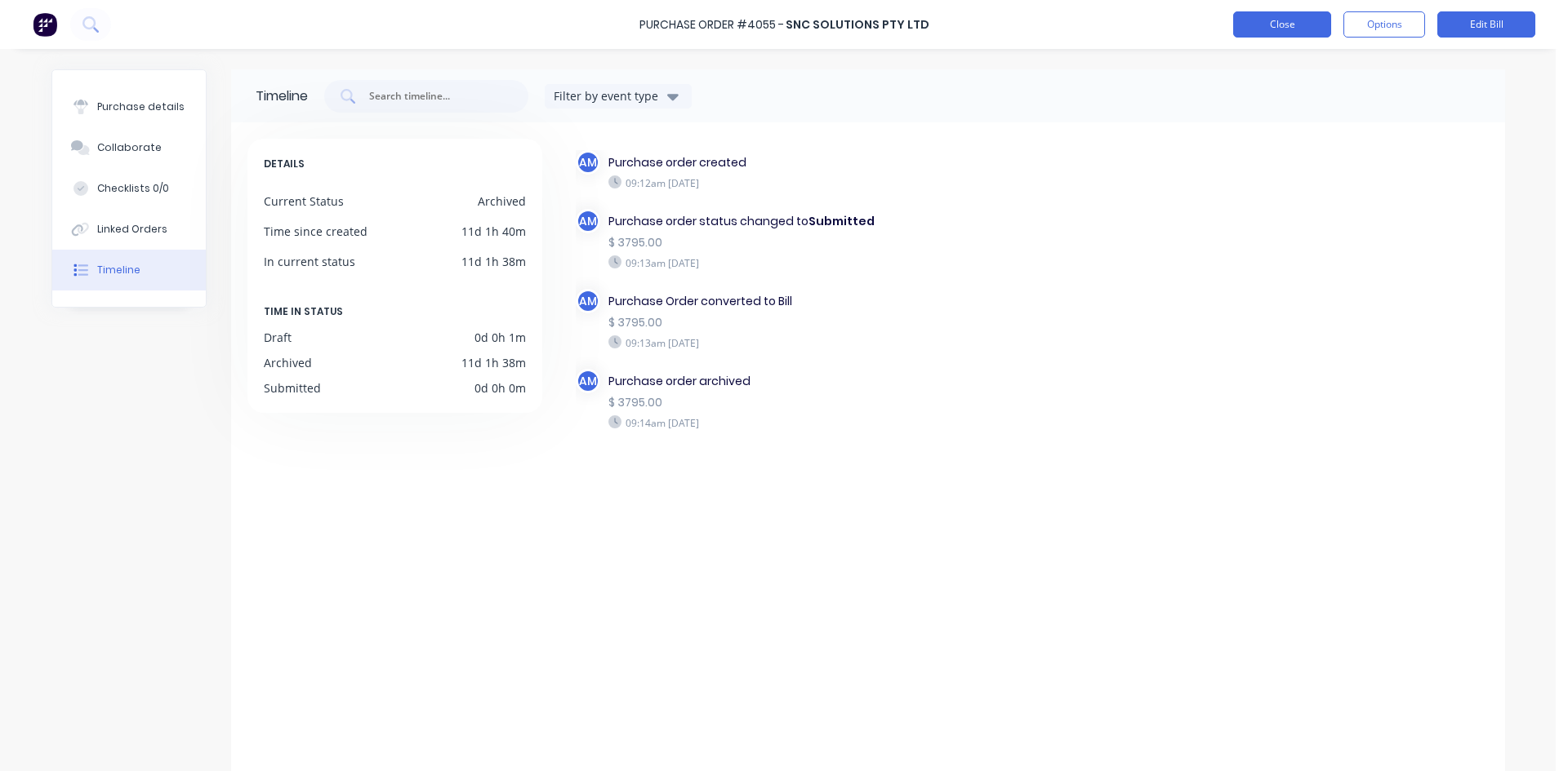
click at [1278, 36] on button "Close" at bounding box center [1281, 25] width 98 height 27
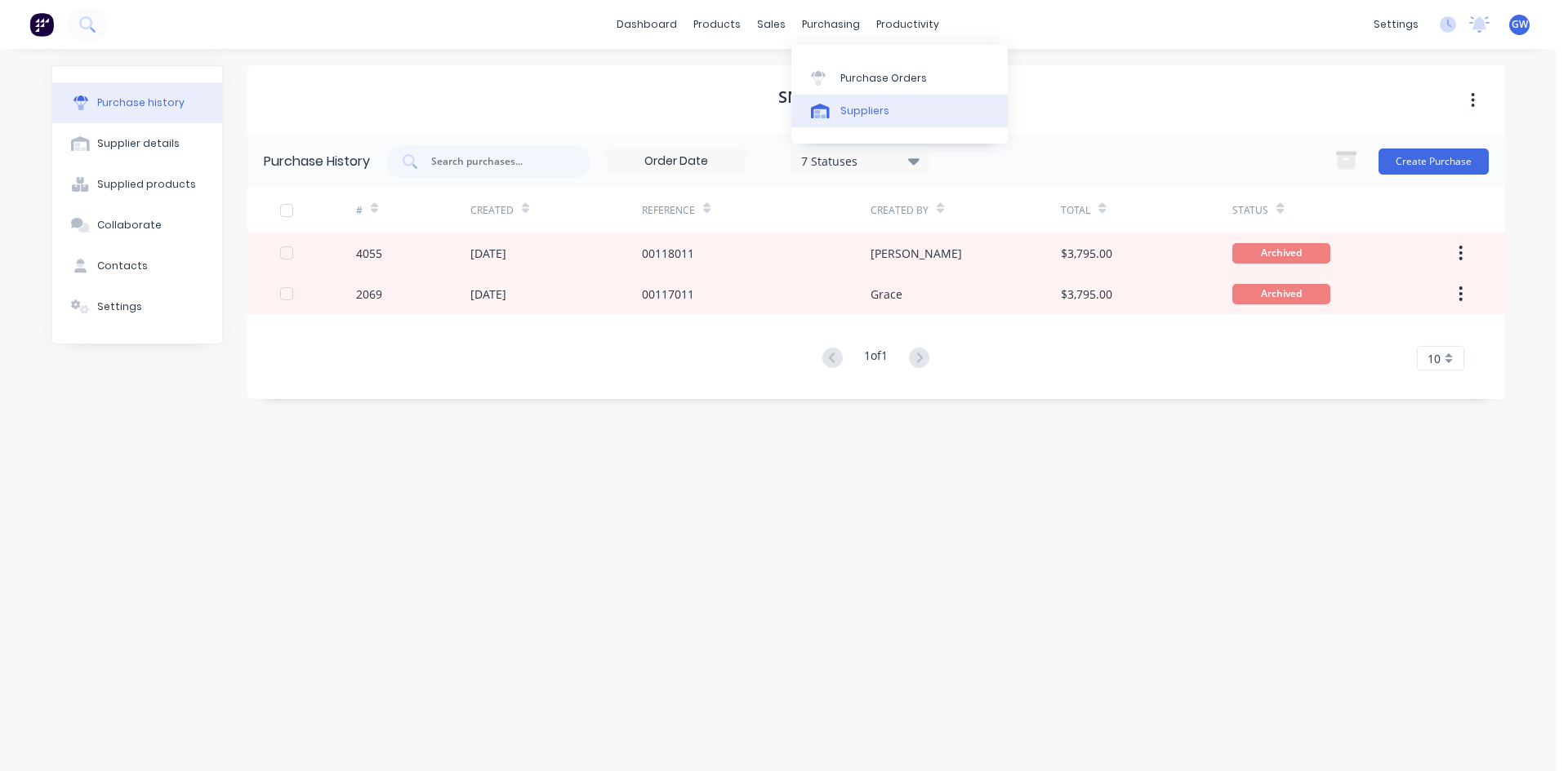
click at [866, 107] on div "Suppliers" at bounding box center [865, 110] width 49 height 15
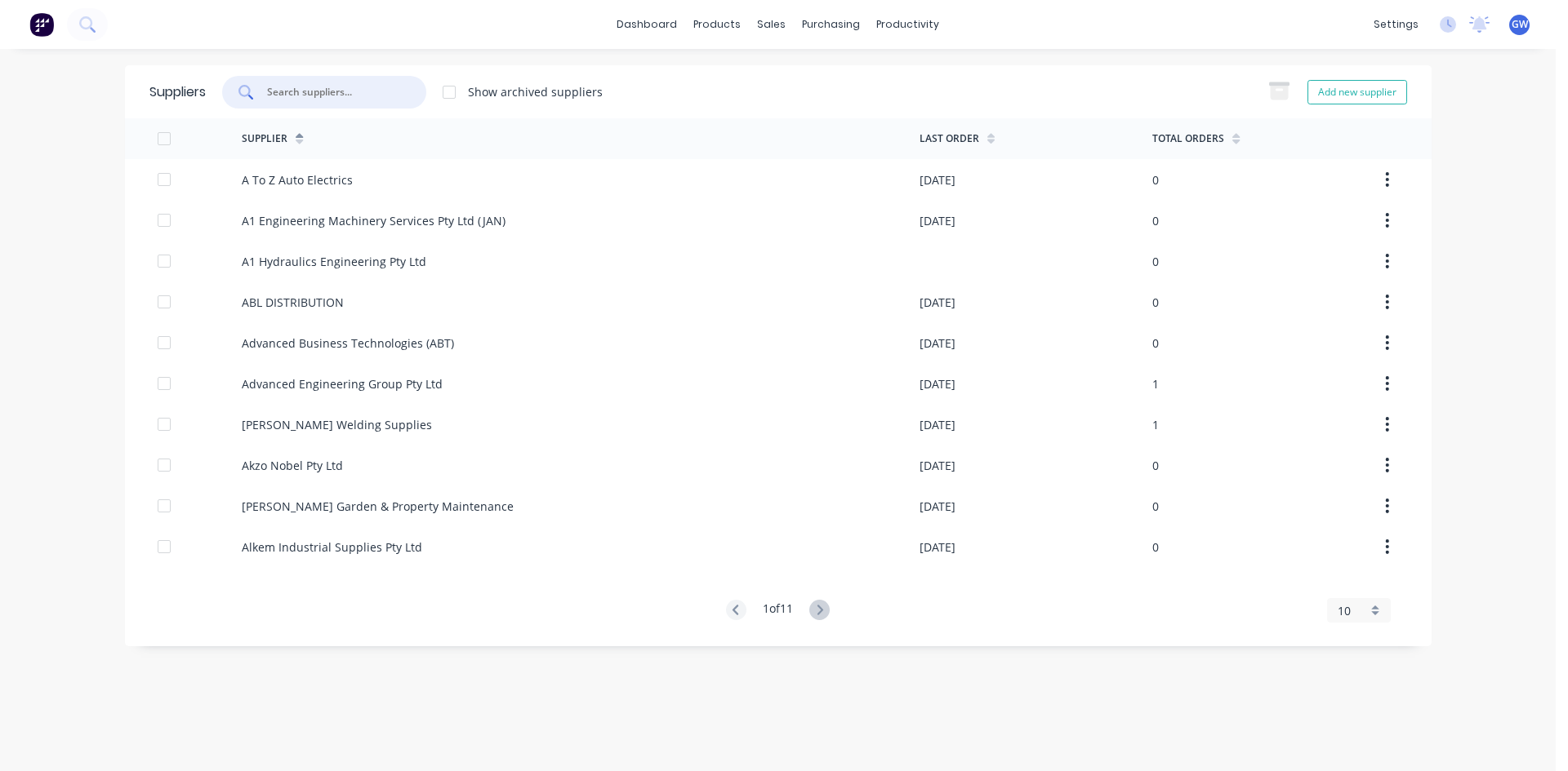
click at [365, 88] on input "text" at bounding box center [333, 92] width 136 height 17
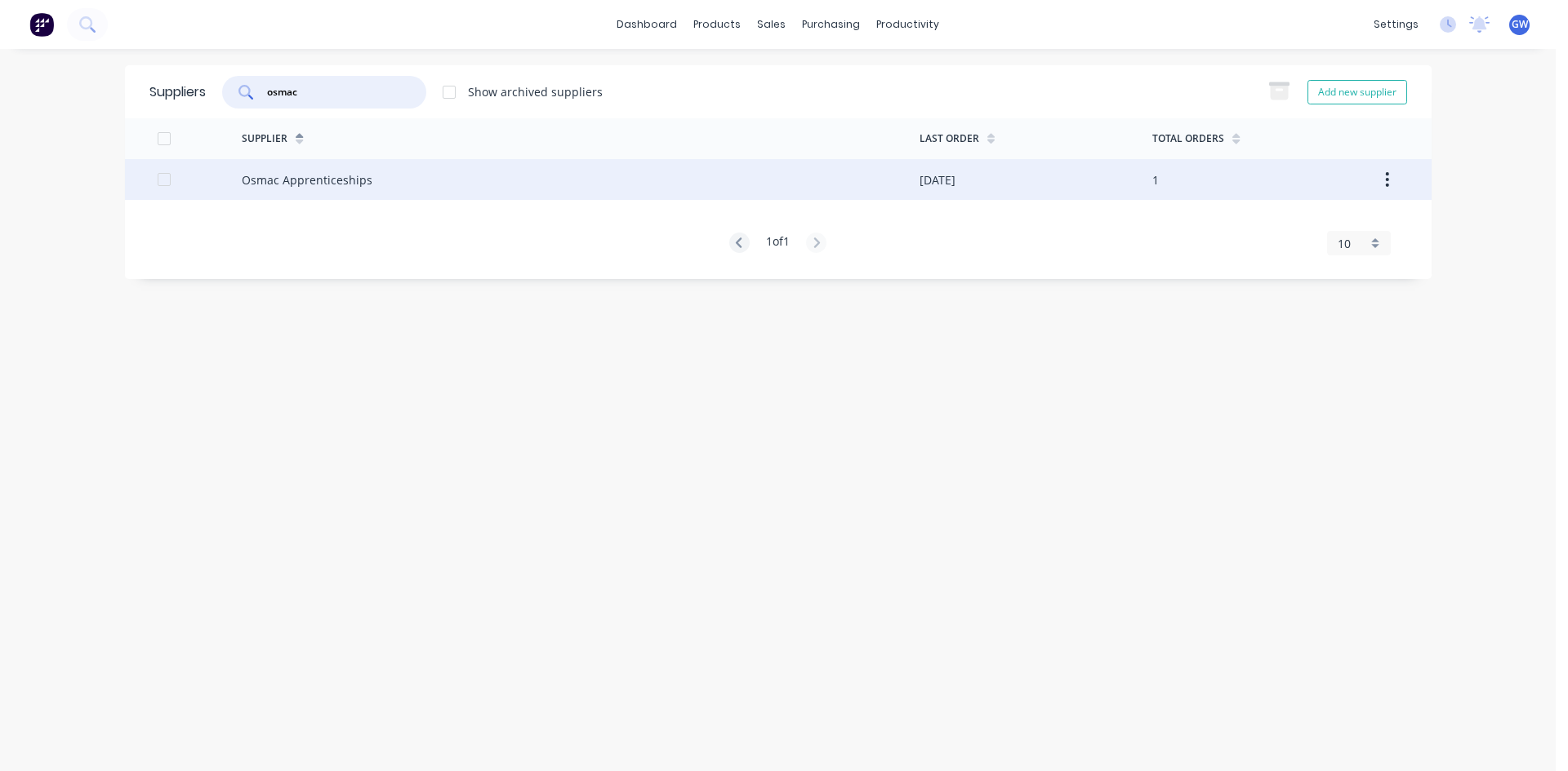
type input "osmac"
click at [428, 161] on div "Osmac Apprenticeships" at bounding box center [580, 179] width 678 height 40
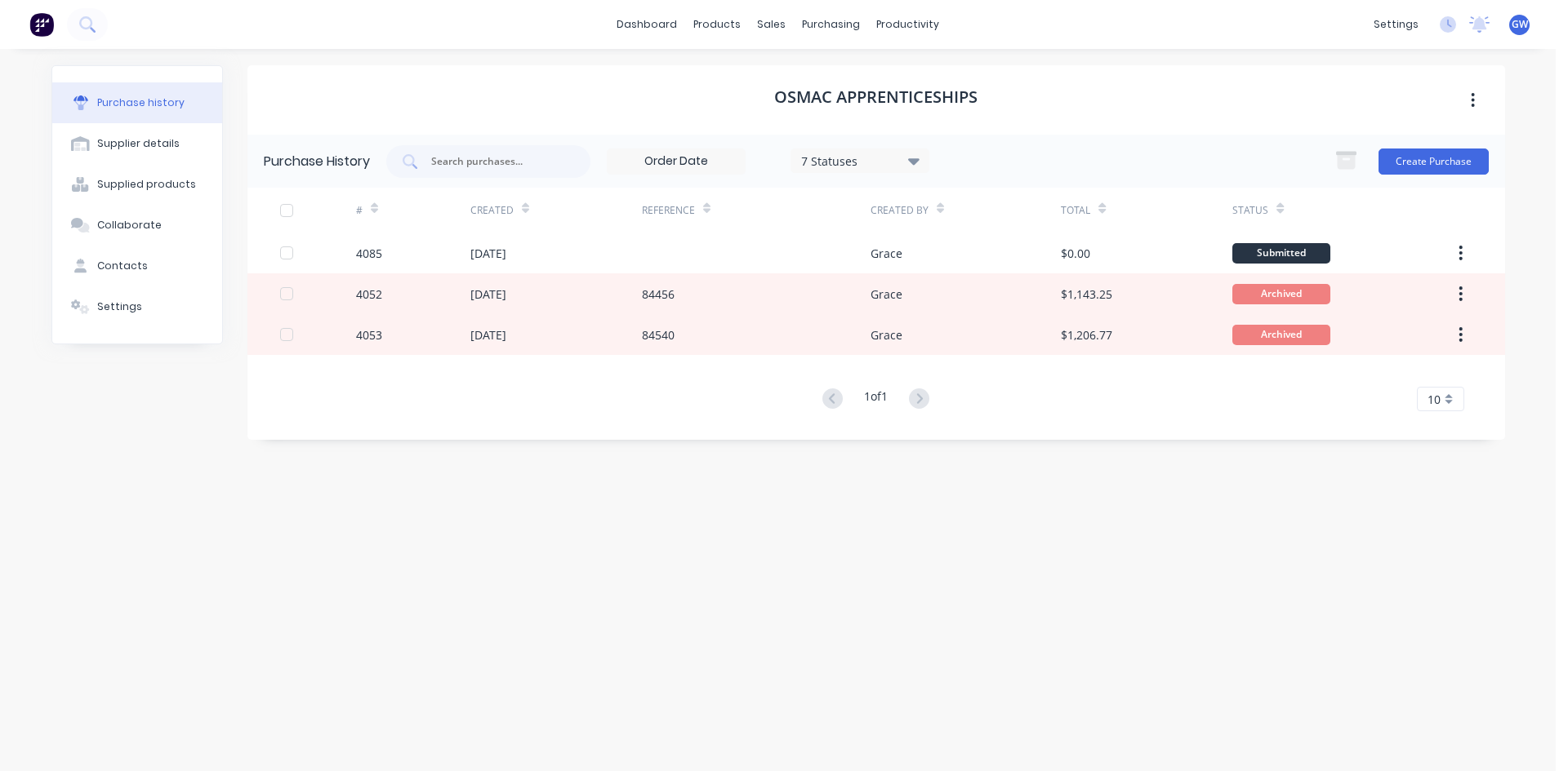
click at [1425, 142] on div "Purchase History 7 Statuses 7 Statuses Create Purchase" at bounding box center [876, 161] width 1258 height 53
click at [1440, 159] on button "Create Purchase" at bounding box center [1433, 161] width 110 height 27
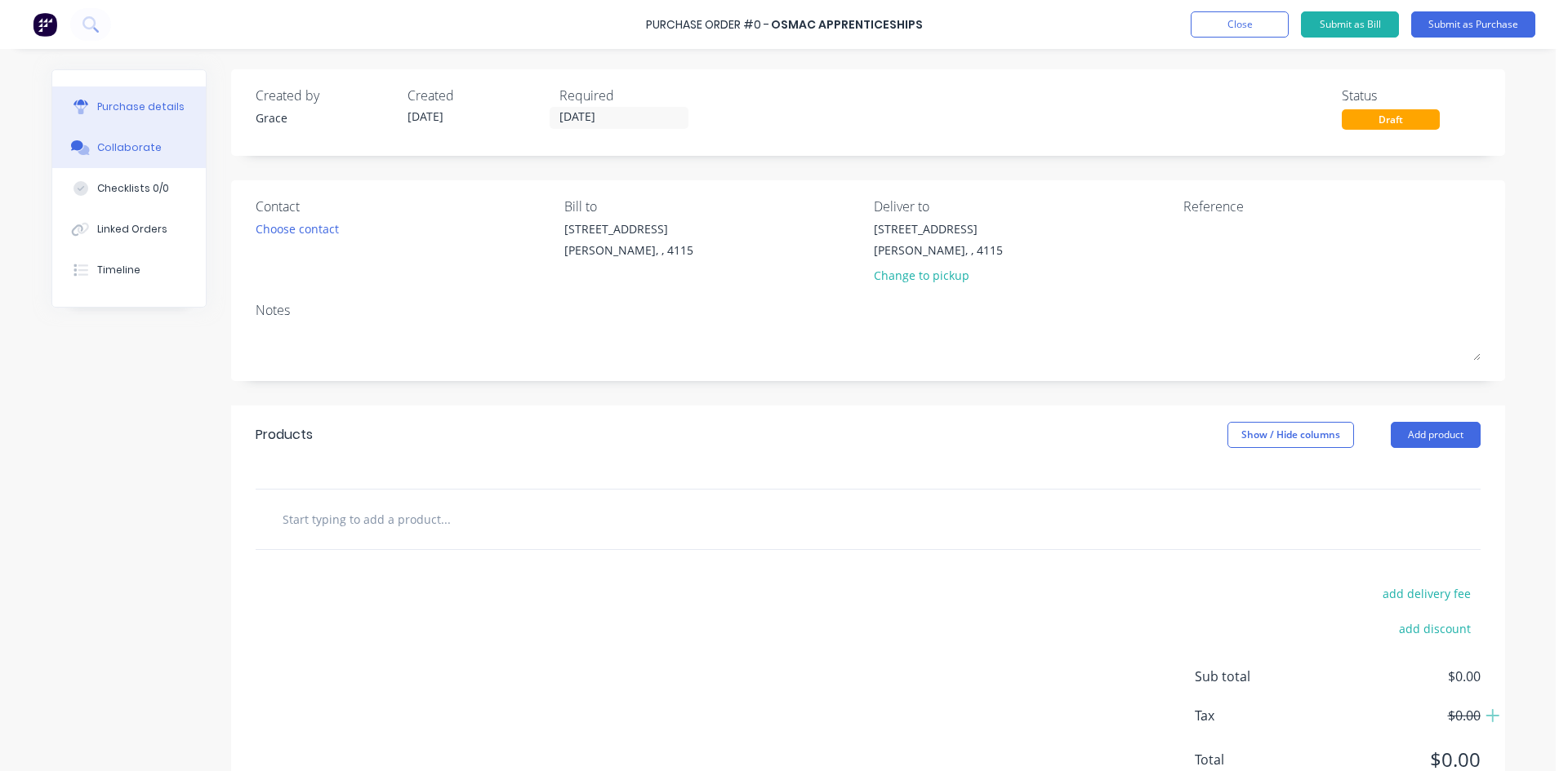
click at [178, 151] on button "Collaborate" at bounding box center [129, 147] width 154 height 40
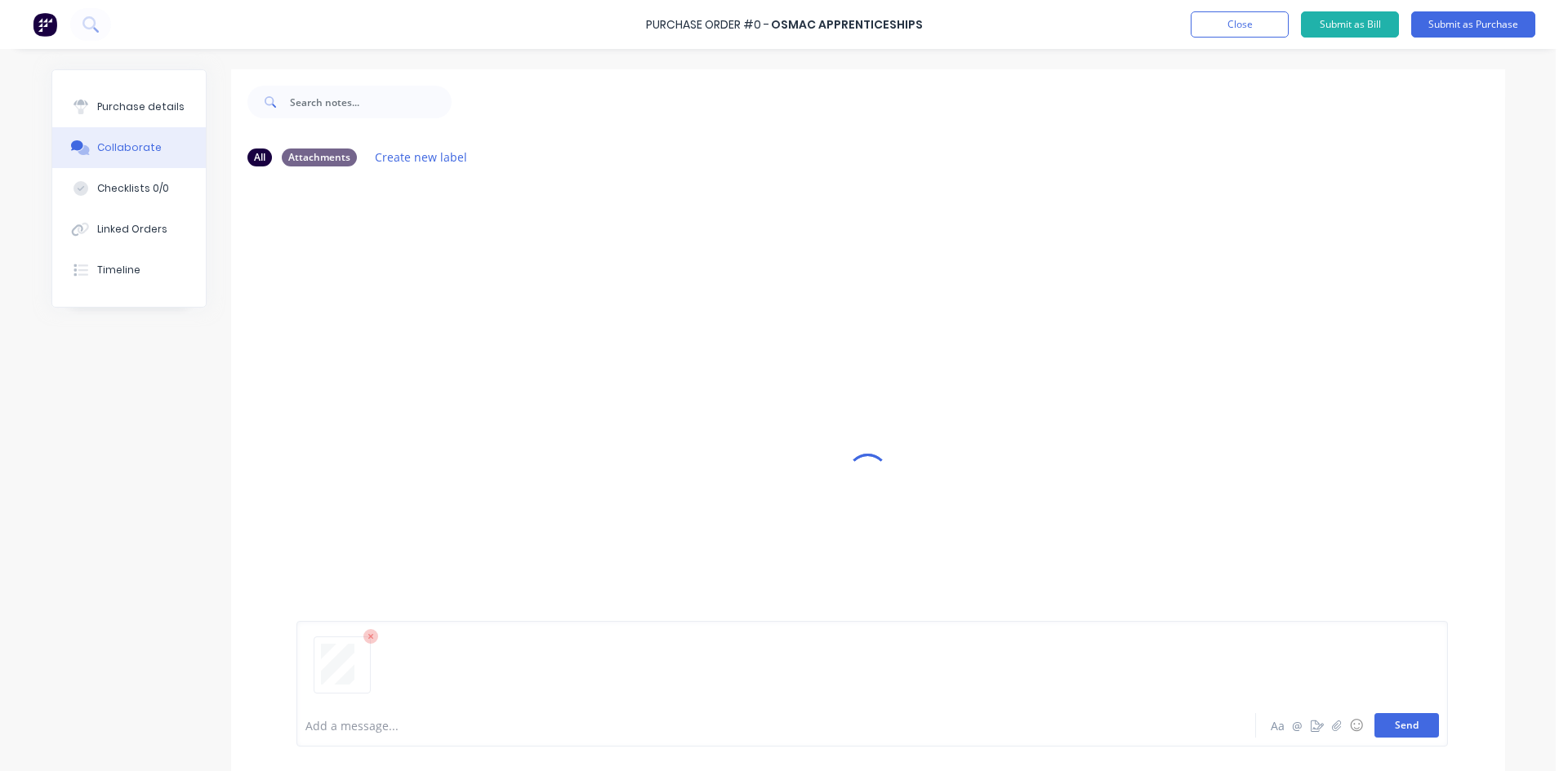
click at [1414, 728] on button "Send" at bounding box center [1405, 726] width 64 height 25
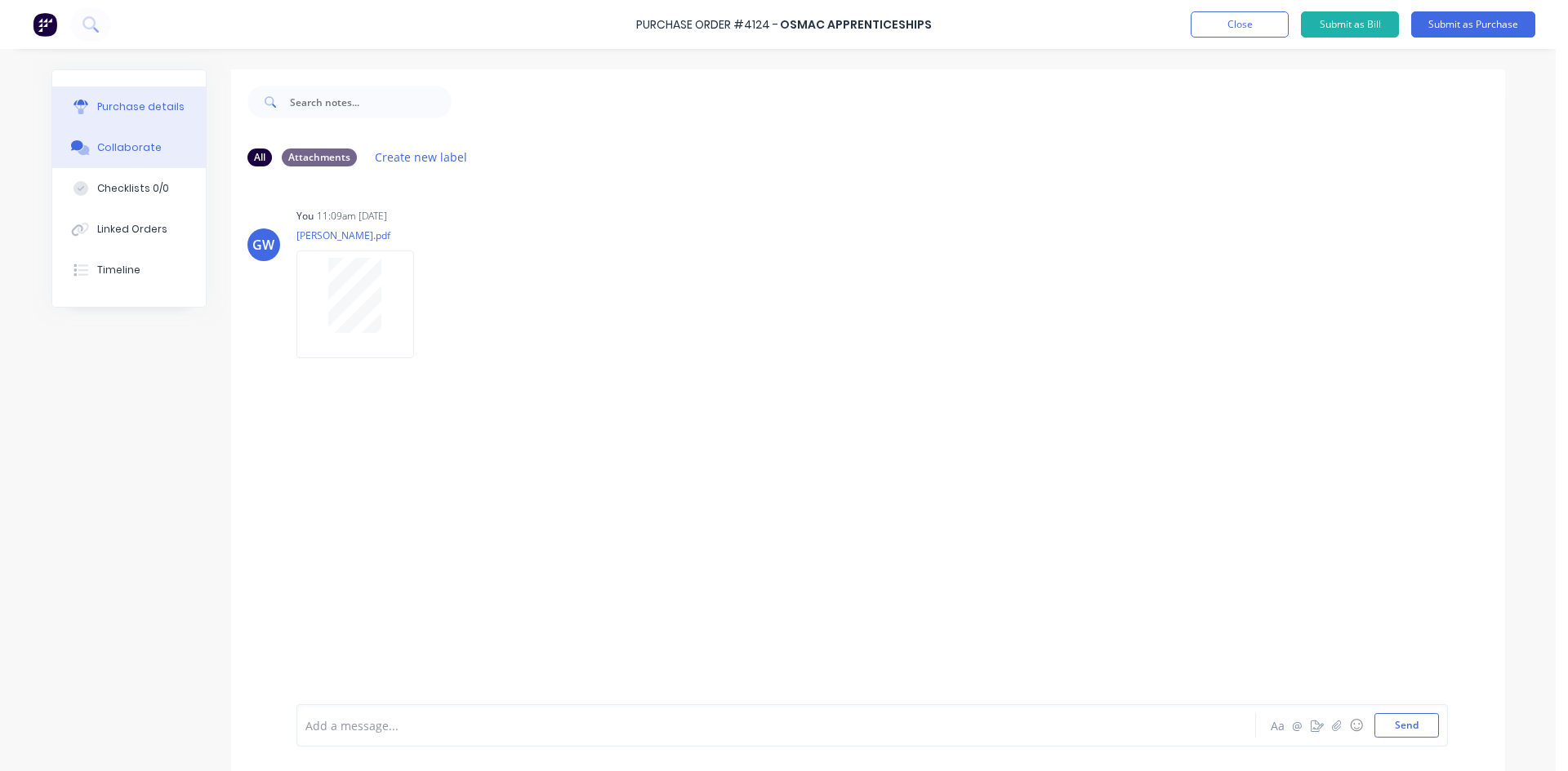
click at [121, 111] on div "Purchase details" at bounding box center [141, 106] width 88 height 15
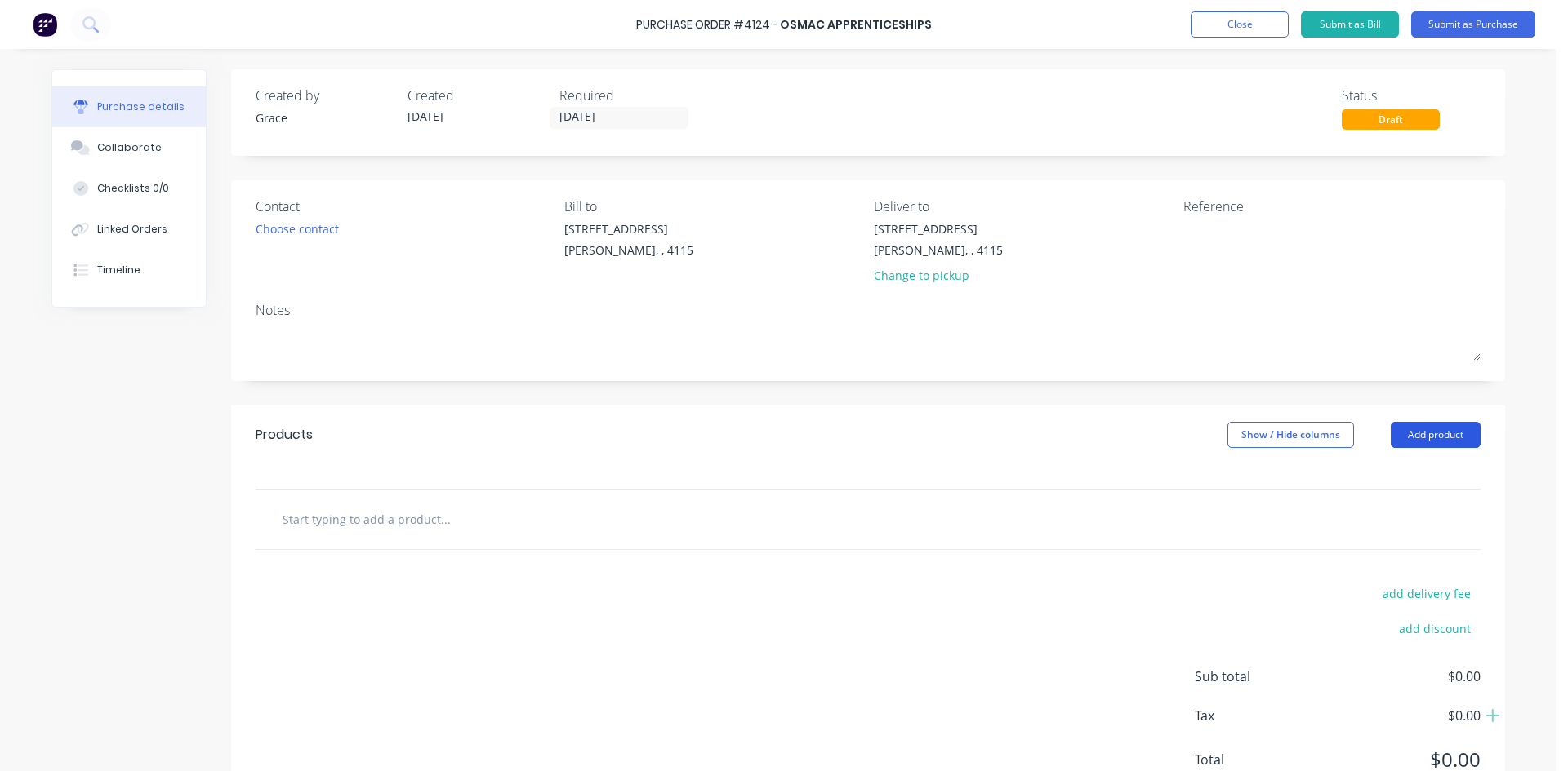
click at [1428, 434] on button "Add product" at bounding box center [1435, 435] width 90 height 27
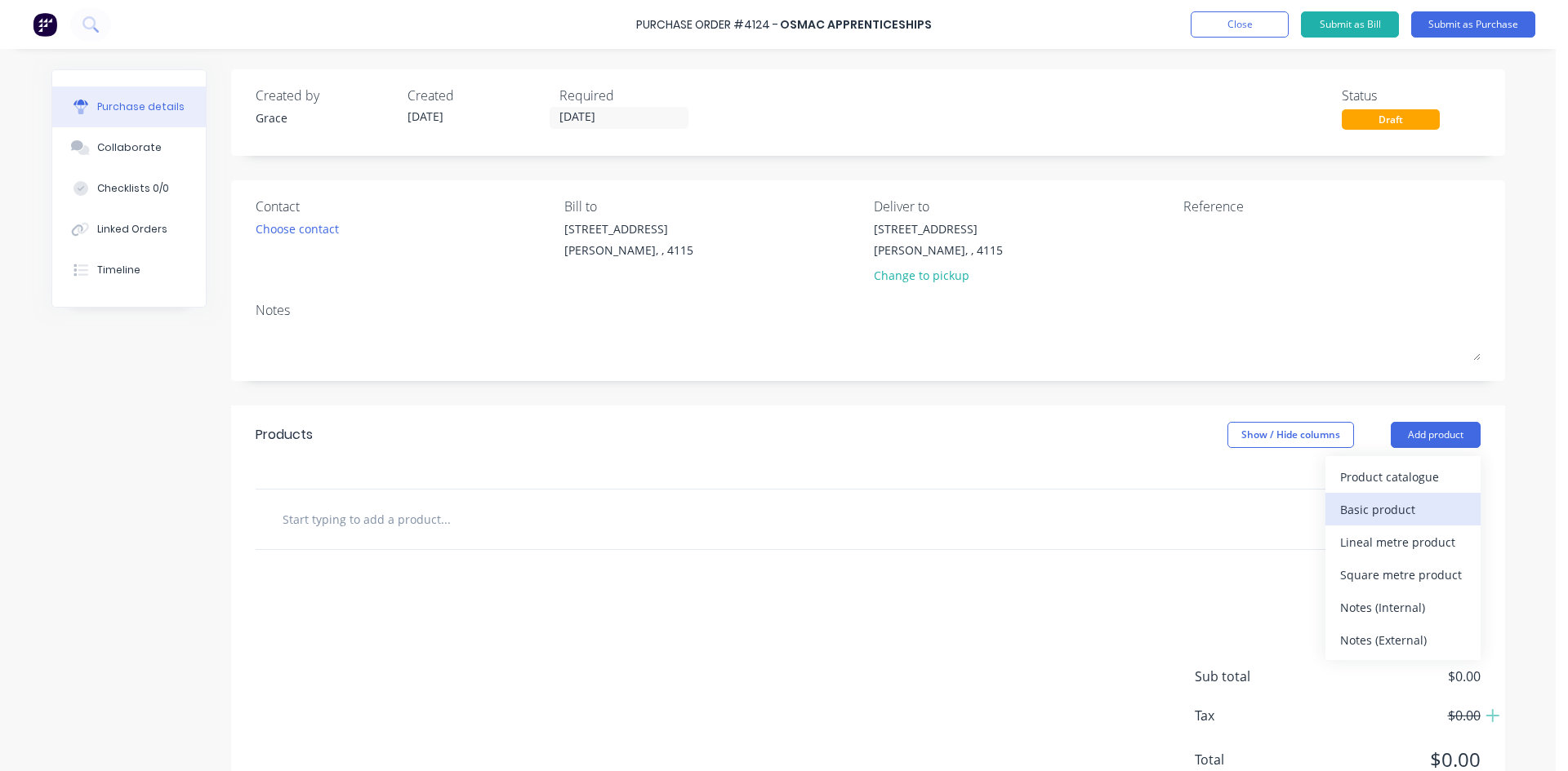
click at [1410, 504] on div "Basic product" at bounding box center [1403, 510] width 126 height 24
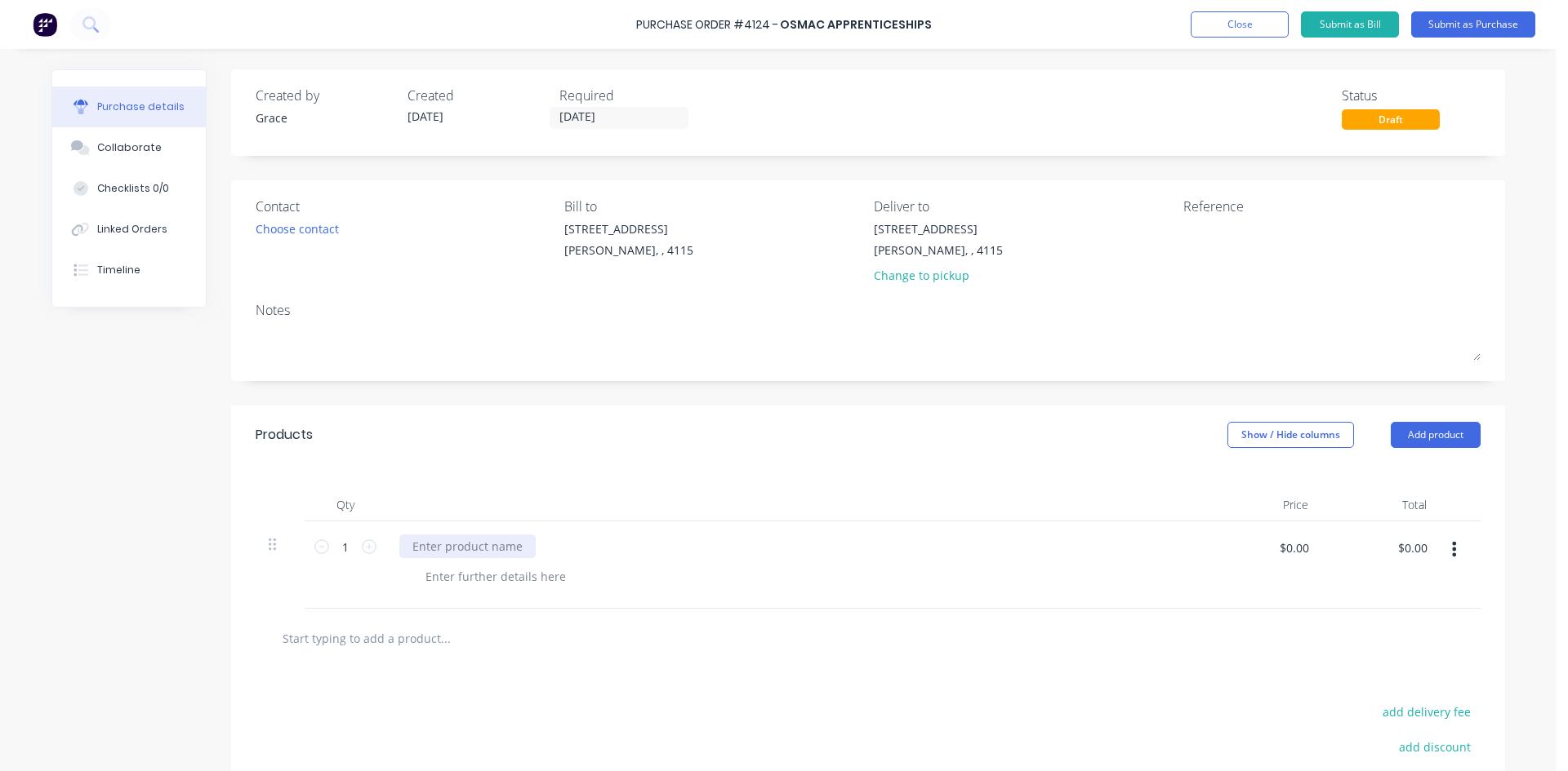
click at [484, 543] on div at bounding box center [467, 546] width 136 height 24
click at [939, 461] on div "Products Show / Hide columns Add product" at bounding box center [868, 435] width 1274 height 59
click at [1468, 25] on button "Submit as Purchase" at bounding box center [1473, 25] width 124 height 27
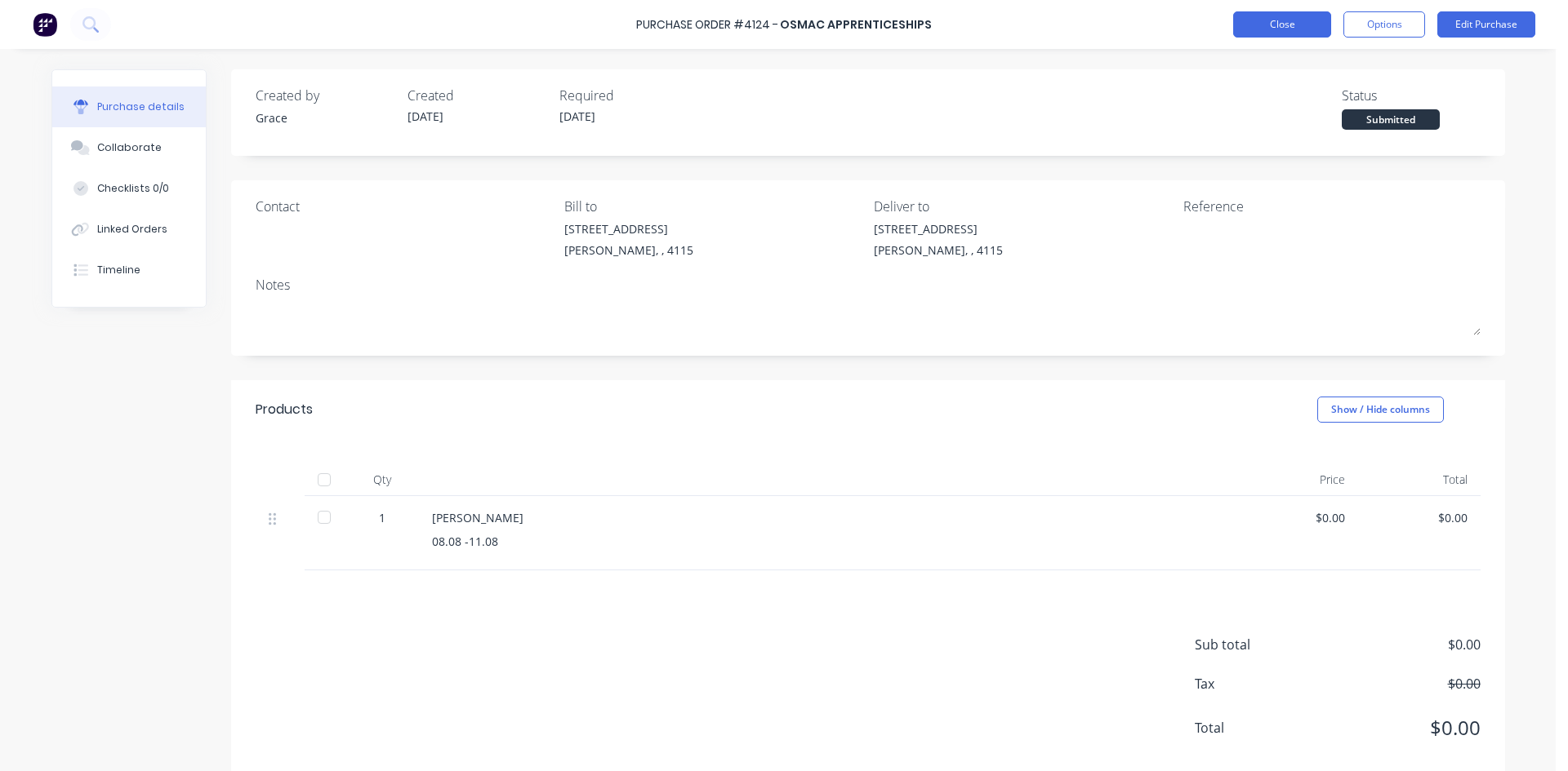
click at [1287, 27] on button "Close" at bounding box center [1281, 25] width 98 height 27
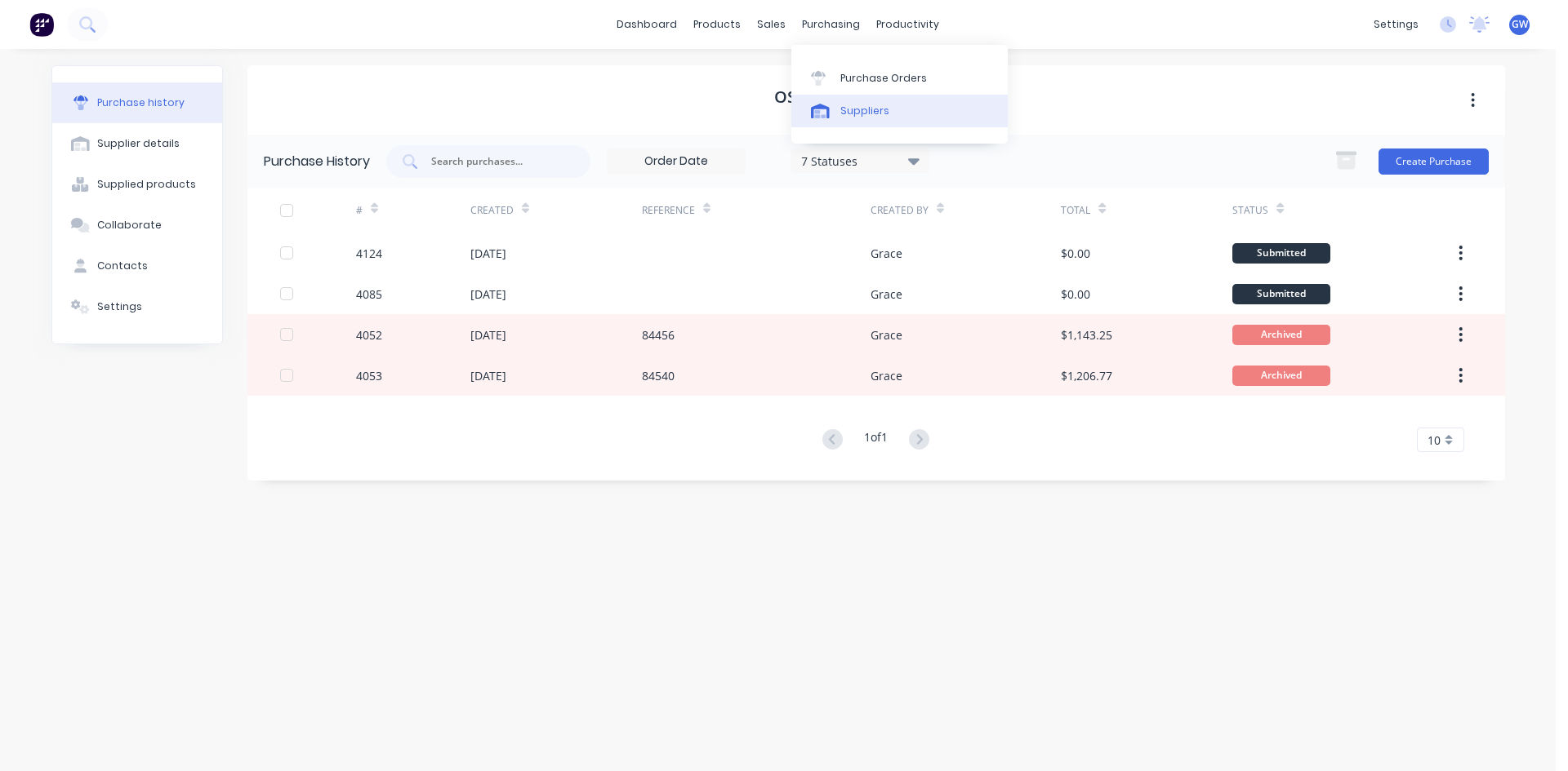
click at [878, 114] on div "Suppliers" at bounding box center [865, 110] width 49 height 15
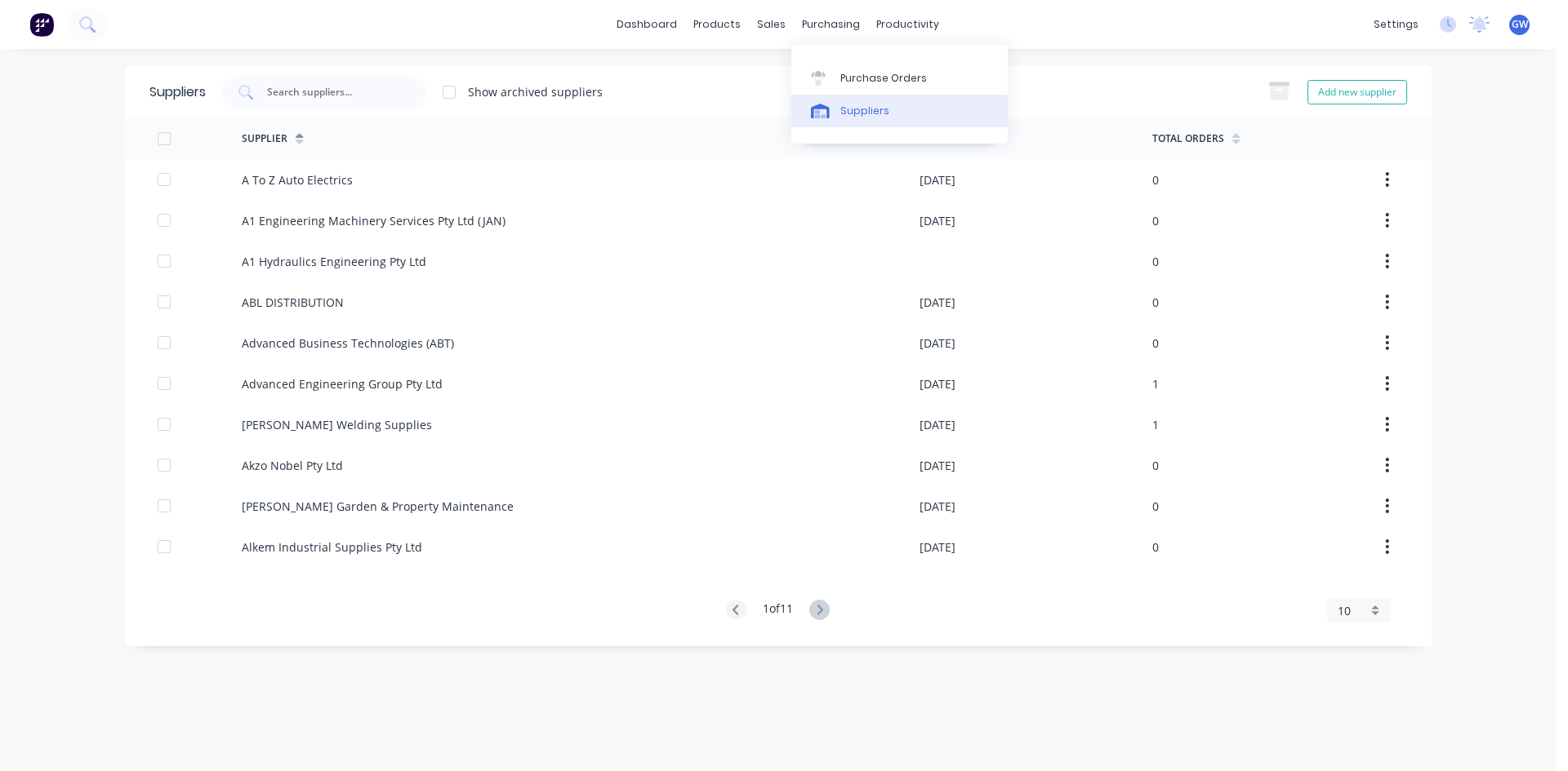
click at [835, 108] on link "Suppliers" at bounding box center [899, 110] width 217 height 32
click at [349, 97] on input "text" at bounding box center [333, 92] width 136 height 17
click at [840, 108] on div "Suppliers" at bounding box center [865, 110] width 49 height 15
click at [356, 99] on input "text" at bounding box center [333, 92] width 136 height 17
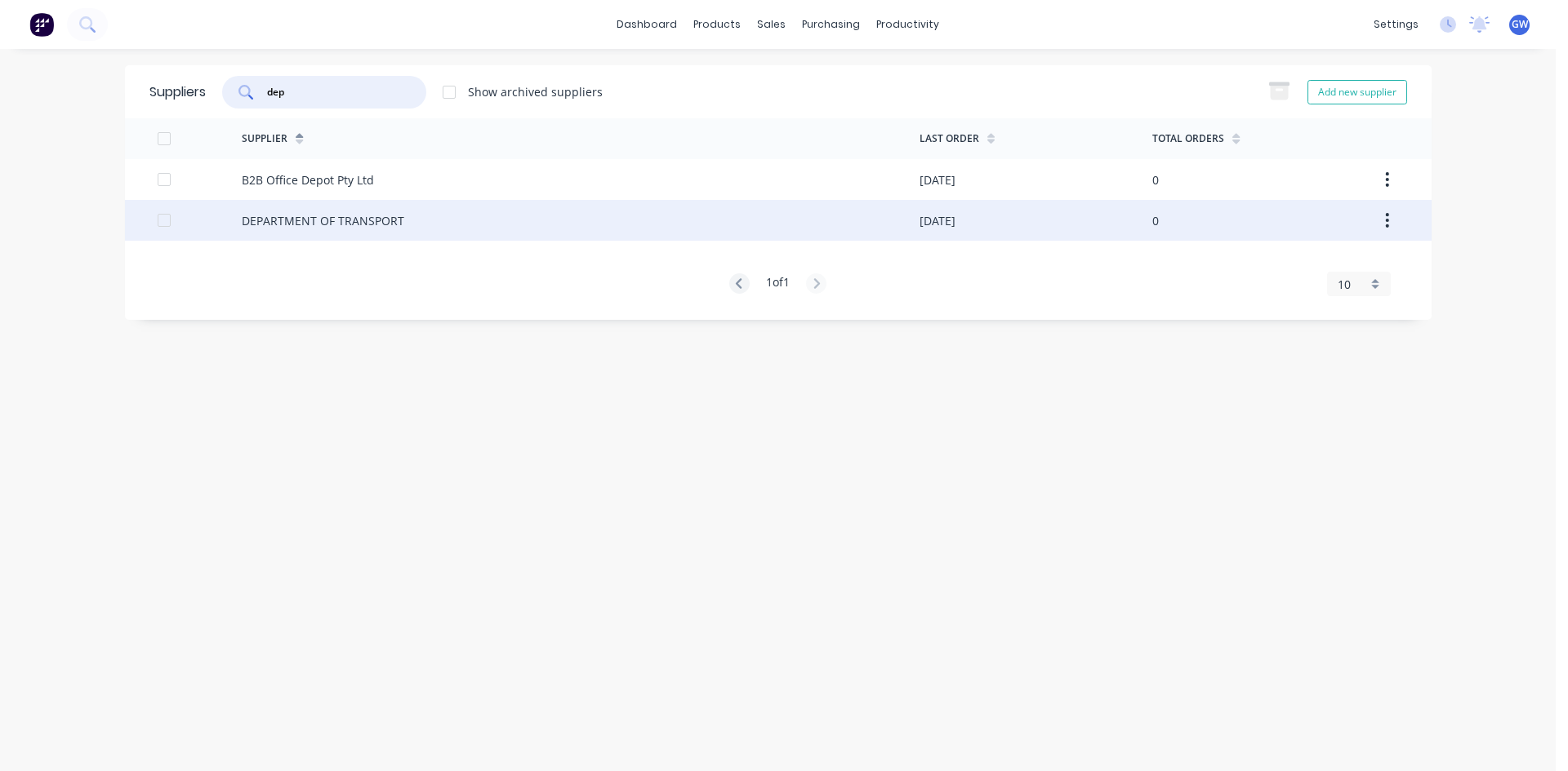
type input "dep"
click at [373, 222] on div "DEPARTMENT OF TRANSPORT" at bounding box center [322, 221] width 163 height 17
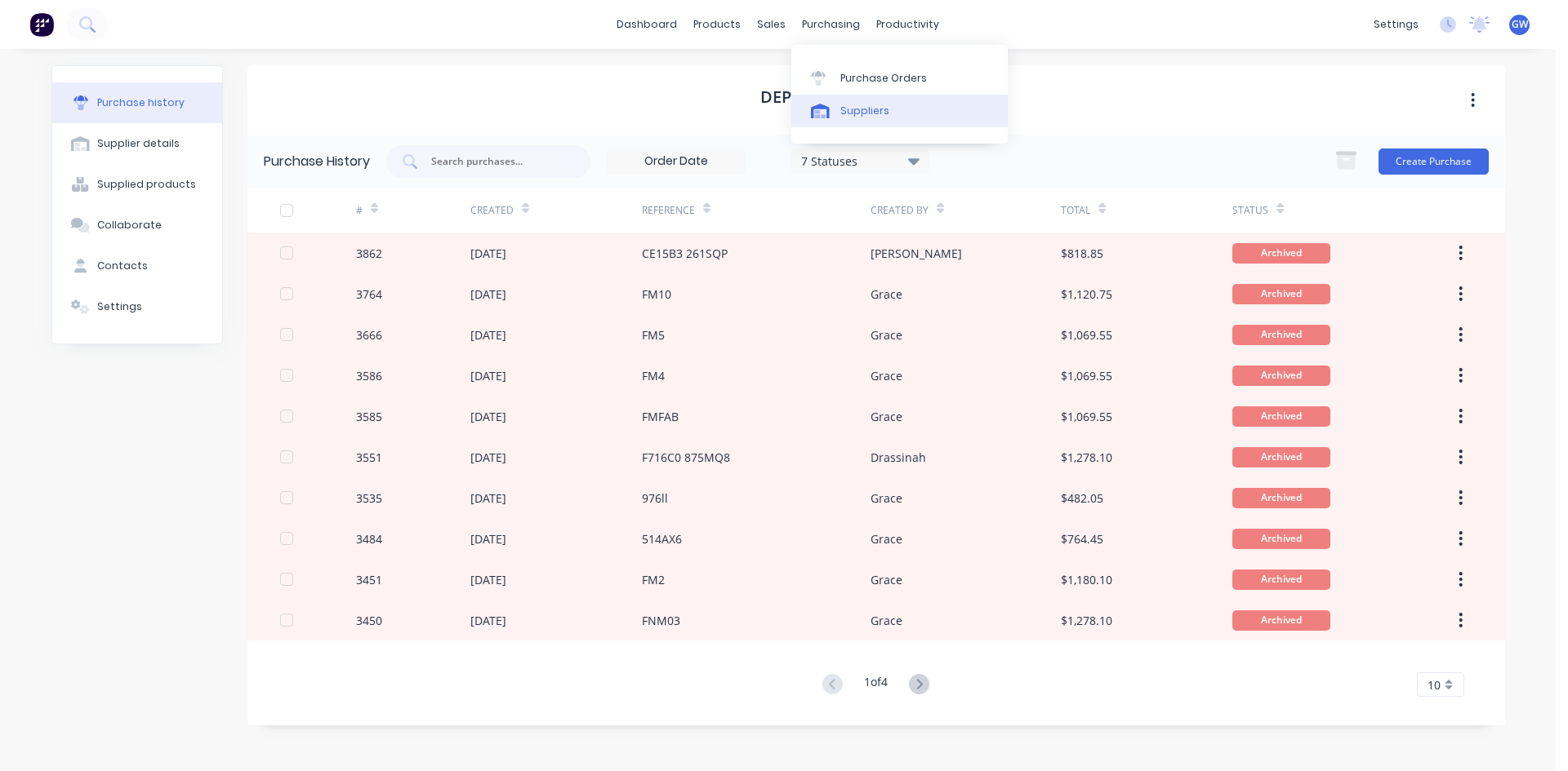
click at [908, 117] on link "Suppliers" at bounding box center [899, 110] width 217 height 32
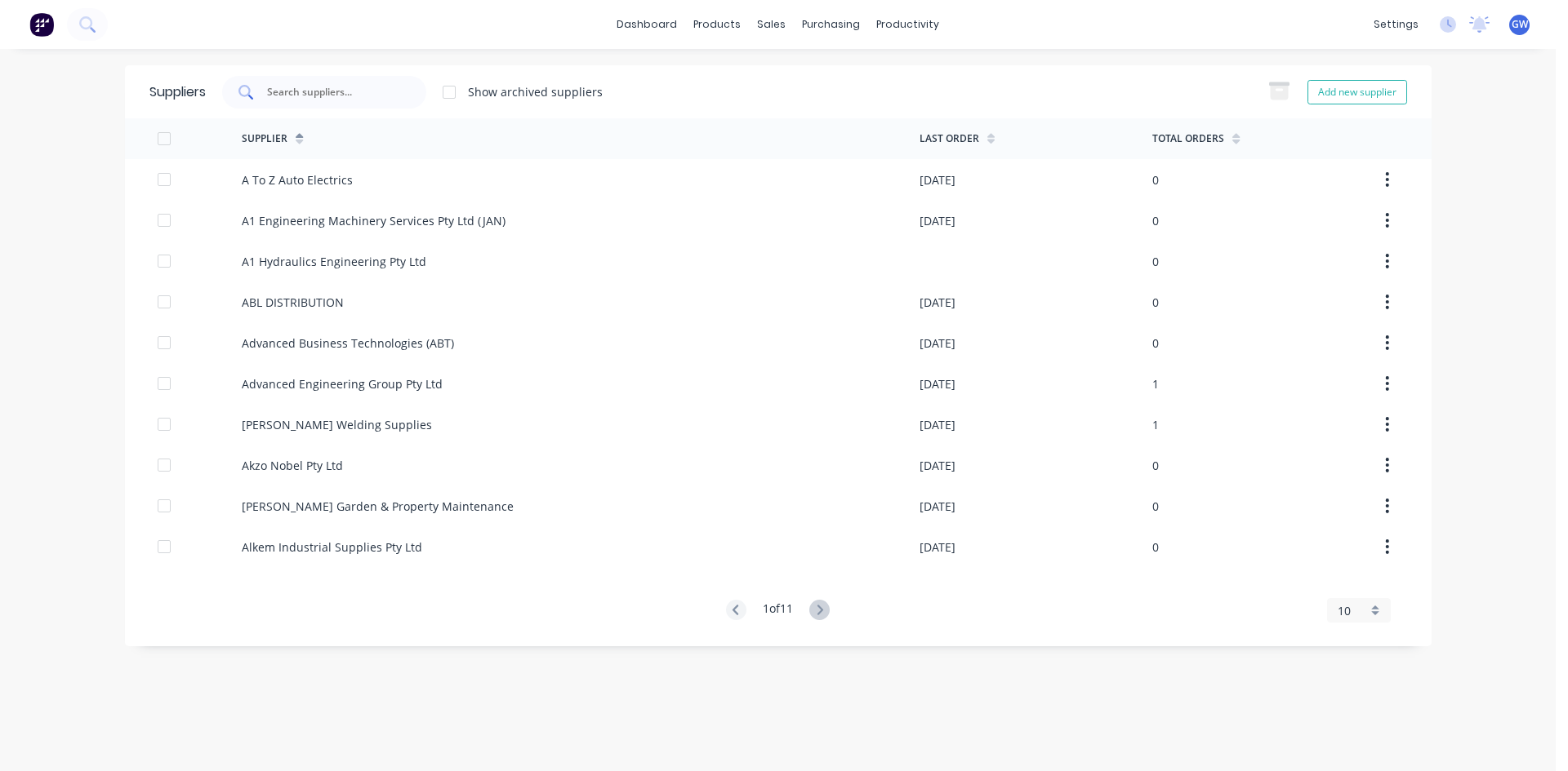
click at [324, 90] on input "text" at bounding box center [333, 92] width 136 height 17
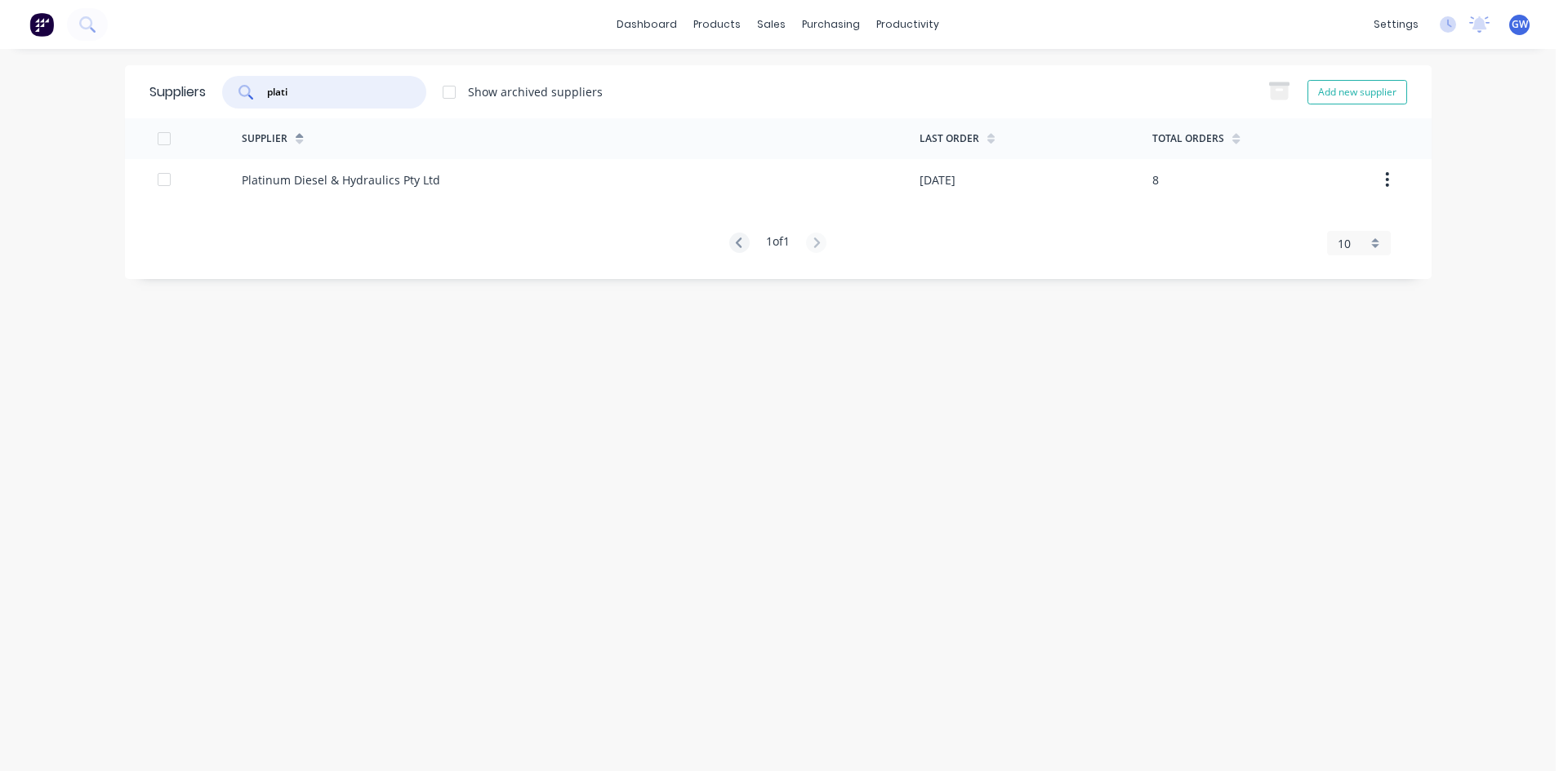
type input "plati"
click at [332, 174] on div "Platinum Diesel & Hydraulics Pty Ltd" at bounding box center [340, 179] width 198 height 17
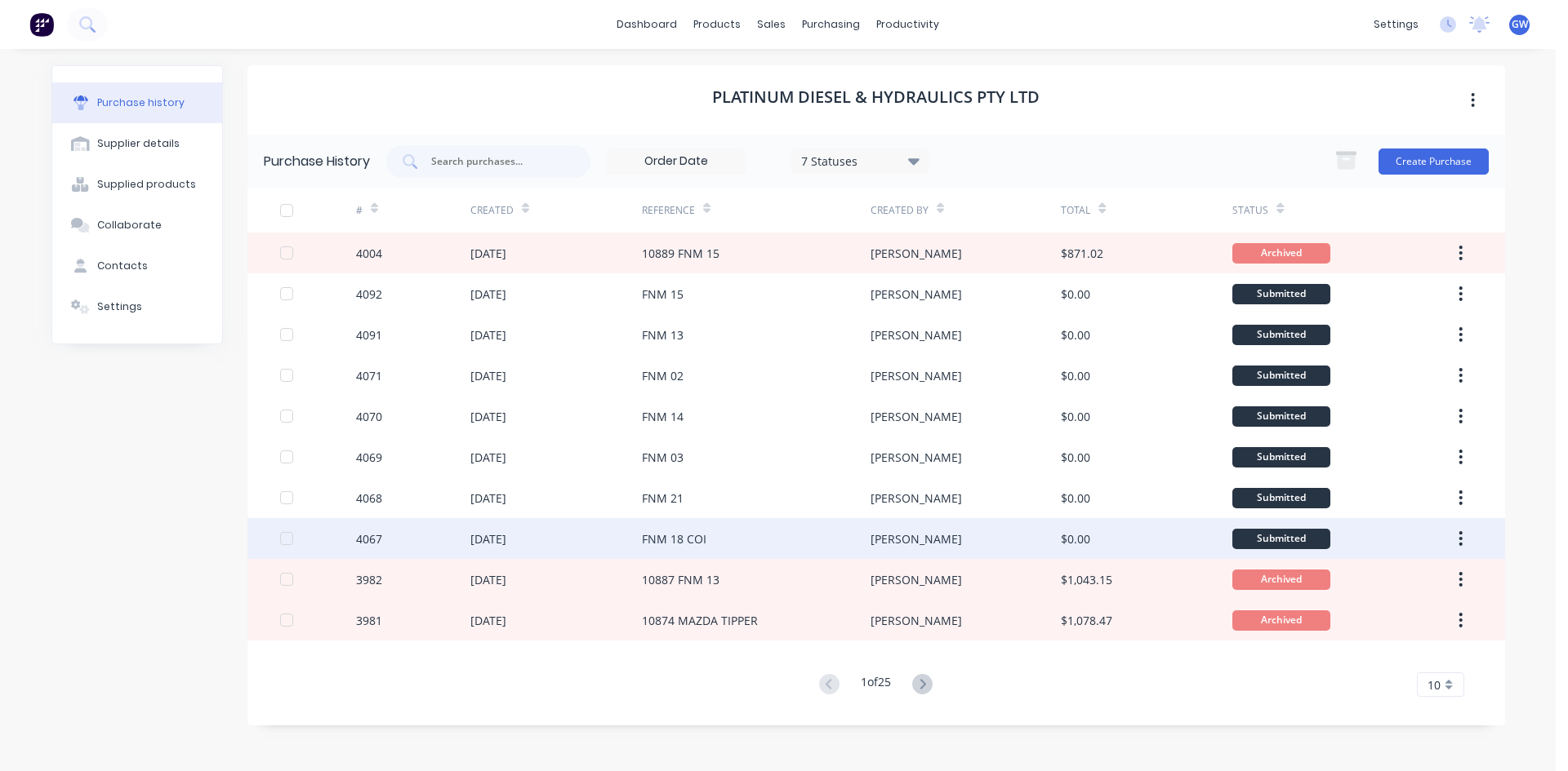
click at [709, 536] on div "FNM 18 COI" at bounding box center [756, 538] width 229 height 40
type textarea "x"
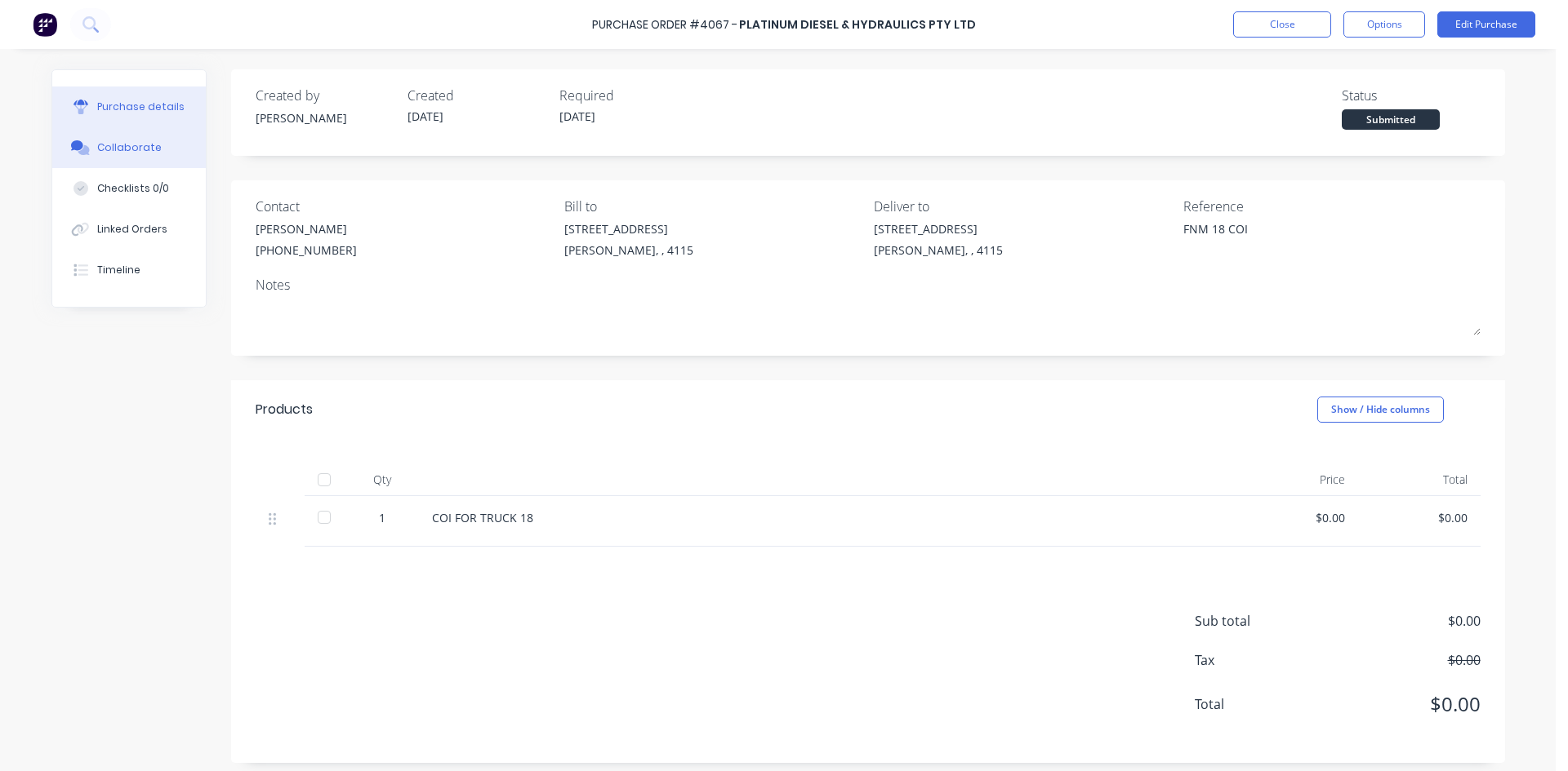
click at [157, 151] on button "Collaborate" at bounding box center [129, 147] width 154 height 40
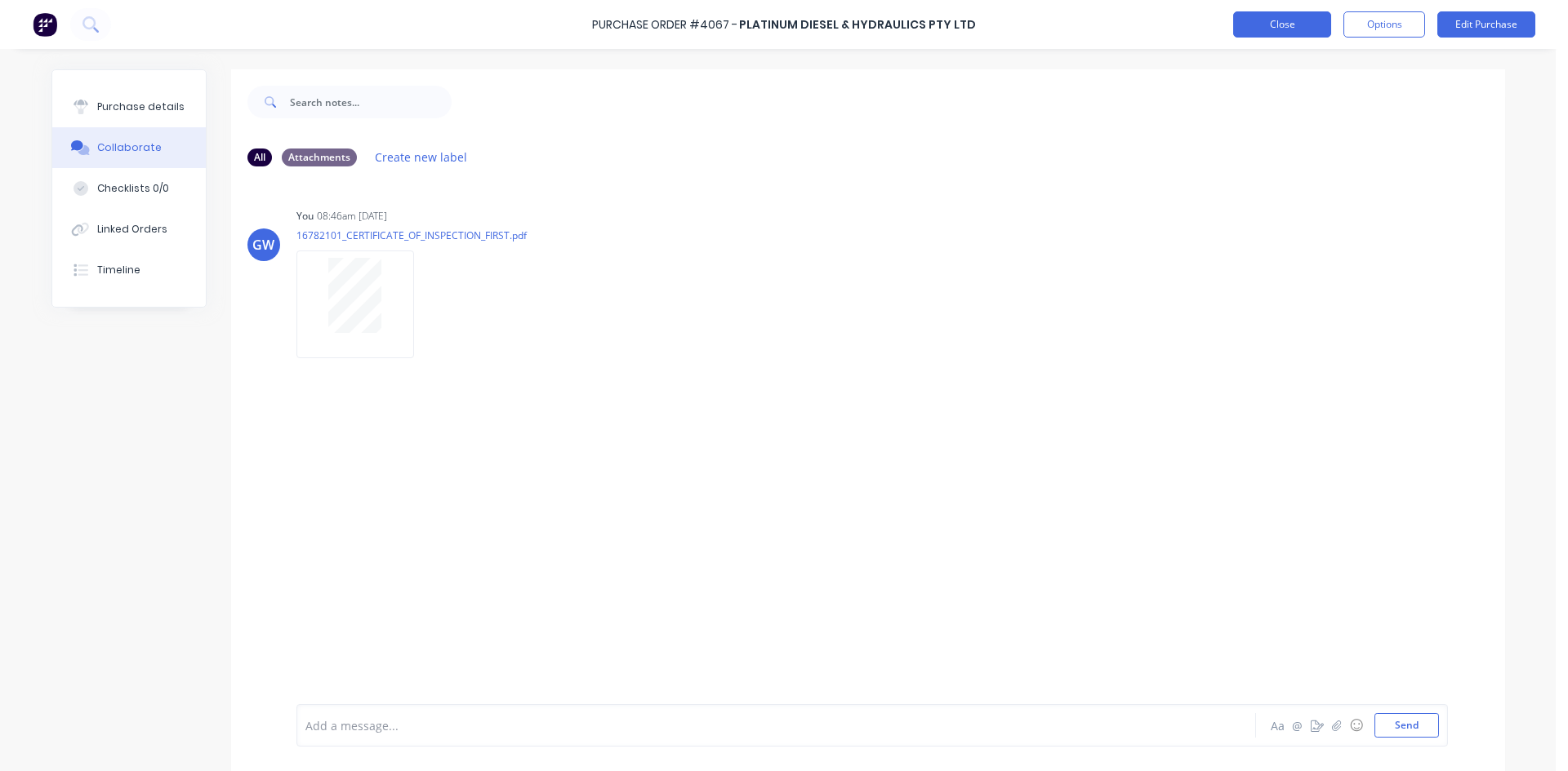
click at [1290, 27] on button "Close" at bounding box center [1281, 25] width 98 height 27
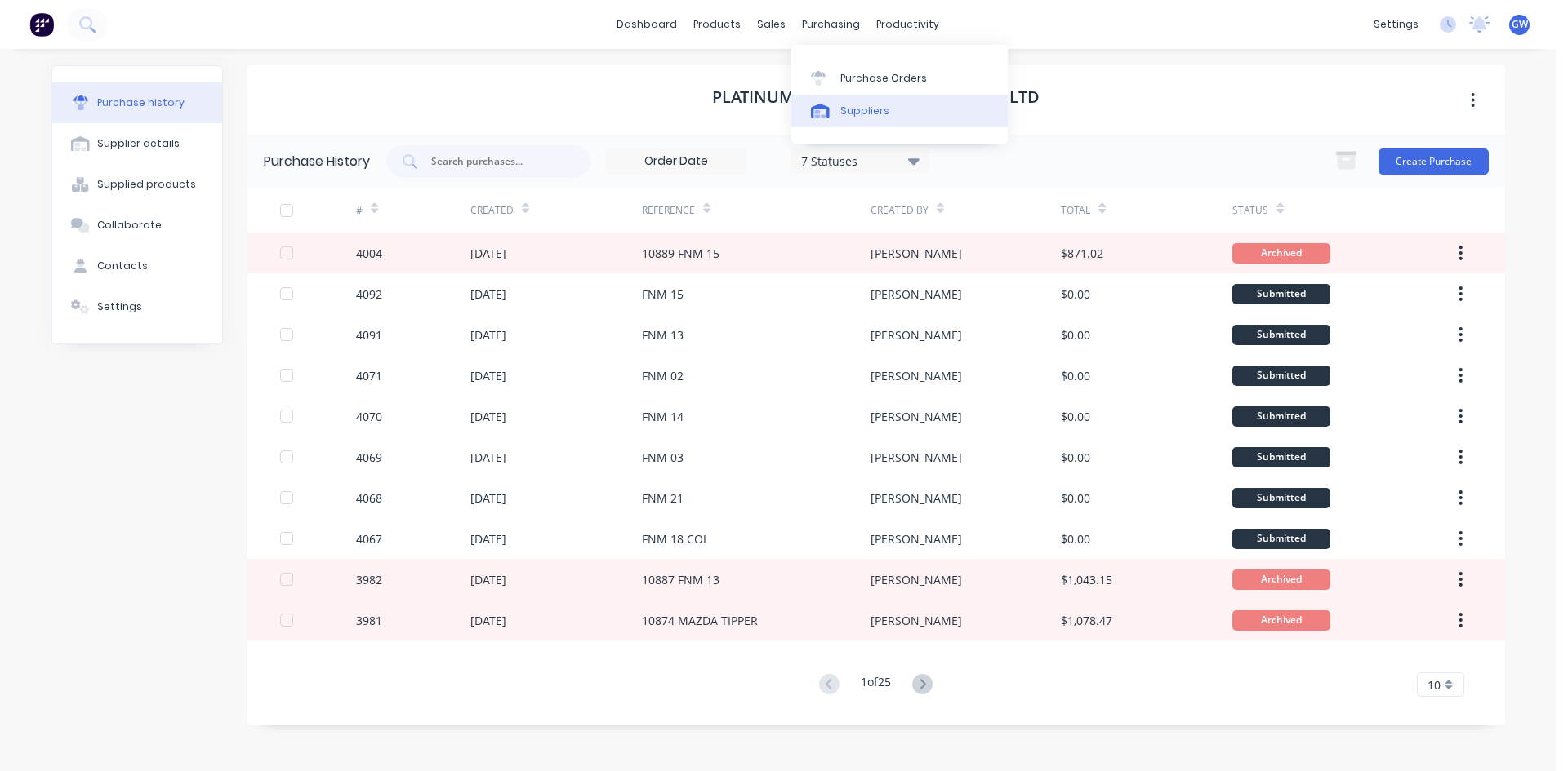
click at [862, 112] on div "Suppliers" at bounding box center [865, 110] width 49 height 15
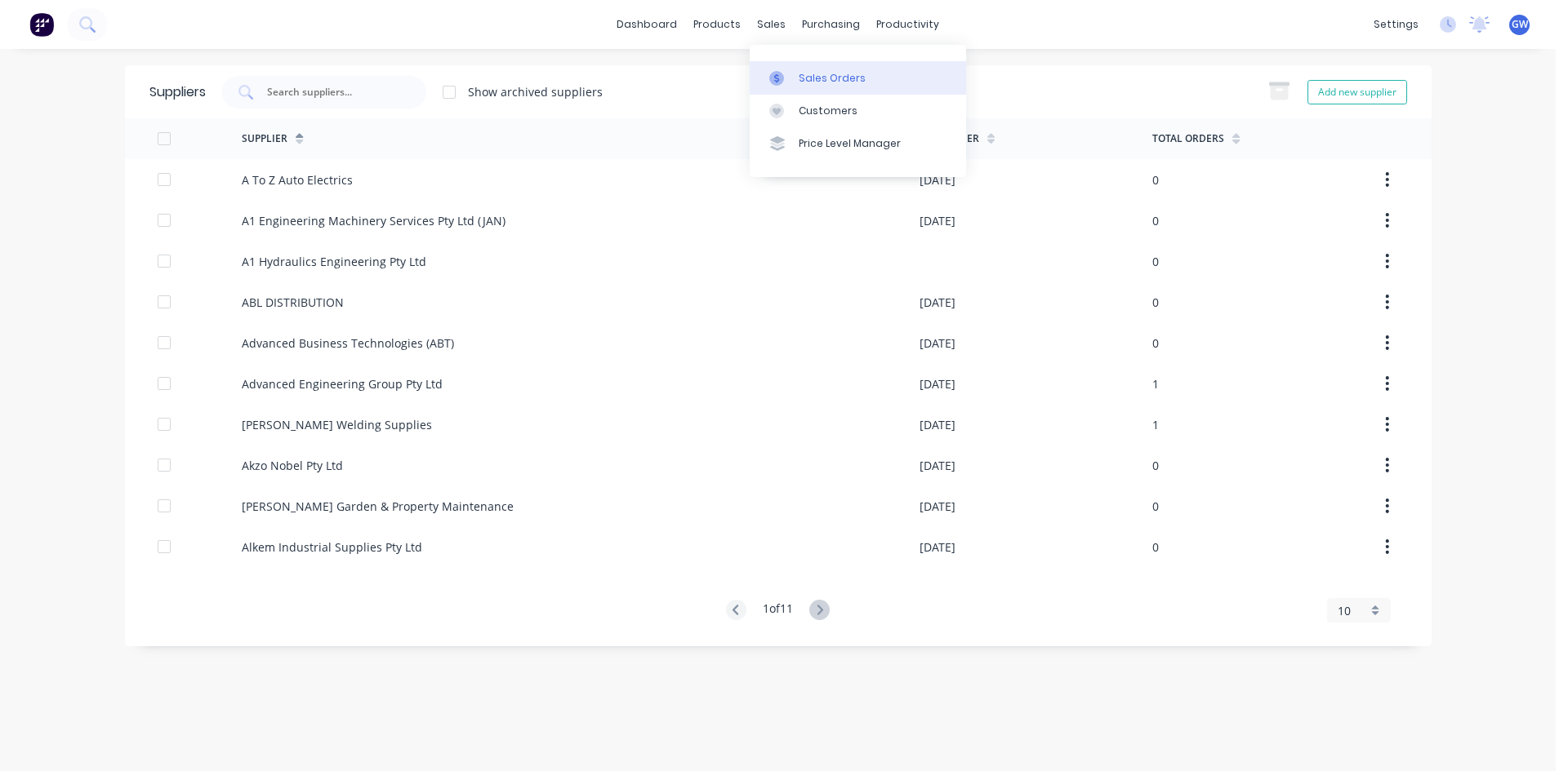
click at [793, 79] on div at bounding box center [781, 78] width 25 height 15
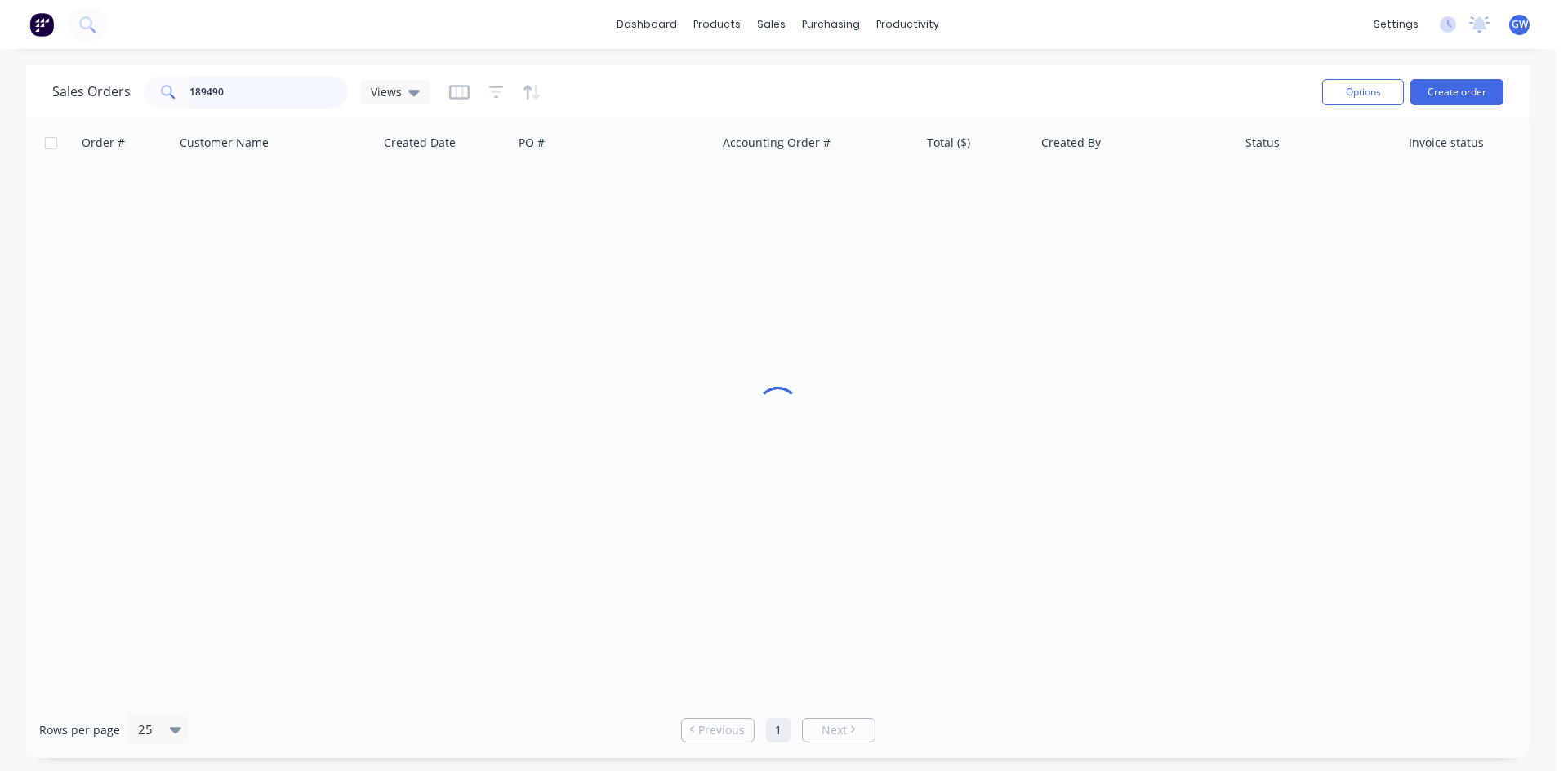
click at [286, 97] on input "189490" at bounding box center [269, 92] width 160 height 32
type input "1"
type input "188397"
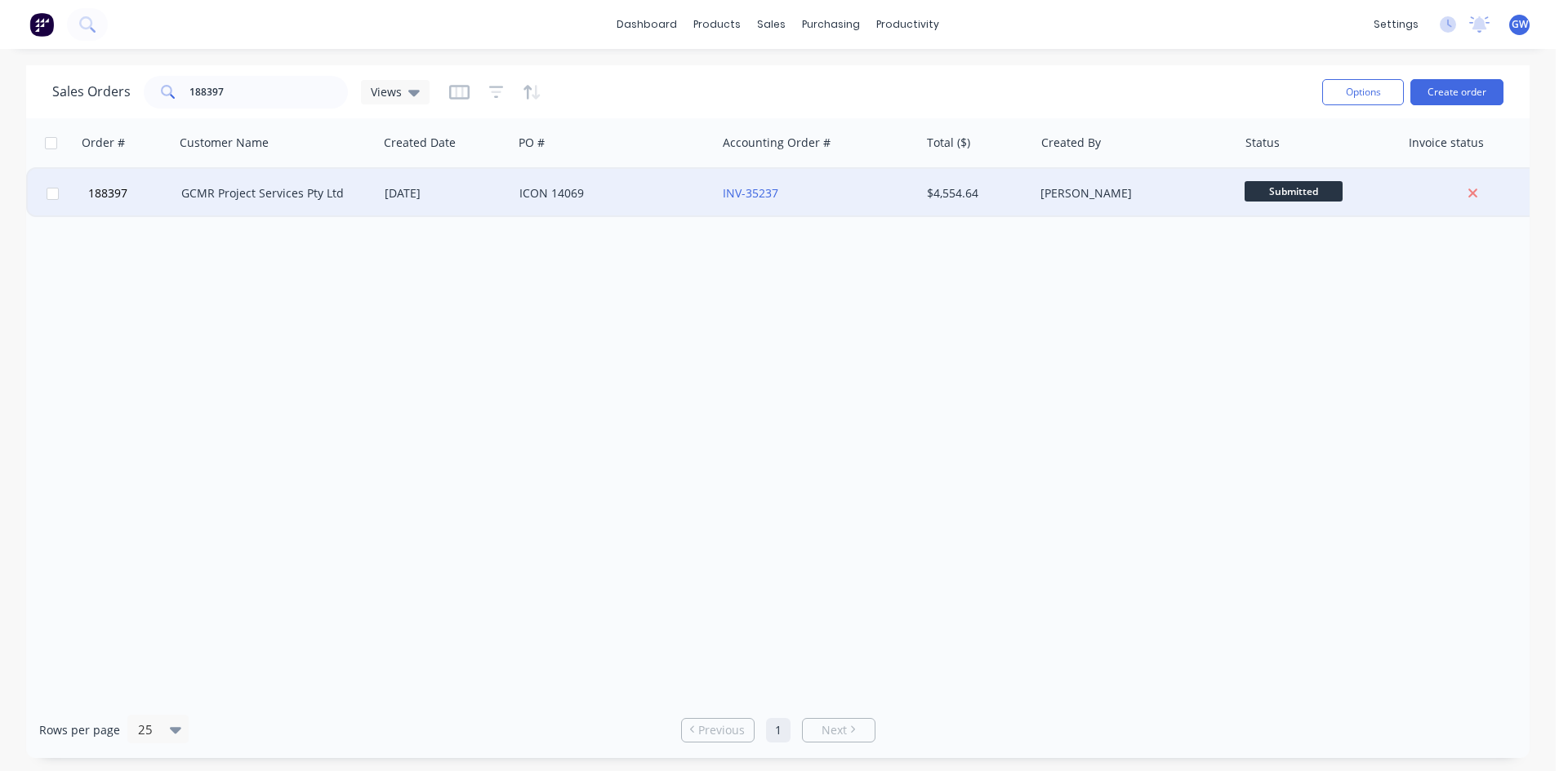
click at [868, 178] on div "INV-35237" at bounding box center [817, 194] width 203 height 49
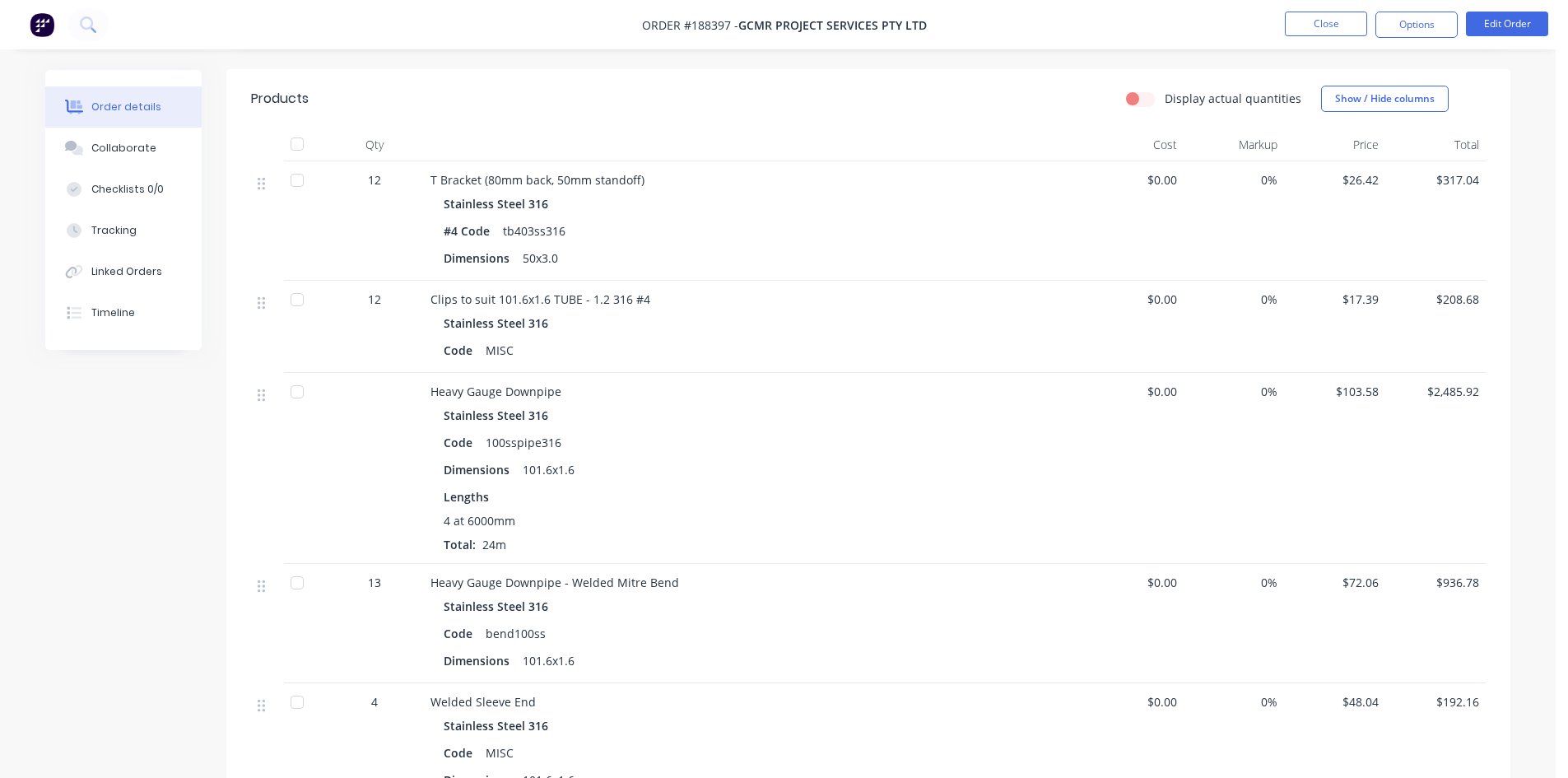
scroll to position [706, 0]
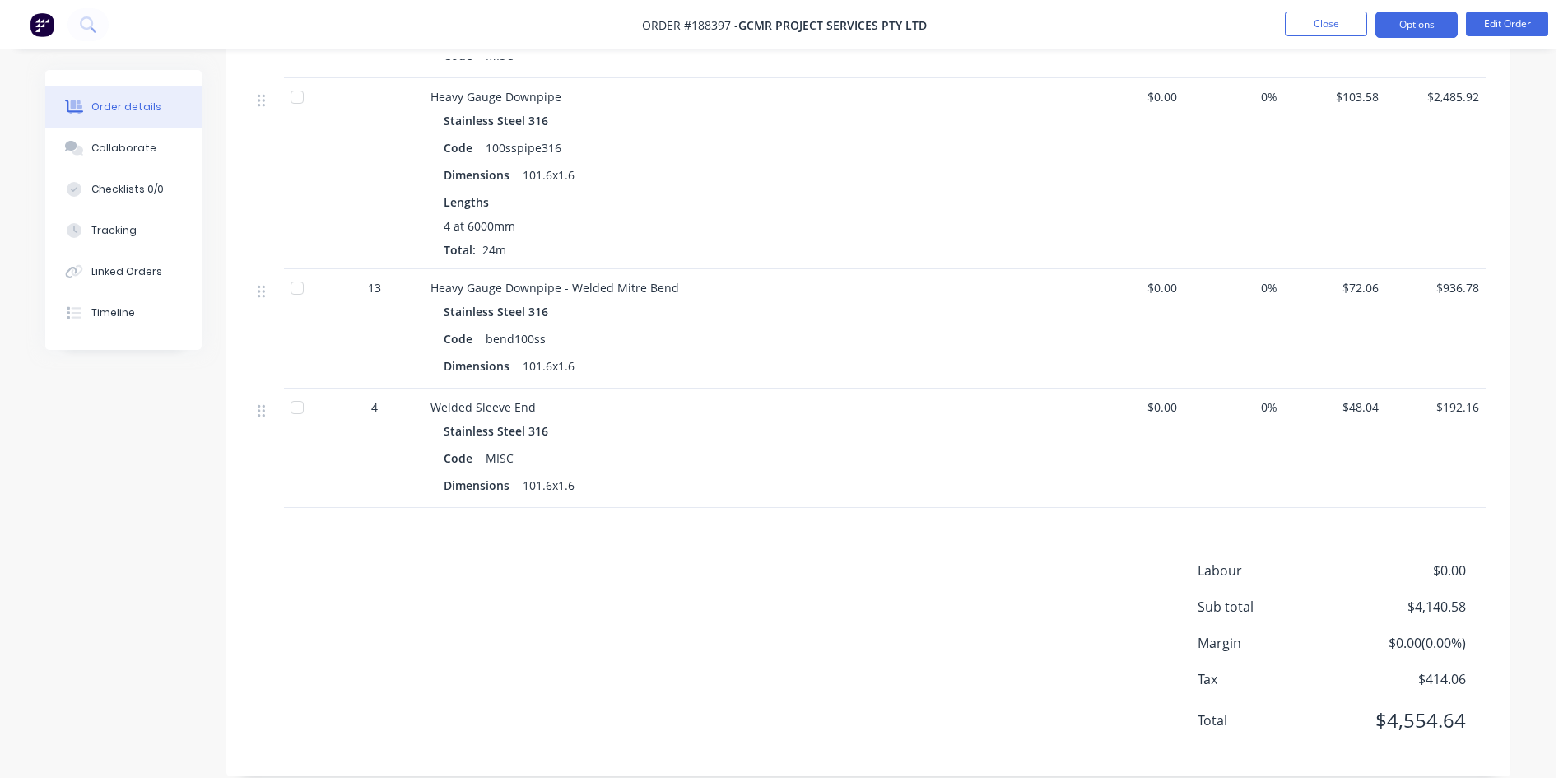
click at [1398, 20] on button "Options" at bounding box center [1416, 25] width 82 height 27
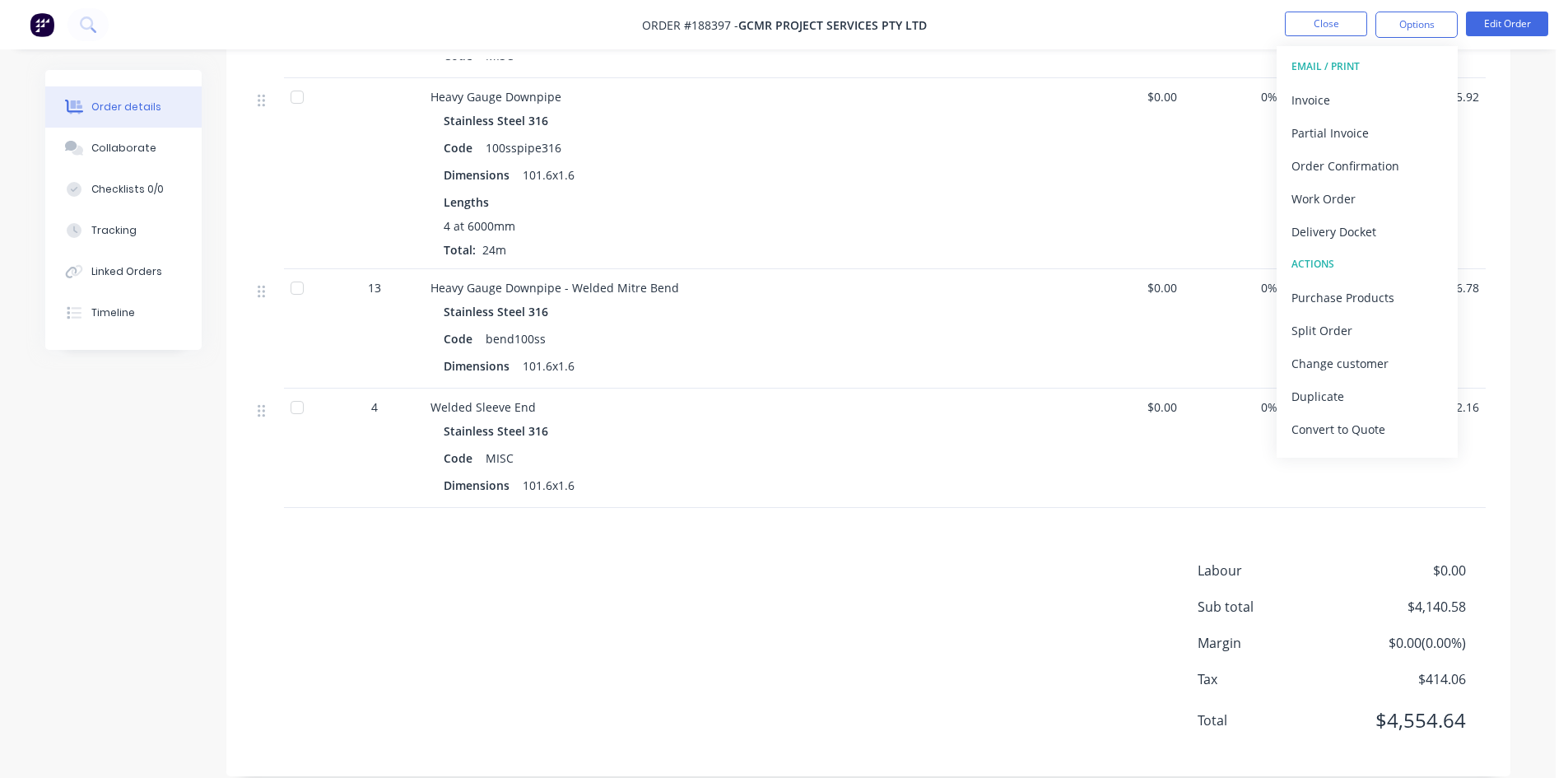
click at [1380, 88] on div "Invoice" at bounding box center [1367, 100] width 152 height 24
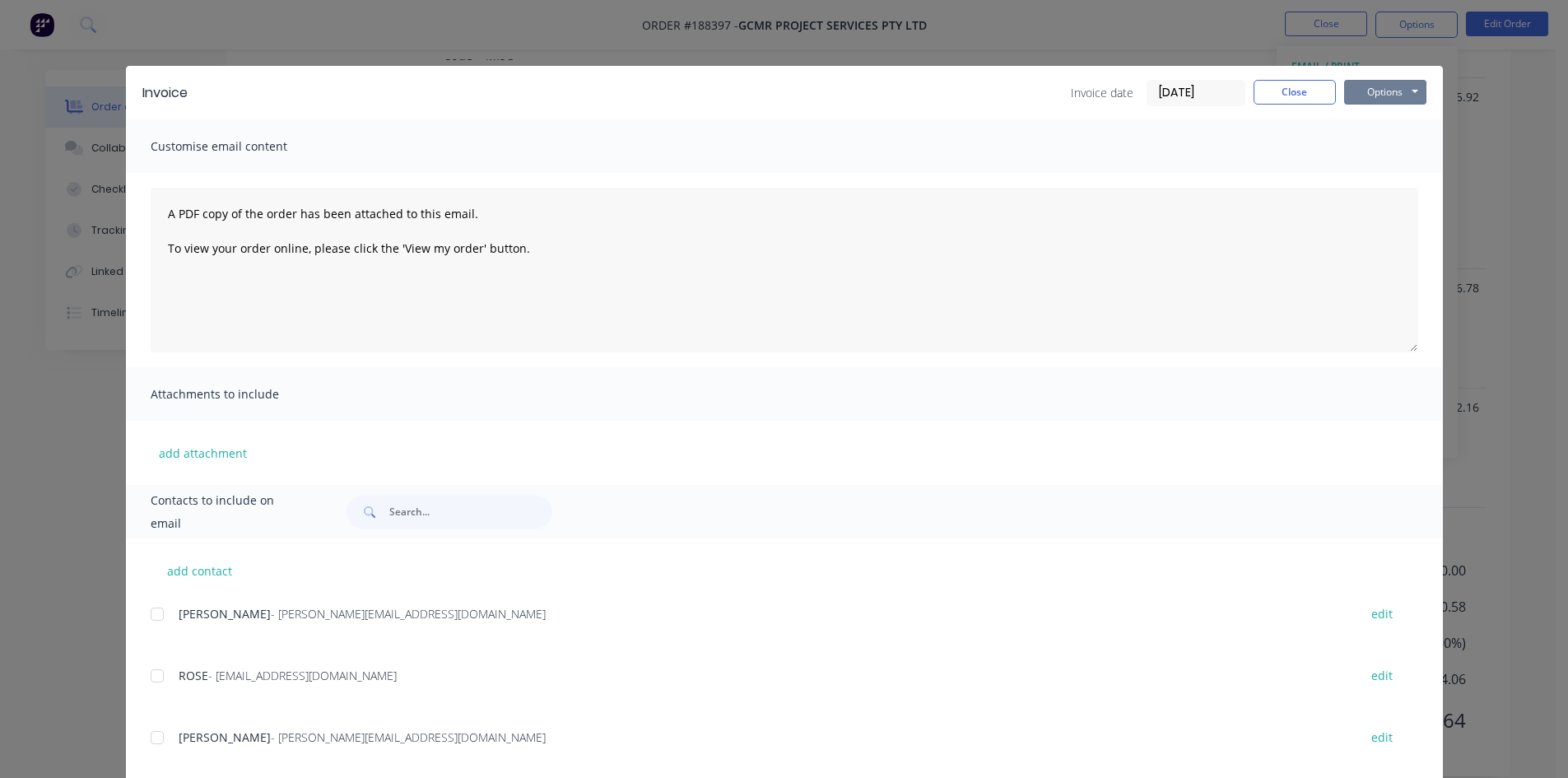
click at [1398, 85] on button "Options" at bounding box center [1385, 91] width 82 height 25
click at [1410, 129] on button "Preview" at bounding box center [1397, 121] width 105 height 27
click at [161, 612] on div at bounding box center [157, 614] width 33 height 33
drag, startPoint x: 166, startPoint y: 667, endPoint x: 362, endPoint y: 570, distance: 218.7
click at [171, 665] on div "ROSE - rose@gcmr.com.au edit" at bounding box center [797, 676] width 1293 height 22
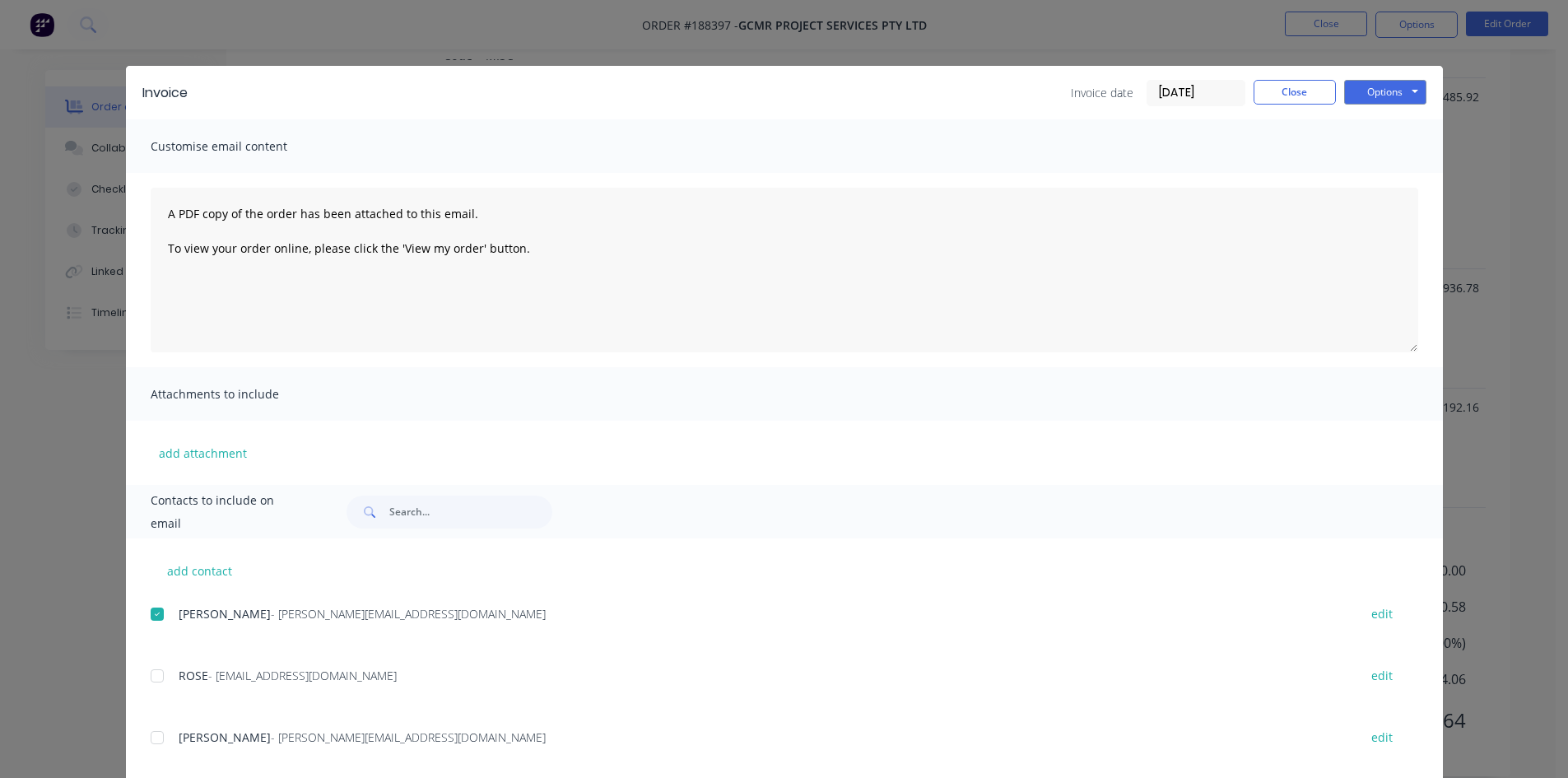
click at [159, 617] on div at bounding box center [157, 614] width 33 height 33
click at [154, 685] on div at bounding box center [157, 676] width 33 height 33
click at [1410, 87] on button "Options" at bounding box center [1385, 91] width 82 height 25
click at [1388, 187] on button "Email" at bounding box center [1397, 175] width 105 height 27
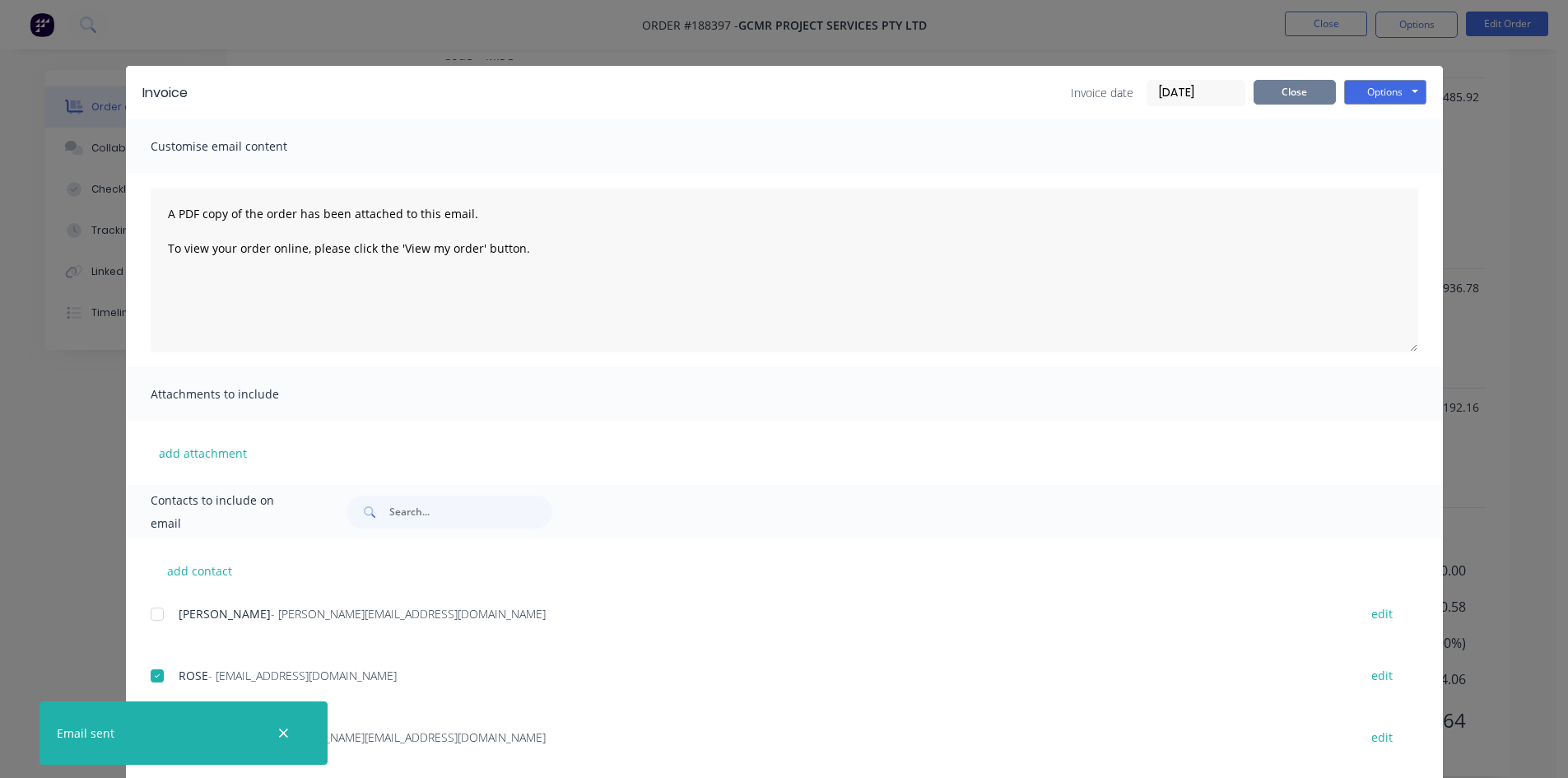
click at [1291, 99] on button "Close" at bounding box center [1295, 91] width 82 height 25
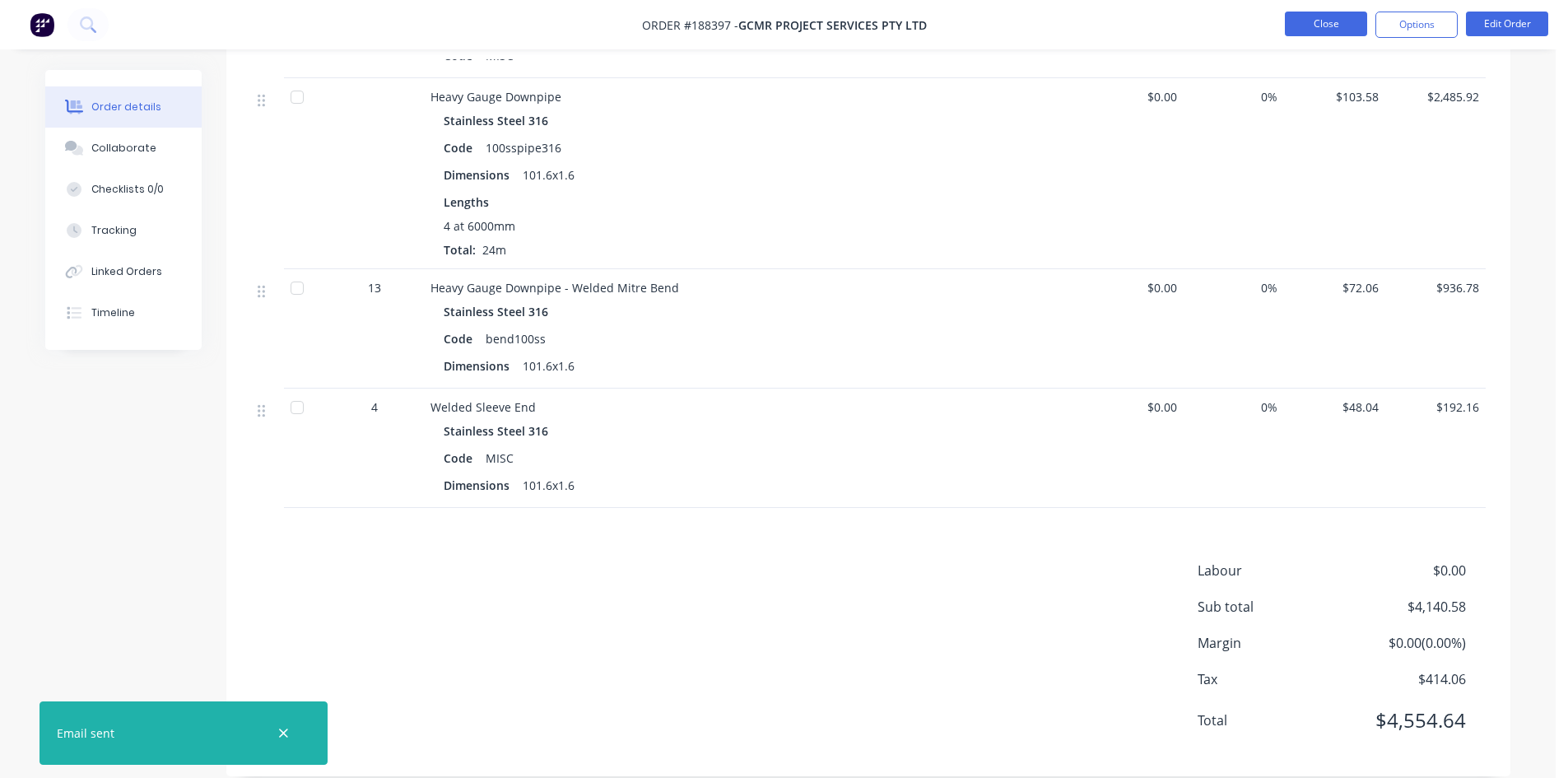
click at [1352, 32] on button "Close" at bounding box center [1326, 24] width 82 height 25
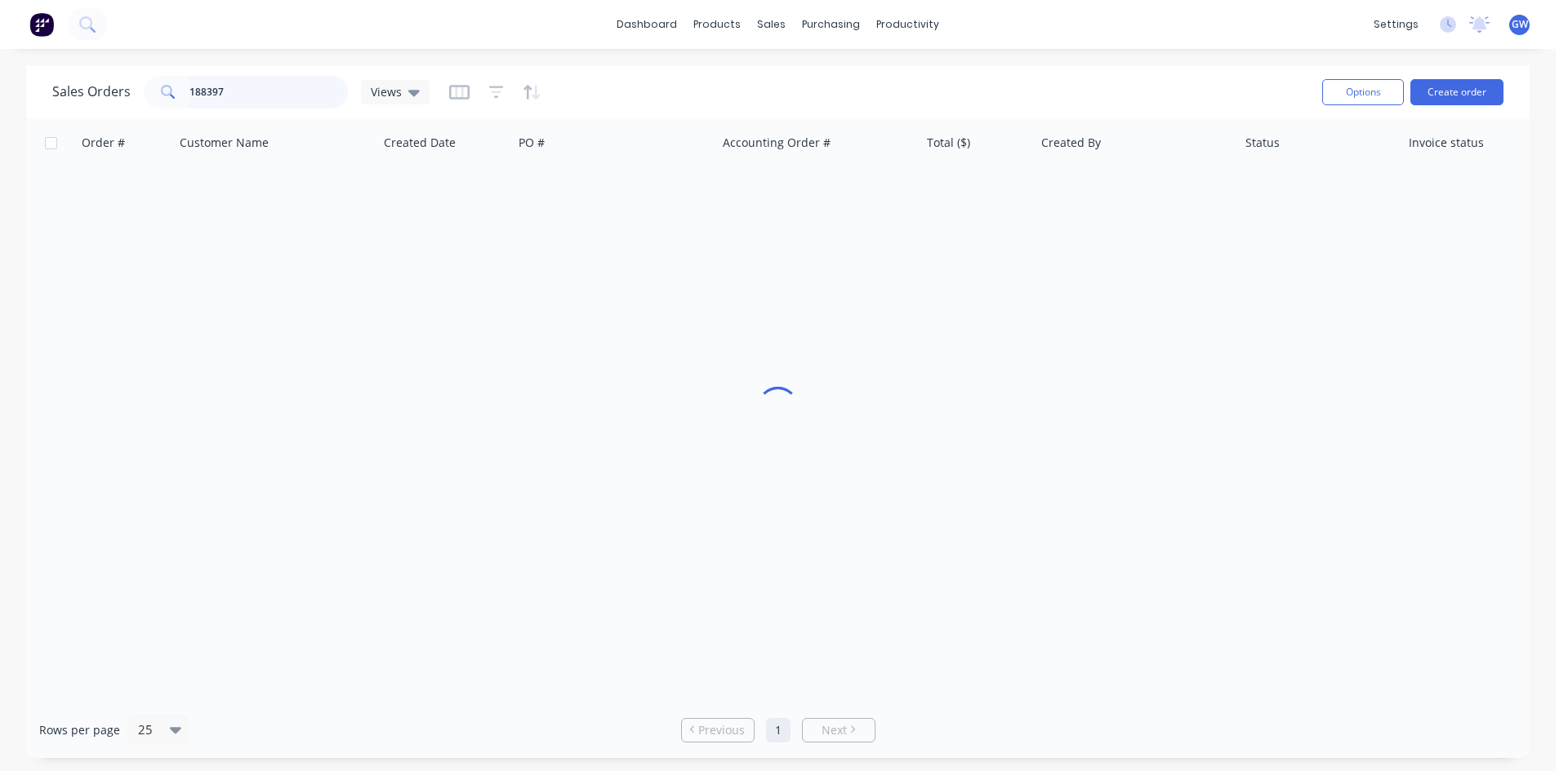
click at [227, 89] on input "188397" at bounding box center [269, 92] width 160 height 32
click at [228, 89] on input "188397" at bounding box center [269, 92] width 160 height 32
type input "188955"
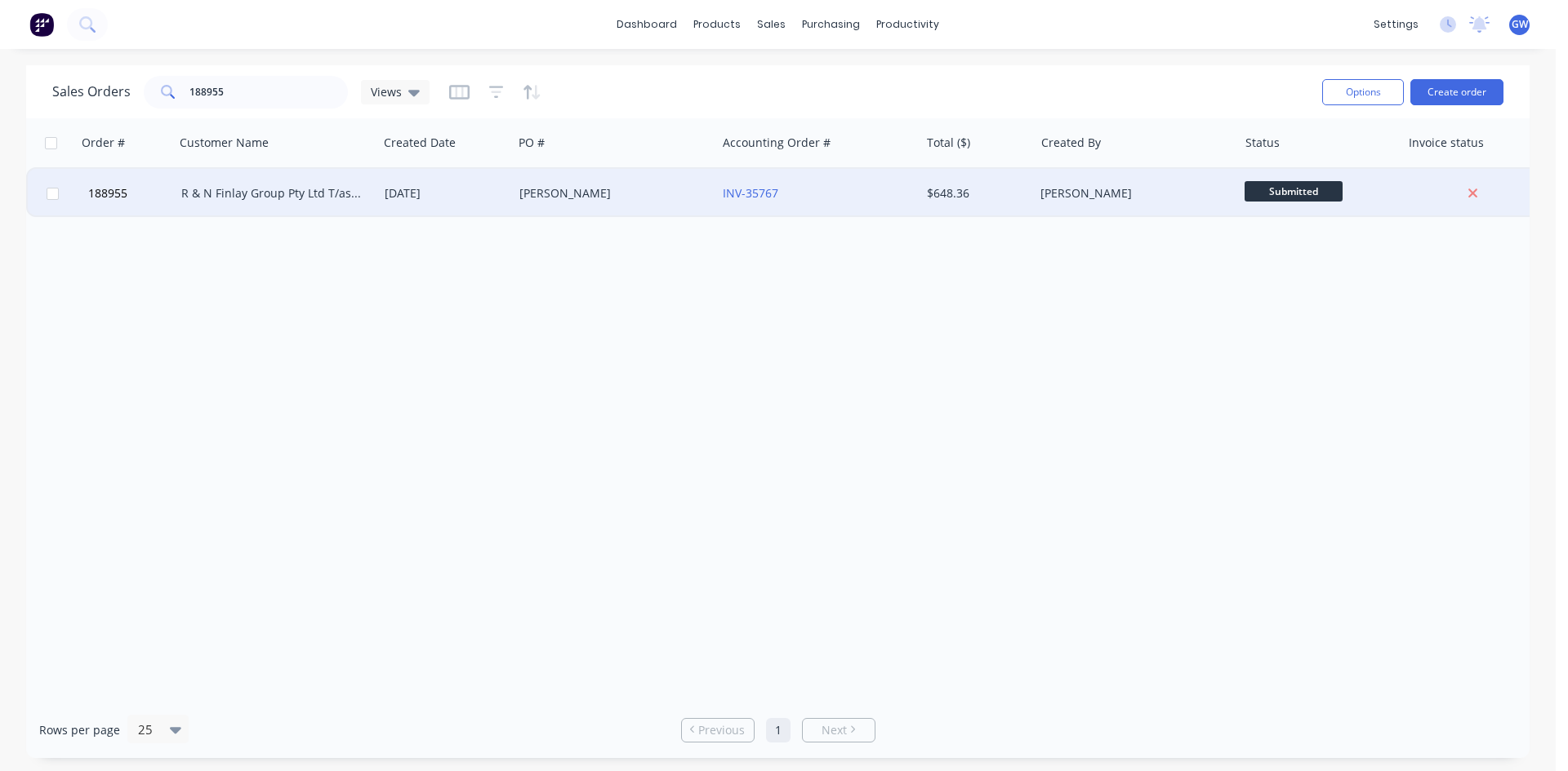
click at [990, 200] on div "$648.36" at bounding box center [974, 193] width 96 height 17
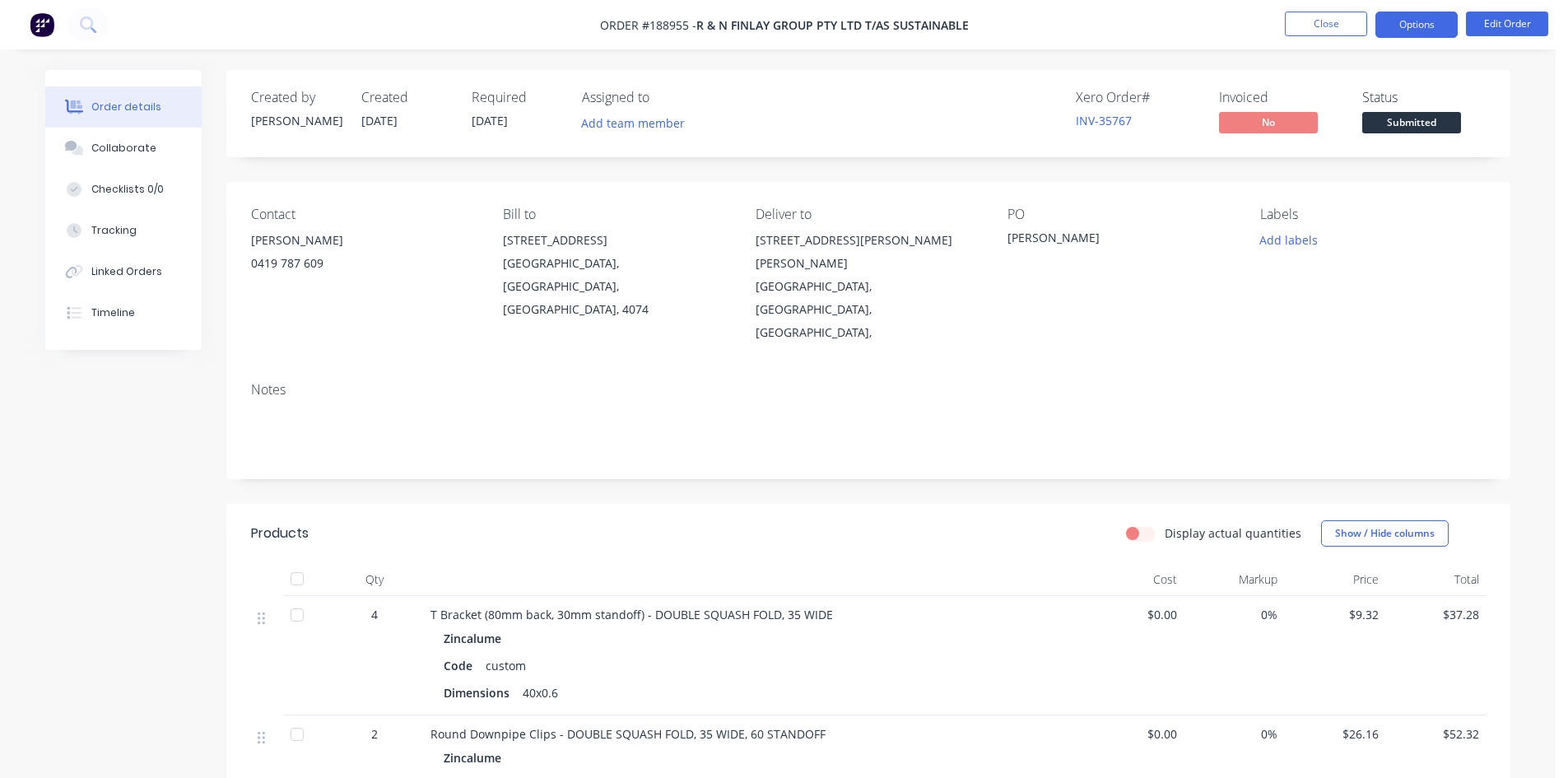
click at [1437, 29] on button "Options" at bounding box center [1416, 25] width 82 height 27
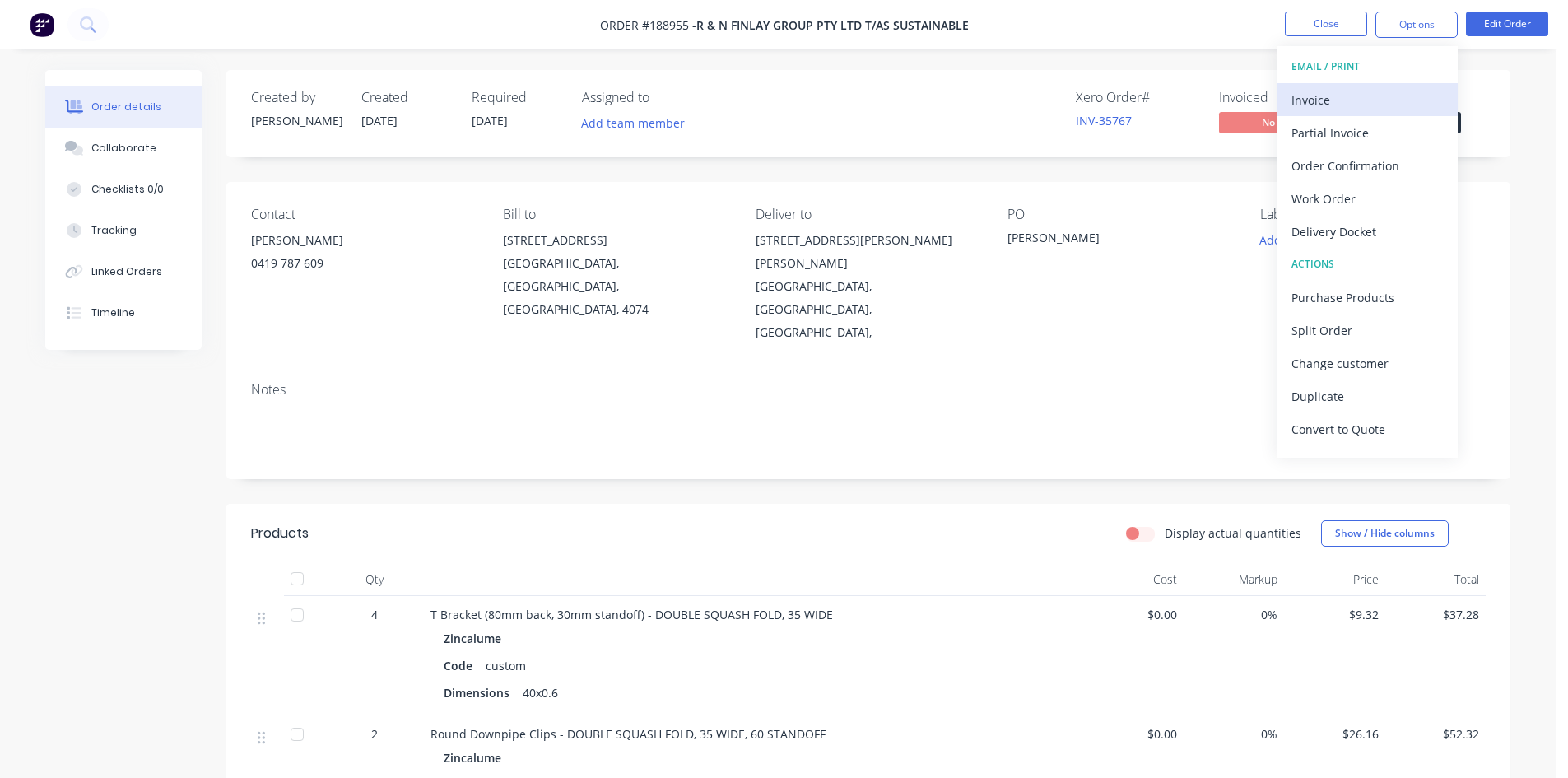
click at [1355, 94] on div "Invoice" at bounding box center [1367, 100] width 152 height 24
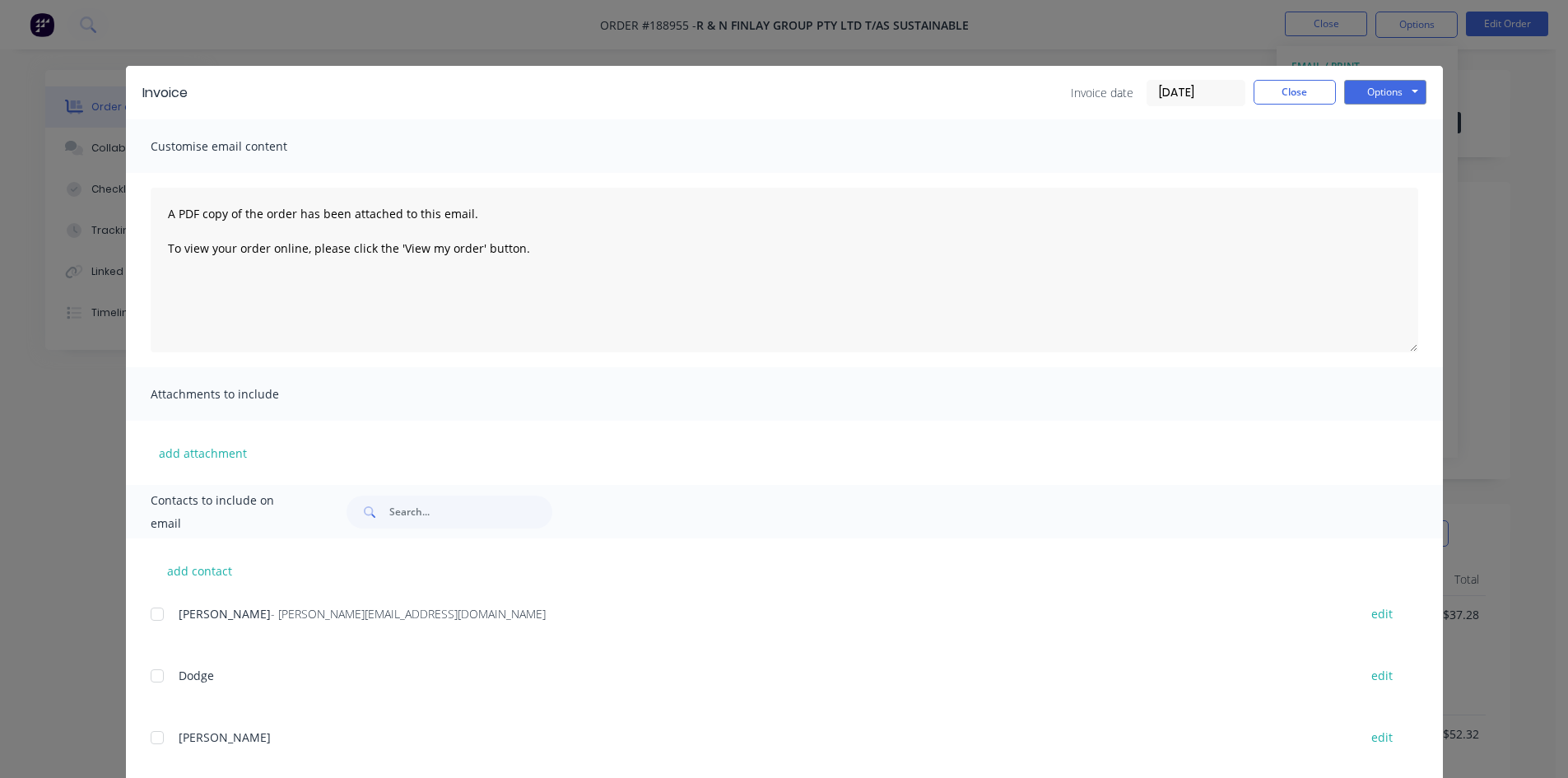
click at [156, 623] on div at bounding box center [157, 614] width 33 height 33
click at [1372, 86] on button "Options" at bounding box center [1385, 91] width 82 height 25
click at [1355, 171] on button "Email" at bounding box center [1397, 175] width 105 height 27
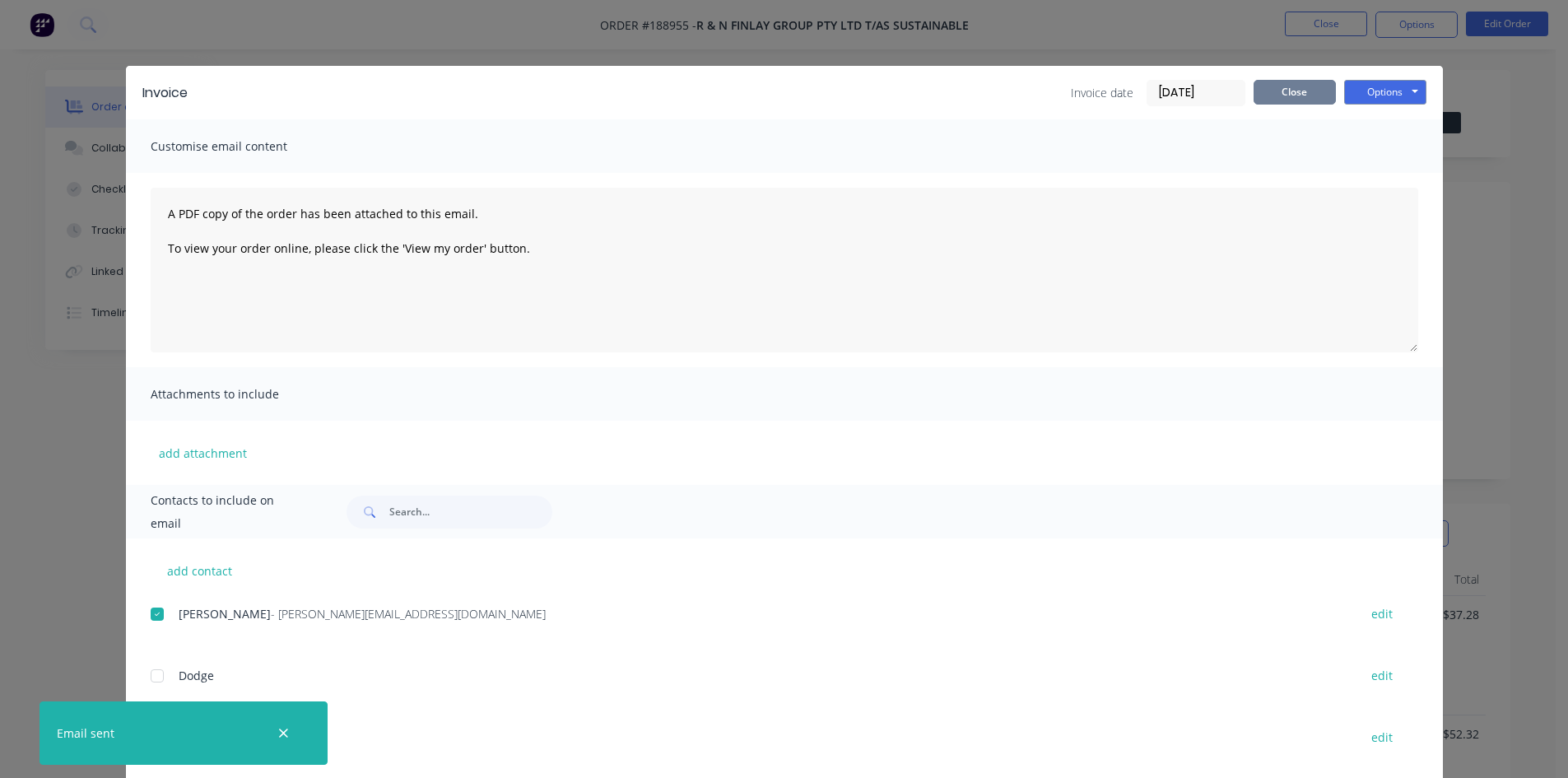
click at [1294, 89] on button "Close" at bounding box center [1295, 91] width 82 height 25
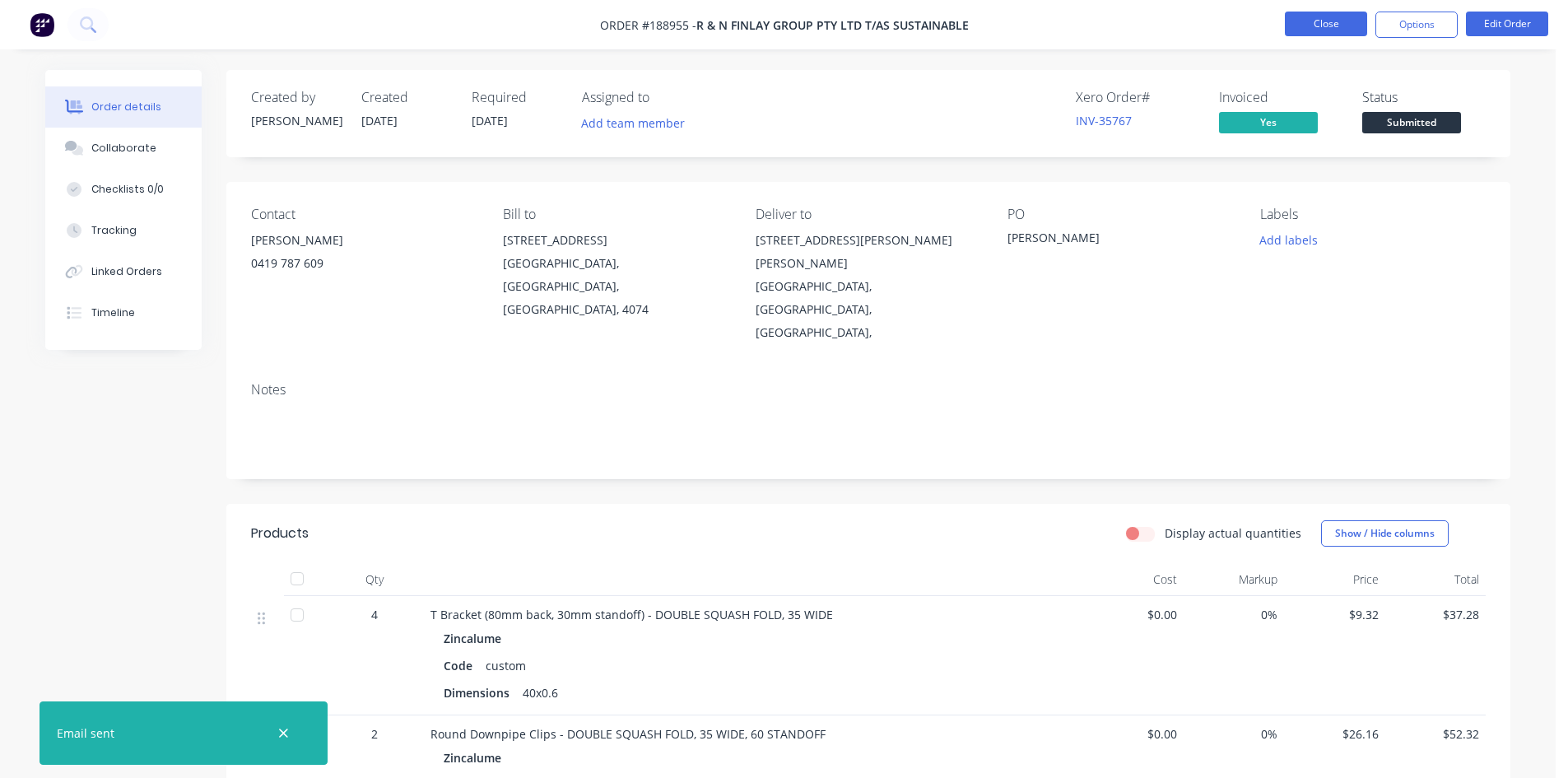
click at [1357, 24] on button "Close" at bounding box center [1326, 24] width 82 height 25
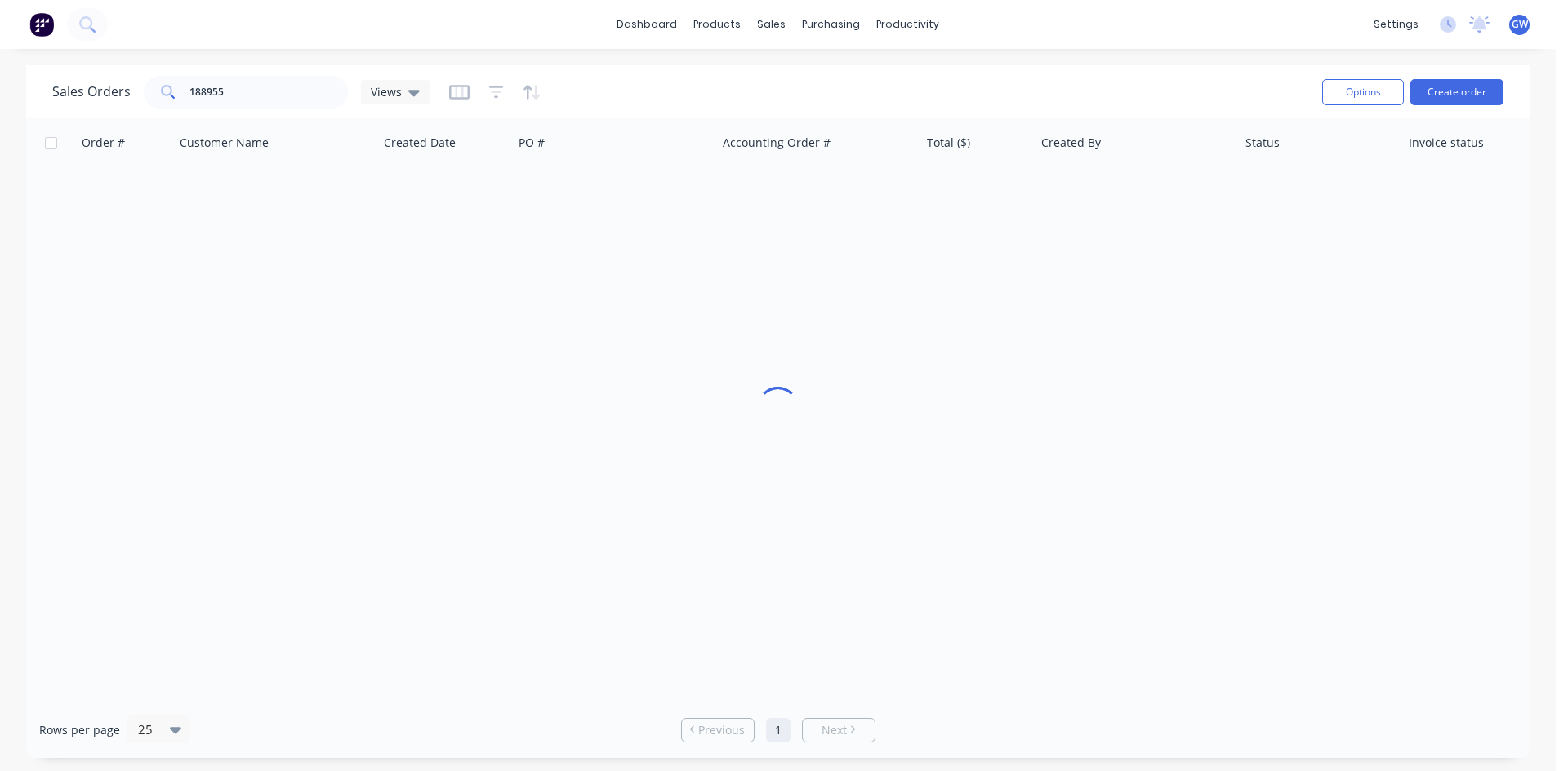
click at [246, 69] on div "Sales Orders 188955 Views Options Create order" at bounding box center [778, 92] width 1503 height 53
click at [240, 94] on input "188955" at bounding box center [269, 92] width 160 height 32
type input "189419"
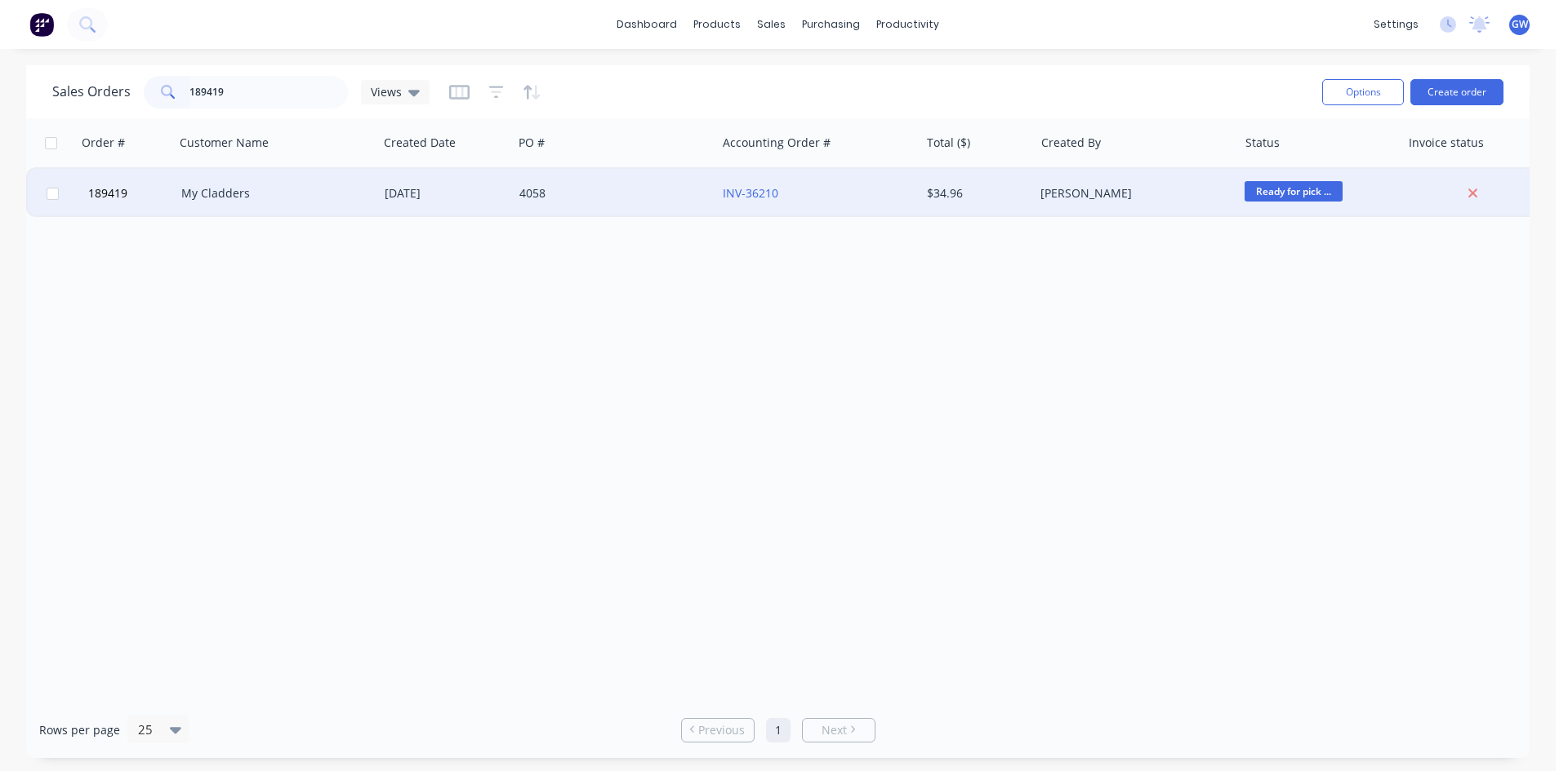
click at [981, 192] on div "$34.96" at bounding box center [974, 193] width 96 height 17
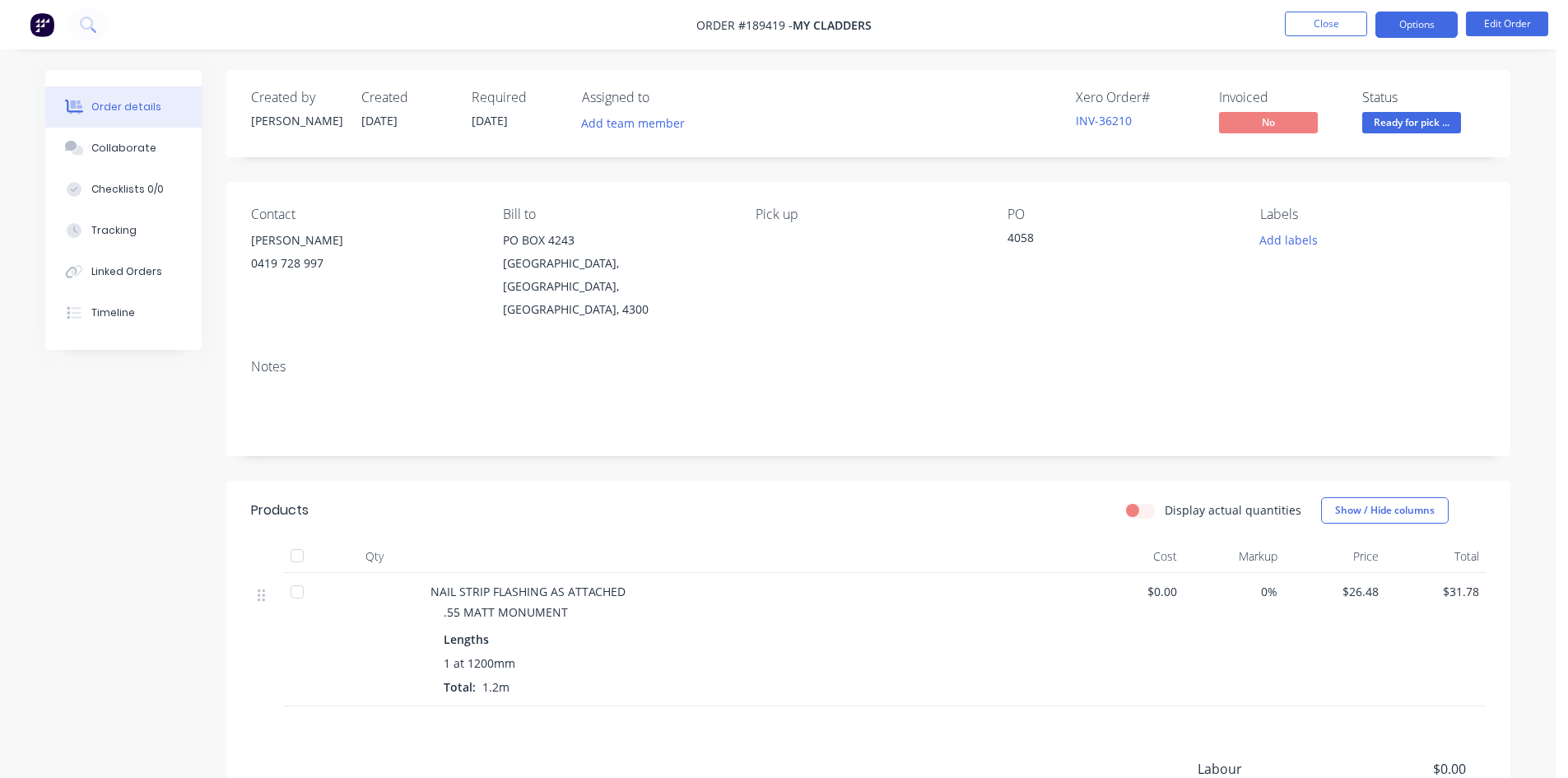
click at [1431, 20] on button "Options" at bounding box center [1416, 25] width 82 height 27
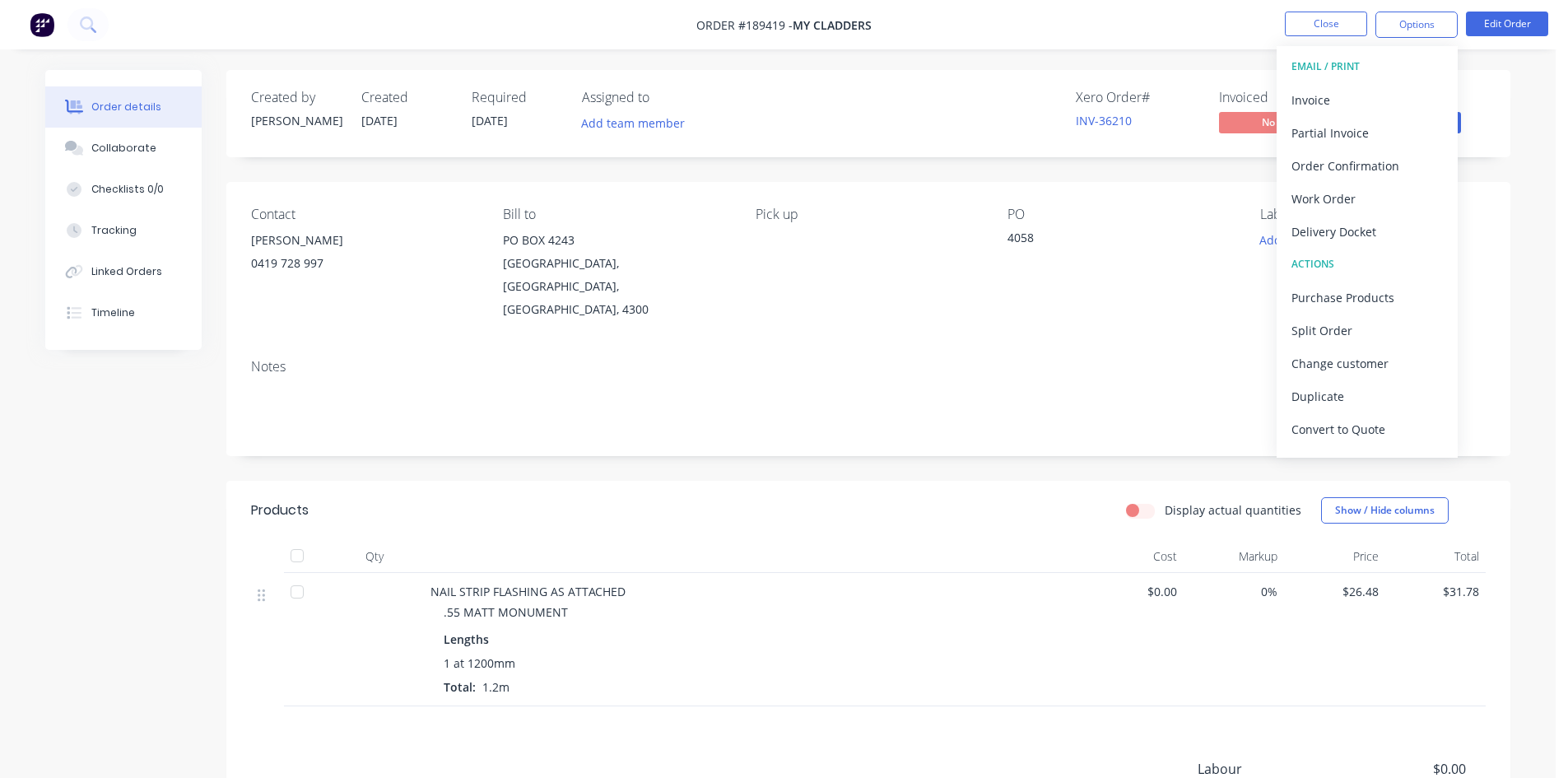
click at [1341, 79] on button "EMAIL / PRINT" at bounding box center [1367, 67] width 181 height 33
click at [1343, 94] on div "Invoice" at bounding box center [1367, 100] width 152 height 24
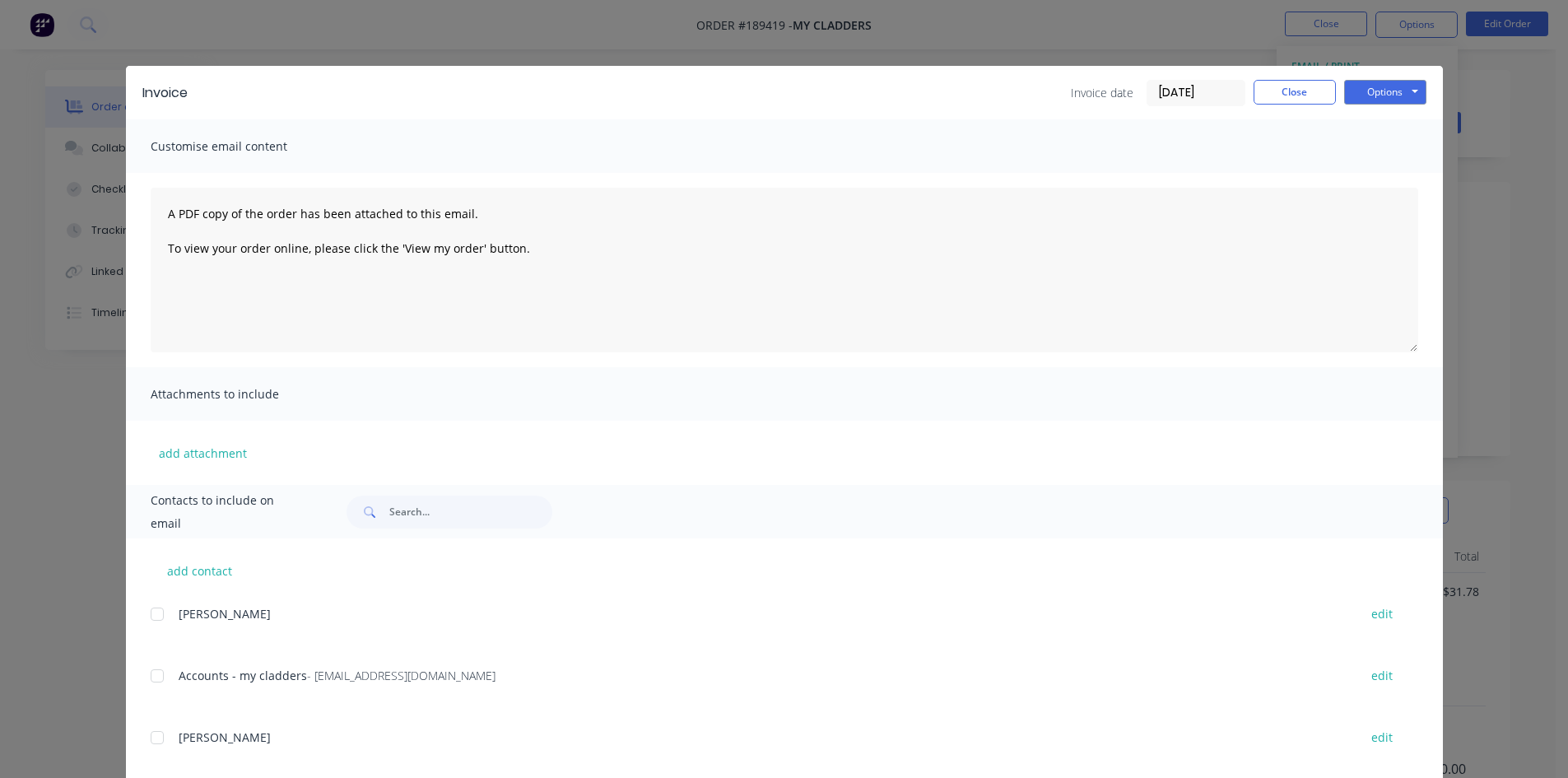
click at [159, 671] on div at bounding box center [157, 676] width 33 height 33
click at [1389, 89] on button "Options" at bounding box center [1385, 91] width 82 height 25
click at [1373, 169] on button "Email" at bounding box center [1397, 175] width 105 height 27
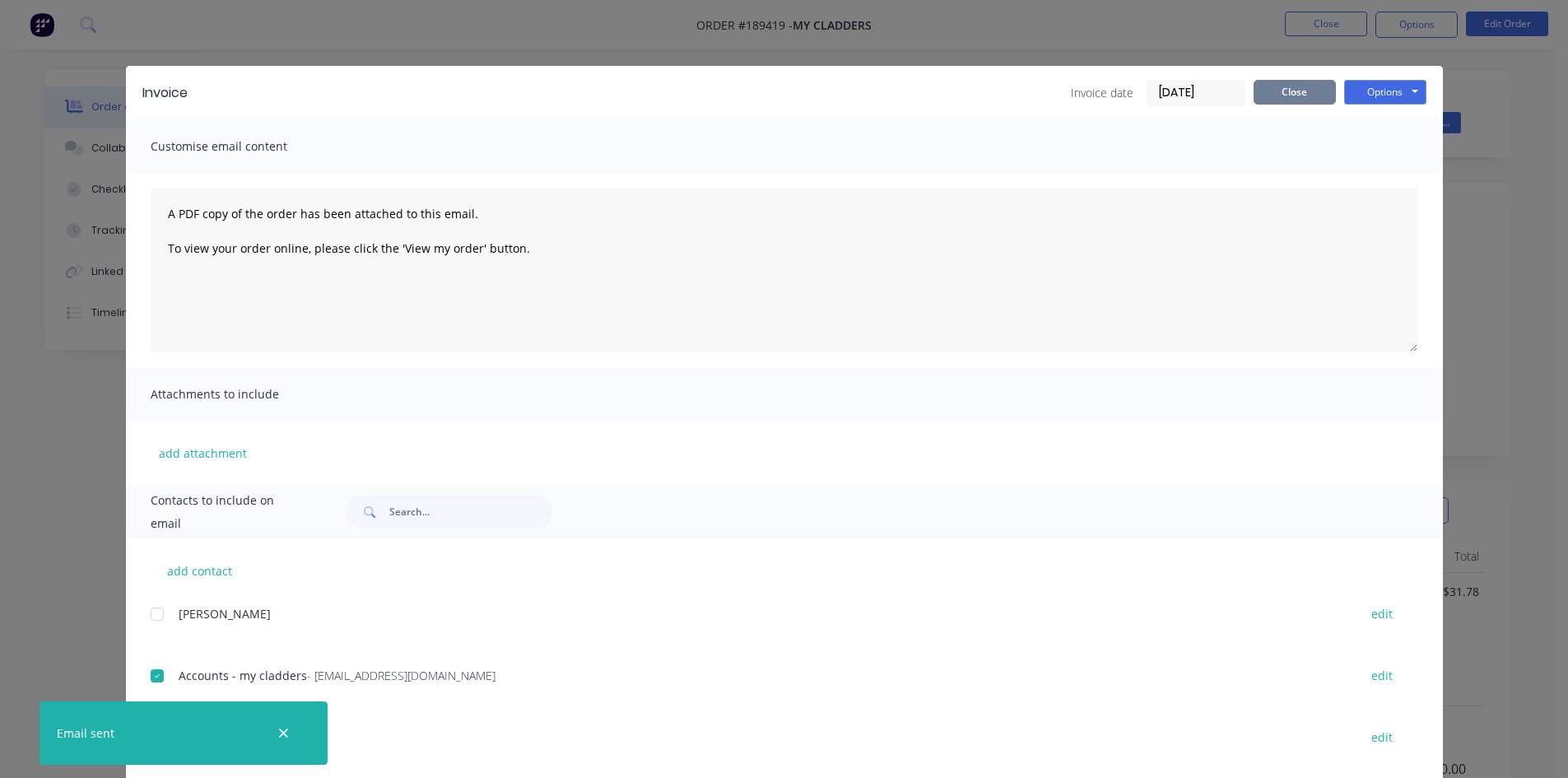
click at [1284, 97] on button "Close" at bounding box center [1295, 91] width 82 height 25
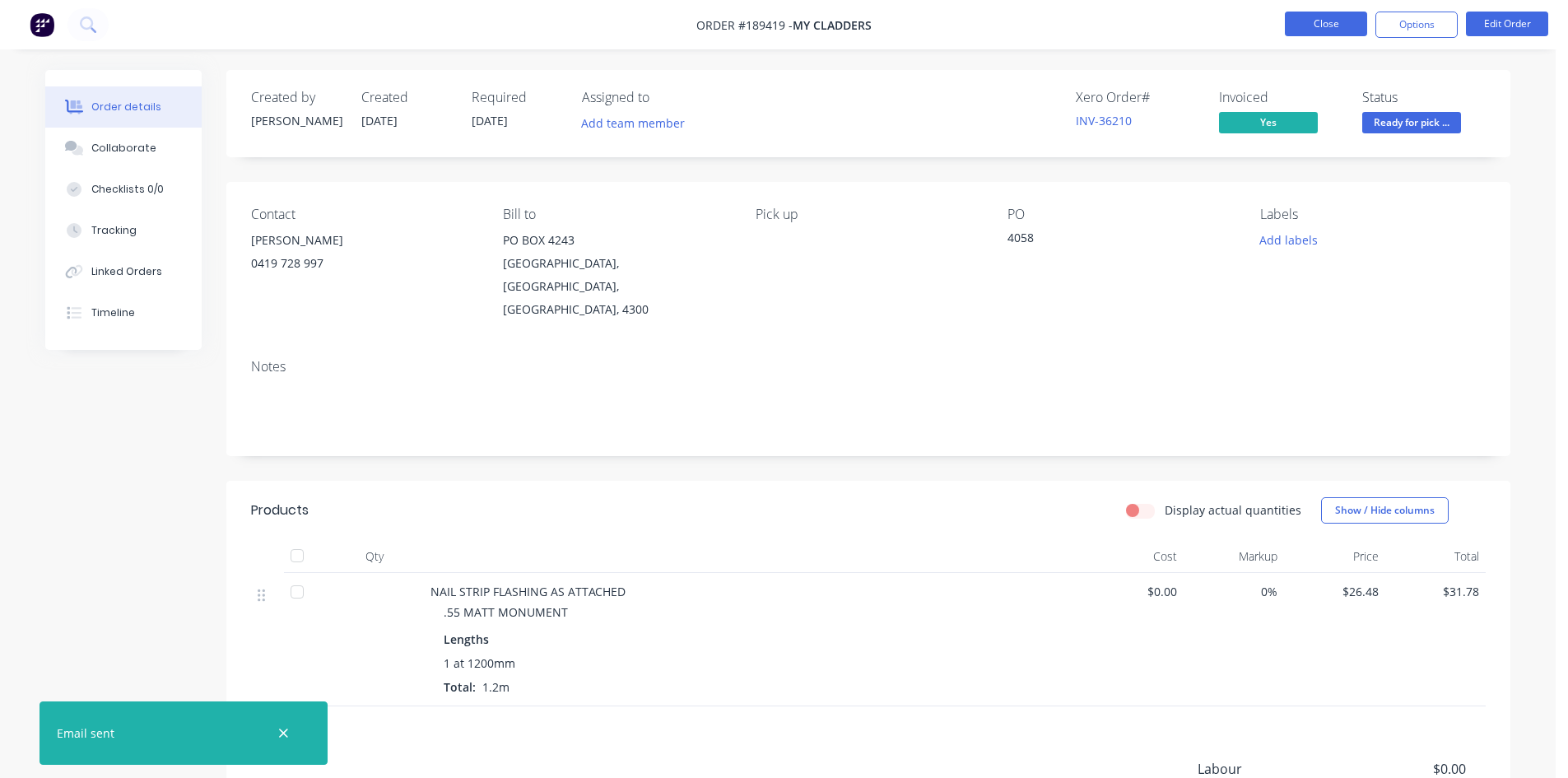
click at [1321, 29] on button "Close" at bounding box center [1326, 24] width 82 height 25
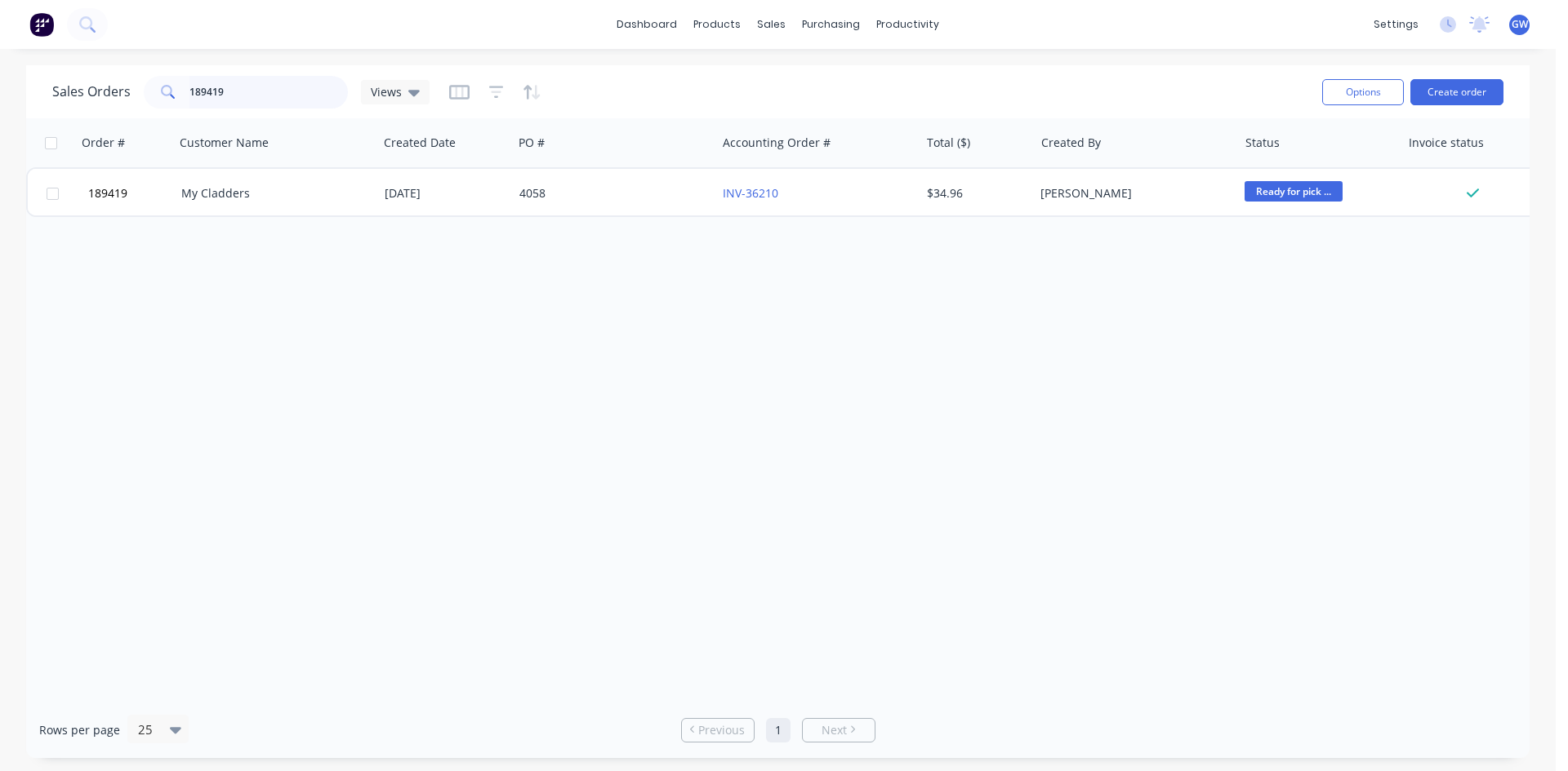
click at [257, 93] on input "189419" at bounding box center [269, 92] width 160 height 32
type input "189094"
click at [1084, 212] on div "[PERSON_NAME]" at bounding box center [1136, 194] width 203 height 49
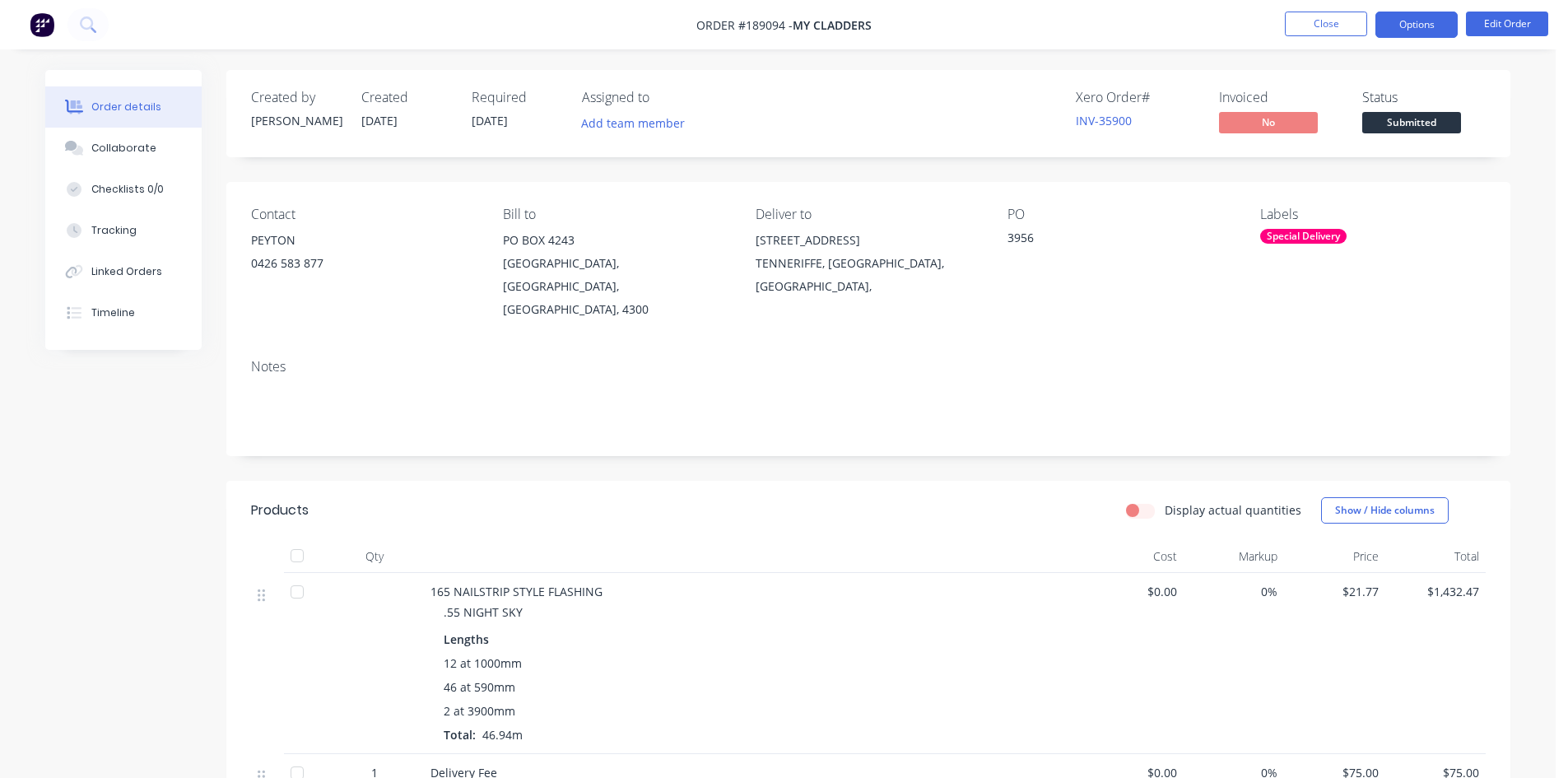
click at [1436, 36] on button "Options" at bounding box center [1416, 25] width 82 height 27
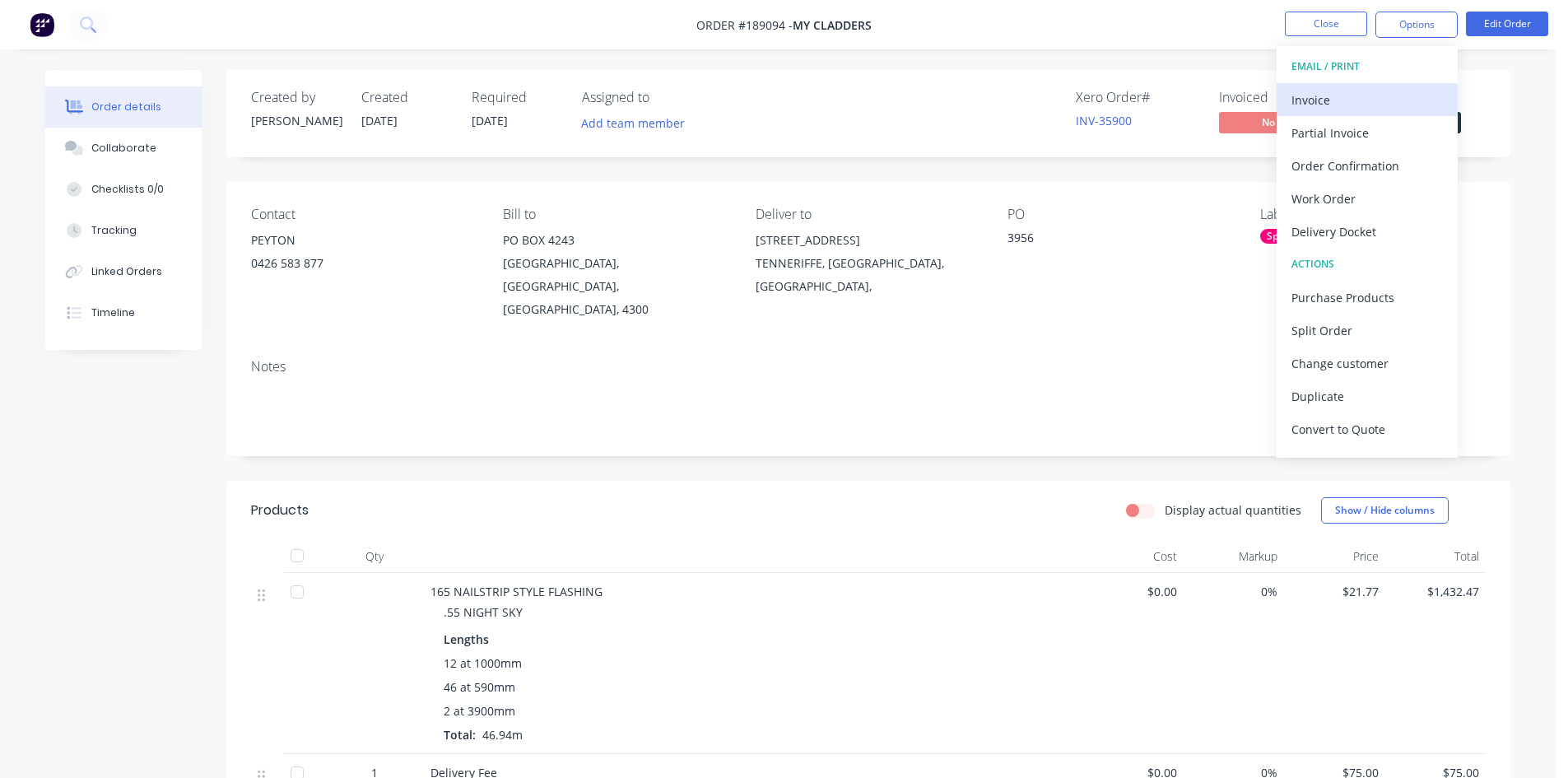
click at [1344, 99] on div "Invoice" at bounding box center [1367, 100] width 152 height 24
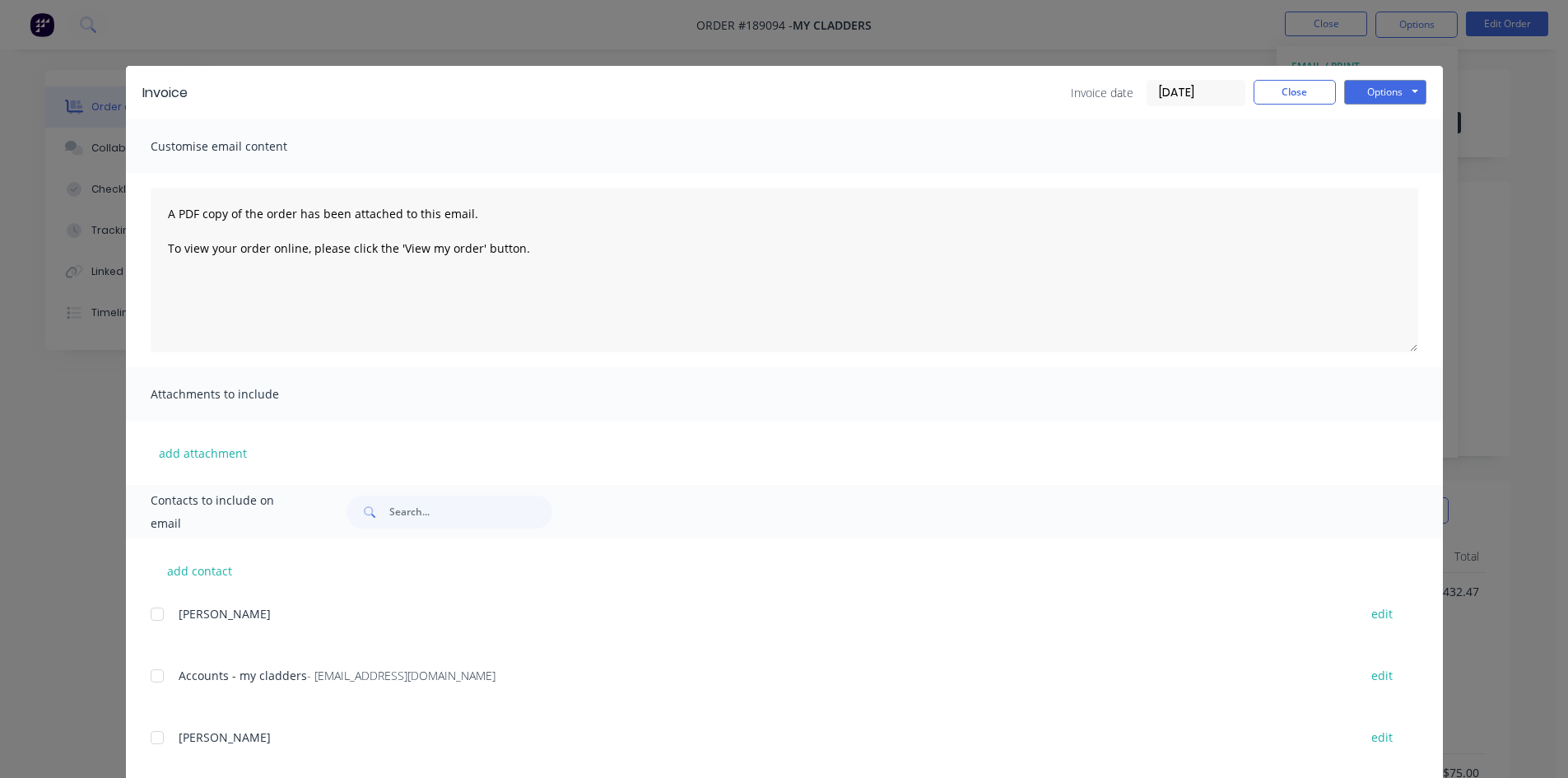
click at [153, 680] on div at bounding box center [157, 676] width 33 height 33
click at [1367, 89] on button "Options" at bounding box center [1385, 91] width 82 height 25
click at [1356, 173] on button "Email" at bounding box center [1397, 175] width 105 height 27
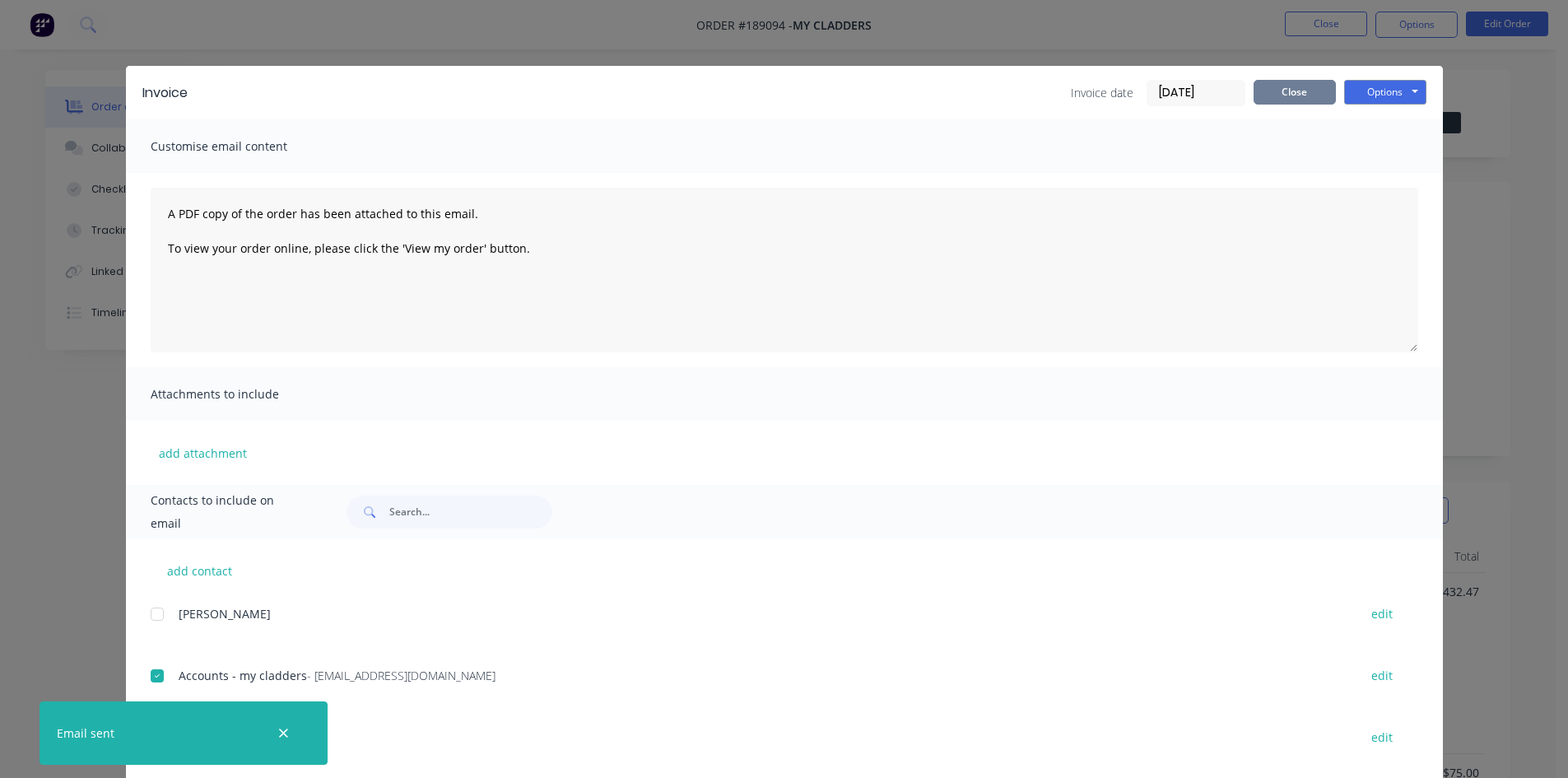
click at [1298, 84] on button "Close" at bounding box center [1295, 91] width 82 height 25
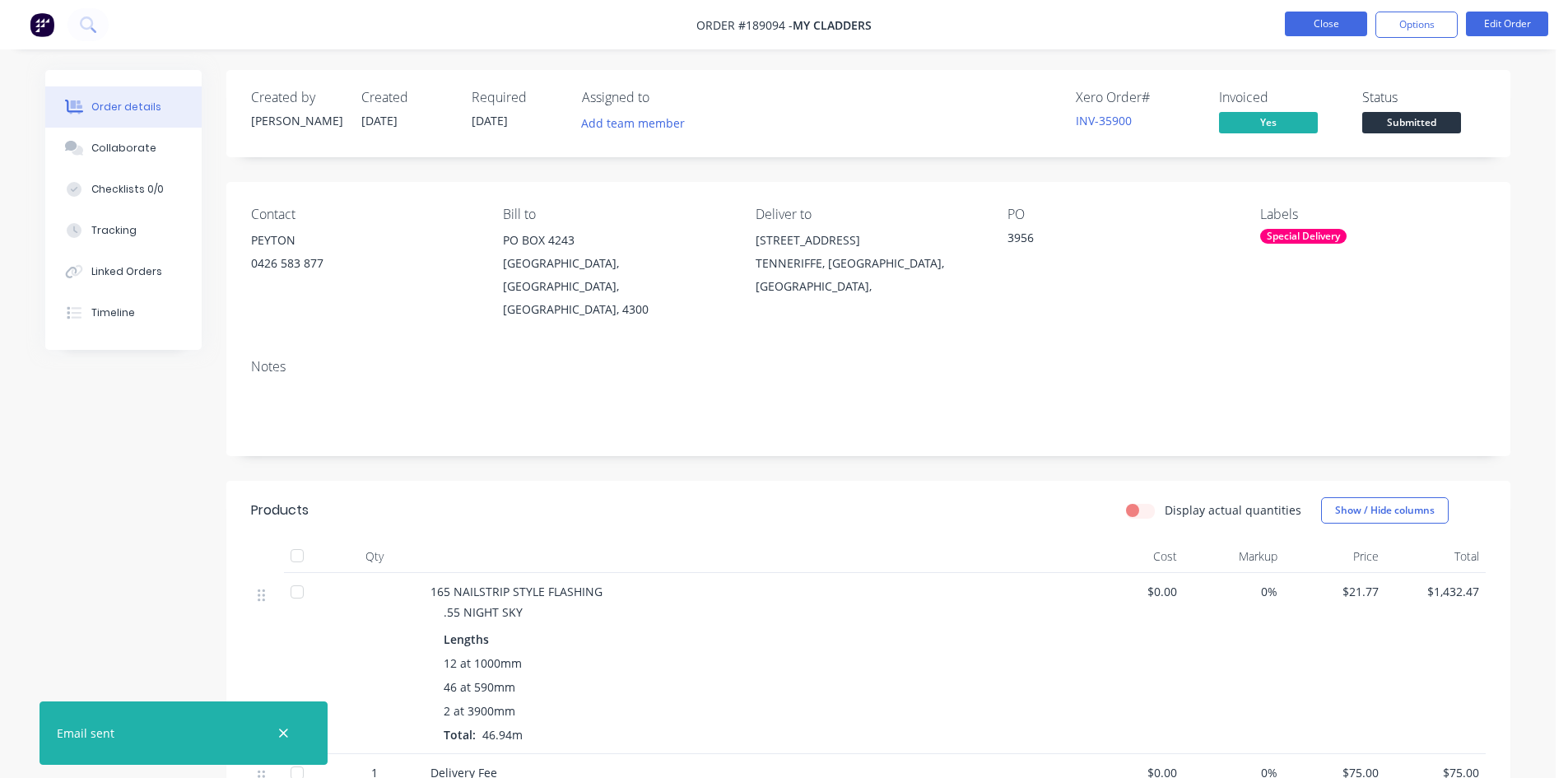
click at [1320, 24] on button "Close" at bounding box center [1326, 24] width 82 height 25
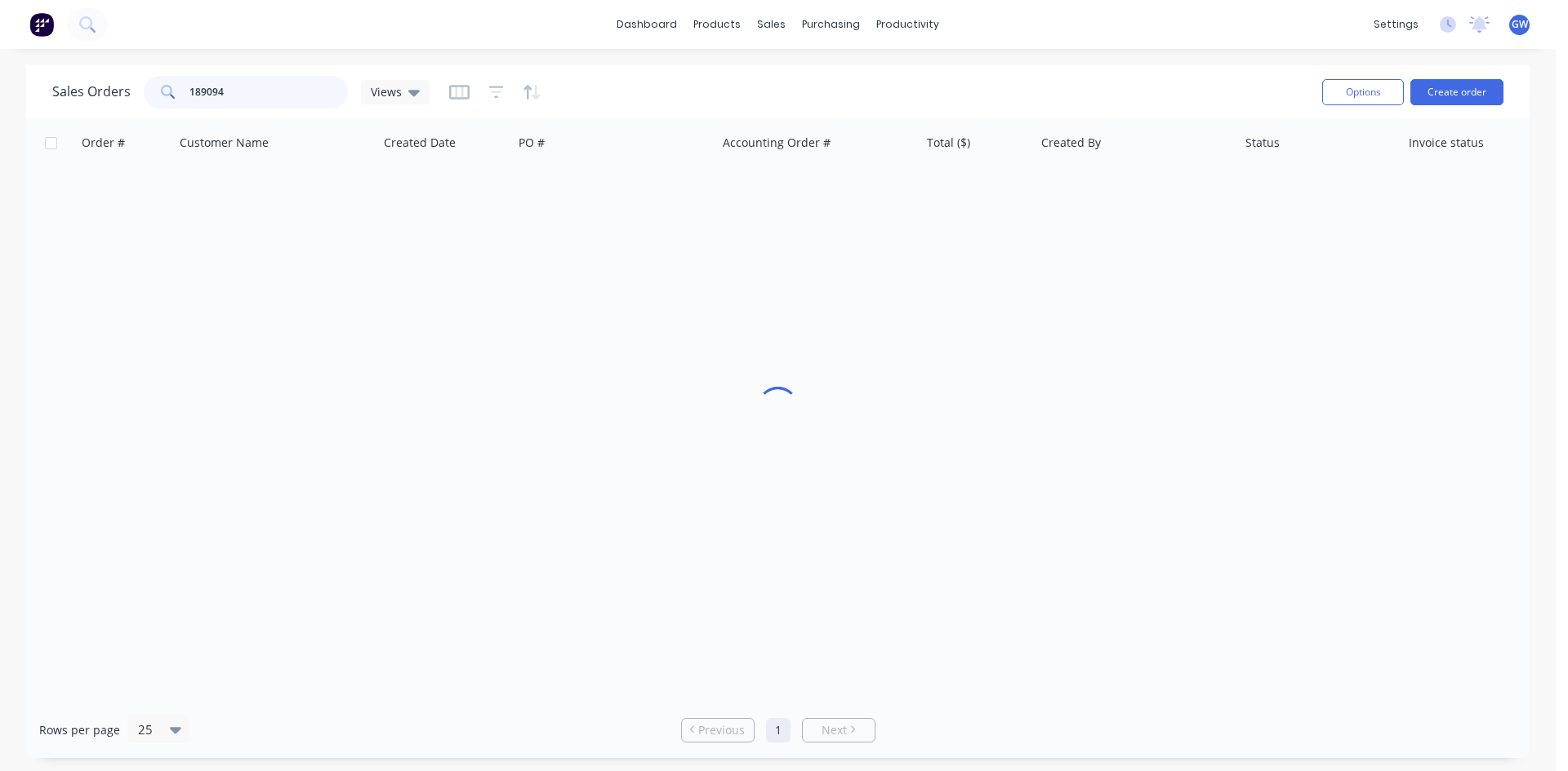
click at [272, 94] on input "189094" at bounding box center [269, 92] width 160 height 32
type input "189154"
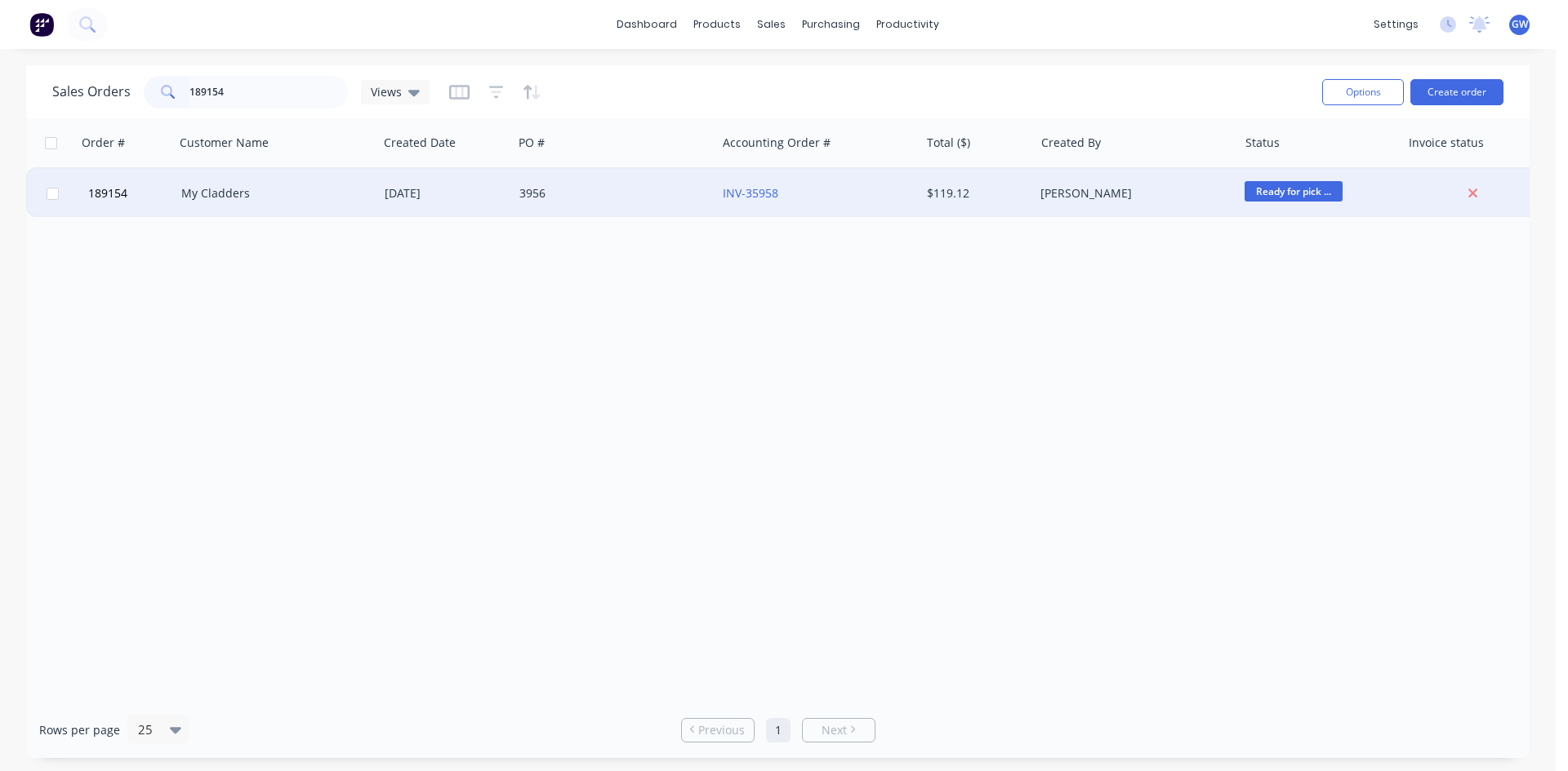
click at [766, 203] on div "INV-35958" at bounding box center [817, 194] width 203 height 49
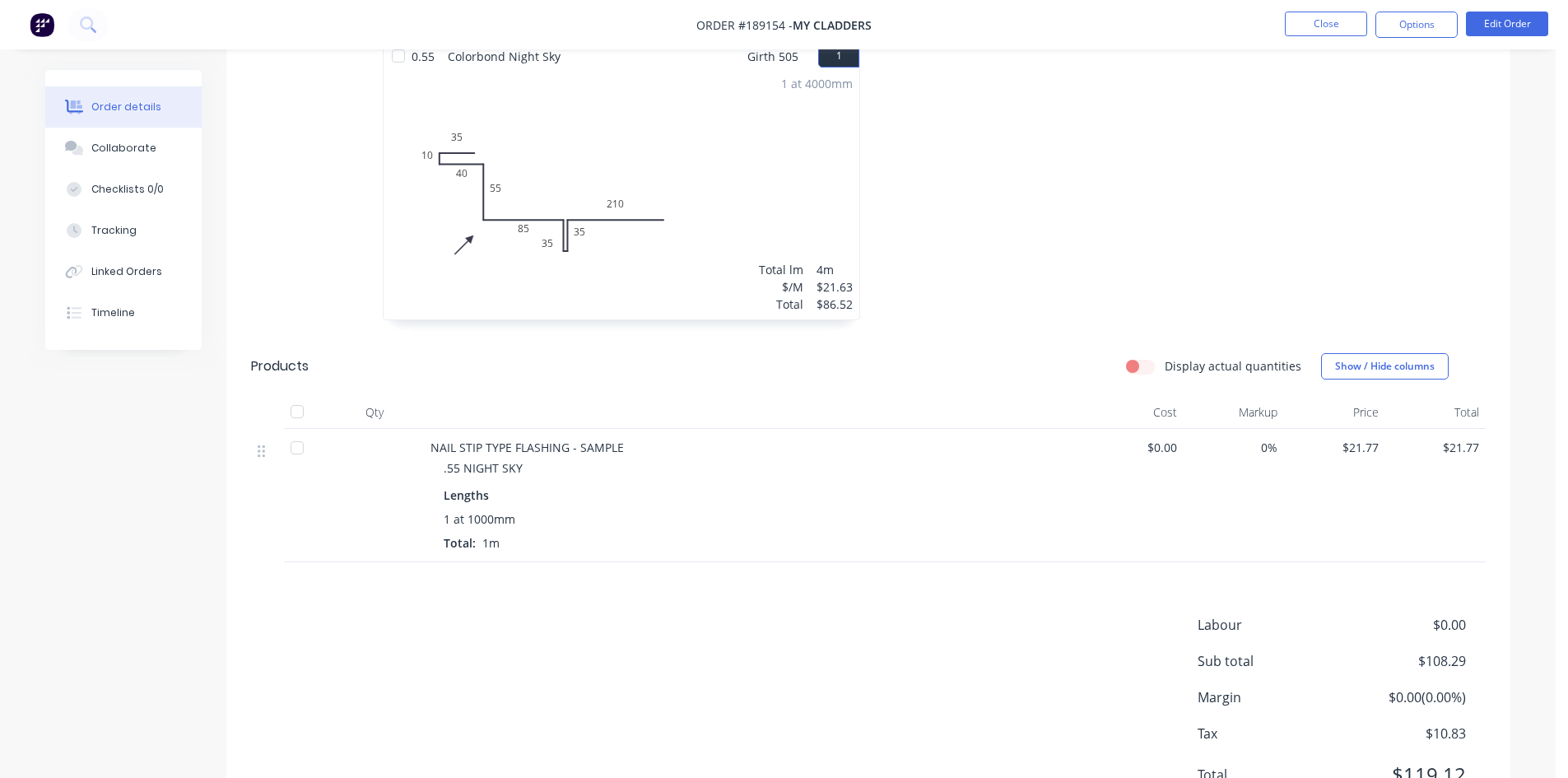
scroll to position [545, 0]
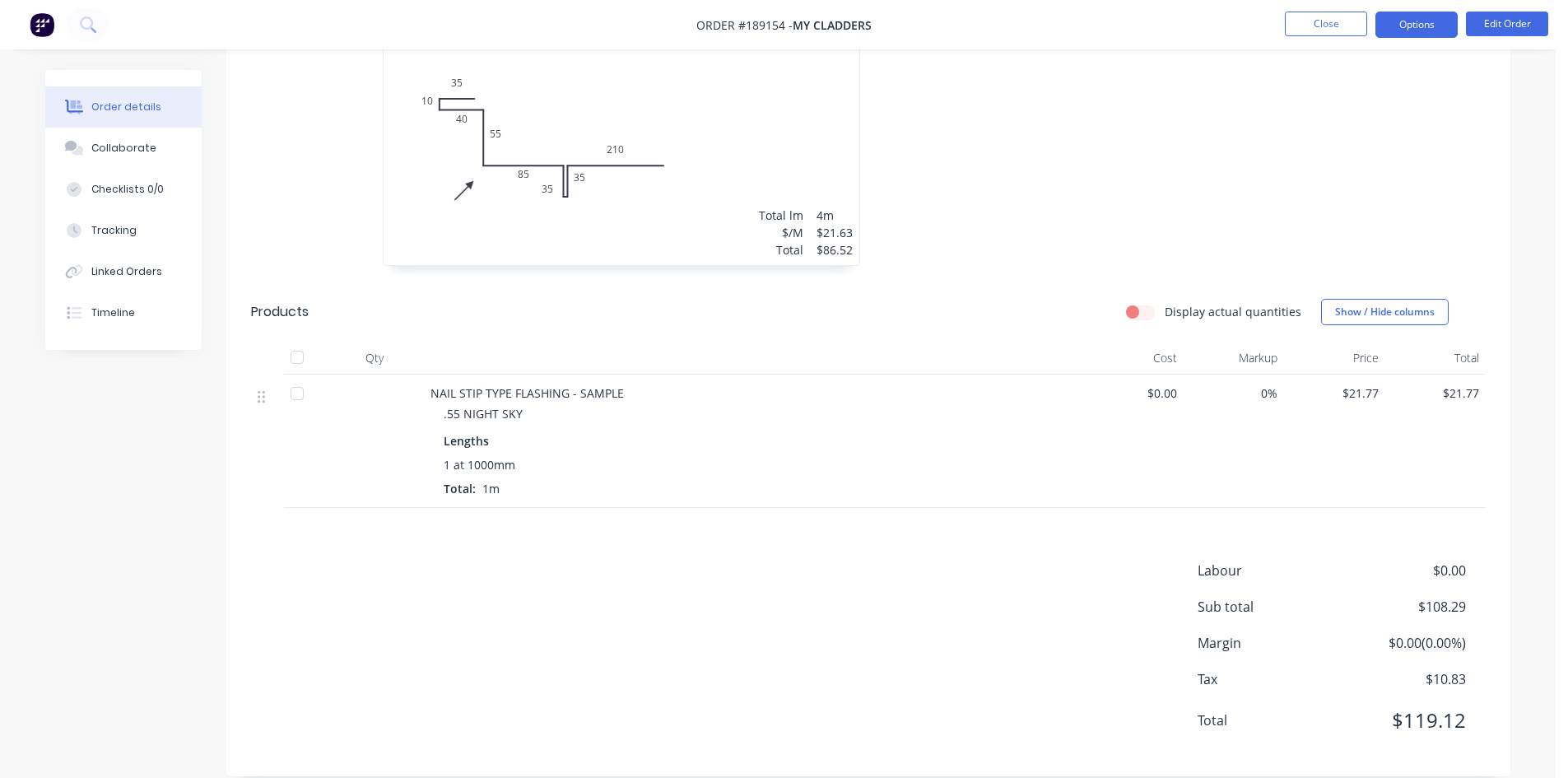
click at [1418, 13] on button "Options" at bounding box center [1416, 25] width 82 height 27
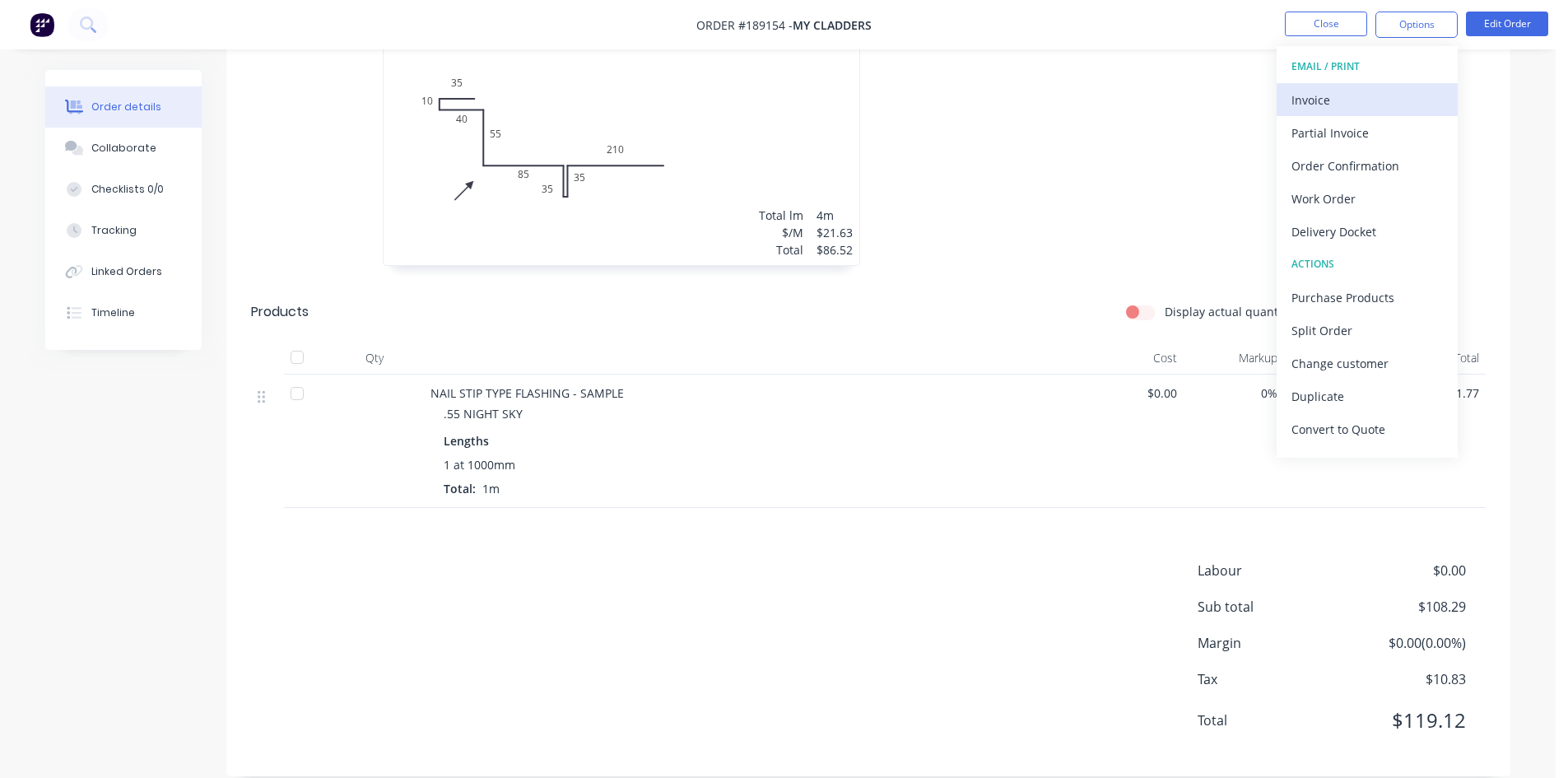
click at [1364, 84] on button "Invoice" at bounding box center [1367, 99] width 181 height 33
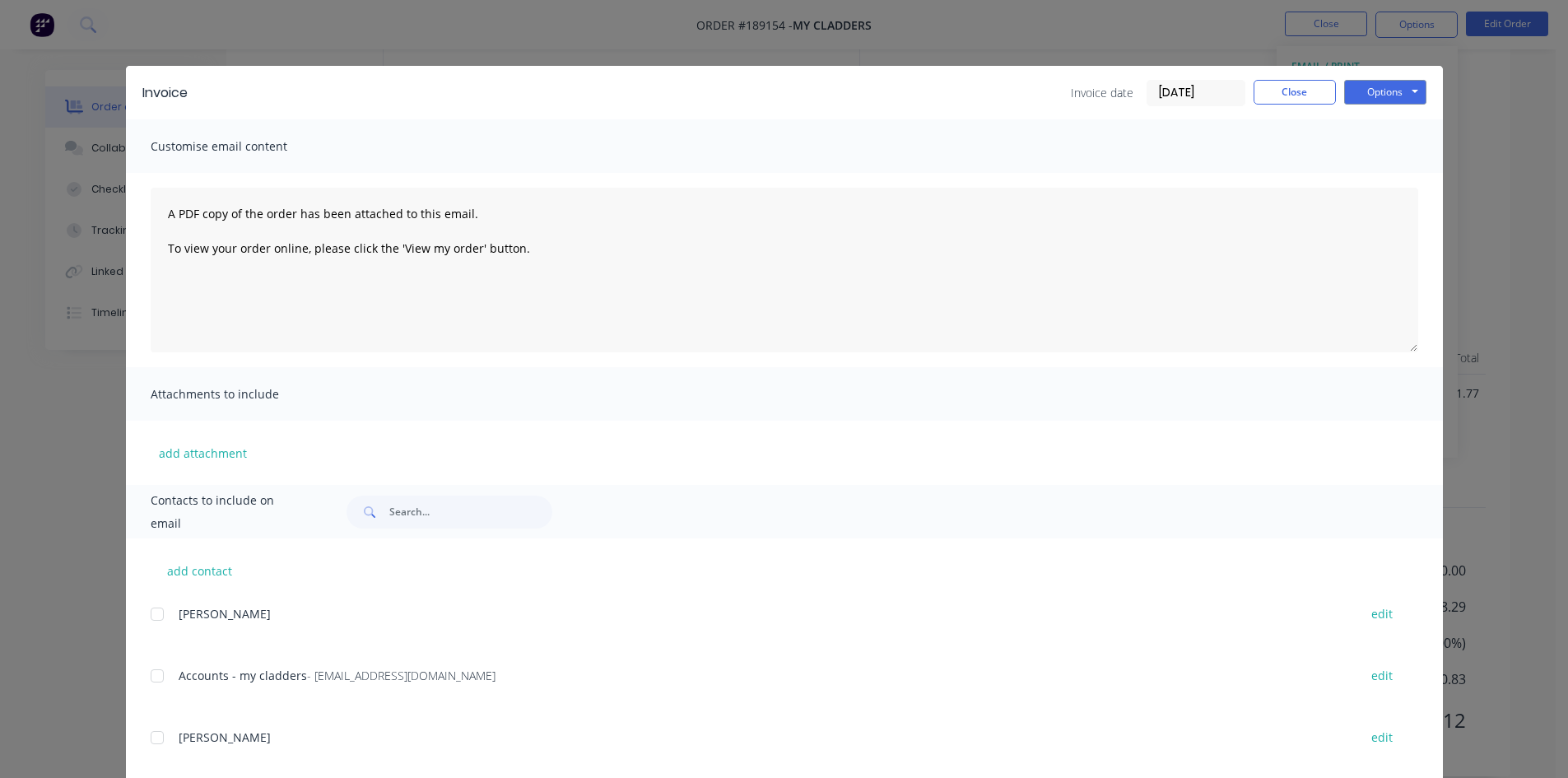
click at [150, 684] on div at bounding box center [157, 676] width 33 height 33
click at [1387, 96] on button "Options" at bounding box center [1385, 91] width 82 height 25
click at [1390, 174] on button "Email" at bounding box center [1397, 175] width 105 height 27
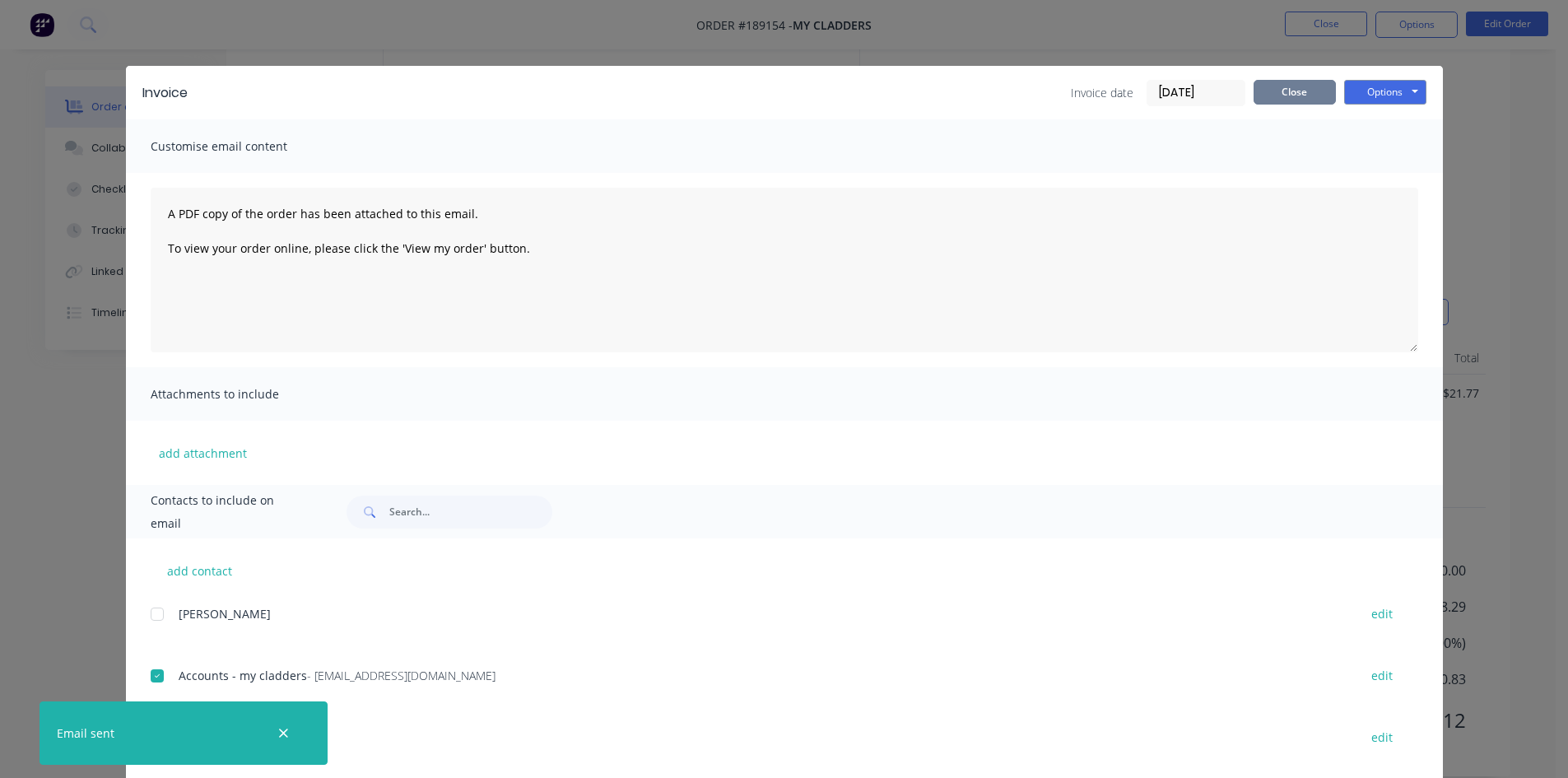
click at [1282, 94] on button "Close" at bounding box center [1295, 91] width 82 height 25
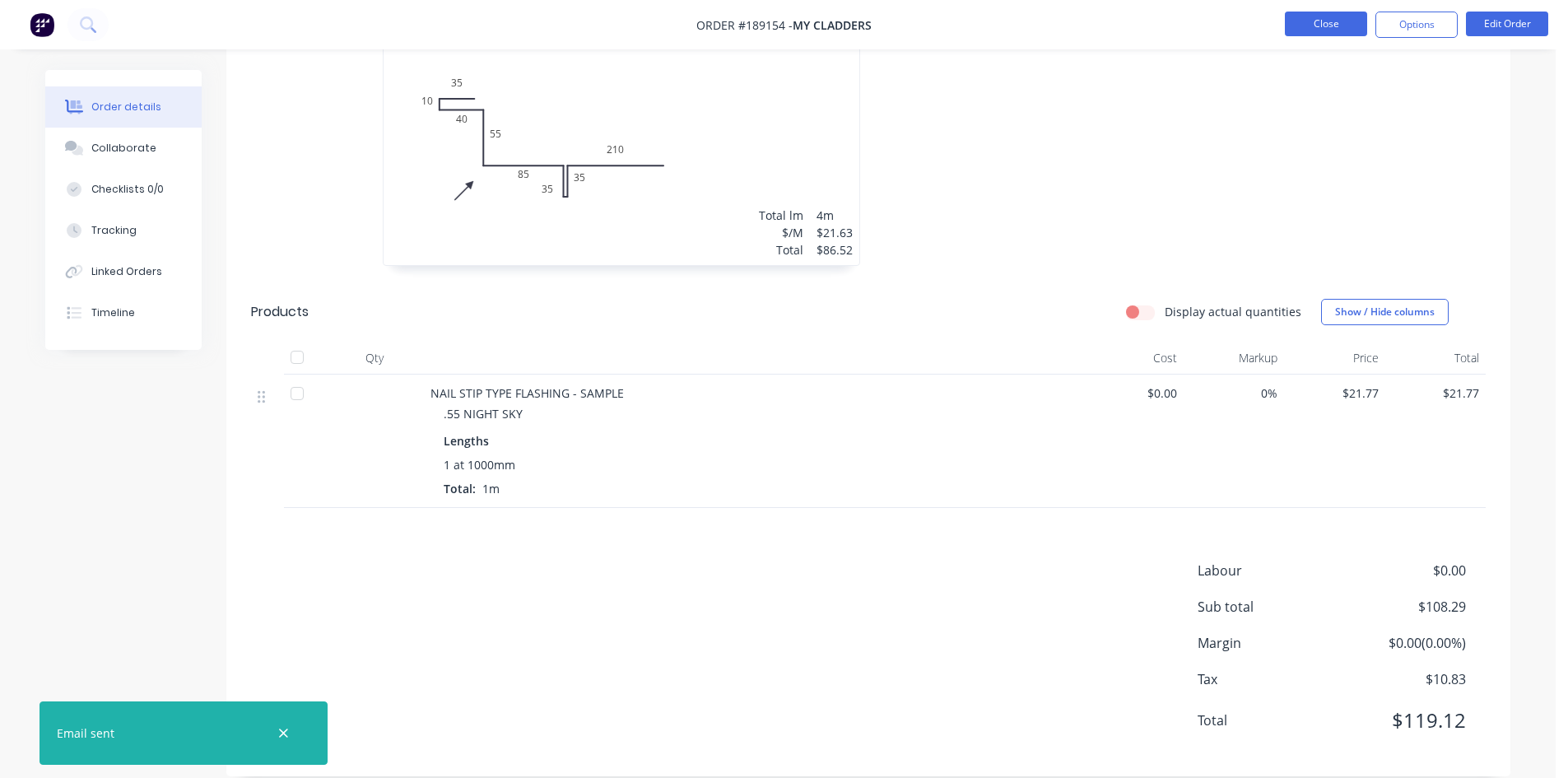
click at [1343, 20] on button "Close" at bounding box center [1326, 24] width 82 height 25
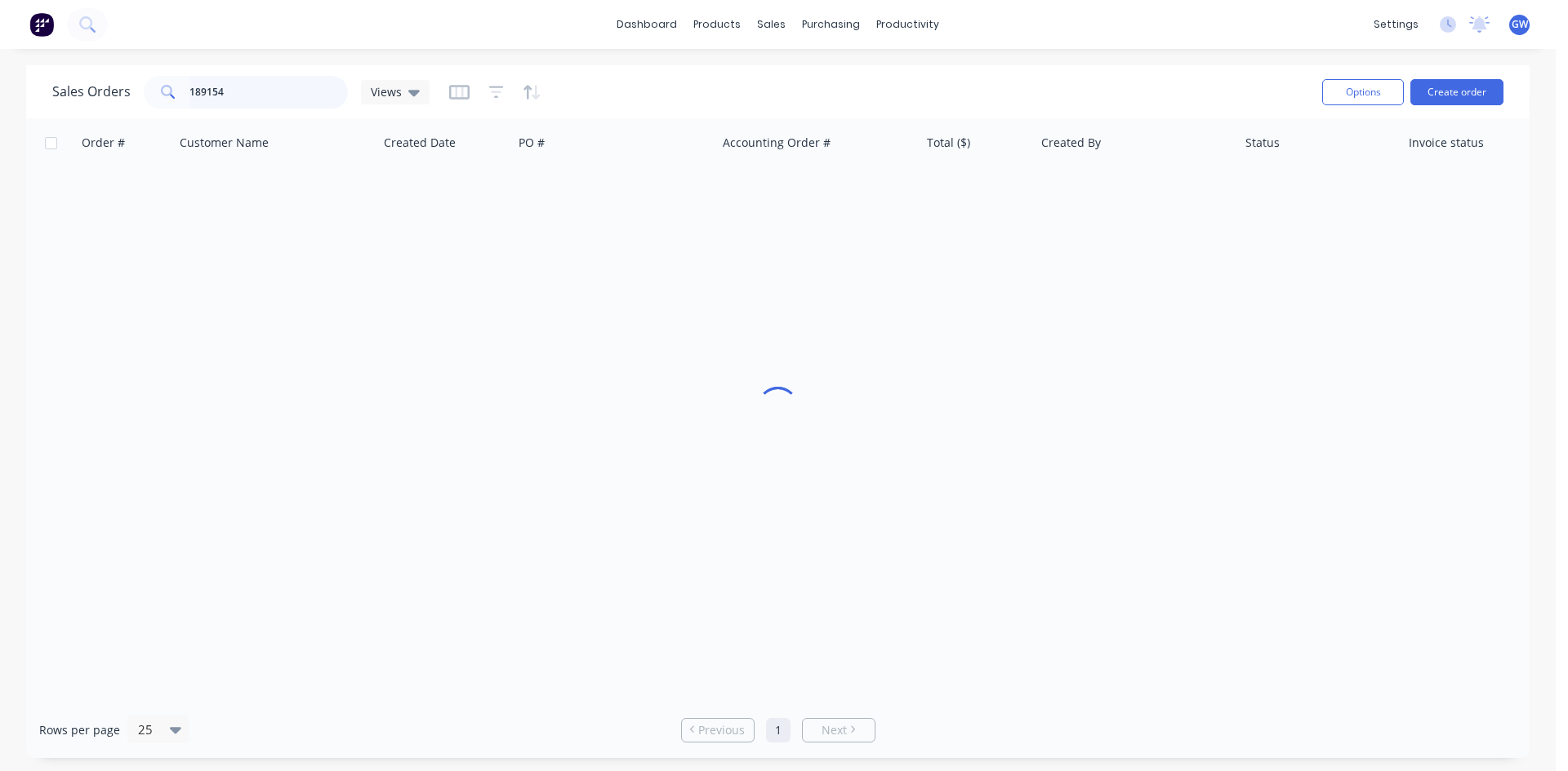
click at [253, 94] on input "189154" at bounding box center [269, 92] width 160 height 32
type input "188915"
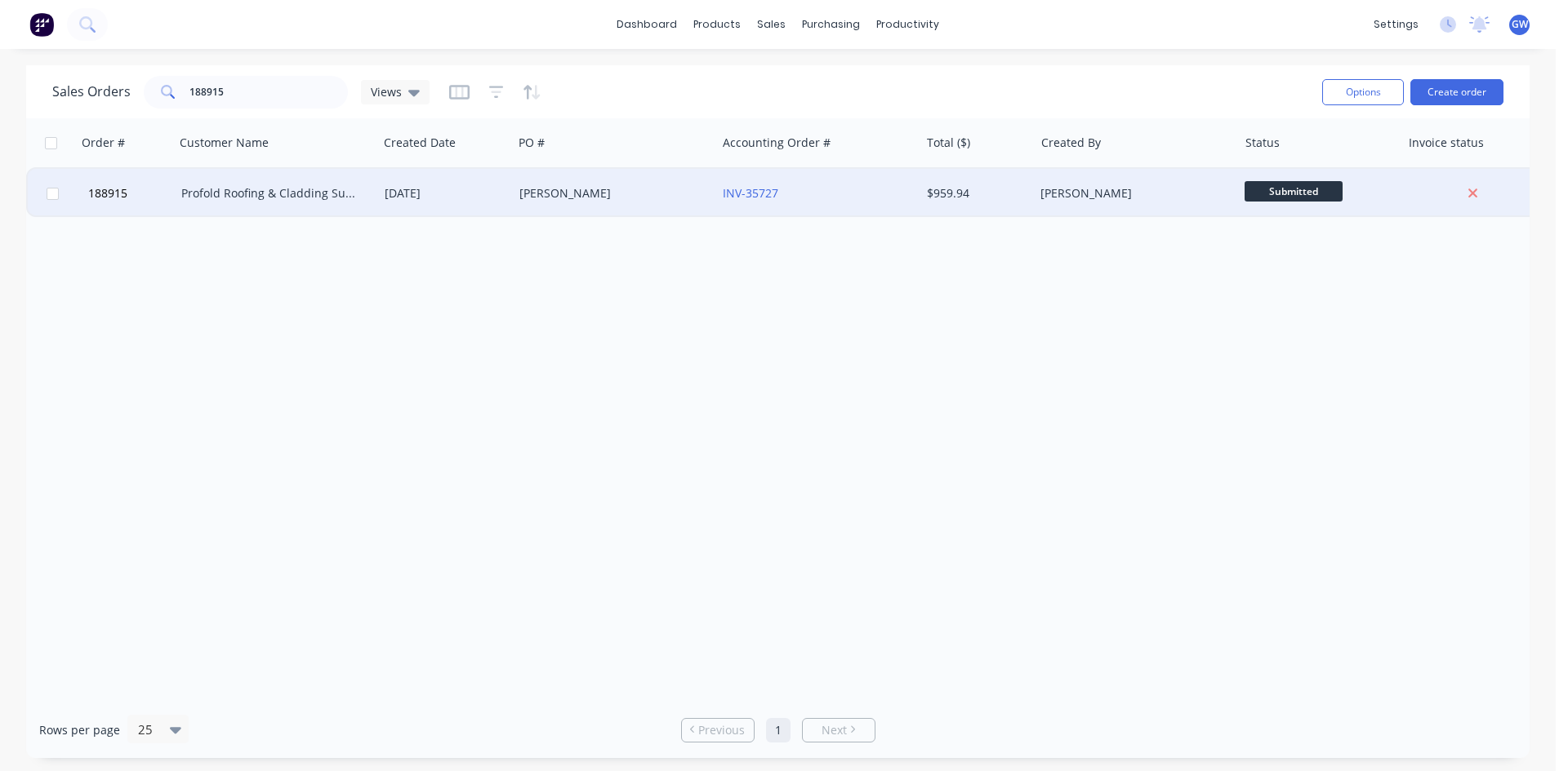
click at [1135, 207] on div "[PERSON_NAME]" at bounding box center [1136, 194] width 203 height 49
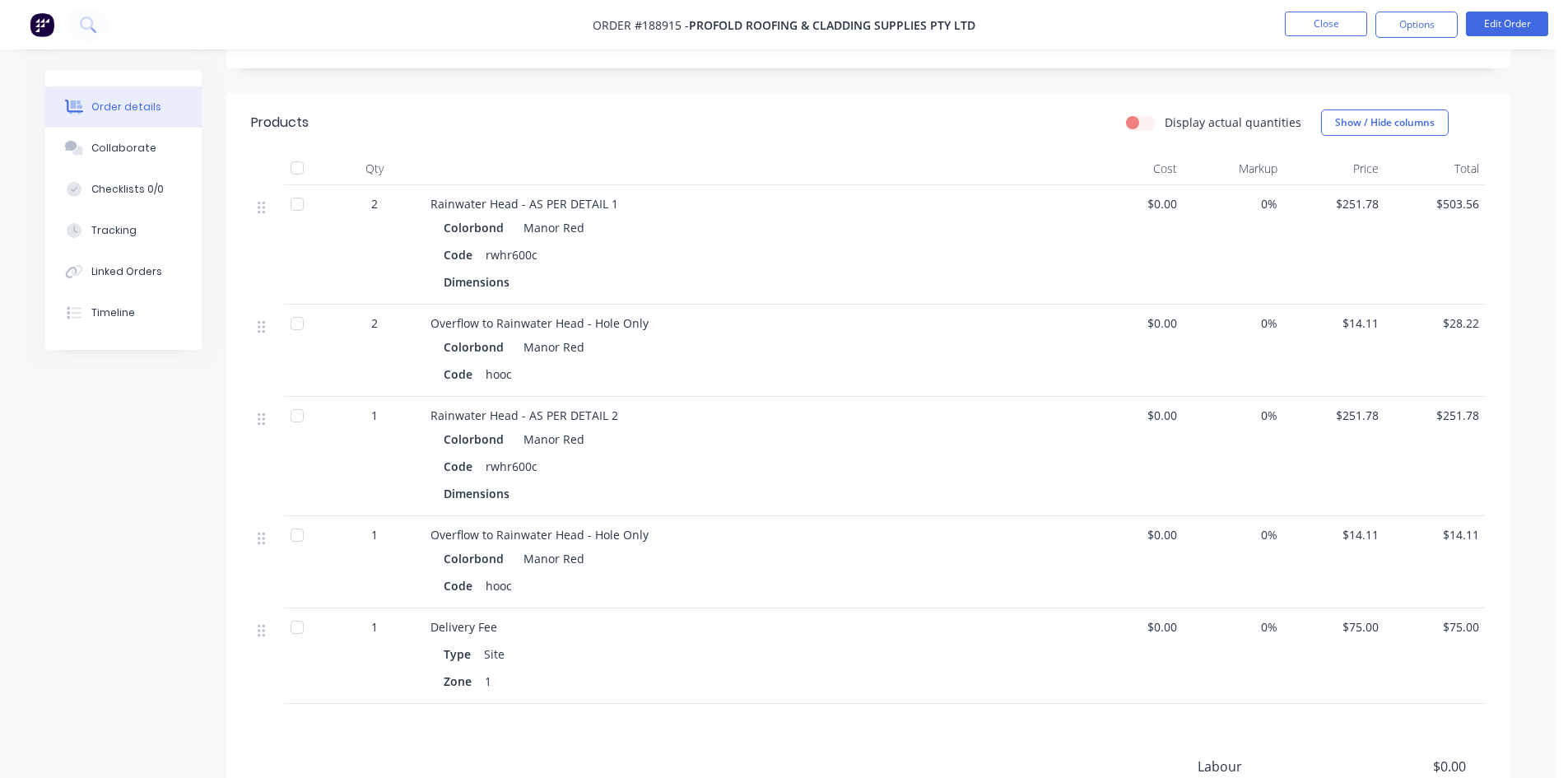
scroll to position [412, 0]
click at [1418, 32] on button "Options" at bounding box center [1416, 25] width 82 height 27
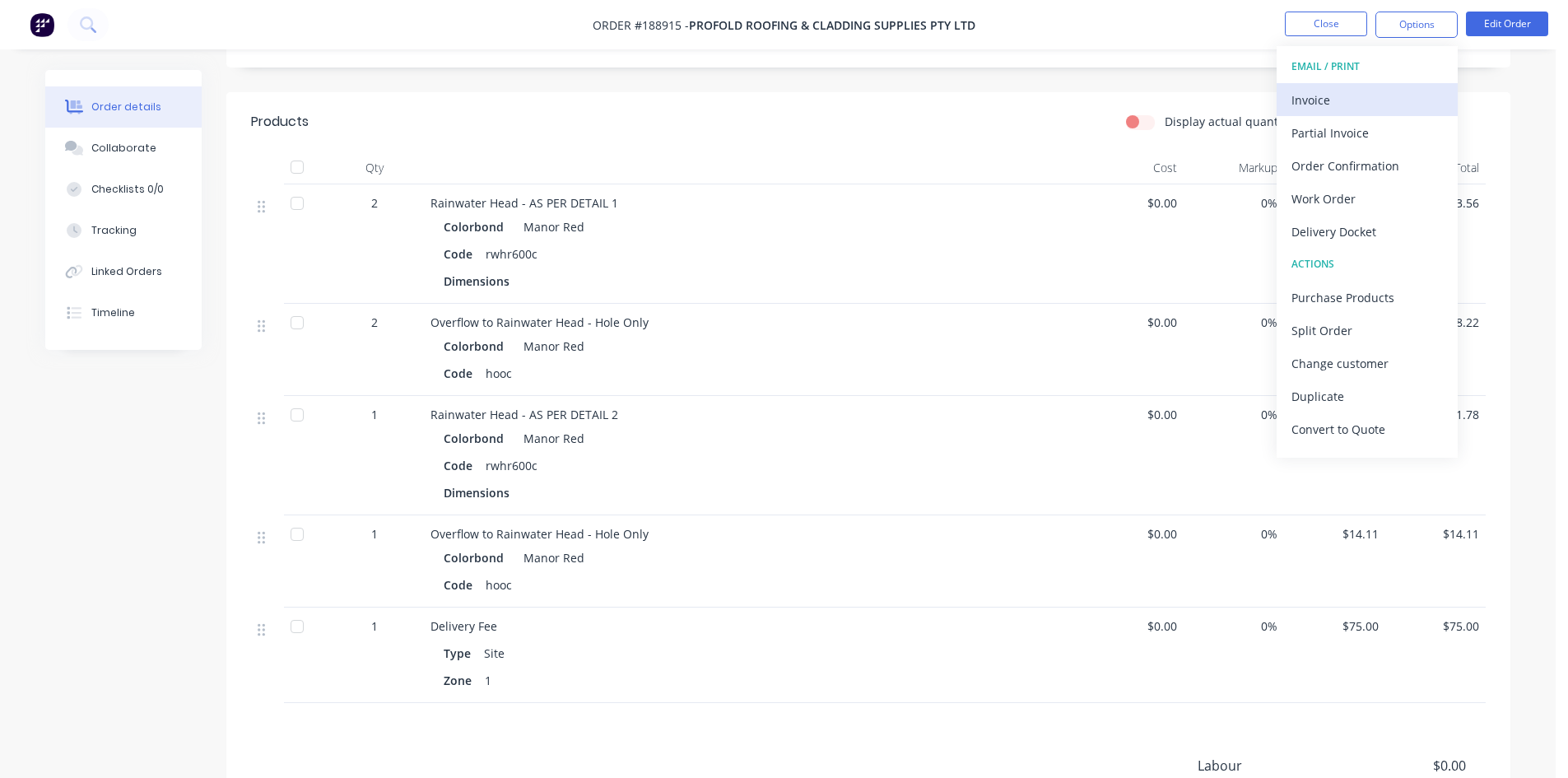
click at [1351, 111] on div "Invoice" at bounding box center [1367, 100] width 152 height 24
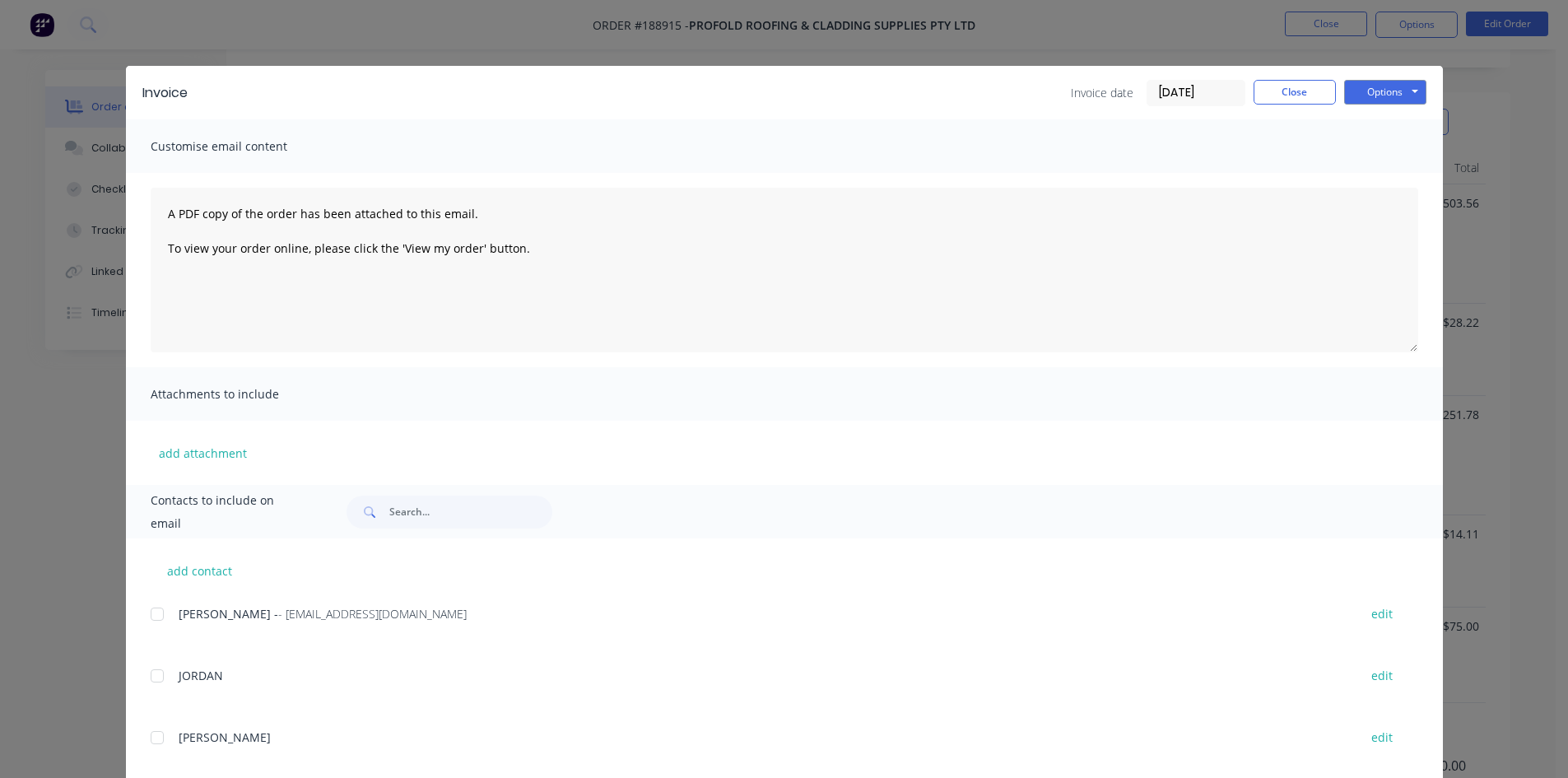
click at [161, 620] on div at bounding box center [157, 614] width 33 height 33
click at [1389, 89] on button "Options" at bounding box center [1385, 91] width 82 height 25
click at [1397, 177] on button "Email" at bounding box center [1397, 175] width 105 height 27
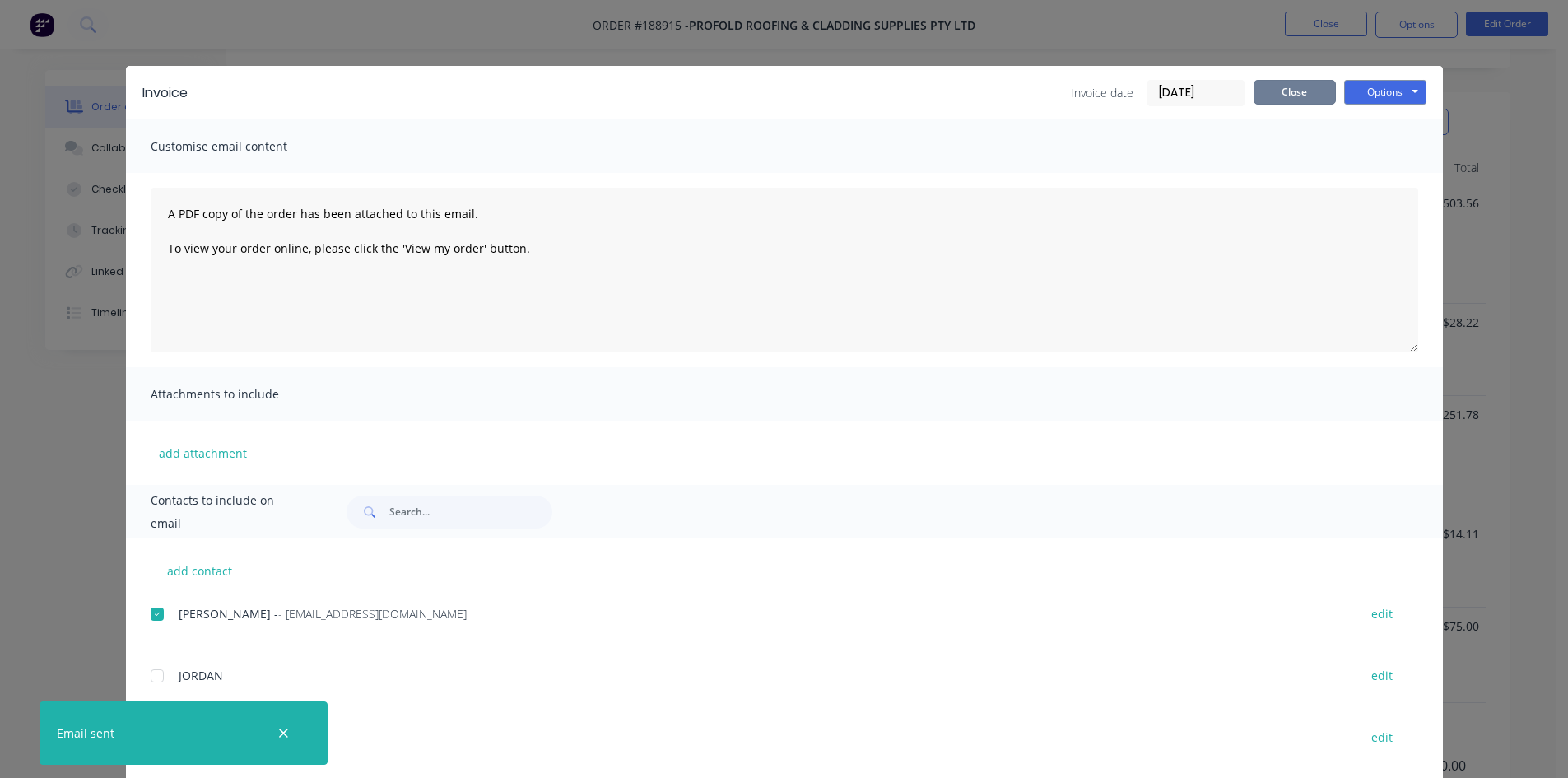
drag, startPoint x: 1292, startPoint y: 94, endPoint x: 1293, endPoint y: 86, distance: 8.1
click at [1291, 94] on button "Close" at bounding box center [1295, 91] width 82 height 25
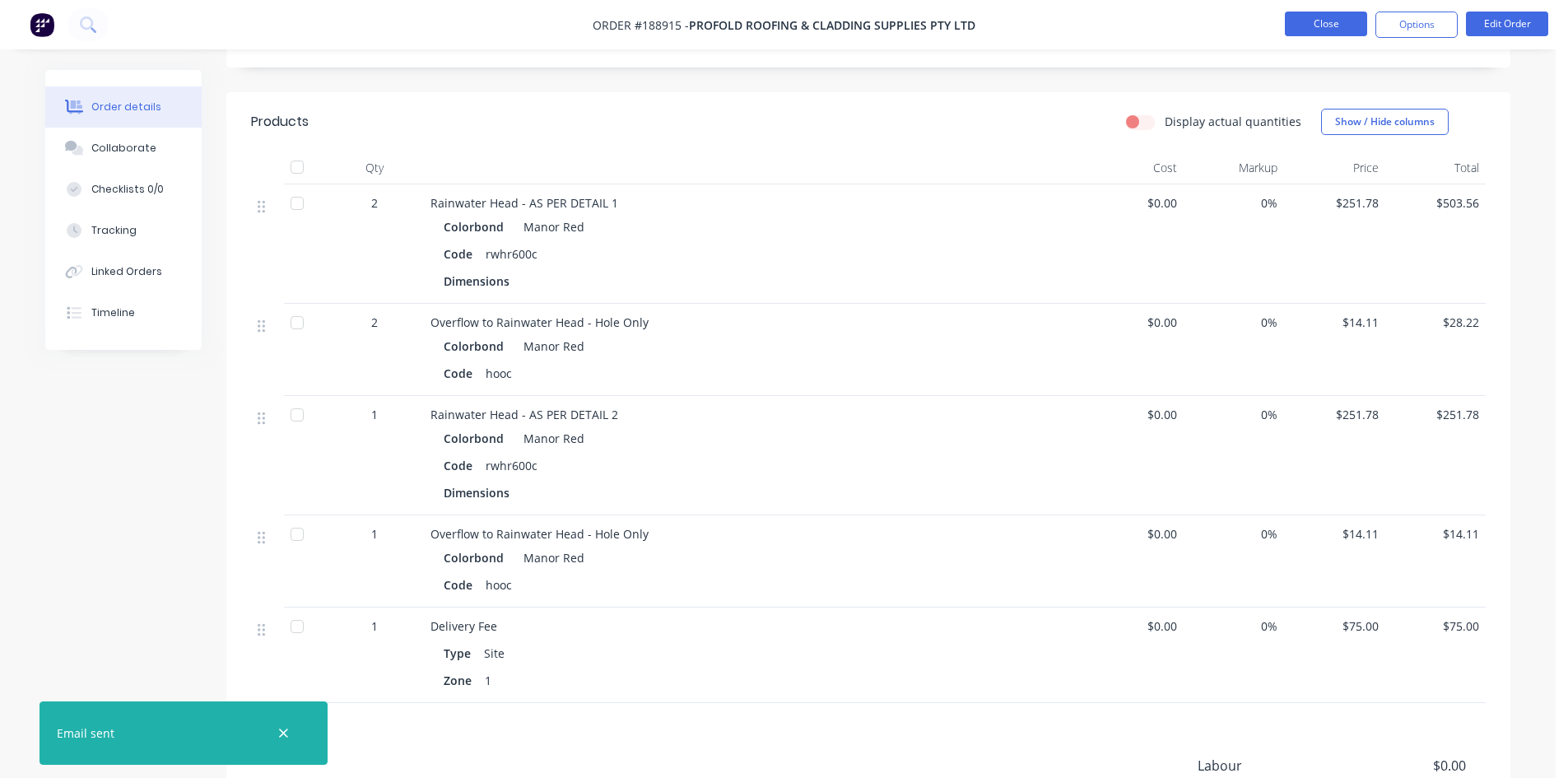
click at [1338, 17] on button "Close" at bounding box center [1326, 24] width 82 height 25
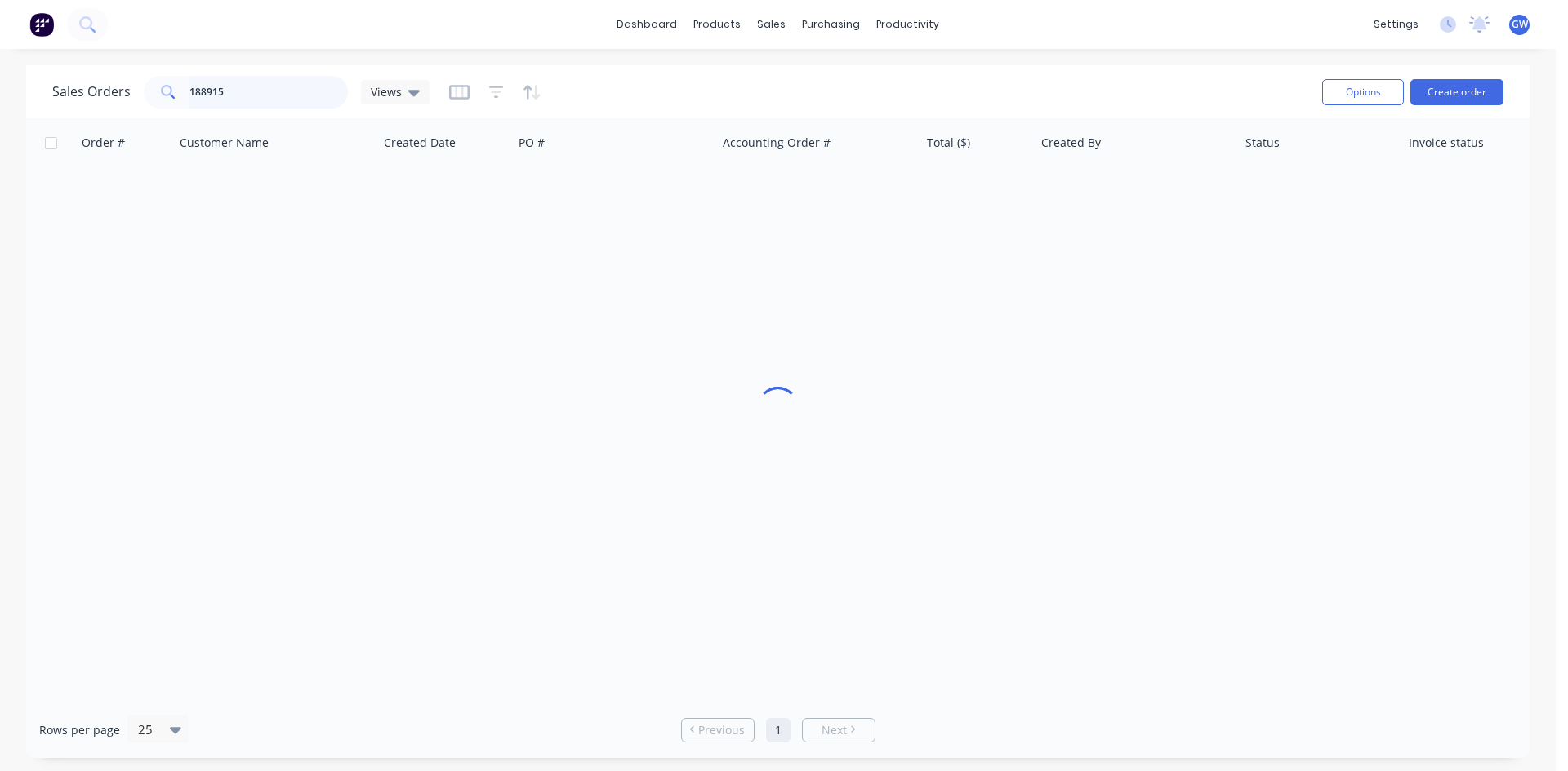
click at [265, 98] on input "188915" at bounding box center [269, 92] width 160 height 32
type input "189349"
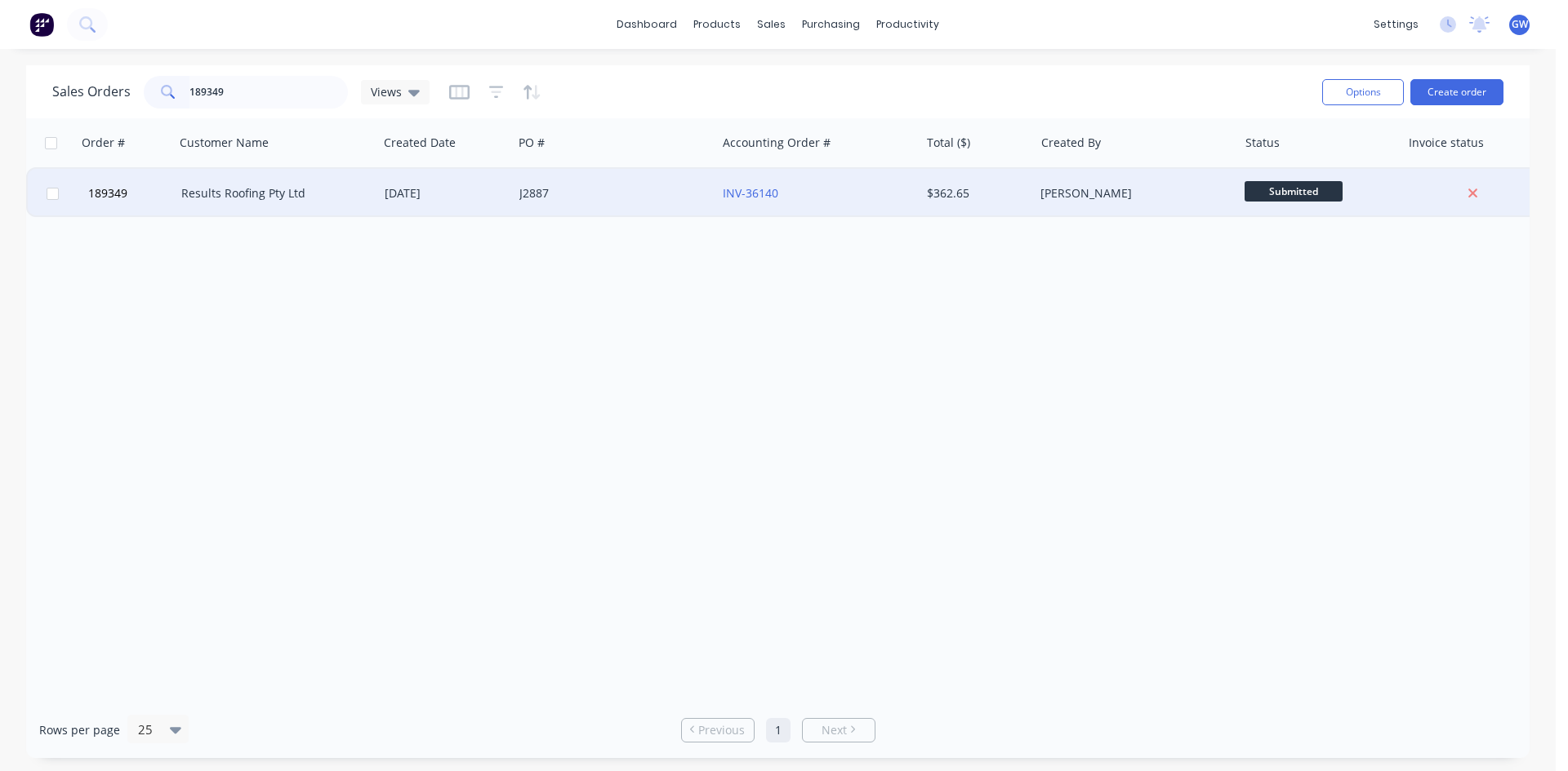
click at [1026, 183] on div "$362.65" at bounding box center [977, 194] width 114 height 49
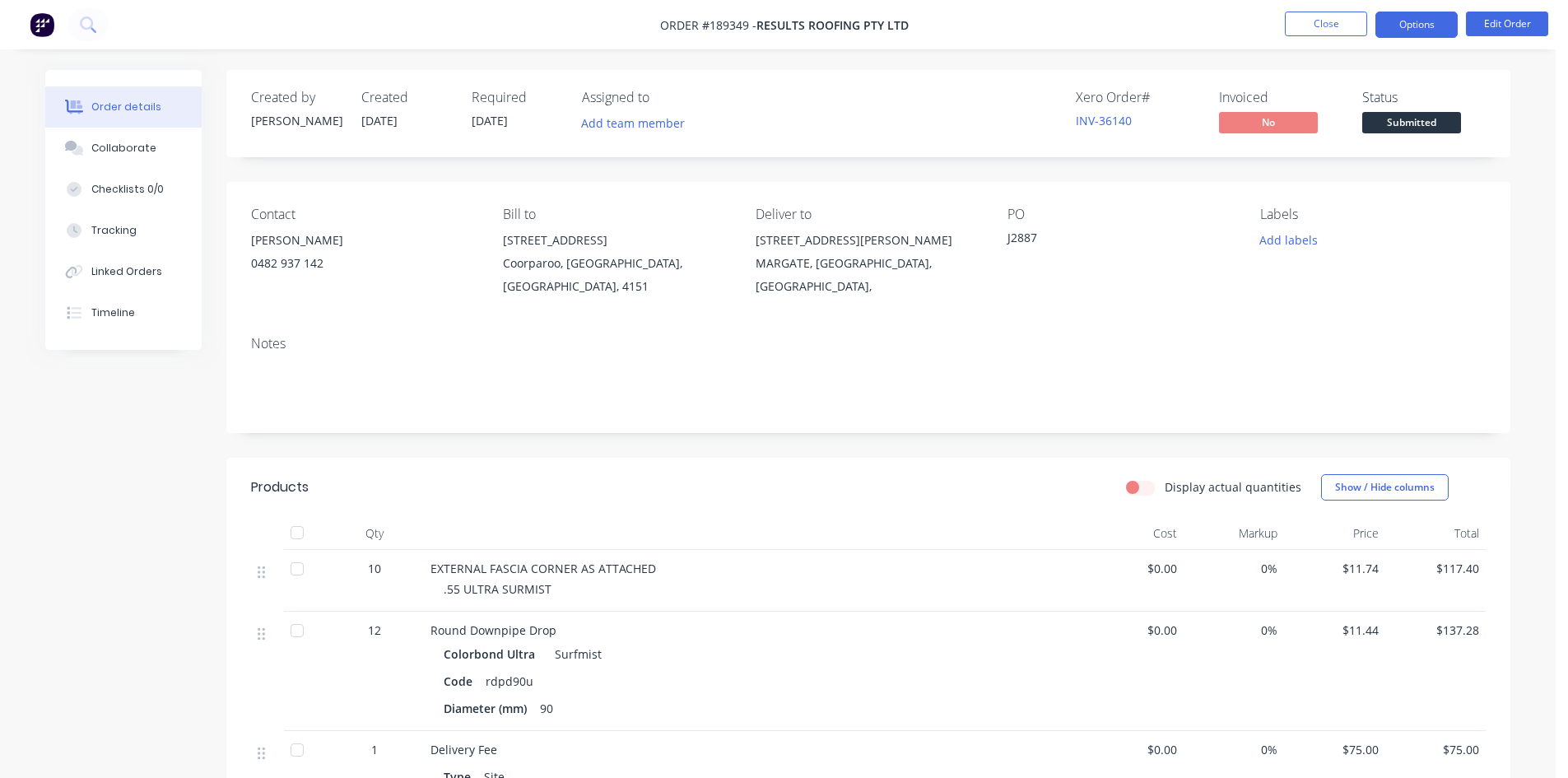
click at [1415, 27] on button "Options" at bounding box center [1416, 25] width 82 height 27
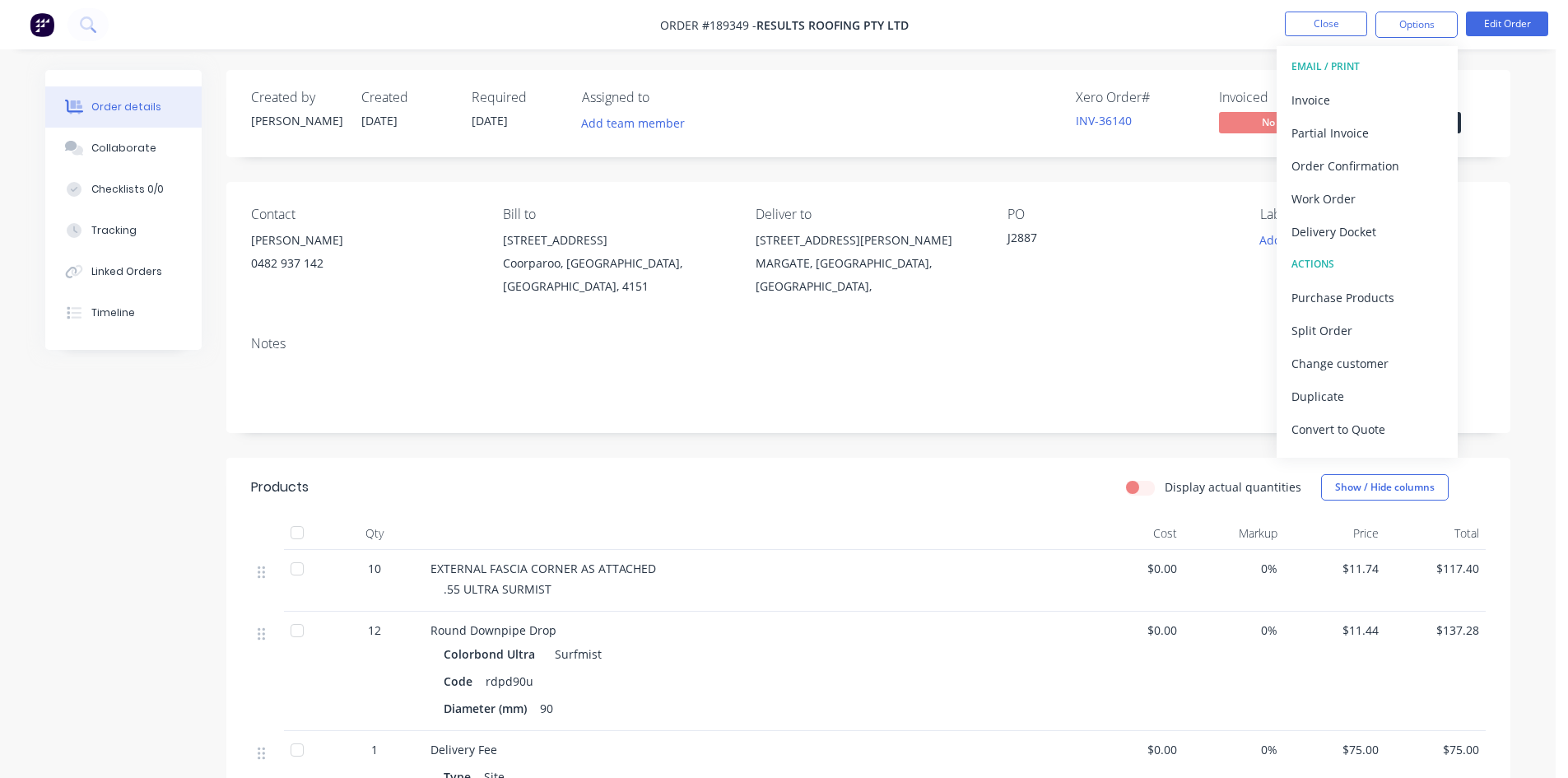
click at [1361, 82] on button "EMAIL / PRINT" at bounding box center [1367, 67] width 181 height 33
click at [1355, 96] on div "Invoice" at bounding box center [1367, 100] width 152 height 24
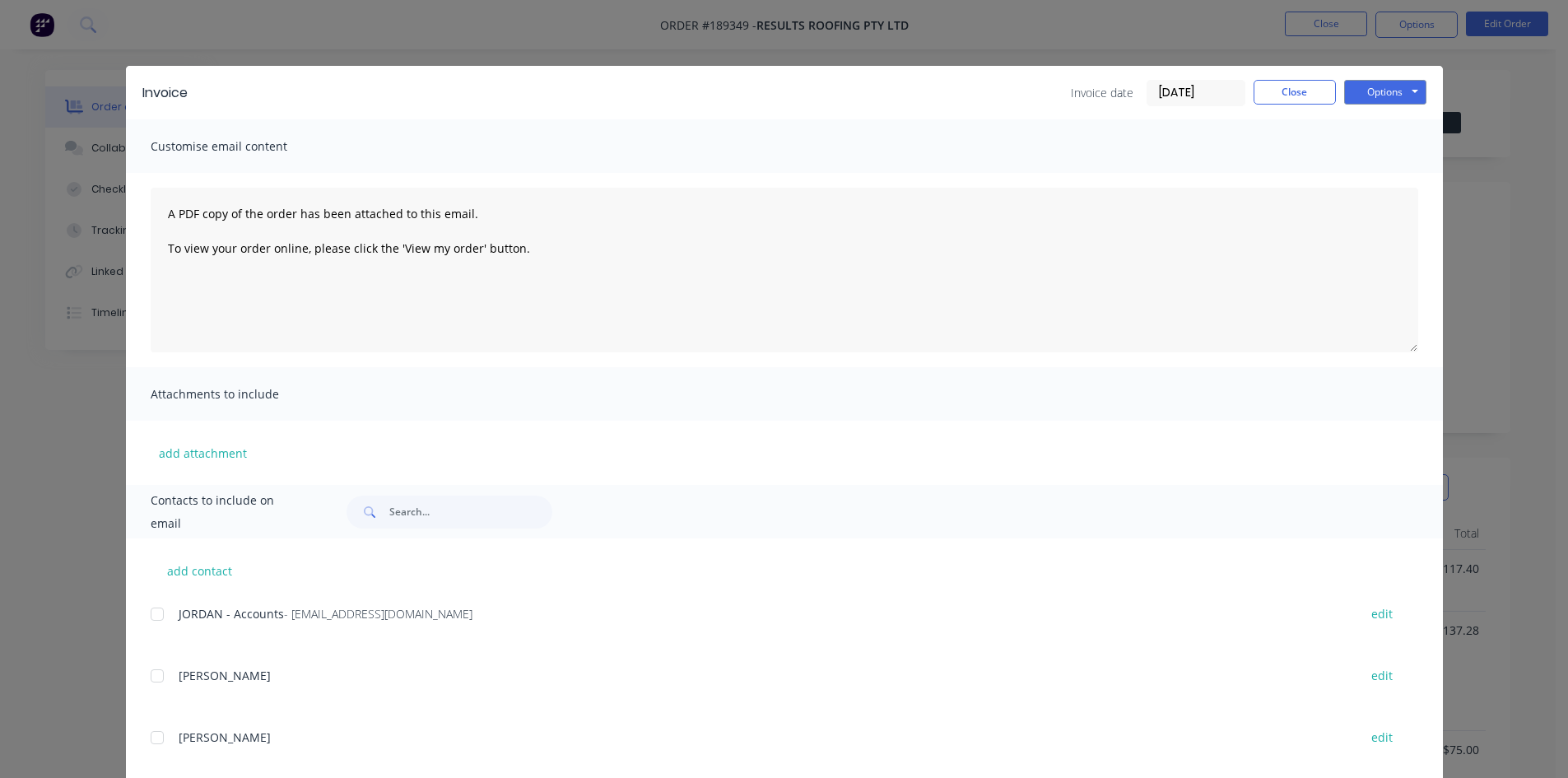
click at [157, 619] on div at bounding box center [157, 614] width 33 height 33
click at [1392, 86] on button "Options" at bounding box center [1385, 91] width 82 height 25
click at [1384, 170] on button "Email" at bounding box center [1397, 175] width 105 height 27
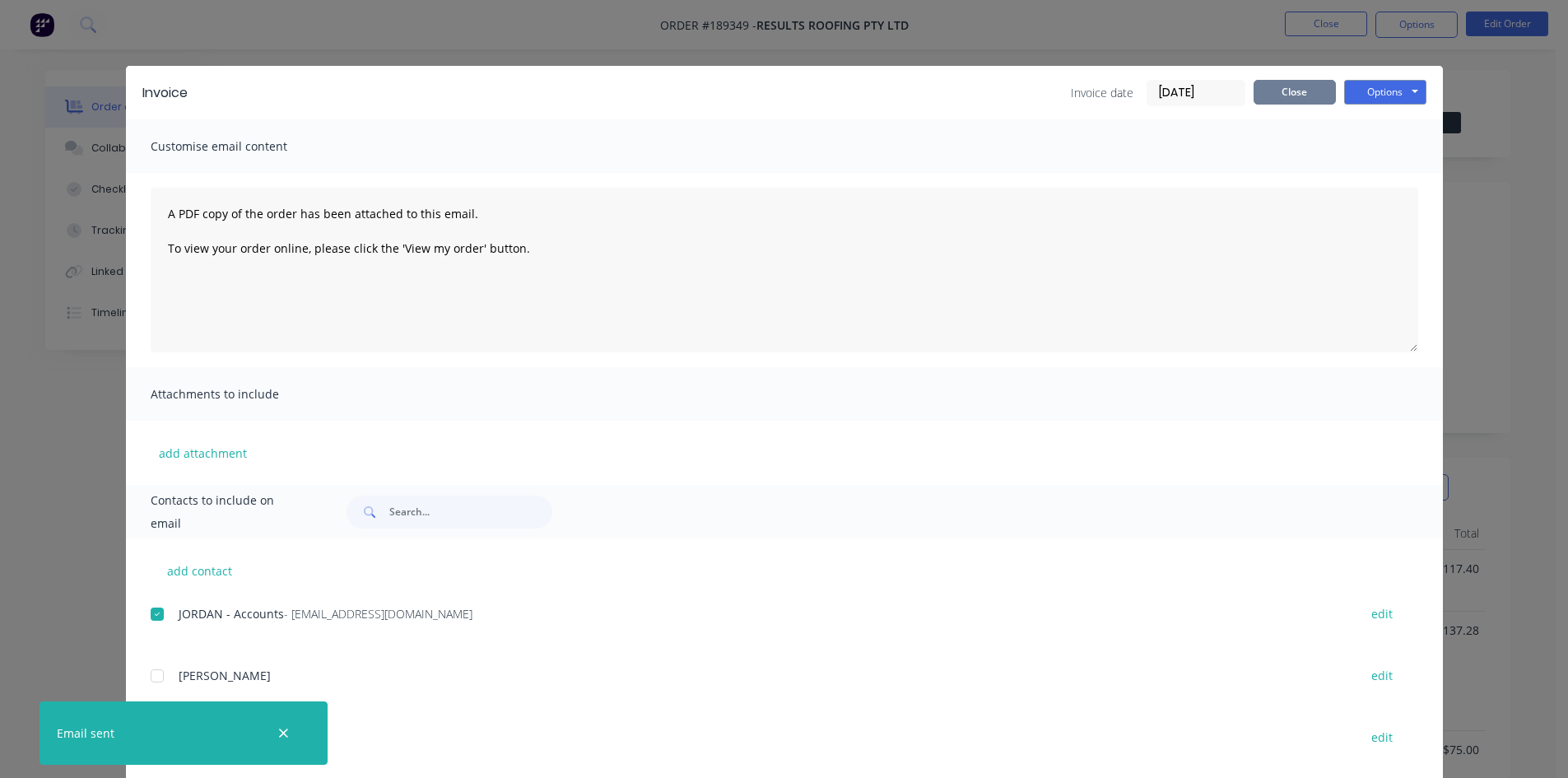
click at [1302, 91] on button "Close" at bounding box center [1295, 91] width 82 height 25
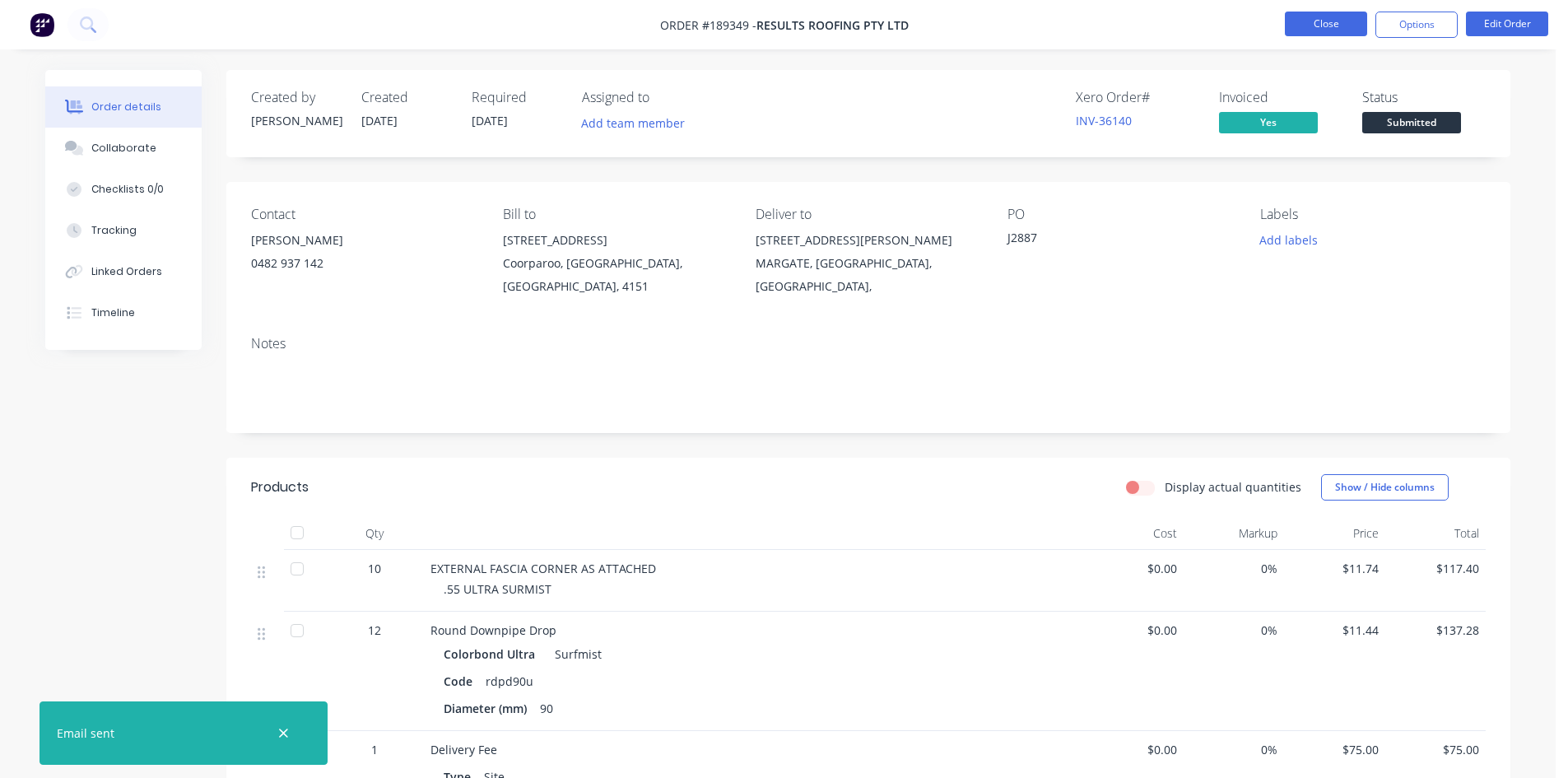
click at [1311, 25] on button "Close" at bounding box center [1326, 24] width 82 height 25
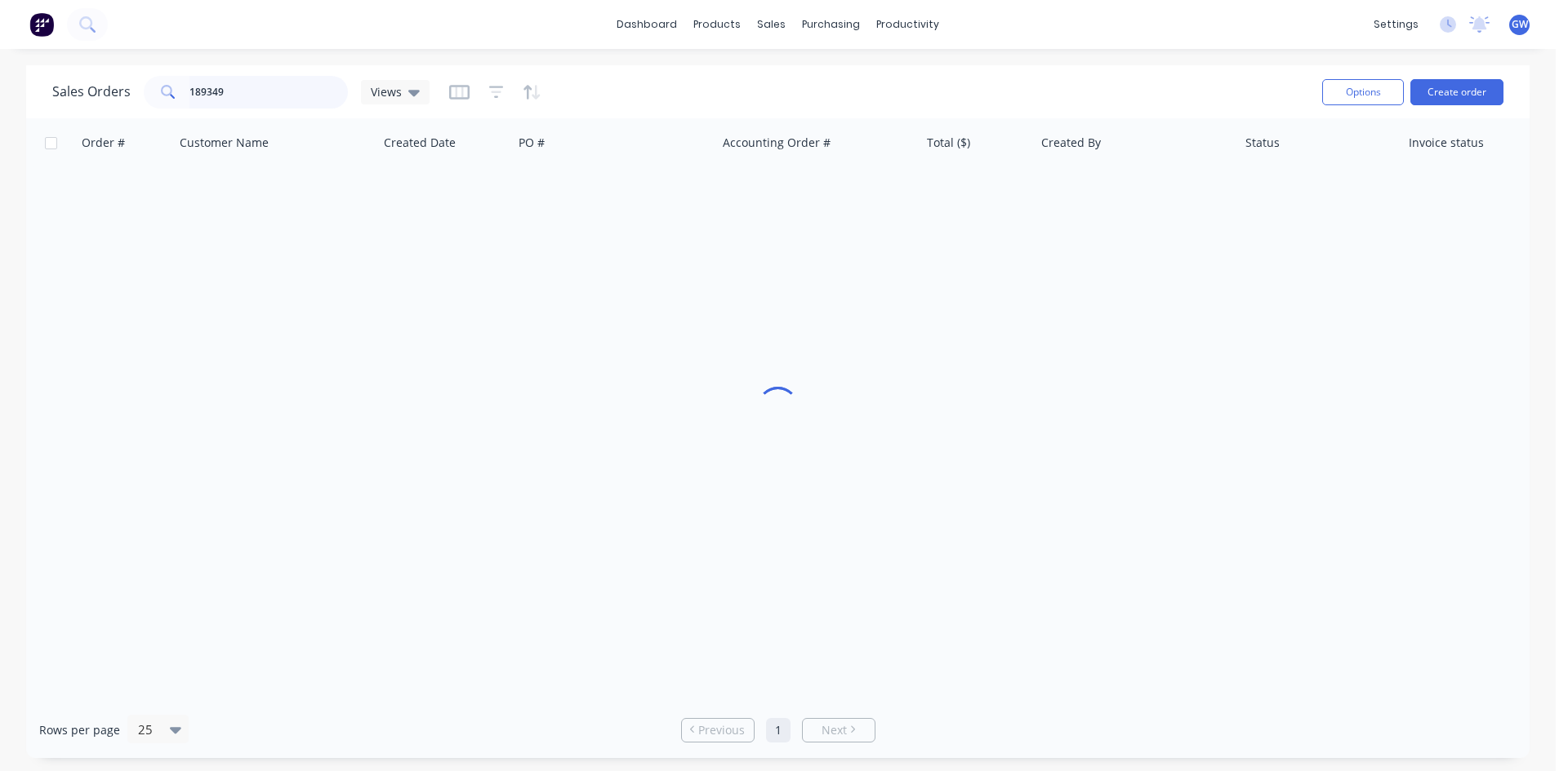
click at [264, 79] on input "189349" at bounding box center [269, 92] width 160 height 32
type input "189353"
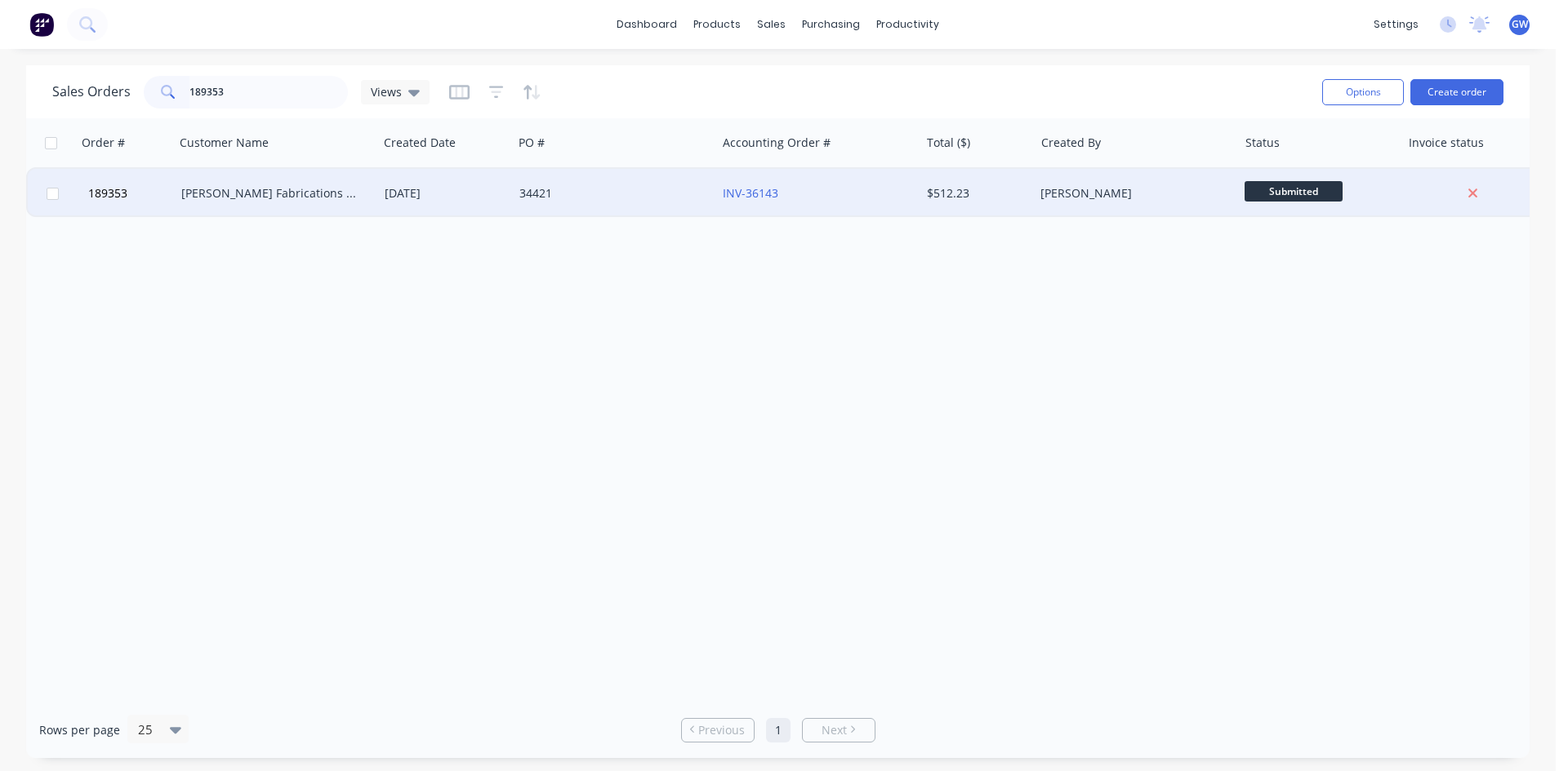
click at [1015, 192] on div "$512.23" at bounding box center [974, 193] width 96 height 17
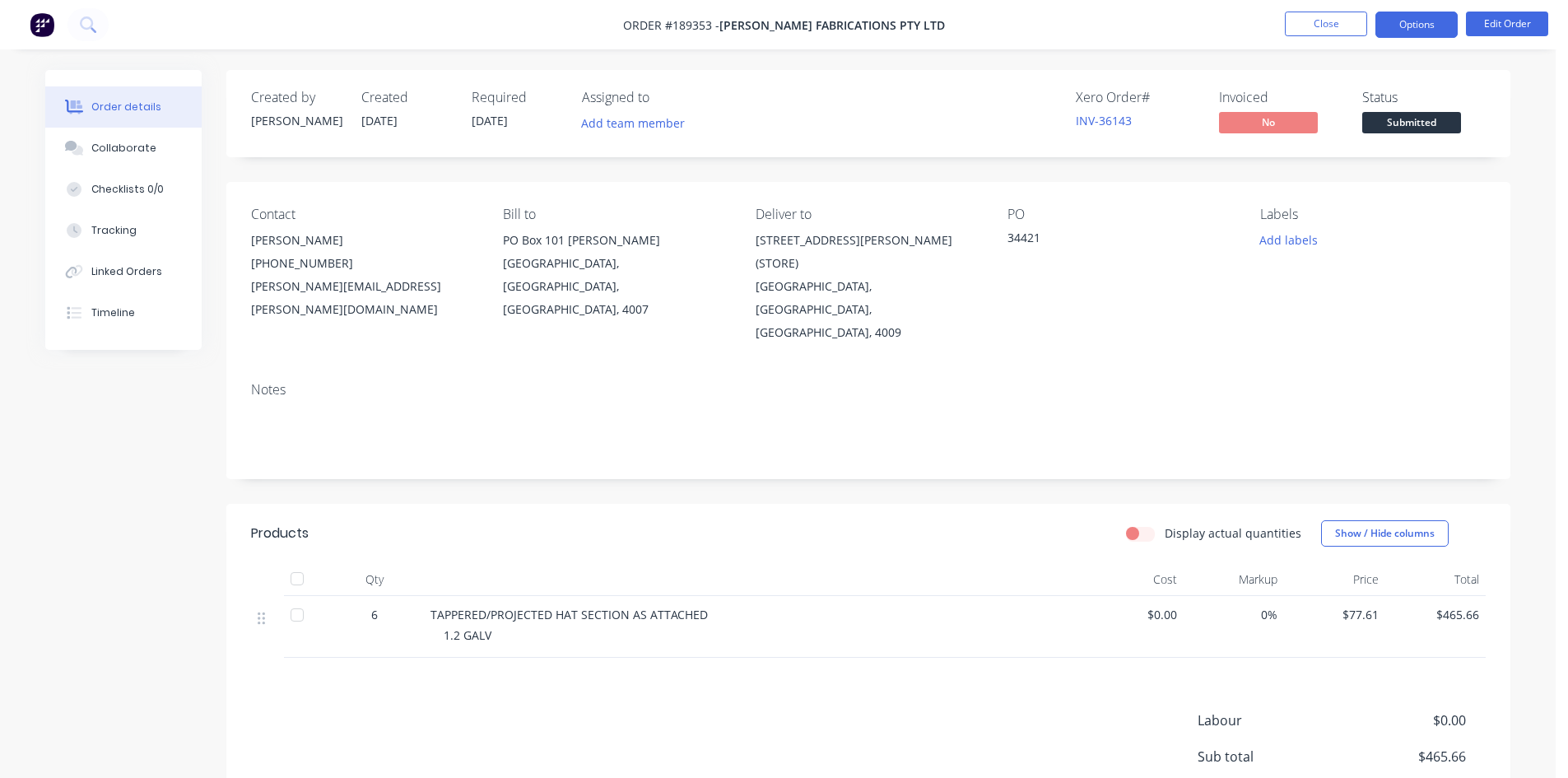
click at [1432, 15] on button "Options" at bounding box center [1416, 25] width 82 height 27
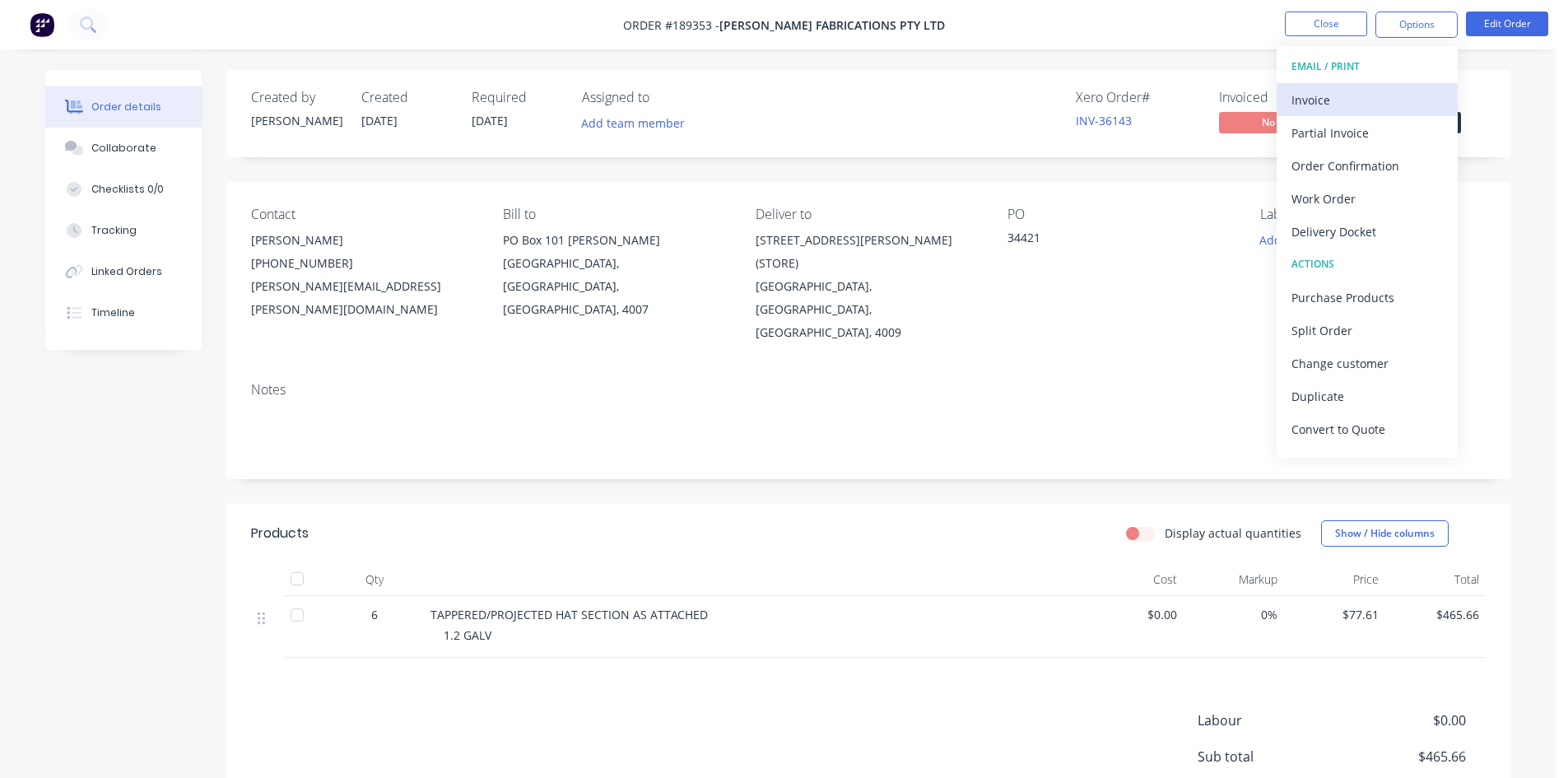
click at [1337, 90] on div "Invoice" at bounding box center [1367, 100] width 152 height 24
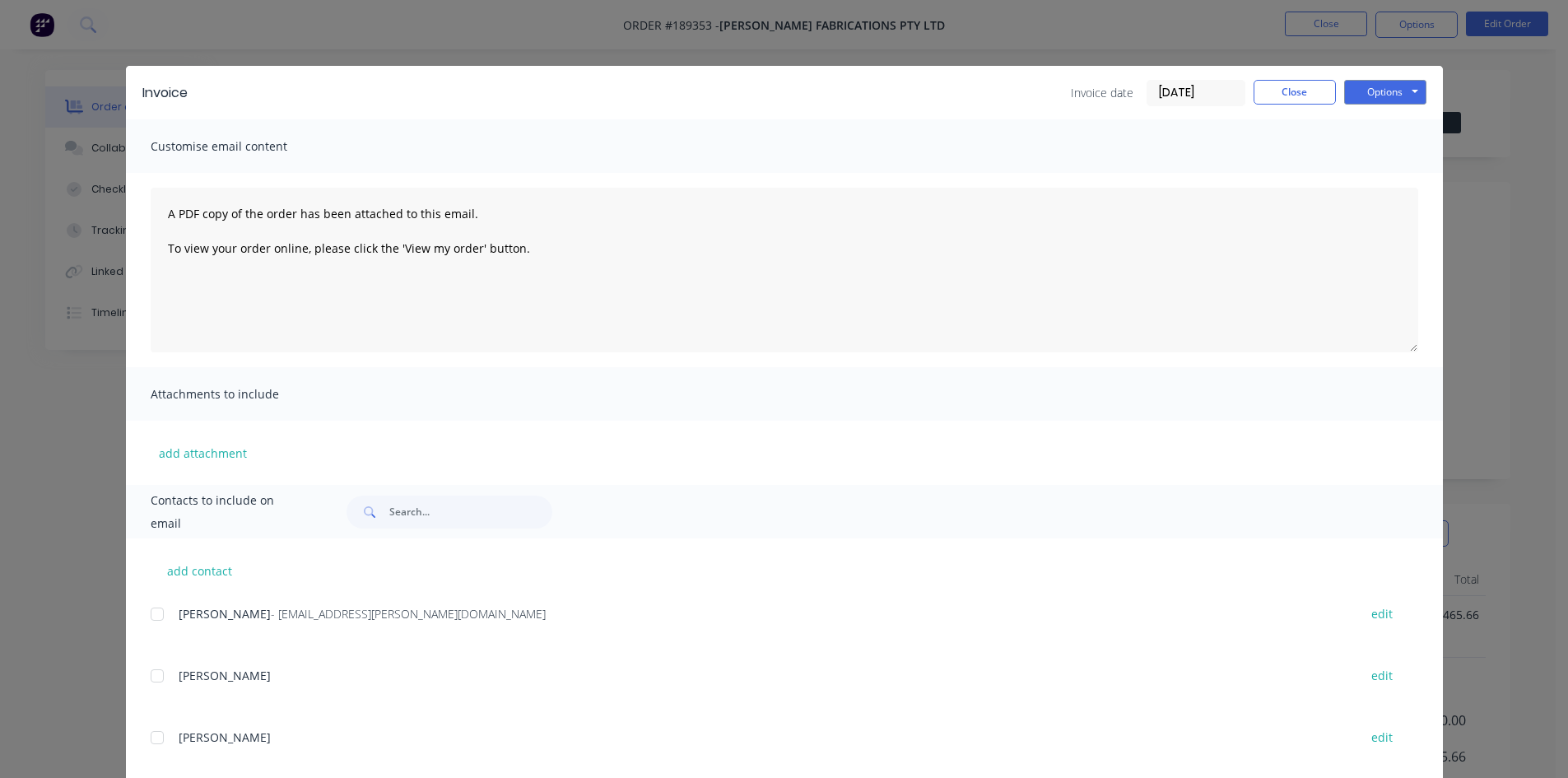
click at [145, 619] on div at bounding box center [157, 614] width 33 height 33
click at [1408, 91] on button "Options" at bounding box center [1385, 91] width 82 height 25
click at [1384, 169] on button "Email" at bounding box center [1397, 175] width 105 height 27
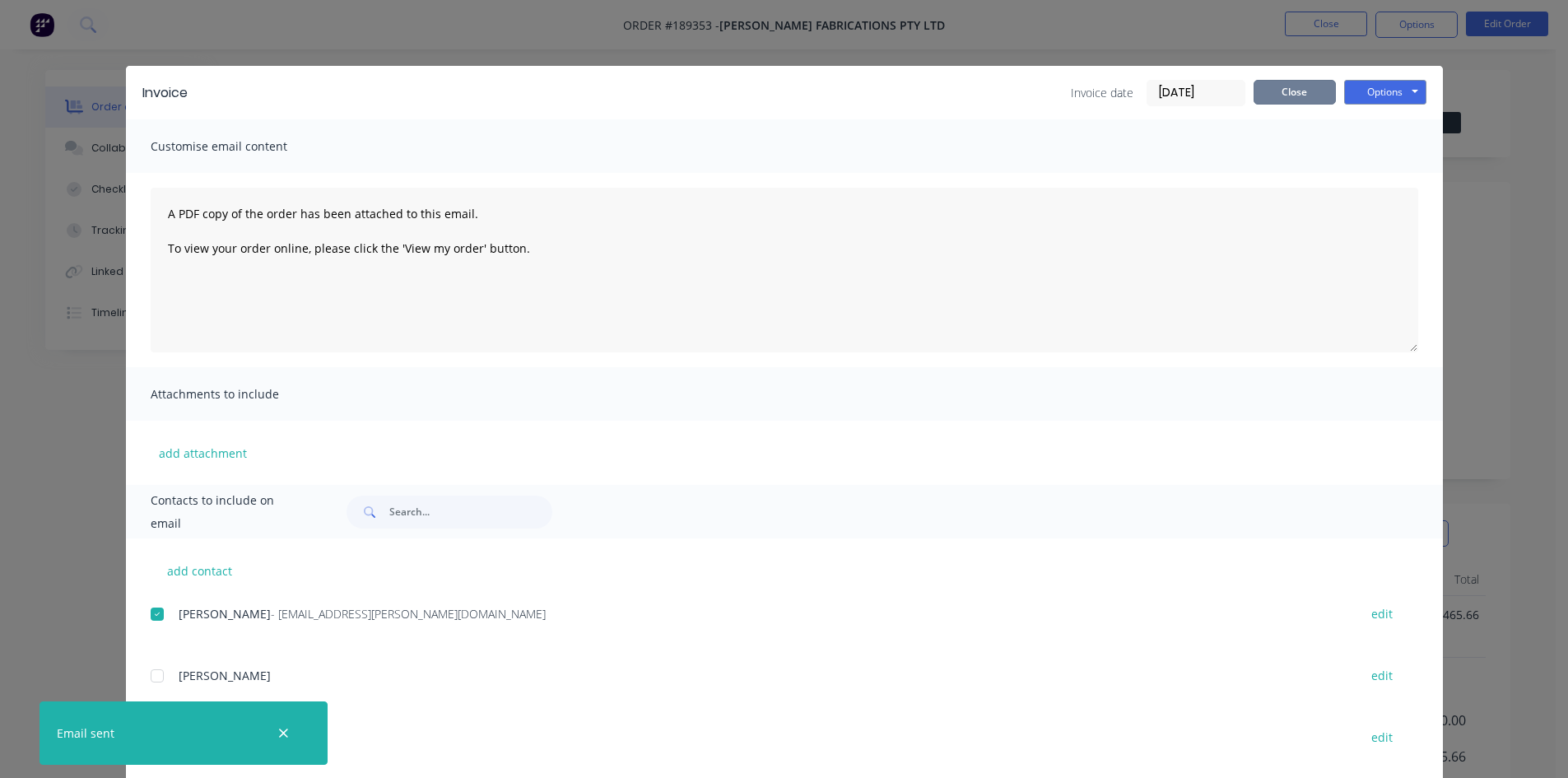
drag, startPoint x: 1322, startPoint y: 82, endPoint x: 1321, endPoint y: 50, distance: 32.0
click at [1322, 82] on button "Close" at bounding box center [1295, 91] width 82 height 25
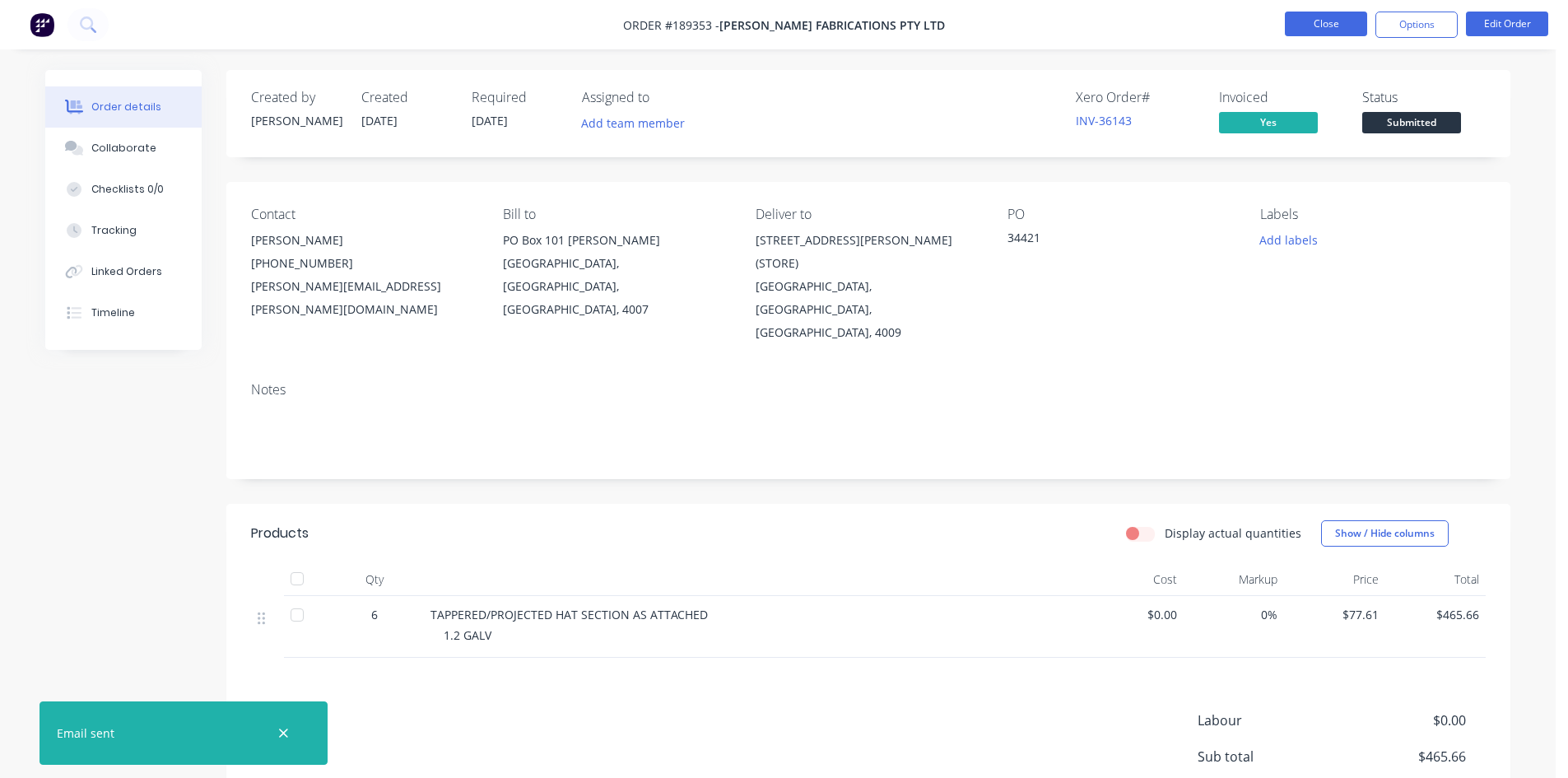
click at [1331, 28] on button "Close" at bounding box center [1326, 24] width 82 height 25
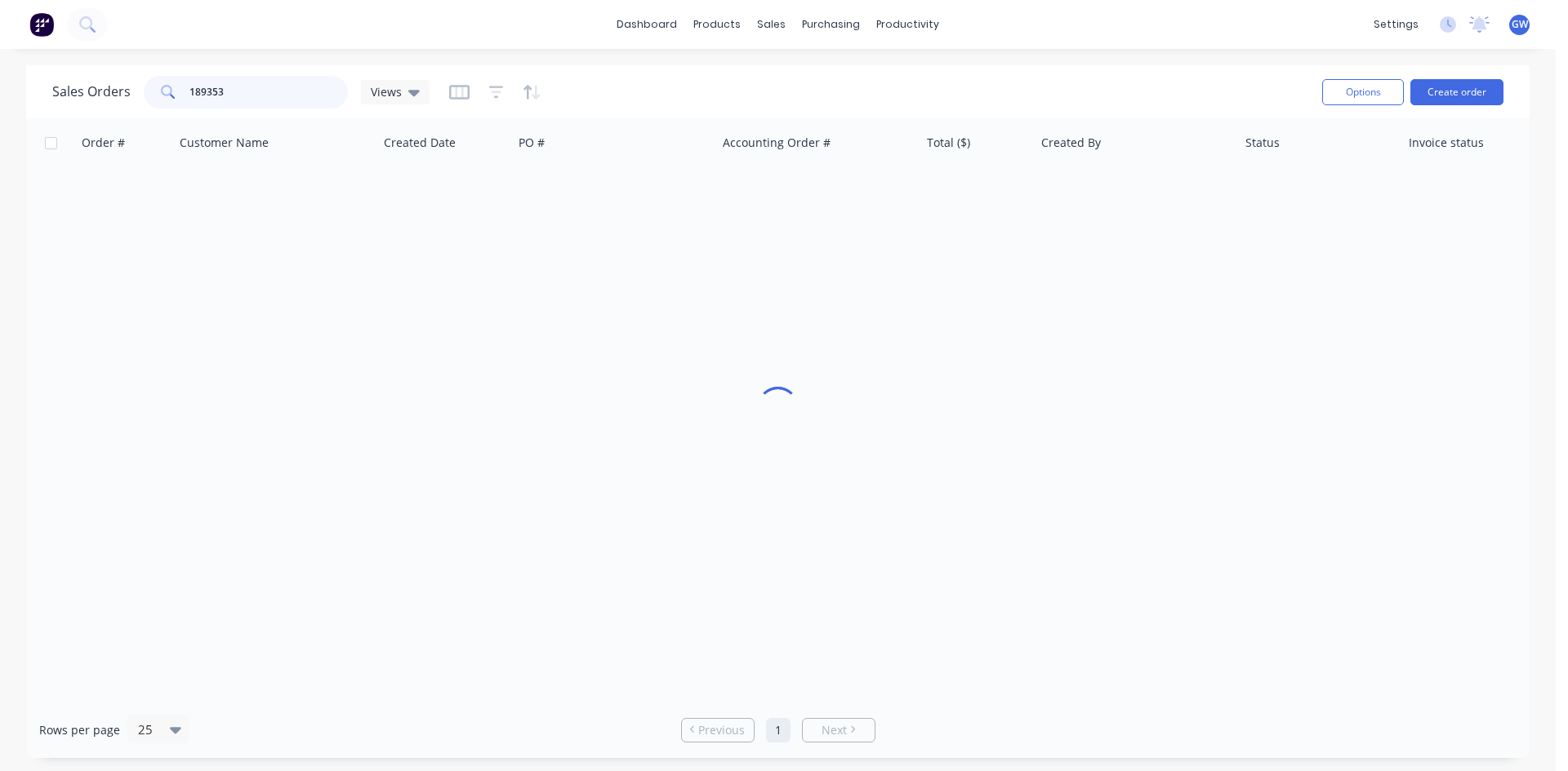
click at [297, 81] on input "189353" at bounding box center [269, 92] width 160 height 32
type input "189501"
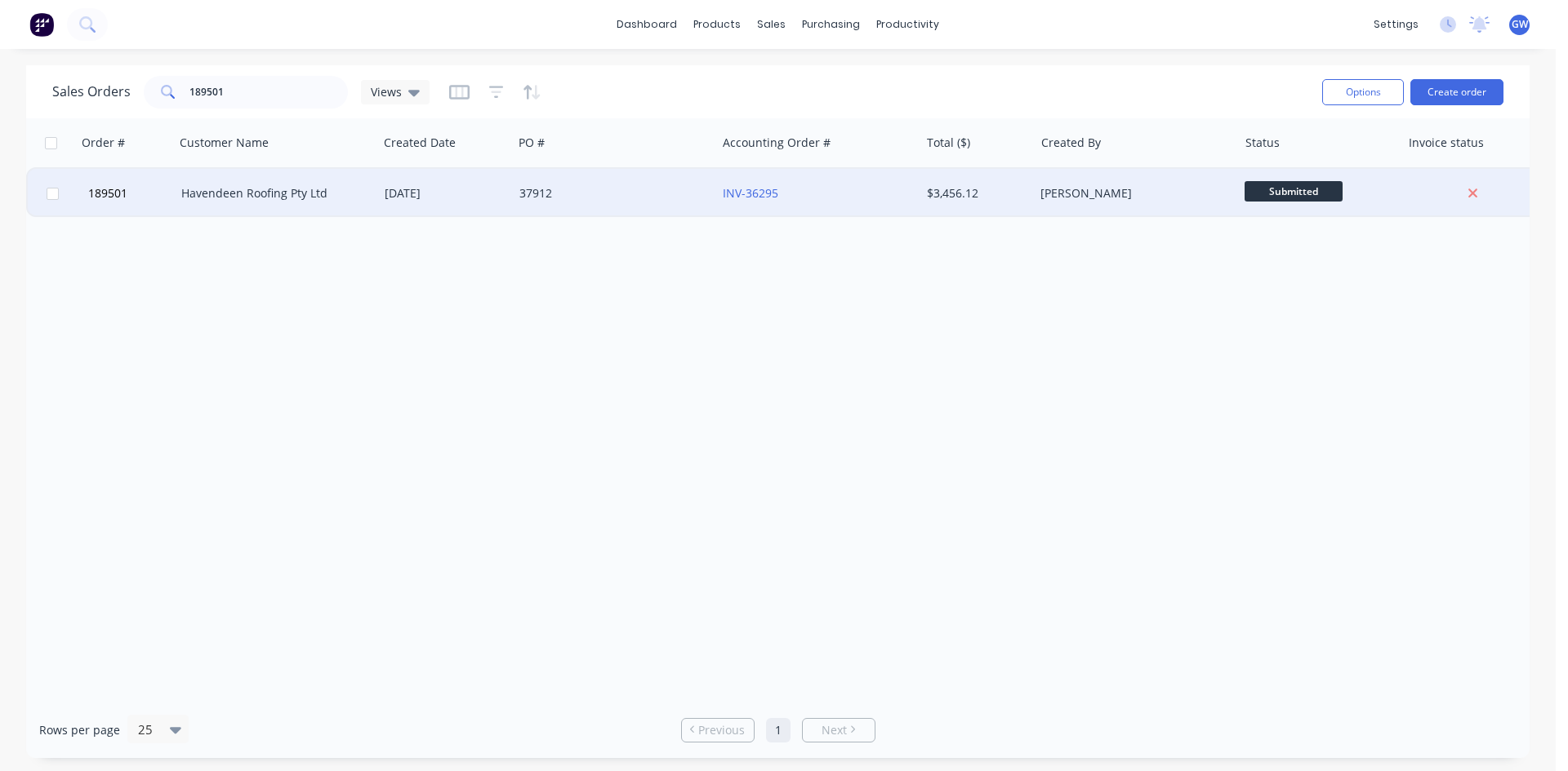
drag, startPoint x: 905, startPoint y: 163, endPoint x: 869, endPoint y: 188, distance: 43.8
click at [905, 163] on div "Accounting Order #" at bounding box center [817, 143] width 204 height 49
click at [867, 189] on div "INV-36295" at bounding box center [814, 193] width 181 height 17
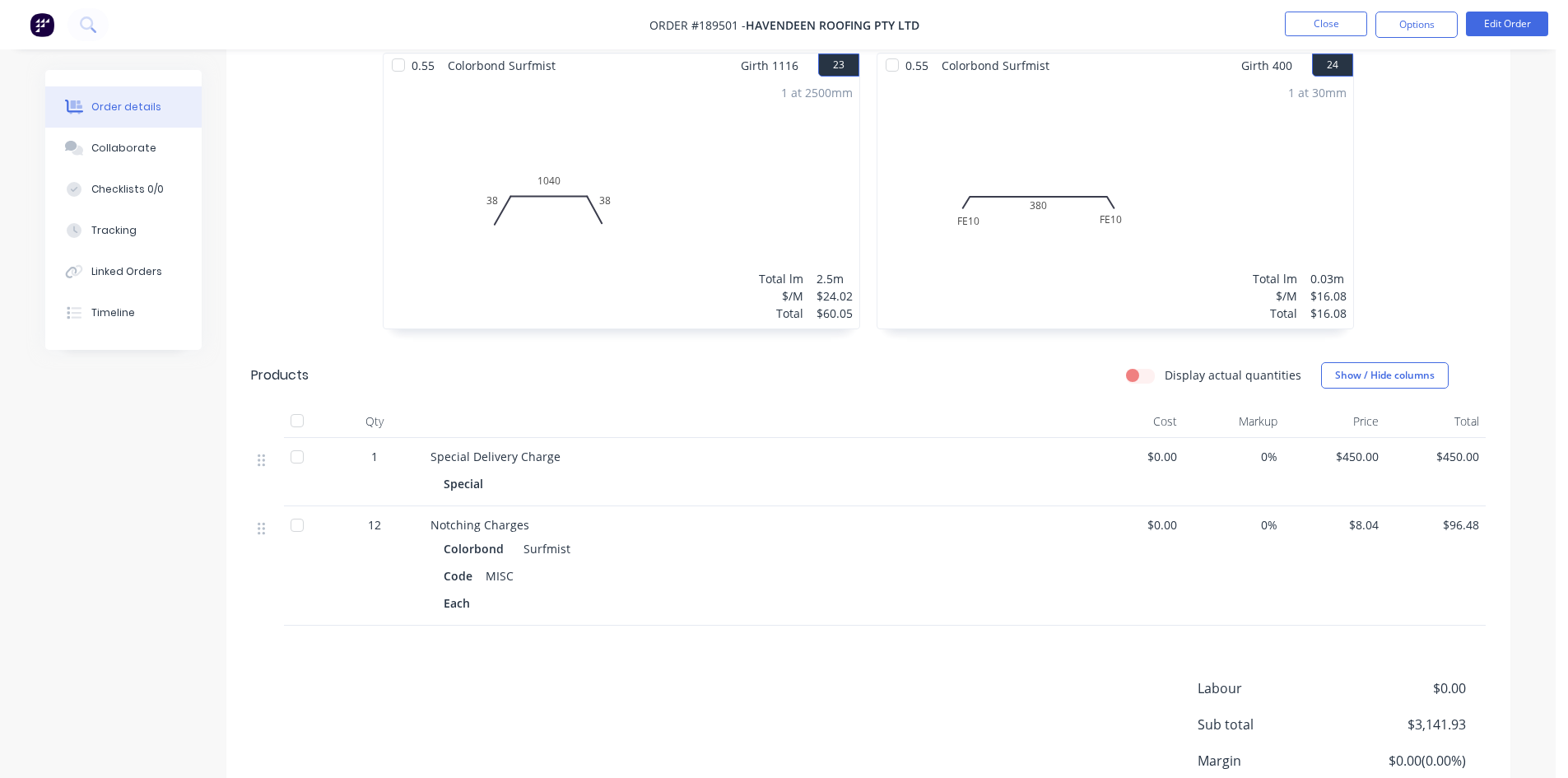
scroll to position [3824, 0]
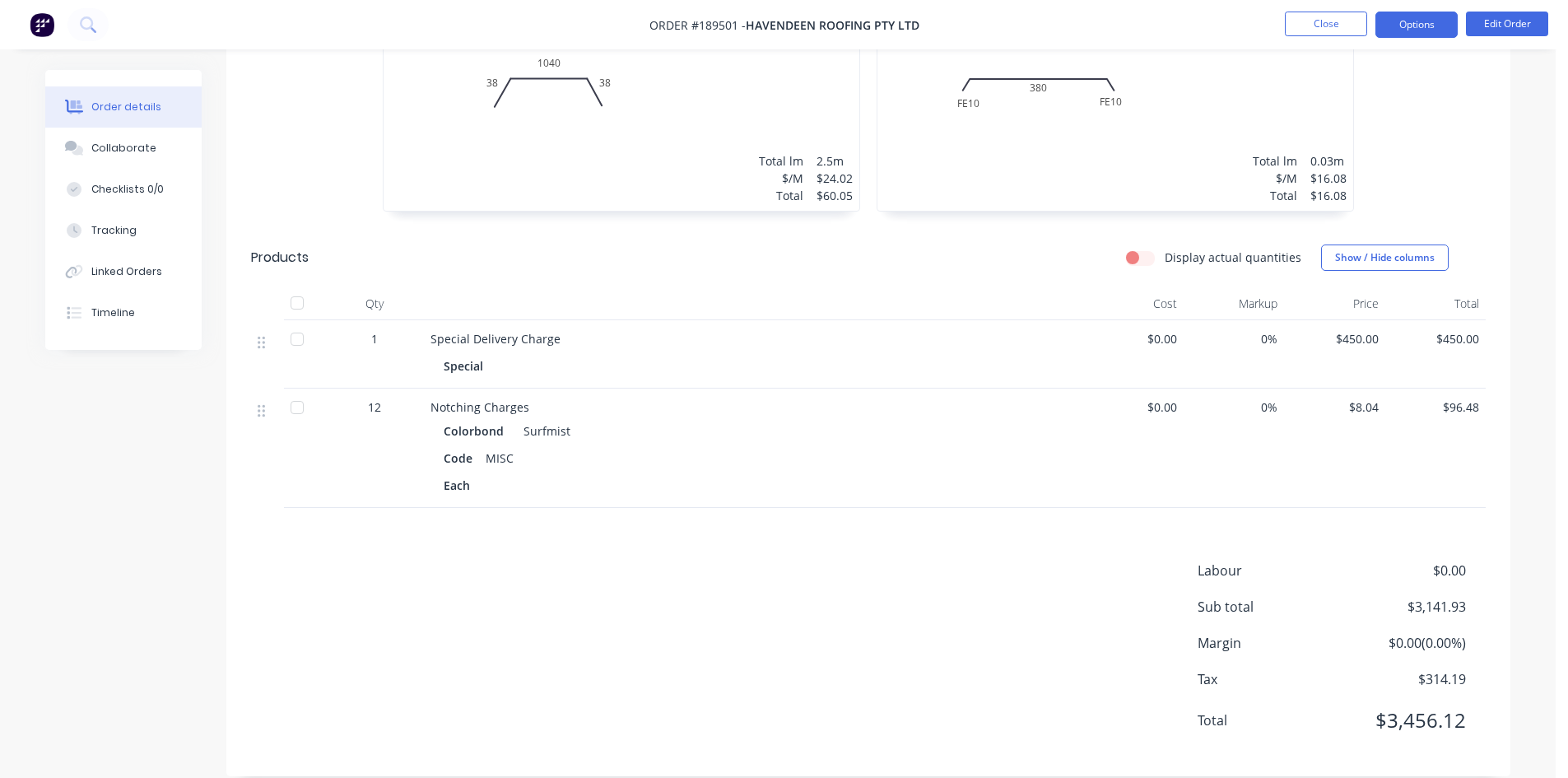
click at [1447, 32] on button "Options" at bounding box center [1416, 25] width 82 height 27
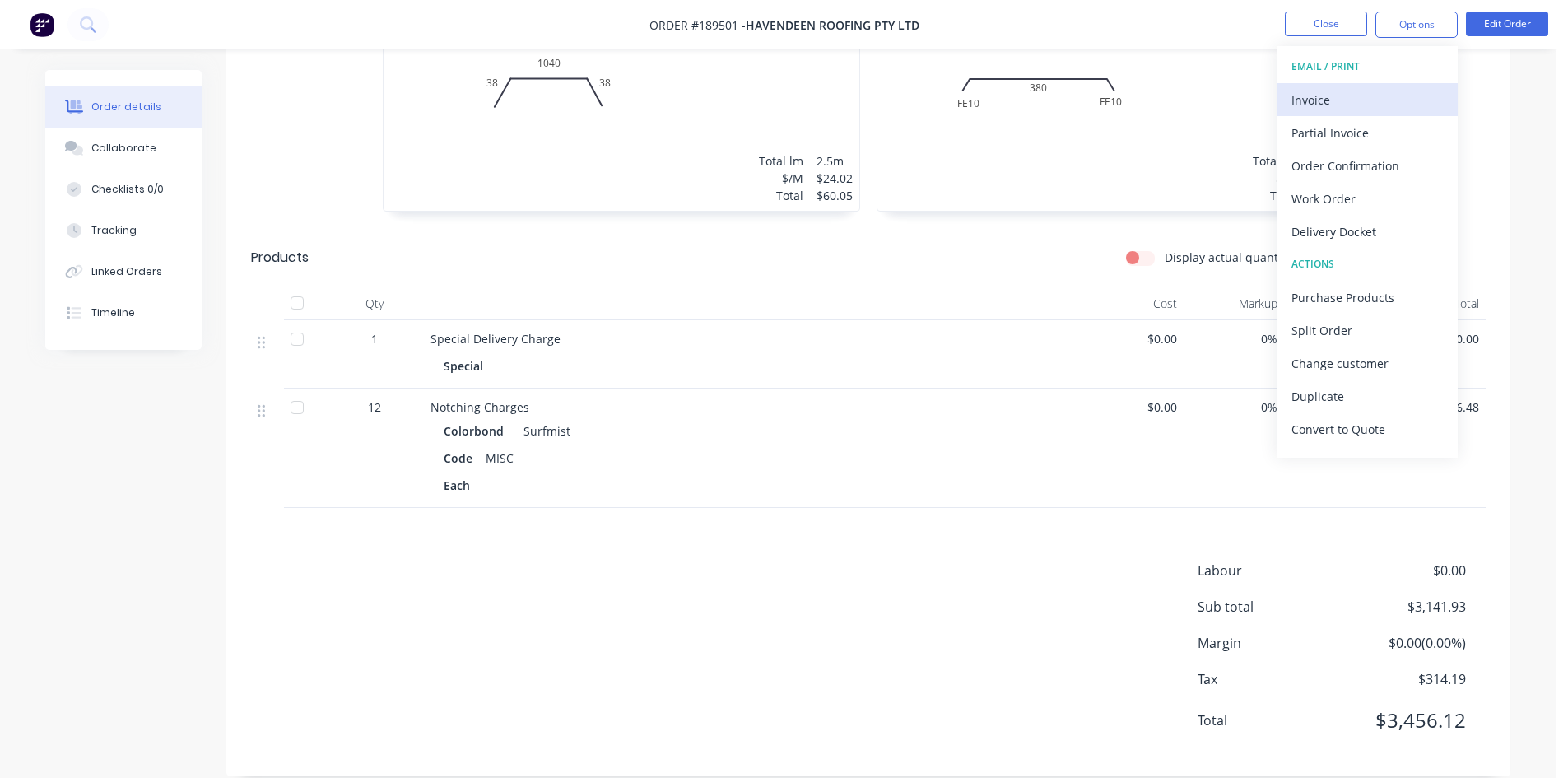
click at [1403, 96] on div "Invoice" at bounding box center [1367, 100] width 152 height 24
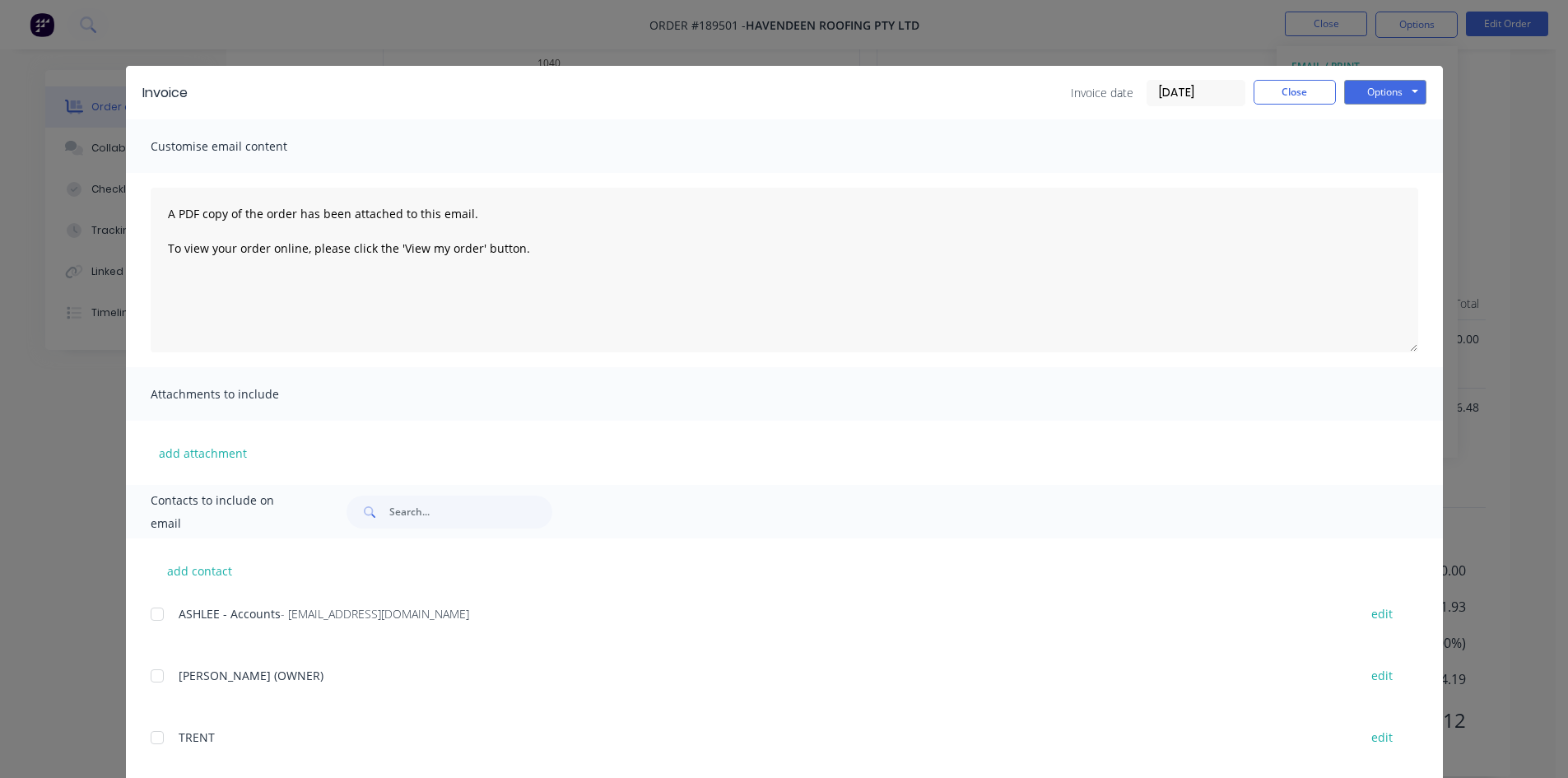
click at [152, 619] on div at bounding box center [157, 614] width 33 height 33
click at [1401, 81] on button "Options" at bounding box center [1385, 91] width 82 height 25
click at [1386, 178] on button "Email" at bounding box center [1397, 175] width 105 height 27
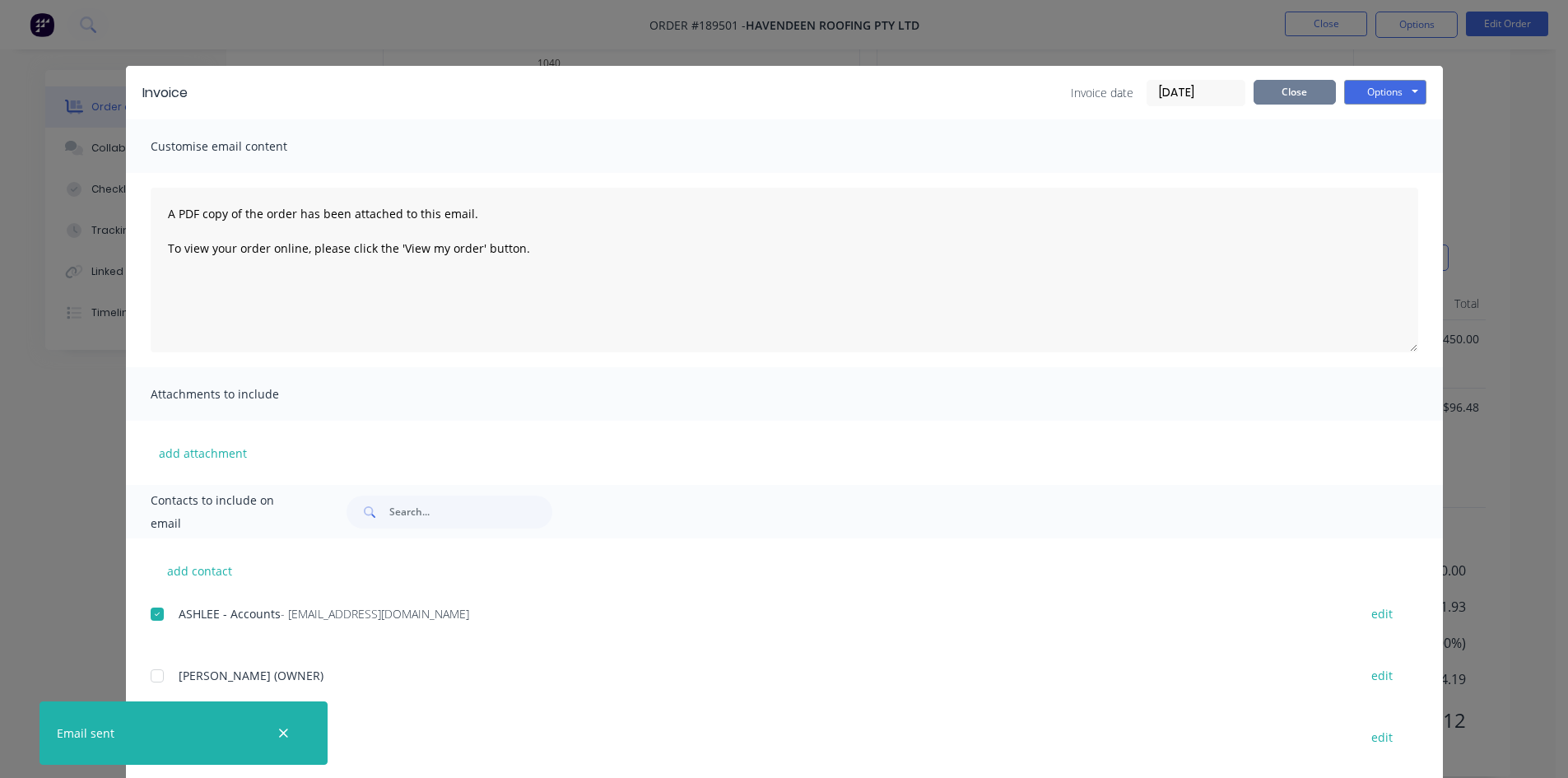
click at [1291, 92] on button "Close" at bounding box center [1295, 91] width 82 height 25
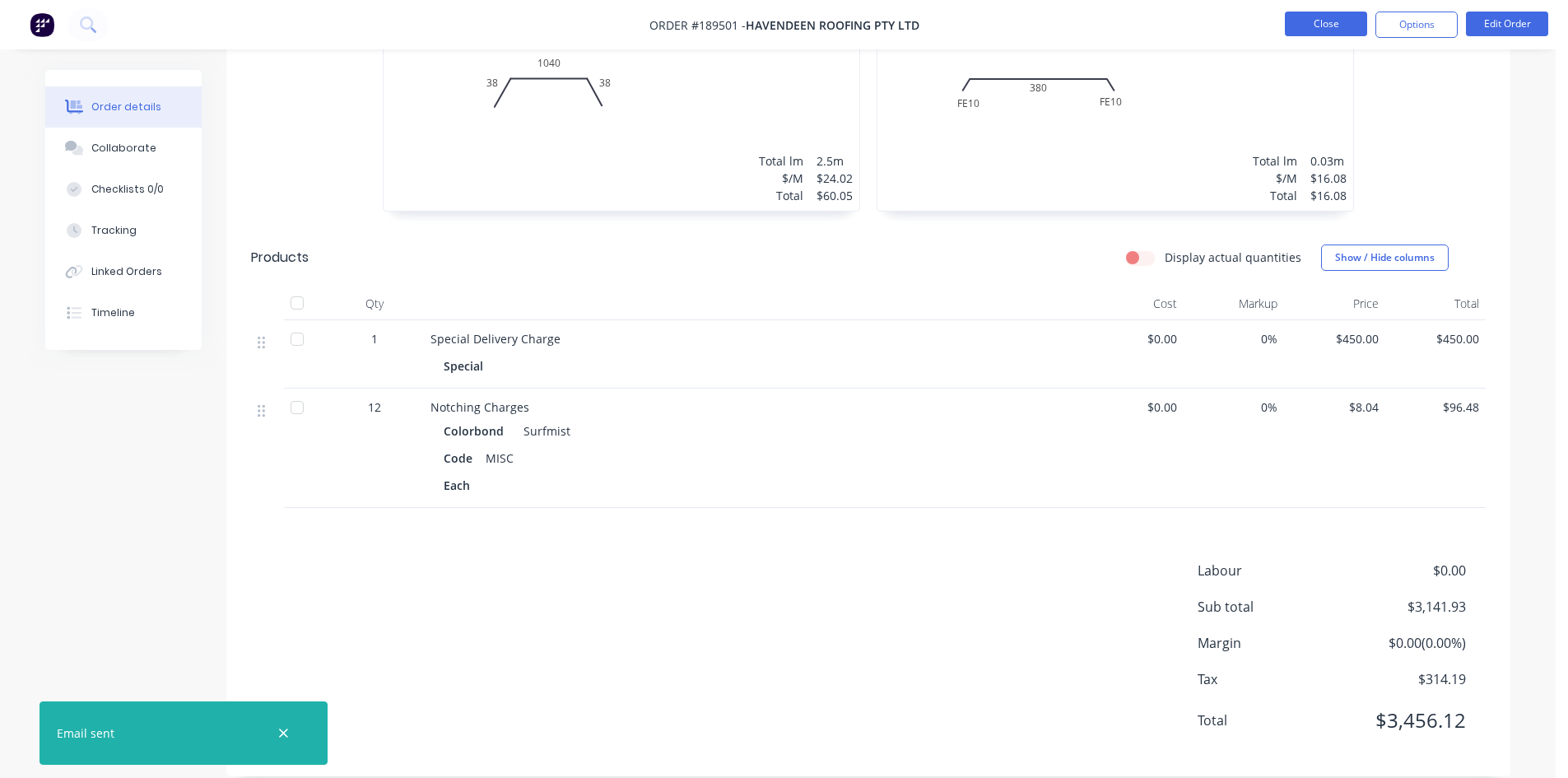
click at [1313, 20] on button "Close" at bounding box center [1326, 24] width 82 height 25
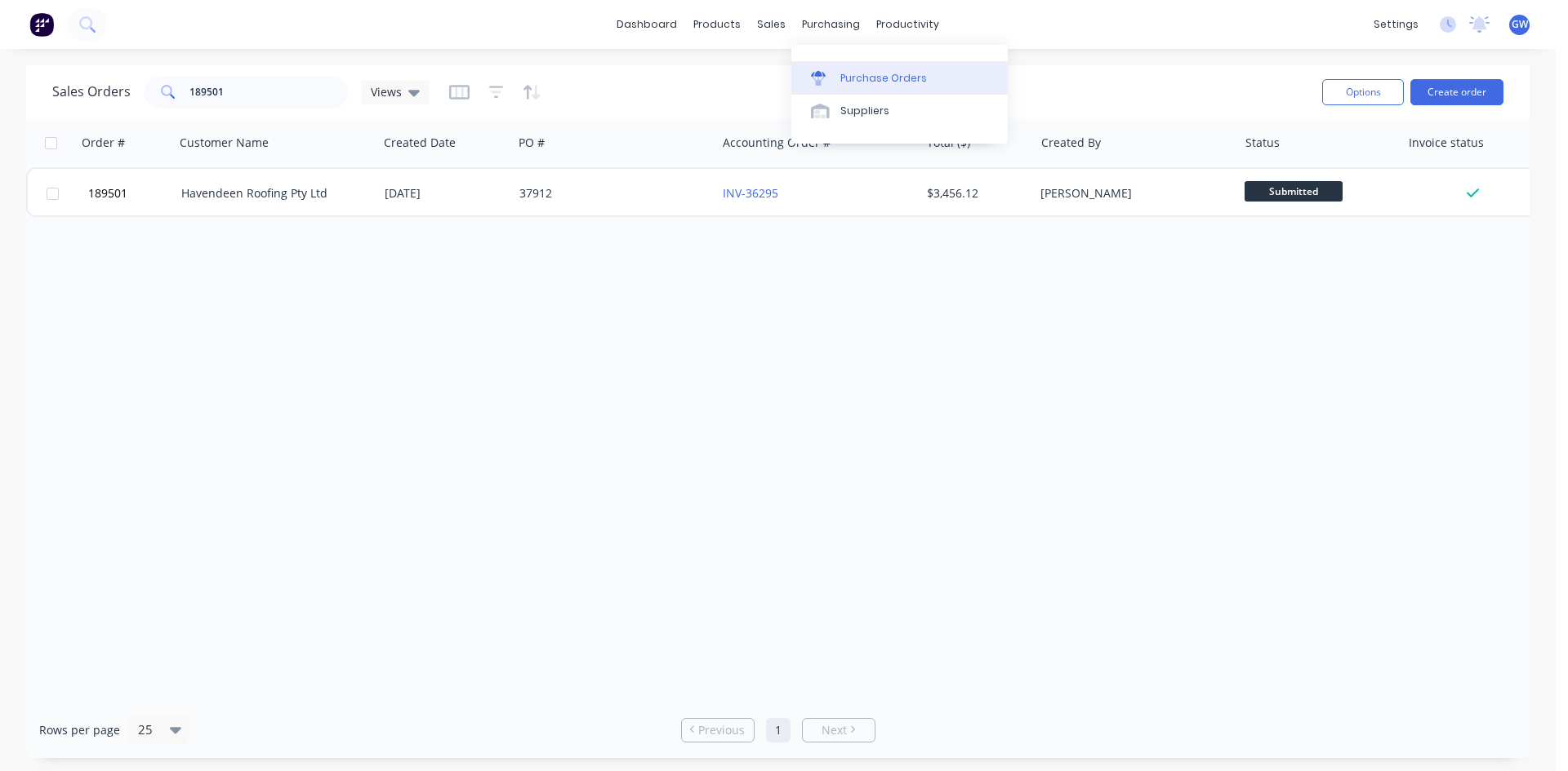
click at [853, 84] on div "Purchase Orders" at bounding box center [883, 78] width 87 height 15
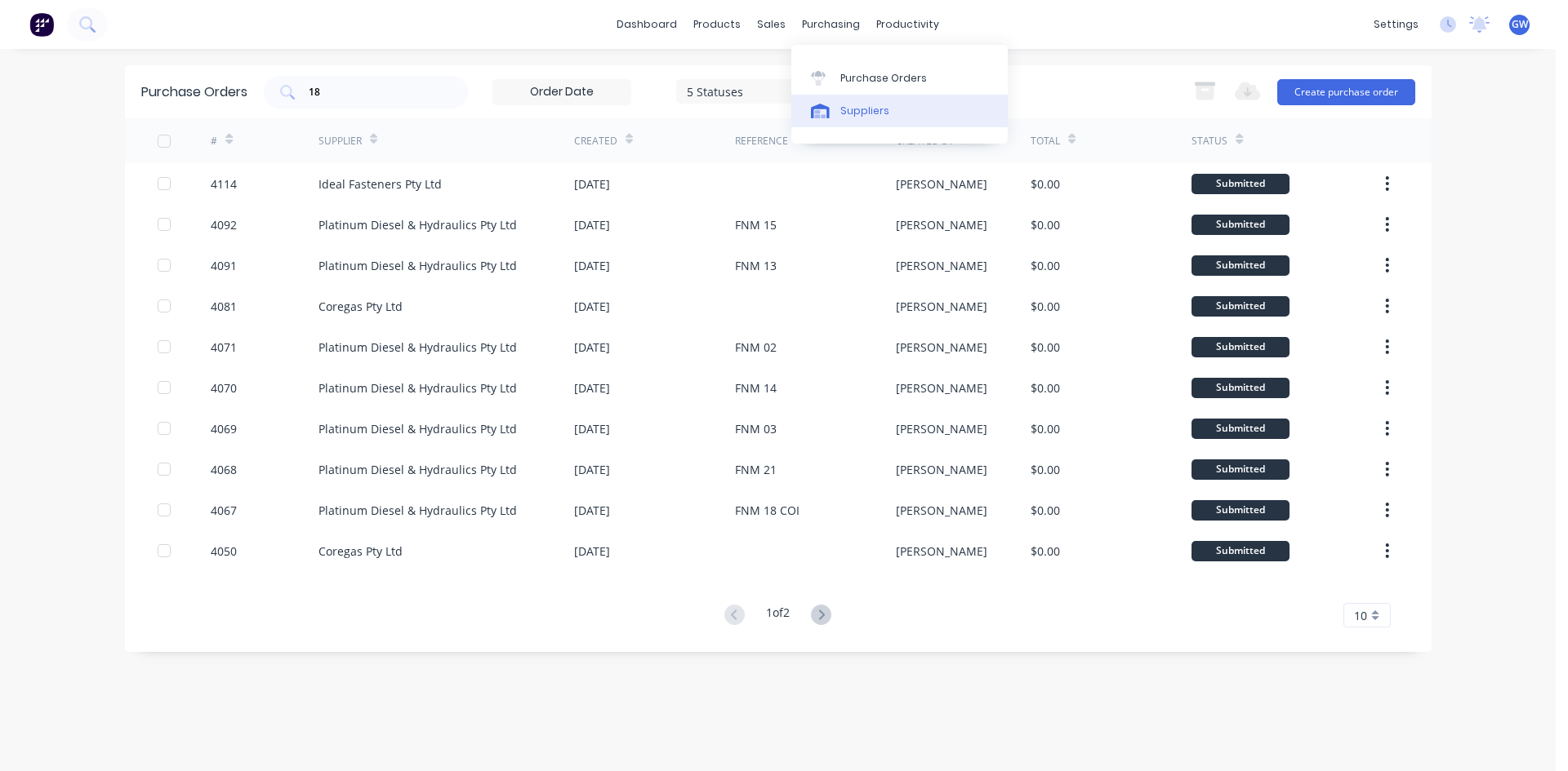
click at [882, 107] on div "Suppliers" at bounding box center [865, 110] width 49 height 15
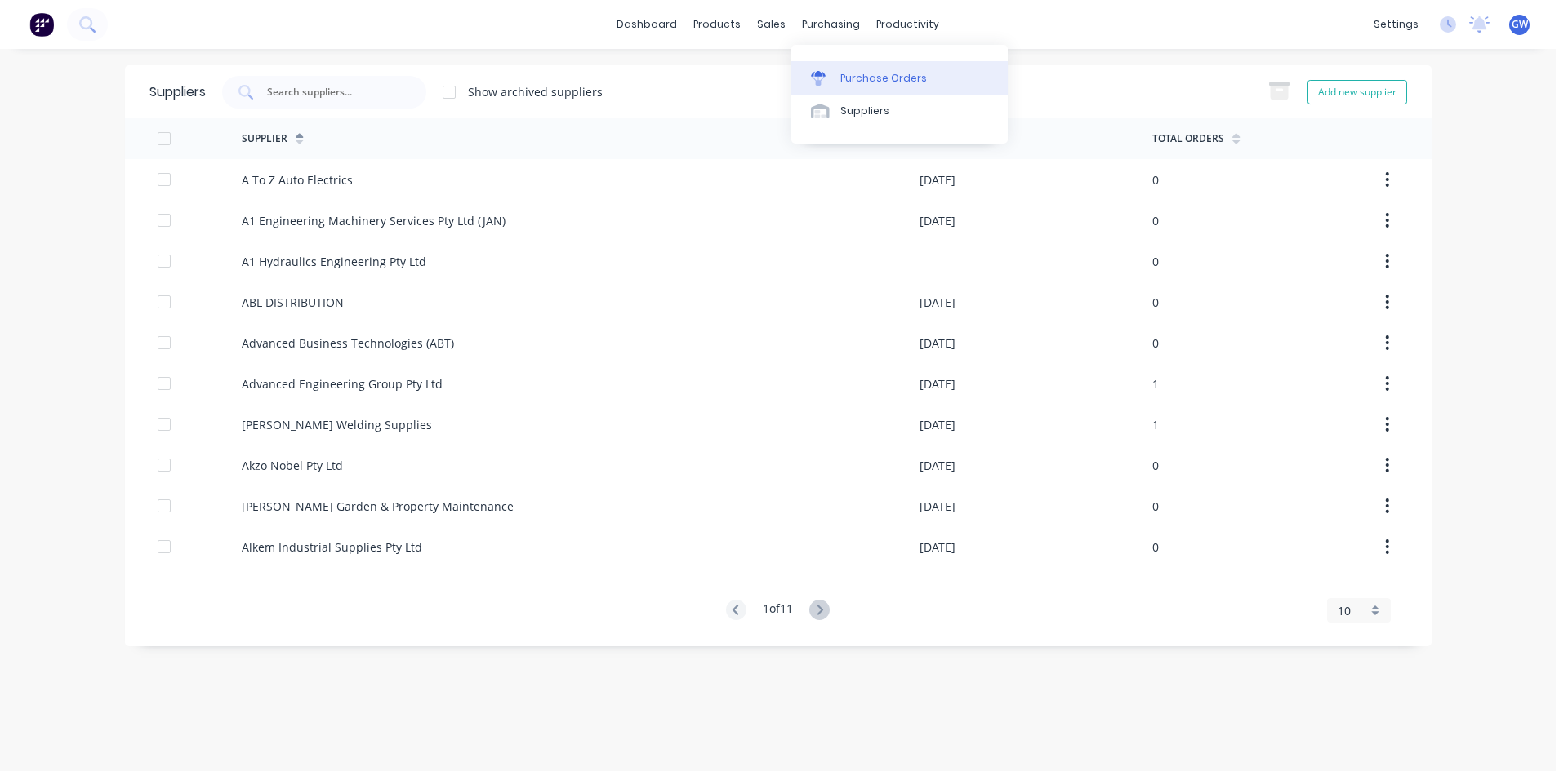
click at [850, 74] on div "Purchase Orders" at bounding box center [883, 78] width 87 height 15
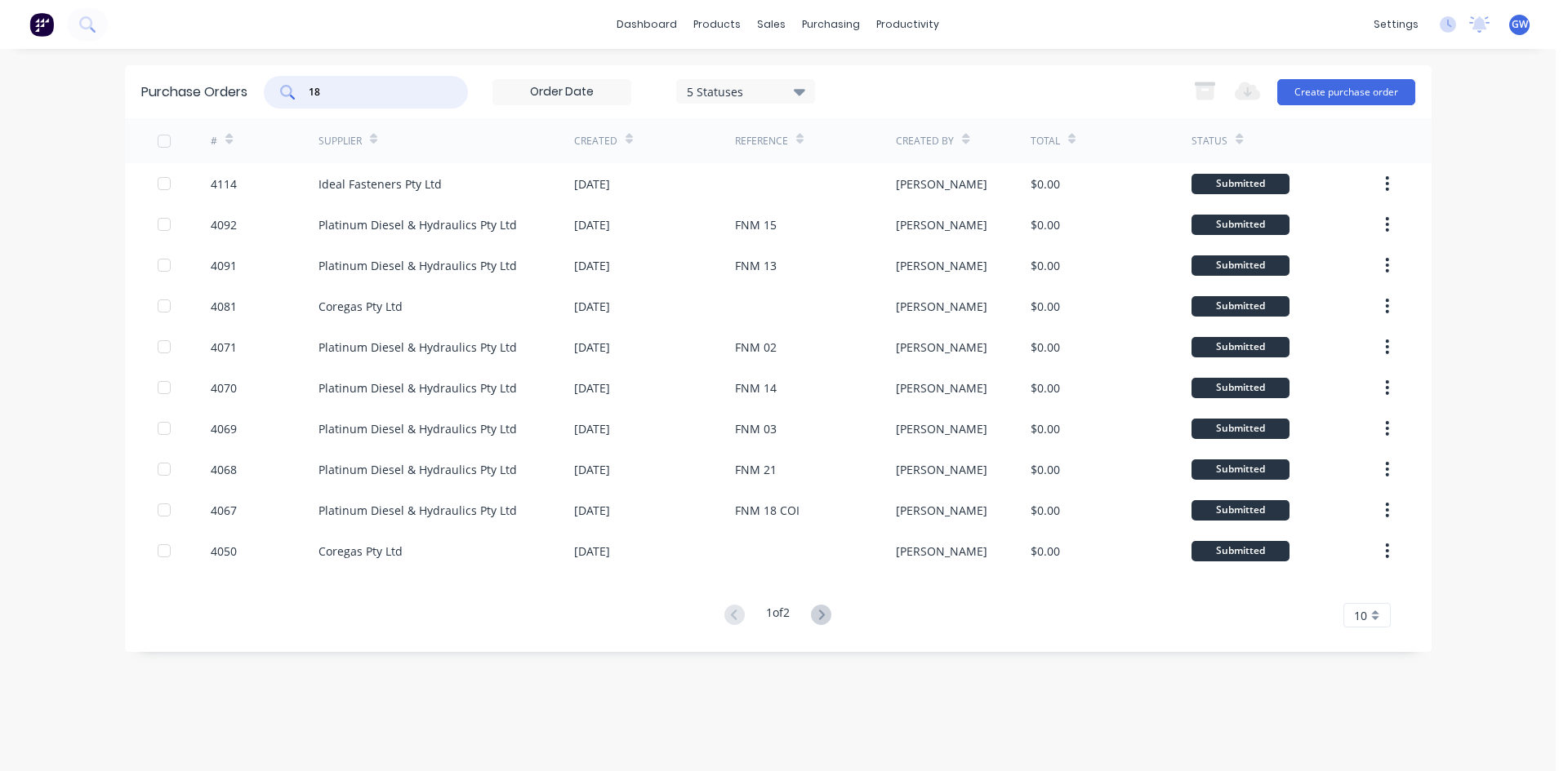
drag, startPoint x: 369, startPoint y: 87, endPoint x: 206, endPoint y: 87, distance: 163.0
click at [206, 87] on div "Purchase Orders 18 5 Statuses 5 Statuses Export to Excel (XLSX) Create purchase…" at bounding box center [778, 92] width 1306 height 53
type input "4042"
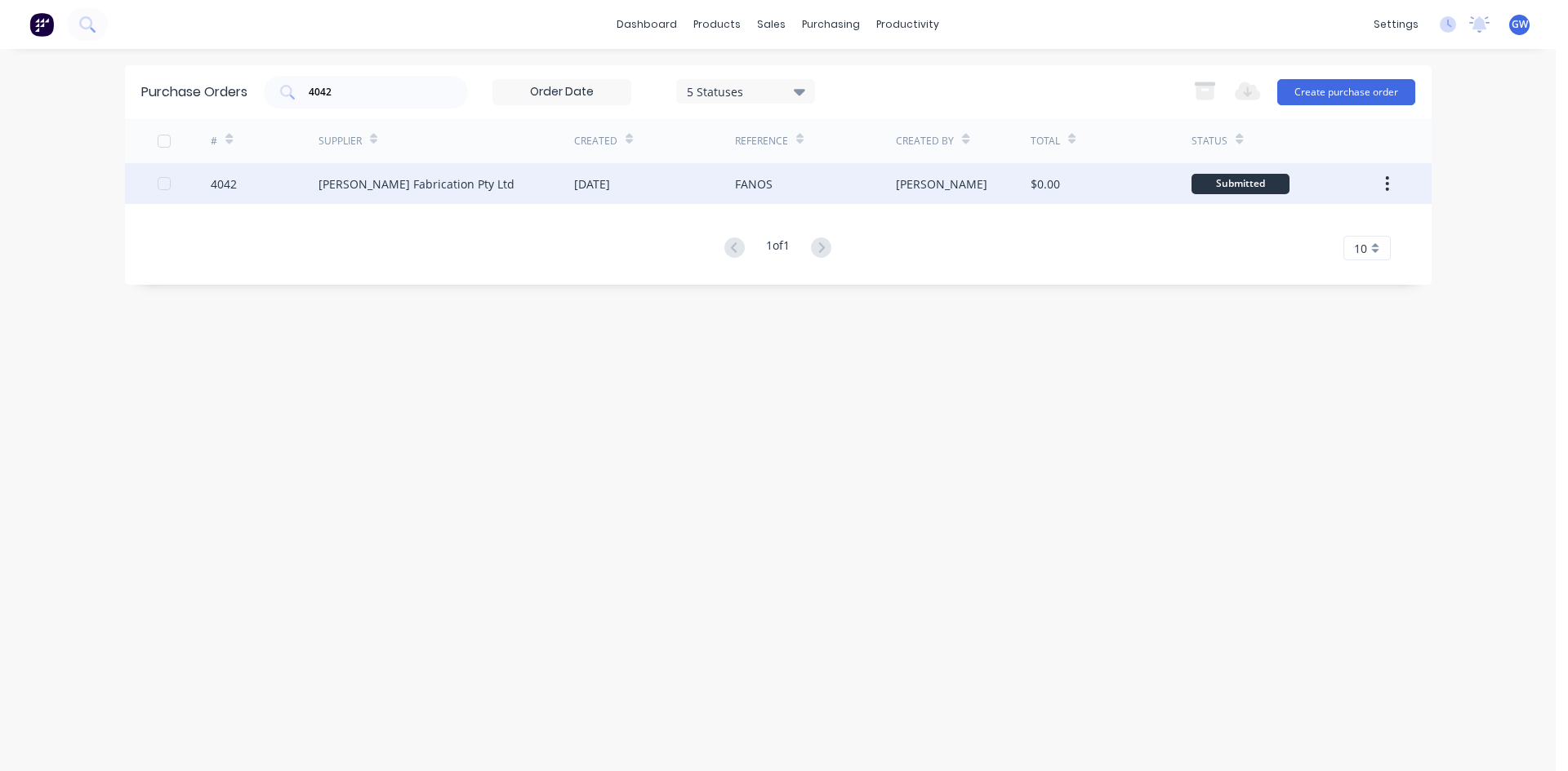
click at [885, 178] on div "FANOS" at bounding box center [815, 183] width 161 height 40
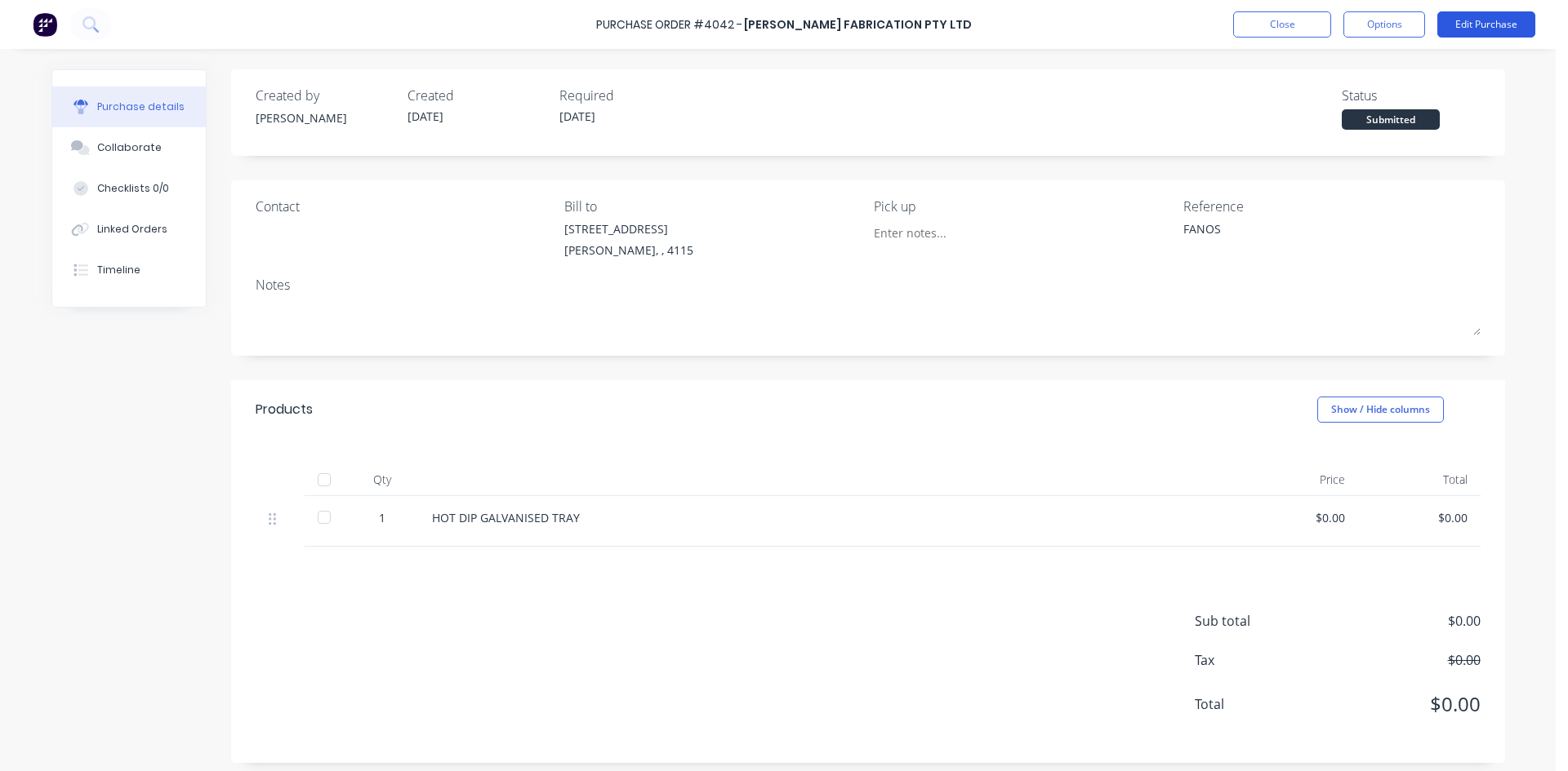
click at [1490, 17] on button "Edit Purchase" at bounding box center [1485, 25] width 98 height 27
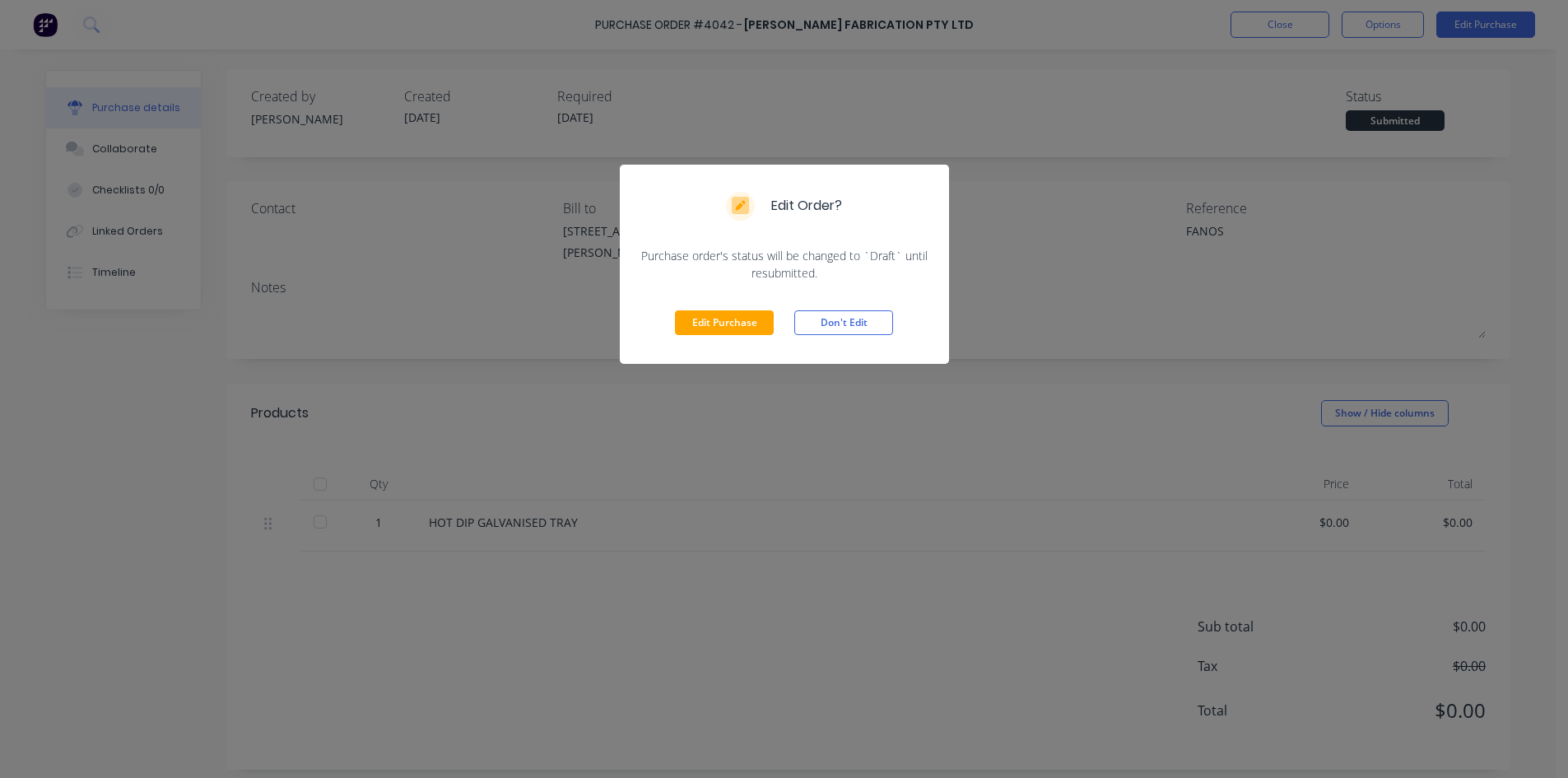
drag, startPoint x: 737, startPoint y: 325, endPoint x: 1167, endPoint y: 296, distance: 431.0
click at [737, 324] on button "Edit Purchase" at bounding box center [724, 323] width 98 height 25
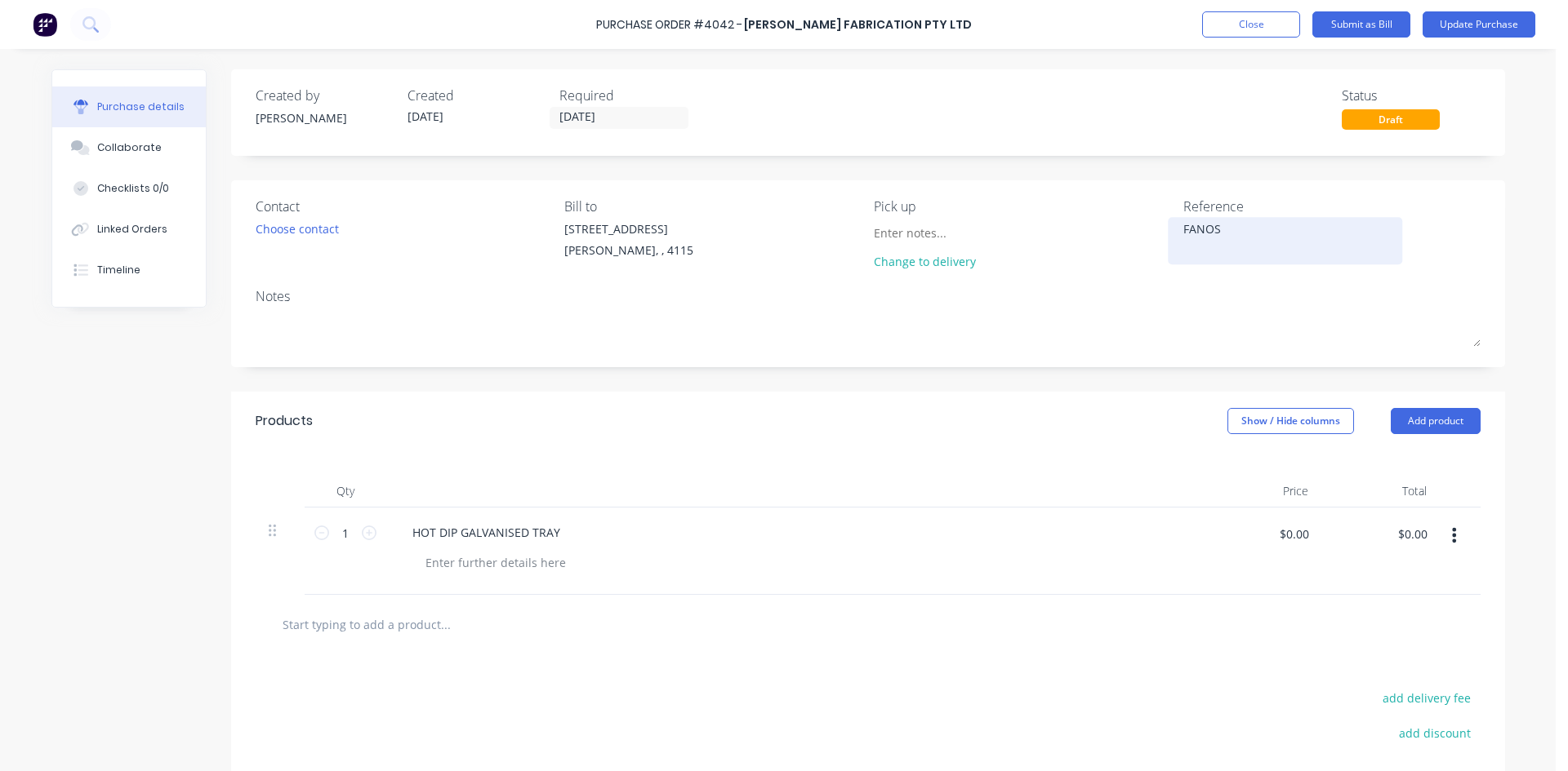
click at [1183, 233] on div "FANOS" at bounding box center [1284, 240] width 204 height 40
type textarea "x"
click at [1183, 235] on div "FANOS" at bounding box center [1284, 240] width 204 height 40
click at [1183, 230] on textarea "FANOS" at bounding box center [1284, 238] width 204 height 36
type textarea "0004328FANOS"
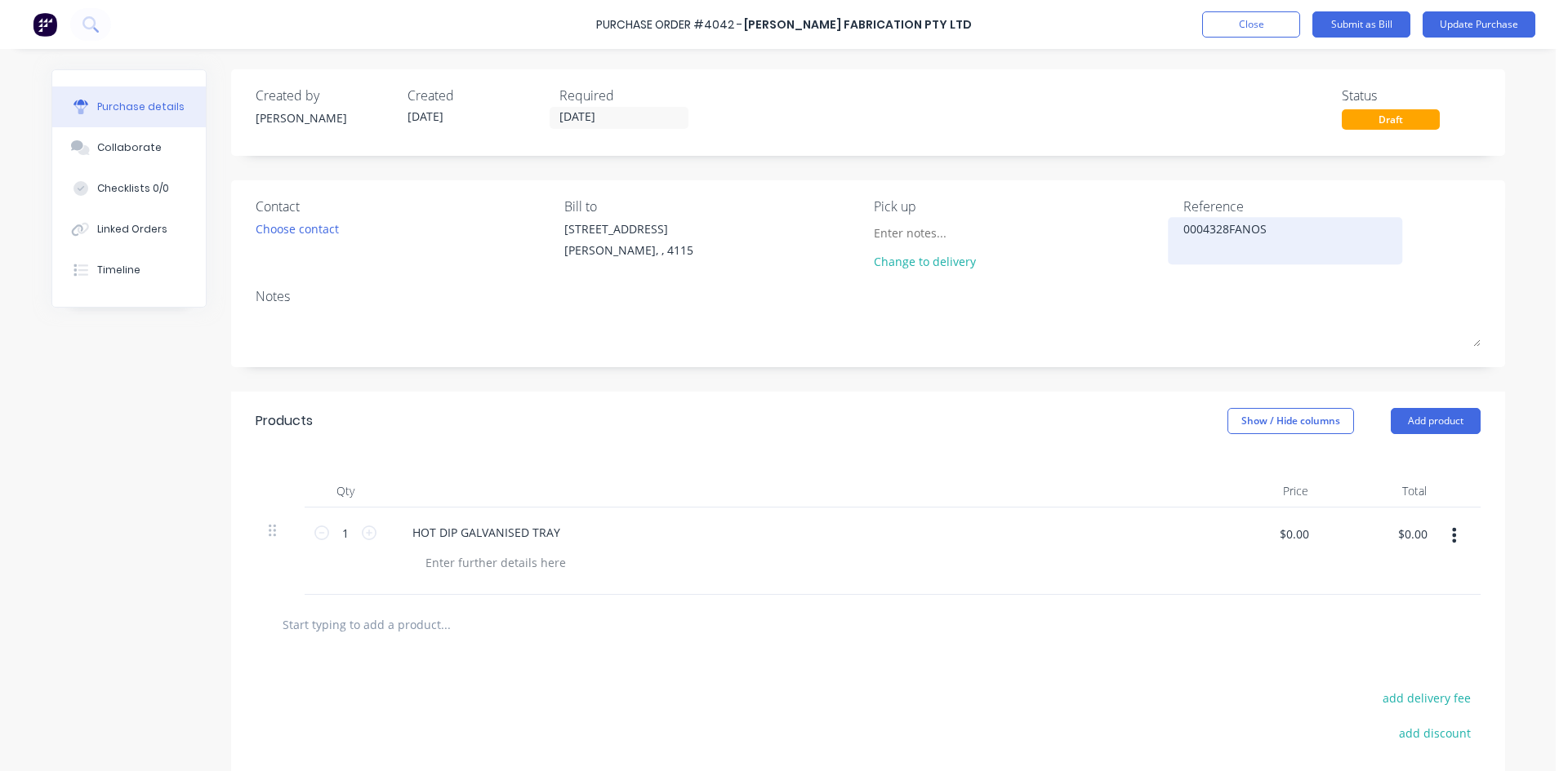
type textarea "x"
type textarea "00043283FANOS"
type textarea "x"
type textarea "00043283 FANOS"
type textarea "x"
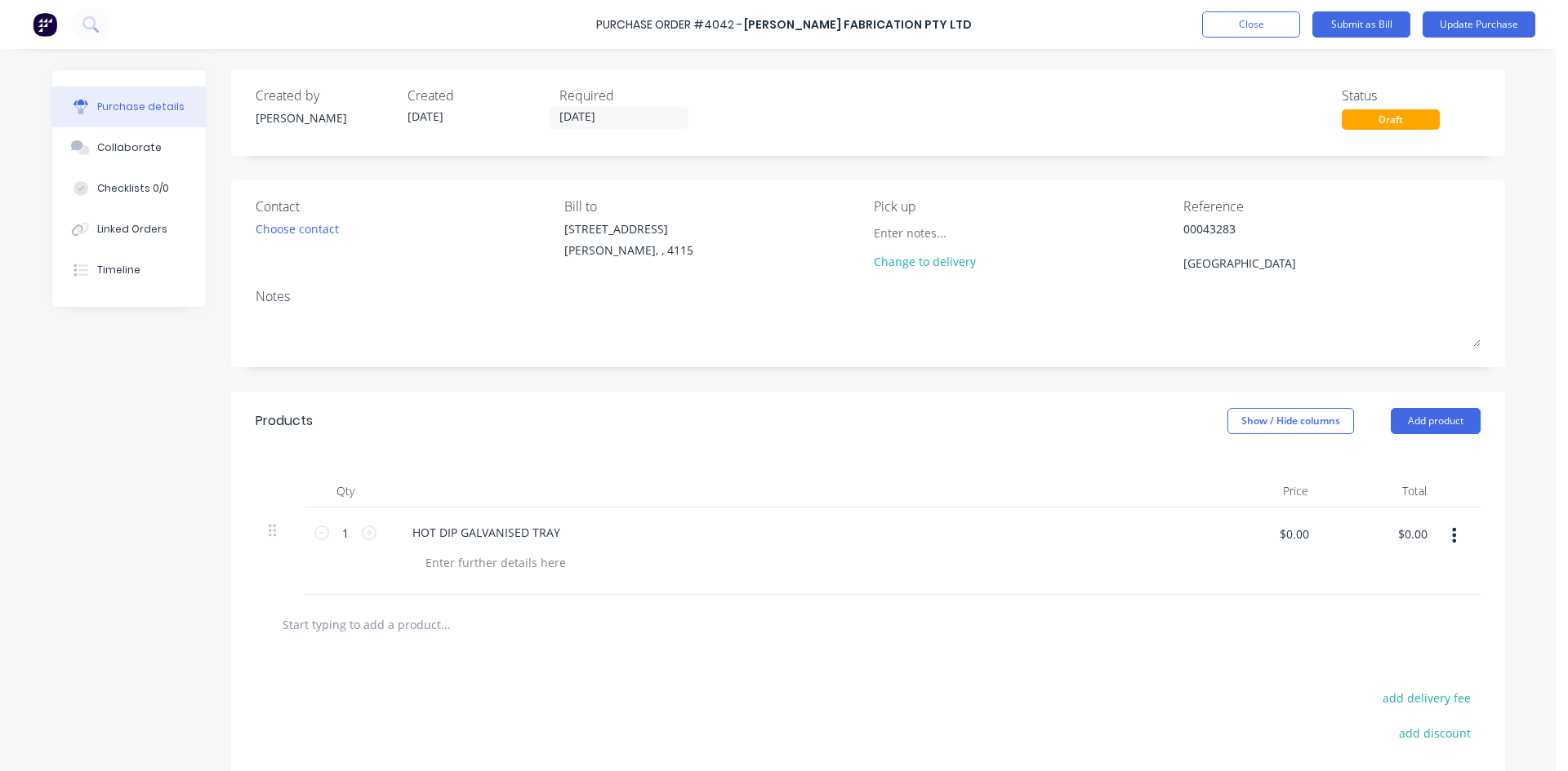
type textarea "00043283 FANOS"
type textarea "x"
type textarea "00043283 FANOS"
click at [709, 397] on div "Products Show / Hide columns Add product" at bounding box center [868, 421] width 1274 height 59
click at [636, 113] on input "30/07/25" at bounding box center [619, 117] width 137 height 21
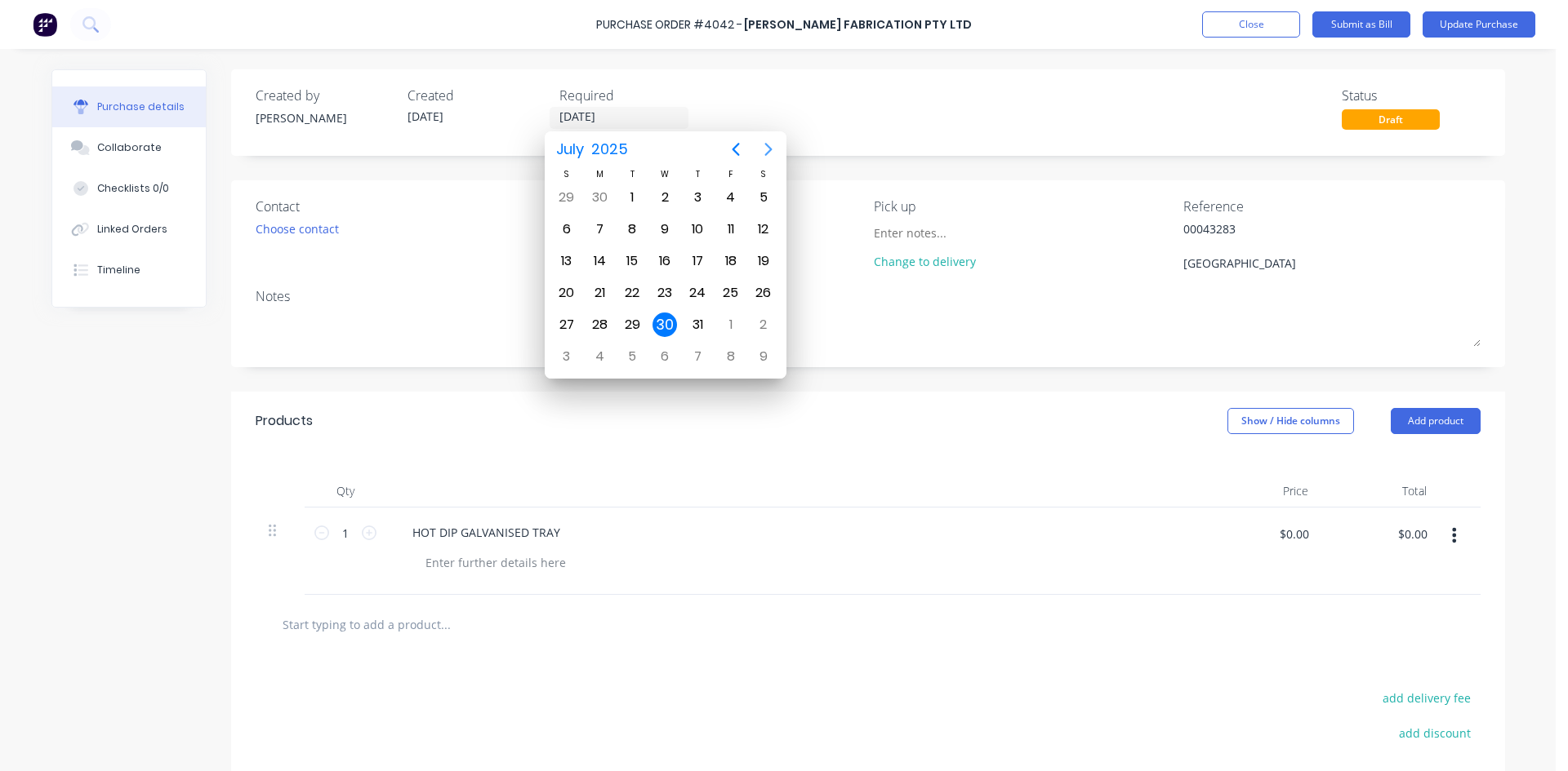
click at [766, 143] on icon "Next page" at bounding box center [768, 150] width 20 height 20
click at [601, 255] on div "11" at bounding box center [599, 261] width 25 height 25
type textarea "x"
type input "[DATE]"
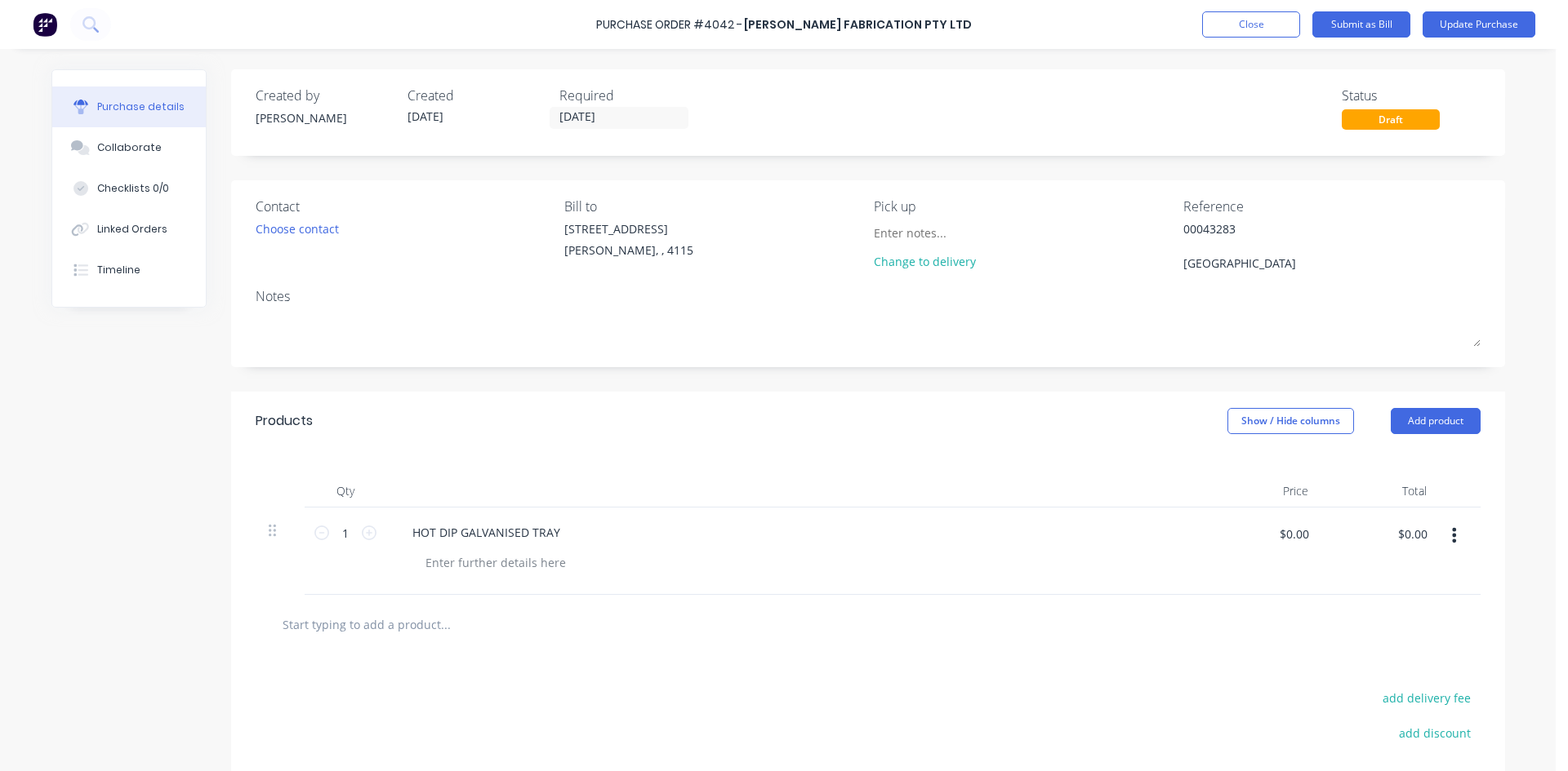
click at [790, 443] on div "Products Show / Hide columns Add product" at bounding box center [868, 421] width 1274 height 59
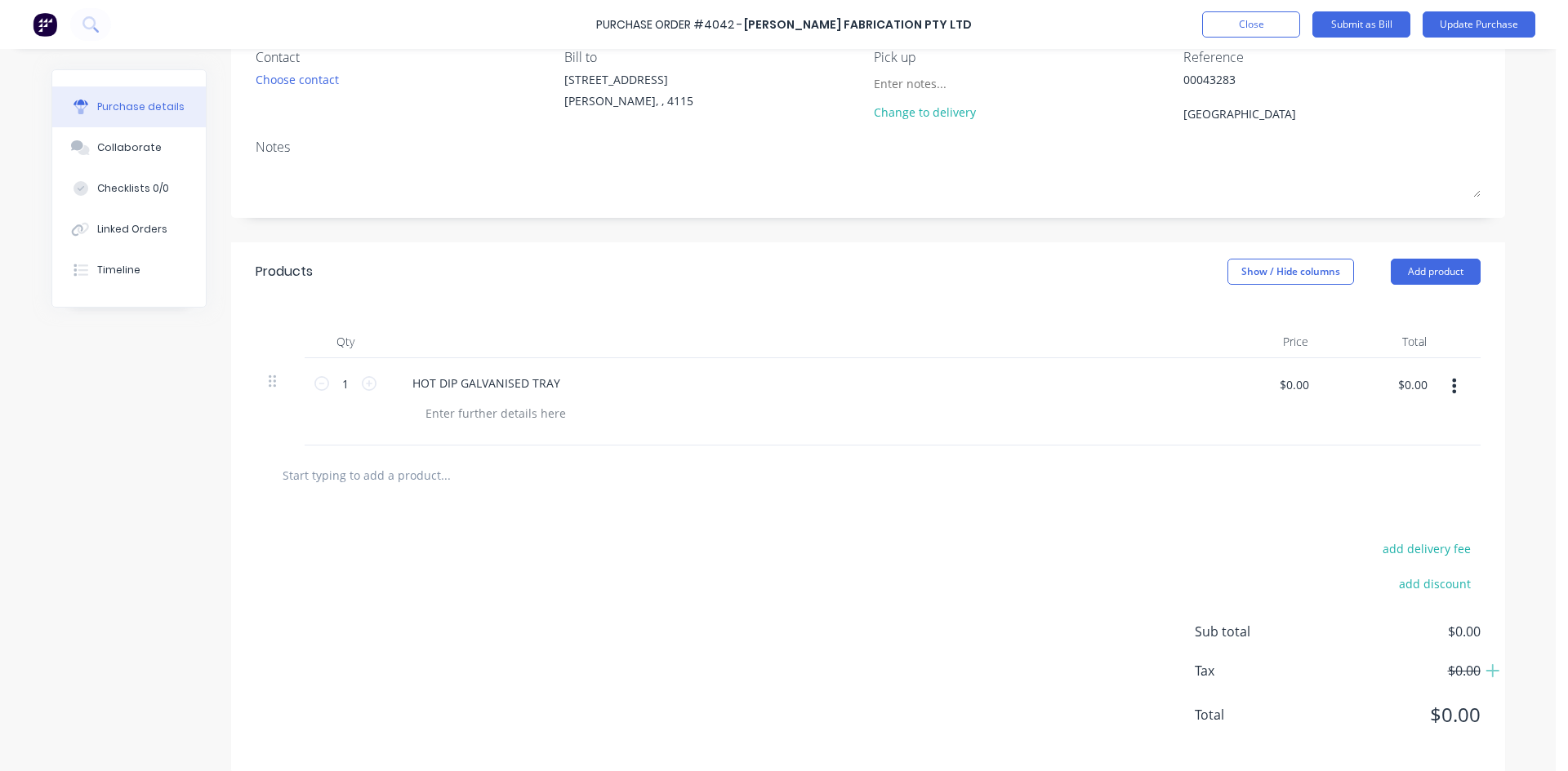
scroll to position [168, 0]
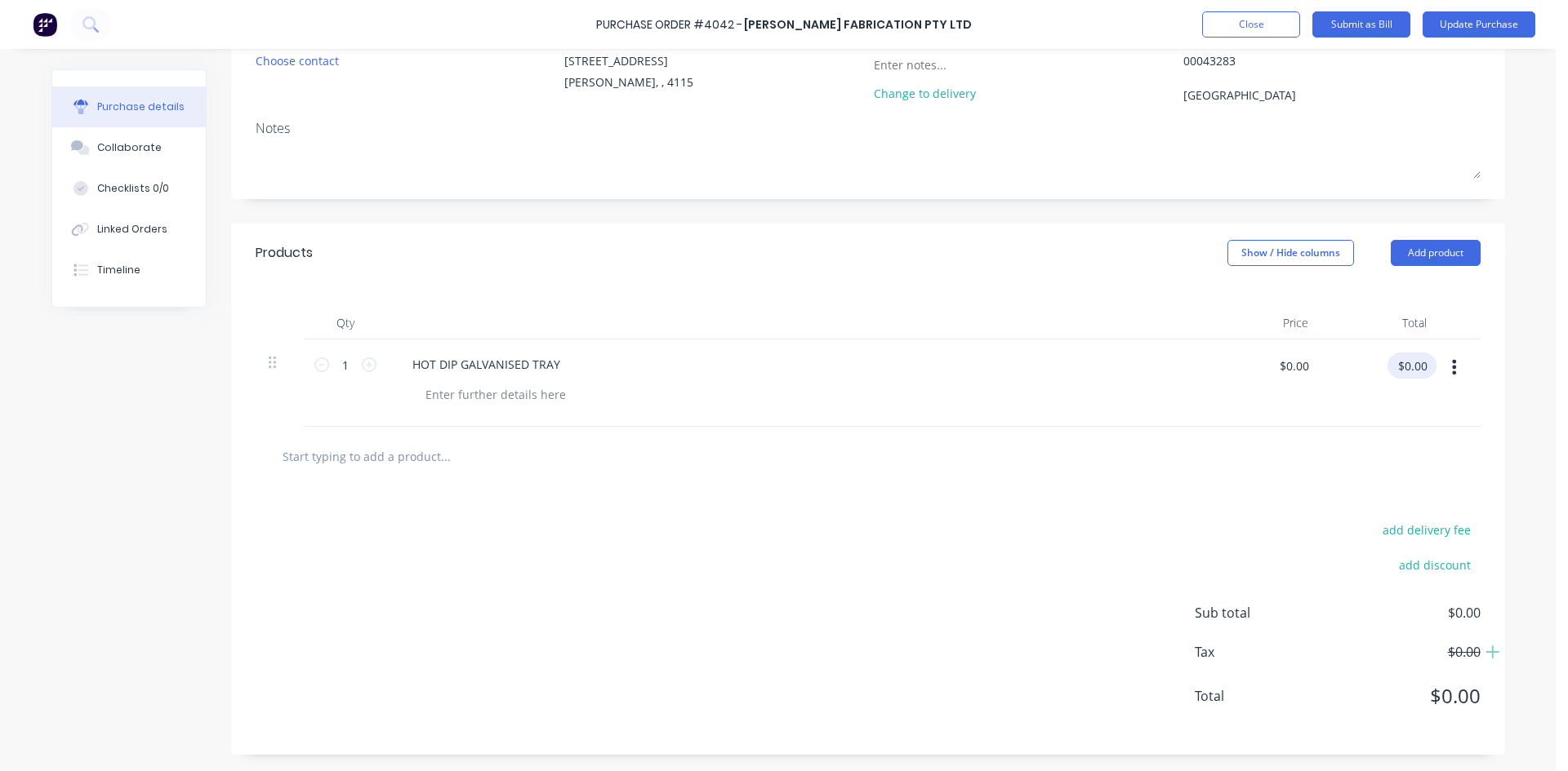
type textarea "x"
click at [1408, 359] on input "$0.00" at bounding box center [1411, 365] width 49 height 27
type input "573.60"
type textarea "x"
type input "$573.60"
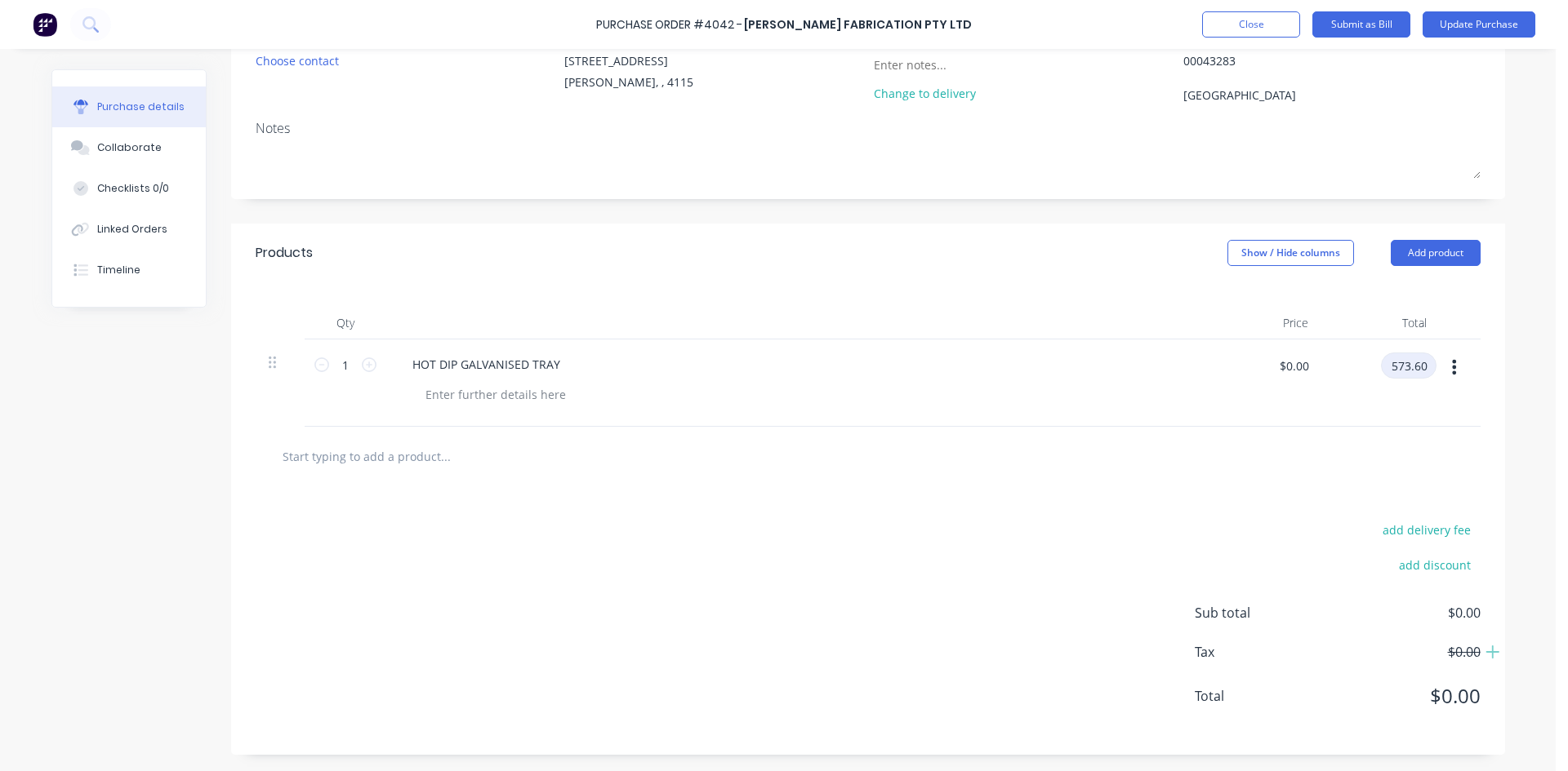
type input "$573.60"
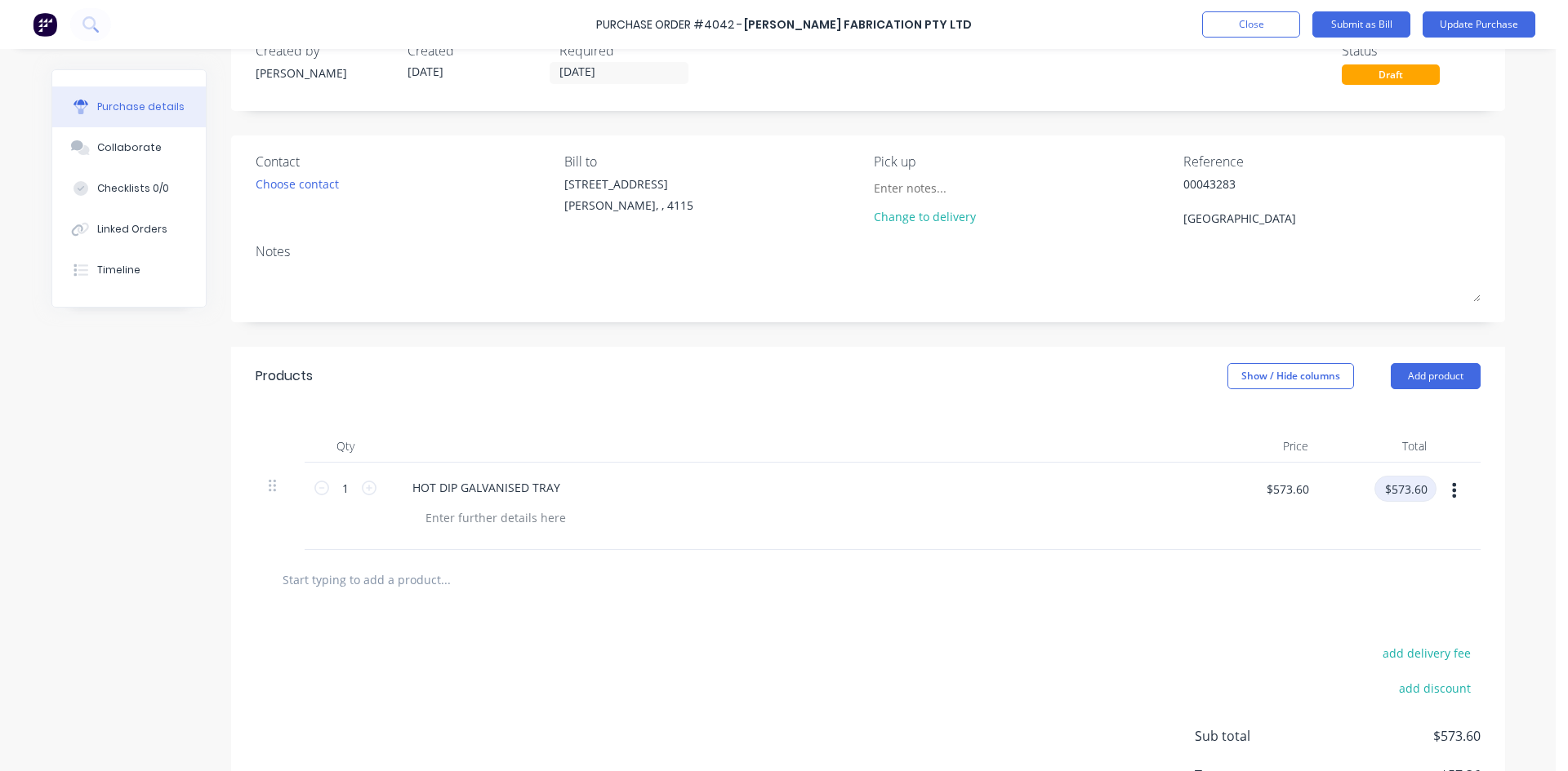
scroll to position [0, 0]
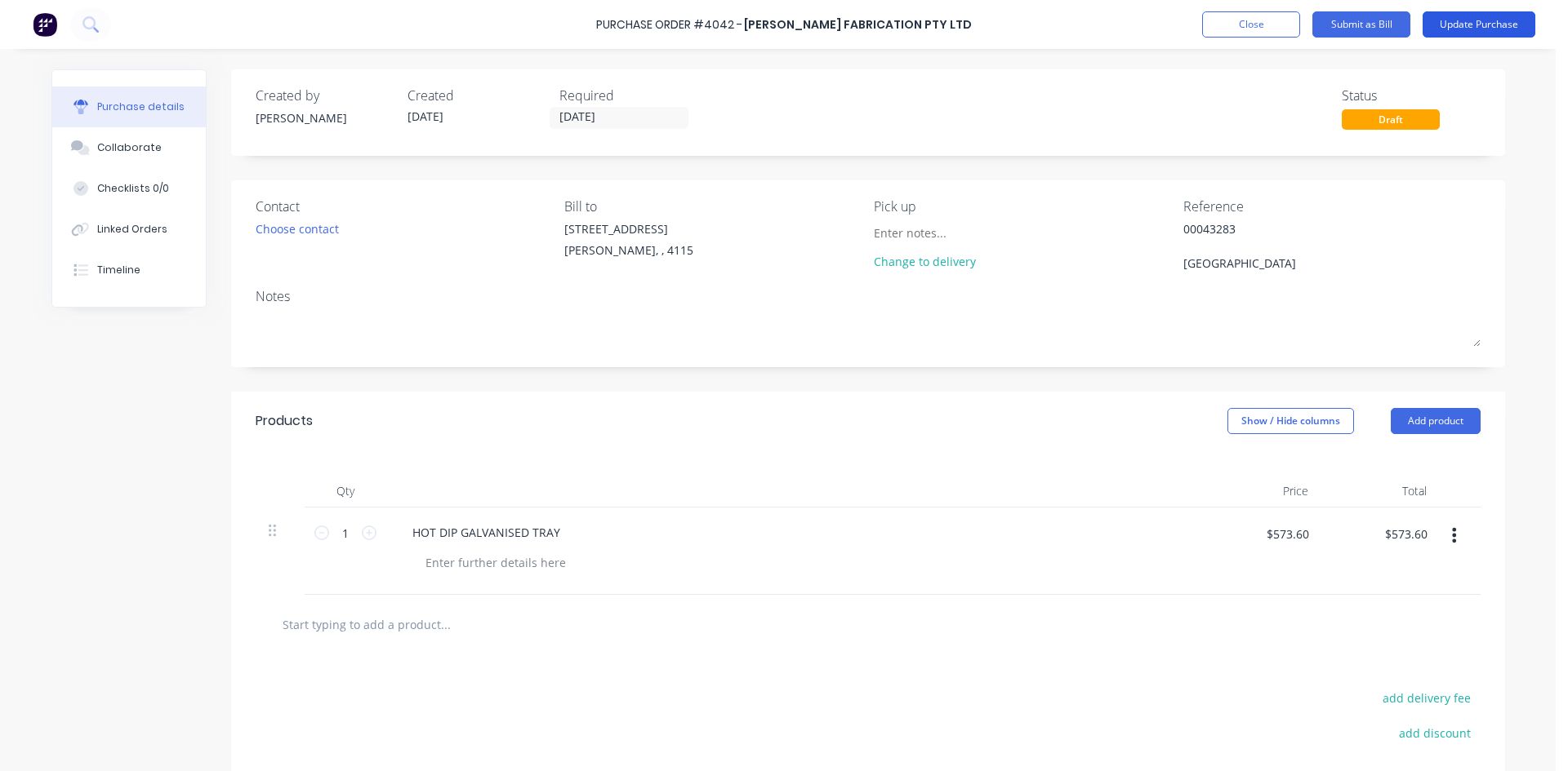
click at [1470, 27] on button "Update Purchase" at bounding box center [1478, 25] width 112 height 27
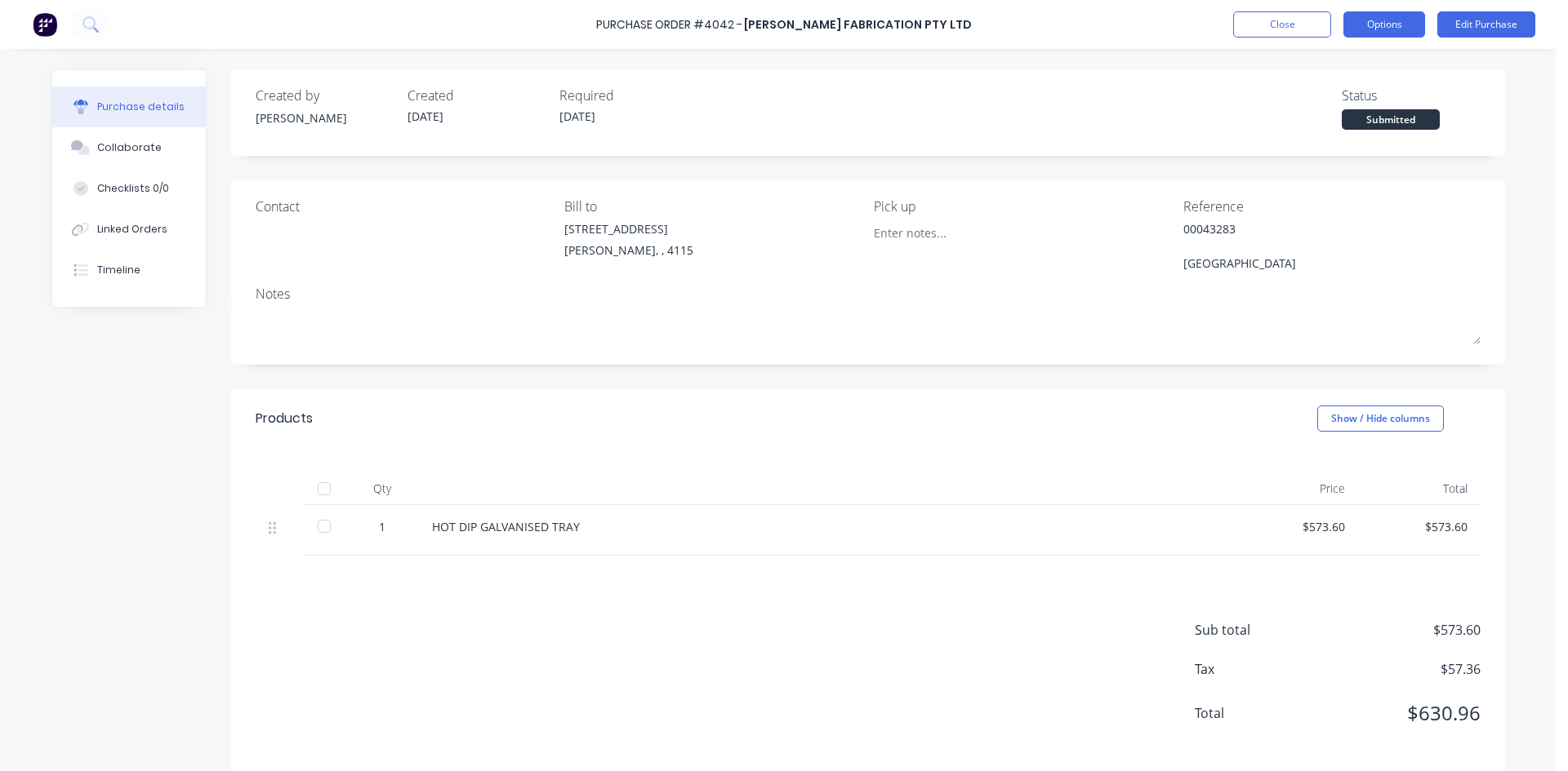
click at [1362, 22] on button "Options" at bounding box center [1384, 25] width 82 height 27
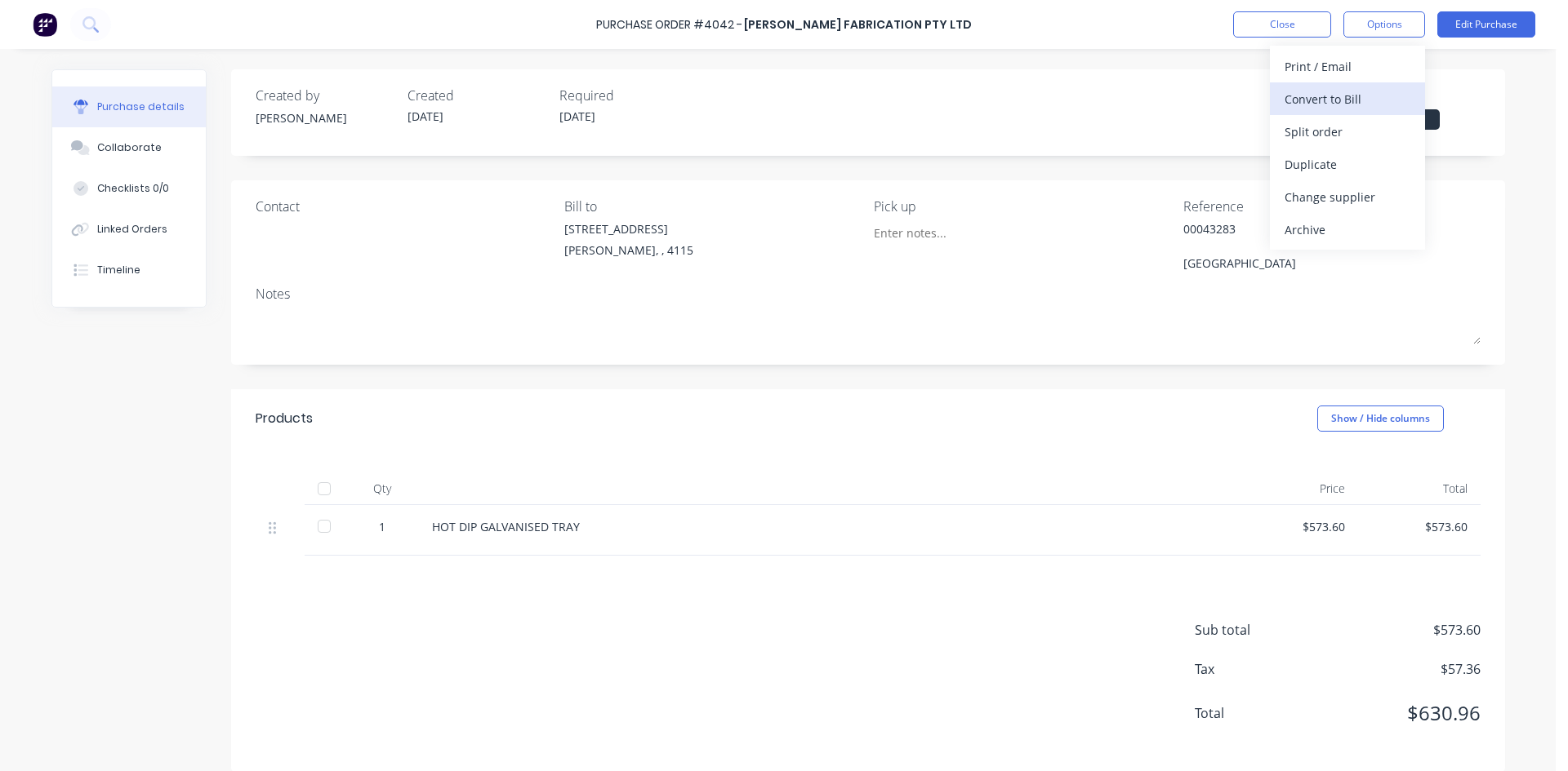
click at [1343, 107] on div "Convert to Bill" at bounding box center [1347, 99] width 126 height 24
type textarea "x"
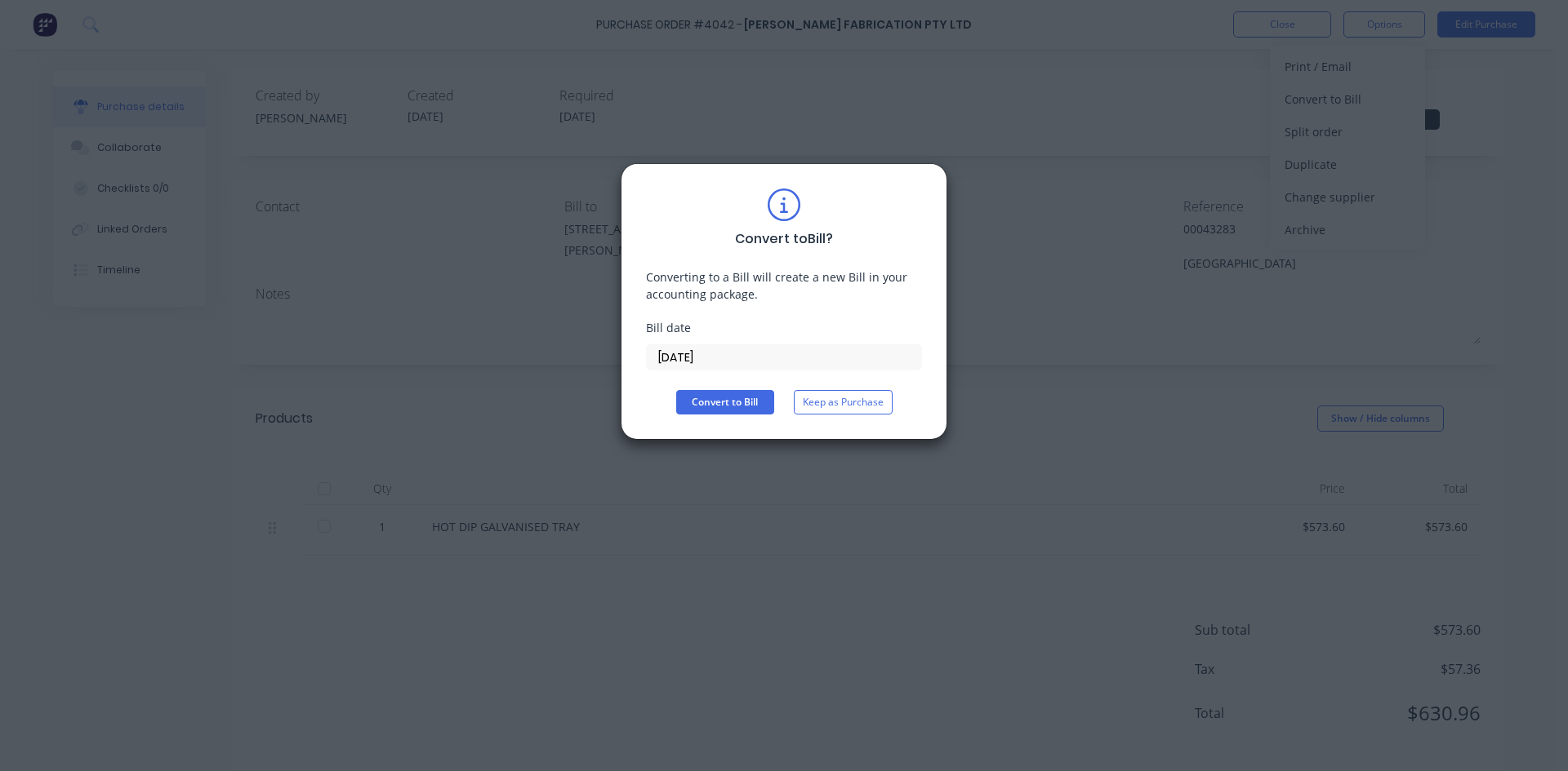
click at [719, 372] on div "Convert to Bill ? Converting to a Bill will create a new Bill in your accountin…" at bounding box center [784, 301] width 276 height 226
click at [711, 366] on input "[DATE]" at bounding box center [784, 357] width 275 height 25
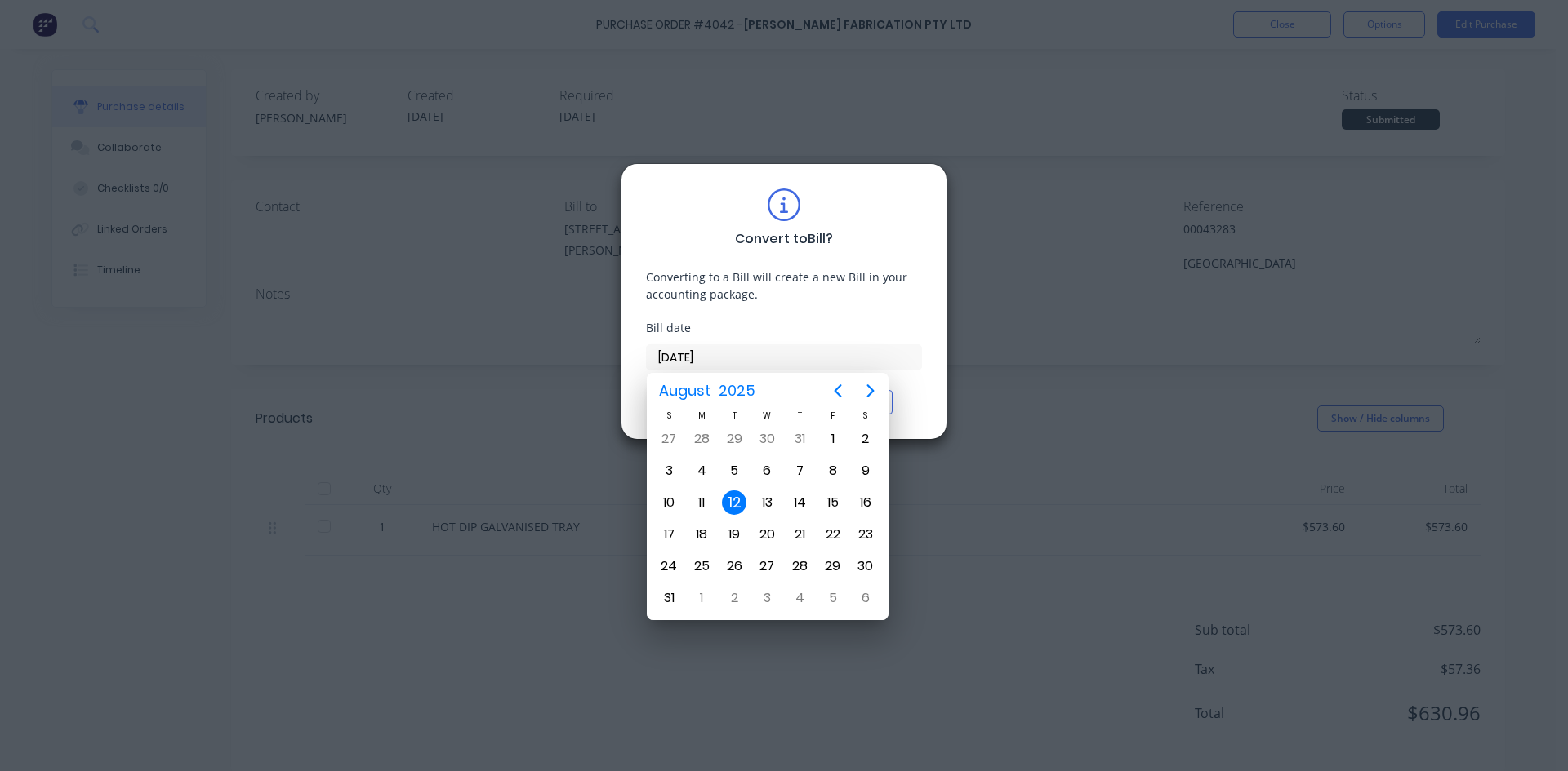
drag, startPoint x: 718, startPoint y: 498, endPoint x: 704, endPoint y: 483, distance: 20.5
click at [714, 498] on div "10 11 12 13 14 15 16" at bounding box center [766, 502] width 229 height 32
click at [707, 502] on div "11" at bounding box center [701, 502] width 25 height 25
type input "[DATE]"
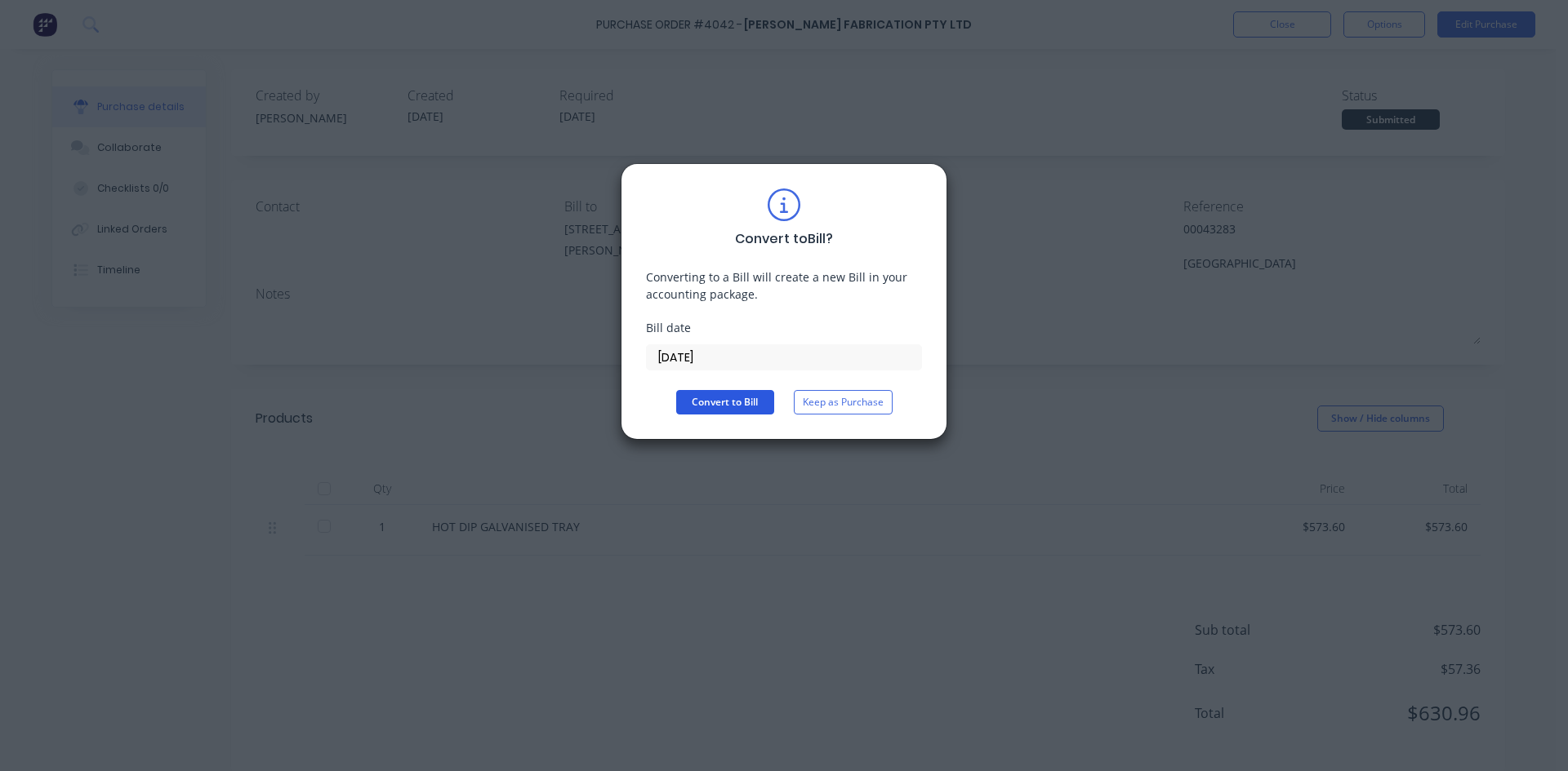
click at [721, 394] on button "Convert to Bill" at bounding box center [724, 402] width 98 height 25
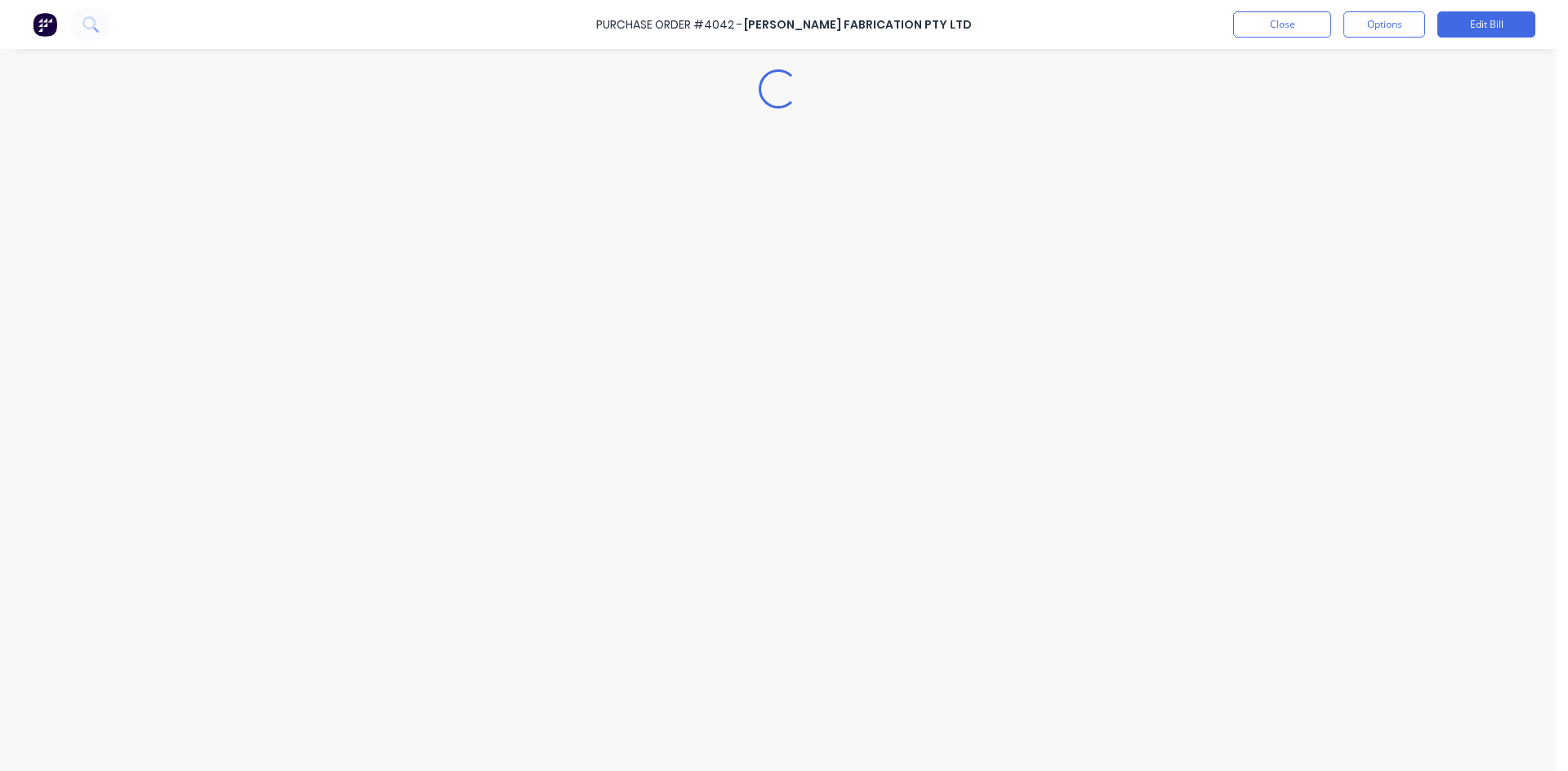
type textarea "x"
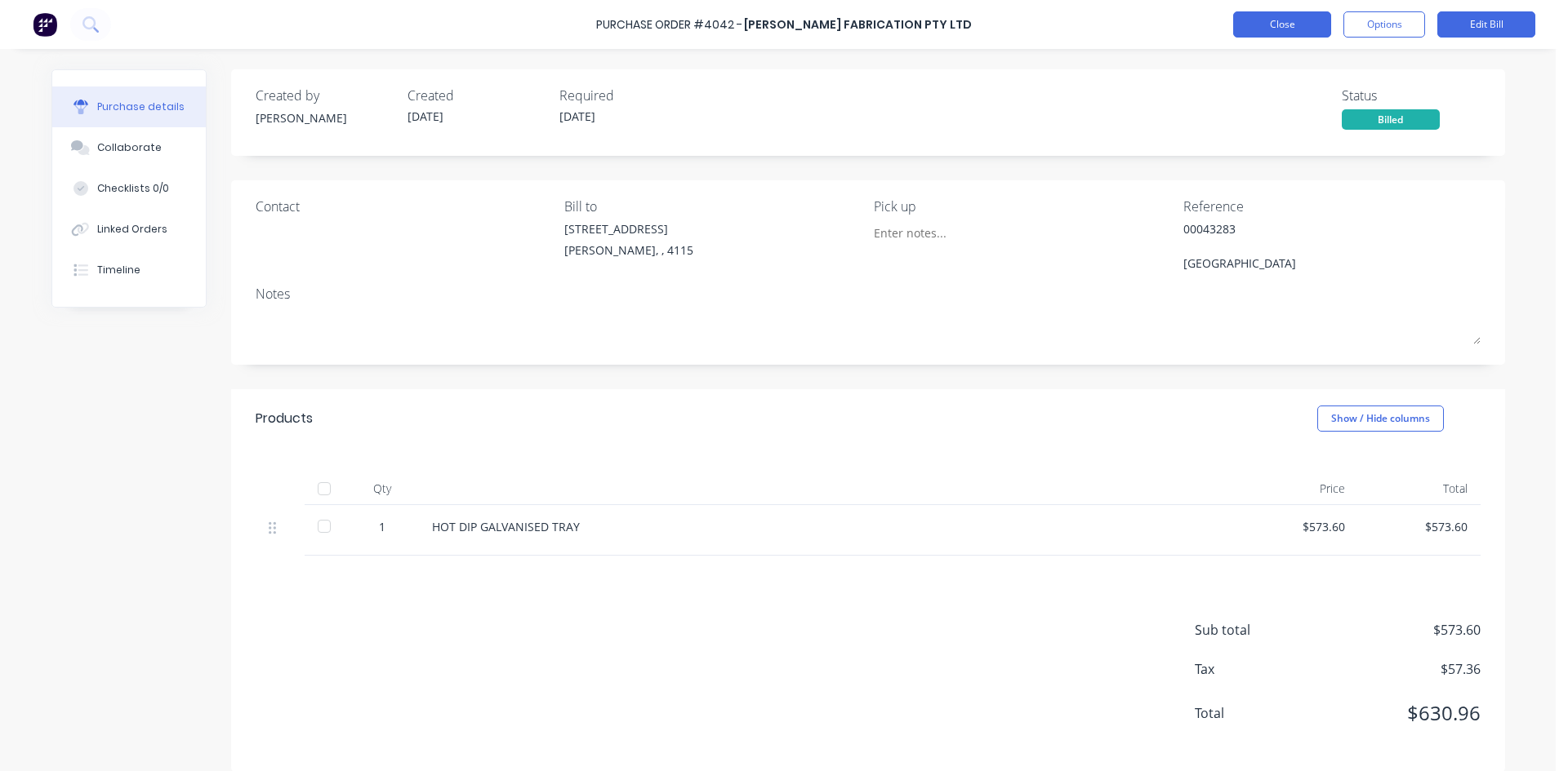
click at [1282, 25] on button "Close" at bounding box center [1281, 25] width 98 height 27
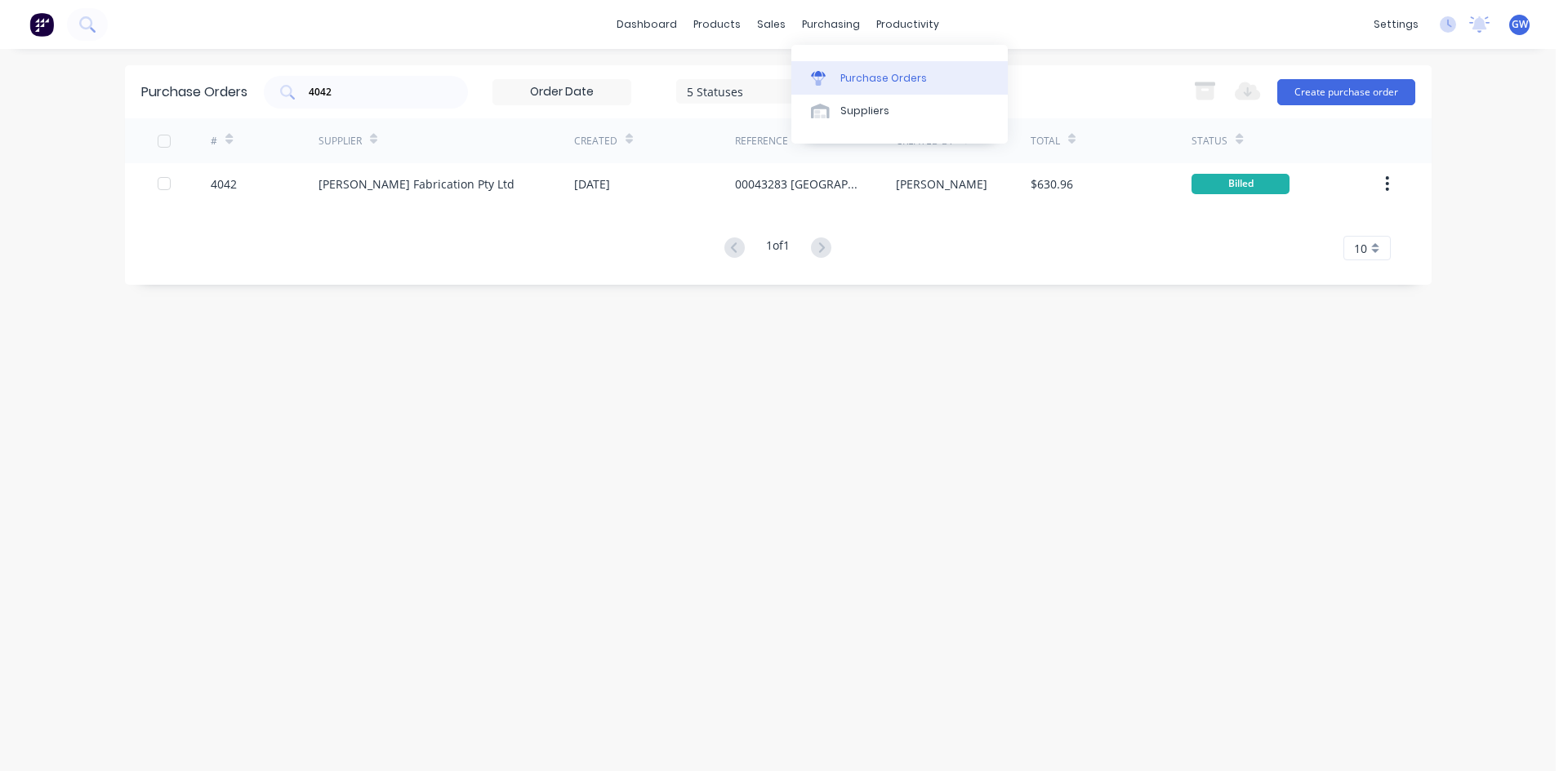
click at [872, 89] on link "Purchase Orders" at bounding box center [899, 77] width 217 height 32
click at [857, 107] on div "Suppliers" at bounding box center [865, 110] width 49 height 15
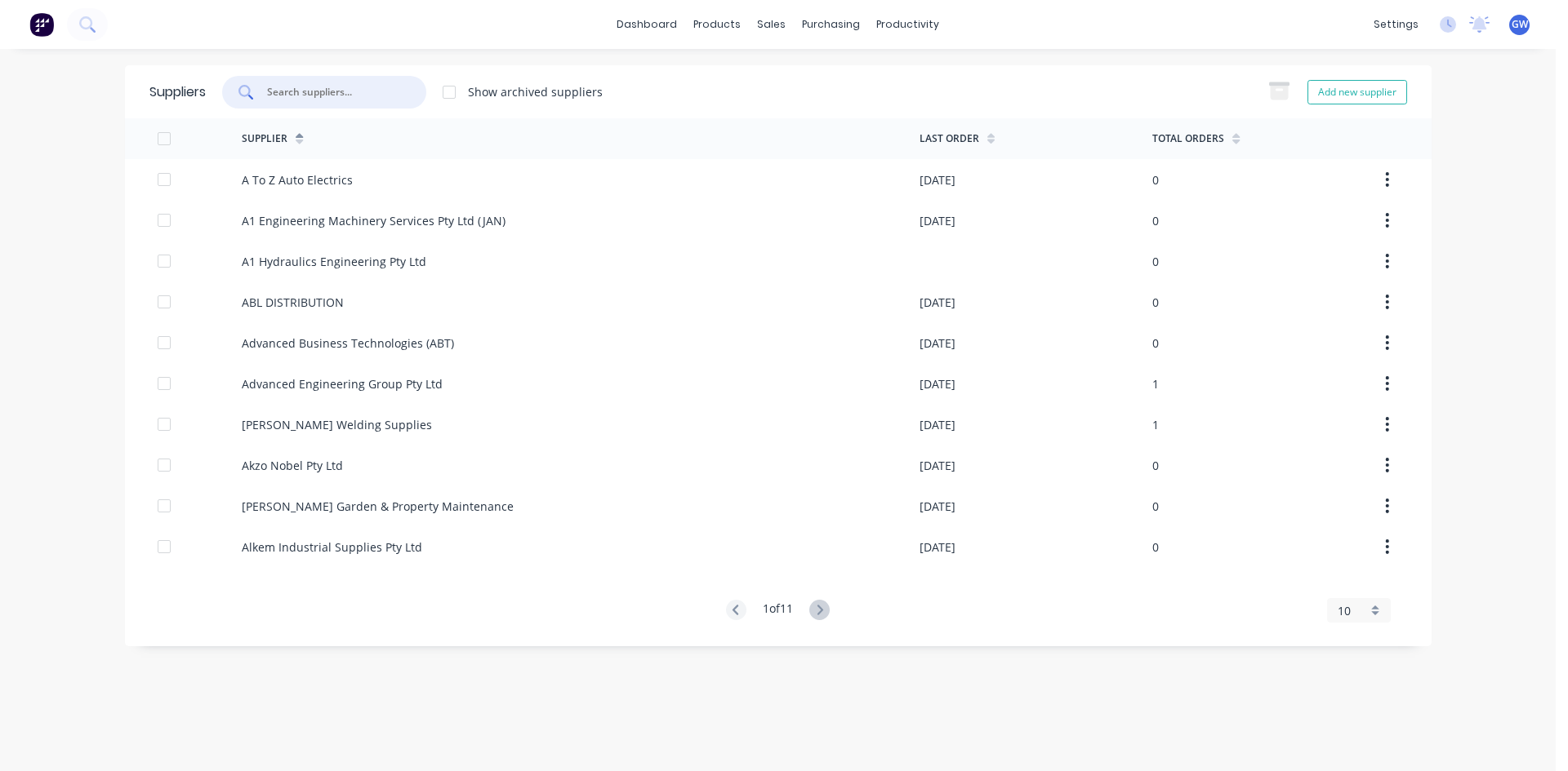
click at [394, 91] on input "text" at bounding box center [333, 92] width 136 height 17
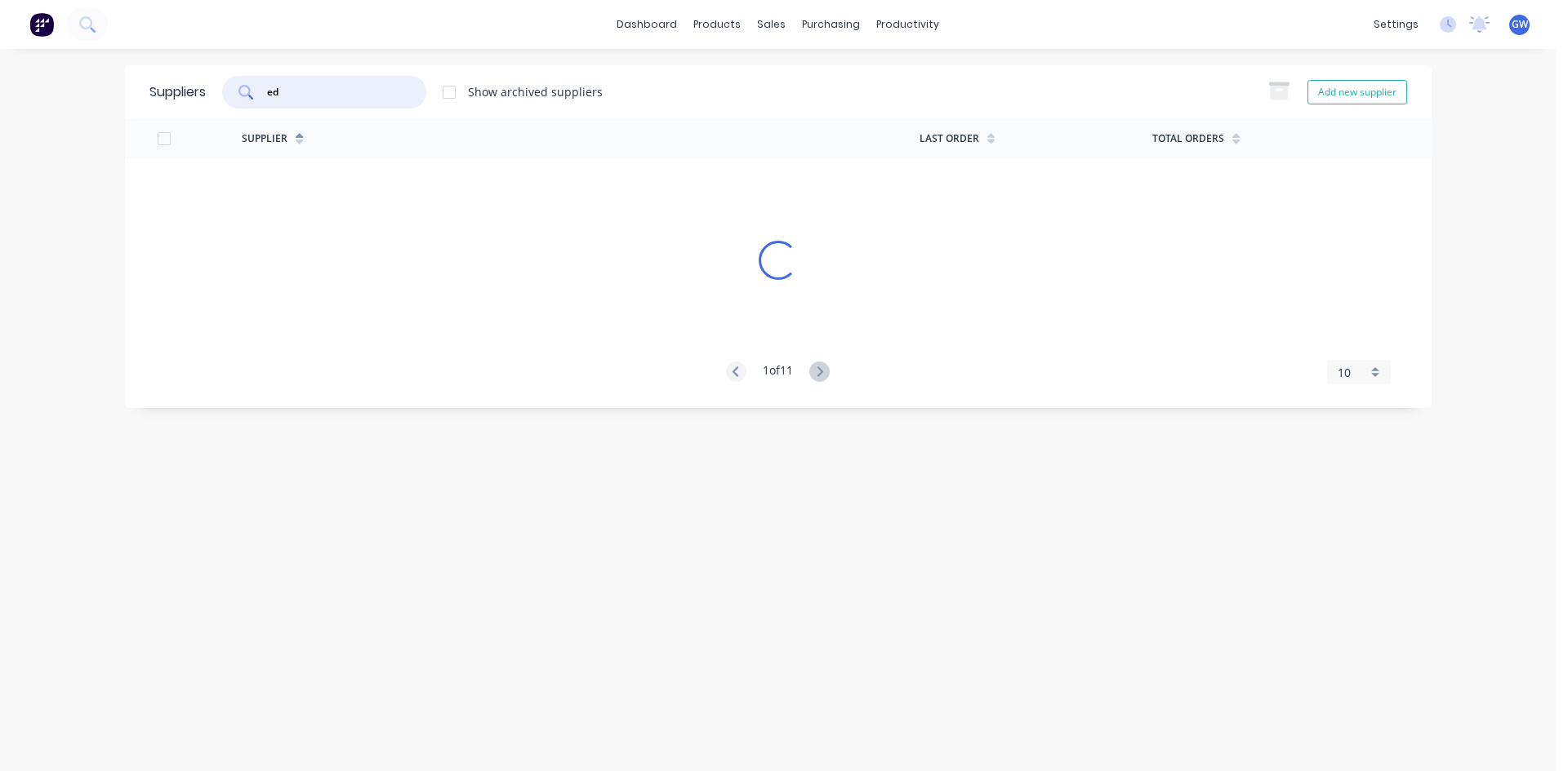
type input "e"
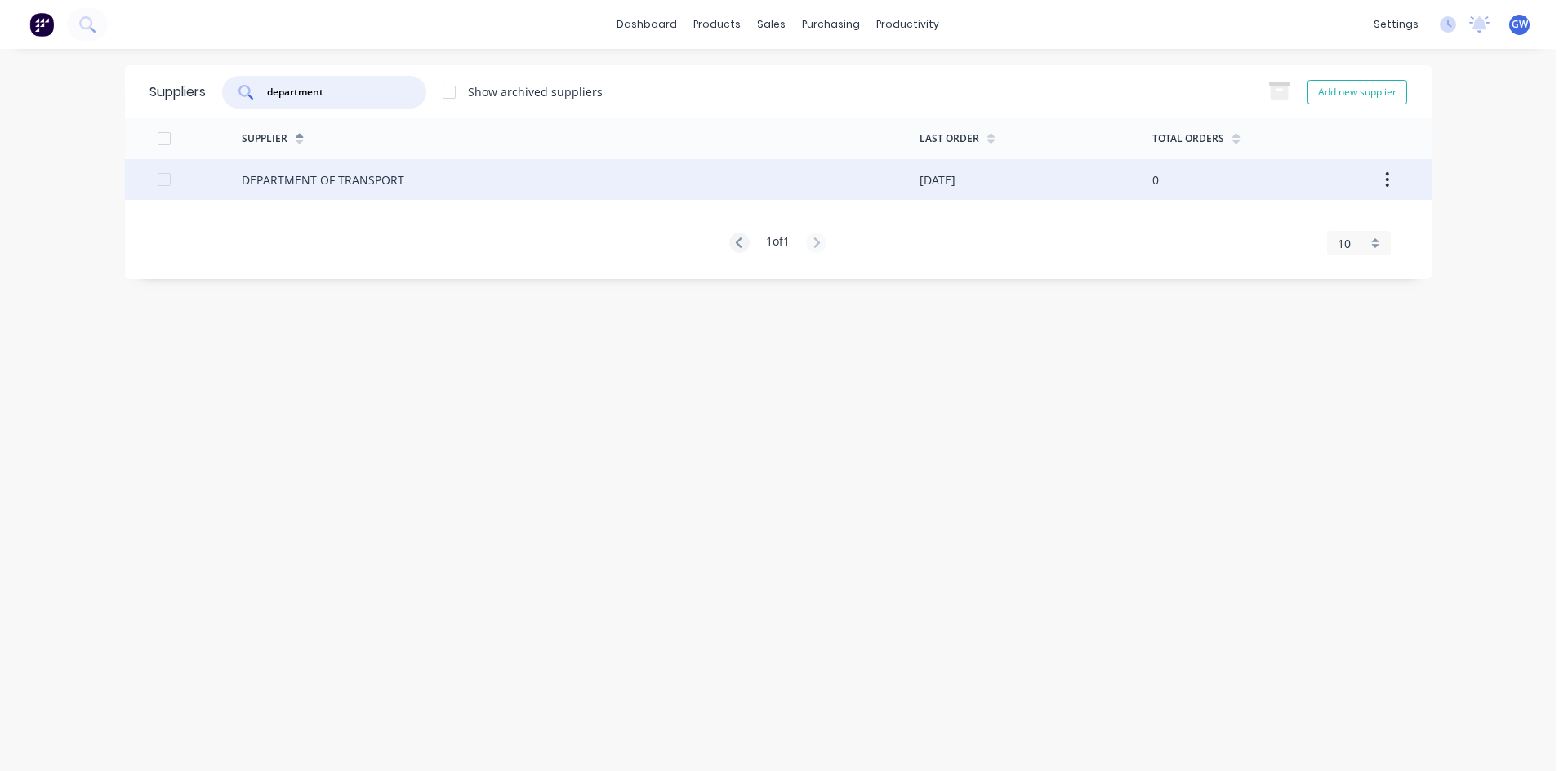
type input "department"
click at [540, 187] on div "DEPARTMENT OF TRANSPORT" at bounding box center [580, 179] width 678 height 40
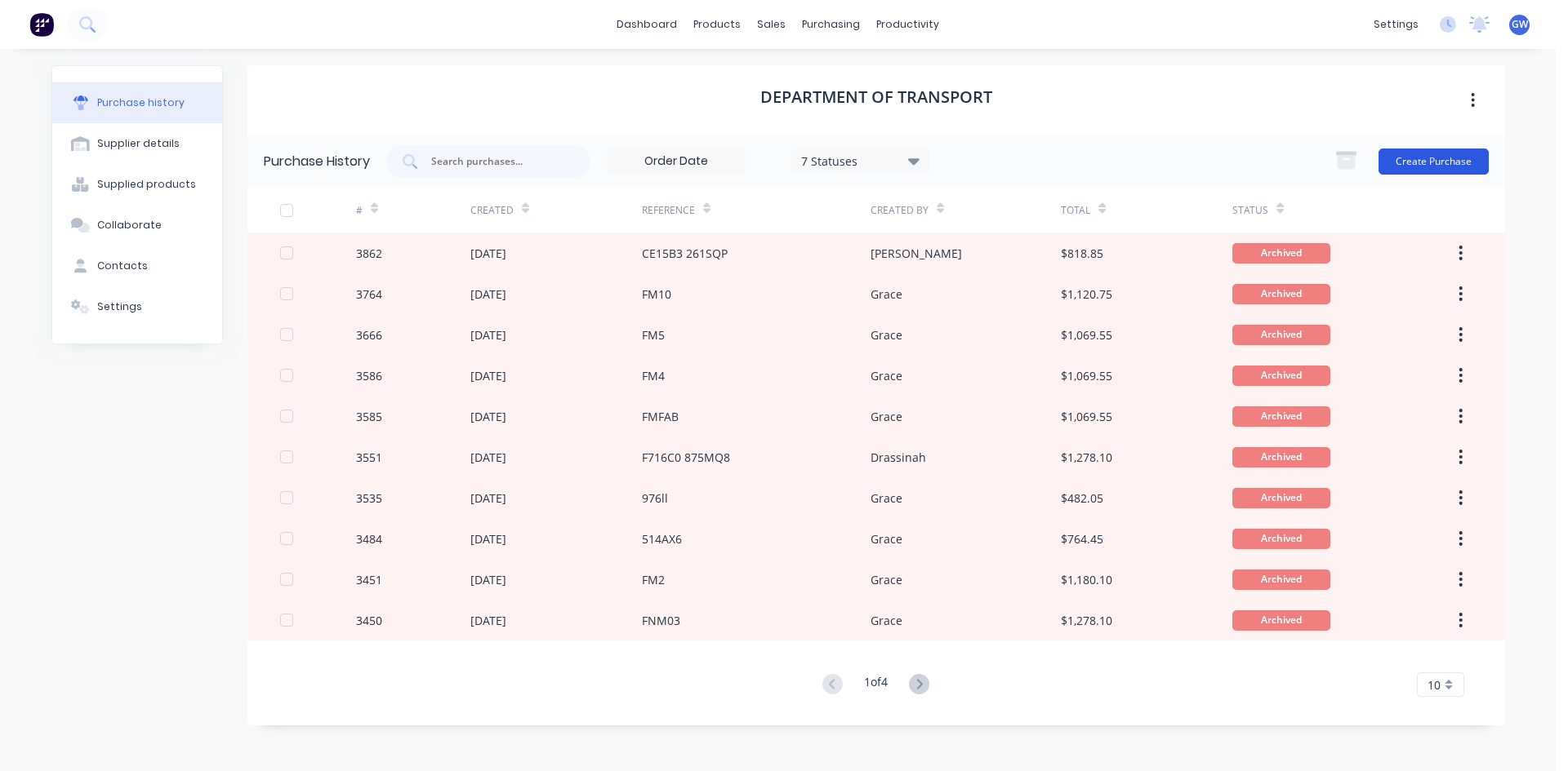
click at [1404, 156] on button "Create Purchase" at bounding box center [1433, 161] width 110 height 27
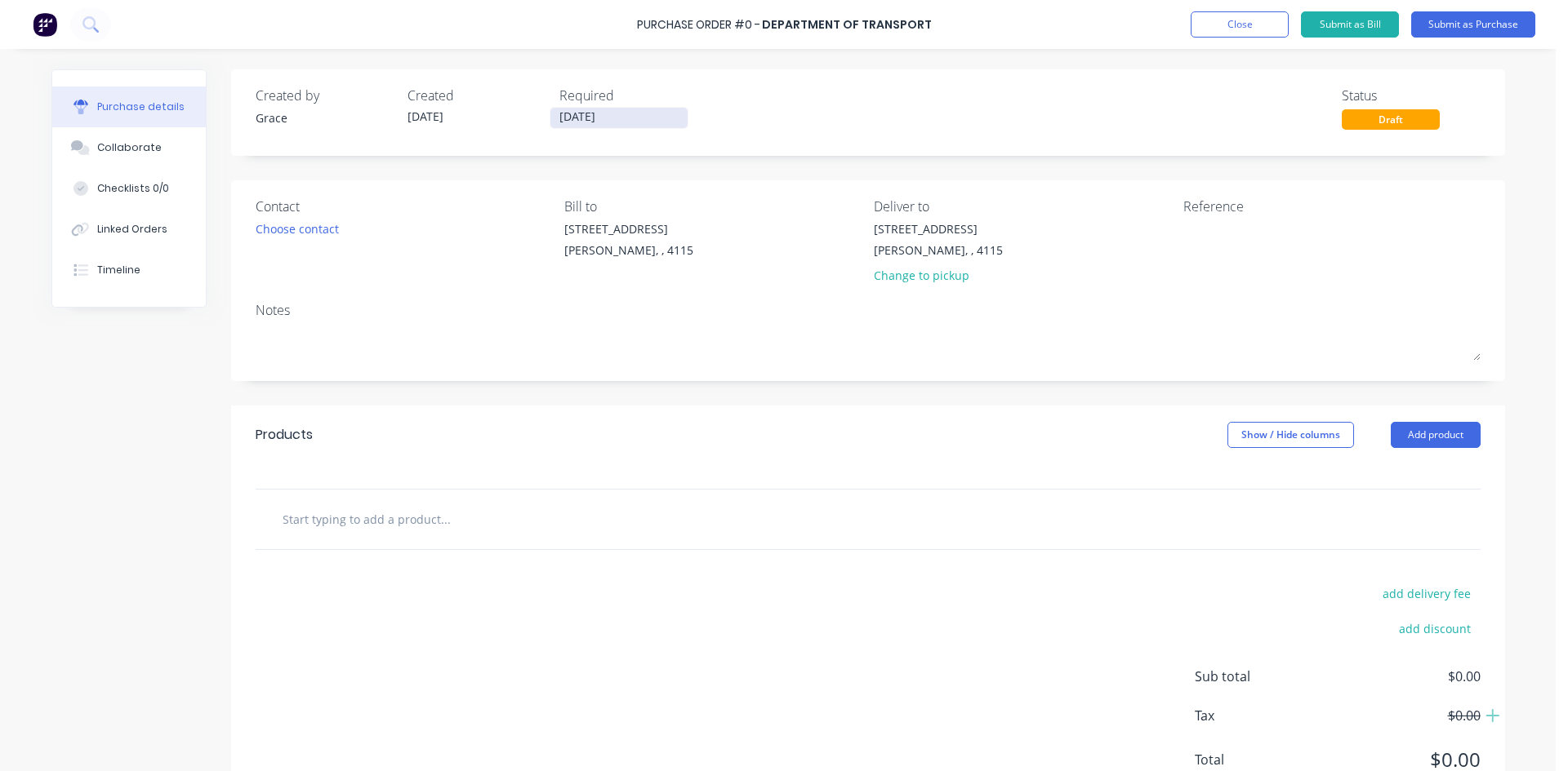
click at [580, 117] on input "[DATE]" at bounding box center [619, 117] width 137 height 21
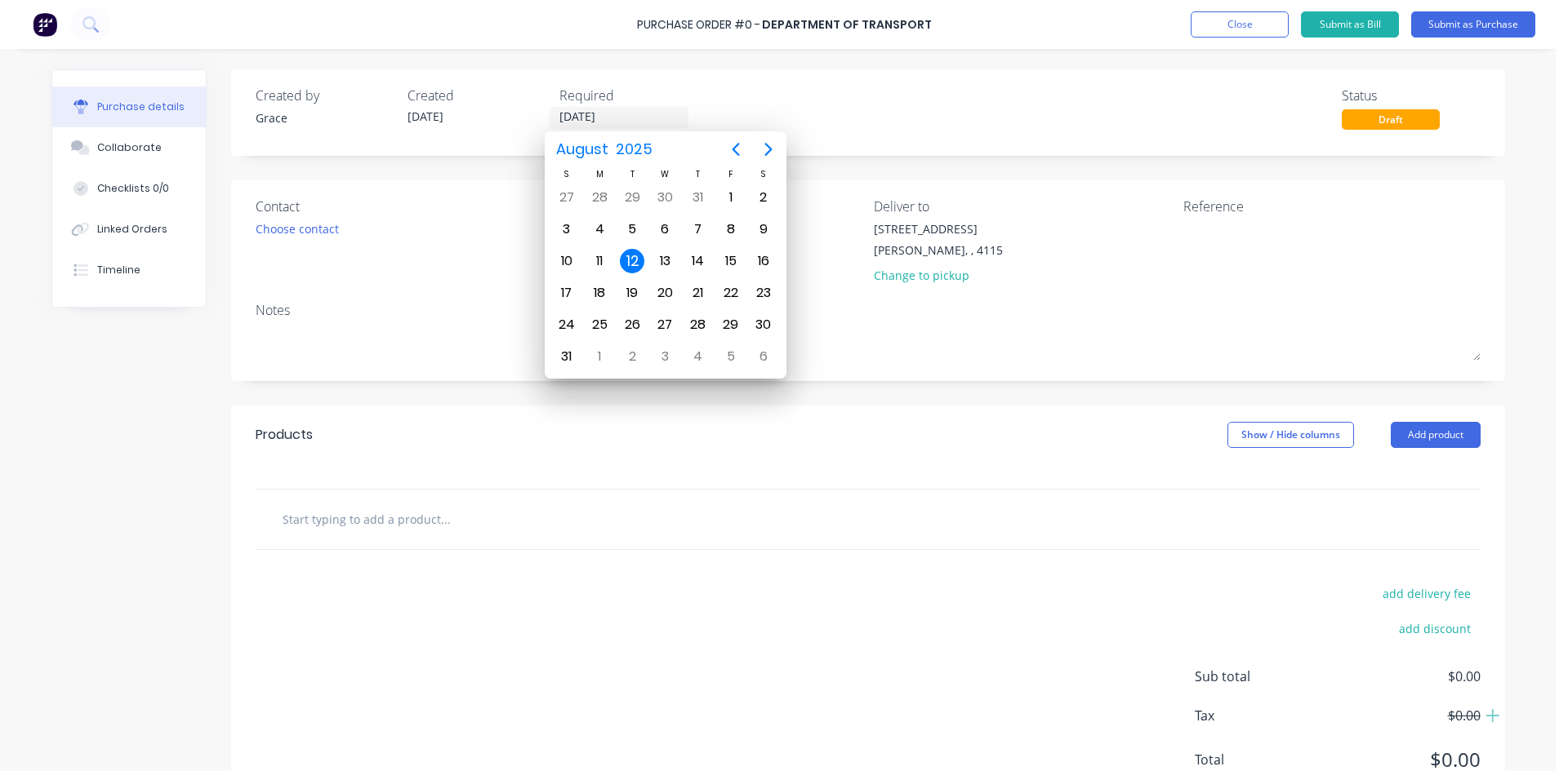
click at [911, 141] on div "Created by Grace Created 12/08/25 Required 12/08/25 Status Draft" at bounding box center [868, 112] width 1274 height 87
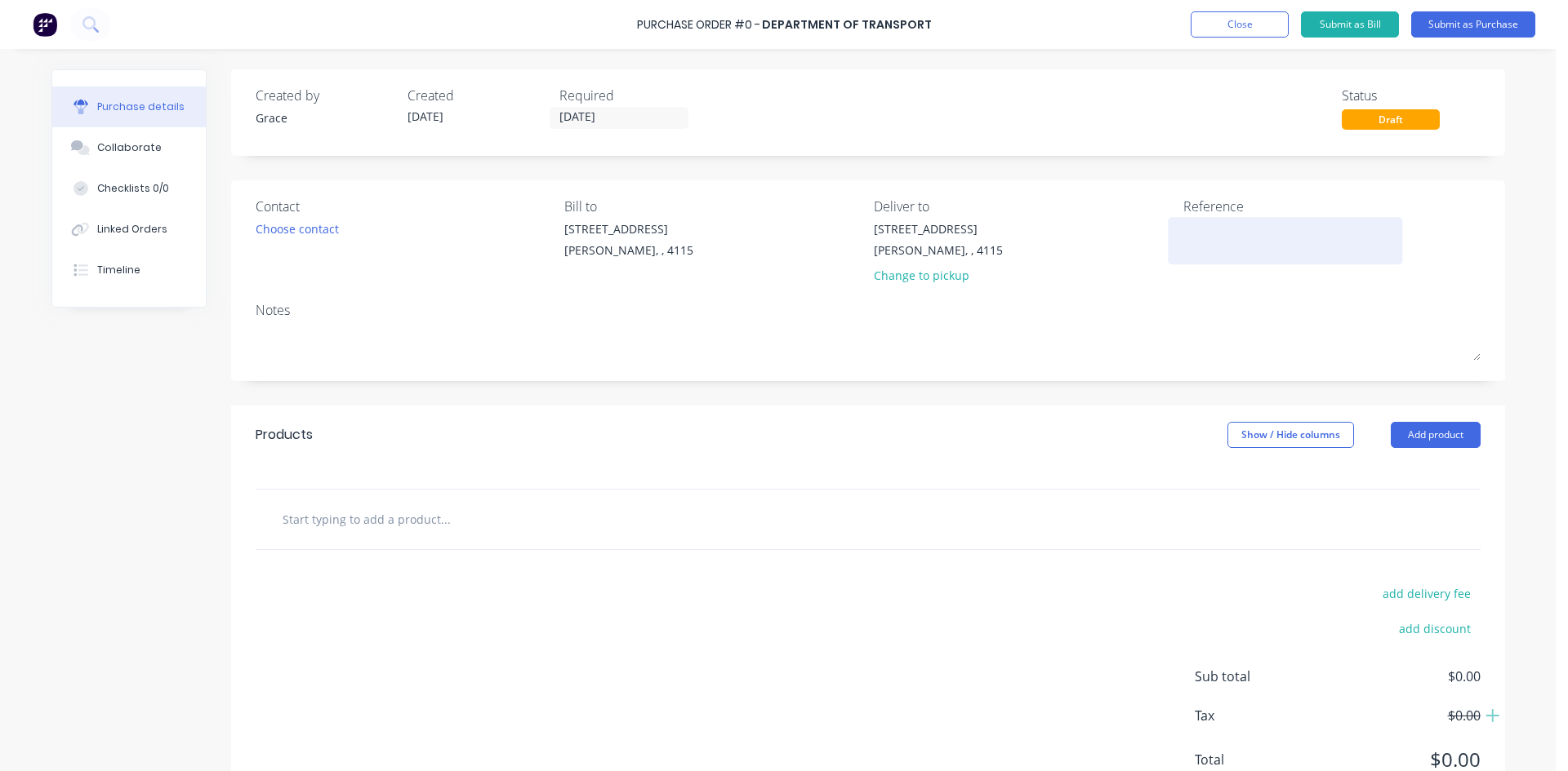
click at [1205, 227] on textarea at bounding box center [1284, 238] width 204 height 36
type textarea "NRR332"
type textarea "x"
type textarea "NRR332"
click at [1405, 430] on button "Add product" at bounding box center [1435, 435] width 90 height 27
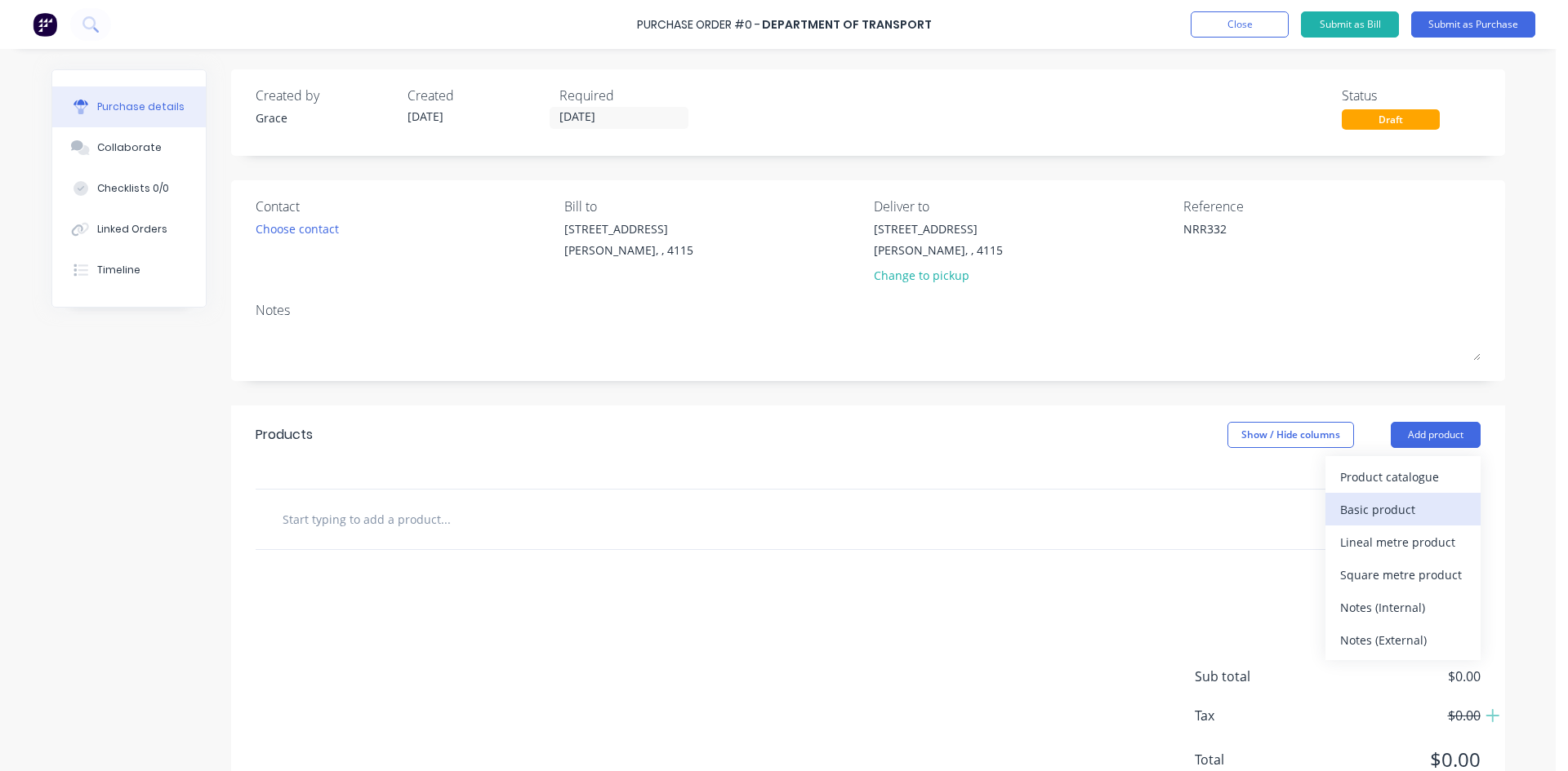
click at [1395, 501] on div "Basic product" at bounding box center [1403, 510] width 126 height 24
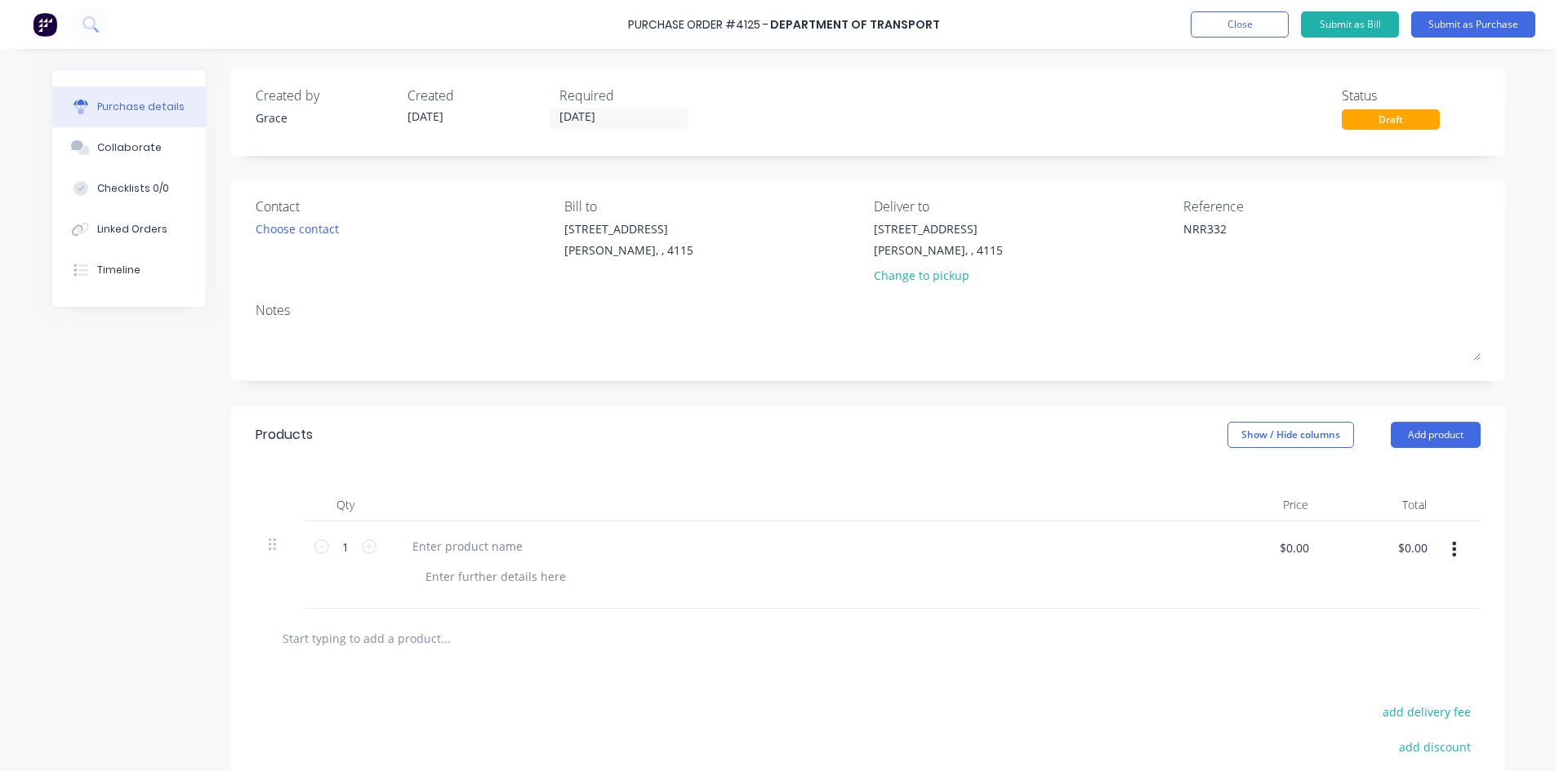
click at [463, 545] on div at bounding box center [794, 565] width 817 height 88
type textarea "x"
click at [463, 545] on div at bounding box center [467, 546] width 136 height 24
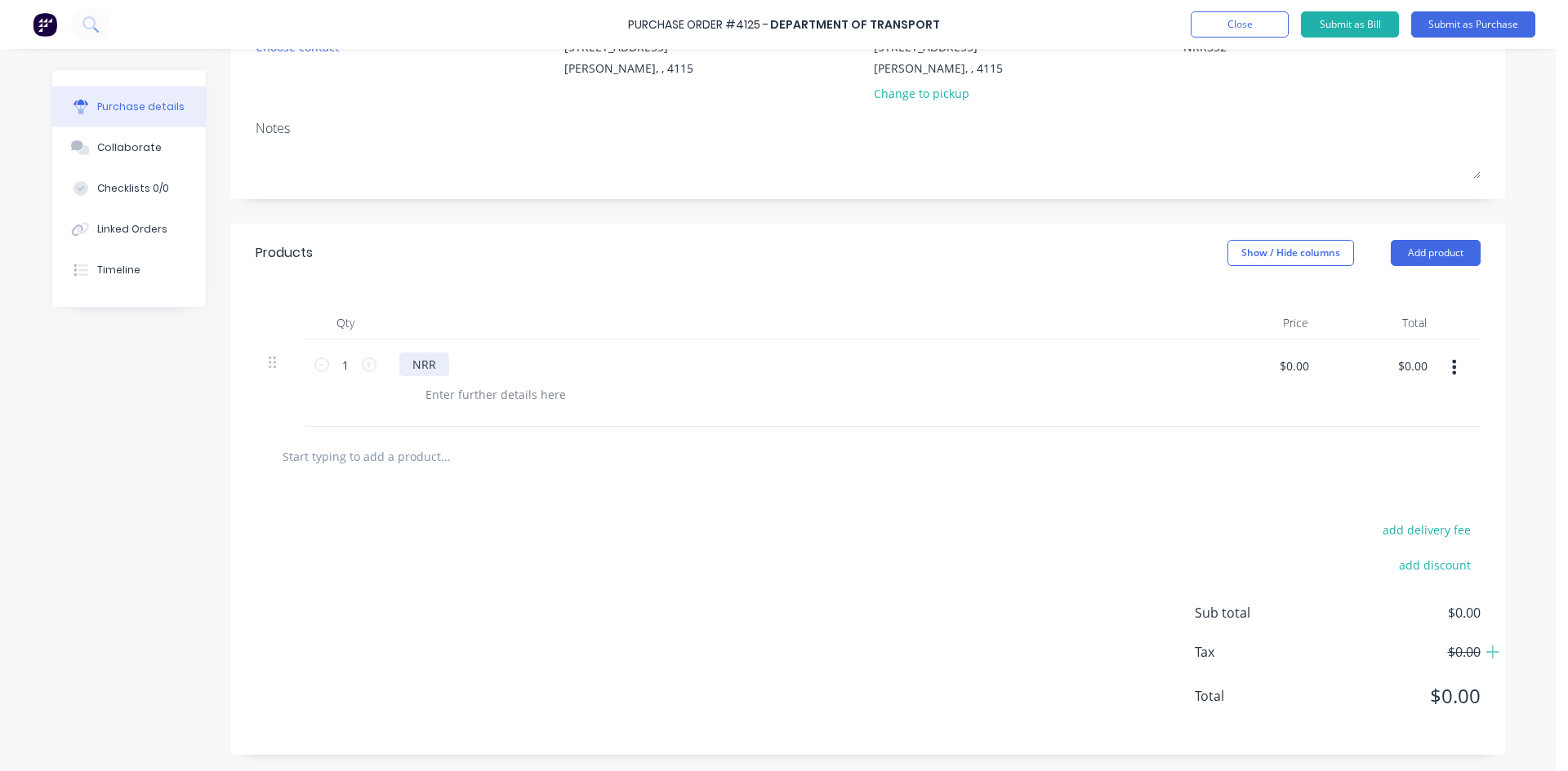
click at [430, 360] on div "NRR" at bounding box center [424, 364] width 50 height 24
type textarea "x"
drag, startPoint x: 430, startPoint y: 360, endPoint x: 978, endPoint y: 311, distance: 550.2
click at [978, 311] on div at bounding box center [794, 323] width 817 height 32
type textarea "x"
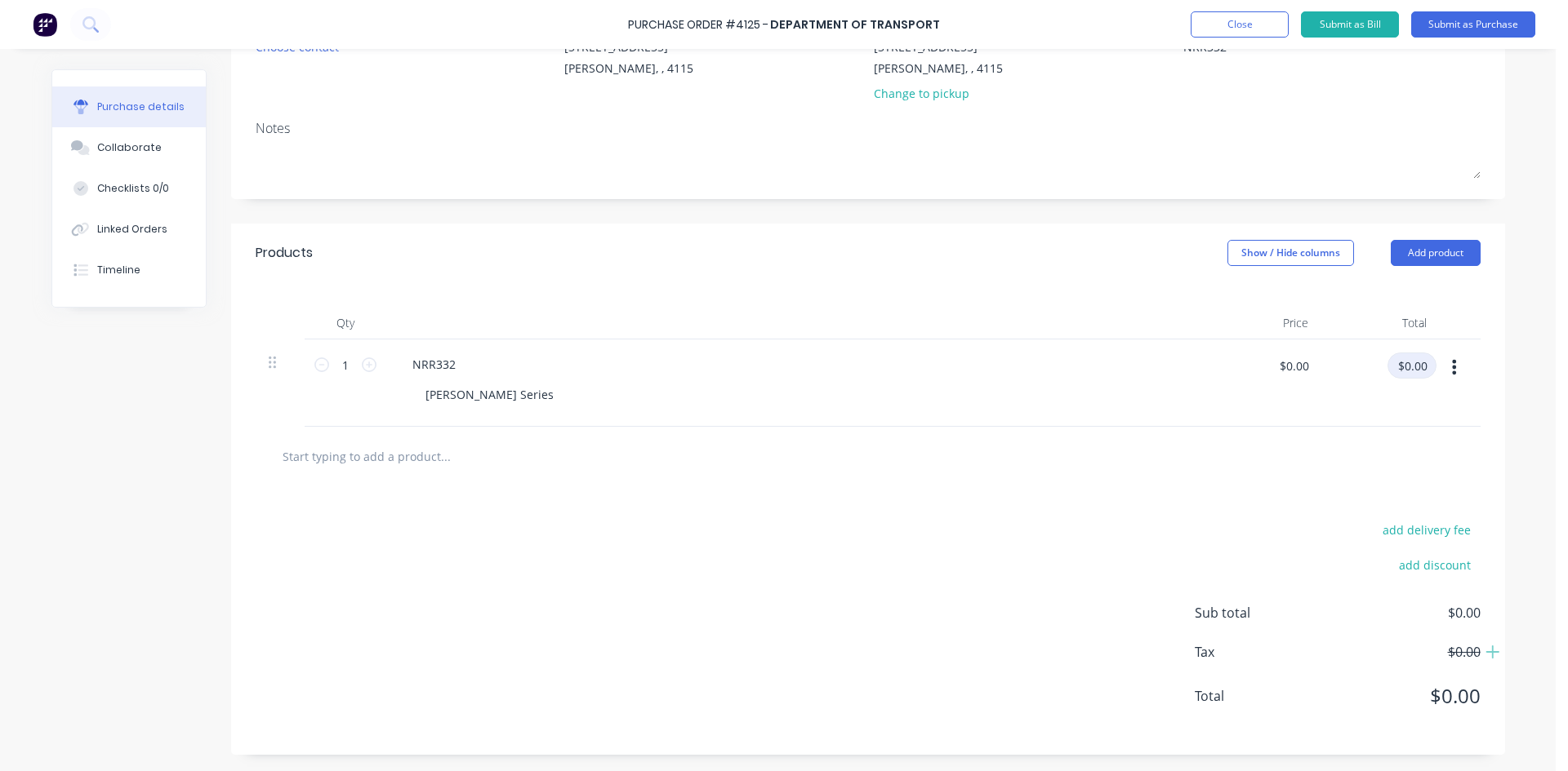
click at [1415, 361] on input "$0.00" at bounding box center [1411, 365] width 49 height 27
type input "947.45"
type textarea "x"
type input "$947.45"
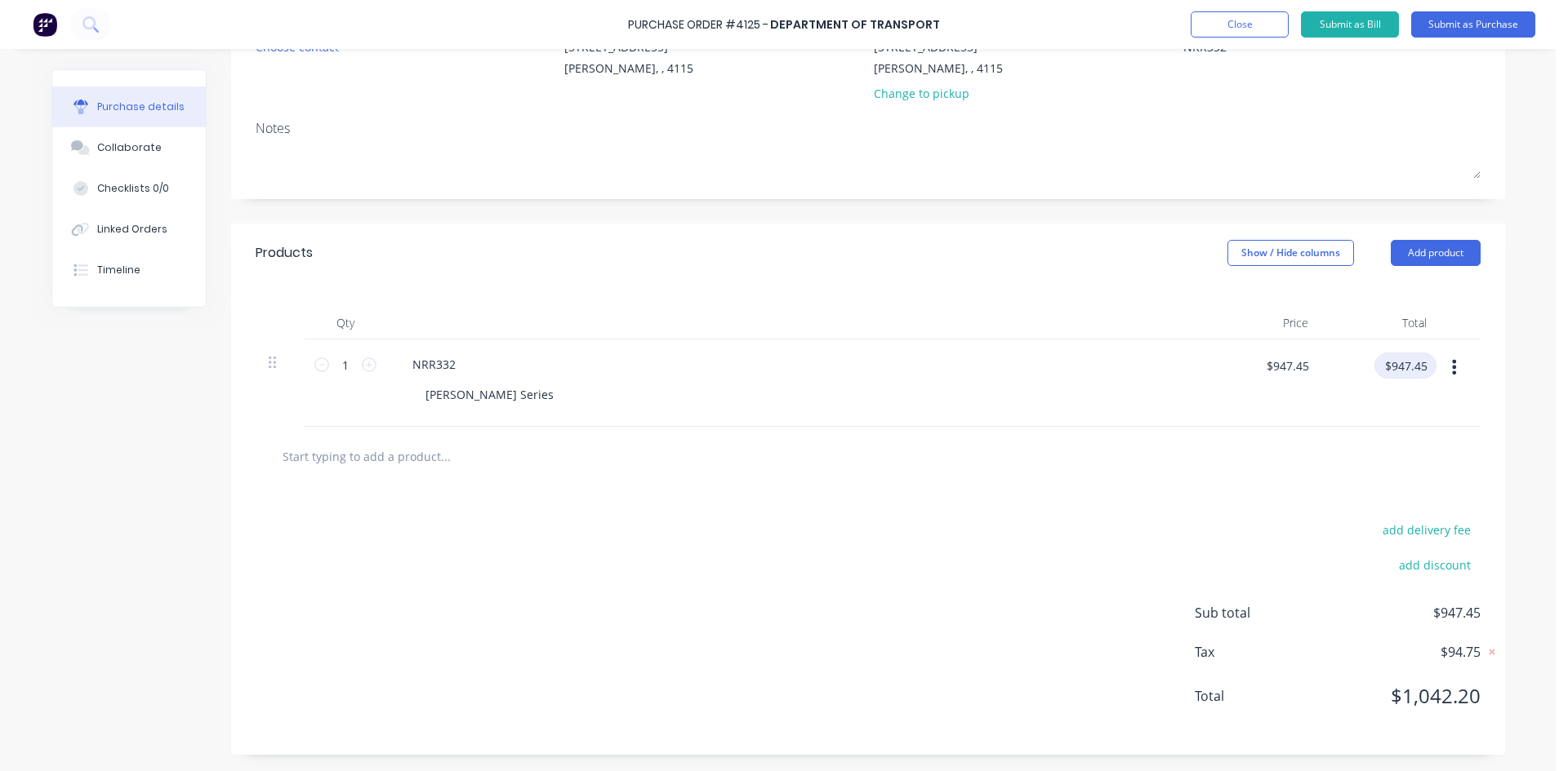
scroll to position [0, 0]
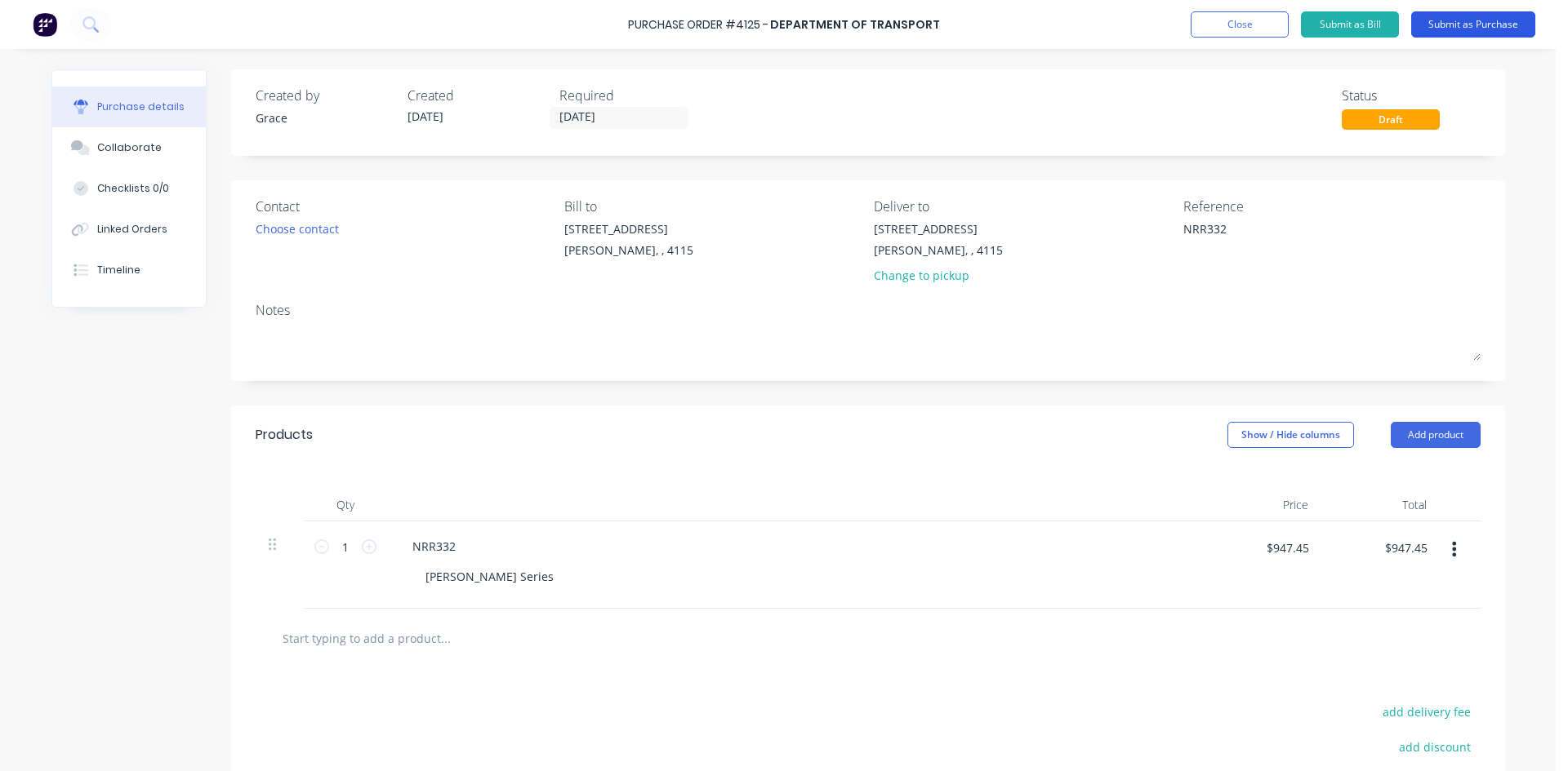
click at [1477, 20] on button "Submit as Purchase" at bounding box center [1473, 25] width 124 height 27
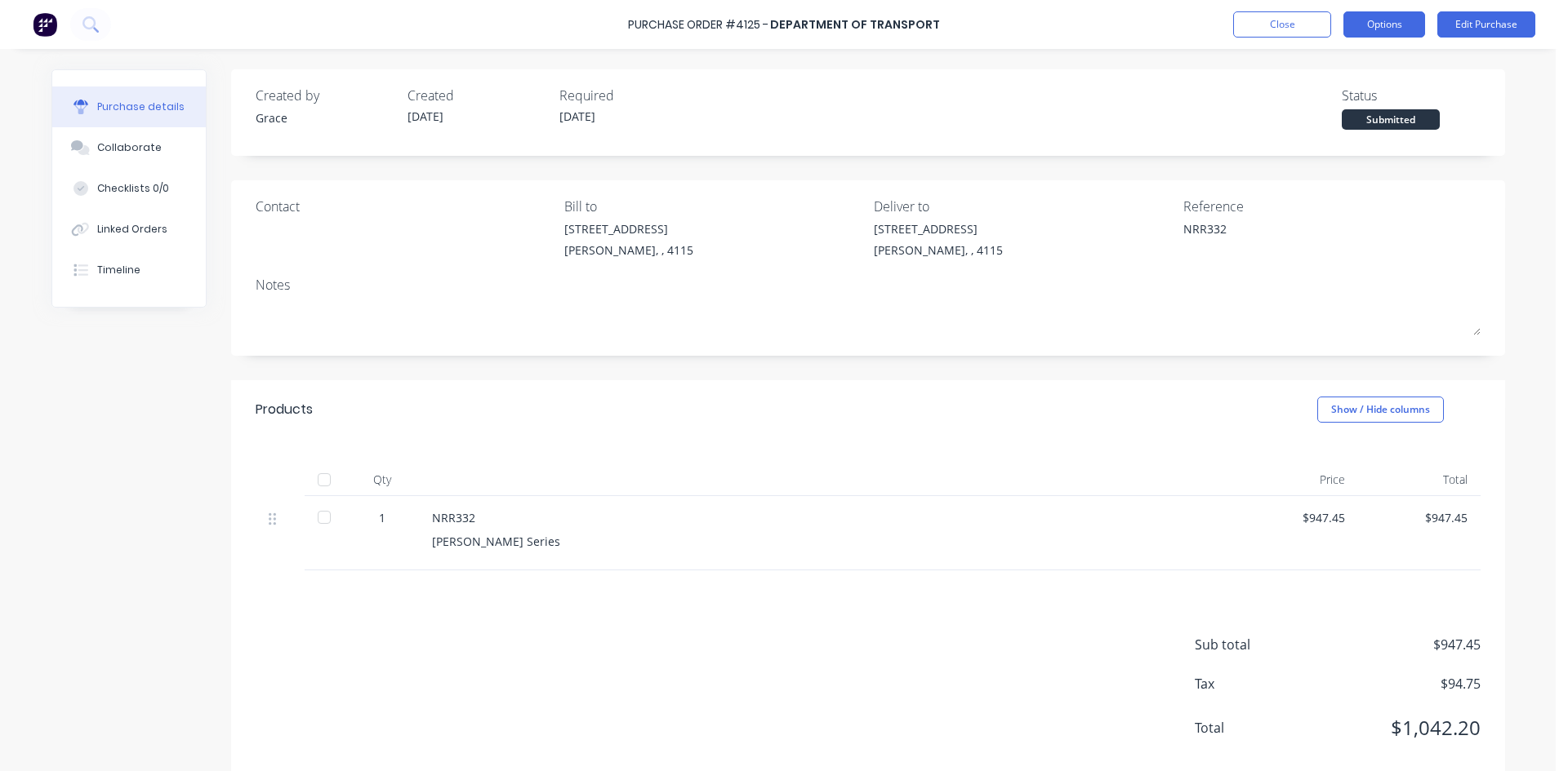
click at [1398, 24] on button "Options" at bounding box center [1384, 25] width 82 height 27
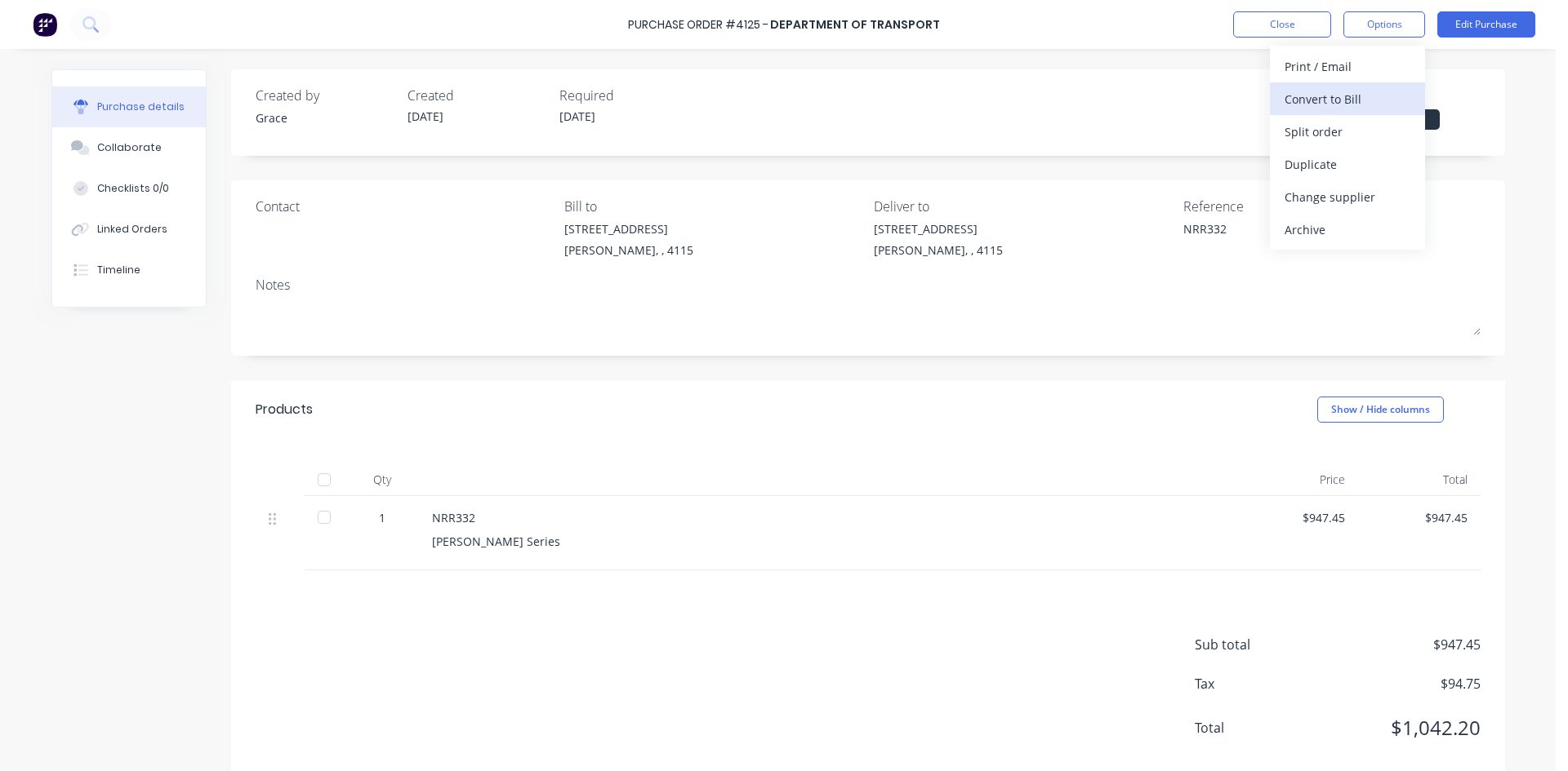
click at [1364, 101] on div "Convert to Bill" at bounding box center [1347, 99] width 126 height 24
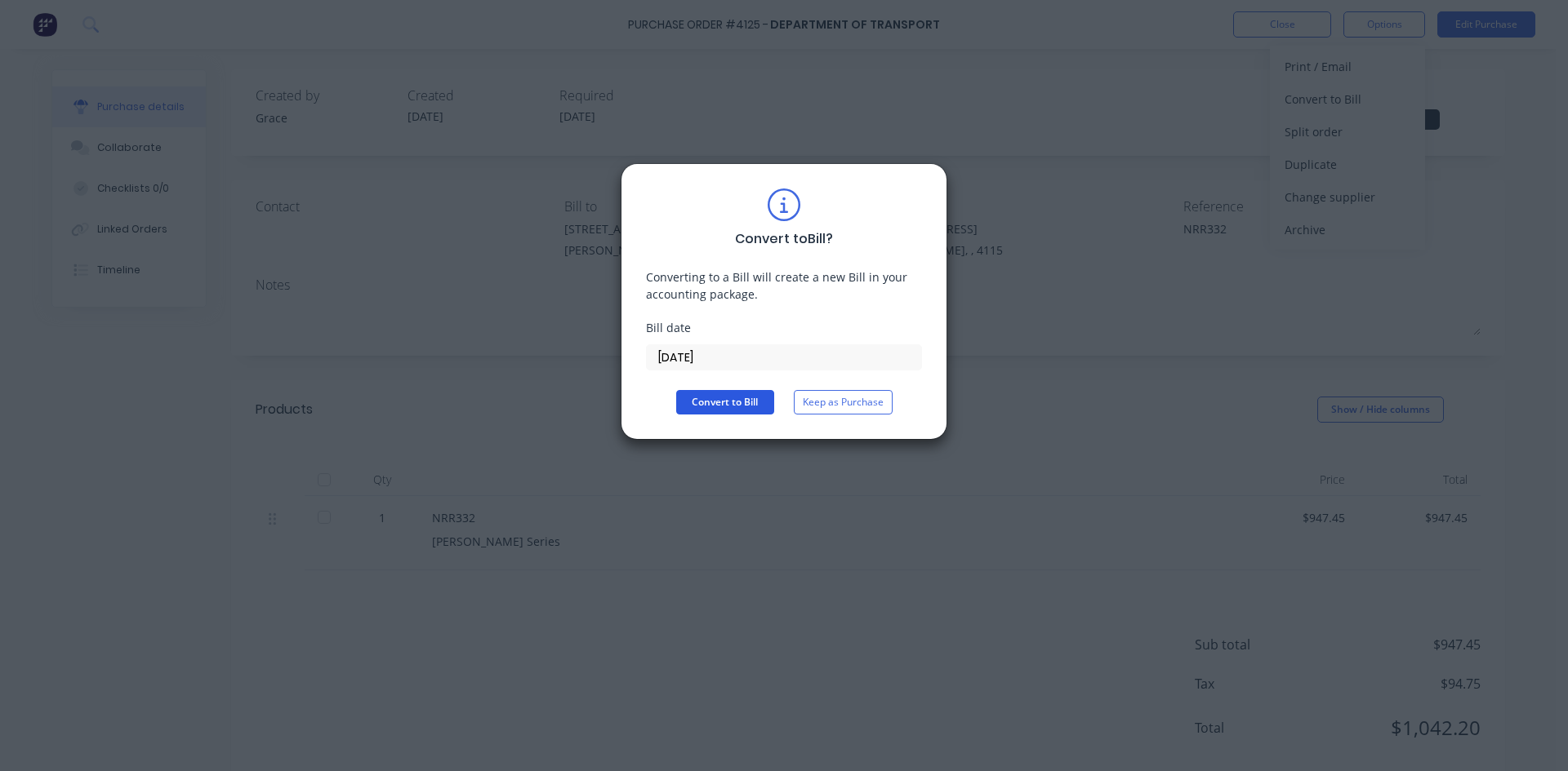
click at [712, 396] on button "Convert to Bill" at bounding box center [724, 402] width 98 height 25
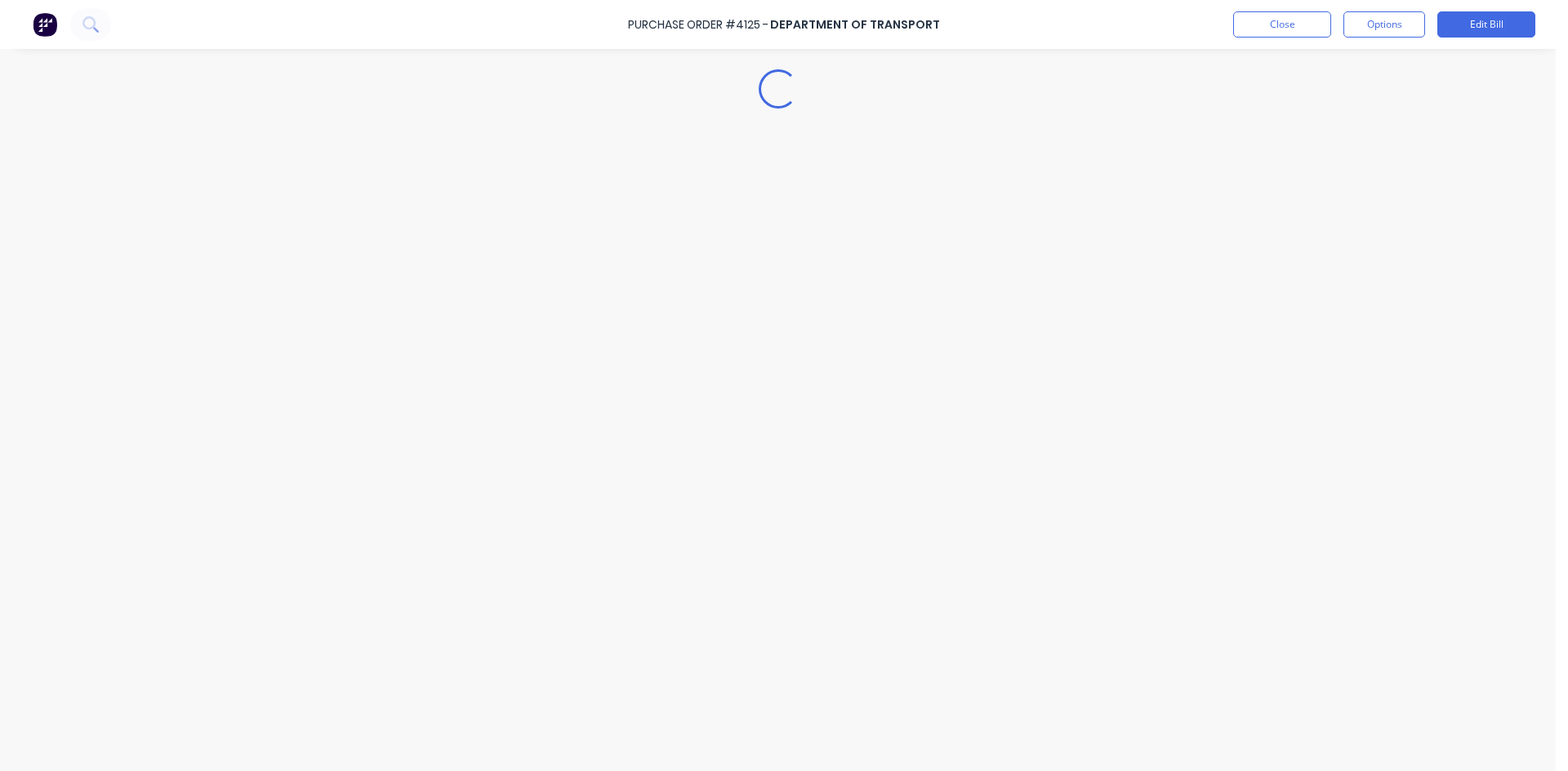
type textarea "x"
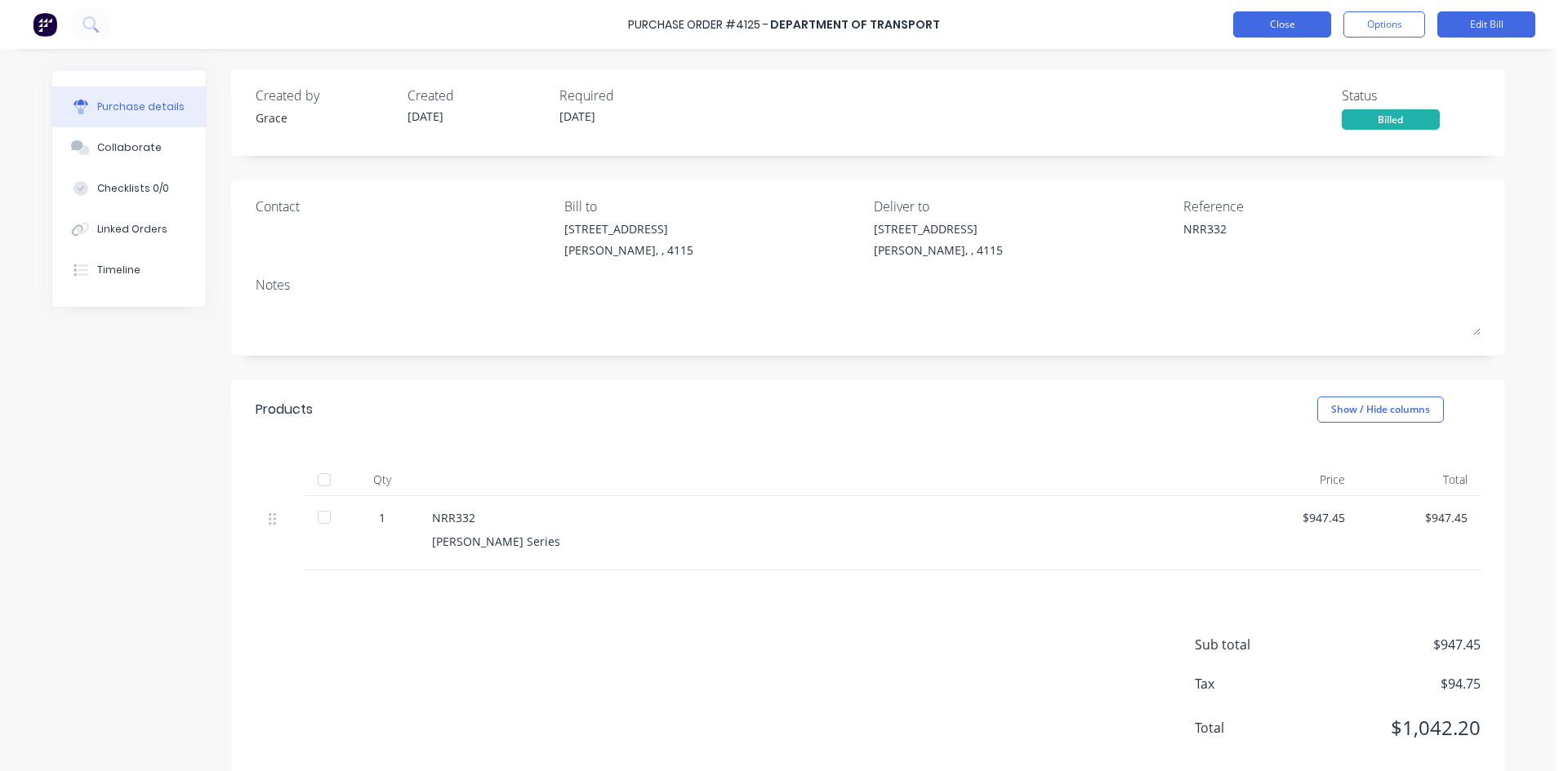
click at [1291, 32] on button "Close" at bounding box center [1281, 25] width 98 height 27
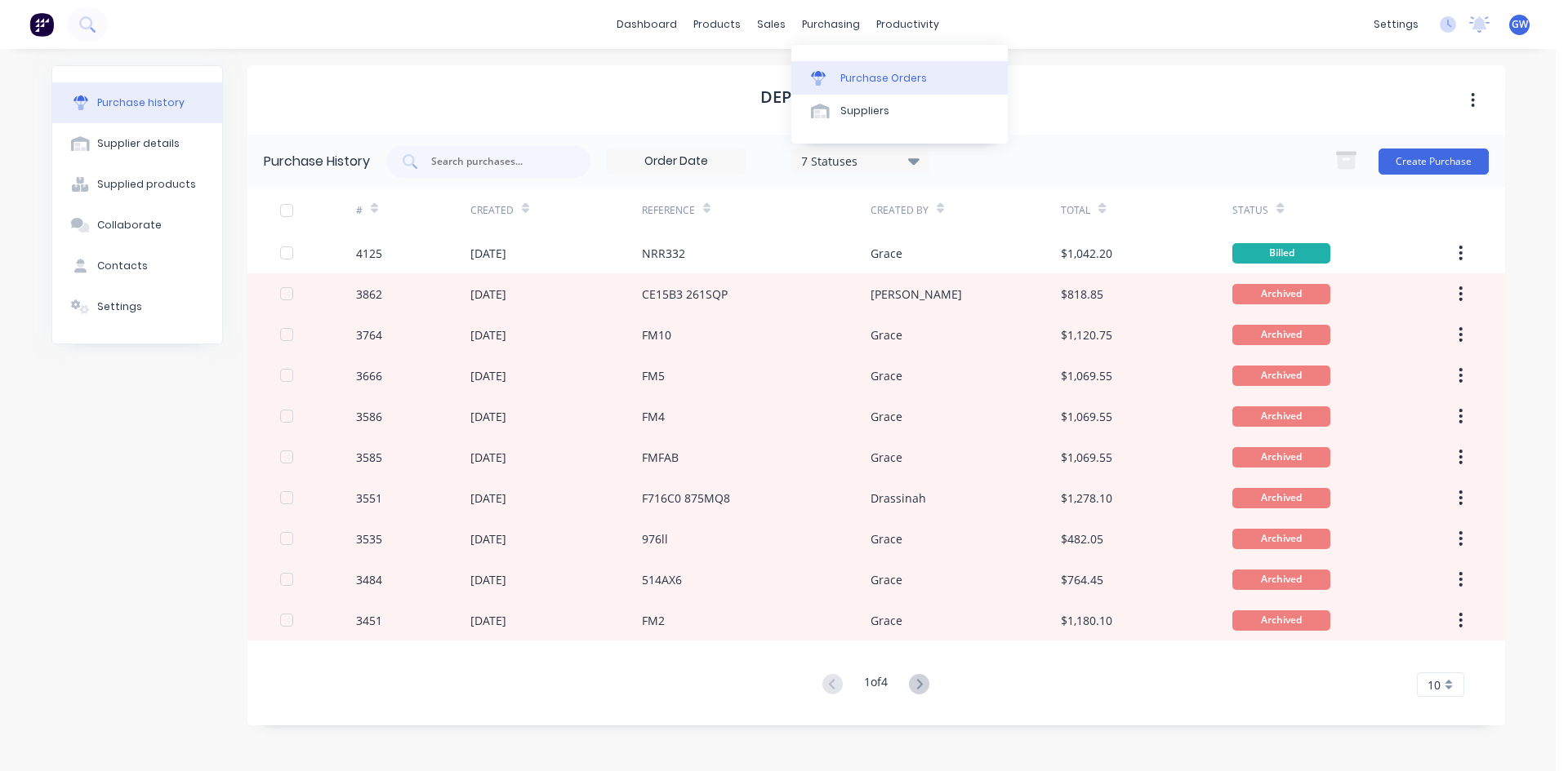
click at [847, 74] on div "Purchase Orders" at bounding box center [883, 78] width 87 height 15
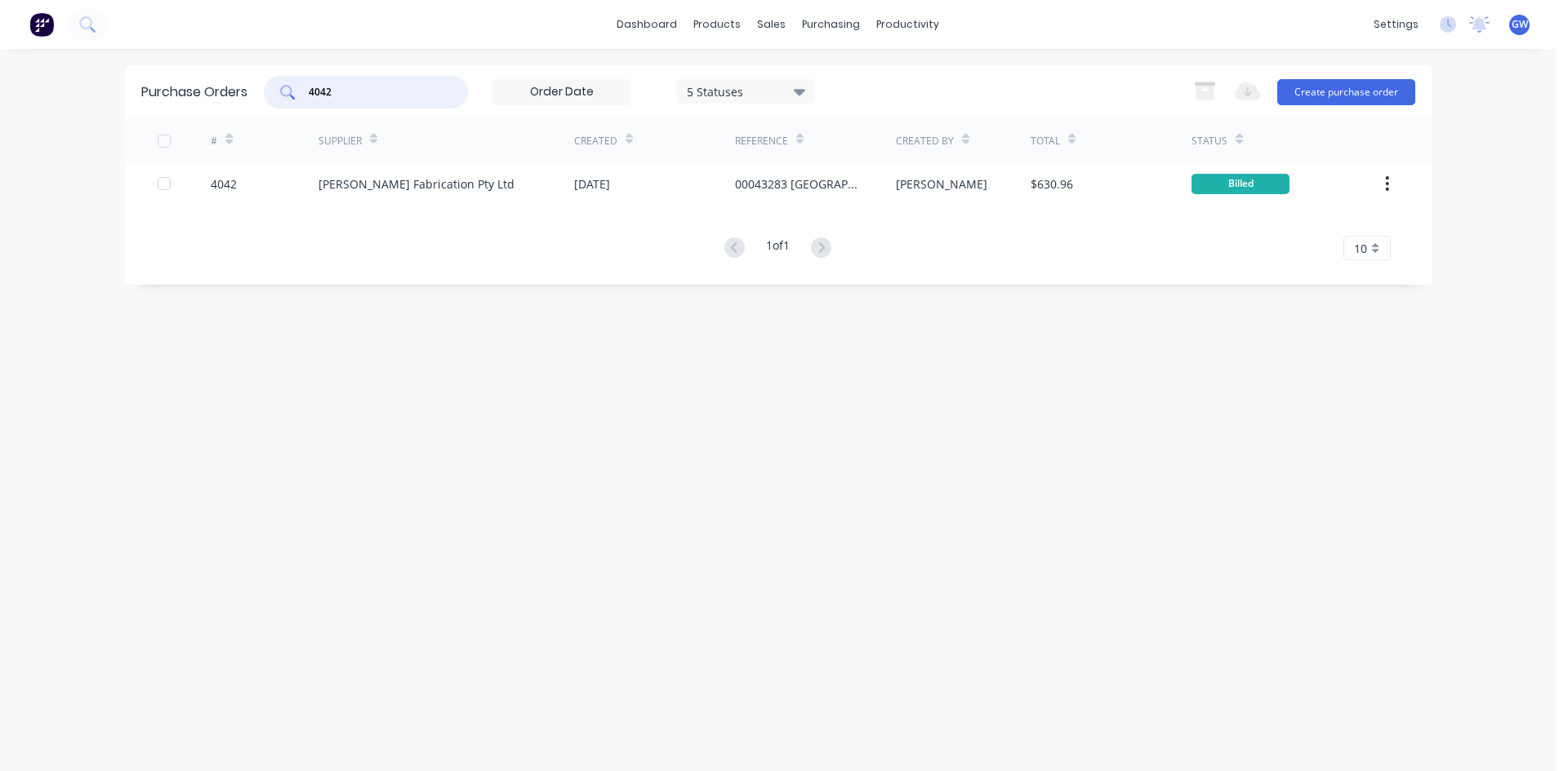
drag, startPoint x: 374, startPoint y: 84, endPoint x: 142, endPoint y: 79, distance: 232.1
click at [142, 79] on div "Purchase Orders 4042 5 Statuses 5 Statuses Export to Excel (XLSX) Create purcha…" at bounding box center [778, 92] width 1306 height 53
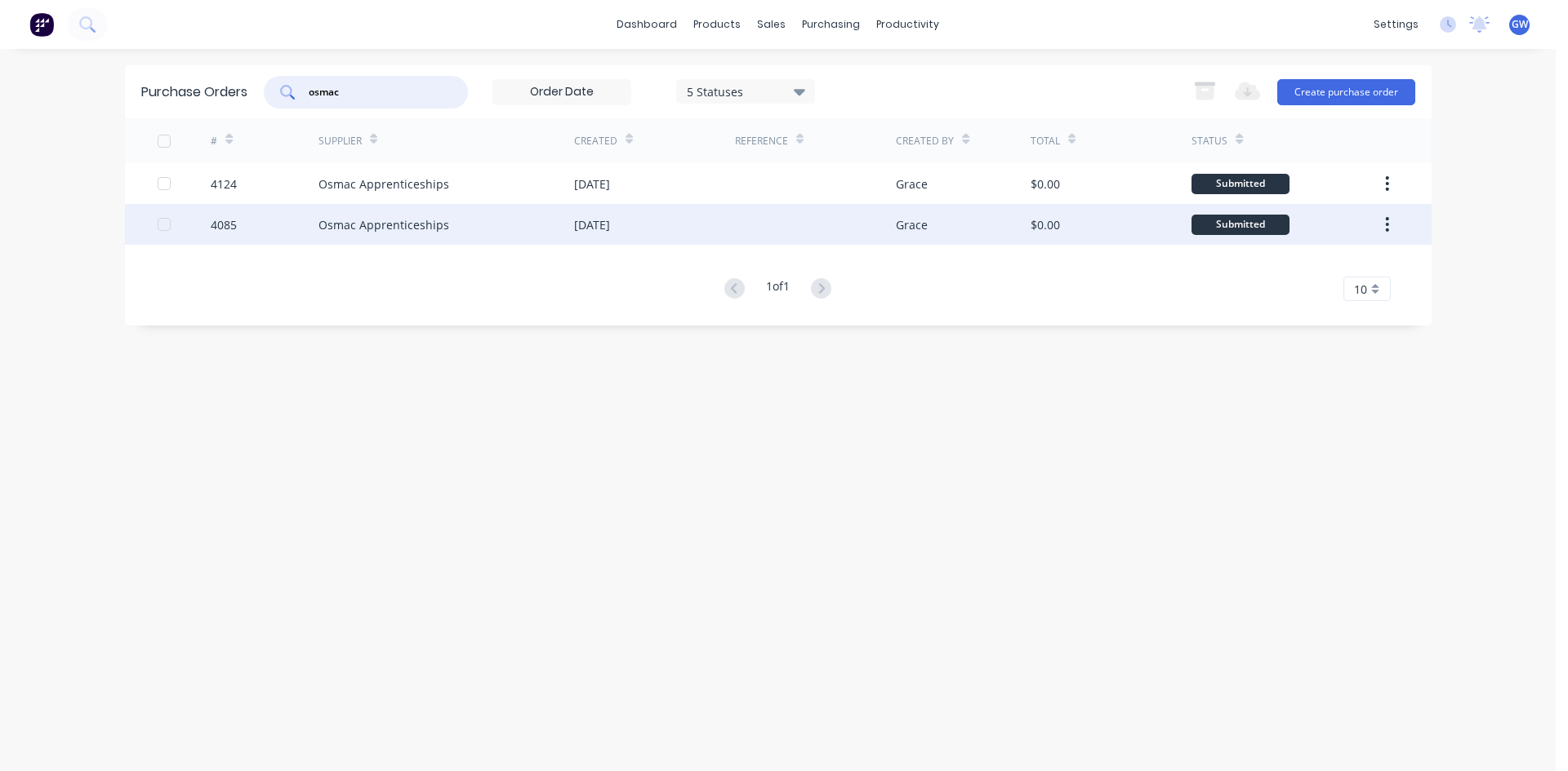
type input "osmac"
click at [848, 230] on div at bounding box center [815, 224] width 161 height 40
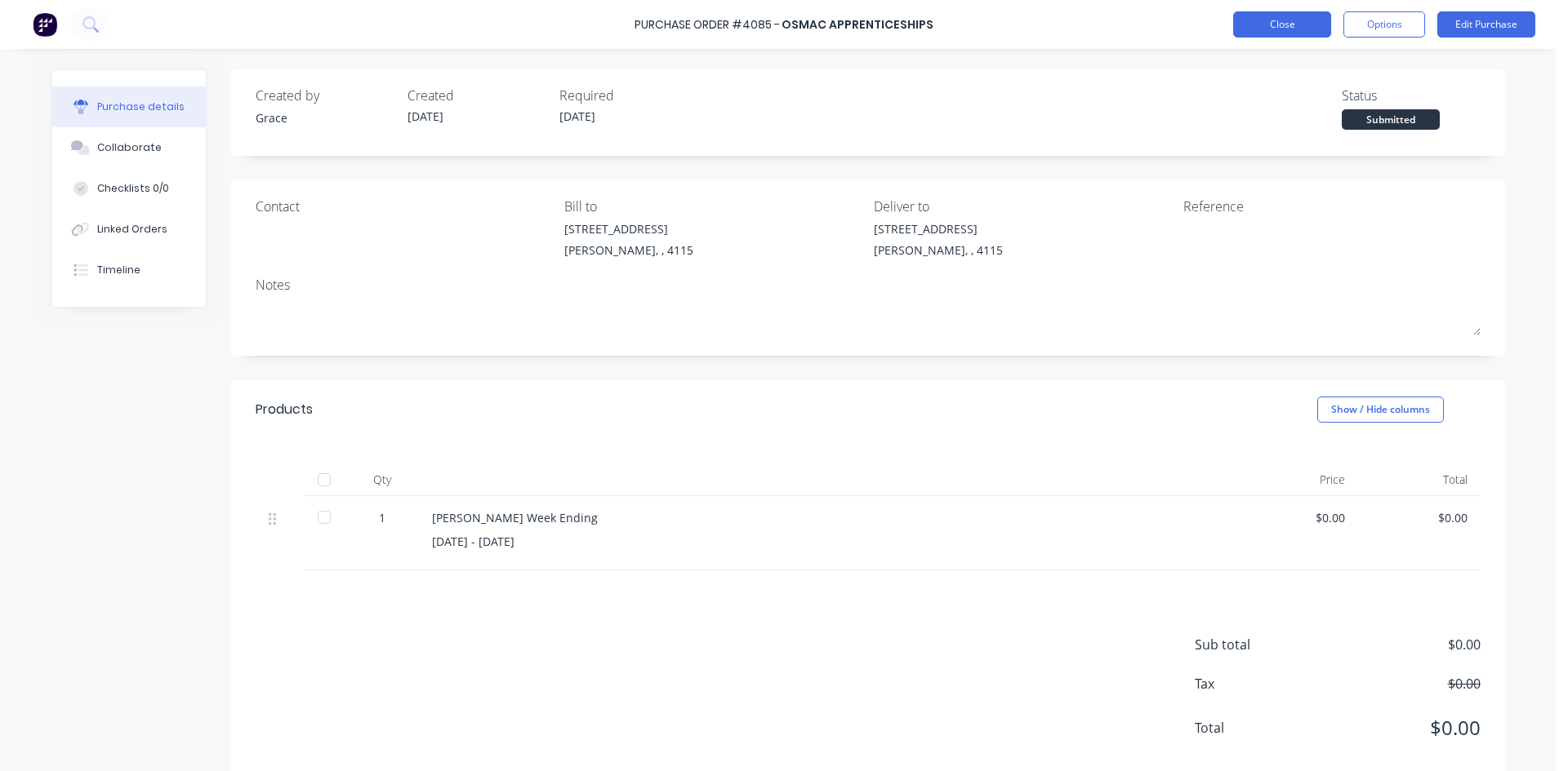
click at [1320, 17] on button "Close" at bounding box center [1281, 25] width 98 height 27
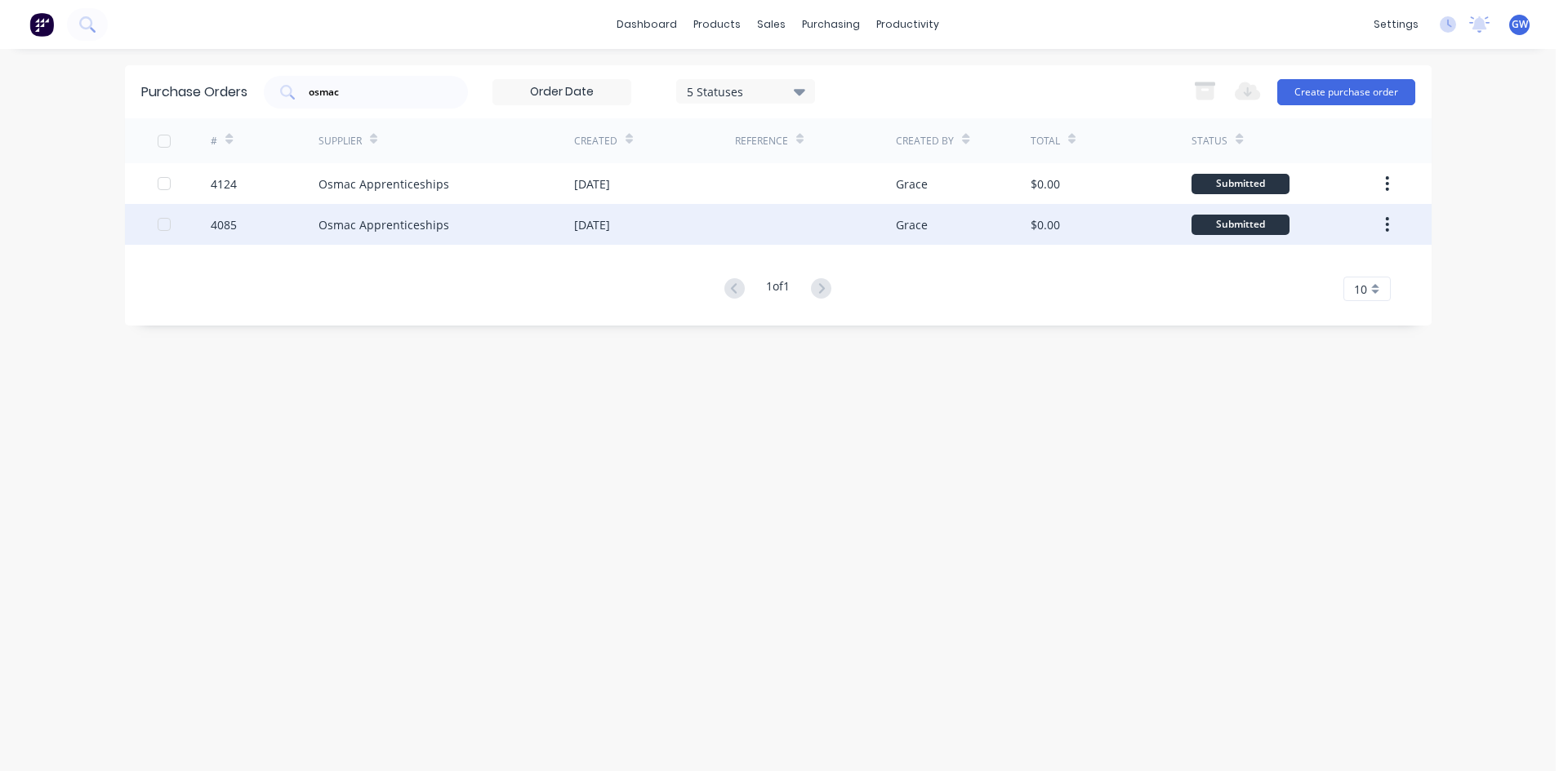
click at [672, 221] on div "[DATE]" at bounding box center [654, 224] width 161 height 40
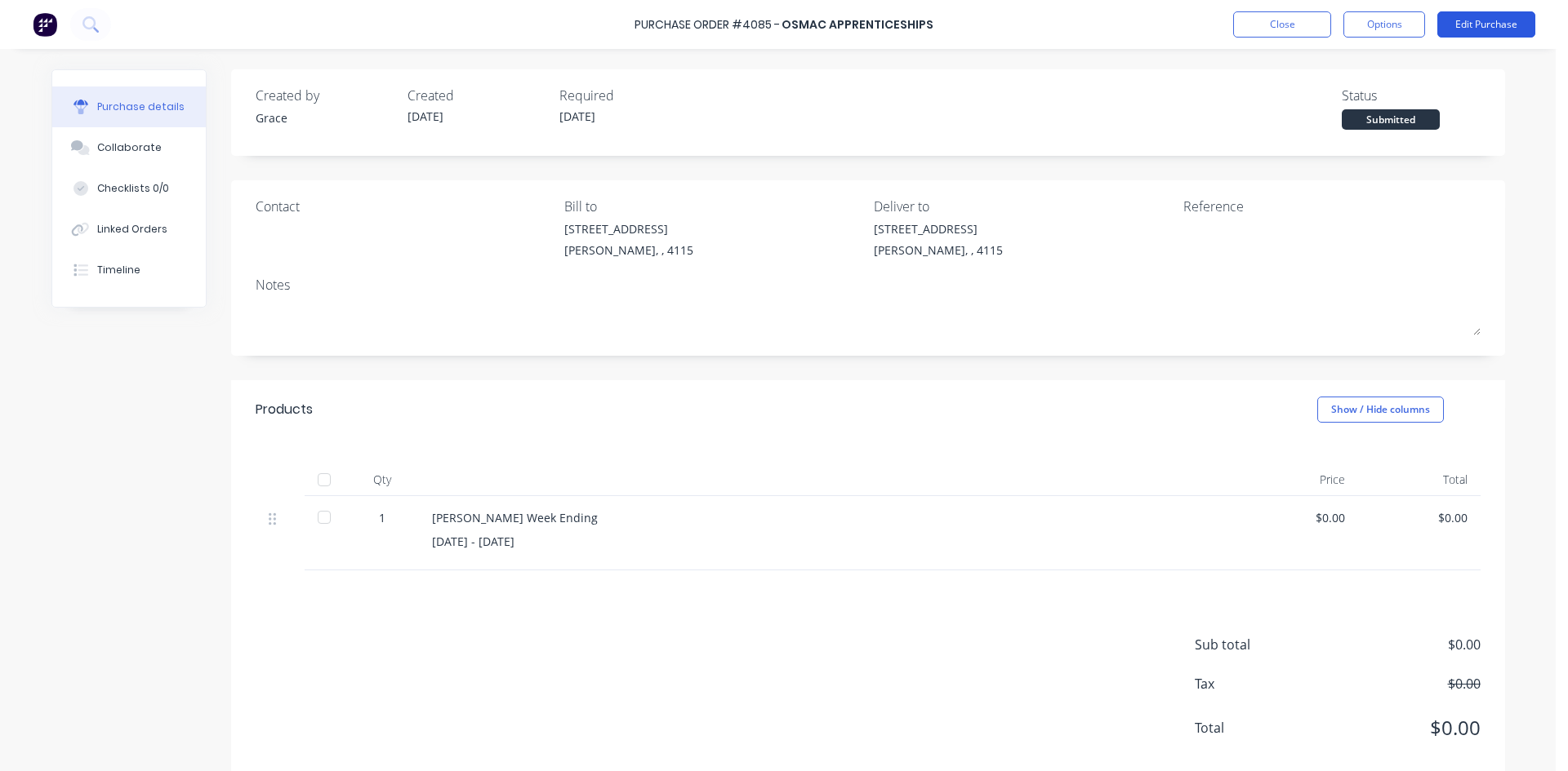
click at [1521, 32] on button "Edit Purchase" at bounding box center [1485, 25] width 98 height 27
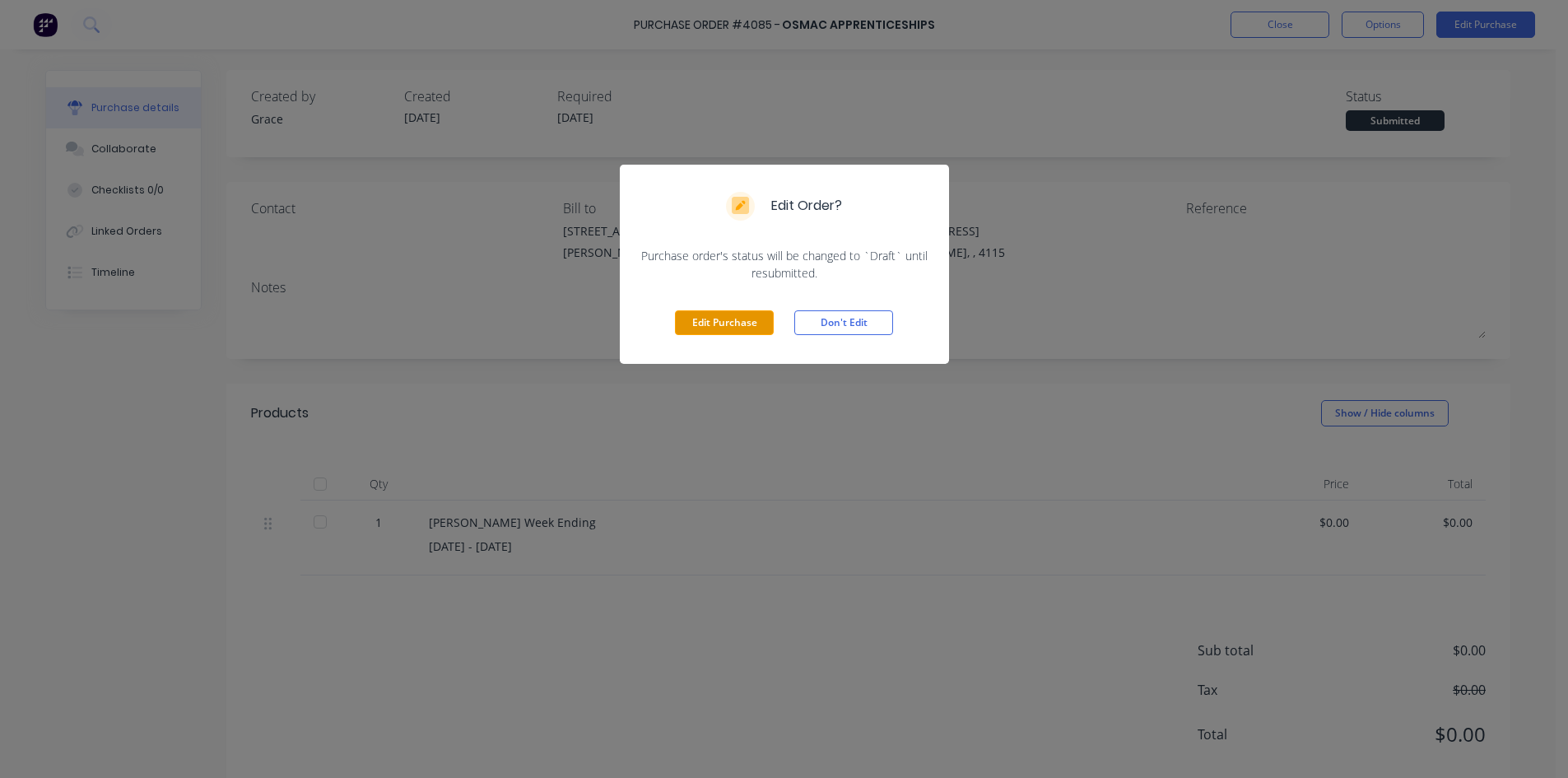
click at [759, 324] on button "Edit Purchase" at bounding box center [724, 323] width 98 height 25
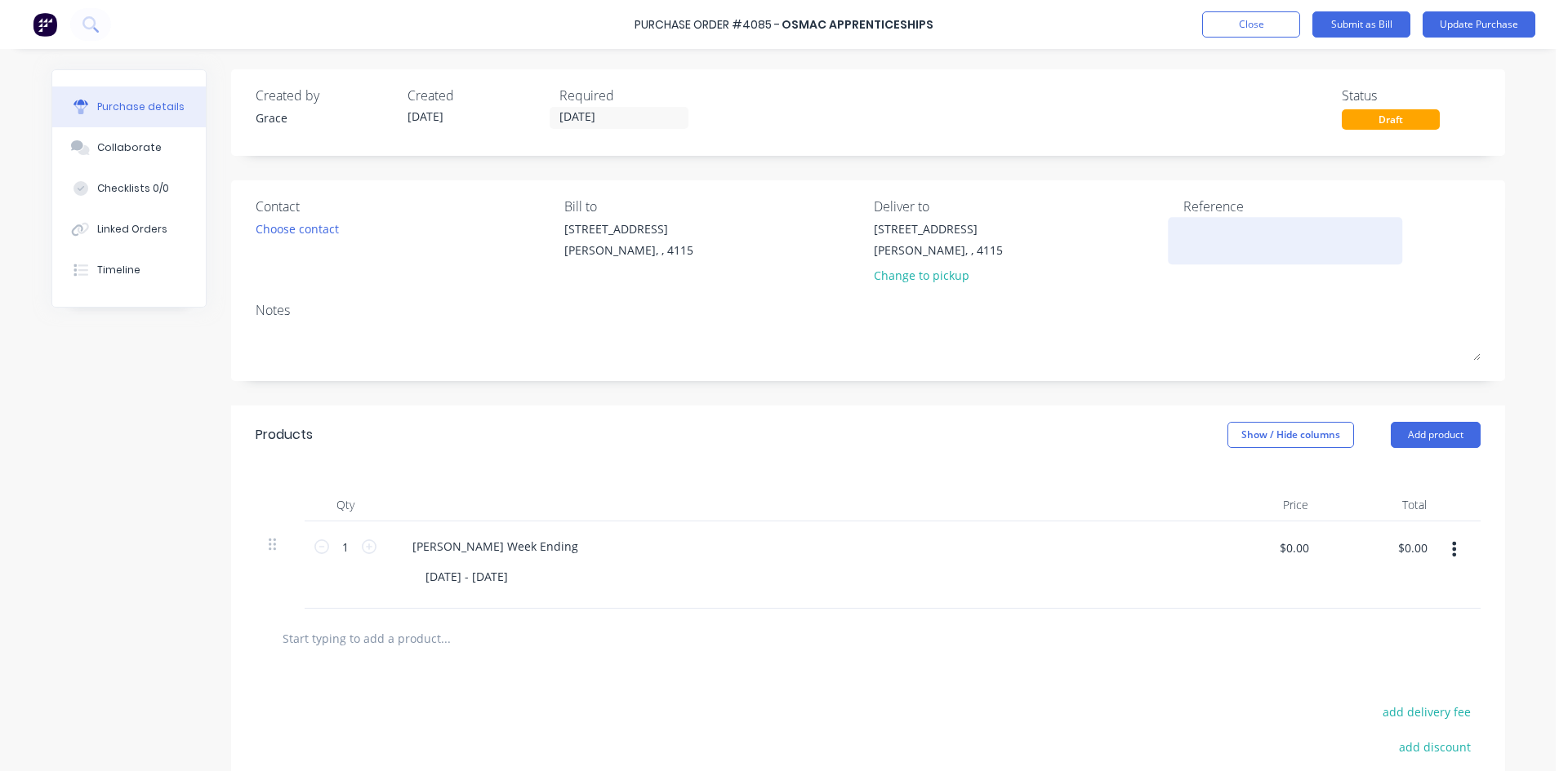
click at [1183, 226] on textarea at bounding box center [1284, 238] width 204 height 36
type textarea "I"
type textarea "8472"
type textarea "x"
type textarea "84720"
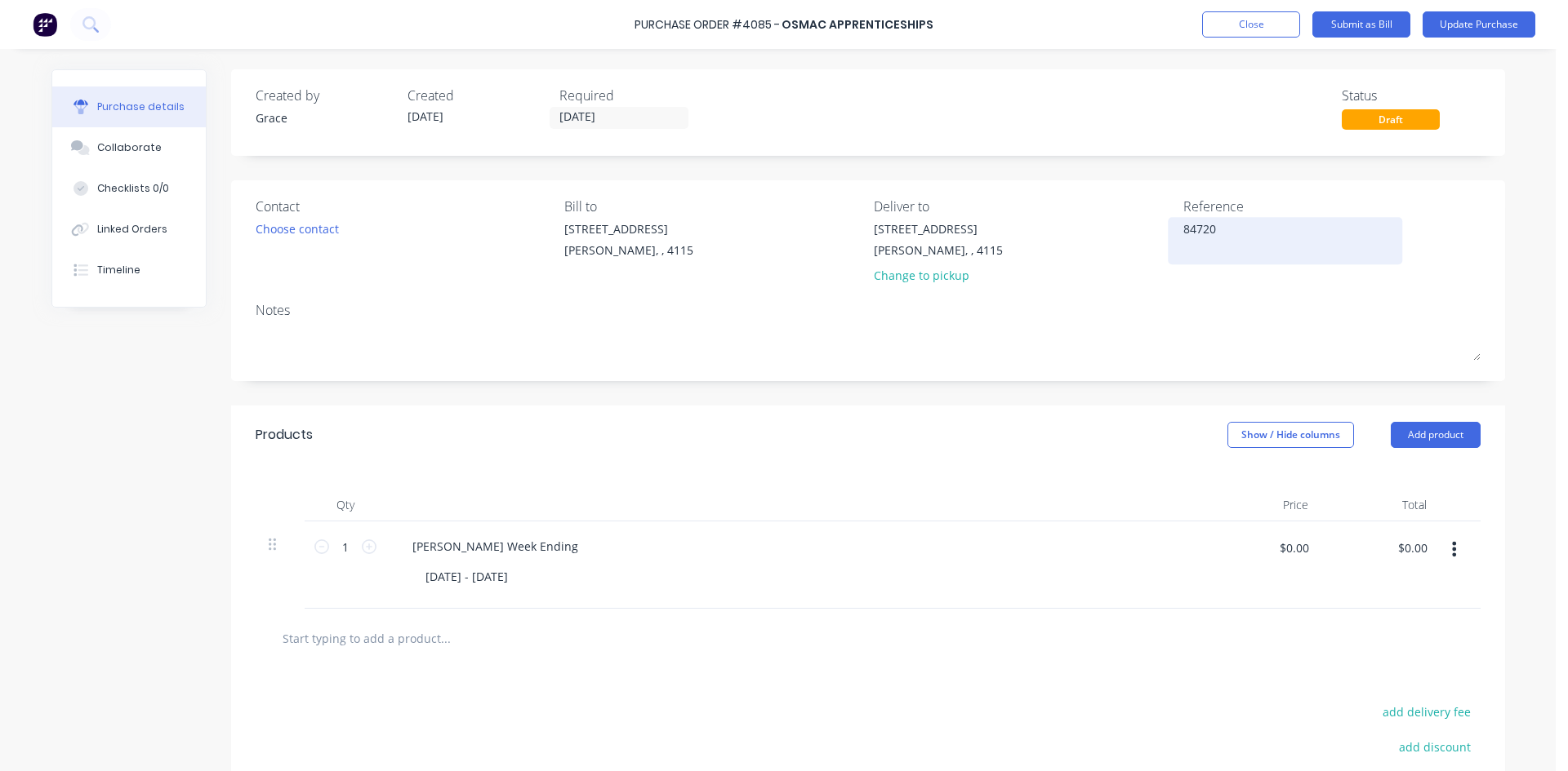
type textarea "x"
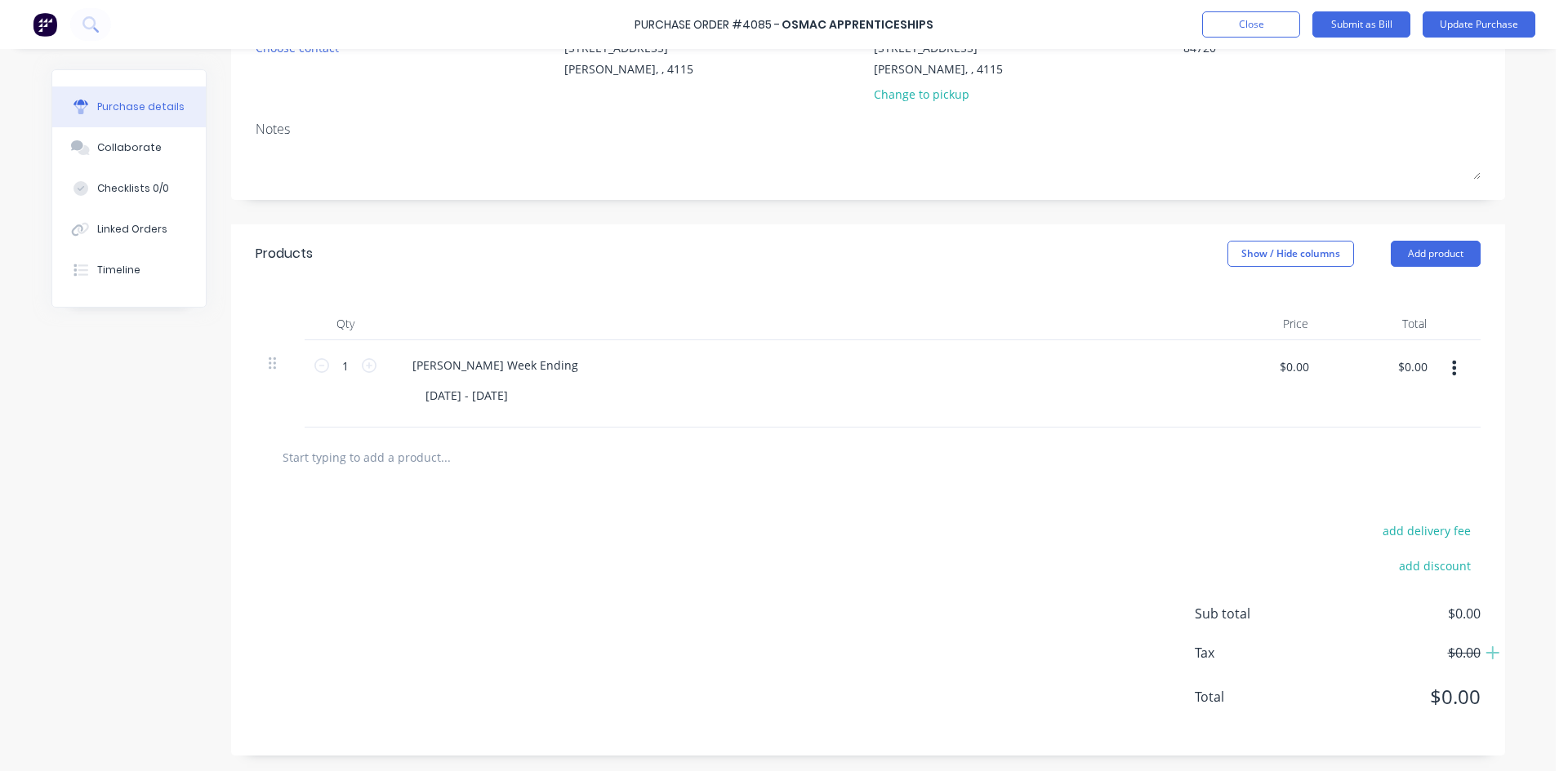
scroll to position [182, 0]
type textarea "84720"
type textarea "x"
type textarea "84720"
click at [1387, 363] on input "$0.00" at bounding box center [1411, 365] width 49 height 27
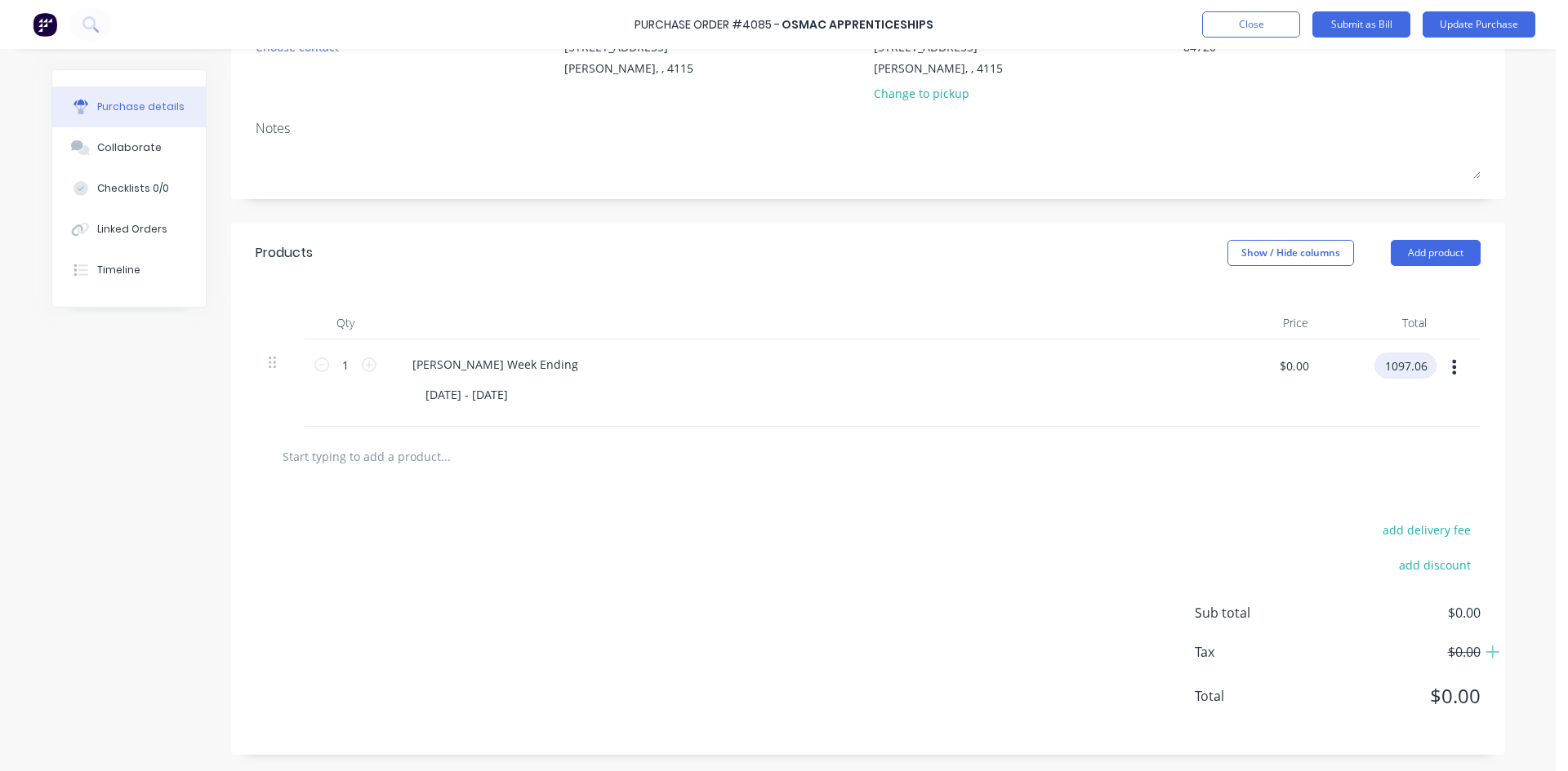
type input "1097.06"
type textarea "x"
type input "$1,097.06"
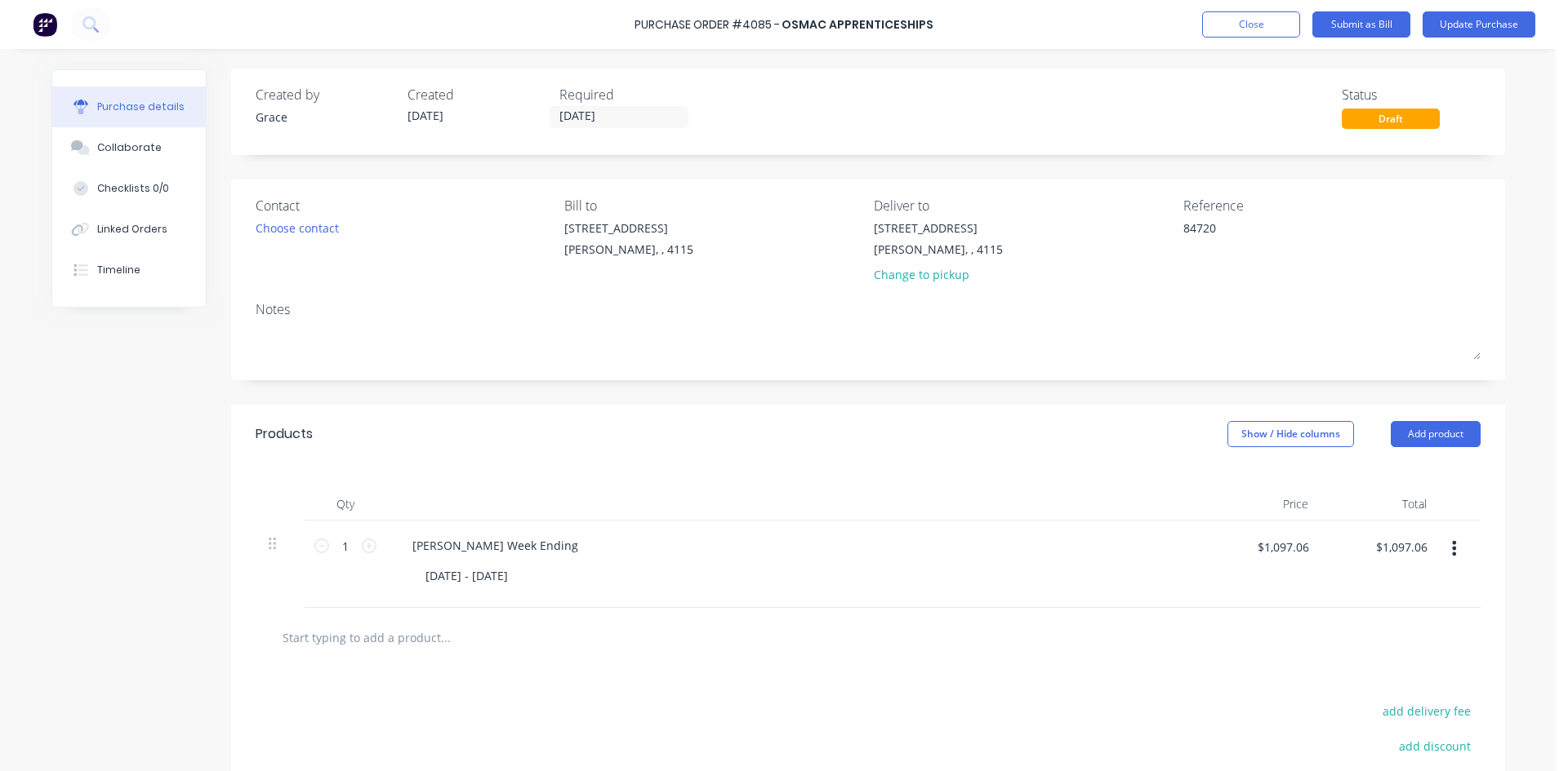
scroll to position [0, 0]
click at [1487, 17] on button "Update Purchase" at bounding box center [1478, 25] width 112 height 27
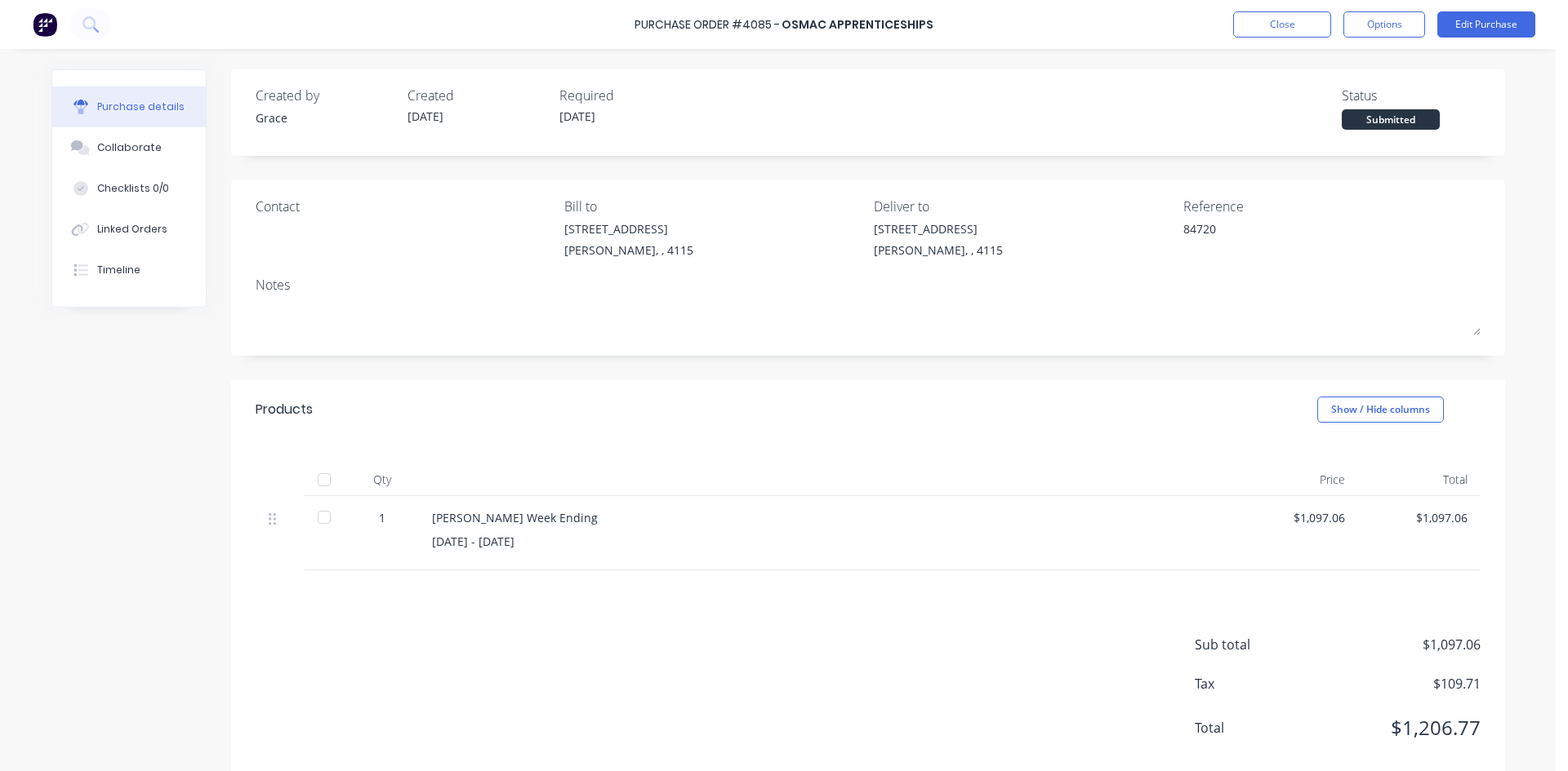
click at [1335, 32] on div "Close Options Edit Purchase" at bounding box center [1384, 25] width 302 height 27
click at [1361, 27] on button "Options" at bounding box center [1384, 25] width 82 height 27
click at [1347, 105] on div "Convert to Bill" at bounding box center [1347, 99] width 126 height 24
type textarea "x"
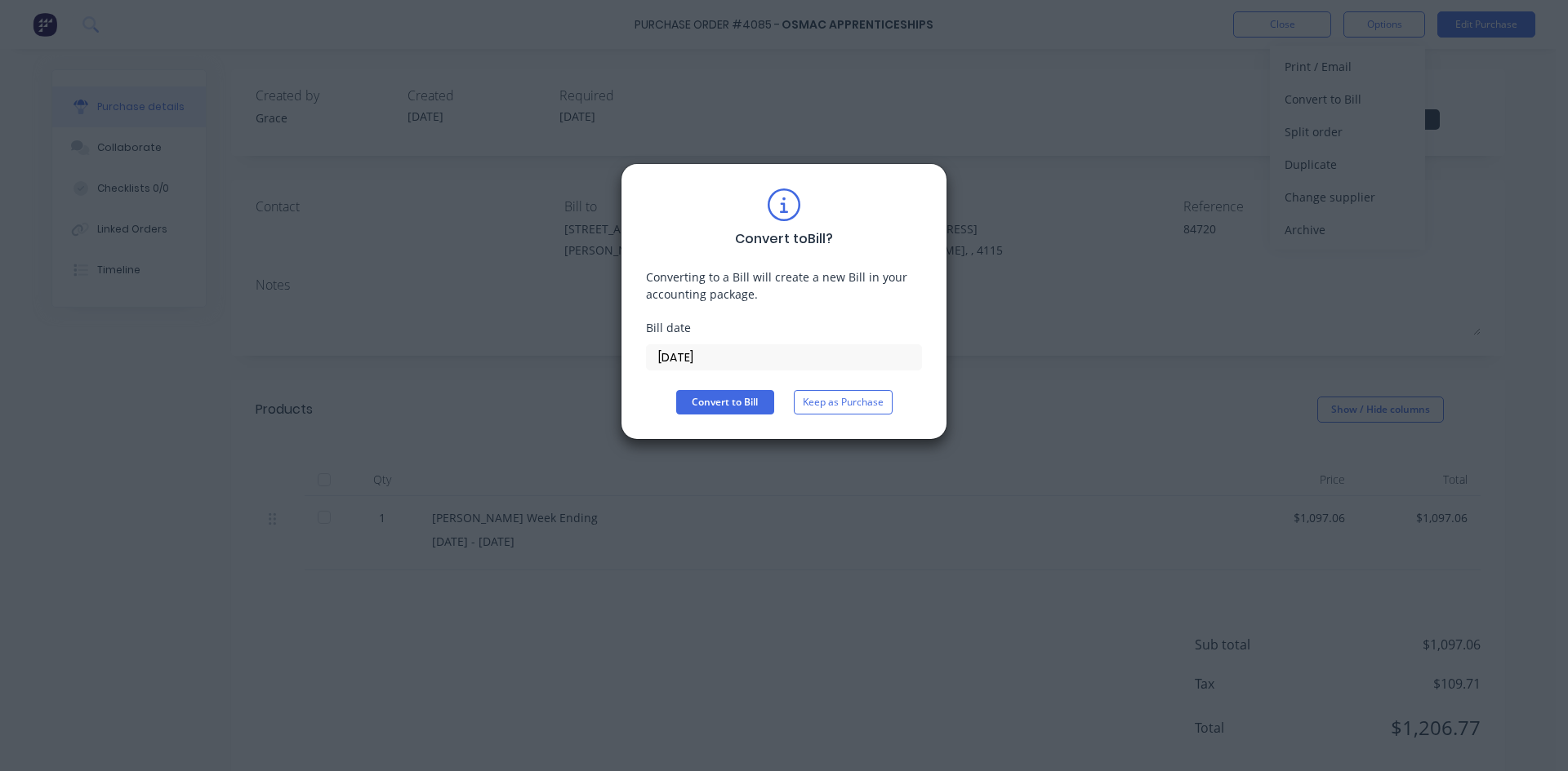
click at [726, 365] on input "[DATE]" at bounding box center [784, 357] width 275 height 25
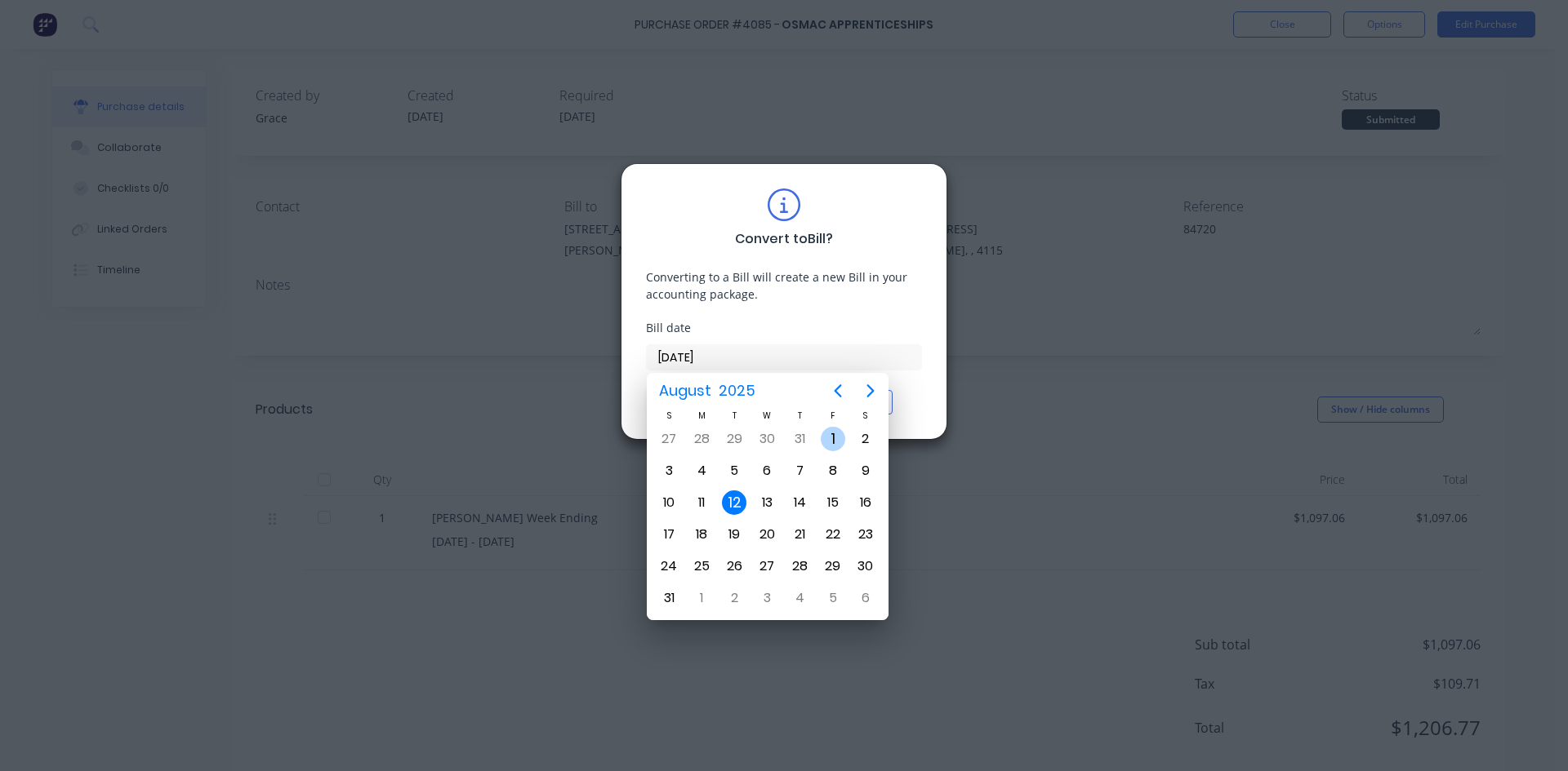
click at [834, 433] on div "1" at bounding box center [832, 439] width 25 height 25
type input "[DATE]"
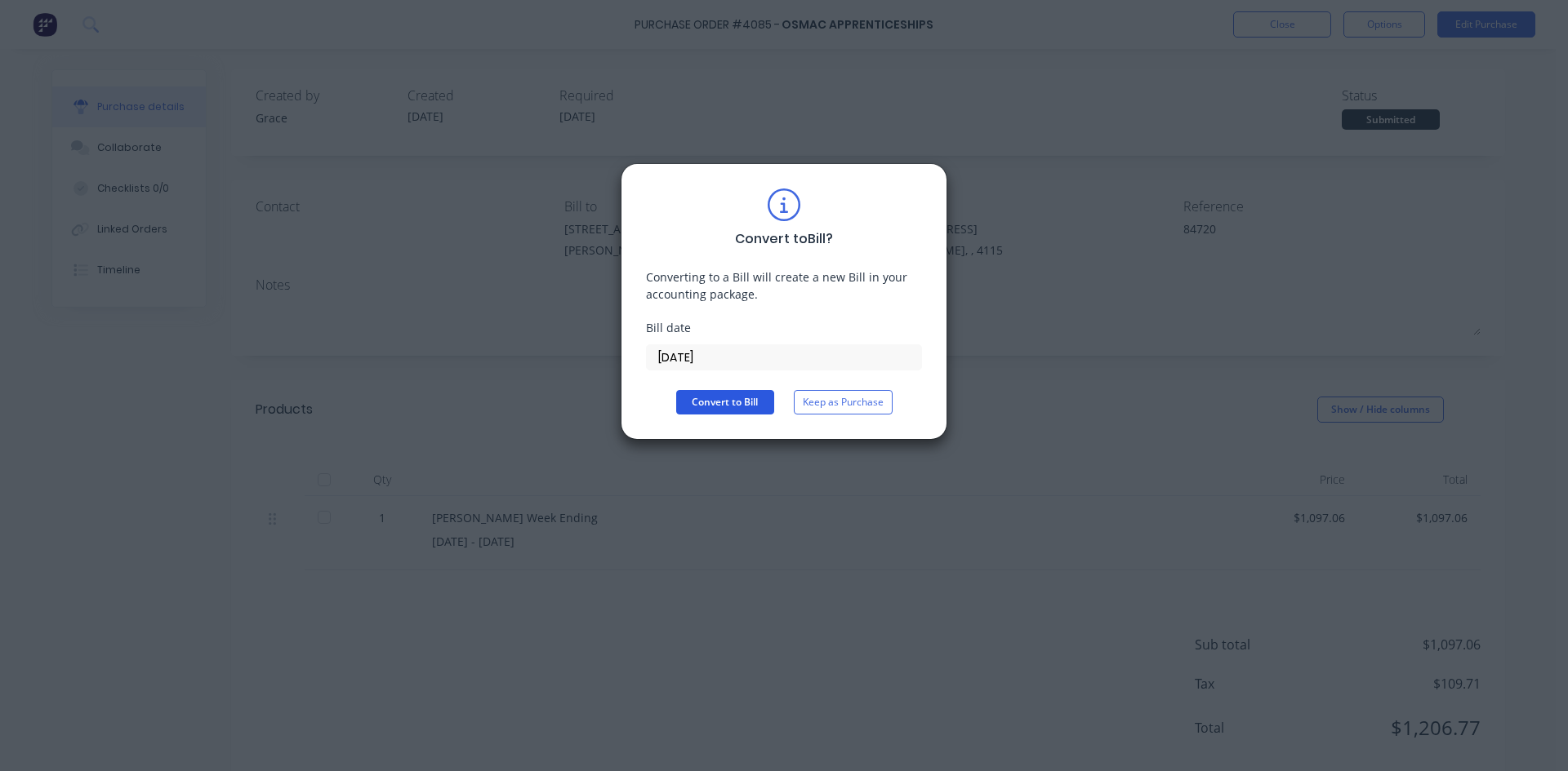
click at [715, 402] on button "Convert to Bill" at bounding box center [724, 402] width 98 height 25
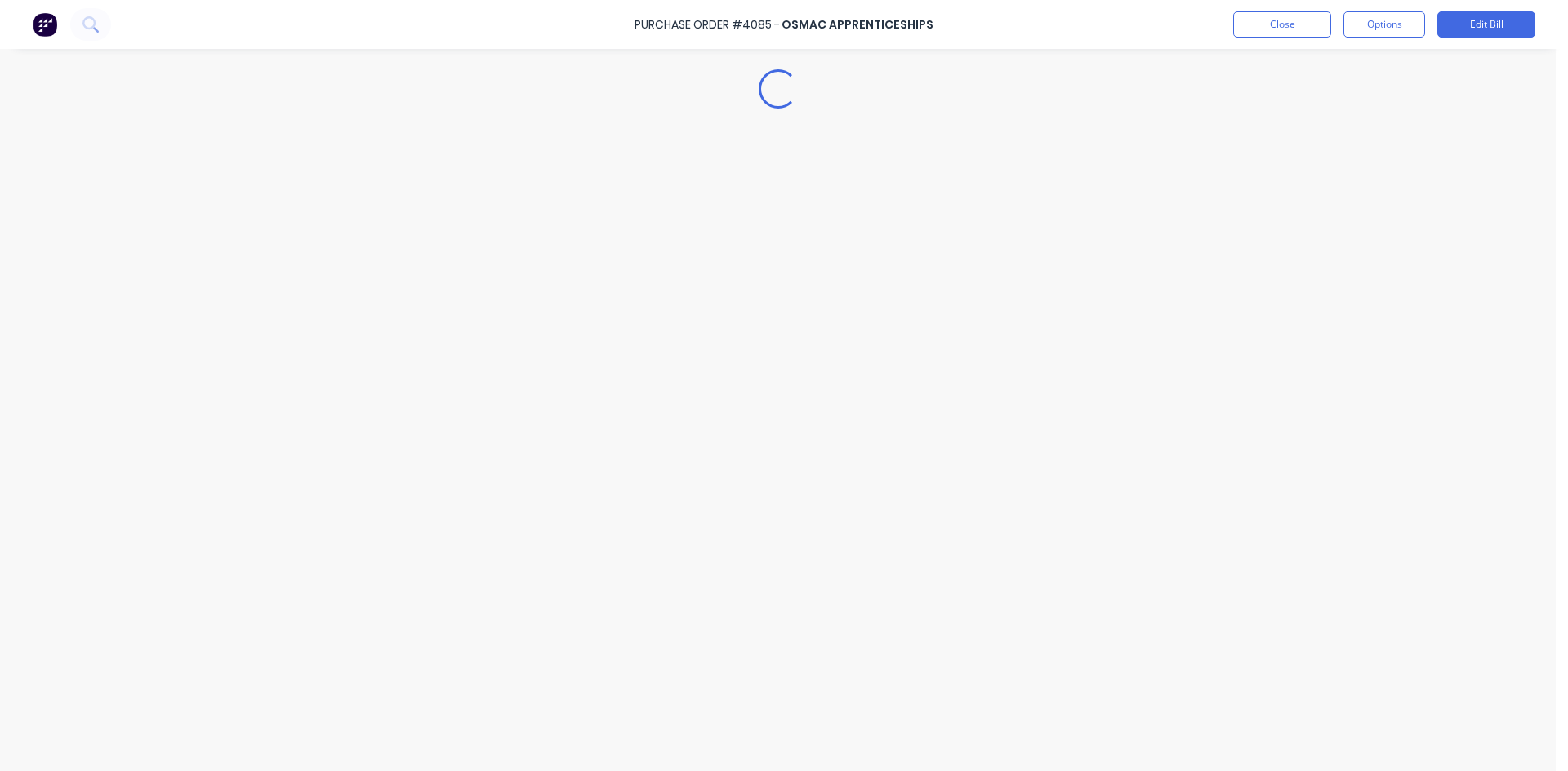
type textarea "x"
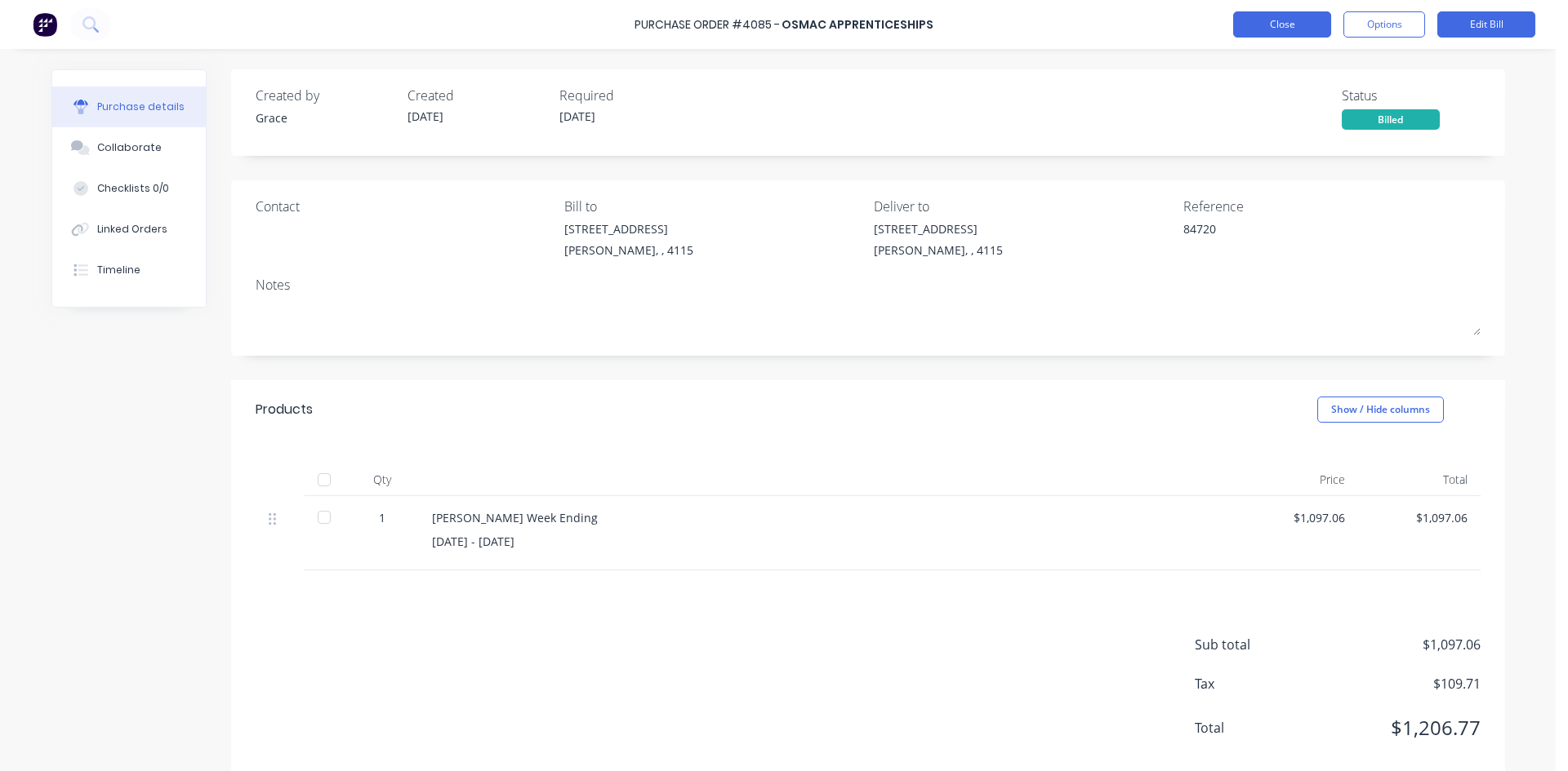
click at [1290, 29] on button "Close" at bounding box center [1281, 25] width 98 height 27
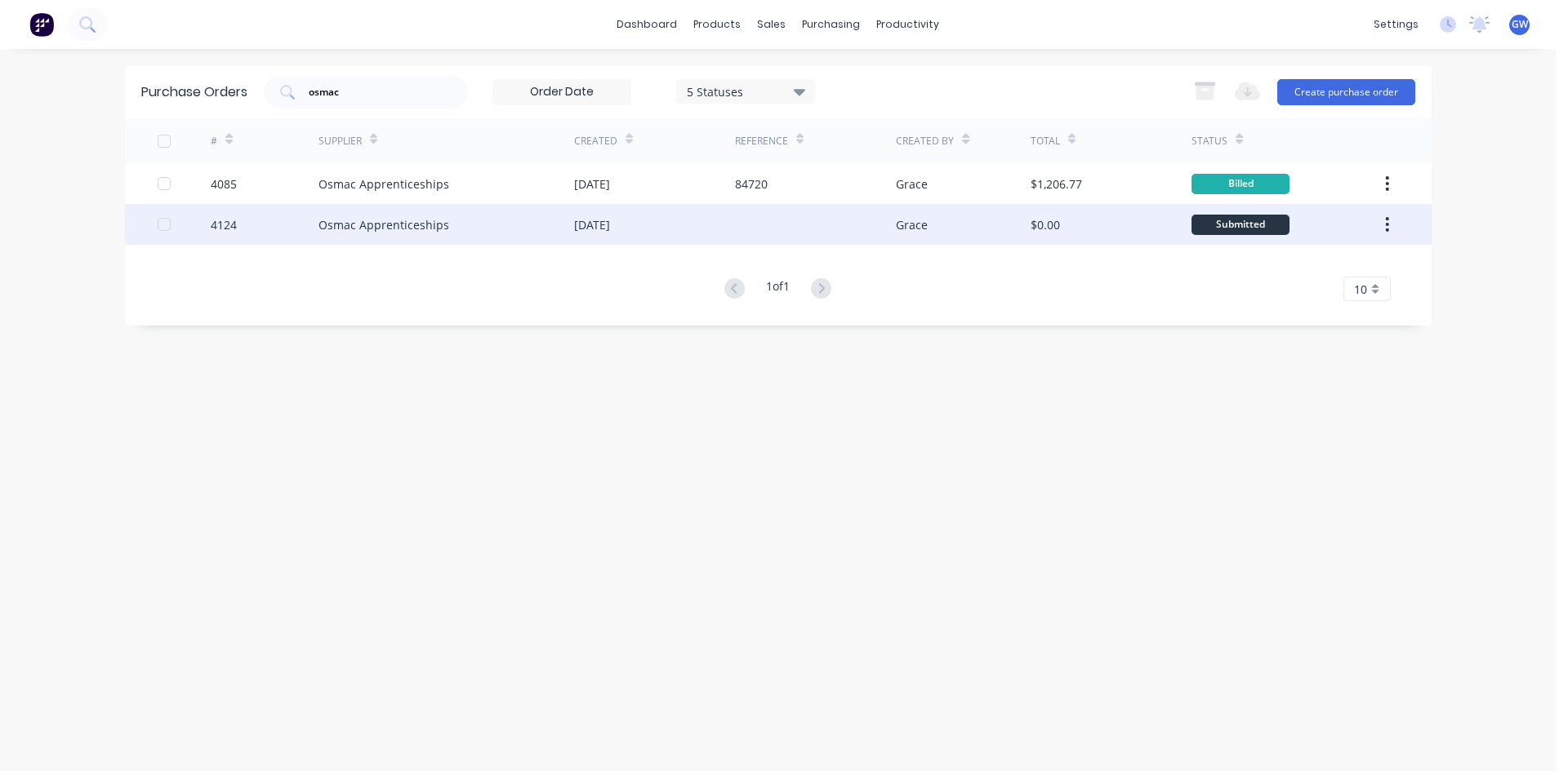
click at [776, 231] on div at bounding box center [815, 224] width 161 height 40
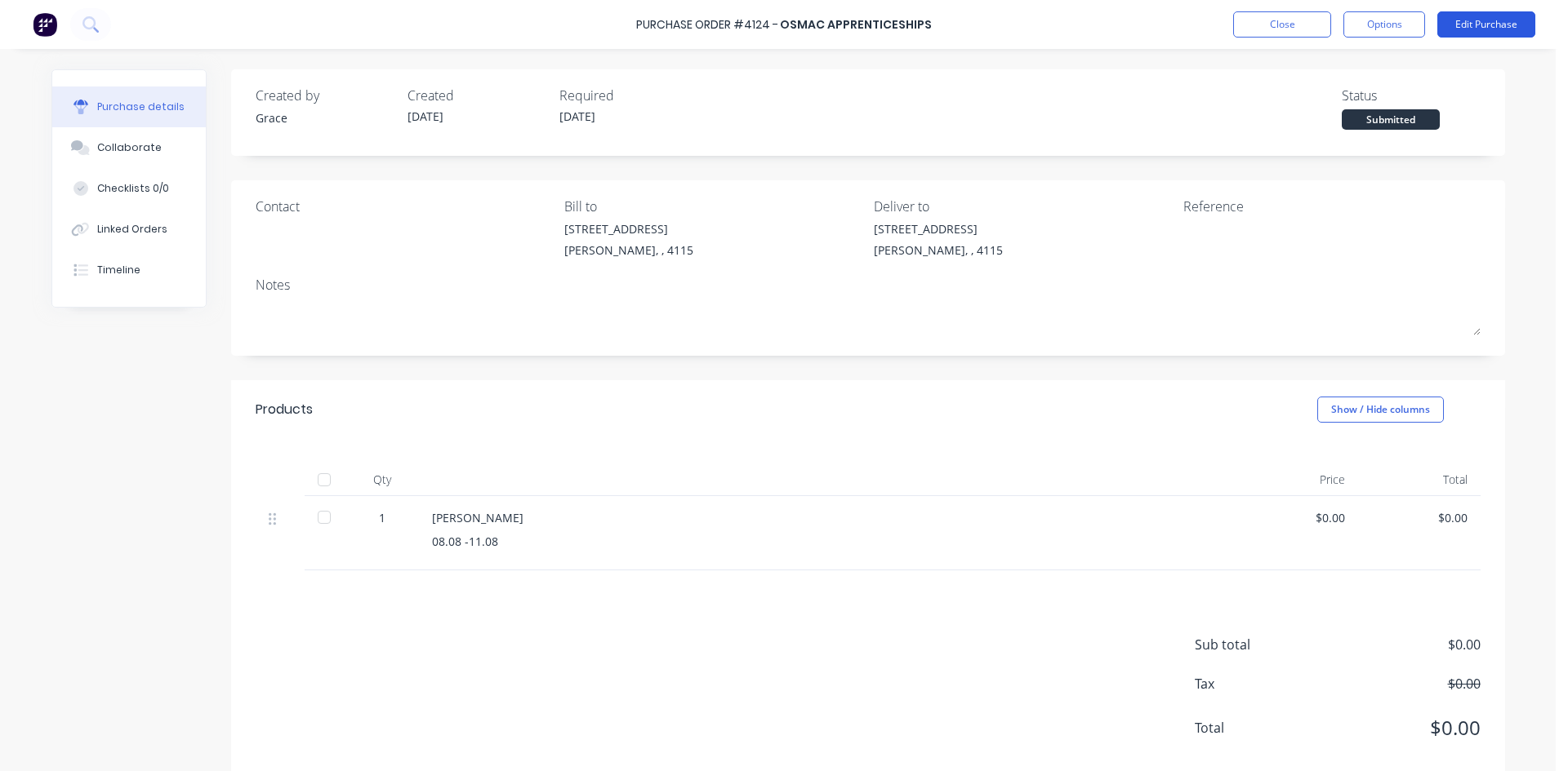
click at [1507, 13] on button "Edit Purchase" at bounding box center [1485, 25] width 98 height 27
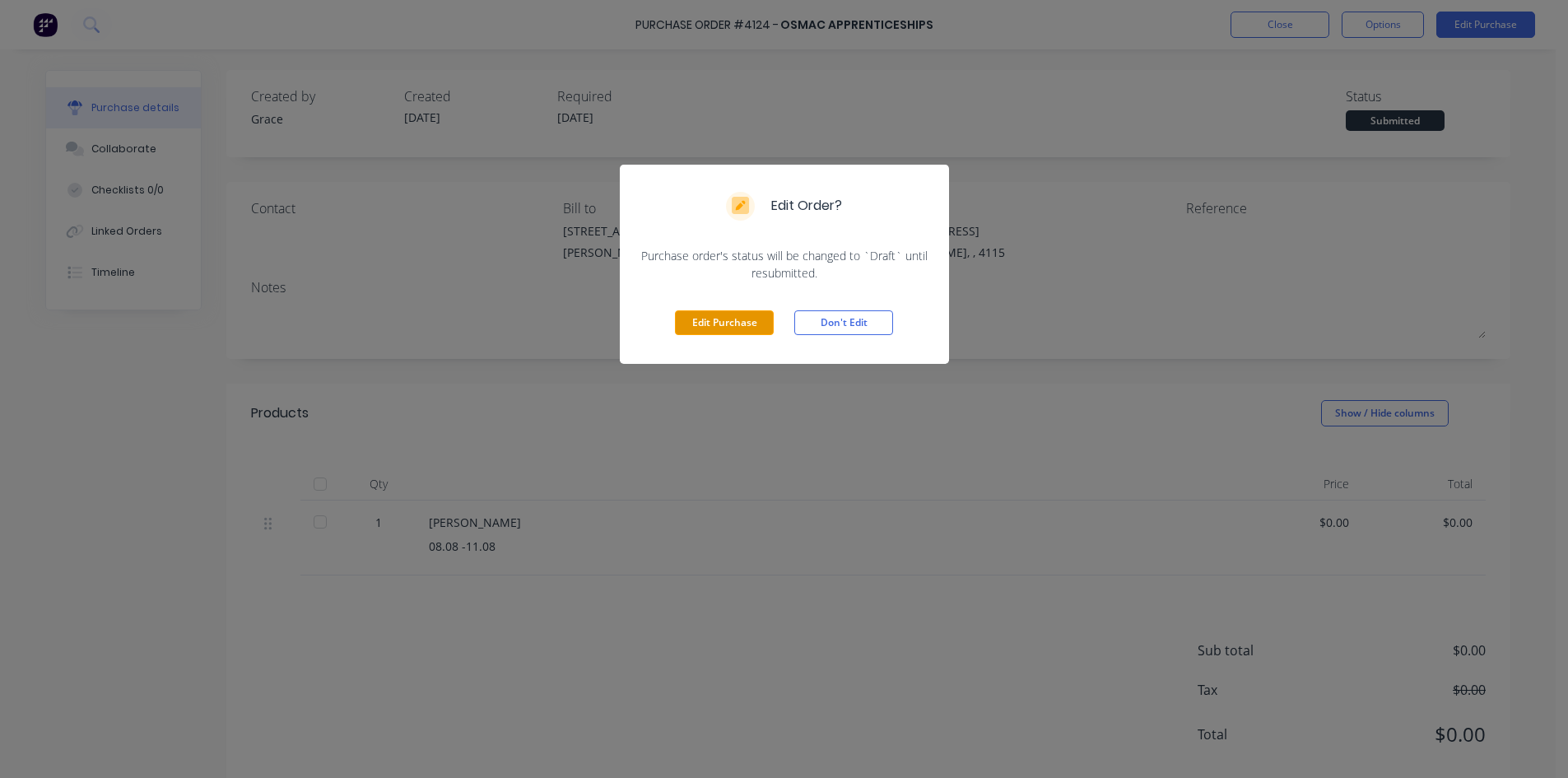
click at [690, 334] on button "Edit Purchase" at bounding box center [724, 323] width 98 height 25
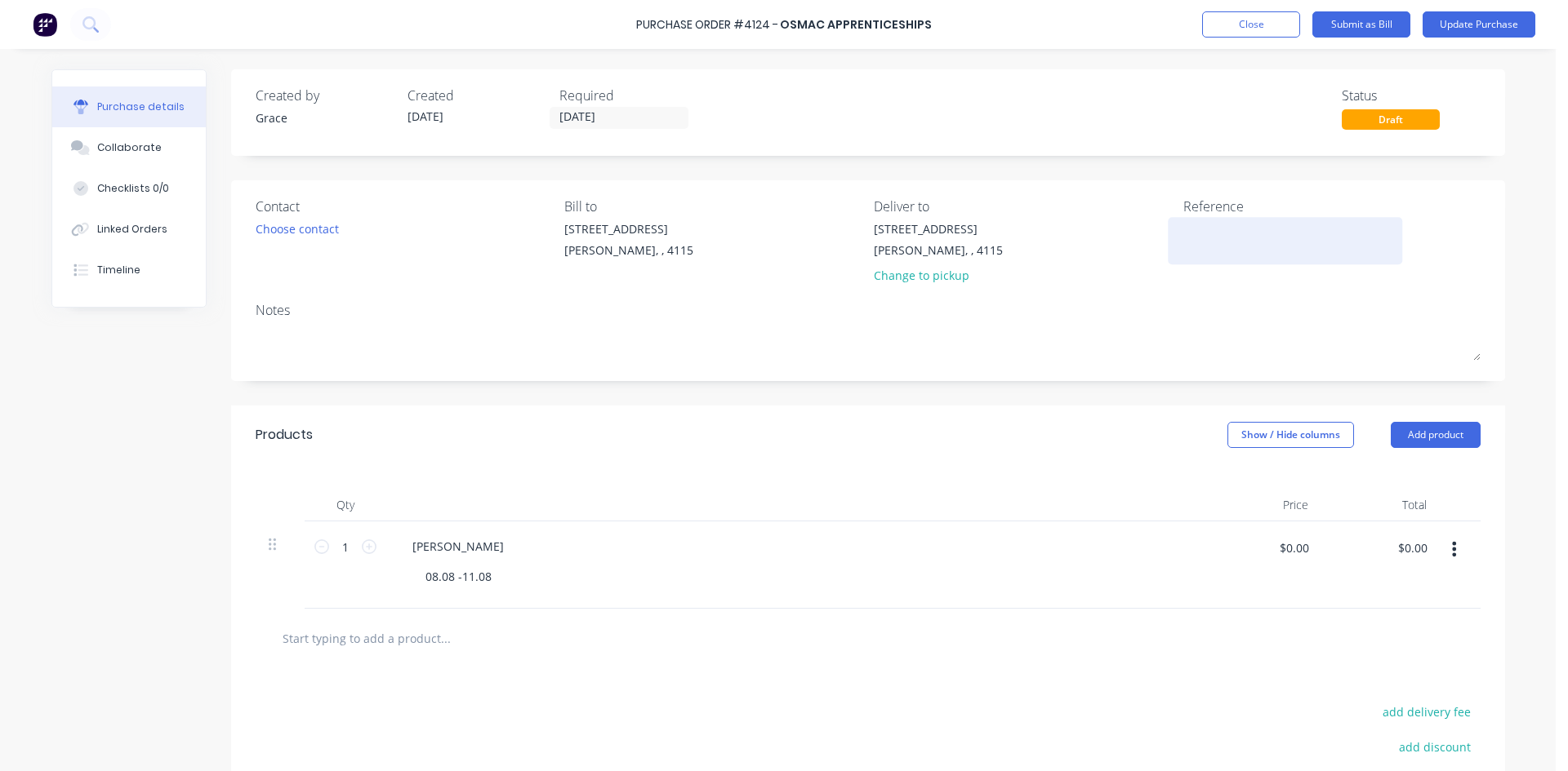
click at [1217, 221] on textarea at bounding box center [1284, 238] width 204 height 36
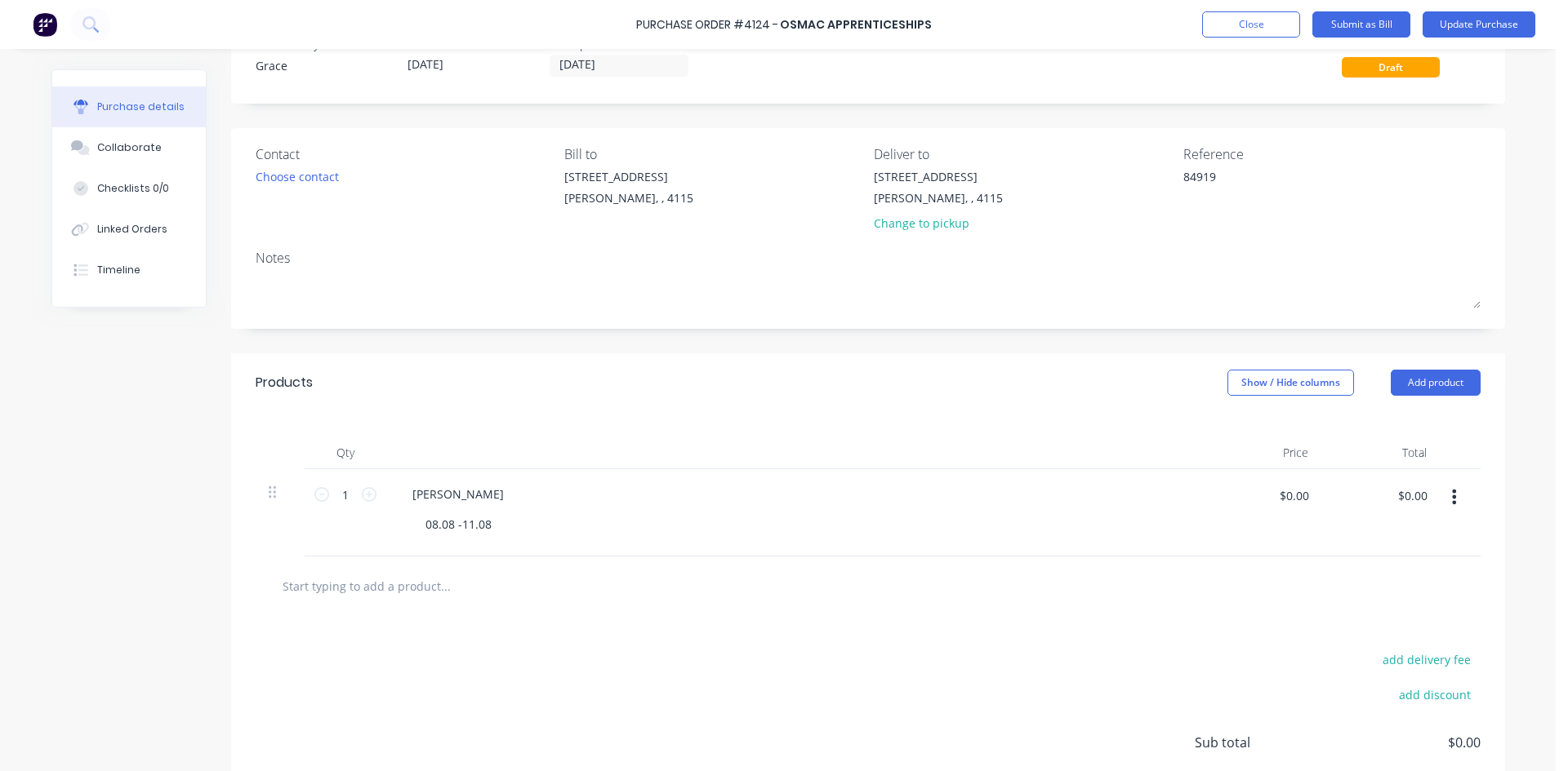
scroll to position [82, 0]
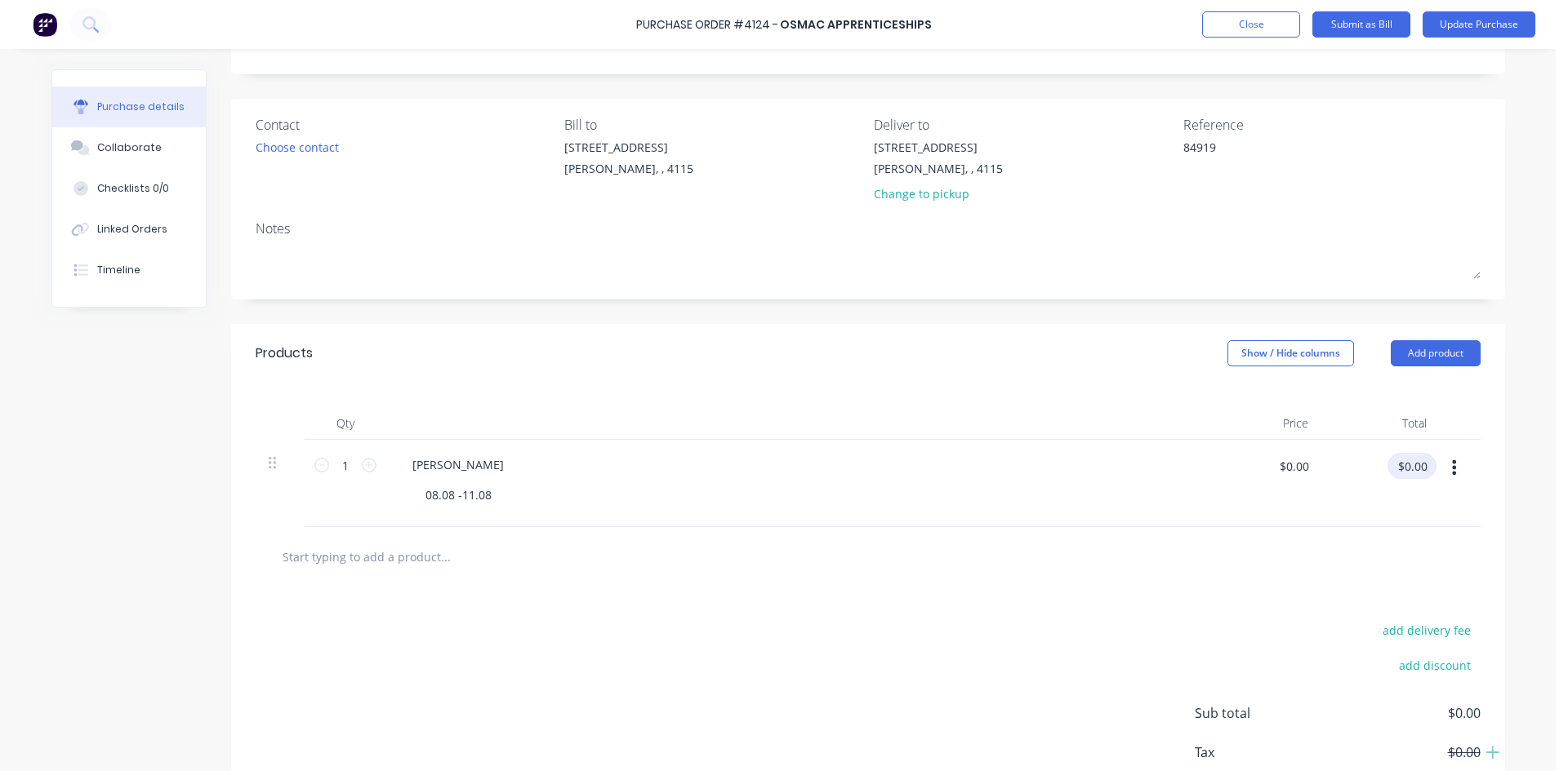
type textarea "84919"
type textarea "x"
type textarea "84919"
click at [1412, 461] on input "$0.00" at bounding box center [1411, 466] width 49 height 27
type input "1082.63"
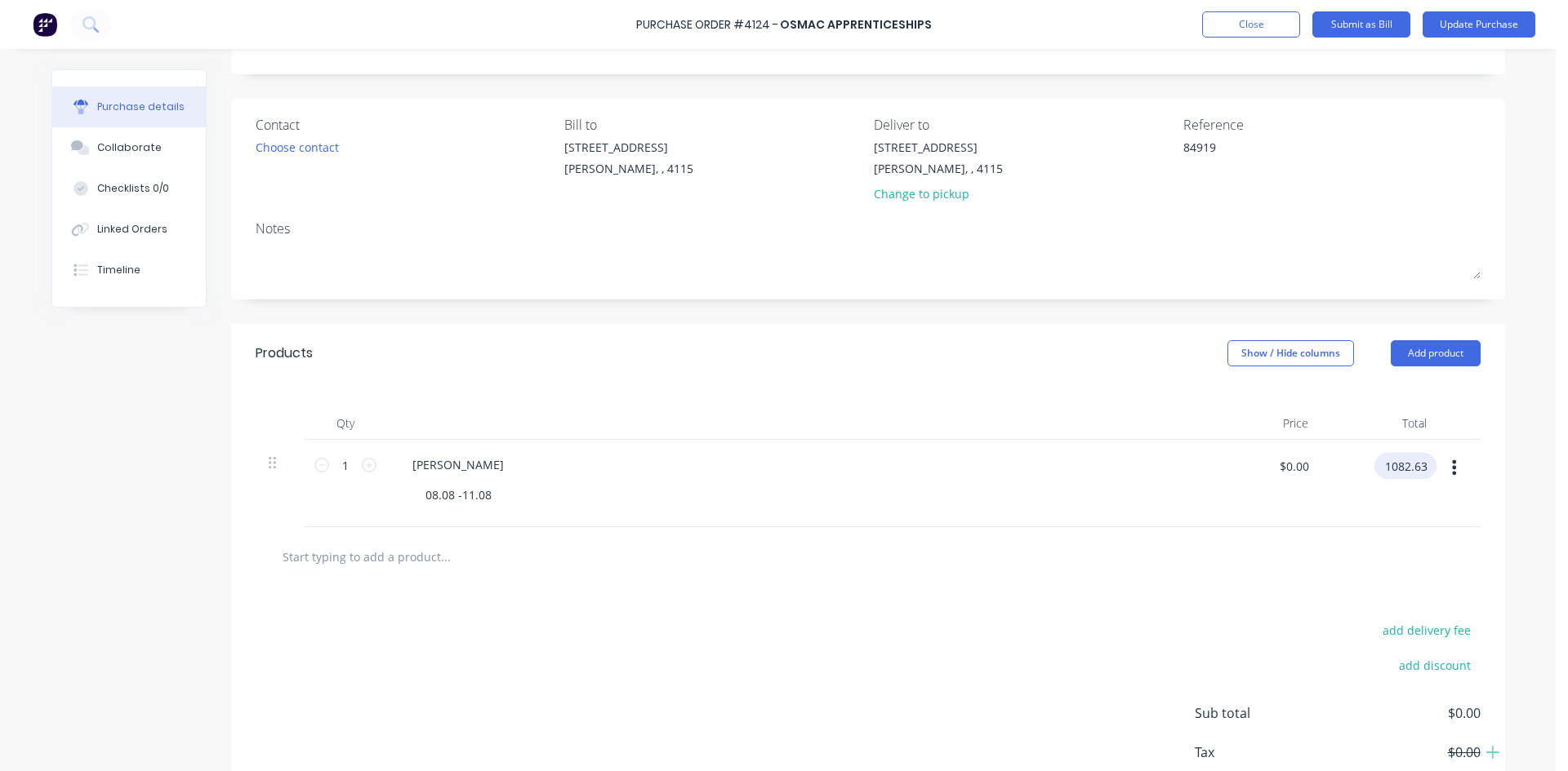
type textarea "x"
type input "$1,082.63"
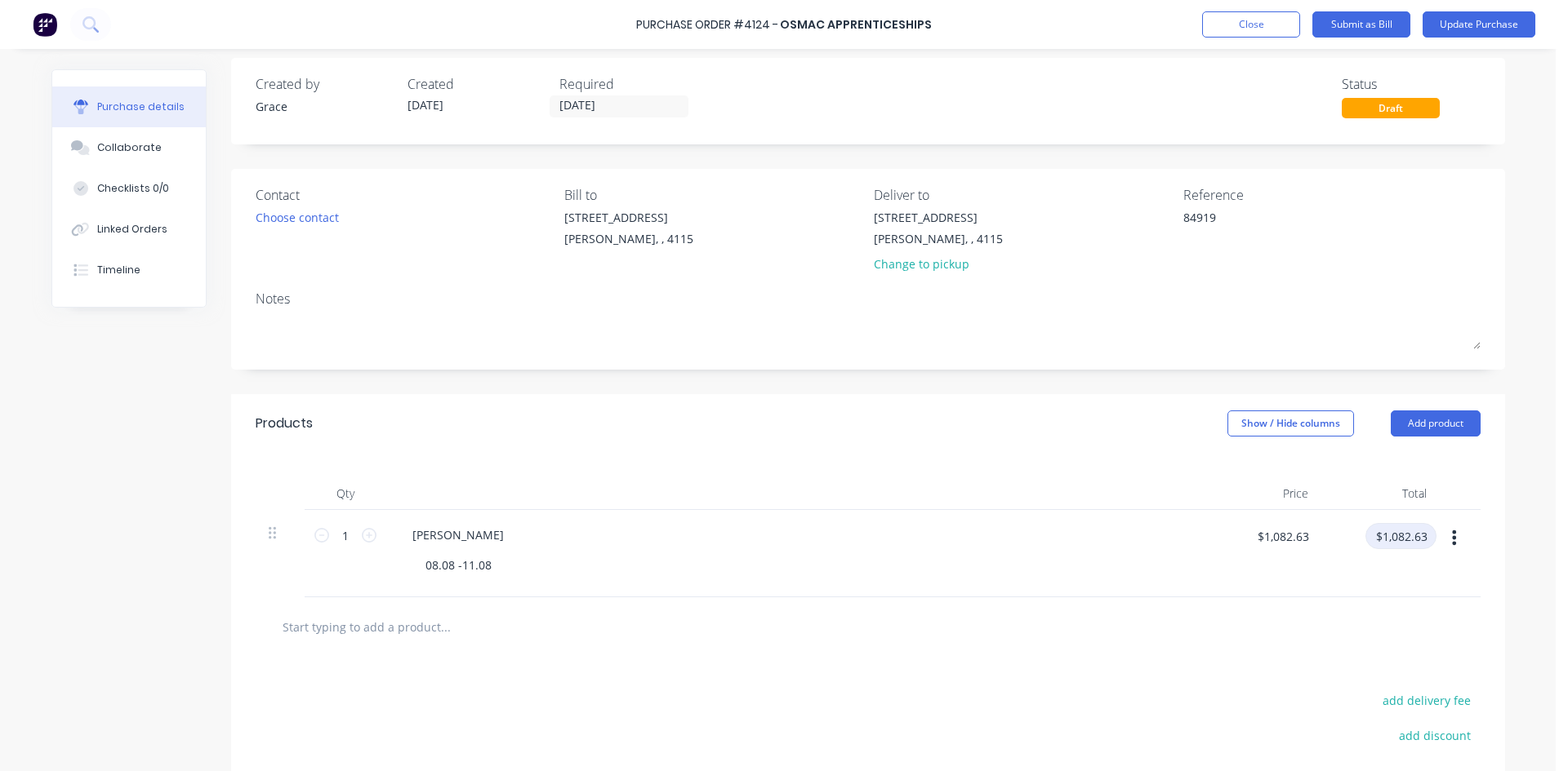
scroll to position [0, 0]
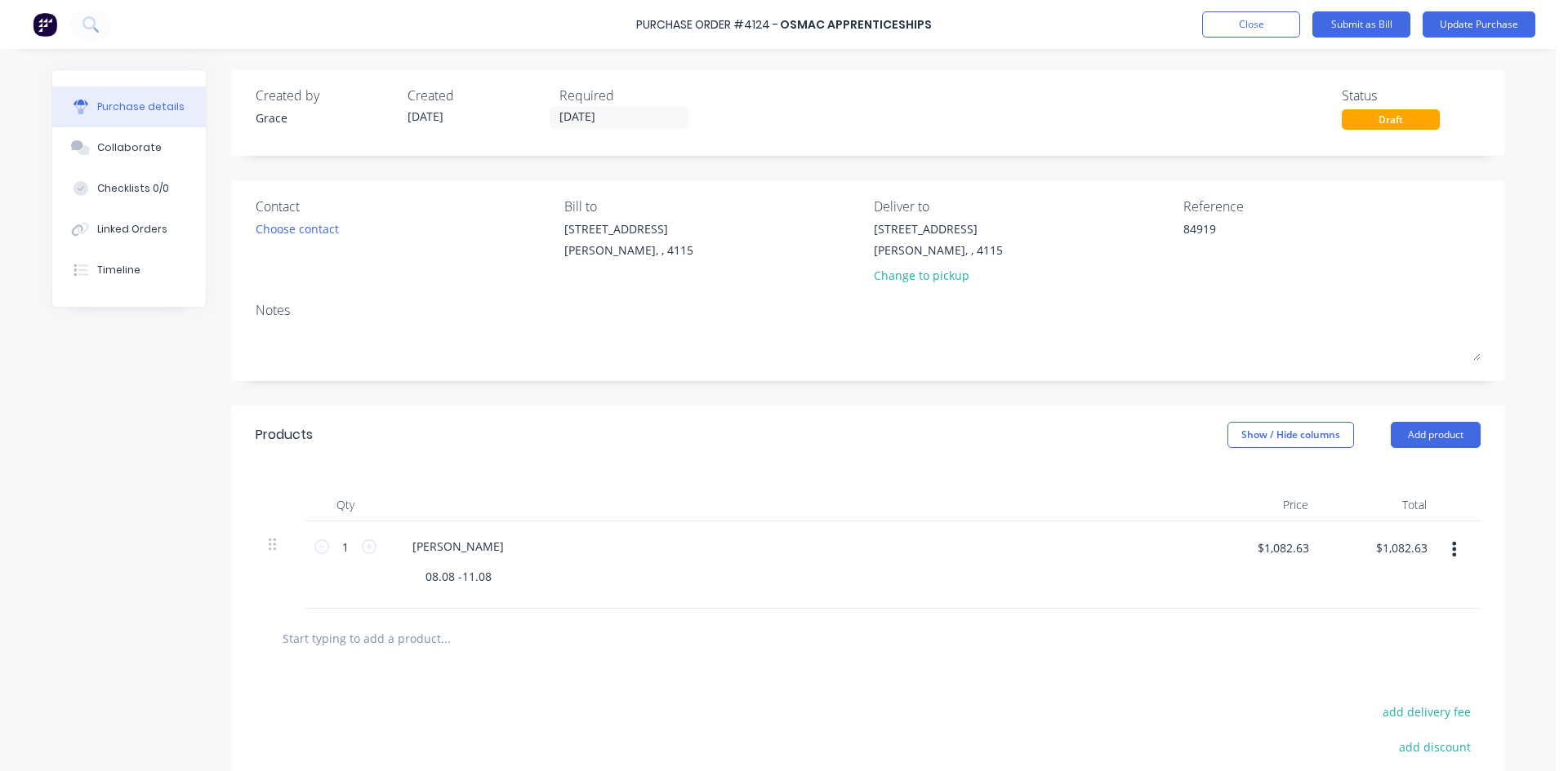
click at [1518, 5] on div "Purchase Order #4124 - Osmac Apprenticeships Add product Close Submit as Bill U…" at bounding box center [784, 25] width 1568 height 49
click at [1497, 24] on button "Update Purchase" at bounding box center [1478, 25] width 112 height 27
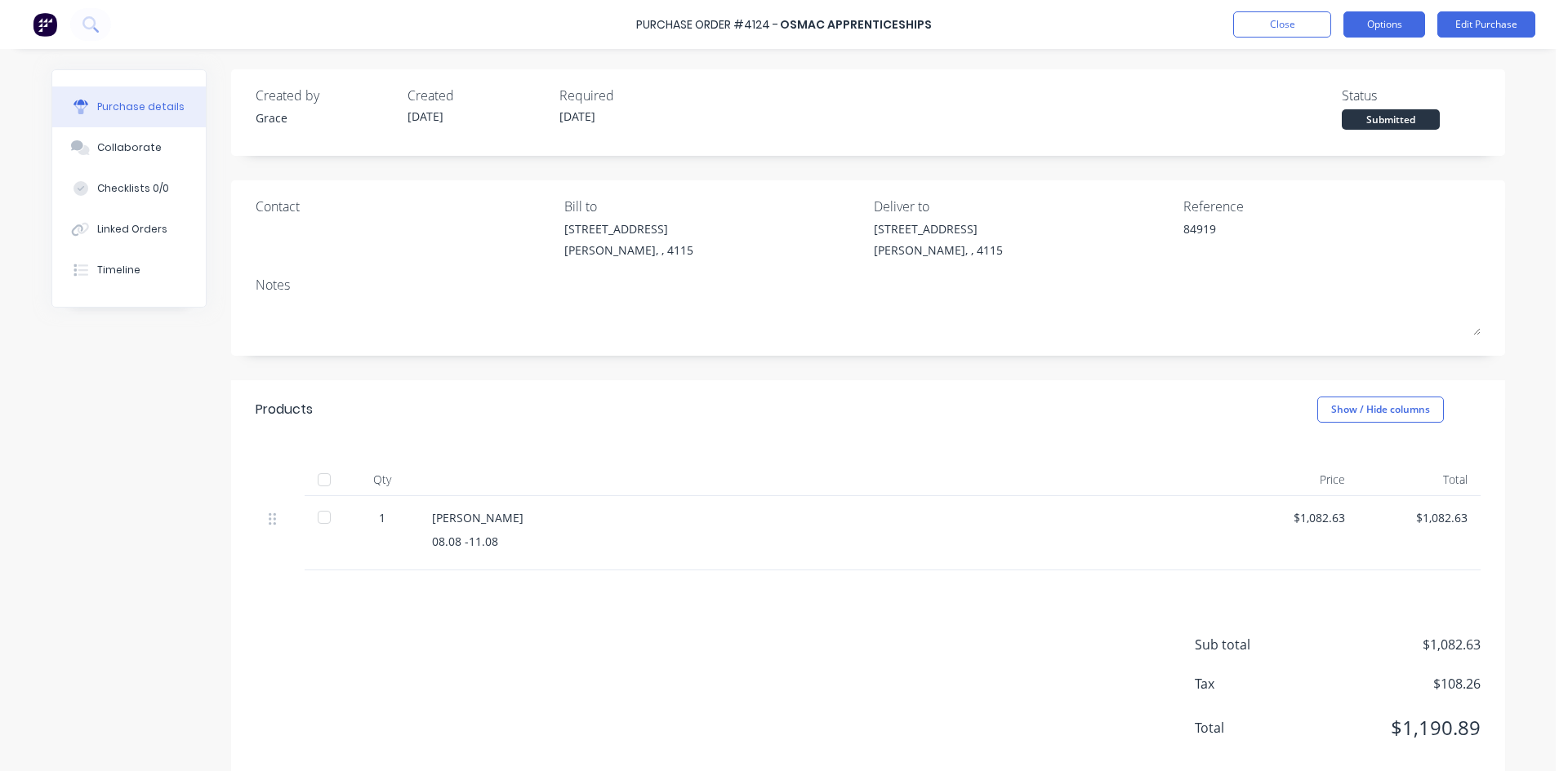
click at [1405, 27] on button "Options" at bounding box center [1384, 25] width 82 height 27
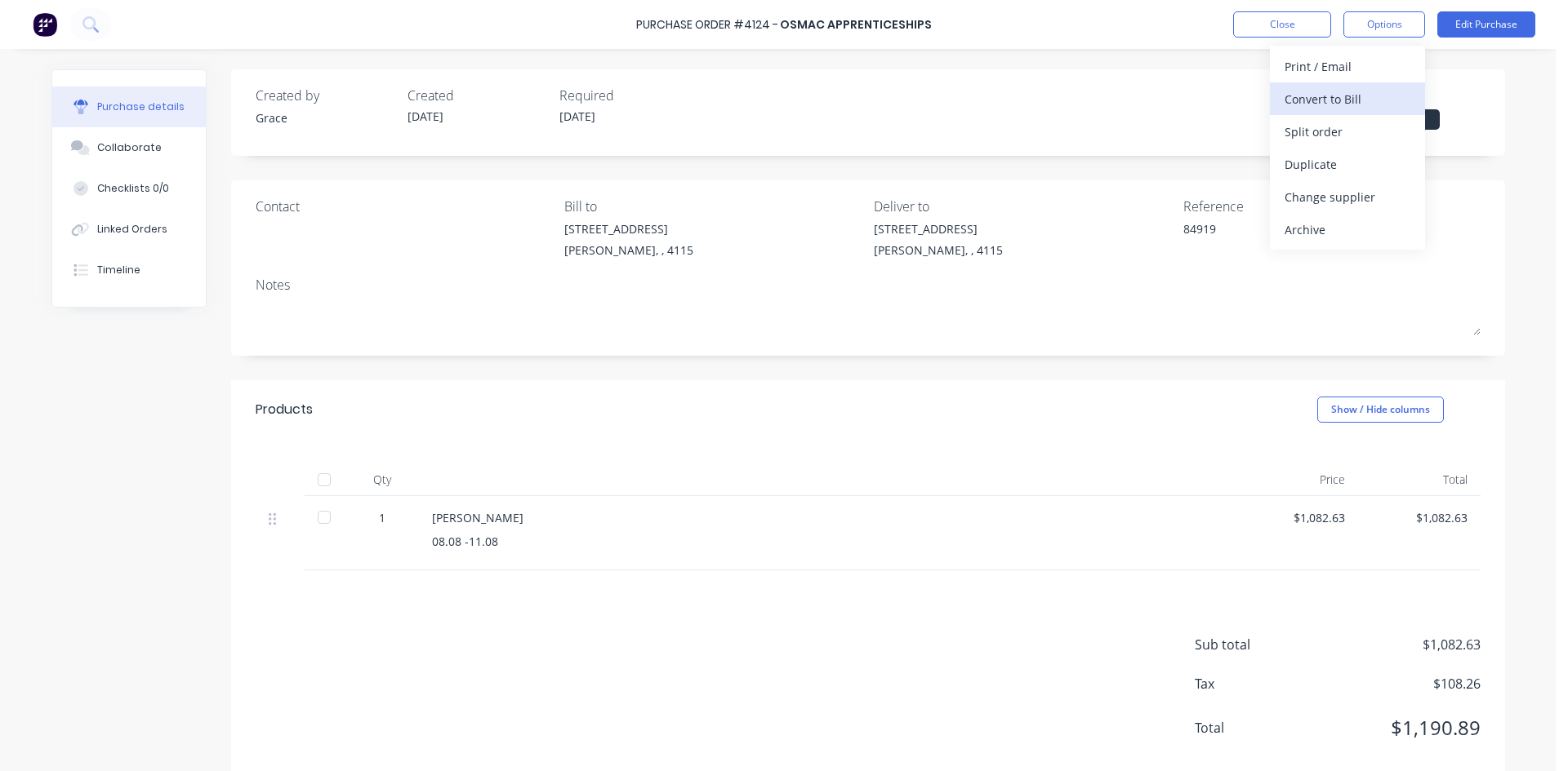
click at [1351, 96] on div "Convert to Bill" at bounding box center [1347, 99] width 126 height 24
type textarea "x"
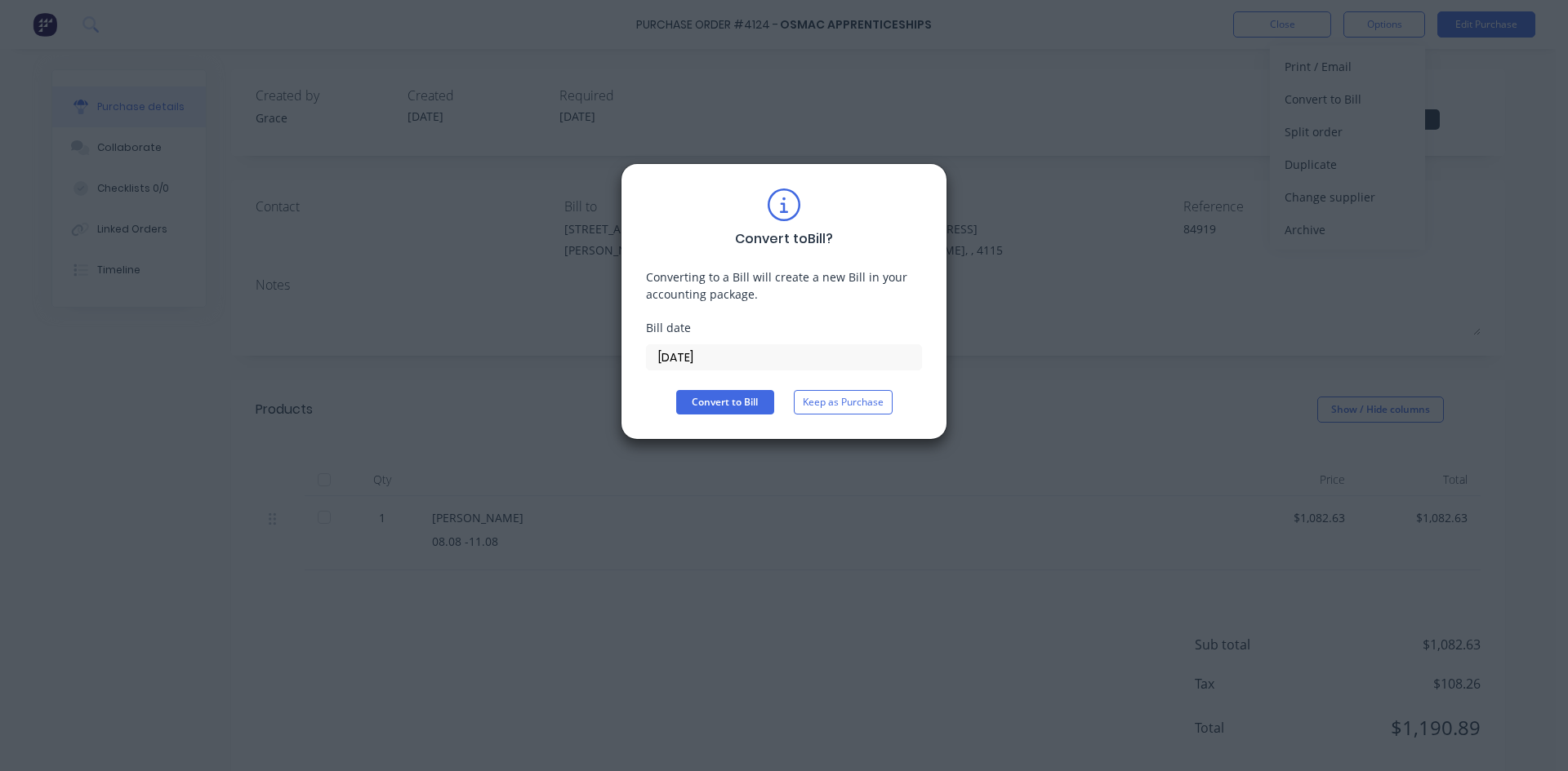
click at [731, 356] on input "[DATE]" at bounding box center [784, 357] width 275 height 25
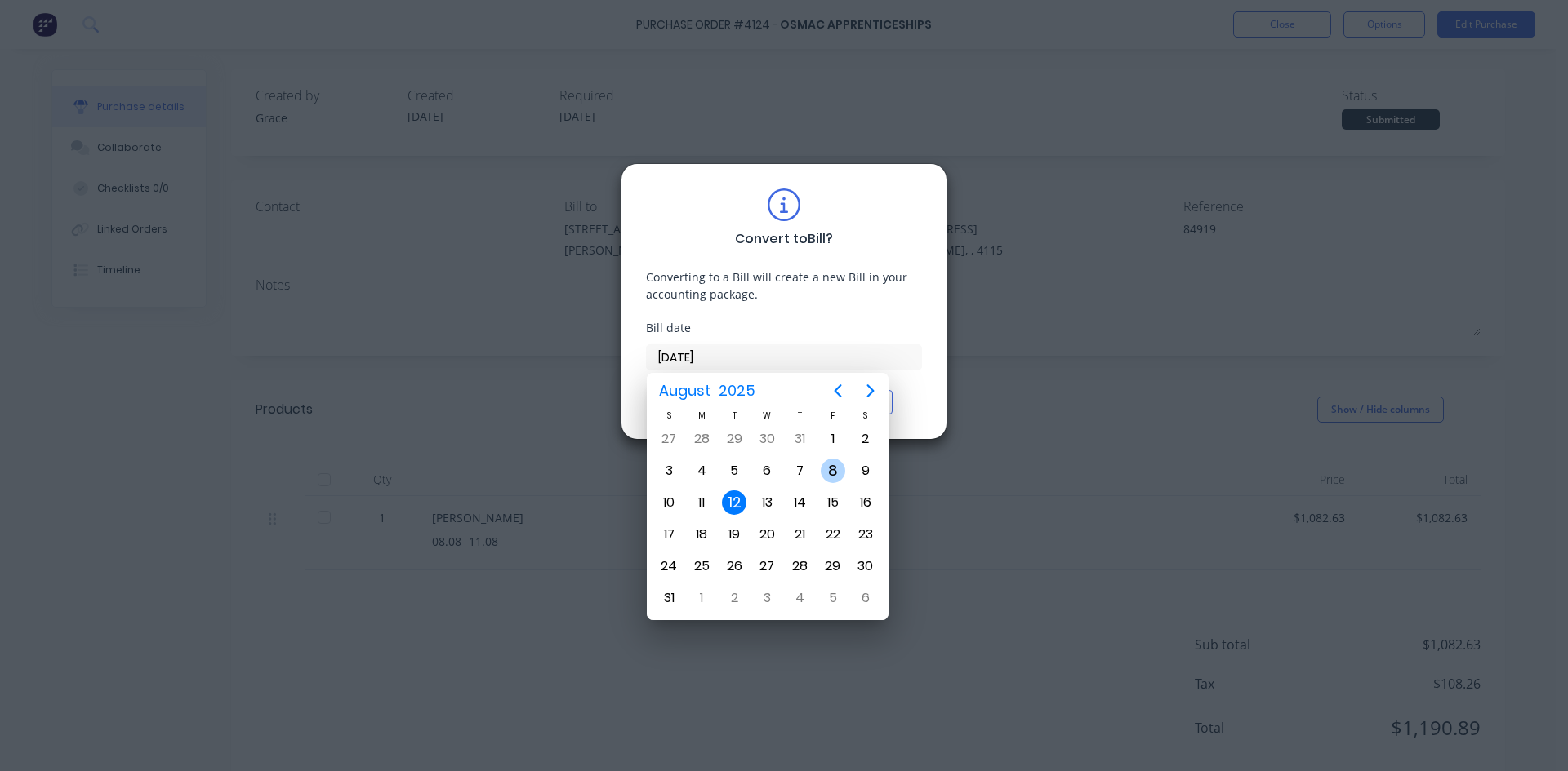
click at [847, 470] on div "8" at bounding box center [832, 472] width 33 height 32
type input "[DATE]"
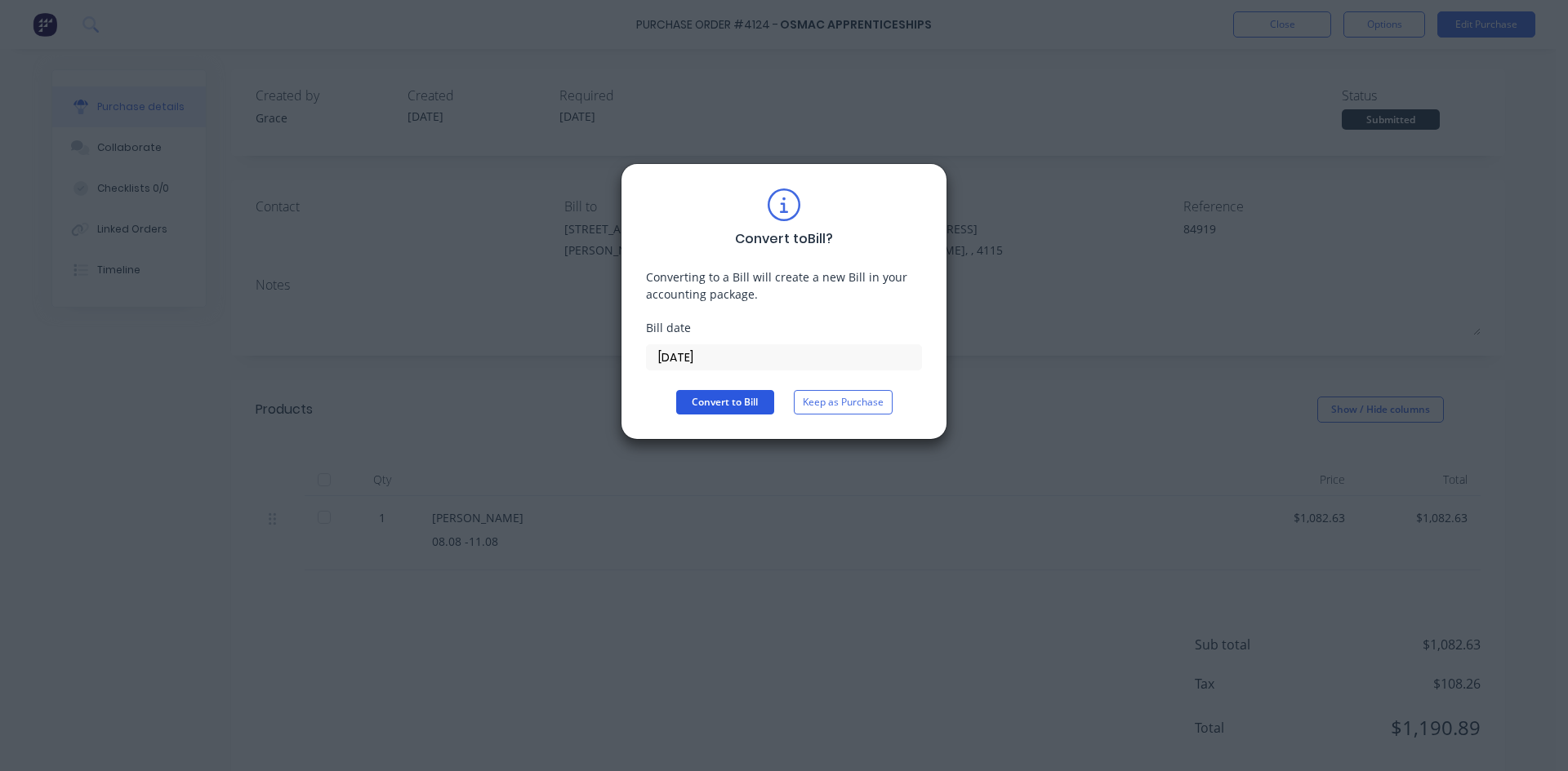
click at [727, 404] on button "Convert to Bill" at bounding box center [724, 402] width 98 height 25
type textarea "x"
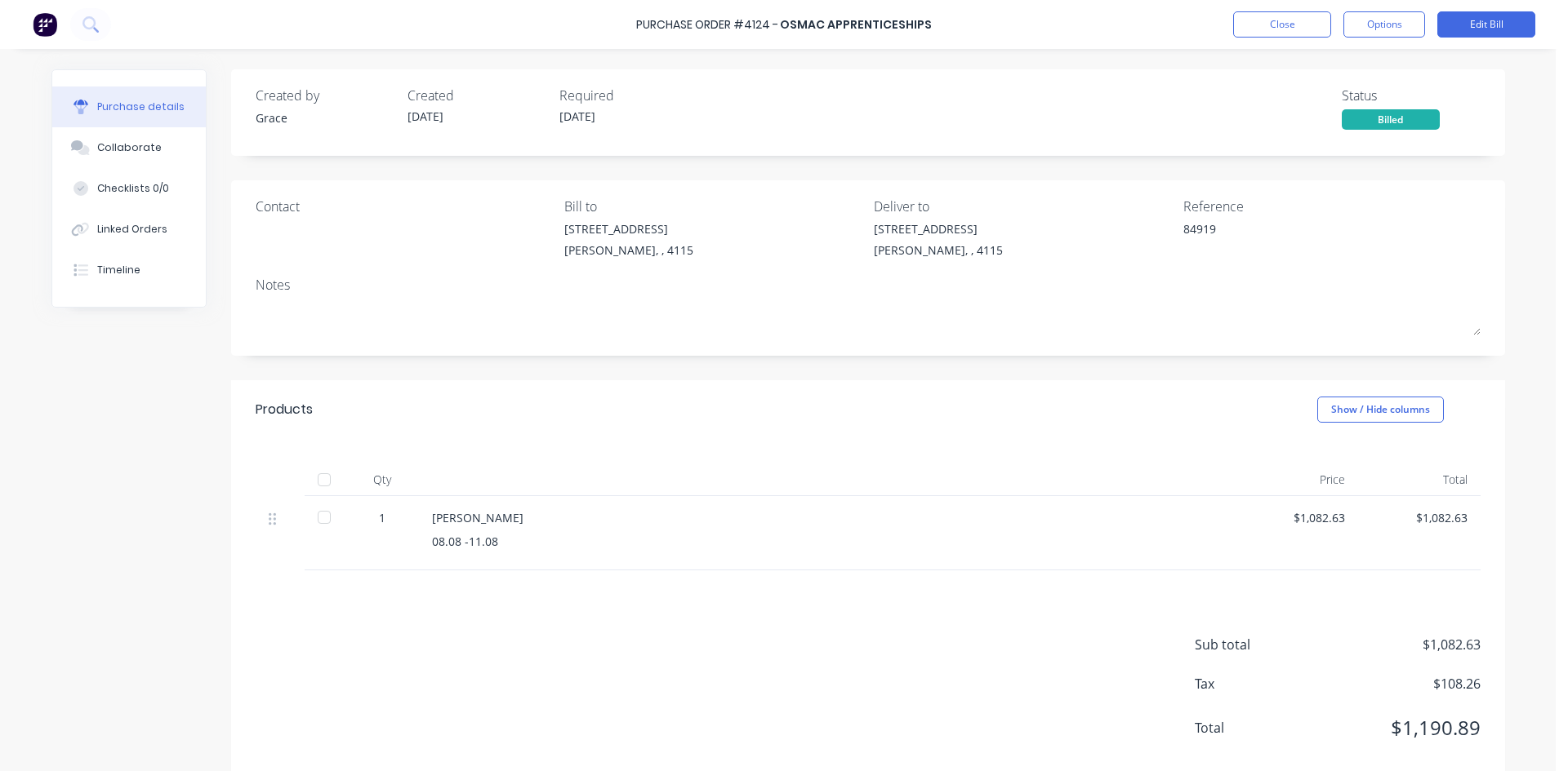
click at [1280, 10] on div "Purchase Order #4124 - Osmac Apprenticeships Close Options Edit Bill" at bounding box center [784, 25] width 1568 height 49
click at [1268, 29] on button "Close" at bounding box center [1281, 25] width 98 height 27
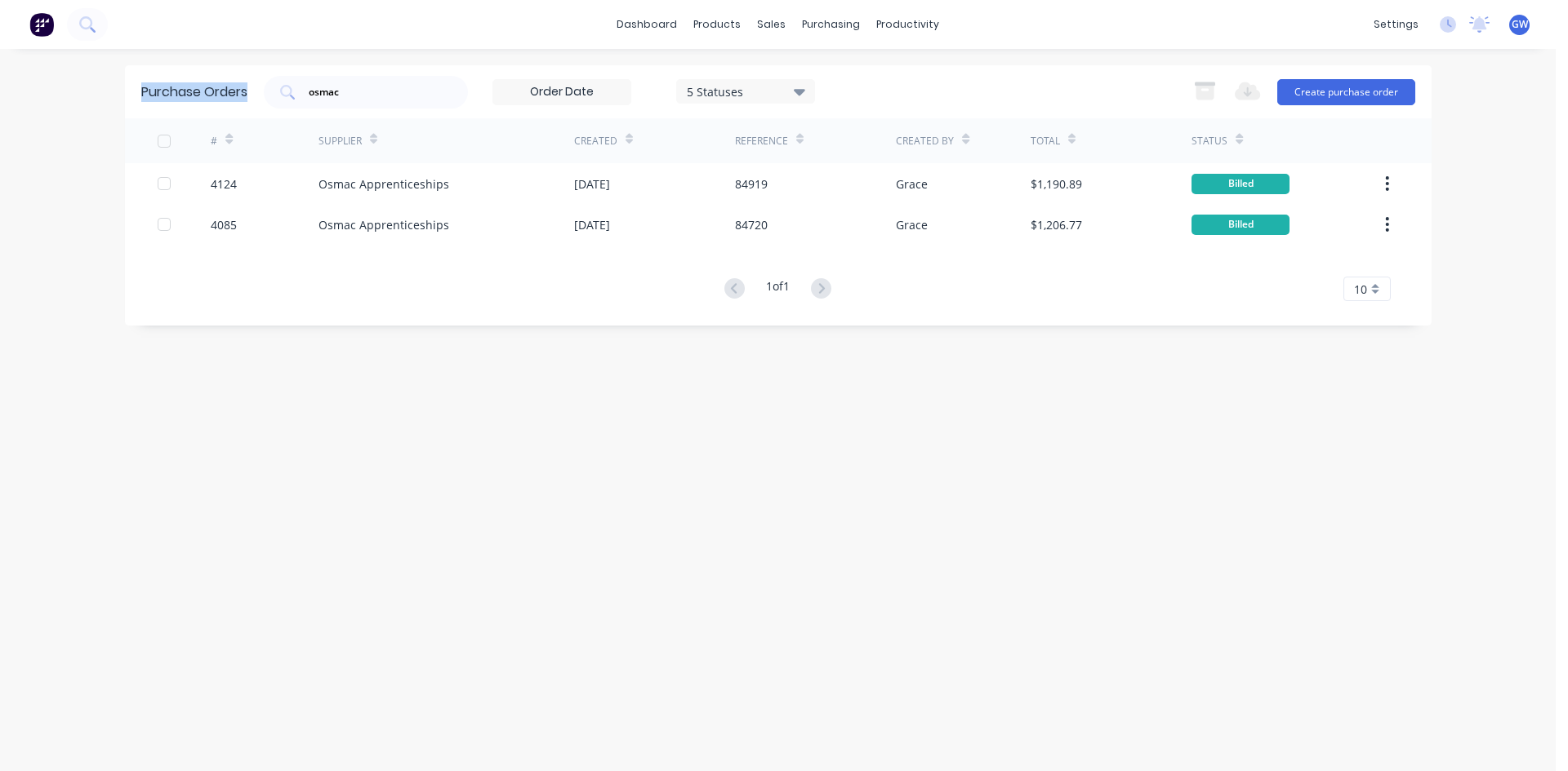
drag, startPoint x: 437, startPoint y: 83, endPoint x: 139, endPoint y: 71, distance: 298.2
click at [143, 72] on div "Purchase Orders osmac 5 Statuses 5 Statuses Export to Excel (XLSX) Create purch…" at bounding box center [778, 92] width 1306 height 53
click at [342, 102] on div "osmac" at bounding box center [365, 92] width 204 height 32
drag, startPoint x: 277, startPoint y: 87, endPoint x: 266, endPoint y: 84, distance: 11.4
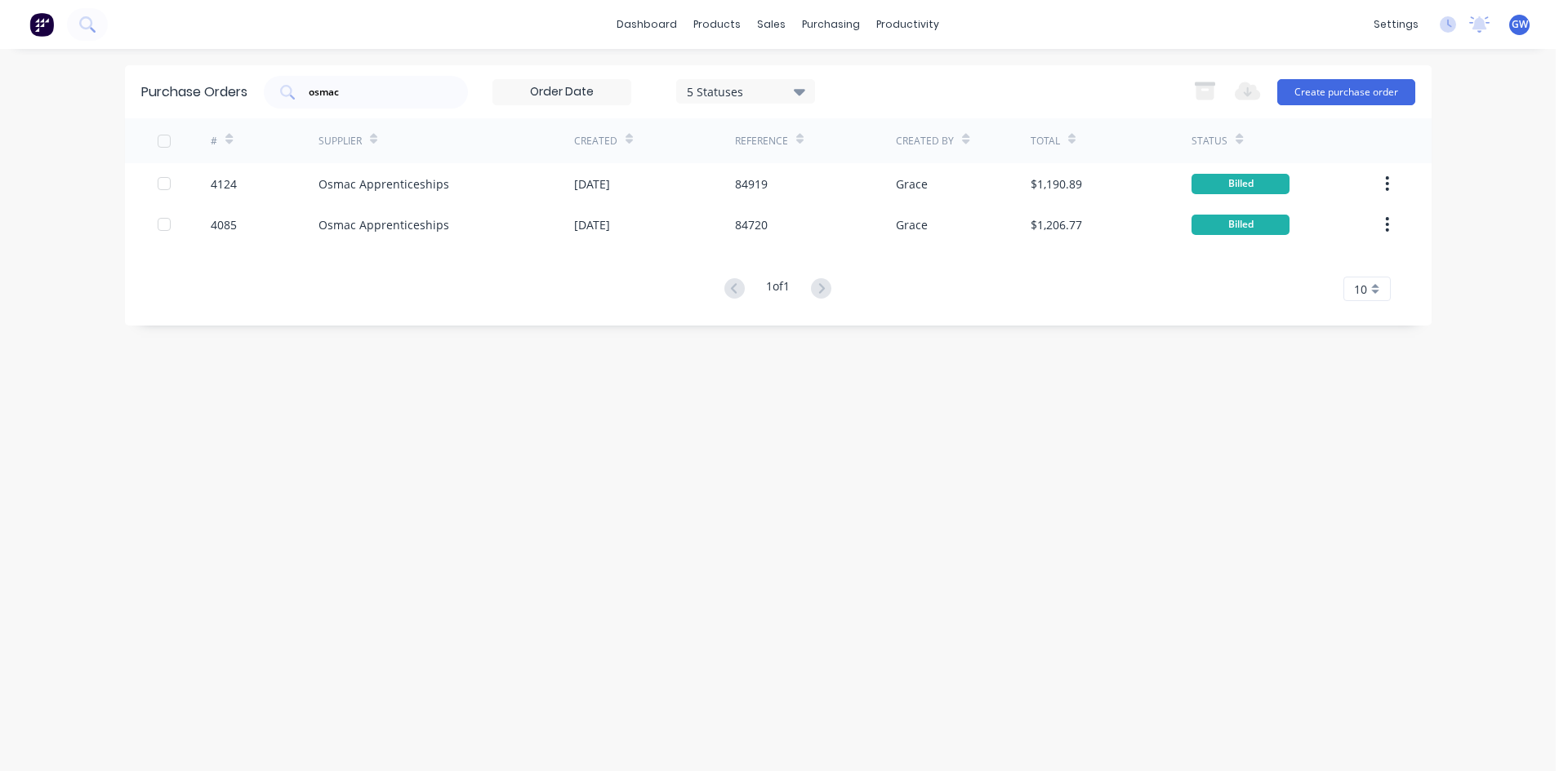
click at [266, 84] on div "osmac 5 Statuses 5 Statuses" at bounding box center [540, 92] width 552 height 32
drag, startPoint x: 434, startPoint y: 85, endPoint x: 235, endPoint y: 65, distance: 200.0
click at [235, 65] on div "Purchase Orders osmac 5 Statuses 5 Statuses Export to Excel (XLSX) Create purch…" at bounding box center [778, 92] width 1306 height 53
click at [366, 89] on input "osmac" at bounding box center [375, 92] width 136 height 17
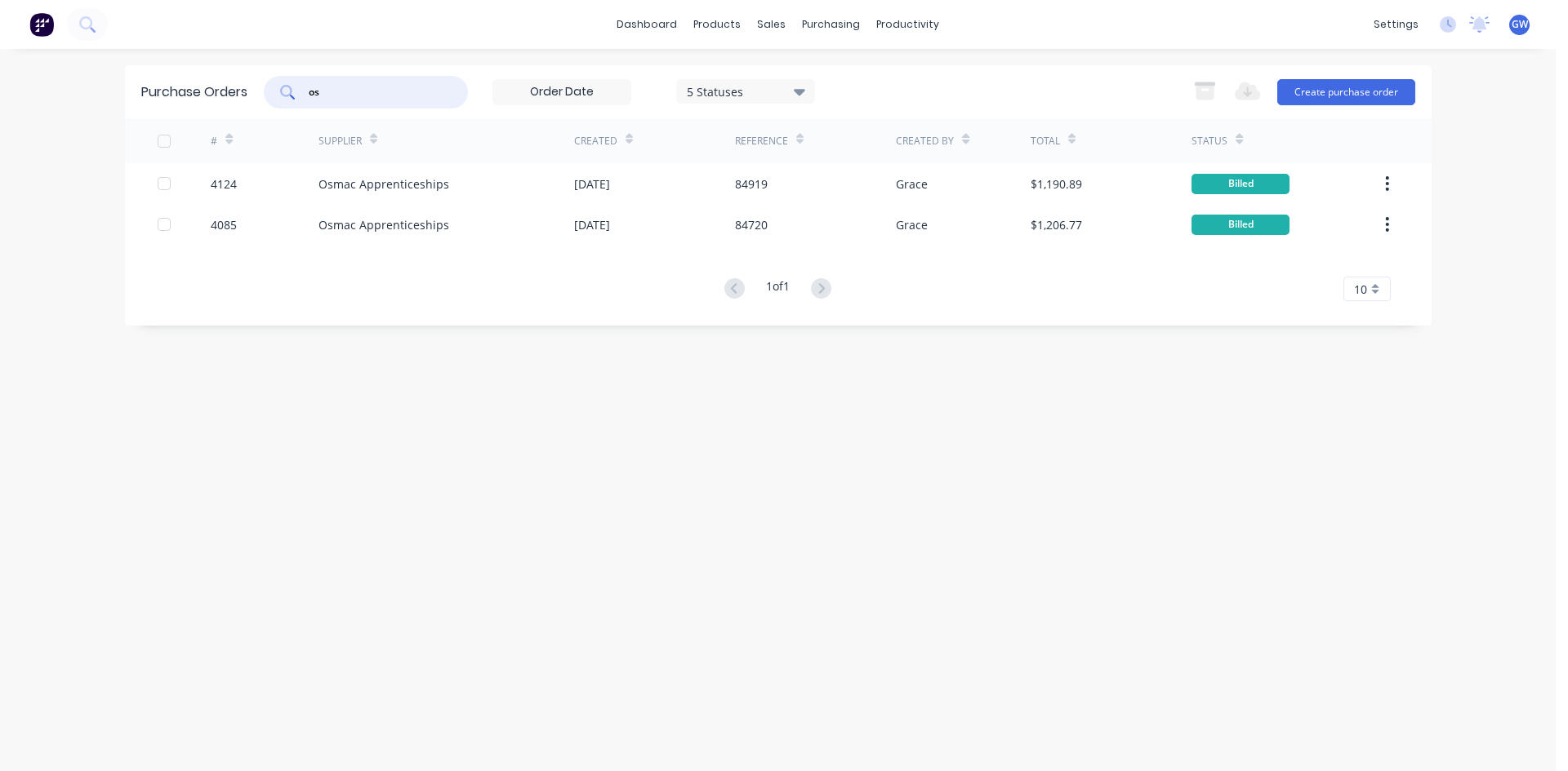
type input "o"
type input "4038"
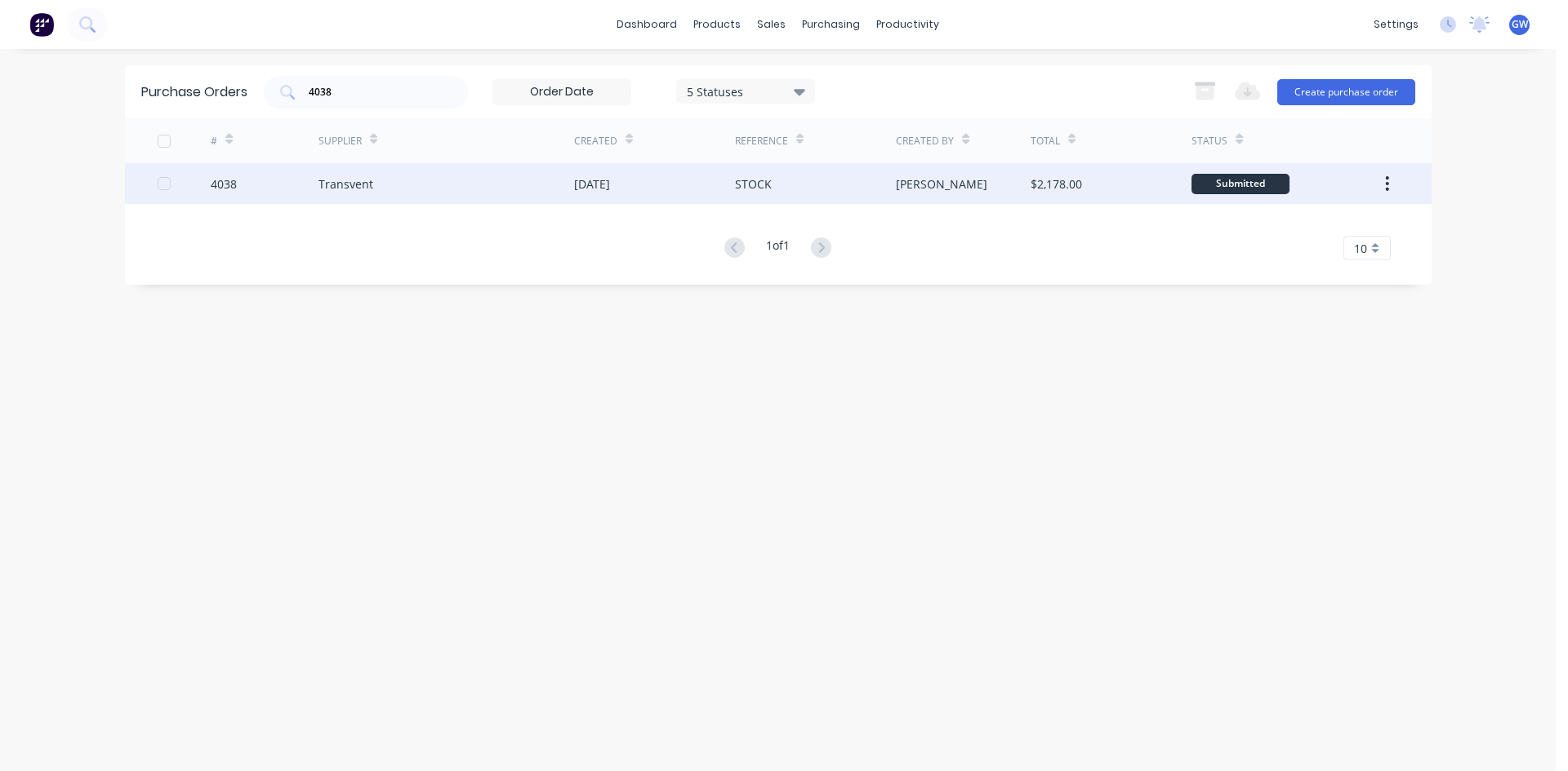
click at [920, 173] on div "[PERSON_NAME]" at bounding box center [962, 183] width 135 height 40
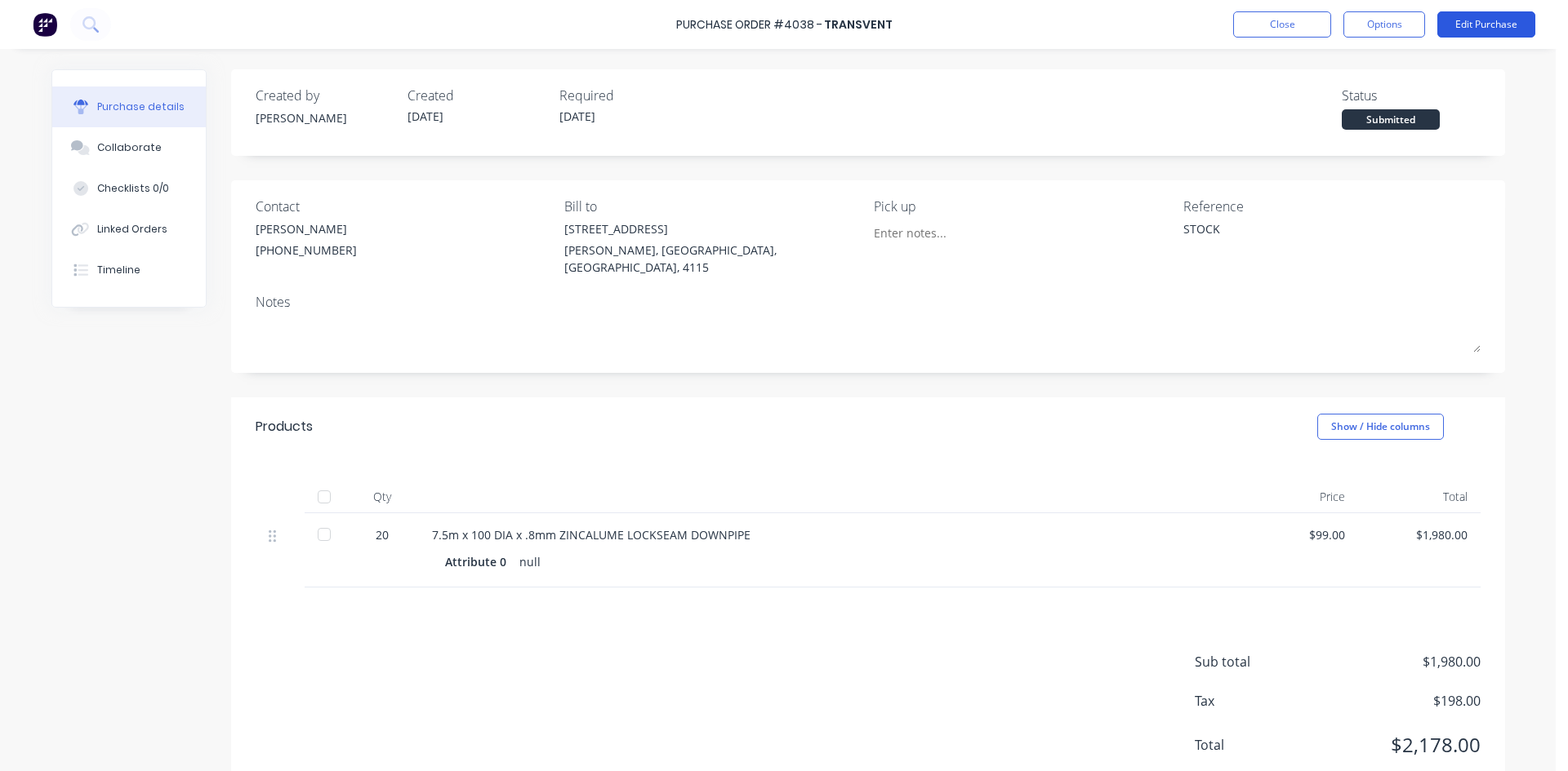
click at [1511, 28] on button "Edit Purchase" at bounding box center [1485, 25] width 98 height 27
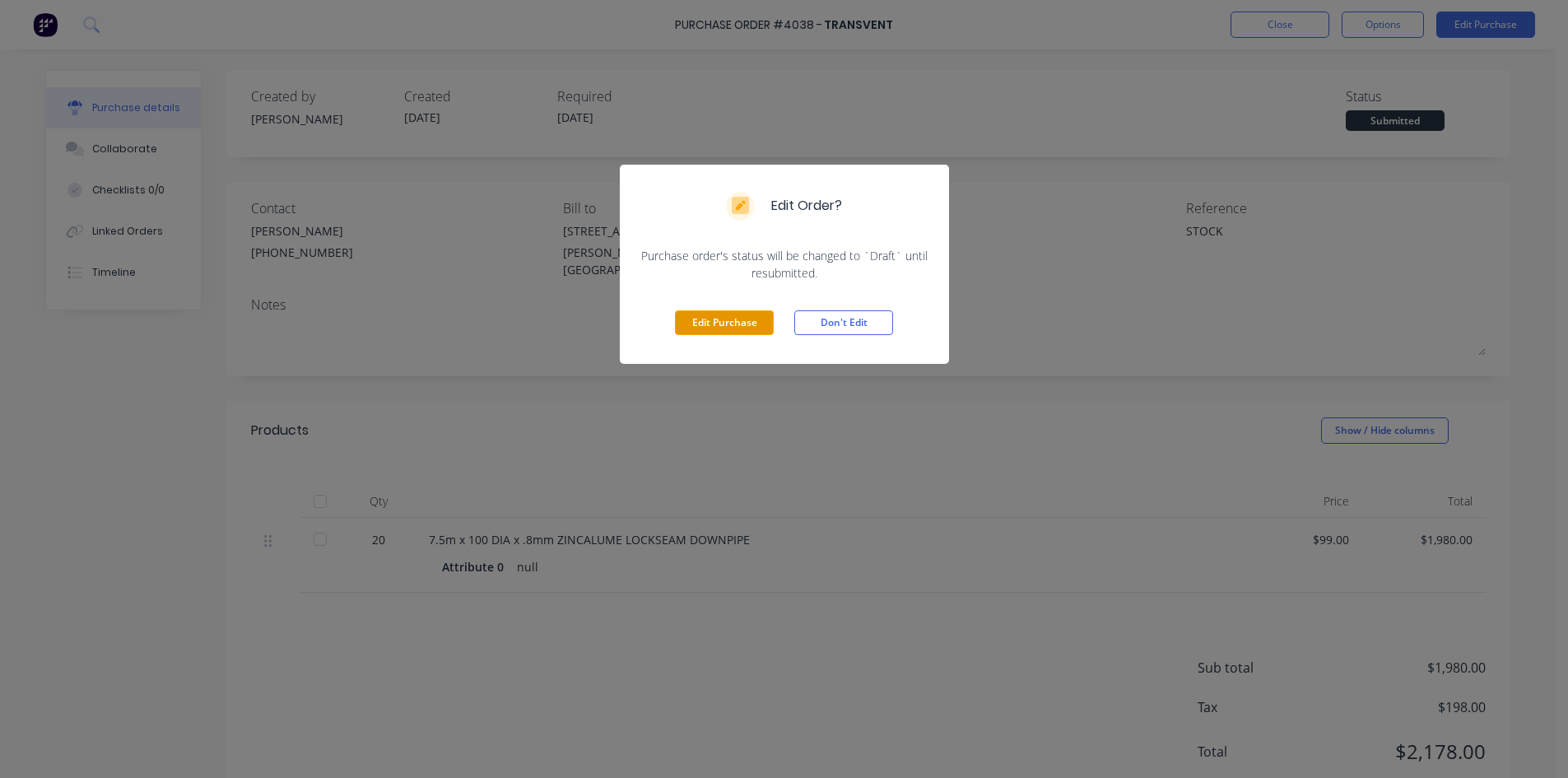
click at [724, 313] on button "Edit Purchase" at bounding box center [724, 323] width 98 height 25
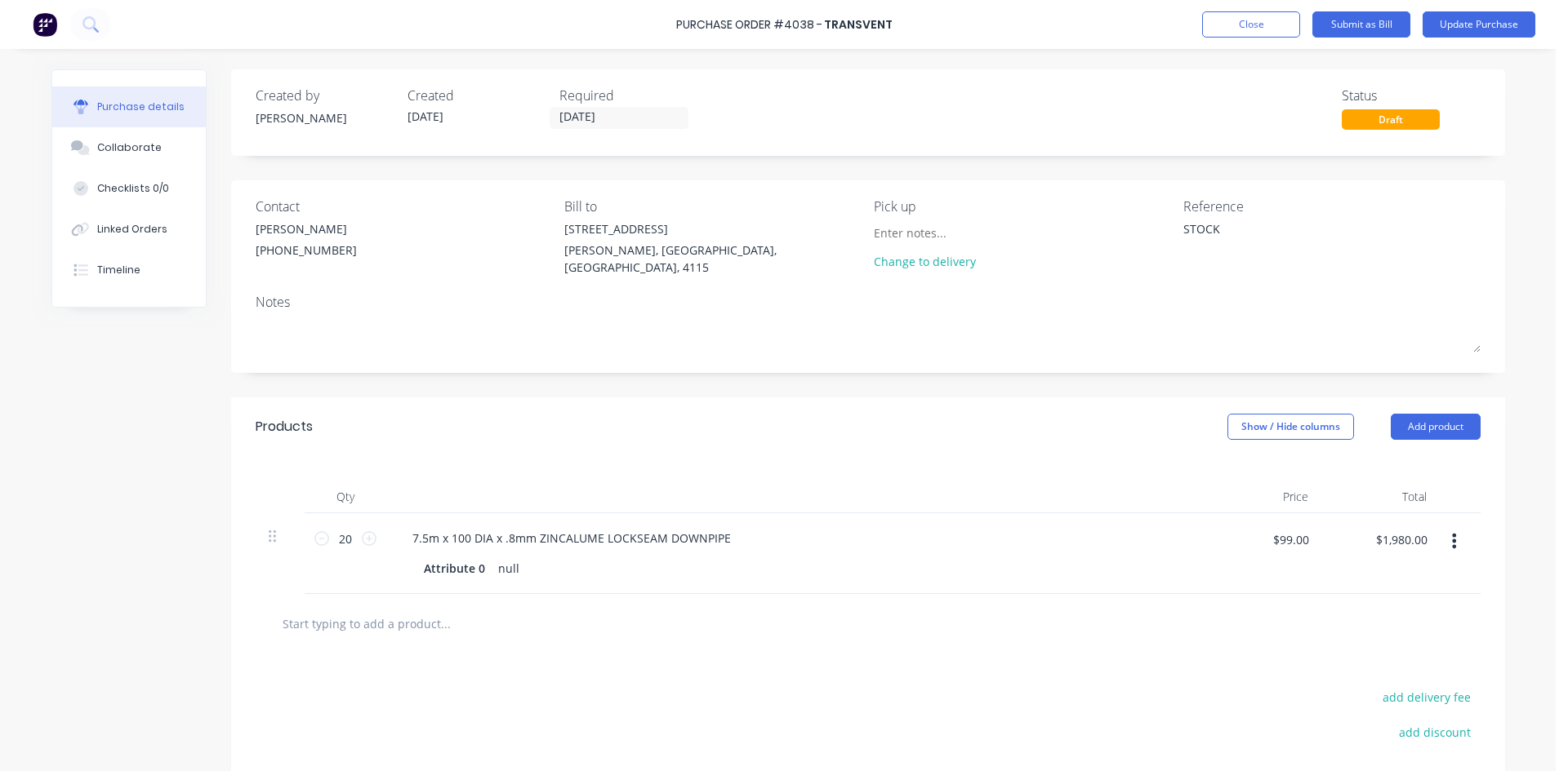
drag, startPoint x: 1244, startPoint y: 245, endPoint x: 1145, endPoint y: 236, distance: 99.4
click at [1145, 236] on div "Contact HAYDEN (07) 3372 3005 Bill to 39 Sandstone Pl Parkinson, Queensland, Au…" at bounding box center [868, 240] width 1225 height 88
type textarea "x"
type textarea "1"
type textarea "x"
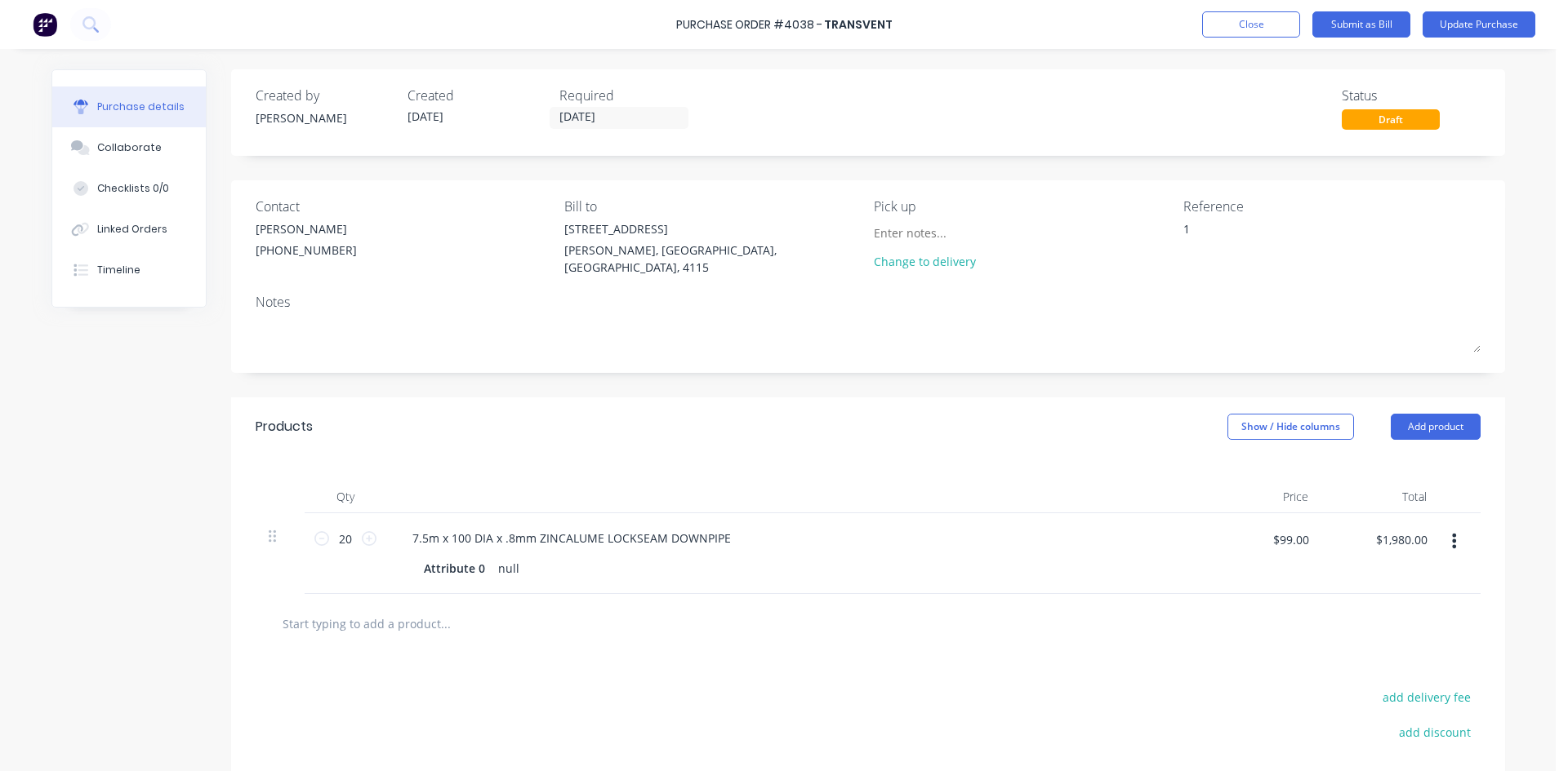
type textarea "13"
type textarea "x"
type textarea "134"
type textarea "x"
type textarea "1340"
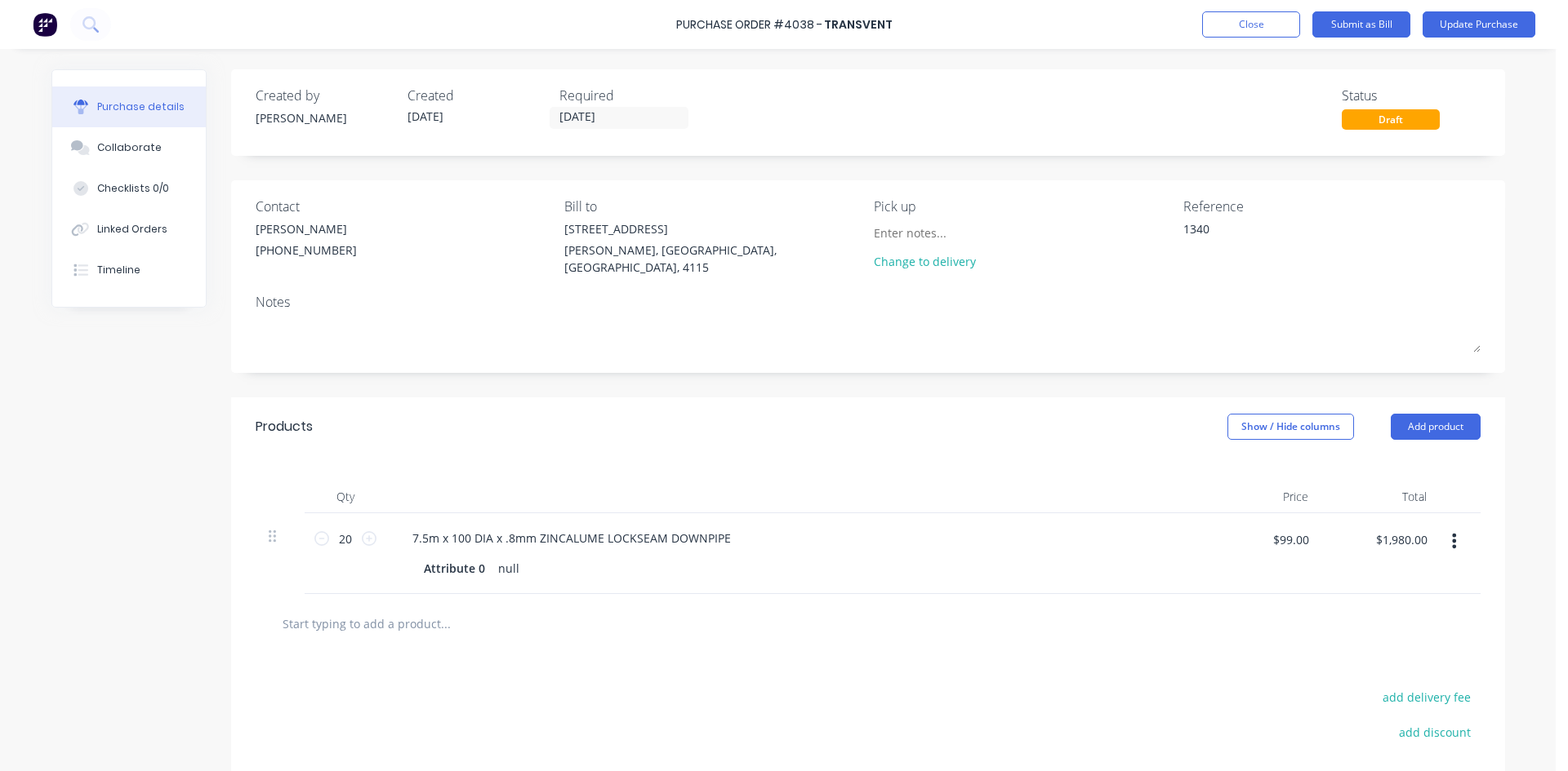
type textarea "x"
type textarea "13408"
type textarea "x"
type textarea "134086"
type textarea "x"
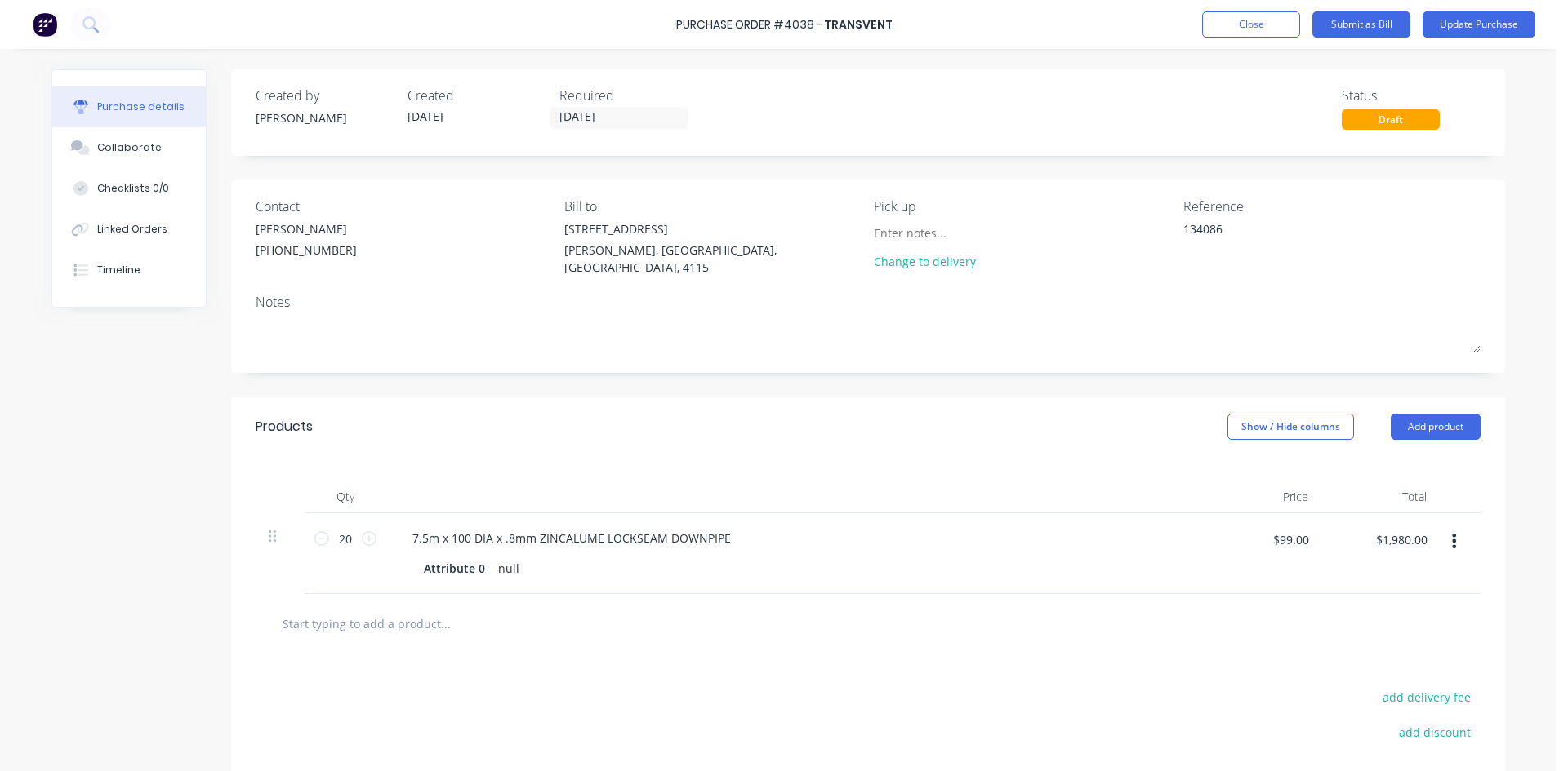
type textarea "134086"
type textarea "x"
type textarea "134086"
type textarea "x"
type textarea "134086"
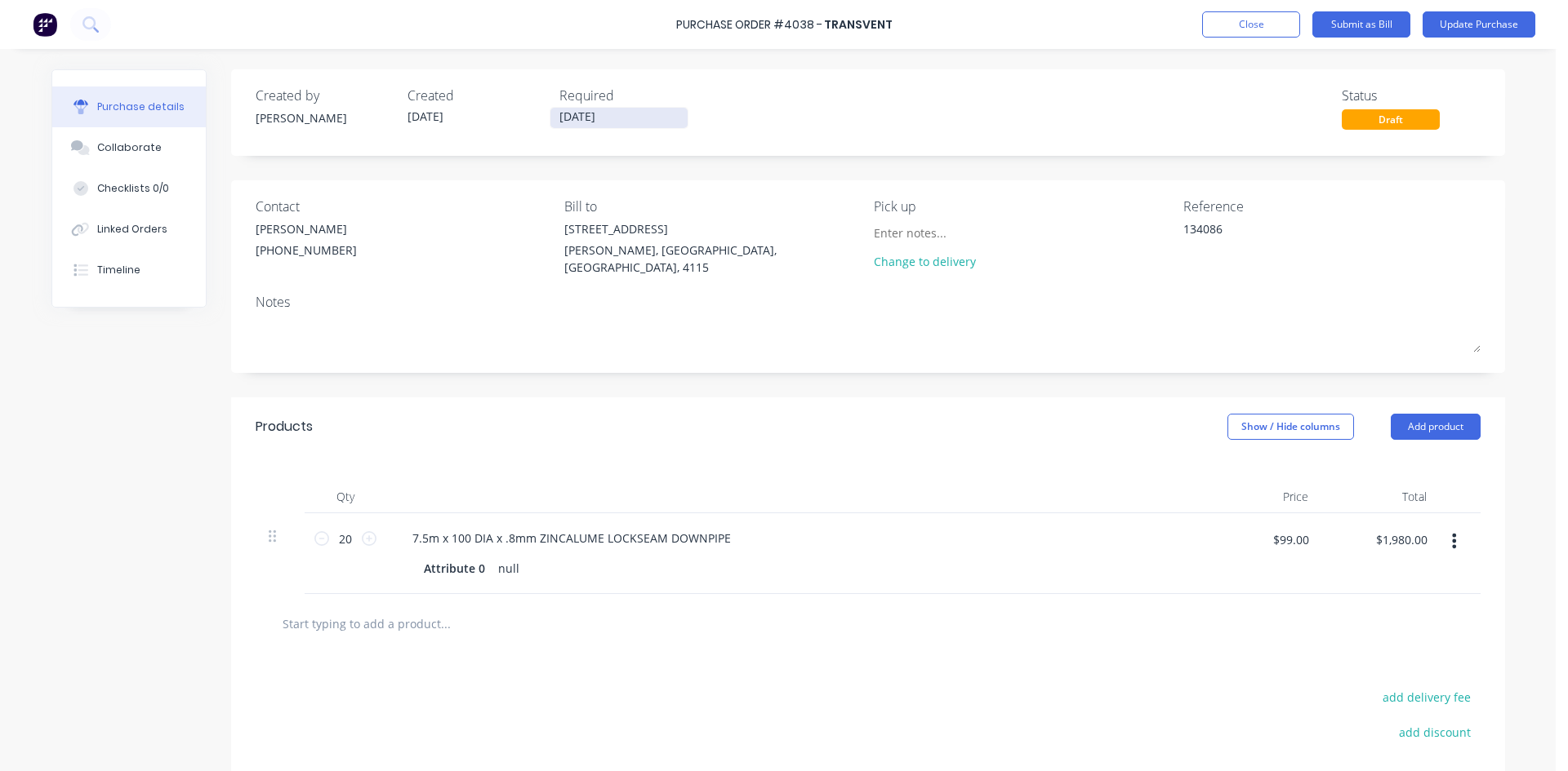
click at [643, 122] on input "30/07/25" at bounding box center [619, 117] width 137 height 21
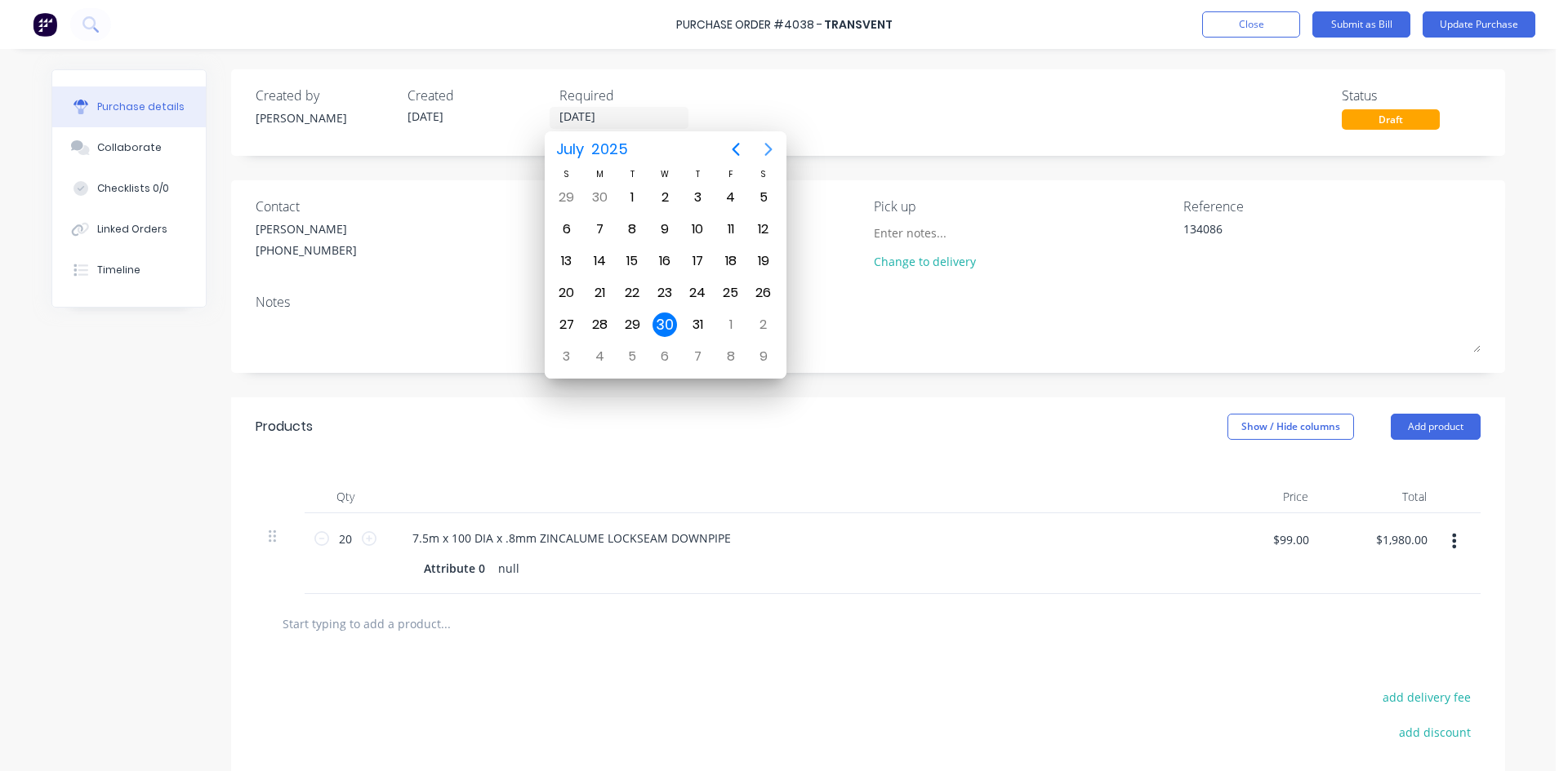
click at [776, 148] on icon "Next page" at bounding box center [768, 150] width 20 height 20
click at [635, 259] on div "12" at bounding box center [631, 261] width 25 height 25
type textarea "x"
type input "[DATE]"
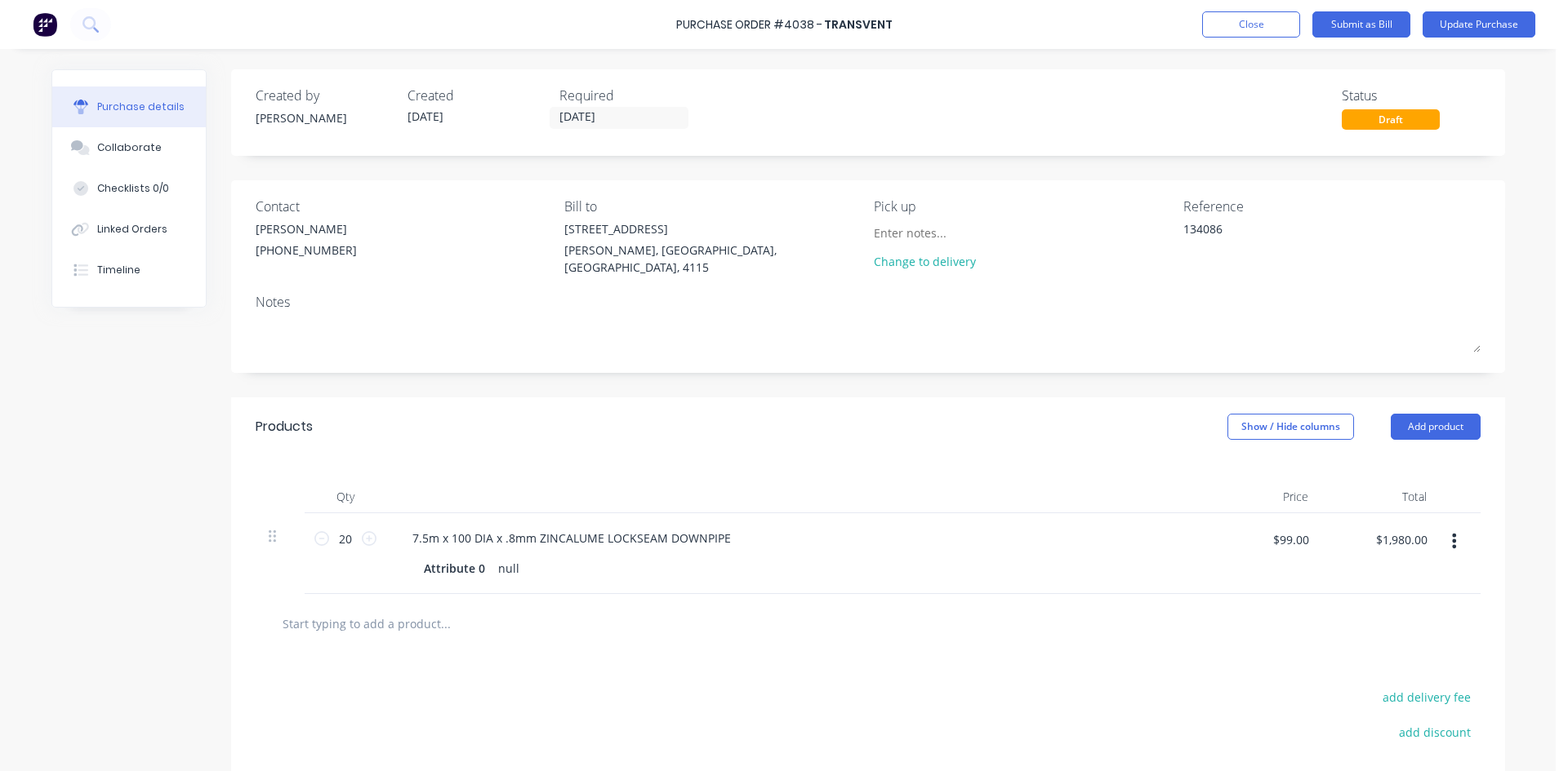
click at [929, 475] on div "Qty Price Total 20 20 7.5m x 100 DIA x .8mm ZINCALUME LOCKSEAM DOWNPIPE Attribu…" at bounding box center [868, 525] width 1274 height 138
click at [1490, 20] on button "Update Purchase" at bounding box center [1478, 25] width 112 height 27
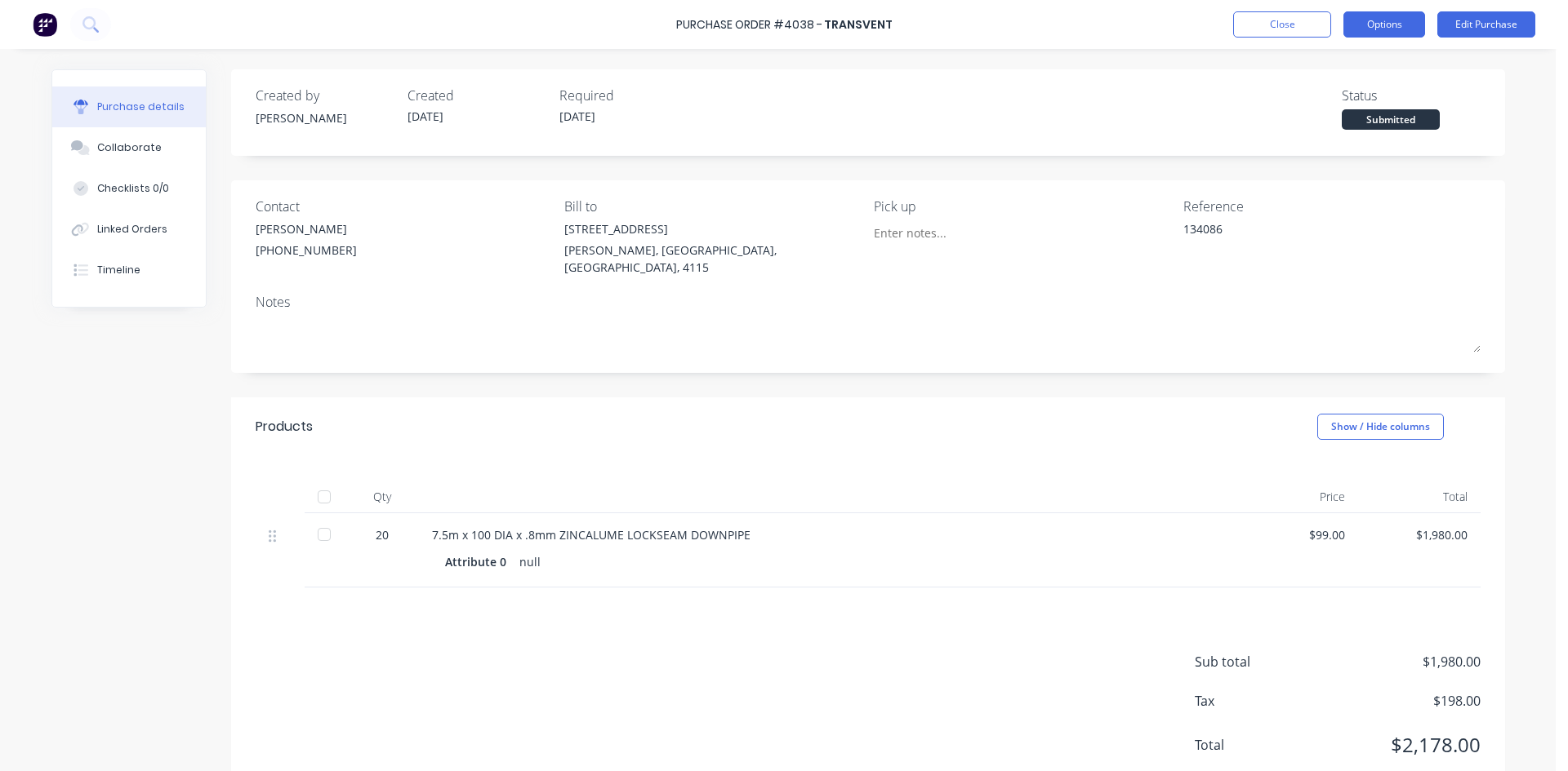
drag, startPoint x: 1386, startPoint y: 5, endPoint x: 1385, endPoint y: 26, distance: 21.0
click at [1385, 11] on div "Purchase Order #4038 - Transvent Close Options Edit Purchase" at bounding box center [784, 25] width 1568 height 49
click at [1385, 26] on button "Options" at bounding box center [1384, 25] width 82 height 27
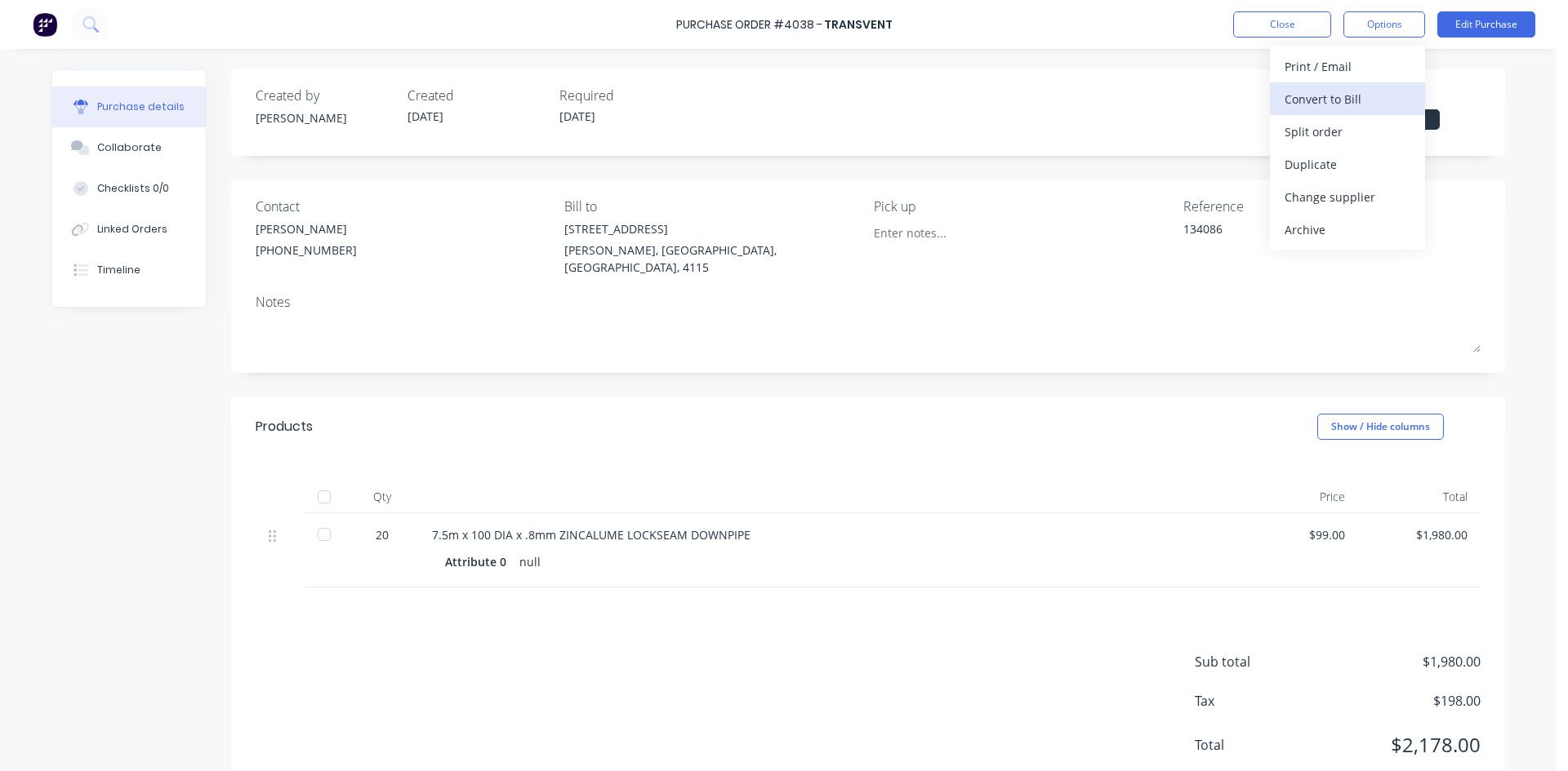
click at [1372, 97] on div "Convert to Bill" at bounding box center [1347, 99] width 126 height 24
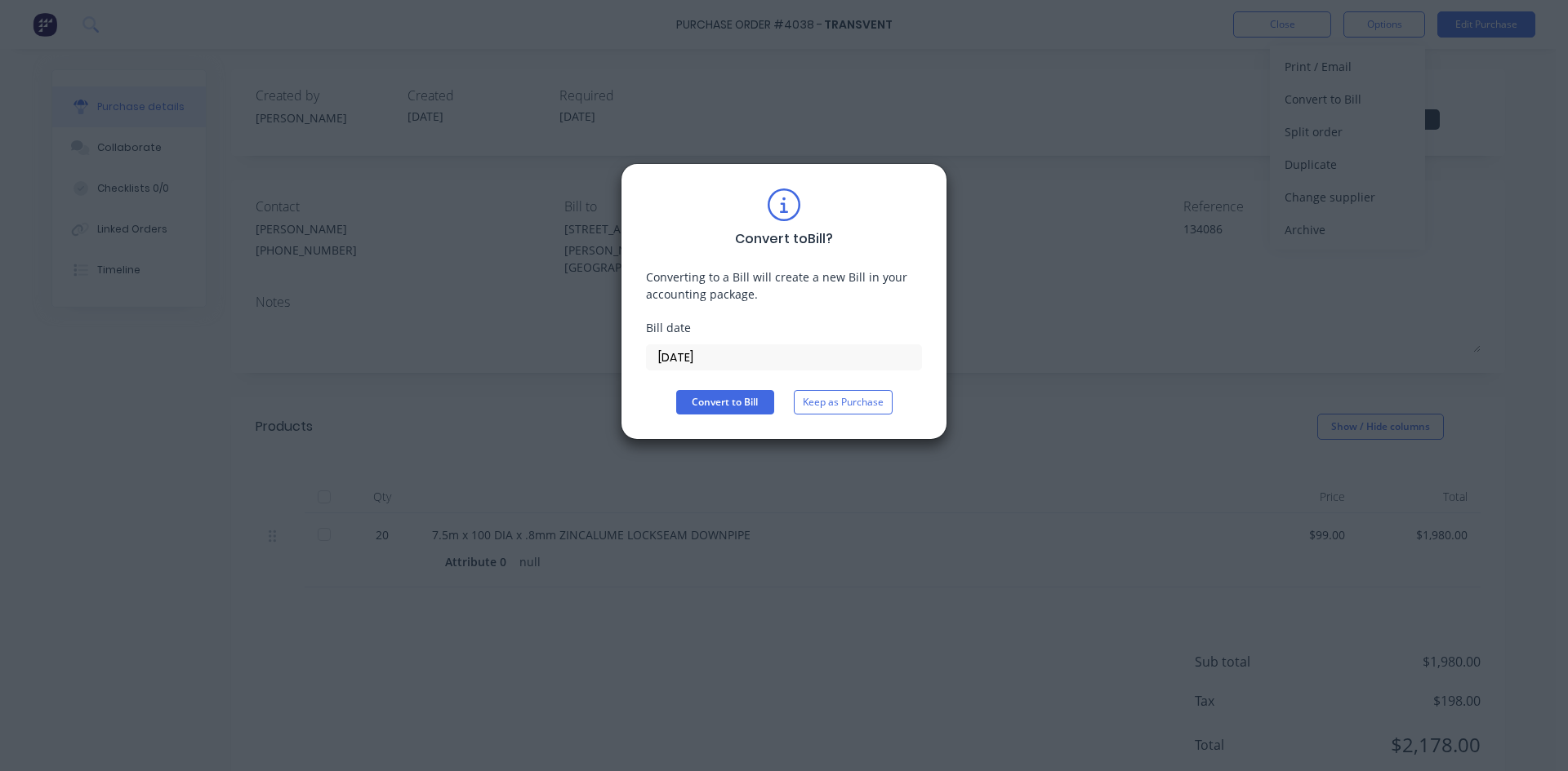
click at [709, 362] on input "[DATE]" at bounding box center [784, 357] width 275 height 25
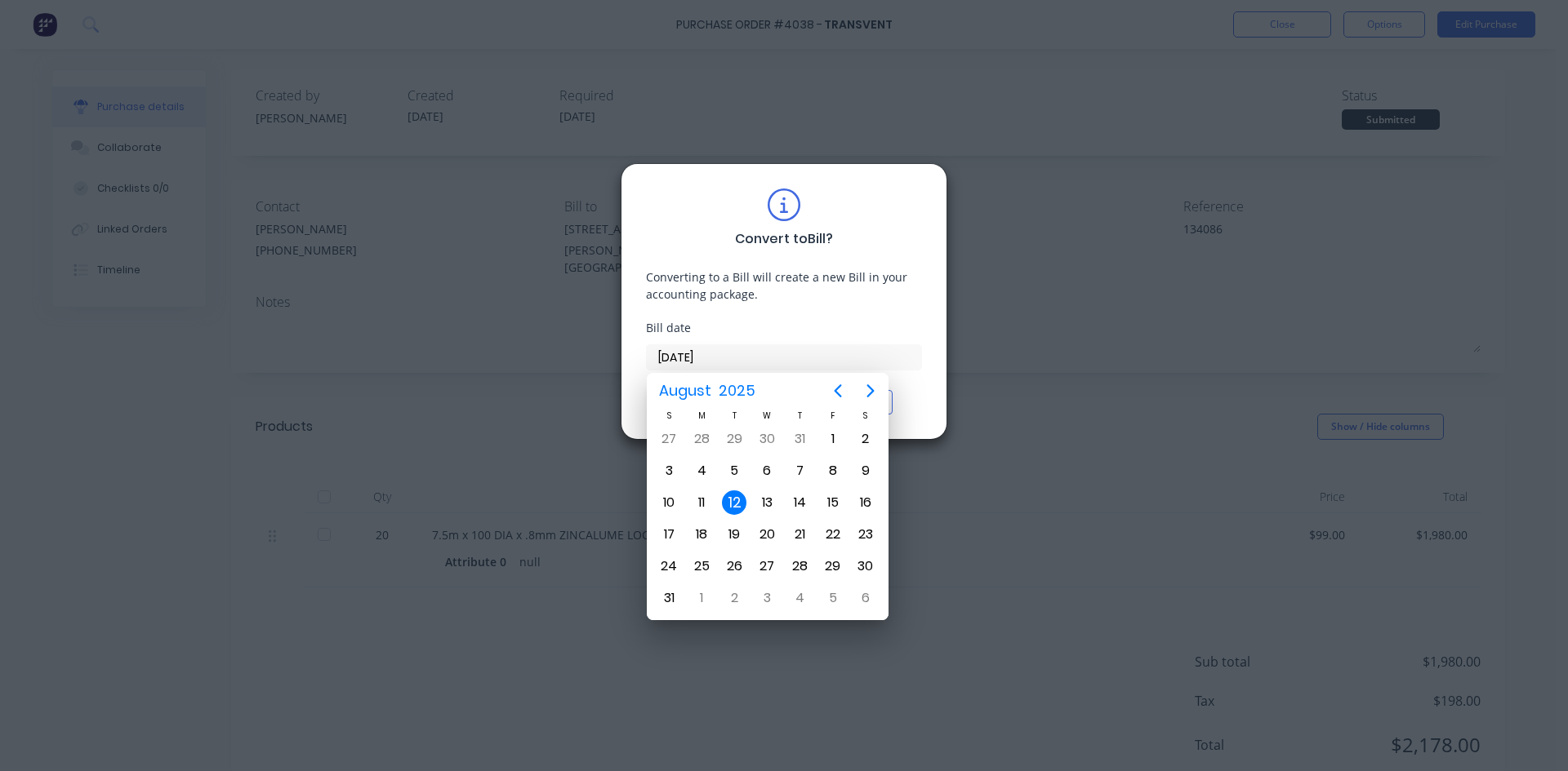
click at [740, 506] on div "12" at bounding box center [734, 502] width 25 height 25
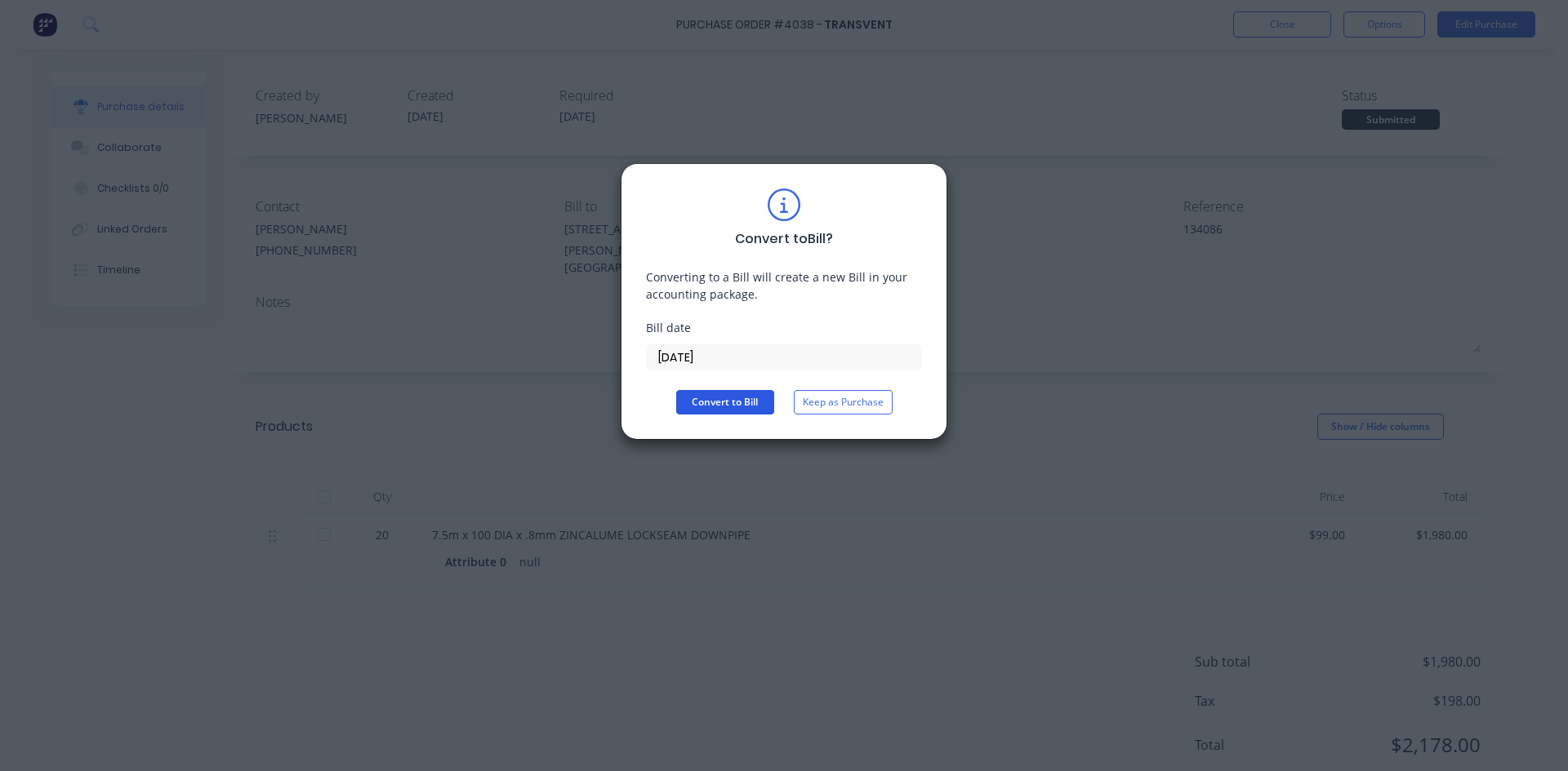
click at [738, 409] on button "Convert to Bill" at bounding box center [724, 402] width 98 height 25
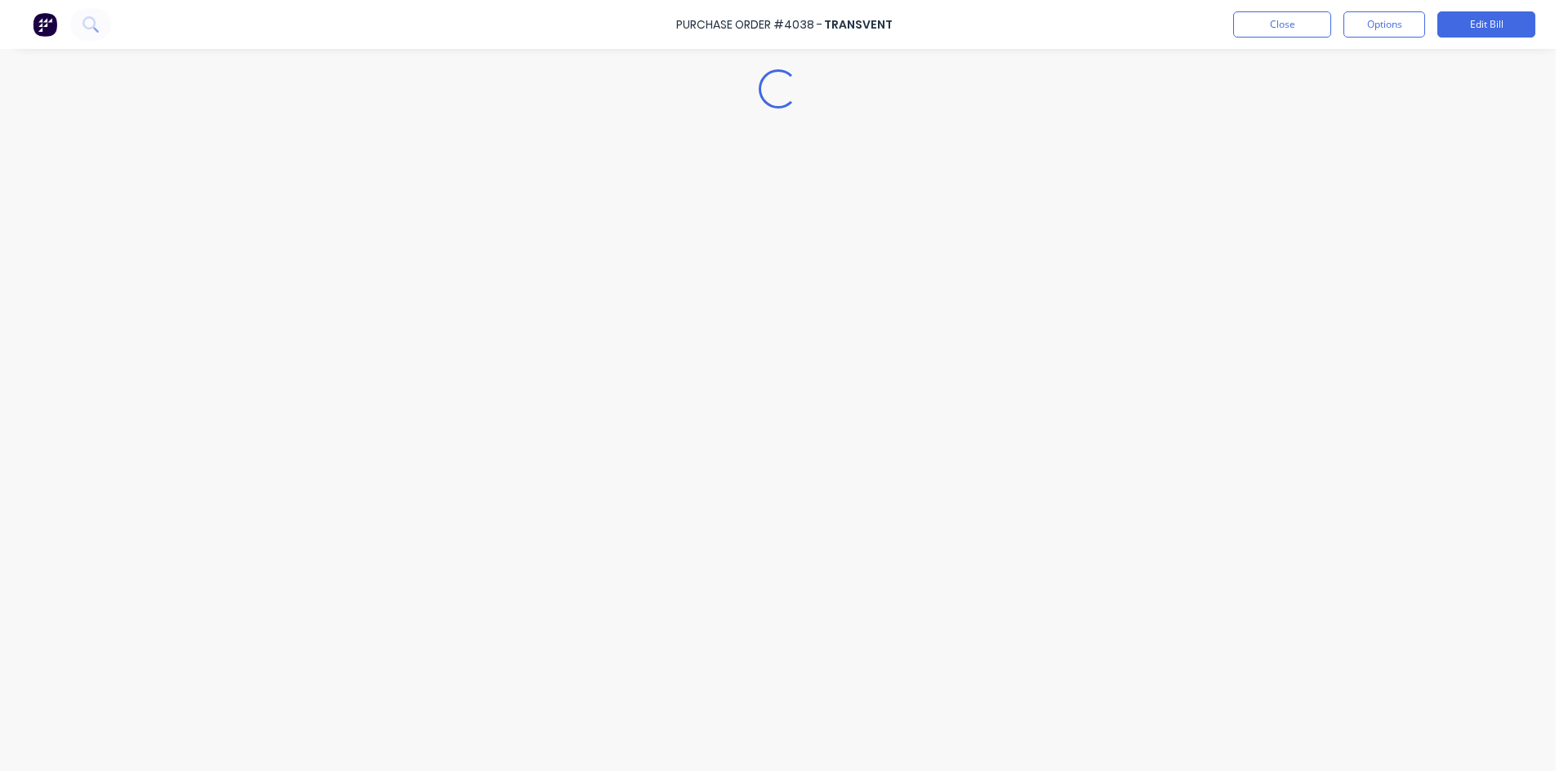
type textarea "x"
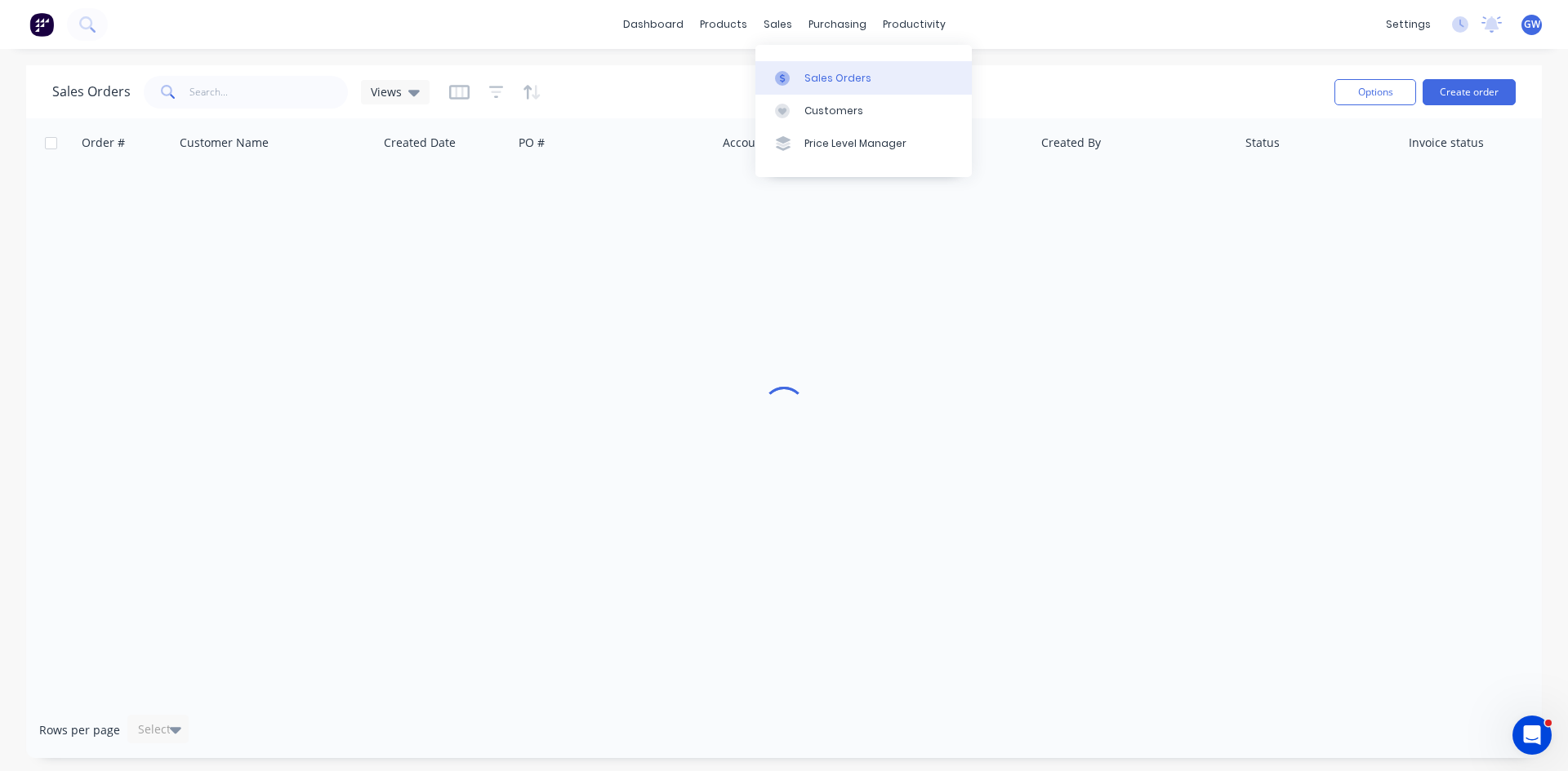
click at [823, 69] on link "Sales Orders" at bounding box center [864, 77] width 217 height 32
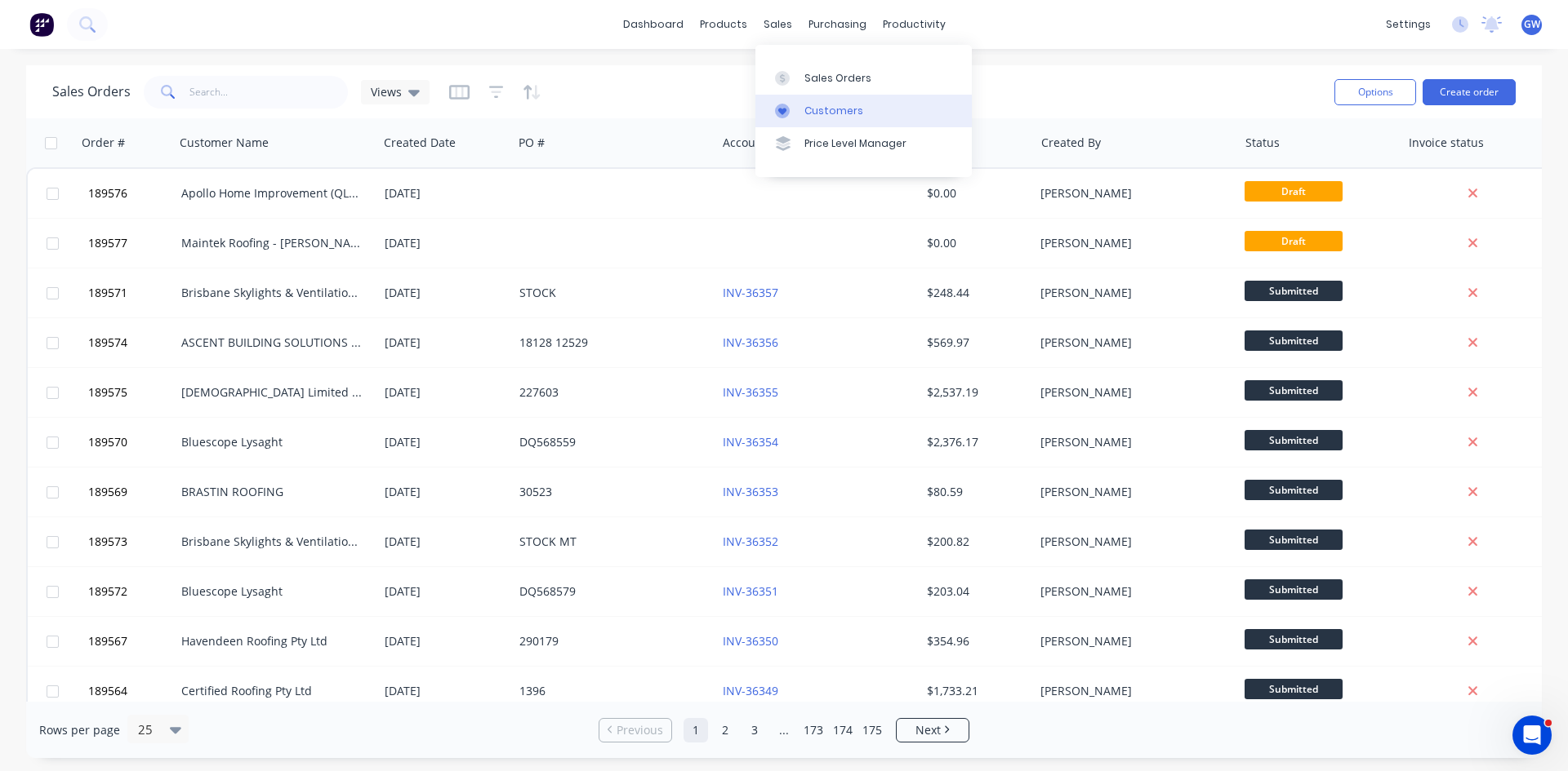
click at [782, 103] on icon at bounding box center [782, 110] width 15 height 15
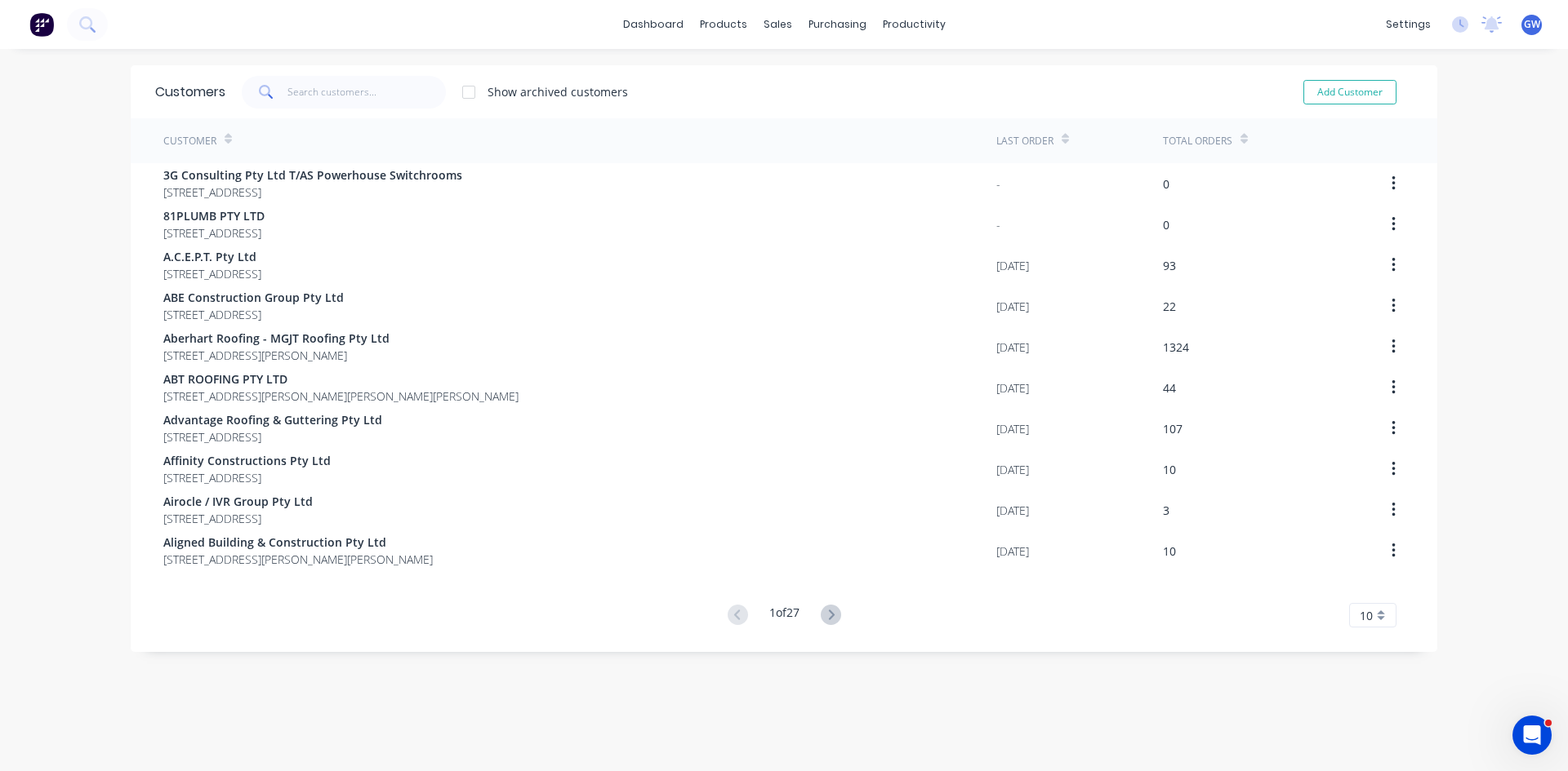
click at [365, 74] on div "Customers Show archived customers Add Customer" at bounding box center [784, 92] width 1306 height 53
click at [356, 80] on input "text" at bounding box center [367, 92] width 160 height 32
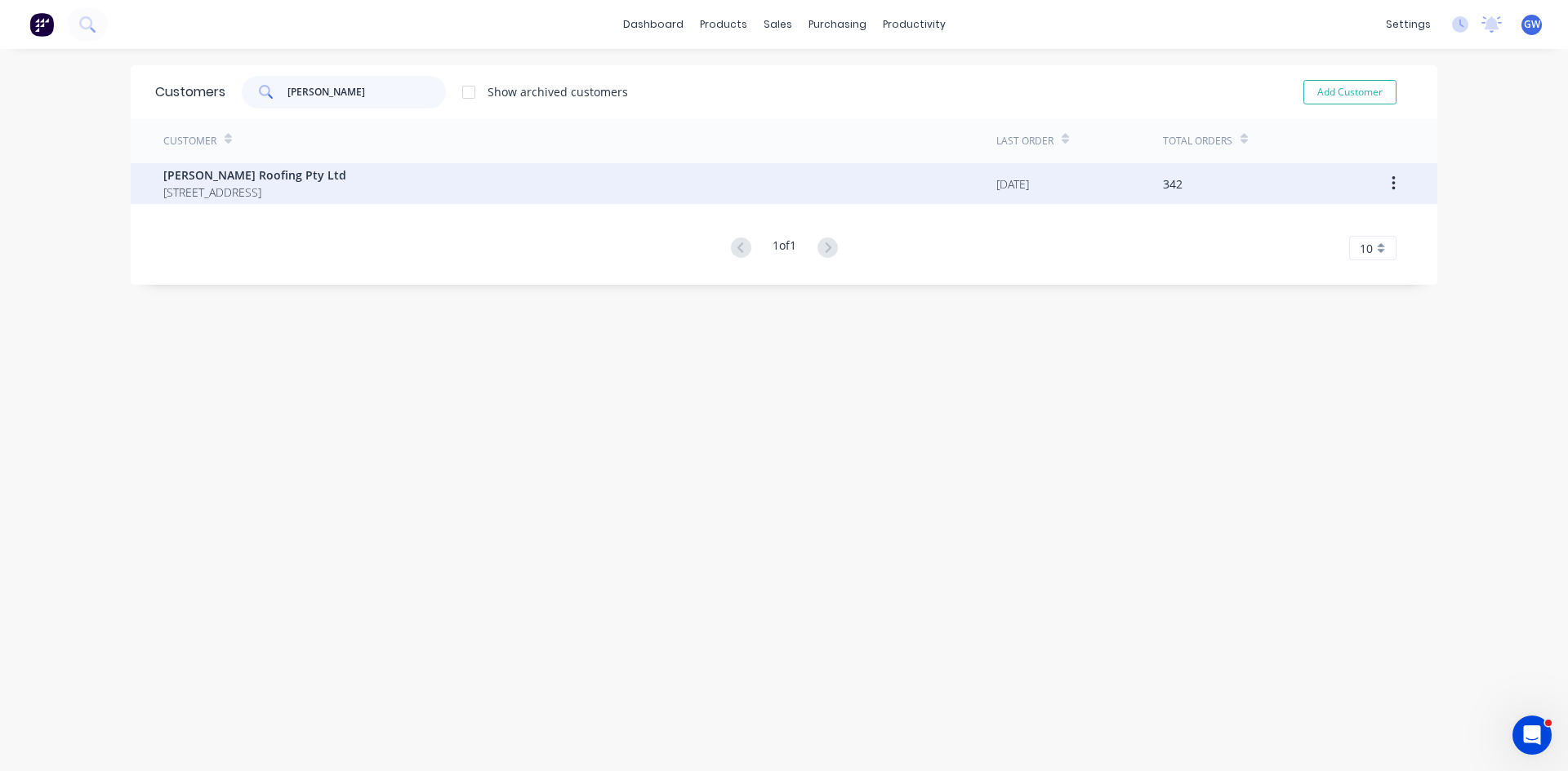
type input "[PERSON_NAME]"
click at [661, 167] on div "[PERSON_NAME] Roofing Pty Ltd [STREET_ADDRESS]" at bounding box center [580, 183] width 833 height 40
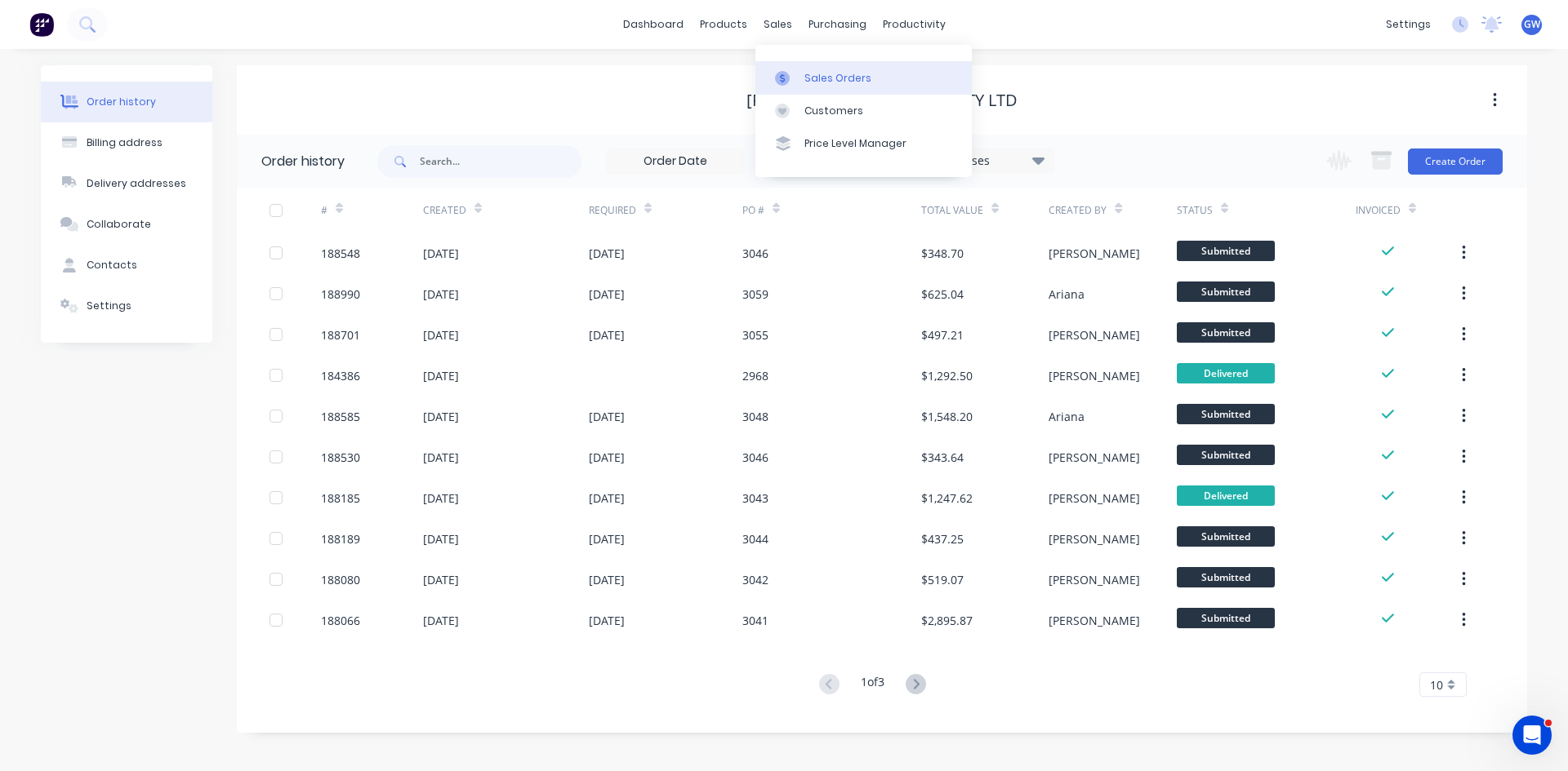
click at [803, 79] on link "Sales Orders" at bounding box center [864, 77] width 217 height 32
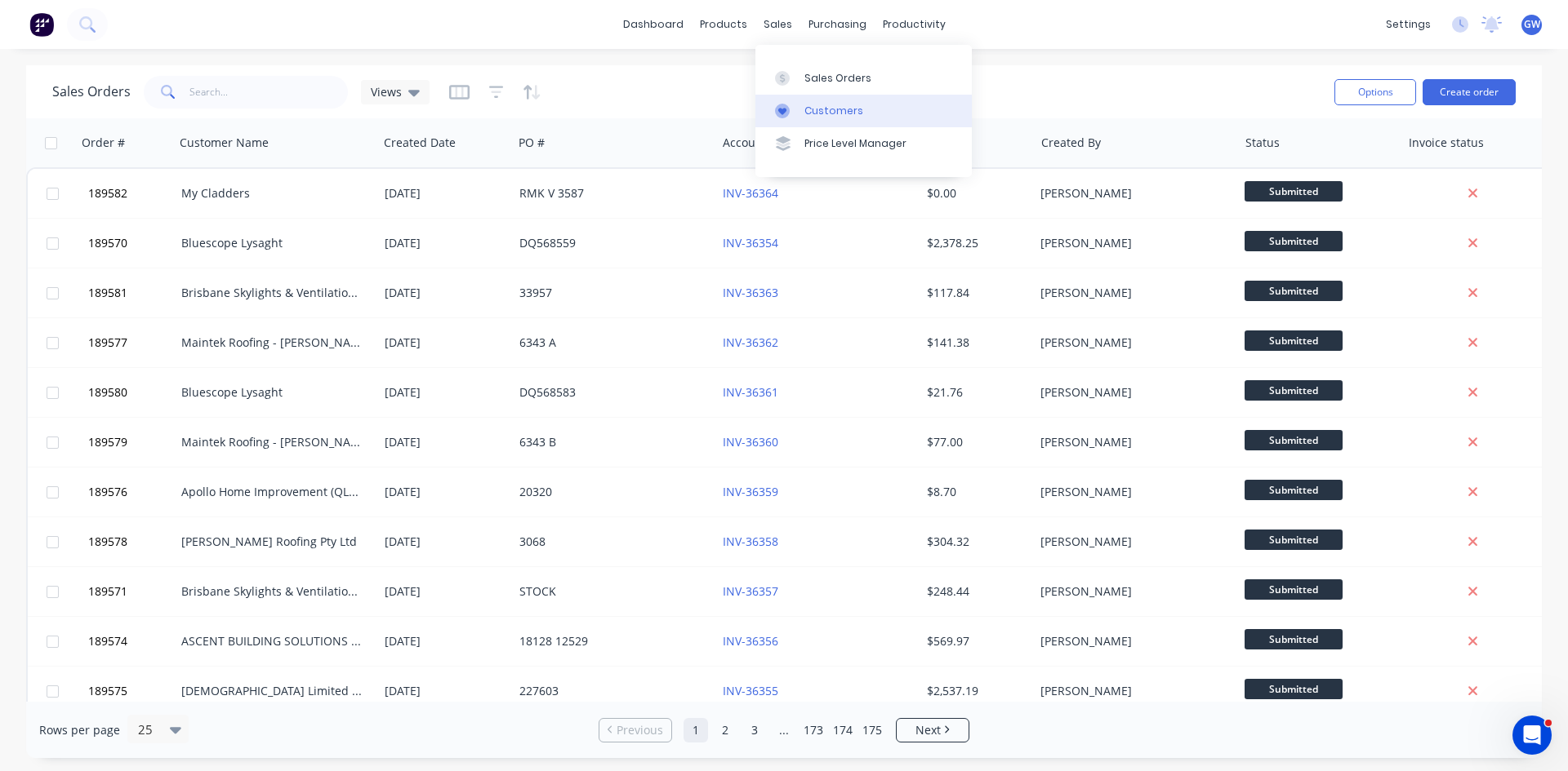
click at [812, 117] on div "Customers" at bounding box center [834, 110] width 59 height 15
